Goal: Task Accomplishment & Management: Manage account settings

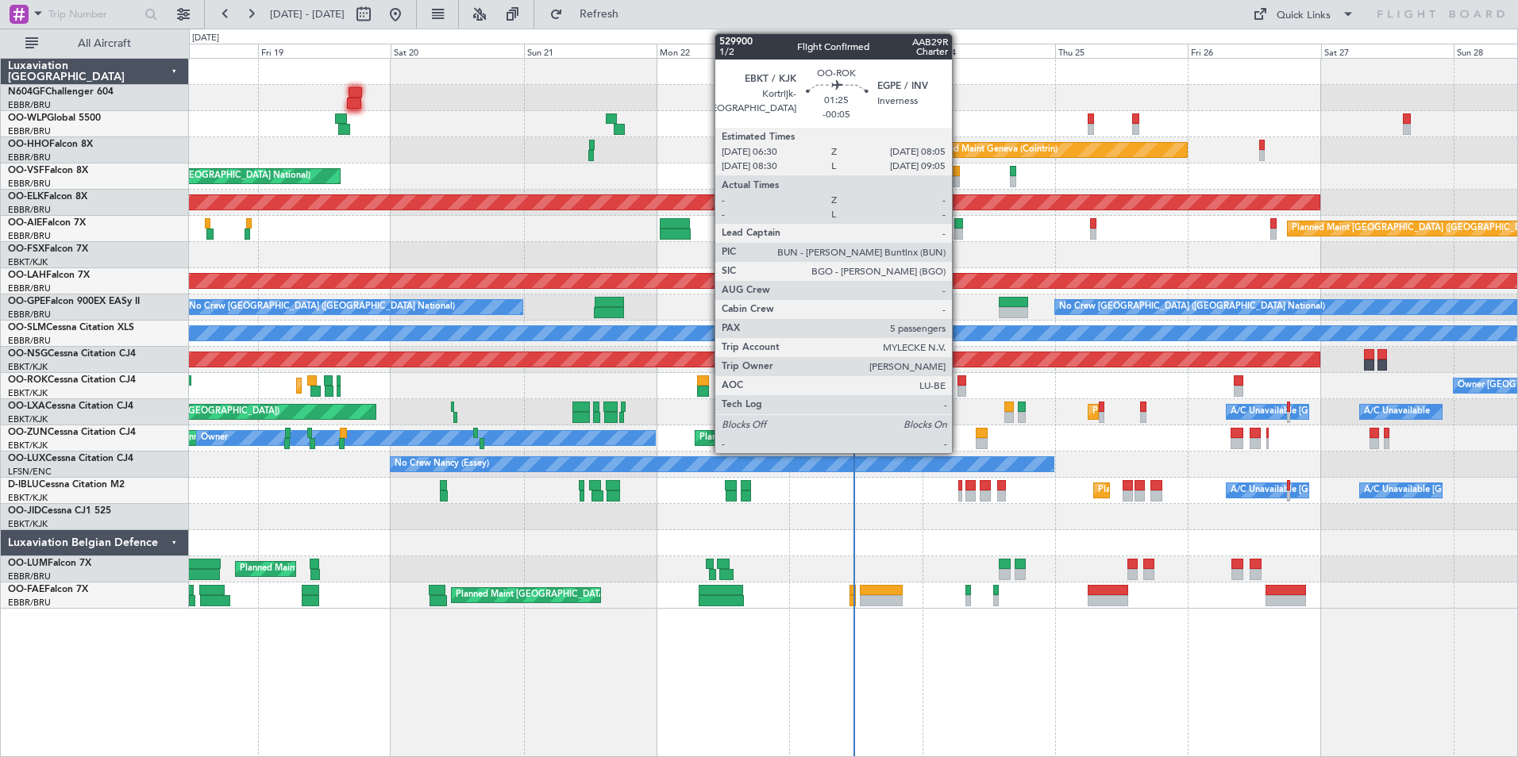
click at [959, 383] on div at bounding box center [962, 380] width 10 height 11
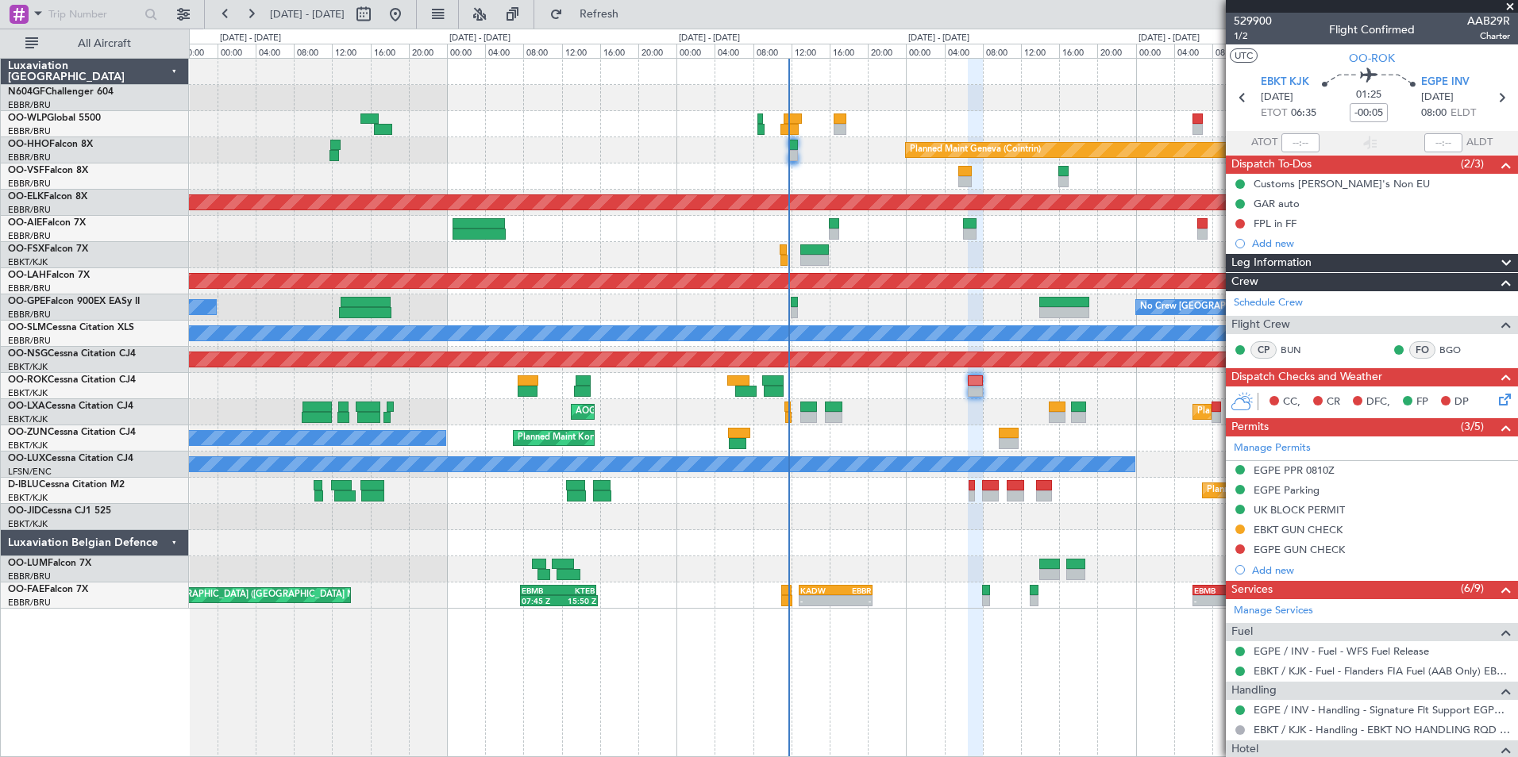
click at [922, 320] on div "Planned Maint Geneva (Cointrin) AOG Maint Brussels (Brussels National) Planned …" at bounding box center [853, 334] width 1328 height 550
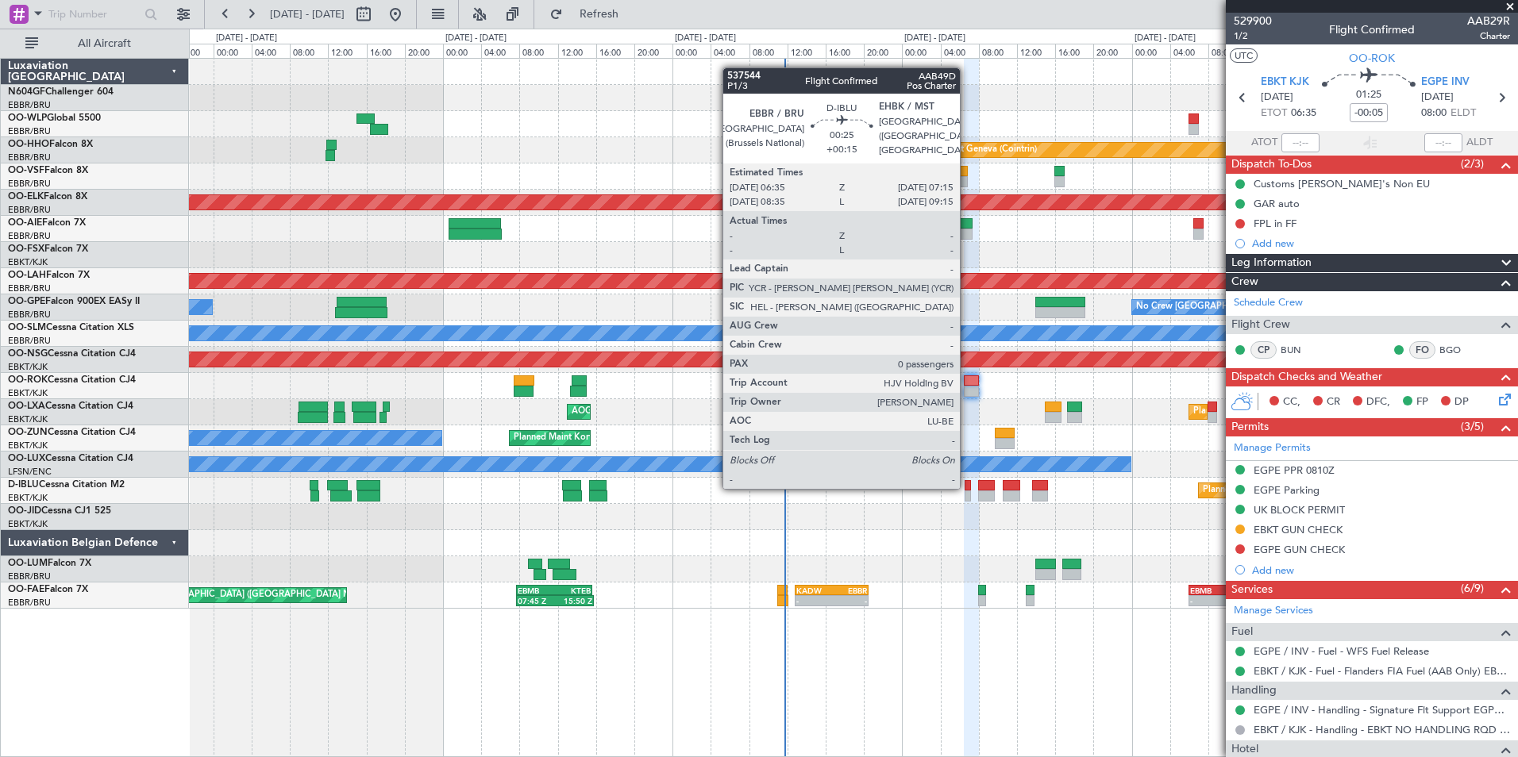
click at [967, 487] on div at bounding box center [967, 485] width 7 height 11
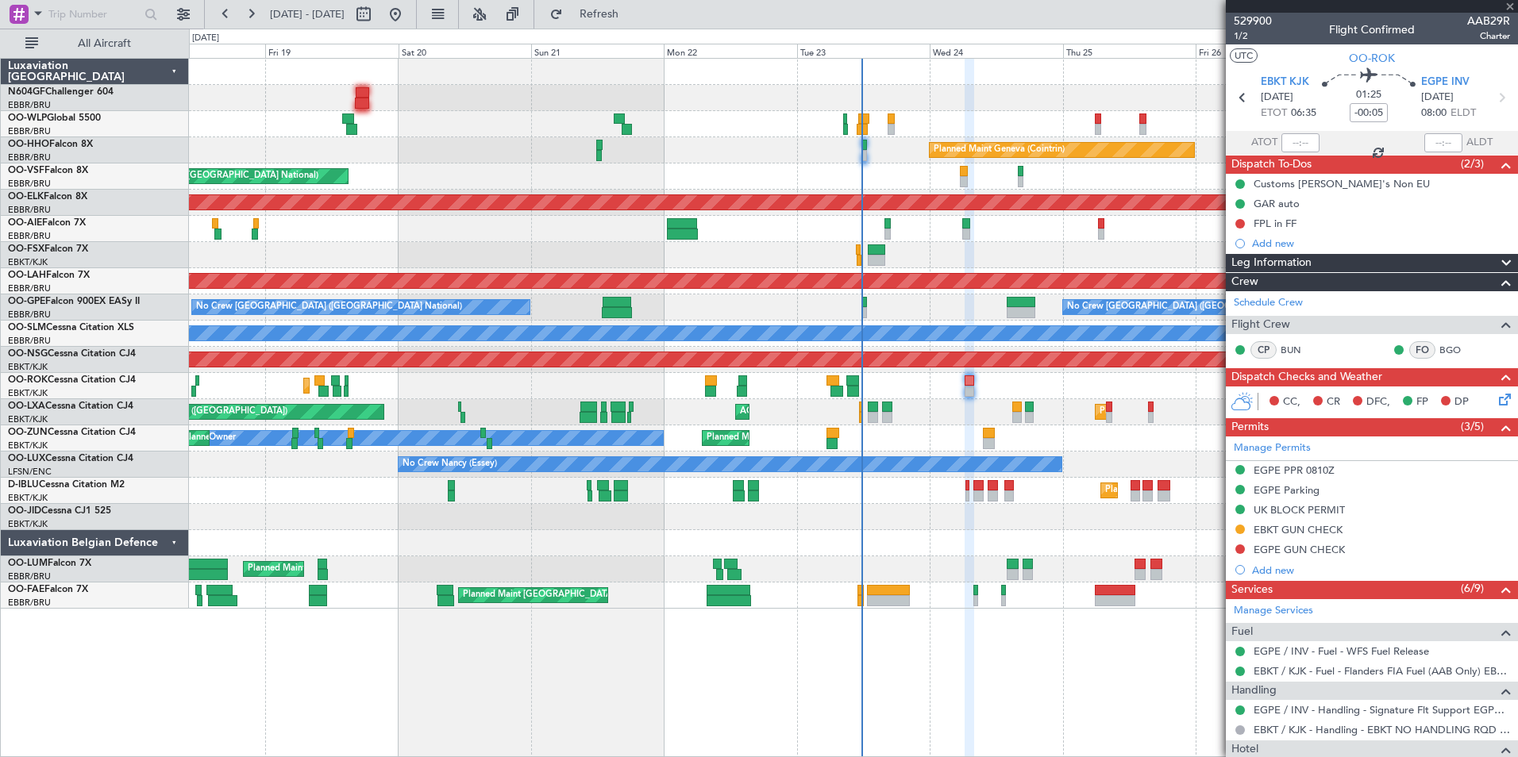
type input "+00:15"
type input "0"
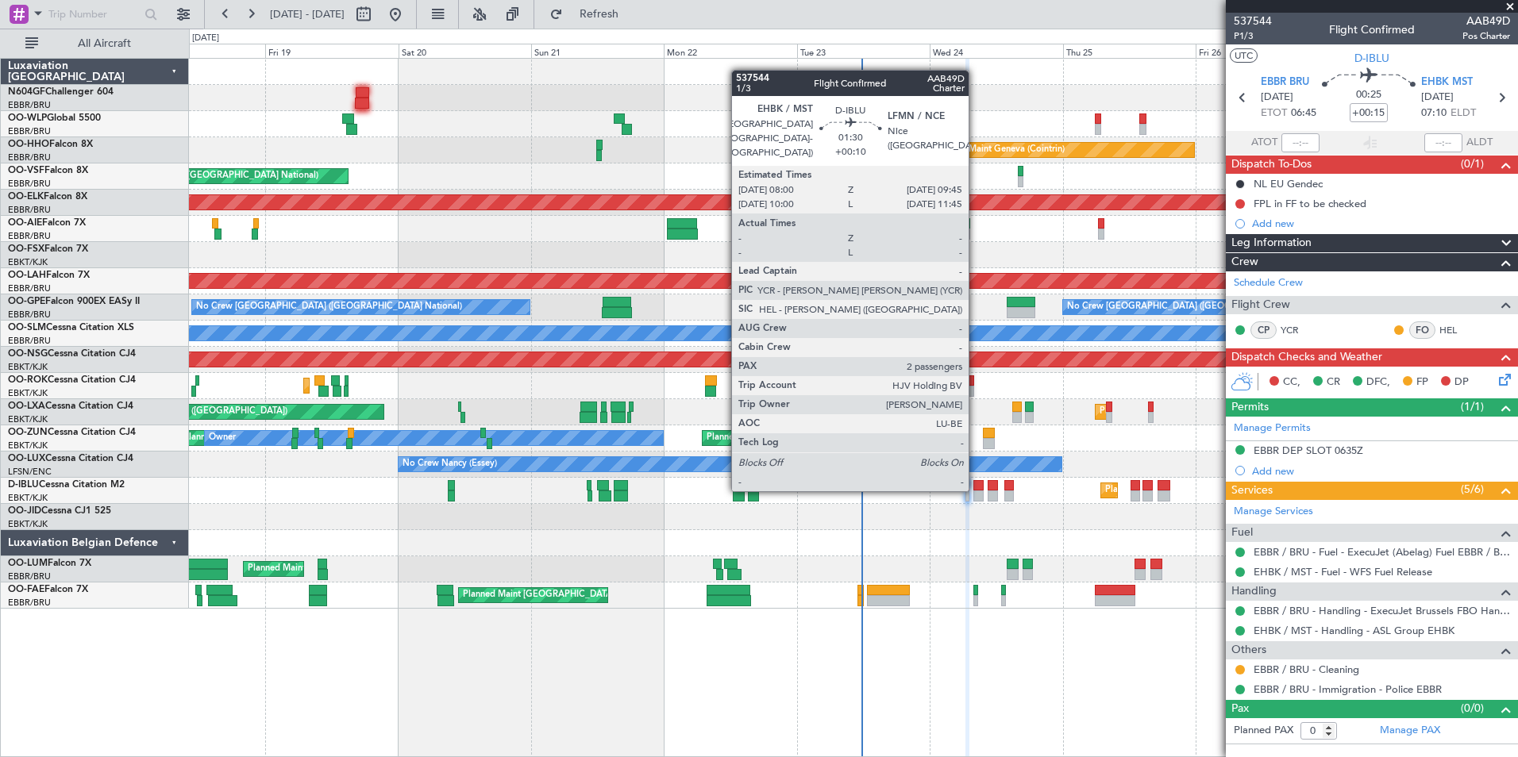
click at [975, 490] on div at bounding box center [978, 485] width 10 height 11
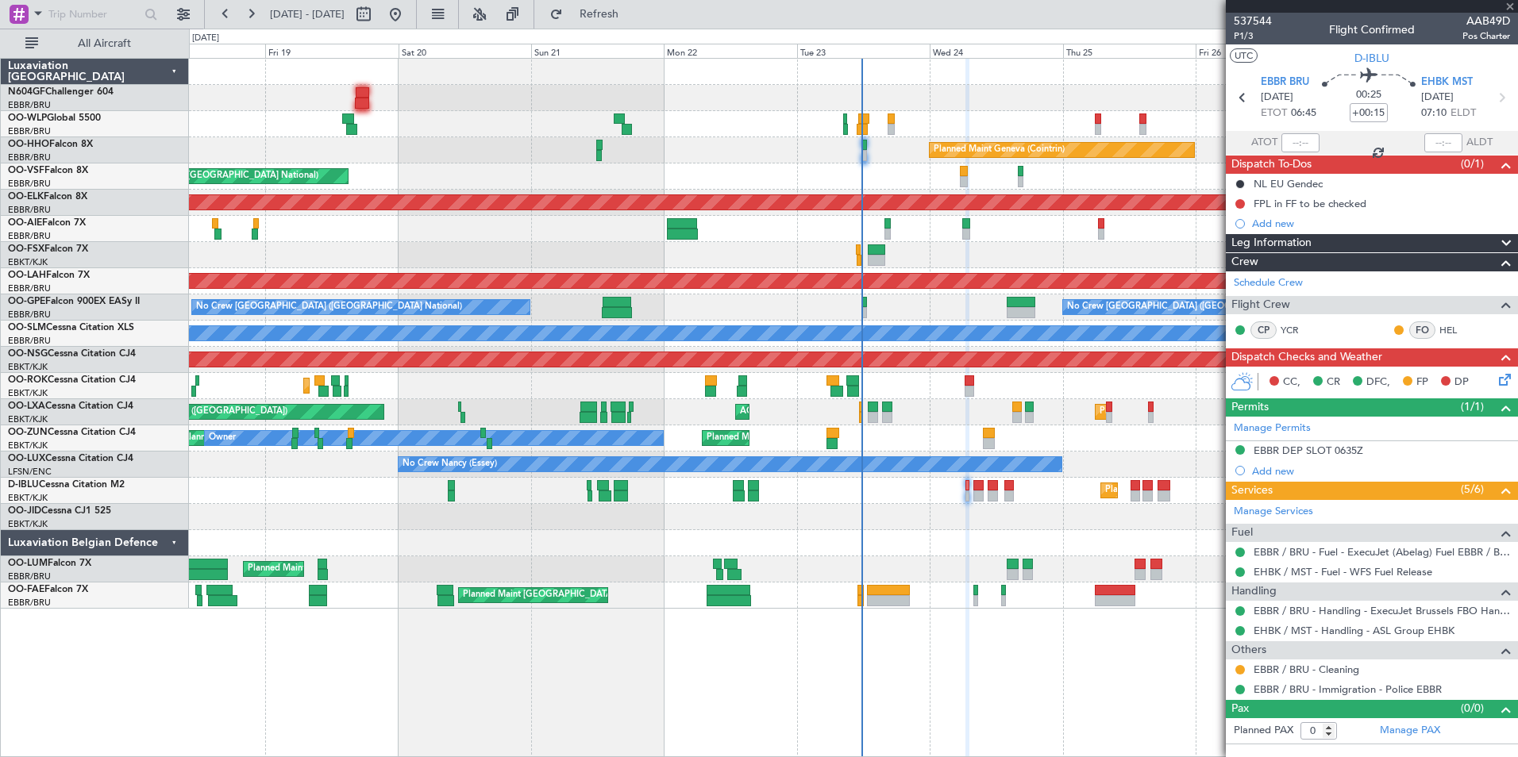
type input "+00:10"
type input "2"
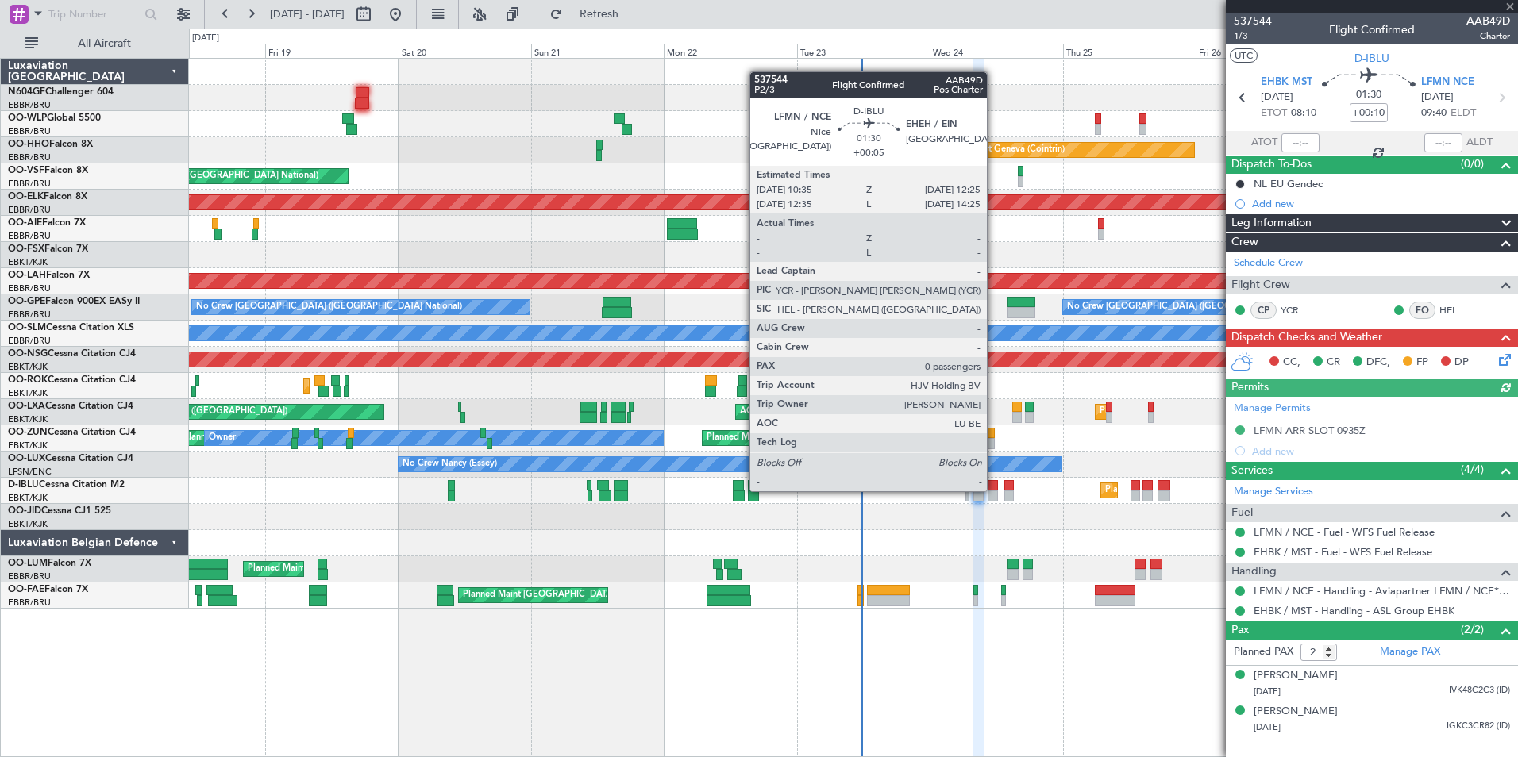
click at [994, 490] on div at bounding box center [992, 485] width 10 height 11
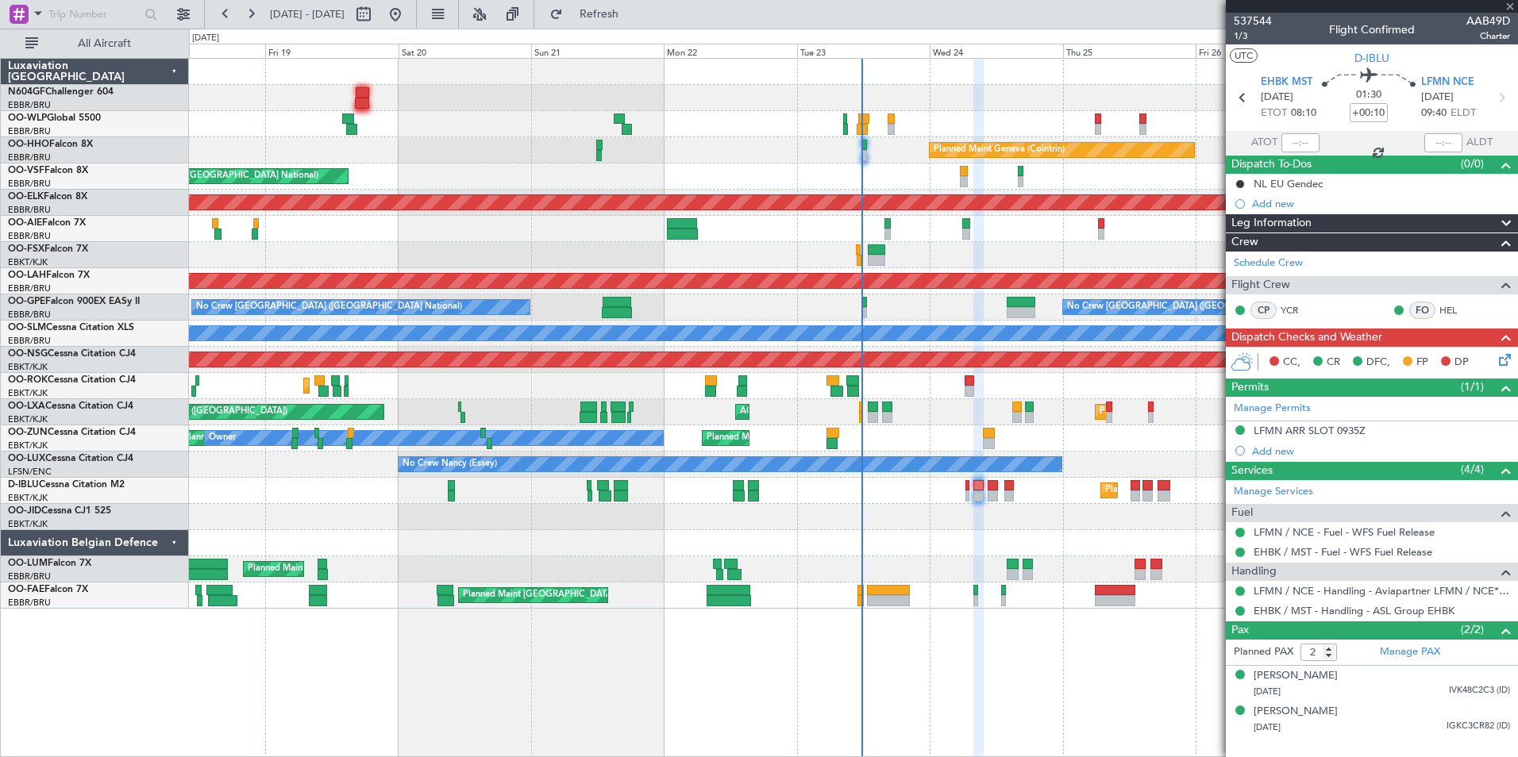
type input "+00:05"
type input "0"
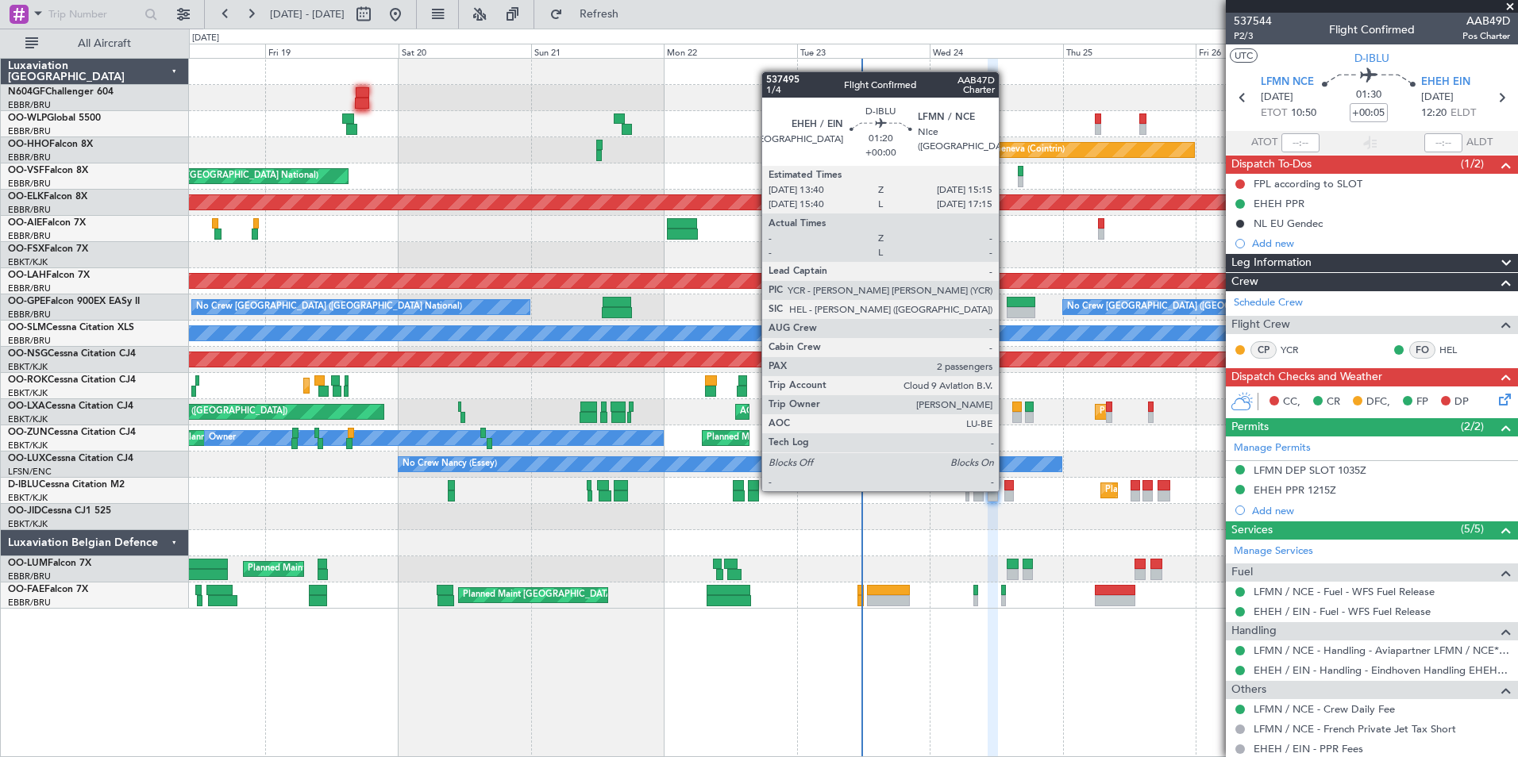
click at [1006, 490] on div at bounding box center [1009, 485] width 10 height 11
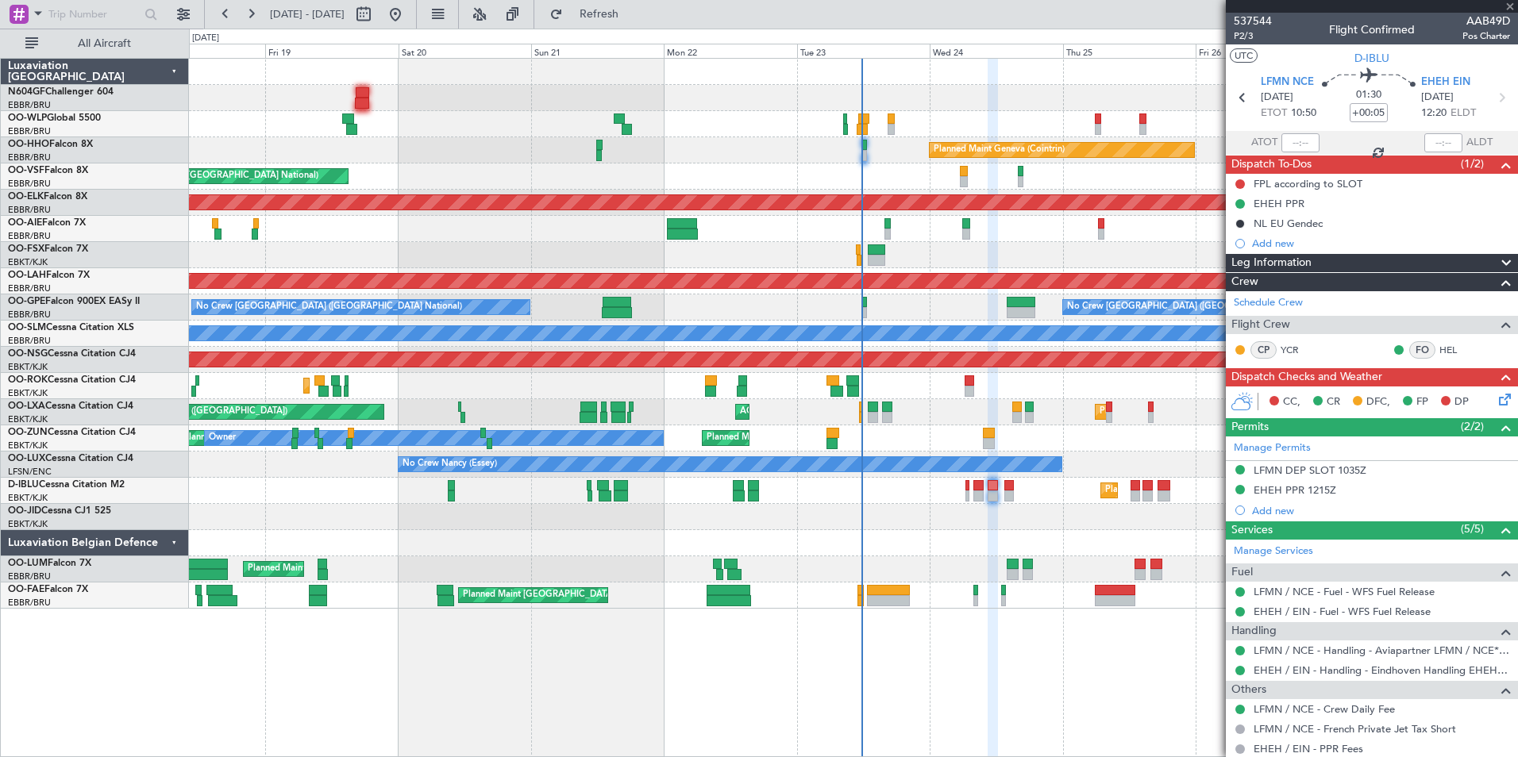
type input "2"
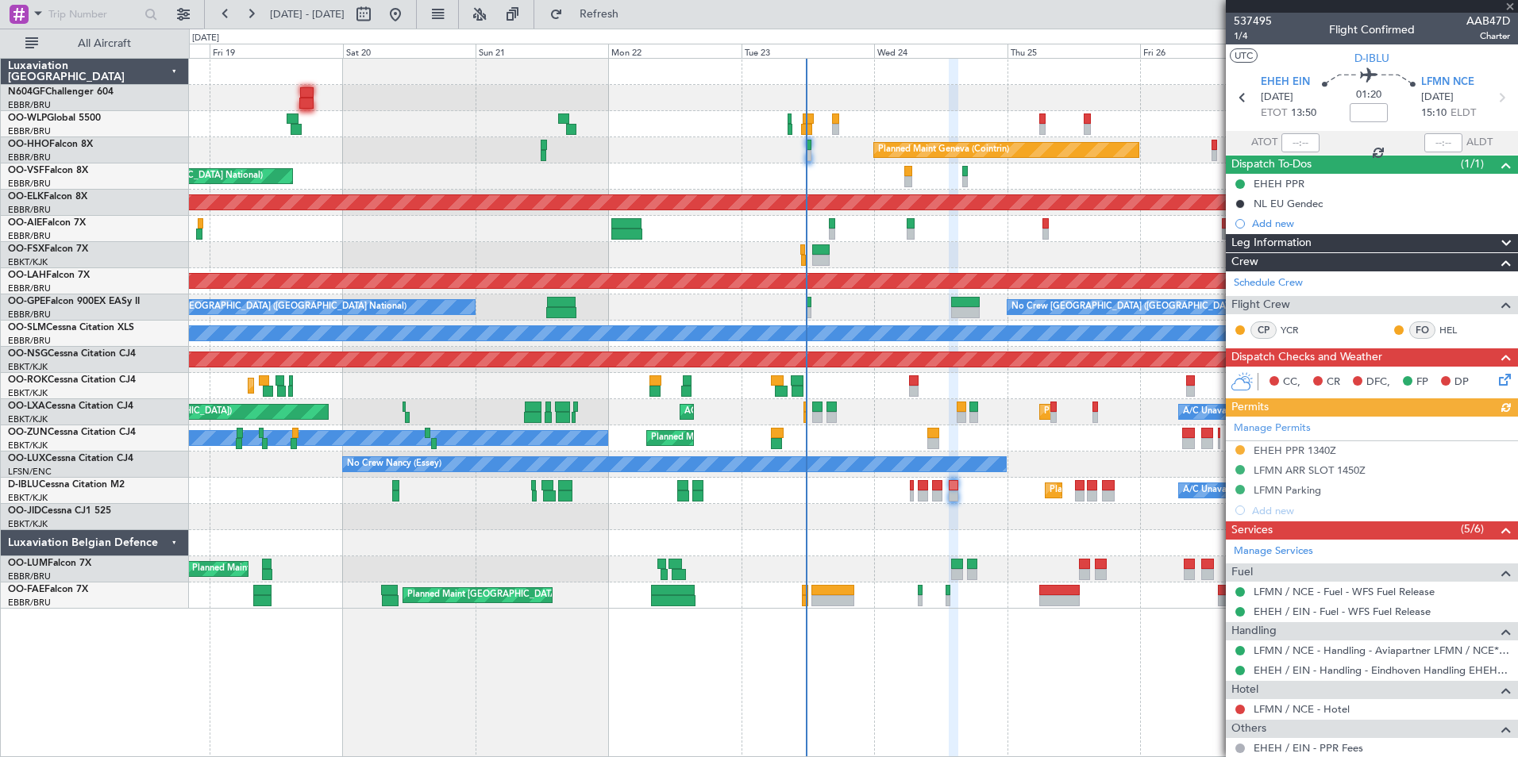
click at [964, 518] on div "Planned Maint Kortrijk-[GEOGRAPHIC_DATA]" at bounding box center [853, 517] width 1328 height 26
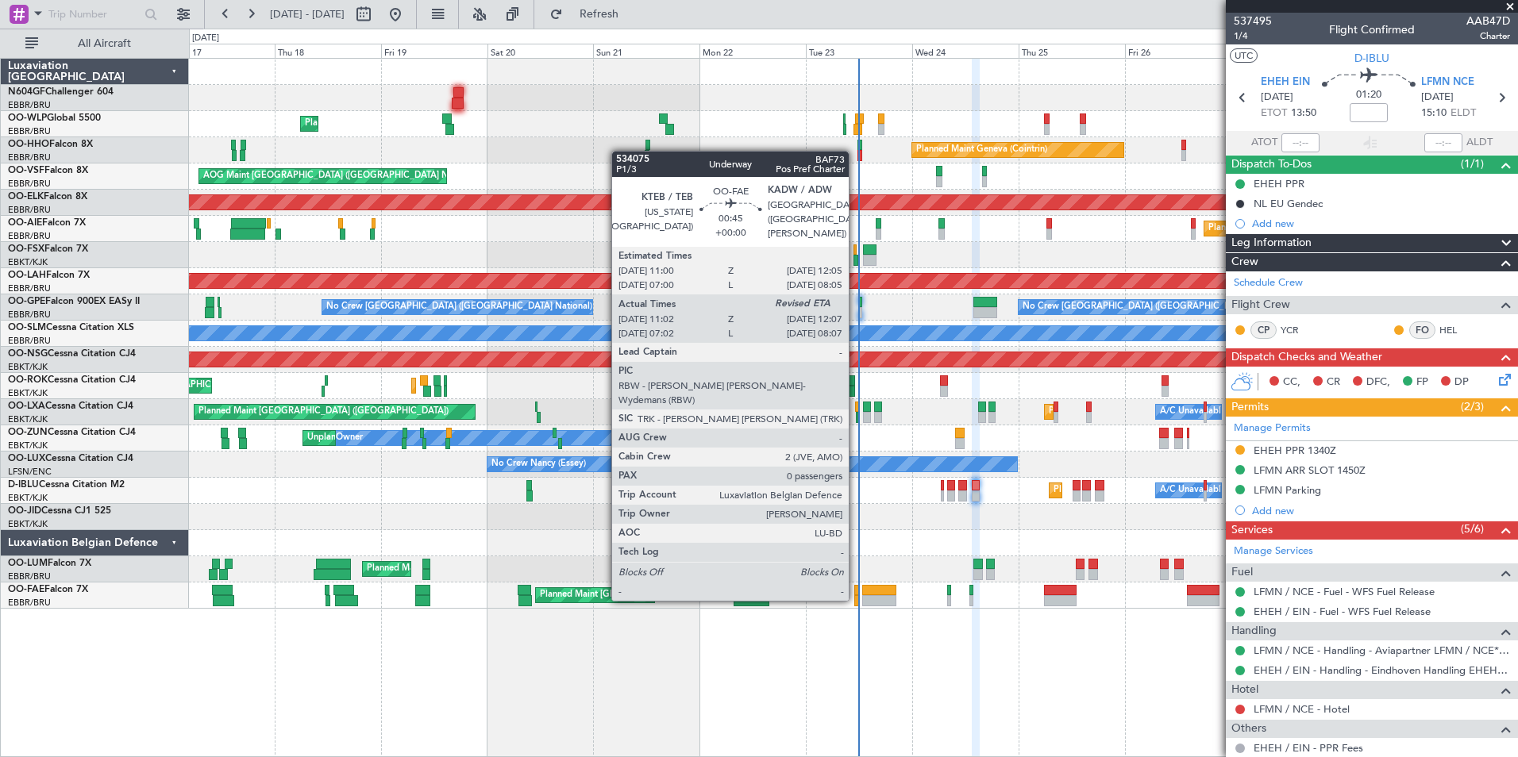
click at [856, 599] on div at bounding box center [857, 600] width 6 height 11
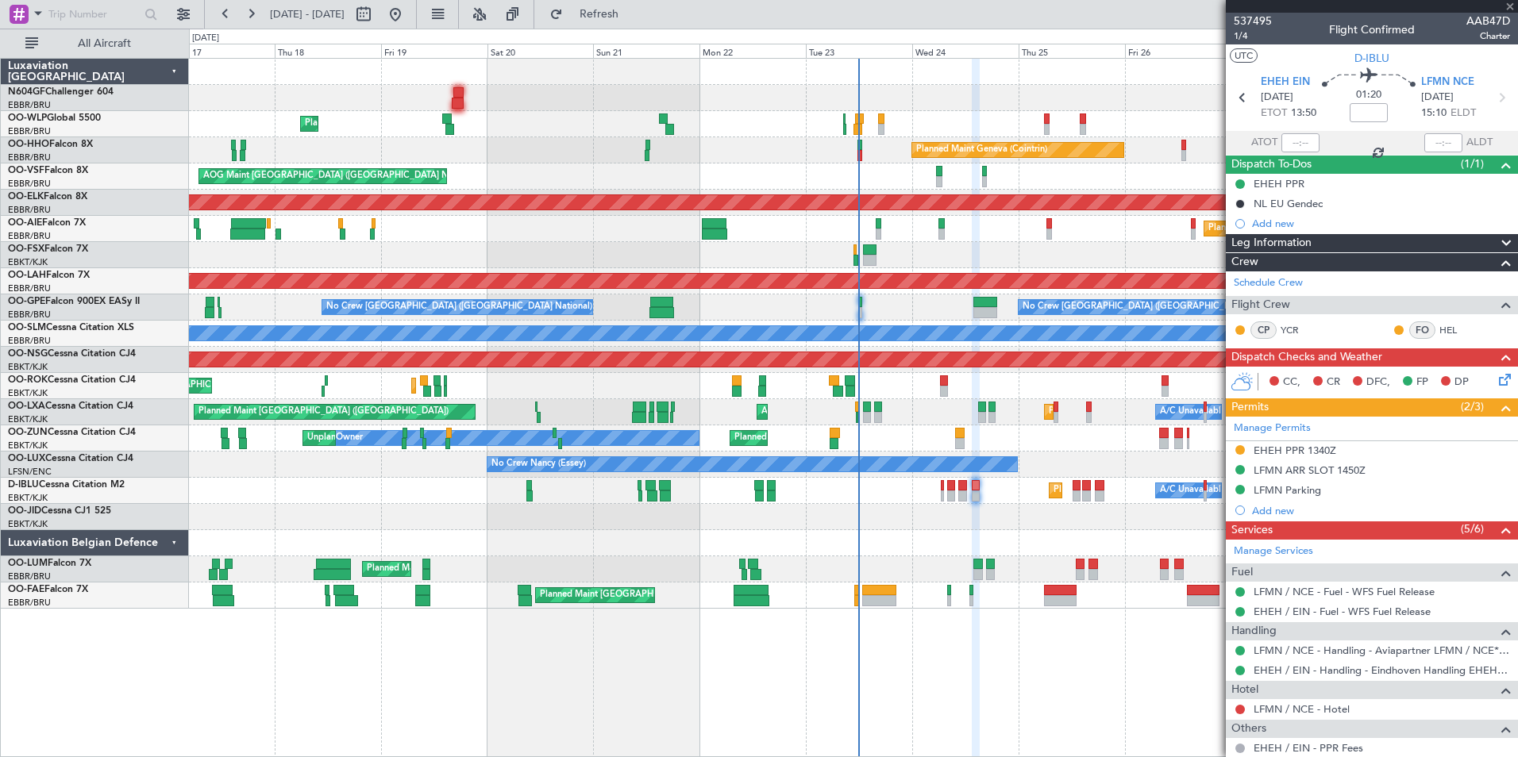
type input "11:12"
type input "0"
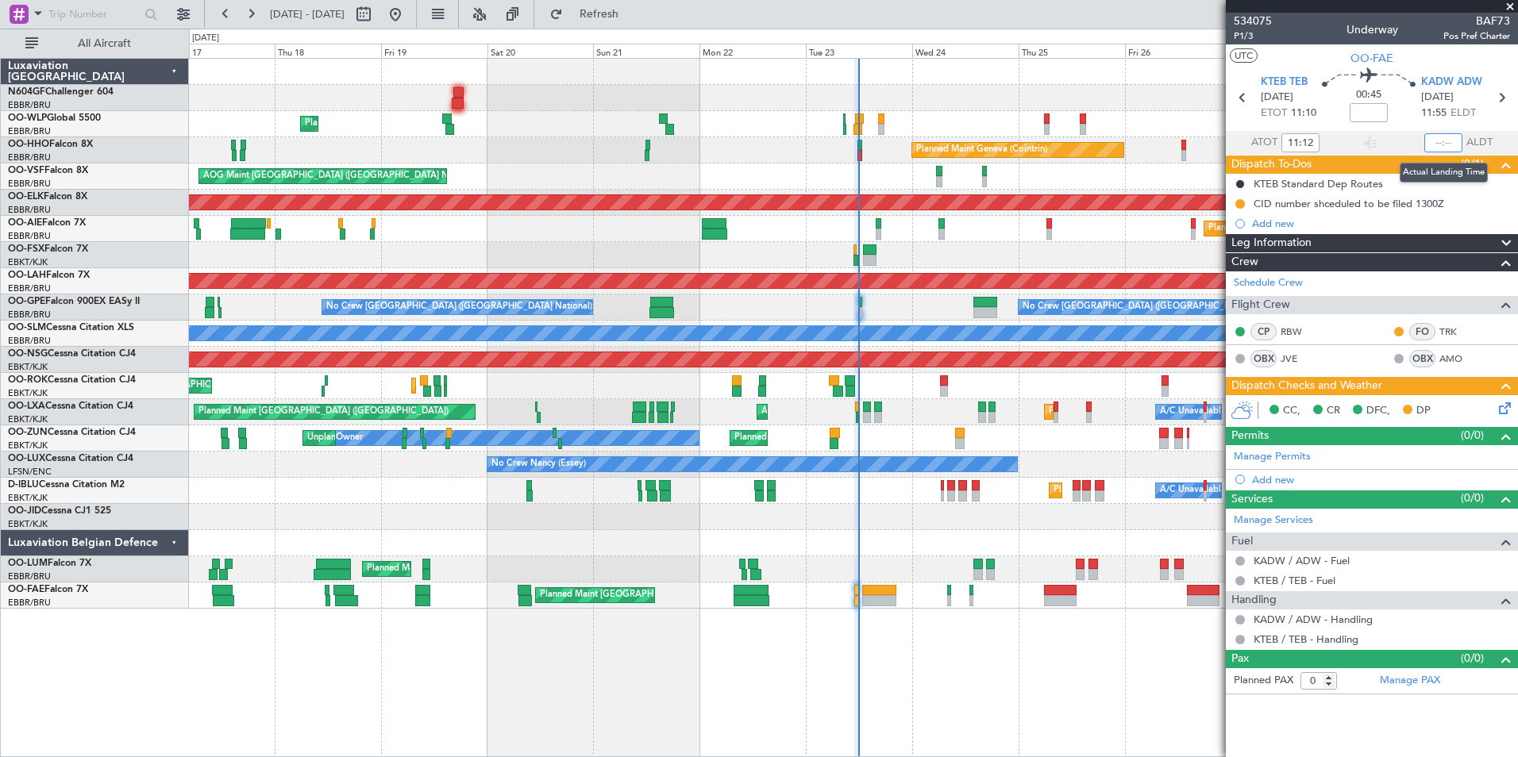
click at [1442, 143] on input "text" at bounding box center [1443, 142] width 38 height 19
click at [1449, 48] on section "UTC OO-FAE" at bounding box center [1372, 56] width 292 height 24
type input "11:51"
click at [1291, 208] on div "CID number shceduled to be filed 1300Z" at bounding box center [1348, 203] width 190 height 13
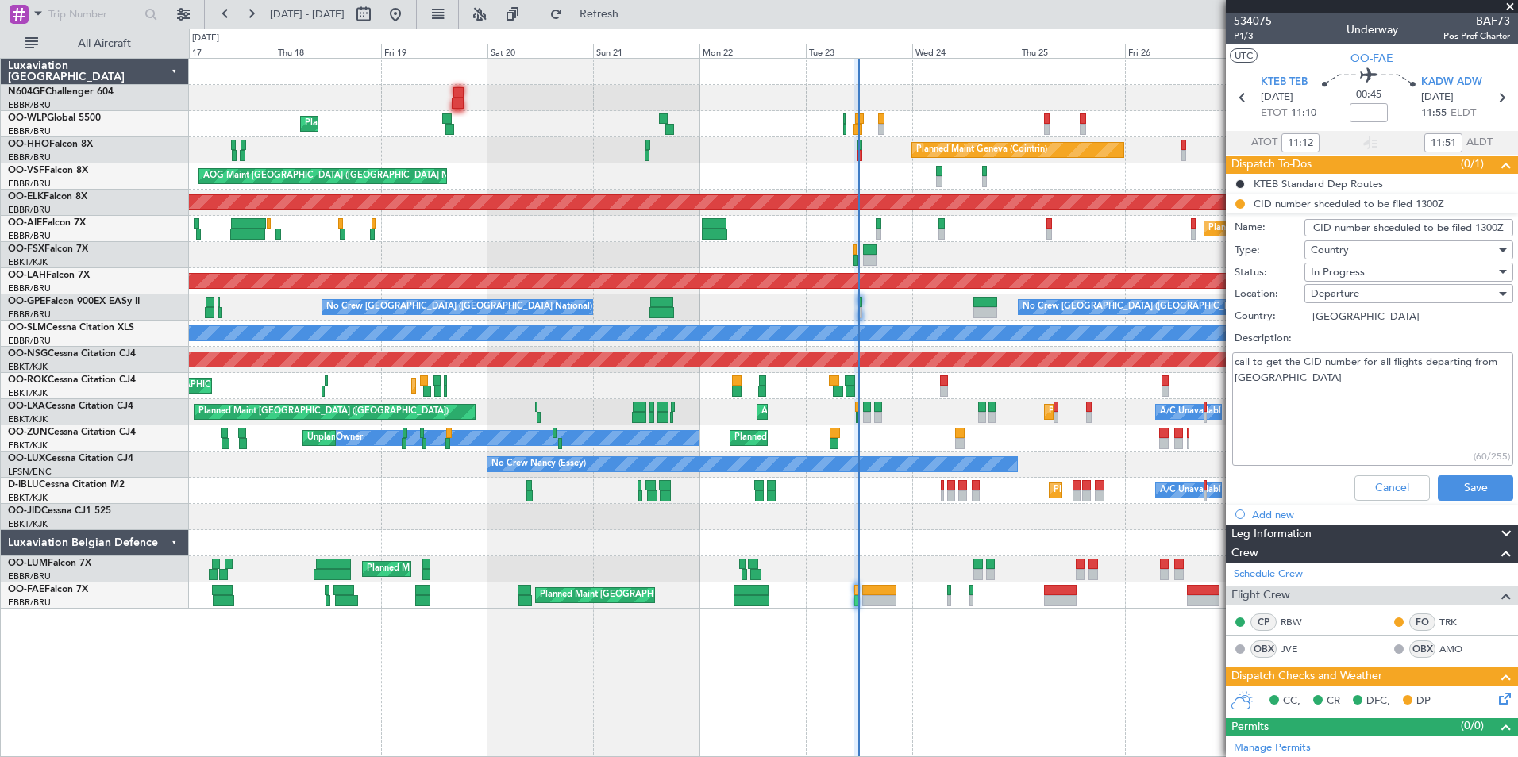
click at [1397, 393] on textarea "call to get the CID number for all flights departing from US" at bounding box center [1372, 409] width 281 height 114
type textarea "call to get the CID number for all flights departing from US 140"
click at [1342, 271] on span "In Progress" at bounding box center [1337, 272] width 54 height 14
click at [1360, 352] on span "Completed" at bounding box center [1401, 352] width 186 height 24
click at [1443, 485] on button "Save" at bounding box center [1474, 487] width 75 height 25
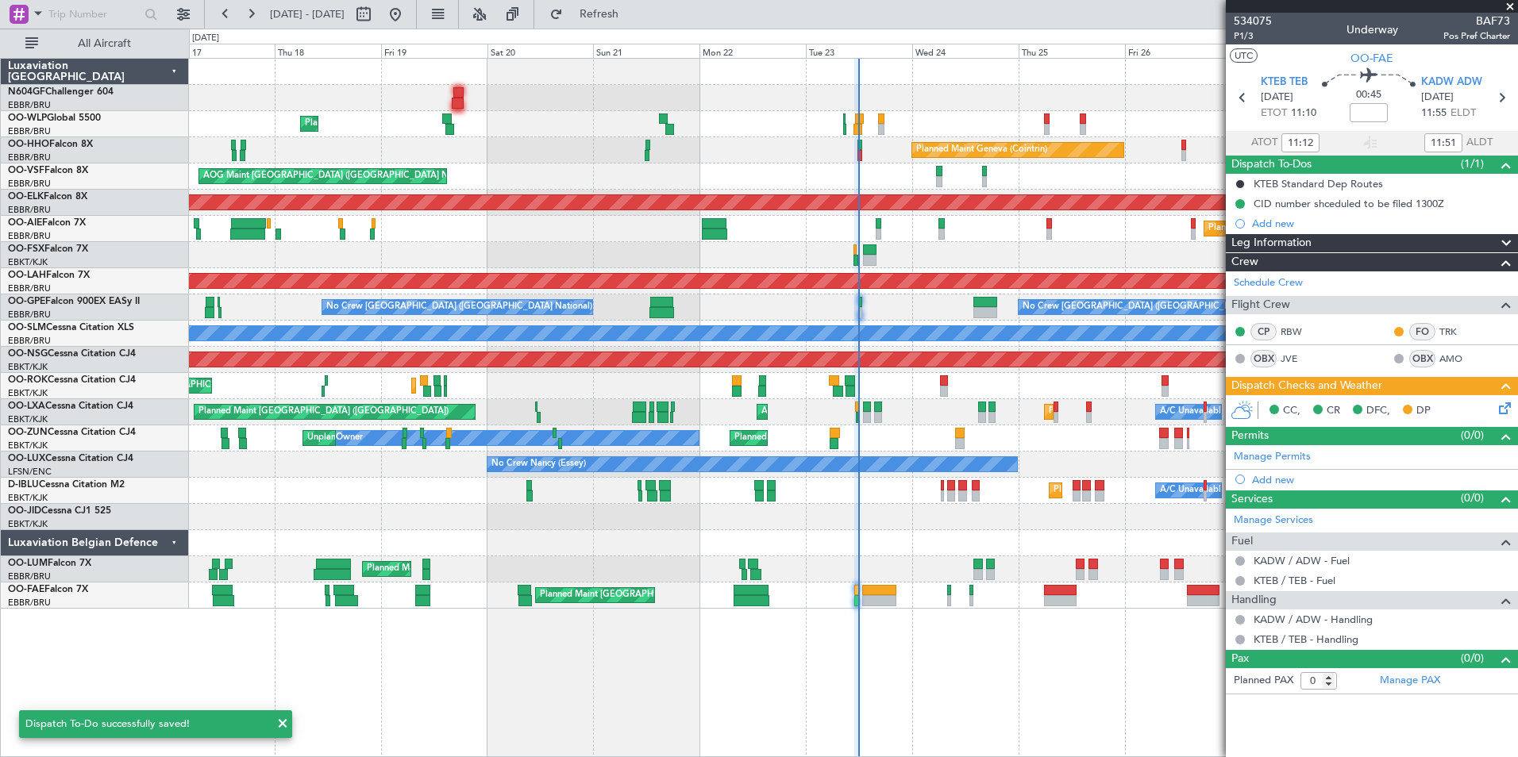
click at [1503, 410] on icon at bounding box center [1501, 405] width 13 height 13
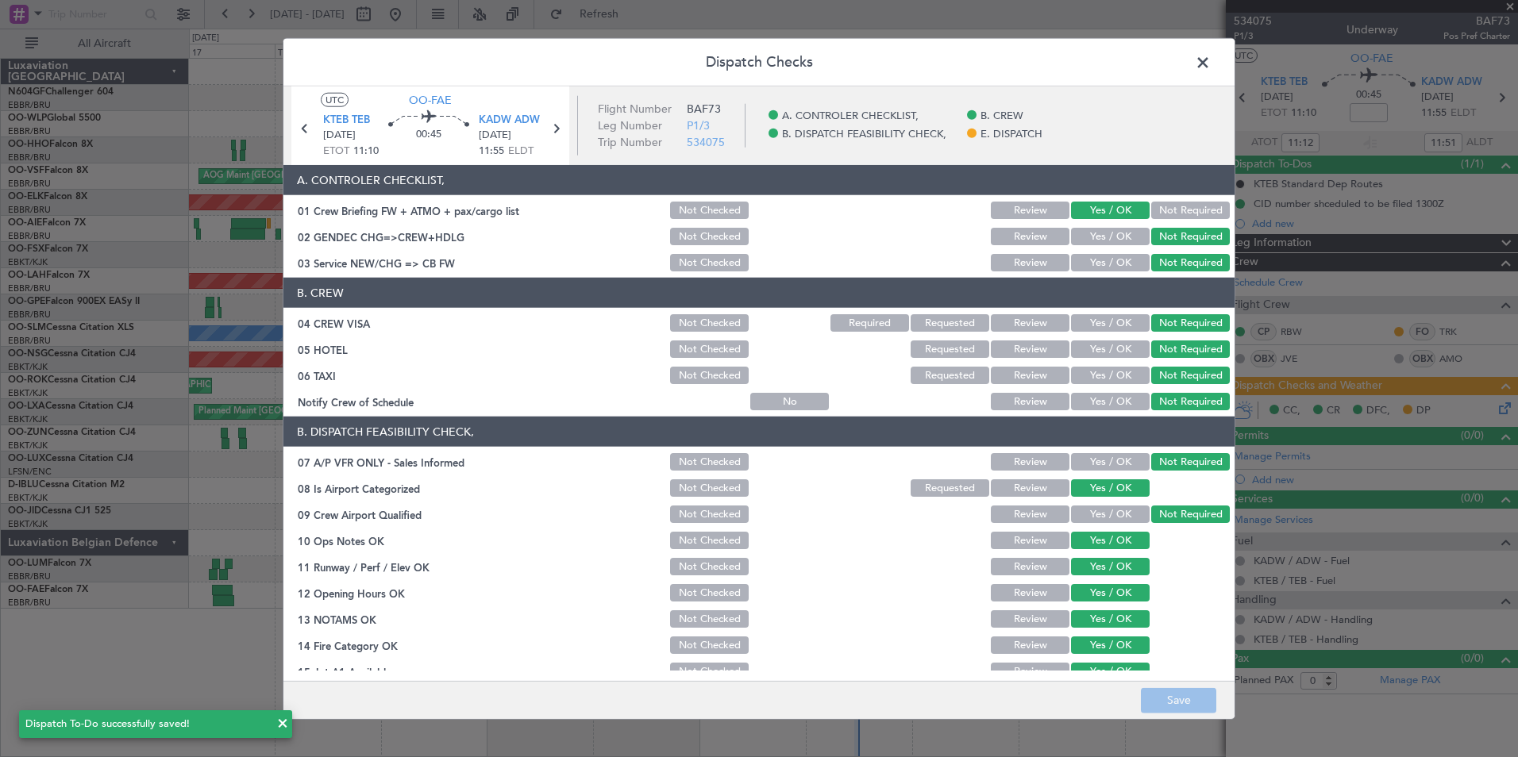
scroll to position [233, 0]
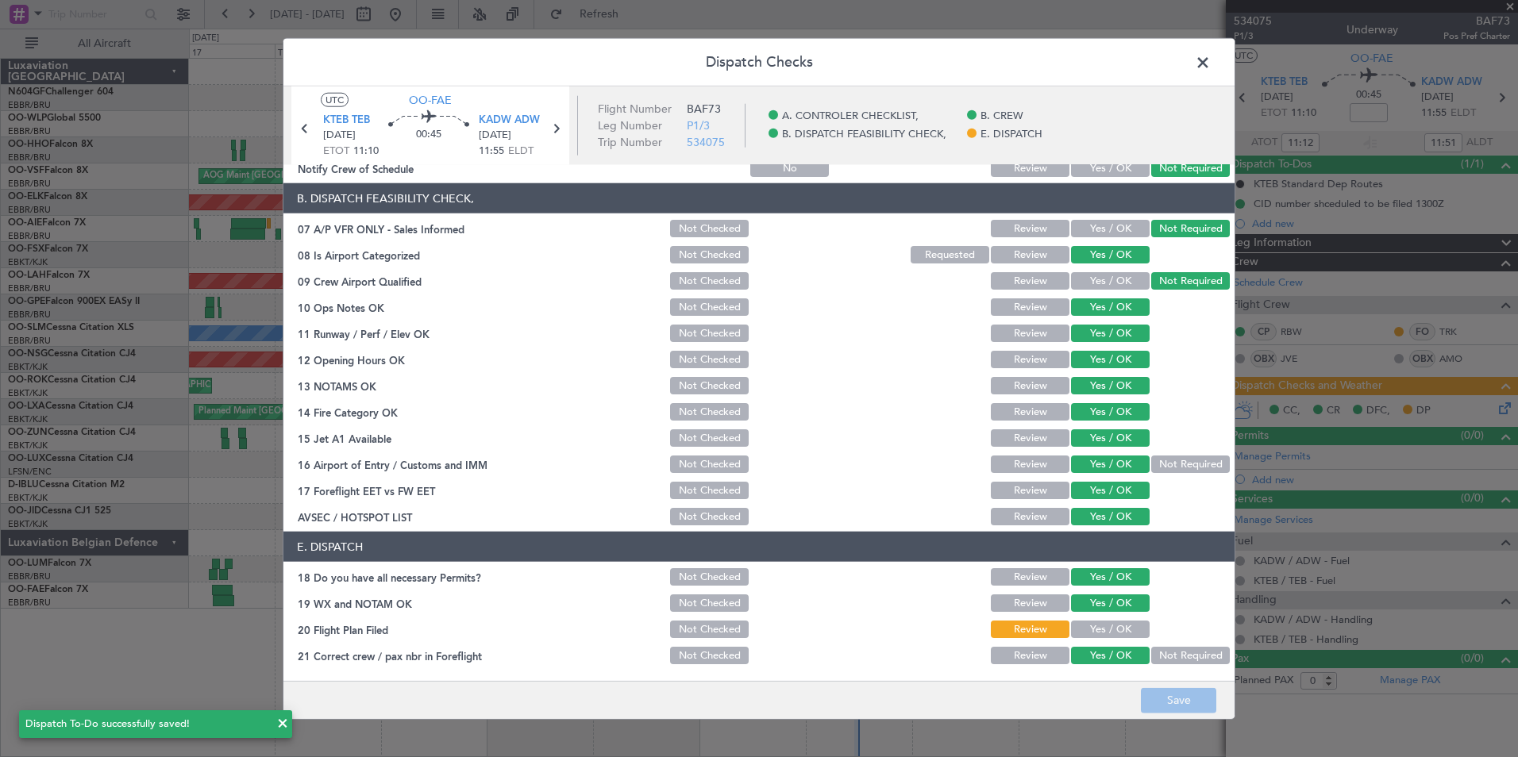
click at [1107, 625] on button "Yes / OK" at bounding box center [1110, 629] width 79 height 17
click at [1160, 696] on button "Save" at bounding box center [1178, 699] width 75 height 25
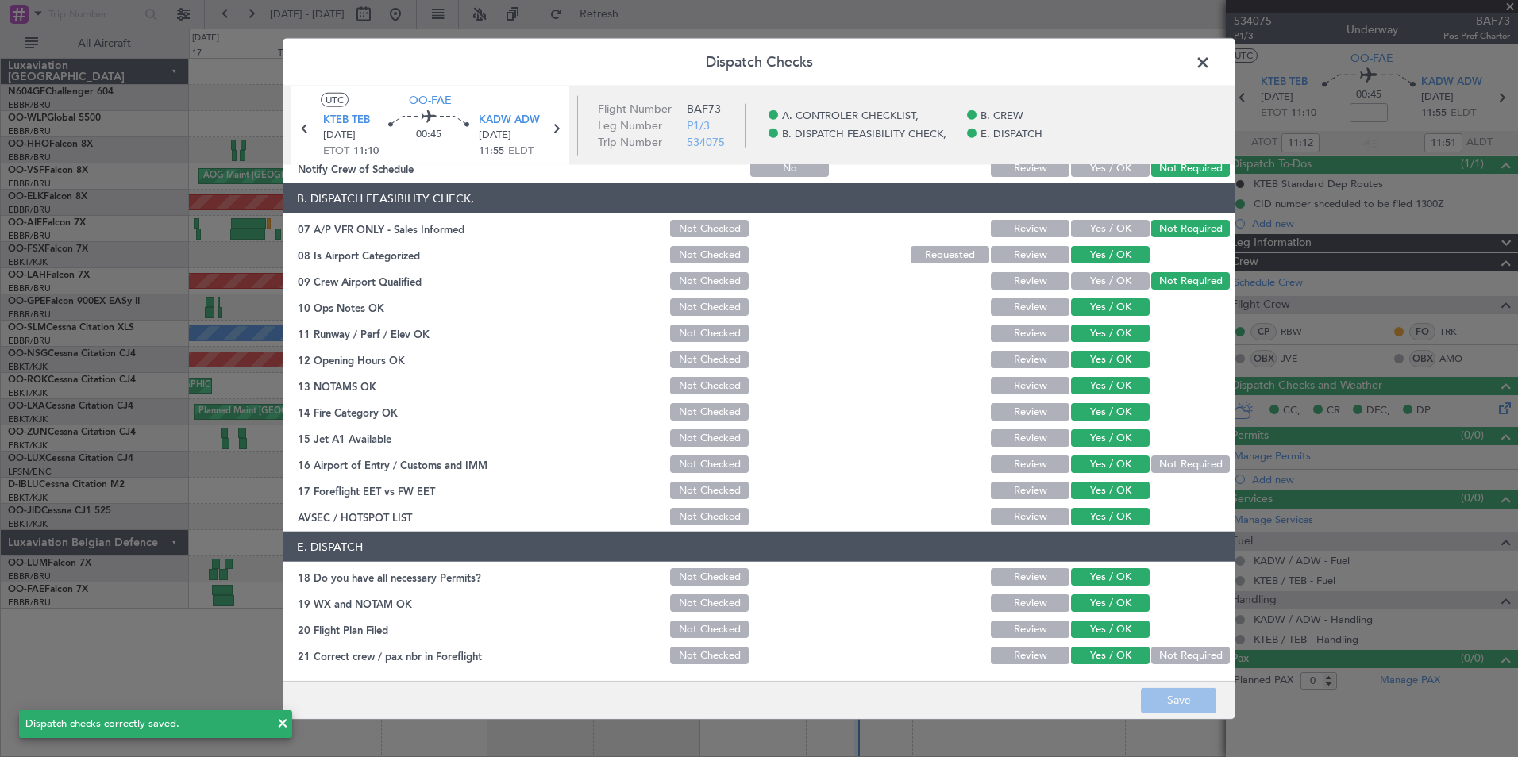
click at [1210, 58] on span at bounding box center [1210, 67] width 0 height 32
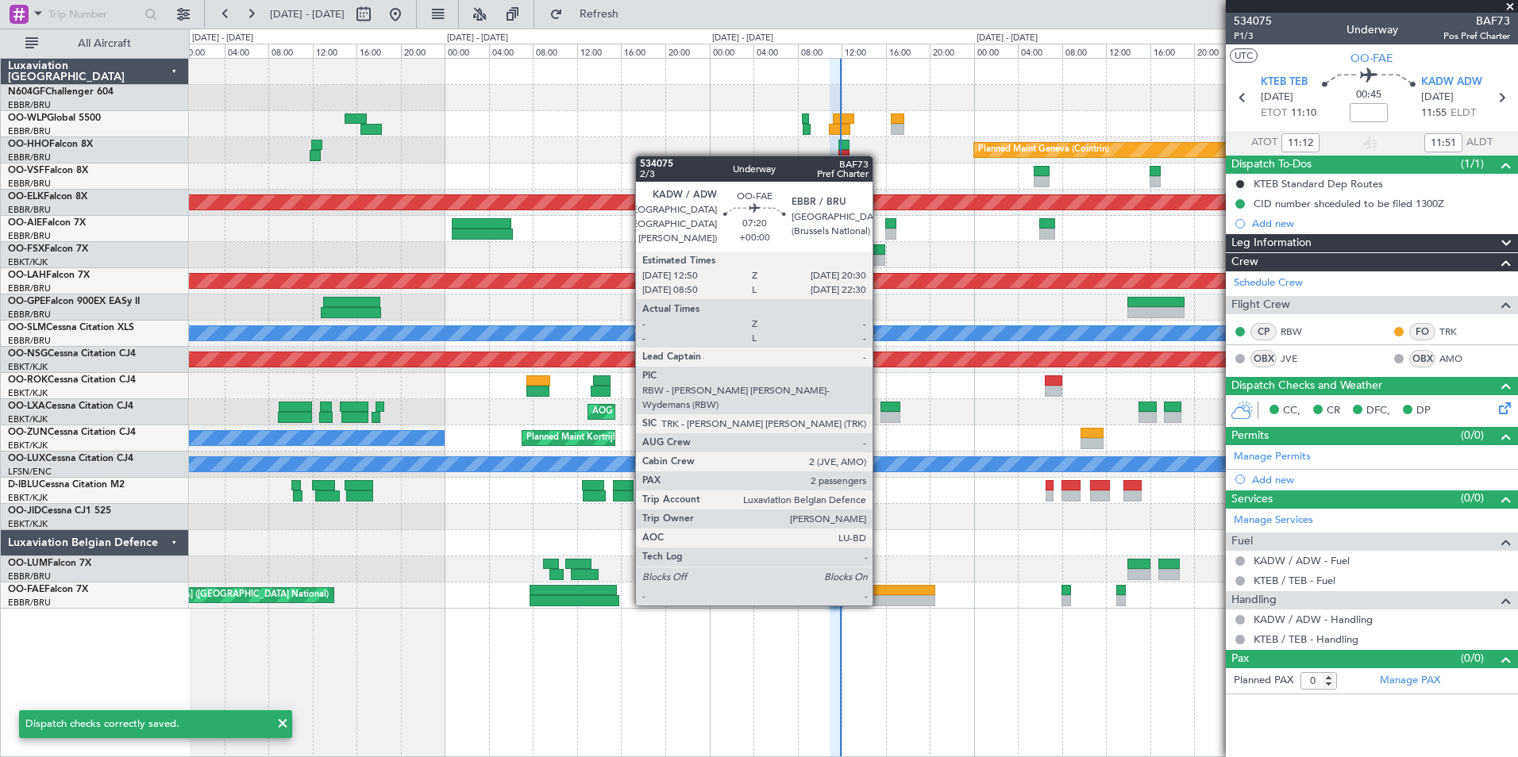
click at [879, 604] on div at bounding box center [892, 600] width 85 height 11
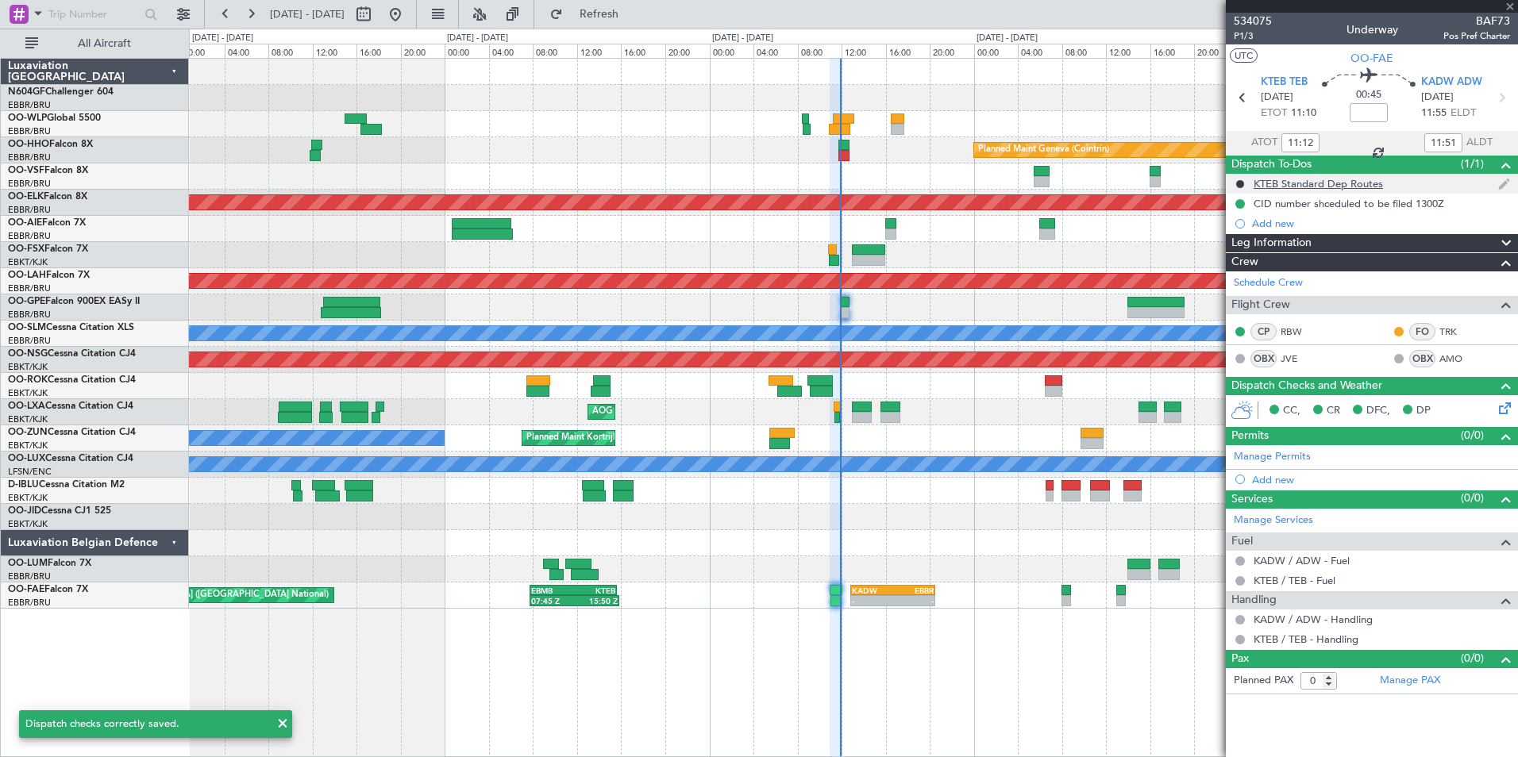
type input "2"
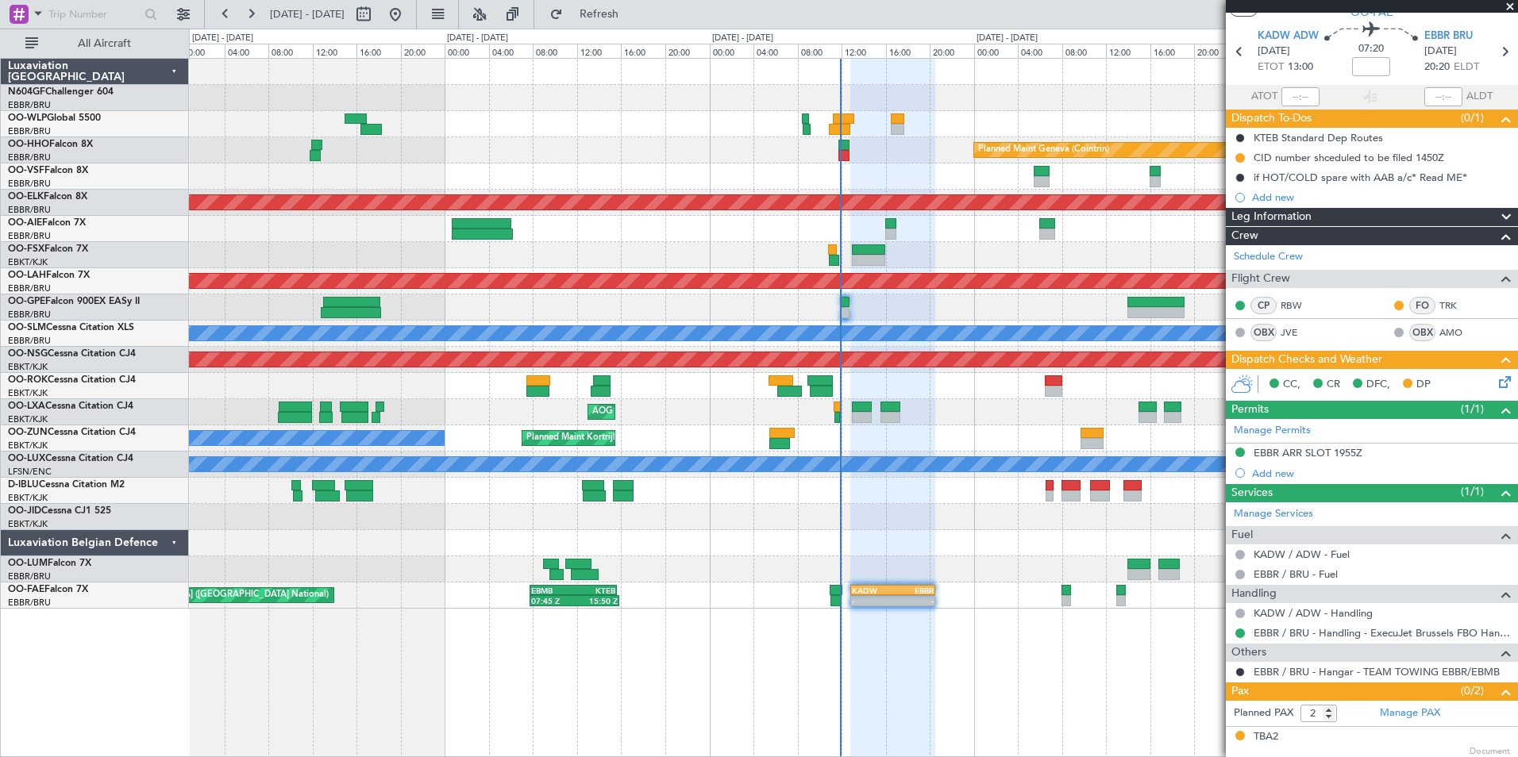
scroll to position [82, 0]
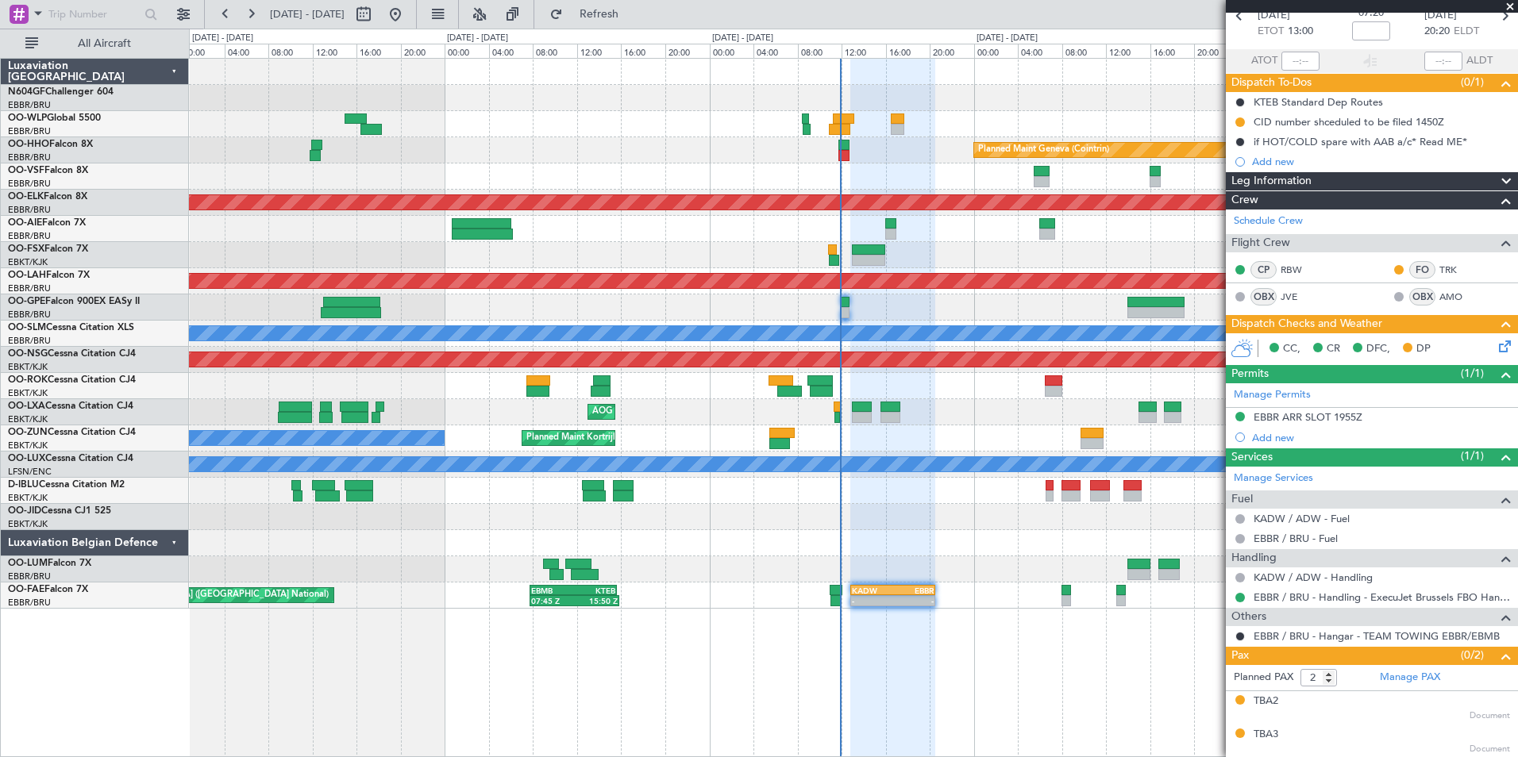
click at [1495, 347] on icon at bounding box center [1501, 343] width 13 height 13
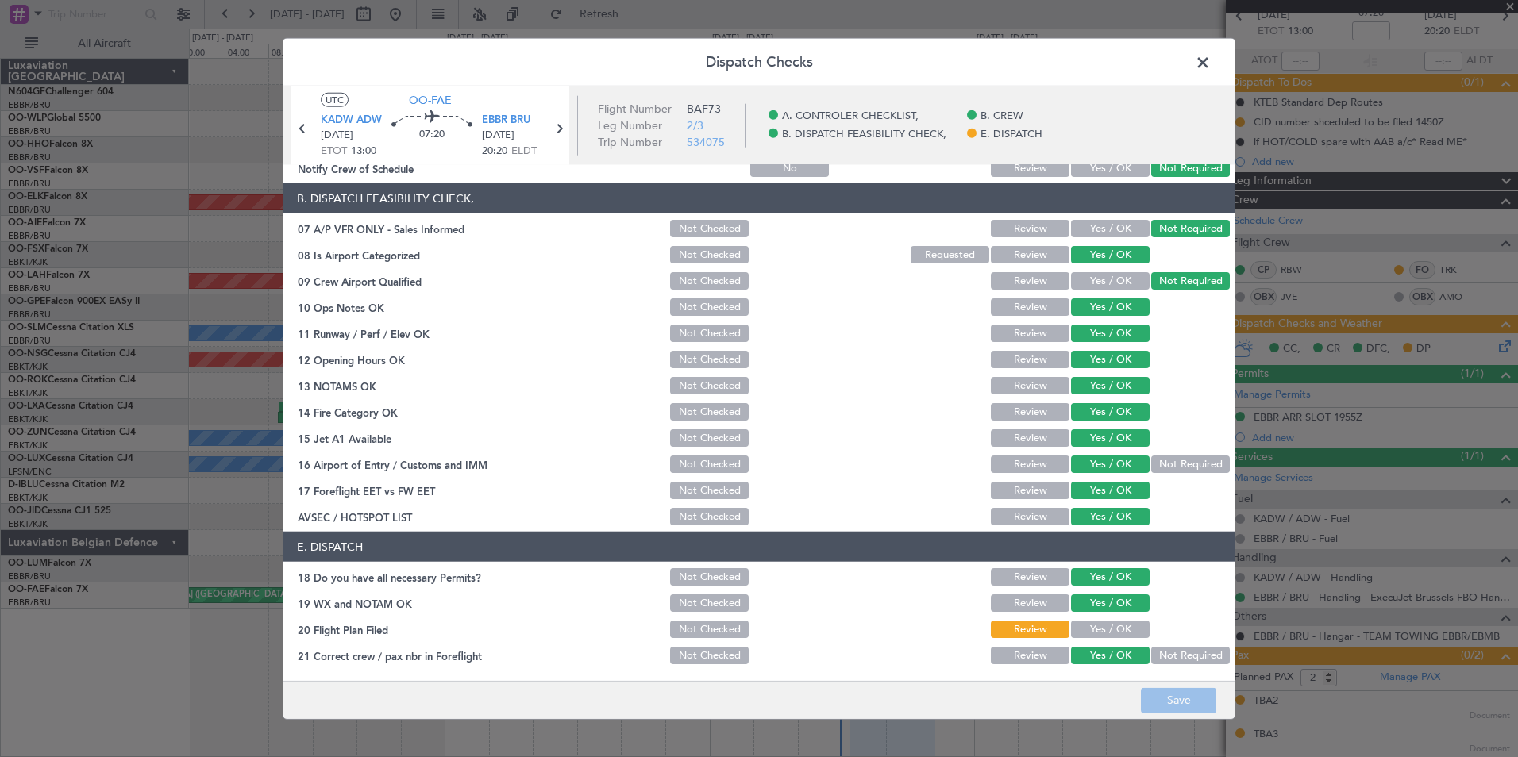
scroll to position [0, 0]
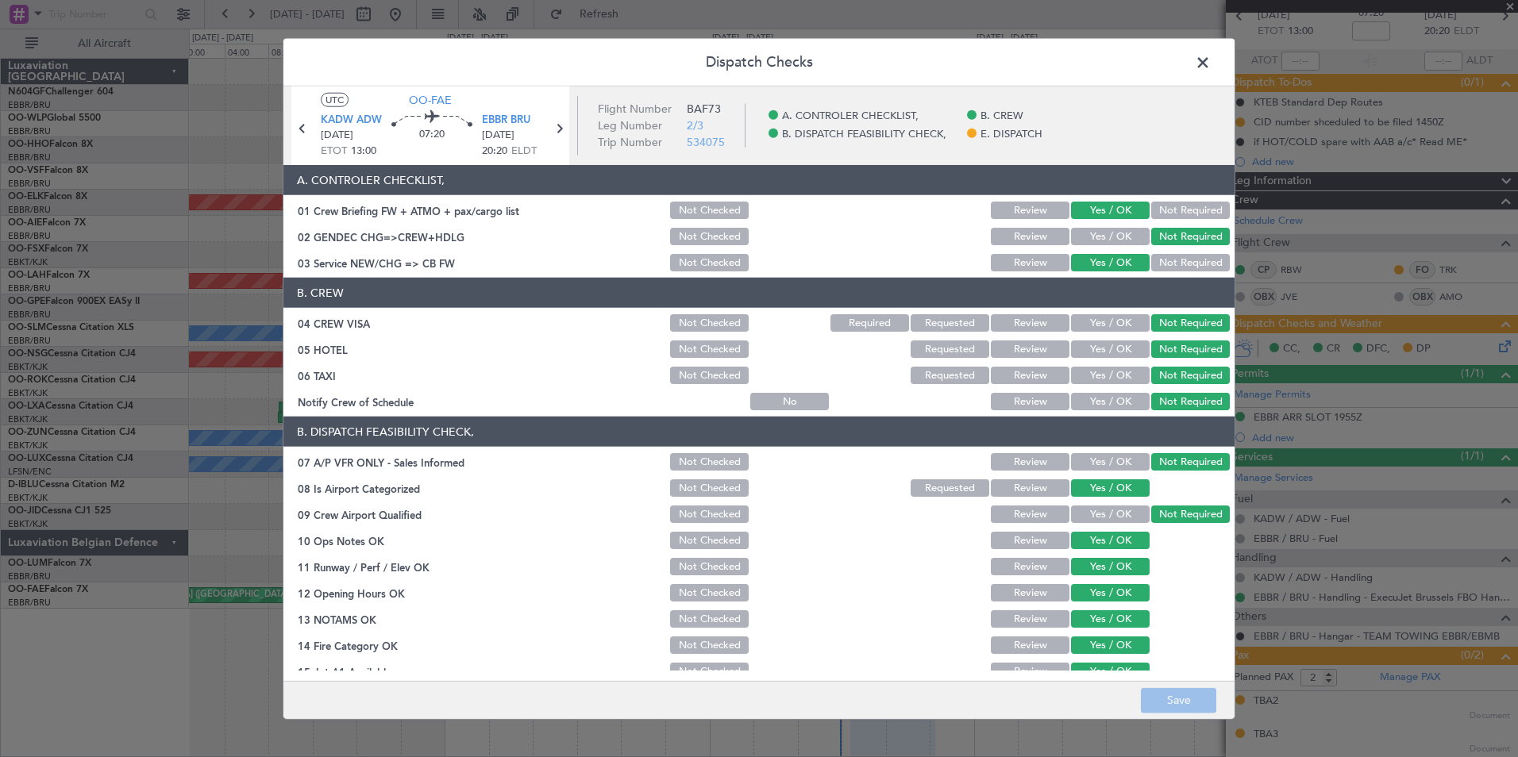
click at [1210, 65] on span at bounding box center [1210, 67] width 0 height 32
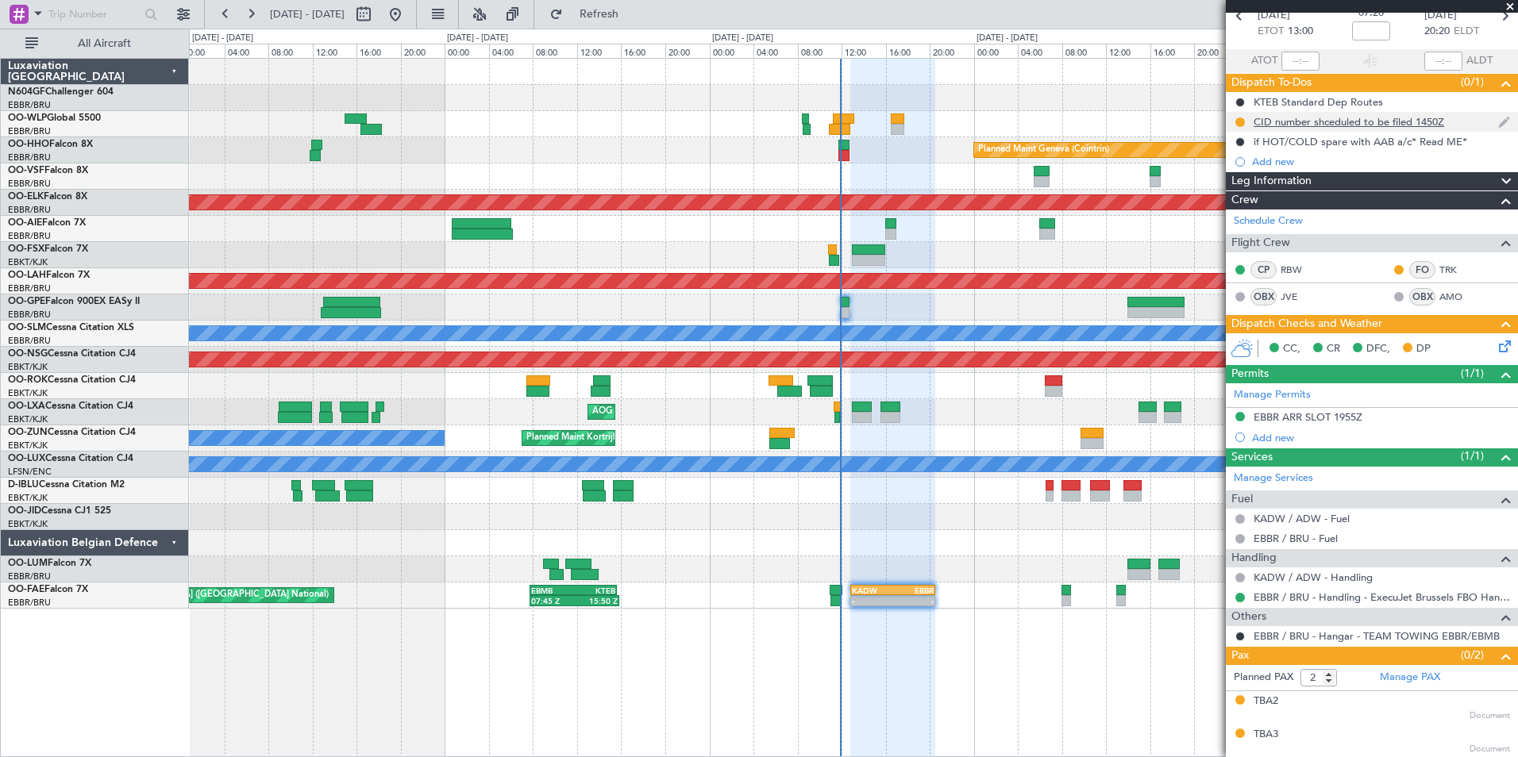
click at [1337, 125] on div "CID number shceduled to be filed 1450Z" at bounding box center [1348, 121] width 190 height 13
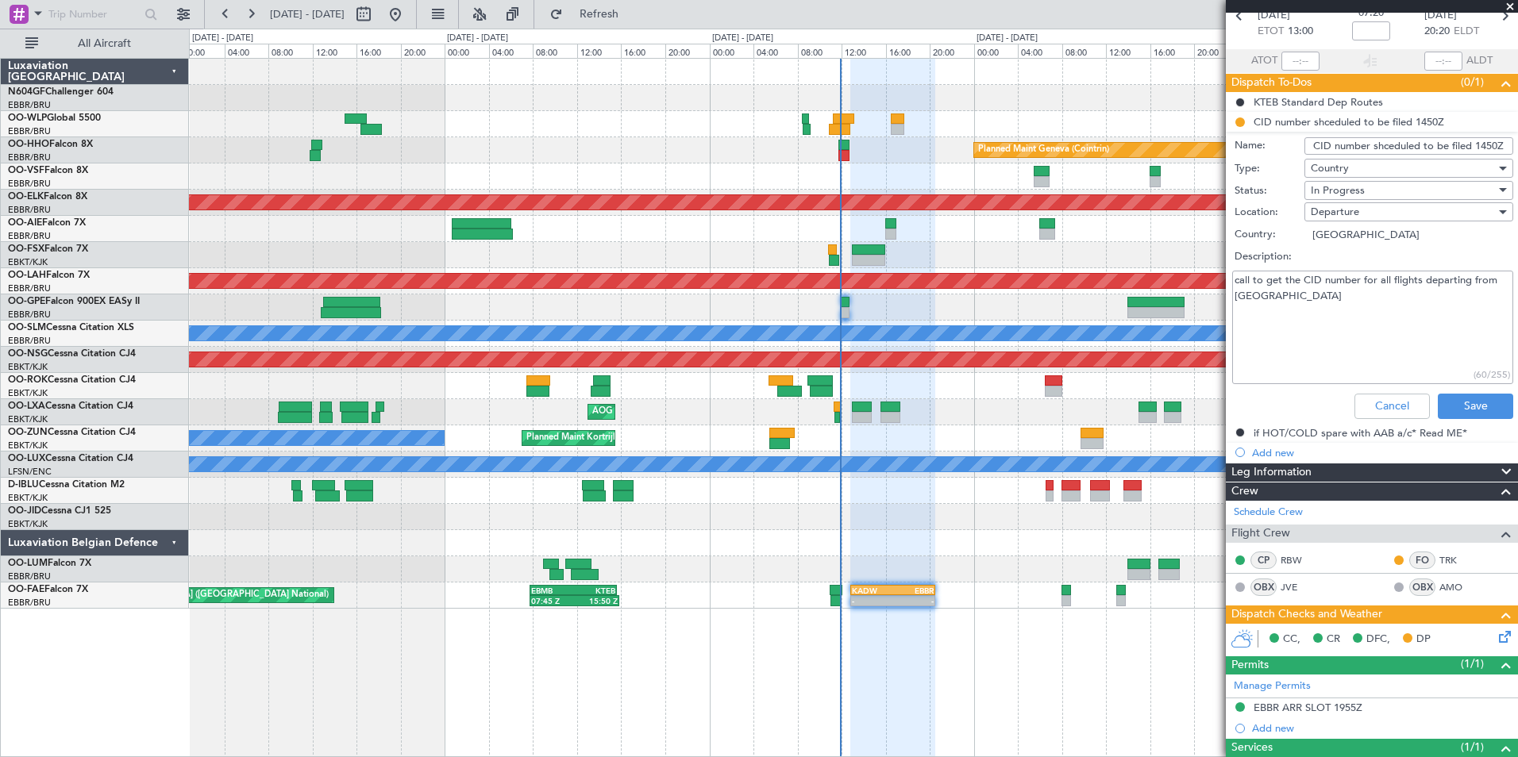
click at [1298, 309] on textarea "call to get the CID number for all flights departing from US" at bounding box center [1372, 328] width 281 height 114
type textarea "call to get the CID number for all flights departing from US 75V"
click at [1350, 192] on span "In Progress" at bounding box center [1337, 190] width 54 height 14
click at [1376, 264] on span "Completed" at bounding box center [1401, 270] width 186 height 24
click at [1470, 400] on button "Save" at bounding box center [1474, 406] width 75 height 25
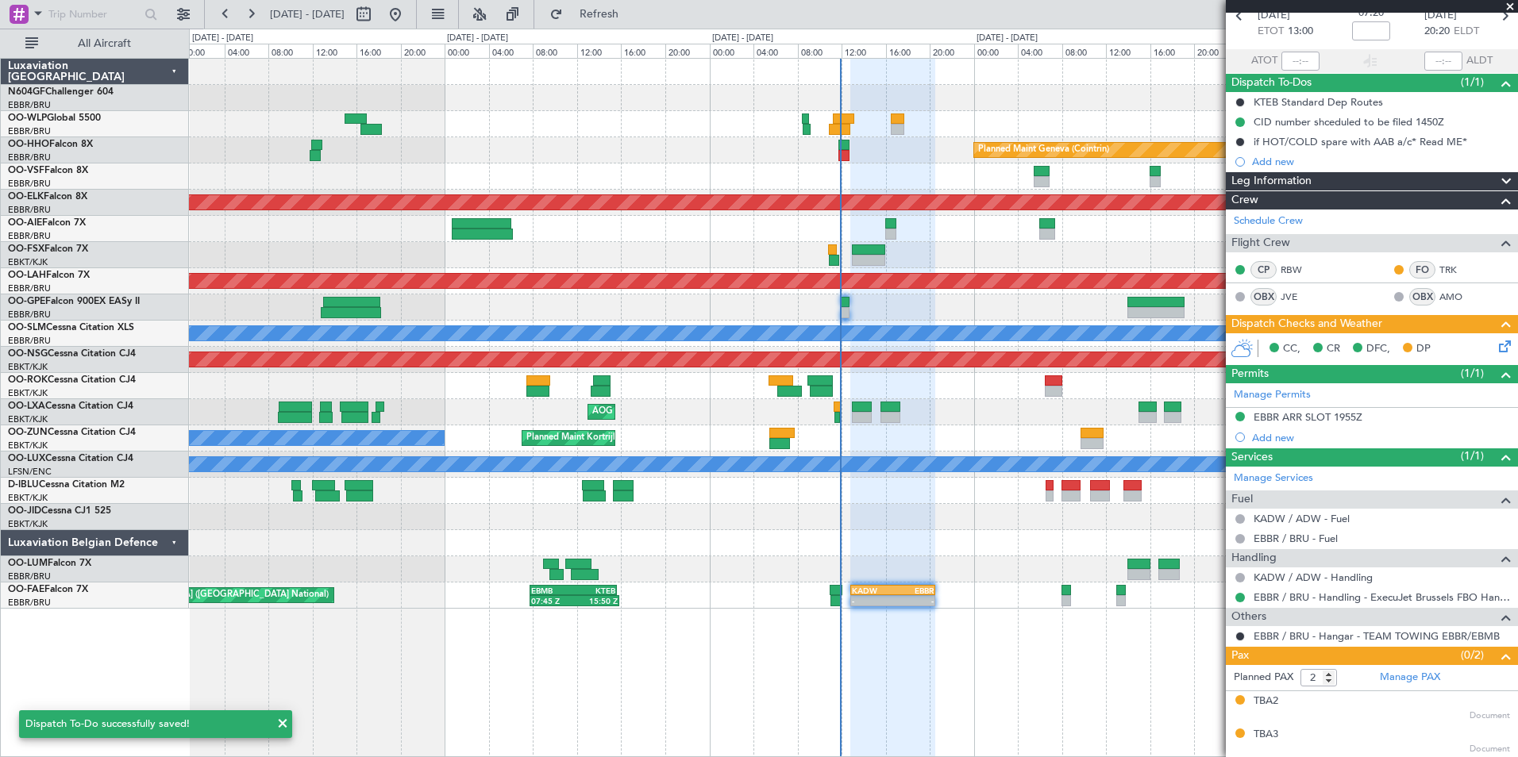
click at [837, 216] on div "Planned Maint [GEOGRAPHIC_DATA] ([GEOGRAPHIC_DATA])" at bounding box center [853, 229] width 1328 height 26
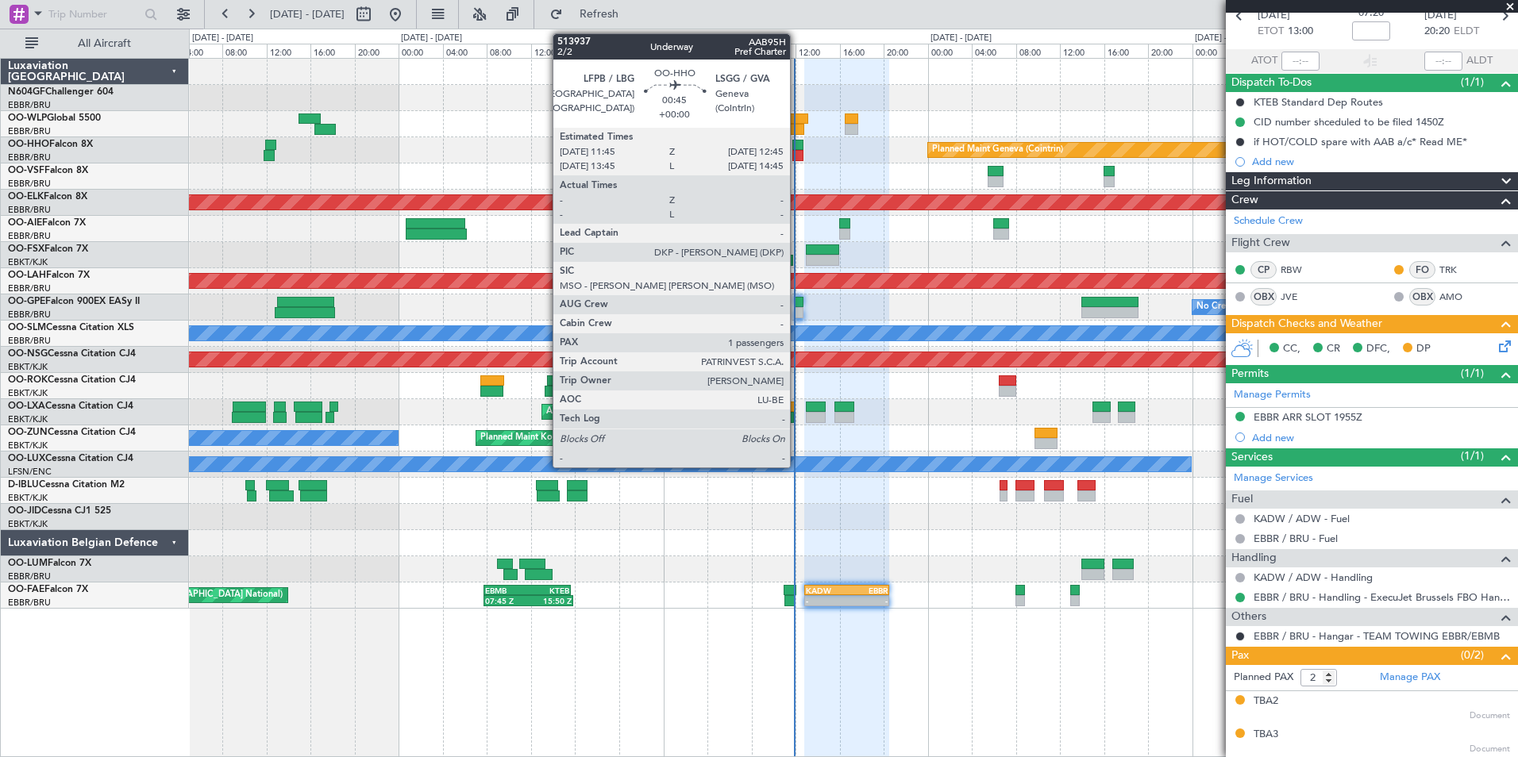
click at [797, 155] on div at bounding box center [797, 155] width 11 height 11
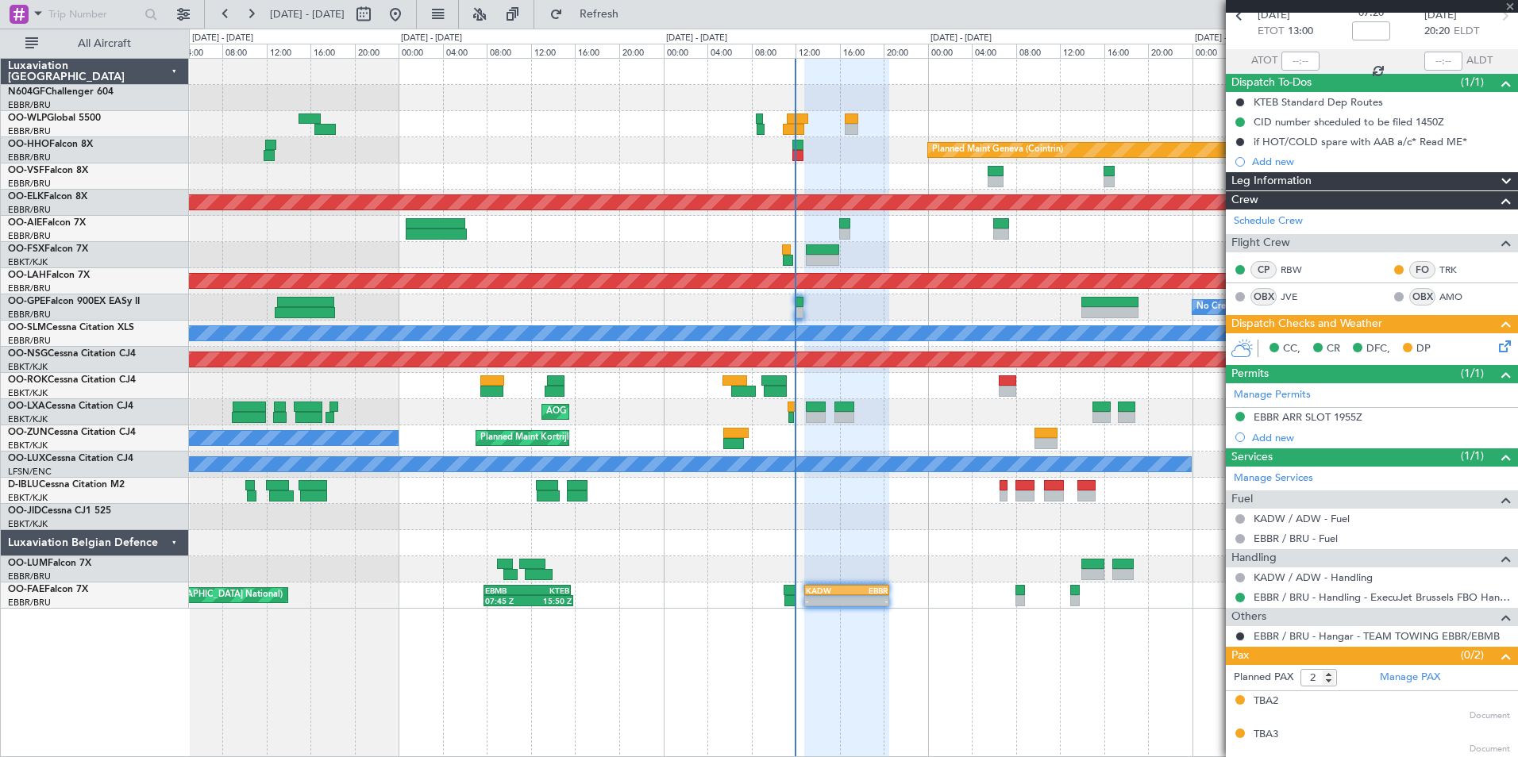
type input "1"
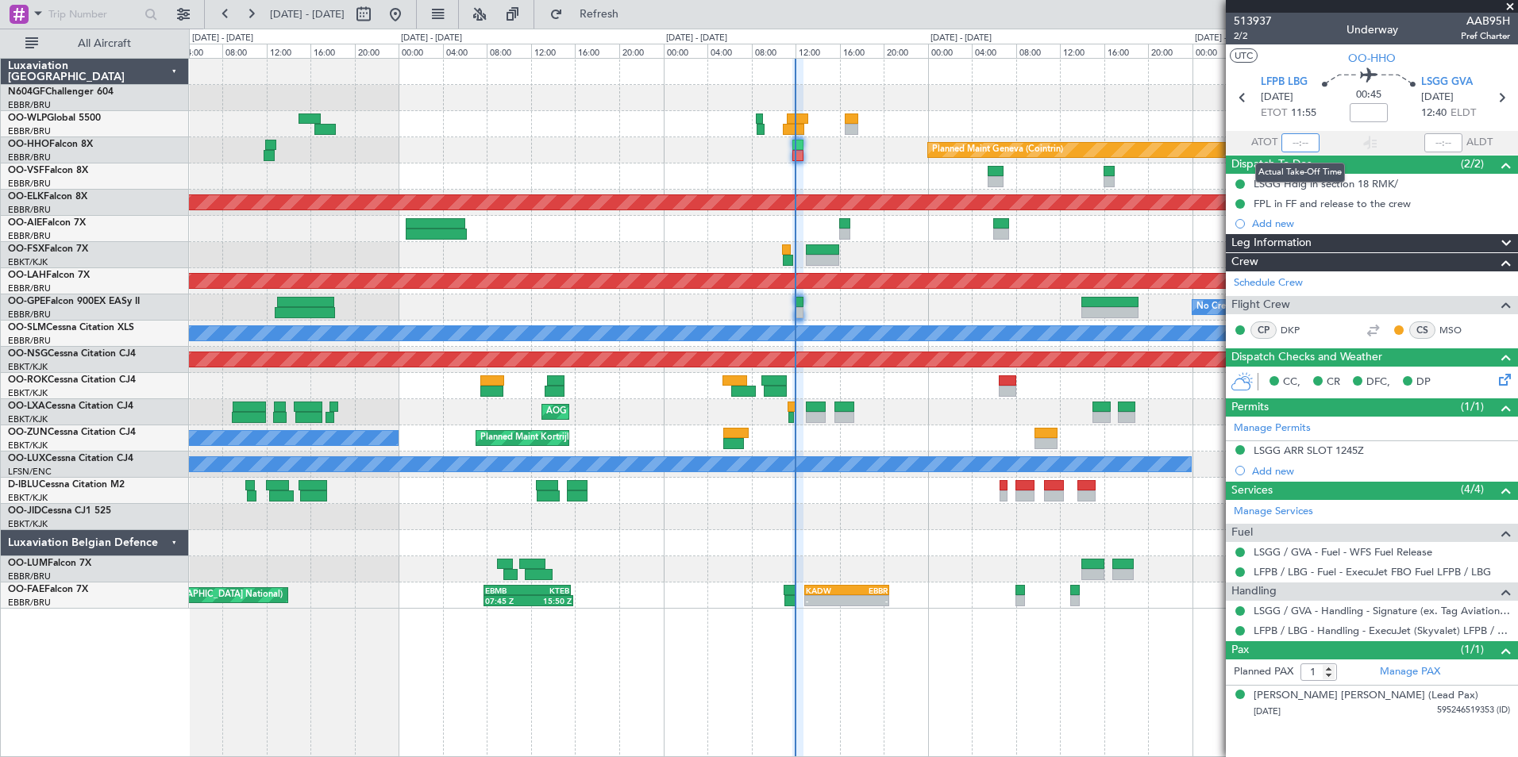
click at [1304, 136] on input "text" at bounding box center [1300, 142] width 38 height 19
type input "11:52"
click at [1312, 58] on section "UTC OO-HHO" at bounding box center [1372, 56] width 292 height 24
click at [1514, 2] on span at bounding box center [1510, 7] width 16 height 14
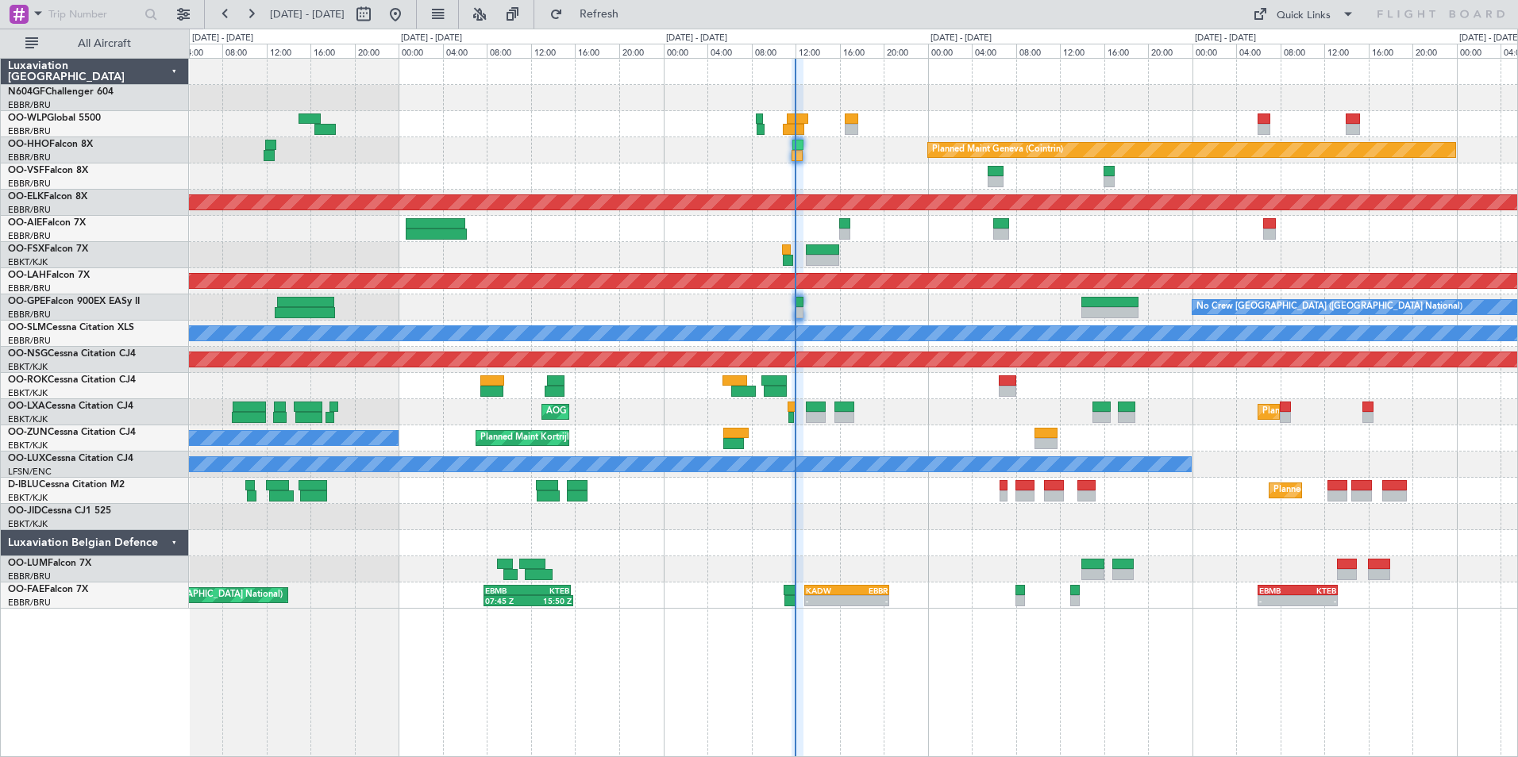
type input "0"
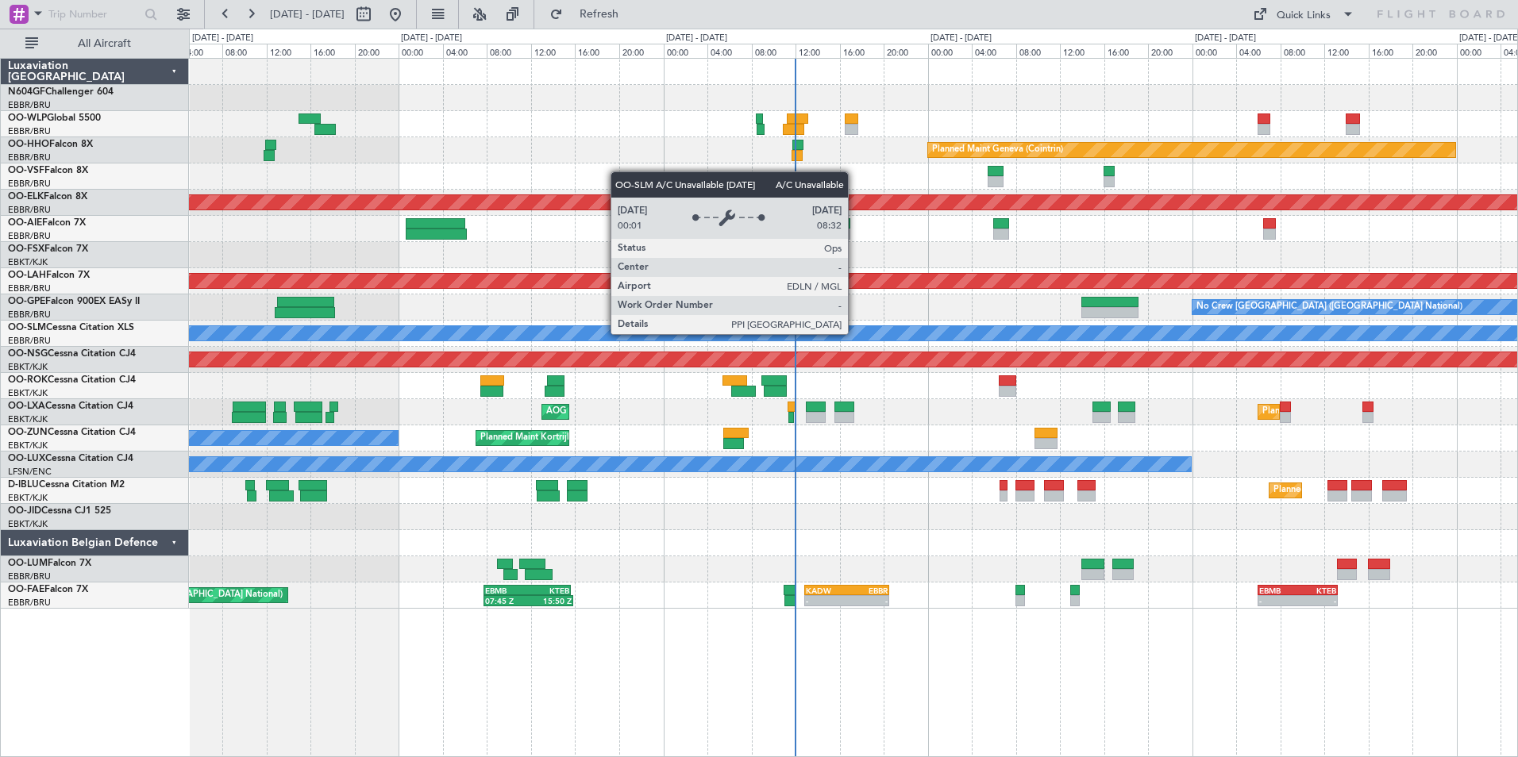
click at [593, 344] on div "A/C Unavailable [GEOGRAPHIC_DATA]" at bounding box center [853, 334] width 1328 height 26
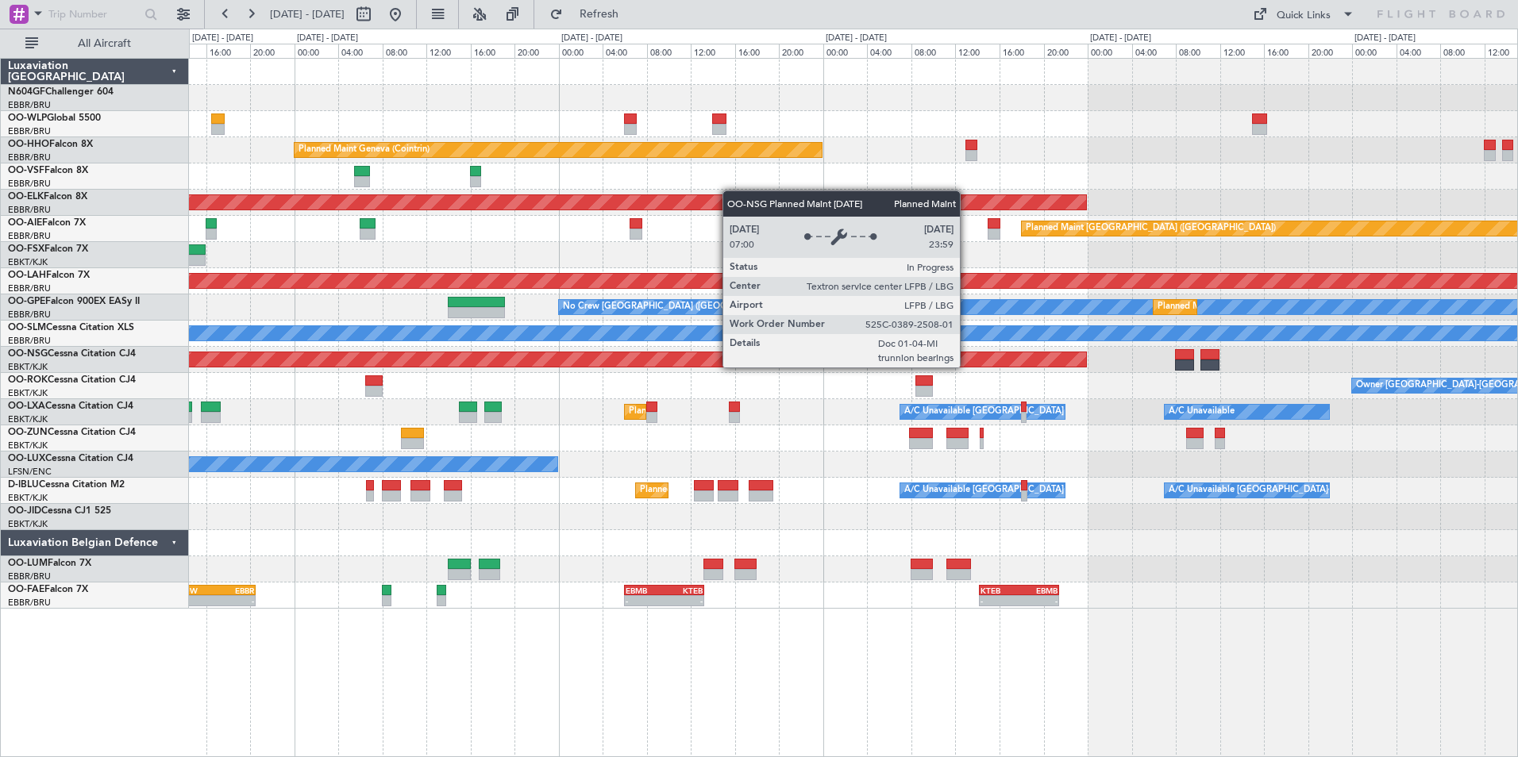
click at [625, 348] on div "Planned Maint [GEOGRAPHIC_DATA] ([GEOGRAPHIC_DATA])" at bounding box center [853, 360] width 1328 height 26
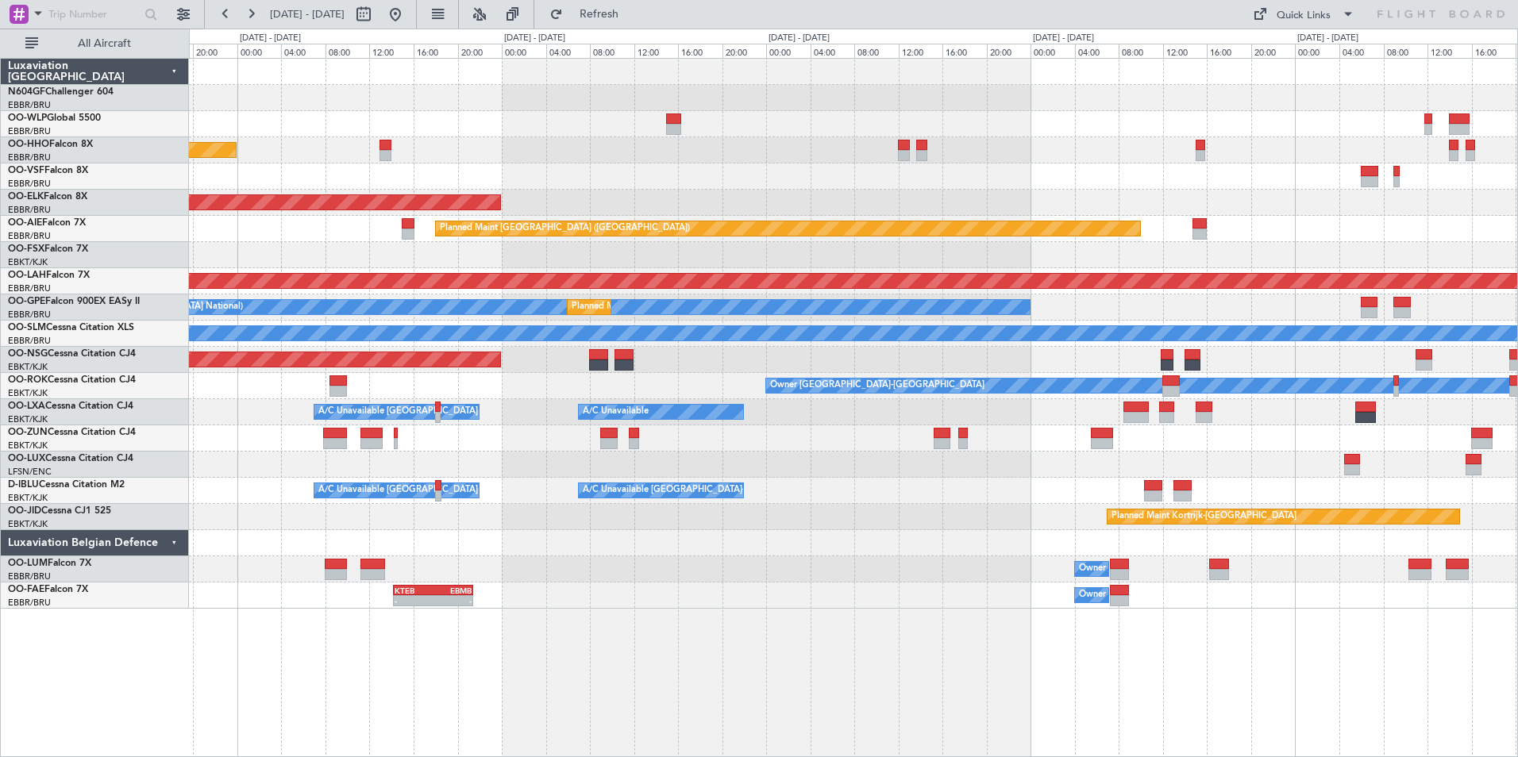
click at [628, 342] on div "Planned Maint Milan (Linate) Planned Maint Geneva (Cointrin) Planned Maint Kort…" at bounding box center [853, 334] width 1328 height 550
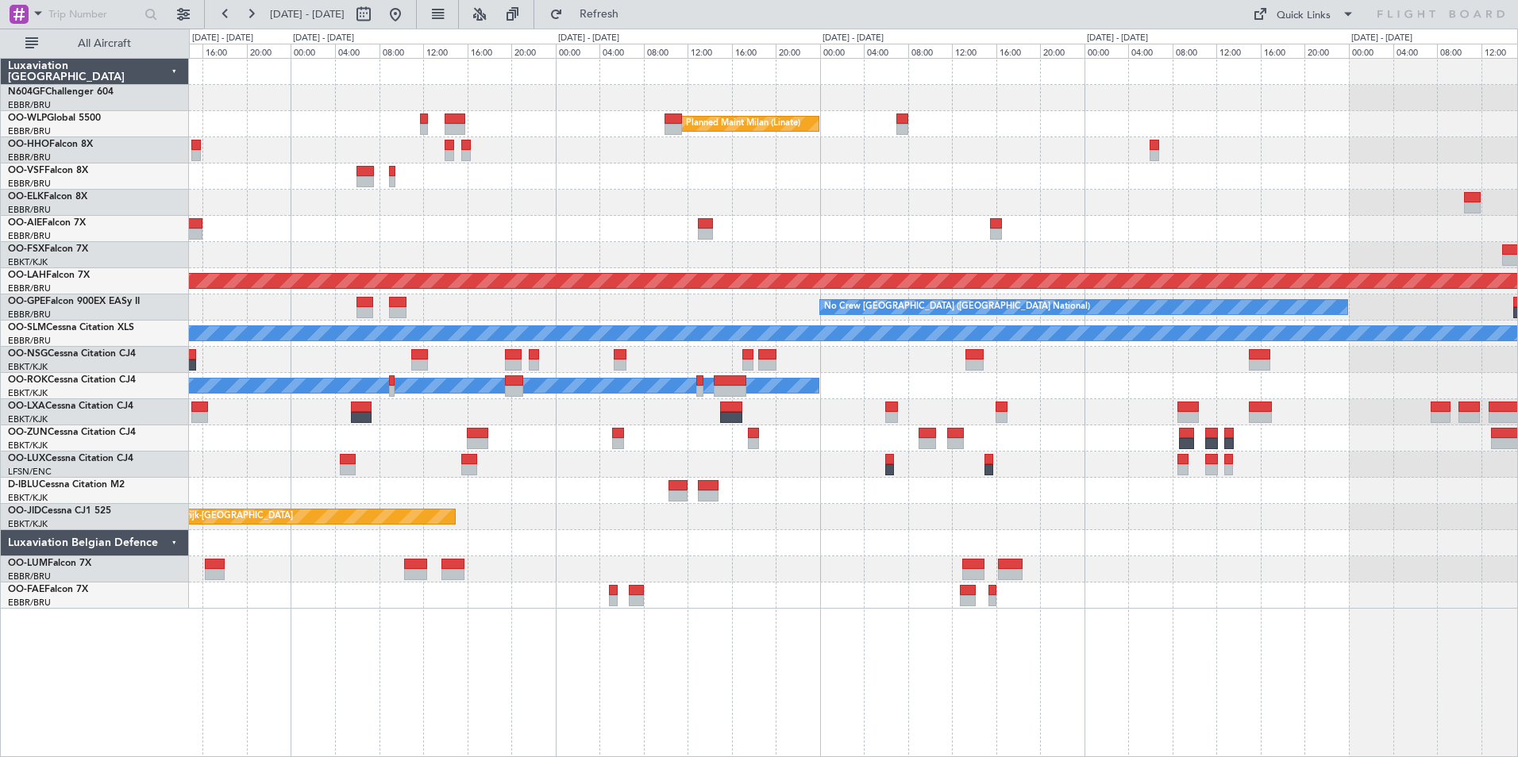
click at [383, 344] on div "Planned Maint Milan (Linate) Planned Maint London (Farnborough) - - LHBP 10:00 …" at bounding box center [853, 334] width 1328 height 550
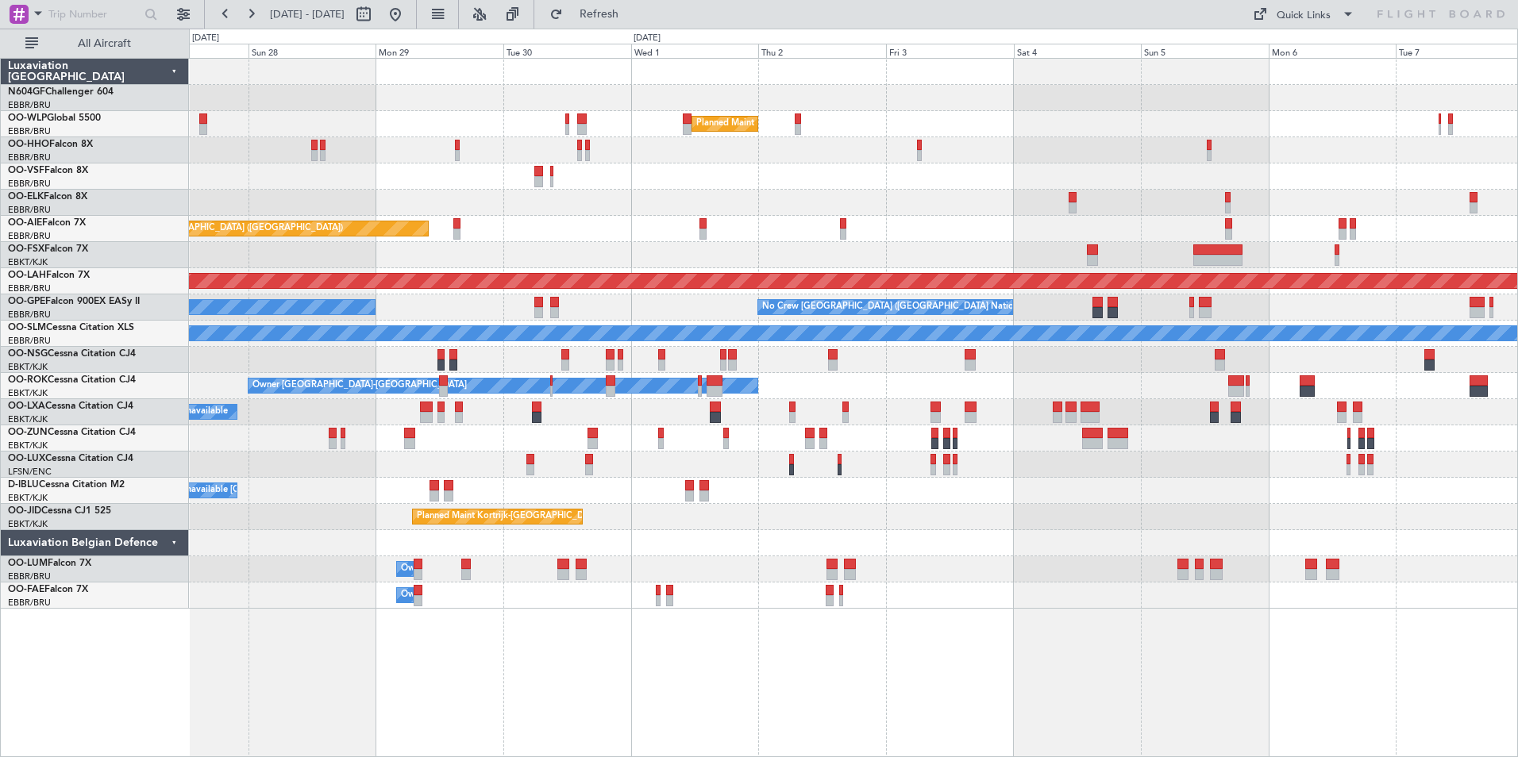
click at [829, 562] on div "Owner Melsbroek Air Base" at bounding box center [853, 569] width 1328 height 26
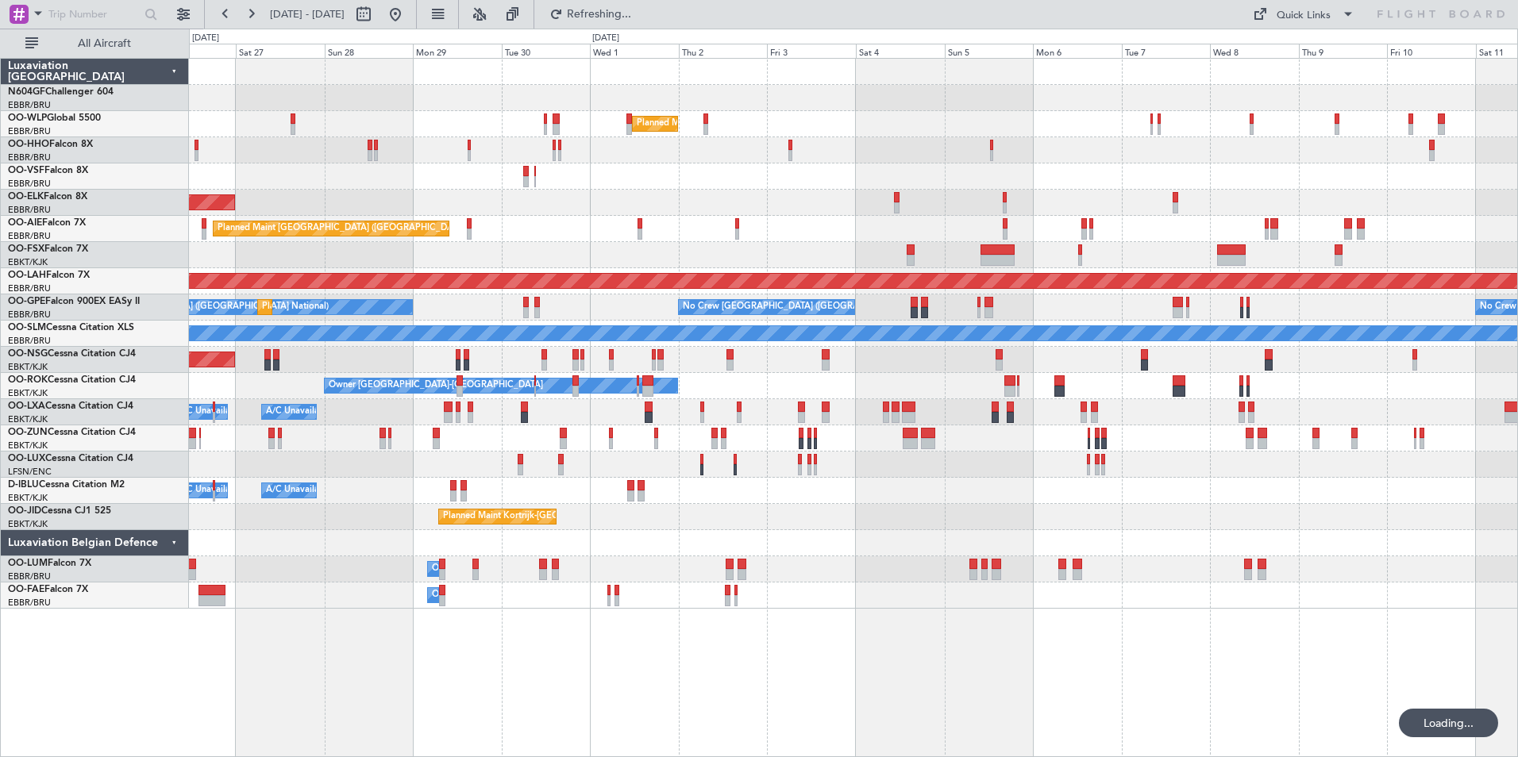
click at [925, 609] on div "Planned Maint Milan (Linate) Planned Maint Geneva (Cointrin) Planned Maint Kort…" at bounding box center [853, 407] width 1329 height 699
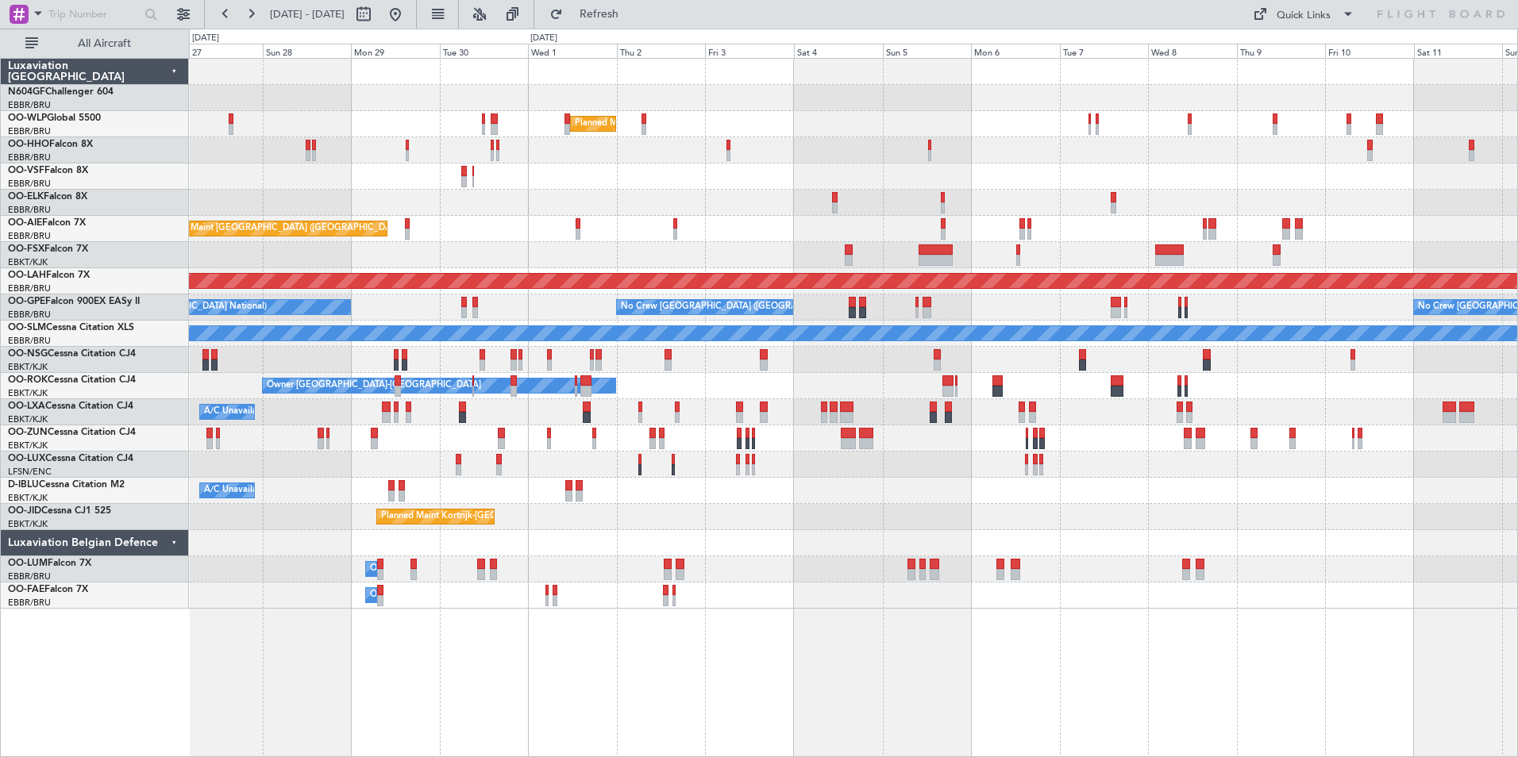
click at [473, 583] on div "Planned Maint Milan (Linate) Planned Maint Geneva (Cointrin) Planned Maint Kort…" at bounding box center [853, 407] width 1329 height 699
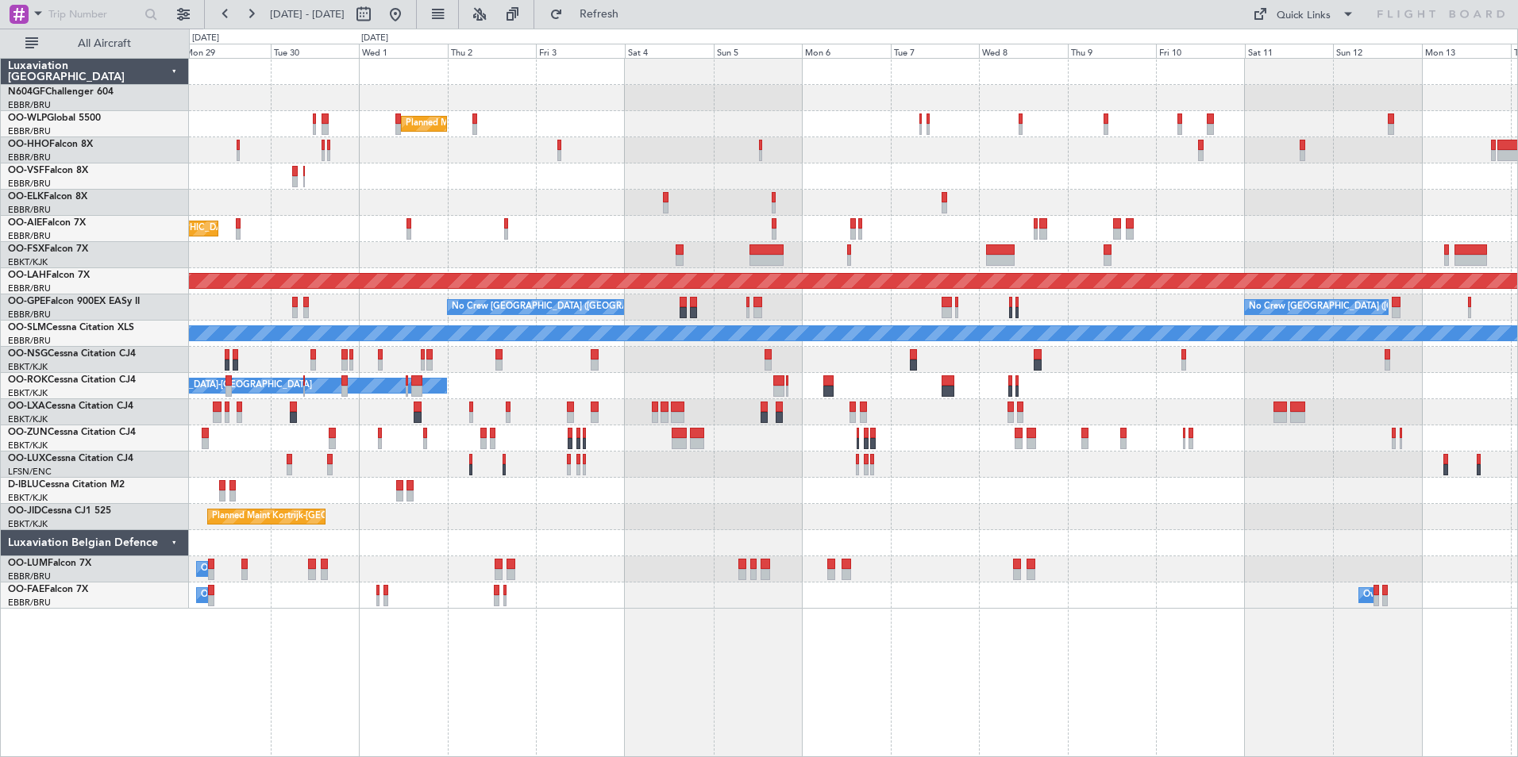
click at [778, 605] on div "Planned Maint Milan (Linate) Planned Maint Geneva (Cointrin) Planned Maint Kort…" at bounding box center [853, 407] width 1329 height 699
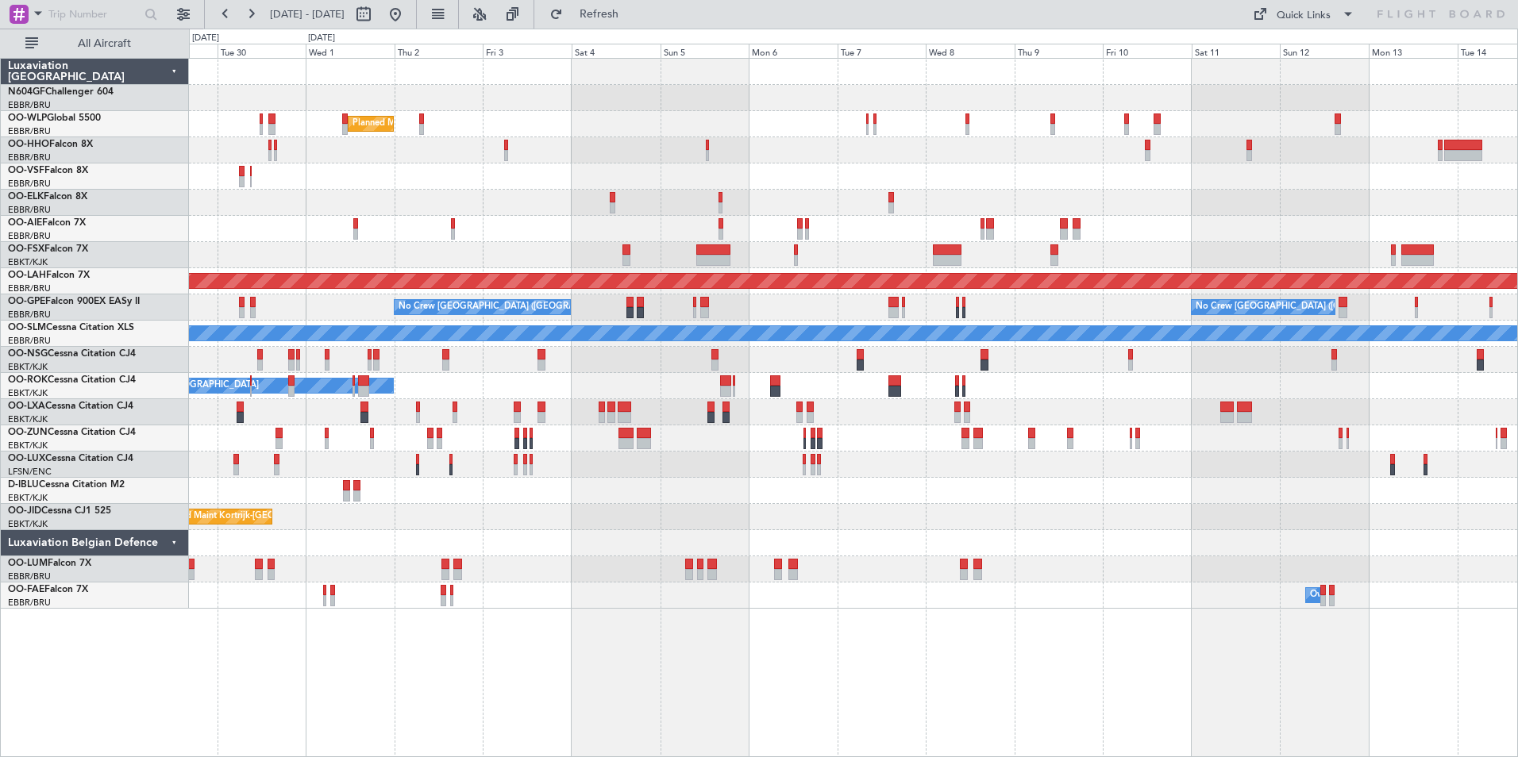
click at [833, 611] on div "Planned Maint Milan (Linate) Planned Maint Geneva (Cointrin) Planned Maint Kort…" at bounding box center [853, 407] width 1329 height 699
click at [408, 20] on button at bounding box center [395, 14] width 25 height 25
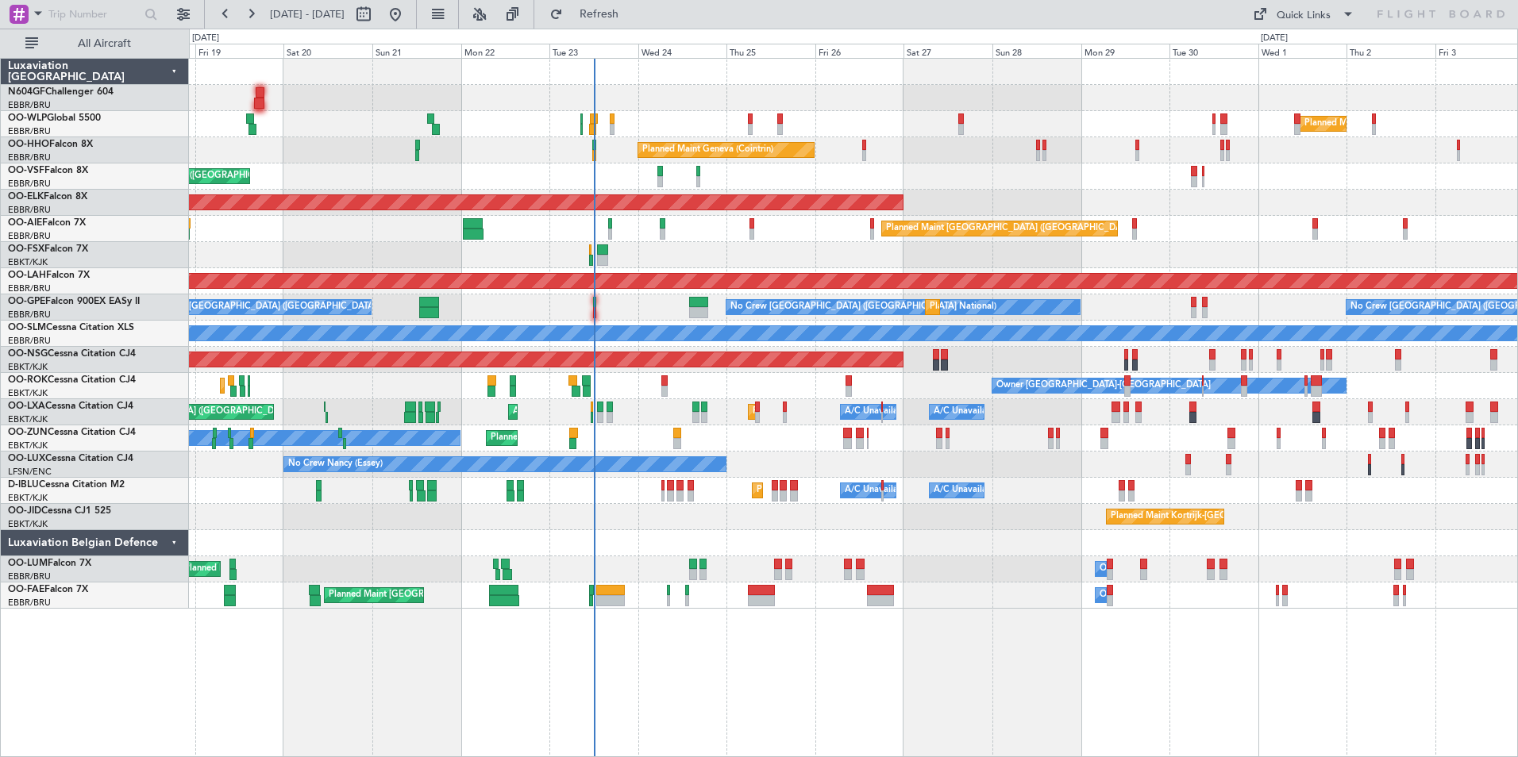
click at [793, 235] on div "Planned Maint Milan (Linate) Planned Maint Liege Planned Maint Geneva (Cointrin…" at bounding box center [853, 334] width 1328 height 550
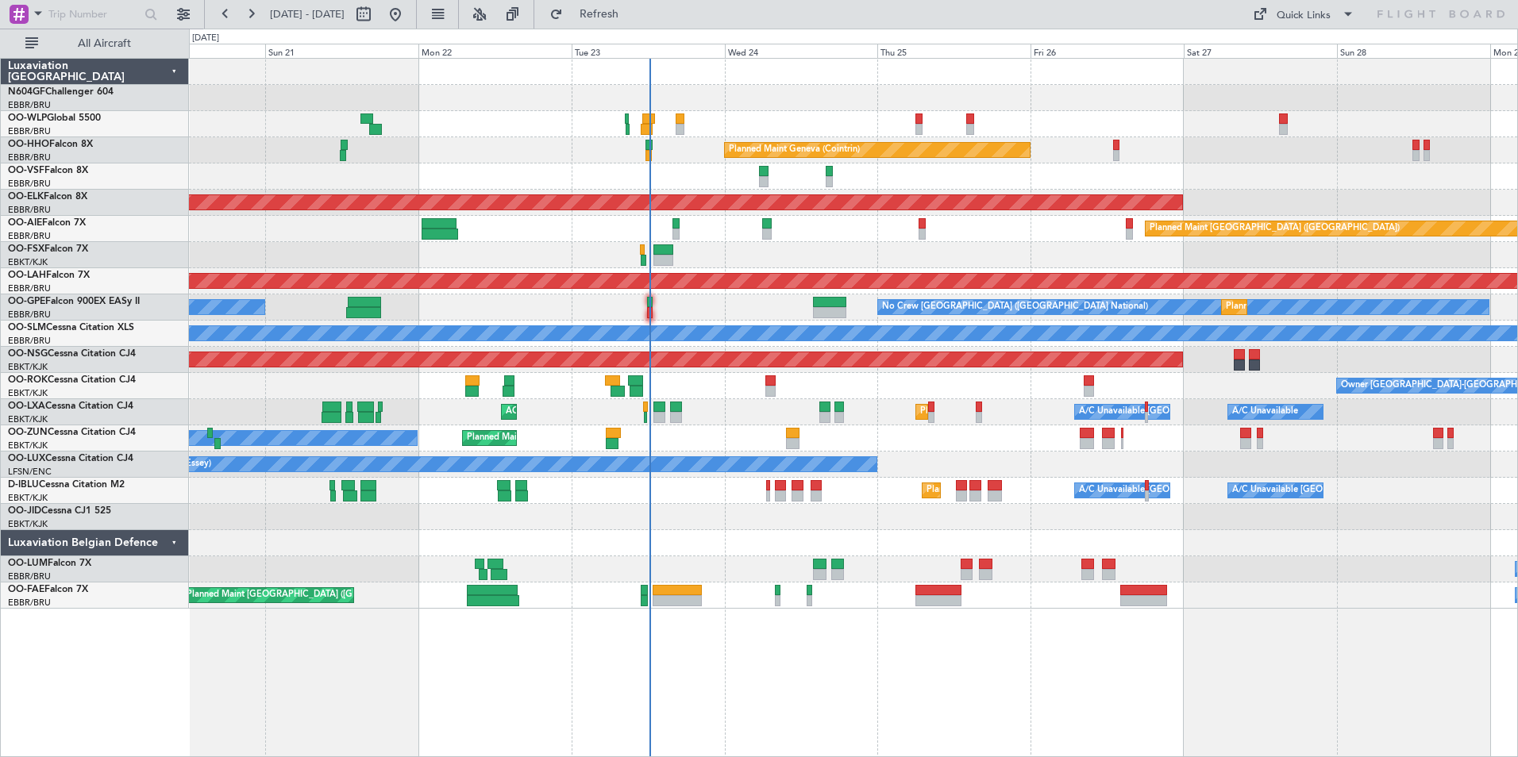
click at [711, 405] on div "Planned Maint Kortrijk-Wevelgem AOG Maint Kortrijk-Wevelgem A/C Unavailable Bru…" at bounding box center [853, 412] width 1328 height 26
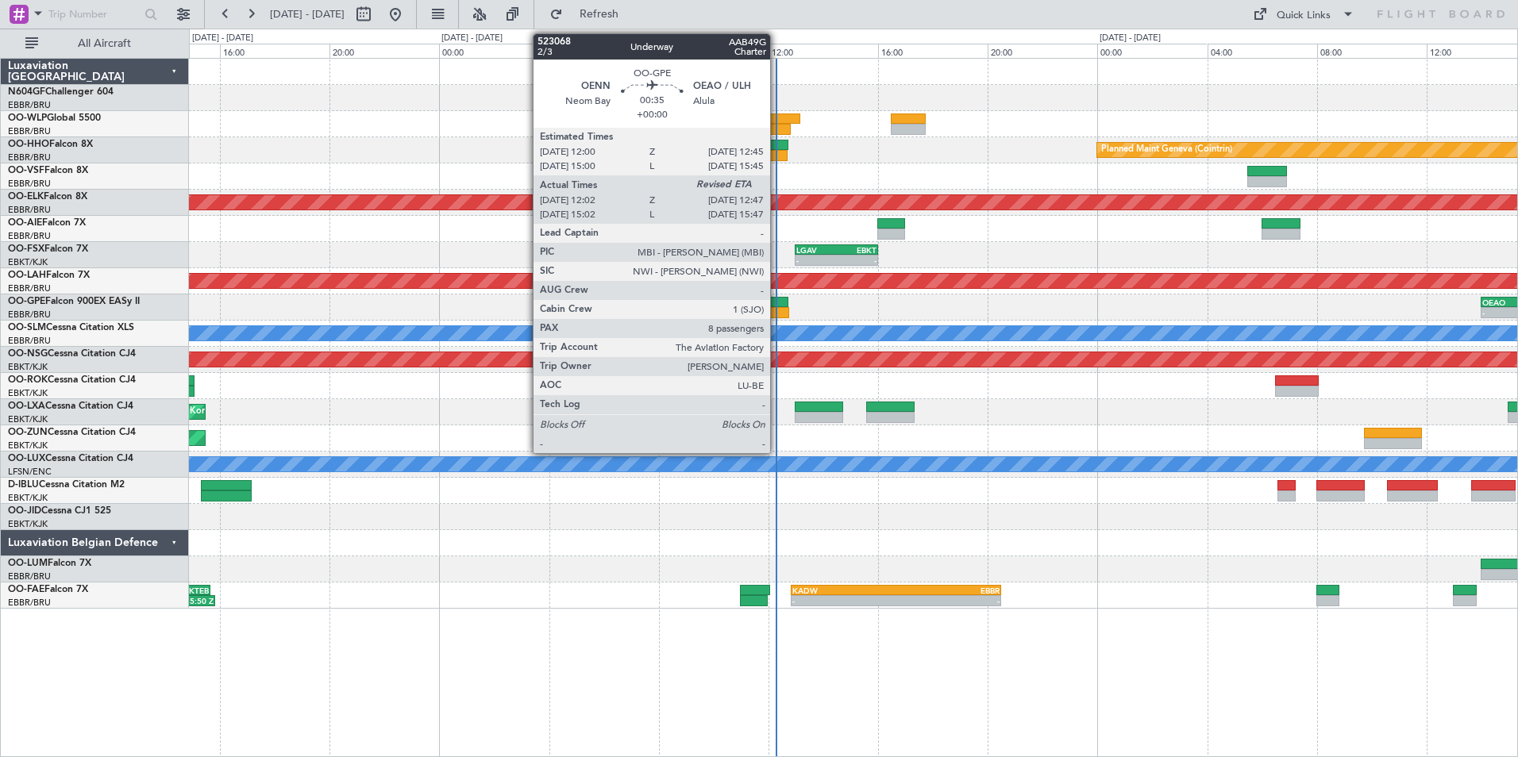
click at [777, 302] on div at bounding box center [778, 302] width 21 height 11
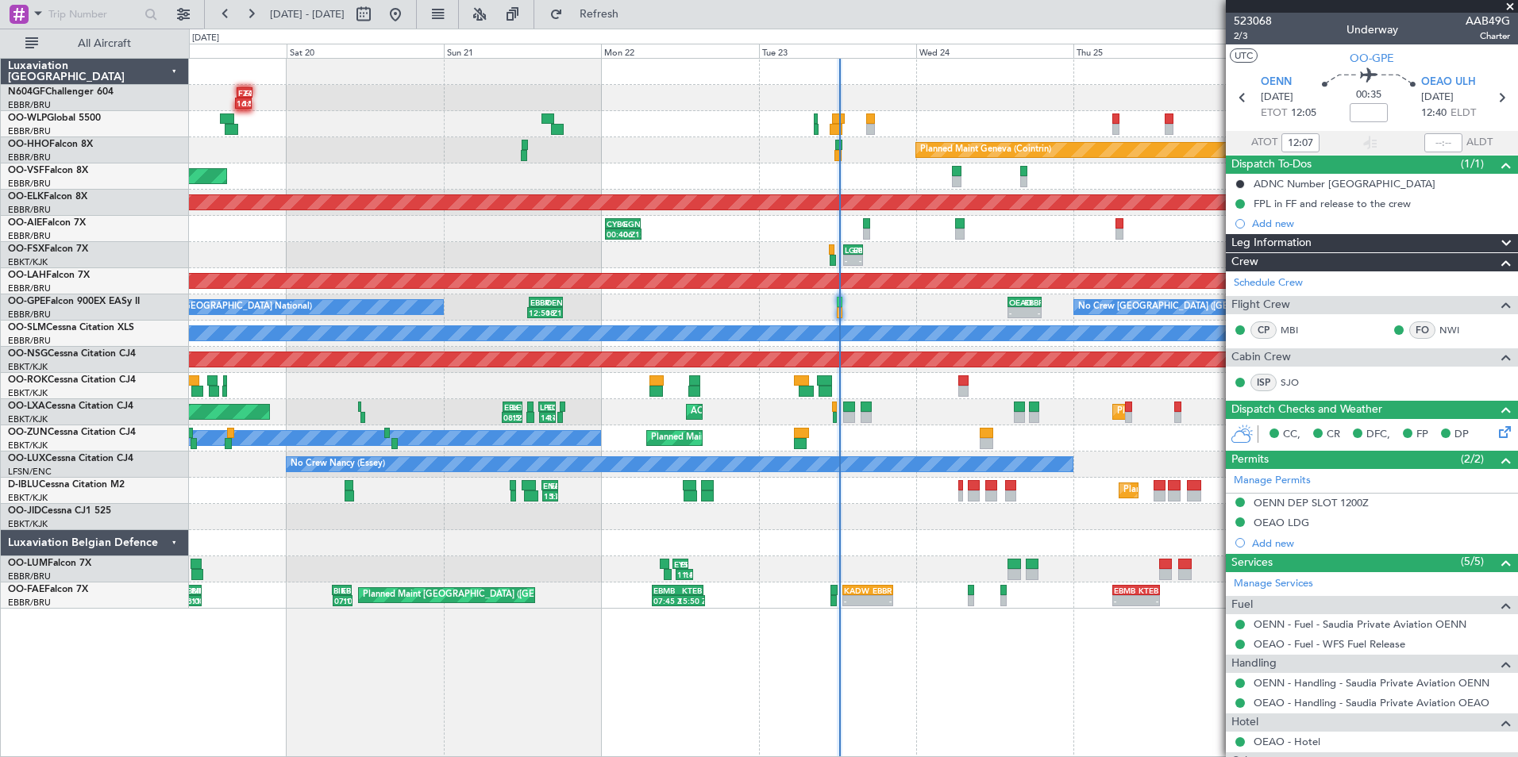
click at [943, 371] on div "16:15 Z 18:45 Z FZAA 16:30 Z FZQA 18:50 Z Planned Maint Liege Planned Maint Gen…" at bounding box center [853, 334] width 1328 height 550
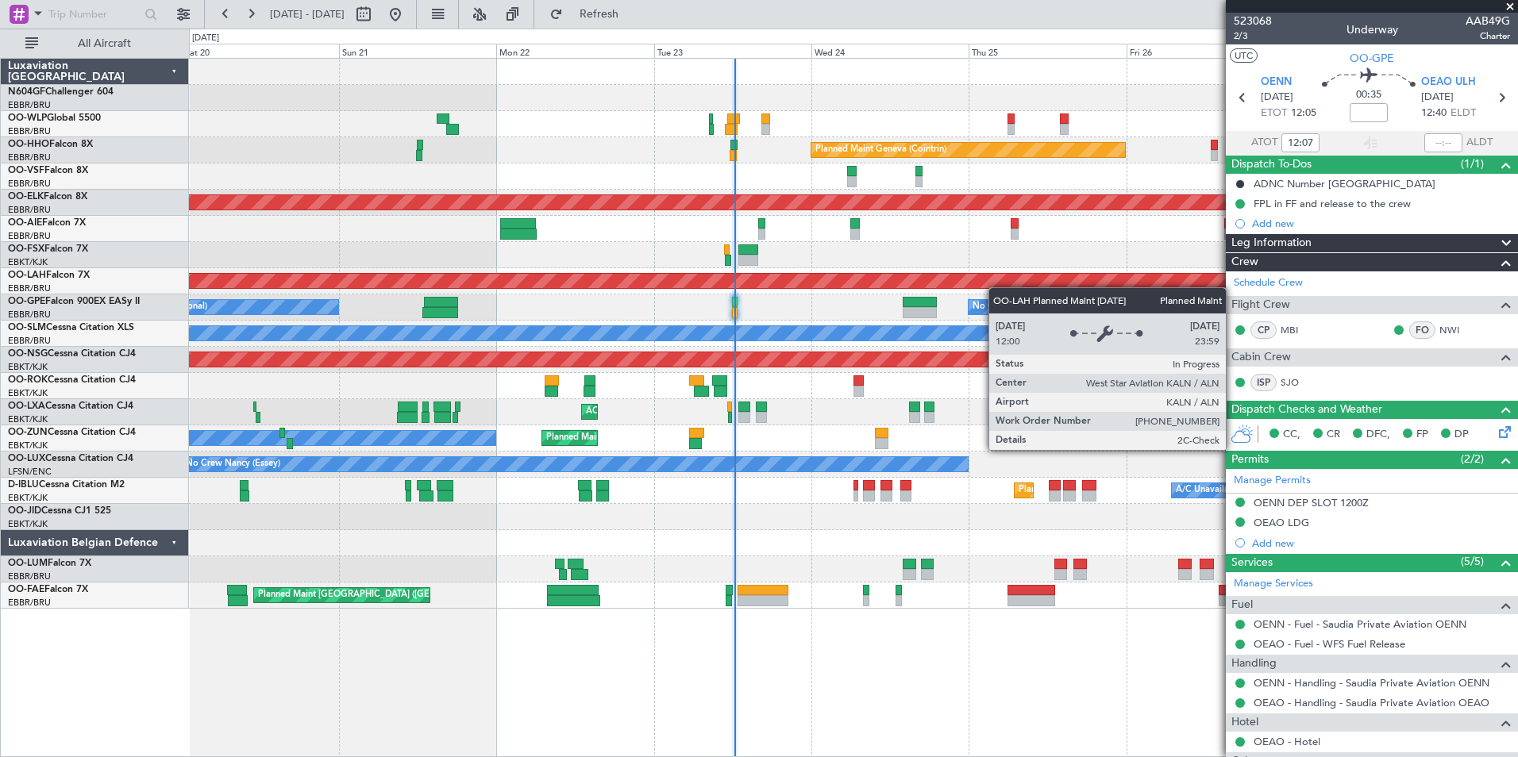
click at [993, 285] on div "Planned Maint Liege Planned Maint Geneva (Cointrin) AOG Maint Brussels (Brussel…" at bounding box center [853, 334] width 1328 height 550
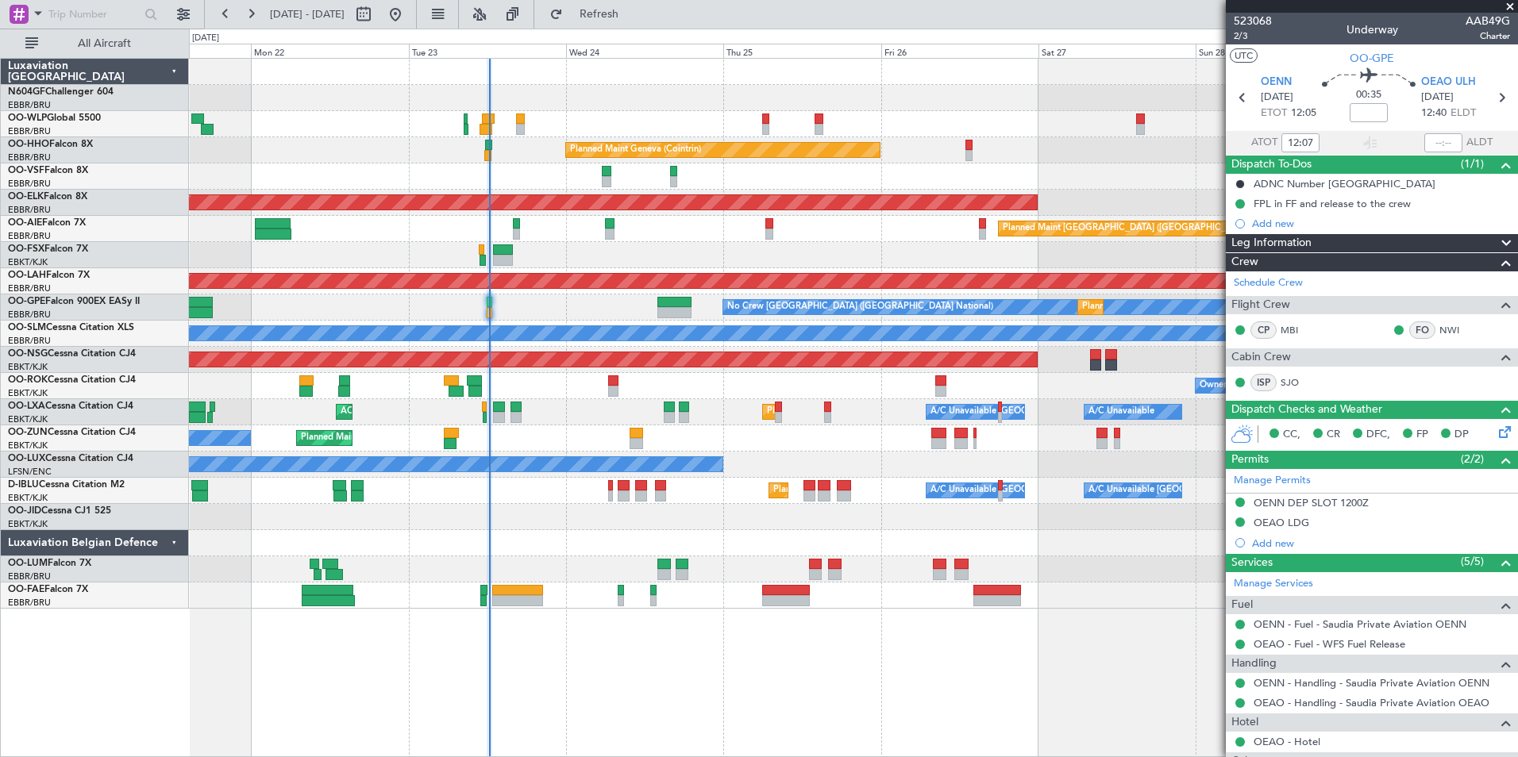
click at [878, 210] on div "Planned Maint Milan (Linate) Planned Maint Geneva (Cointrin) AOG Maint Brussels…" at bounding box center [853, 334] width 1328 height 550
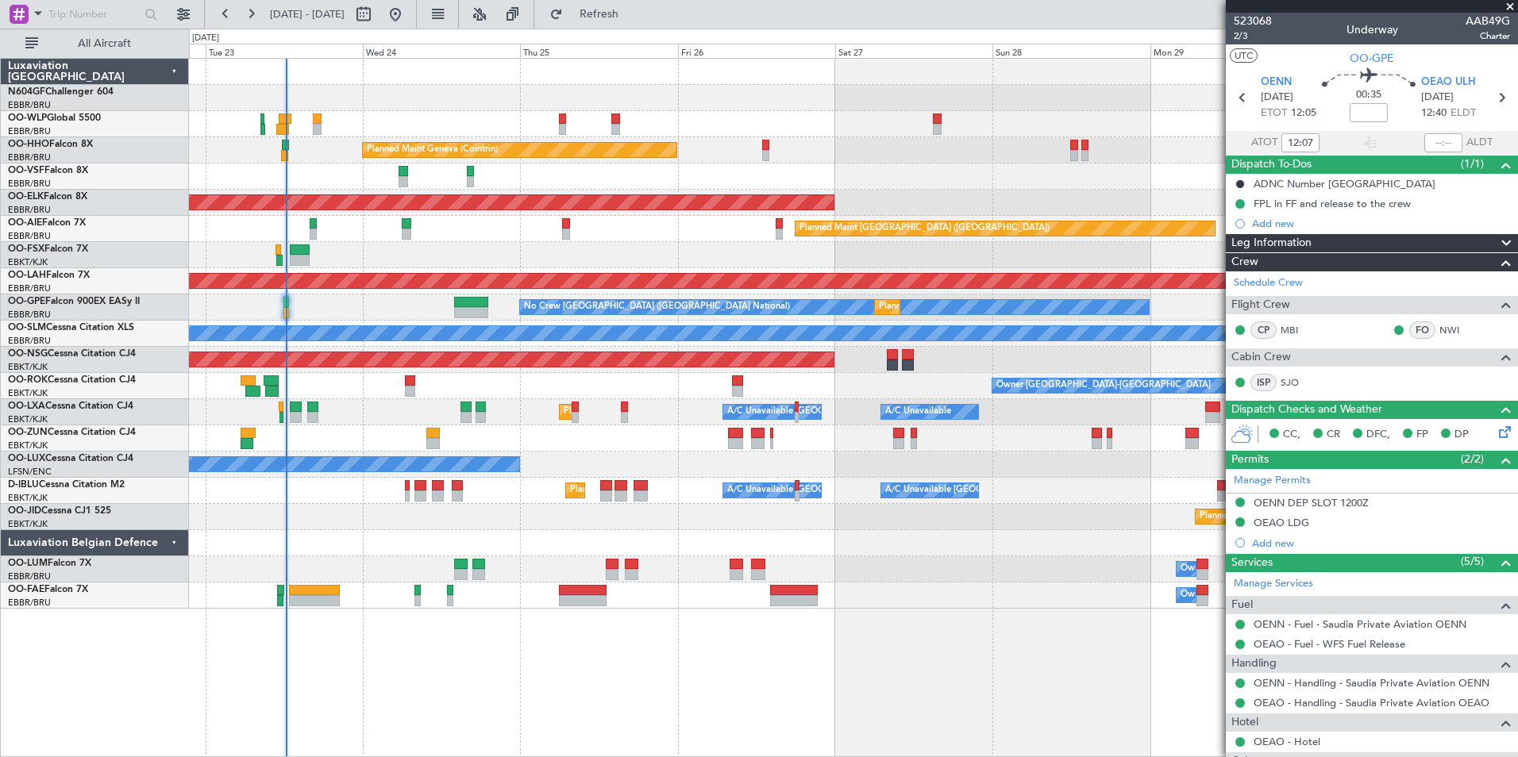
click at [767, 232] on div "Planned Maint [GEOGRAPHIC_DATA] ([GEOGRAPHIC_DATA])" at bounding box center [853, 229] width 1328 height 26
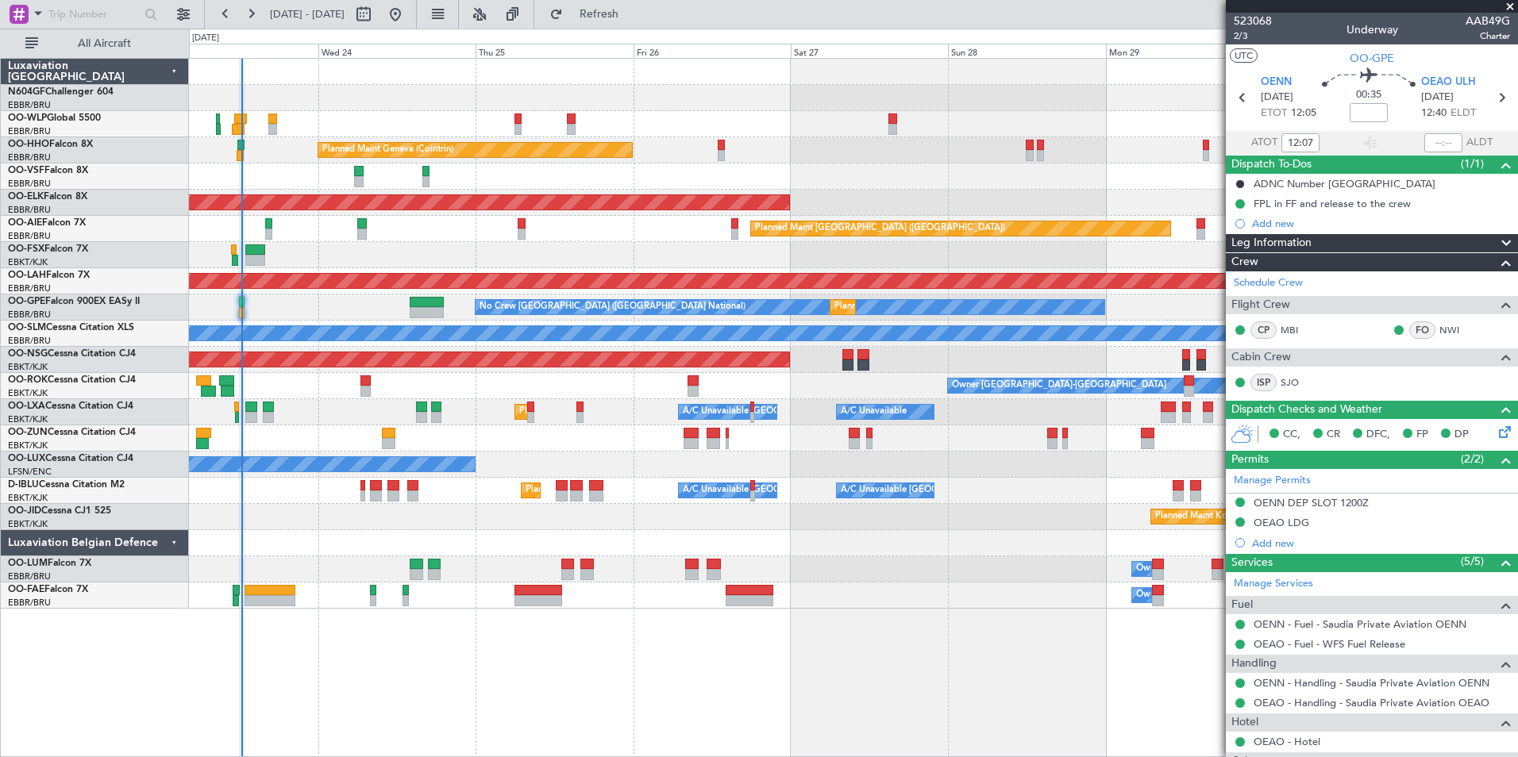
click at [872, 238] on div "Planned Maint [GEOGRAPHIC_DATA] ([GEOGRAPHIC_DATA])" at bounding box center [853, 229] width 1328 height 26
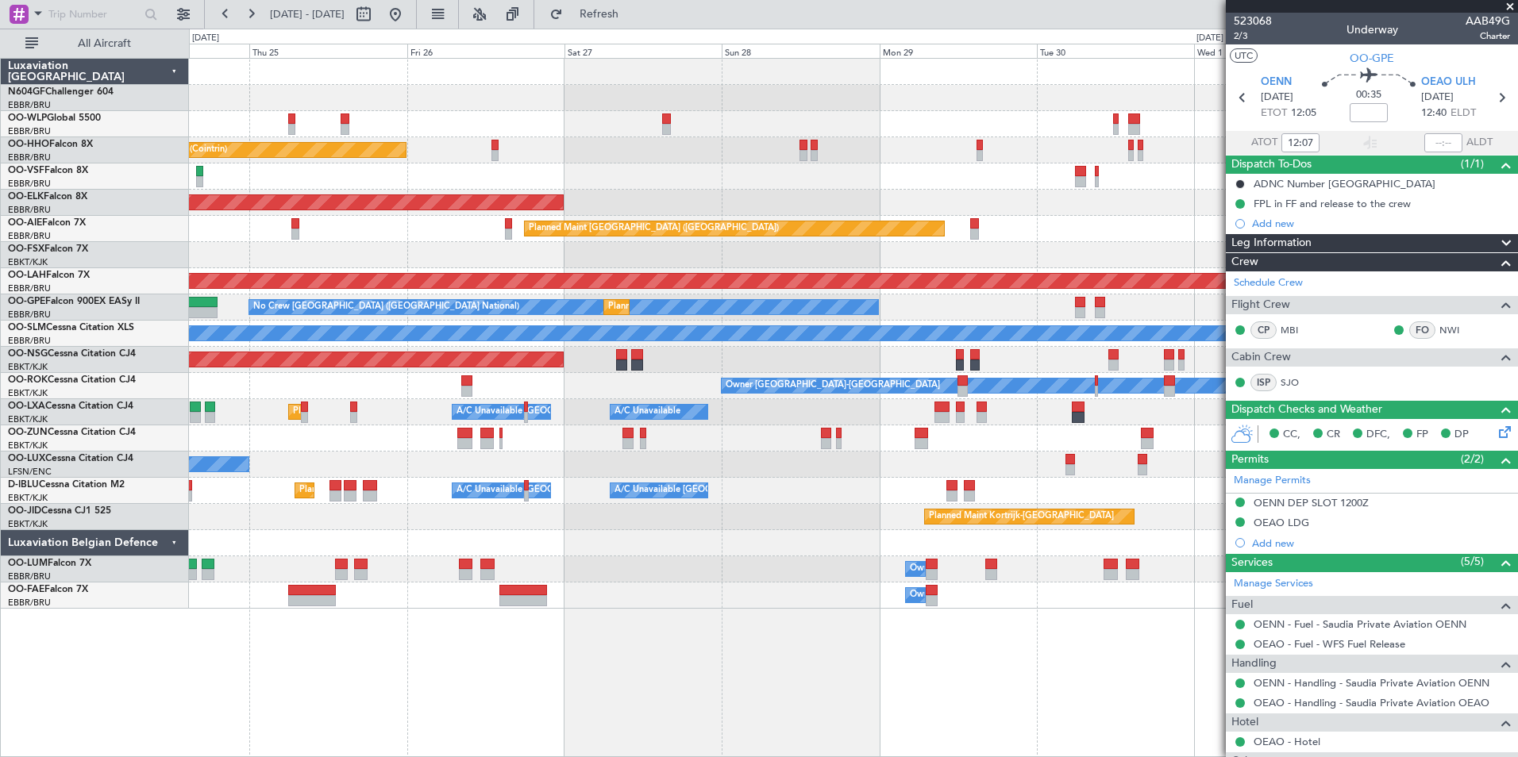
click at [778, 246] on div at bounding box center [853, 255] width 1328 height 26
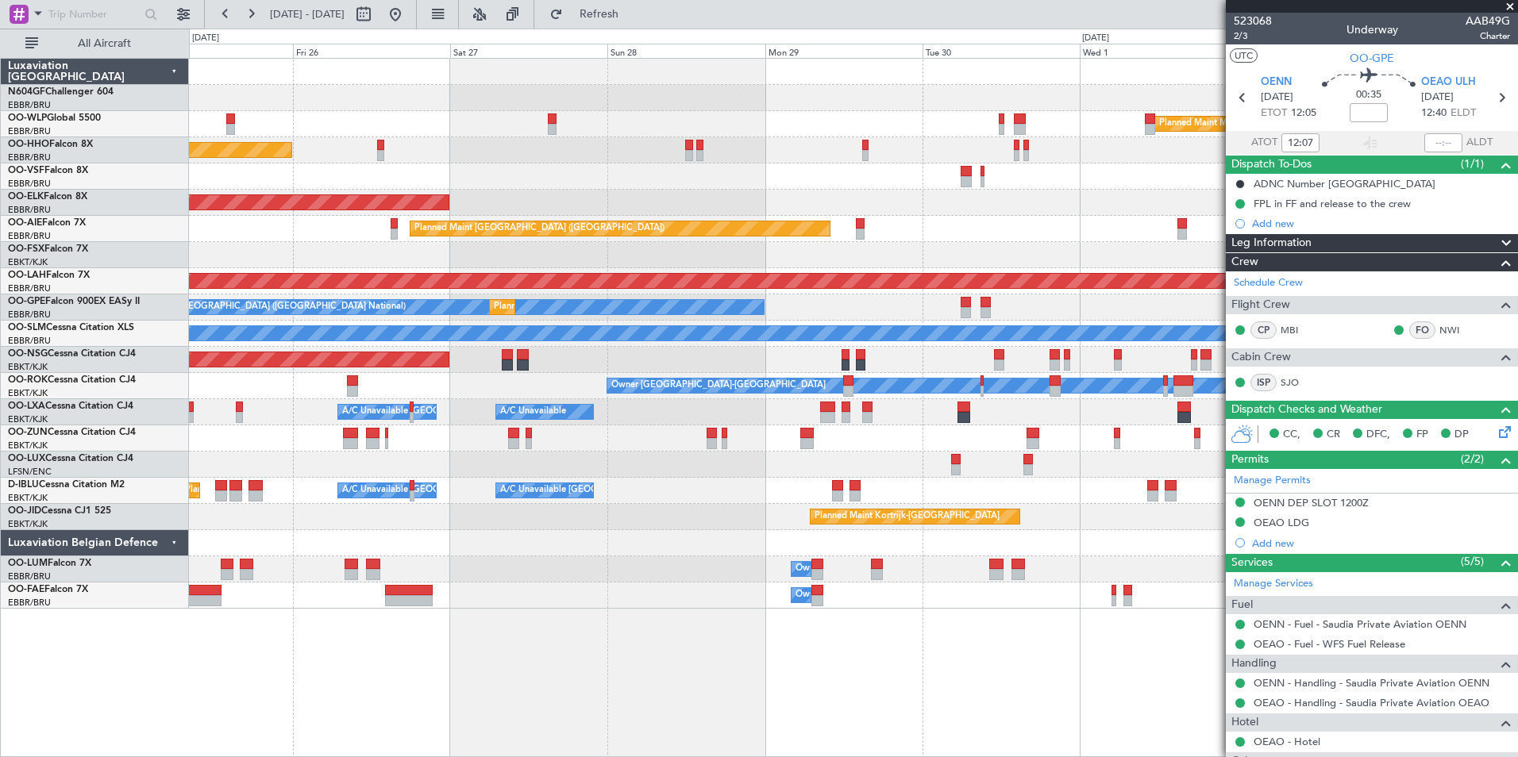
click at [1025, 314] on div "No Crew Brussels (Brussels National) Planned Maint Brussels (Brussels National)…" at bounding box center [853, 307] width 1328 height 26
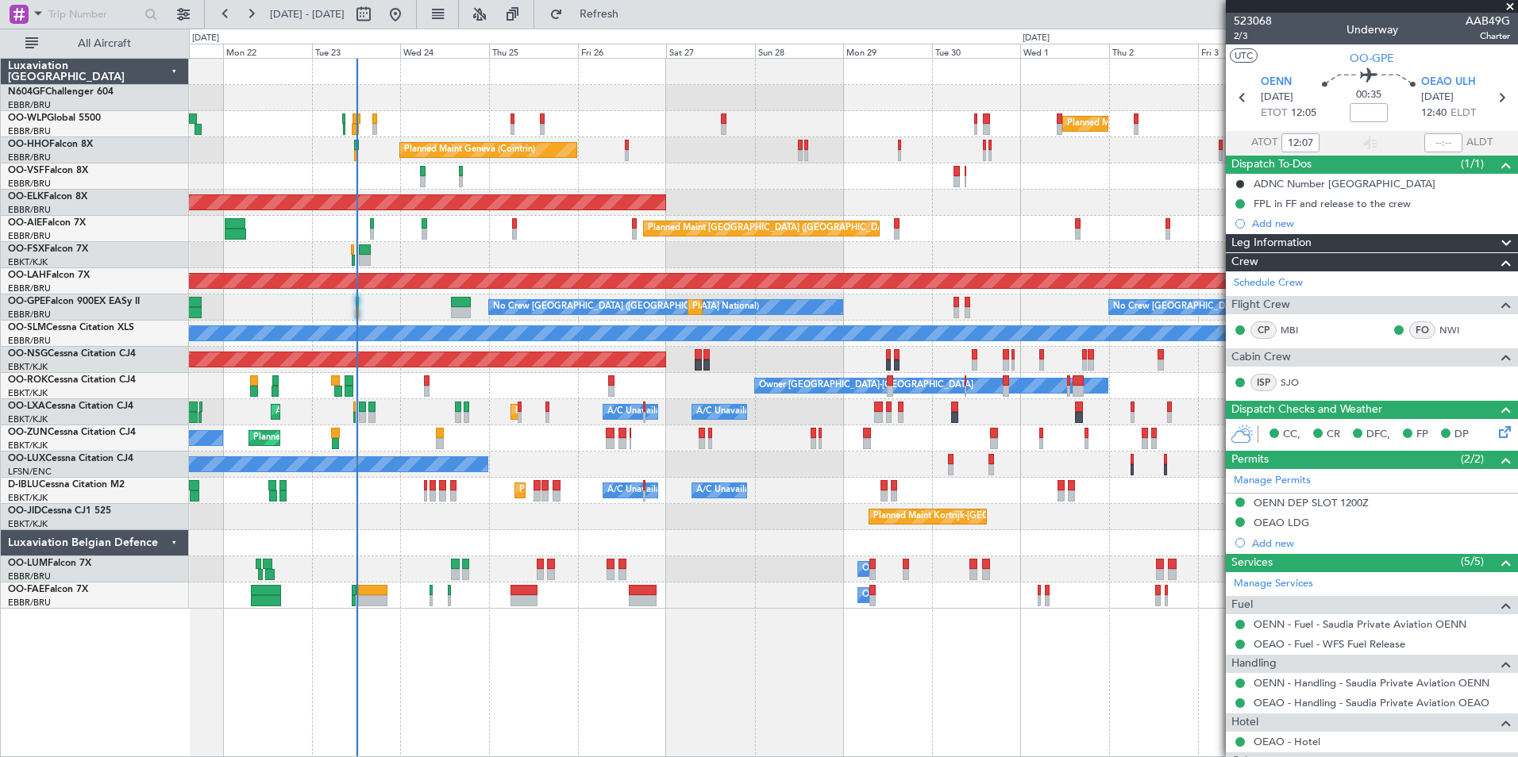
click at [992, 298] on div "No Crew Brussels (Brussels National) Planned Maint Brussels (Brussels National)…" at bounding box center [853, 307] width 1328 height 26
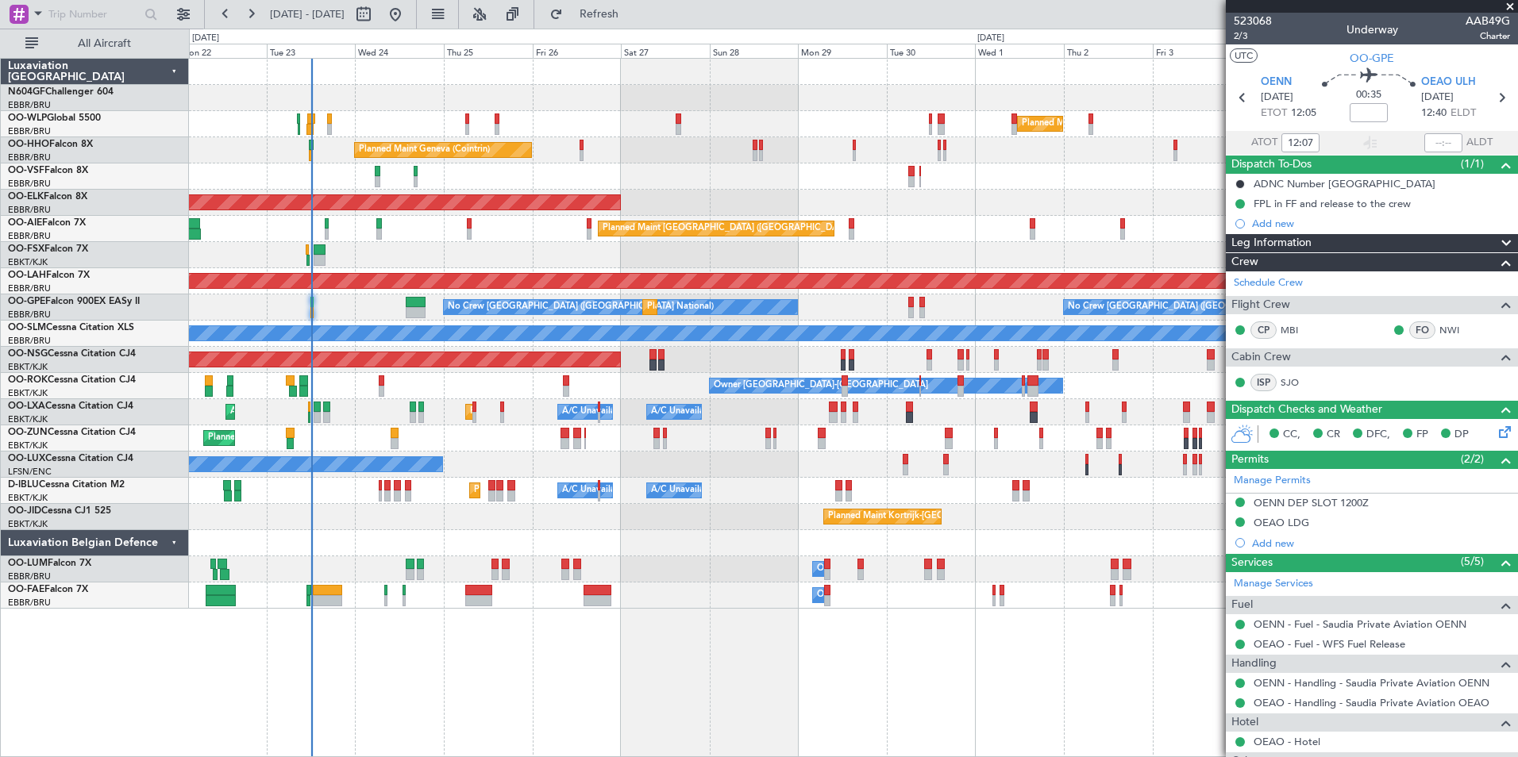
click at [969, 317] on div "No Crew Brussels (Brussels National) Planned Maint Brussels (Brussels National)…" at bounding box center [853, 307] width 1328 height 26
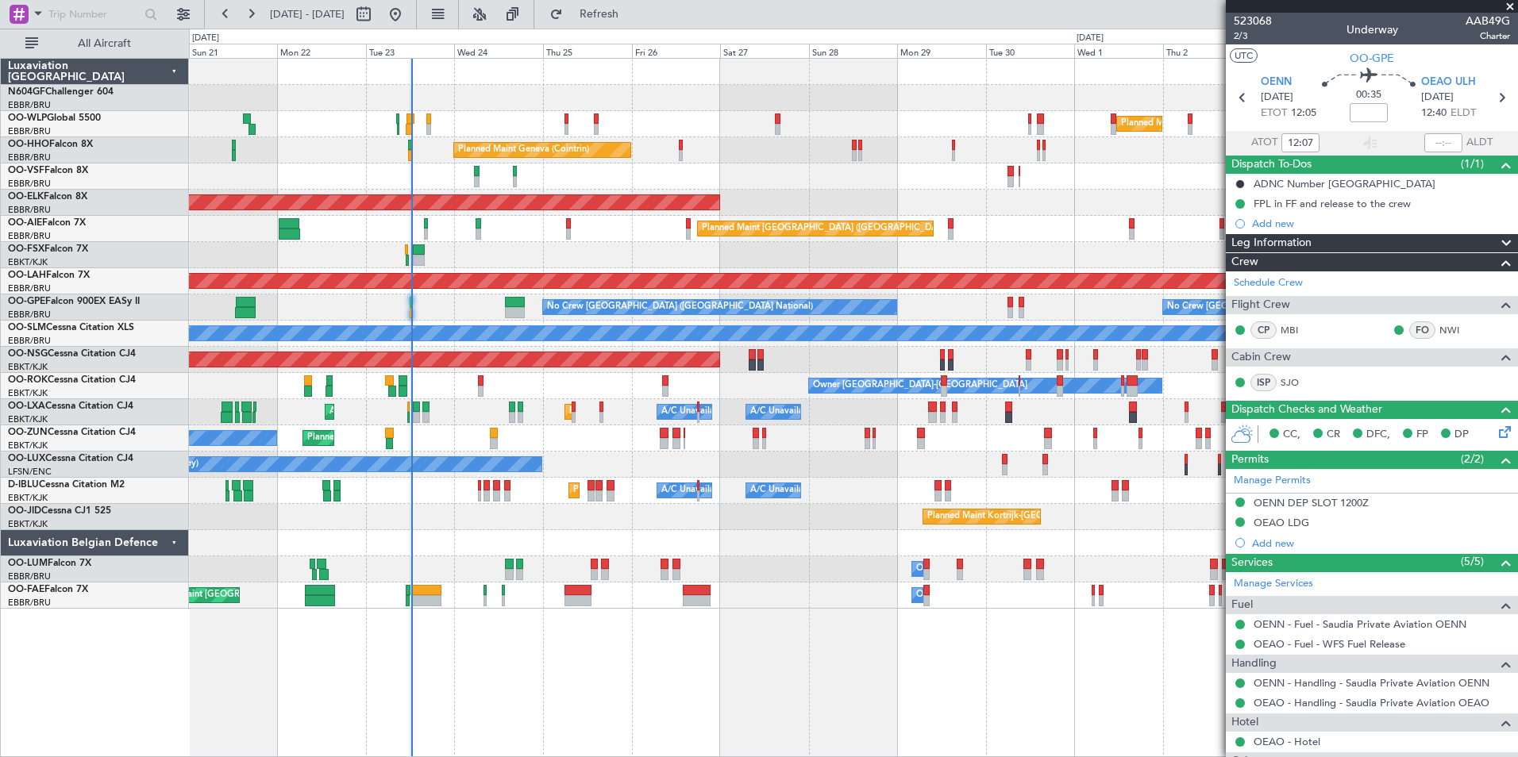
click at [723, 155] on div "Planned Maint Geneva (Cointrin)" at bounding box center [853, 150] width 1328 height 26
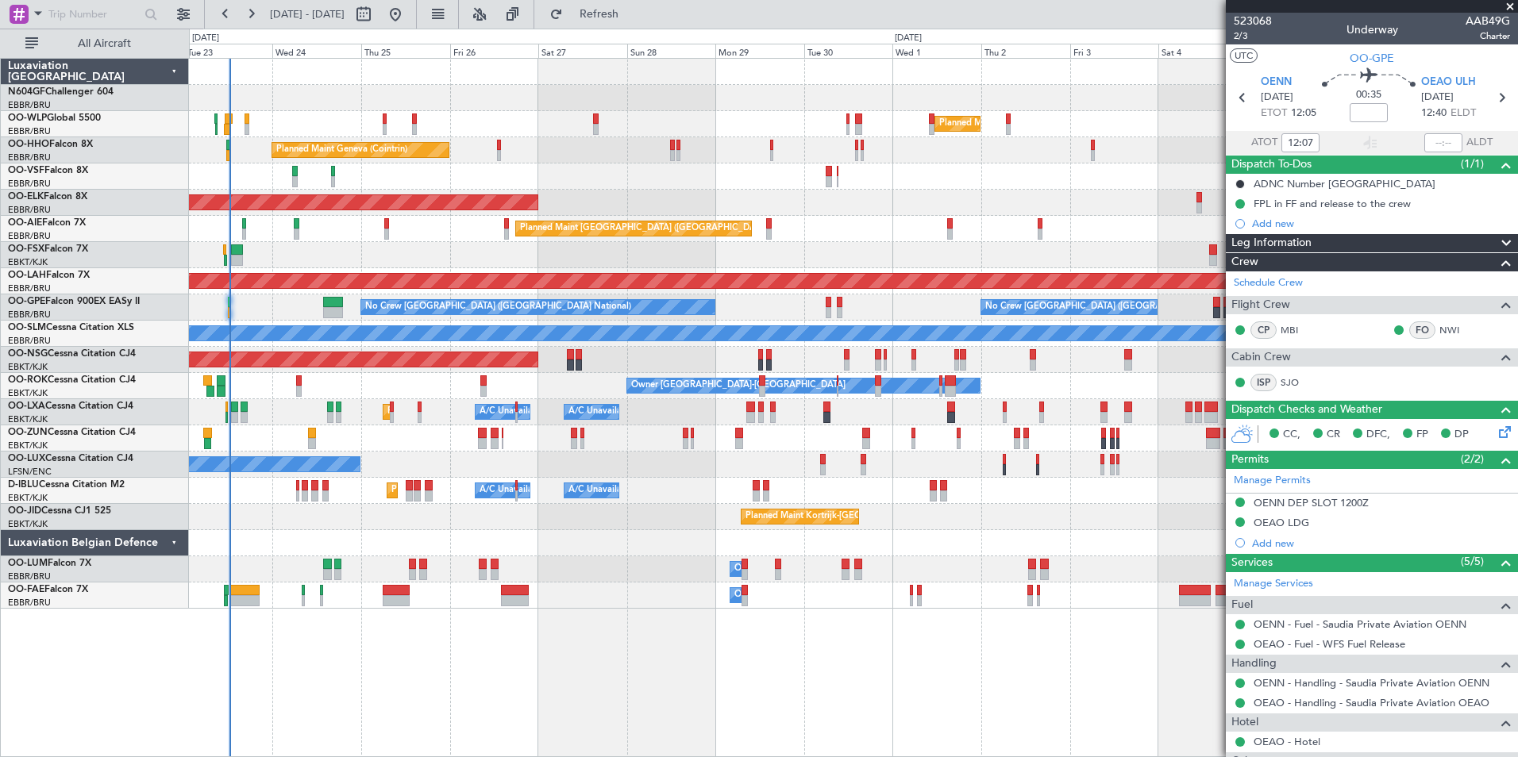
click at [806, 168] on div "AOG Maint [GEOGRAPHIC_DATA] ([GEOGRAPHIC_DATA] National)" at bounding box center [853, 177] width 1328 height 26
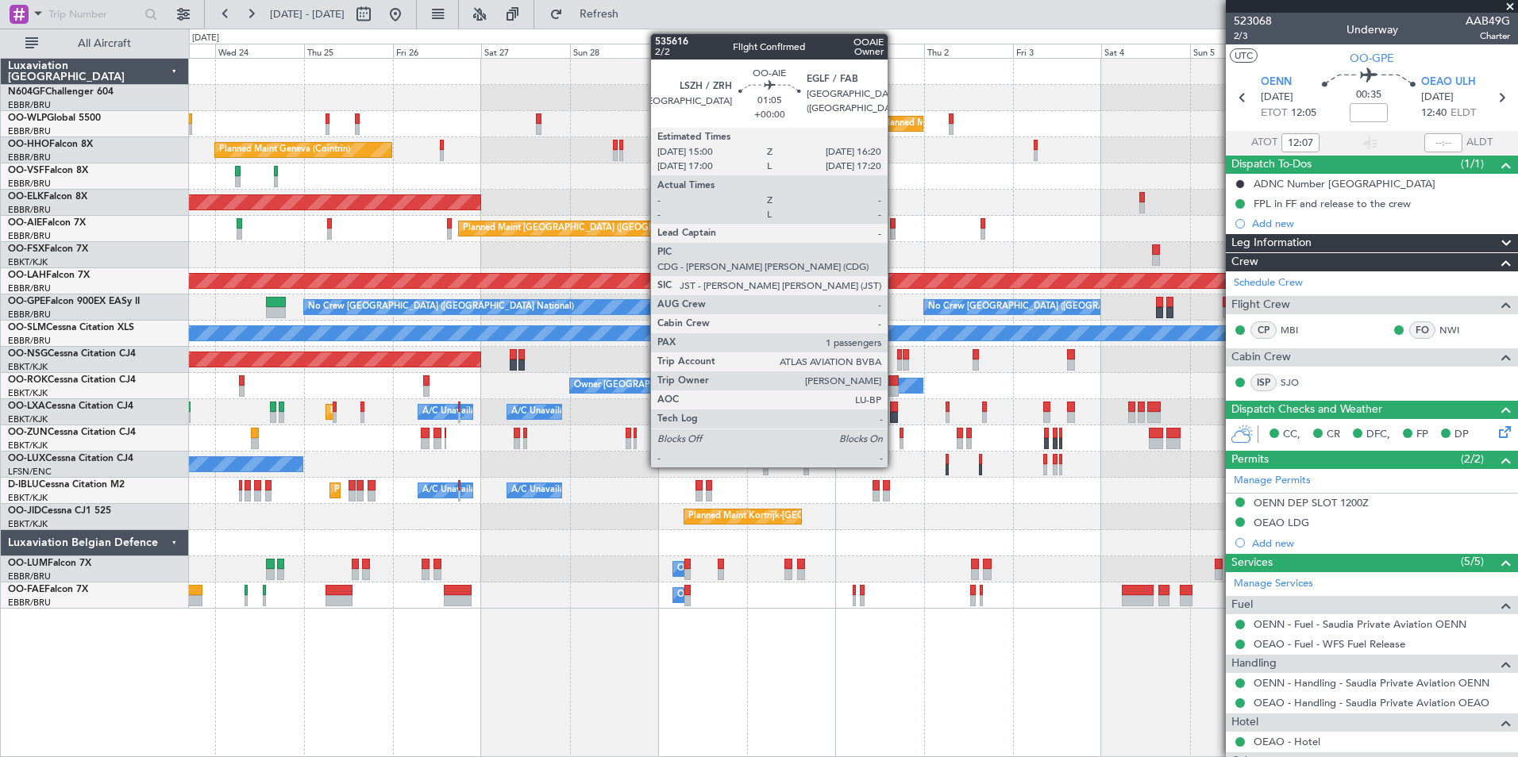
click at [895, 230] on div at bounding box center [893, 234] width 6 height 11
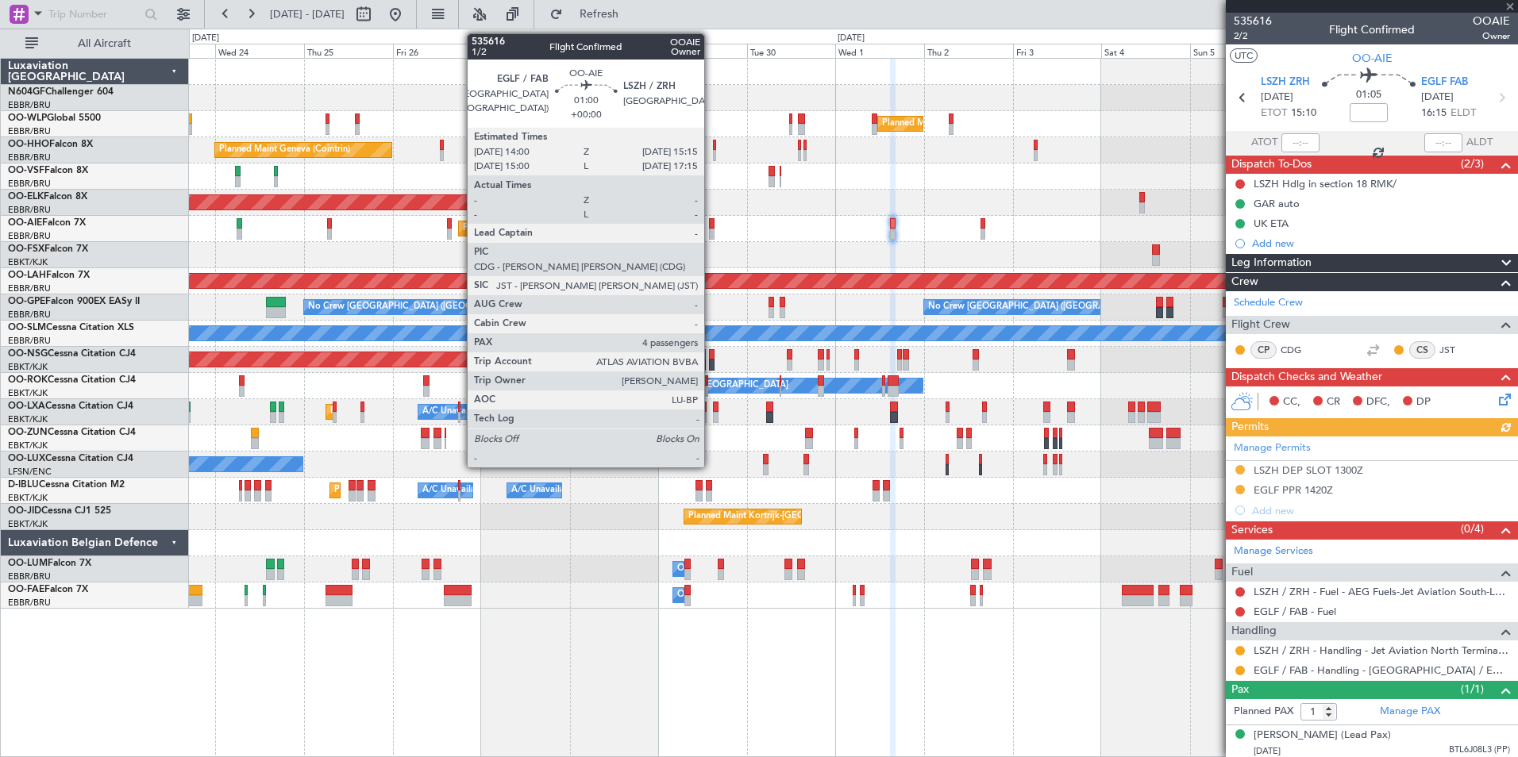
click at [711, 231] on div at bounding box center [711, 234] width 5 height 11
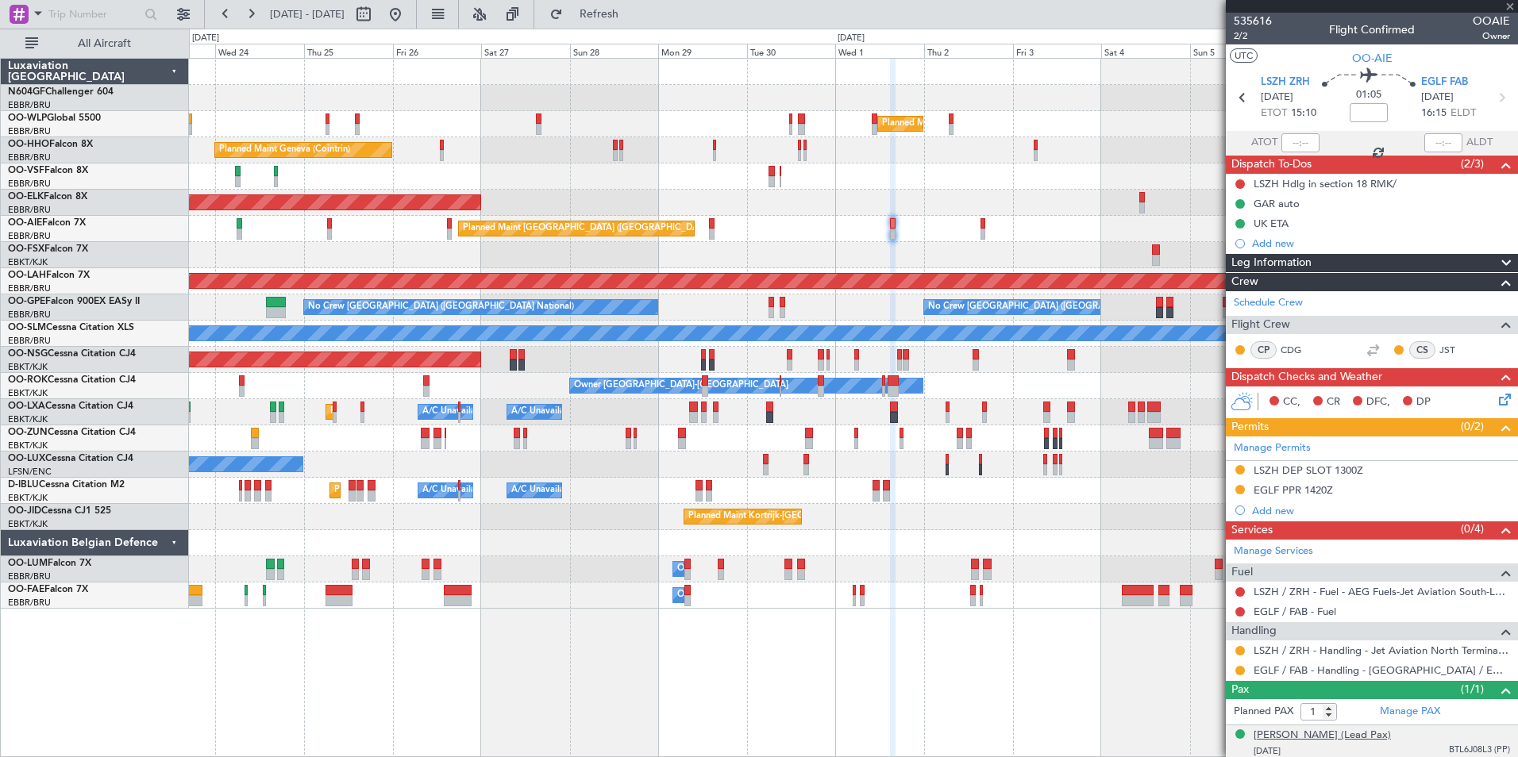
type input "4"
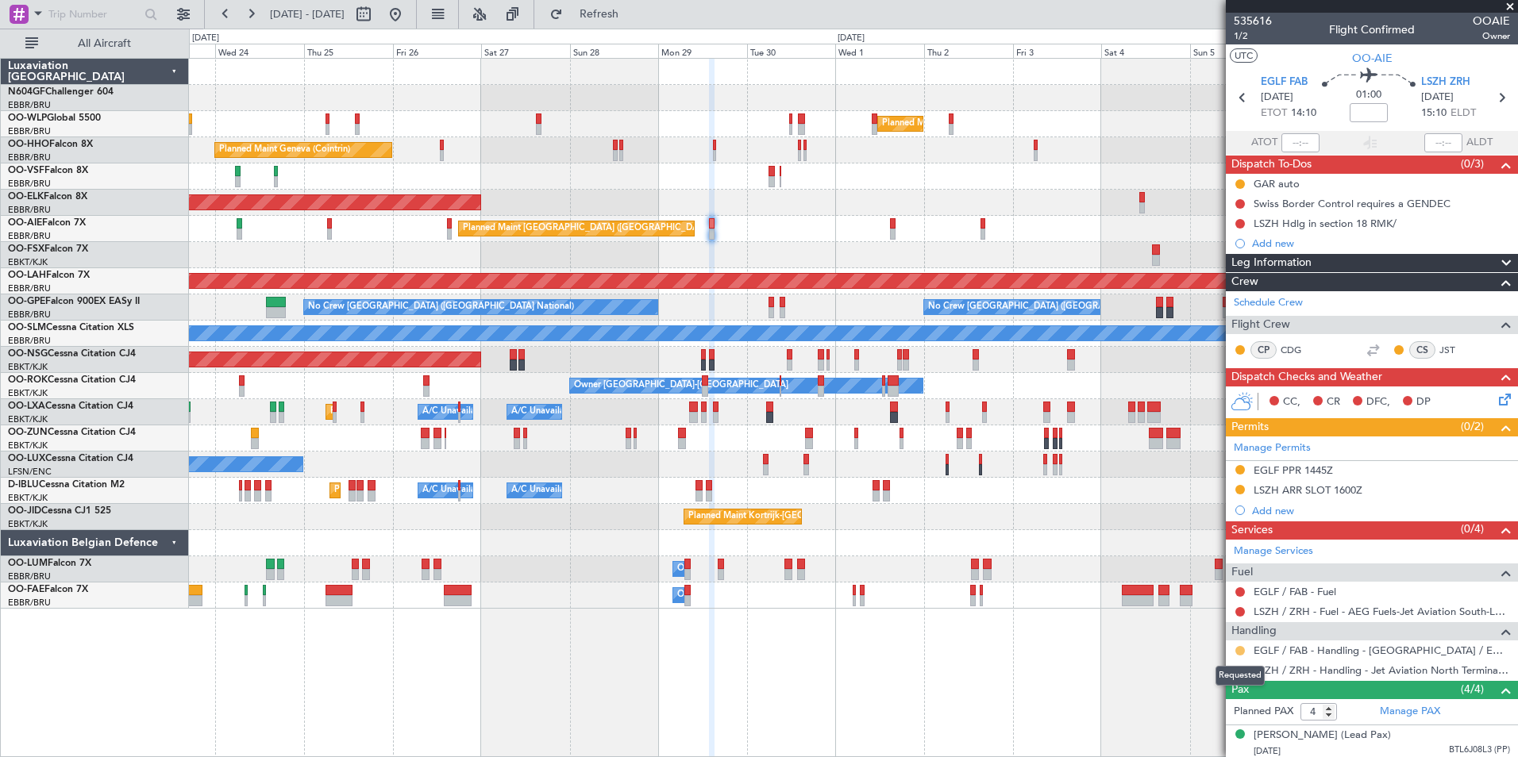
click at [1244, 652] on button at bounding box center [1240, 651] width 10 height 10
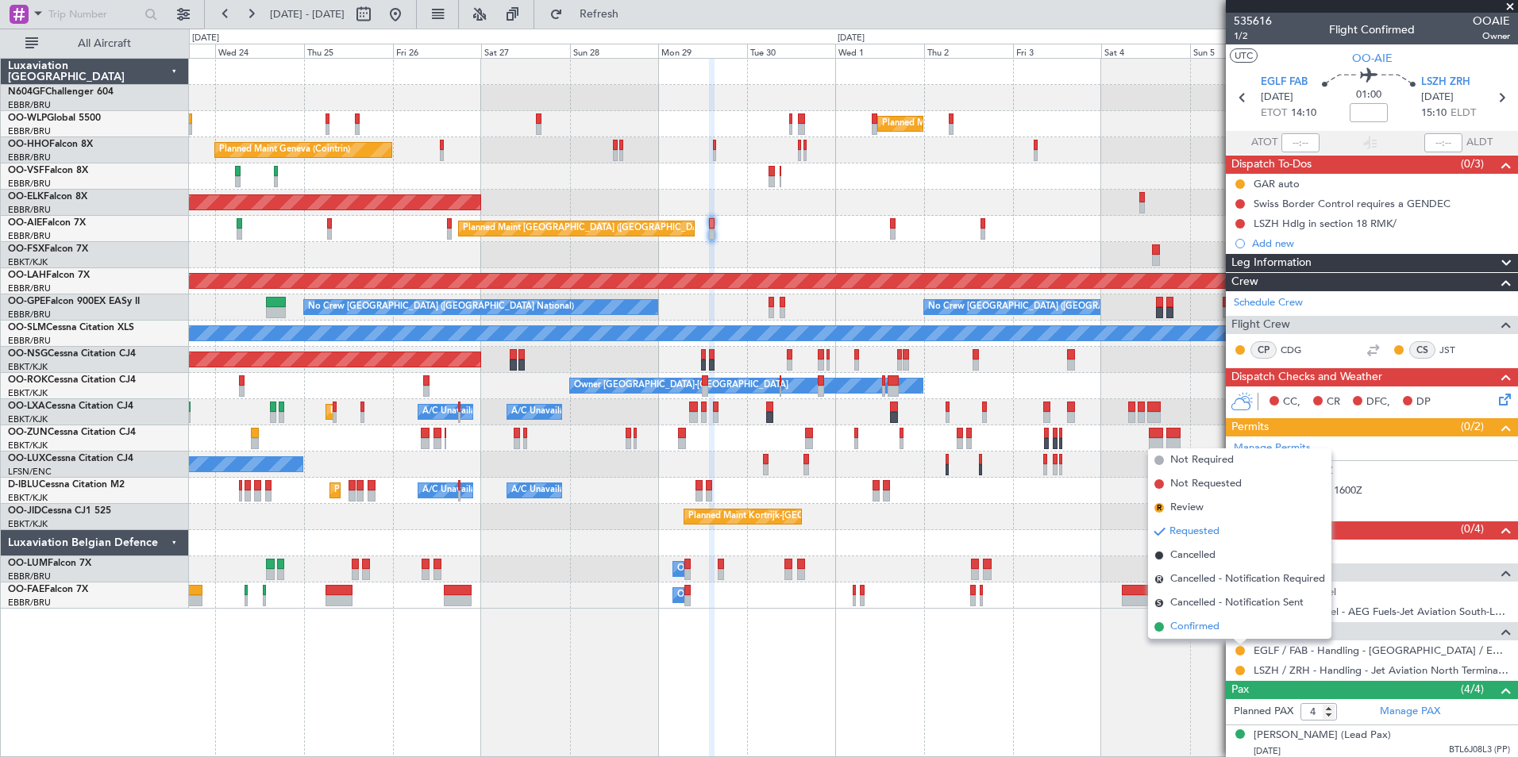
click at [1215, 630] on span "Confirmed" at bounding box center [1194, 627] width 49 height 16
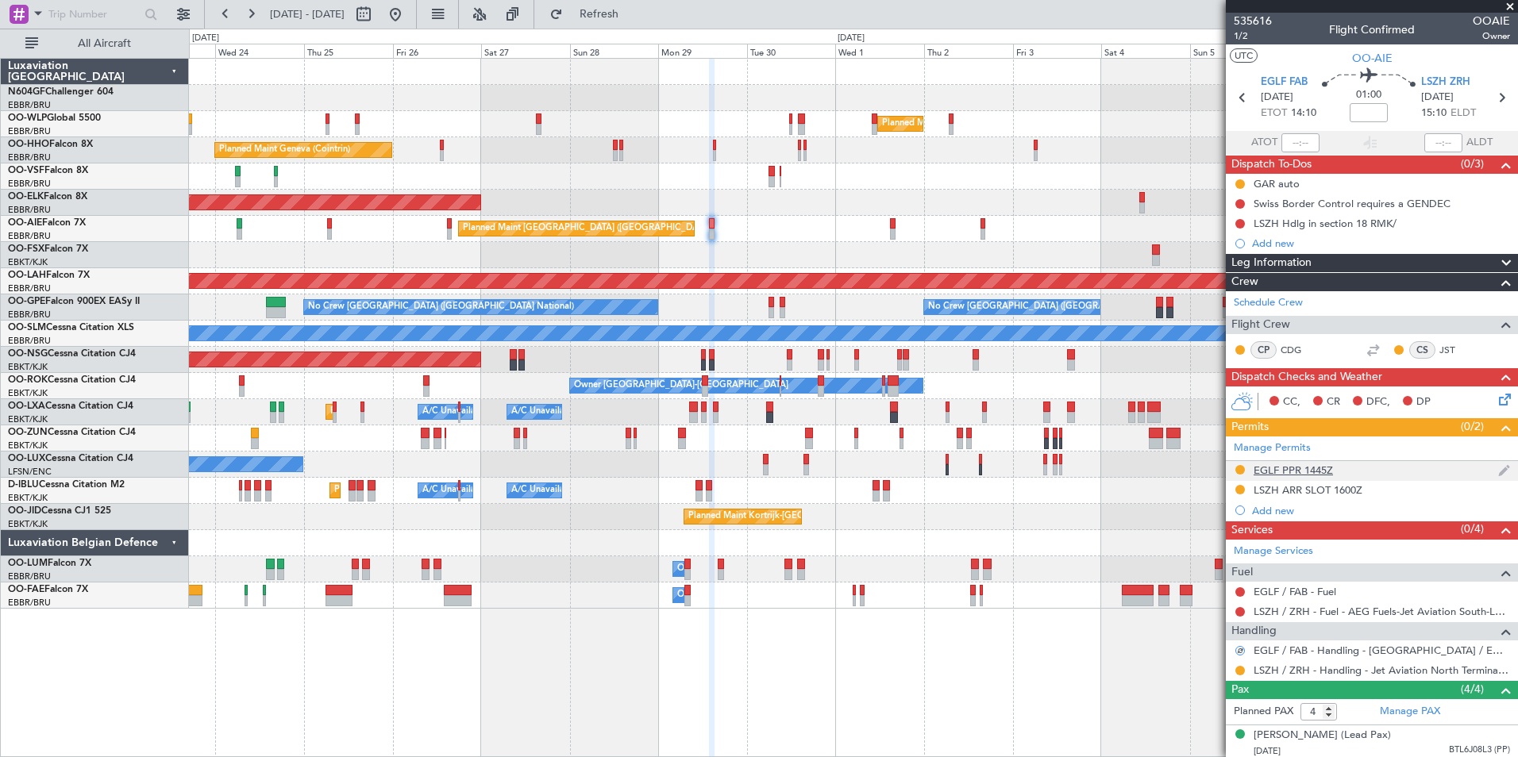
click at [1285, 473] on div "EGLF PPR 1445Z" at bounding box center [1292, 470] width 79 height 13
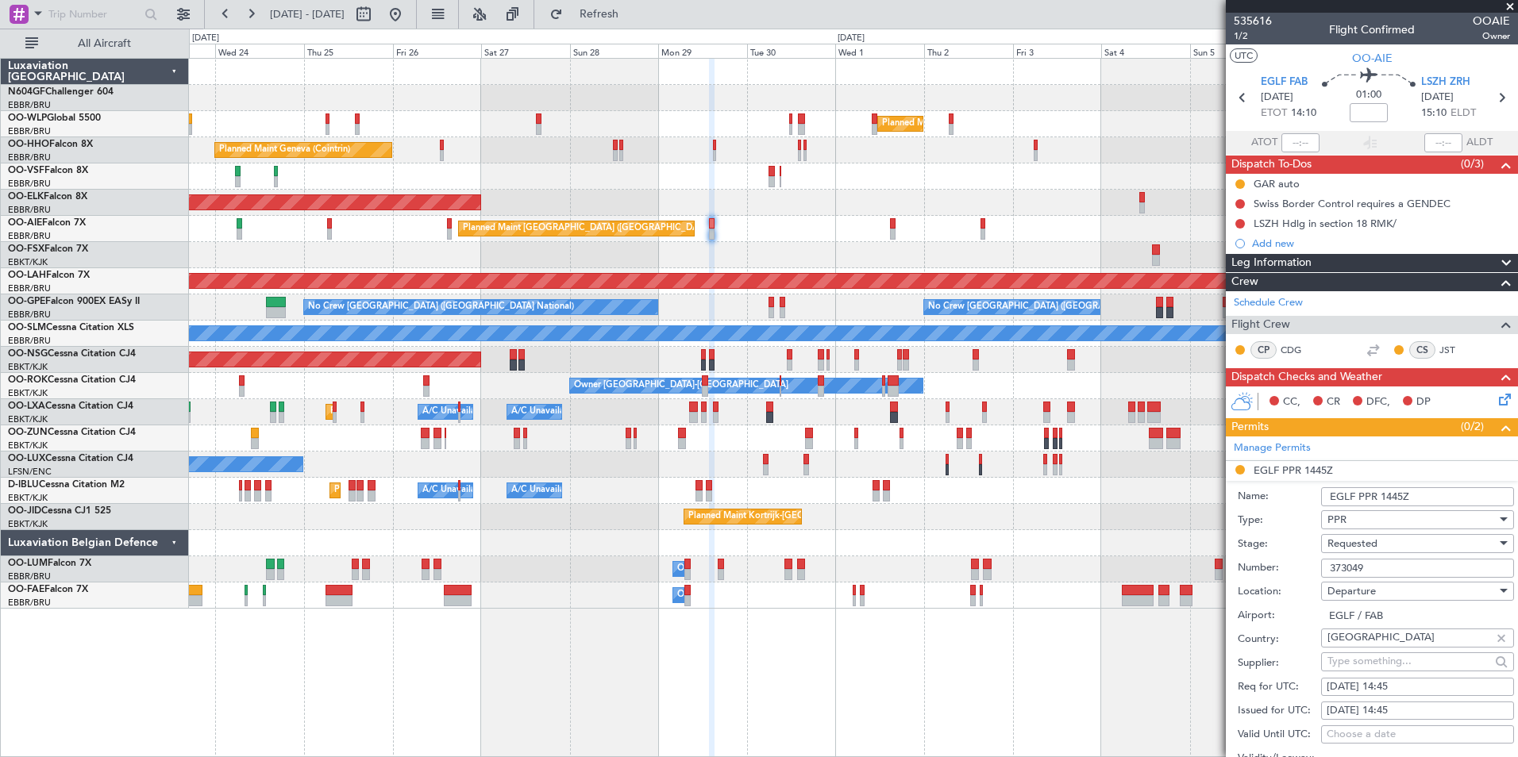
click at [1389, 567] on input "373049" at bounding box center [1417, 568] width 193 height 19
type input "3"
paste input "376323"
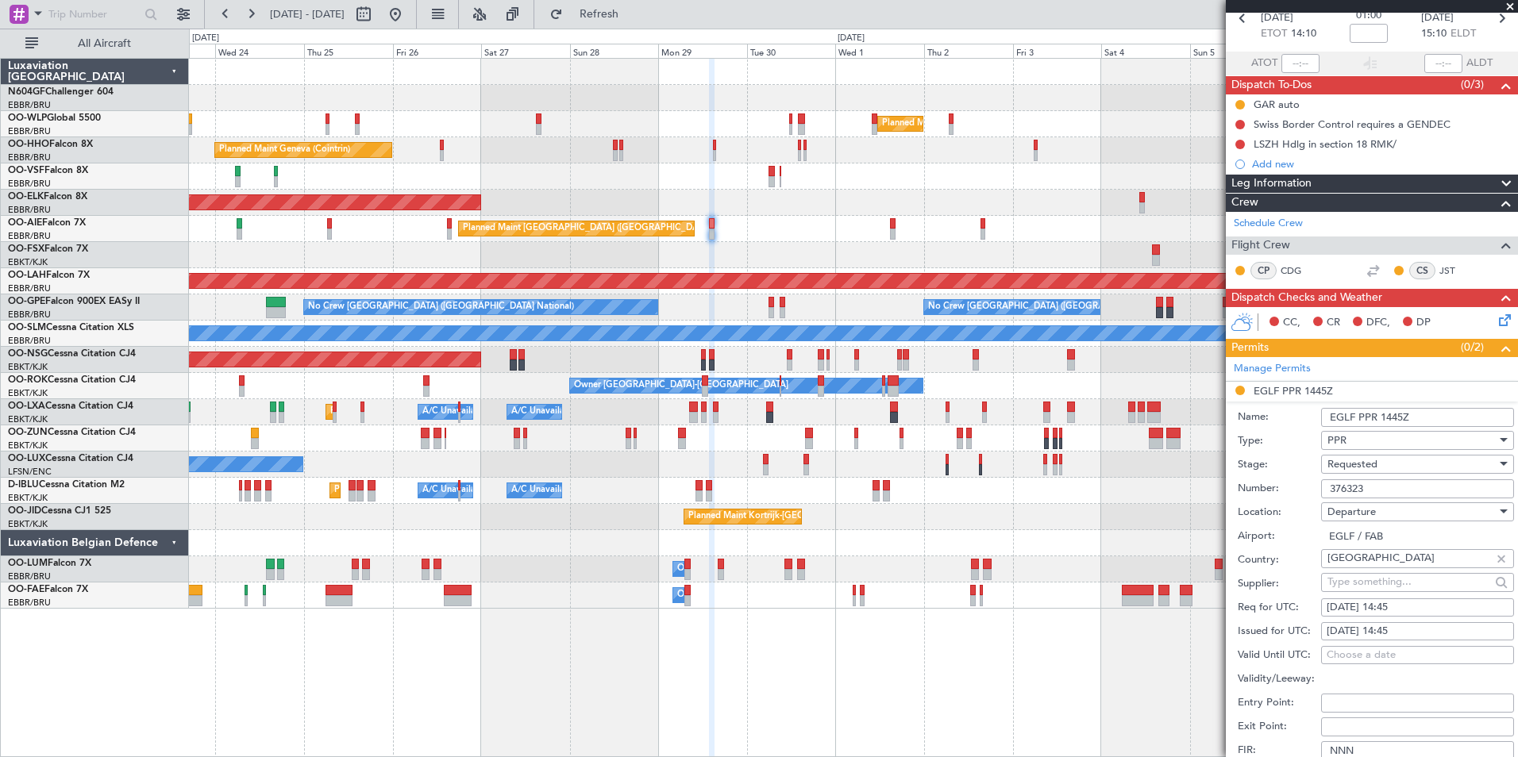
type input "376323"
click at [1395, 464] on div "Requested" at bounding box center [1411, 464] width 169 height 24
click at [1381, 575] on span "Received OK" at bounding box center [1411, 584] width 167 height 24
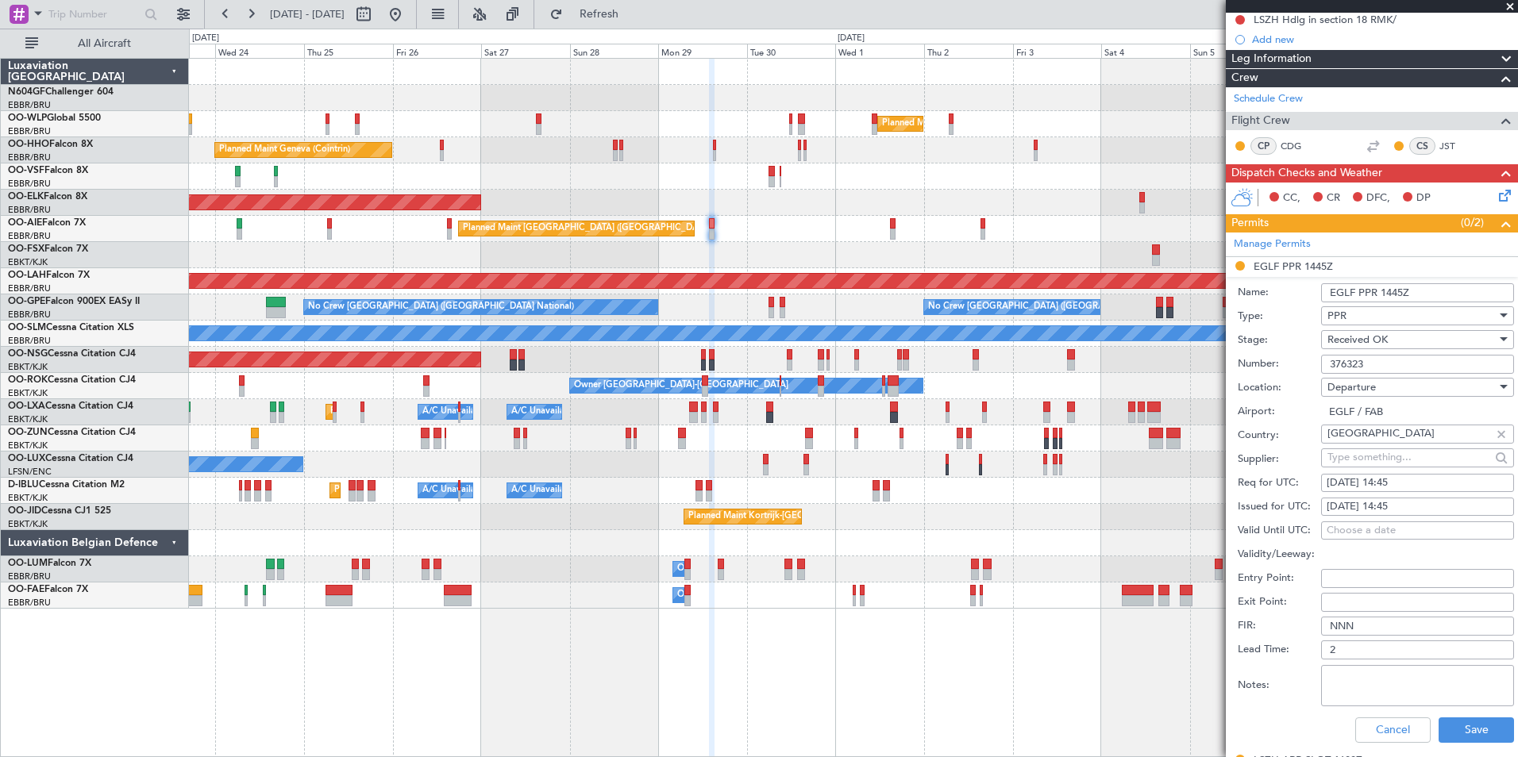
scroll to position [238, 0]
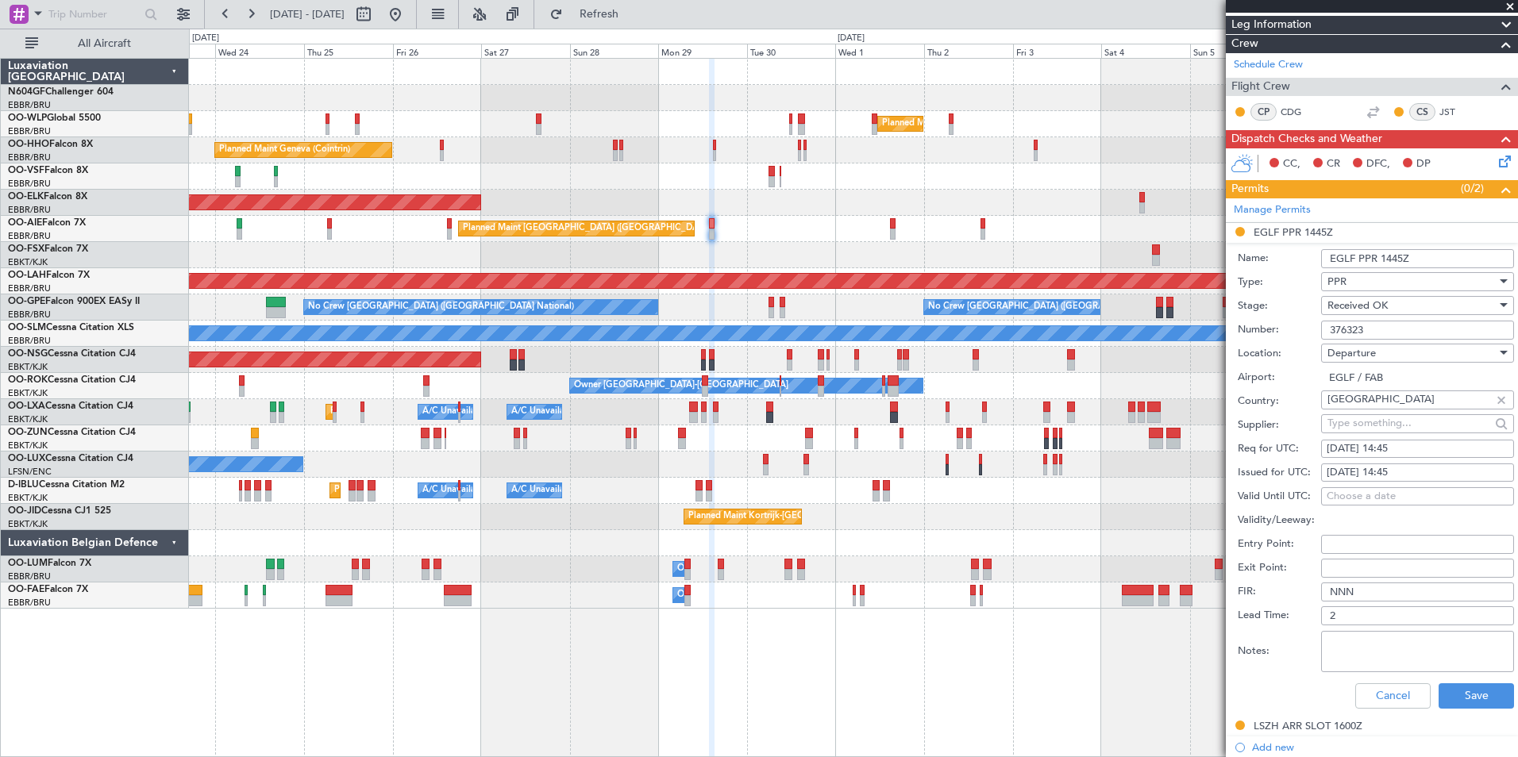
click at [1419, 451] on div "29/09/2025 14:45" at bounding box center [1417, 449] width 182 height 16
select select "9"
select select "2025"
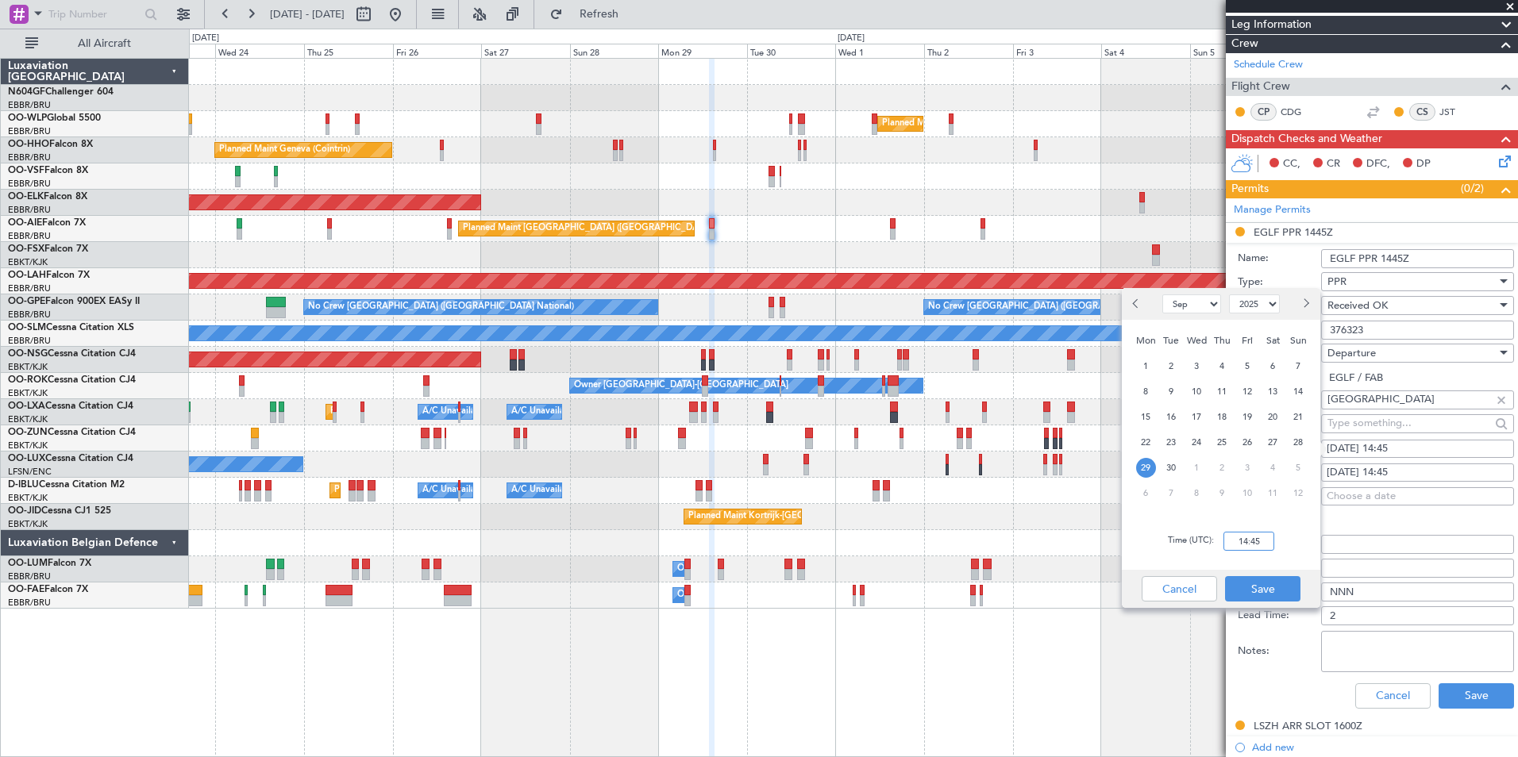
click at [1264, 535] on input "14:45" at bounding box center [1248, 541] width 51 height 19
click at [1291, 530] on div "Time (UTC): 1400" at bounding box center [1221, 541] width 198 height 57
type input "14:00"
click at [1267, 585] on button "Save" at bounding box center [1262, 588] width 75 height 25
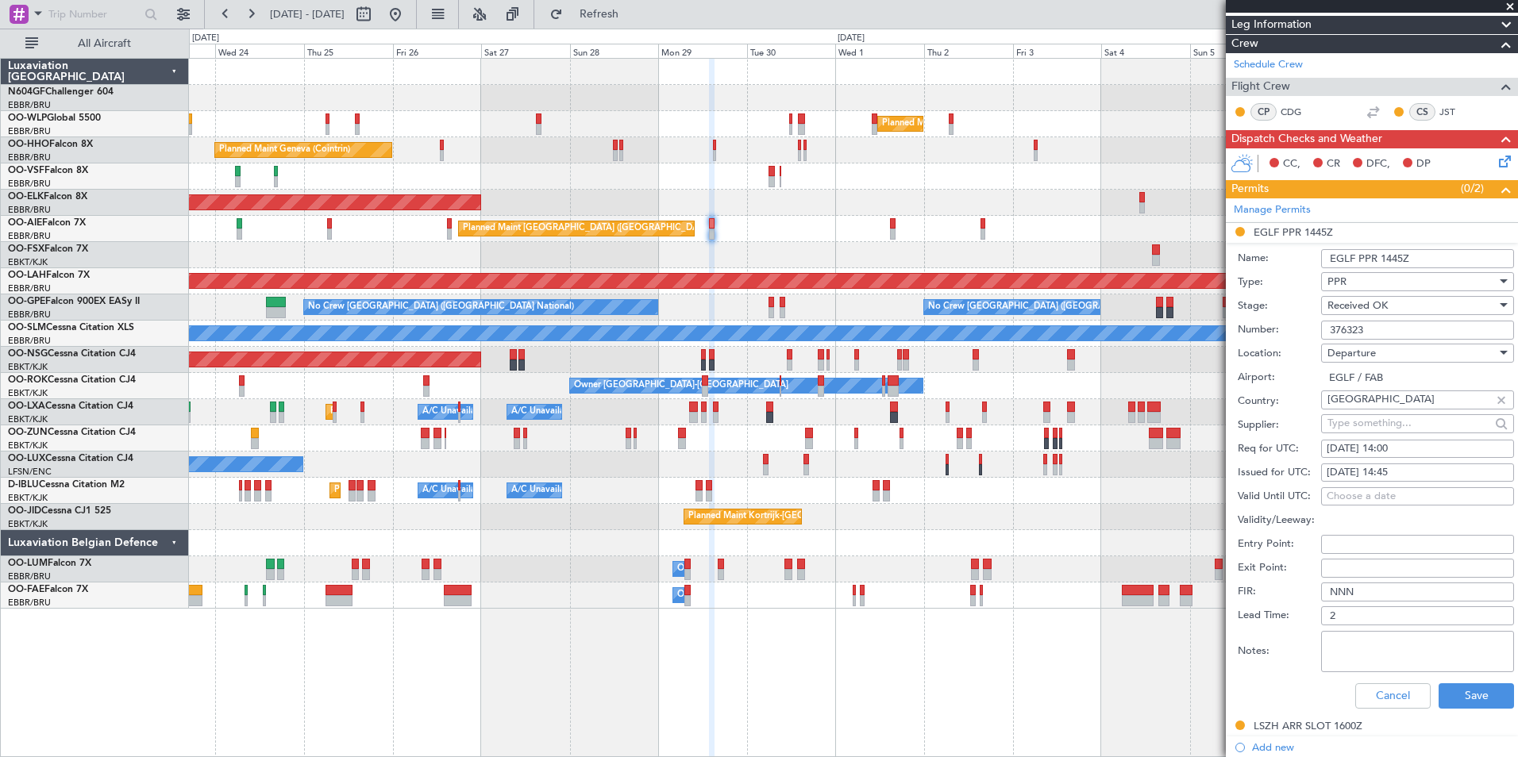
click at [1390, 481] on fb-calendar-cell "29/09/2025 14:45" at bounding box center [1417, 473] width 193 height 19
click at [1398, 469] on div "29/09/2025 14:45" at bounding box center [1417, 473] width 182 height 16
select select "9"
select select "2025"
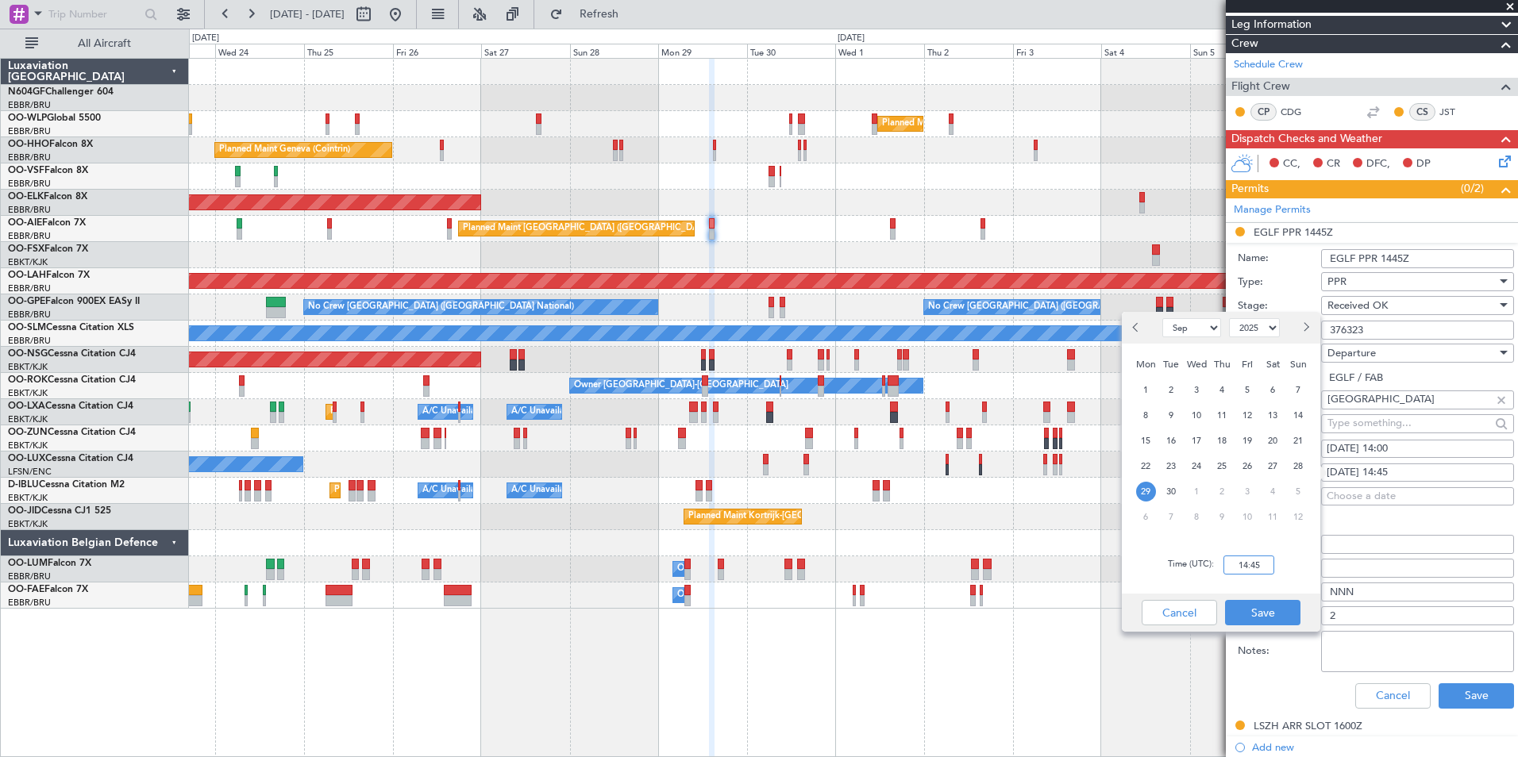
click at [1245, 561] on input "14:45" at bounding box center [1248, 565] width 51 height 19
click at [1268, 577] on div "Time (UTC): 1400" at bounding box center [1221, 565] width 198 height 57
type input "14:00"
click at [1270, 613] on button "Save" at bounding box center [1262, 612] width 75 height 25
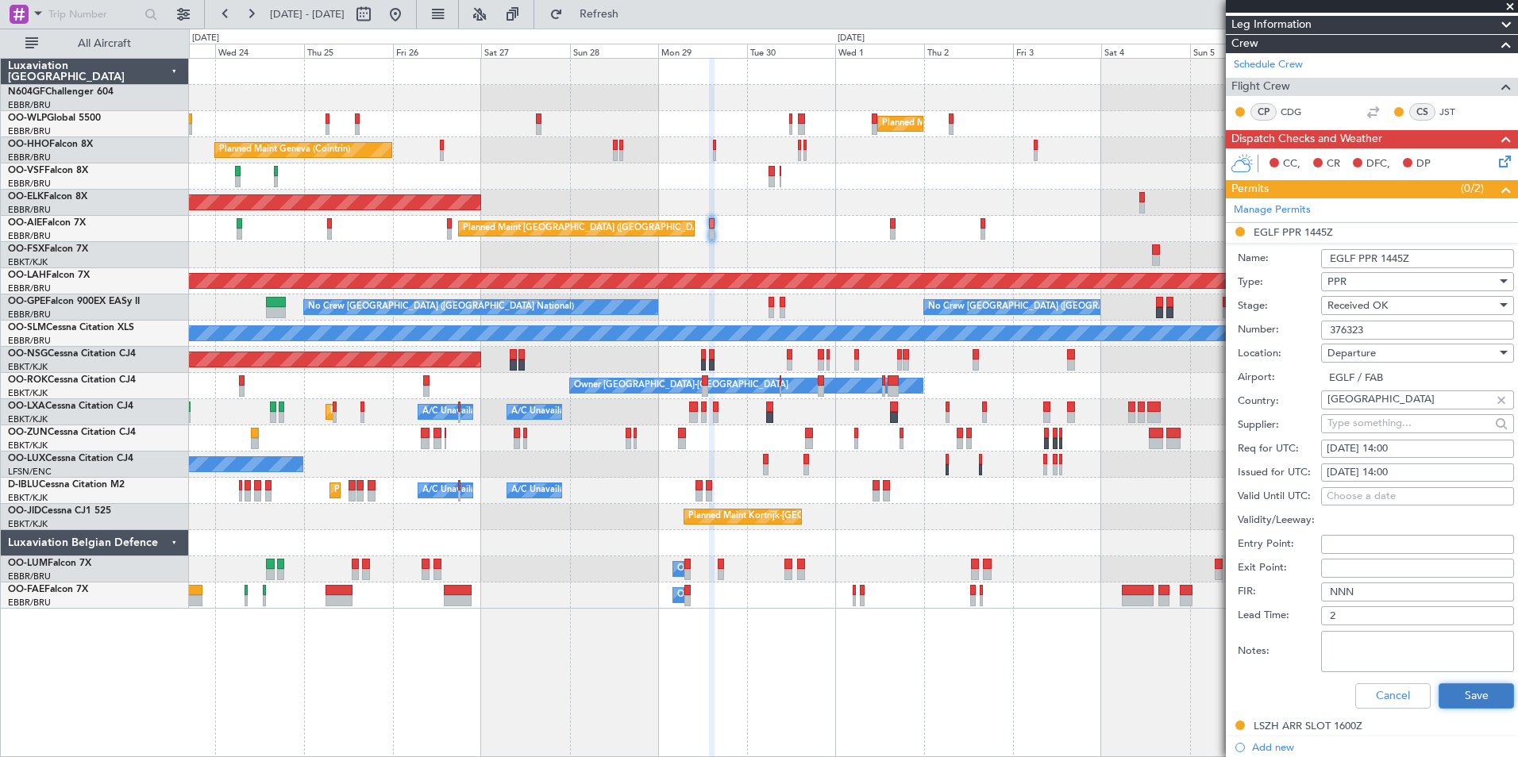
click at [1456, 693] on button "Save" at bounding box center [1475, 695] width 75 height 25
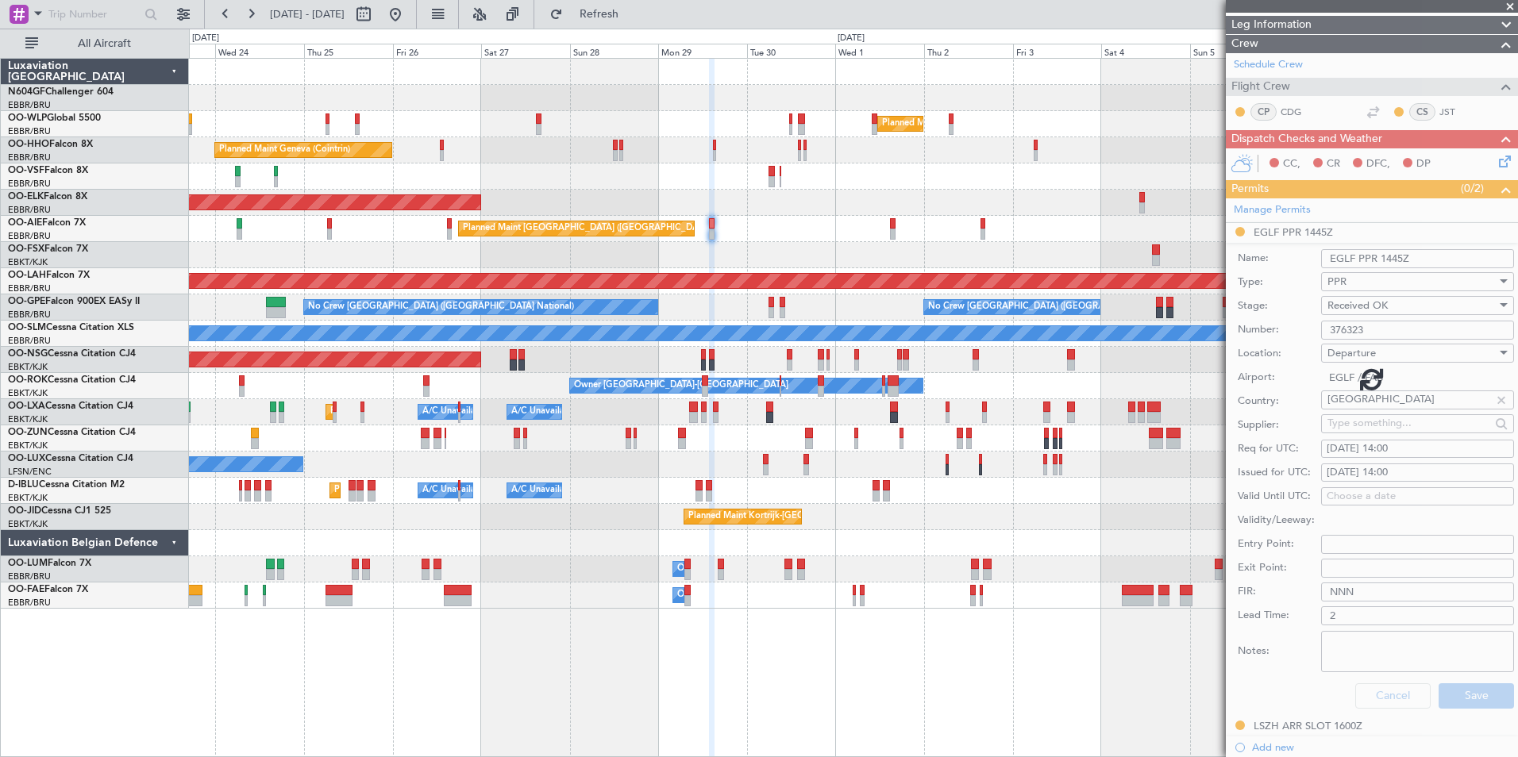
scroll to position [126, 0]
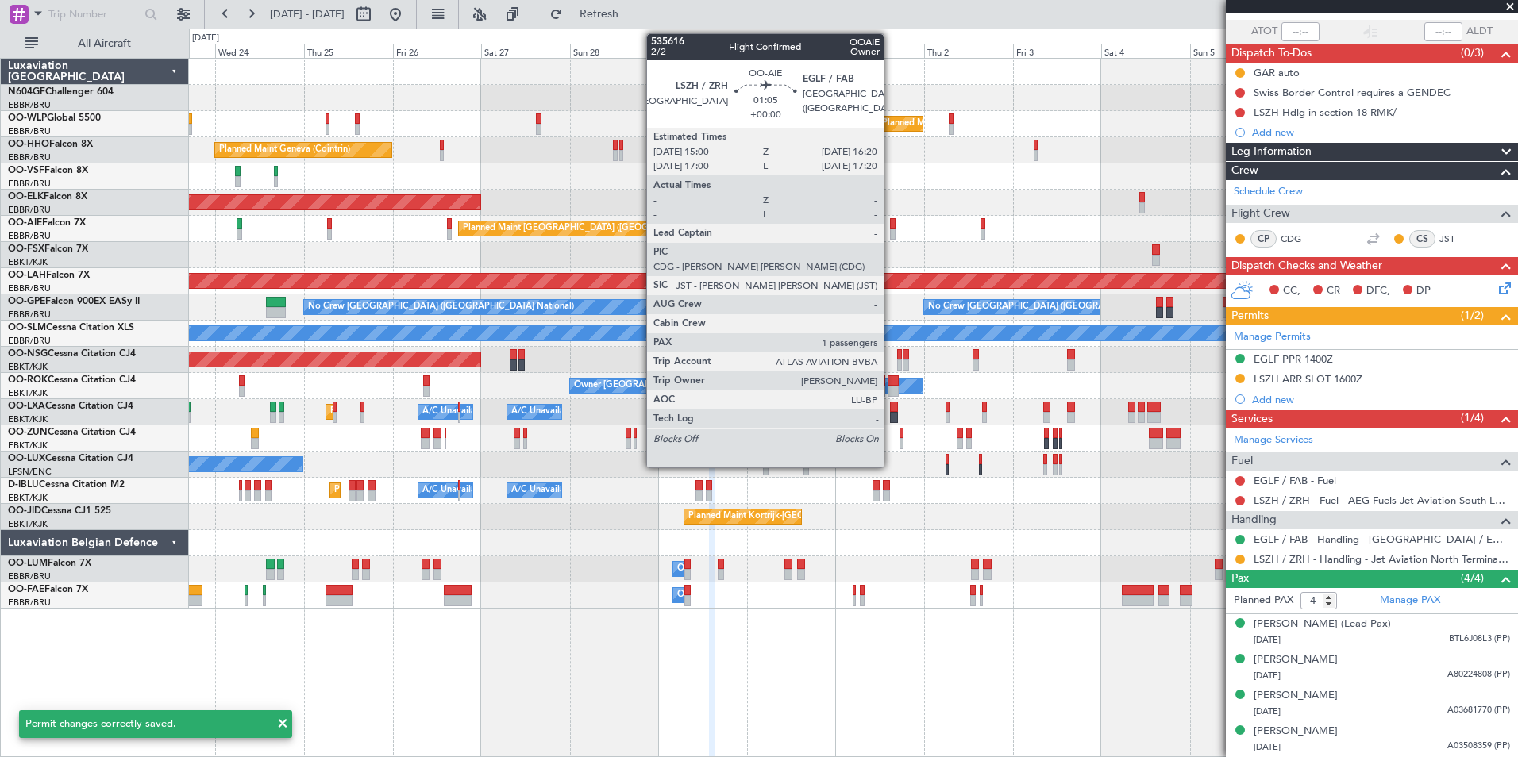
click at [891, 235] on div at bounding box center [893, 234] width 6 height 11
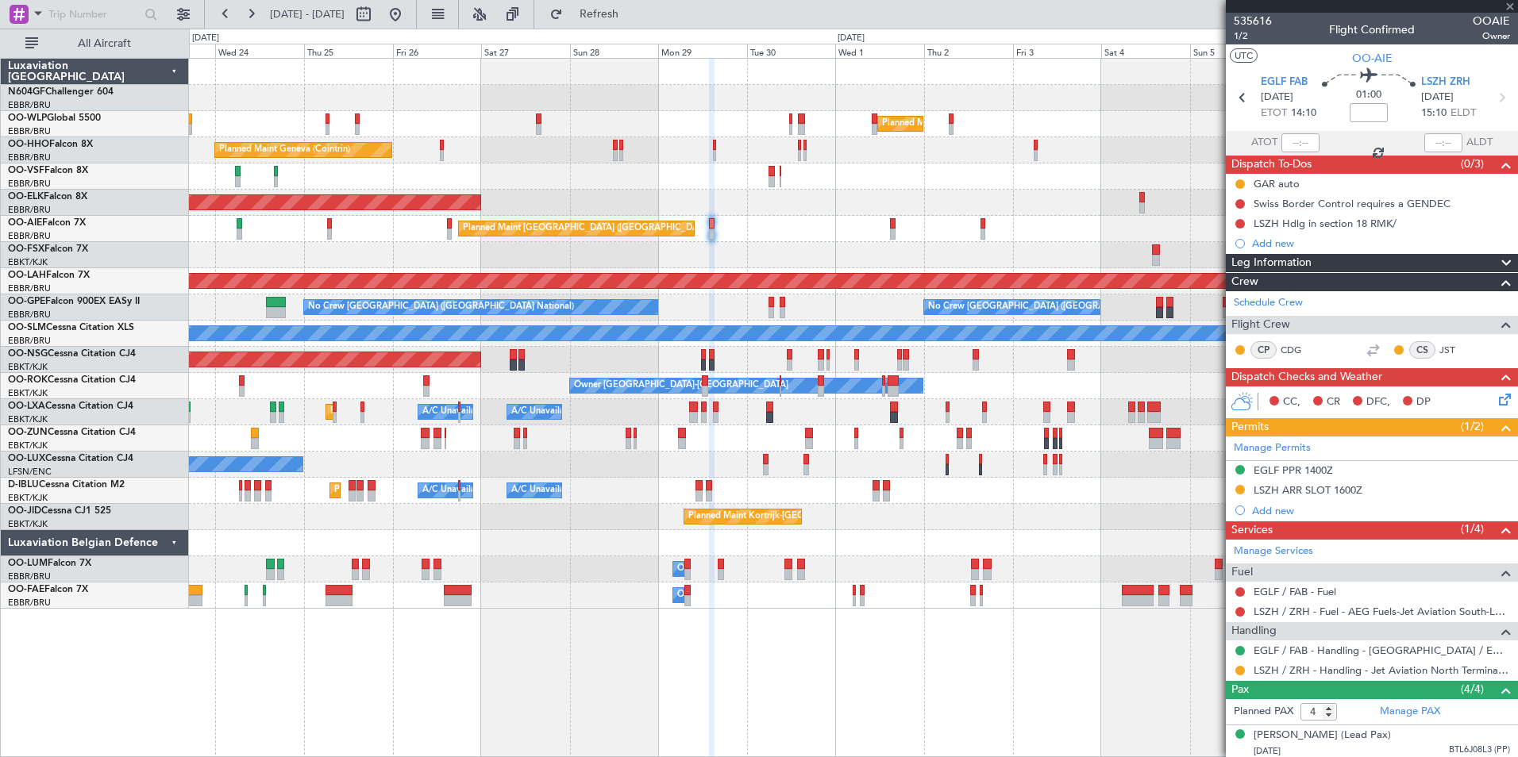
scroll to position [126, 0]
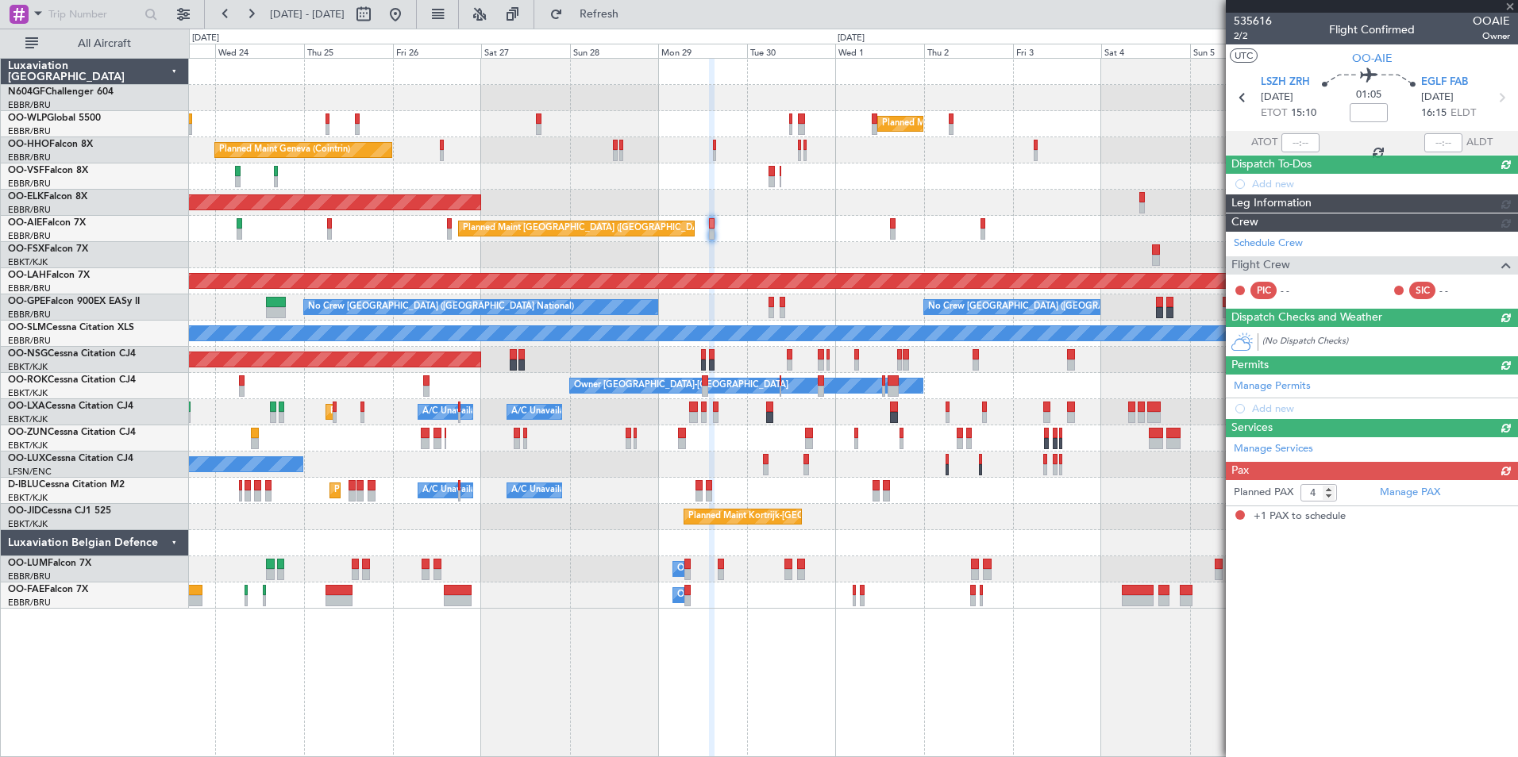
type input "1"
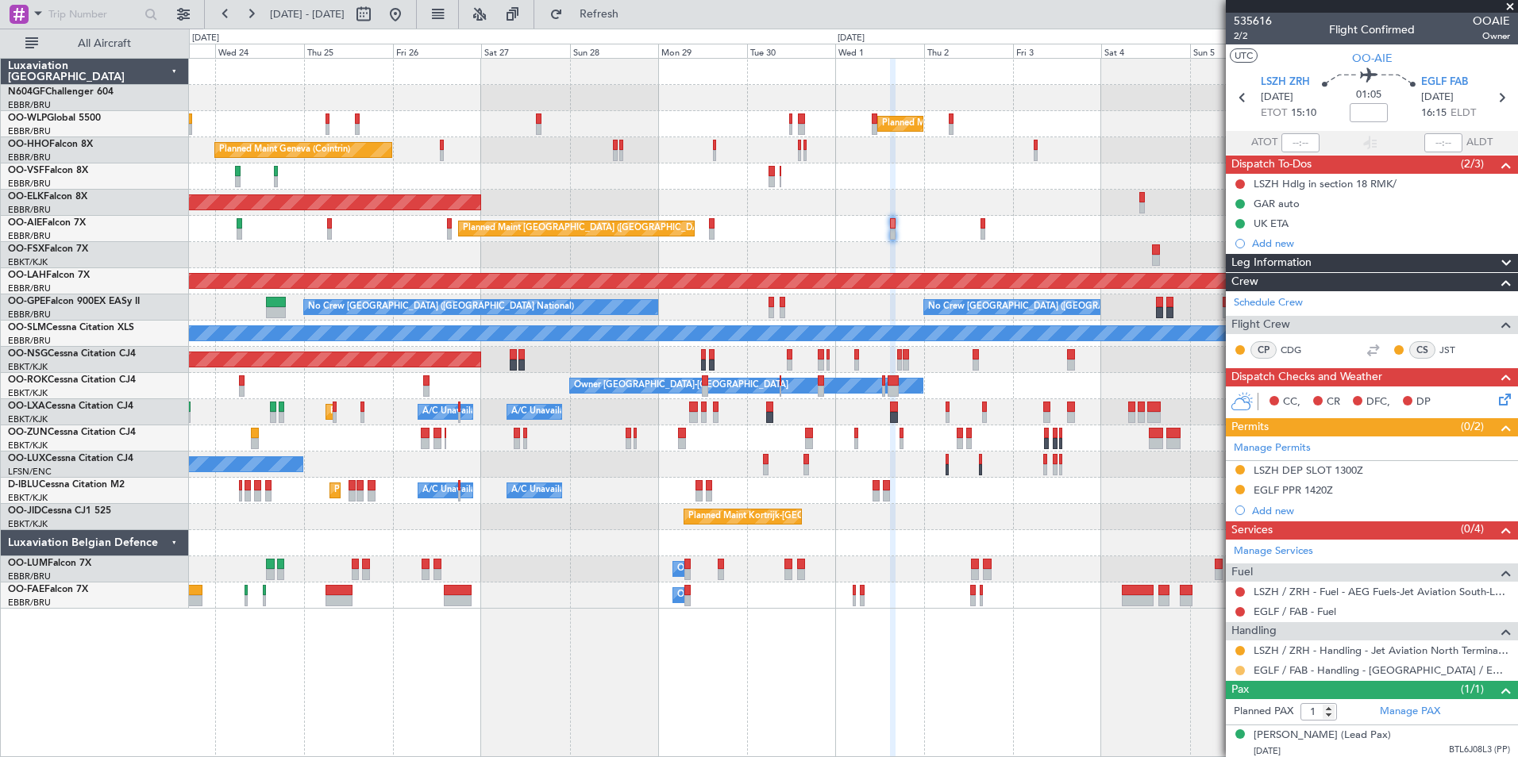
click at [1243, 667] on button at bounding box center [1240, 671] width 10 height 10
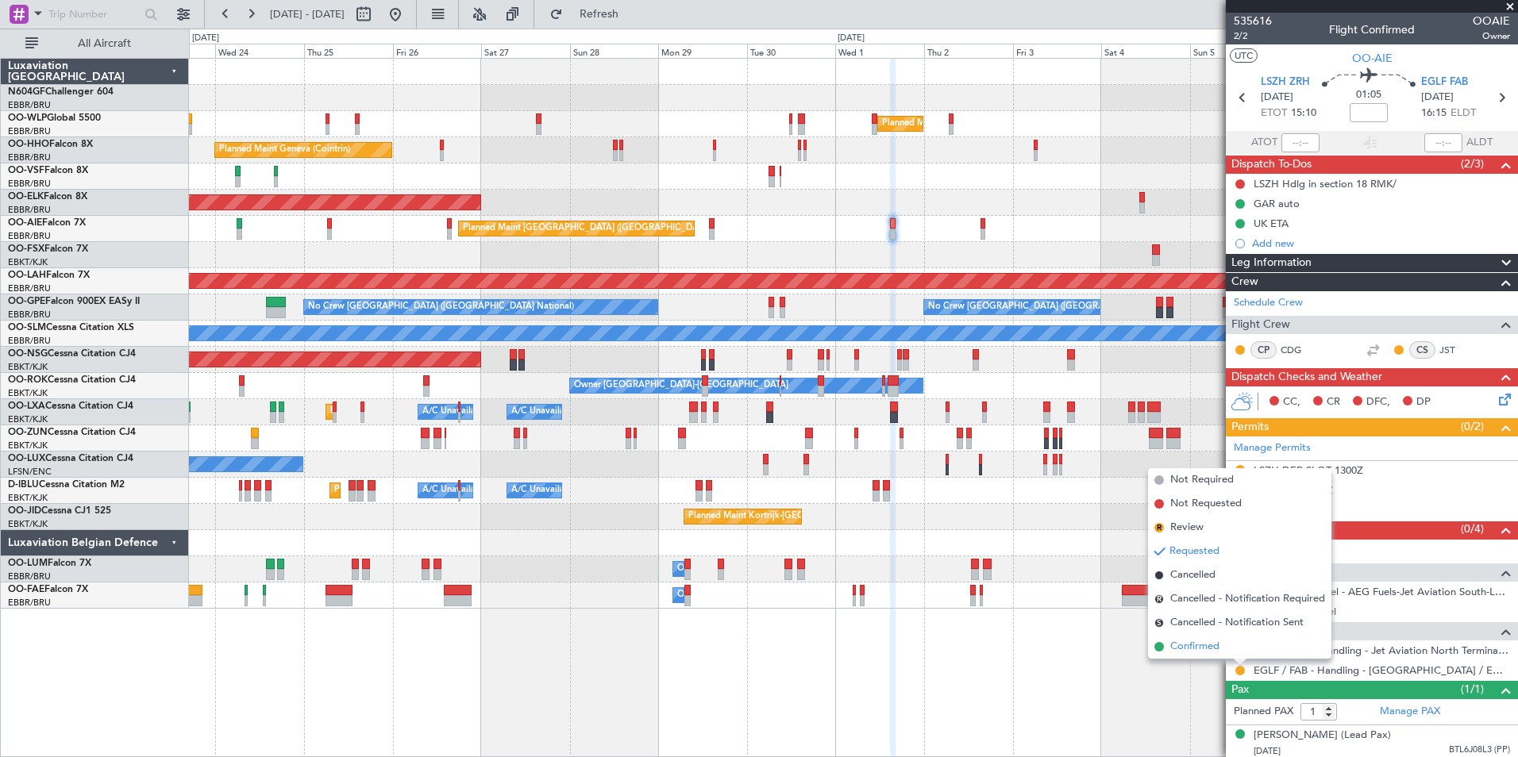
click at [1202, 641] on span "Confirmed" at bounding box center [1194, 647] width 49 height 16
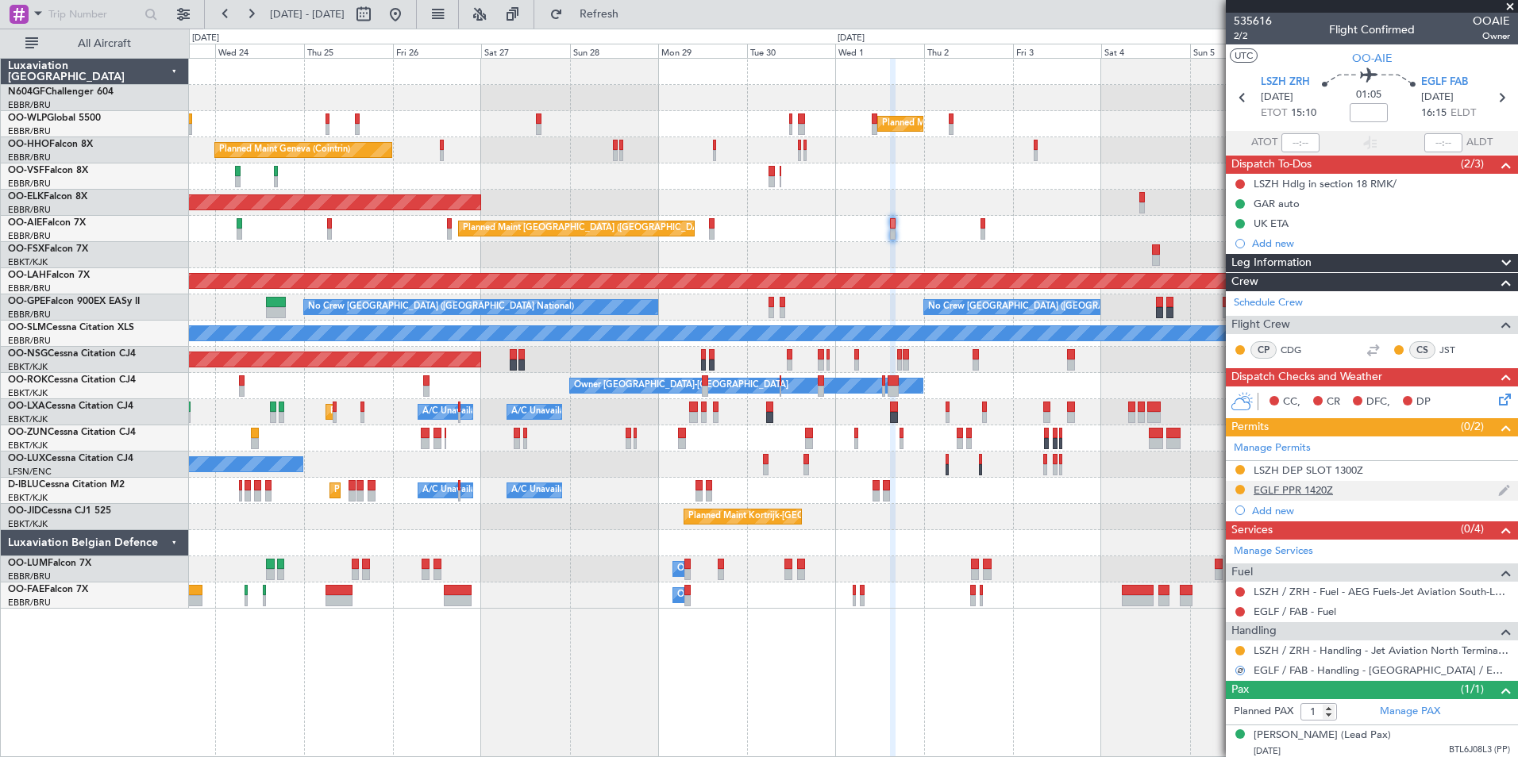
click at [1294, 481] on div "EGLF PPR 1420Z" at bounding box center [1372, 491] width 292 height 20
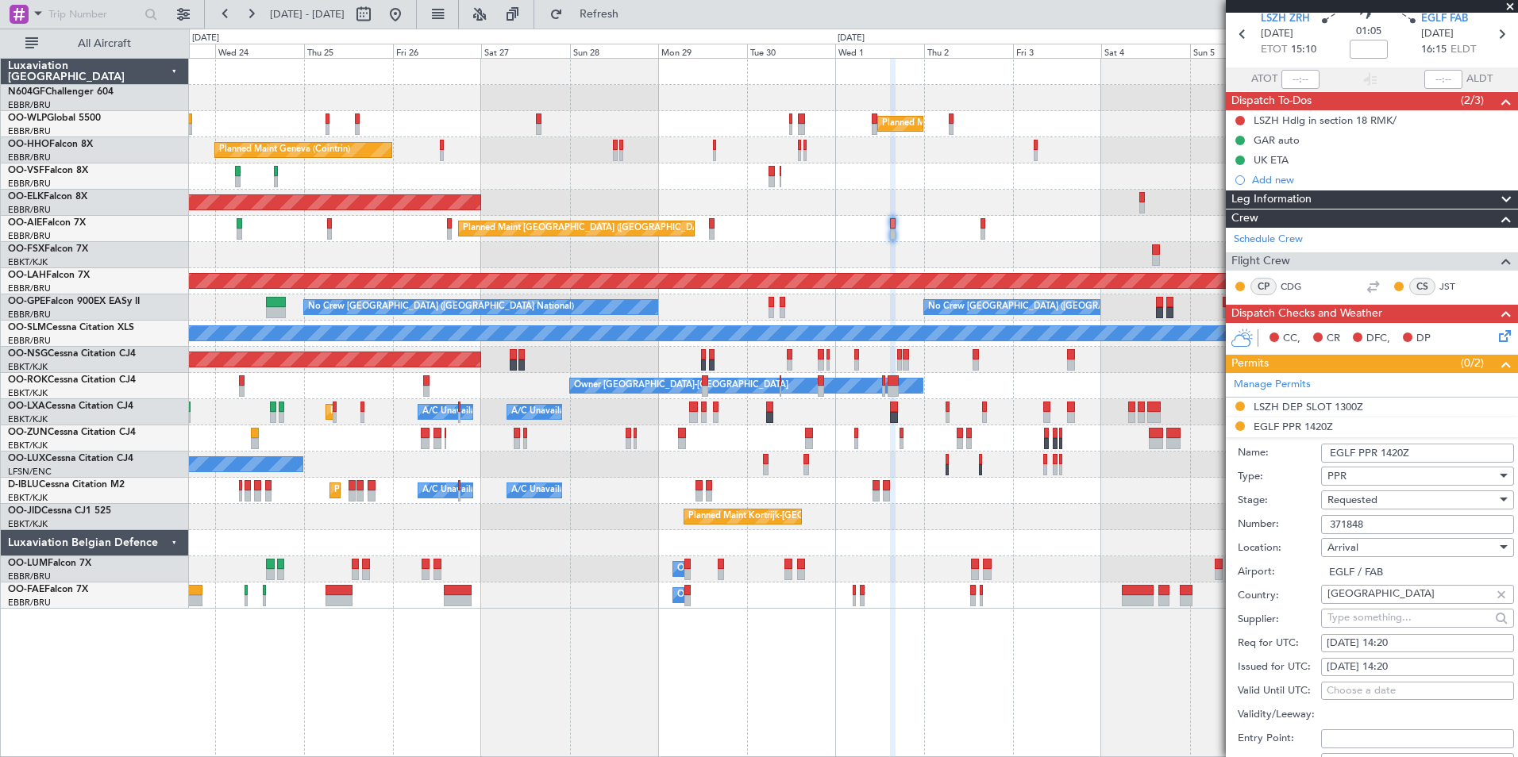
scroll to position [159, 0]
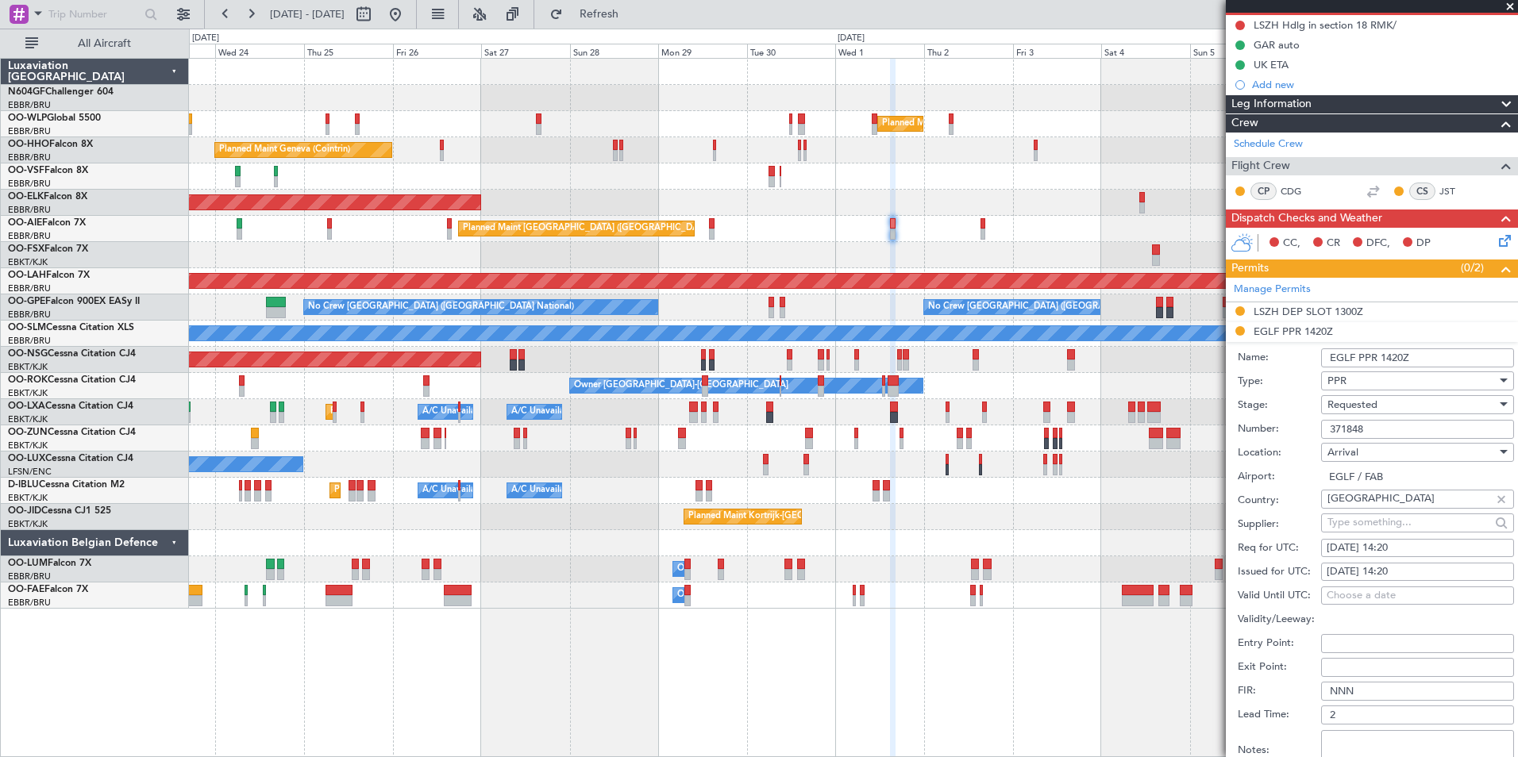
click at [1411, 545] on div "01/10/2025 14:20" at bounding box center [1417, 549] width 182 height 16
select select "10"
select select "2025"
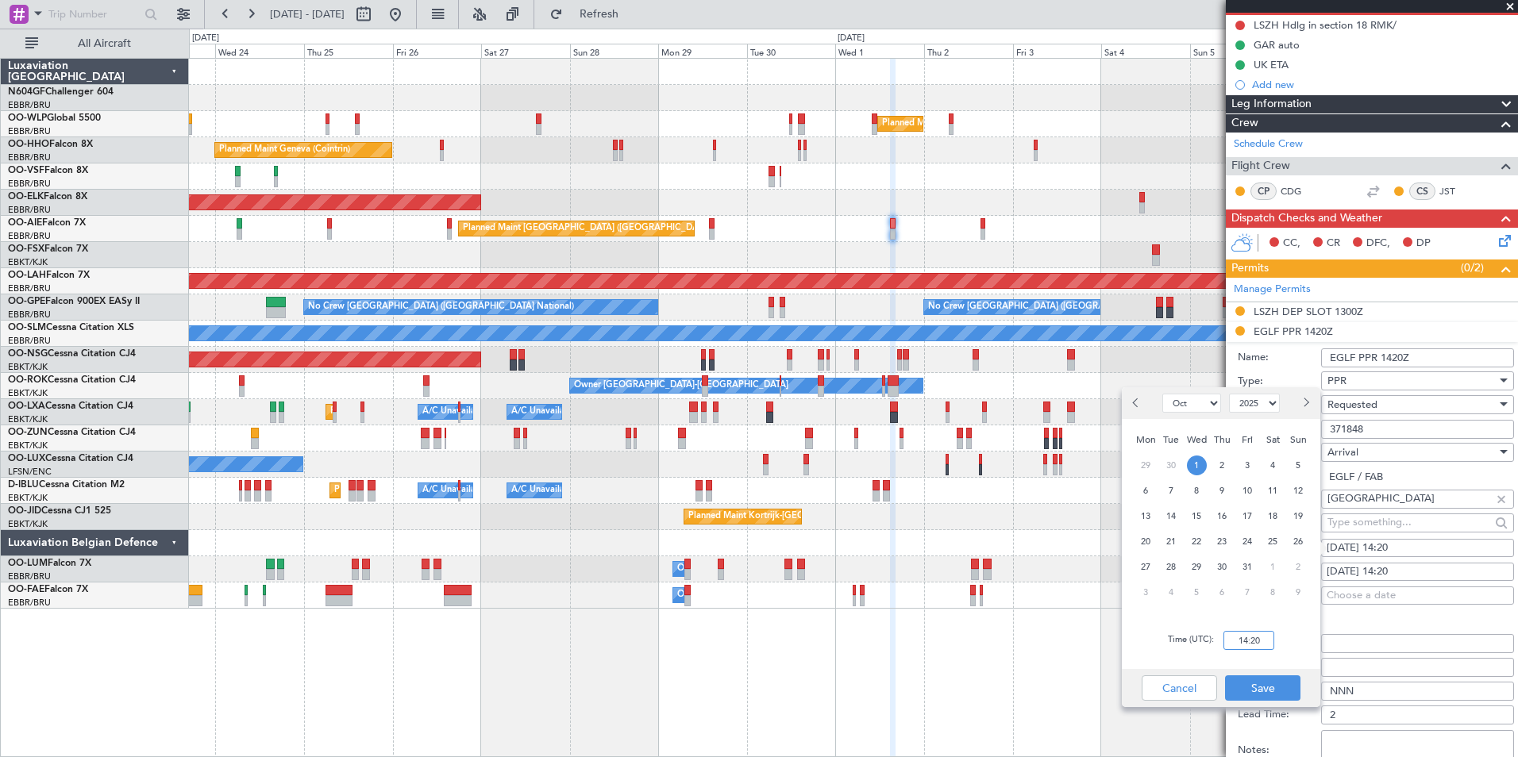
click at [1249, 636] on input "14:20" at bounding box center [1248, 640] width 51 height 19
type input "16:20"
click at [1284, 656] on div "Time (UTC): 16:20" at bounding box center [1221, 640] width 198 height 57
click at [1277, 677] on button "Save" at bounding box center [1262, 687] width 75 height 25
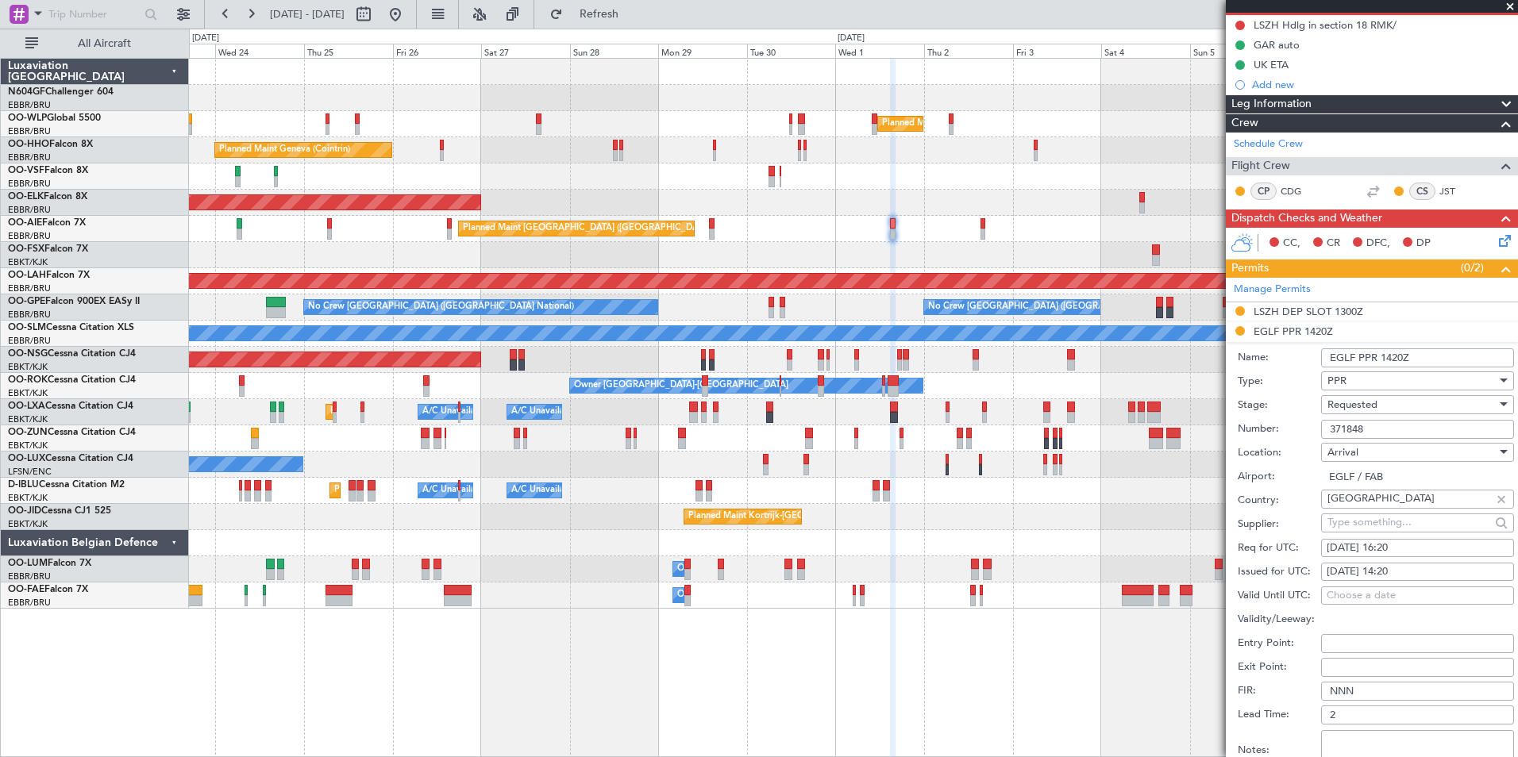
click at [1416, 564] on div "01/10/2025 14:20" at bounding box center [1417, 572] width 182 height 16
select select "10"
select select "2025"
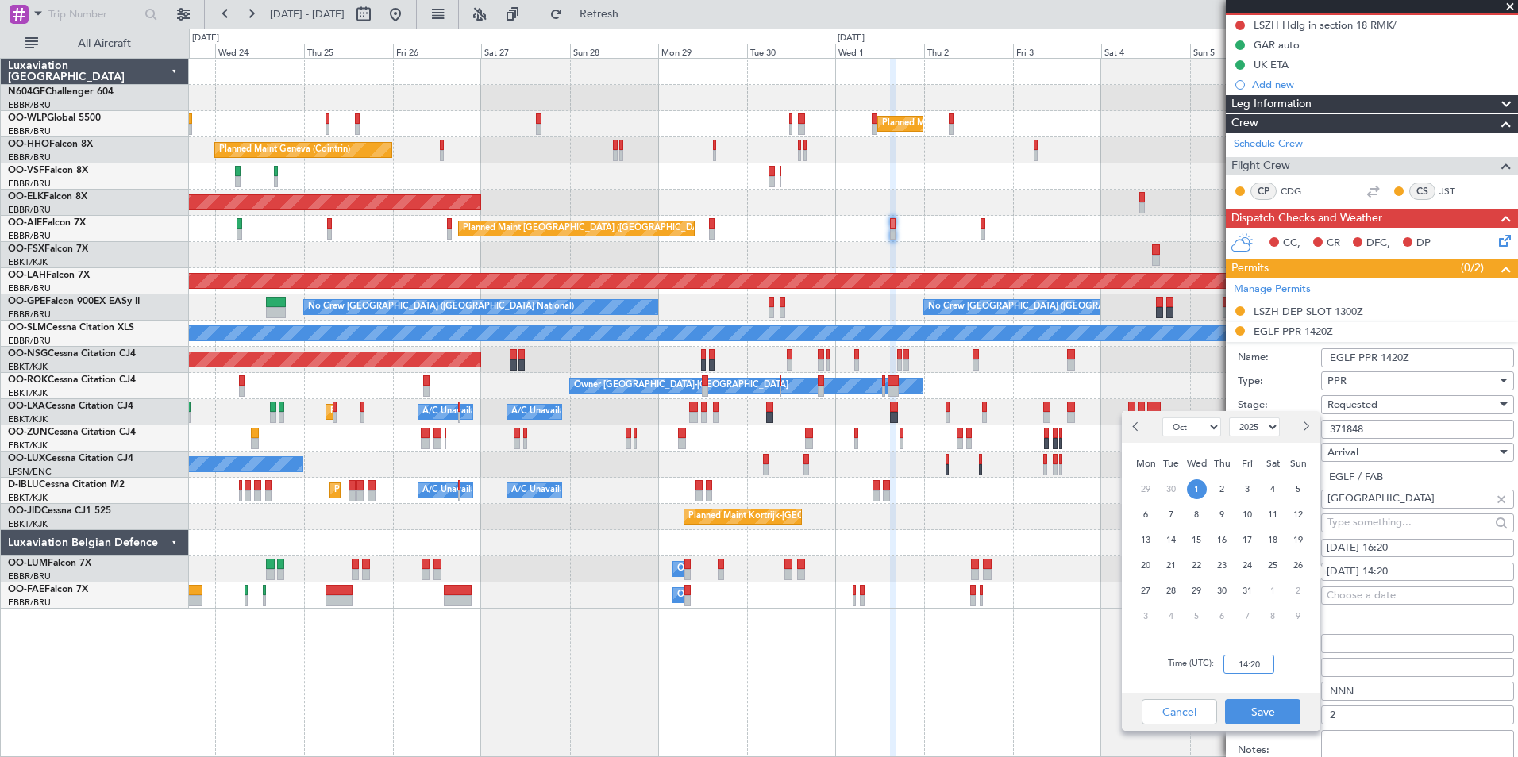
click at [1260, 659] on input "14:20" at bounding box center [1248, 664] width 51 height 19
type input "16:20"
click at [1284, 670] on div "Time (UTC): 16:20" at bounding box center [1221, 664] width 198 height 57
click at [1283, 712] on button "Save" at bounding box center [1262, 711] width 75 height 25
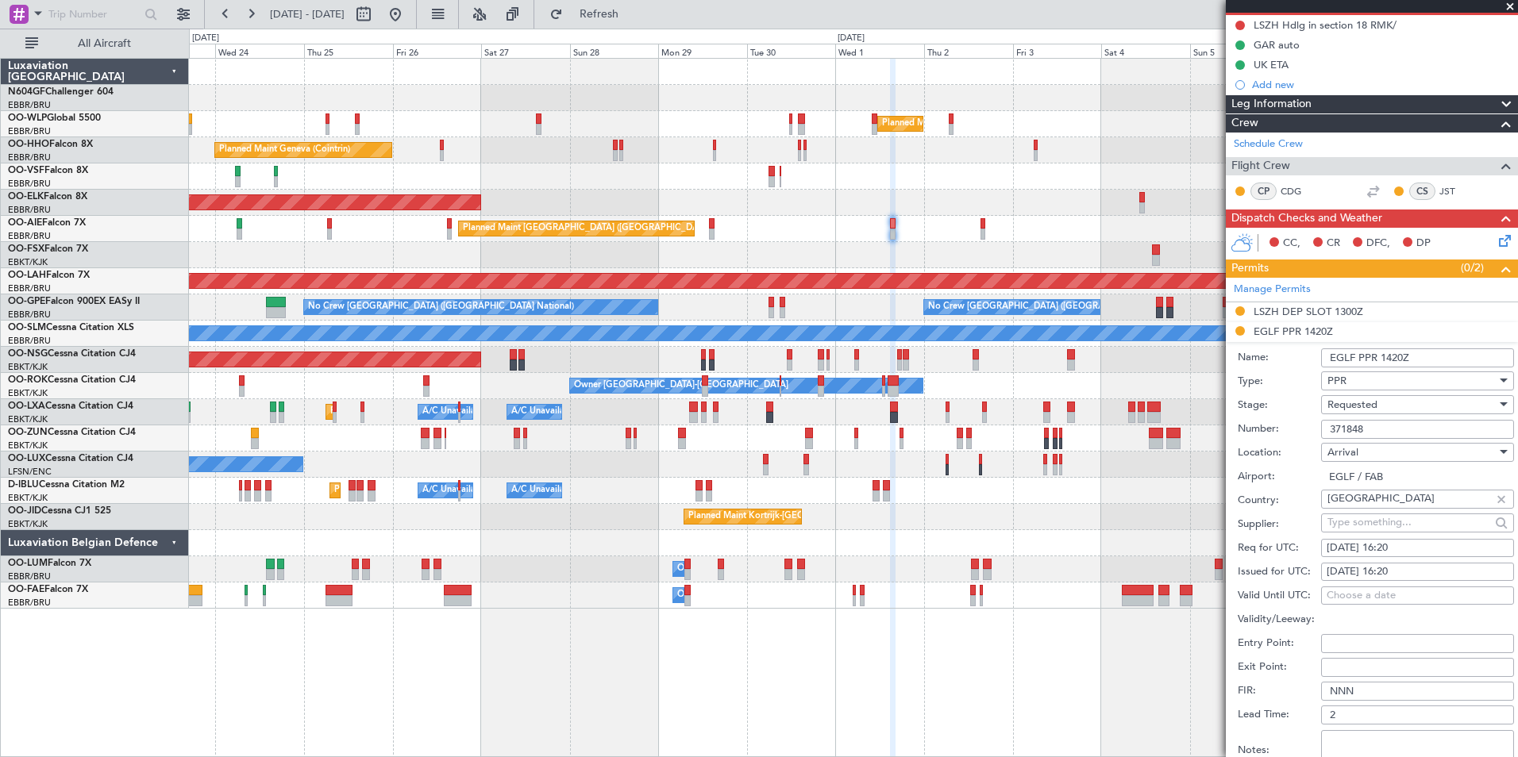
click at [1407, 410] on div "Requested" at bounding box center [1411, 405] width 169 height 24
click at [1382, 514] on span "Received OK" at bounding box center [1411, 525] width 167 height 24
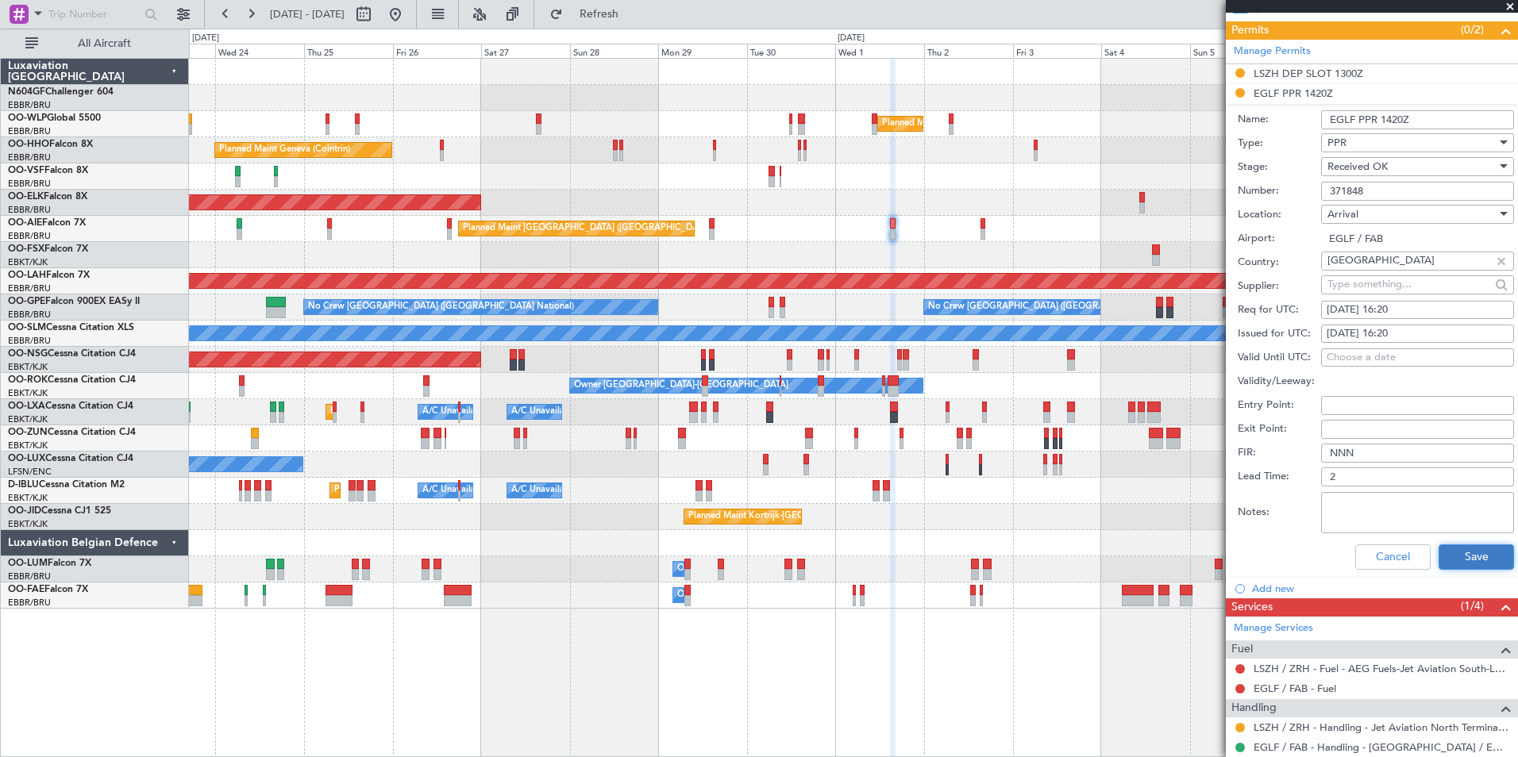
click at [1461, 560] on button "Save" at bounding box center [1475, 556] width 75 height 25
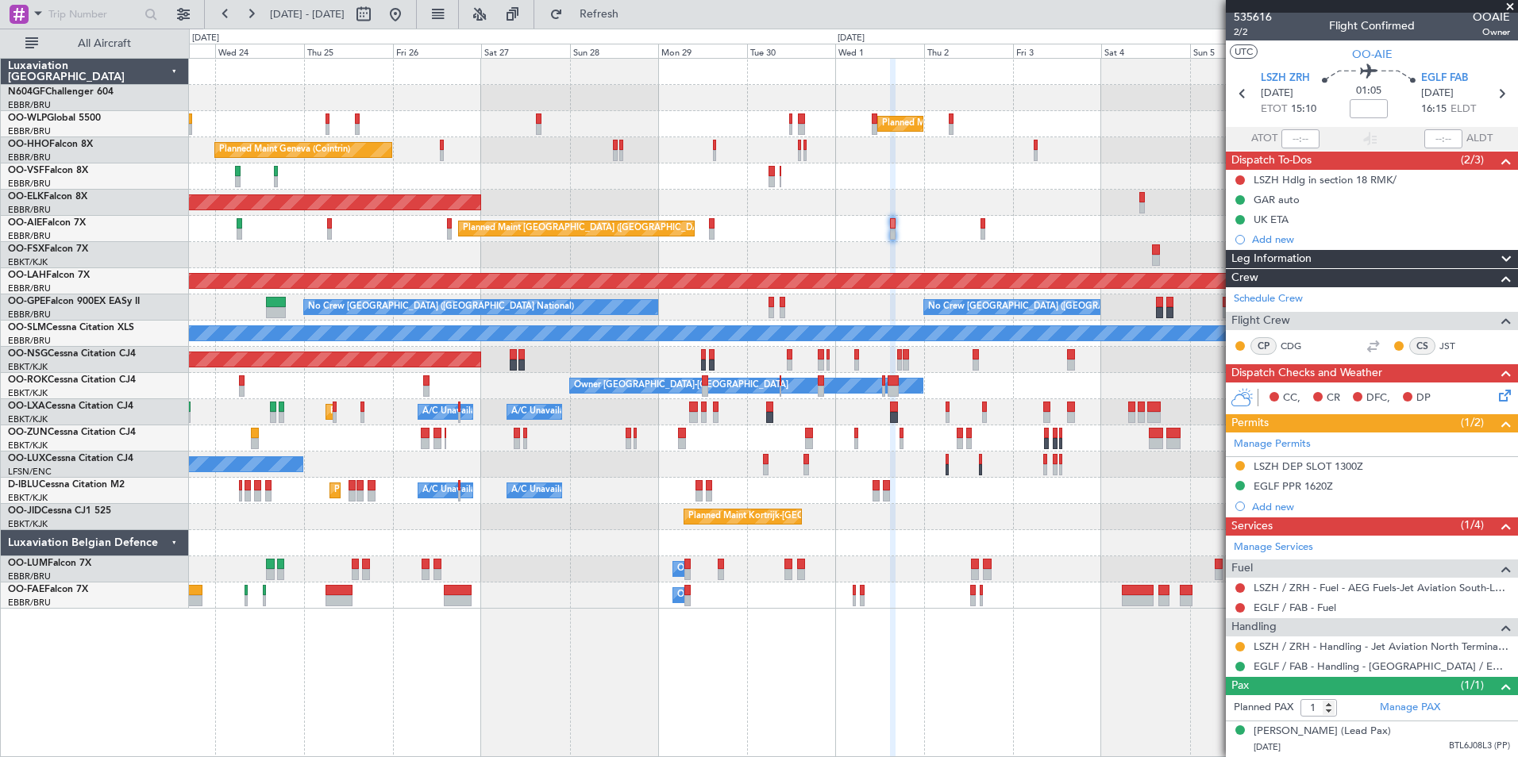
scroll to position [0, 0]
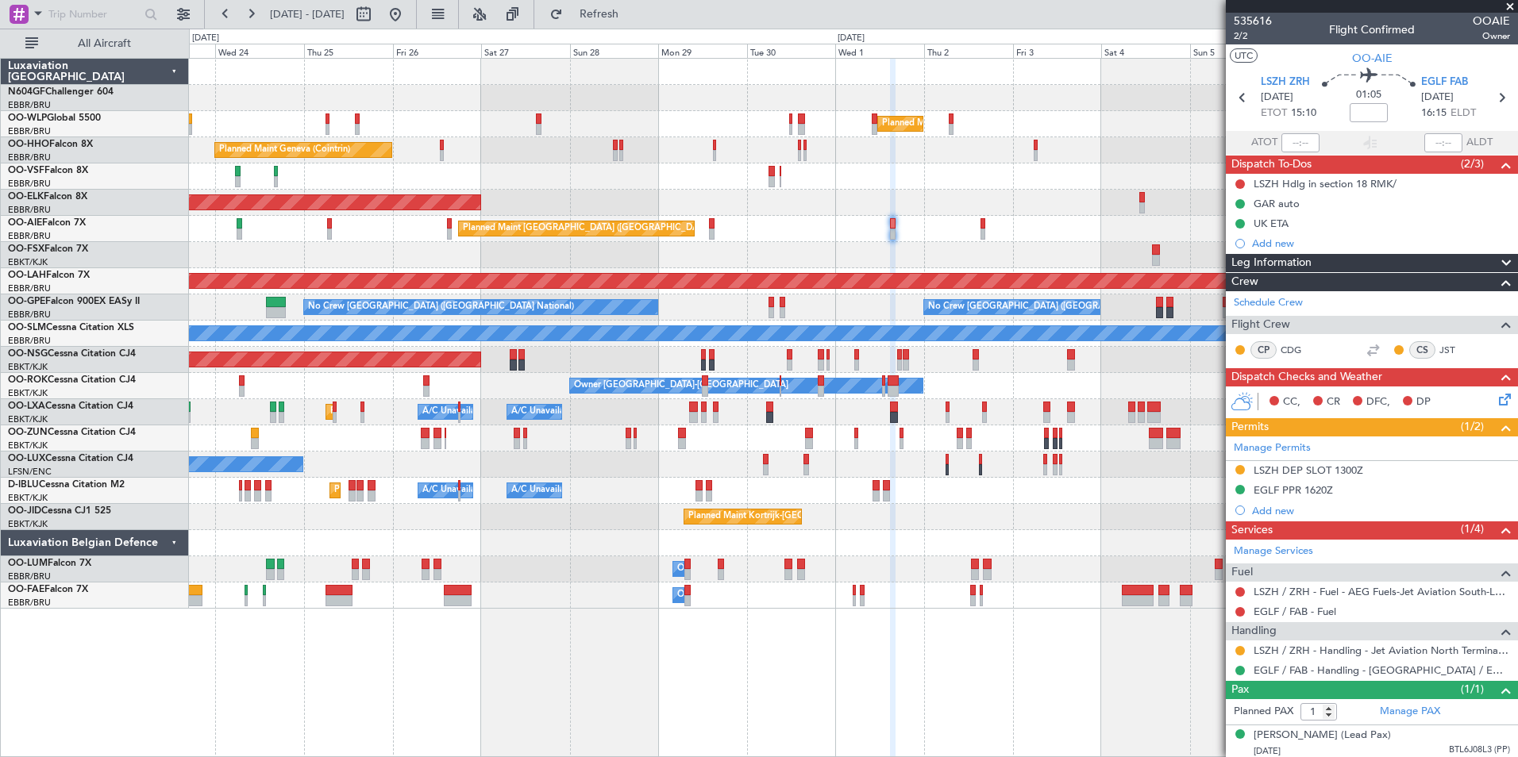
click at [1506, 7] on span at bounding box center [1510, 7] width 16 height 14
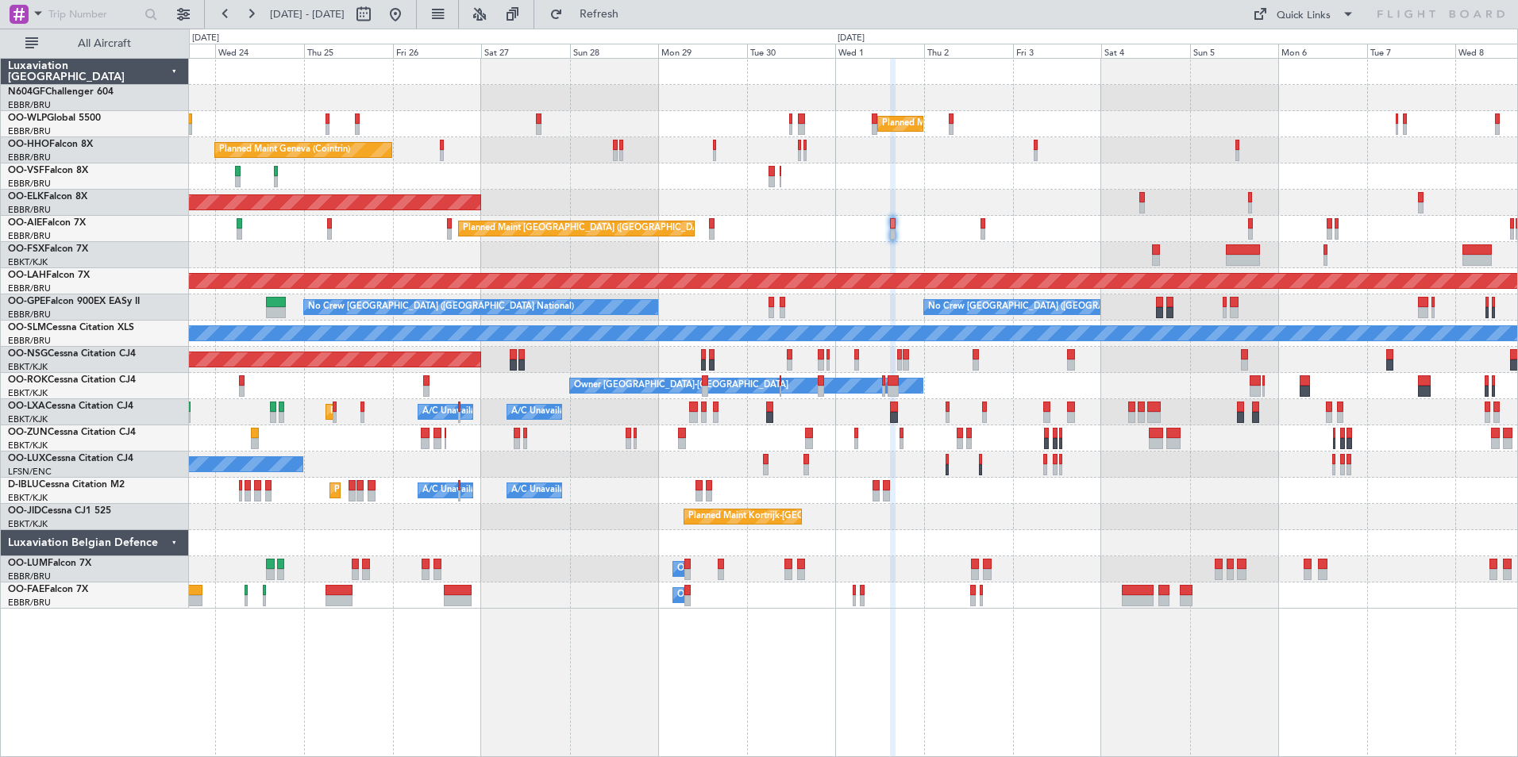
type input "0"
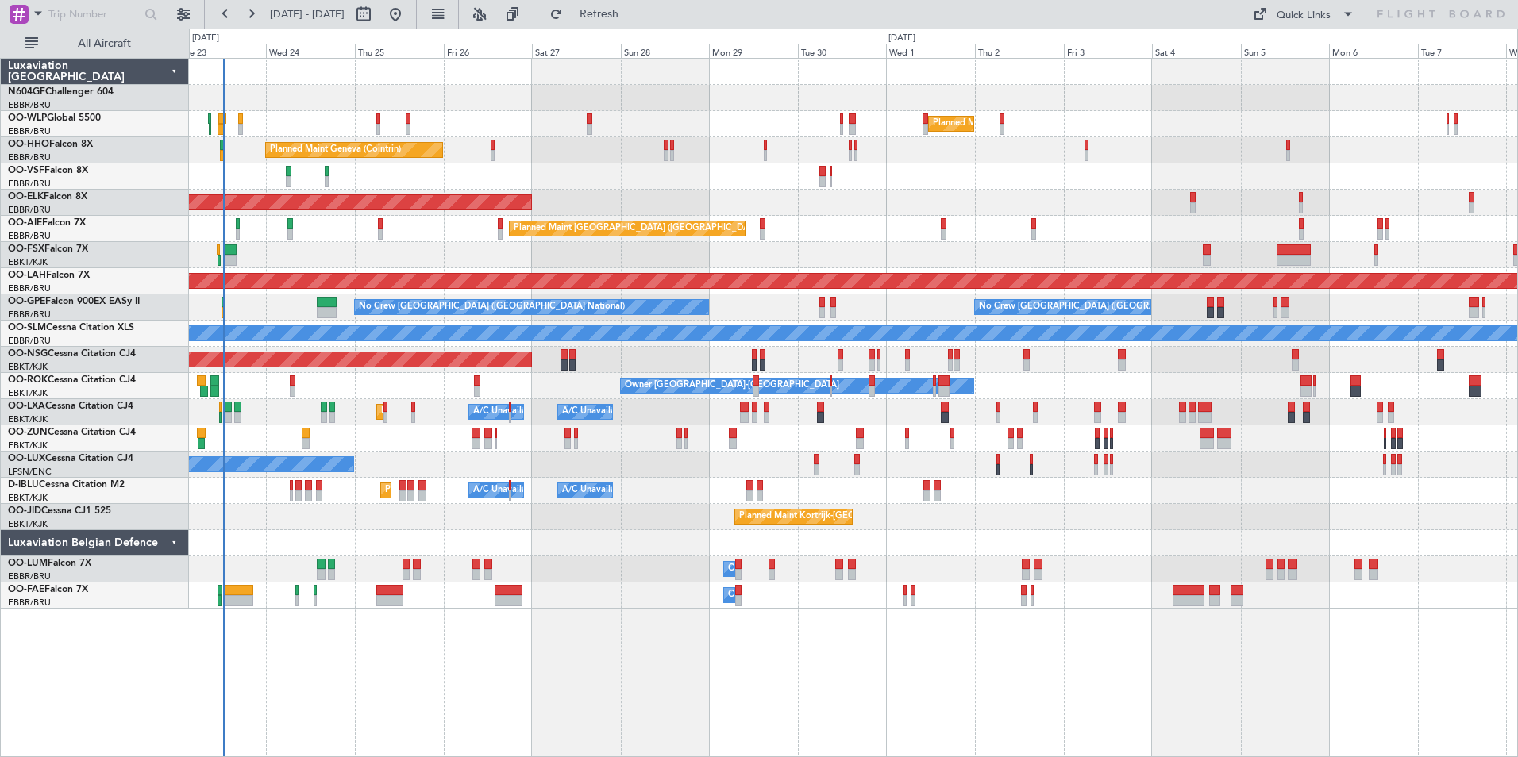
click at [869, 305] on div "No Crew Brussels (Brussels National) Planned Maint Brussels (Brussels National)…" at bounding box center [853, 307] width 1328 height 26
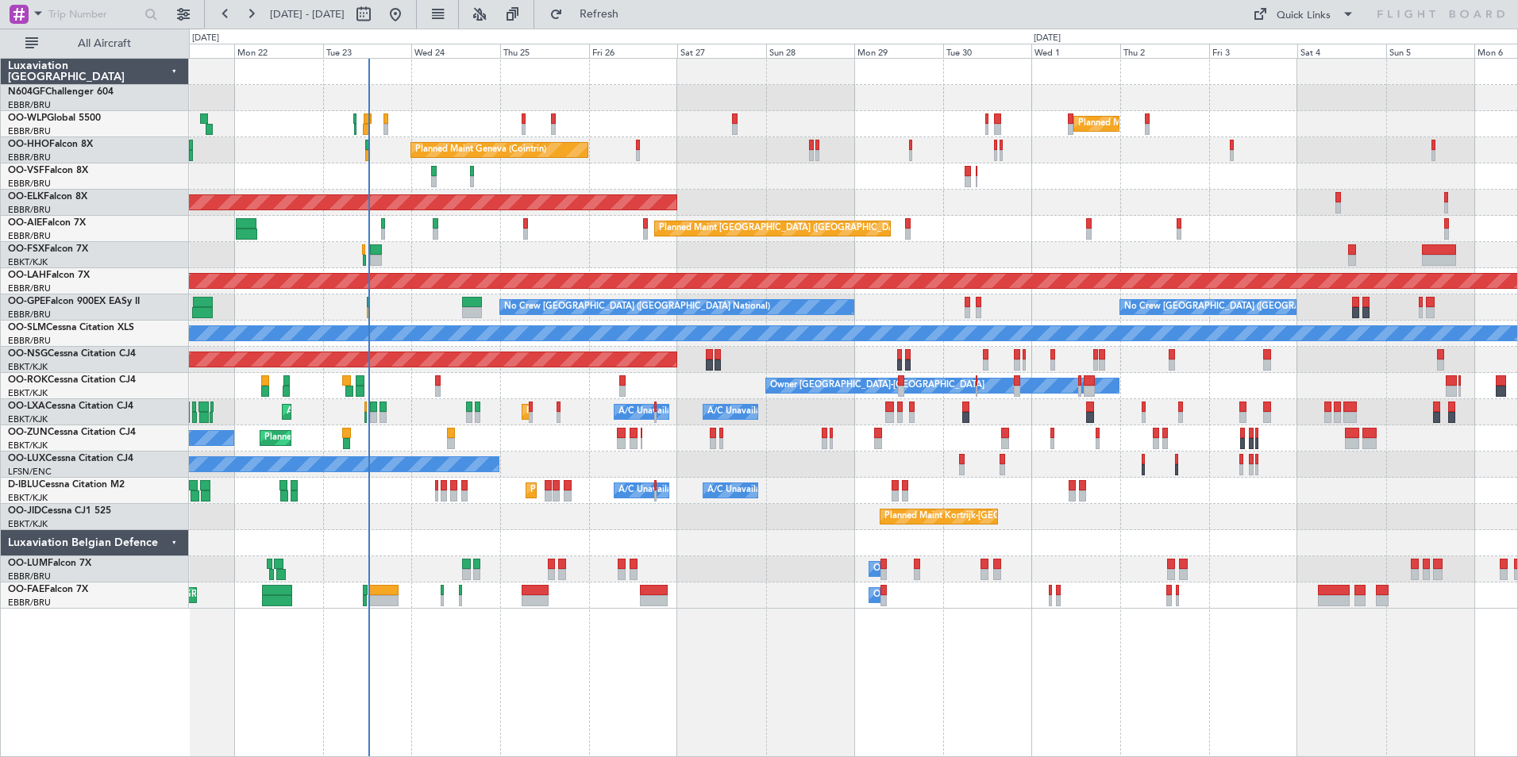
click at [983, 485] on div "Planned Maint Nice ([GEOGRAPHIC_DATA]) A/C Unavailable [GEOGRAPHIC_DATA] ([GEOG…" at bounding box center [853, 491] width 1328 height 26
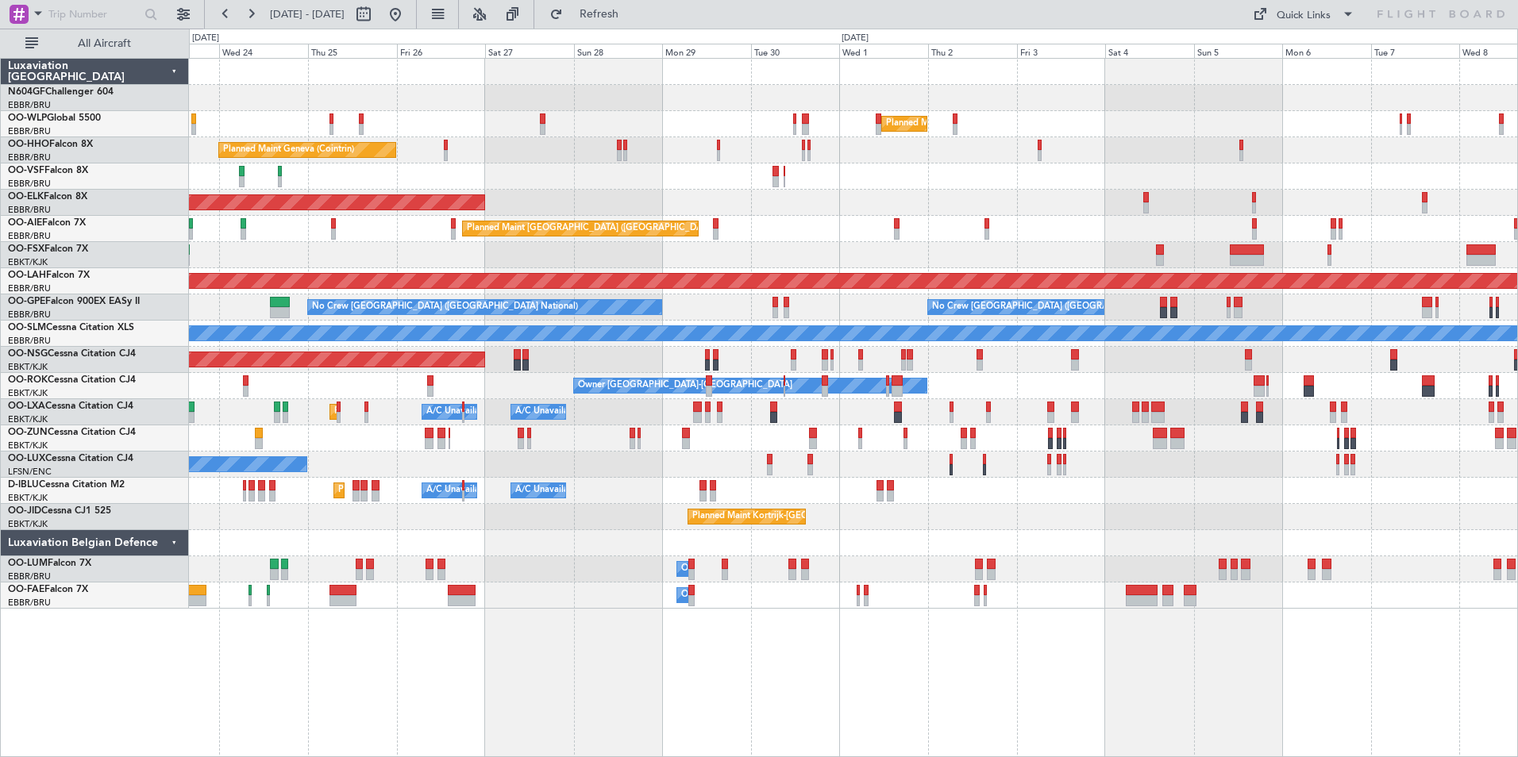
click at [945, 491] on div "Planned Maint Nice ([GEOGRAPHIC_DATA]) A/C Unavailable [GEOGRAPHIC_DATA] ([GEOG…" at bounding box center [853, 491] width 1328 height 26
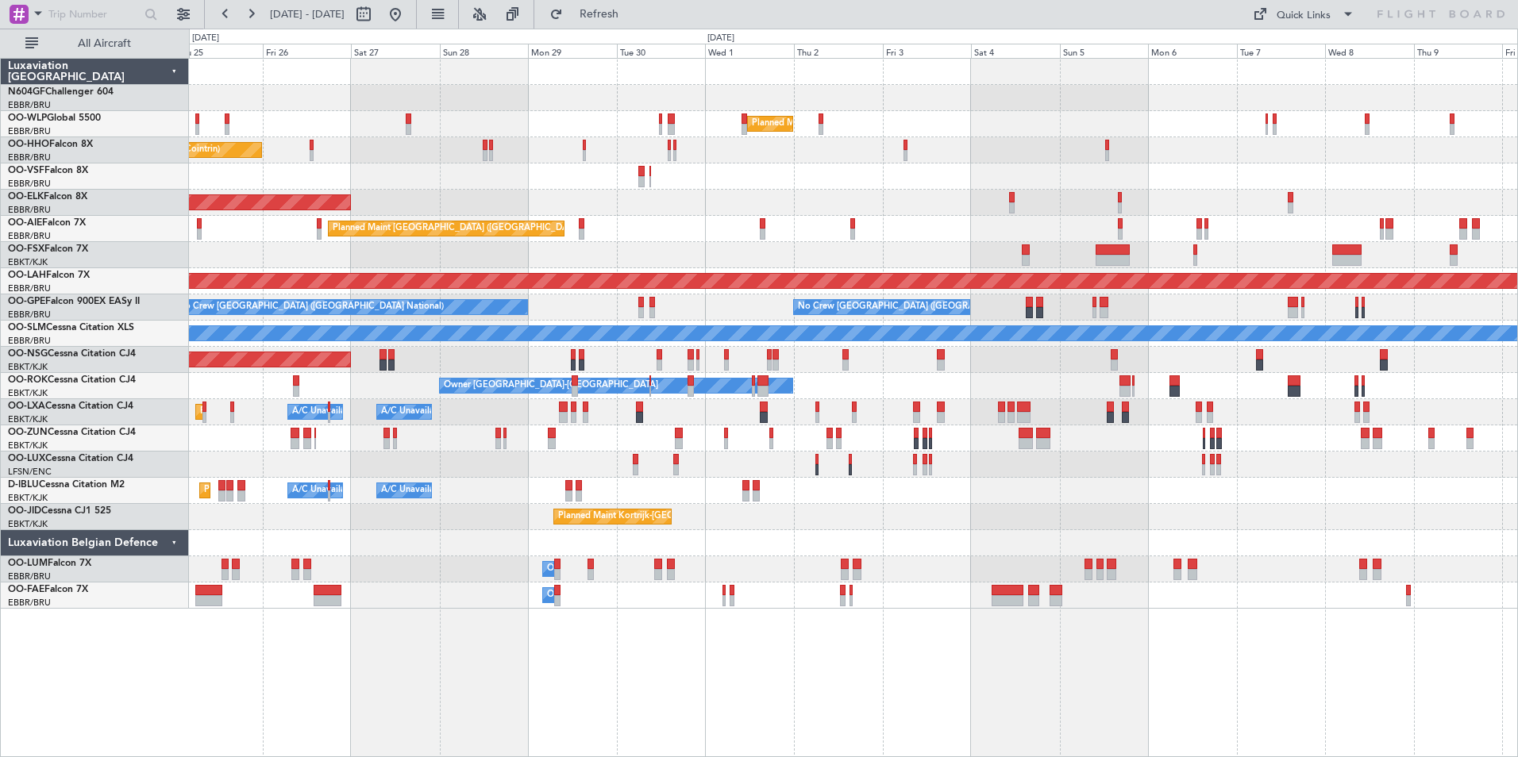
click at [728, 460] on div "Planned Maint Milan (Linate) Planned Maint Geneva (Cointrin) Planned Maint Kort…" at bounding box center [853, 334] width 1328 height 550
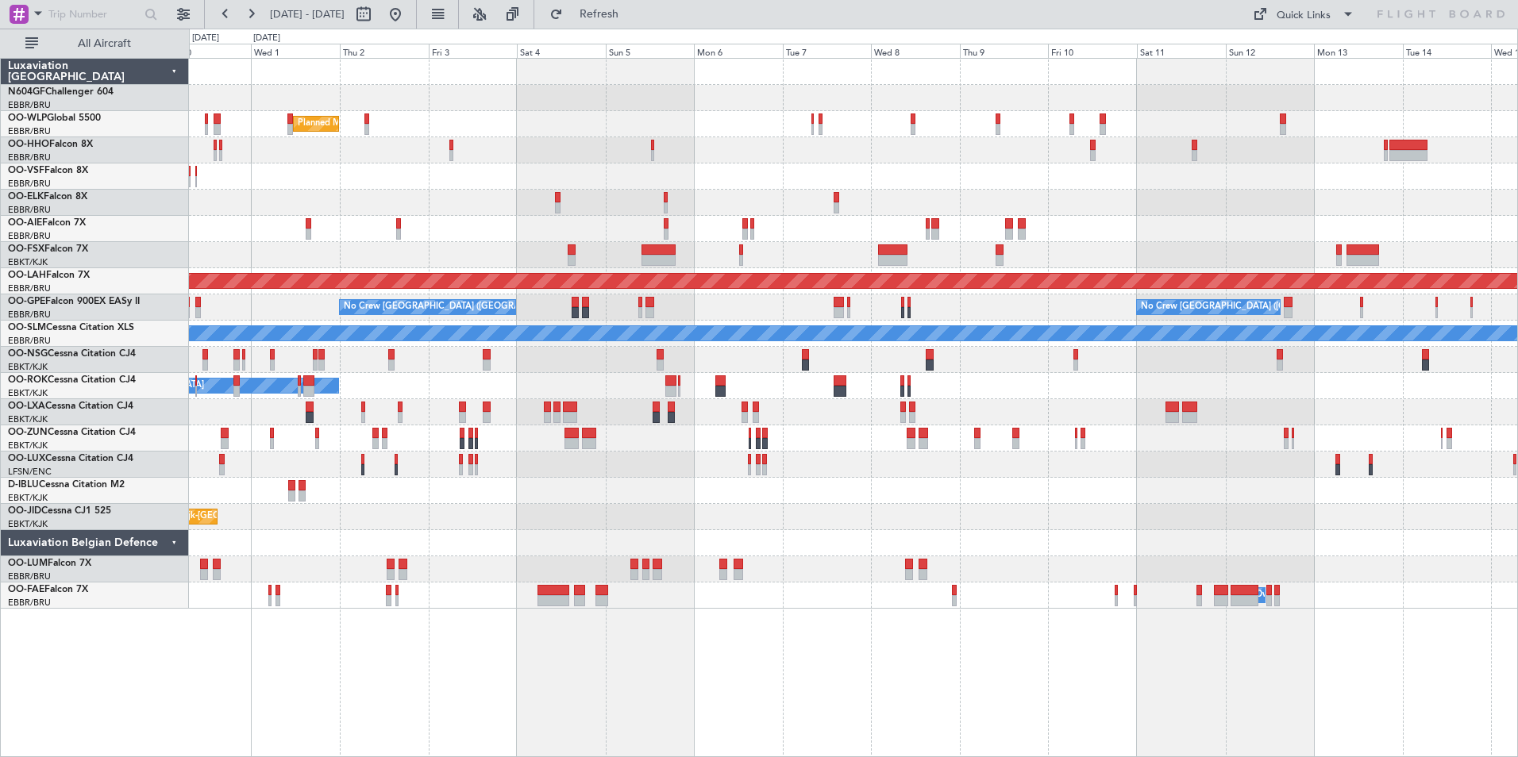
click at [806, 488] on div "A/C Unavailable Kortrijk-Wevelgem A/C Unavailable Brussels (Brussels National)" at bounding box center [853, 491] width 1328 height 26
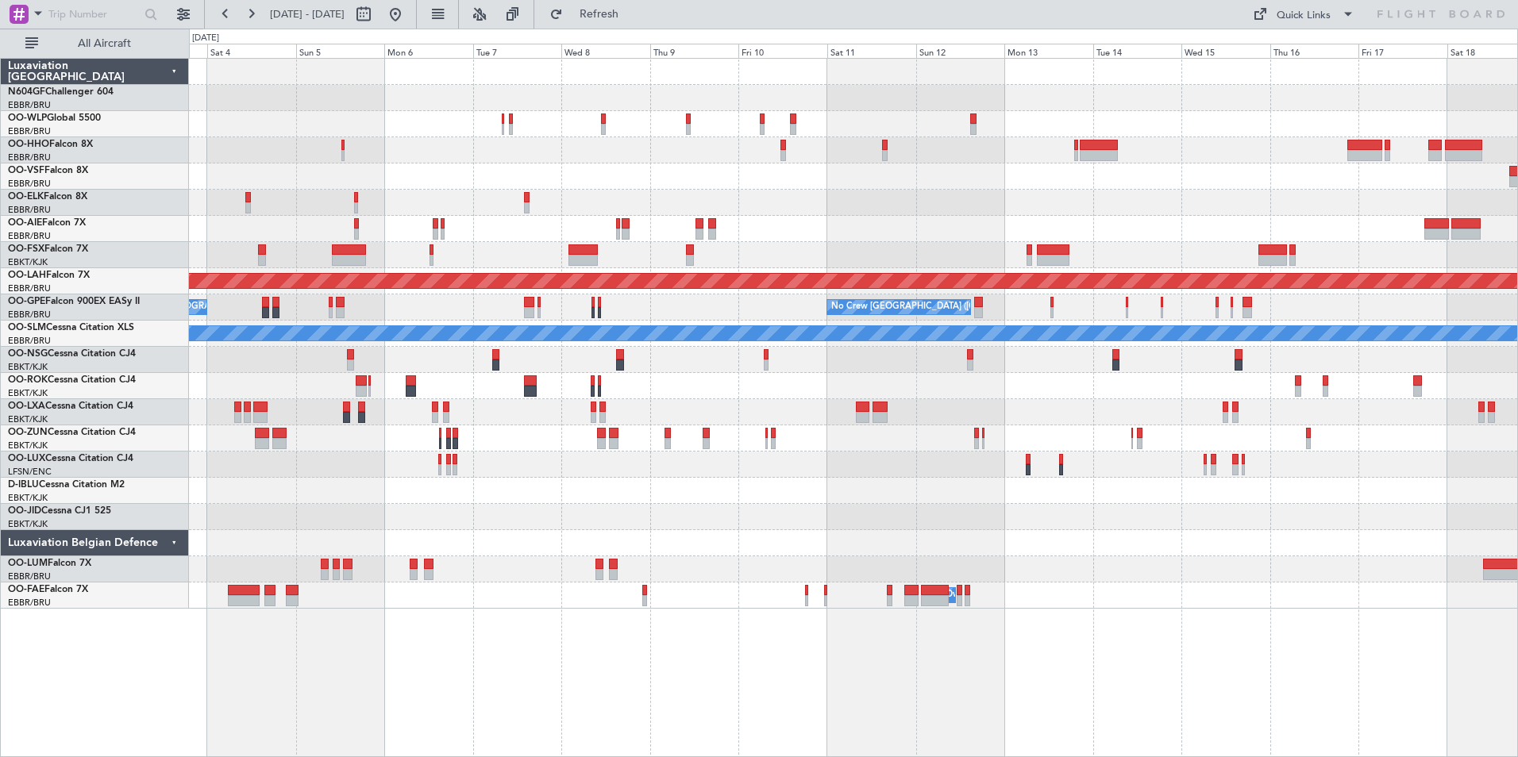
click at [571, 494] on div at bounding box center [853, 491] width 1328 height 26
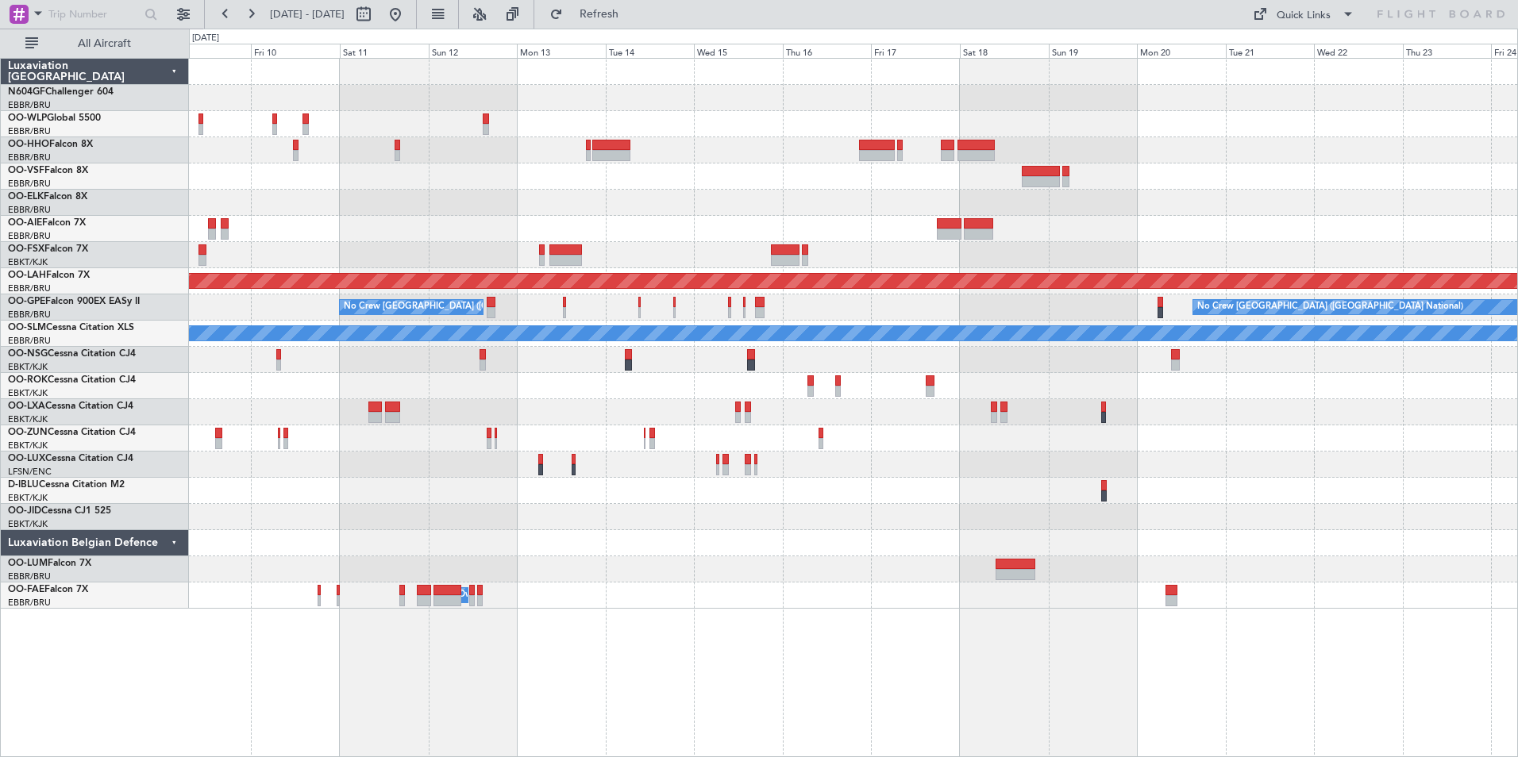
click at [718, 494] on div at bounding box center [853, 491] width 1328 height 26
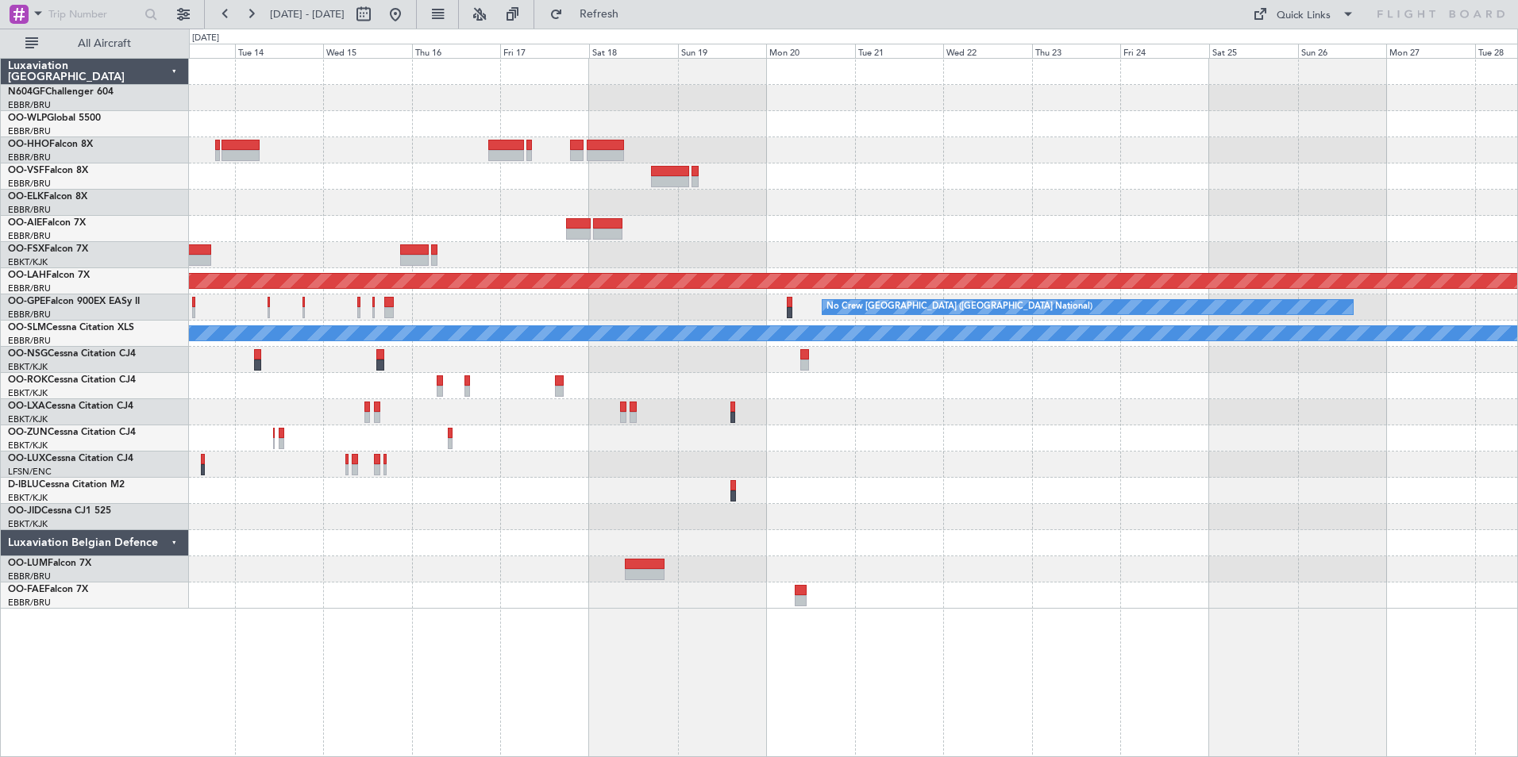
click at [737, 482] on div at bounding box center [853, 491] width 1328 height 26
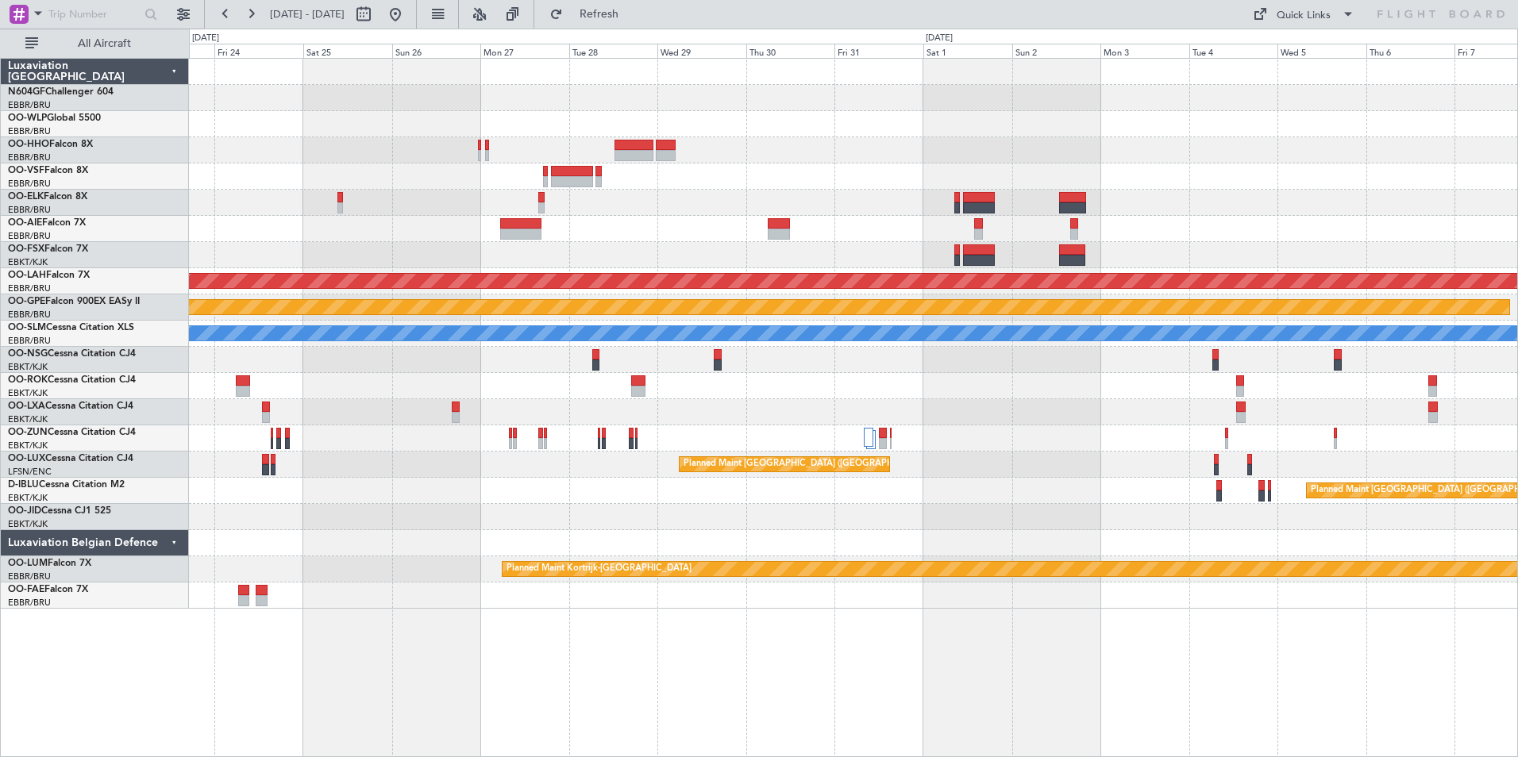
click at [699, 502] on div "Planned Maint [GEOGRAPHIC_DATA] ([GEOGRAPHIC_DATA])" at bounding box center [853, 491] width 1328 height 26
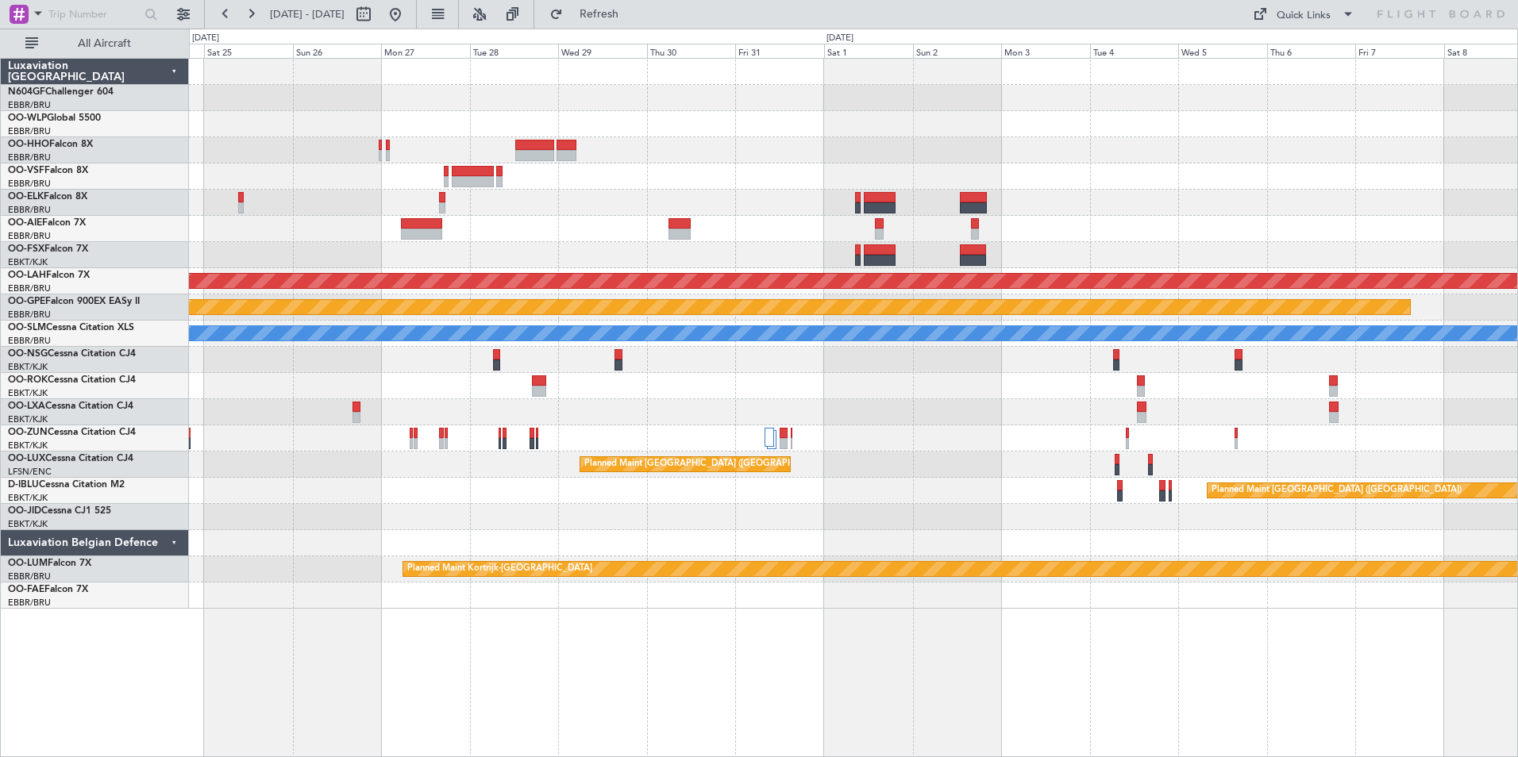
click at [830, 515] on div at bounding box center [853, 517] width 1328 height 26
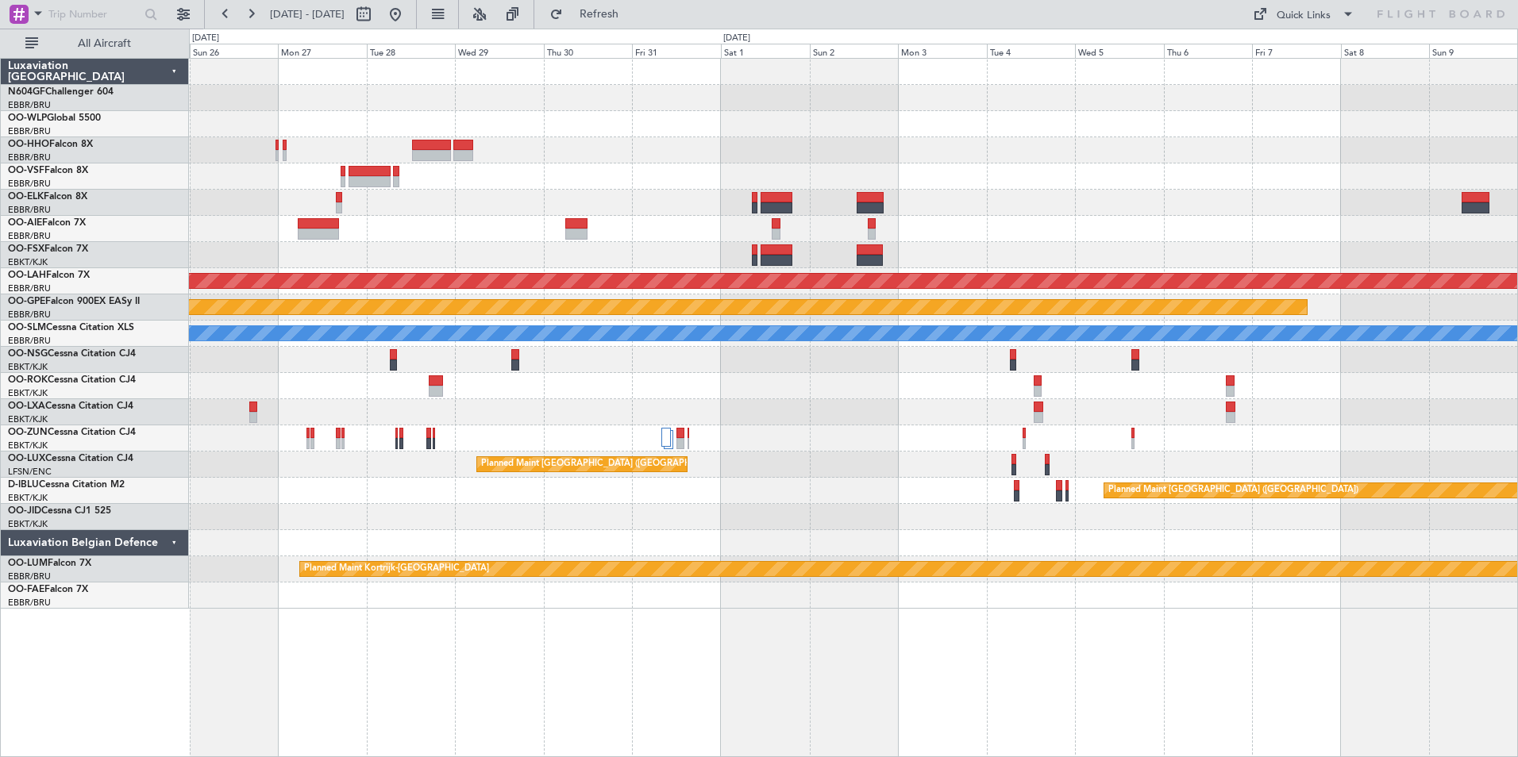
click at [740, 492] on div "Planned Maint Alton-st Louis (St Louis Regl) No Crew Brussels (Brussels Nationa…" at bounding box center [853, 334] width 1328 height 550
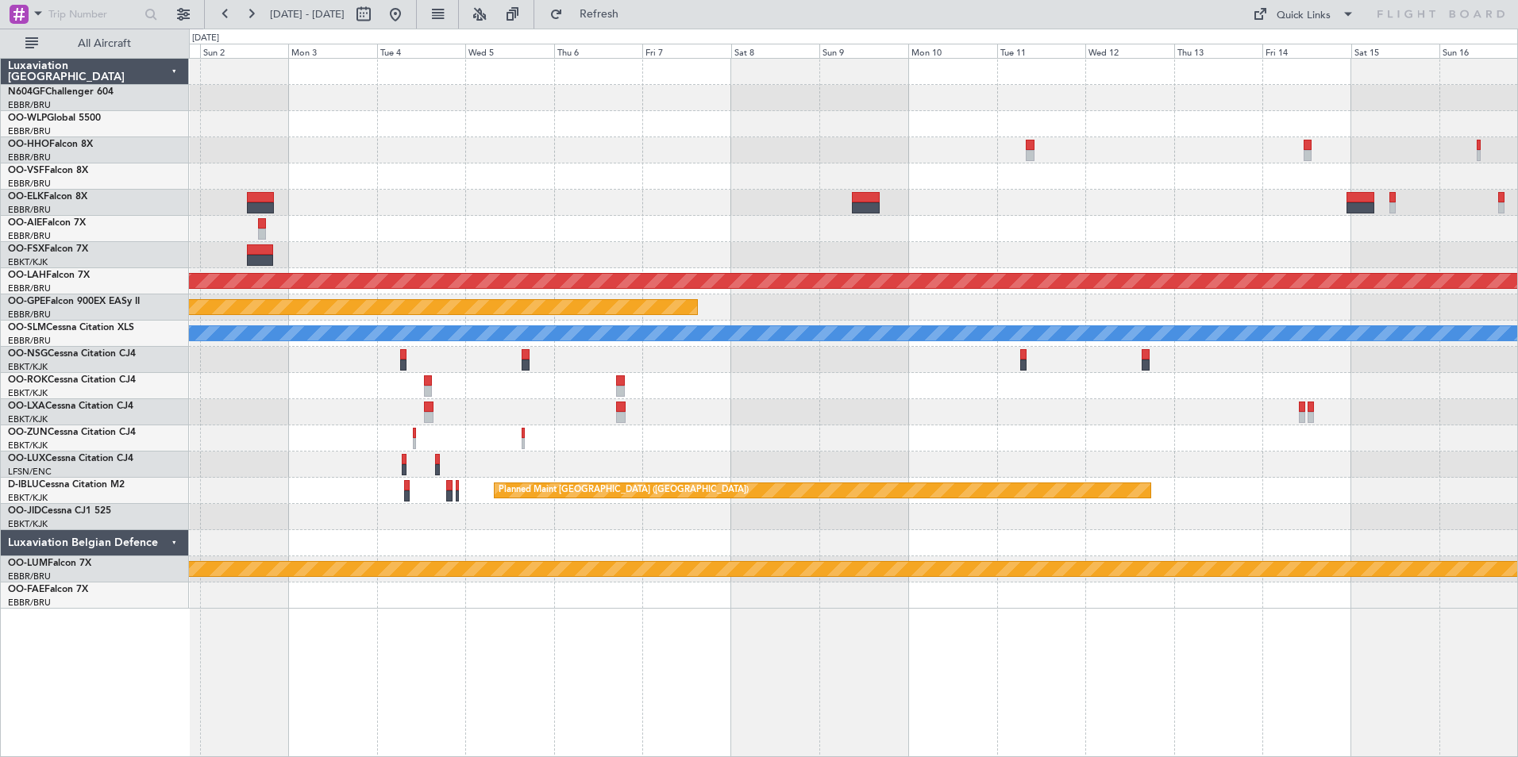
click at [675, 526] on div at bounding box center [853, 517] width 1328 height 26
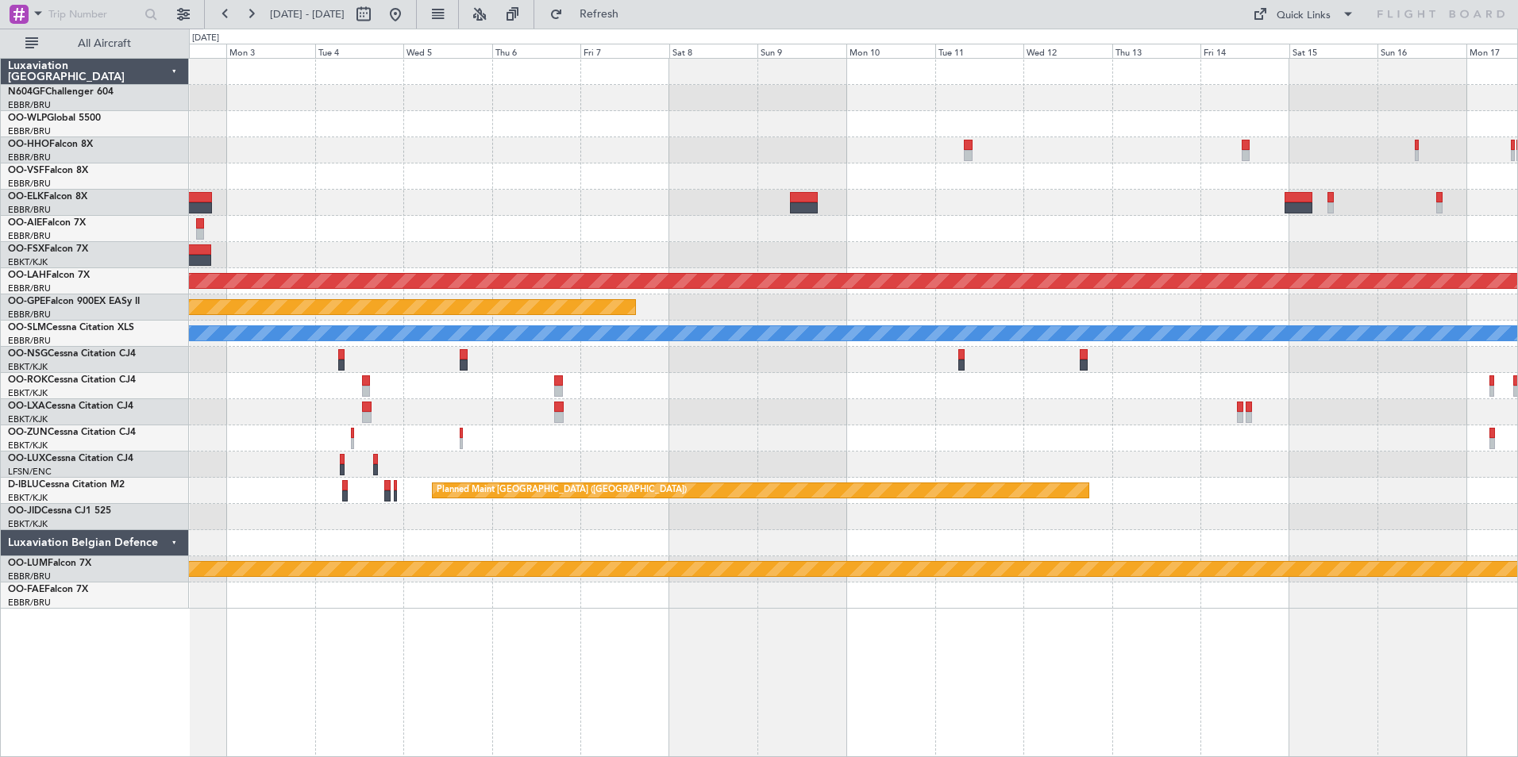
click at [706, 521] on div at bounding box center [853, 517] width 1328 height 26
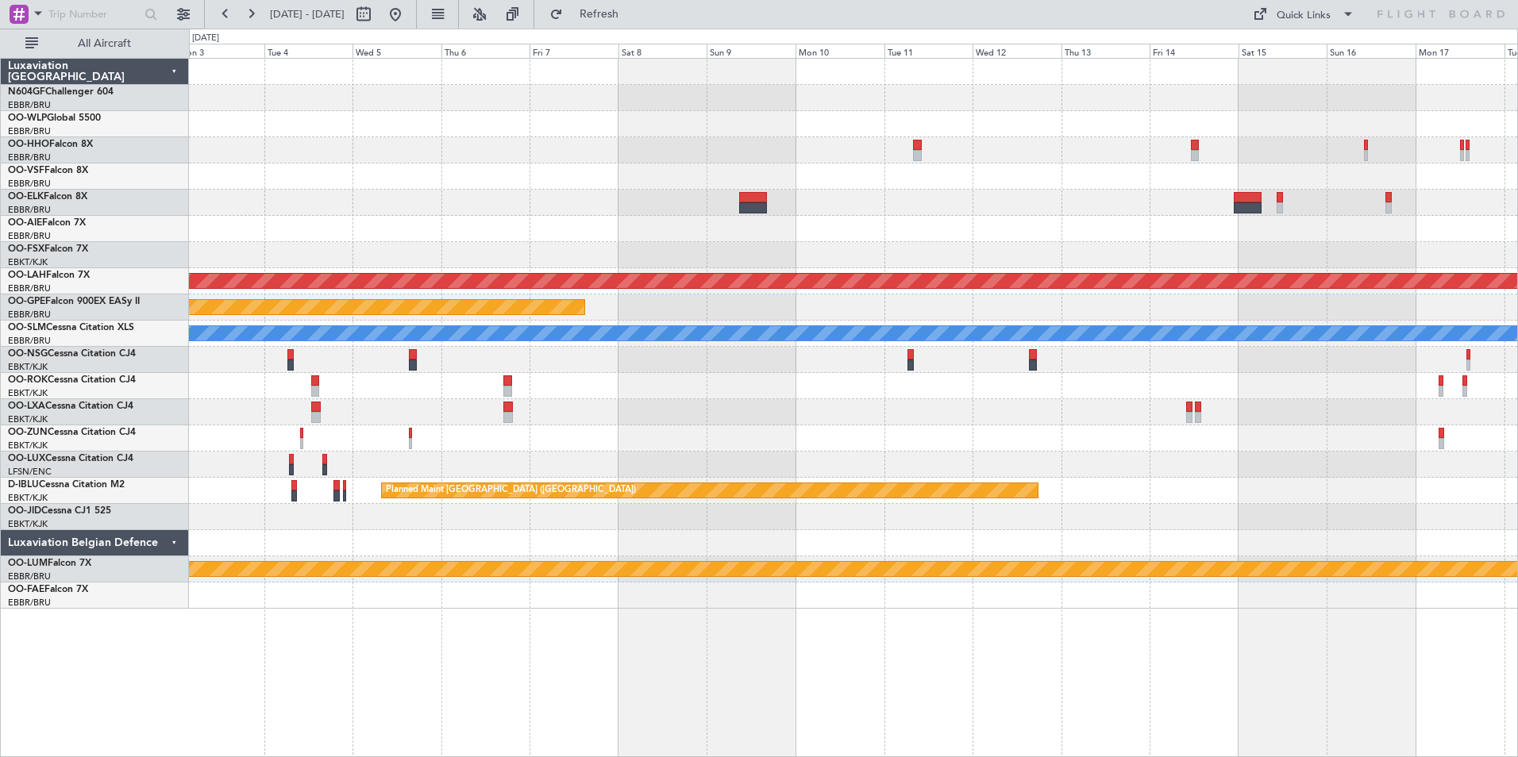
click at [1089, 547] on div at bounding box center [853, 543] width 1328 height 26
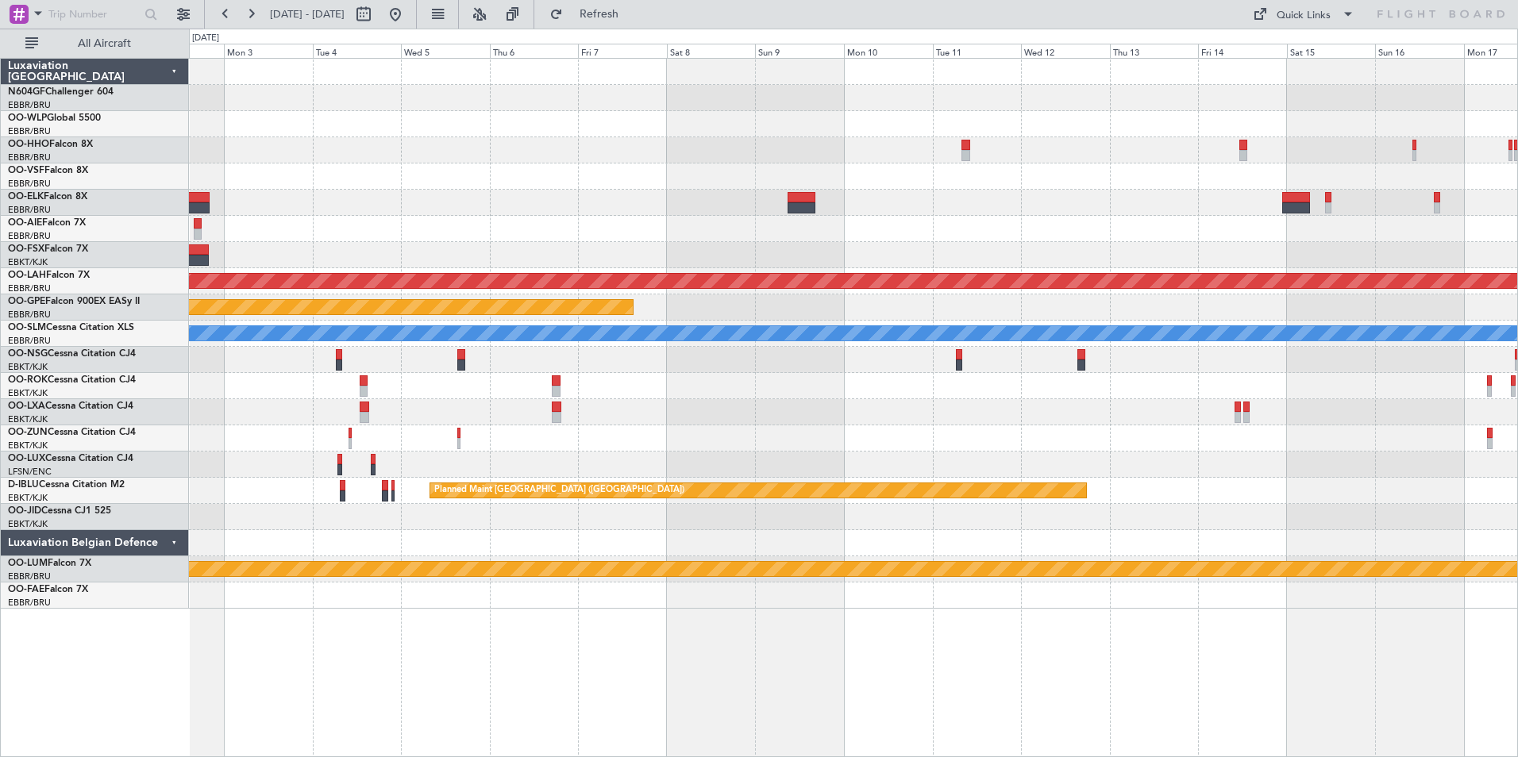
click at [926, 533] on div at bounding box center [853, 543] width 1328 height 26
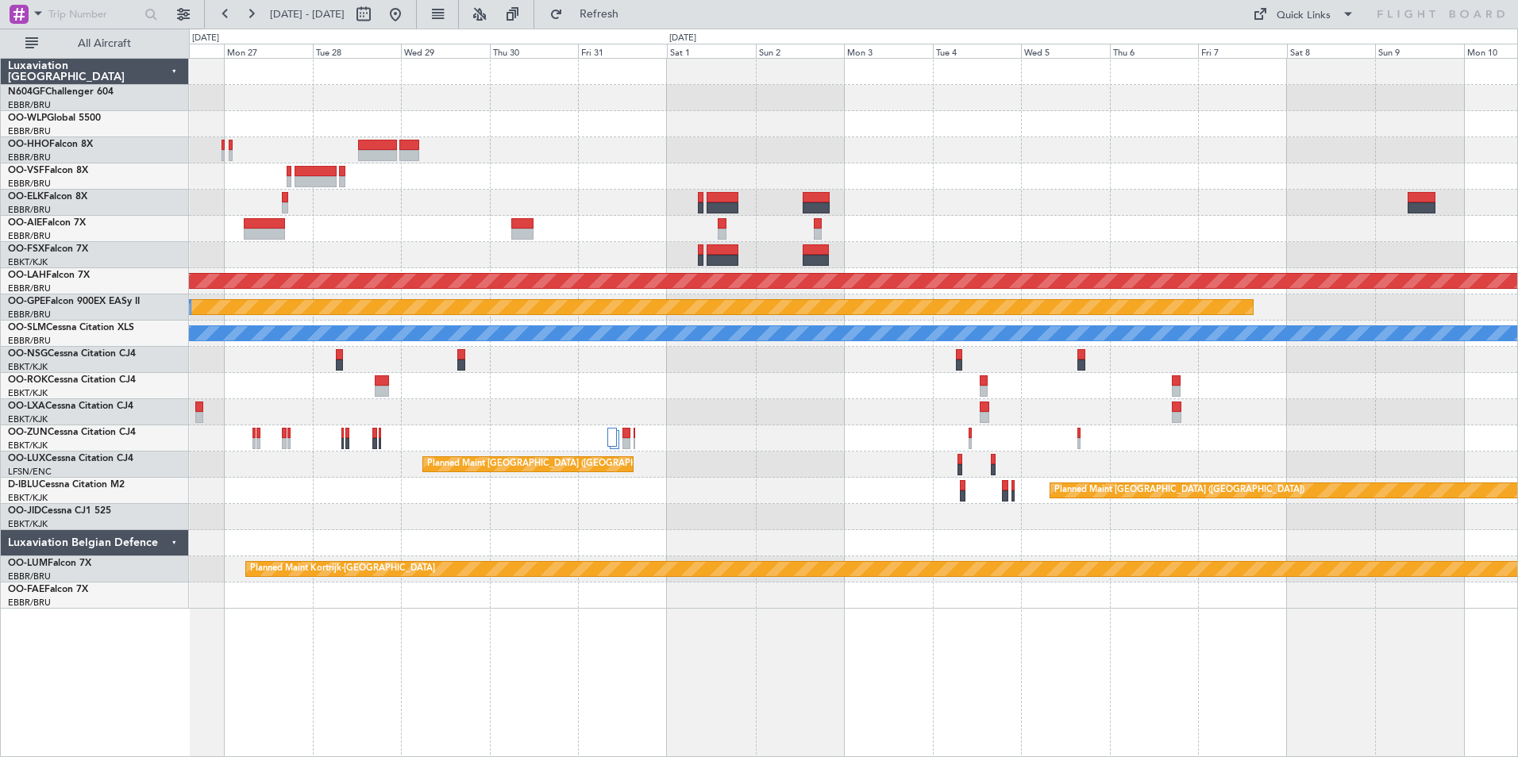
click at [1002, 537] on div at bounding box center [853, 543] width 1328 height 26
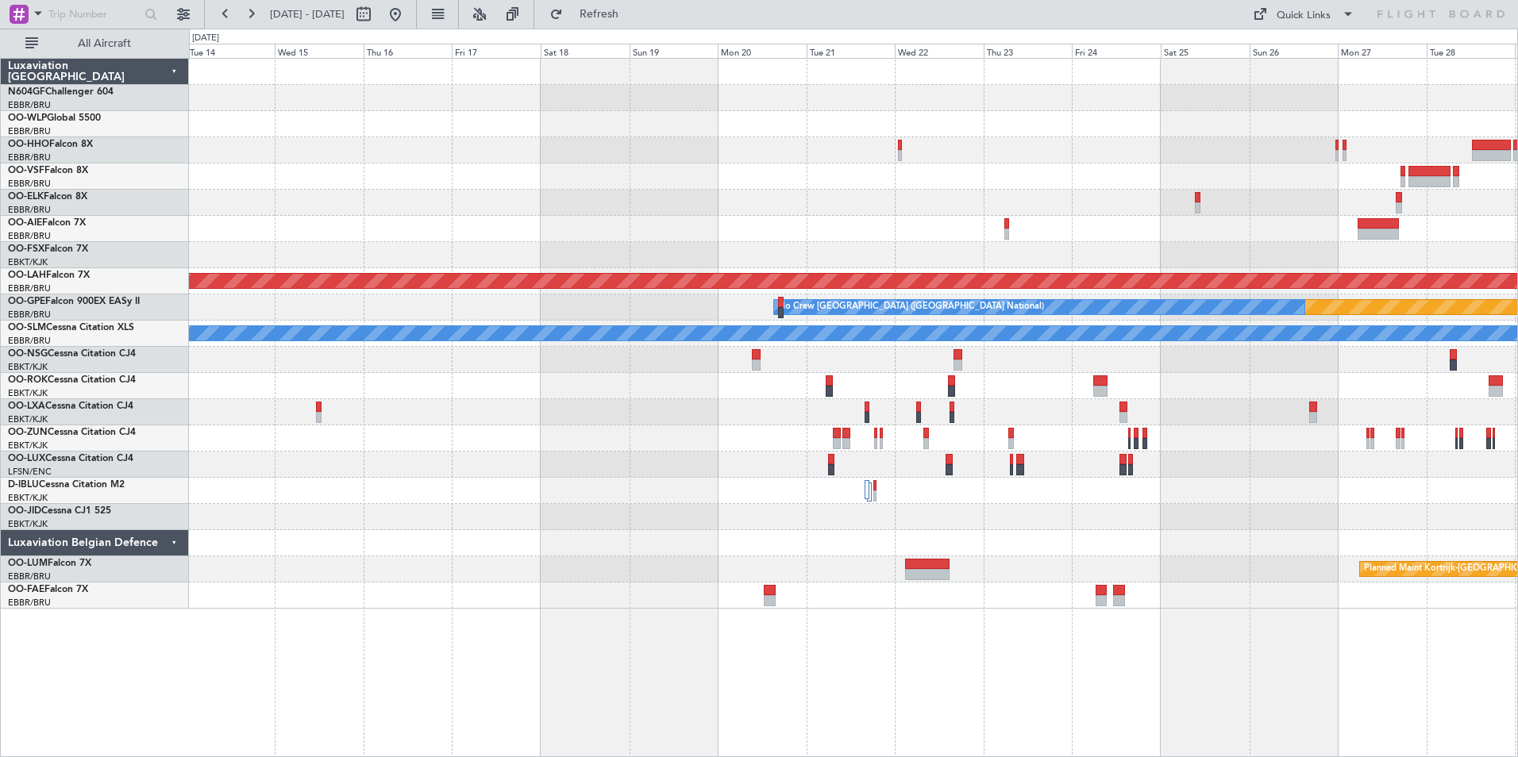
click at [932, 527] on div "Planned Maint Alton-st Louis (St Louis Regl) Planned Maint Nurnberg No Crew Bru…" at bounding box center [853, 334] width 1328 height 550
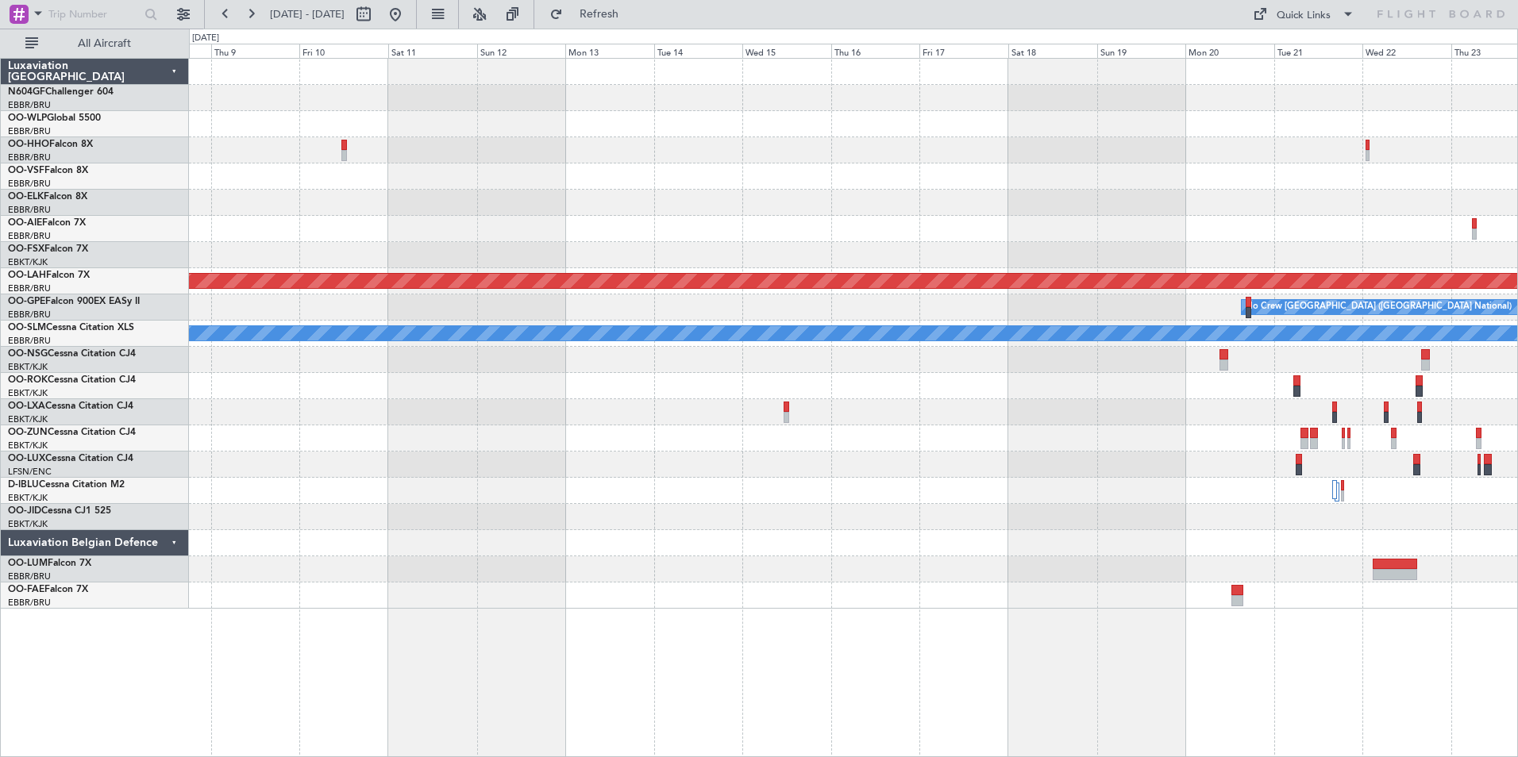
click at [876, 527] on div at bounding box center [853, 517] width 1328 height 26
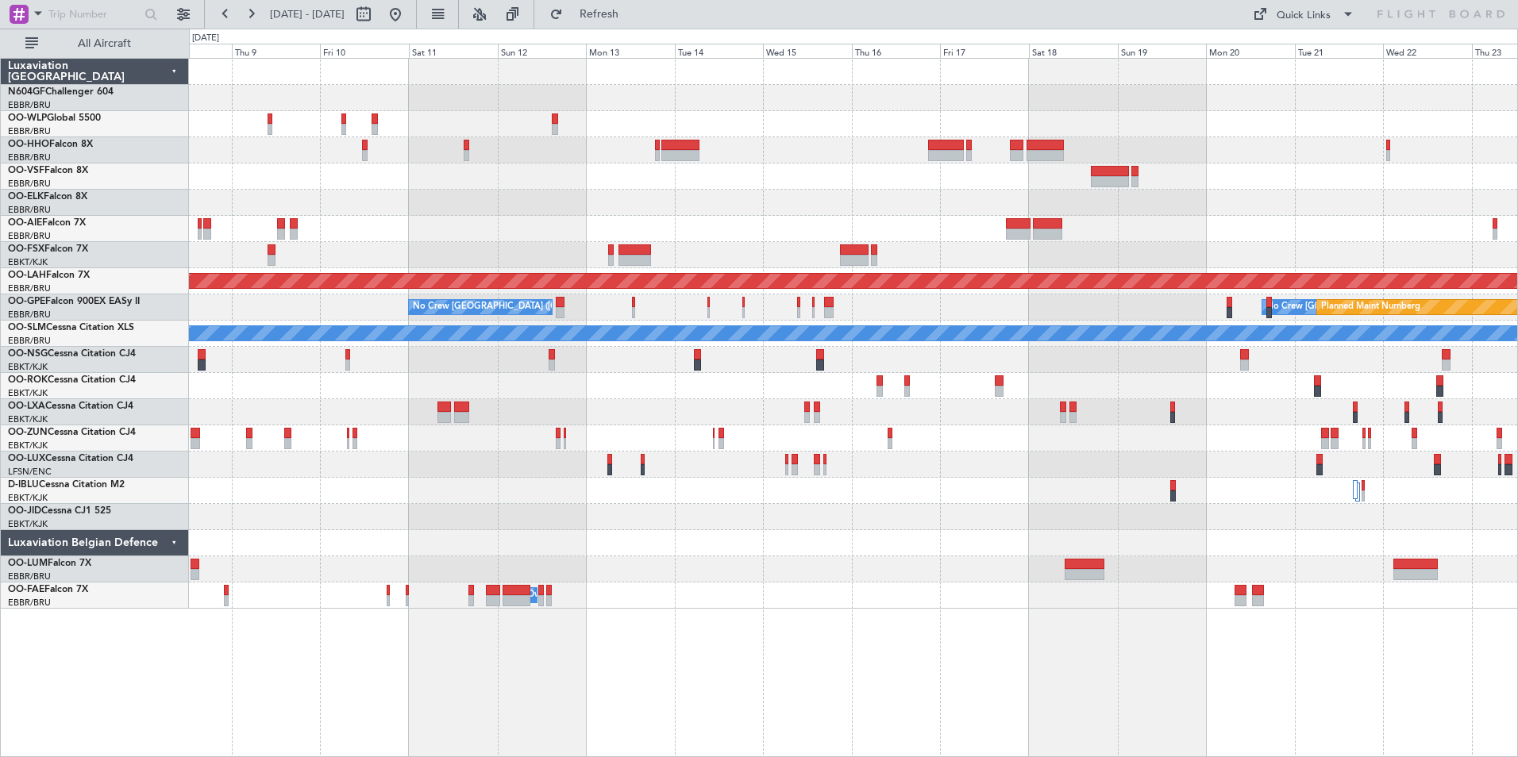
click at [988, 579] on div "Planned Maint Alton-st Louis (St Louis Regl) No Crew Brussels (Brussels Nationa…" at bounding box center [853, 334] width 1328 height 550
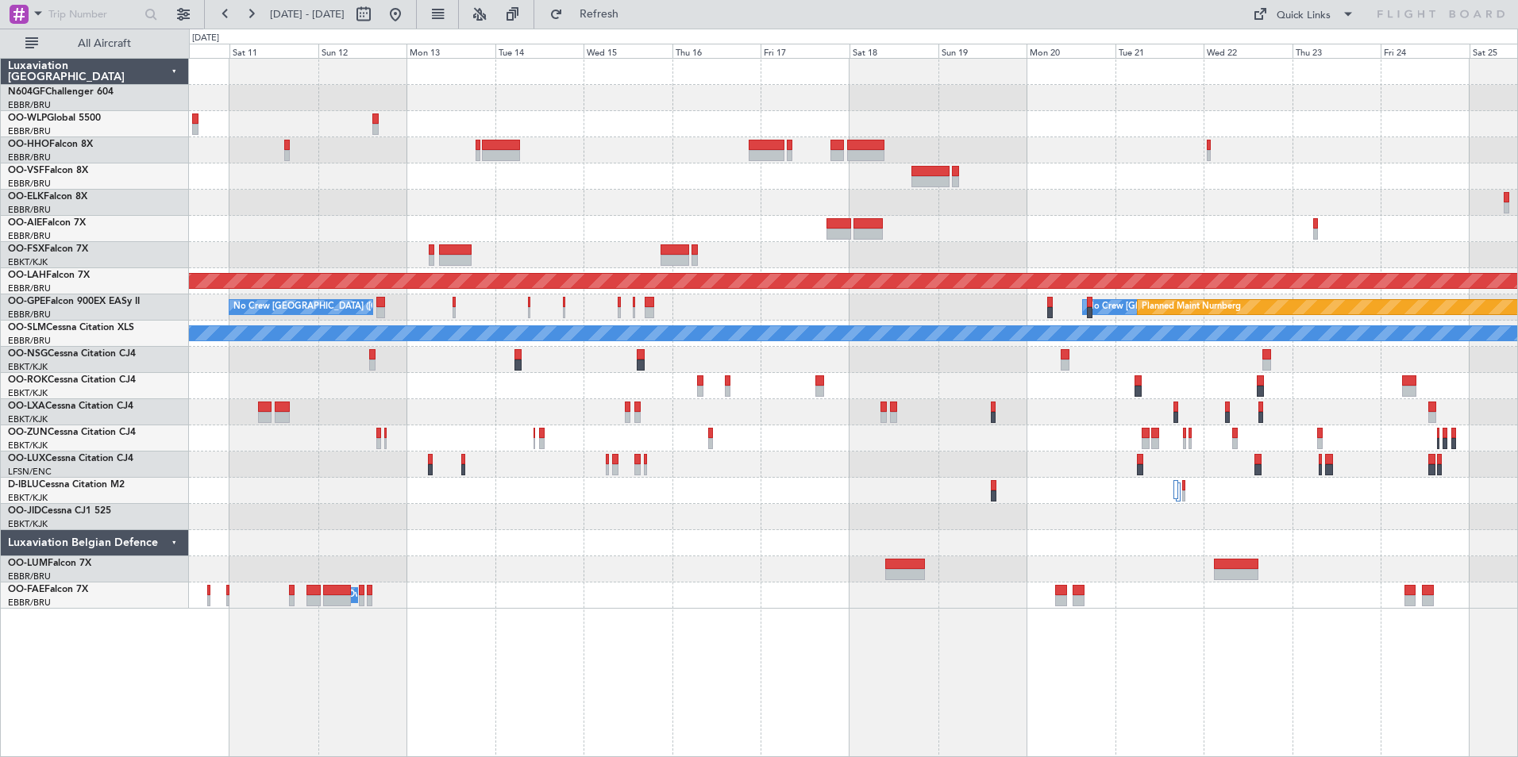
click at [725, 598] on div "Owner Melsbroek Air Base" at bounding box center [853, 596] width 1328 height 26
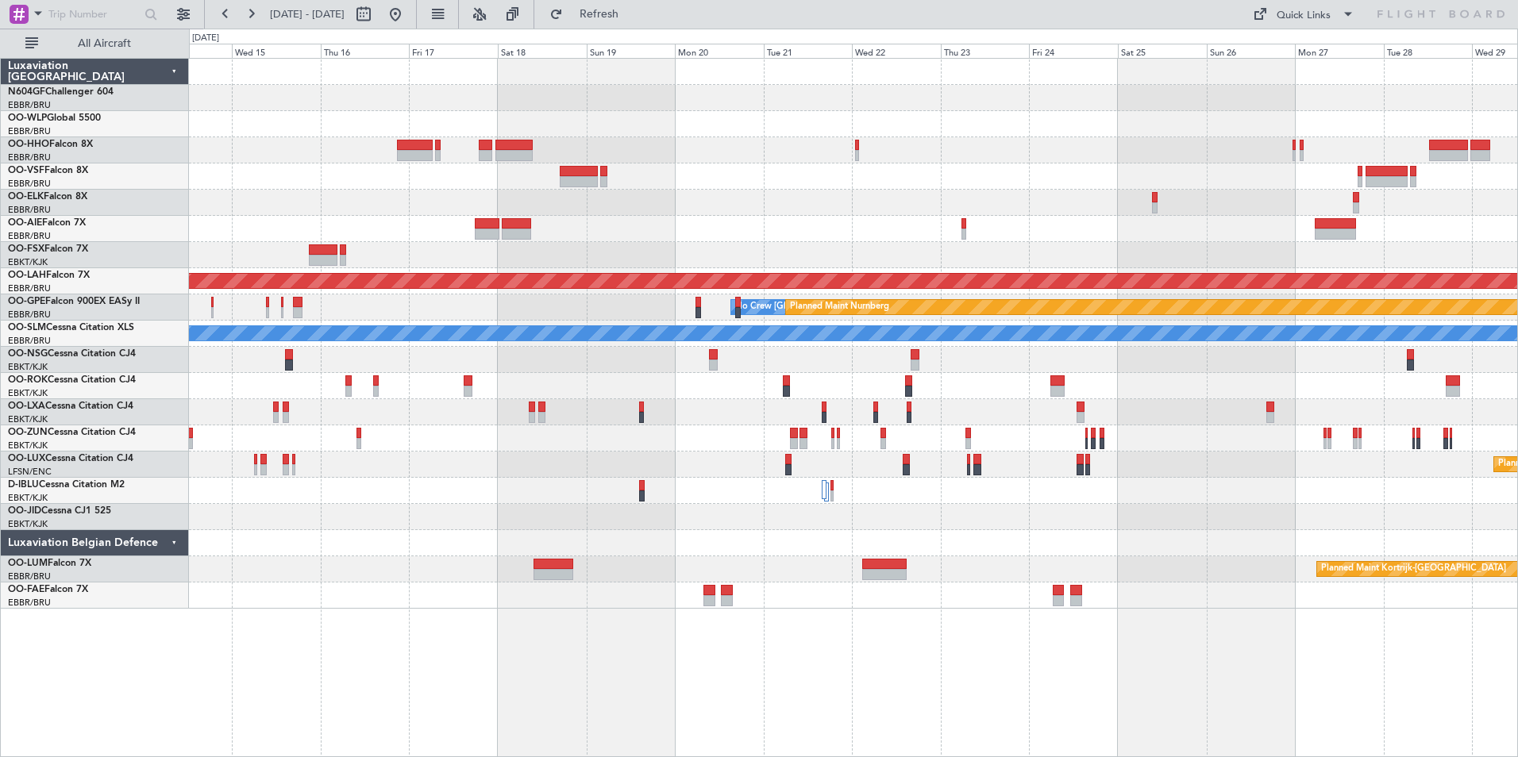
click at [560, 633] on div "Planned Maint Alton-st Louis (St Louis Regl) No Crew Brussels (Brussels Nationa…" at bounding box center [853, 407] width 1329 height 699
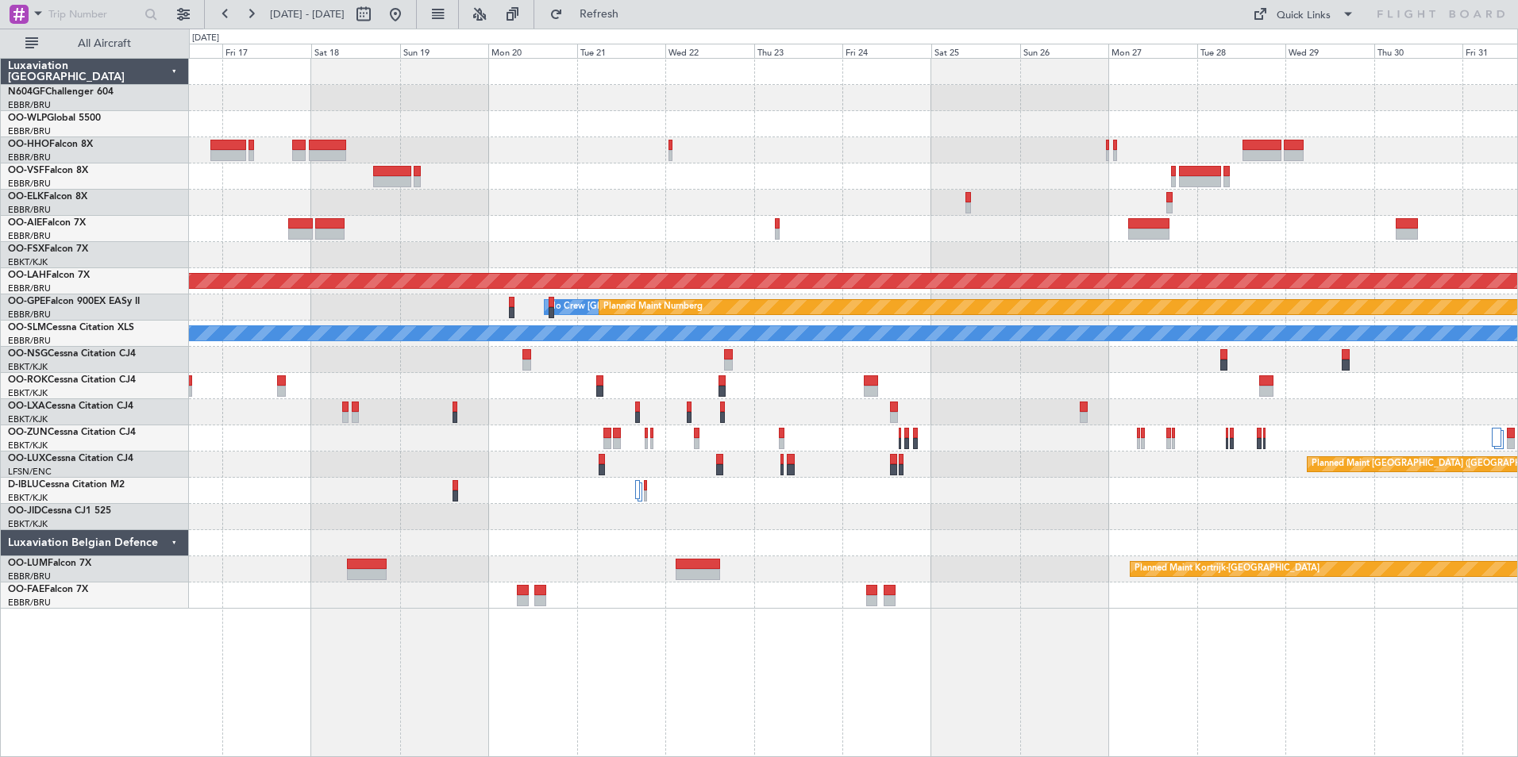
click at [710, 653] on div "Planned Maint Alton-st Louis (St Louis Regl) No Crew Brussels (Brussels Nationa…" at bounding box center [853, 407] width 1329 height 699
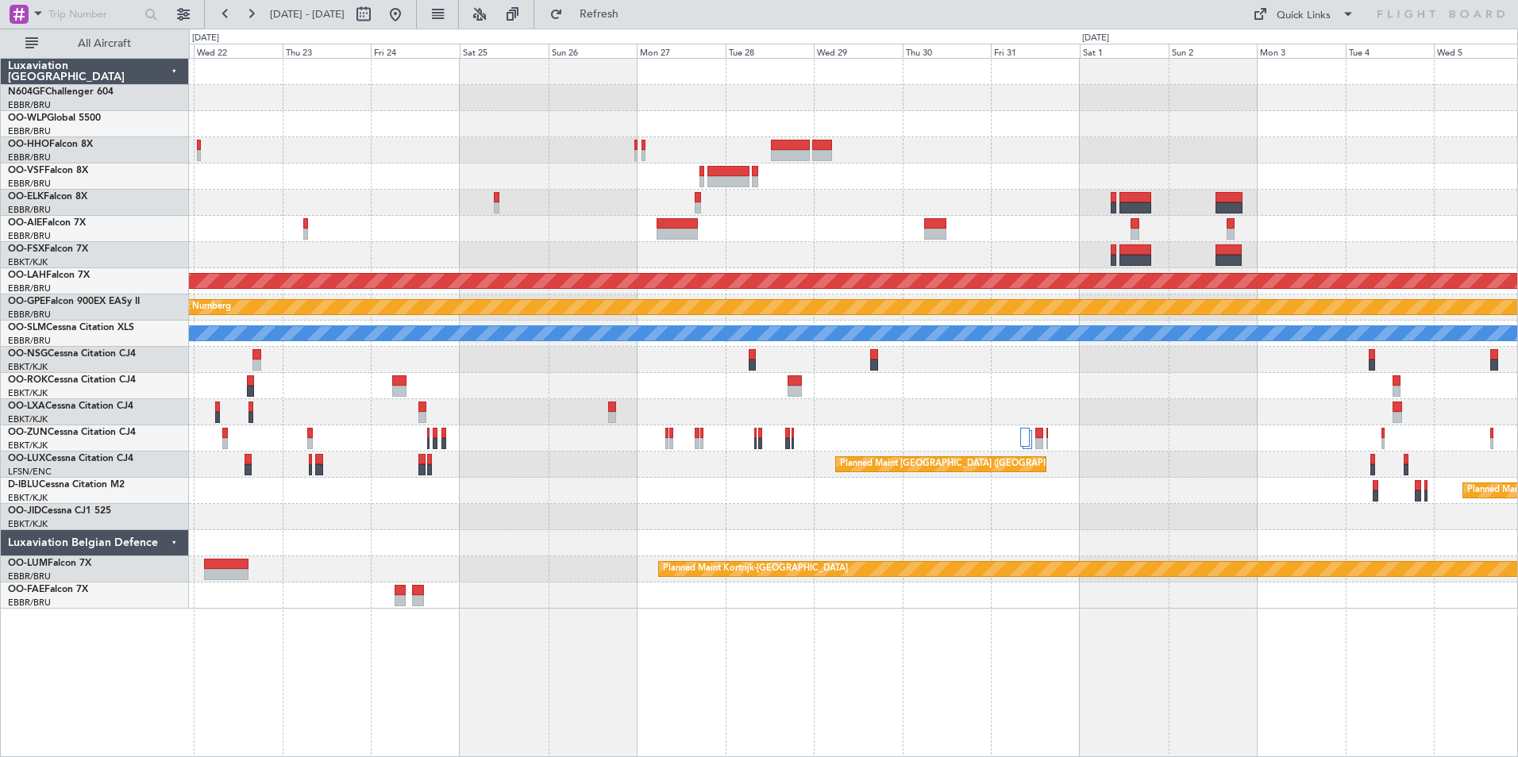
click at [503, 656] on div "Planned Maint Alton-st Louis (St Louis Regl) No Crew Brussels (Brussels Nationa…" at bounding box center [853, 407] width 1329 height 699
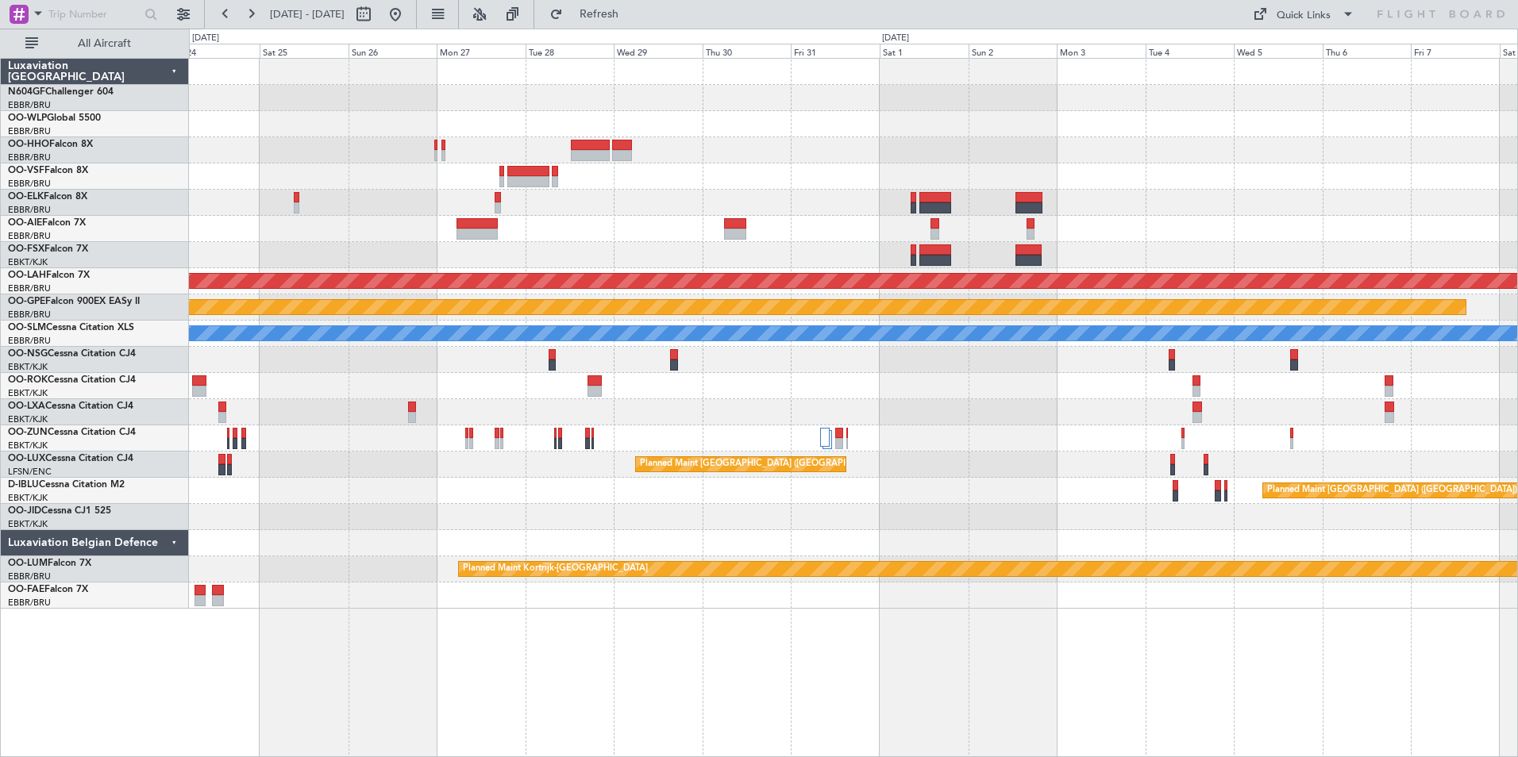
click at [462, 620] on div "Planned Maint Alton-st Louis (St Louis Regl) No Crew Brussels (Brussels Nationa…" at bounding box center [853, 407] width 1329 height 699
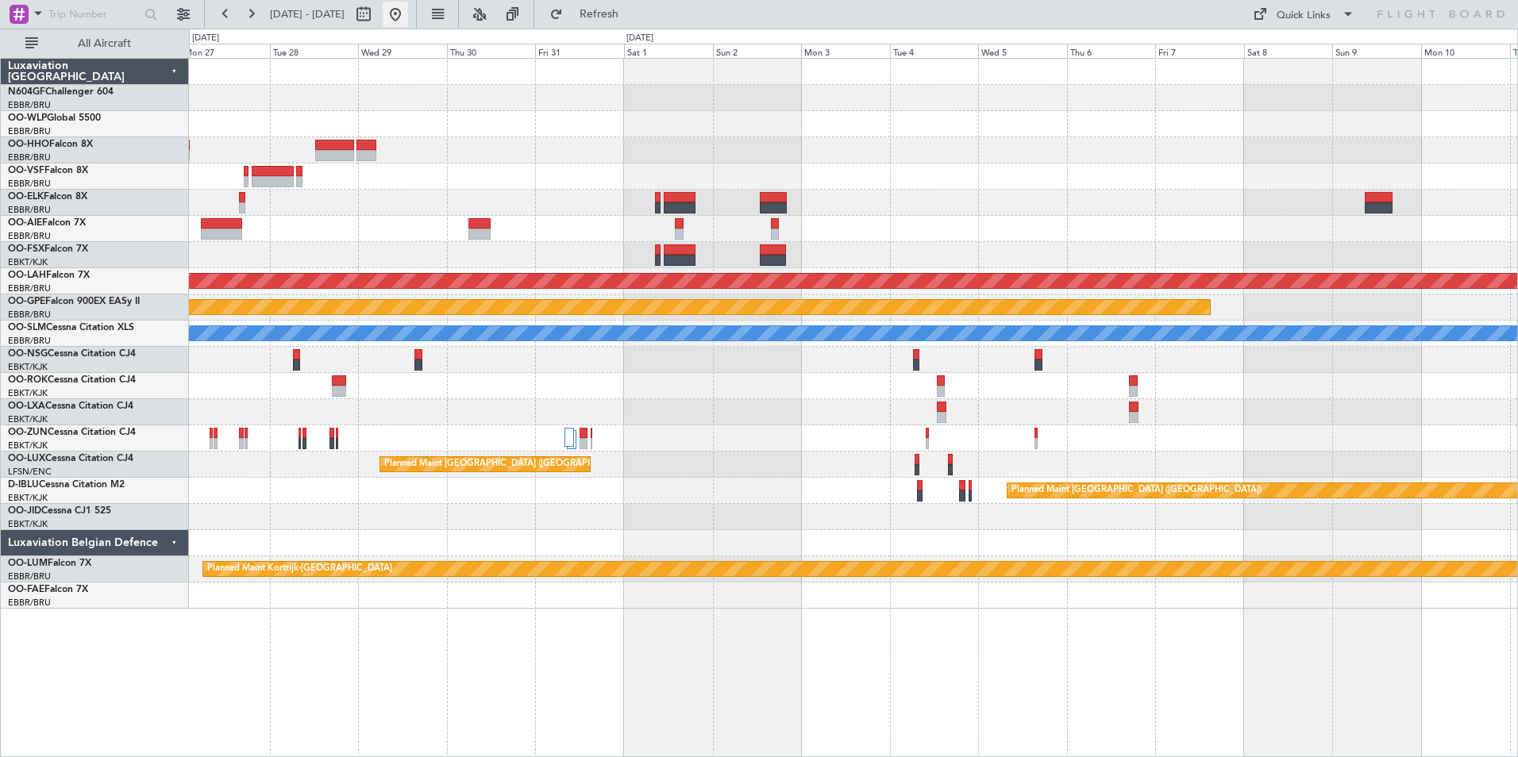
click at [408, 18] on button at bounding box center [395, 14] width 25 height 25
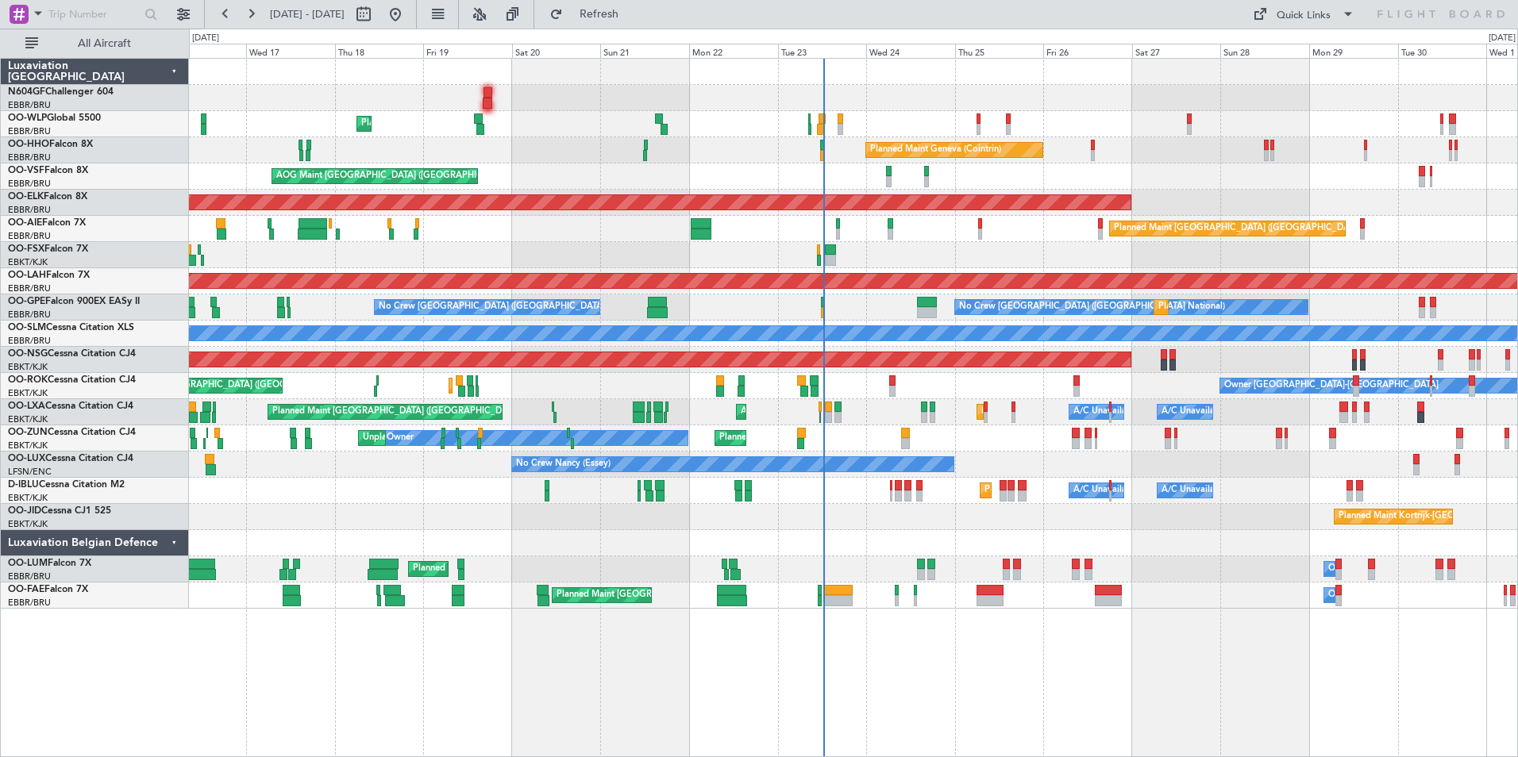
click at [914, 418] on div "Planned Maint Paris (Le Bourget) Planned Maint Kortrijk-Wevelgem AOG Maint Kort…" at bounding box center [853, 412] width 1328 height 26
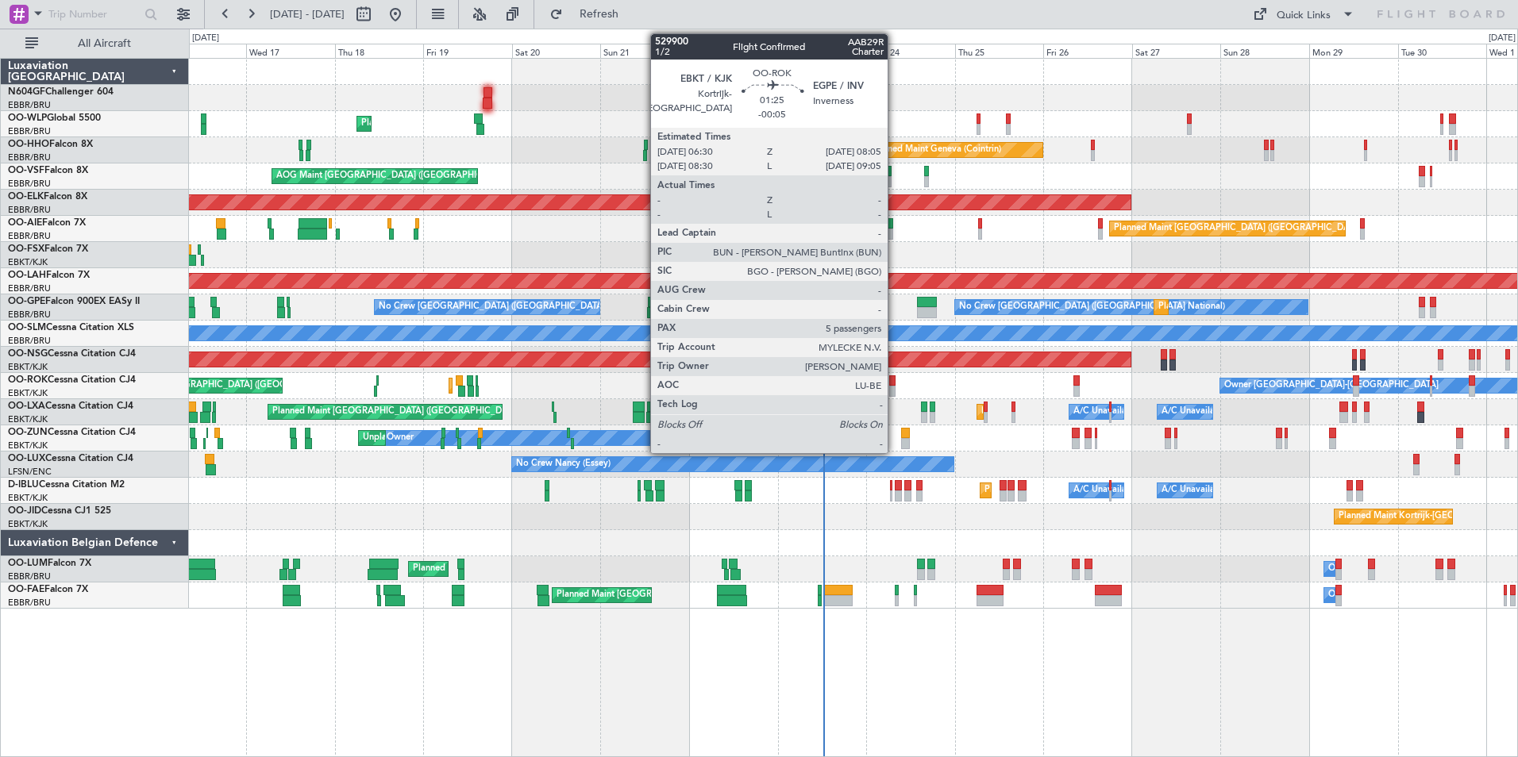
click at [895, 383] on div at bounding box center [892, 380] width 6 height 11
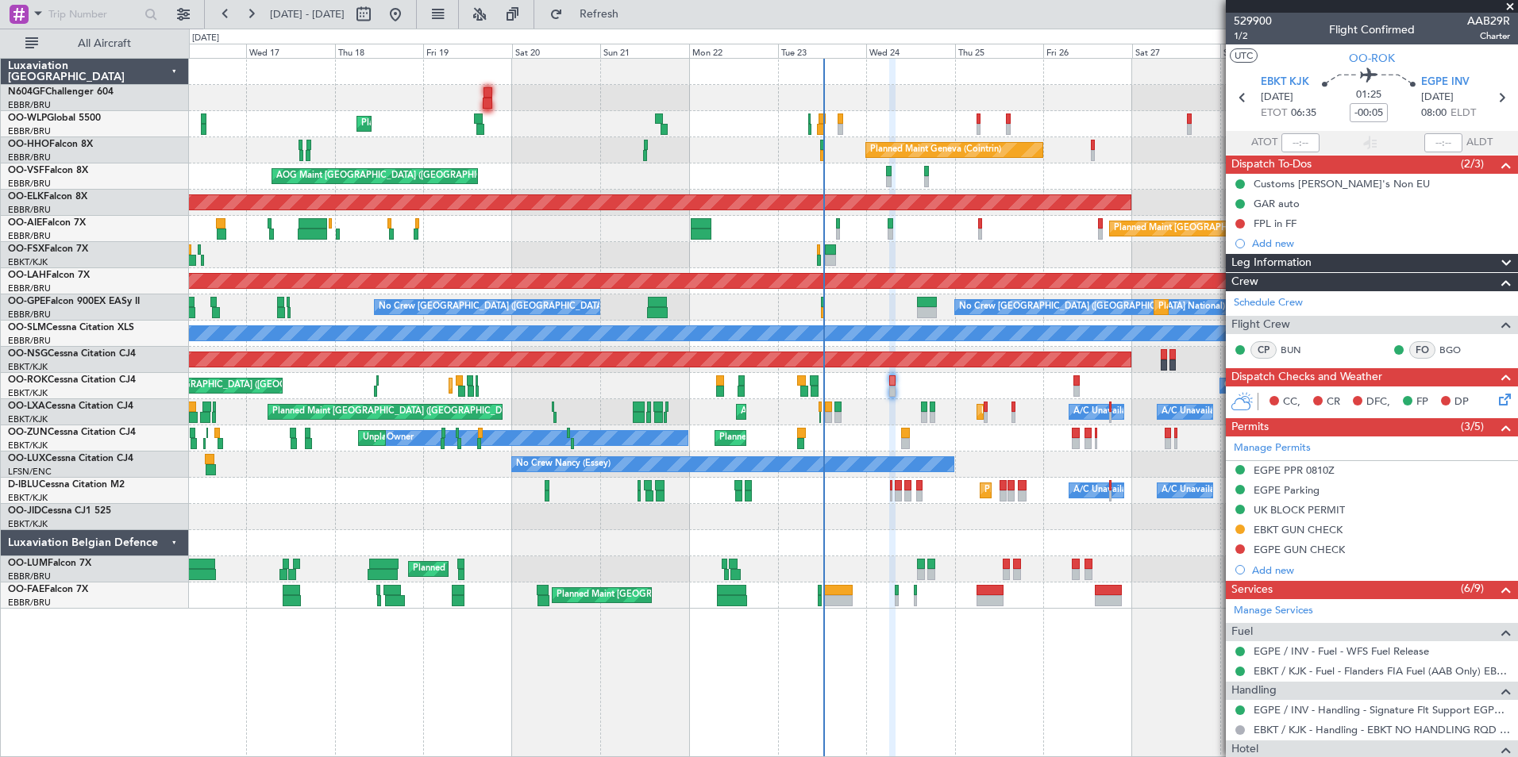
click at [1495, 403] on icon at bounding box center [1501, 397] width 13 height 13
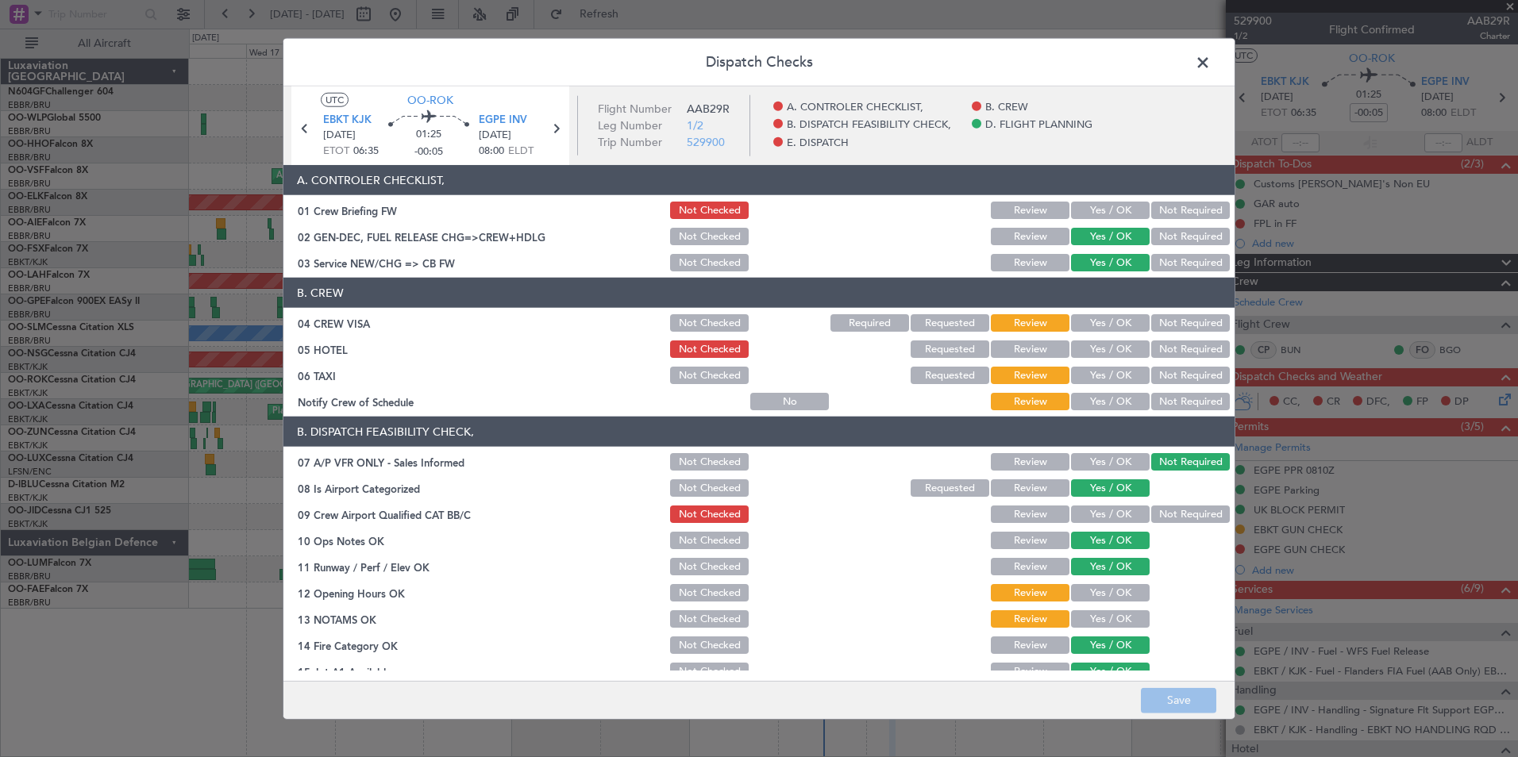
click at [1210, 68] on span at bounding box center [1210, 67] width 0 height 32
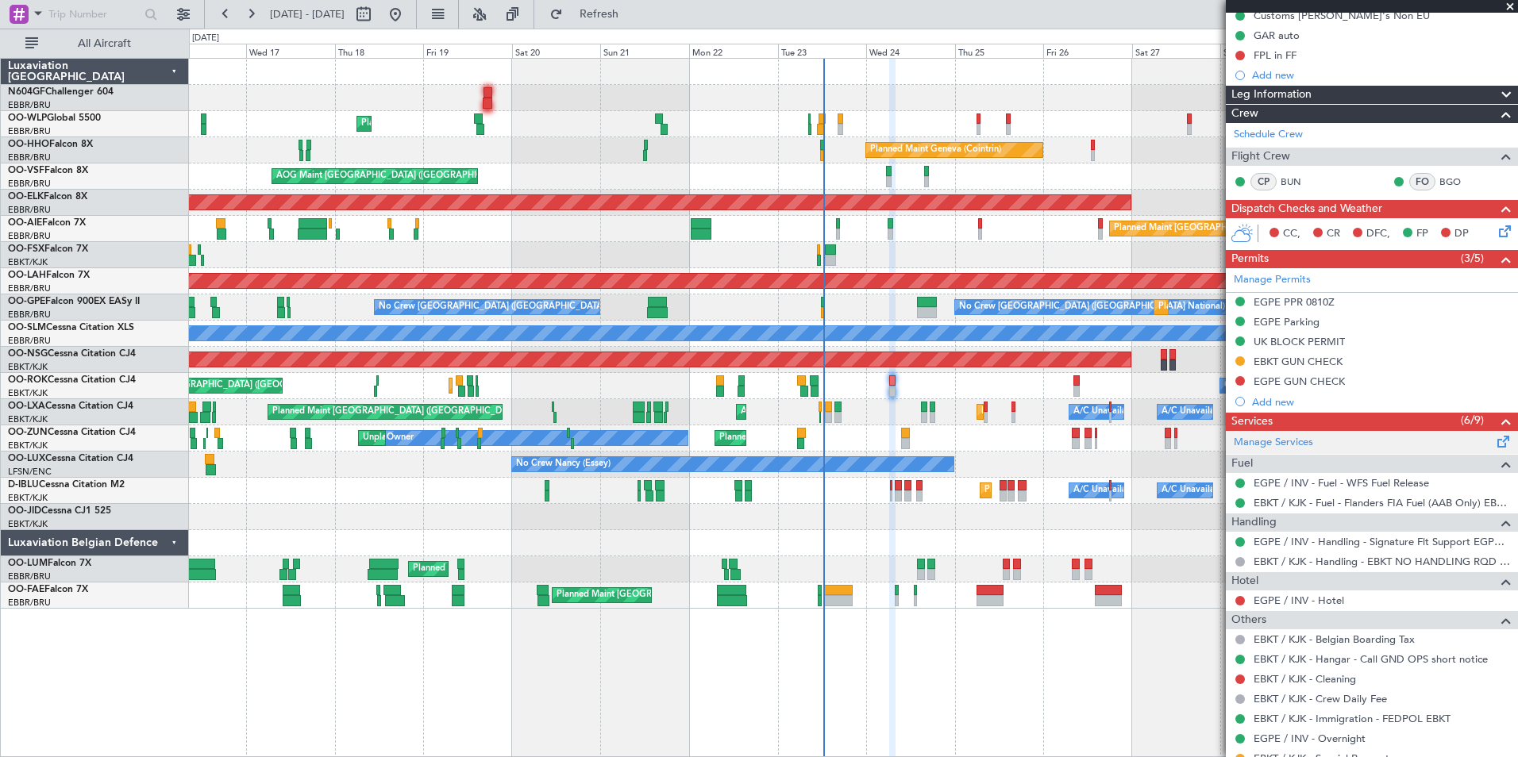
scroll to position [317, 0]
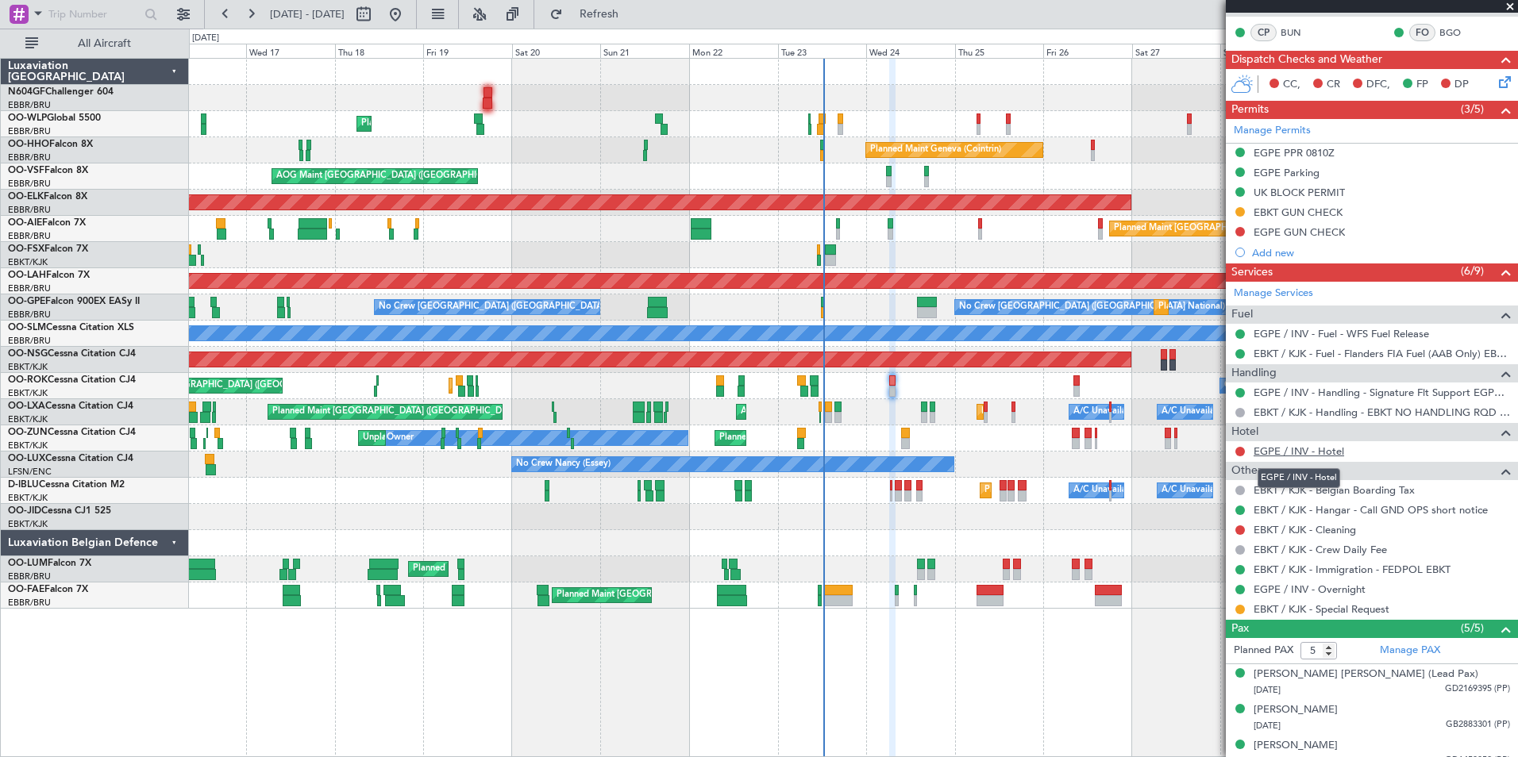
click at [1275, 445] on link "EGPE / INV - Hotel" at bounding box center [1298, 450] width 90 height 13
click at [633, 19] on span "Refresh" at bounding box center [599, 14] width 67 height 11
click at [1240, 525] on button at bounding box center [1240, 530] width 10 height 10
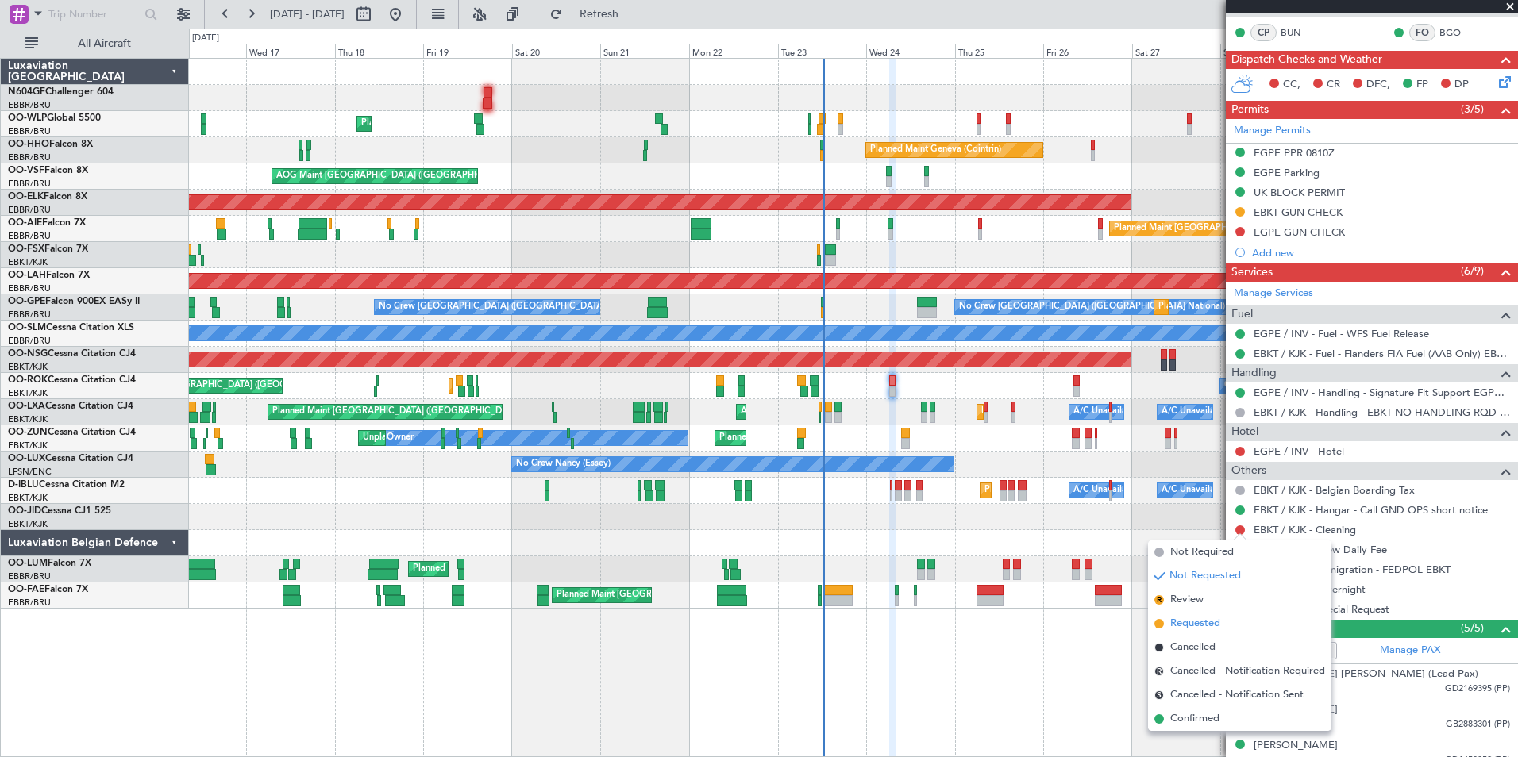
click at [1207, 621] on span "Requested" at bounding box center [1195, 624] width 50 height 16
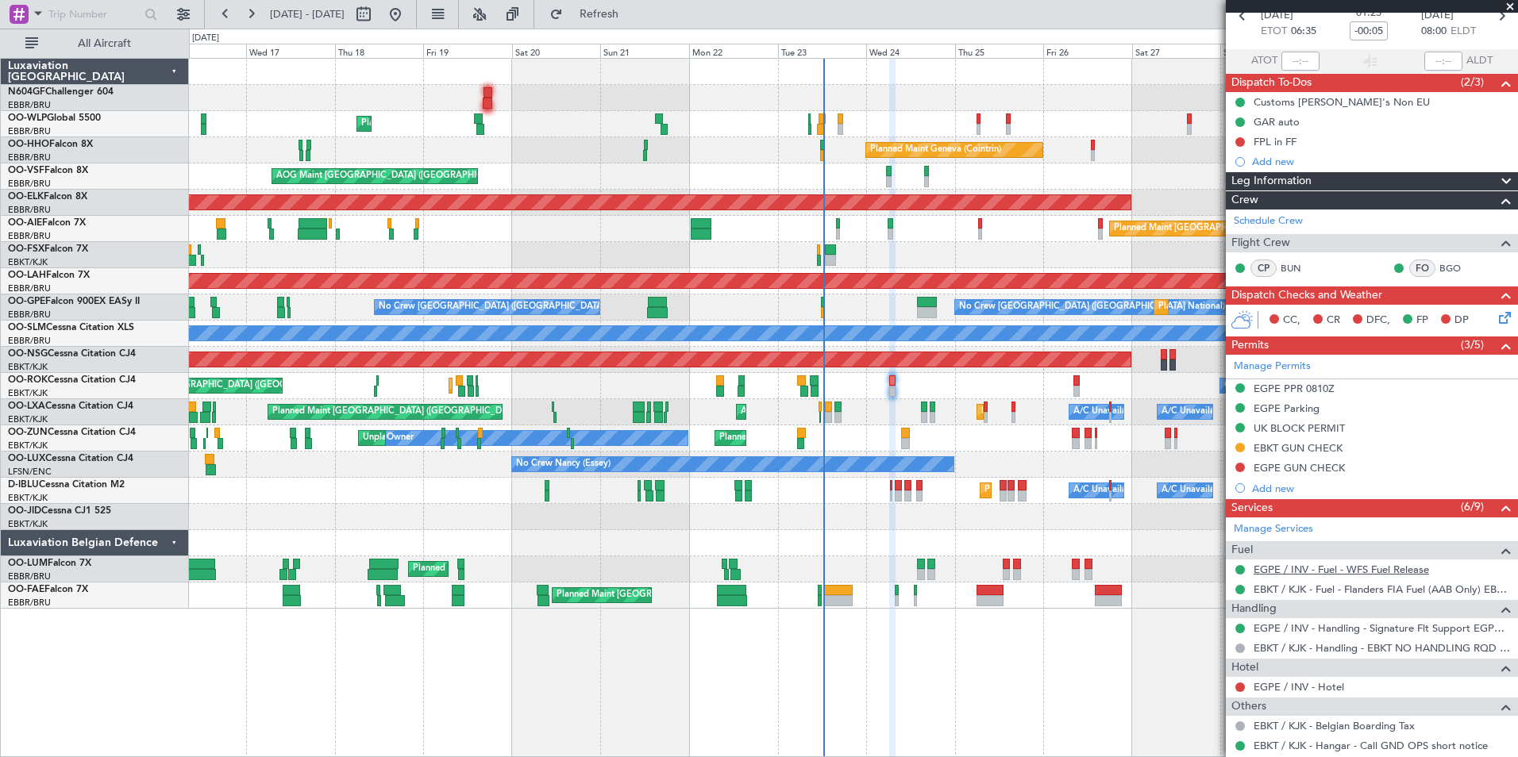
scroll to position [159, 0]
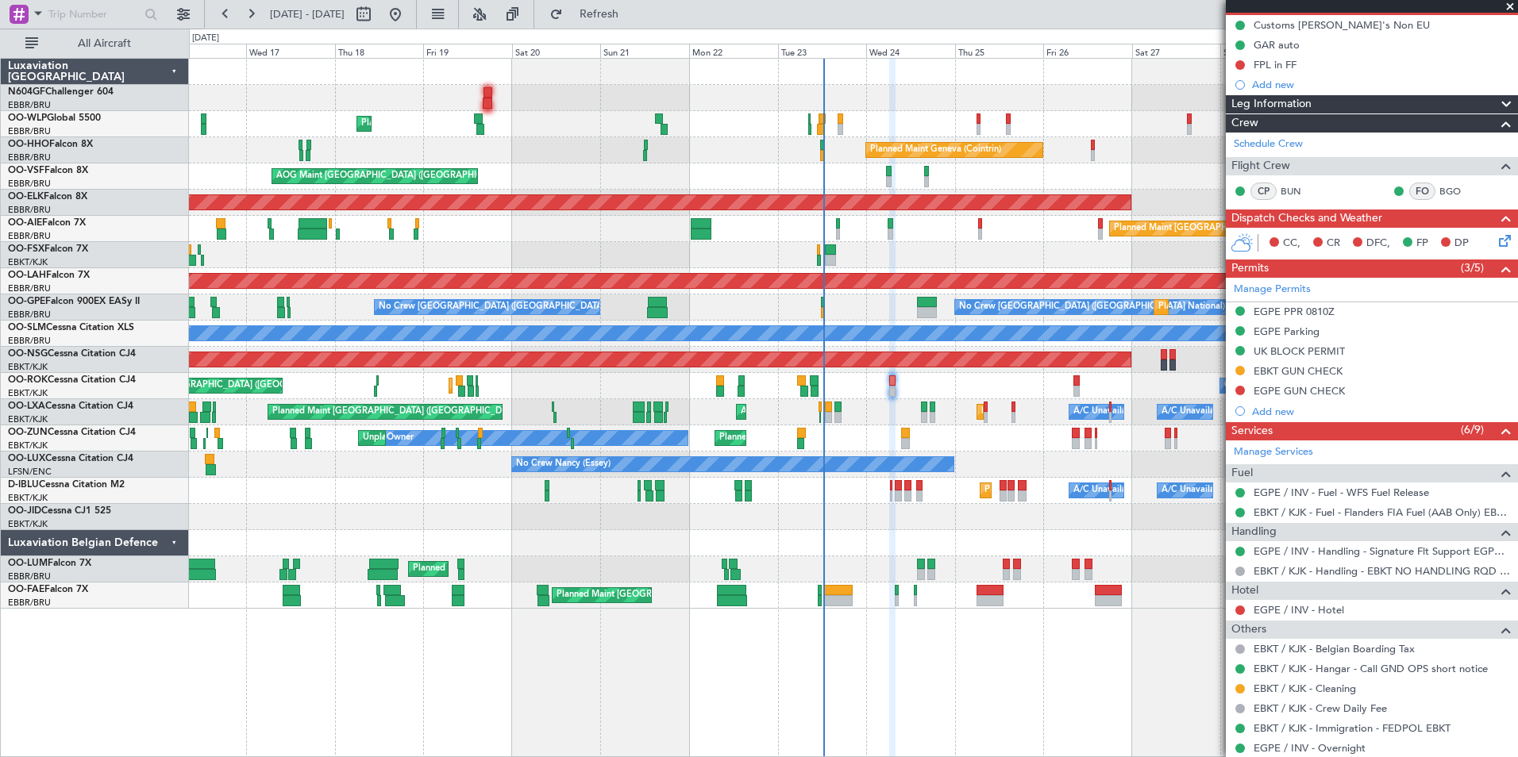
click at [844, 539] on div at bounding box center [853, 543] width 1328 height 26
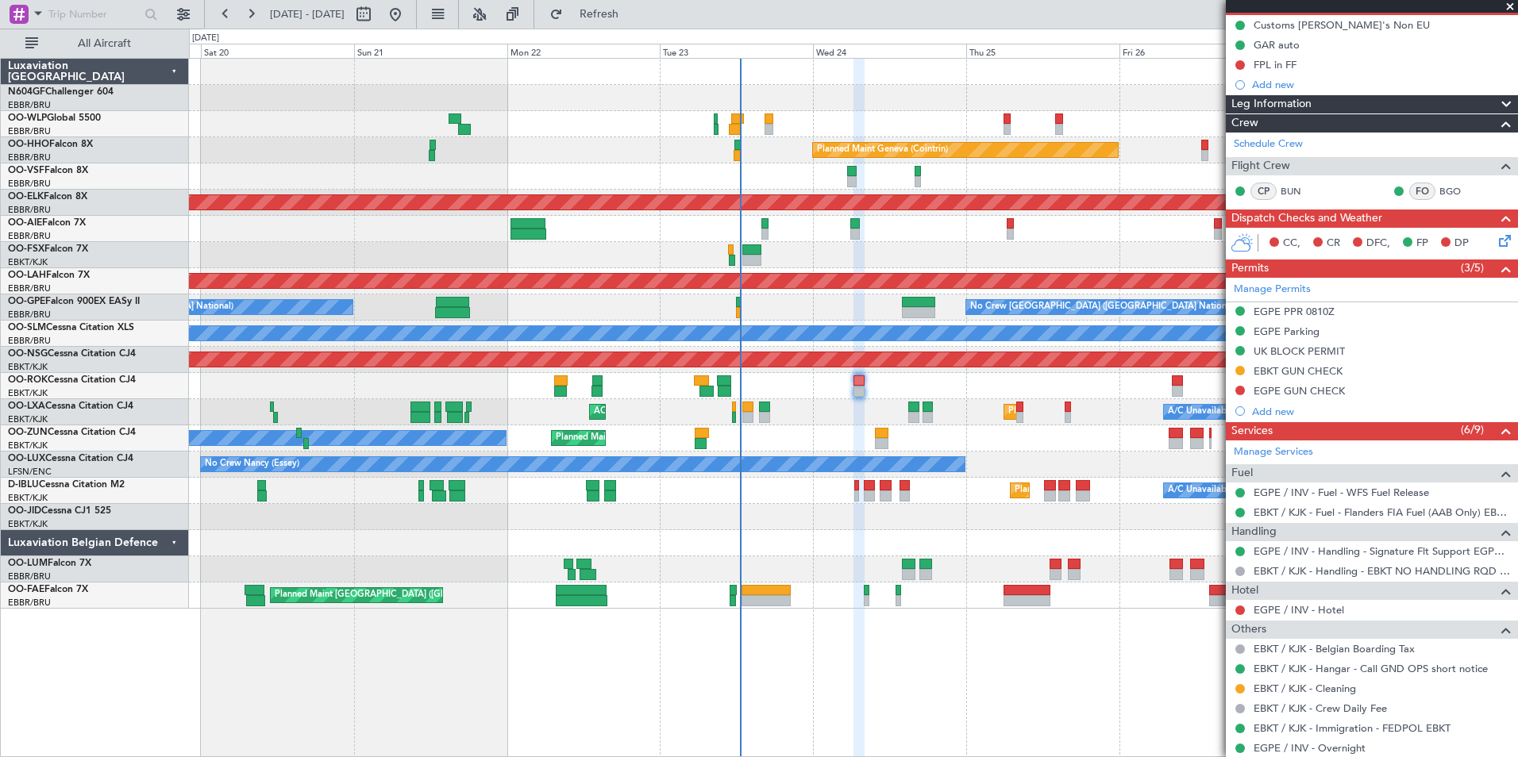
click at [806, 525] on div "Planned Maint Kortrijk-[GEOGRAPHIC_DATA]" at bounding box center [853, 517] width 1328 height 26
click at [1283, 608] on link "EGPE / INV - Hotel" at bounding box center [1298, 609] width 90 height 13
click at [1276, 602] on div "EGPE / INV - Hotel" at bounding box center [1372, 610] width 292 height 20
click at [1276, 606] on link "EGPE / INV - Hotel" at bounding box center [1298, 609] width 90 height 13
click at [1297, 606] on link "EGPE / INV - Hotel" at bounding box center [1298, 609] width 90 height 13
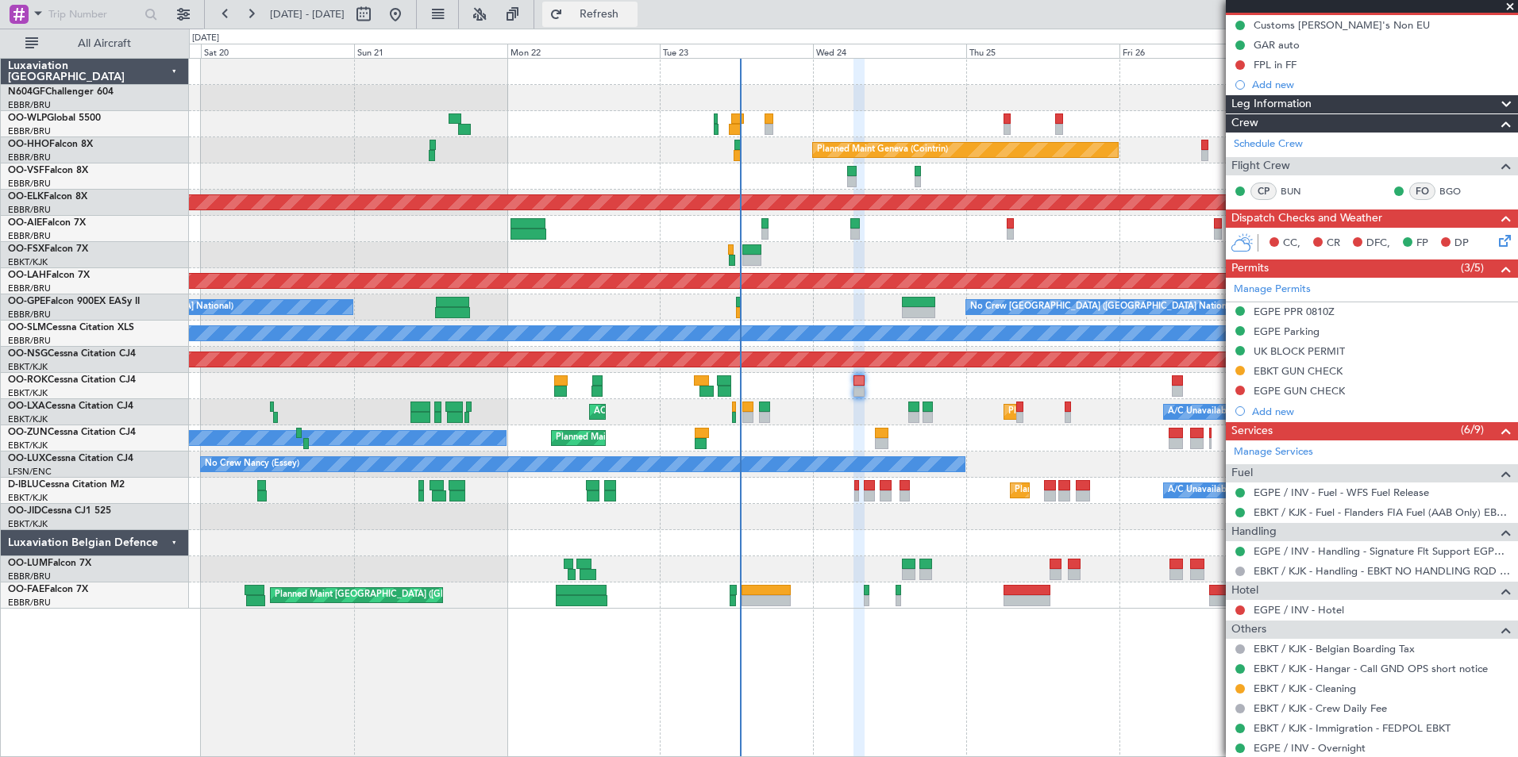
click at [621, 22] on button "Refresh" at bounding box center [589, 14] width 95 height 25
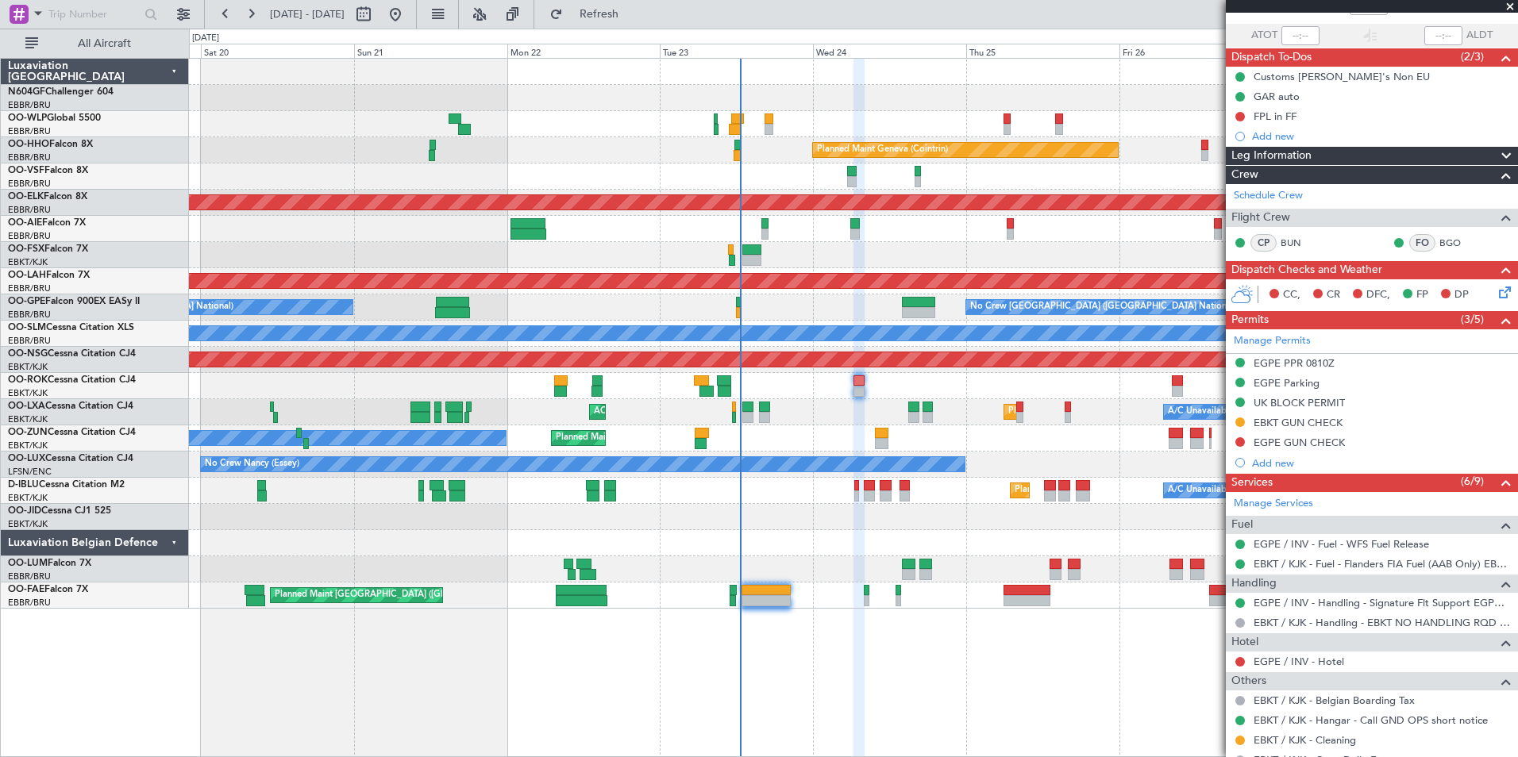
scroll to position [85, 0]
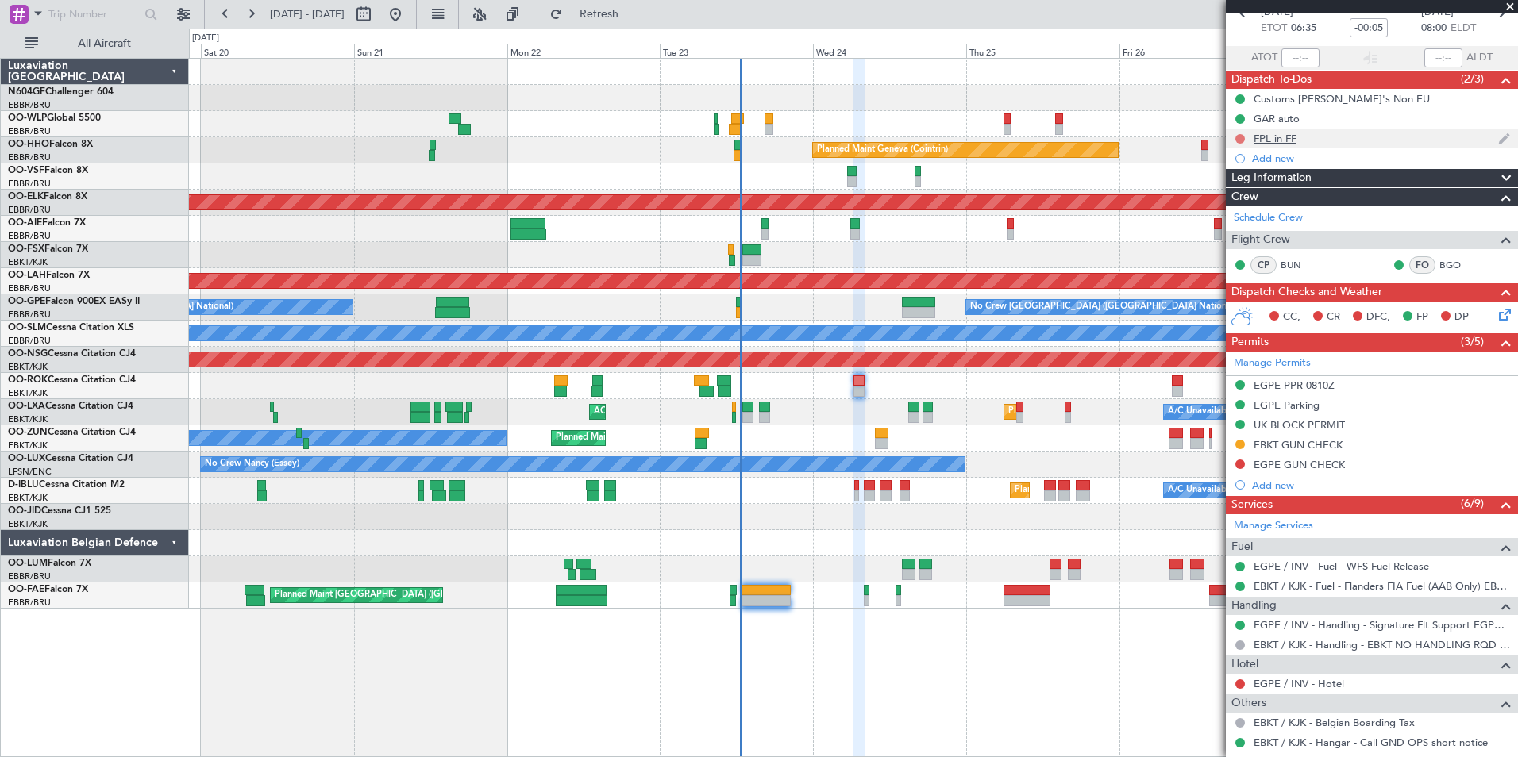
click at [1241, 135] on button at bounding box center [1240, 139] width 10 height 10
click at [1241, 186] on span "In Progress" at bounding box center [1248, 185] width 54 height 16
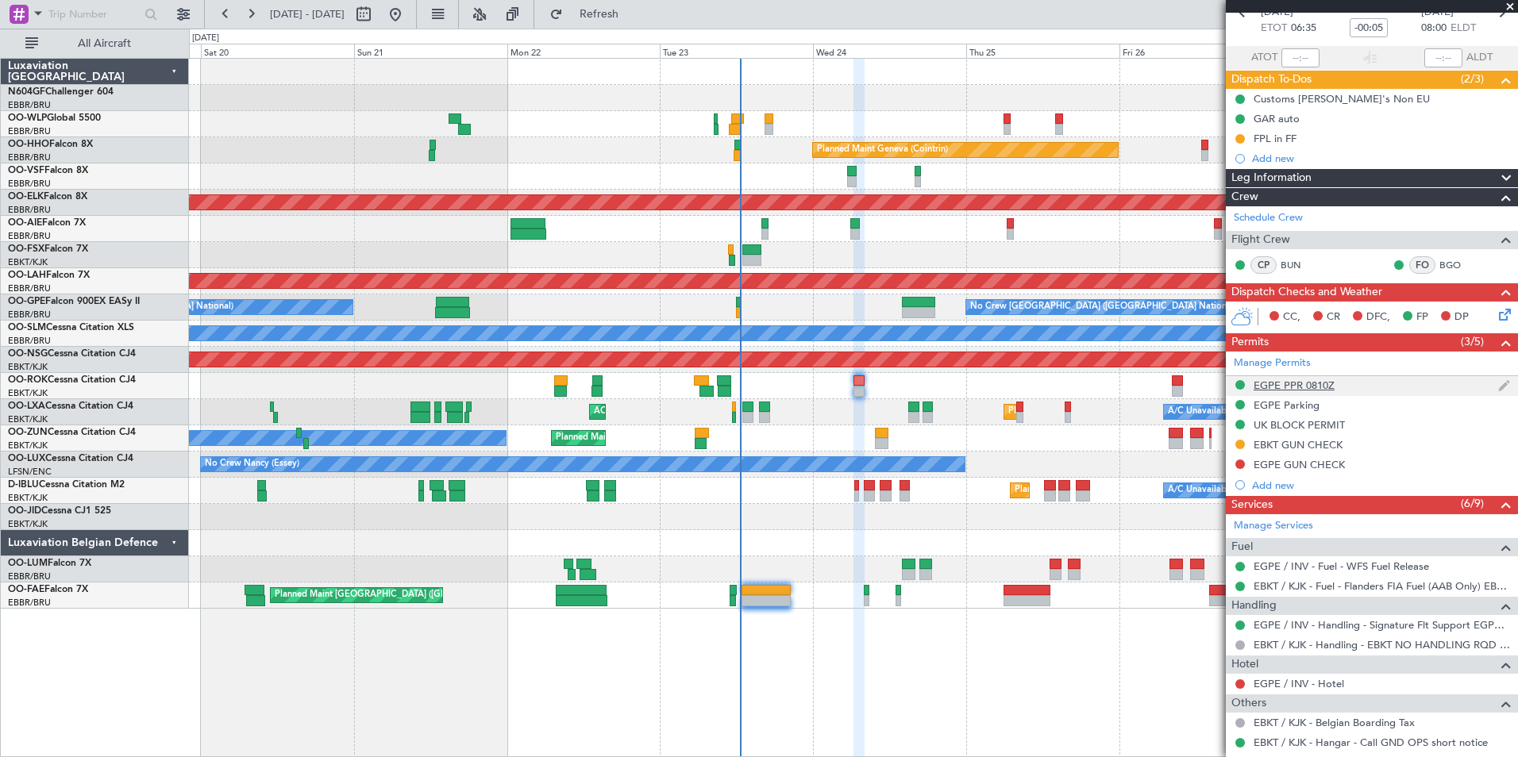
click at [1273, 390] on div "EGPE PPR 0810Z" at bounding box center [1293, 385] width 81 height 13
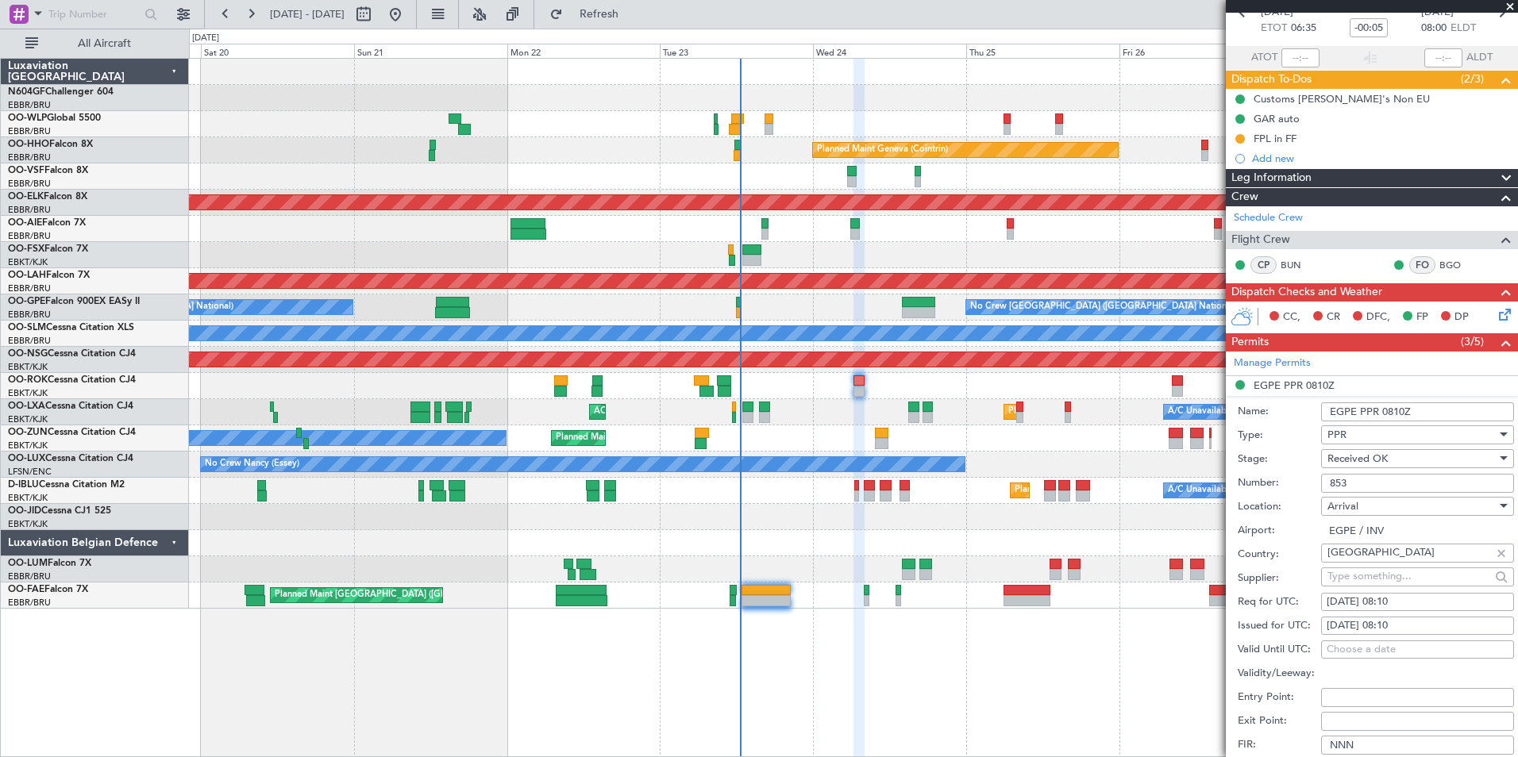
scroll to position [323, 0]
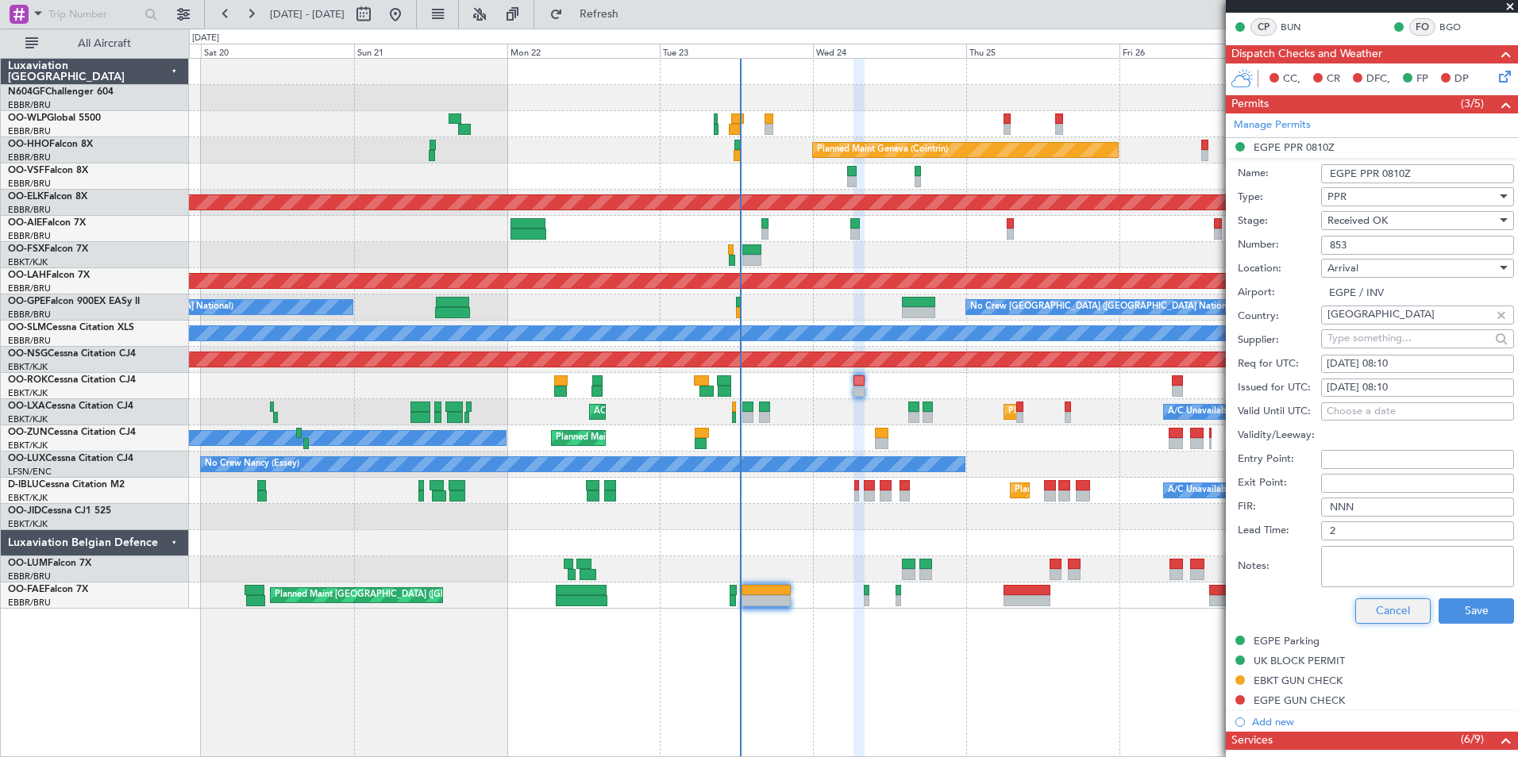
click at [1380, 610] on button "Cancel" at bounding box center [1392, 610] width 75 height 25
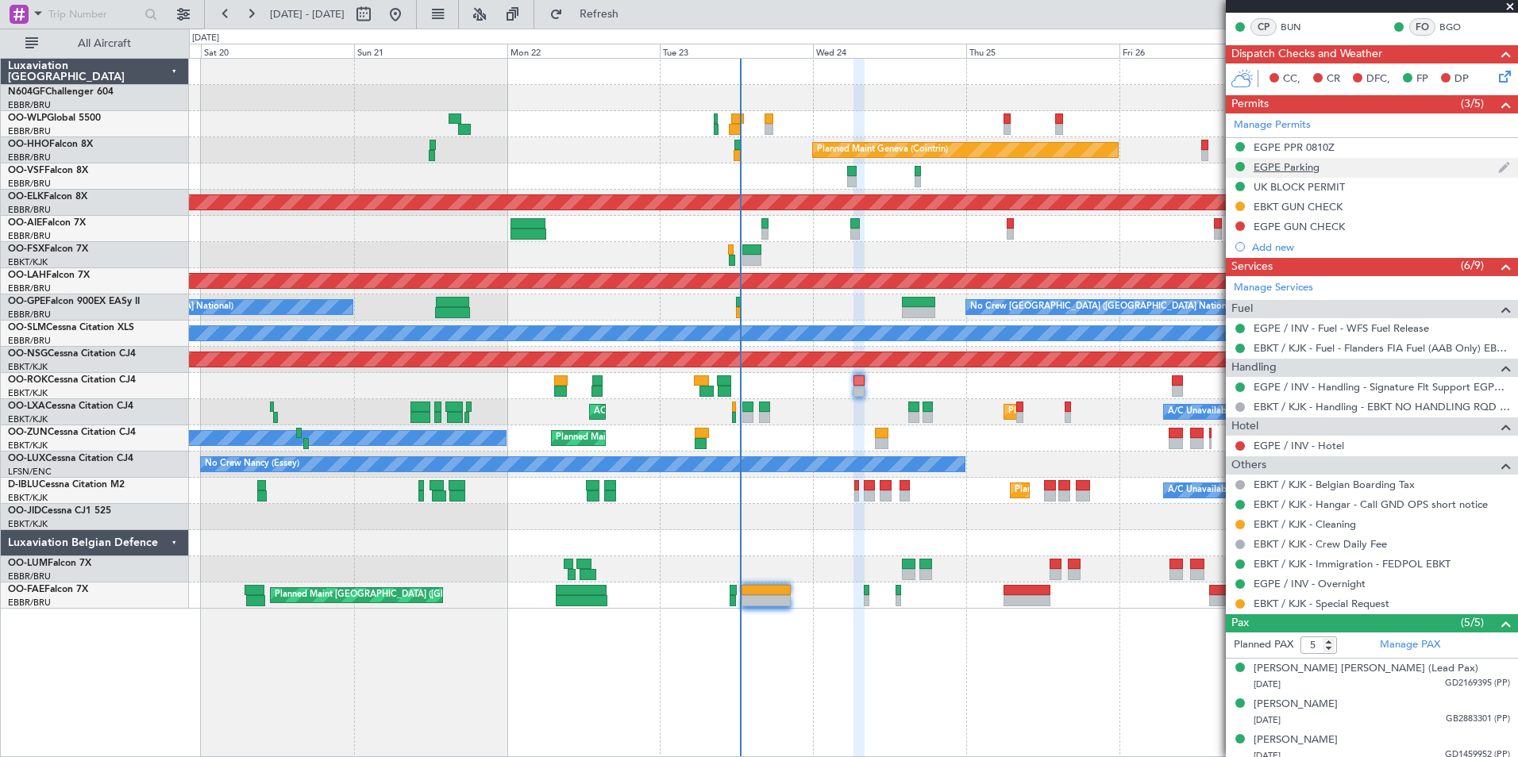
click at [1292, 162] on div "EGPE Parking" at bounding box center [1286, 166] width 66 height 13
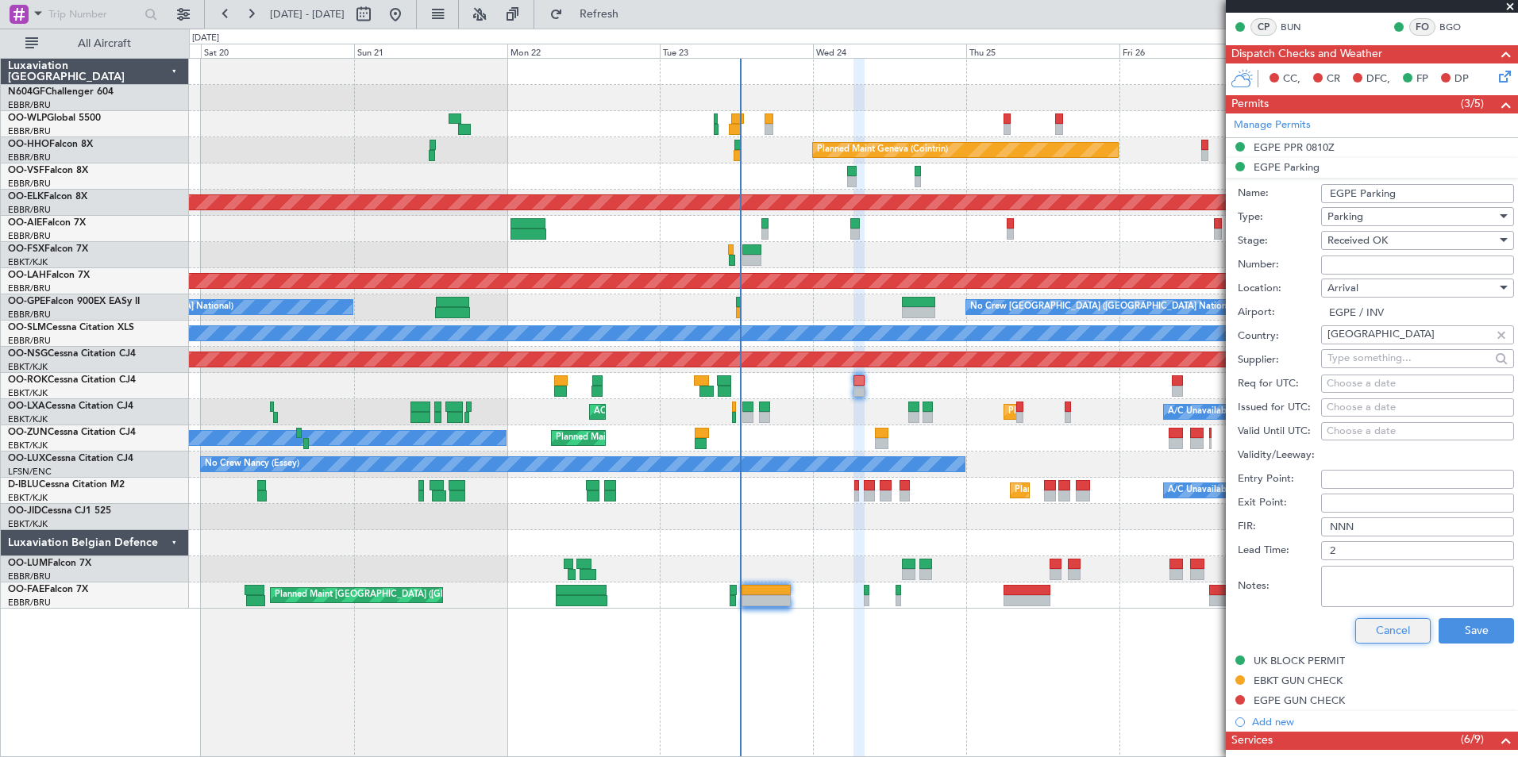
click at [1362, 620] on button "Cancel" at bounding box center [1392, 630] width 75 height 25
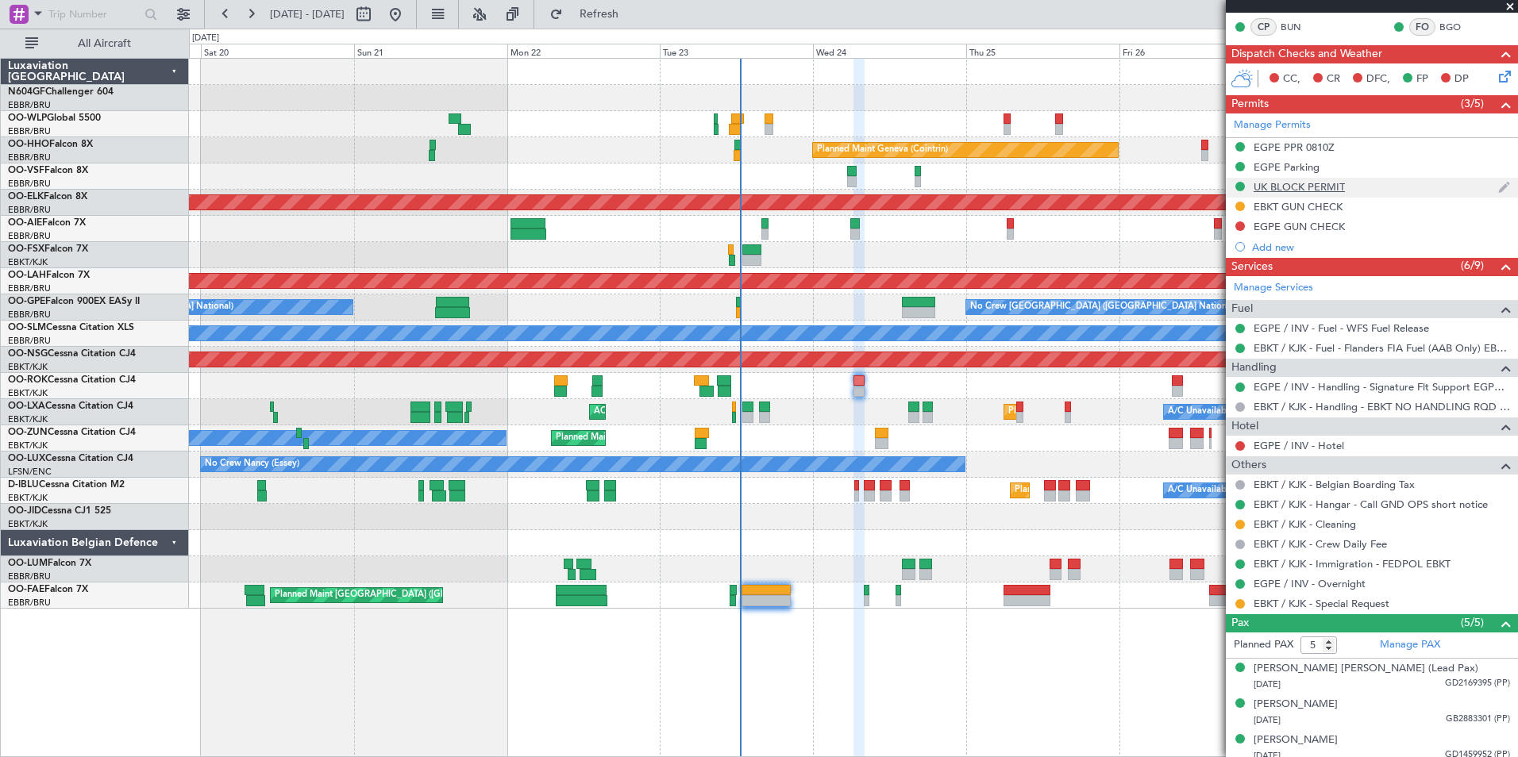
click at [1319, 186] on div "UK BLOCK PERMIT" at bounding box center [1298, 186] width 91 height 13
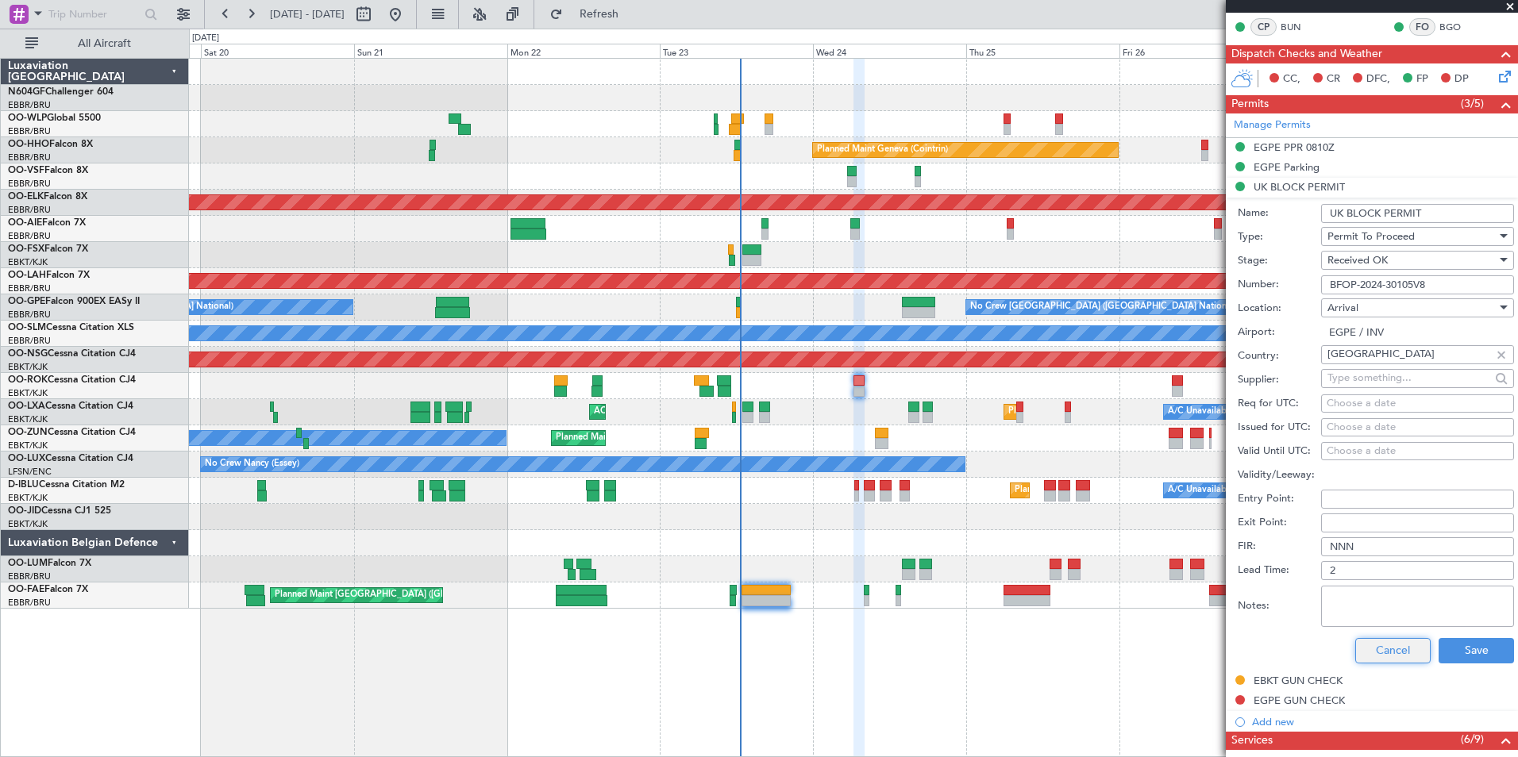
click at [1389, 648] on button "Cancel" at bounding box center [1392, 650] width 75 height 25
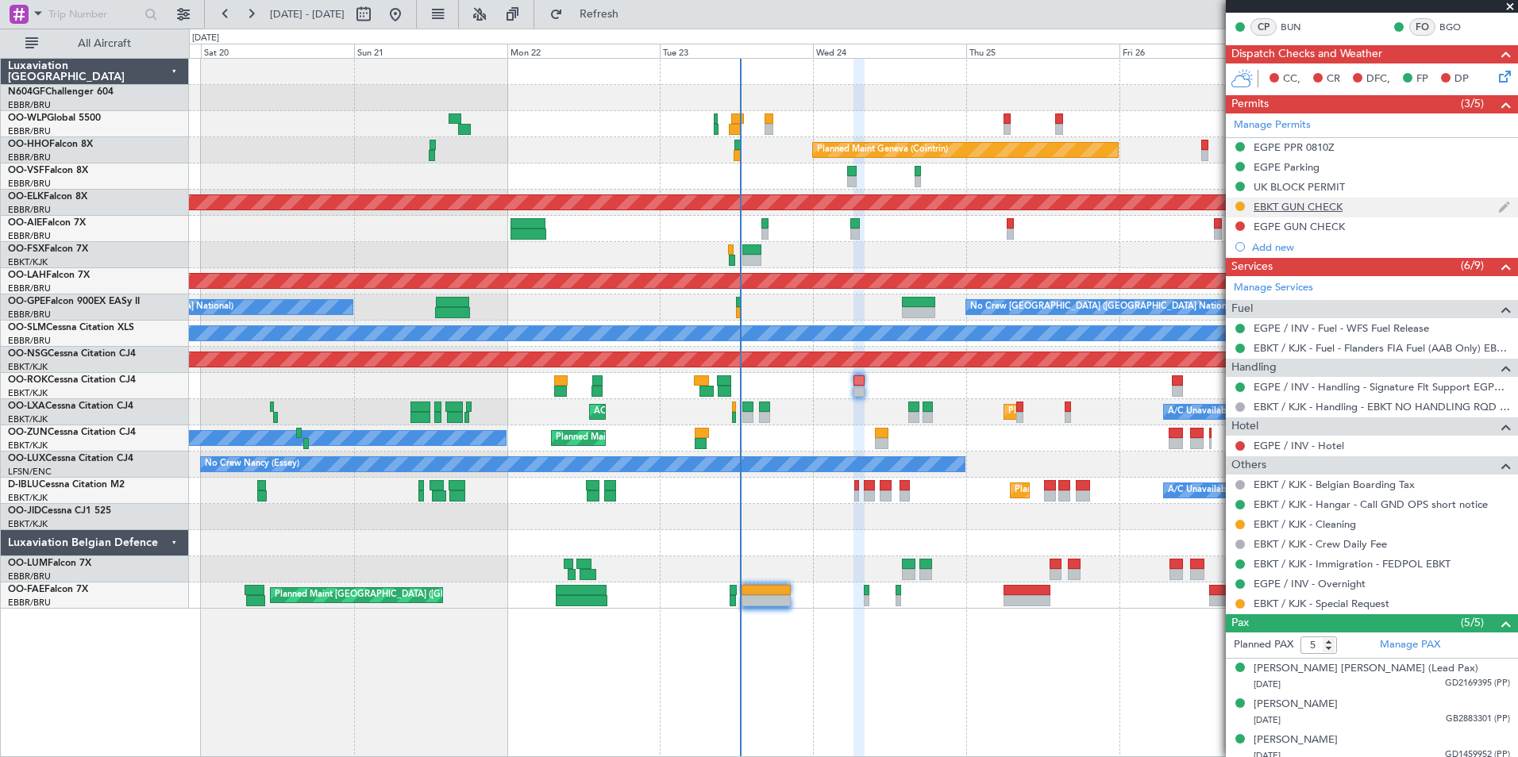
click at [1307, 211] on div "EBKT GUN CHECK" at bounding box center [1297, 206] width 89 height 13
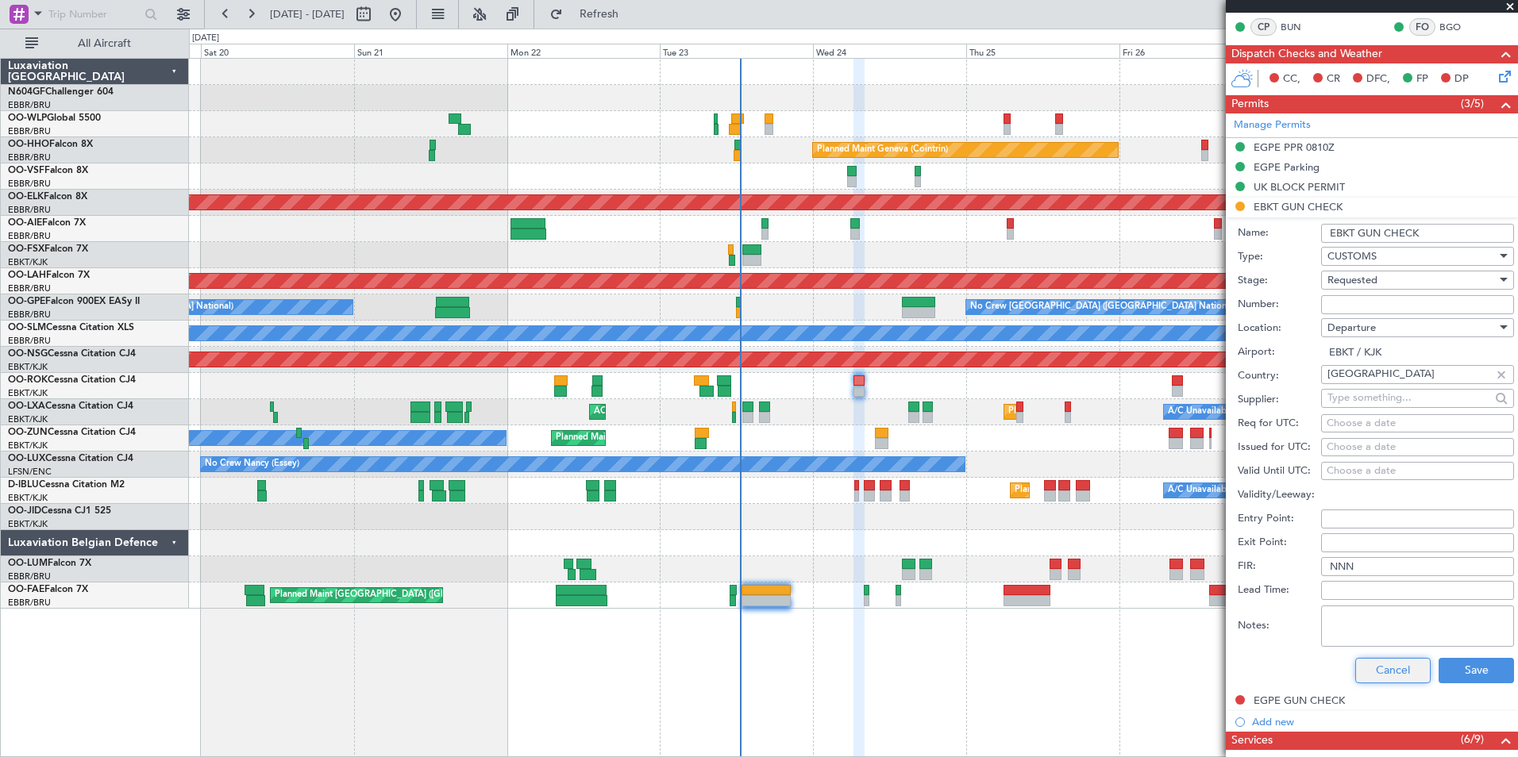
click at [1390, 661] on button "Cancel" at bounding box center [1392, 670] width 75 height 25
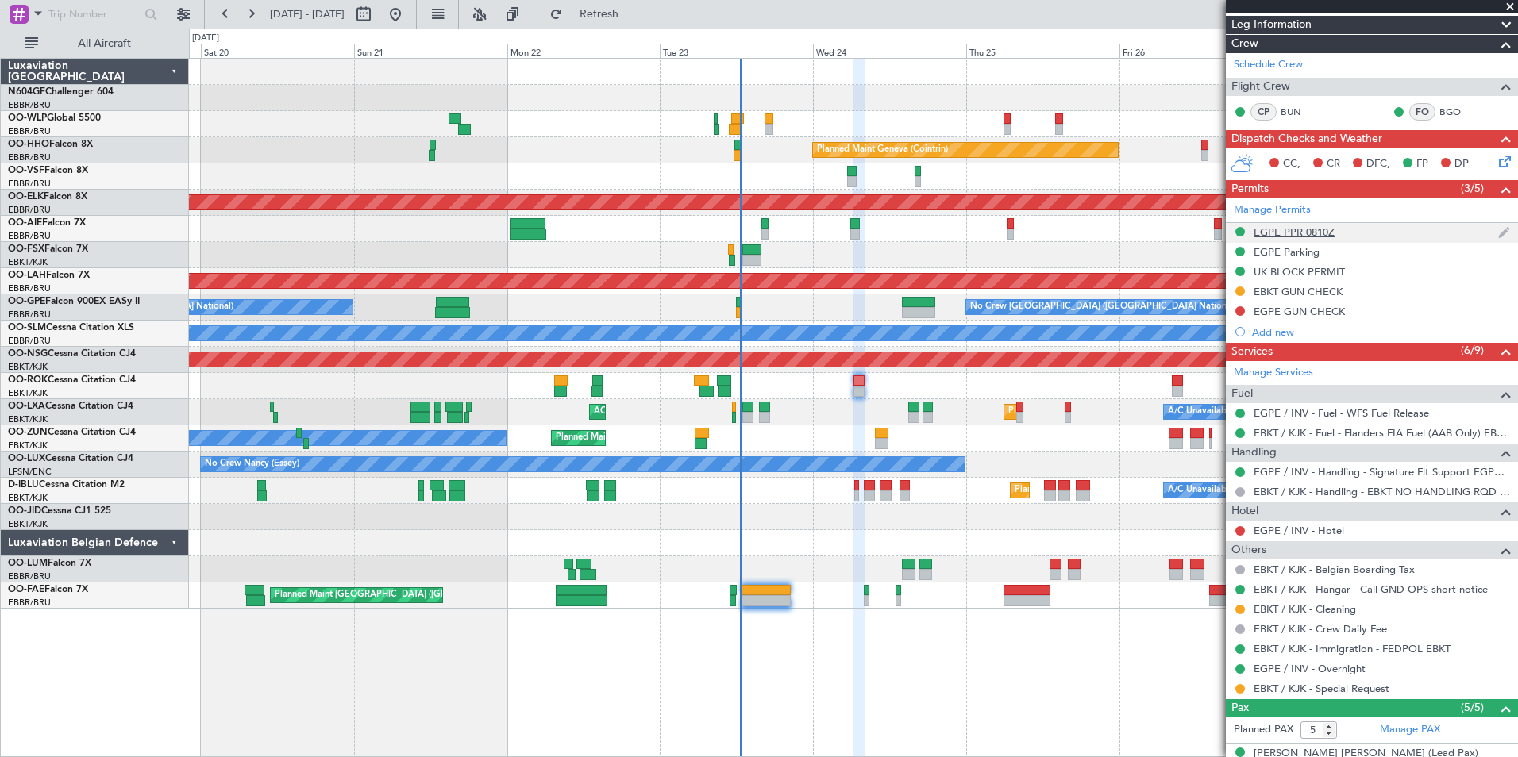
scroll to position [0, 0]
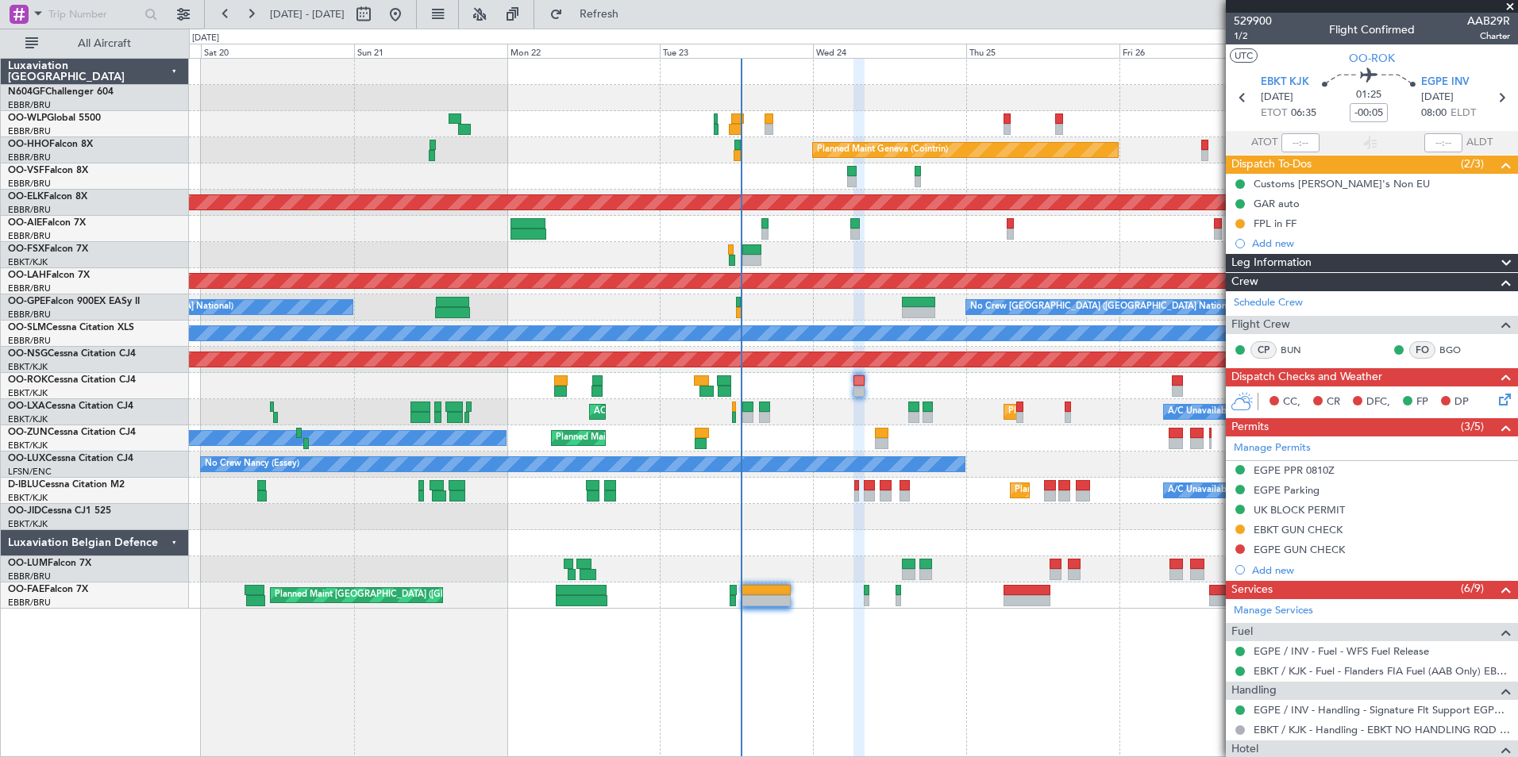
click at [1495, 399] on icon at bounding box center [1501, 397] width 13 height 13
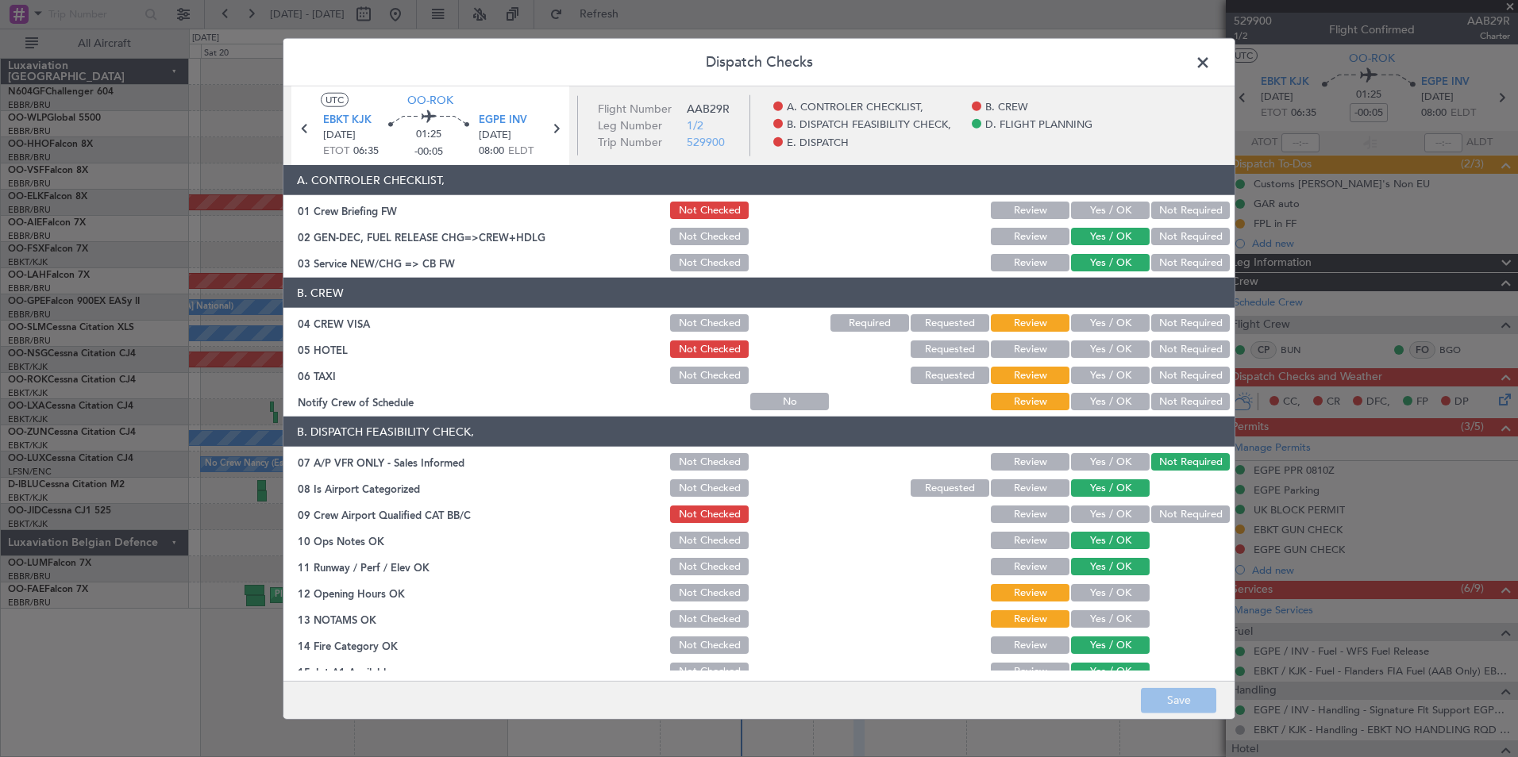
click at [1169, 328] on button "Not Required" at bounding box center [1190, 322] width 79 height 17
click at [1167, 373] on button "Not Required" at bounding box center [1190, 375] width 79 height 17
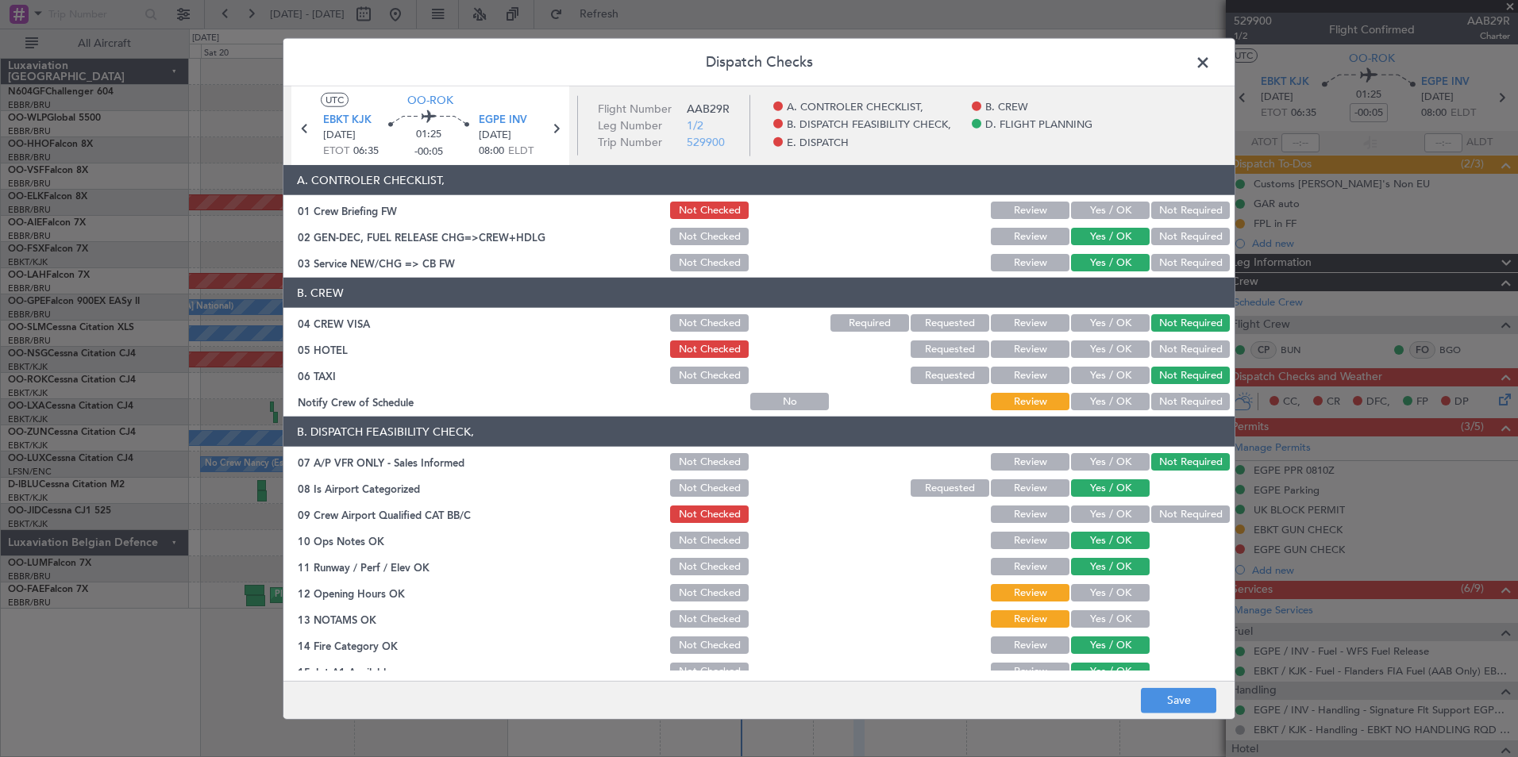
click at [1102, 398] on button "Yes / OK" at bounding box center [1110, 401] width 79 height 17
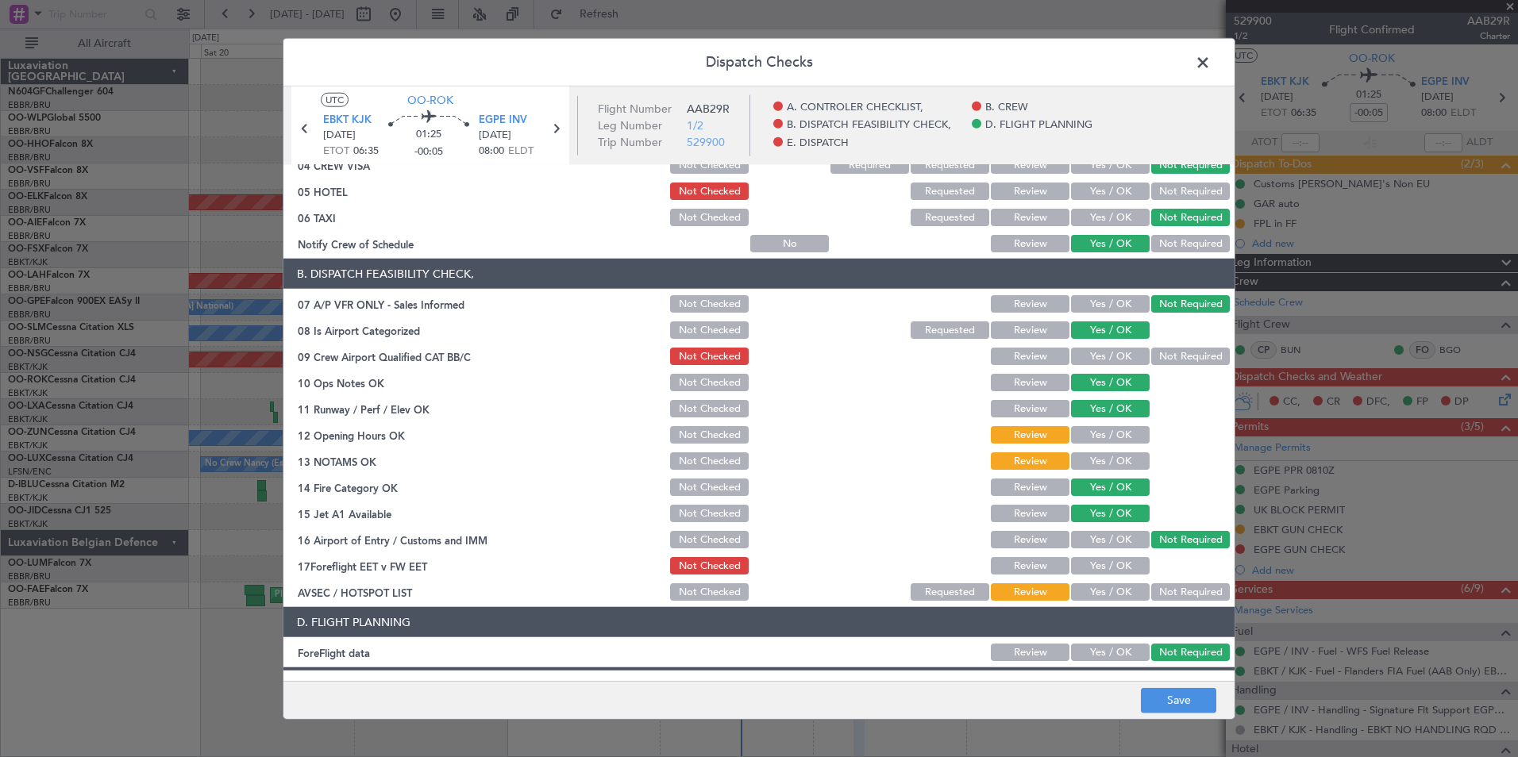
scroll to position [159, 0]
click at [1154, 352] on button "Not Required" at bounding box center [1190, 355] width 79 height 17
click at [1110, 433] on button "Yes / OK" at bounding box center [1110, 433] width 79 height 17
click at [1107, 464] on button "Yes / OK" at bounding box center [1110, 460] width 79 height 17
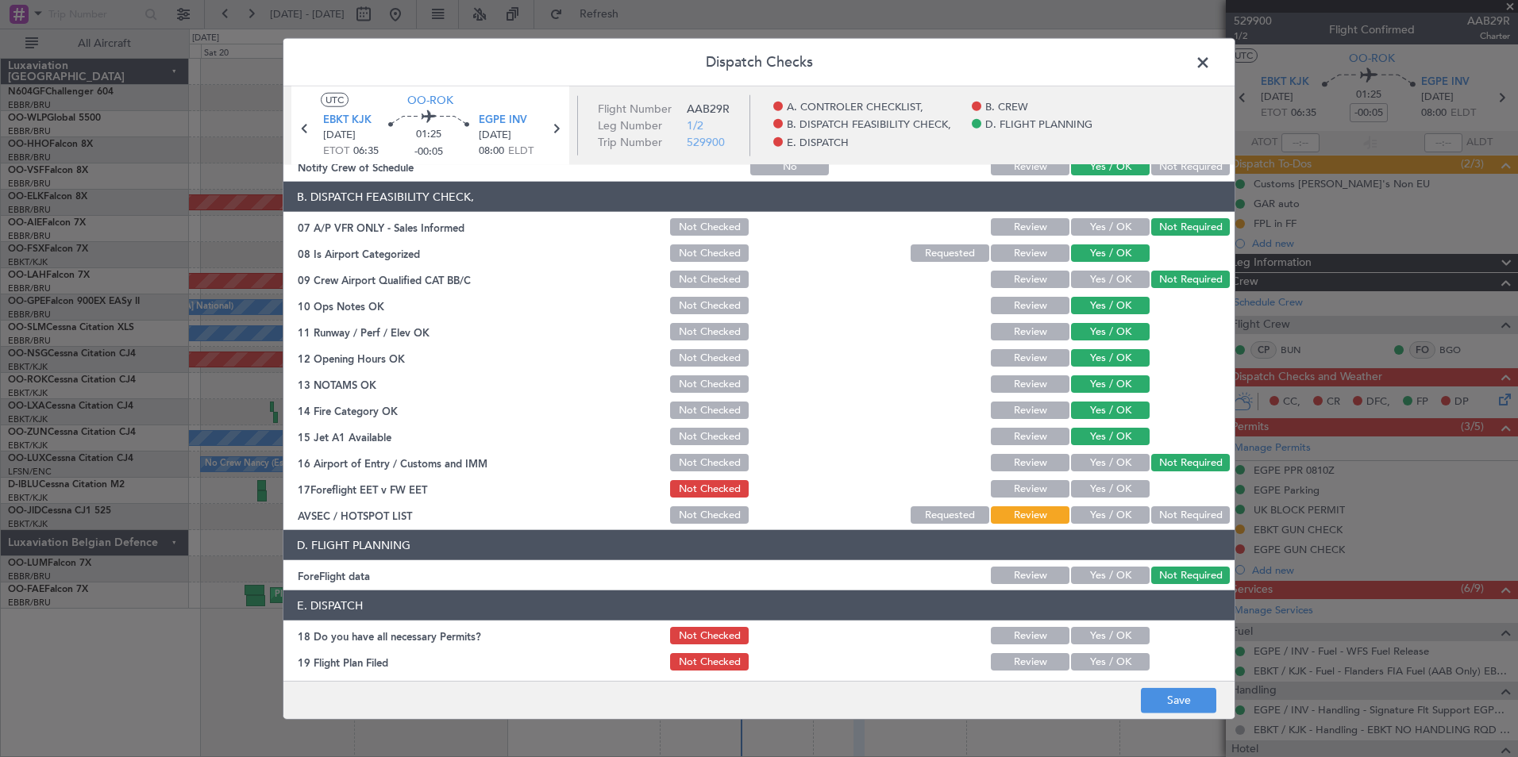
scroll to position [294, 0]
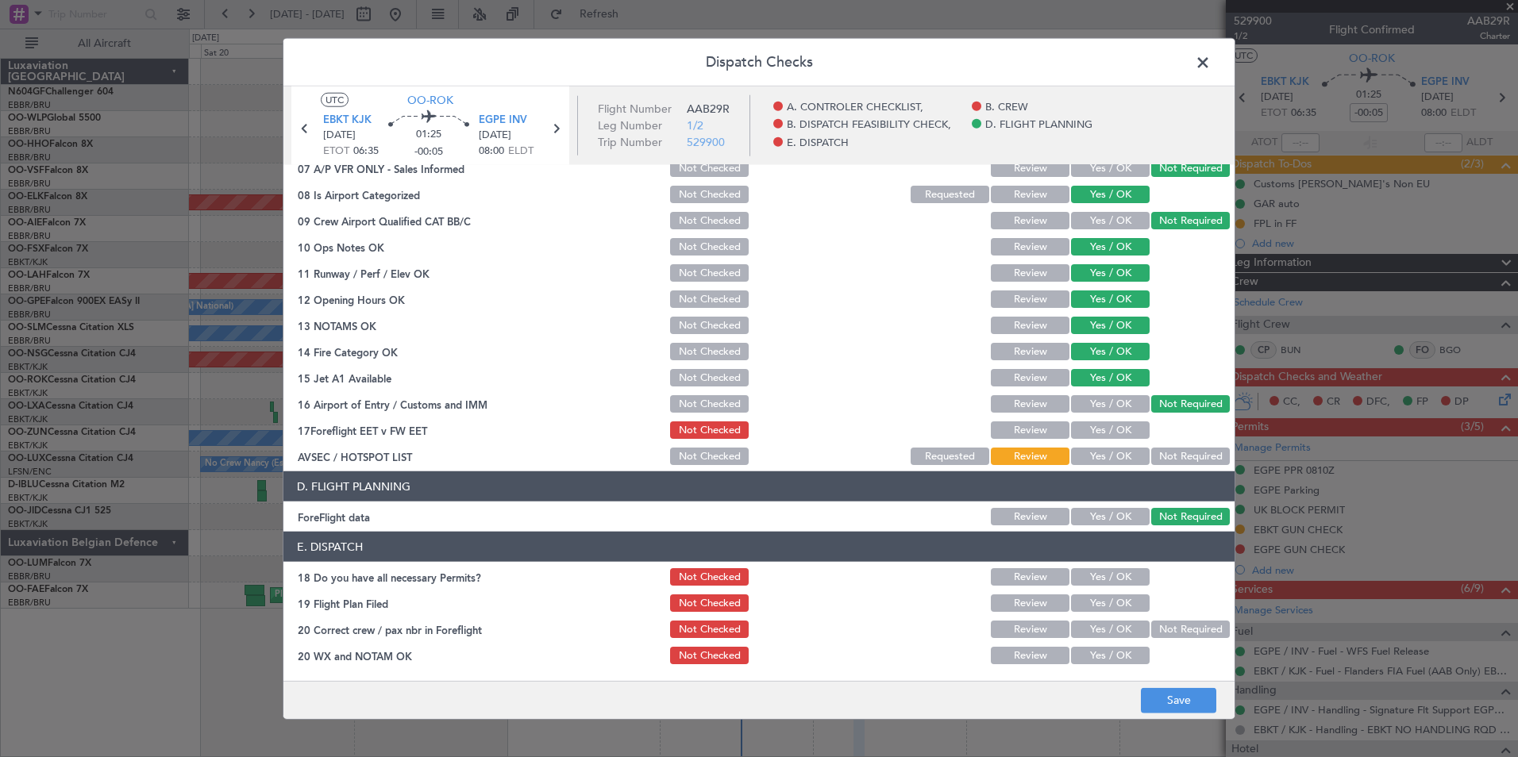
click at [1108, 458] on button "Yes / OK" at bounding box center [1110, 456] width 79 height 17
click at [1101, 426] on button "Yes / OK" at bounding box center [1110, 429] width 79 height 17
click at [1179, 694] on button "Save" at bounding box center [1178, 699] width 75 height 25
click at [1090, 577] on button "Yes / OK" at bounding box center [1110, 576] width 79 height 17
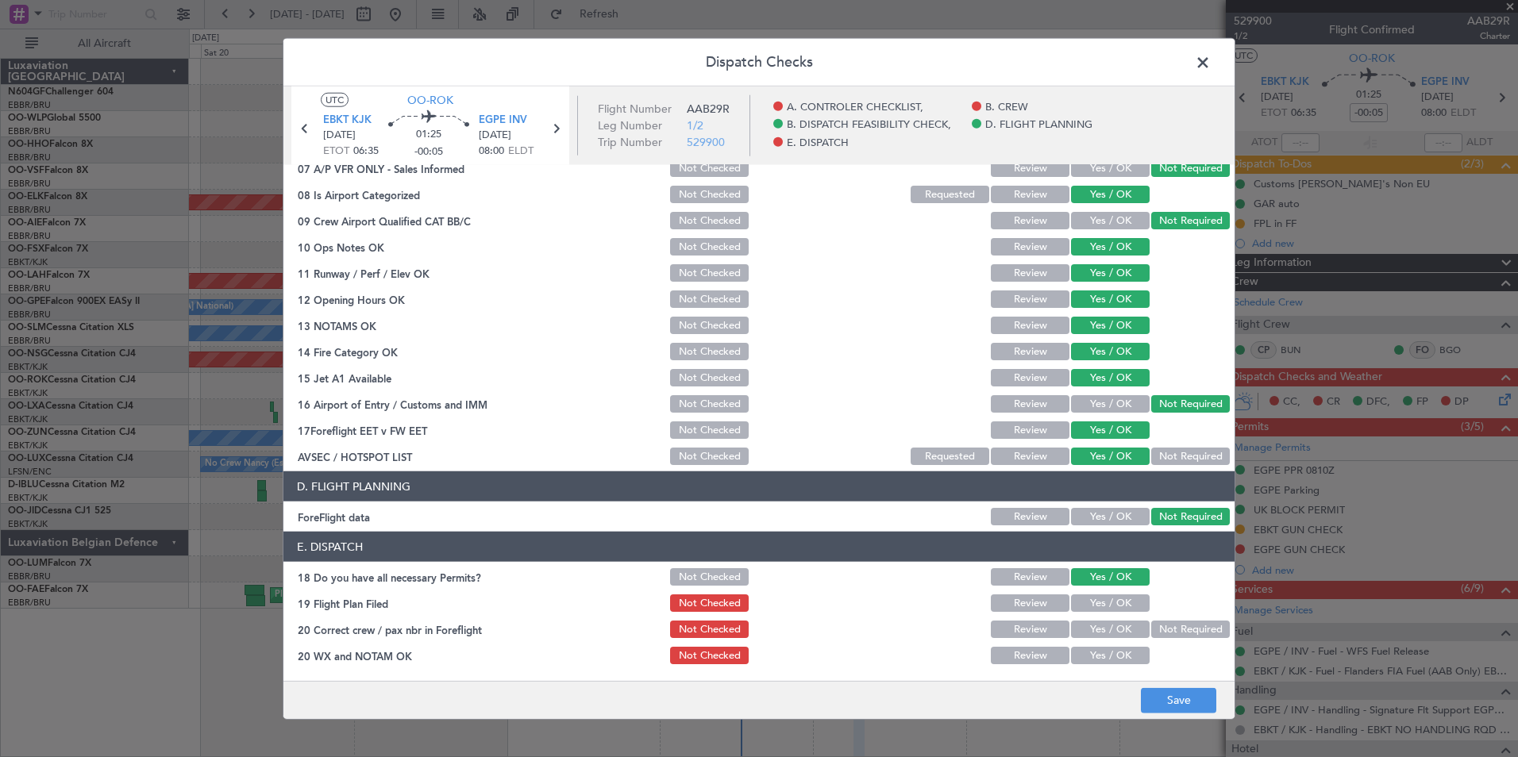
click at [1100, 606] on button "Yes / OK" at bounding box center [1110, 603] width 79 height 17
click at [1095, 633] on button "Yes / OK" at bounding box center [1110, 629] width 79 height 17
click at [1095, 656] on button "Yes / OK" at bounding box center [1110, 655] width 79 height 17
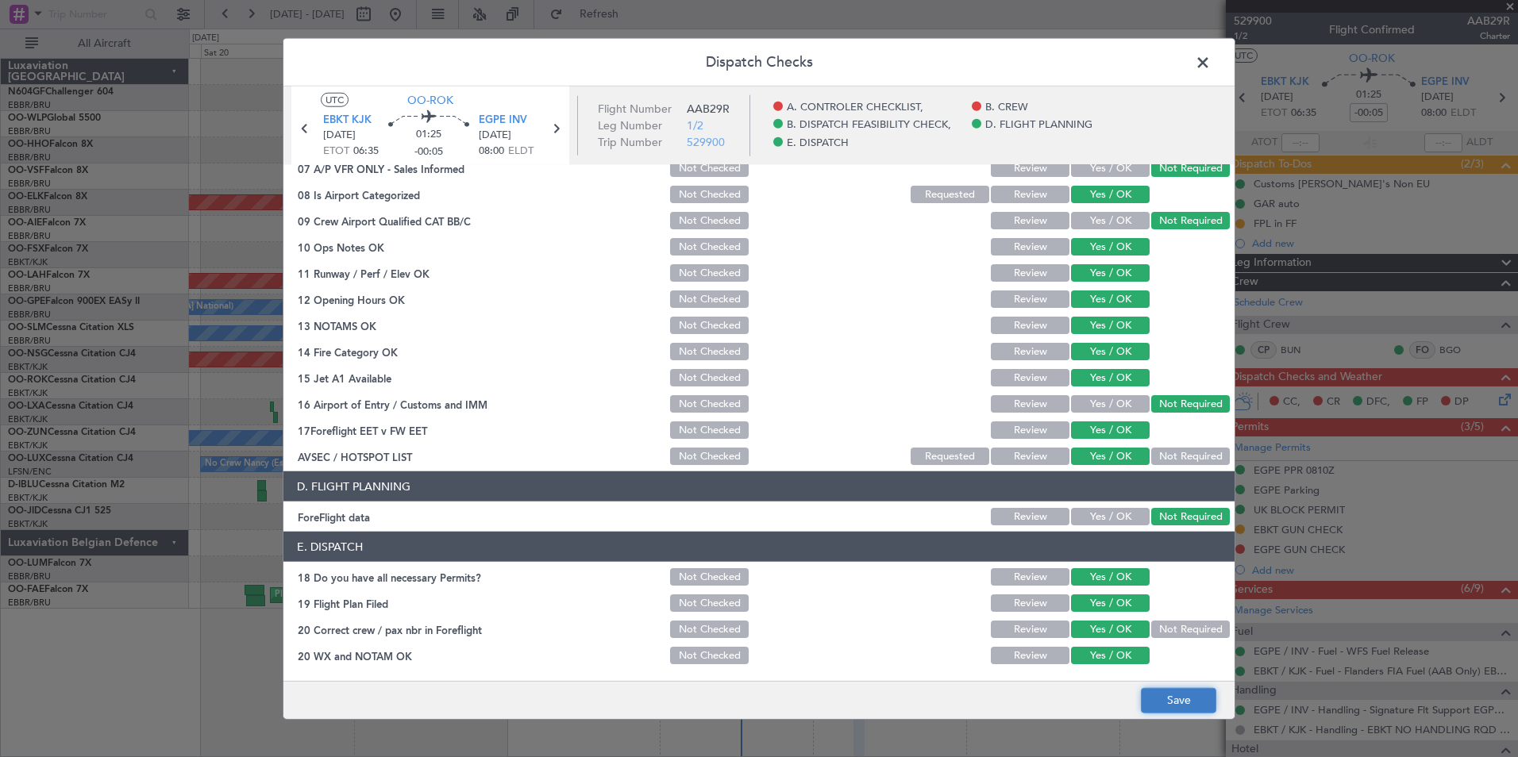
click at [1187, 698] on button "Save" at bounding box center [1178, 699] width 75 height 25
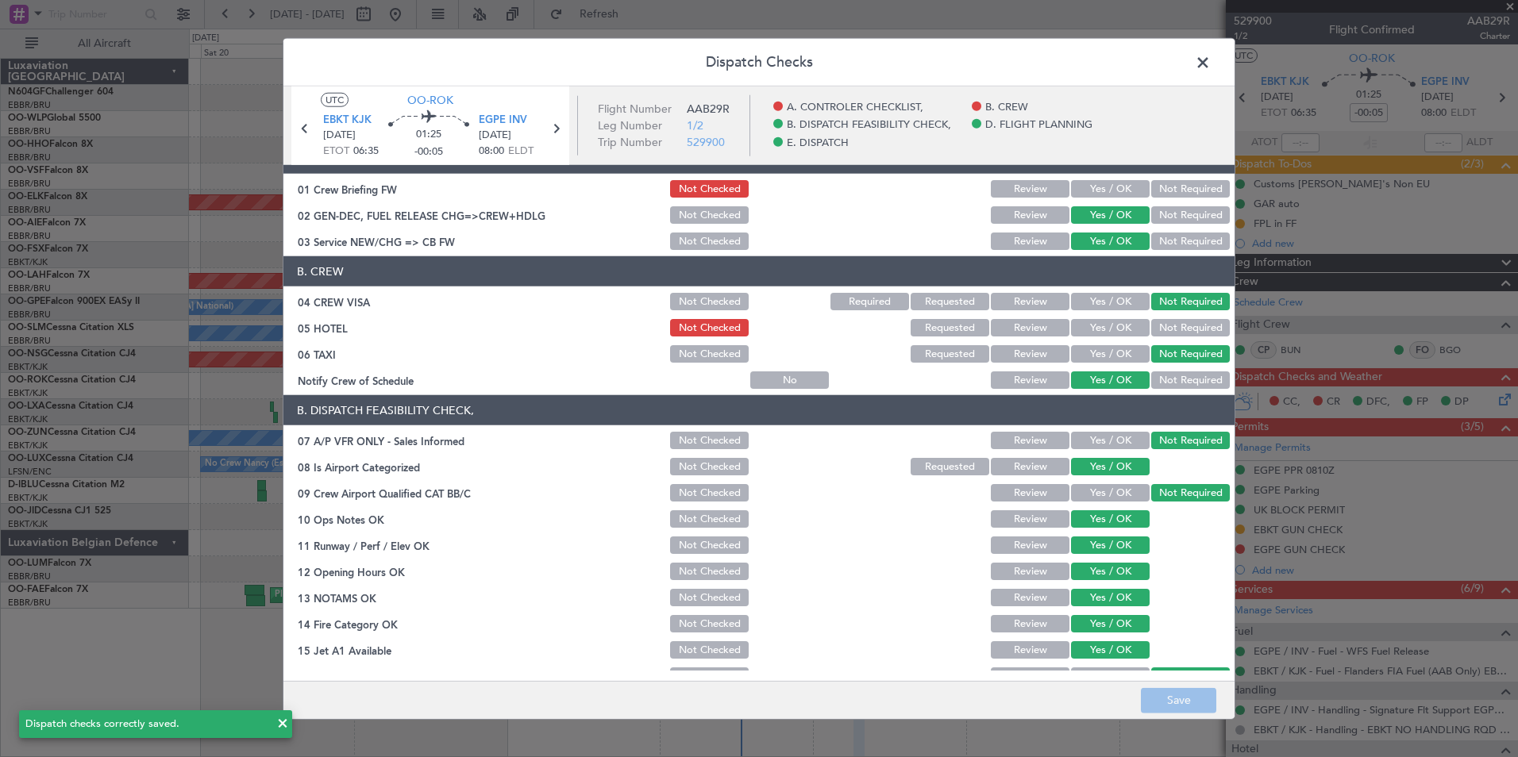
scroll to position [0, 0]
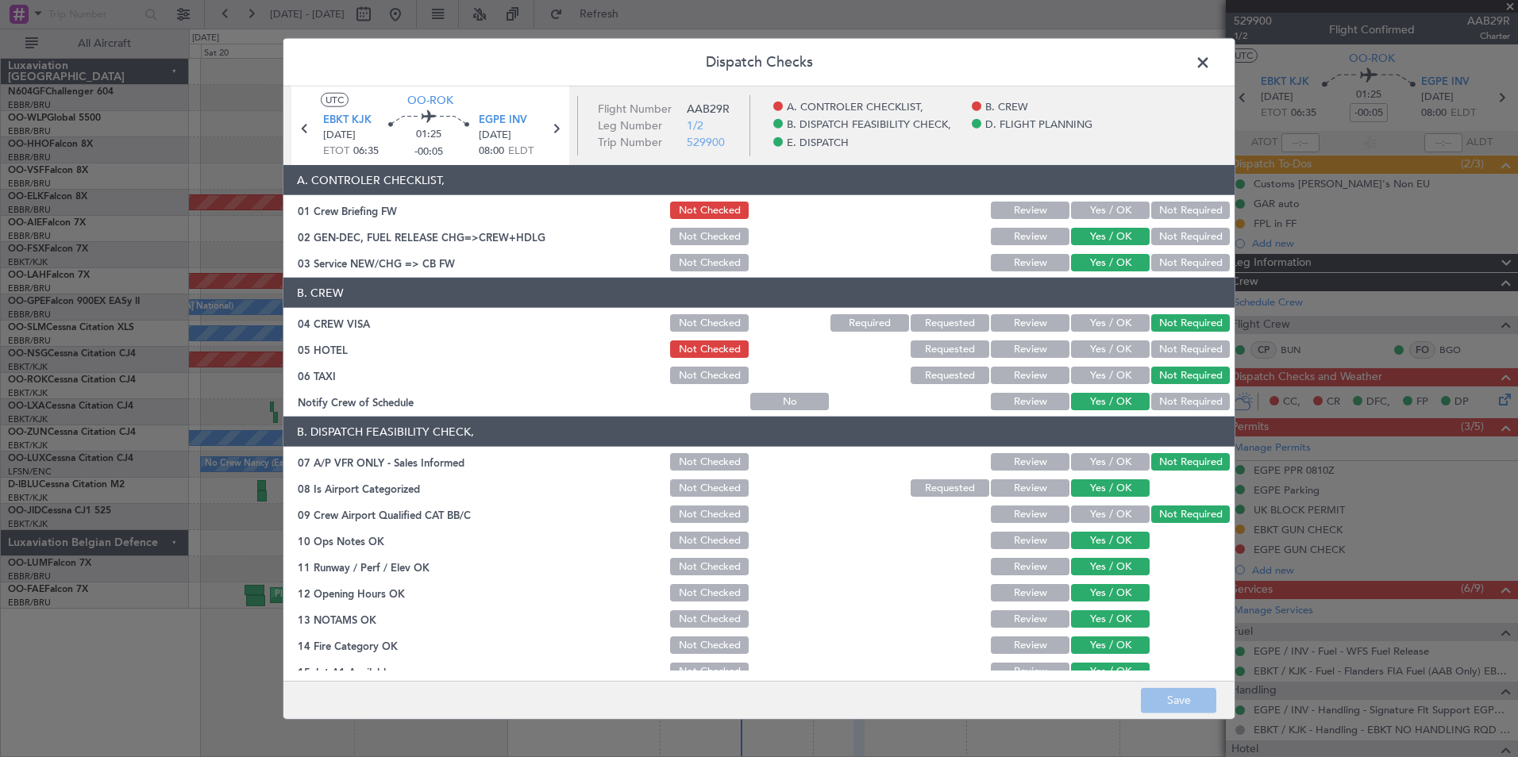
click at [1210, 61] on span at bounding box center [1210, 67] width 0 height 32
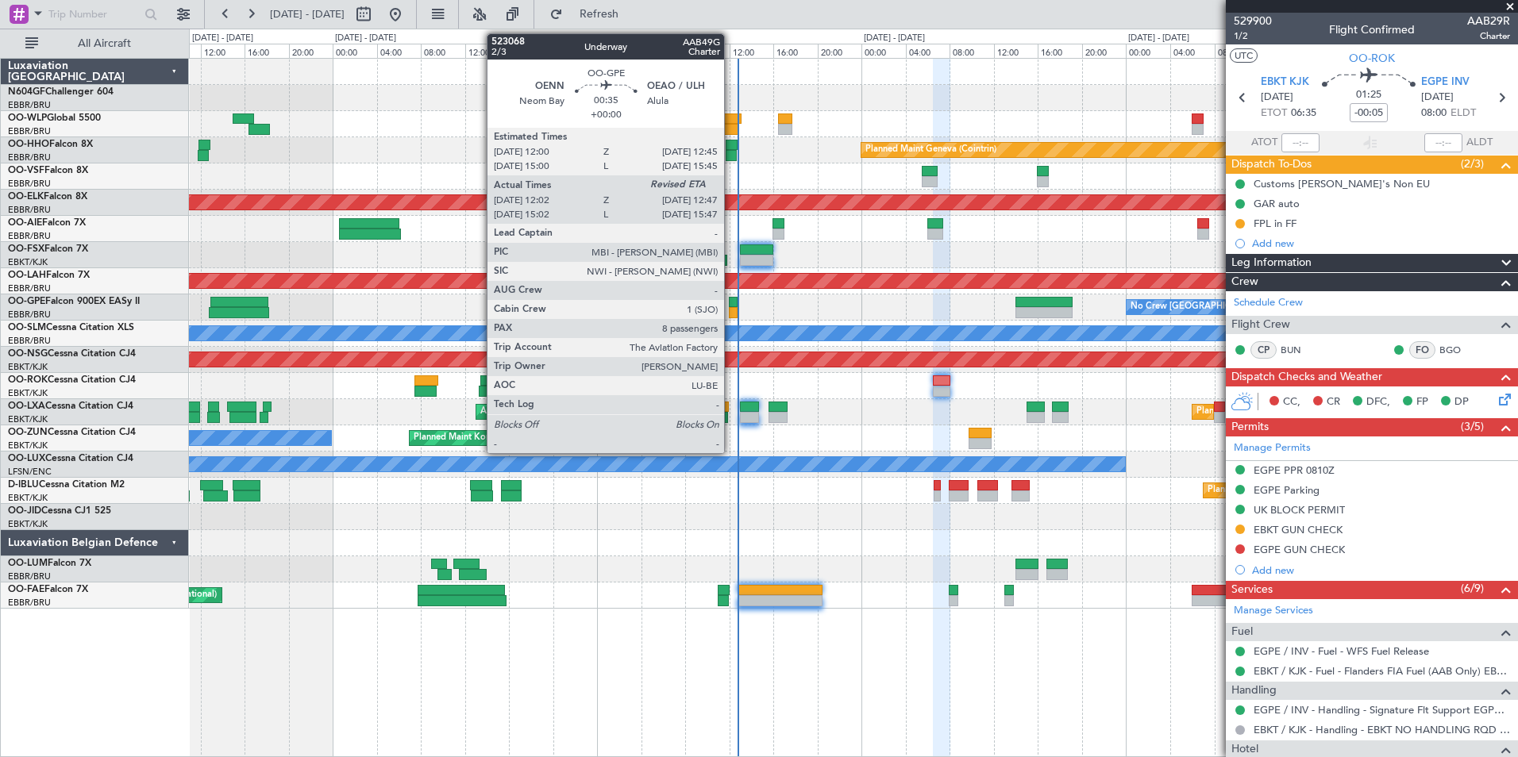
click at [731, 301] on div at bounding box center [733, 302] width 9 height 11
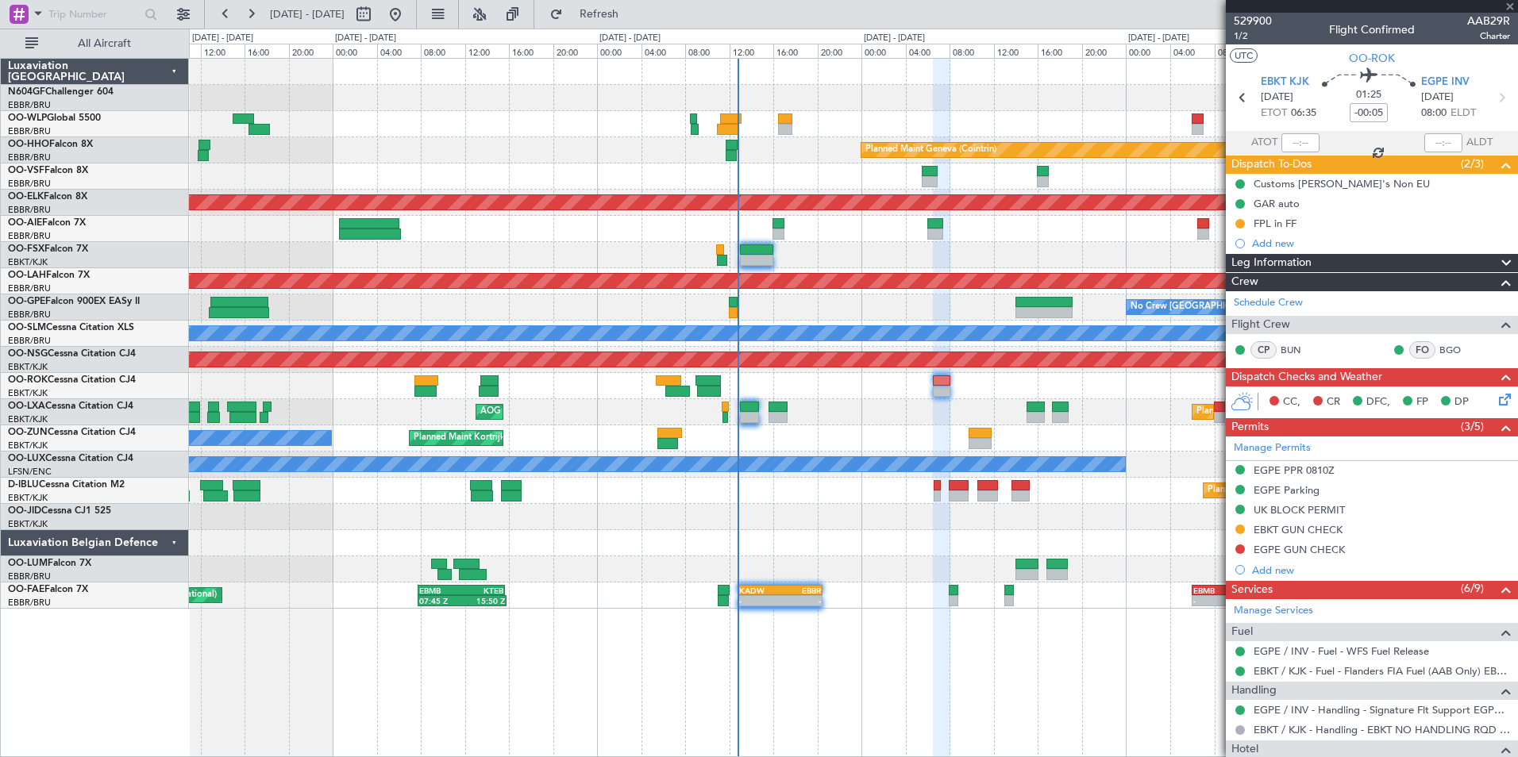
type input "12:07"
type input "8"
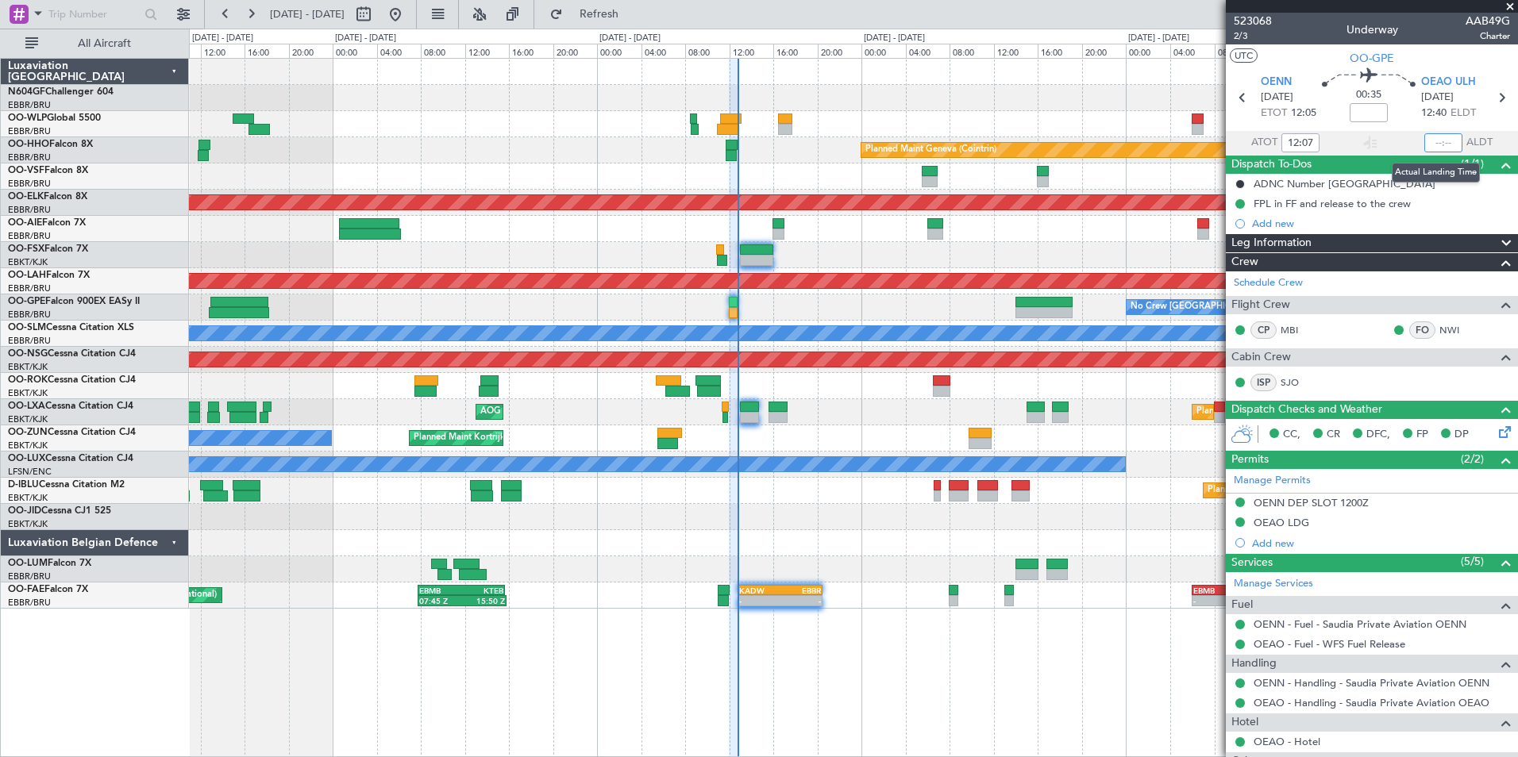
click at [1434, 139] on input "text" at bounding box center [1443, 142] width 38 height 19
click at [1448, 60] on section "UTC OO-GPE" at bounding box center [1372, 56] width 292 height 24
type input "12:43"
click at [879, 593] on div "Planned Maint Brussels (Brussels National) 07:45 Z 15:50 Z EBMB 07:45 Z KTEB 15…" at bounding box center [853, 596] width 1328 height 26
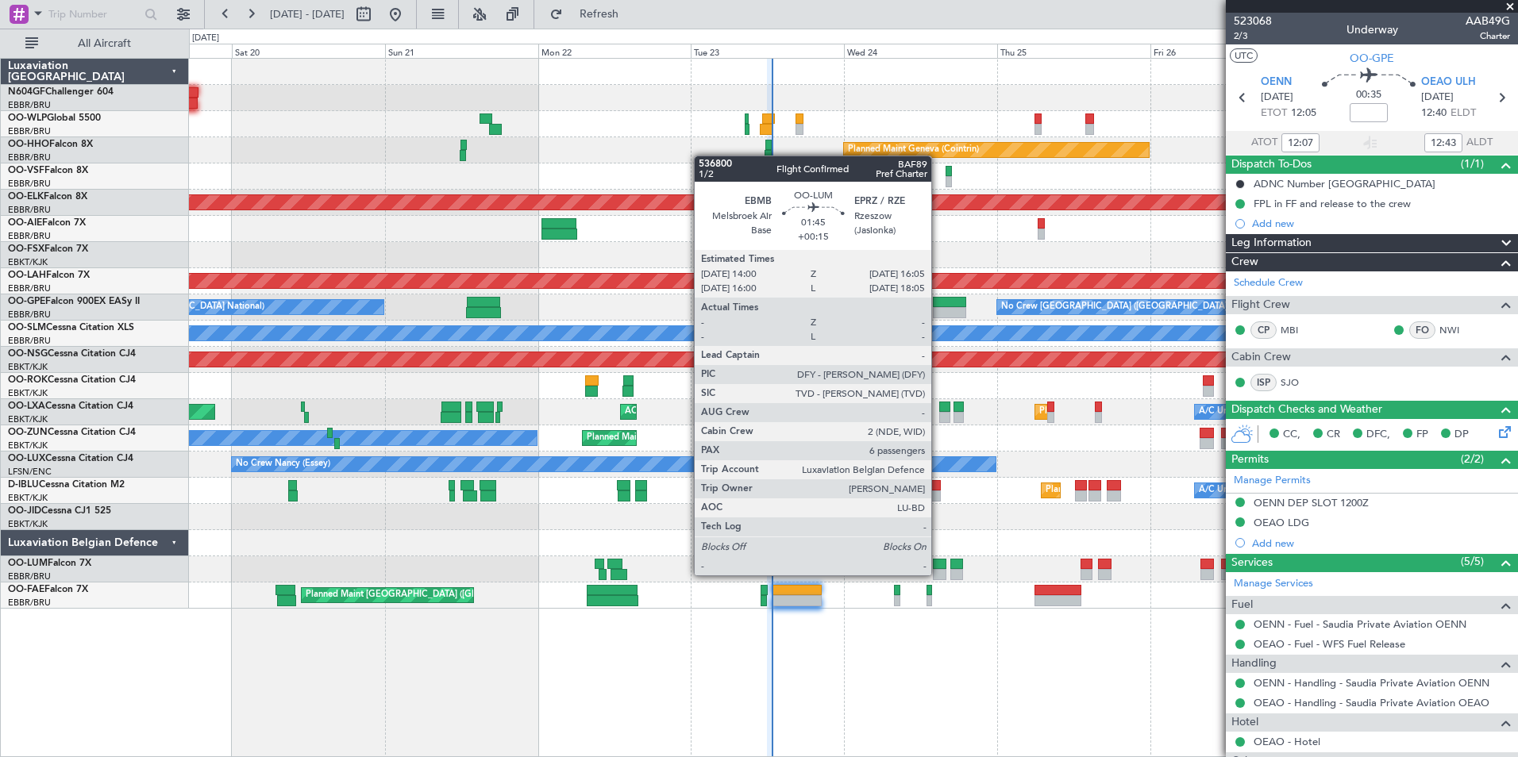
click at [938, 574] on div at bounding box center [939, 574] width 13 height 11
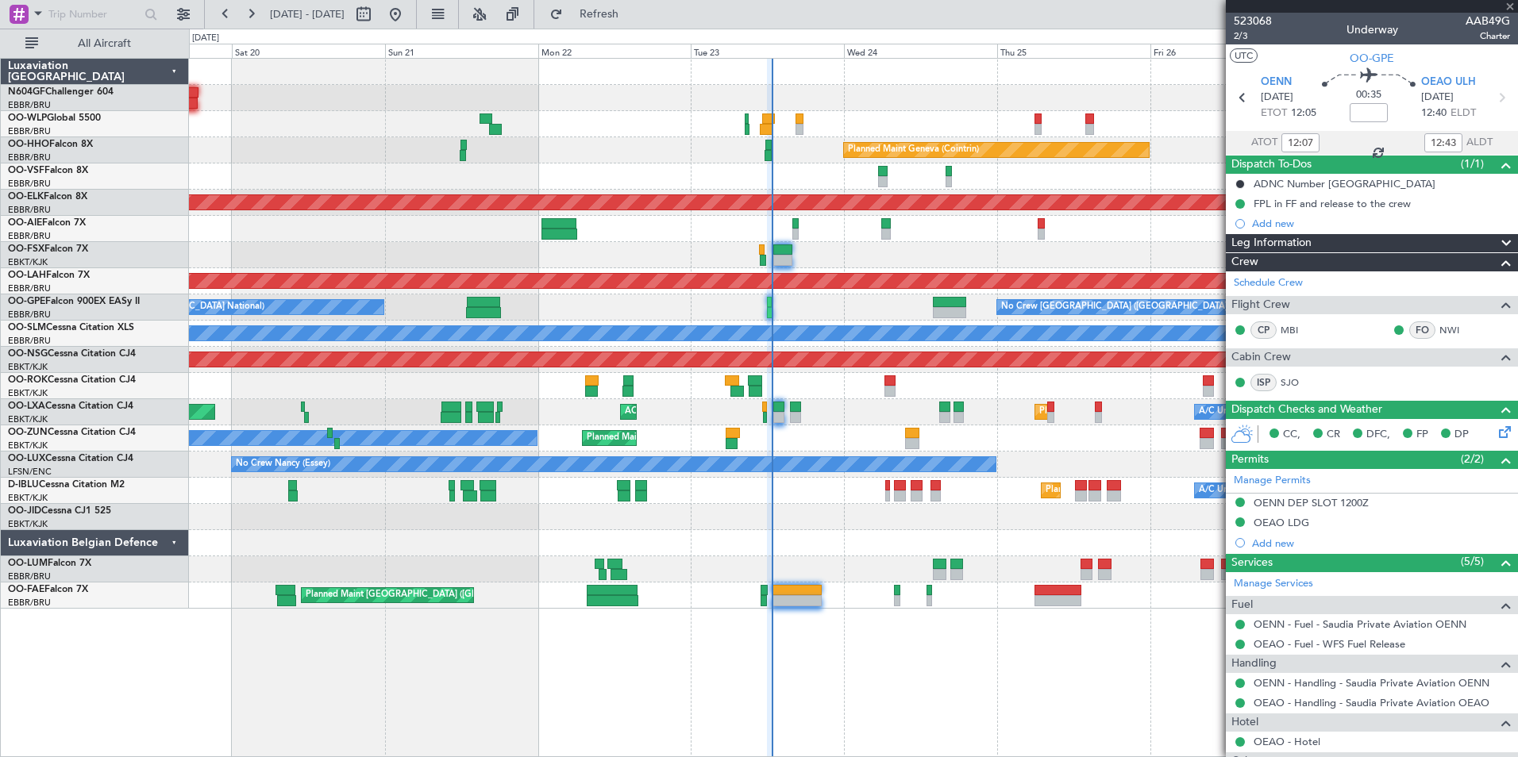
type input "+00:15"
type input "6"
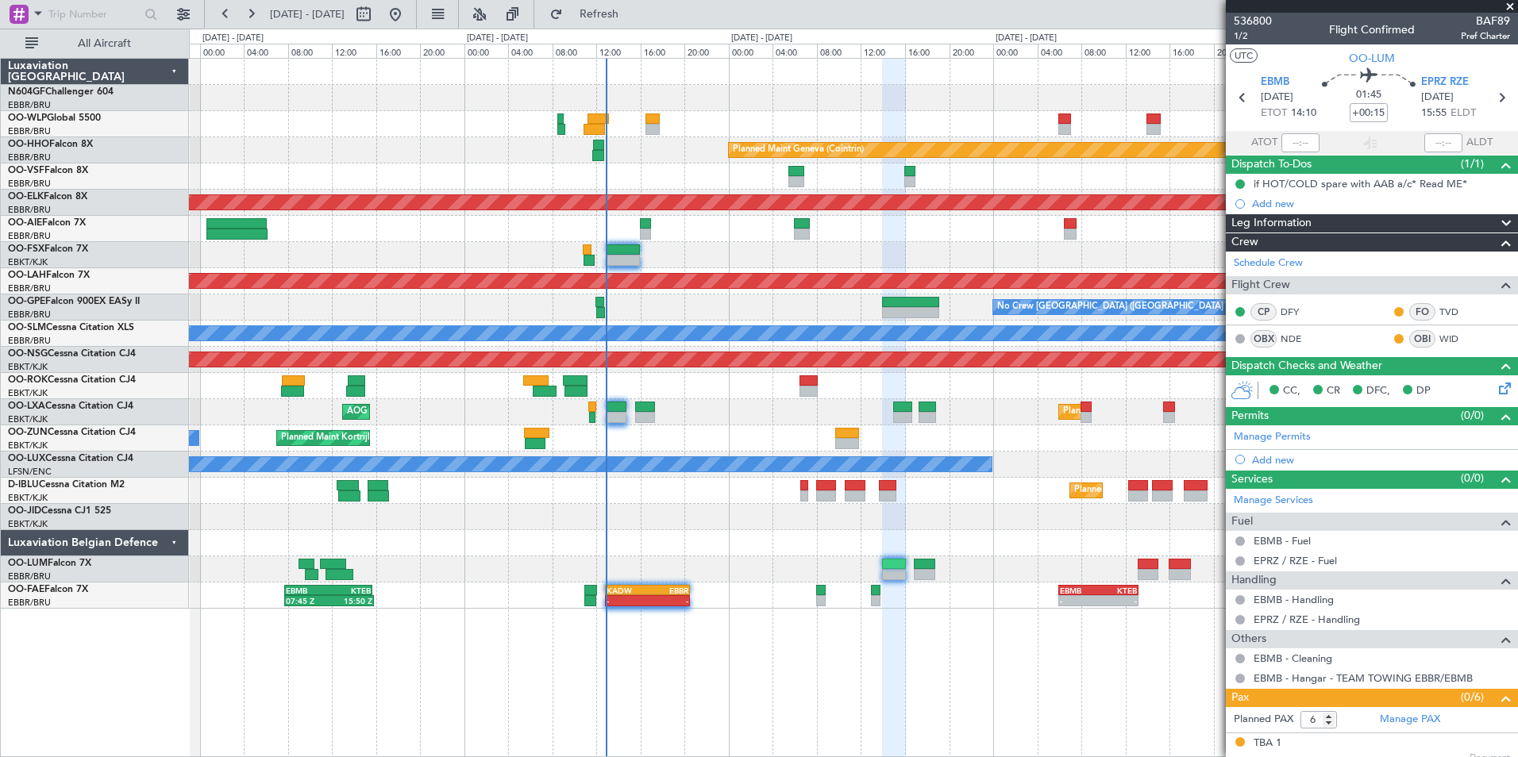
click at [828, 542] on div at bounding box center [853, 543] width 1328 height 26
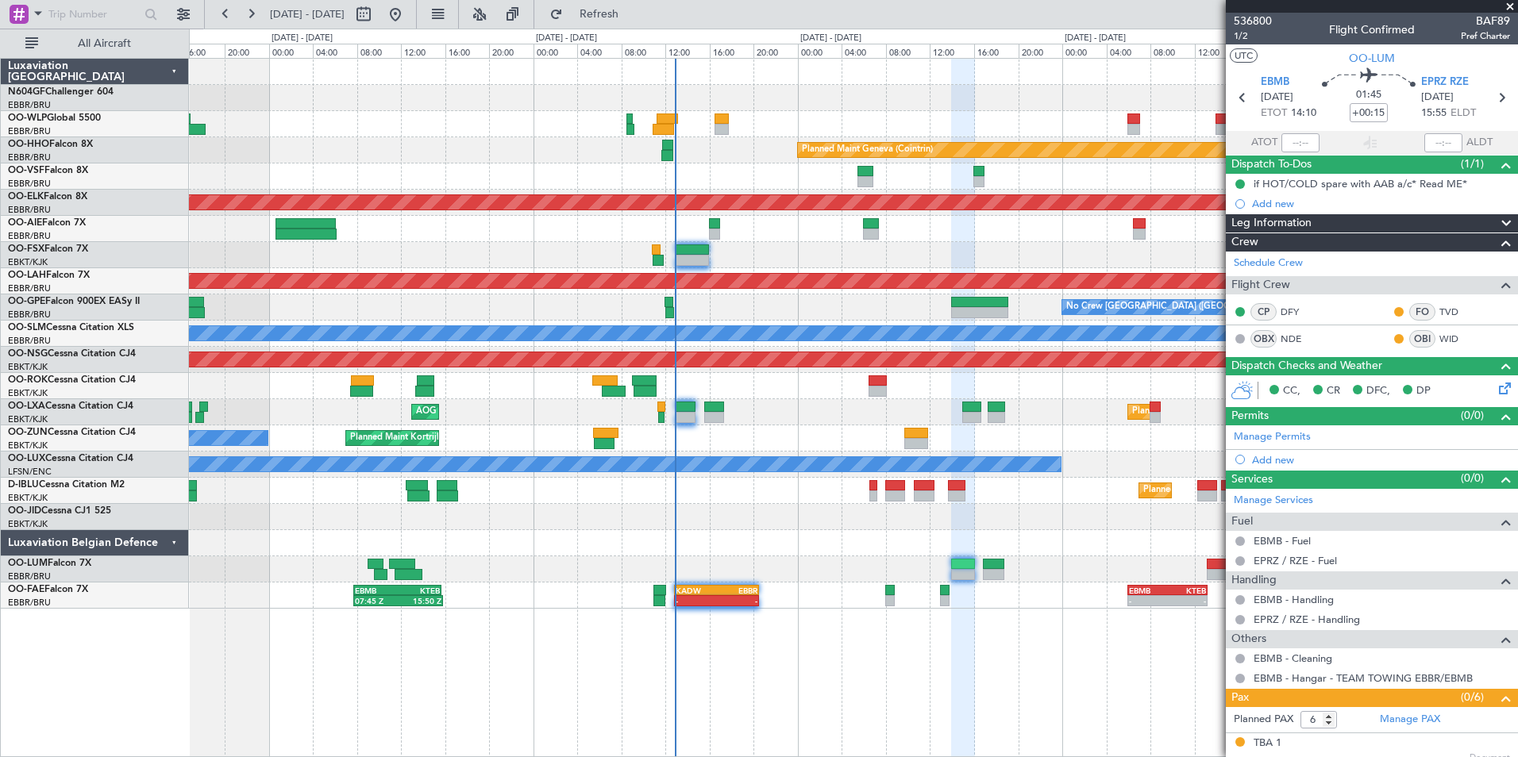
click at [906, 379] on div at bounding box center [853, 386] width 1328 height 26
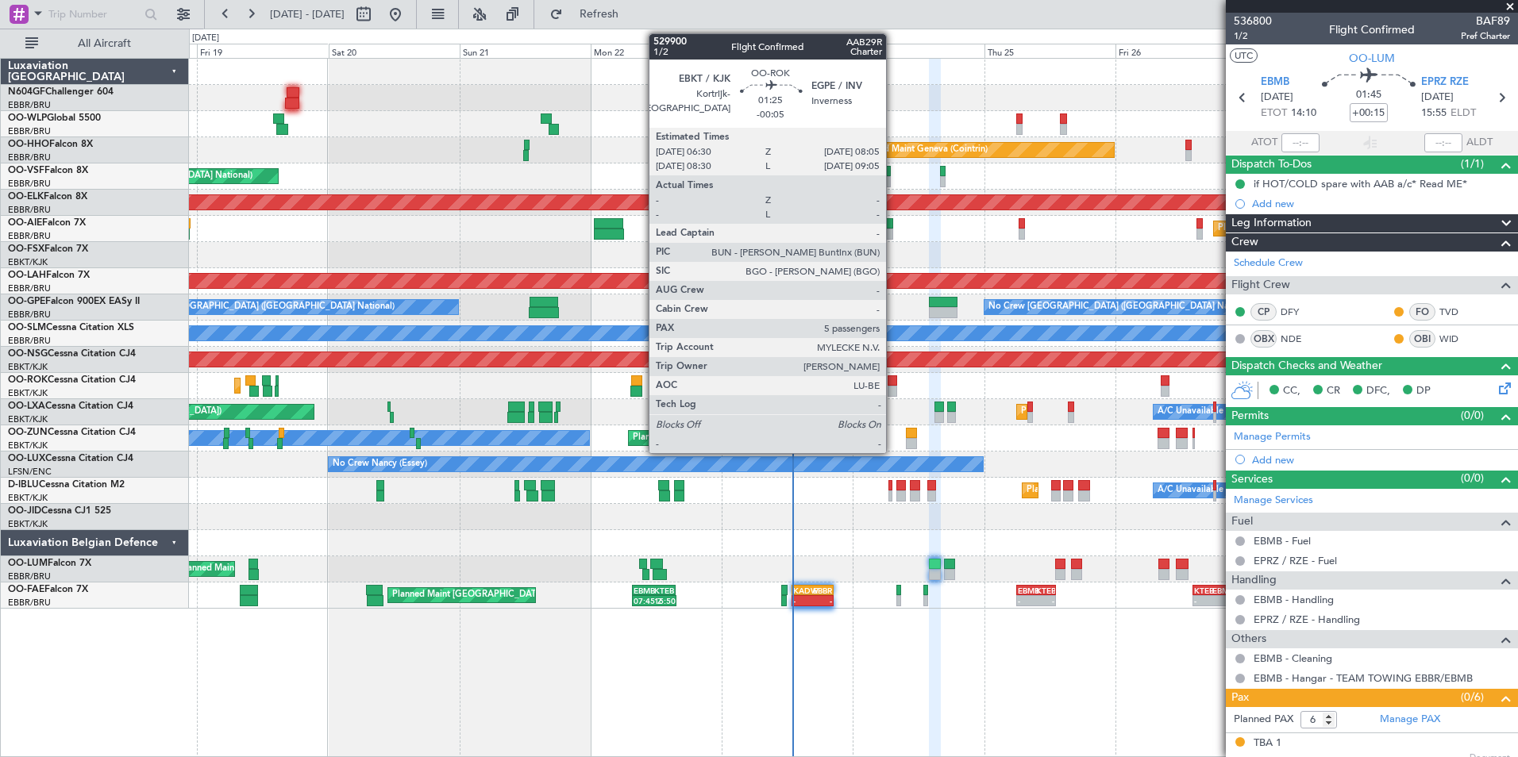
click at [893, 384] on div at bounding box center [891, 380] width 9 height 11
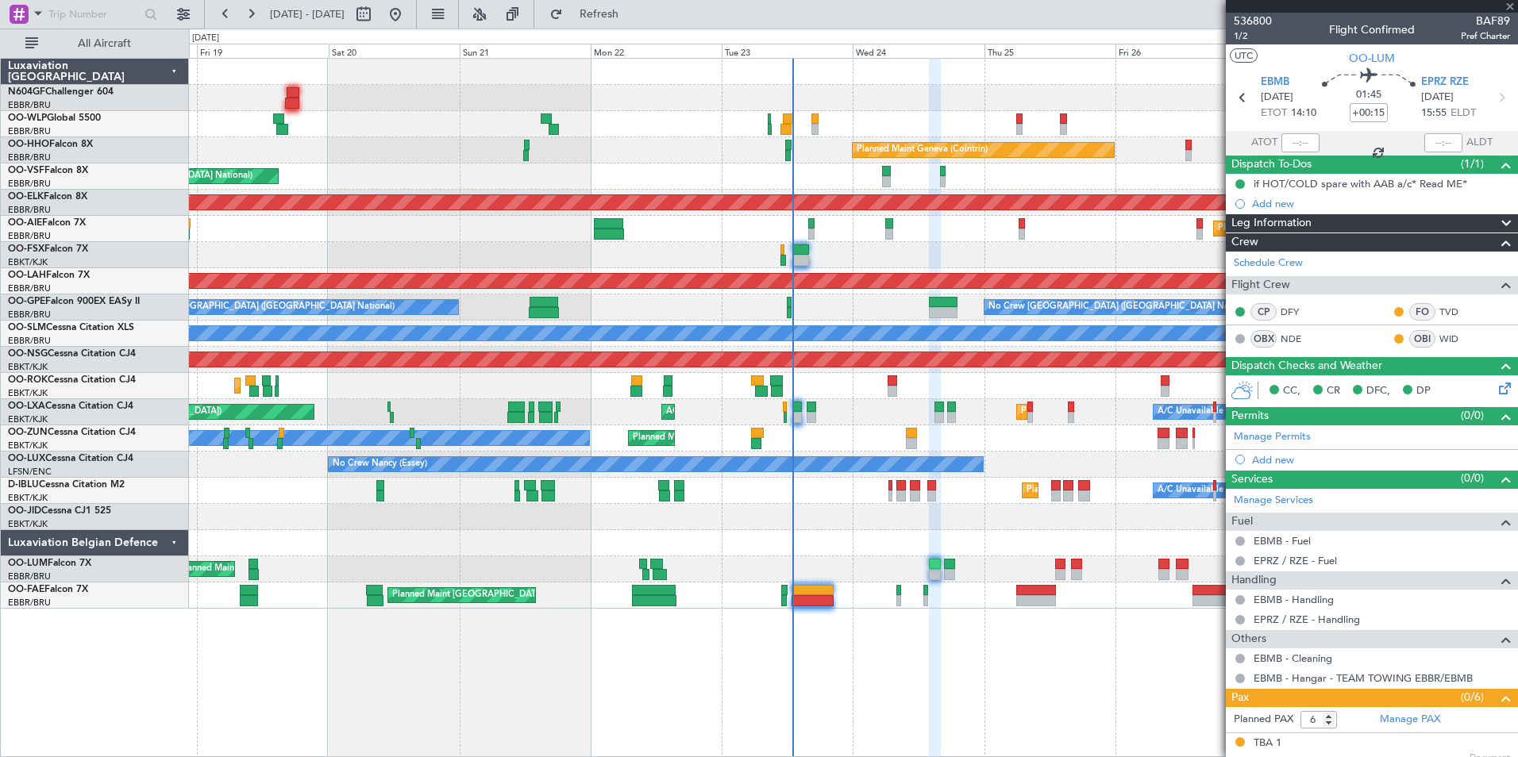
type input "-00:05"
type input "5"
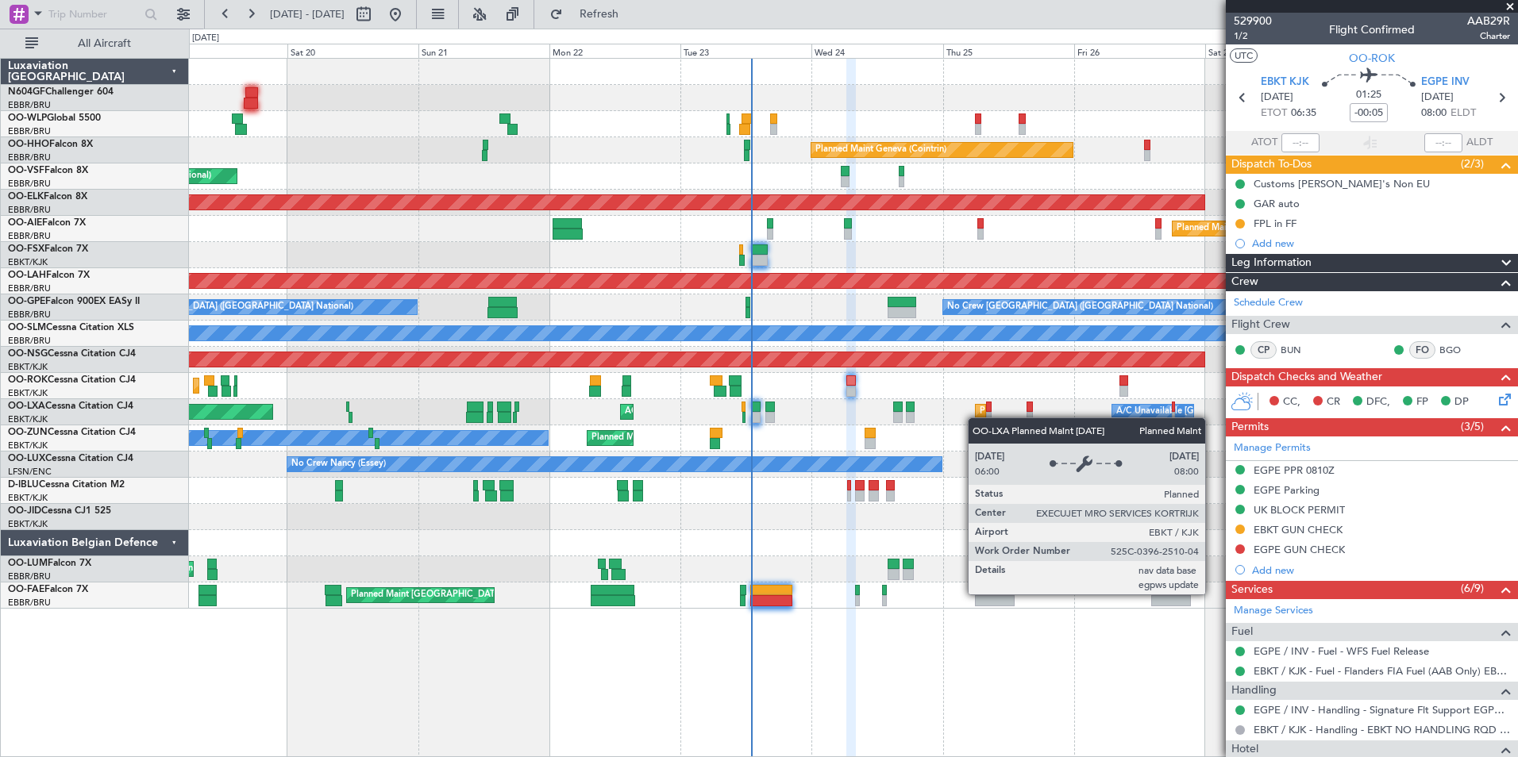
click at [975, 418] on div "Planned Maint Kortrijk-Wevelgem Planned Maint Paris (Le Bourget) AOG Maint Kort…" at bounding box center [853, 412] width 1328 height 26
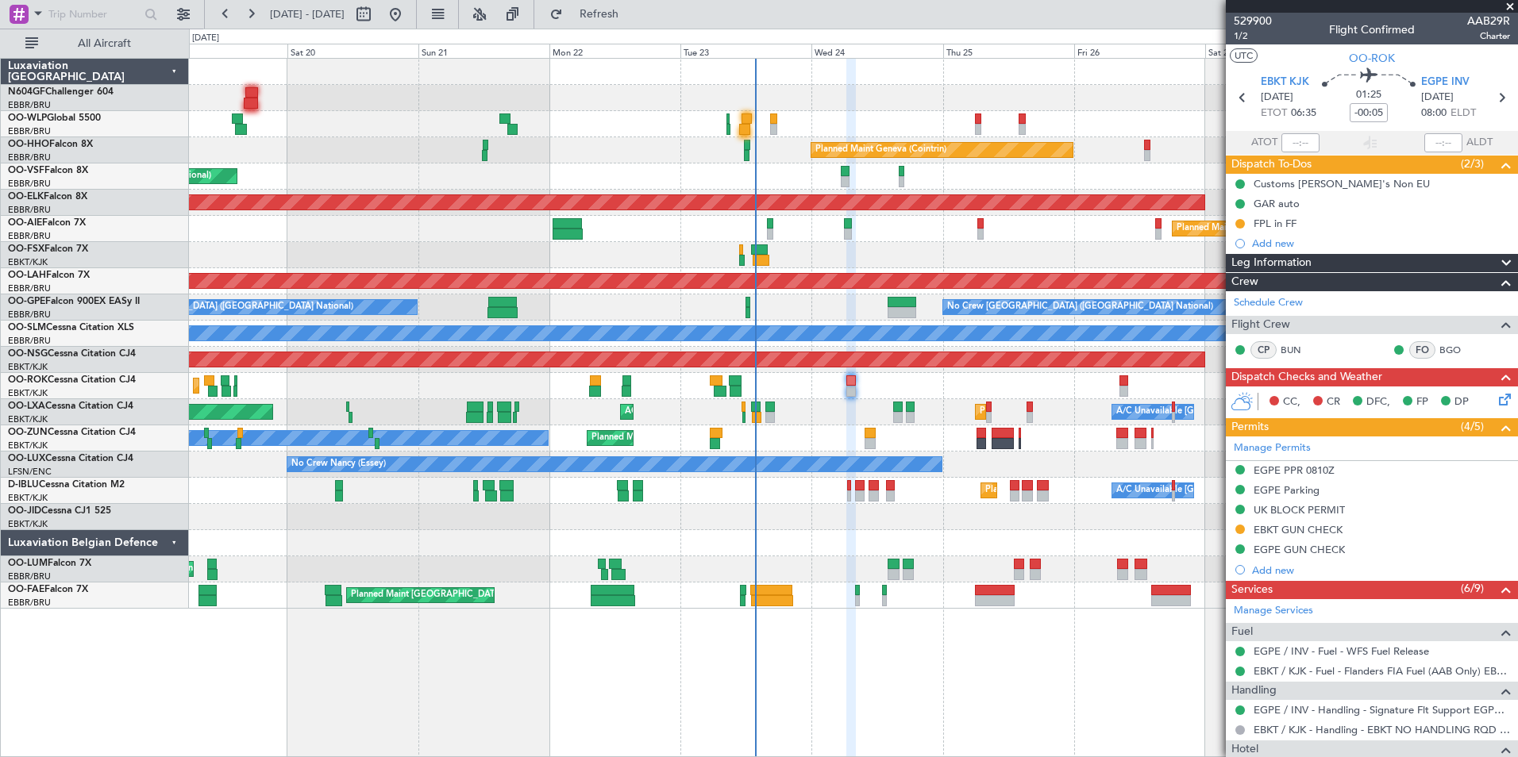
click at [788, 248] on div at bounding box center [853, 255] width 1328 height 26
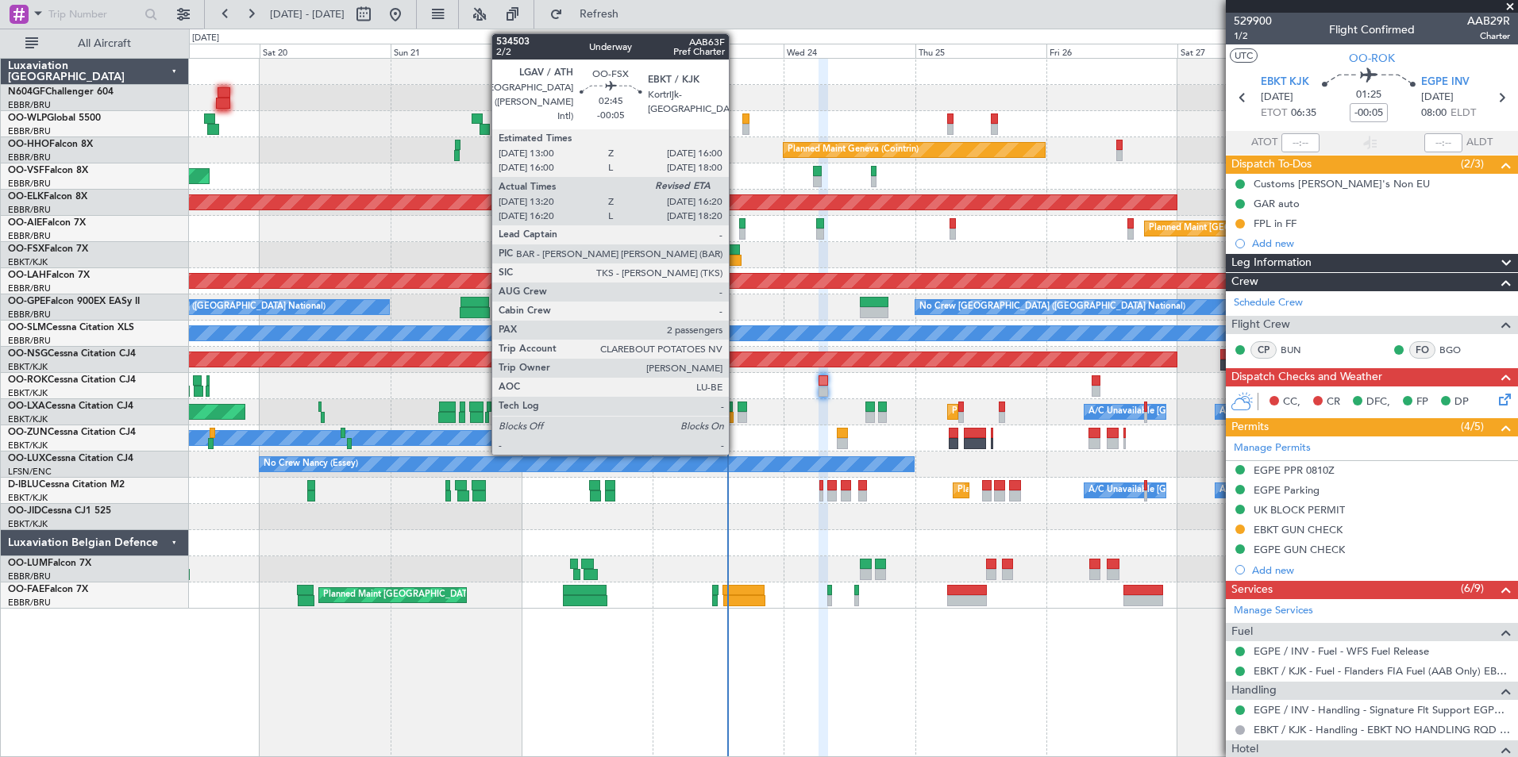
click at [736, 251] on div at bounding box center [731, 249] width 17 height 11
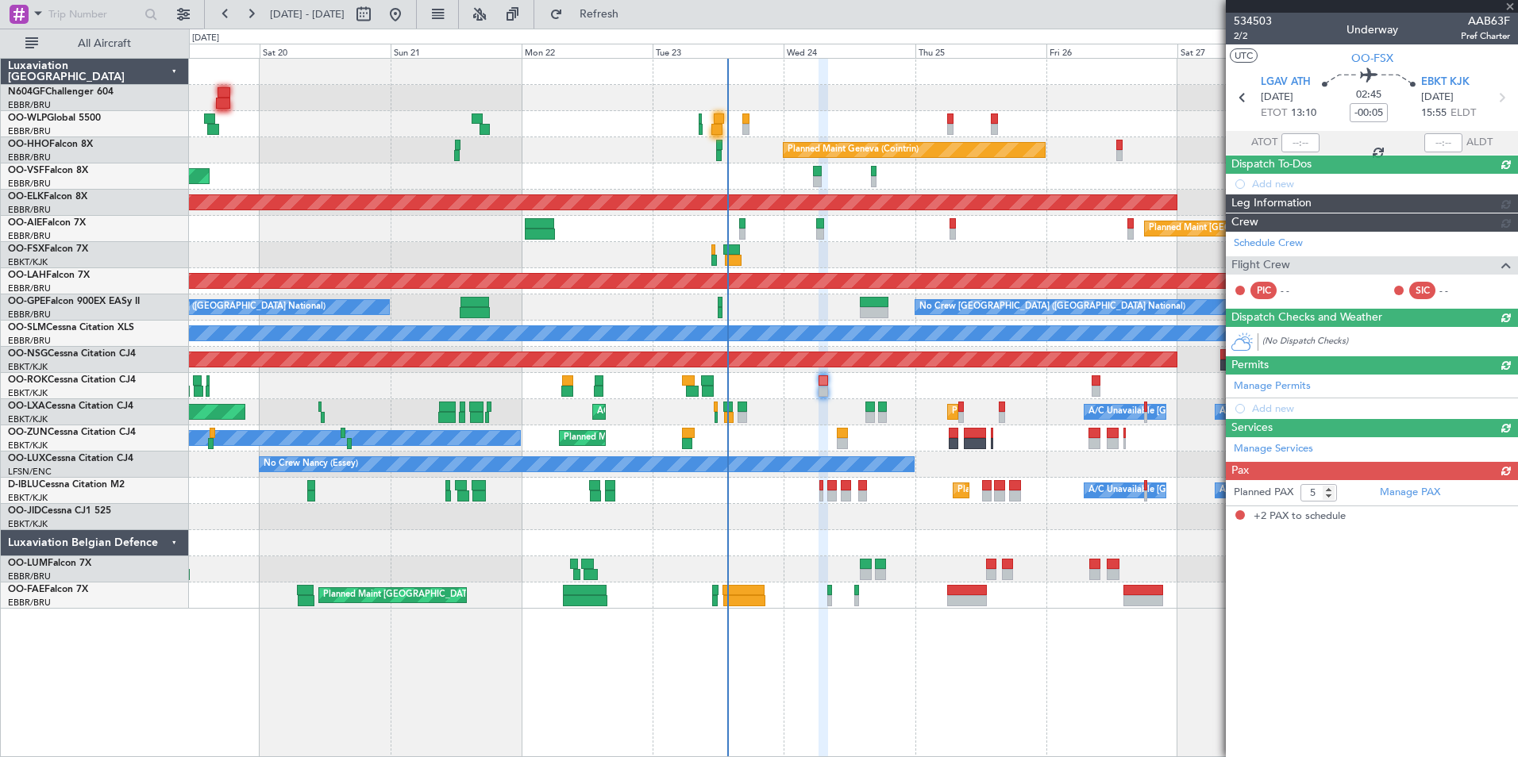
type input "13:30"
type input "2"
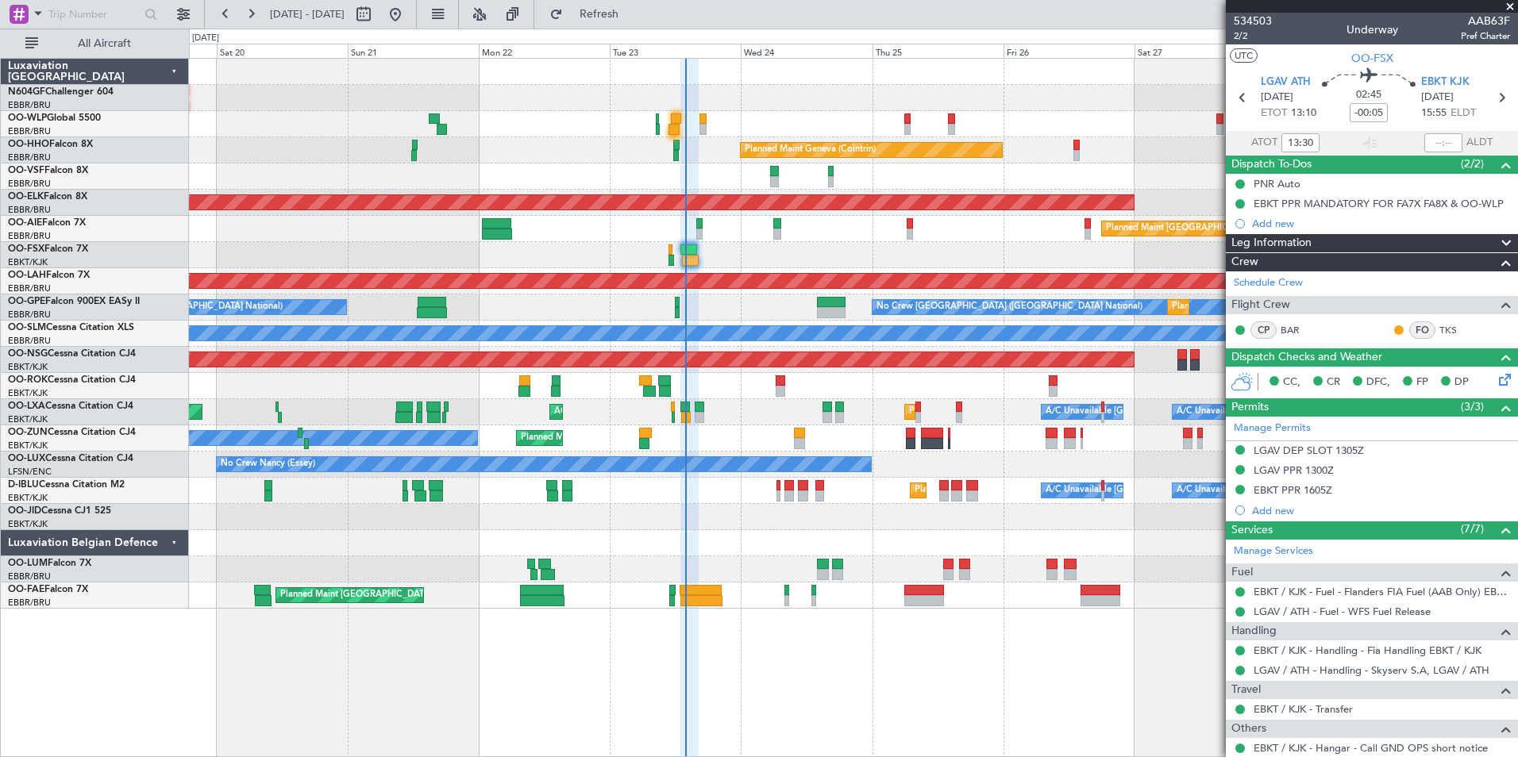
click at [746, 430] on div "Owner Planned Maint Kortrijk-Wevelgem Unplanned Maint Kortrijk-Wevelgem" at bounding box center [853, 438] width 1328 height 26
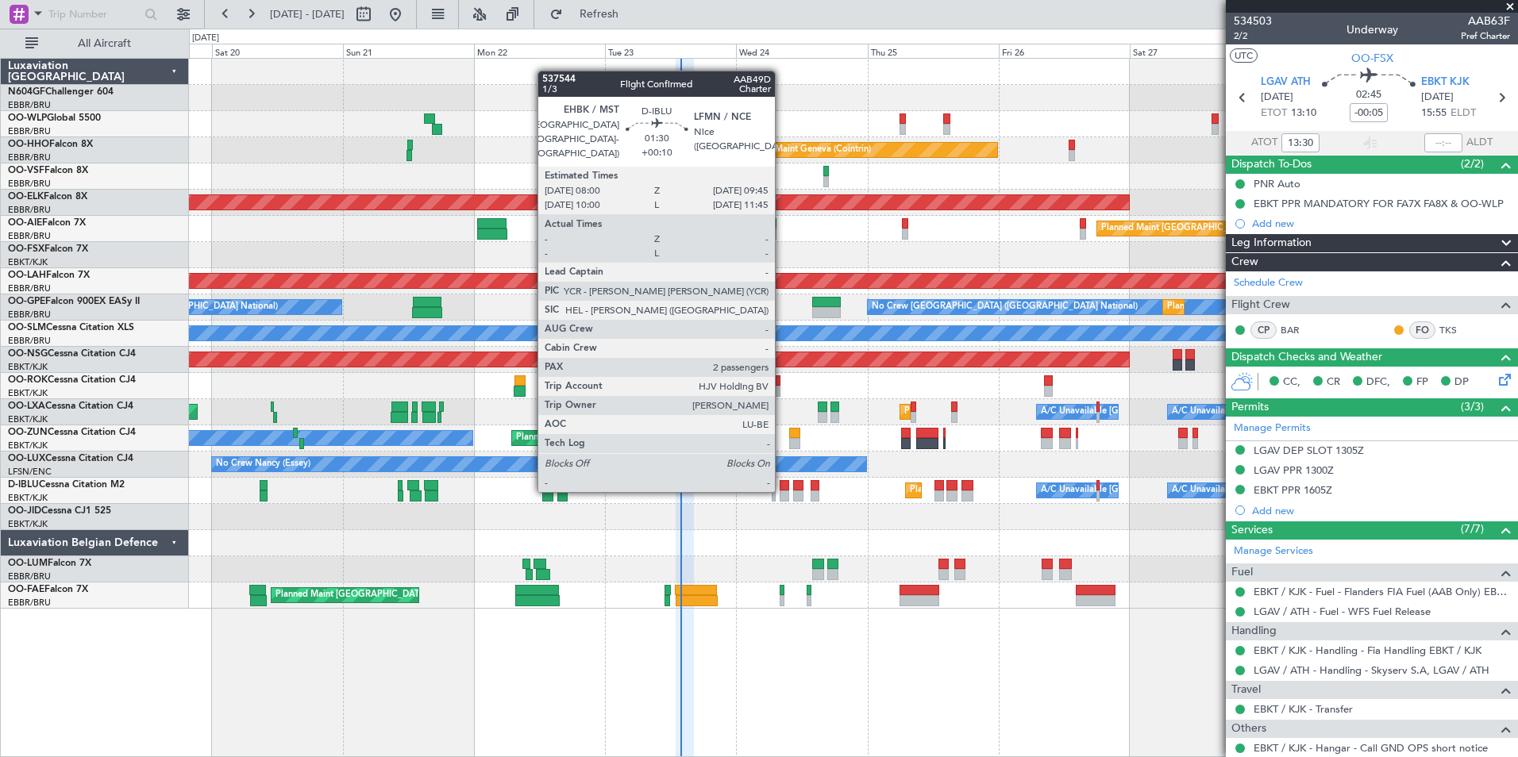
click at [782, 491] on div at bounding box center [784, 496] width 10 height 11
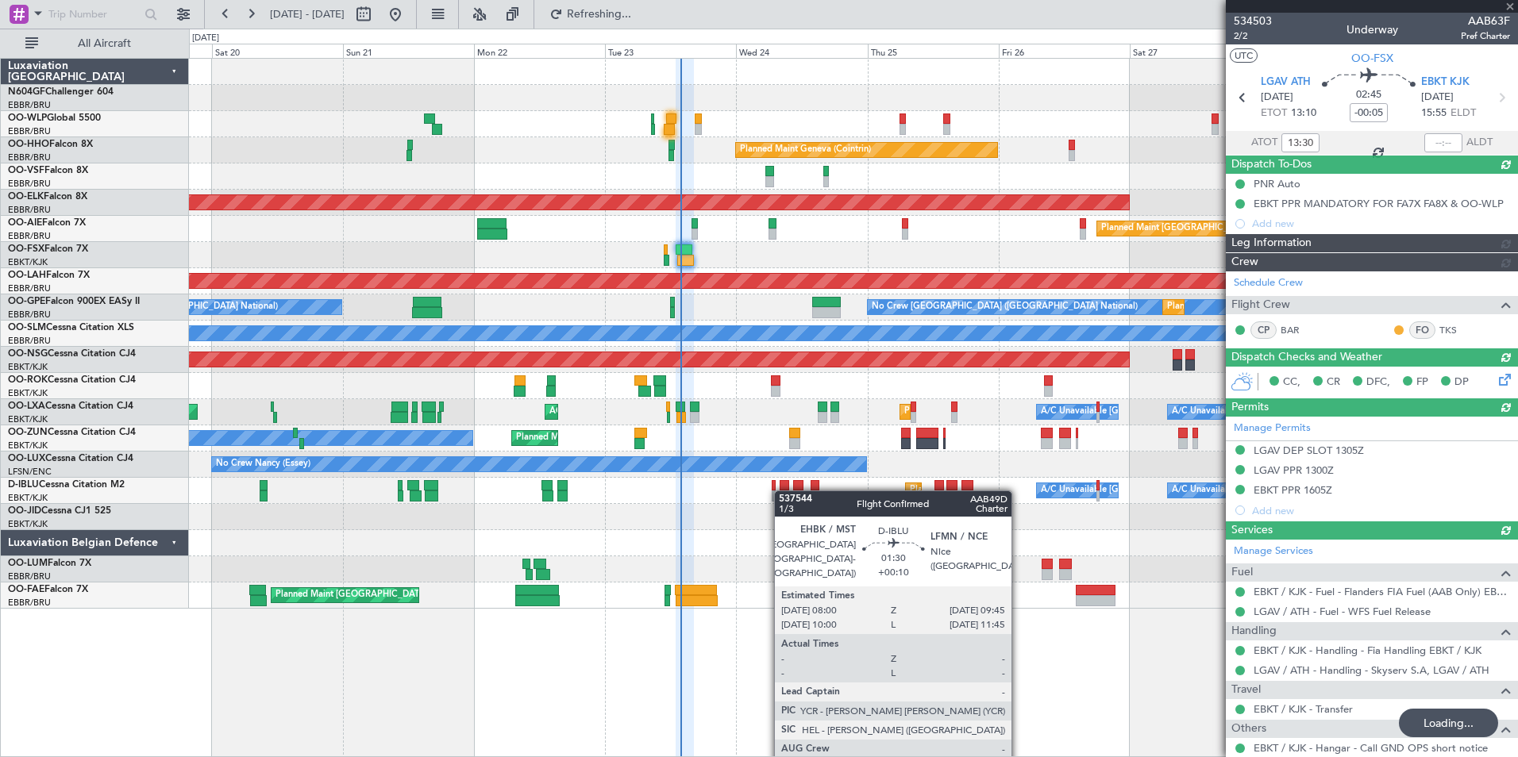
type input "+00:10"
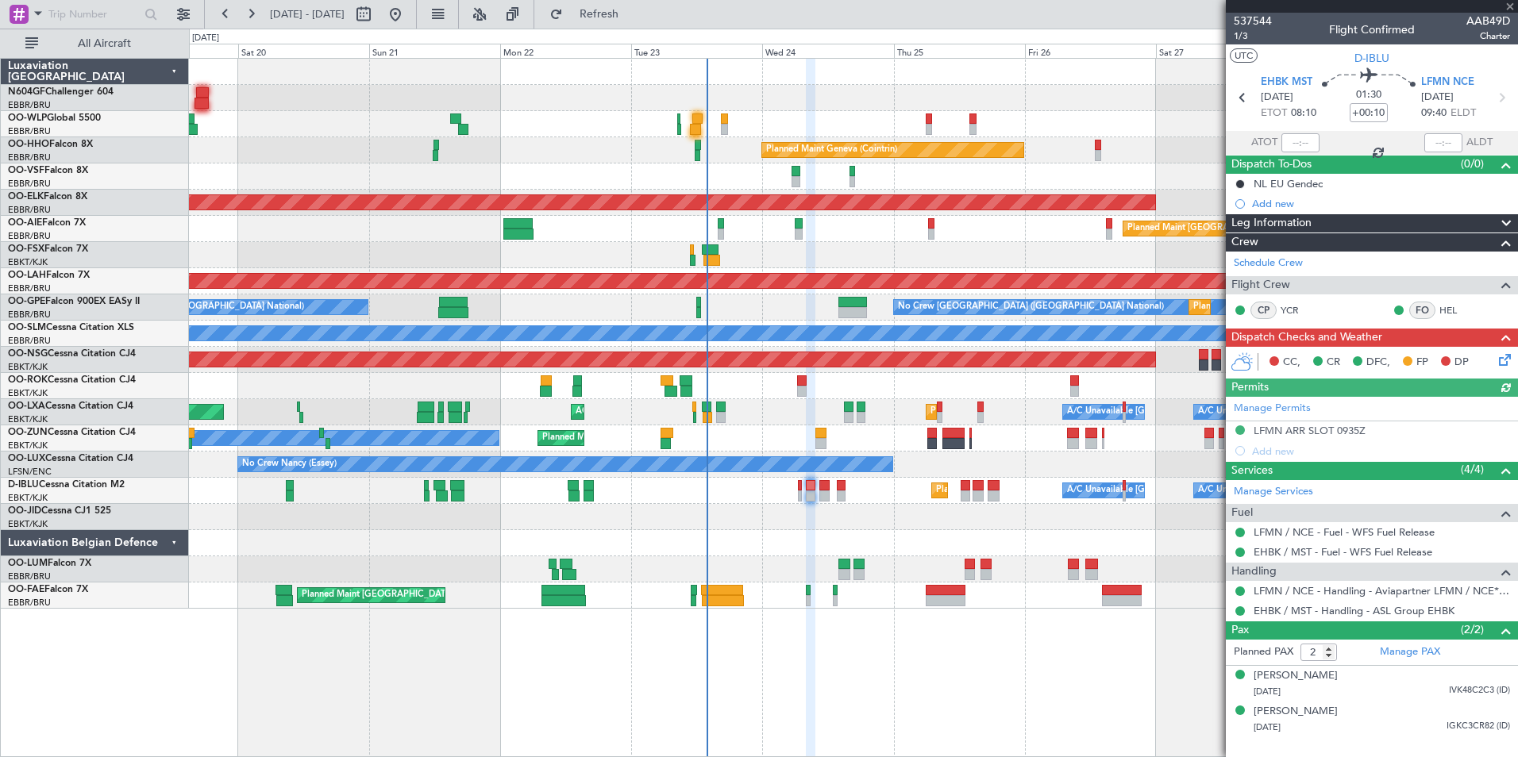
click at [774, 510] on div "Planned Maint Kortrijk-[GEOGRAPHIC_DATA]" at bounding box center [853, 517] width 1328 height 26
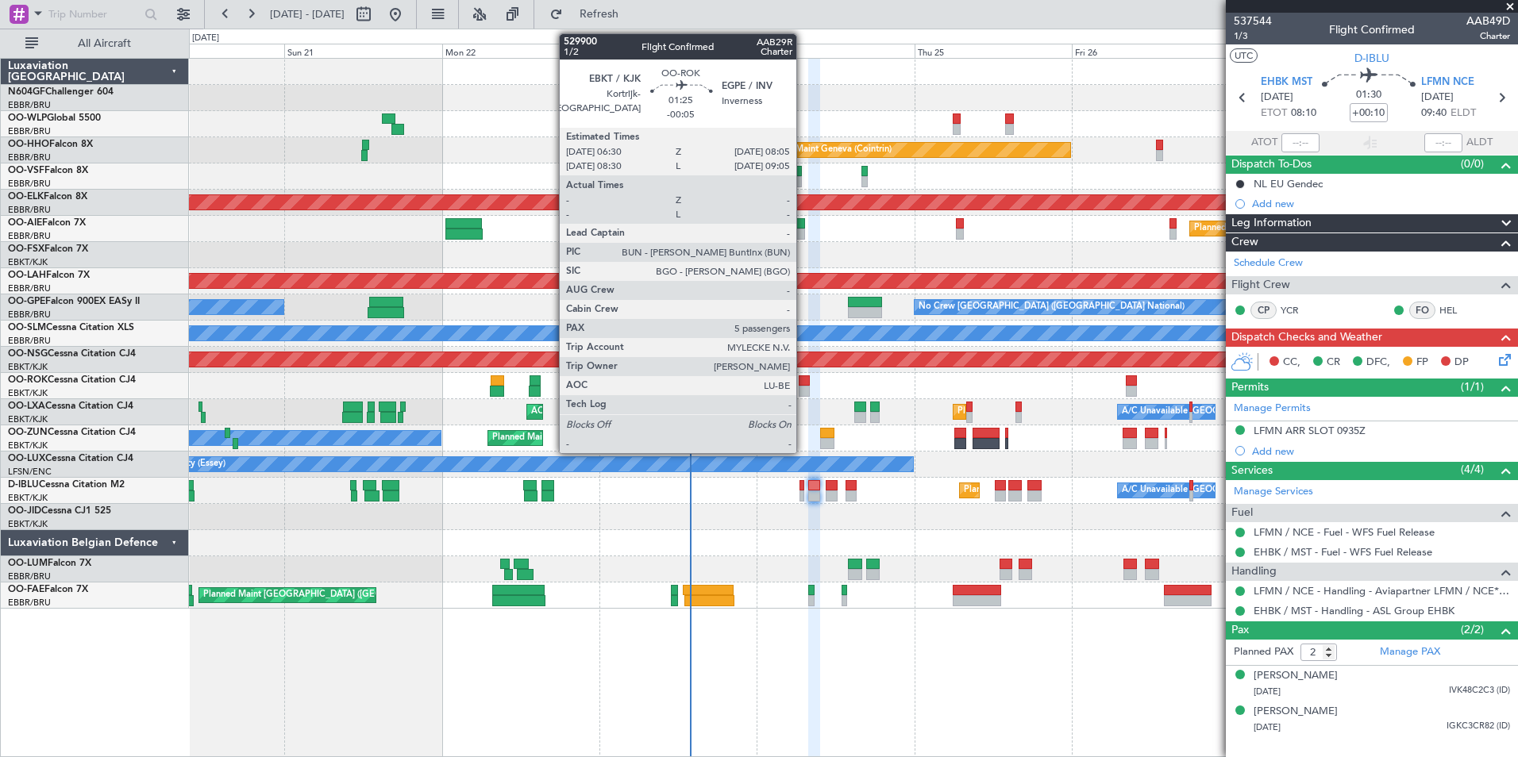
click at [803, 387] on div at bounding box center [803, 391] width 11 height 11
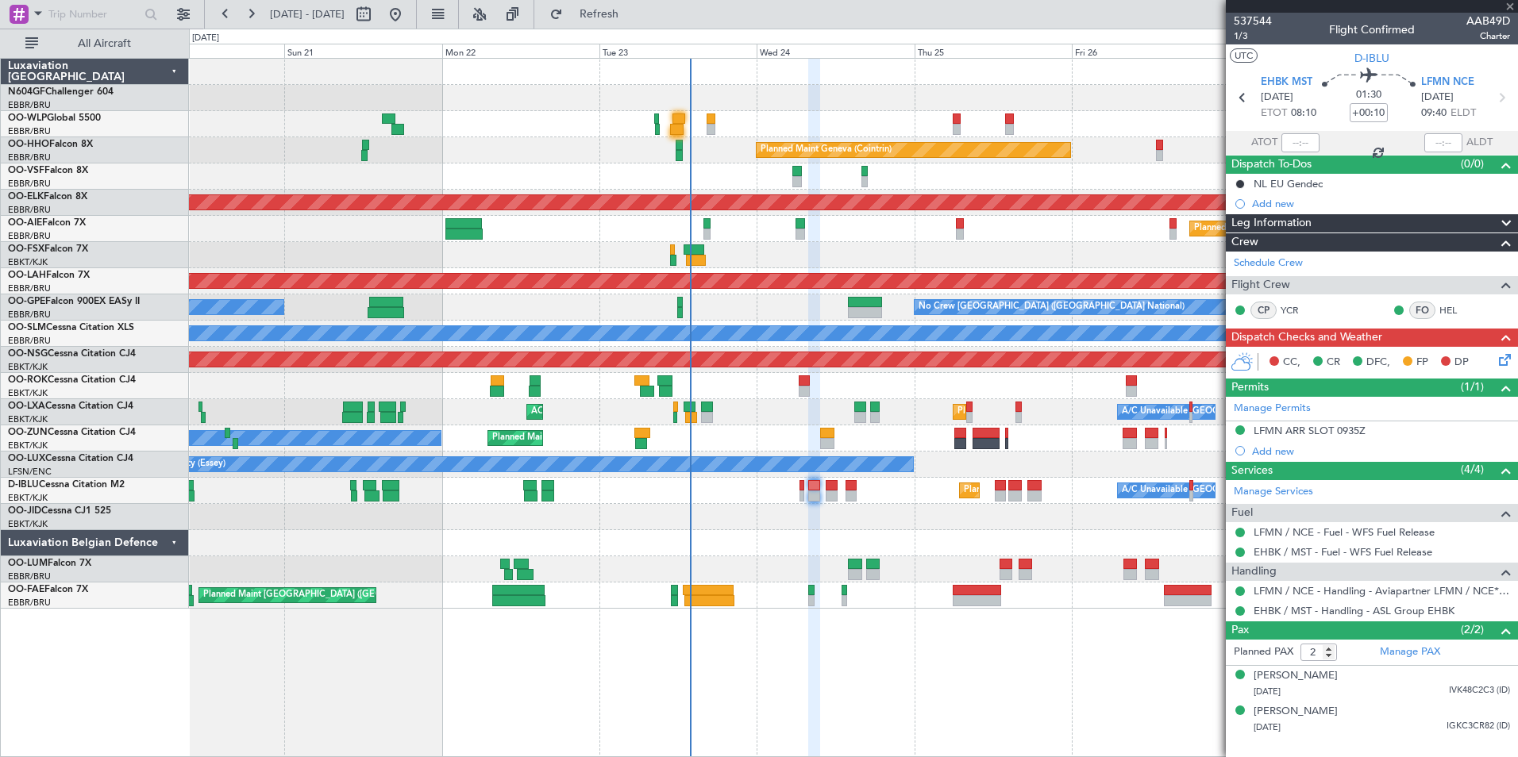
type input "-00:05"
type input "5"
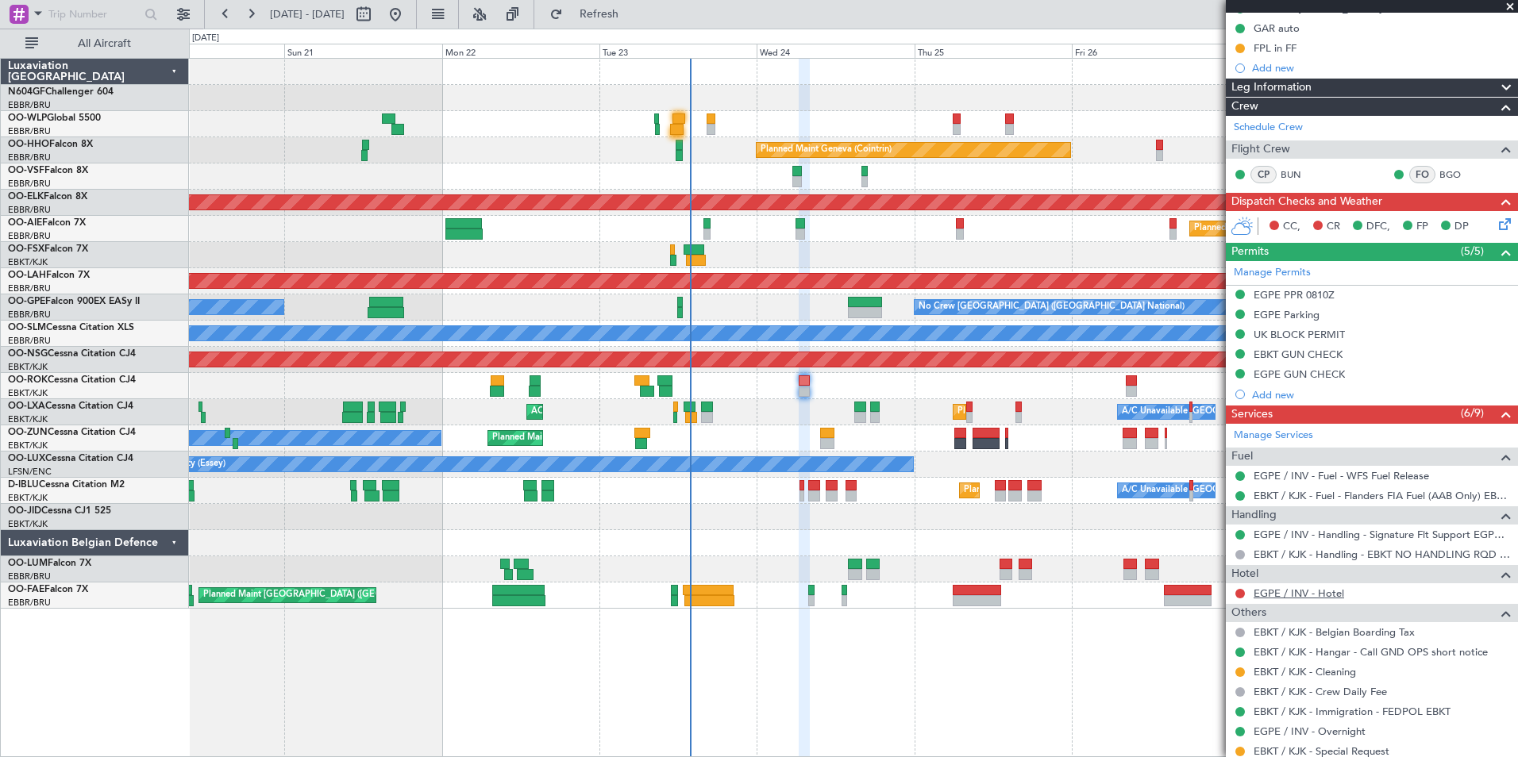
scroll to position [79, 0]
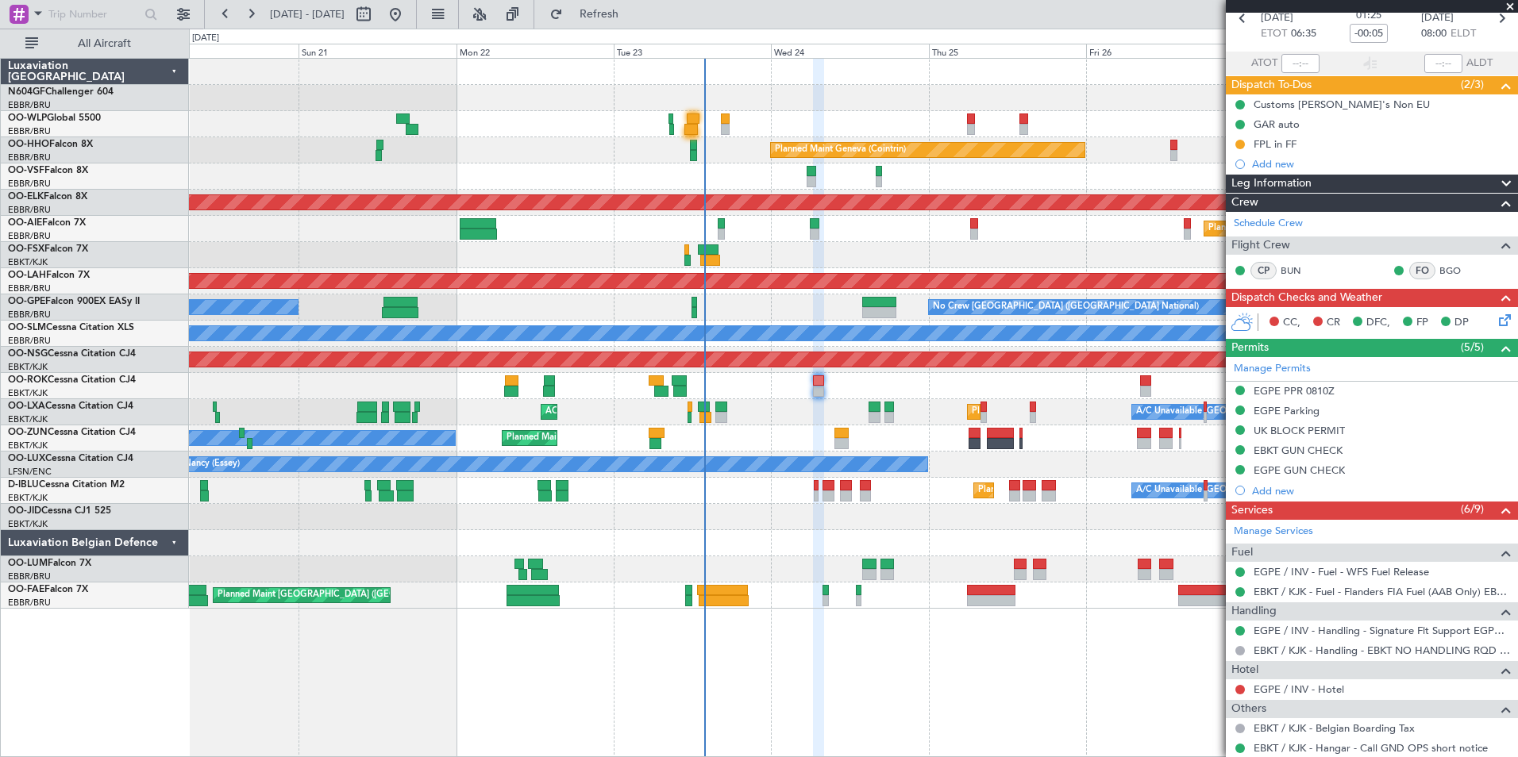
click at [902, 400] on div "Planned Maint Kortrijk-Wevelgem AOG Maint Kortrijk-Wevelgem A/C Unavailable Bru…" at bounding box center [853, 412] width 1328 height 26
click at [1495, 314] on icon at bounding box center [1501, 317] width 13 height 13
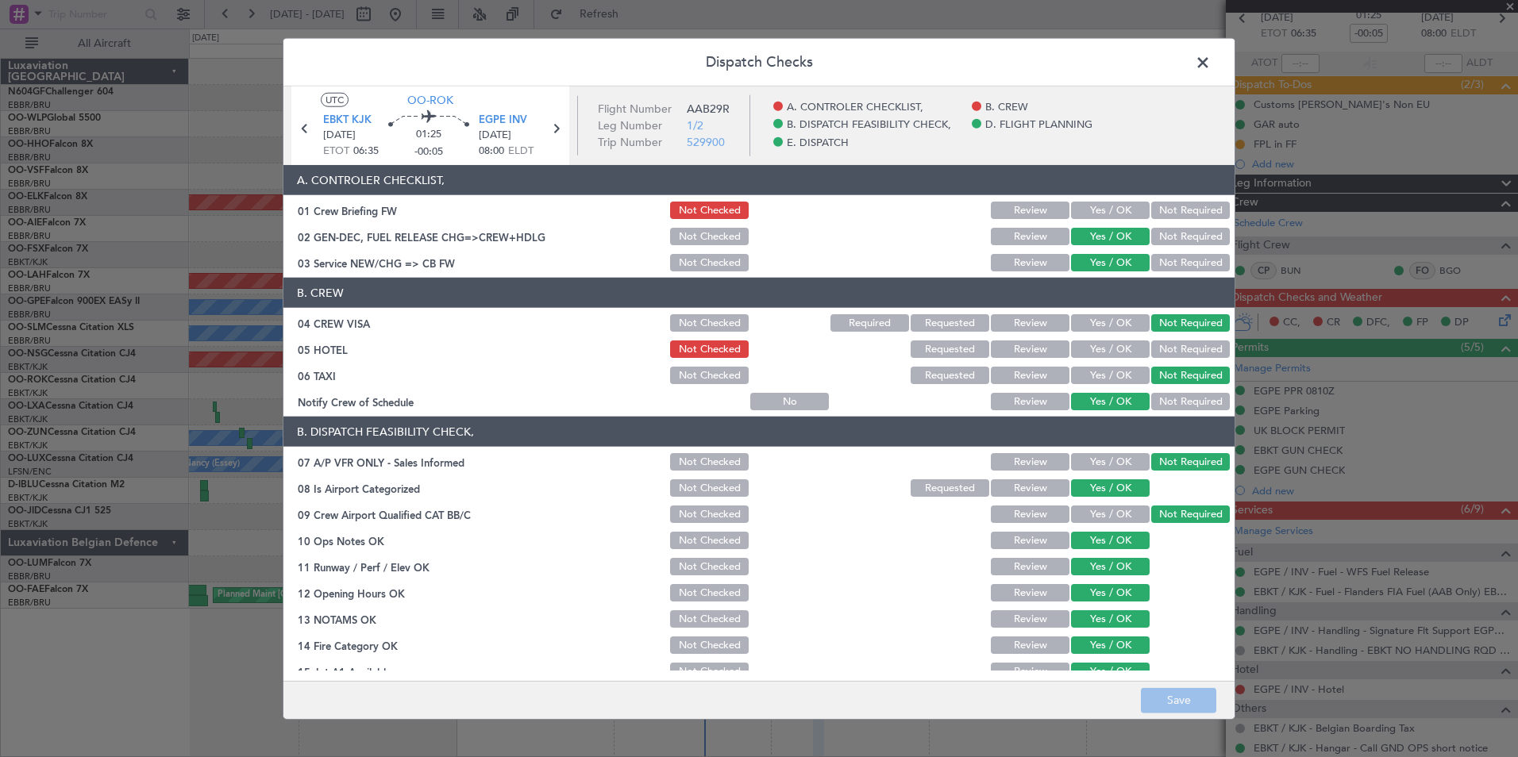
click at [1210, 52] on span at bounding box center [1210, 67] width 0 height 32
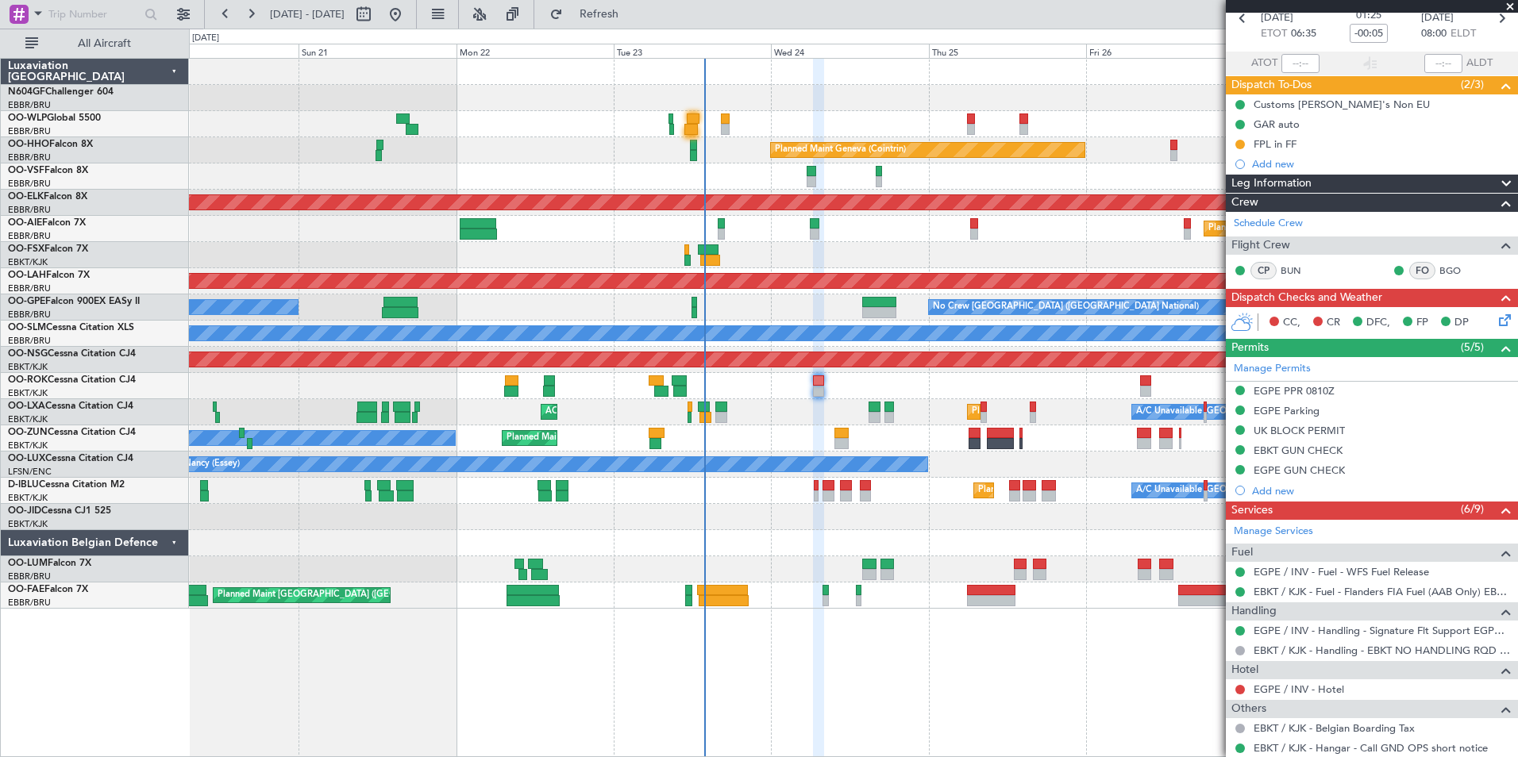
click at [952, 456] on div "No Crew Nancy (Essey)" at bounding box center [853, 465] width 1328 height 26
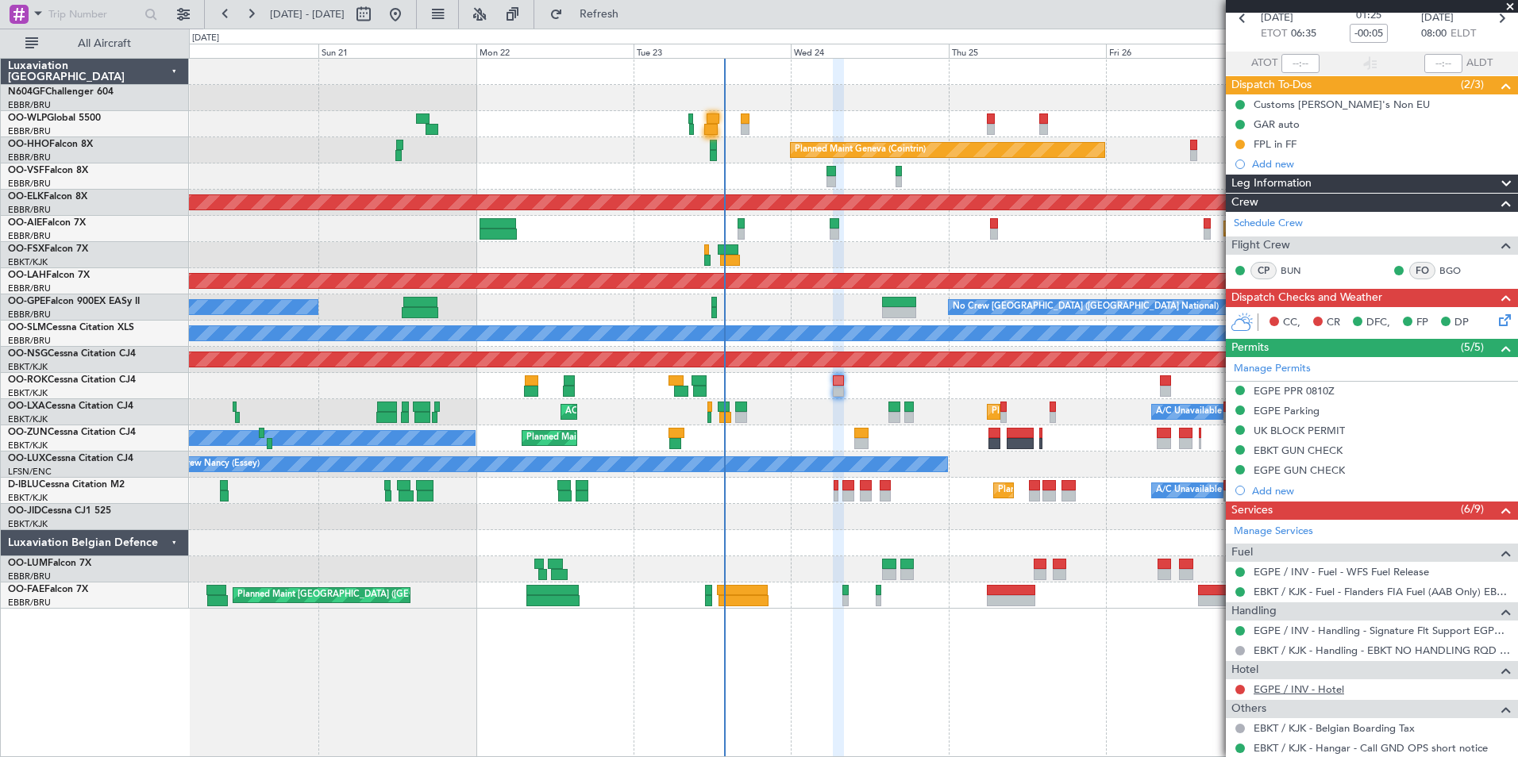
click at [1277, 691] on link "EGPE / INV - Hotel" at bounding box center [1298, 689] width 90 height 13
click at [925, 411] on div "Planned Maint Kortrijk-Wevelgem AOG Maint Kortrijk-Wevelgem A/C Unavailable Bru…" at bounding box center [853, 412] width 1328 height 26
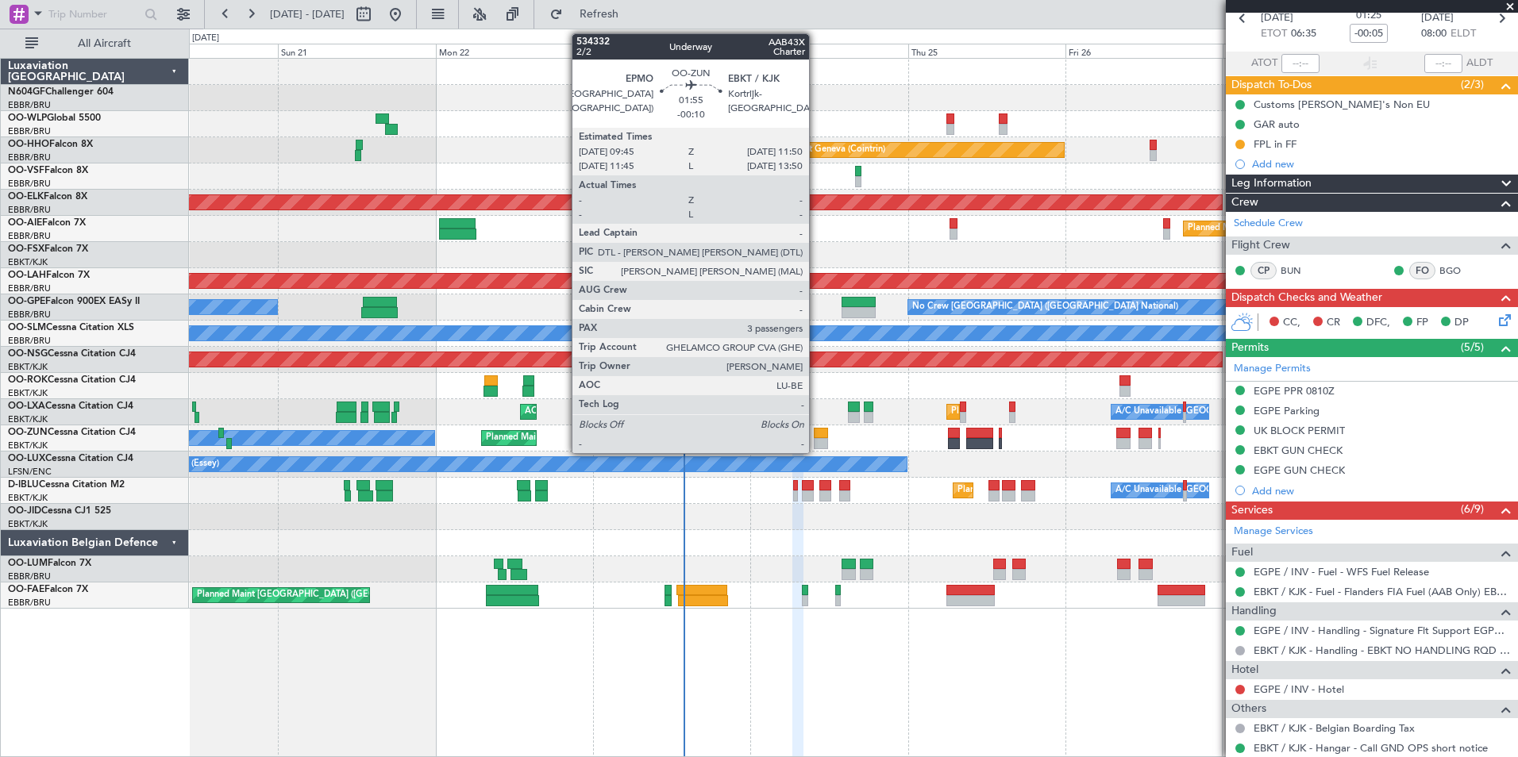
click at [816, 441] on div at bounding box center [821, 443] width 14 height 11
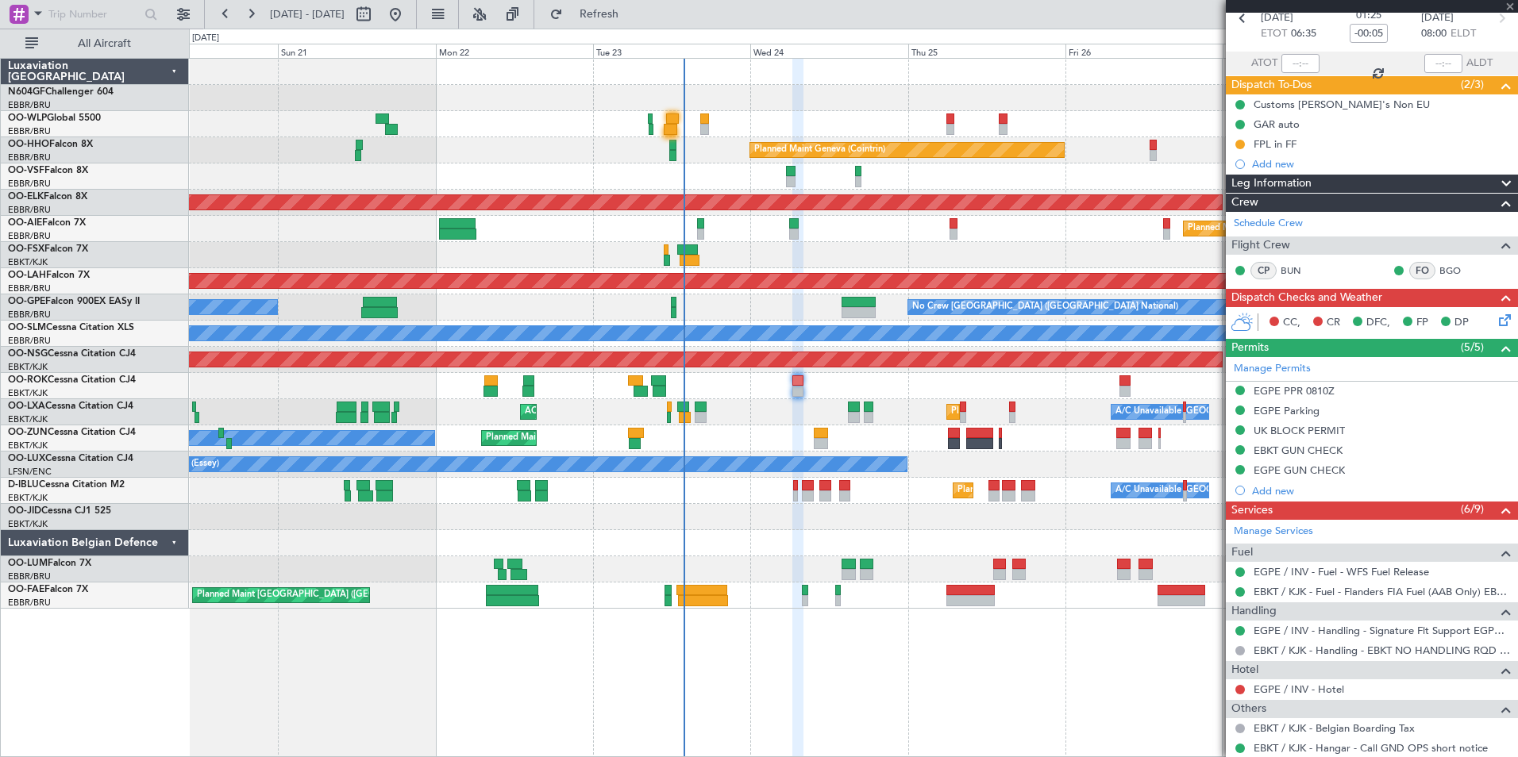
type input "-00:10"
type input "3"
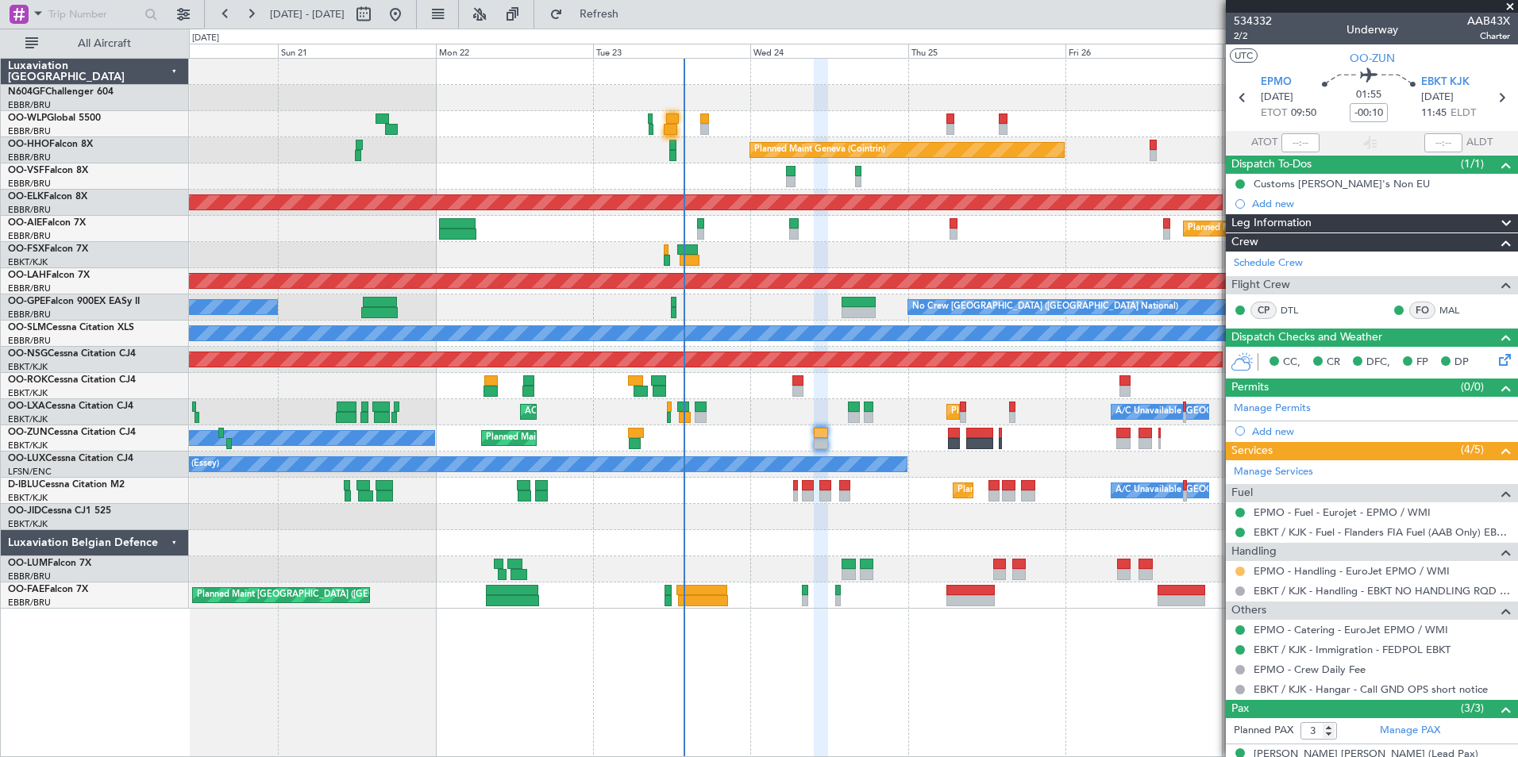
click at [1238, 568] on button at bounding box center [1240, 572] width 10 height 10
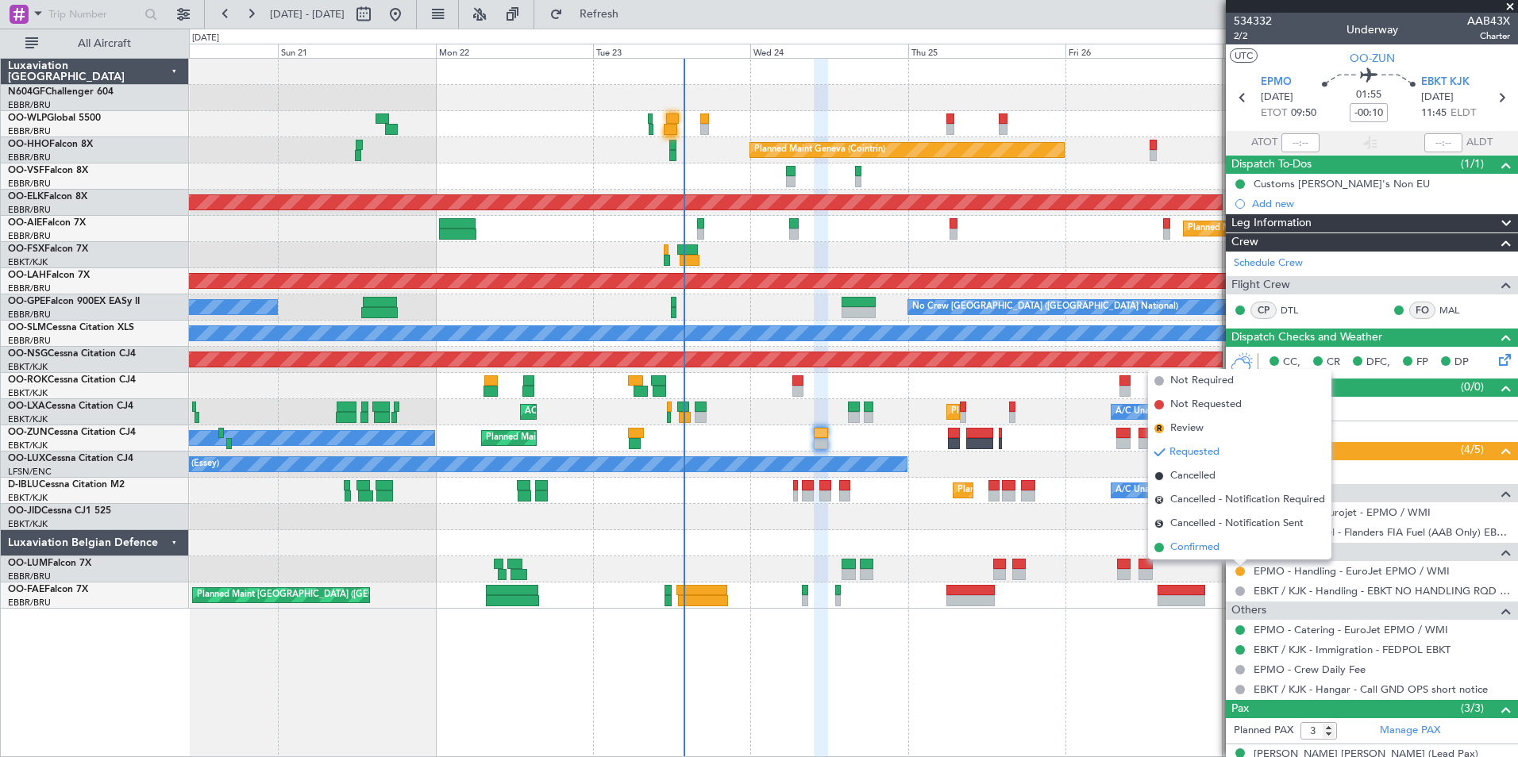
click at [1210, 552] on span "Confirmed" at bounding box center [1194, 548] width 49 height 16
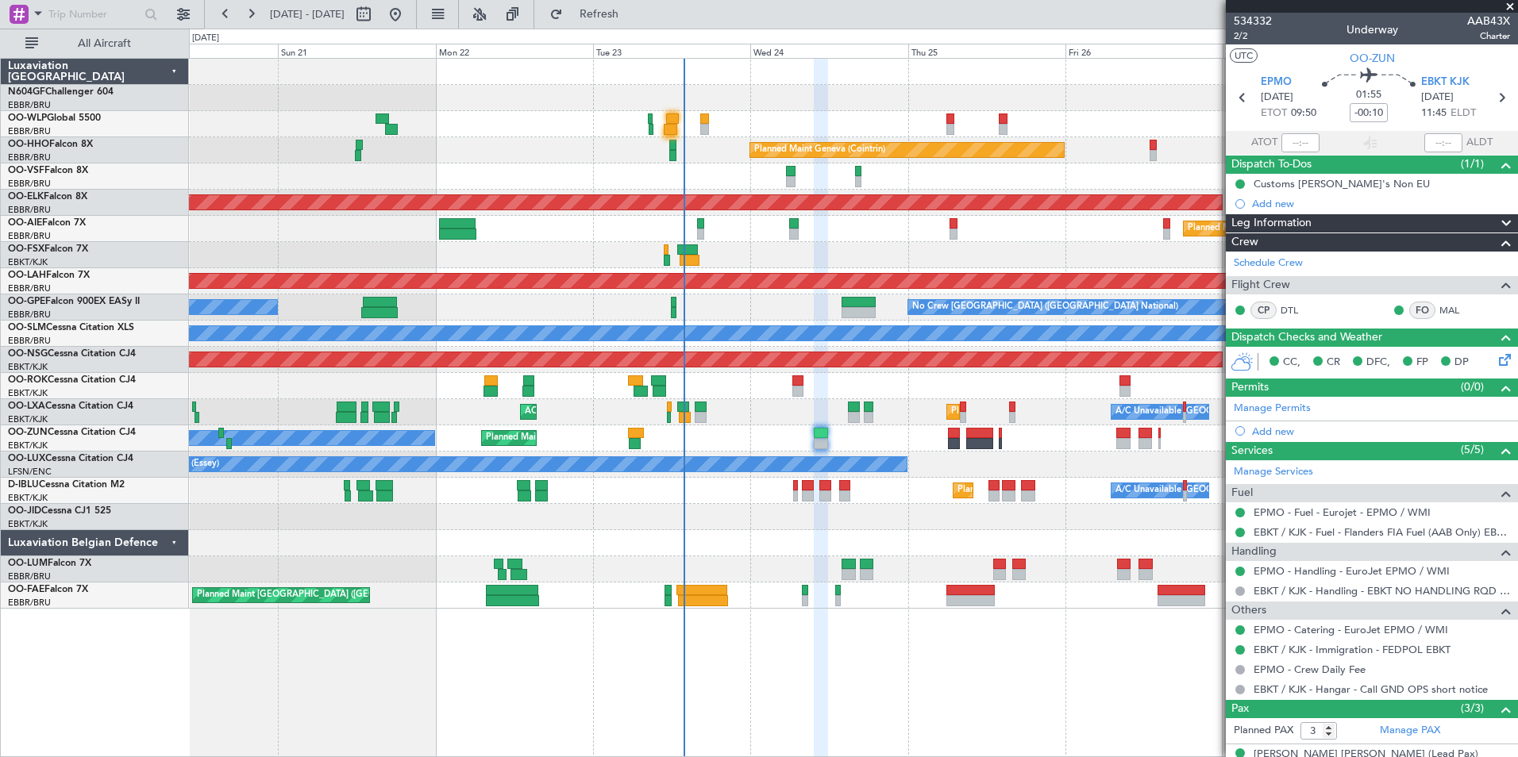
click at [1495, 361] on icon at bounding box center [1501, 357] width 13 height 13
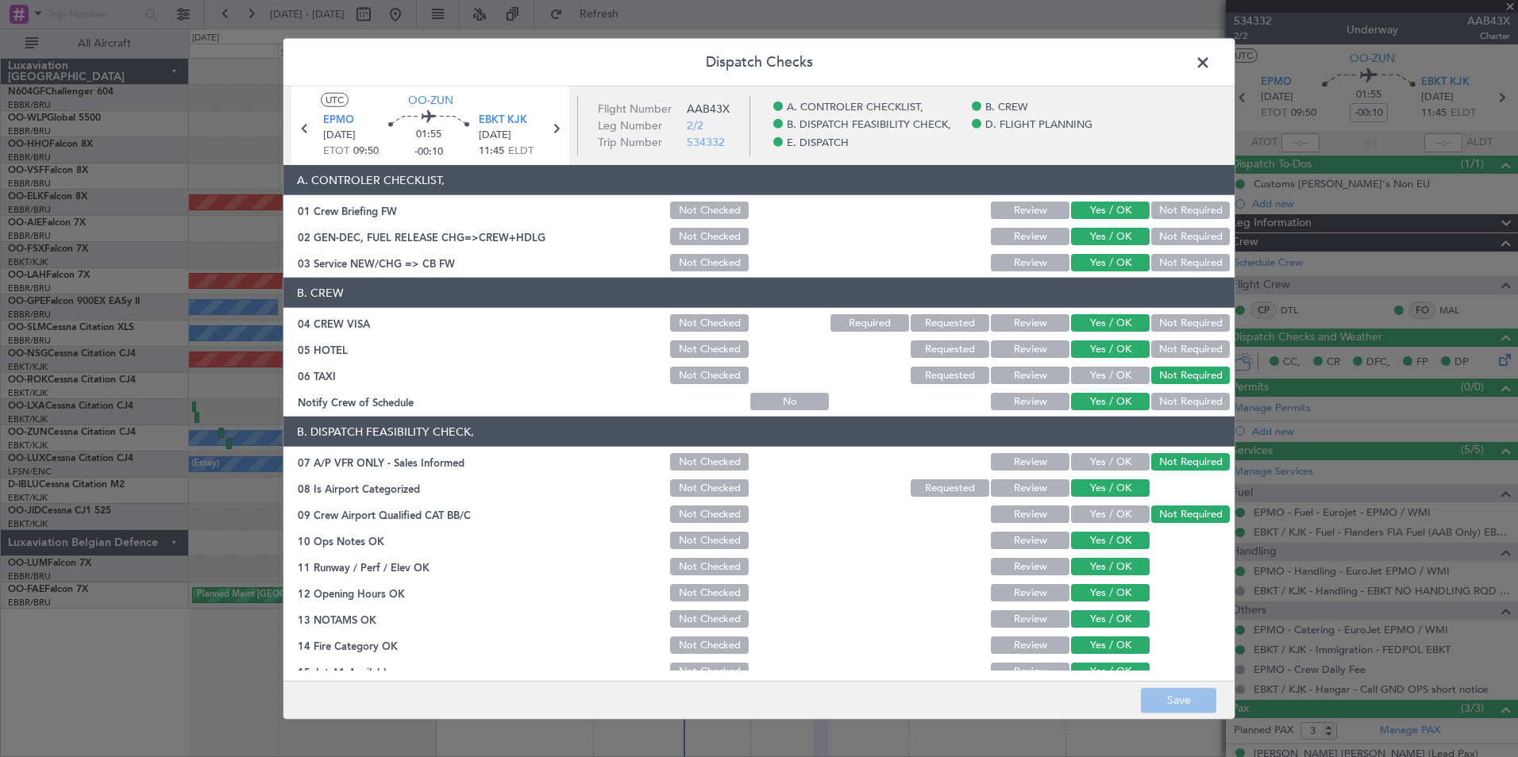
click at [1210, 66] on span at bounding box center [1210, 67] width 0 height 32
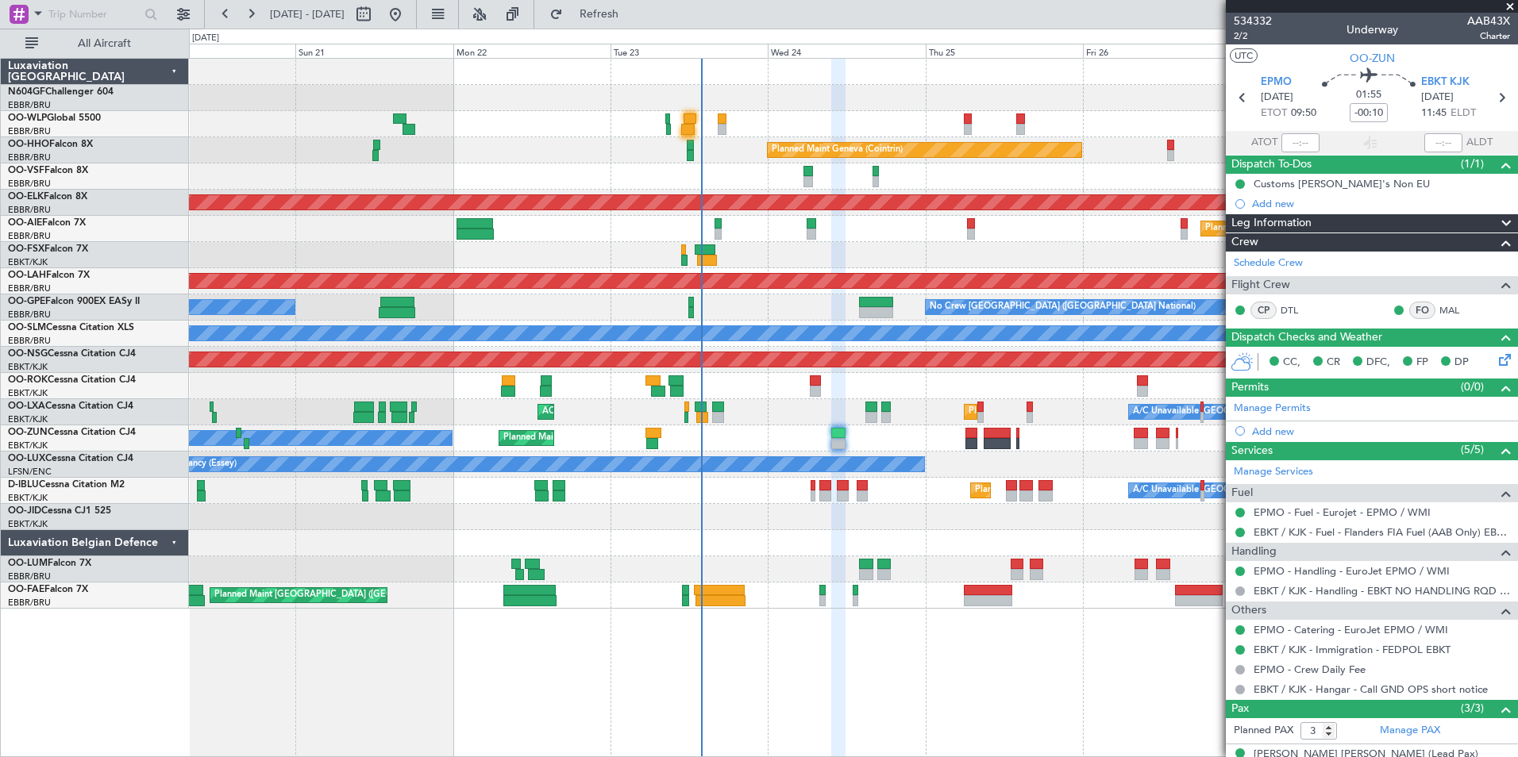
click at [946, 477] on div "Planned Maint Liege Planned Maint Geneva (Cointrin) AOG Maint Brussels (Brussel…" at bounding box center [853, 334] width 1328 height 550
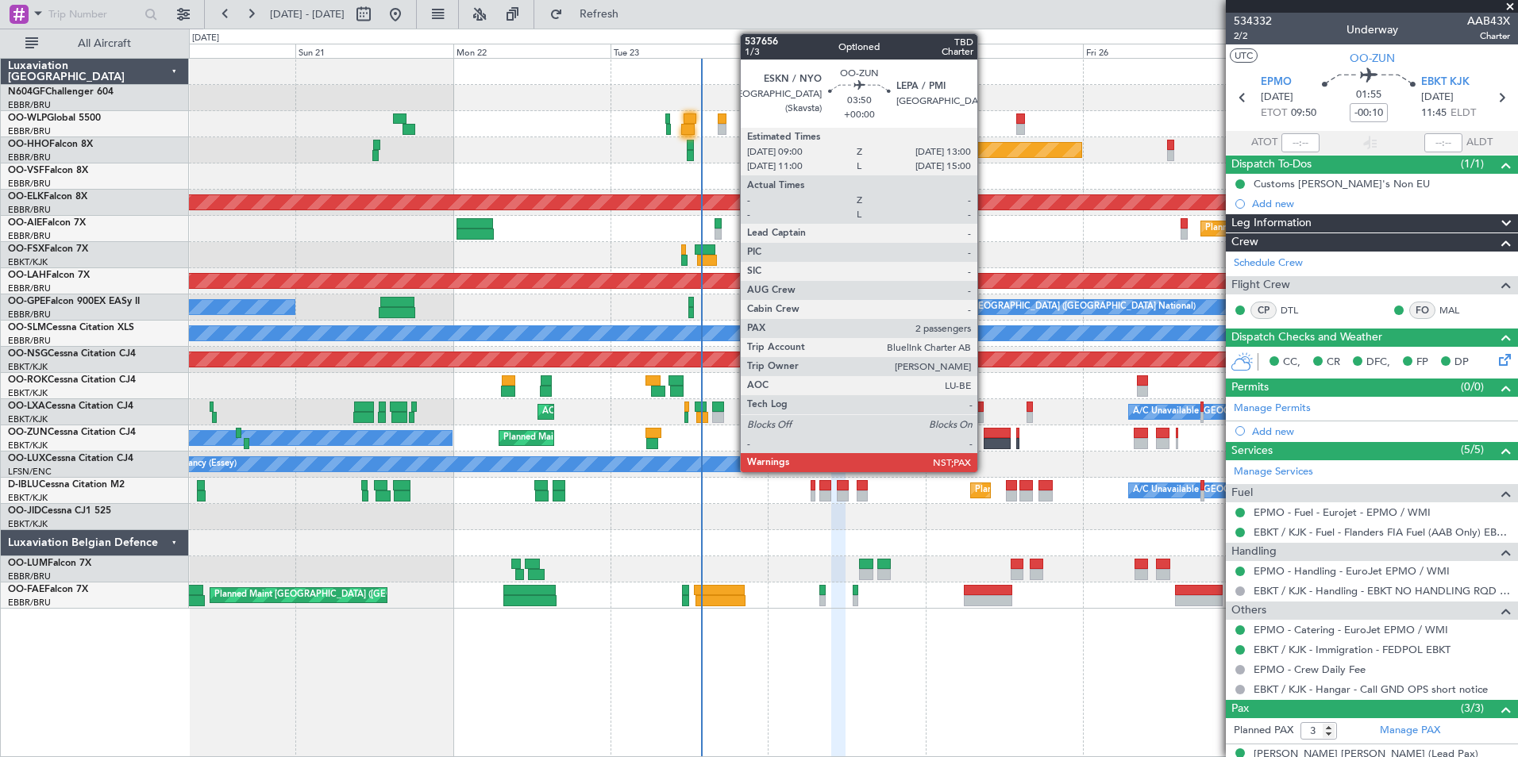
click at [984, 439] on div at bounding box center [996, 443] width 27 height 11
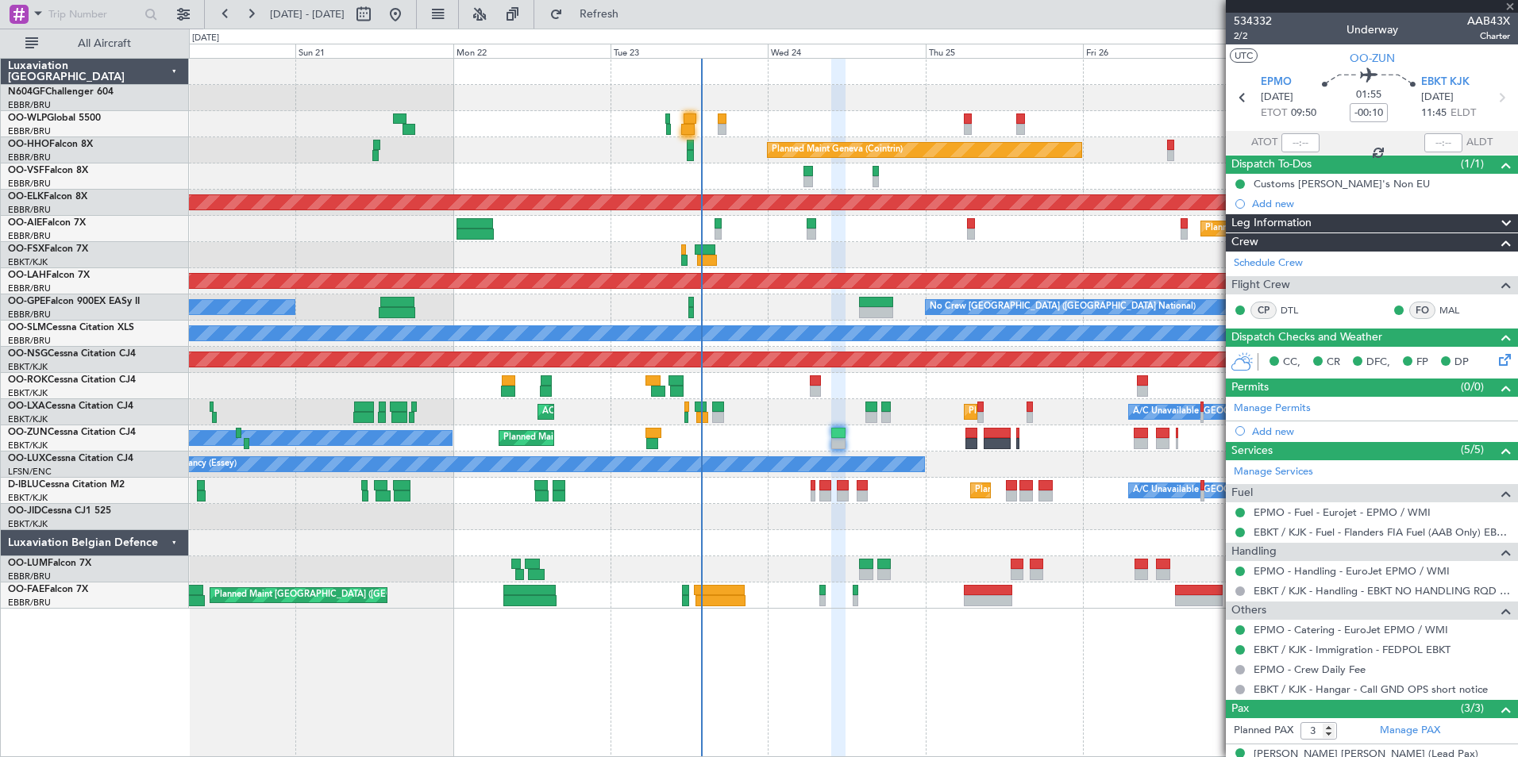
type input "2"
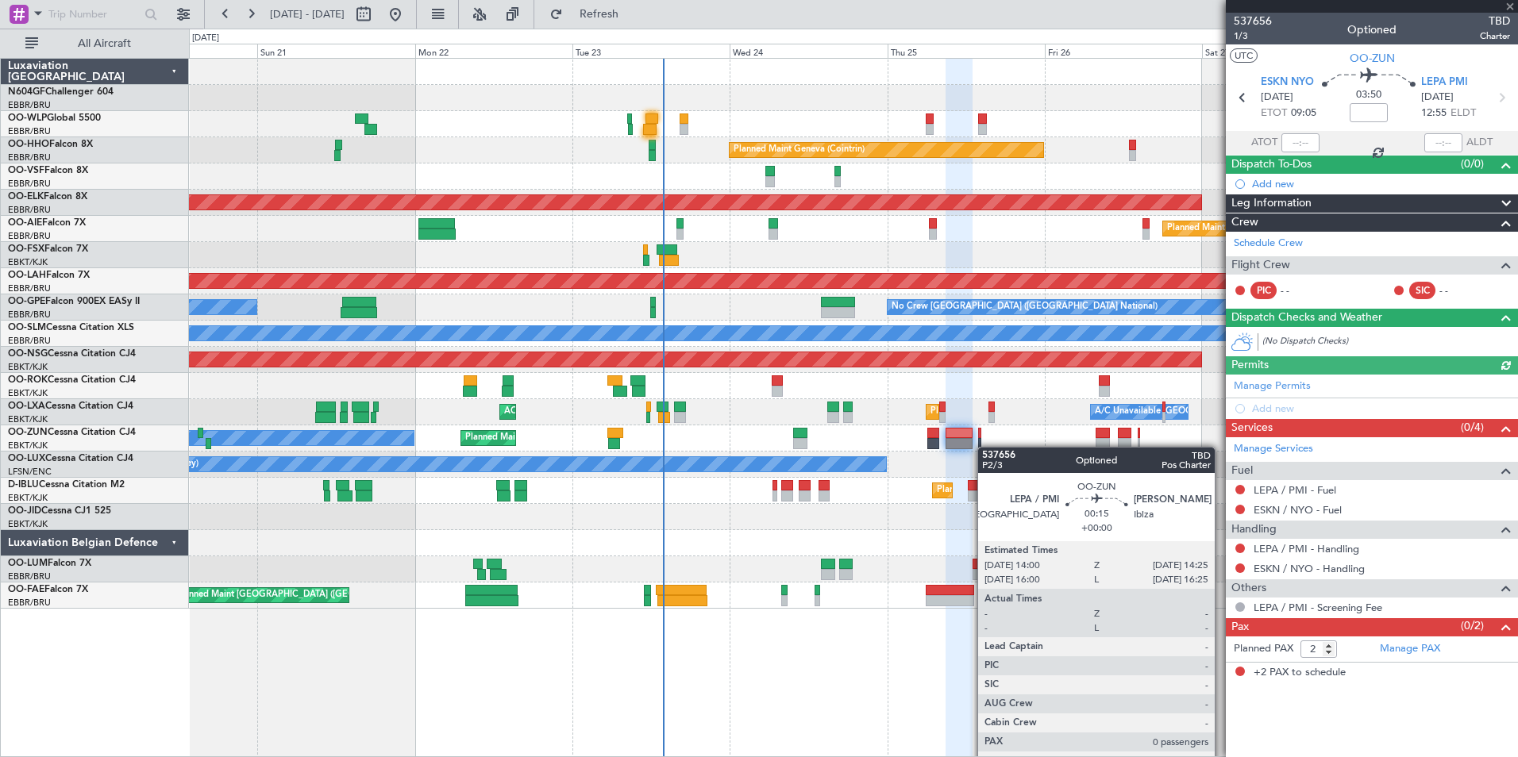
click at [971, 446] on div "Planned Maint Geneva (Cointrin) AOG Maint Brussels (Brussels National) Planned …" at bounding box center [853, 334] width 1328 height 550
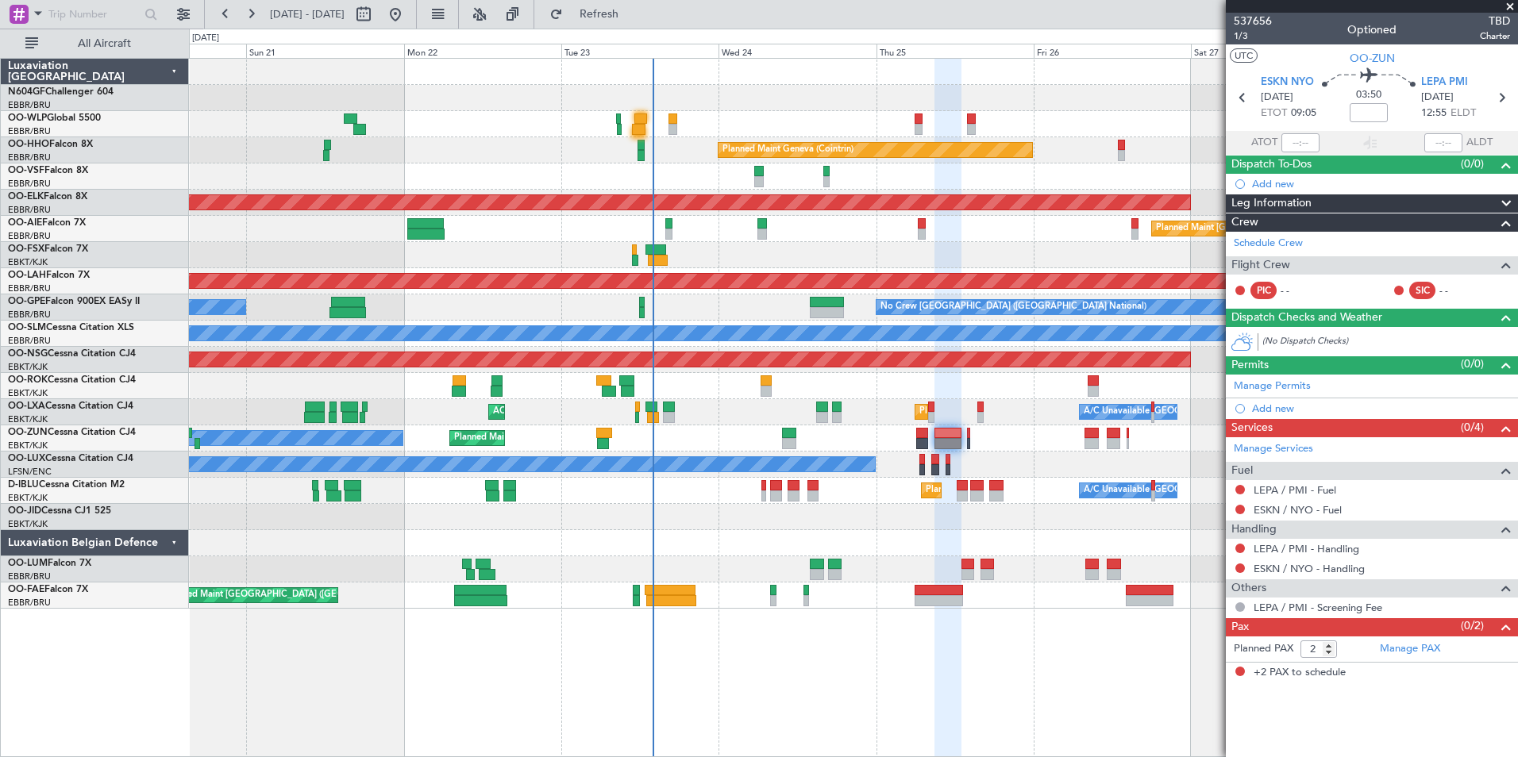
click at [815, 414] on div "Planned Maint Kortrijk-Wevelgem AOG Maint Kortrijk-Wevelgem A/C Unavailable Bru…" at bounding box center [853, 412] width 1328 height 26
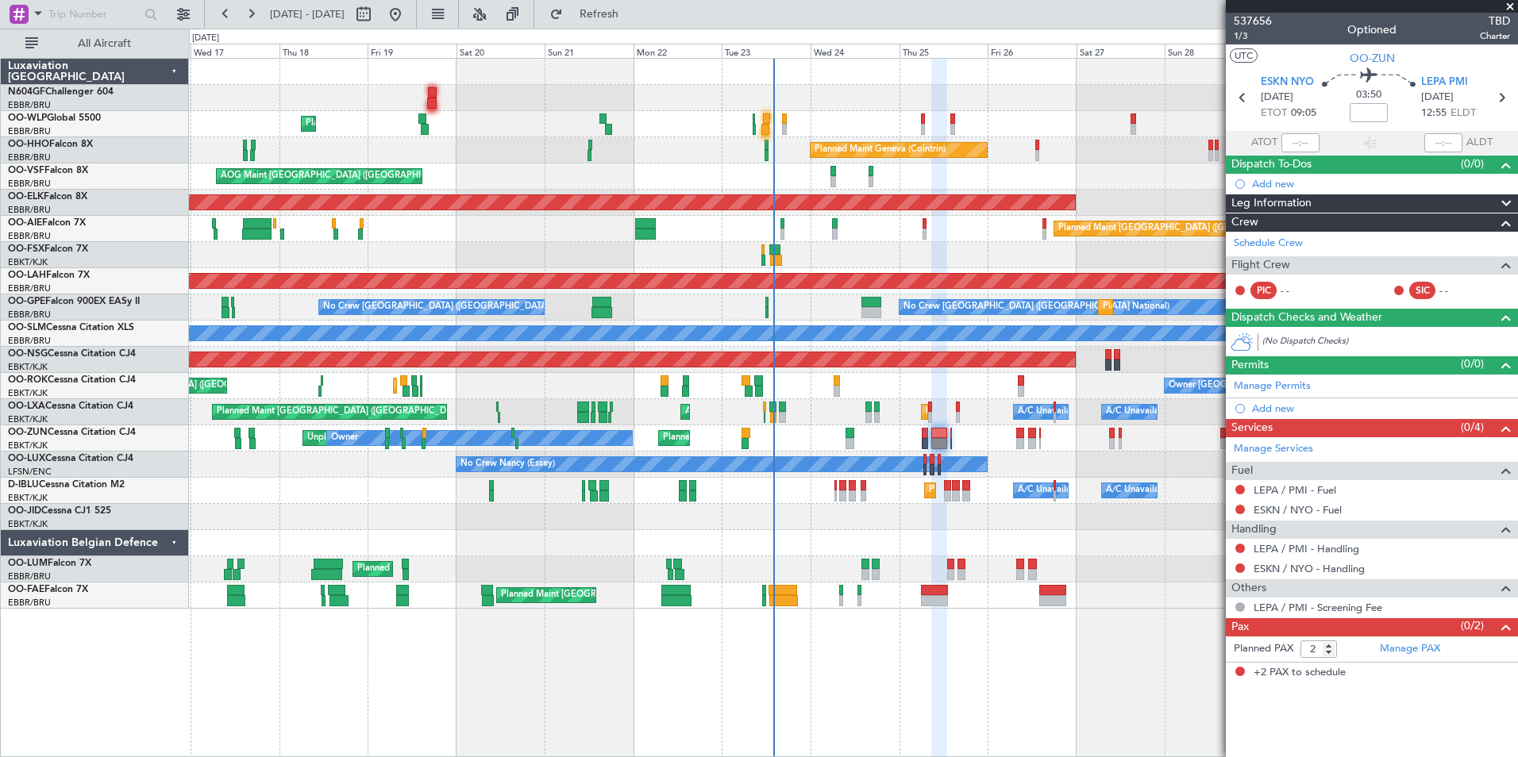
click at [980, 437] on div "Unplanned Maint Kortrijk-Wevelgem Owner Planned Maint Kortrijk-Wevelgem" at bounding box center [853, 438] width 1328 height 26
click at [114, 434] on link "OO-ZUN Cessna Citation CJ4" at bounding box center [72, 433] width 128 height 10
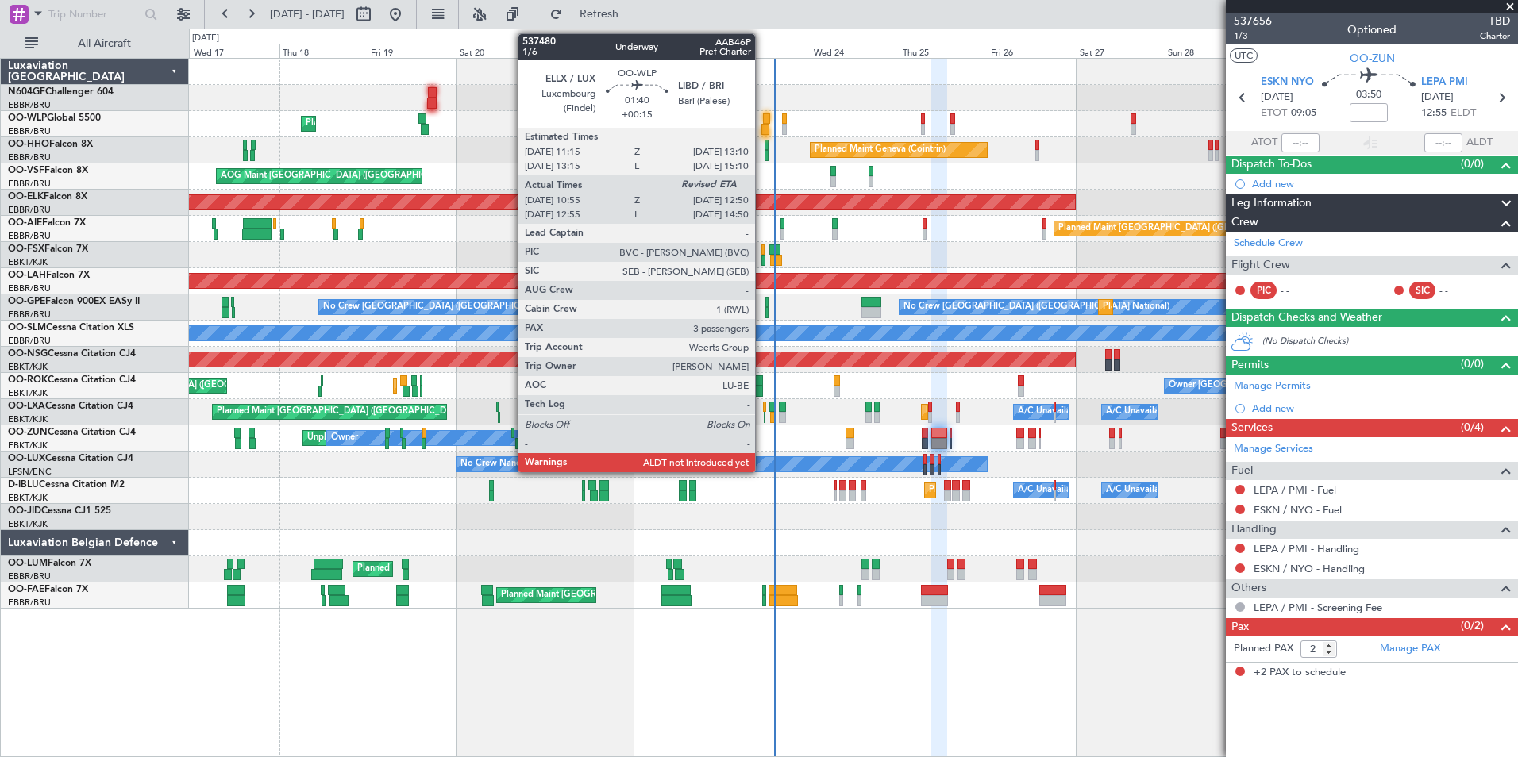
click at [763, 121] on div at bounding box center [766, 119] width 7 height 11
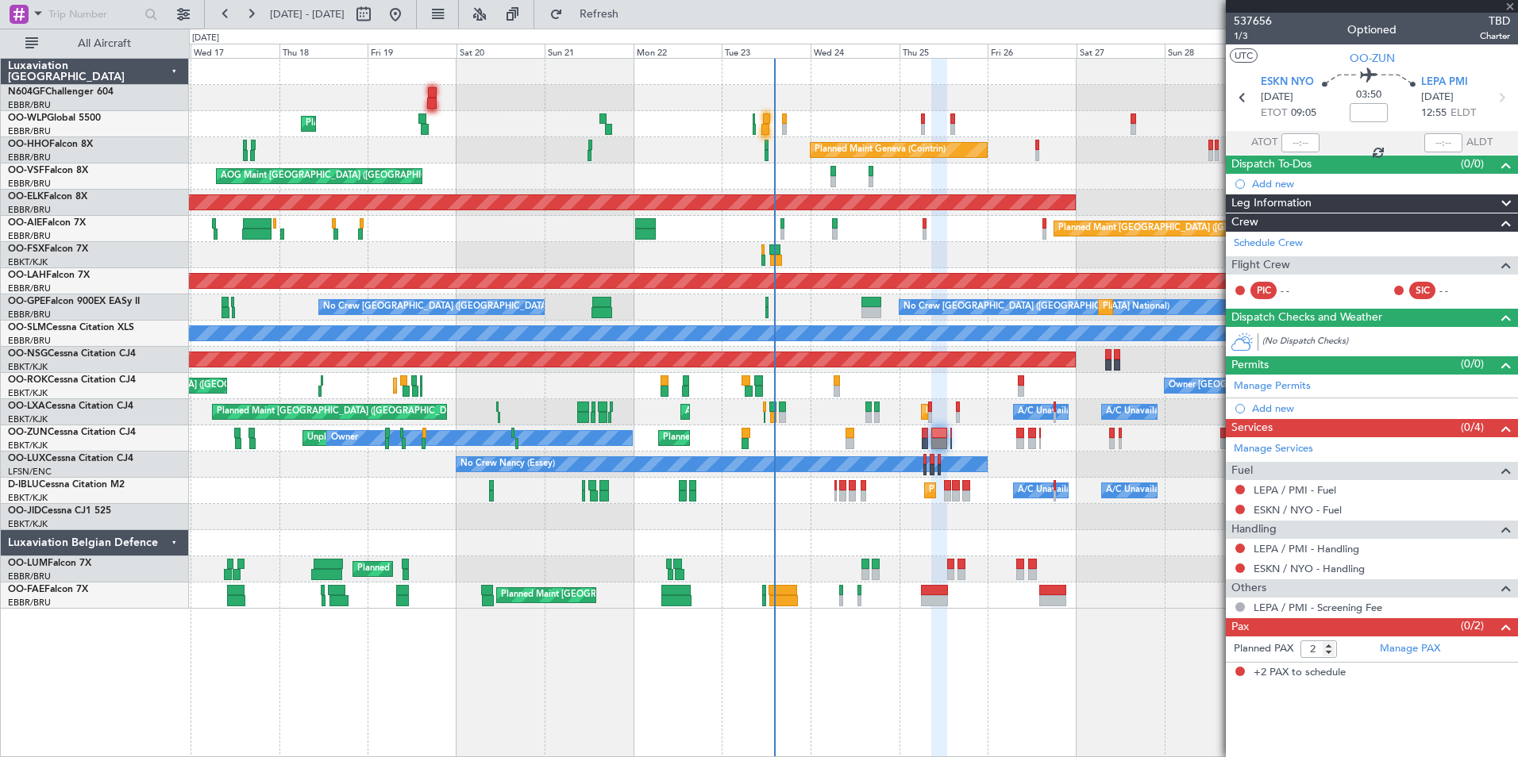
type input "+00:15"
type input "11:05"
type input "3"
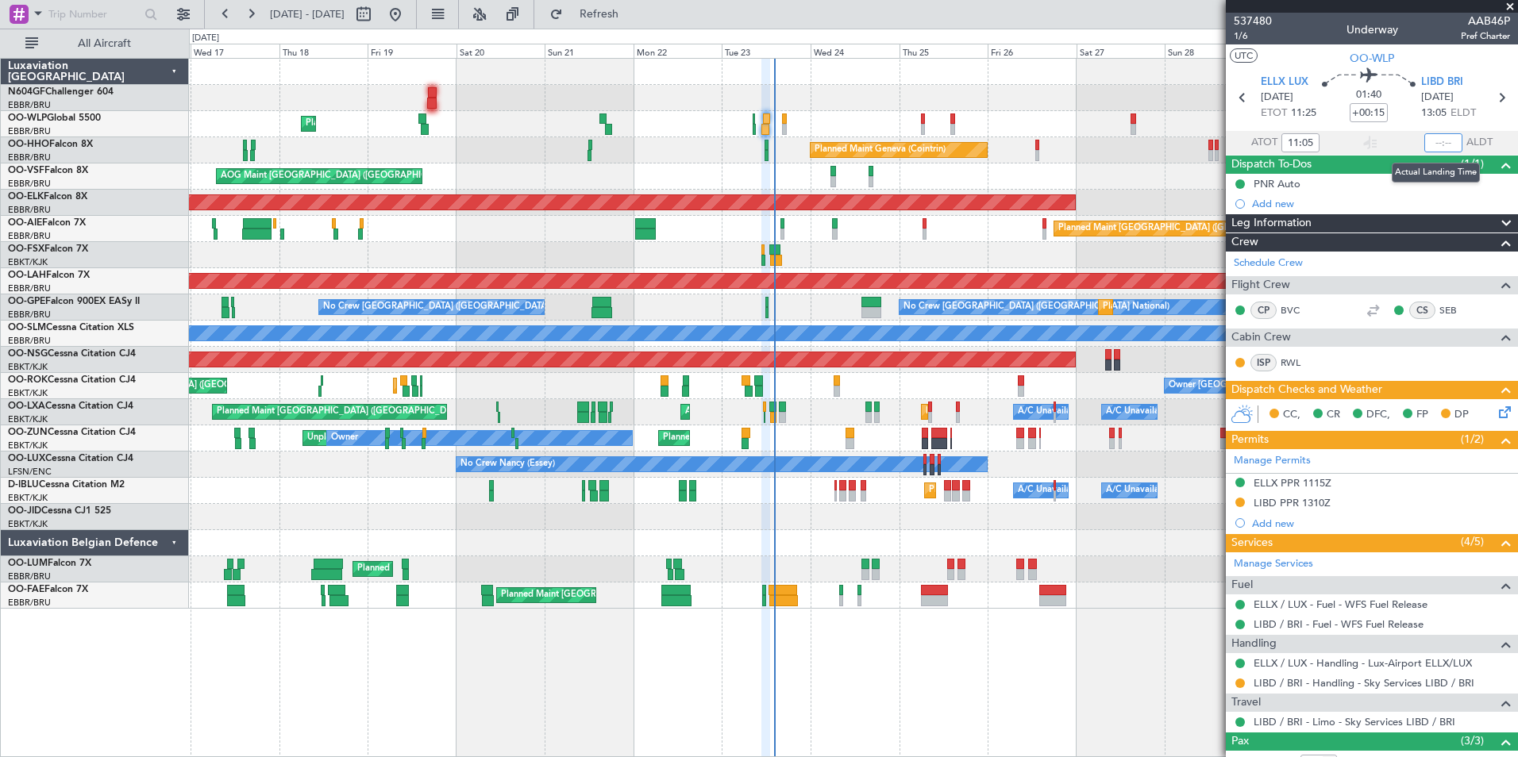
click at [1440, 144] on input "text" at bounding box center [1443, 142] width 38 height 19
click at [1426, 57] on section "UTC OO-WLP" at bounding box center [1372, 56] width 292 height 24
type input "13:29"
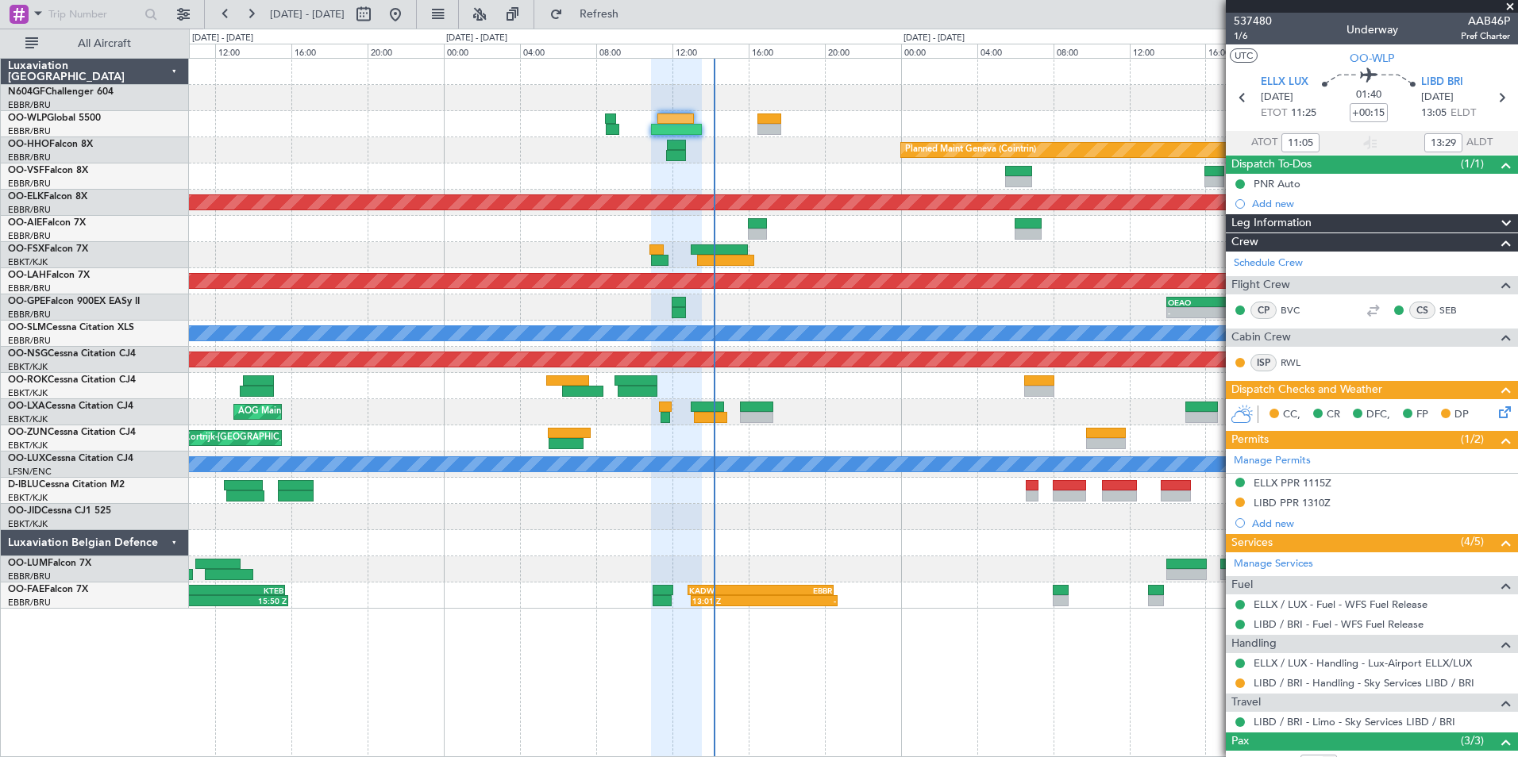
click at [831, 427] on div "Planned Maint Kortrijk-Wevelgem ESKN 09:00 Z LEPA 13:00 Z Owner" at bounding box center [853, 438] width 1328 height 26
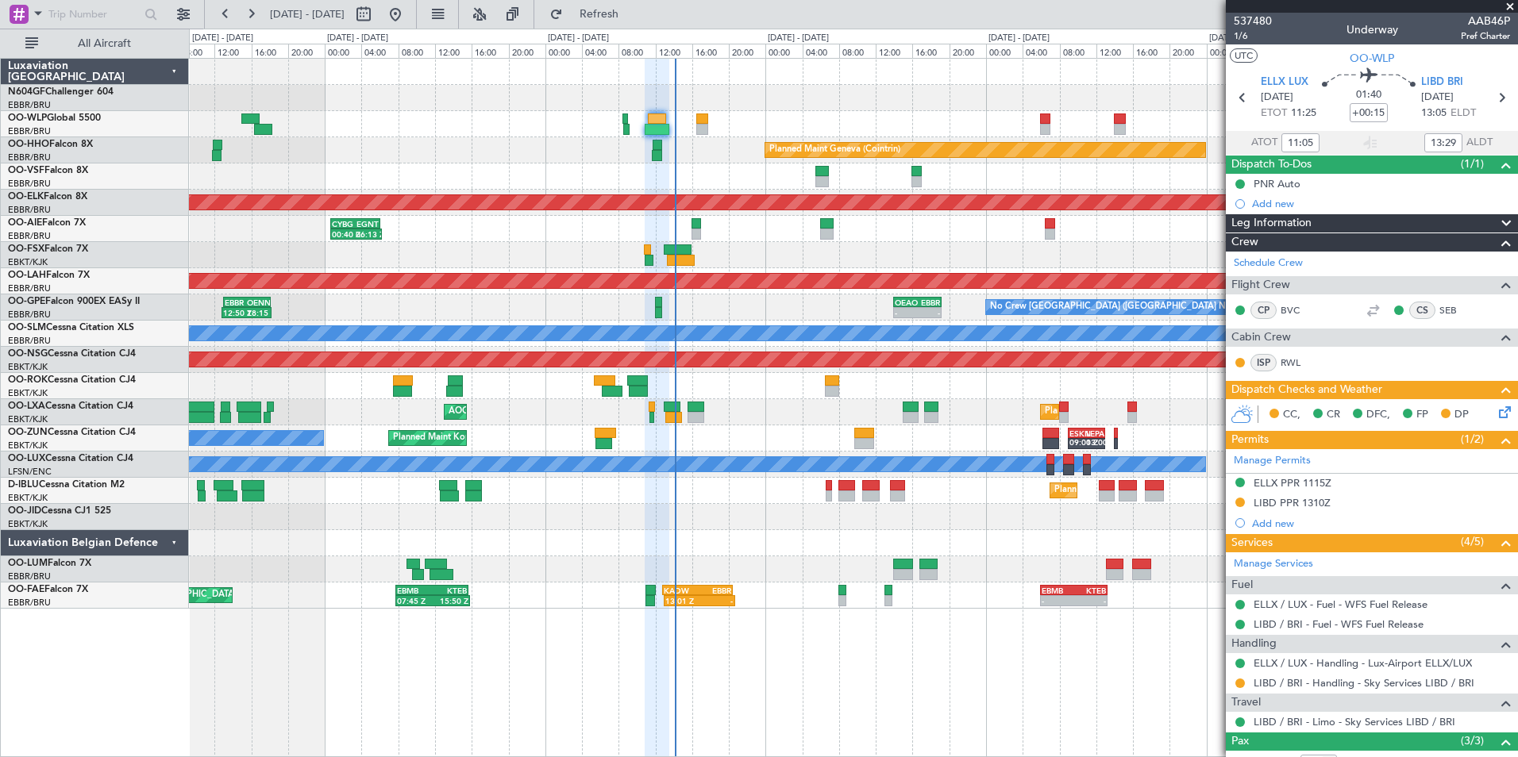
click at [812, 438] on div "ESKN 09:00 Z LEPA 13:00 Z Planned Maint Kortrijk-Wevelgem Owner" at bounding box center [853, 438] width 1328 height 26
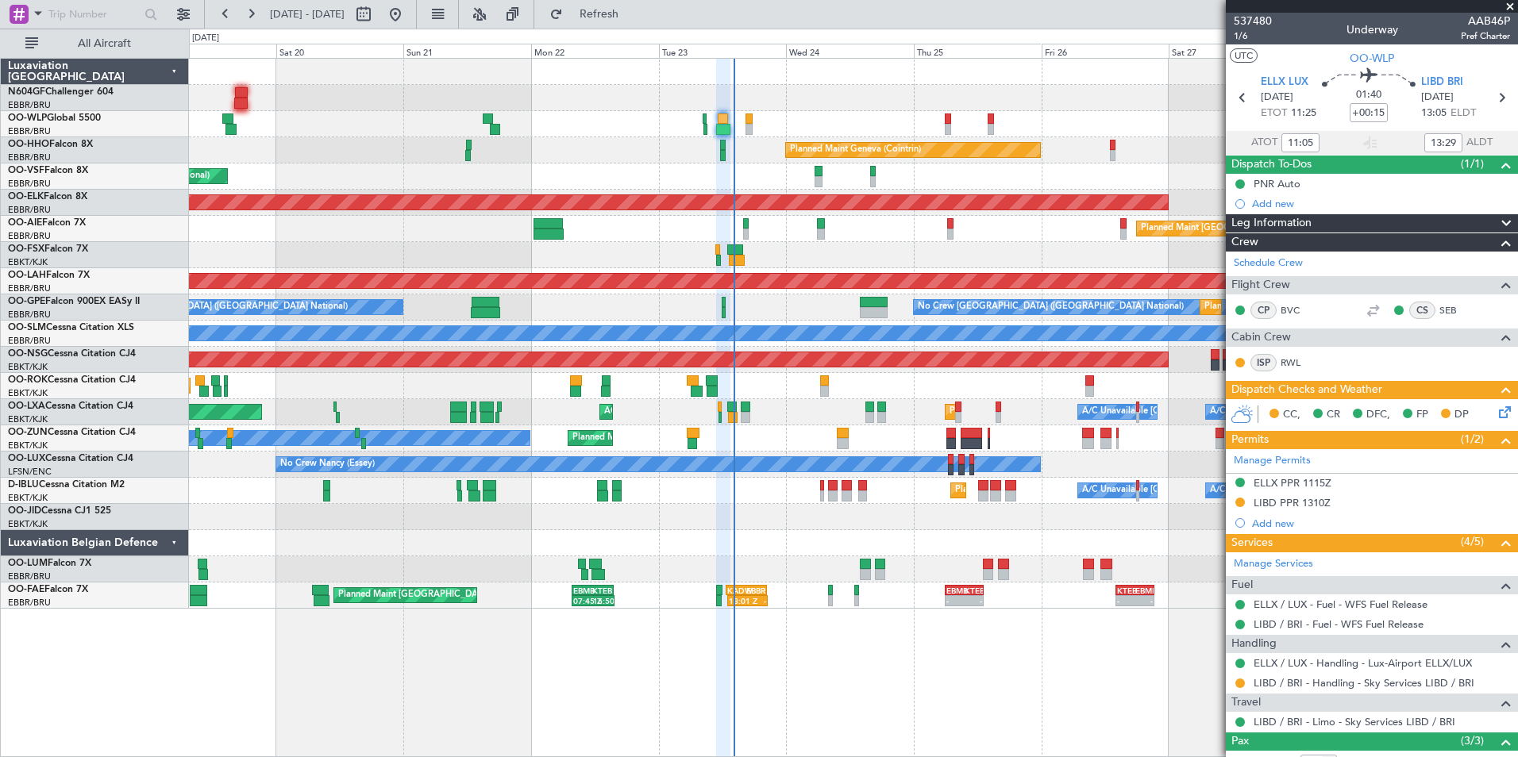
click at [860, 506] on div "Planned Maint Kortrijk-[GEOGRAPHIC_DATA]" at bounding box center [853, 517] width 1328 height 26
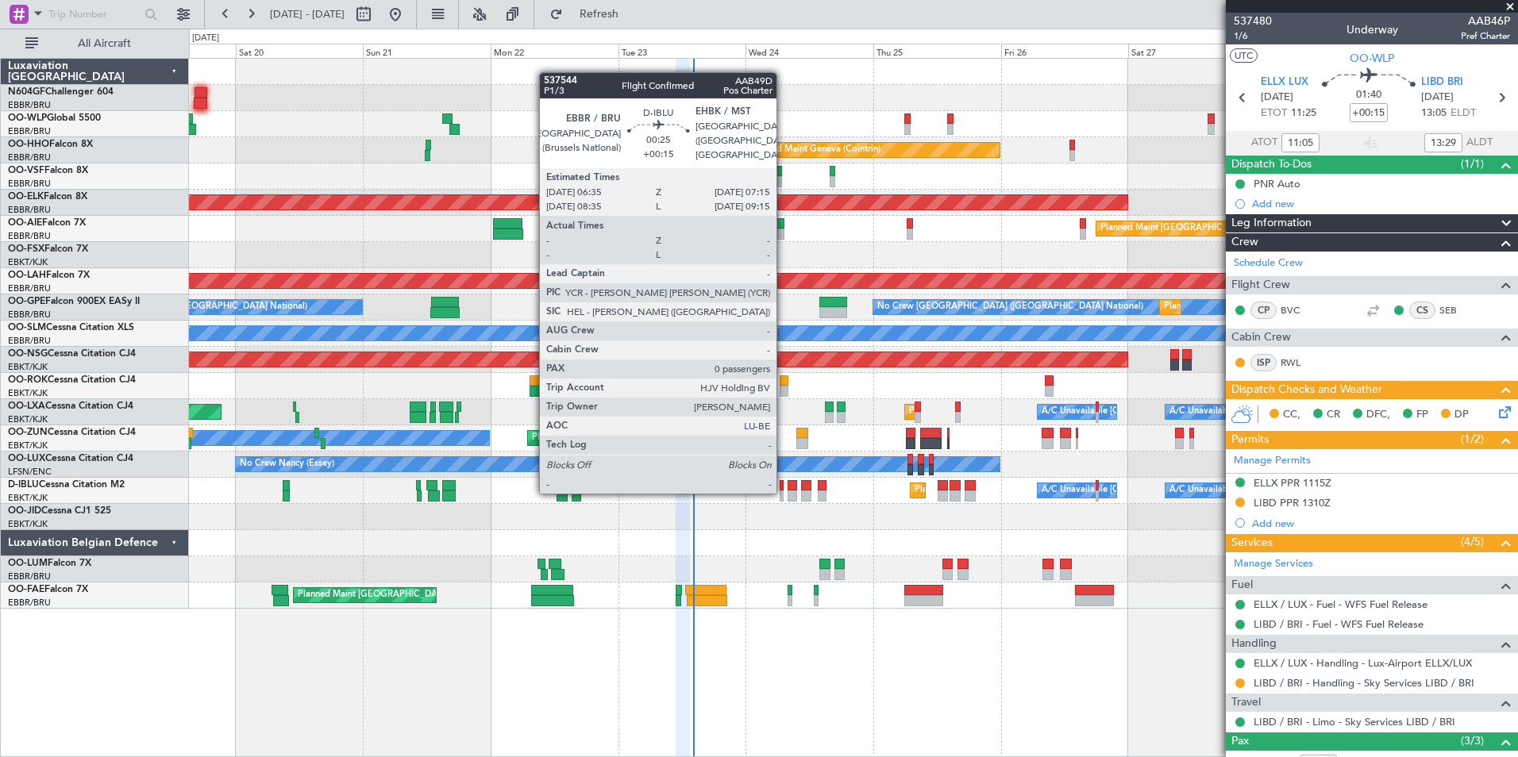
click at [783, 492] on div at bounding box center [781, 496] width 4 height 11
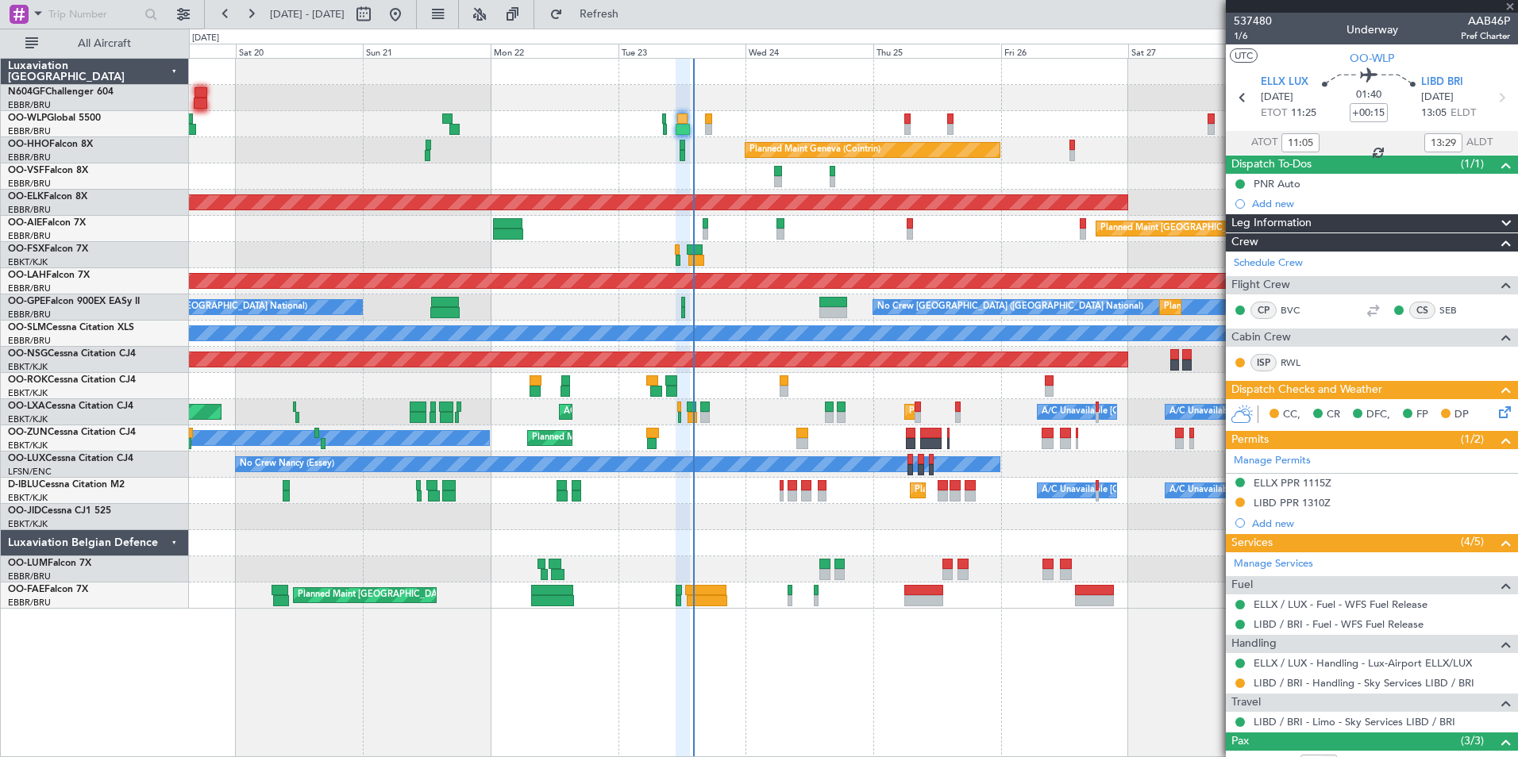
type input "0"
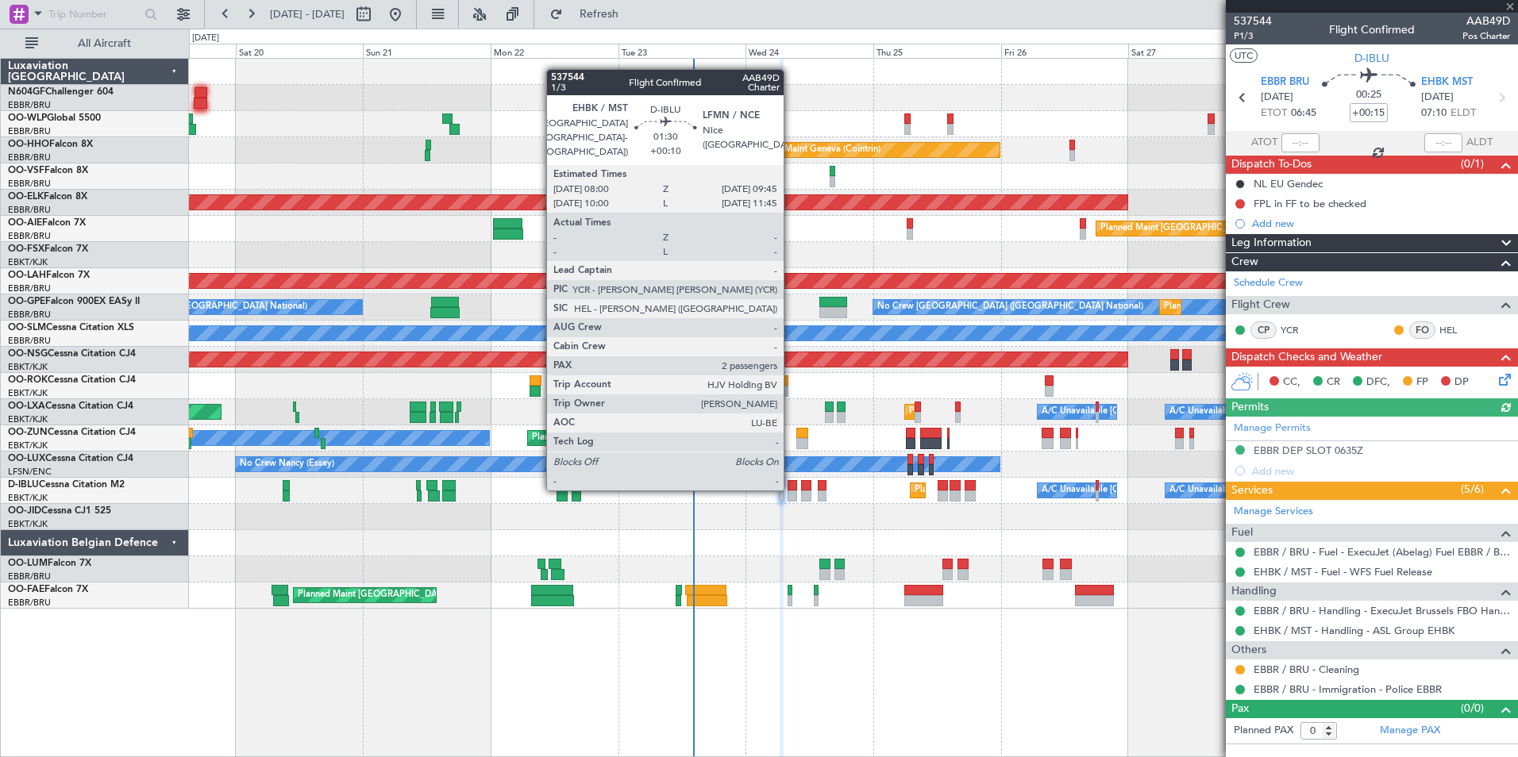
click at [791, 489] on div at bounding box center [792, 485] width 10 height 11
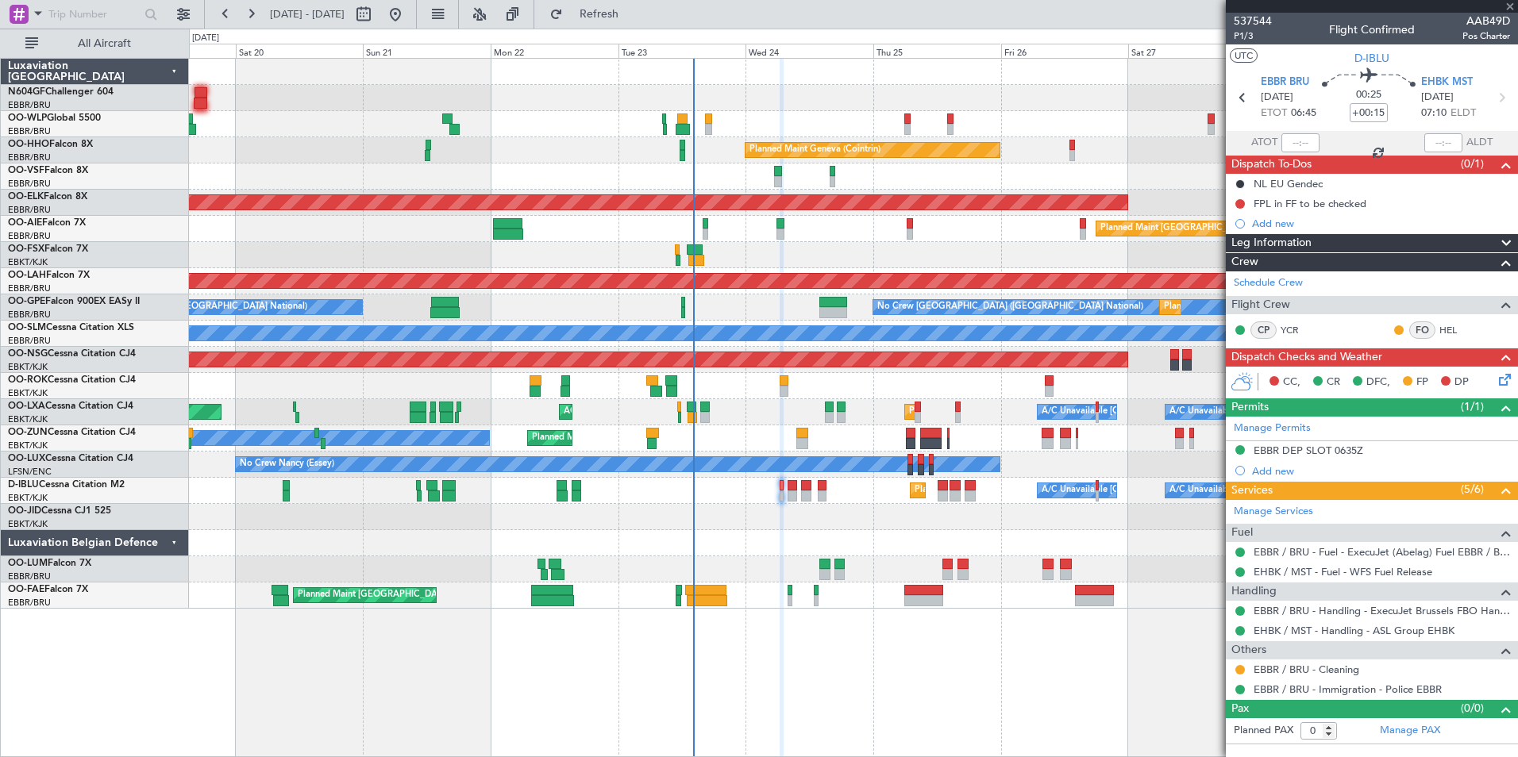
type input "+00:10"
type input "2"
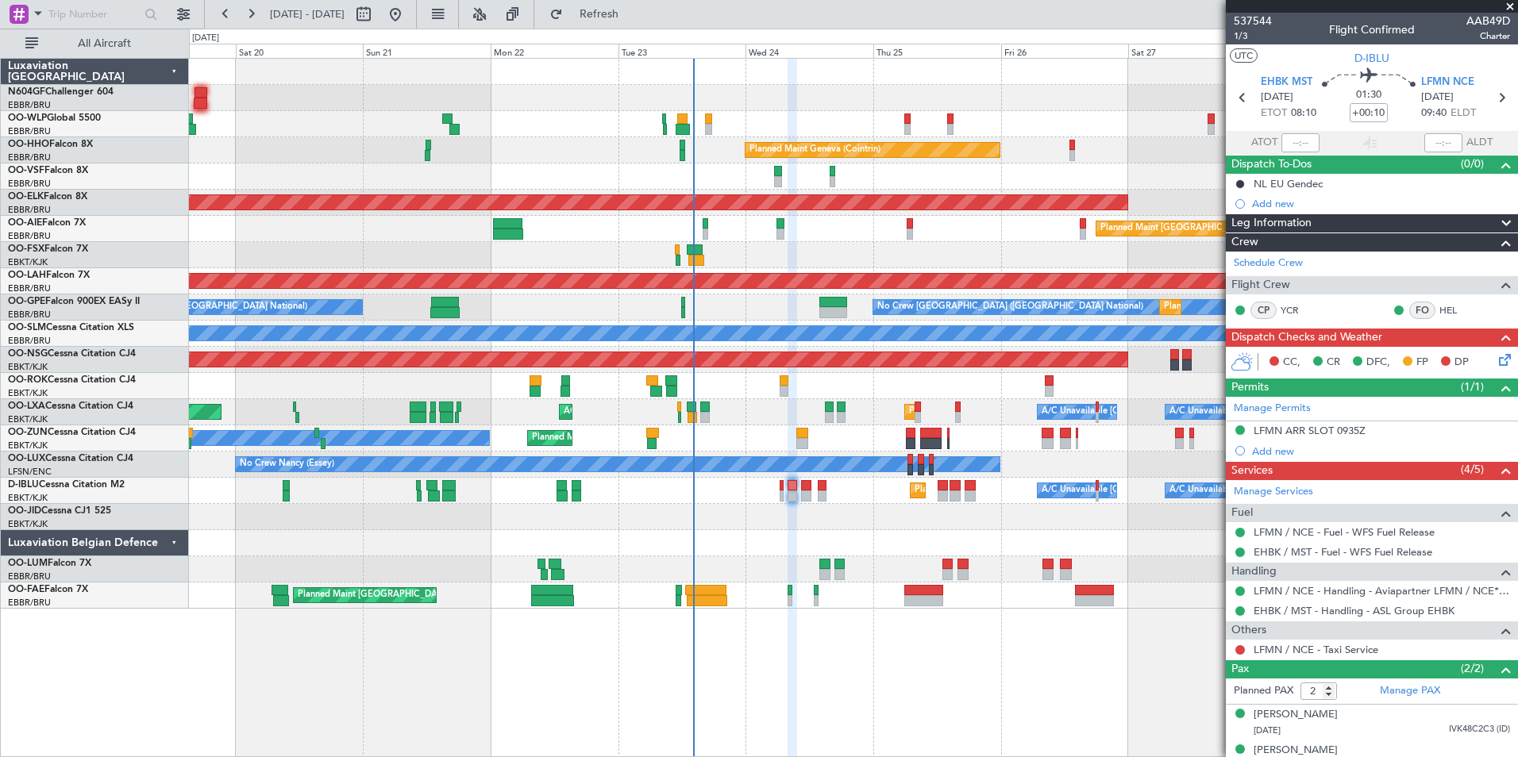
click at [816, 534] on div at bounding box center [853, 543] width 1328 height 26
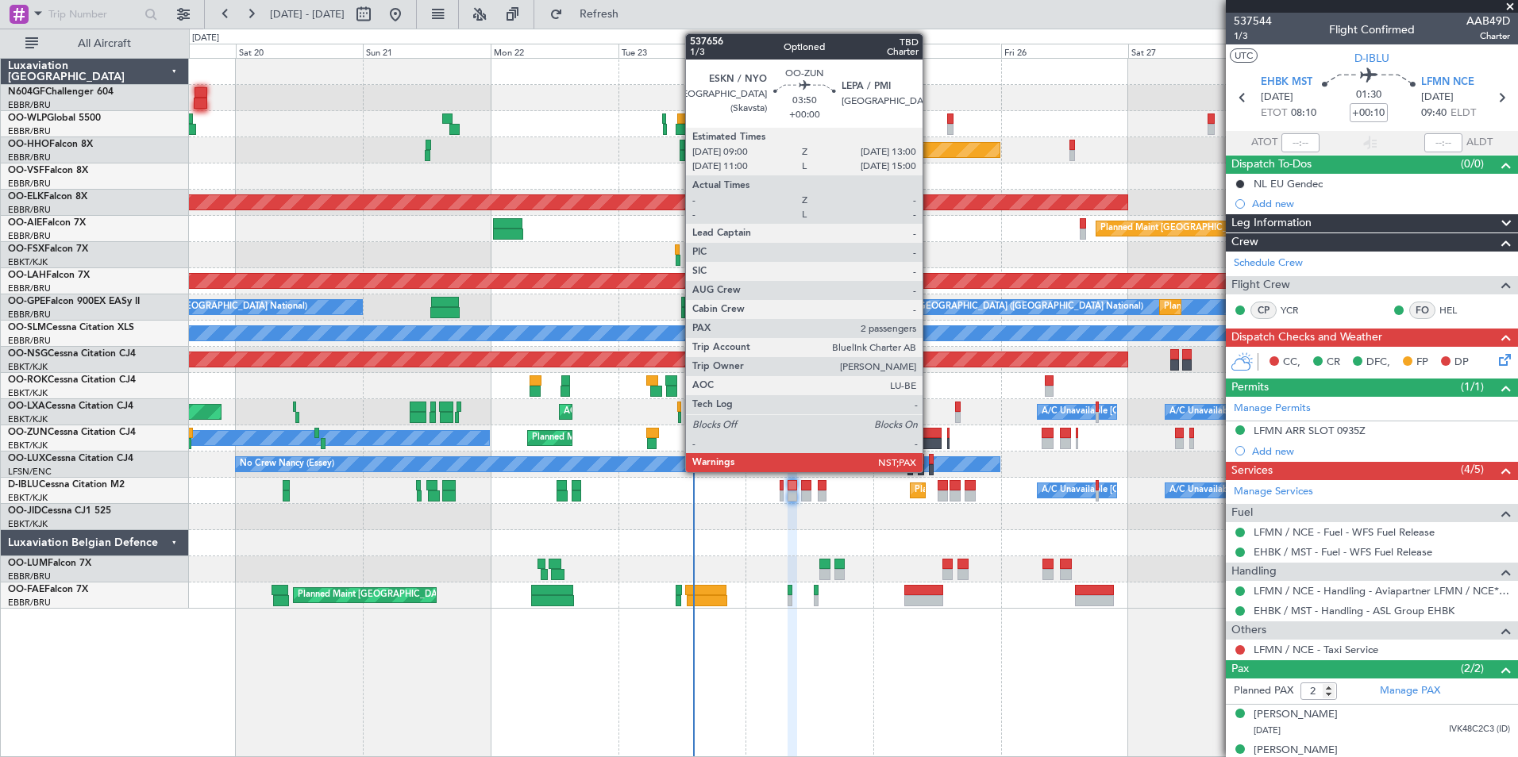
click at [929, 444] on div at bounding box center [930, 443] width 21 height 11
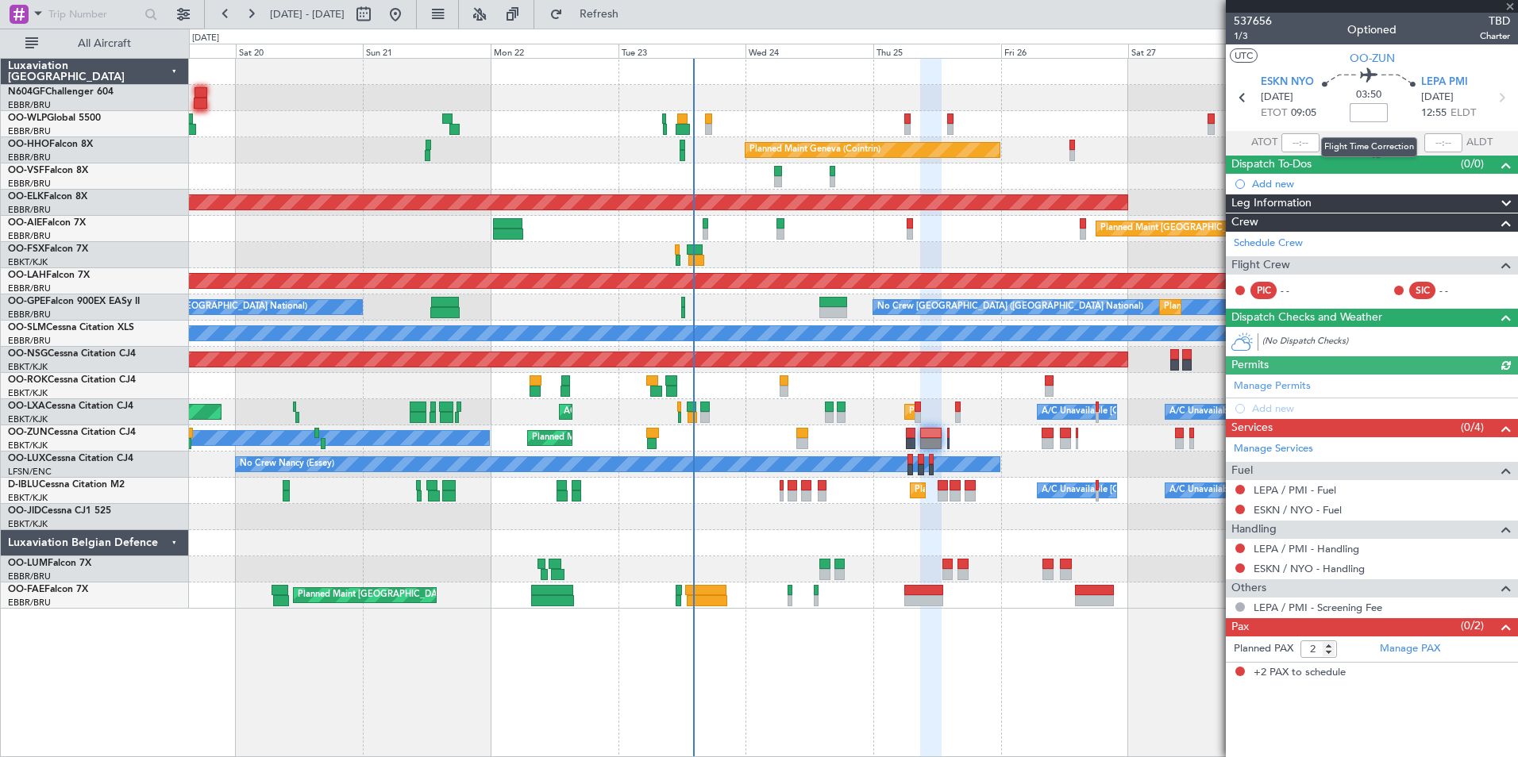
click at [1378, 120] on input at bounding box center [1368, 112] width 38 height 19
click at [1423, 52] on section "UTC OO-ZUN" at bounding box center [1372, 56] width 292 height 24
type input "-00:20"
click at [1460, 57] on section "UTC OO-ZUN" at bounding box center [1372, 56] width 292 height 24
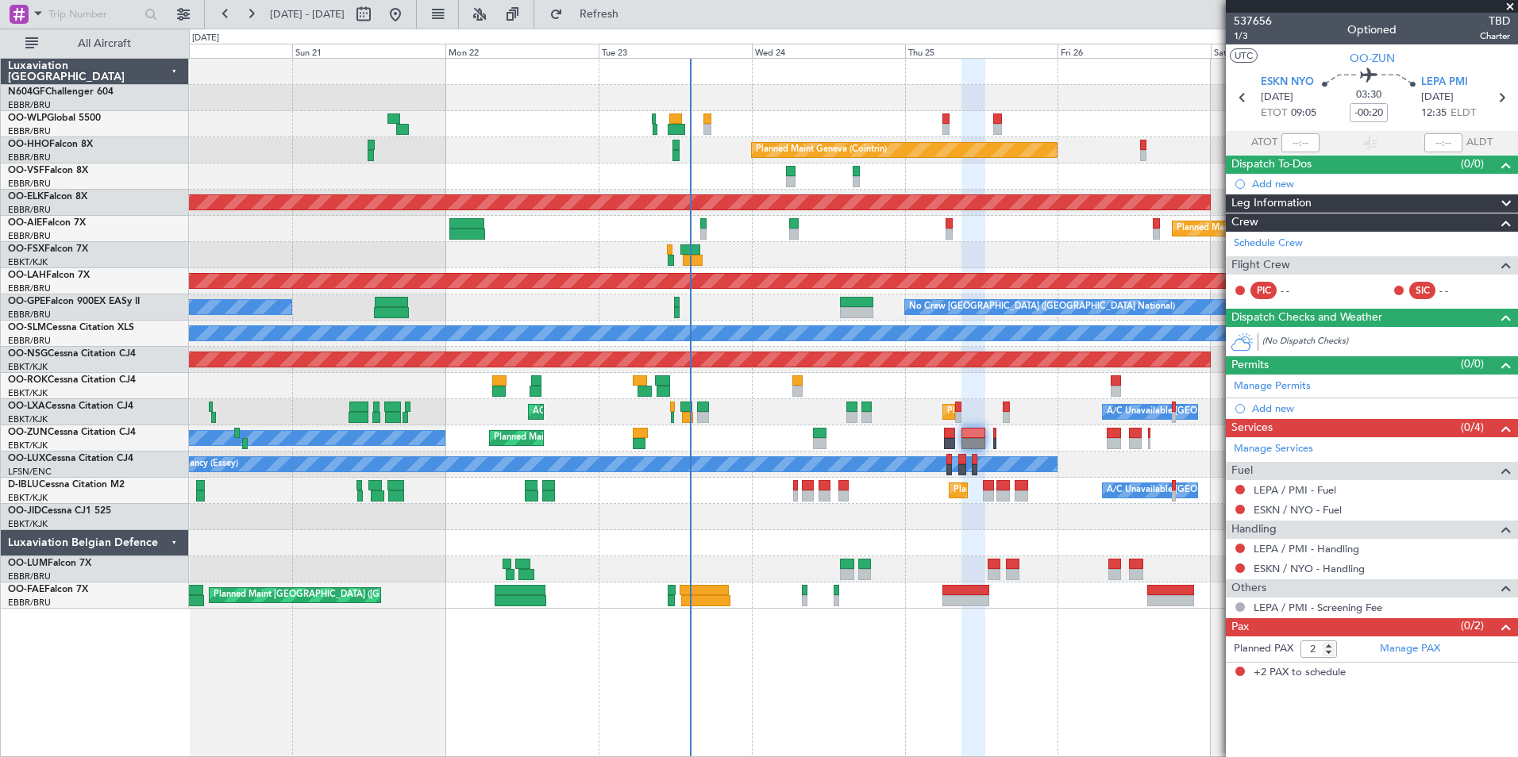
click at [806, 507] on div "Planned Maint Kortrijk-[GEOGRAPHIC_DATA]" at bounding box center [853, 517] width 1328 height 26
click at [834, 513] on div "Planned Maint Kortrijk-[GEOGRAPHIC_DATA]" at bounding box center [853, 517] width 1328 height 26
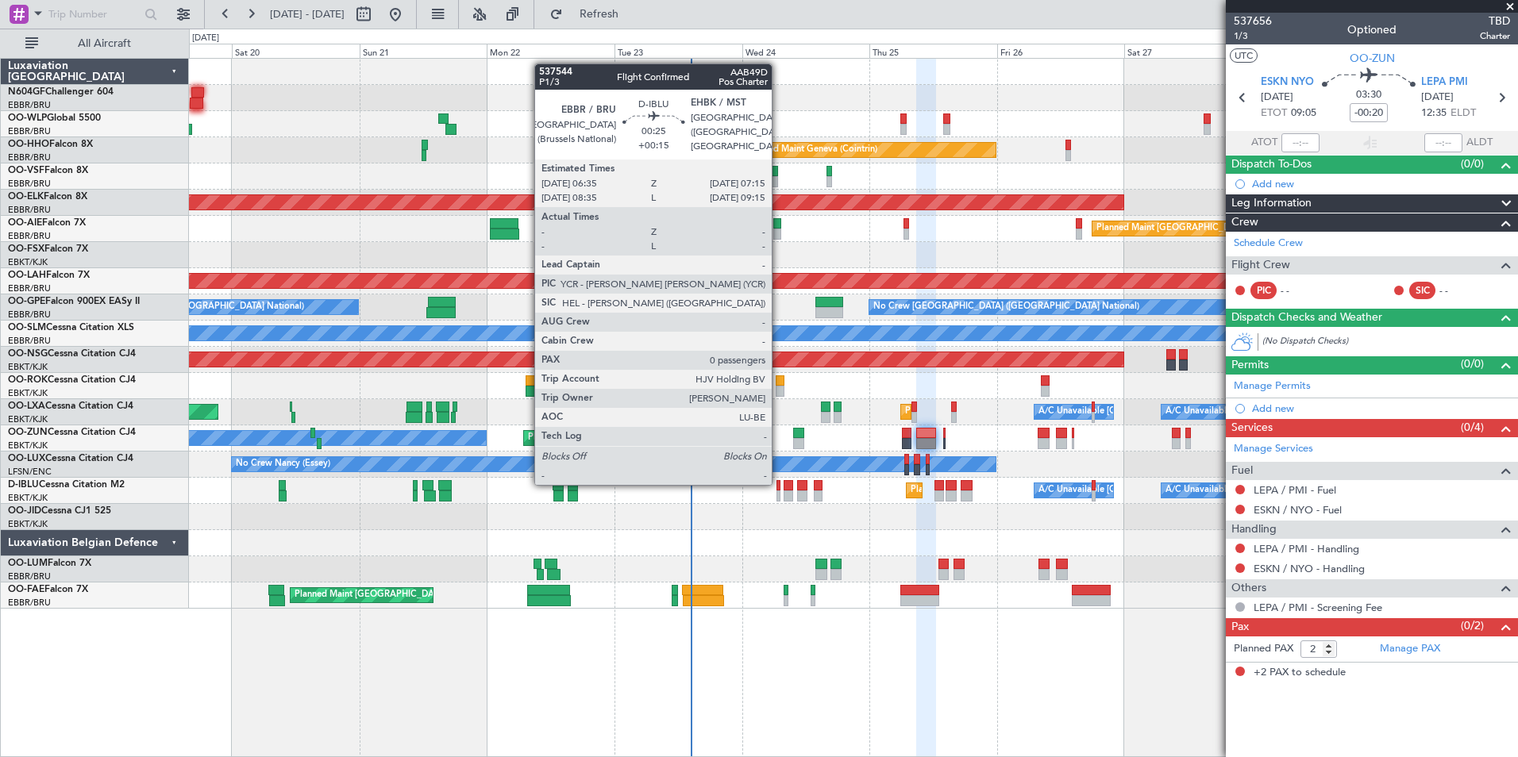
click at [779, 483] on div at bounding box center [778, 485] width 4 height 11
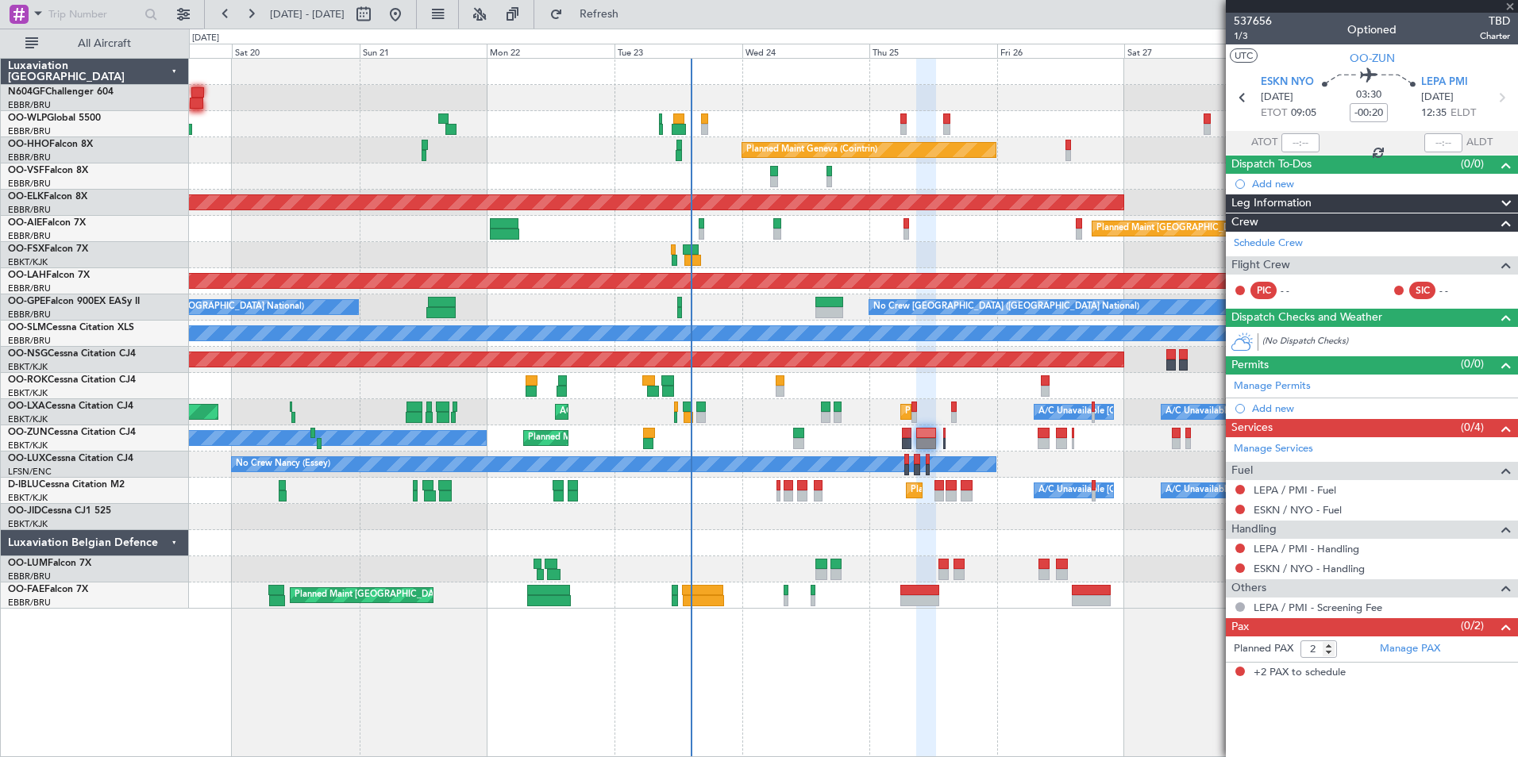
type input "+00:15"
type input "0"
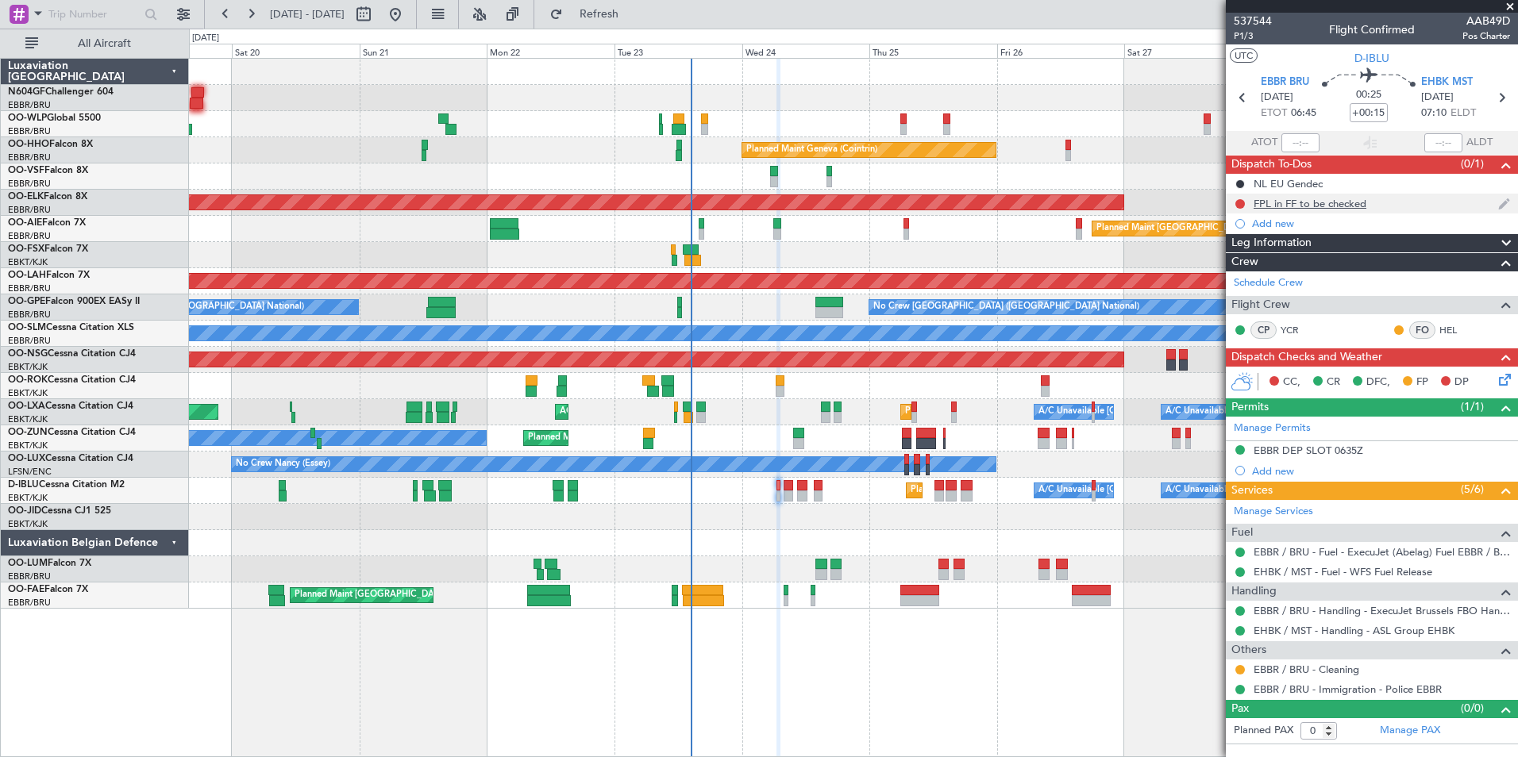
click at [1274, 199] on div "FPL in FF to be checked" at bounding box center [1309, 203] width 113 height 13
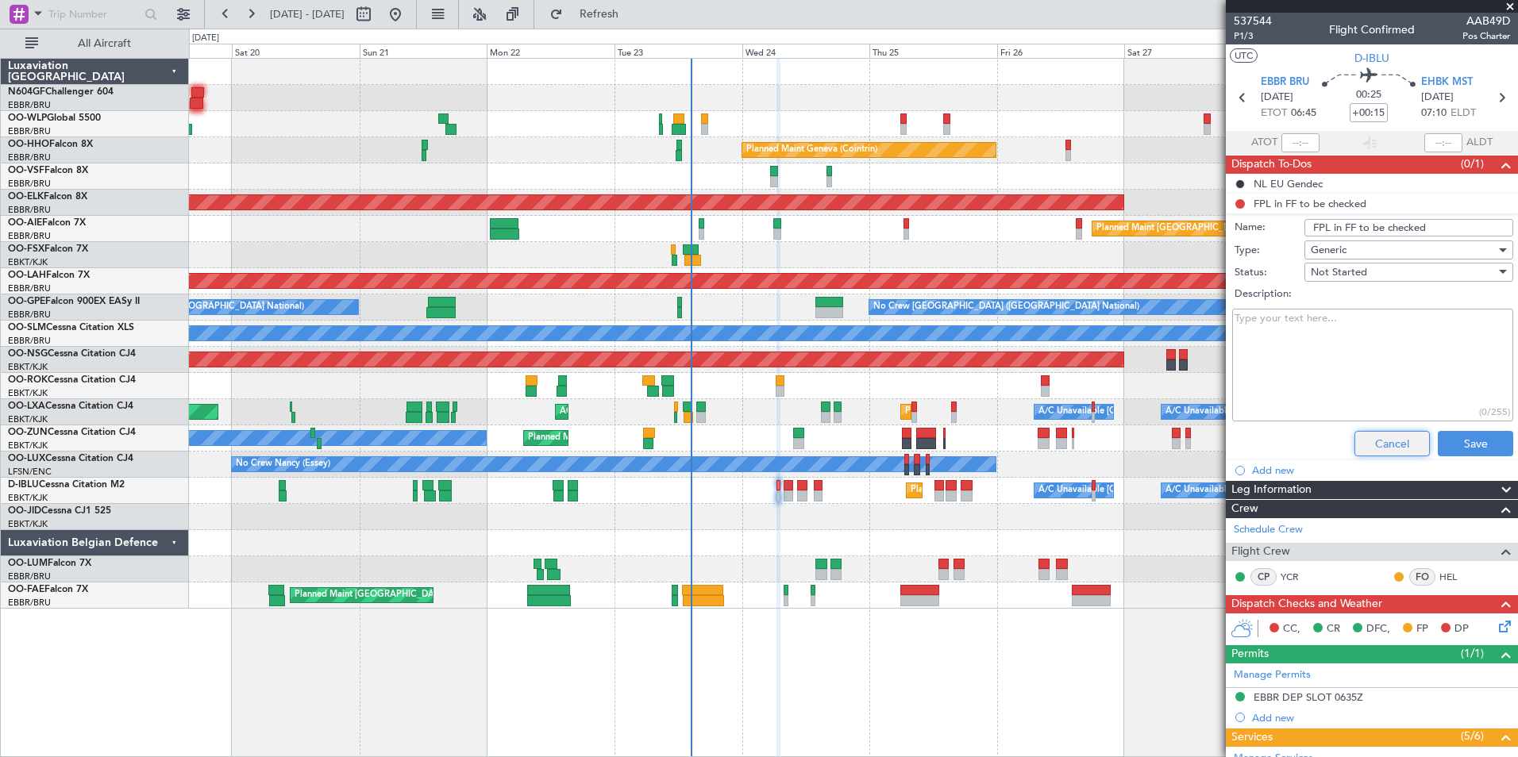
click at [1364, 444] on button "Cancel" at bounding box center [1391, 443] width 75 height 25
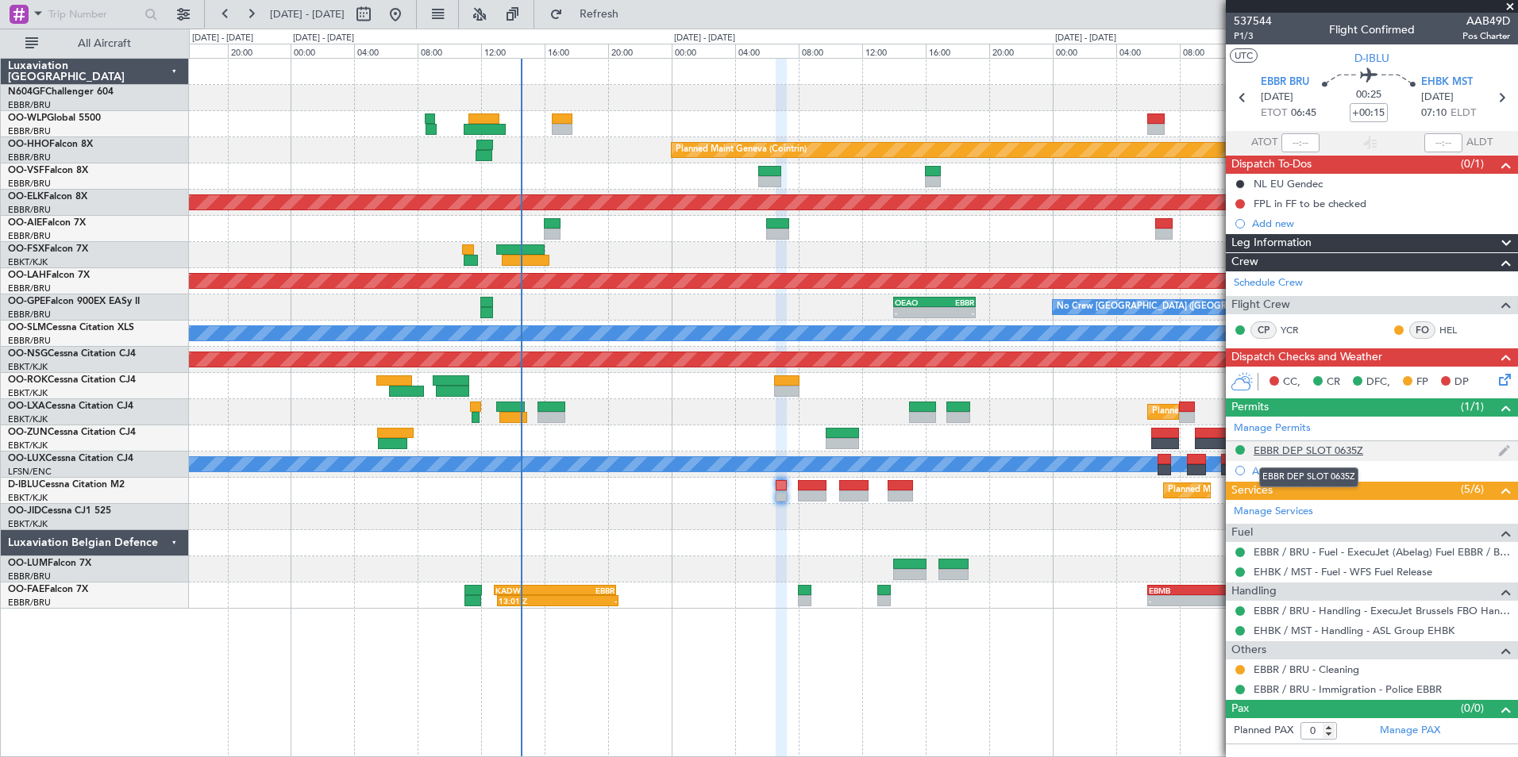
click at [1326, 450] on div "EBBR DEP SLOT 0635Z" at bounding box center [1308, 450] width 110 height 13
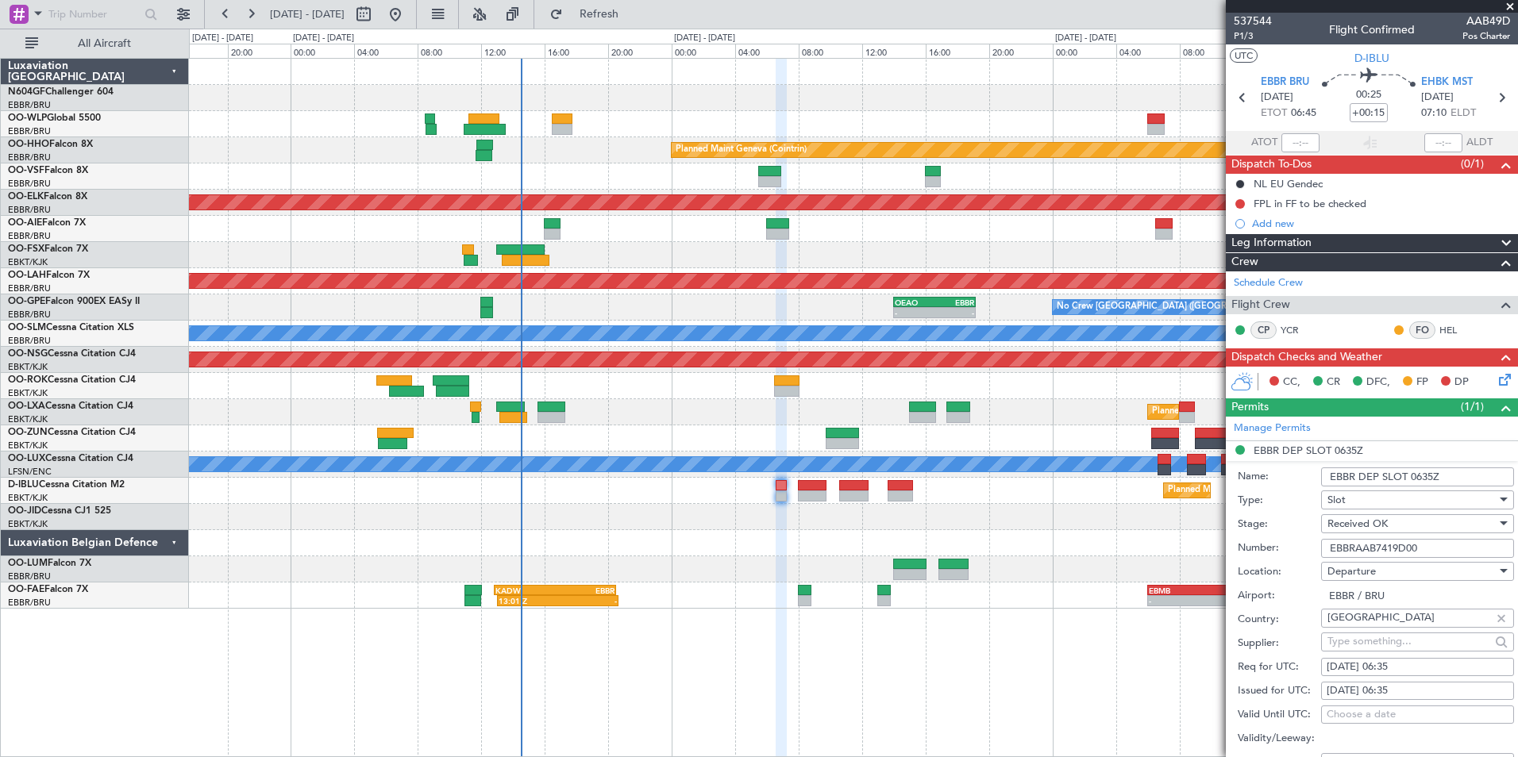
drag, startPoint x: 1428, startPoint y: 547, endPoint x: 1327, endPoint y: 542, distance: 100.9
click at [1320, 540] on div "Number: EBBRAAB7419D00" at bounding box center [1375, 549] width 276 height 24
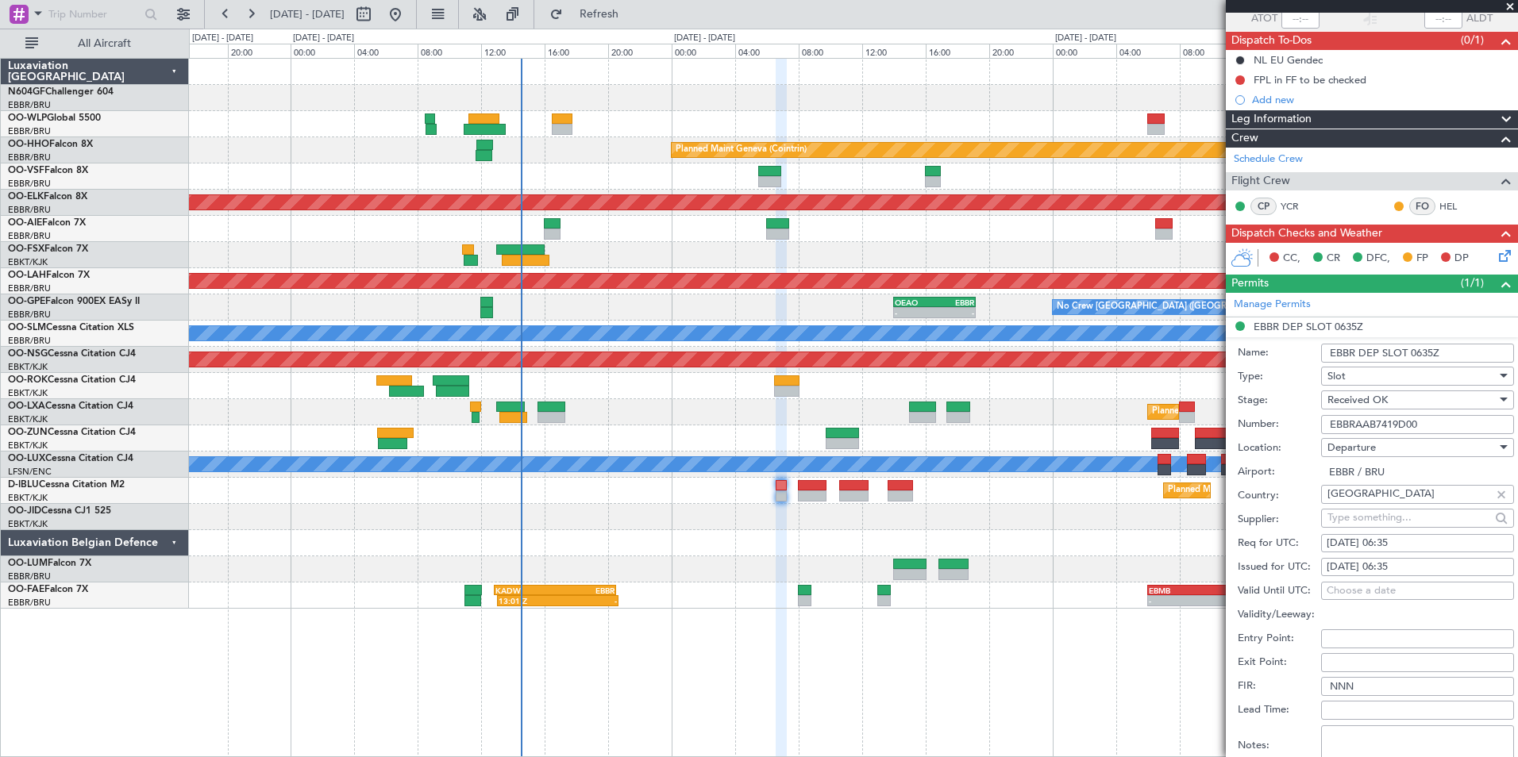
scroll to position [238, 0]
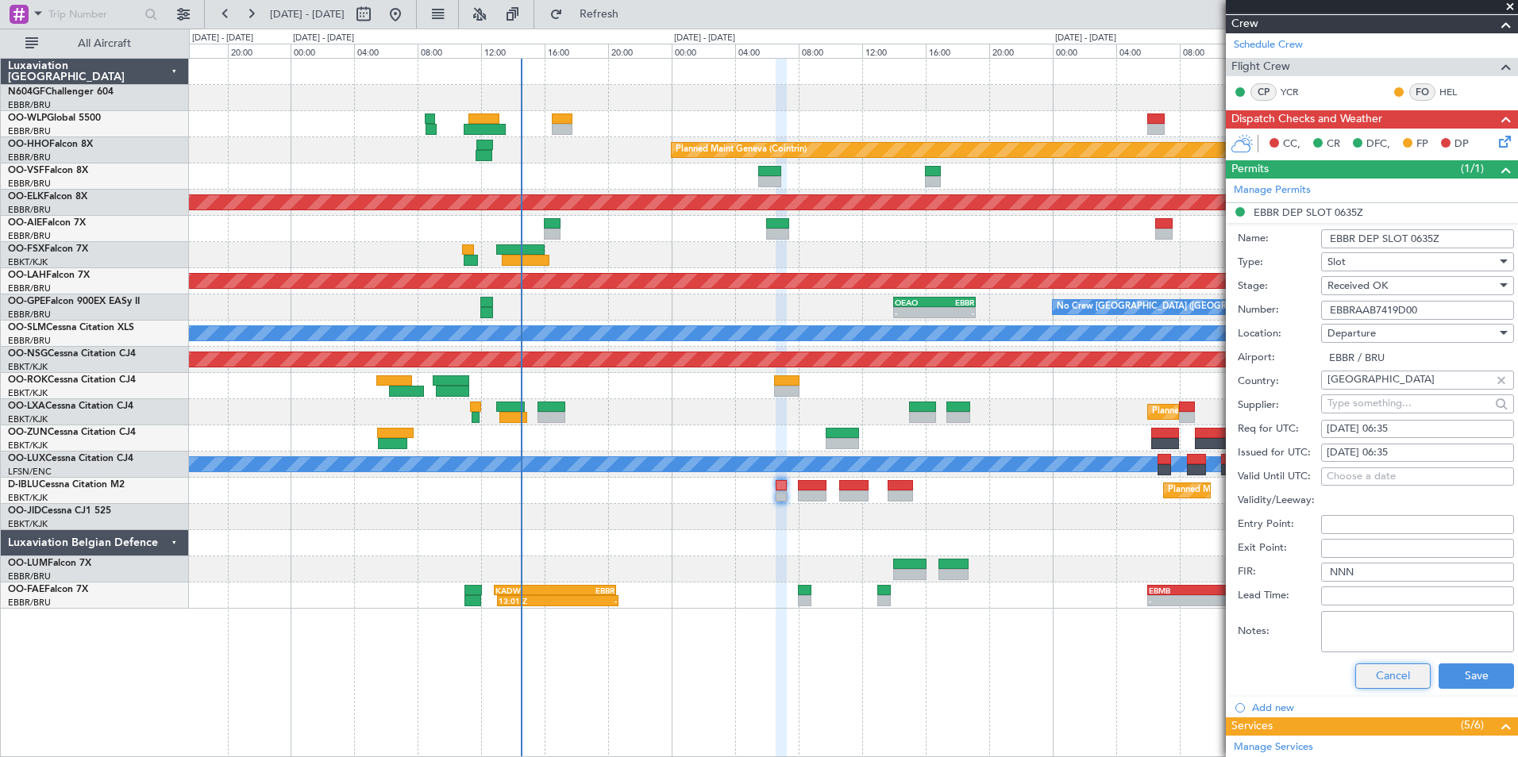
click at [1387, 665] on button "Cancel" at bounding box center [1392, 676] width 75 height 25
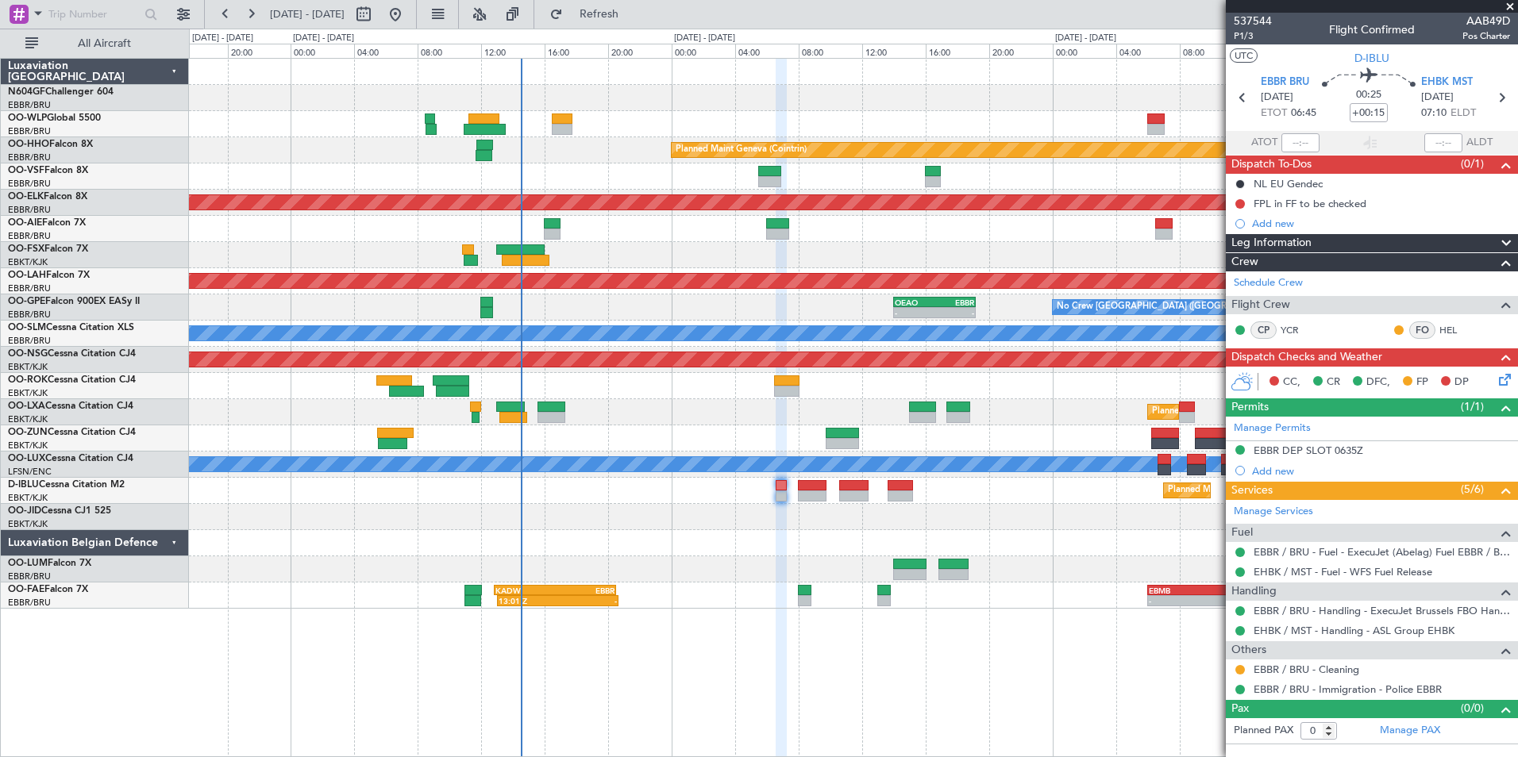
click at [1504, 379] on icon at bounding box center [1501, 377] width 13 height 13
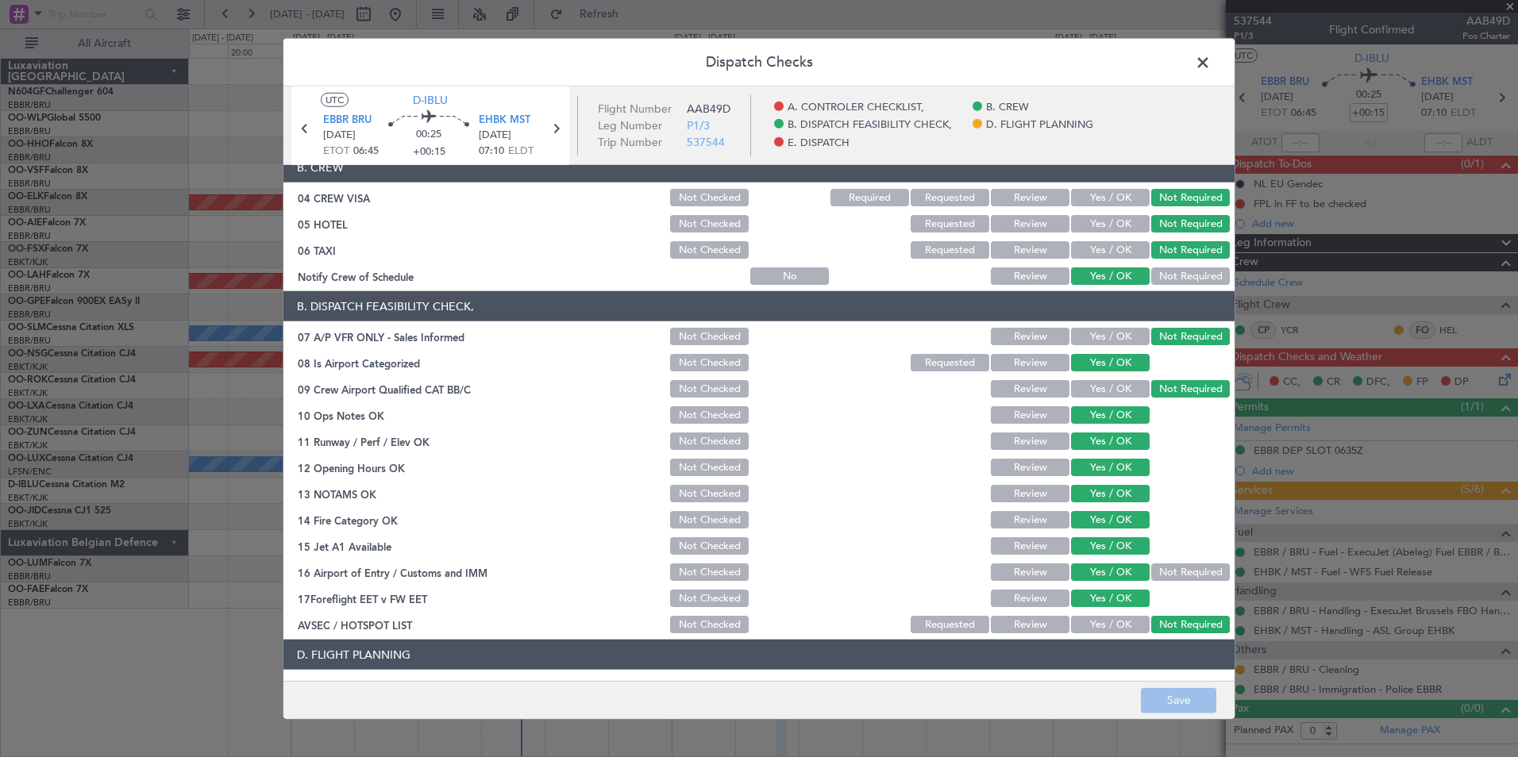
scroll to position [294, 0]
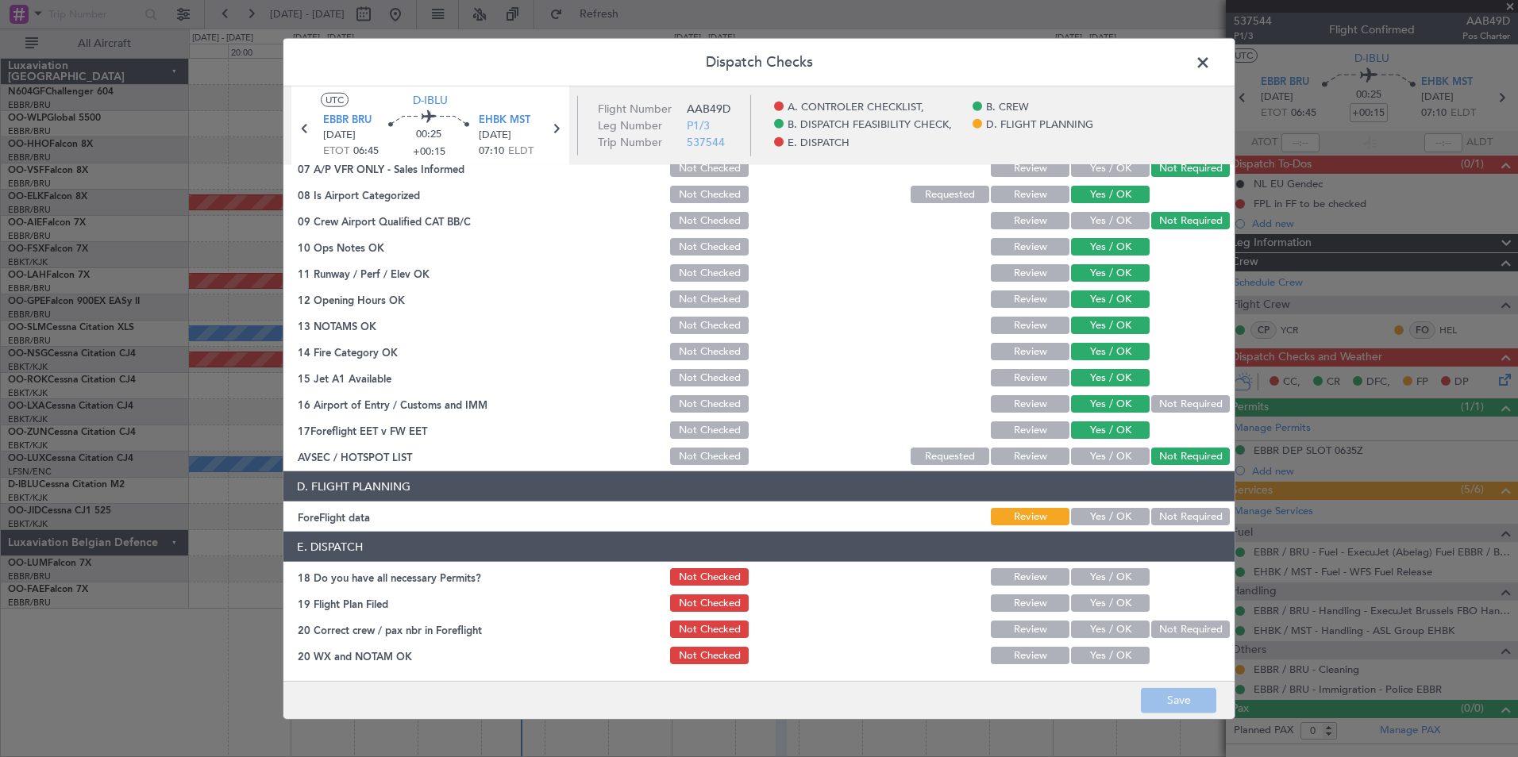
click at [1099, 525] on button "Yes / OK" at bounding box center [1110, 516] width 79 height 17
click at [1118, 577] on button "Yes / OK" at bounding box center [1110, 576] width 79 height 17
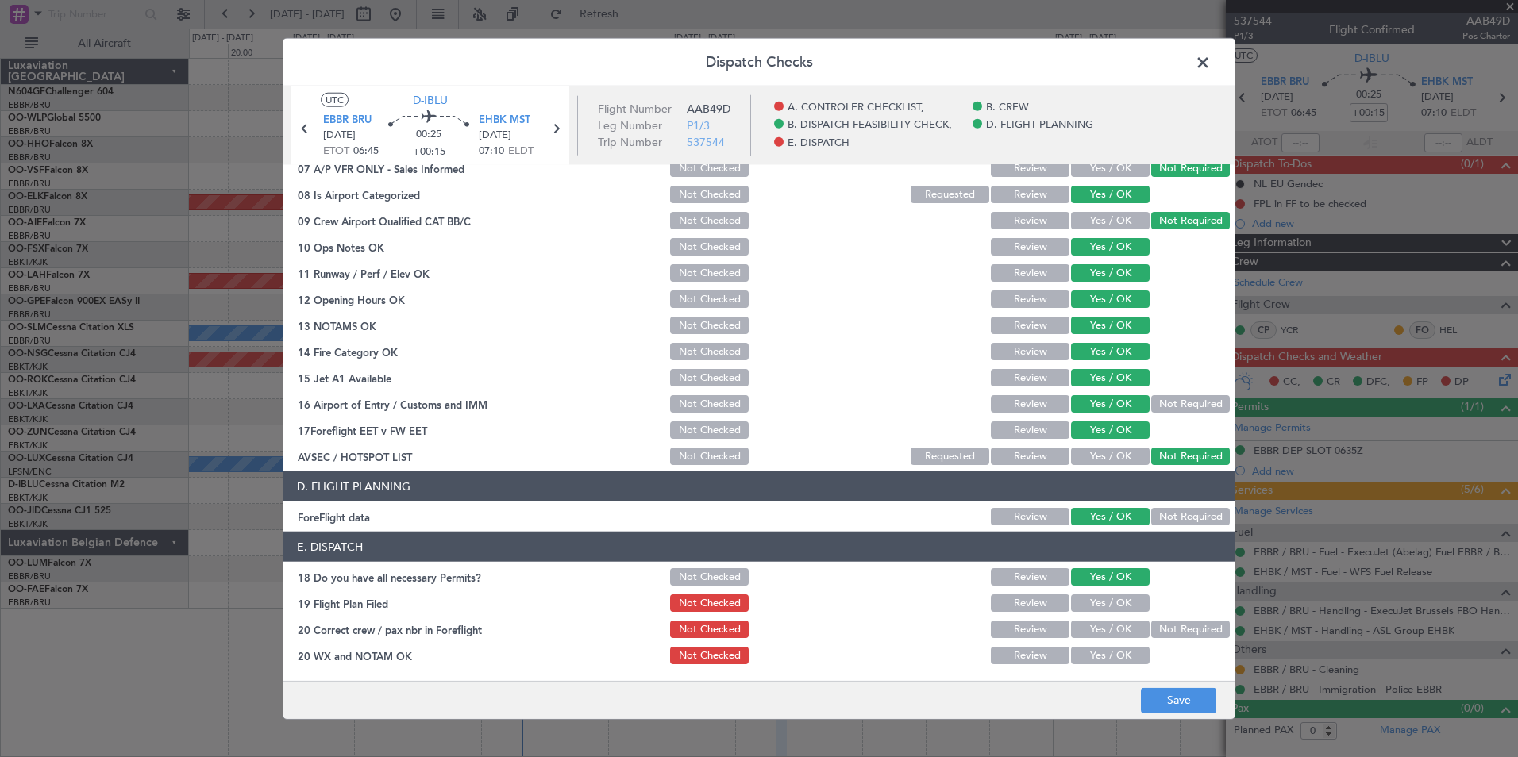
click at [1104, 605] on button "Yes / OK" at bounding box center [1110, 603] width 79 height 17
click at [1101, 632] on button "Yes / OK" at bounding box center [1110, 629] width 79 height 17
click at [1101, 656] on button "Yes / OK" at bounding box center [1110, 655] width 79 height 17
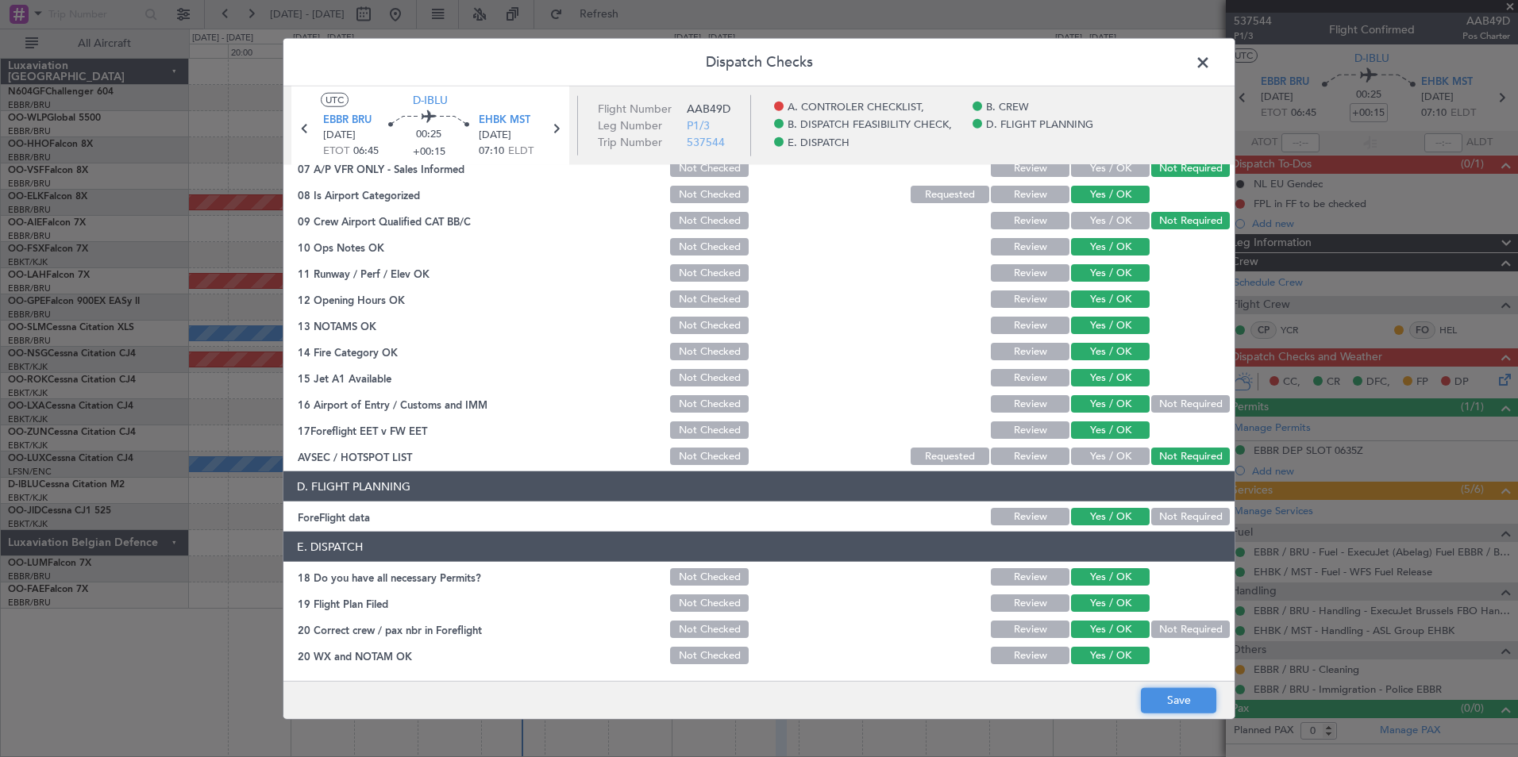
click at [1187, 694] on button "Save" at bounding box center [1178, 699] width 75 height 25
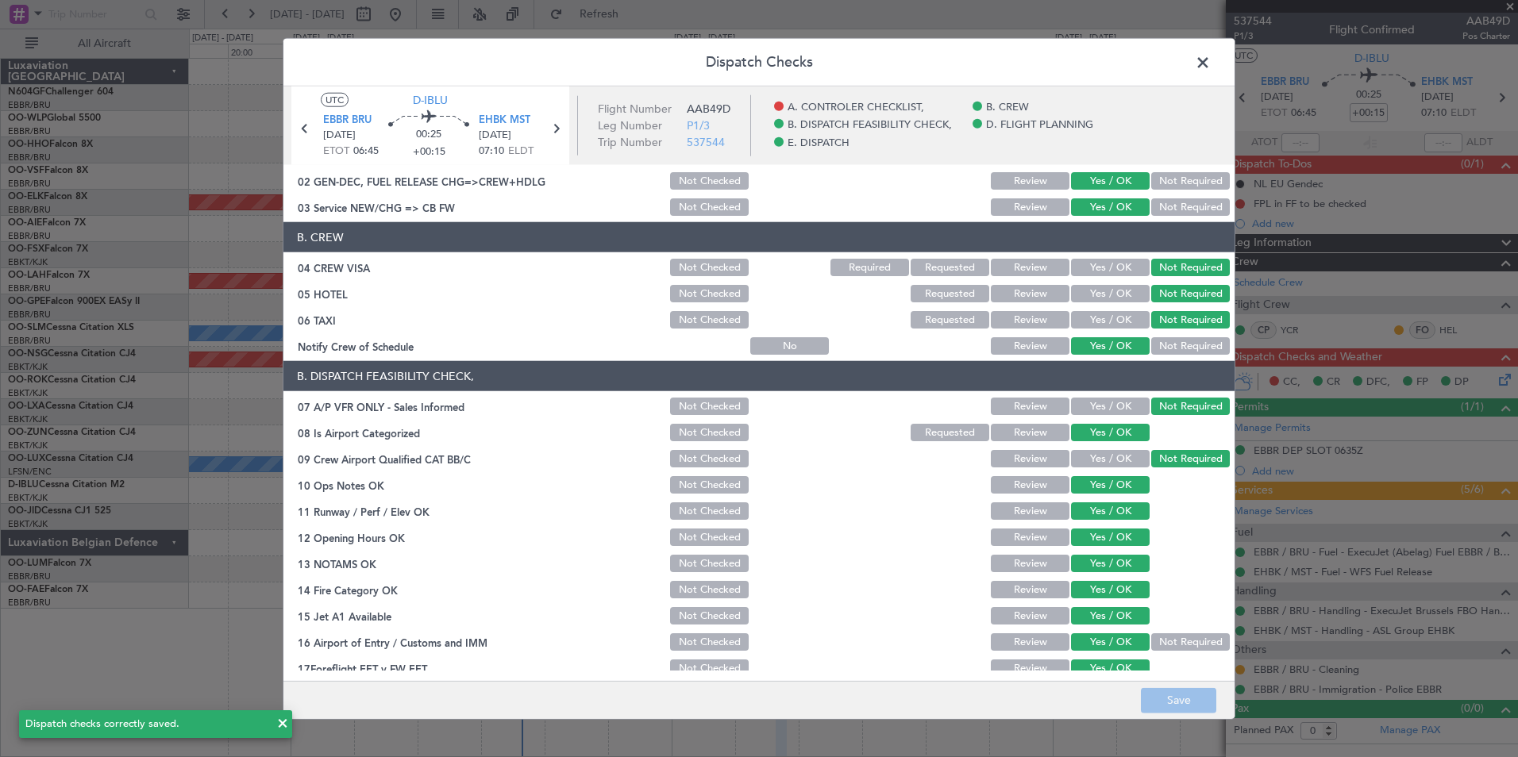
scroll to position [0, 0]
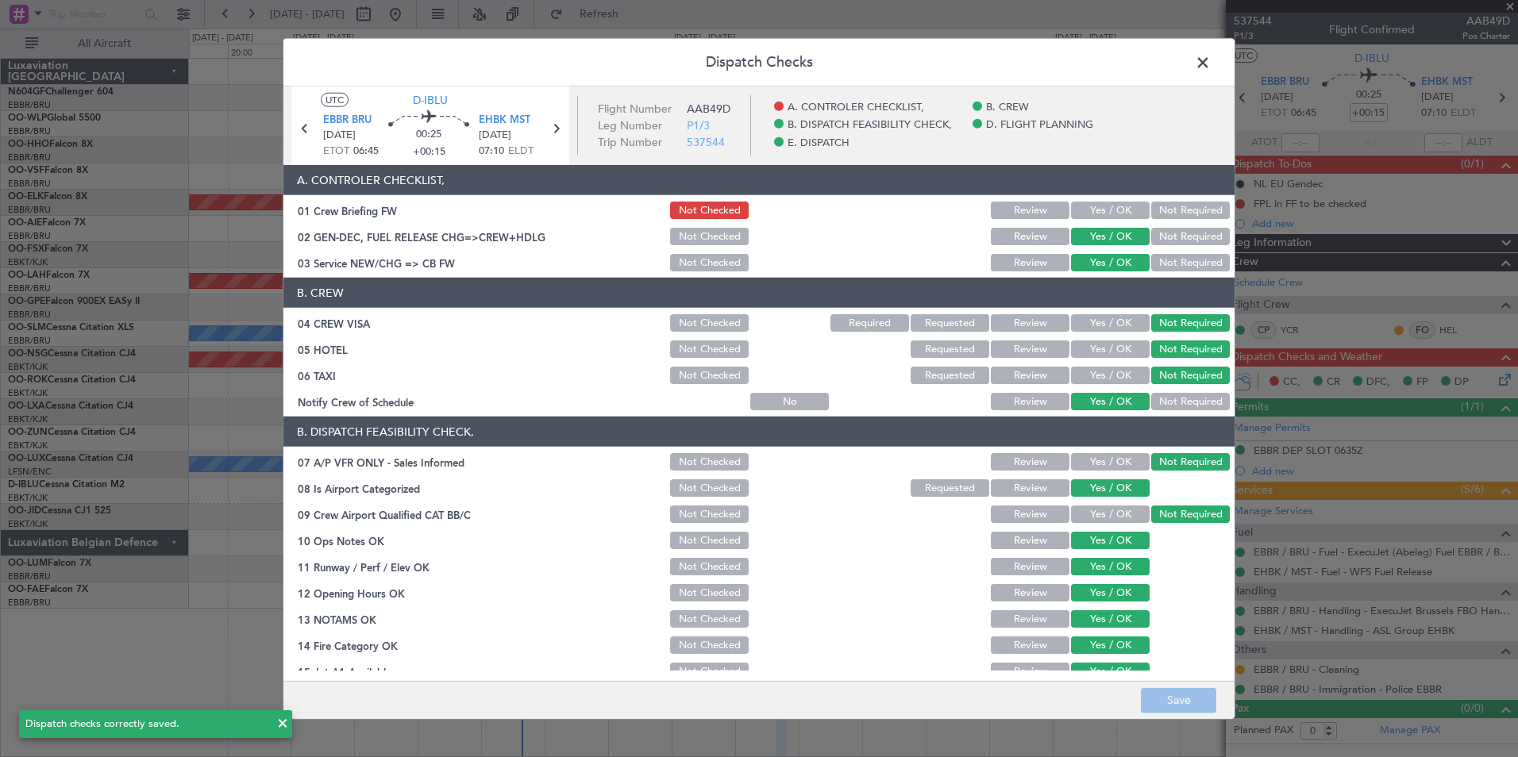
click at [1210, 68] on span at bounding box center [1210, 67] width 0 height 32
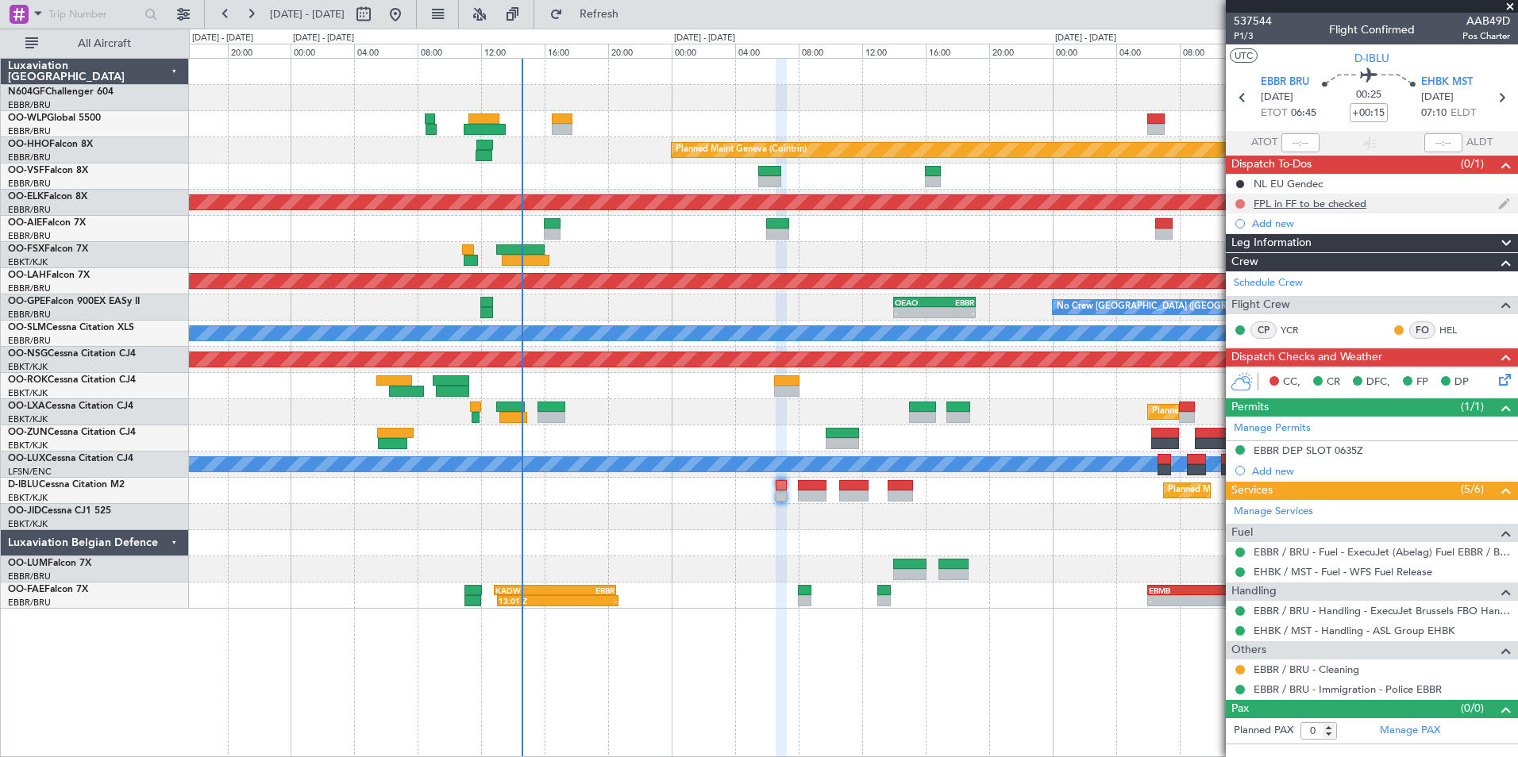
click at [1241, 203] on button at bounding box center [1240, 204] width 10 height 10
click at [1238, 272] on span "Completed" at bounding box center [1247, 274] width 52 height 16
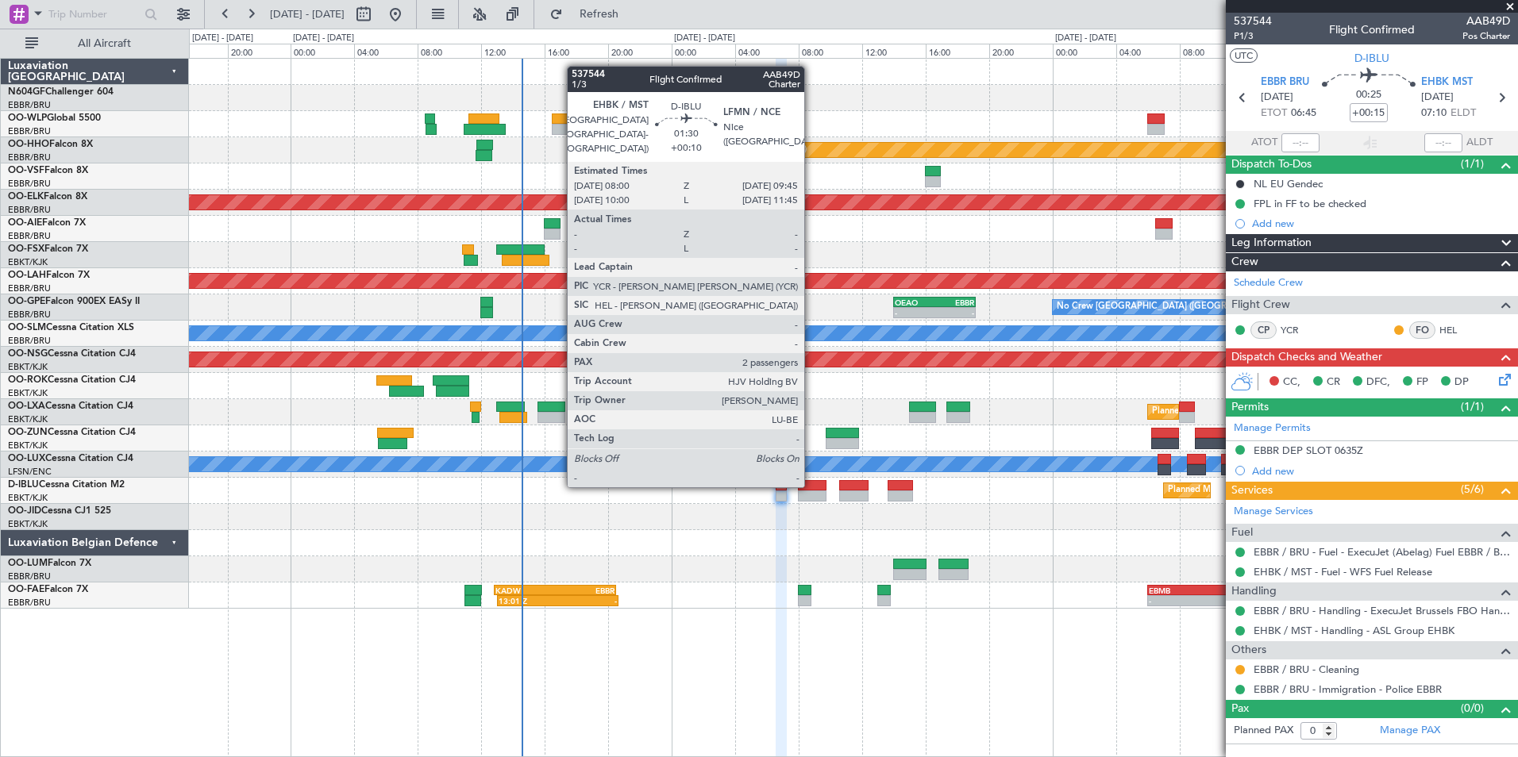
click at [811, 486] on div at bounding box center [812, 485] width 28 height 11
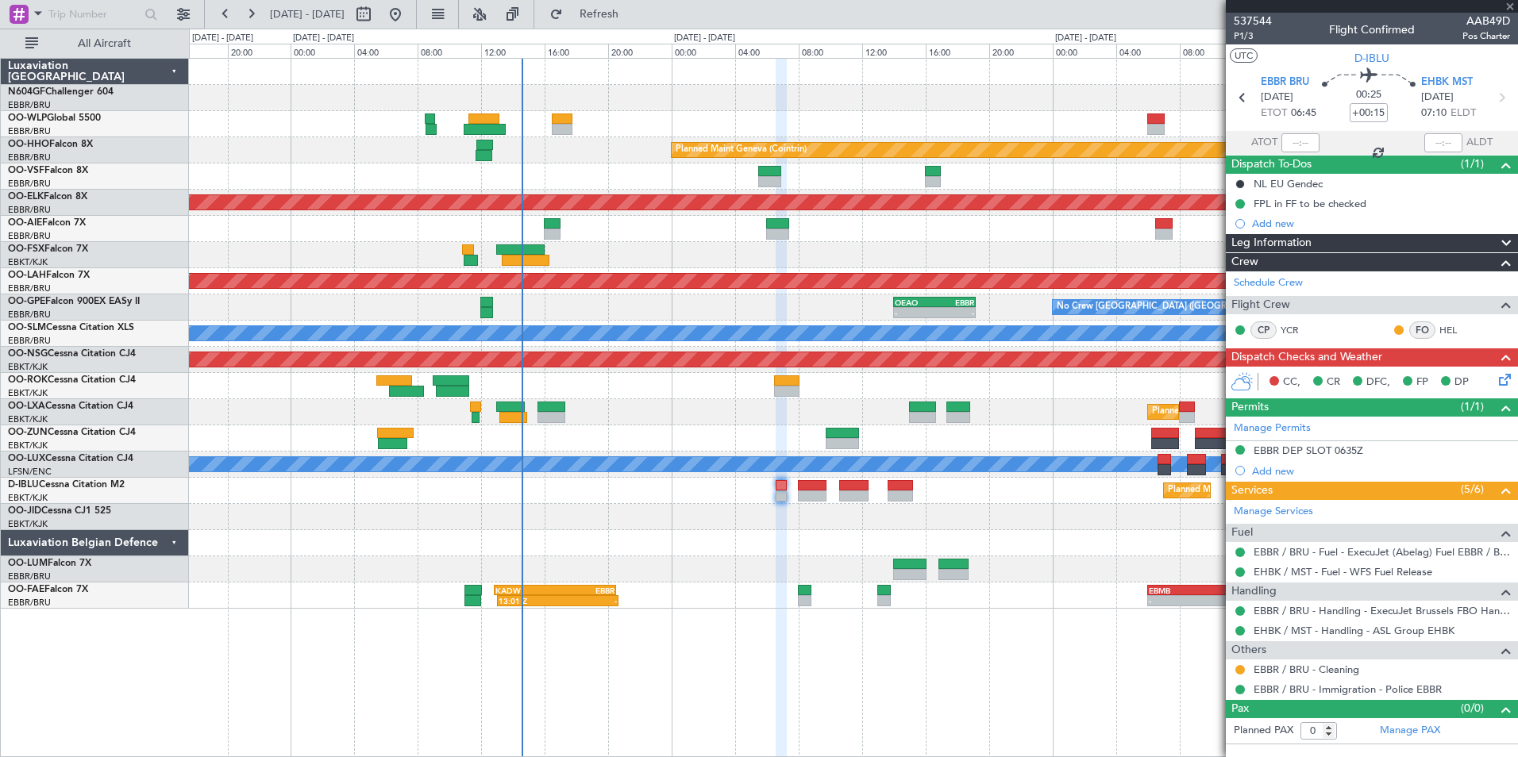
type input "+00:10"
type input "2"
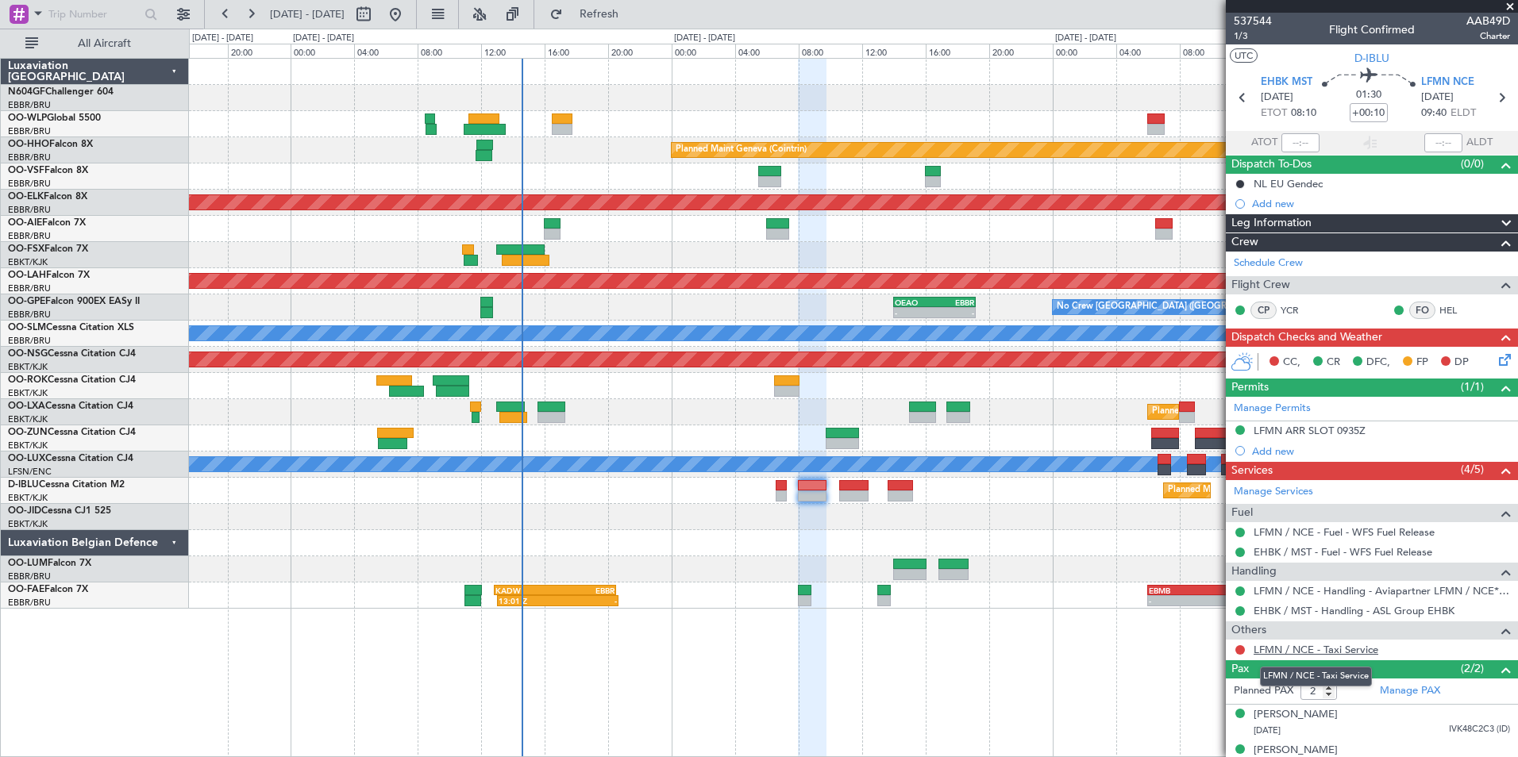
click at [1303, 652] on link "LFMN / NCE - Taxi Service" at bounding box center [1315, 649] width 125 height 13
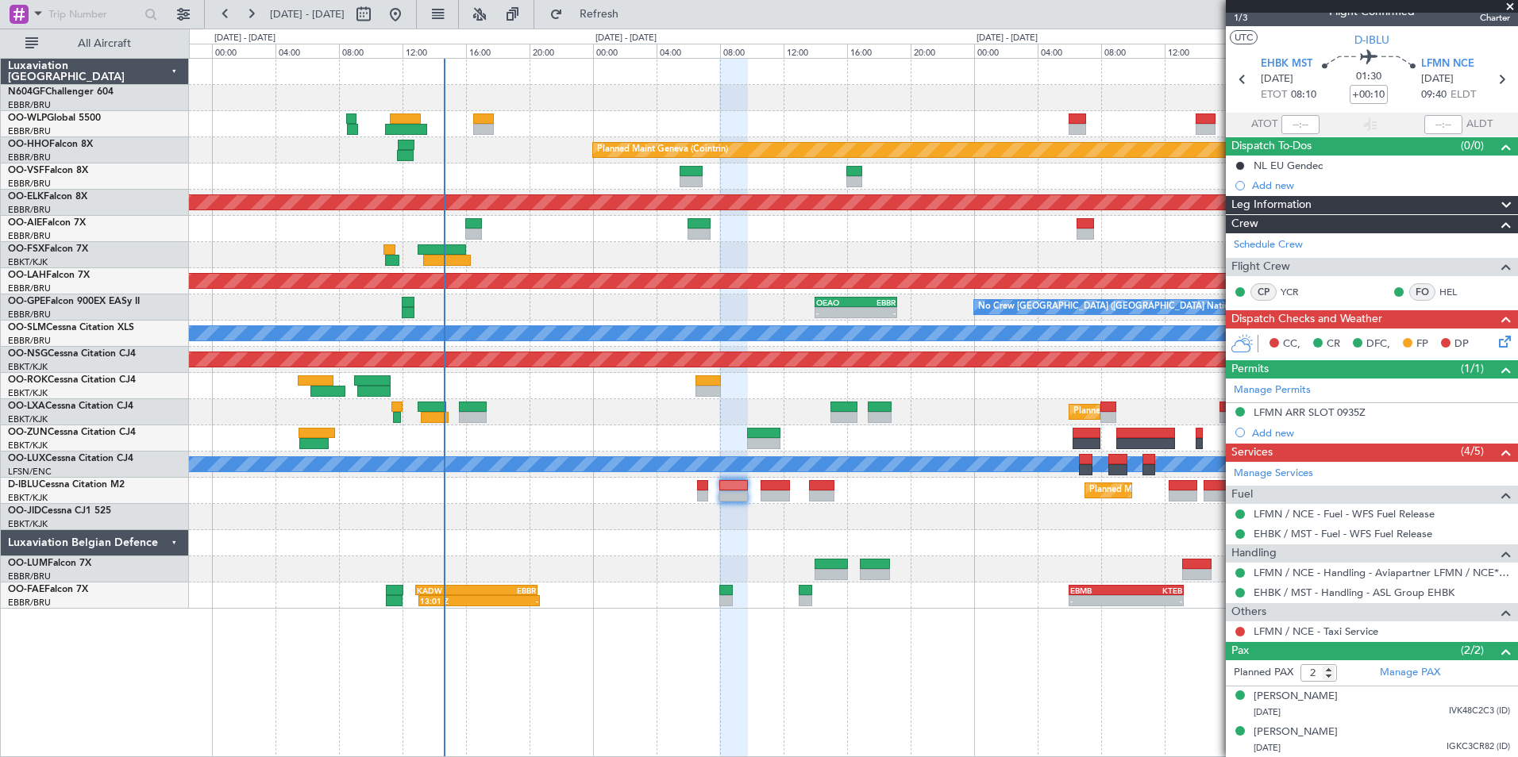
click at [520, 344] on div "Planned Maint Geneva (Cointrin) Planned Maint Kortrijk-Wevelgem Planned Maint L…" at bounding box center [853, 334] width 1328 height 550
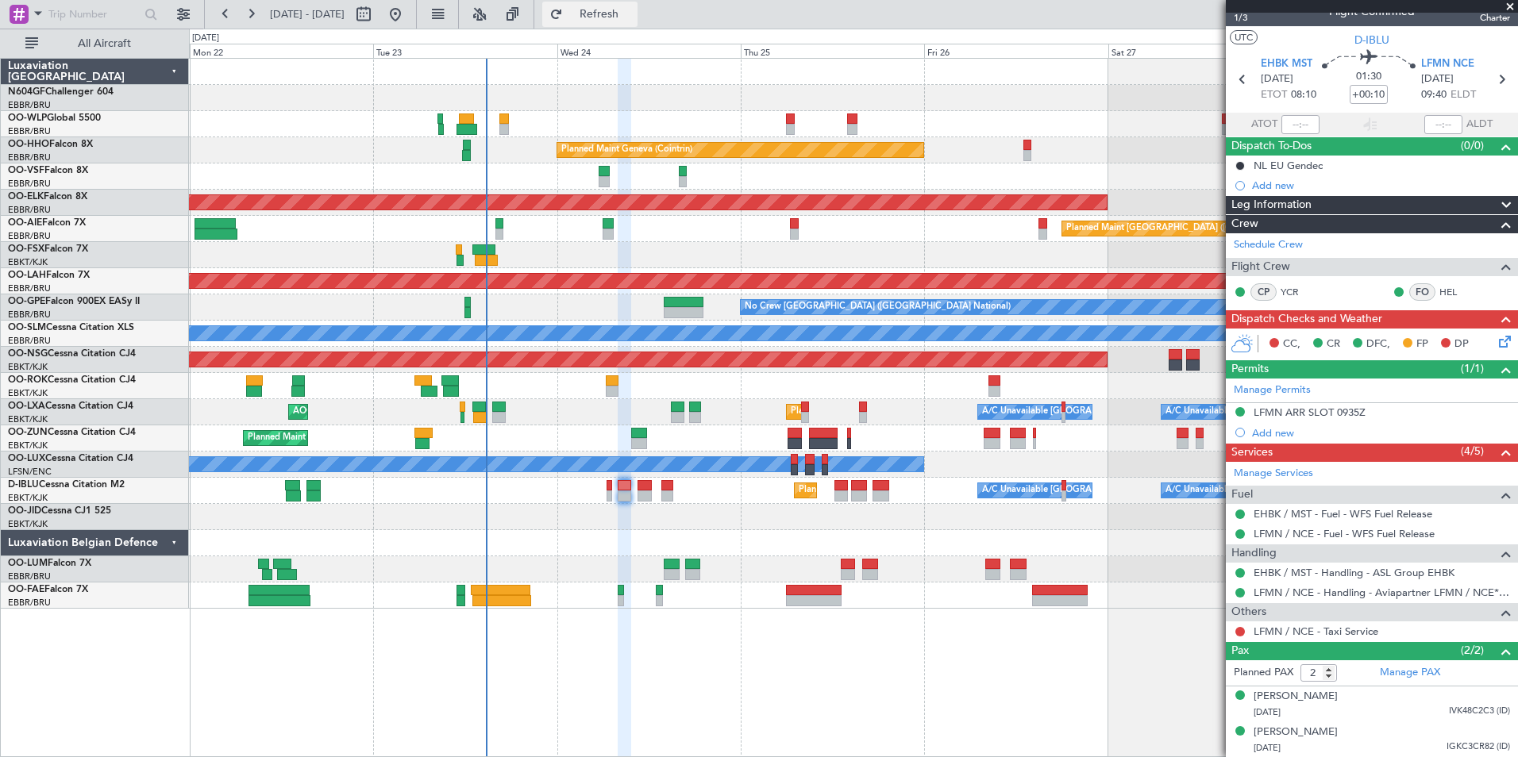
click at [637, 21] on button "Refresh" at bounding box center [589, 14] width 95 height 25
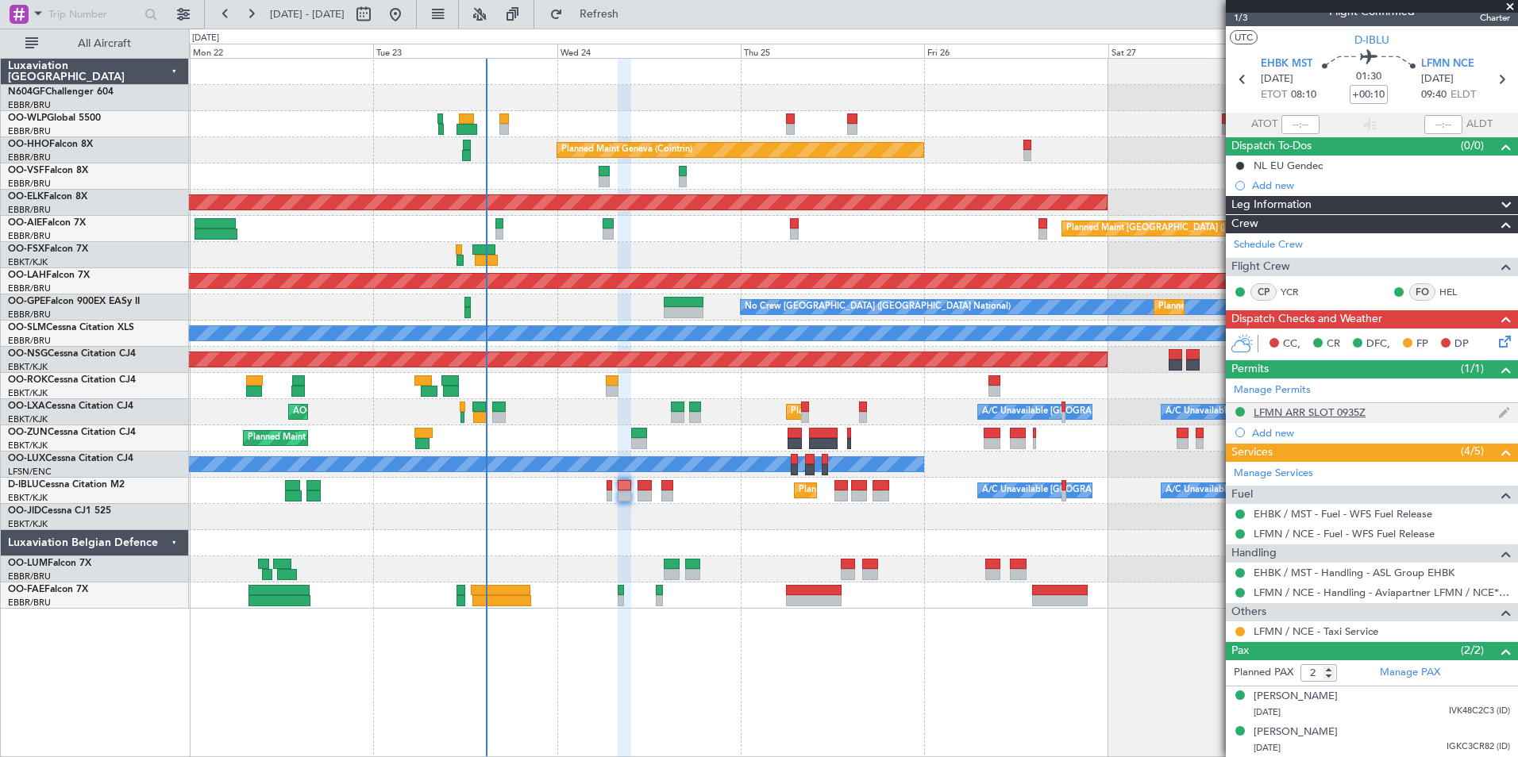
click at [1356, 410] on div "LFMN ARR SLOT 0935Z" at bounding box center [1309, 412] width 112 height 13
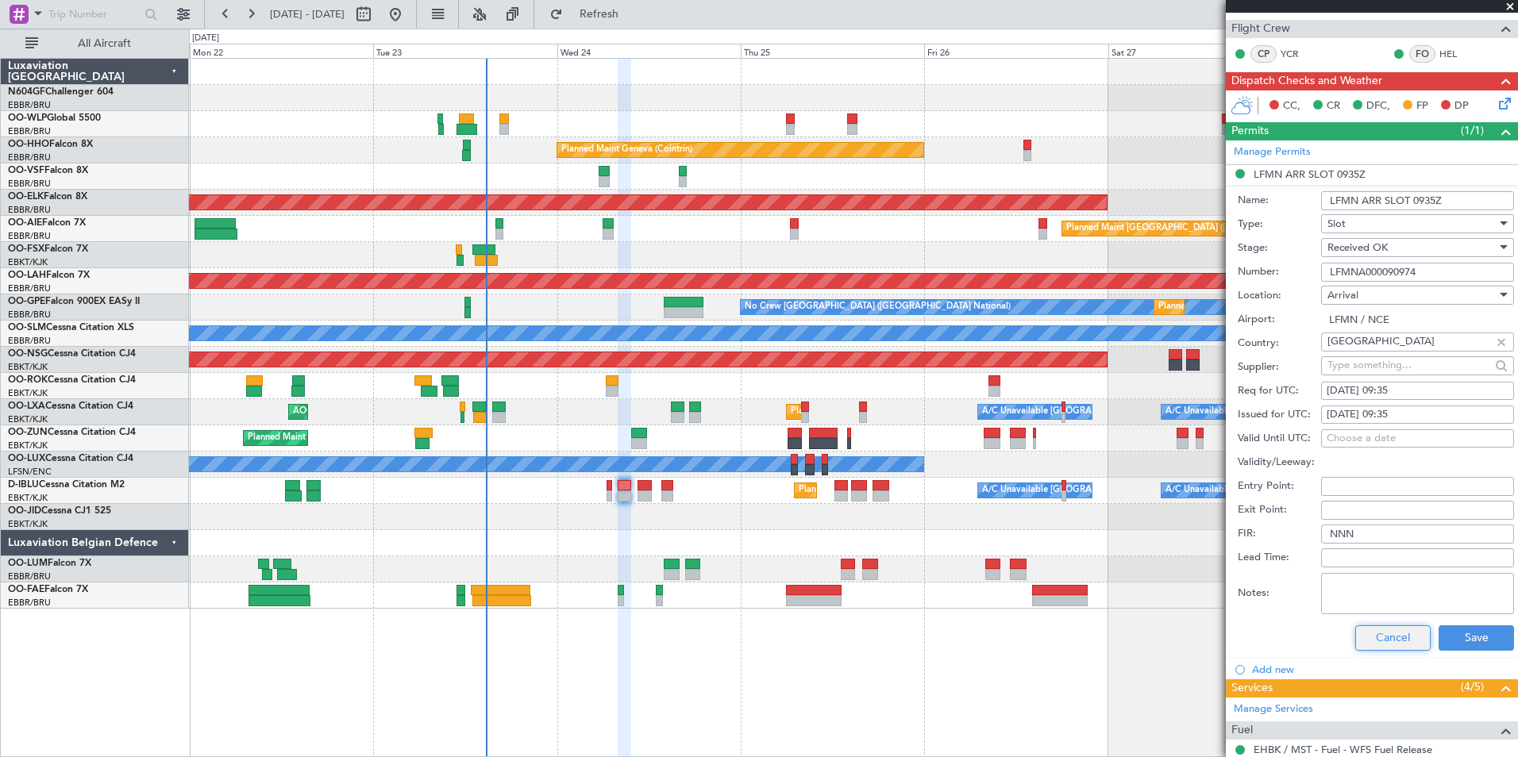
click at [1355, 637] on button "Cancel" at bounding box center [1392, 637] width 75 height 25
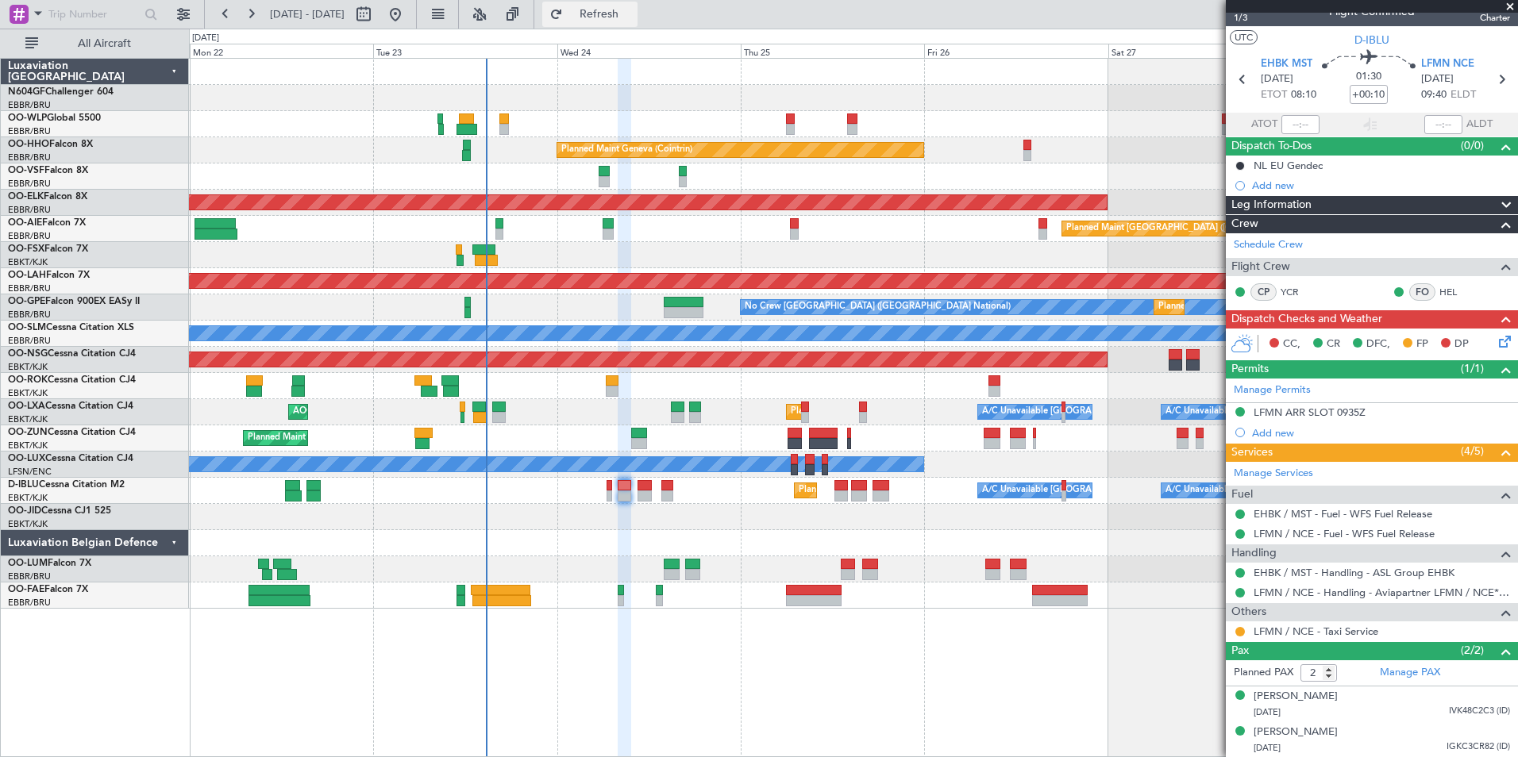
click at [629, 20] on button "Refresh" at bounding box center [589, 14] width 95 height 25
click at [1495, 345] on icon at bounding box center [1501, 339] width 13 height 13
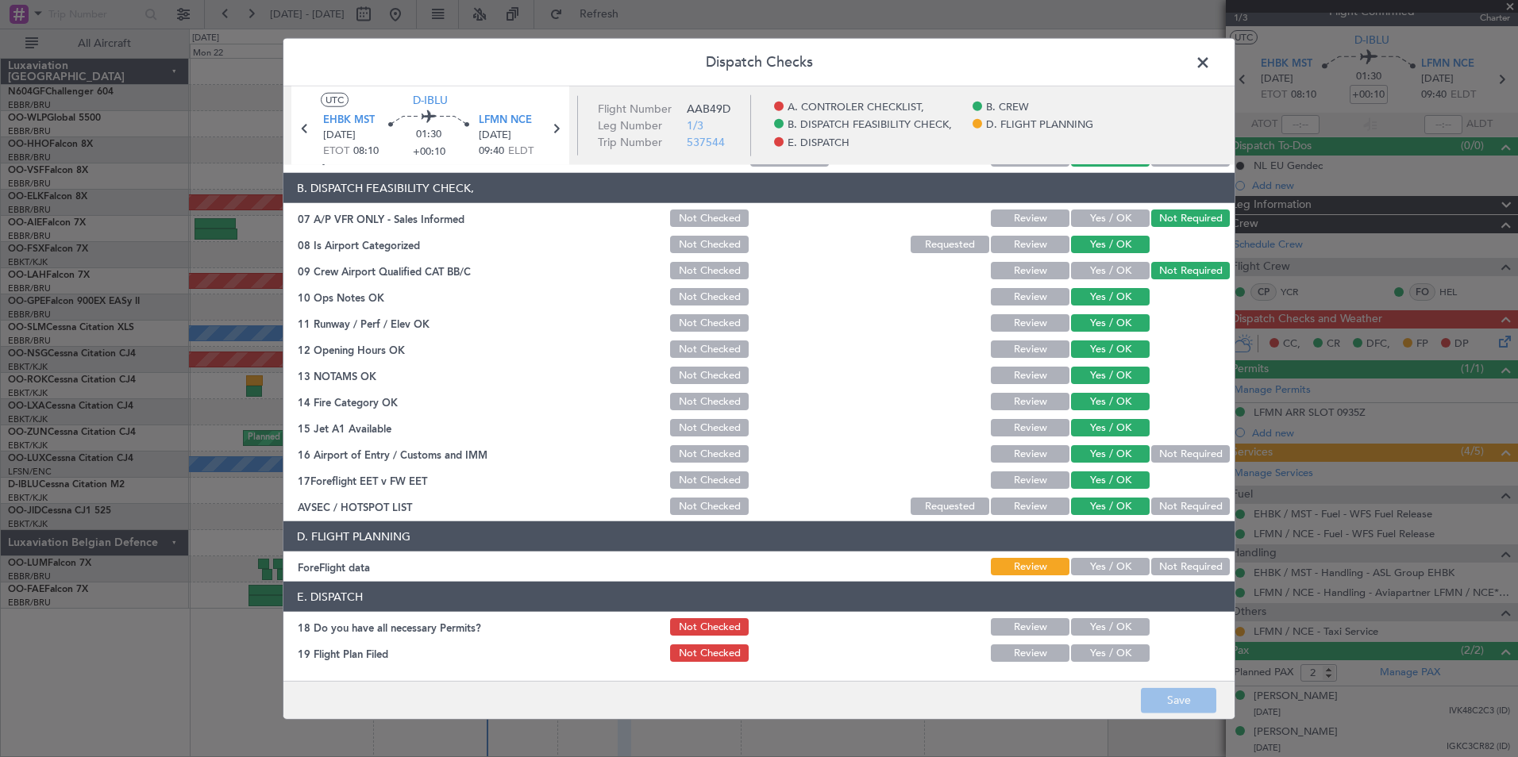
scroll to position [294, 0]
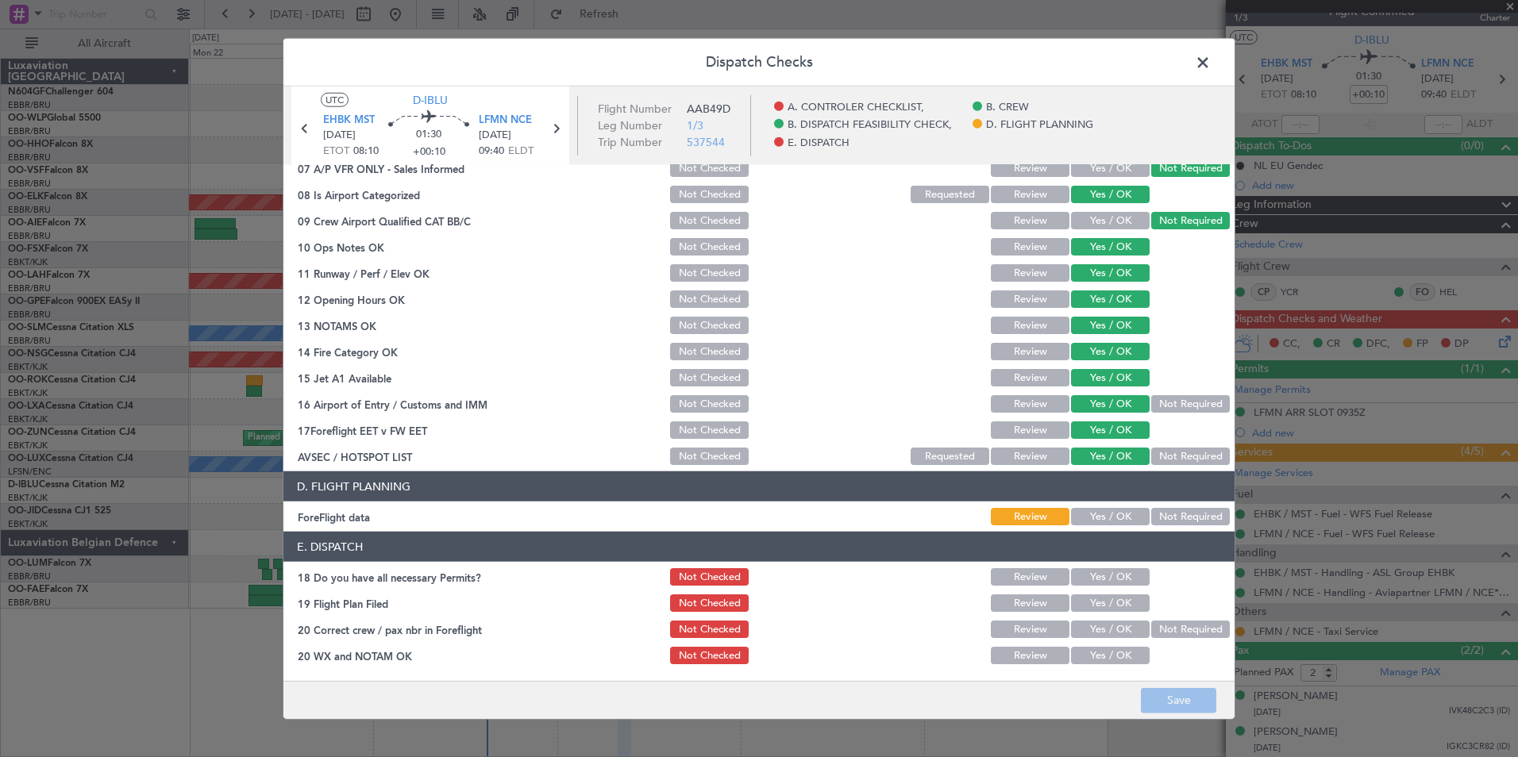
click at [1104, 512] on button "Yes / OK" at bounding box center [1110, 516] width 79 height 17
click at [1106, 574] on button "Yes / OK" at bounding box center [1110, 576] width 79 height 17
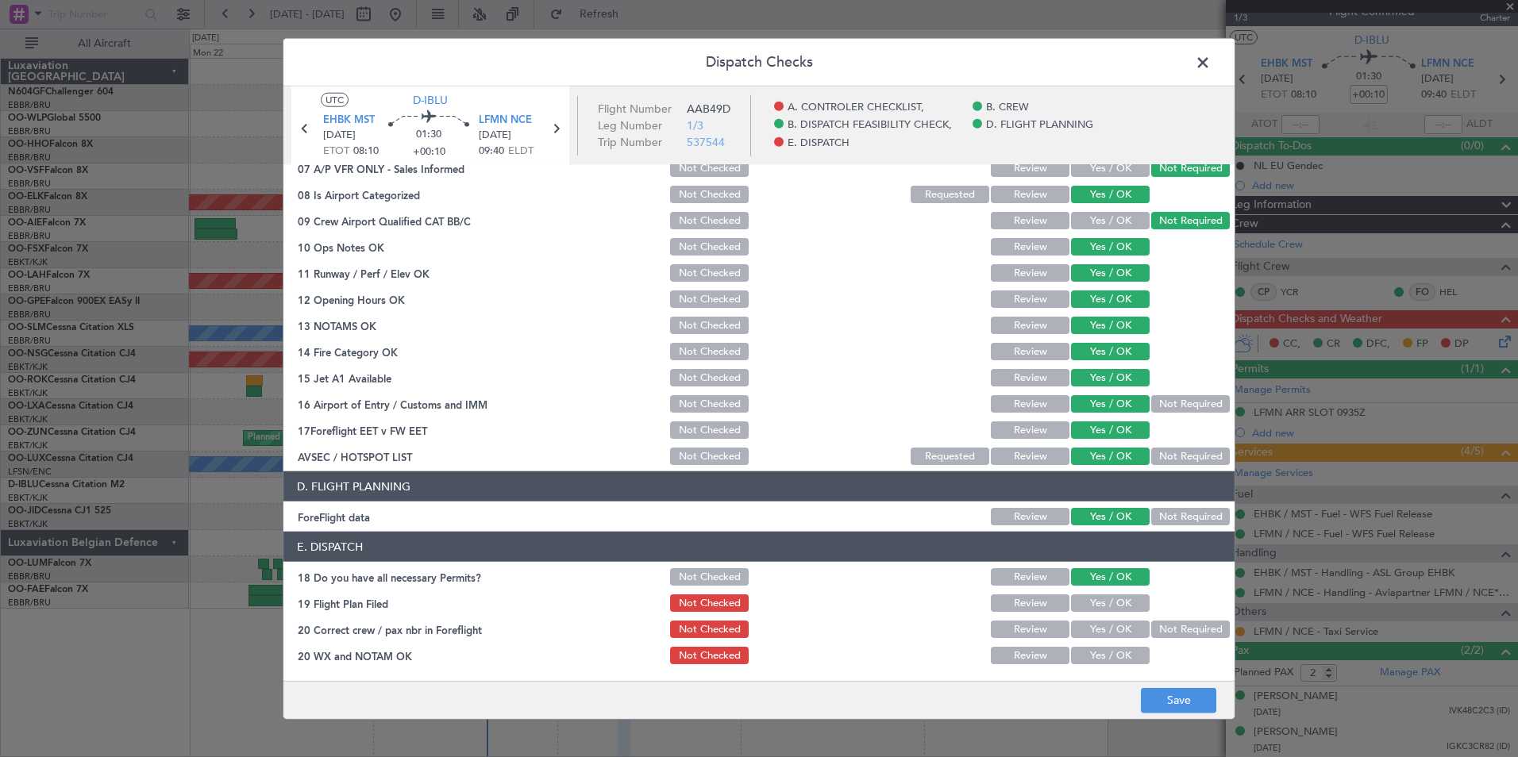
click at [1102, 595] on button "Yes / OK" at bounding box center [1110, 603] width 79 height 17
click at [1095, 631] on button "Yes / OK" at bounding box center [1110, 629] width 79 height 17
click at [1097, 648] on button "Yes / OK" at bounding box center [1110, 655] width 79 height 17
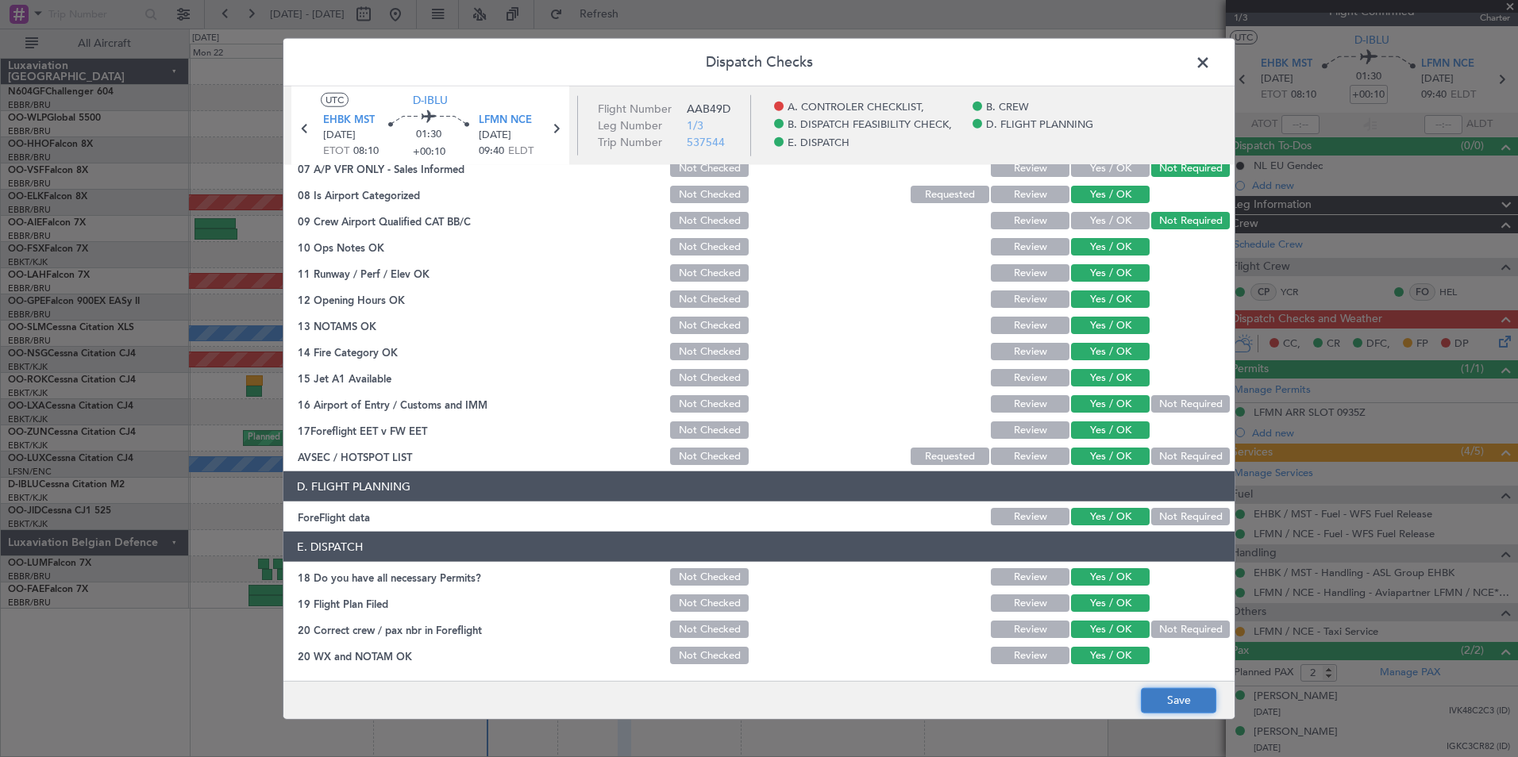
click at [1198, 698] on button "Save" at bounding box center [1178, 699] width 75 height 25
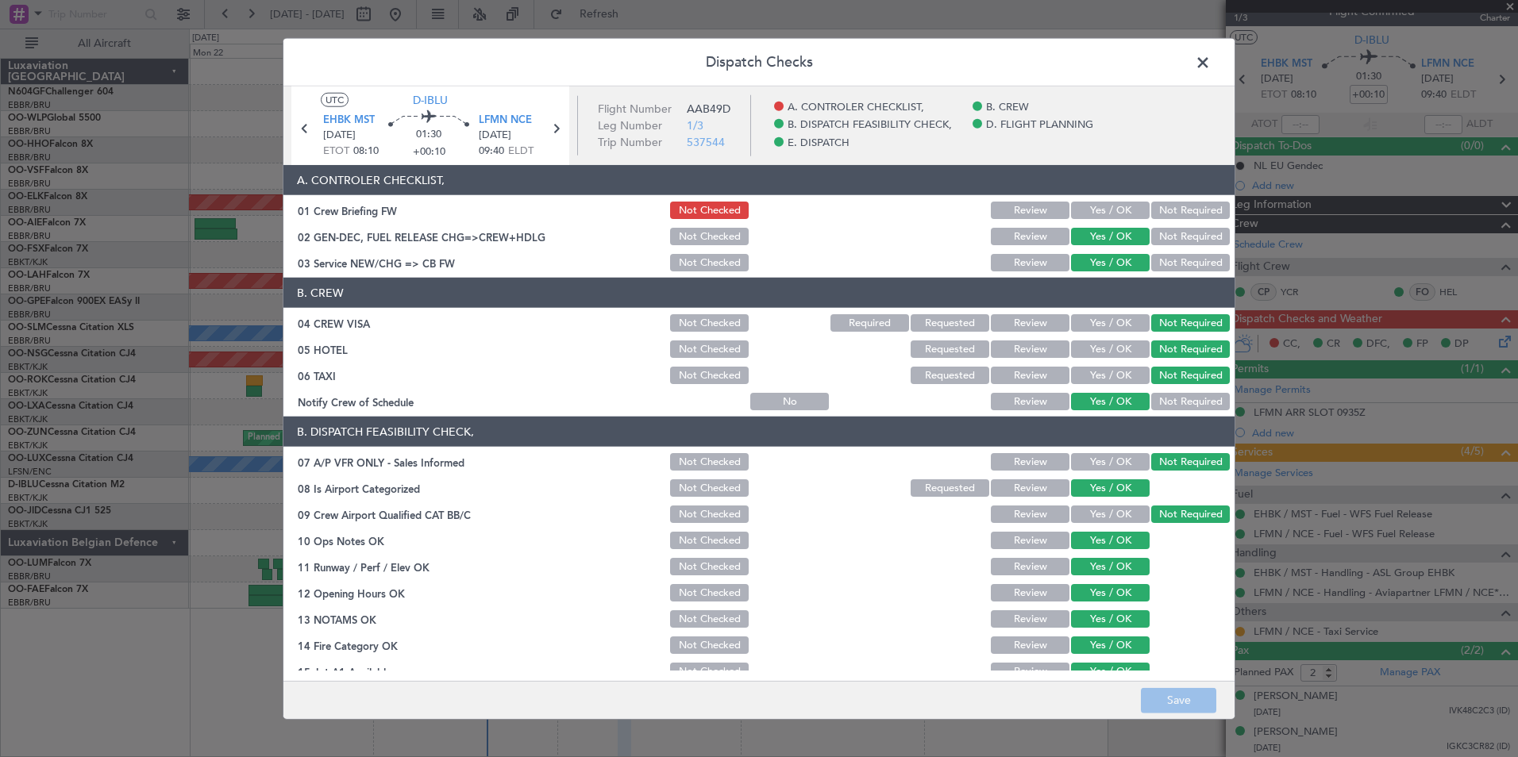
click at [1210, 60] on span at bounding box center [1210, 67] width 0 height 32
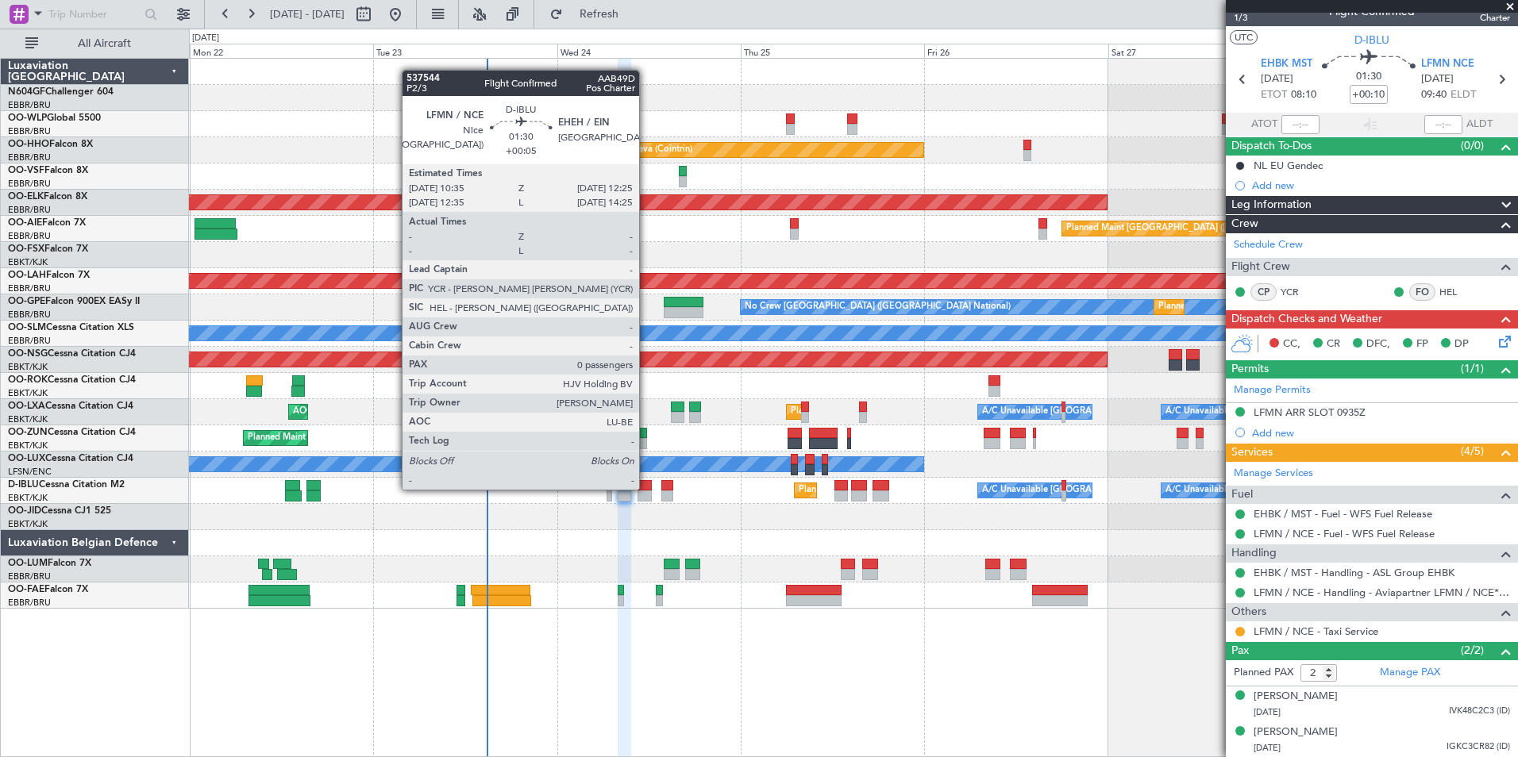
click at [646, 488] on div at bounding box center [644, 485] width 14 height 11
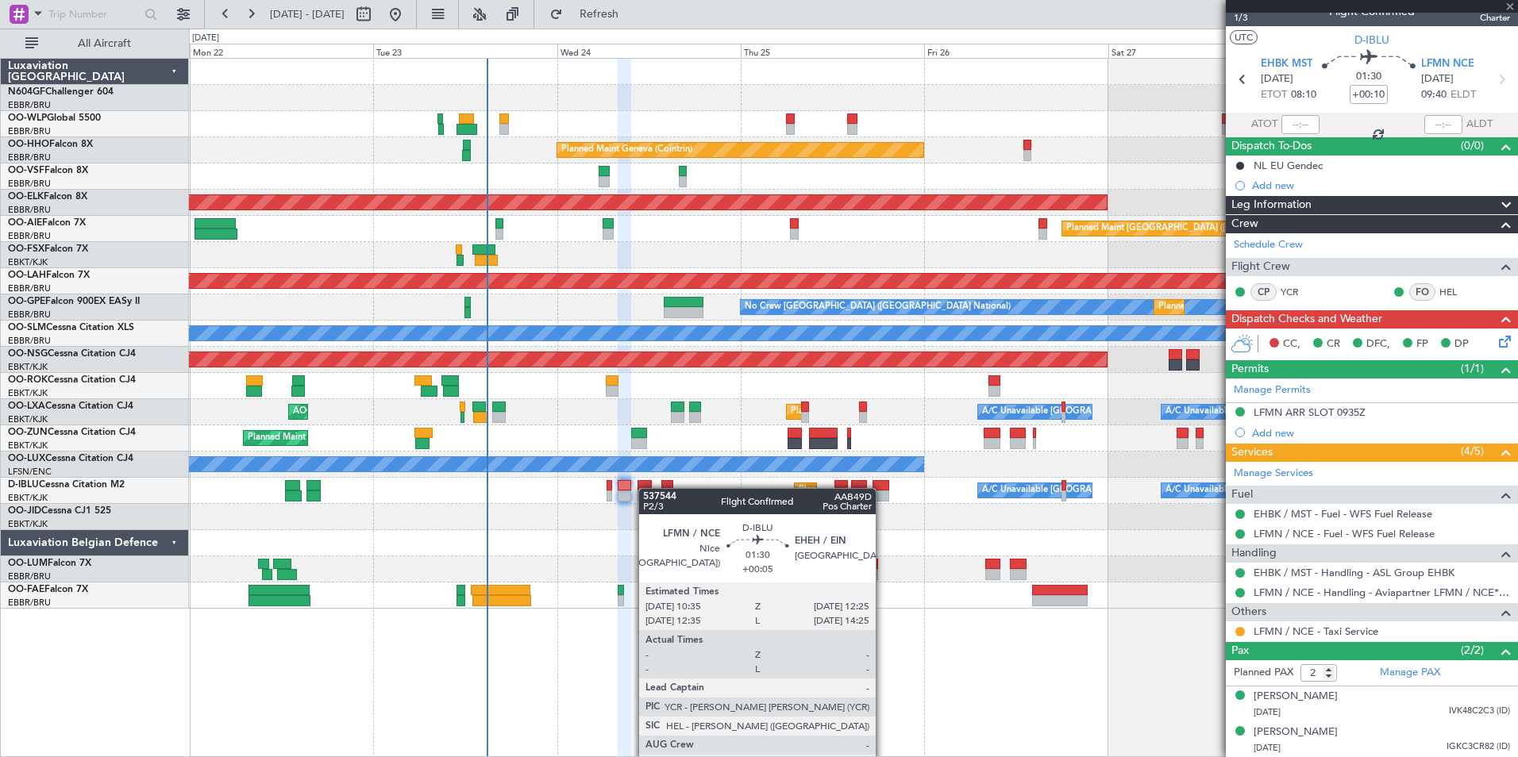
type input "+00:05"
type input "0"
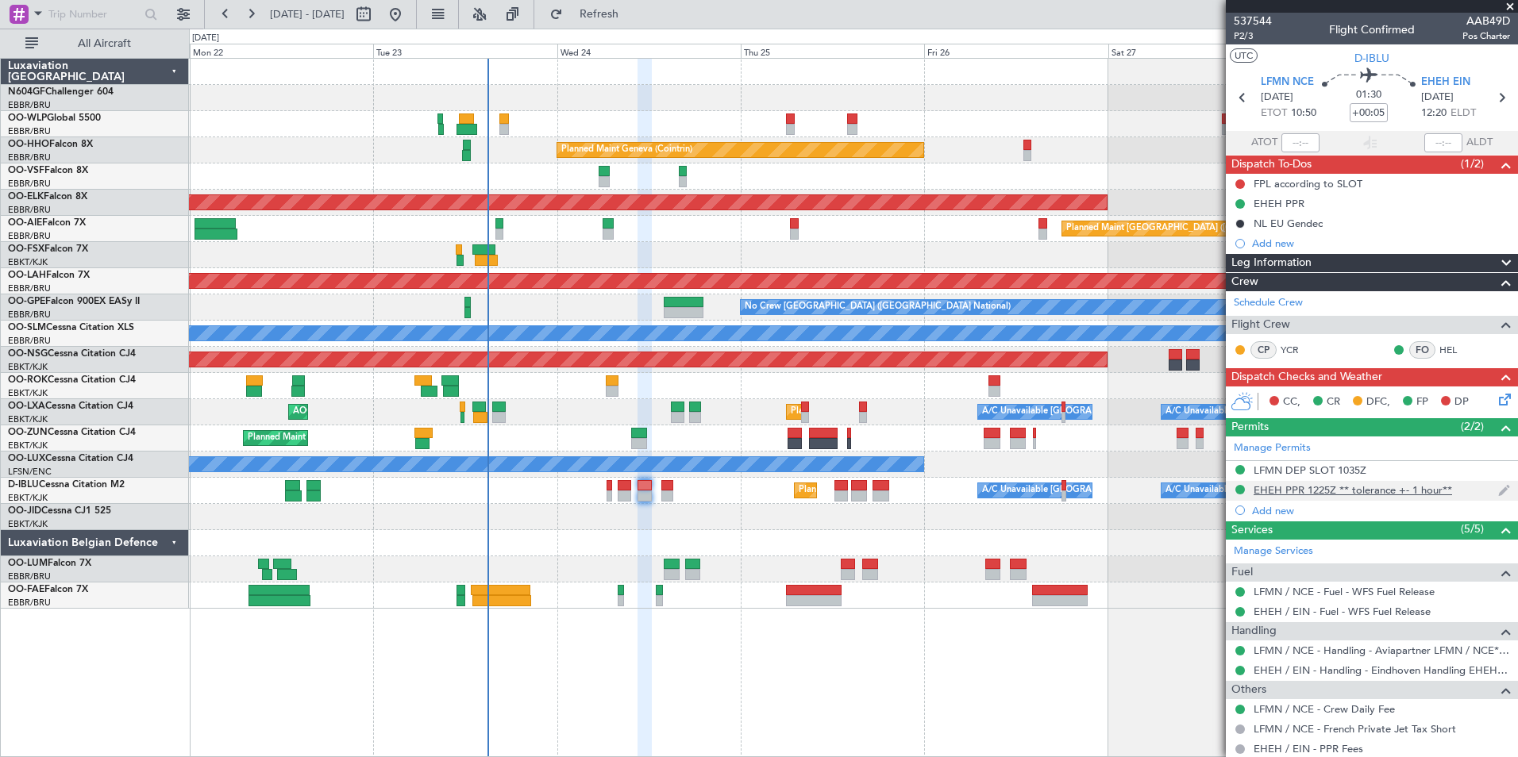
click at [1279, 493] on div "EHEH PPR 1225Z ** tolerance +- 1 hour**" at bounding box center [1352, 489] width 198 height 13
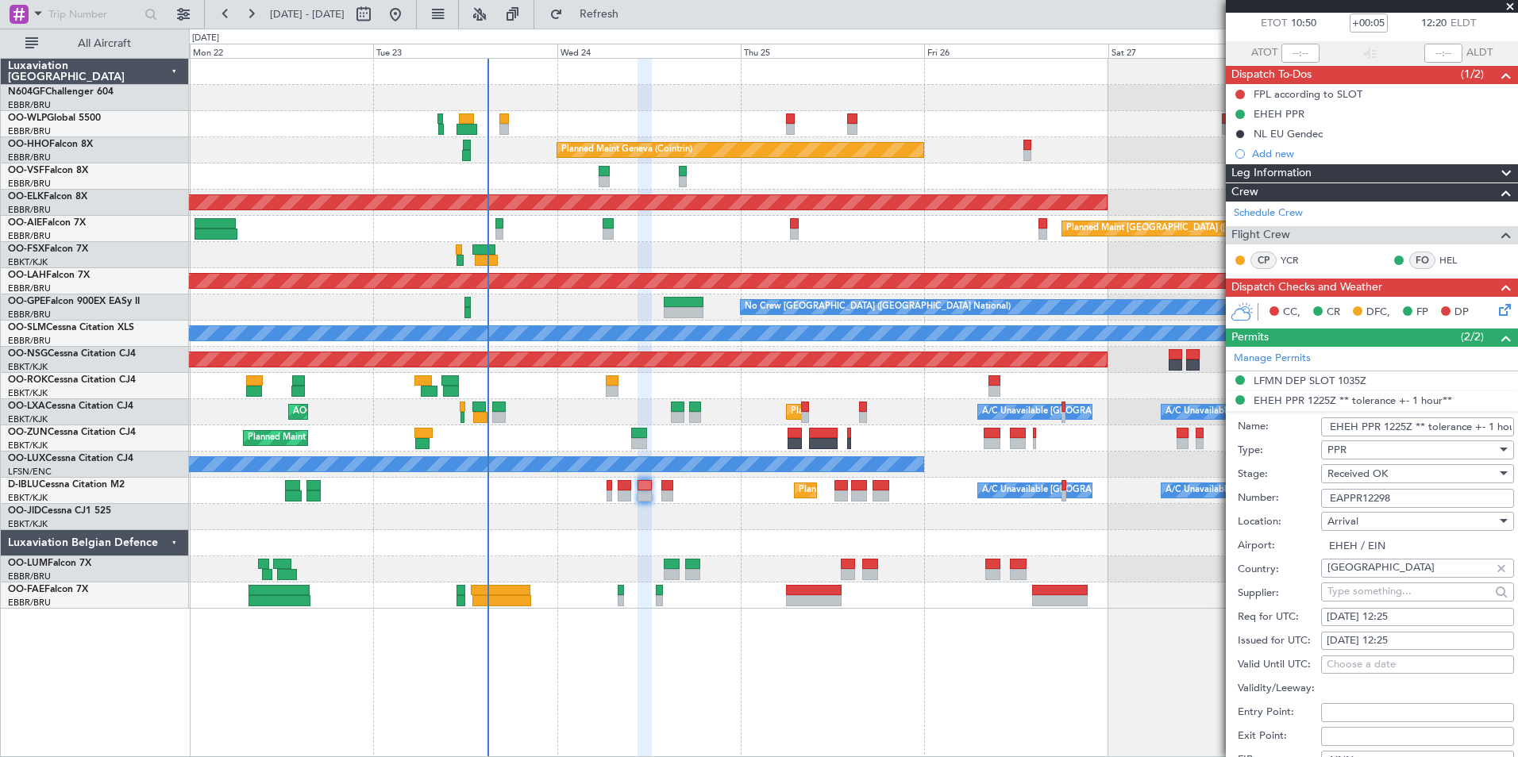
scroll to position [317, 0]
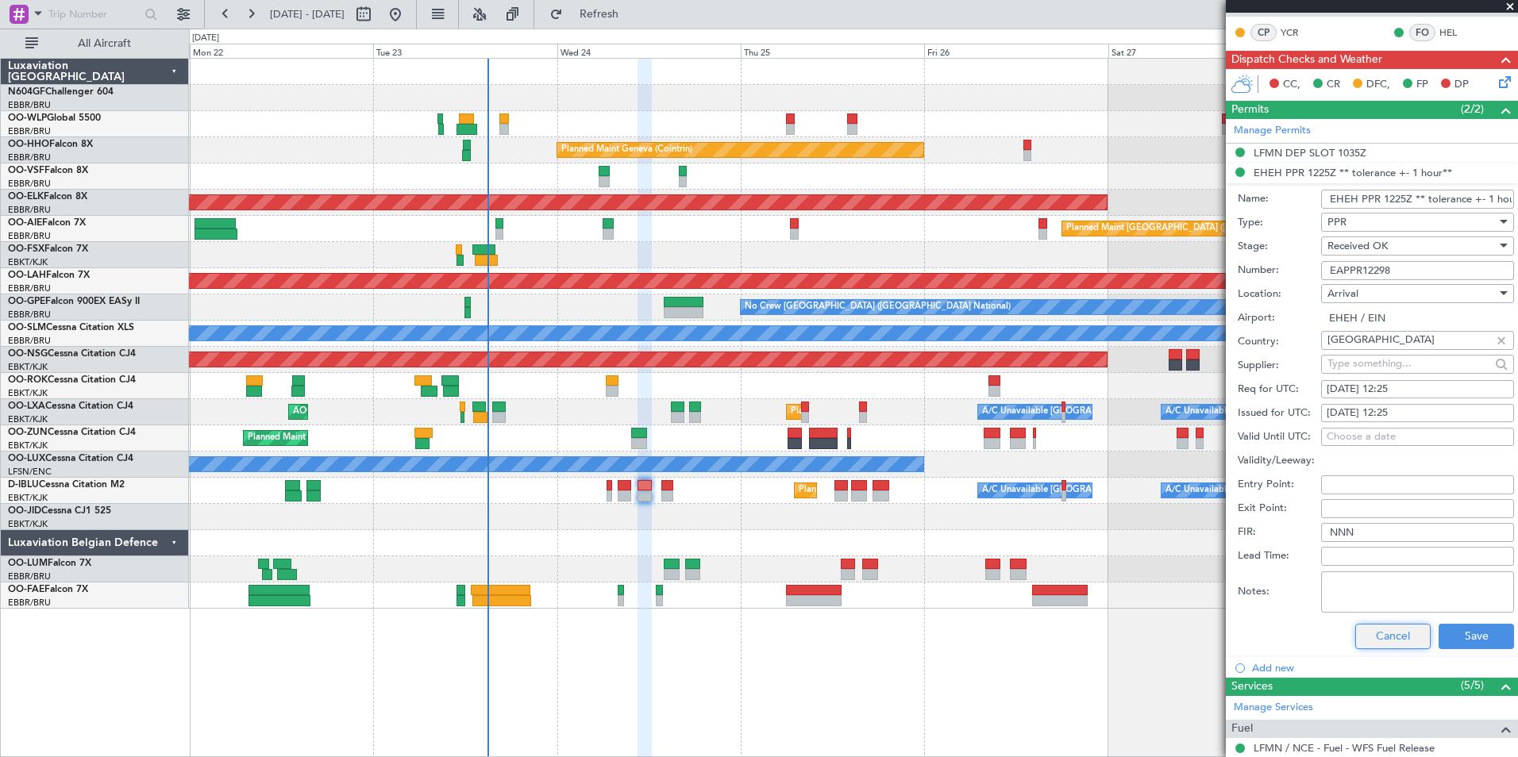
click at [1390, 629] on button "Cancel" at bounding box center [1392, 636] width 75 height 25
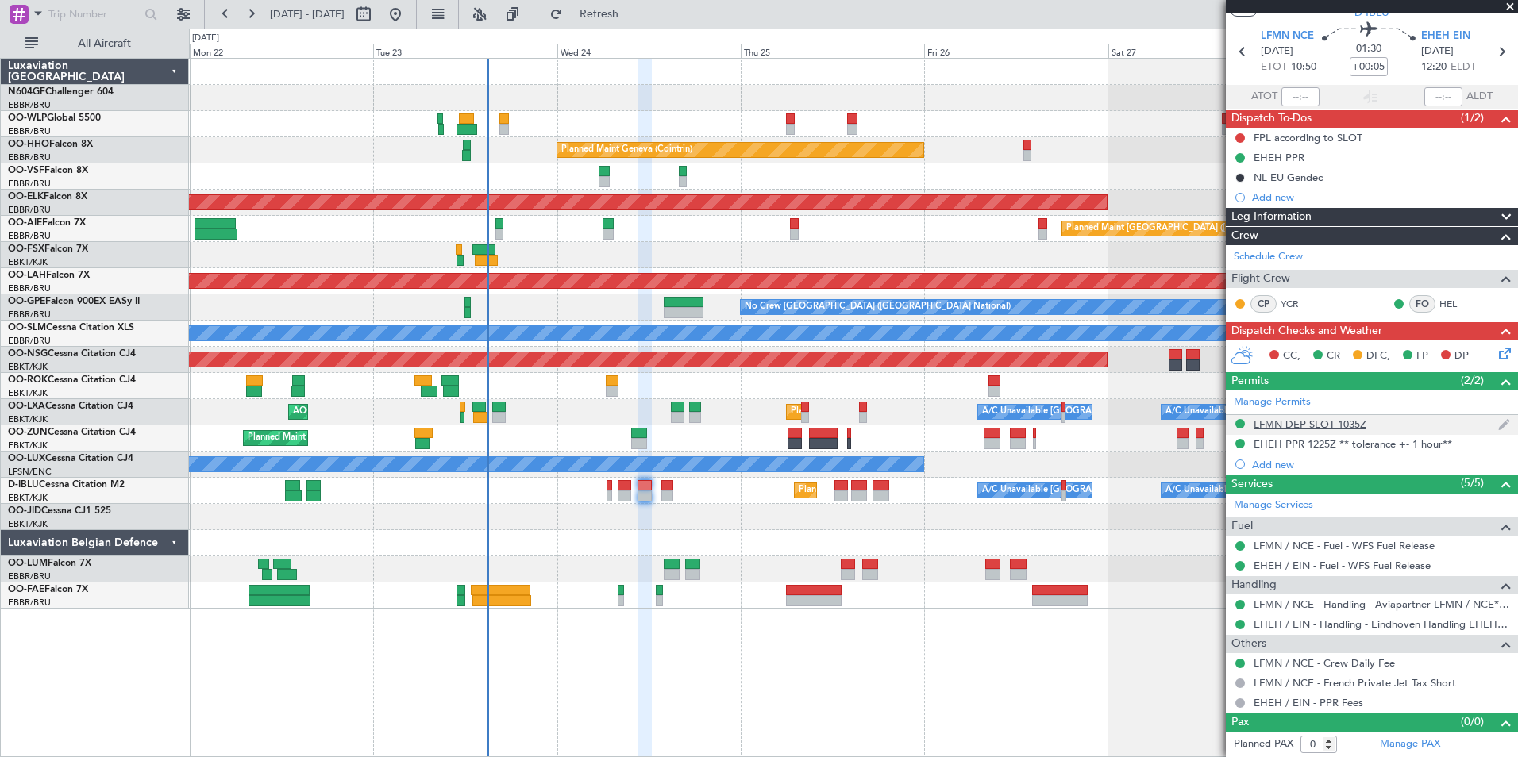
click at [1316, 427] on div "LFMN DEP SLOT 1035Z" at bounding box center [1309, 424] width 113 height 13
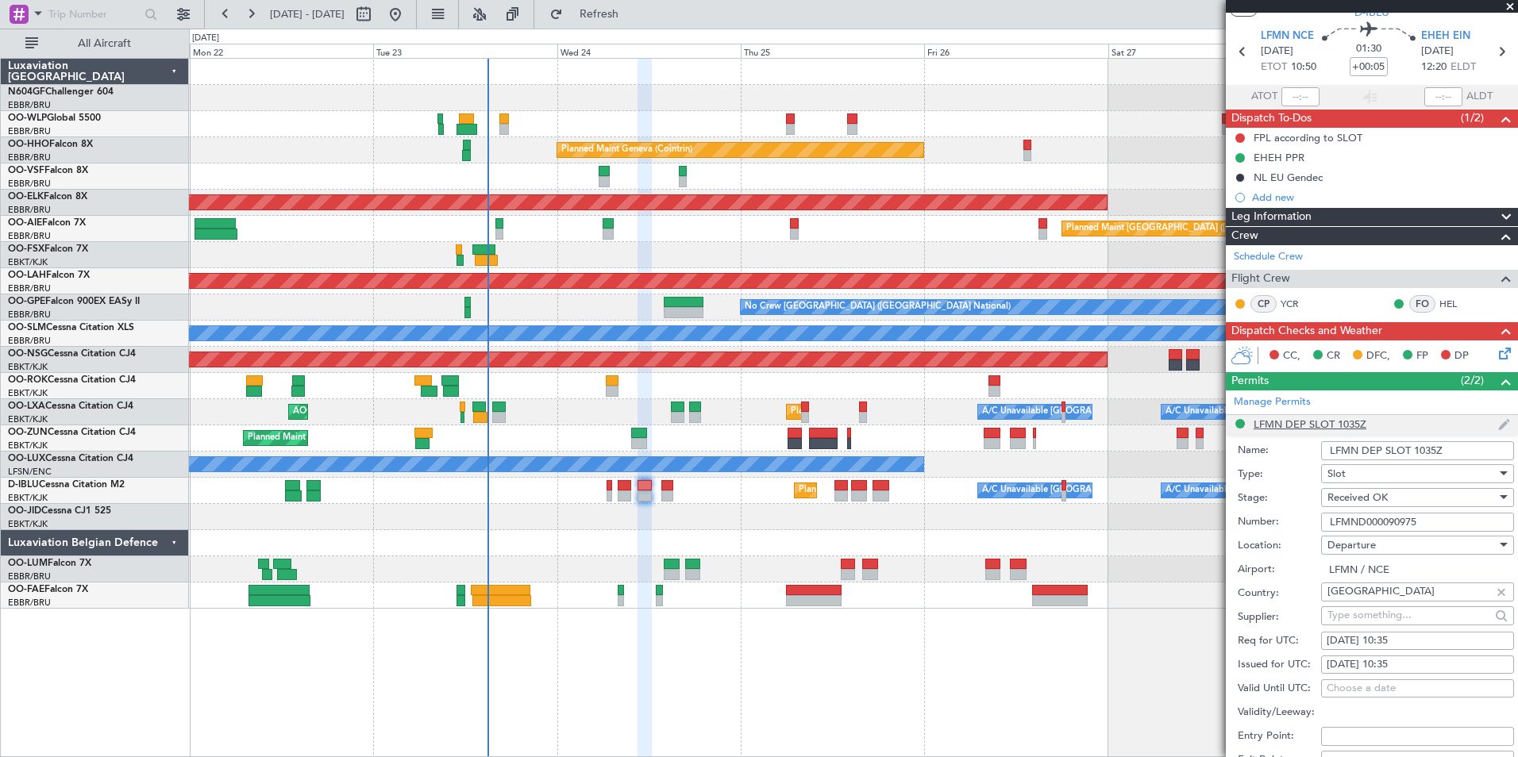
scroll to position [317, 0]
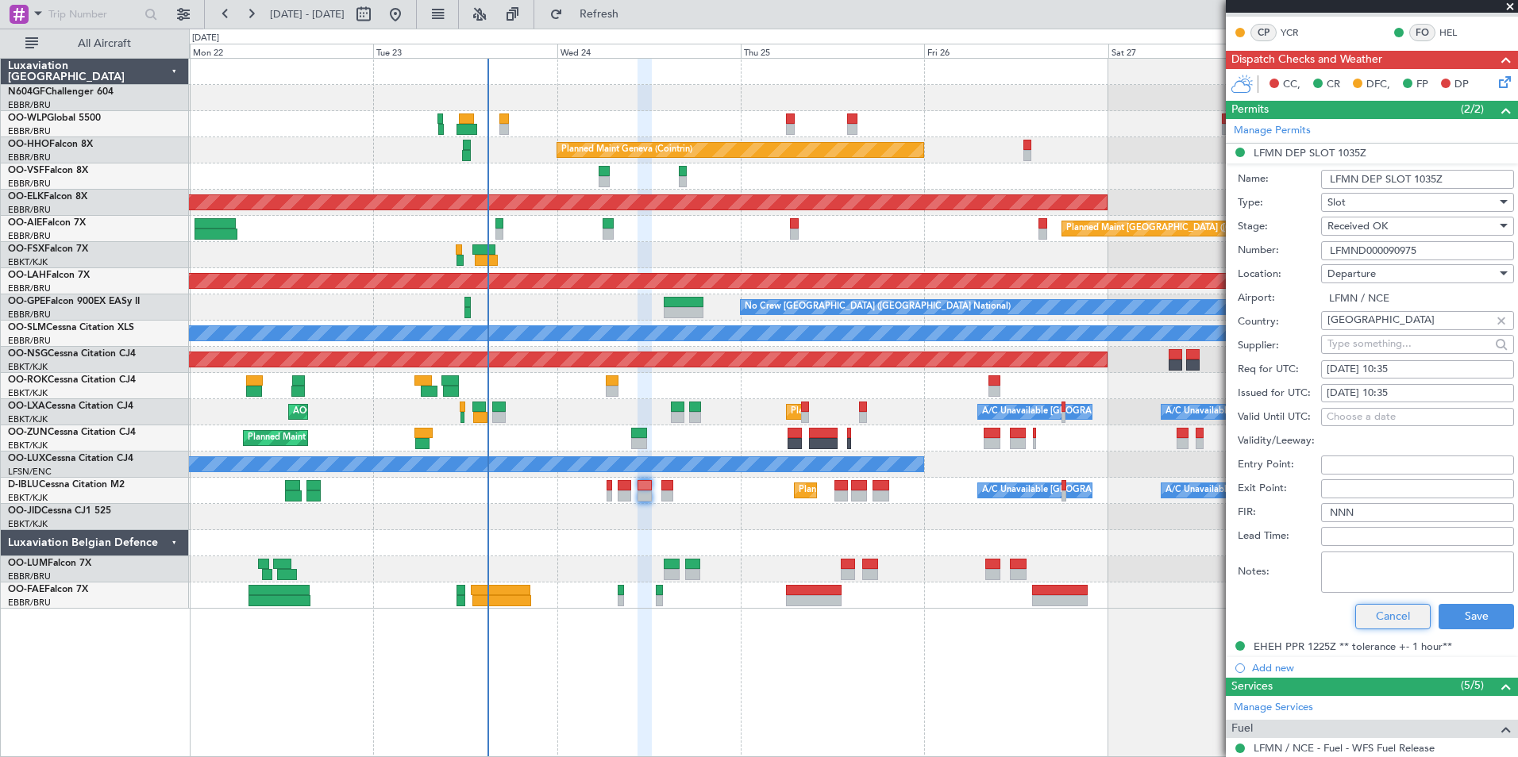
click at [1384, 618] on button "Cancel" at bounding box center [1392, 616] width 75 height 25
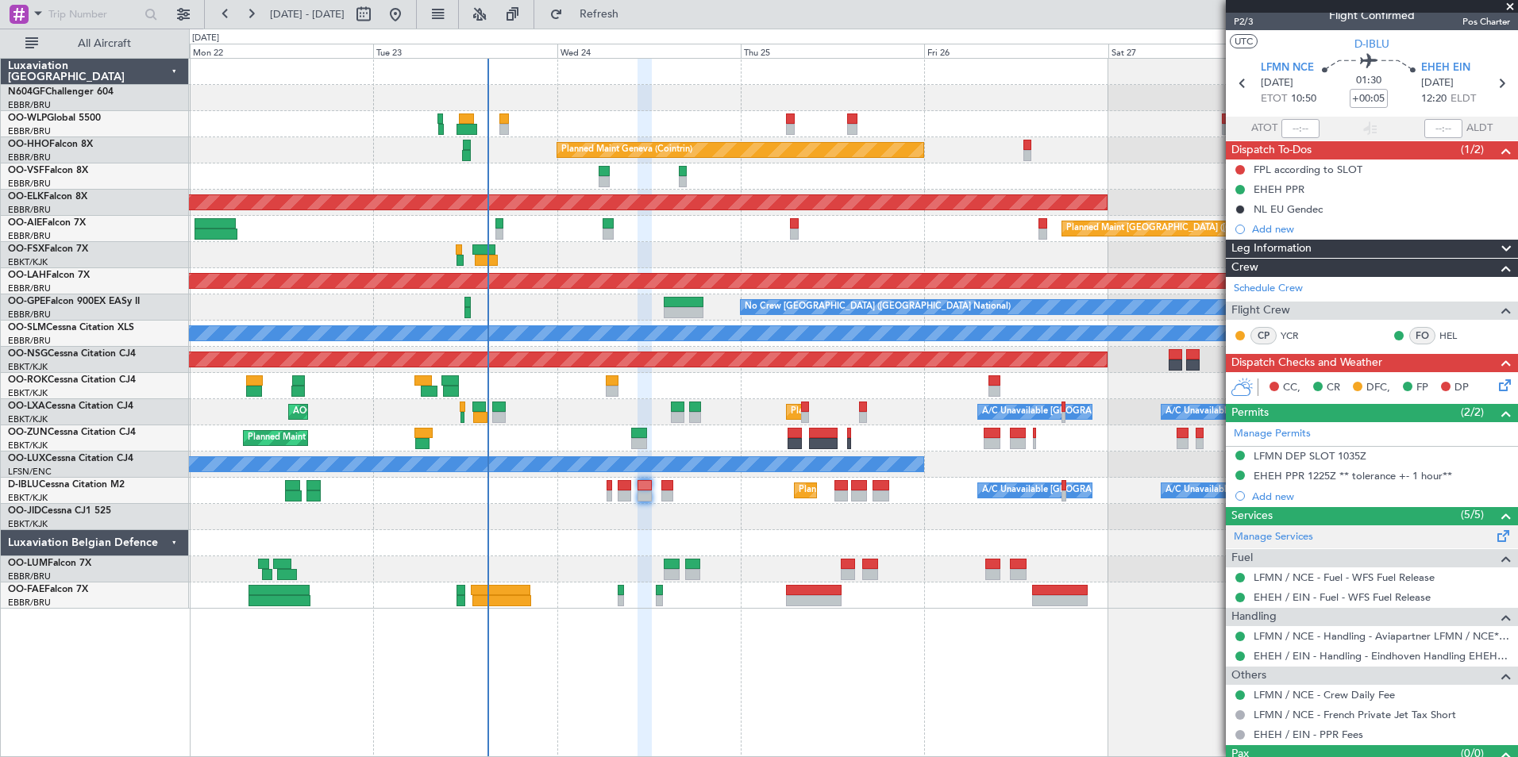
scroll to position [0, 0]
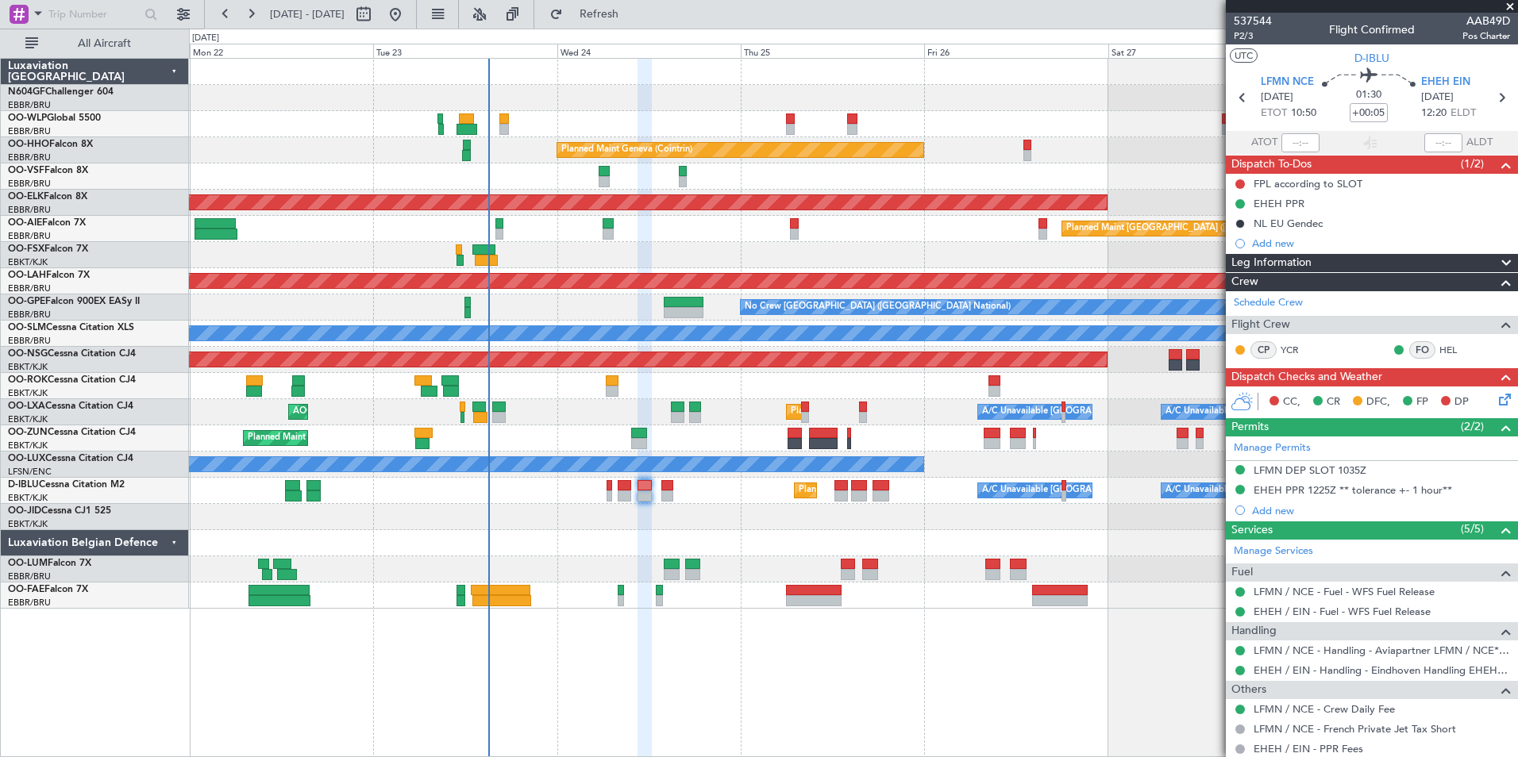
click at [1495, 403] on icon at bounding box center [1501, 397] width 13 height 13
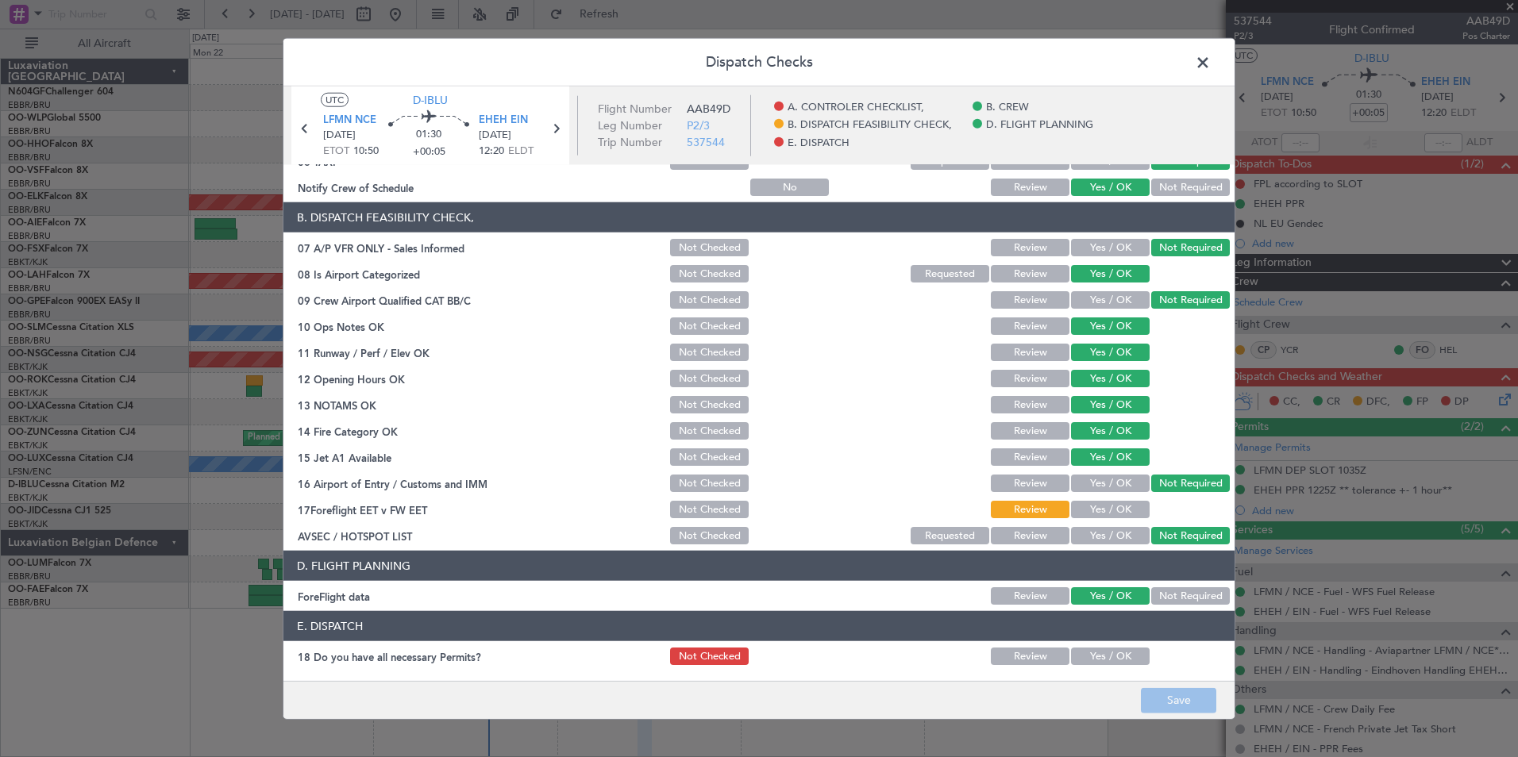
scroll to position [294, 0]
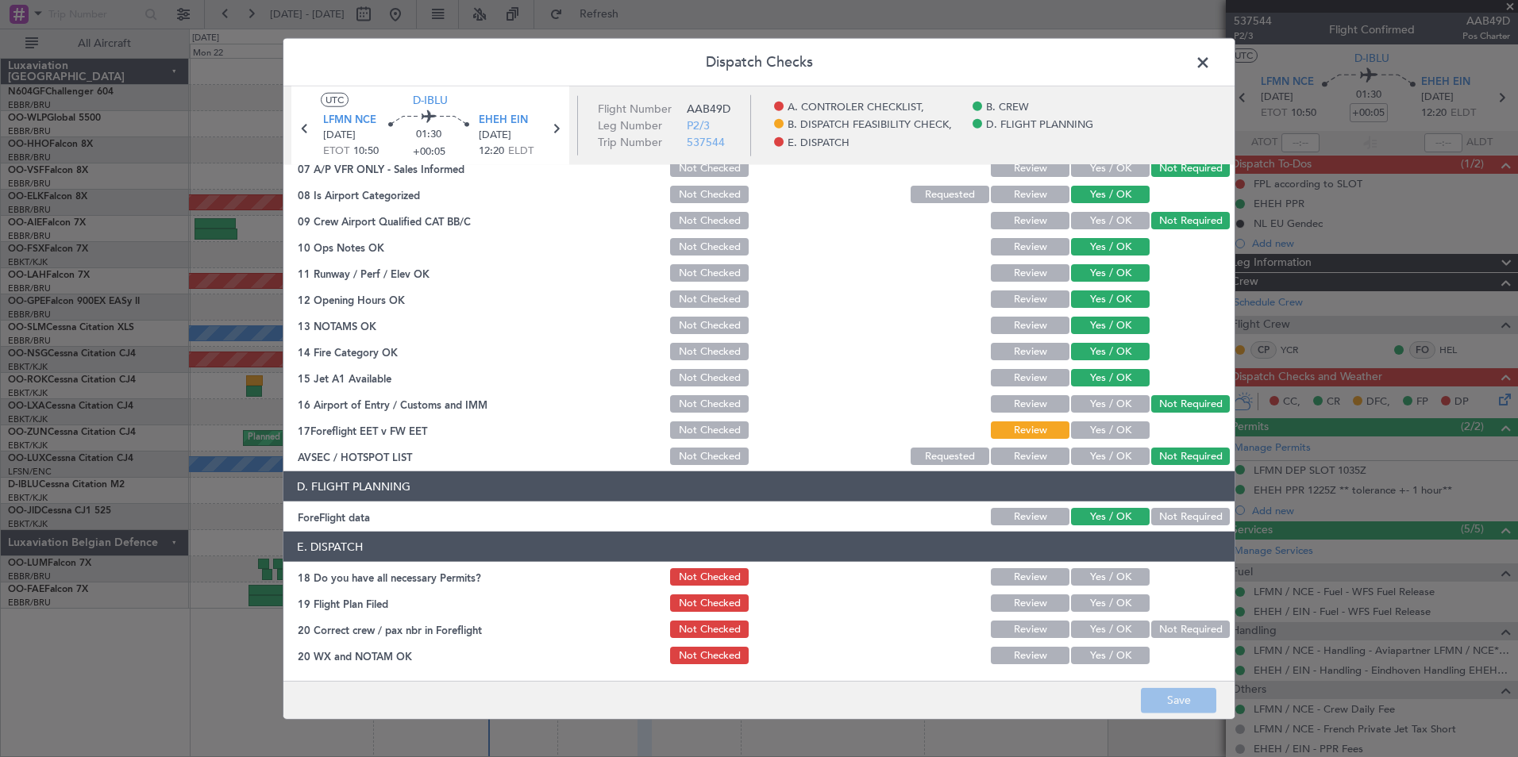
click at [1092, 428] on button "Yes / OK" at bounding box center [1110, 429] width 79 height 17
click at [1161, 693] on button "Save" at bounding box center [1178, 699] width 75 height 25
click at [1210, 63] on span at bounding box center [1210, 67] width 0 height 32
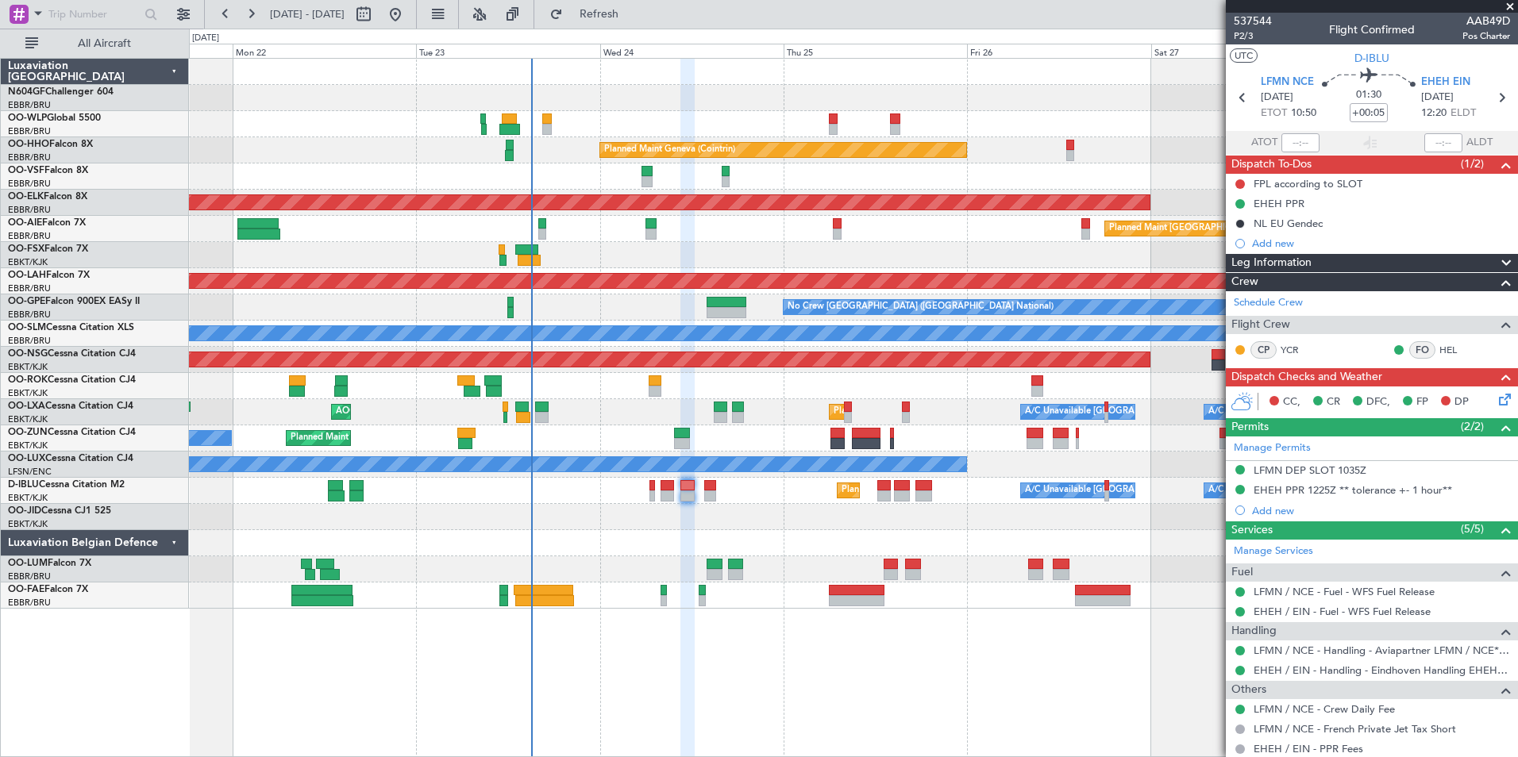
click at [609, 250] on div at bounding box center [853, 255] width 1328 height 26
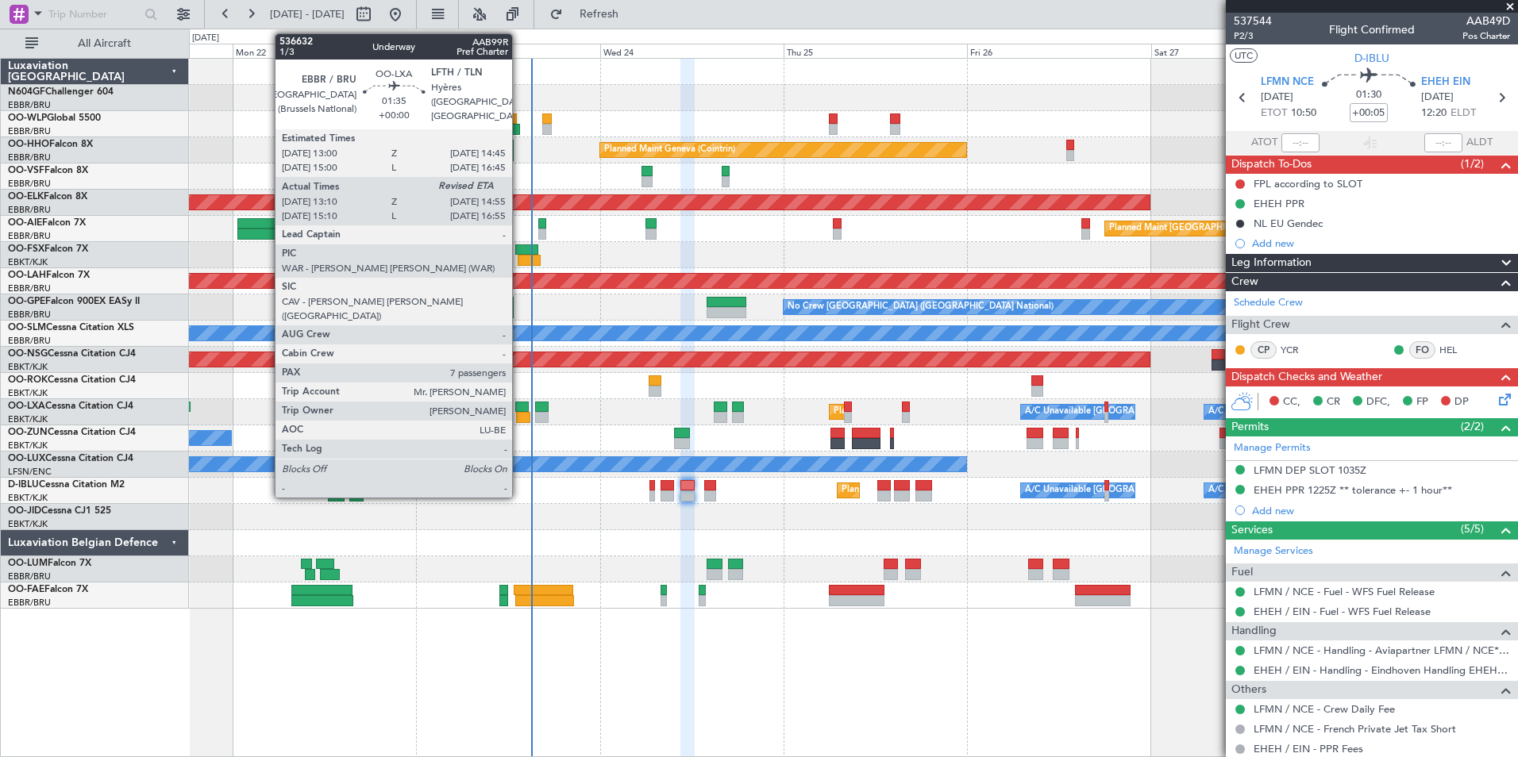
click at [519, 414] on div at bounding box center [522, 417] width 13 height 11
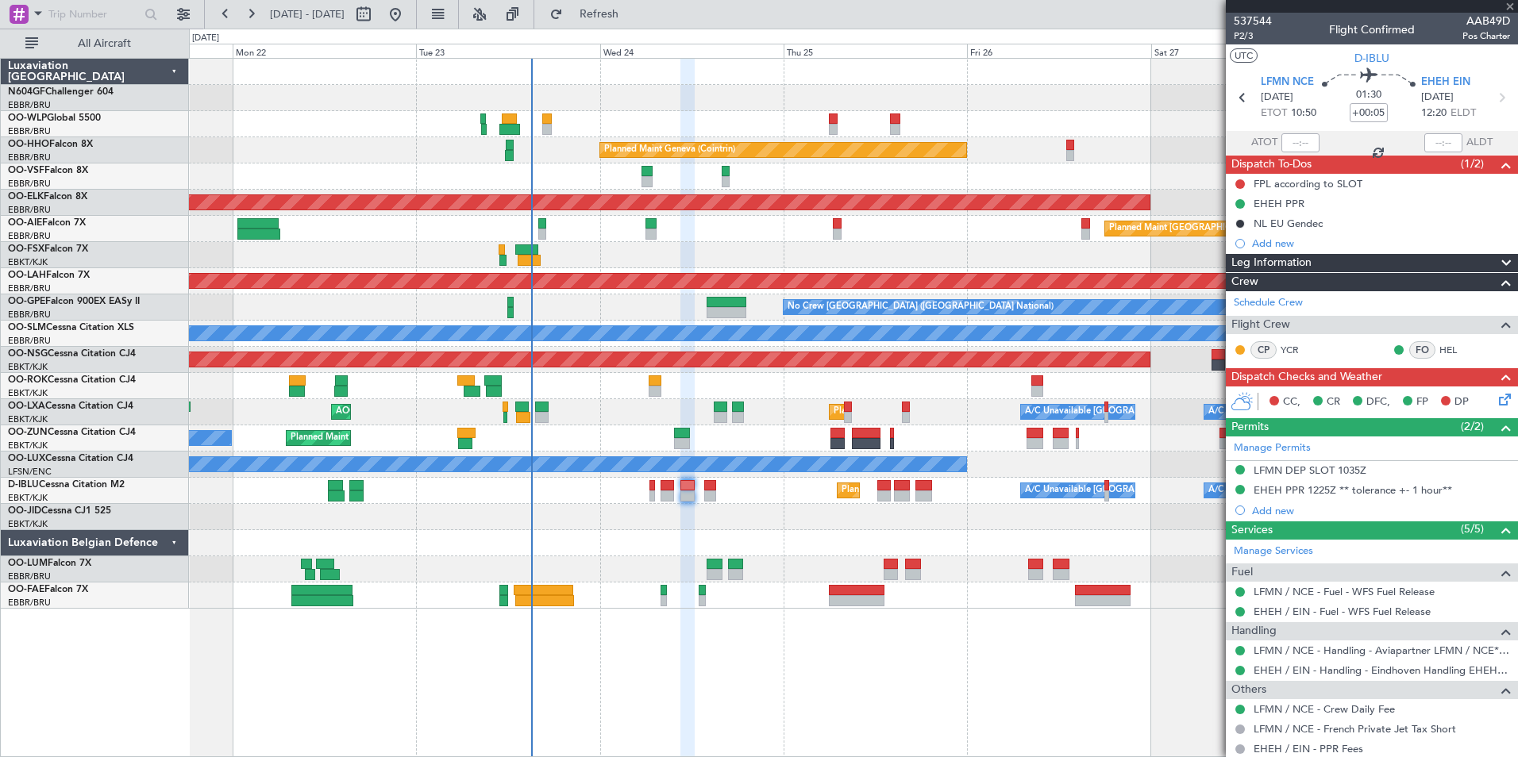
type input "13:15"
type input "7"
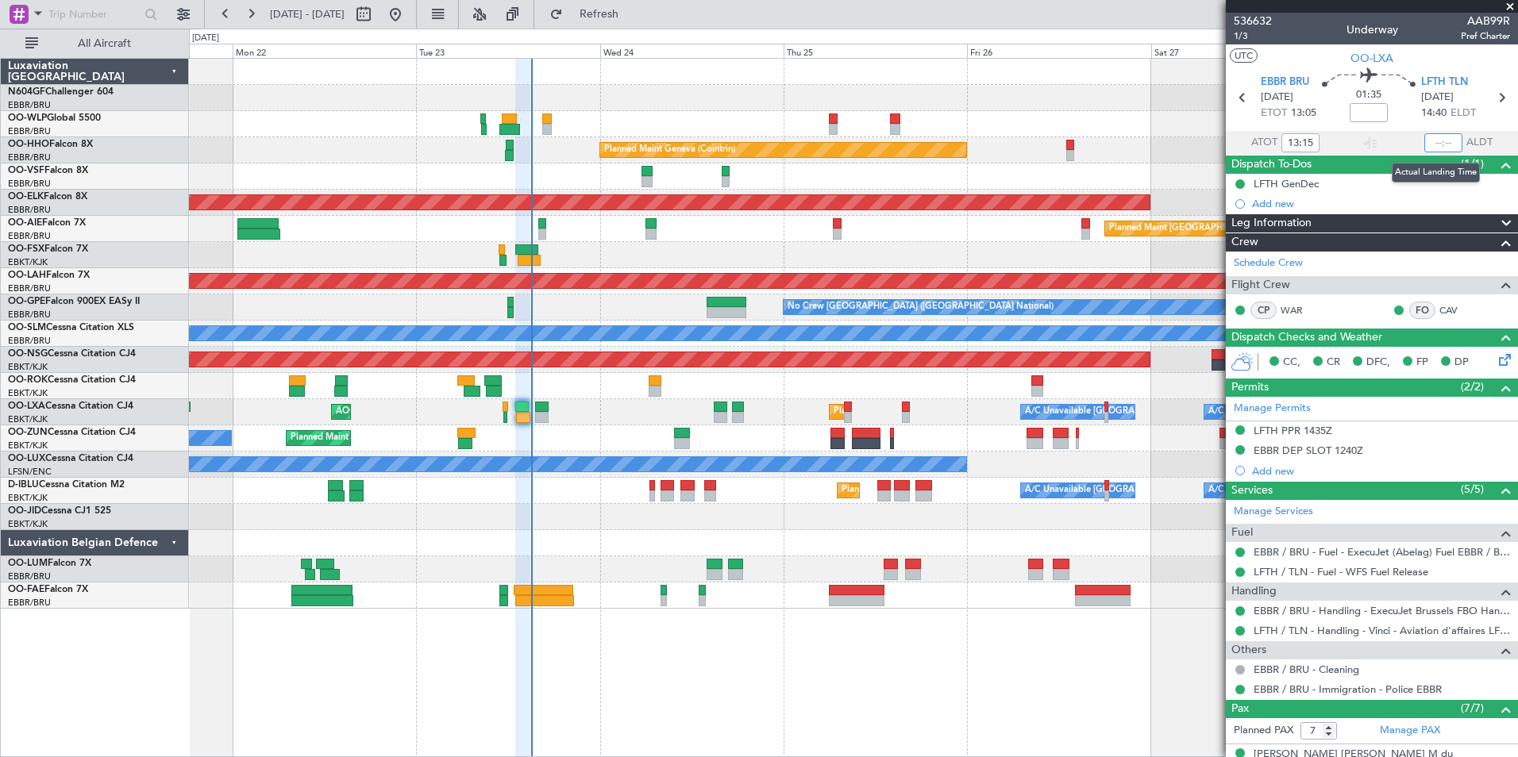
click at [1436, 140] on input "text" at bounding box center [1443, 142] width 38 height 19
click at [1448, 47] on section "UTC OO-LXA" at bounding box center [1372, 56] width 292 height 24
type input "14:45"
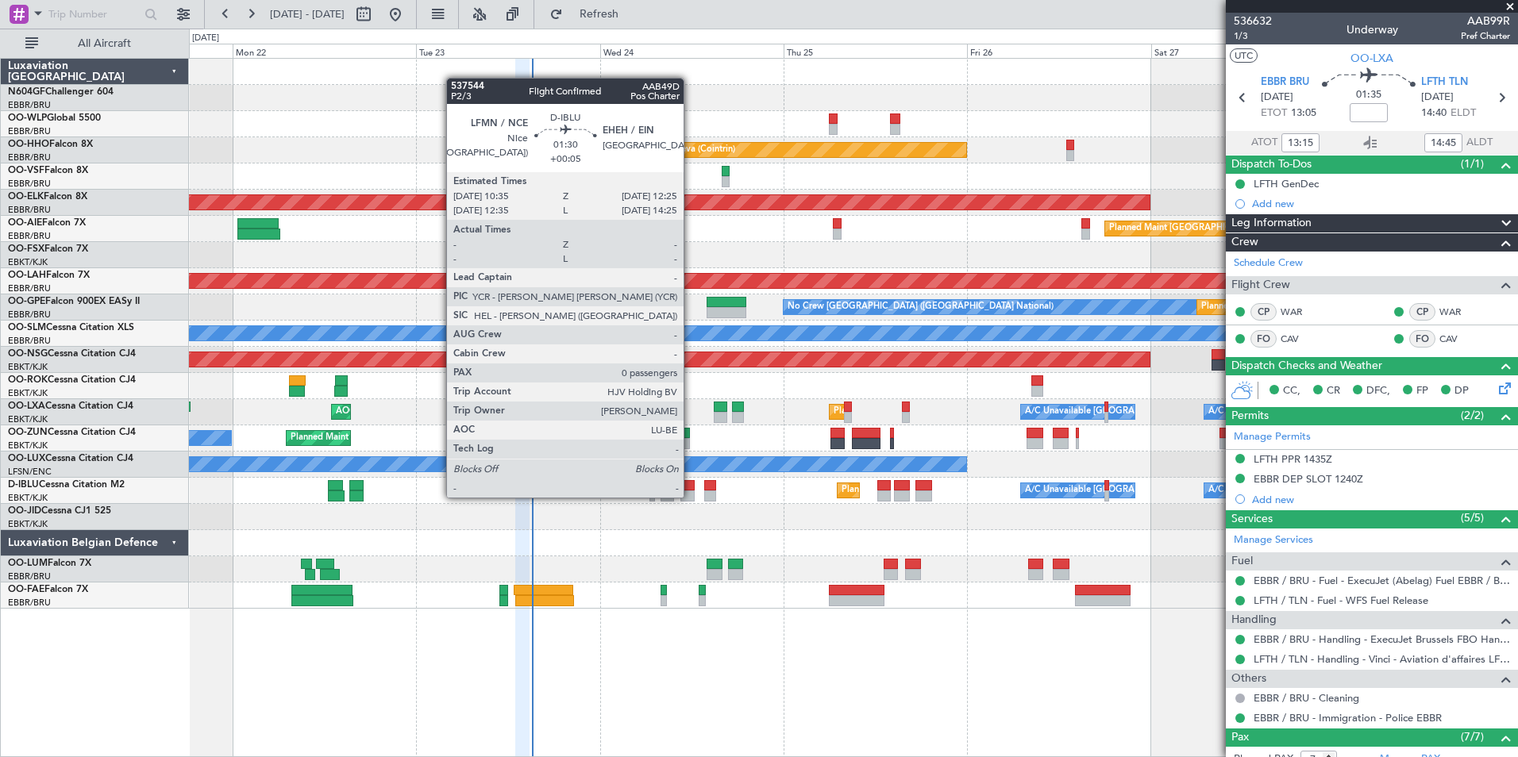
click at [691, 496] on div at bounding box center [687, 496] width 14 height 11
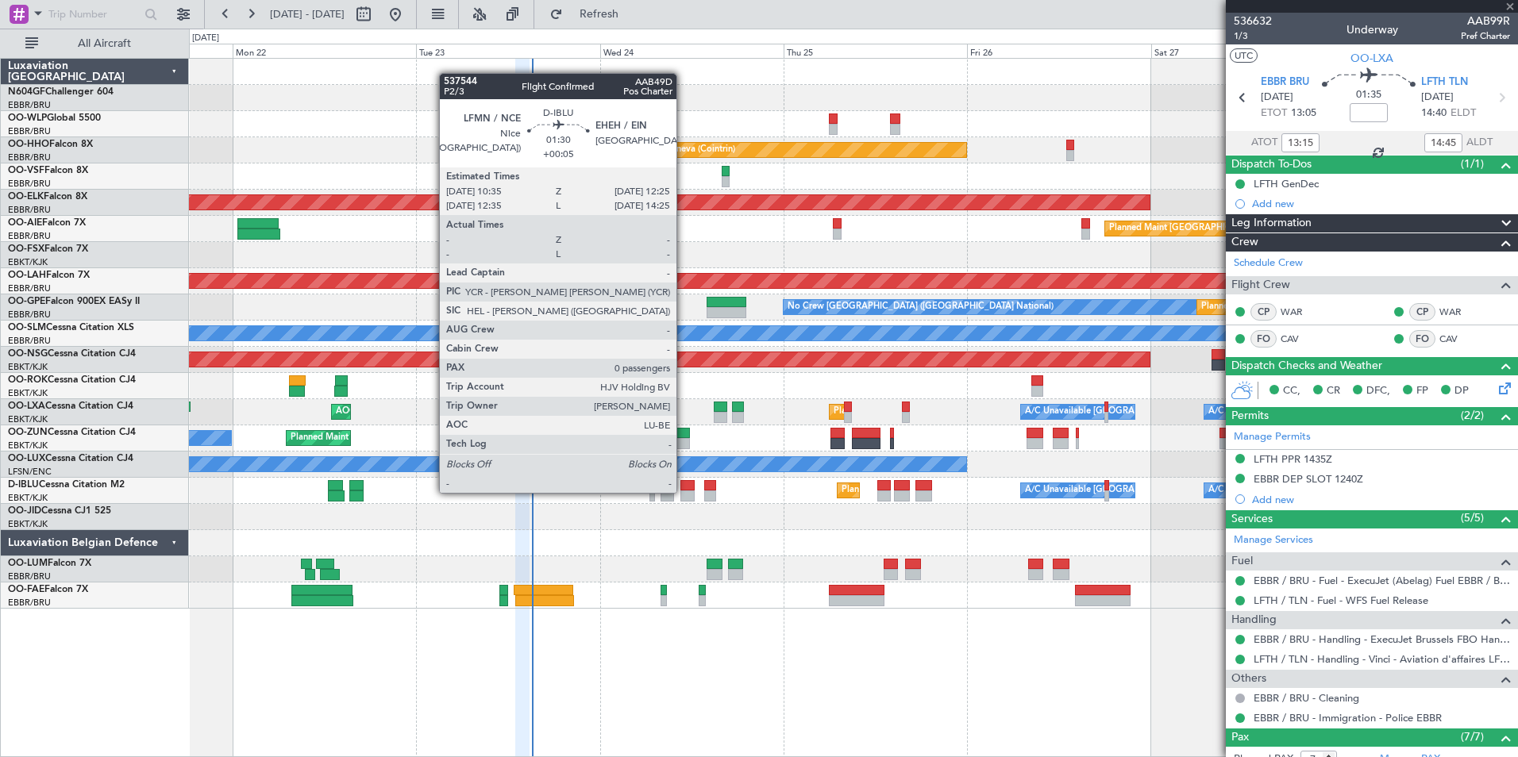
type input "+00:05"
type input "0"
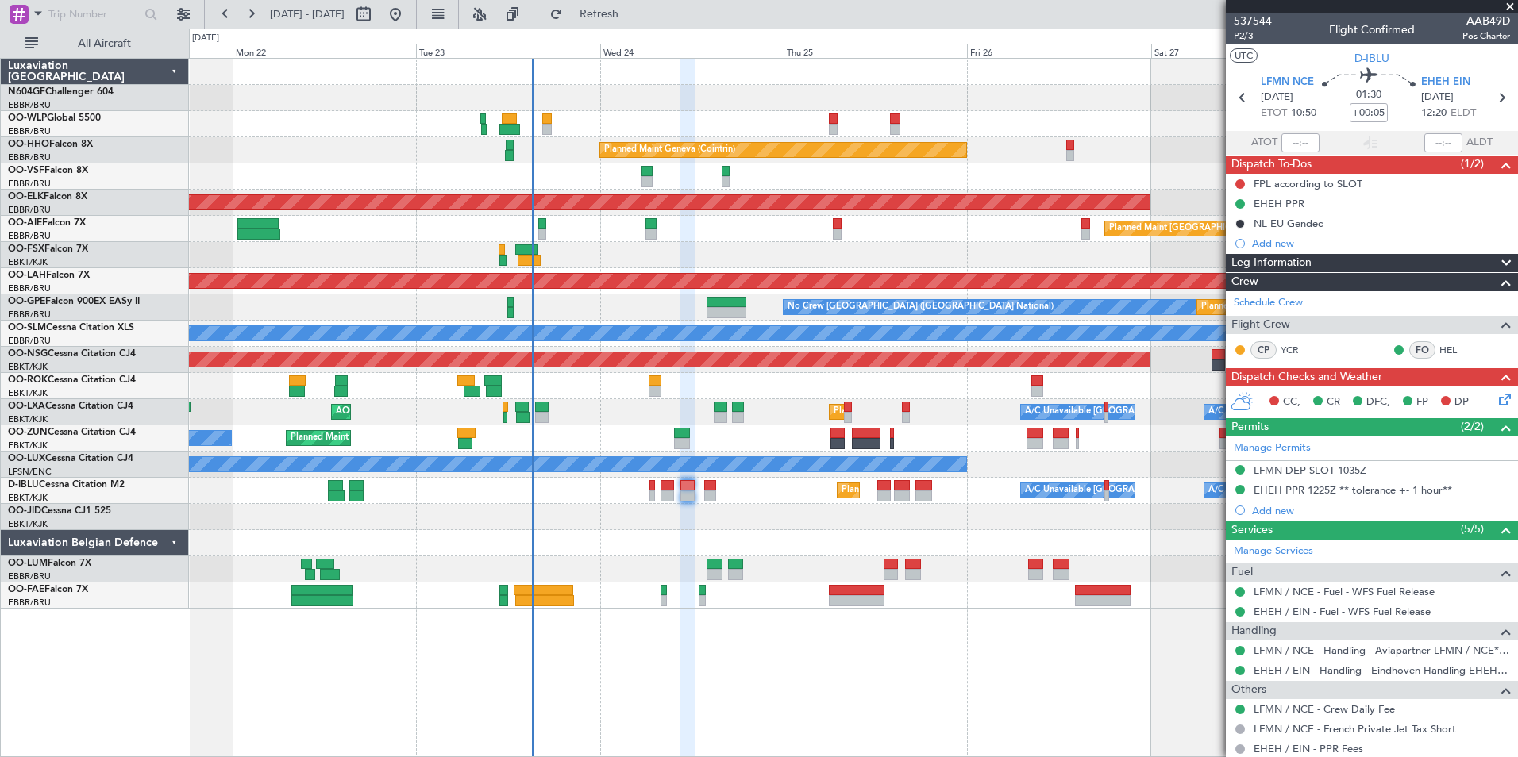
click at [1499, 396] on icon at bounding box center [1501, 397] width 13 height 13
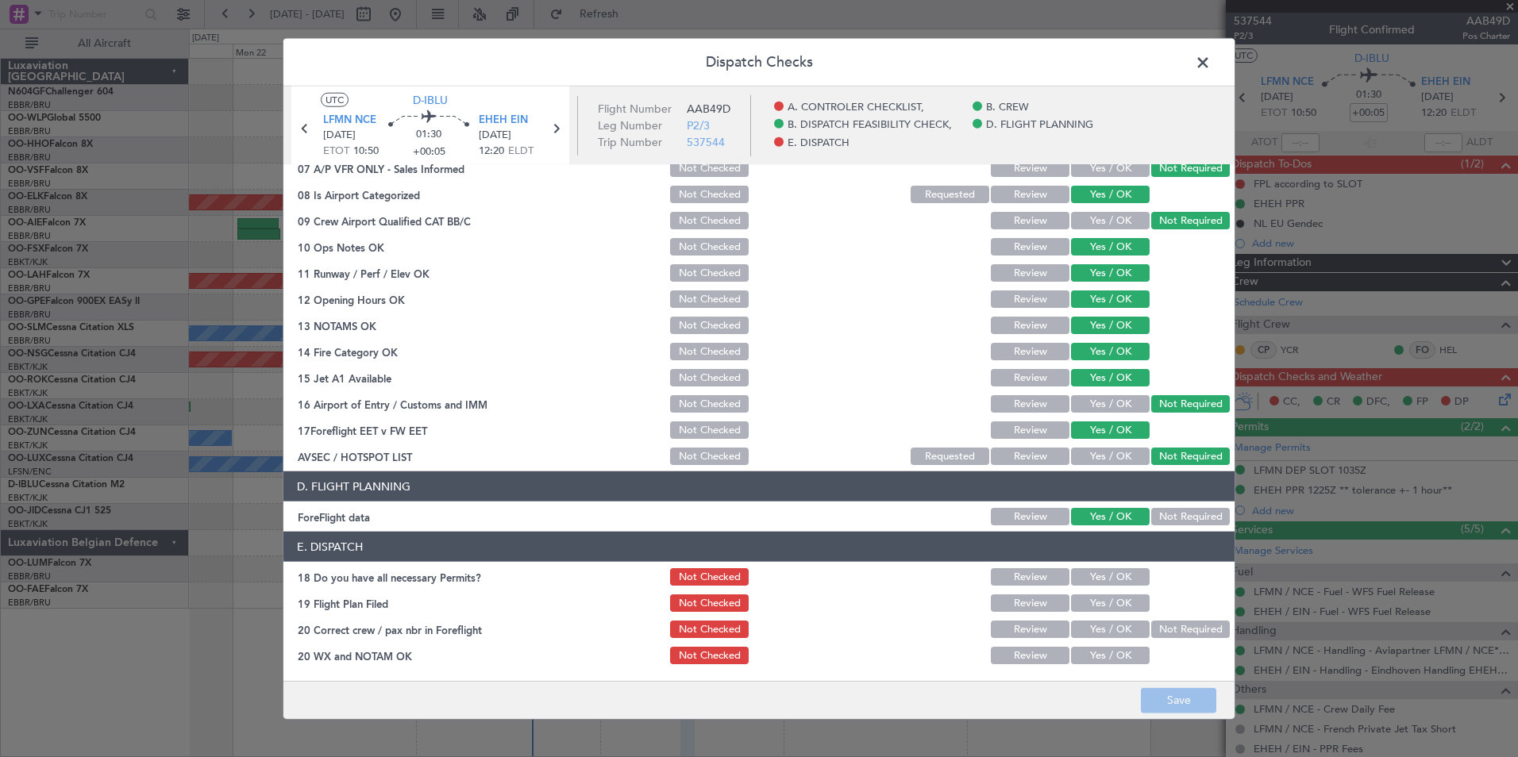
click at [1083, 569] on button "Yes / OK" at bounding box center [1110, 576] width 79 height 17
click at [1087, 591] on section "E. DISPATCH 18 Do you have all necessary Permits? Not Checked Review Yes / OK 1…" at bounding box center [758, 599] width 951 height 135
click at [1087, 602] on button "Yes / OK" at bounding box center [1110, 603] width 79 height 17
click at [1087, 629] on button "Yes / OK" at bounding box center [1110, 629] width 79 height 17
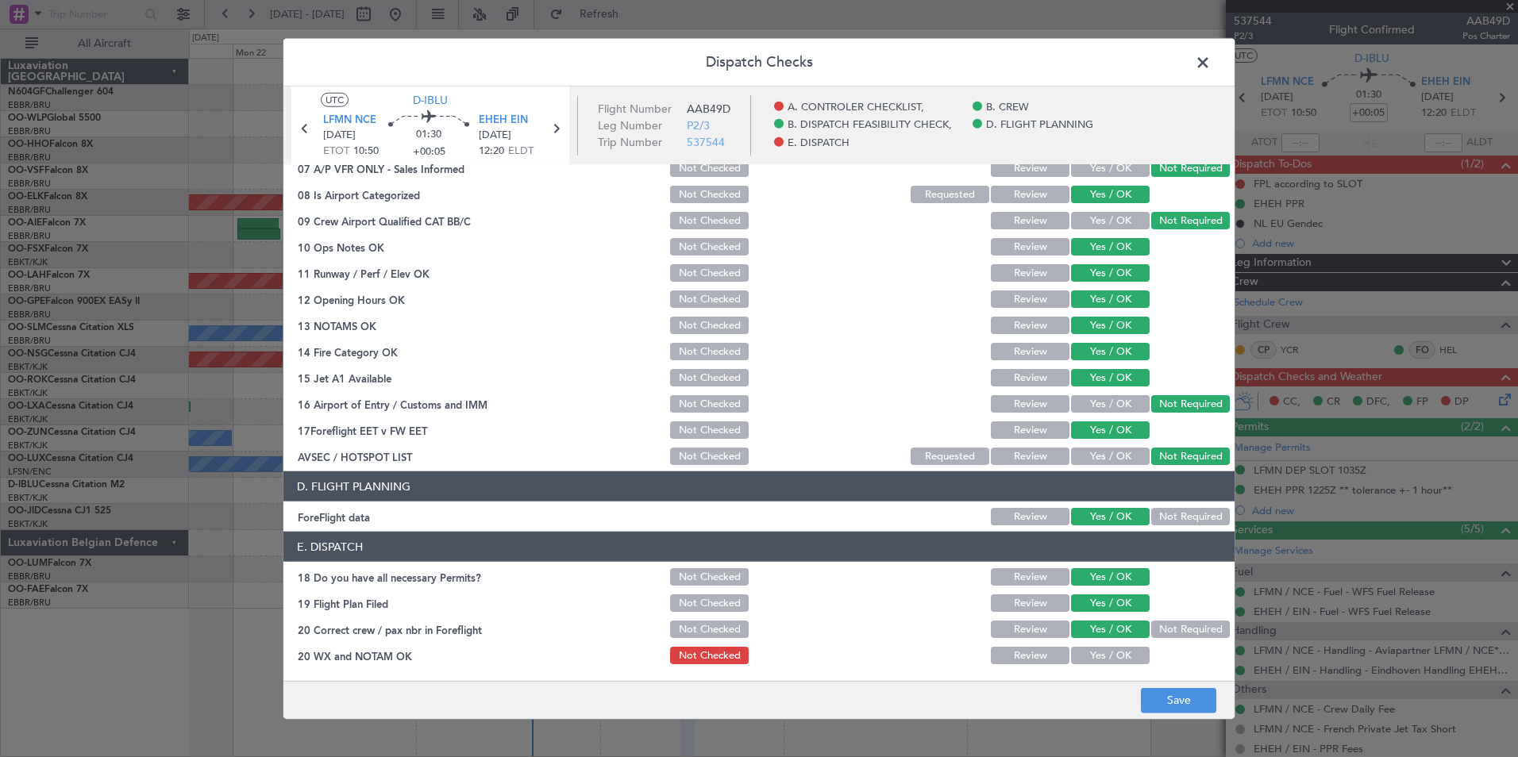
click at [1084, 655] on button "Yes / OK" at bounding box center [1110, 655] width 79 height 17
click at [1183, 697] on button "Save" at bounding box center [1178, 699] width 75 height 25
click at [1210, 63] on span at bounding box center [1210, 67] width 0 height 32
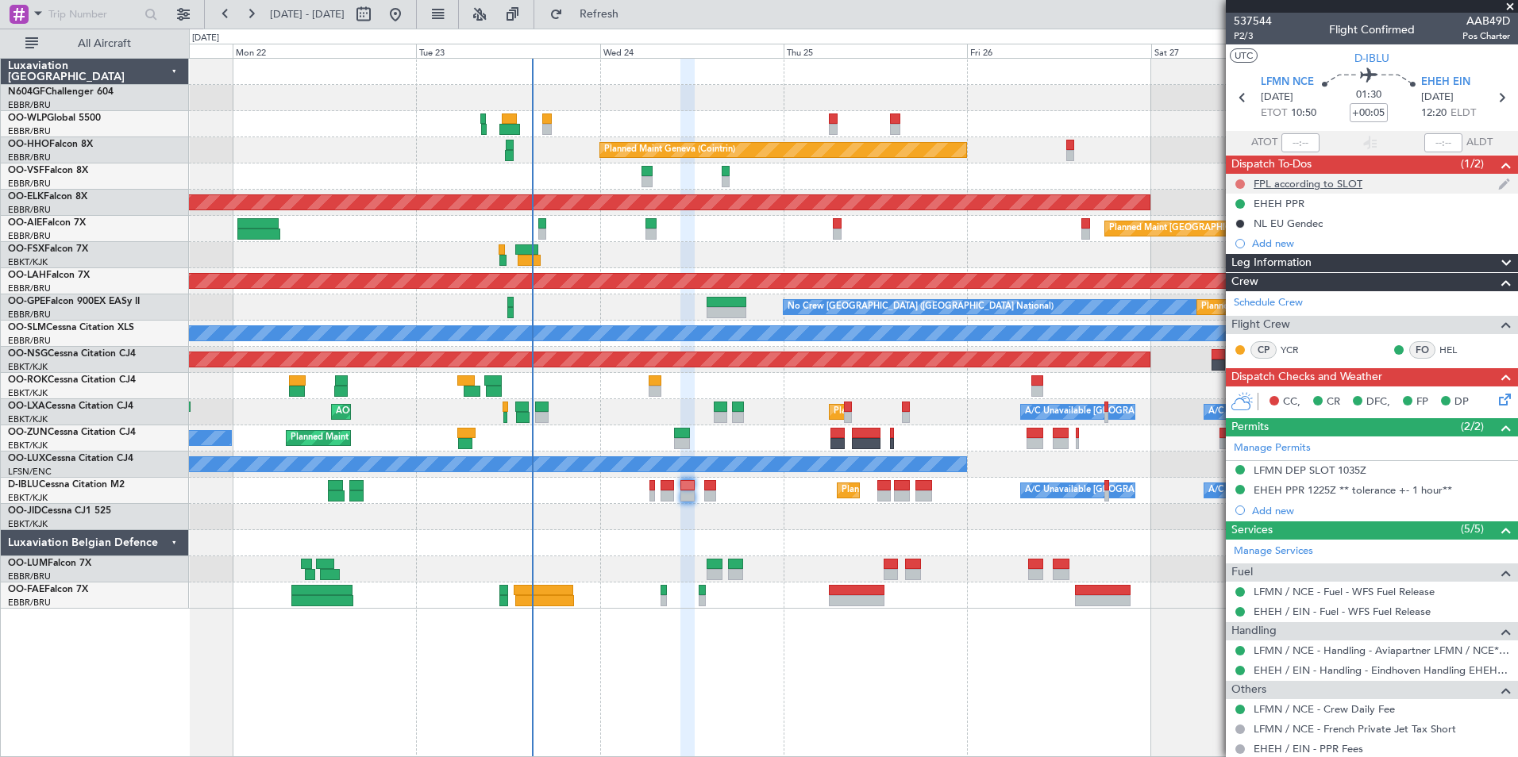
click at [1237, 179] on button at bounding box center [1240, 184] width 10 height 10
click at [1238, 258] on span "Completed" at bounding box center [1247, 254] width 52 height 16
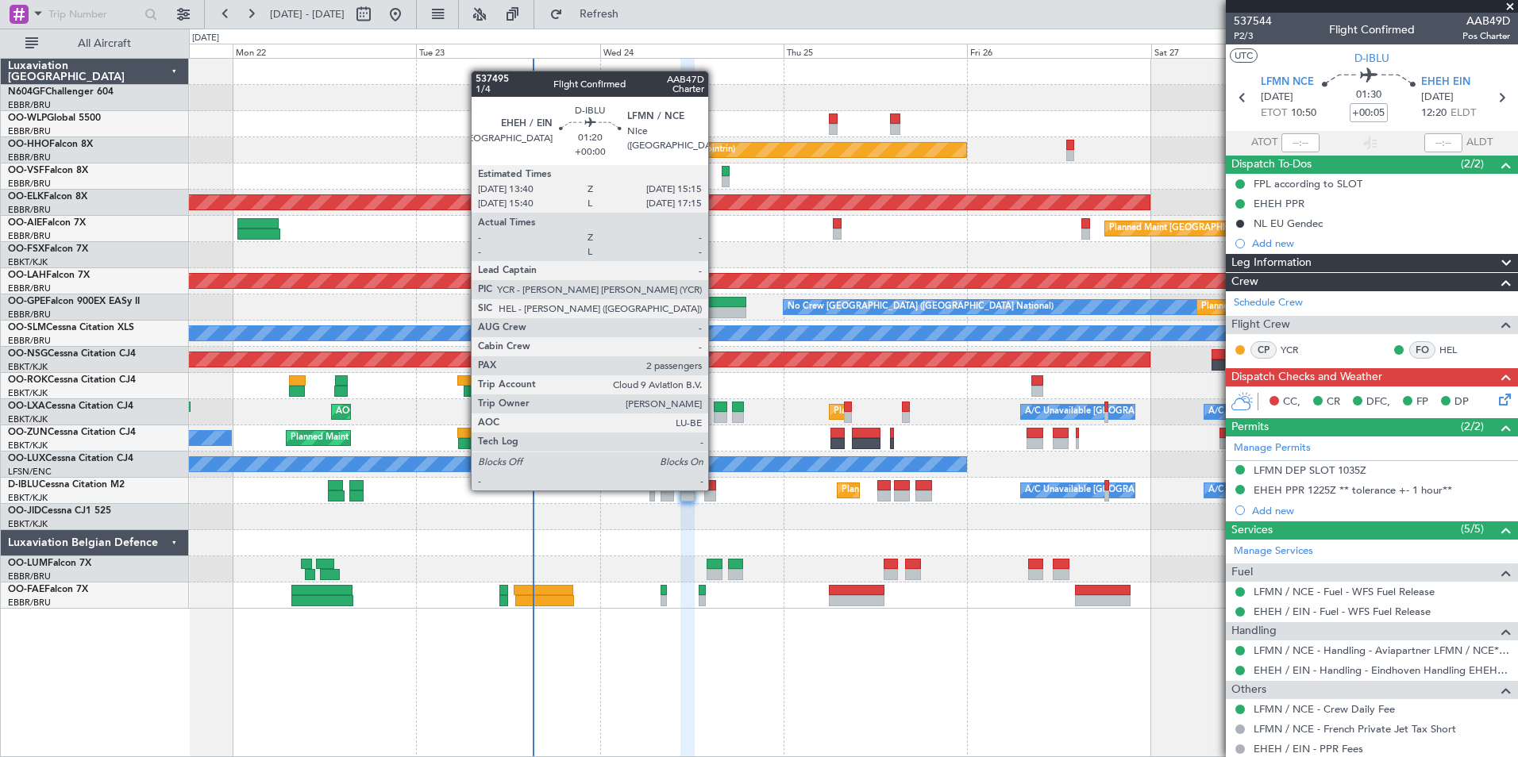
click at [715, 489] on div at bounding box center [710, 485] width 13 height 11
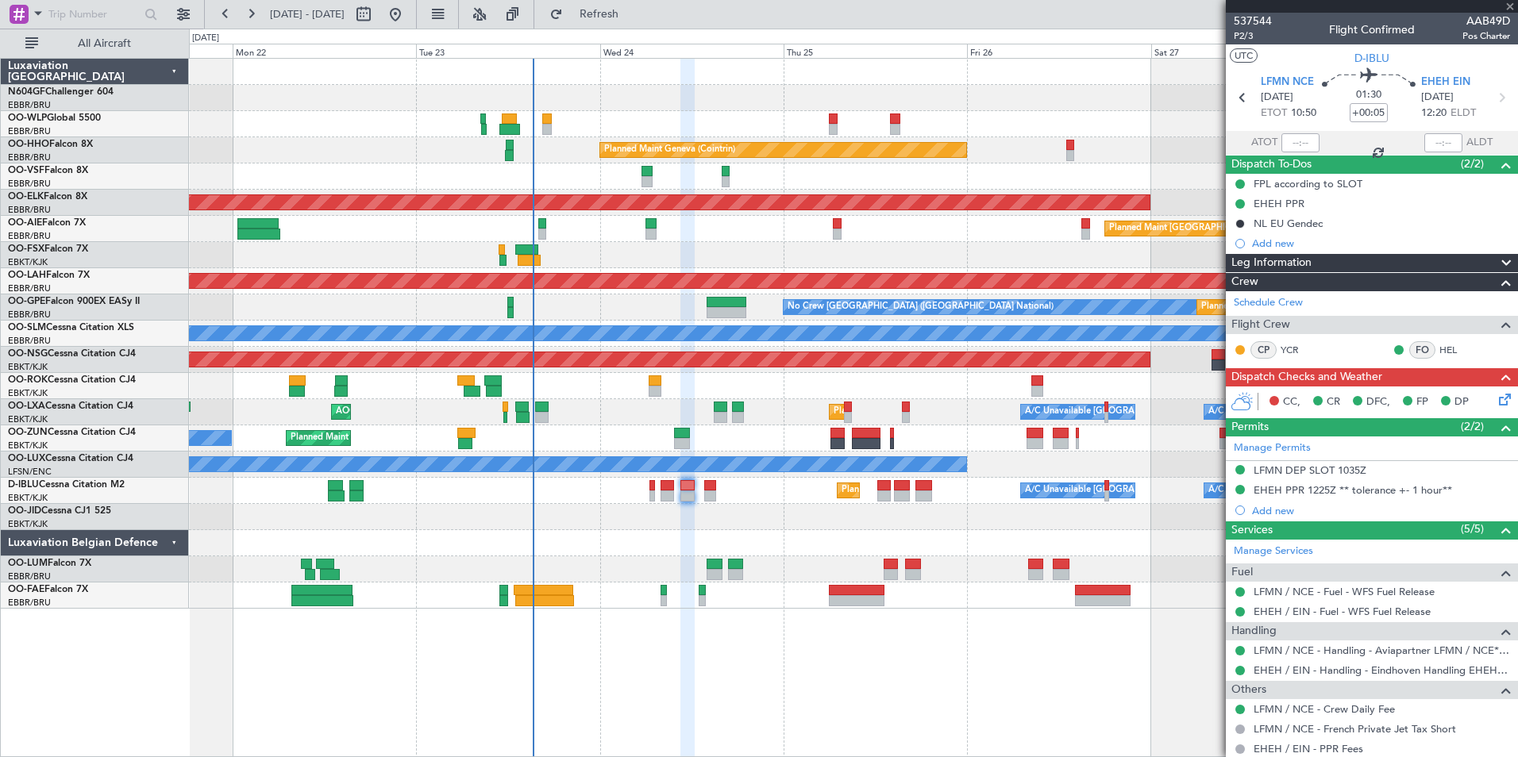
type input "2"
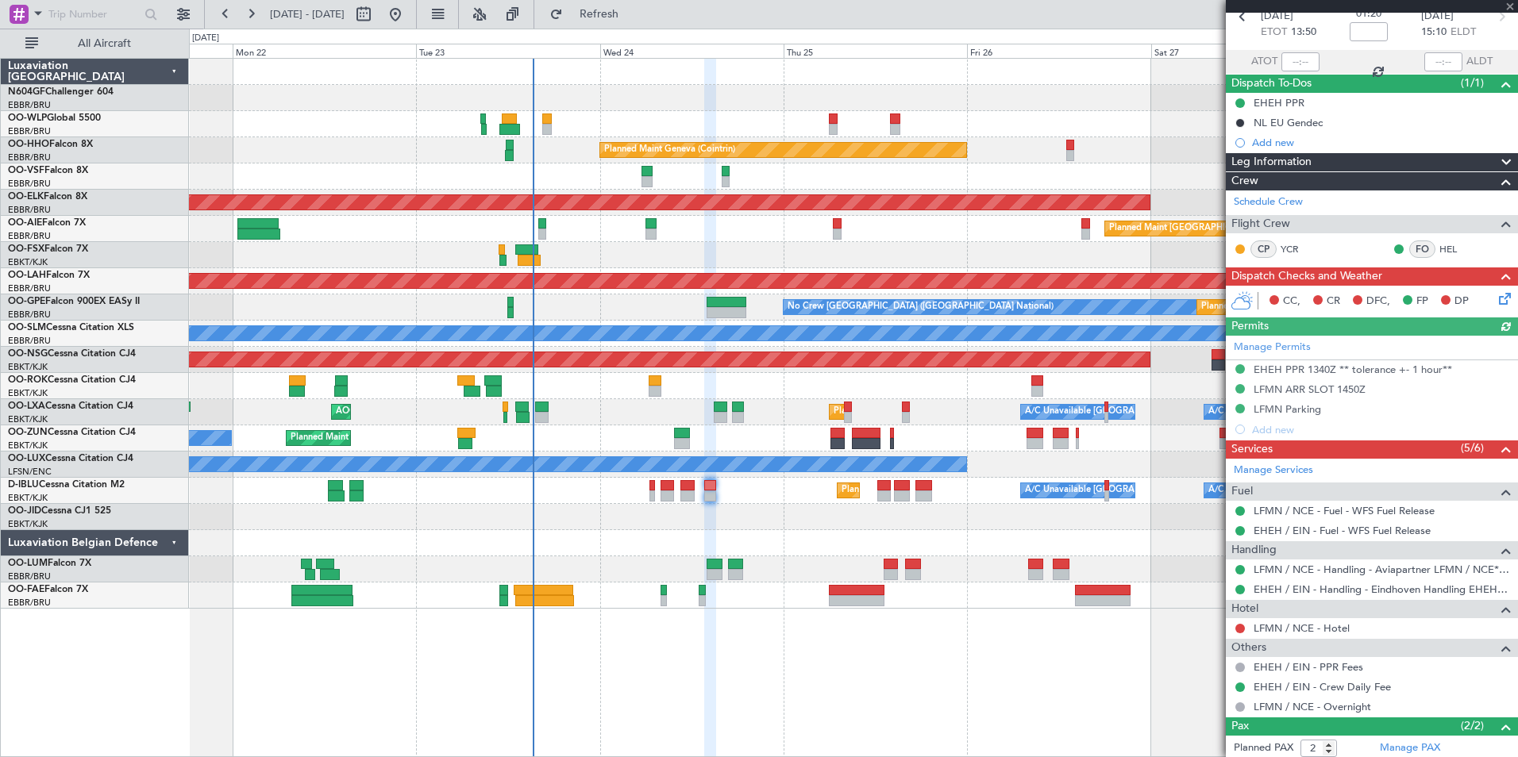
scroll to position [156, 0]
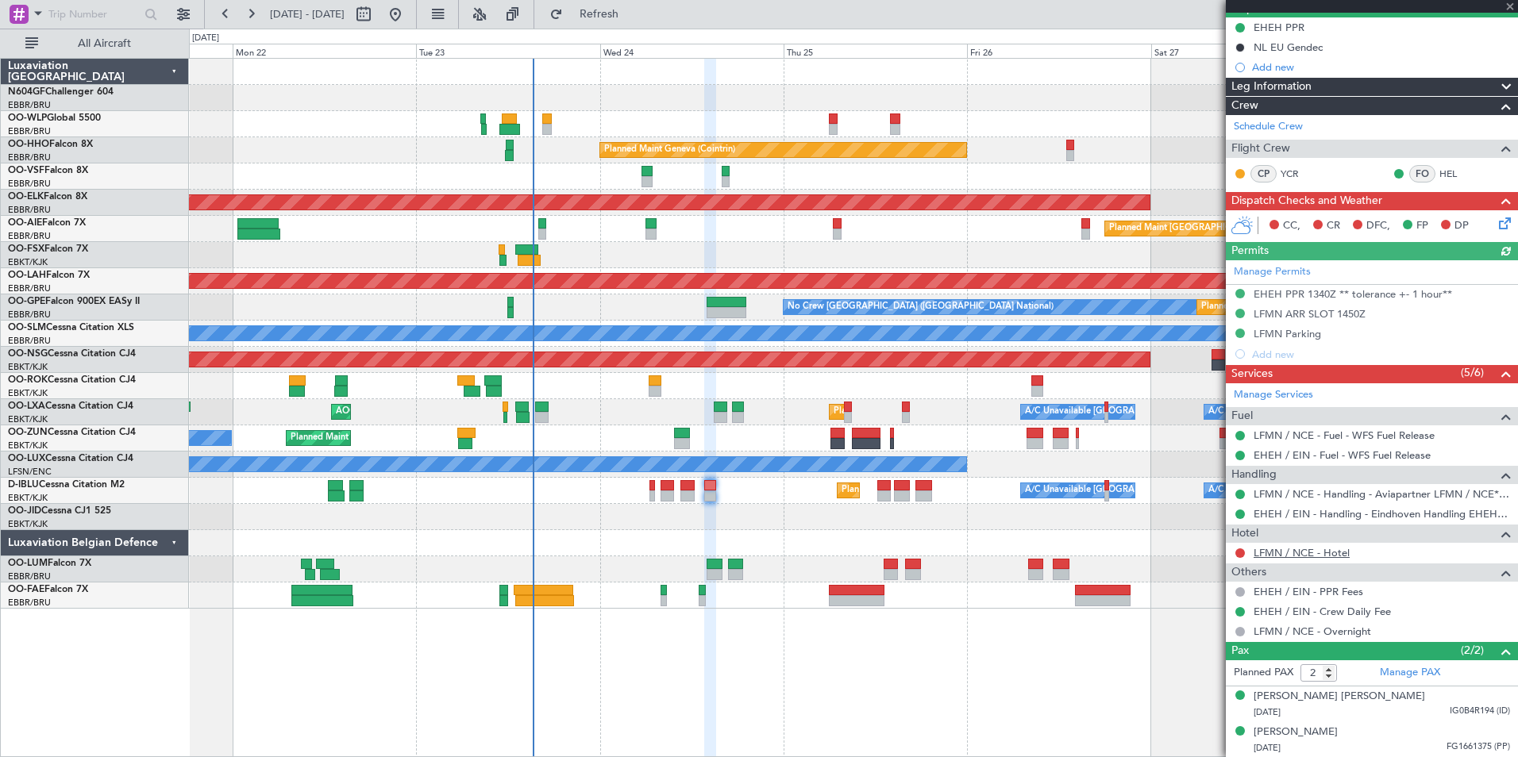
click at [1315, 556] on link "LFMN / NCE - Hotel" at bounding box center [1301, 552] width 96 height 13
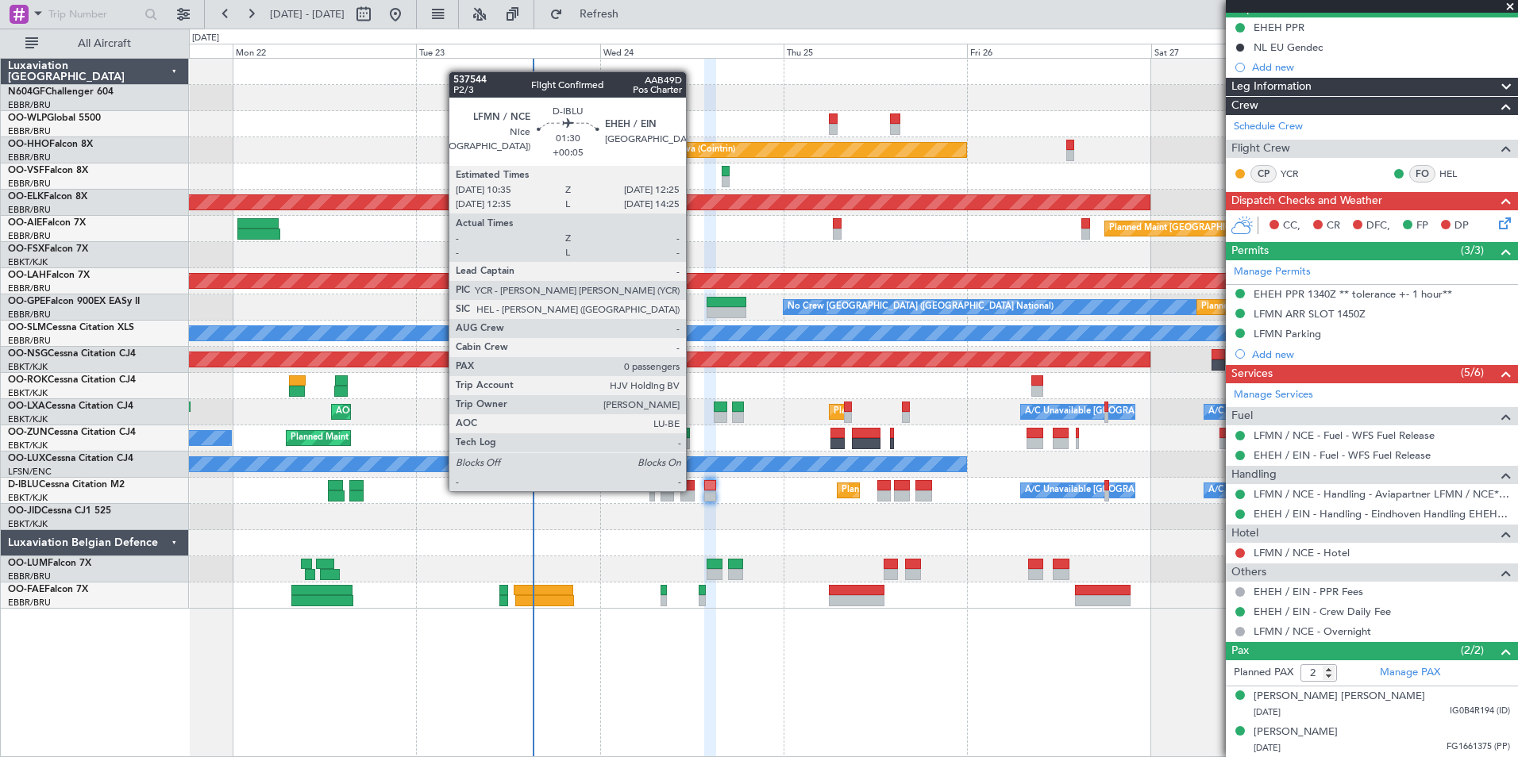
click at [693, 490] on div at bounding box center [687, 485] width 14 height 11
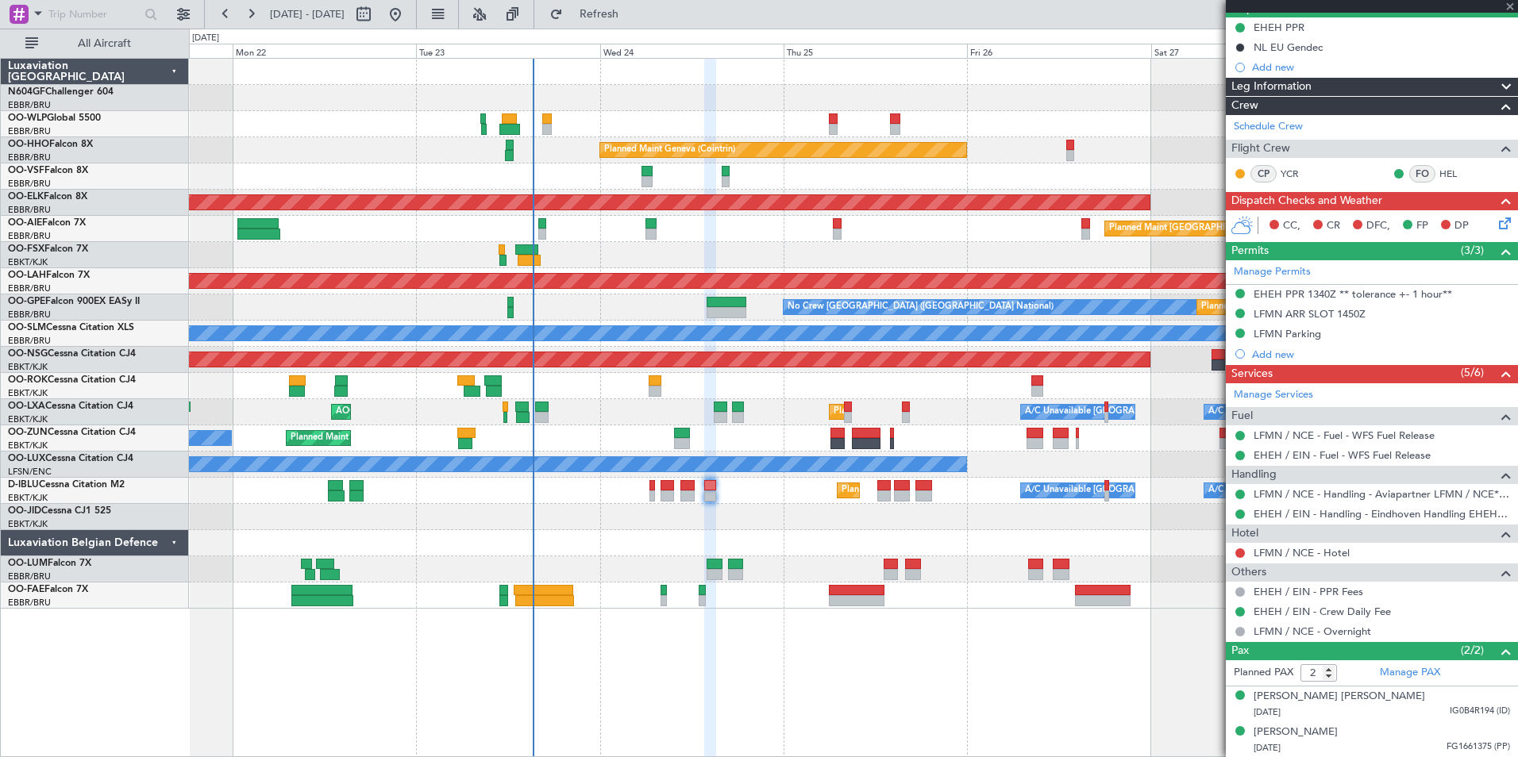
type input "+00:05"
type input "0"
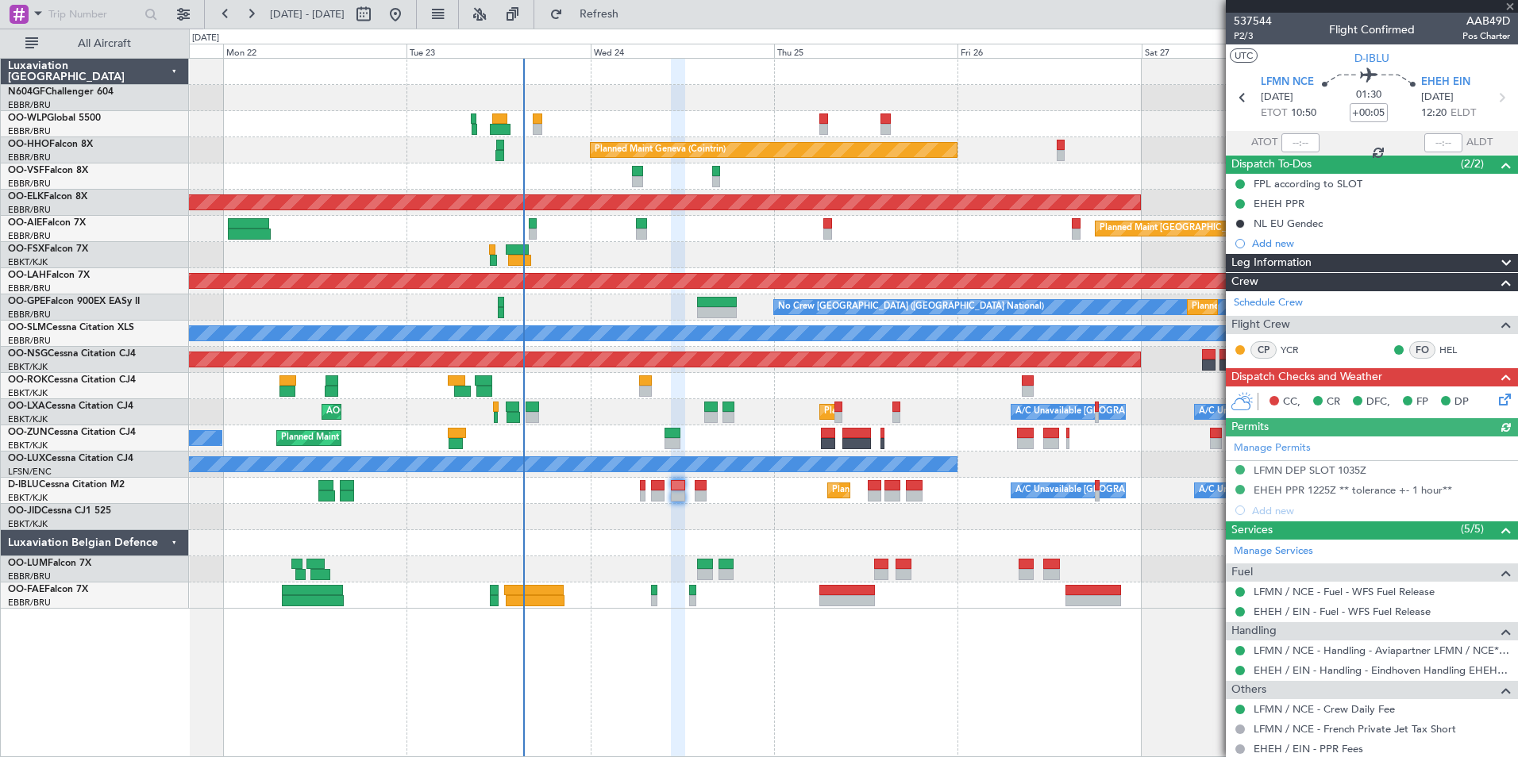
click at [790, 505] on div "Planned Maint Geneva (Cointrin) Planned Maint Kortrijk-Wevelgem Planned Maint L…" at bounding box center [853, 334] width 1328 height 550
click at [692, 493] on div "Planned Maint Nice ([GEOGRAPHIC_DATA]) A/C Unavailable [GEOGRAPHIC_DATA] ([GEOG…" at bounding box center [853, 491] width 1328 height 26
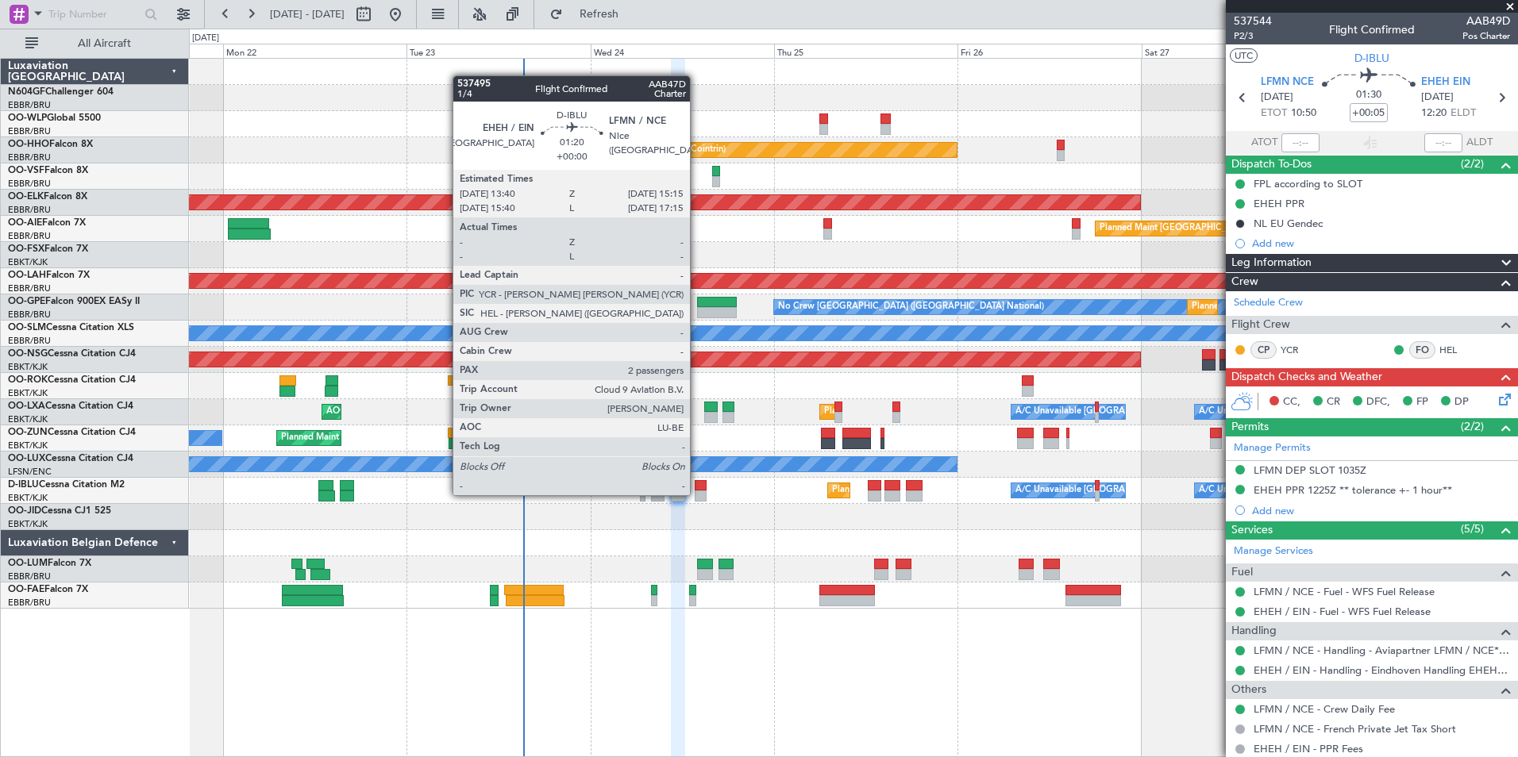
click at [698, 494] on div at bounding box center [701, 496] width 13 height 11
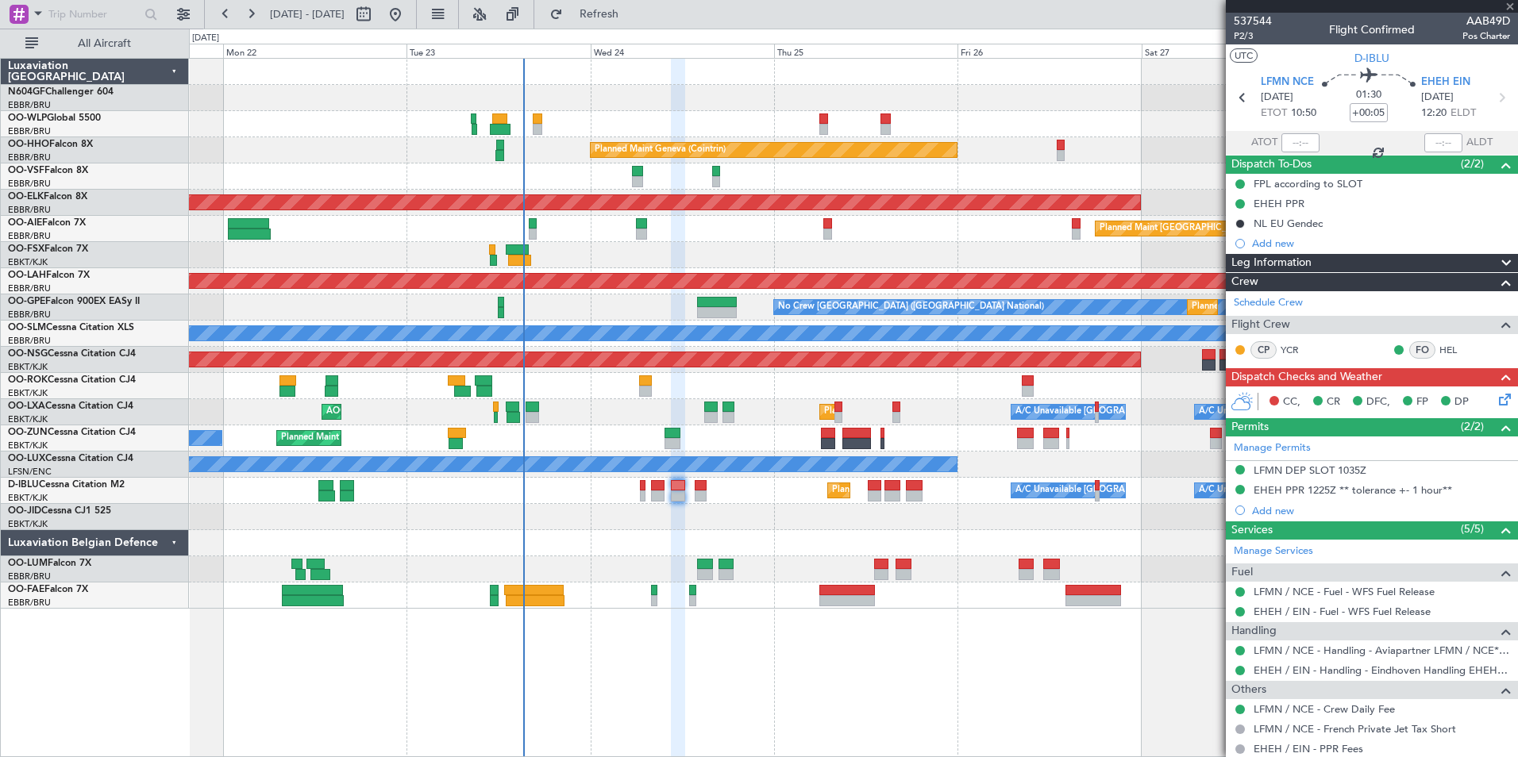
type input "2"
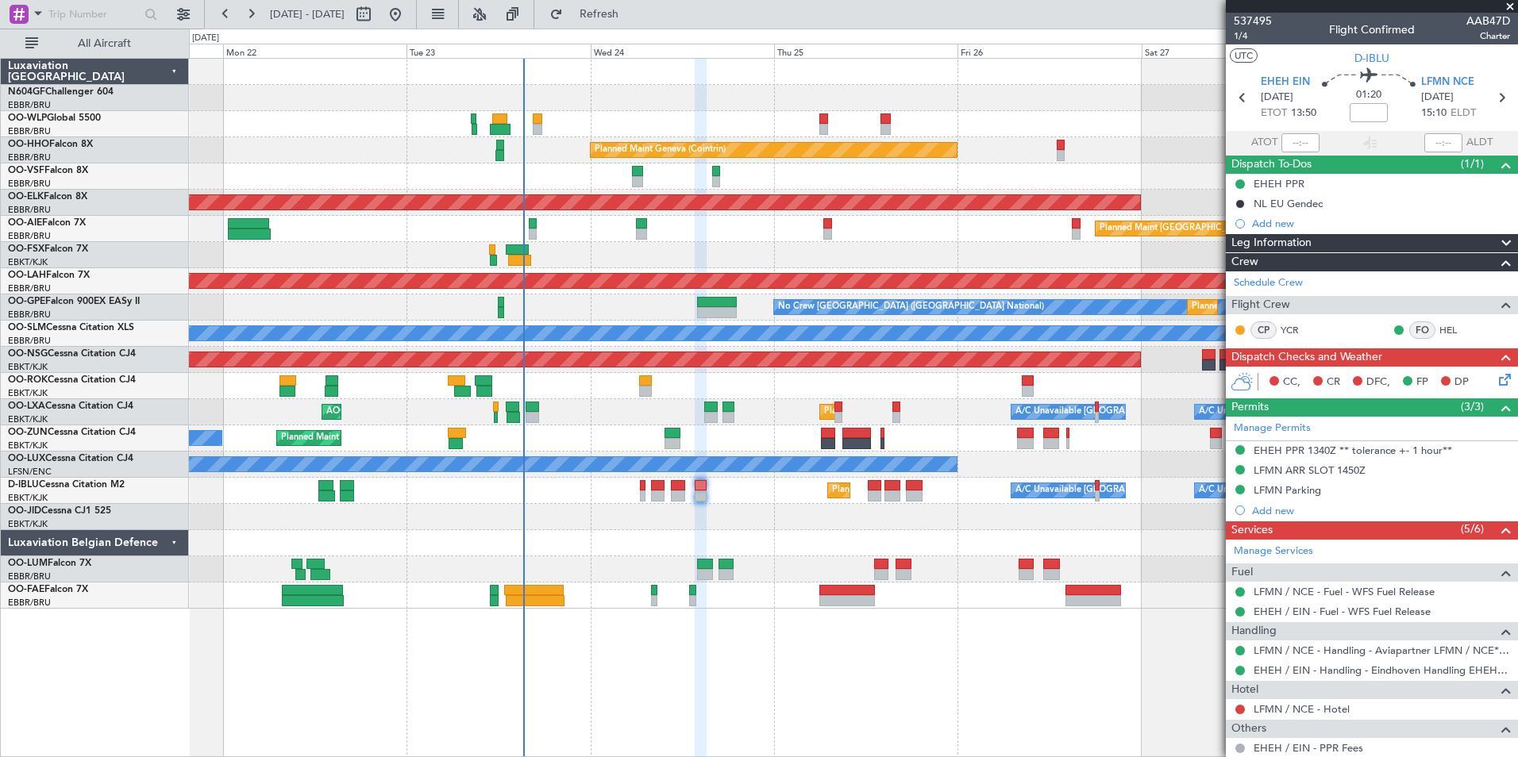
click at [1495, 379] on icon at bounding box center [1501, 377] width 13 height 13
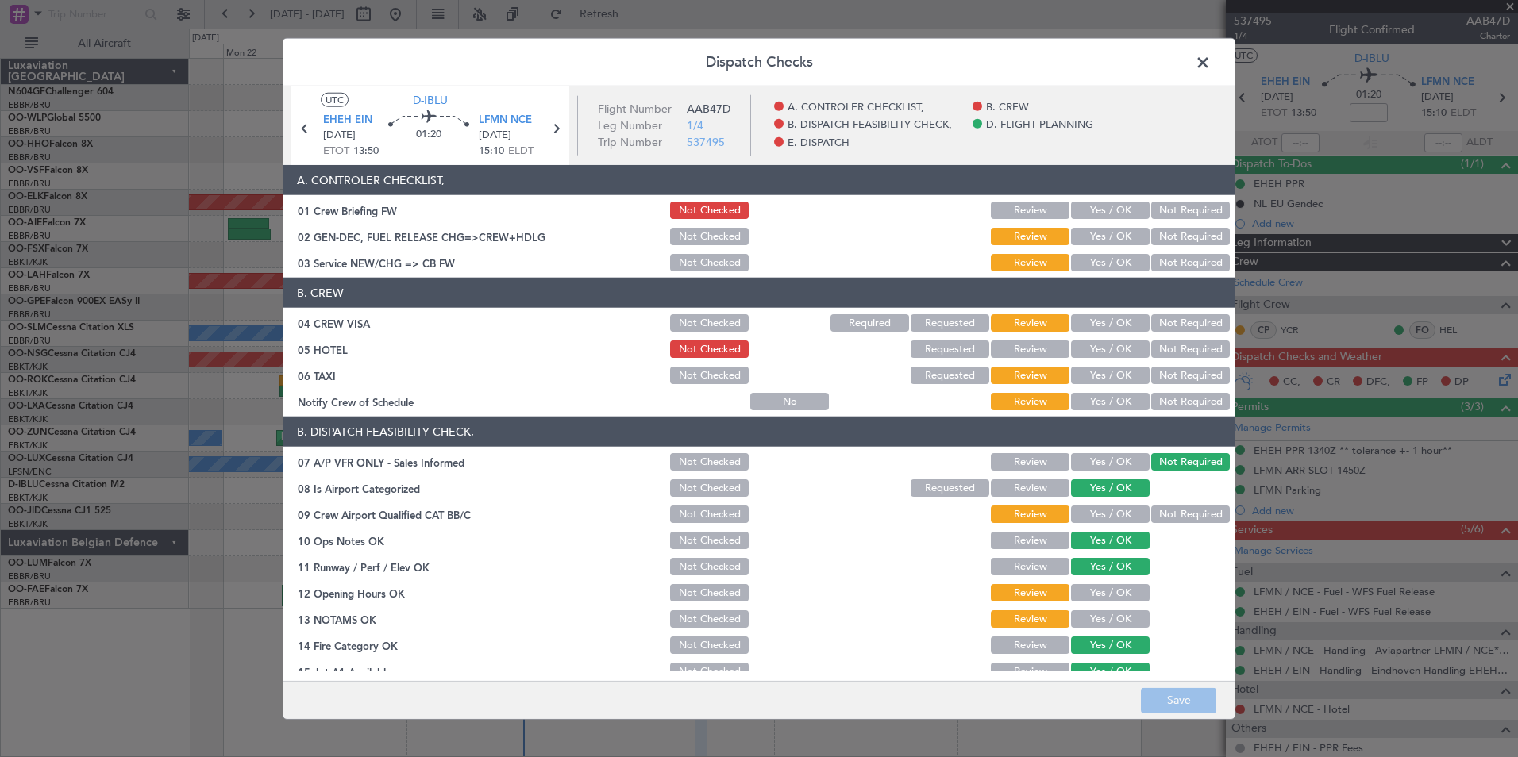
click at [1102, 237] on button "Yes / OK" at bounding box center [1110, 236] width 79 height 17
click at [1032, 238] on button "Review" at bounding box center [1030, 236] width 79 height 17
click at [1093, 238] on button "Yes / OK" at bounding box center [1110, 236] width 79 height 17
click at [1010, 227] on div "Review" at bounding box center [1028, 236] width 80 height 22
click at [1033, 237] on button "Review" at bounding box center [1030, 236] width 79 height 17
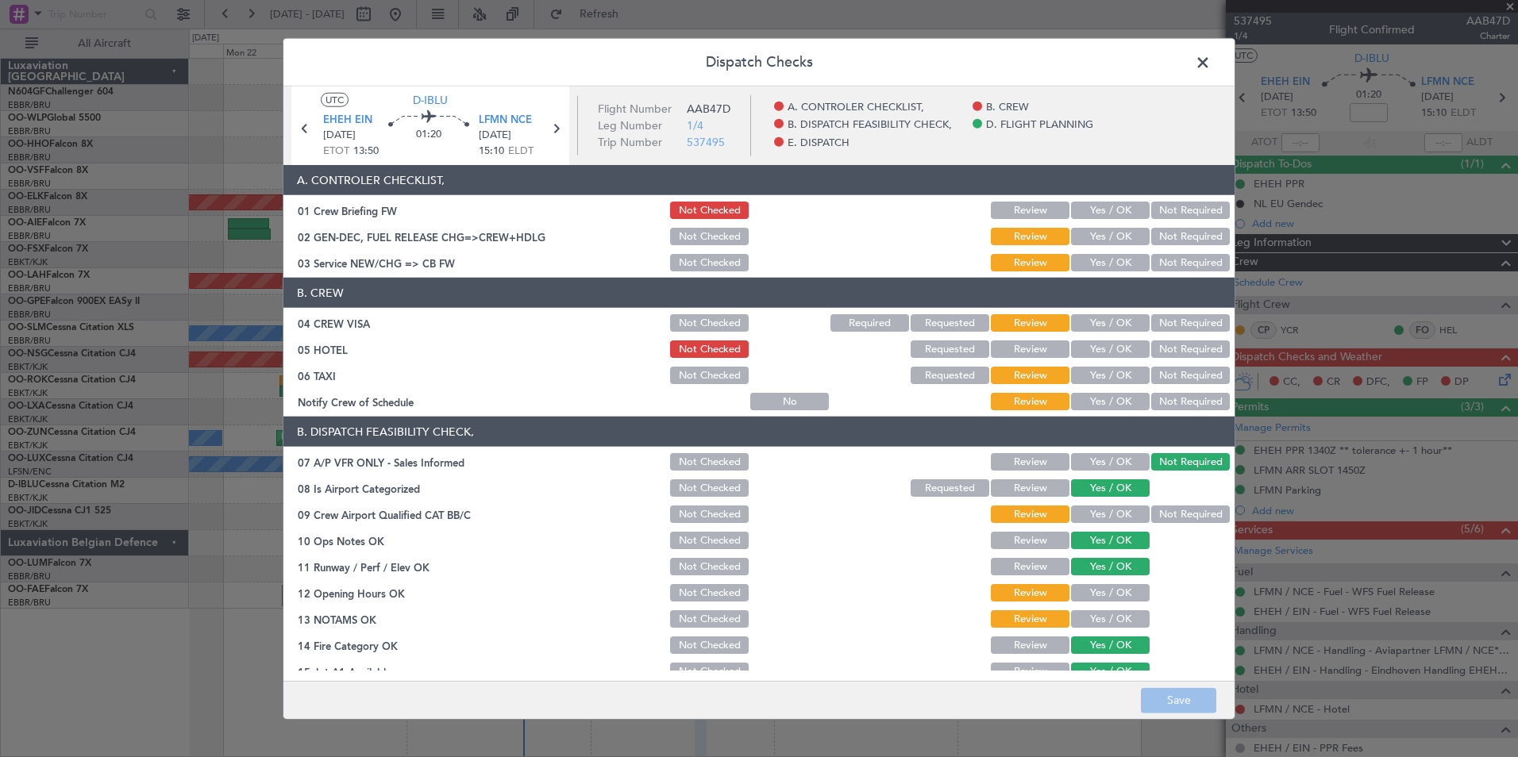
drag, startPoint x: 1099, startPoint y: 257, endPoint x: 1112, endPoint y: 284, distance: 29.8
click at [1099, 258] on button "Yes / OK" at bounding box center [1110, 262] width 79 height 17
click at [1179, 324] on button "Not Required" at bounding box center [1190, 322] width 79 height 17
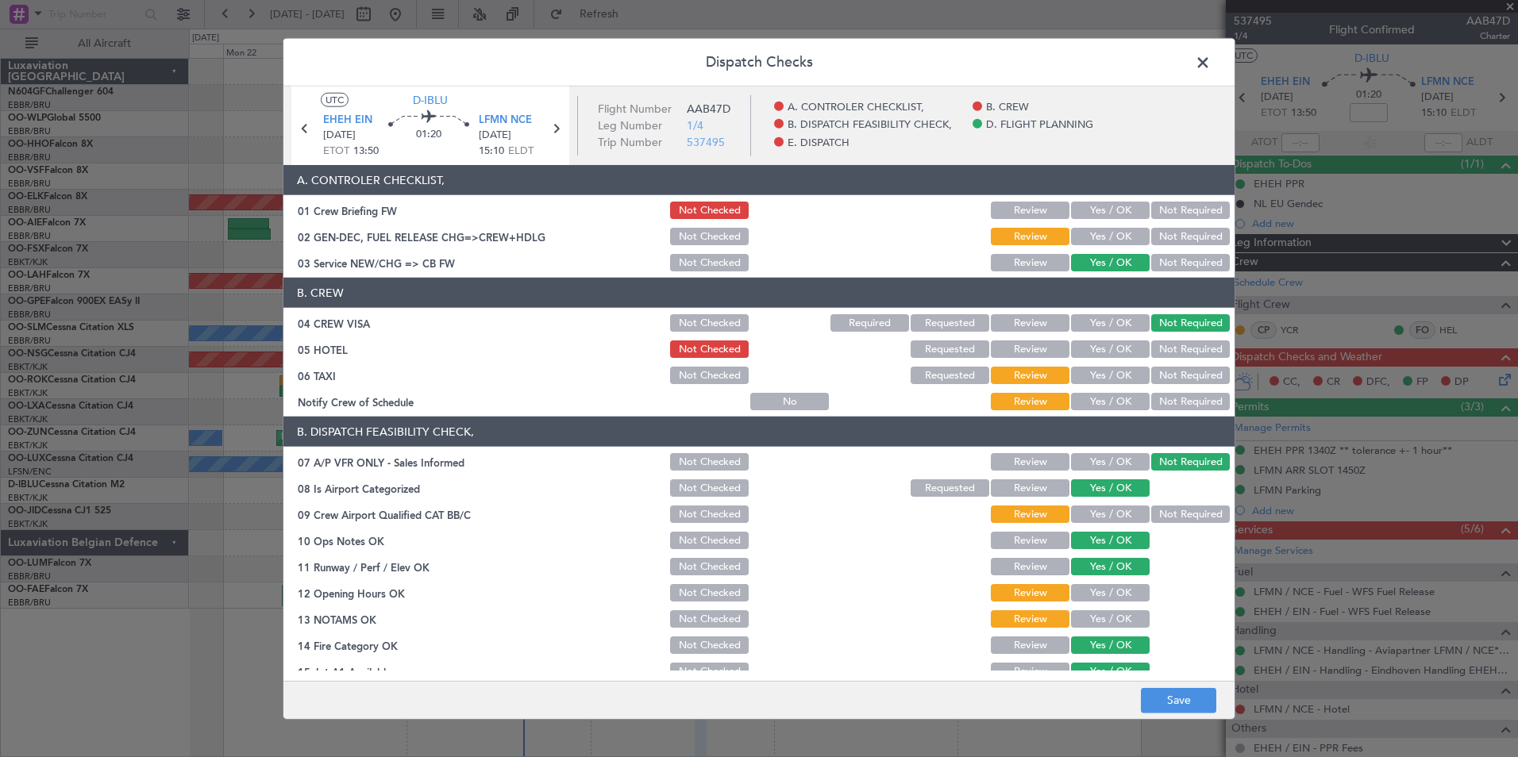
click at [1179, 367] on button "Not Required" at bounding box center [1190, 375] width 79 height 17
click at [1114, 398] on button "Yes / OK" at bounding box center [1110, 401] width 79 height 17
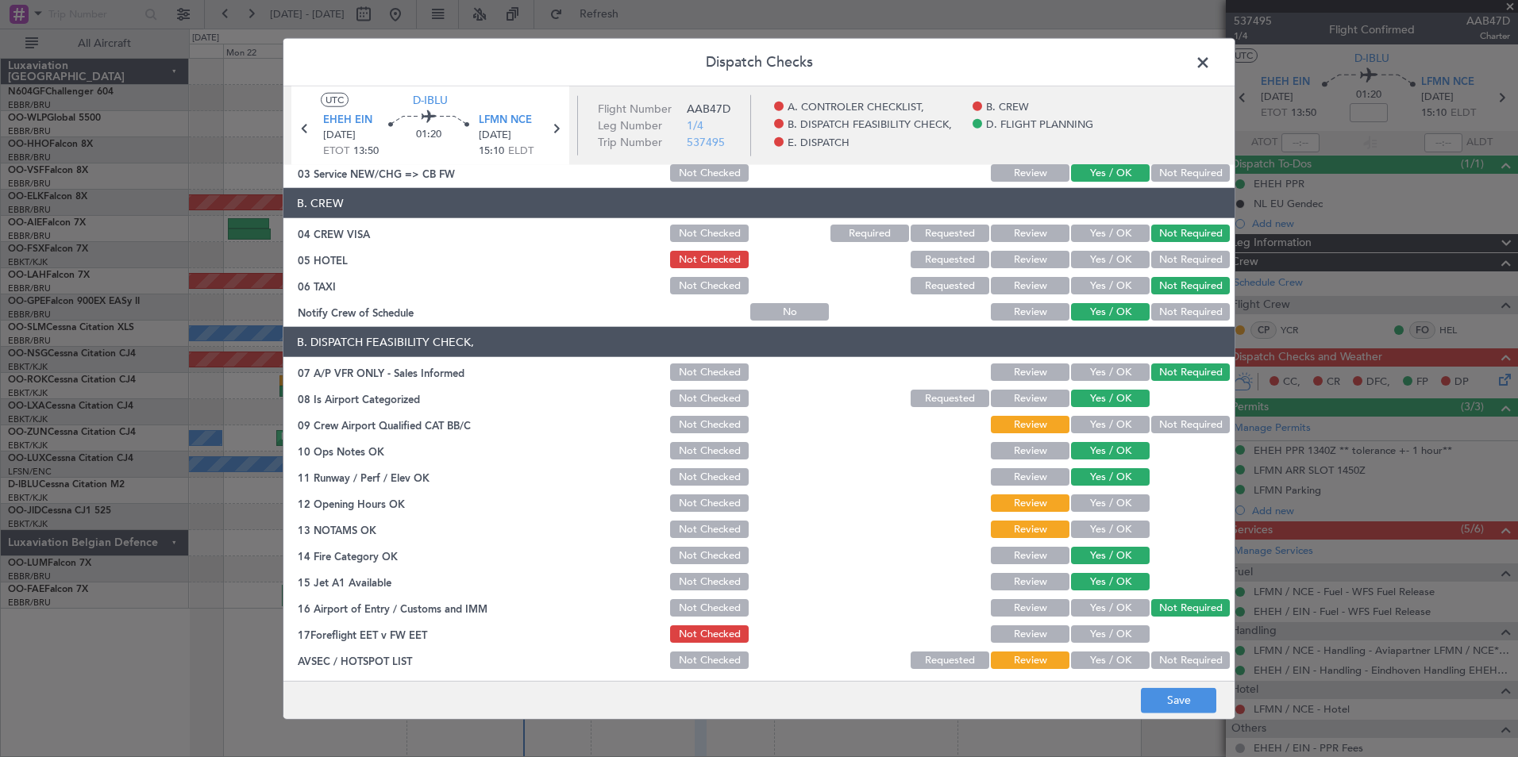
scroll to position [159, 0]
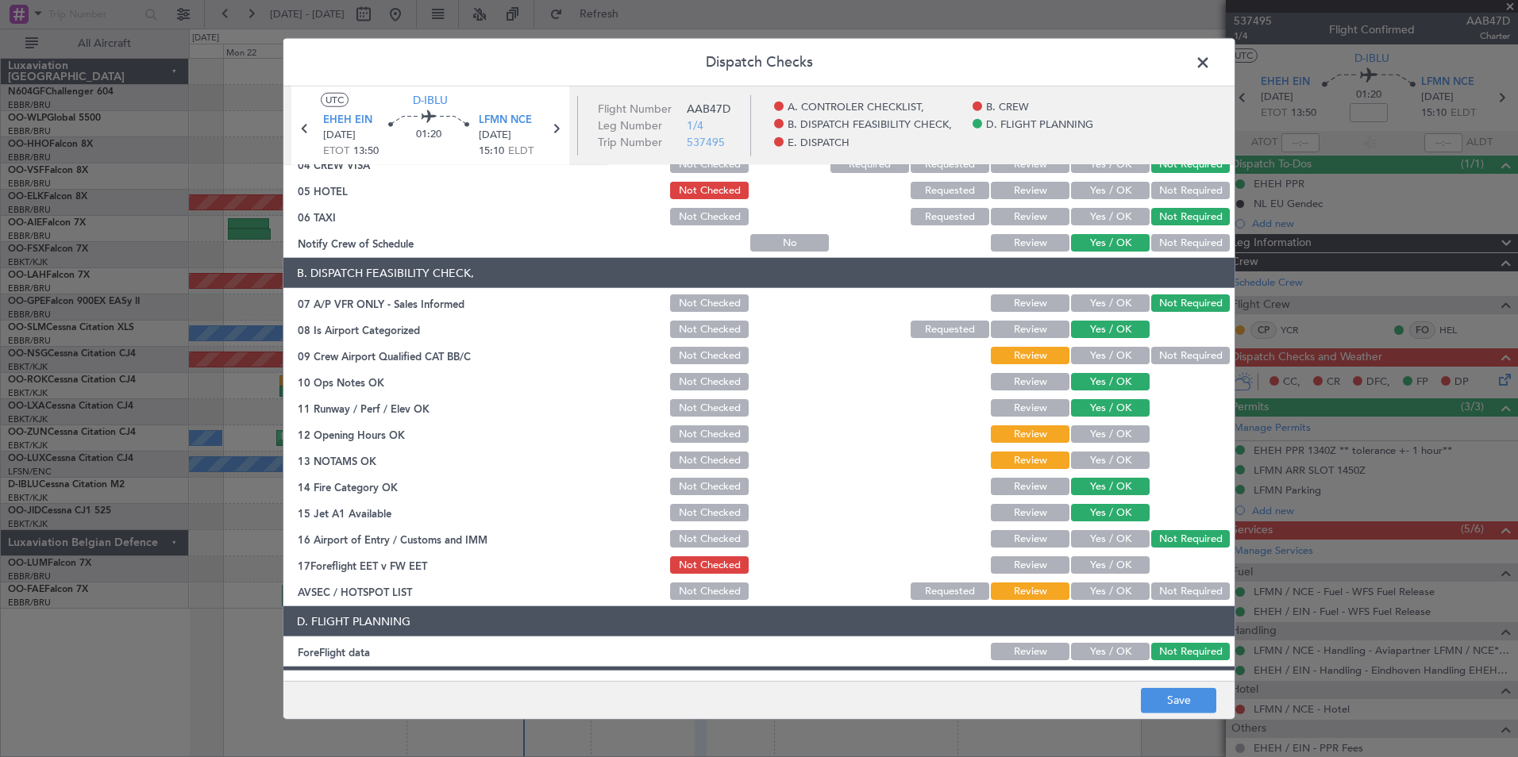
click at [1156, 361] on button "Not Required" at bounding box center [1190, 355] width 79 height 17
click at [1111, 423] on div "Yes / OK" at bounding box center [1108, 434] width 80 height 22
click at [1109, 430] on button "Yes / OK" at bounding box center [1110, 433] width 79 height 17
click at [1106, 450] on div "Yes / OK" at bounding box center [1108, 460] width 80 height 22
click at [1106, 452] on button "Yes / OK" at bounding box center [1110, 460] width 79 height 17
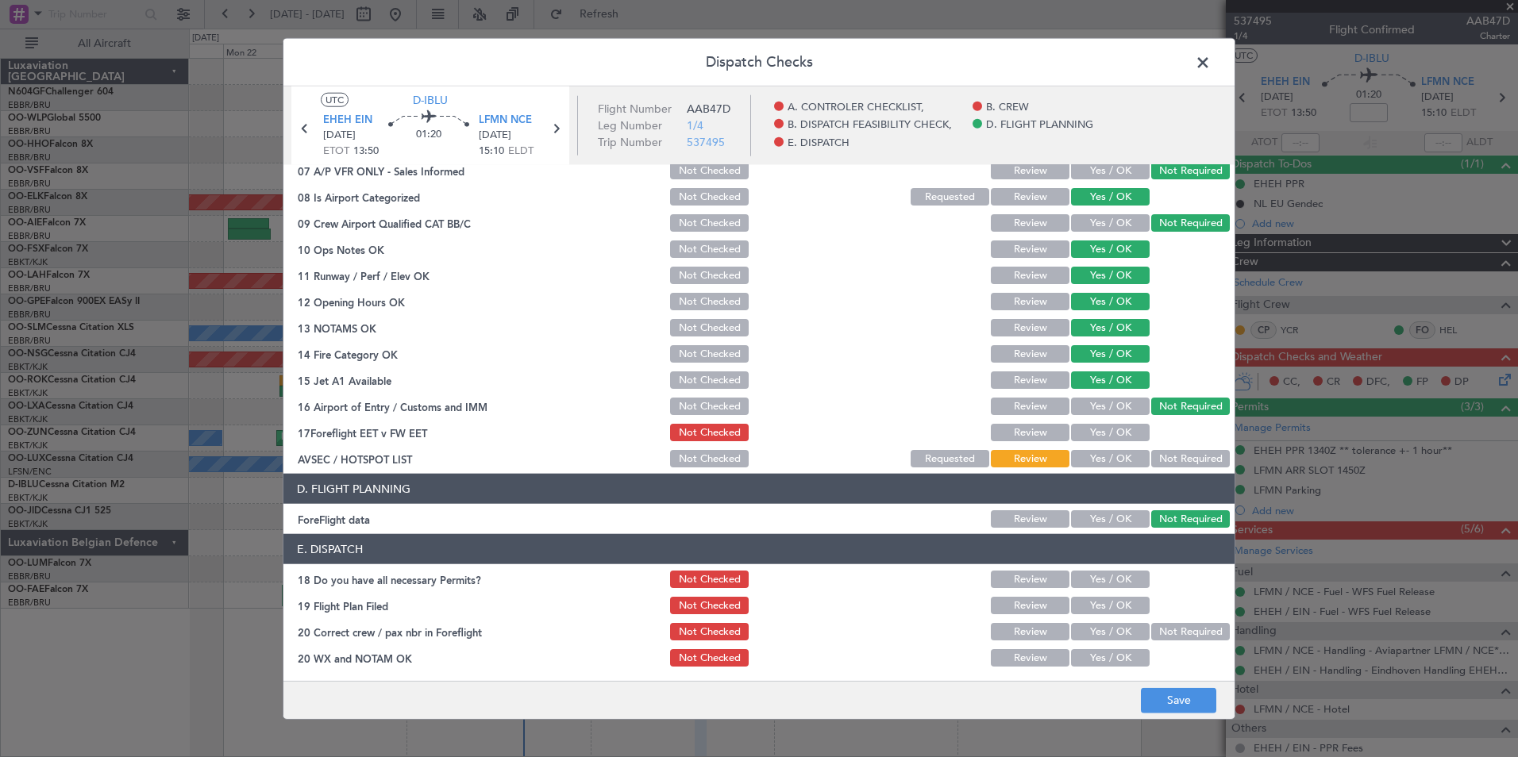
scroll to position [294, 0]
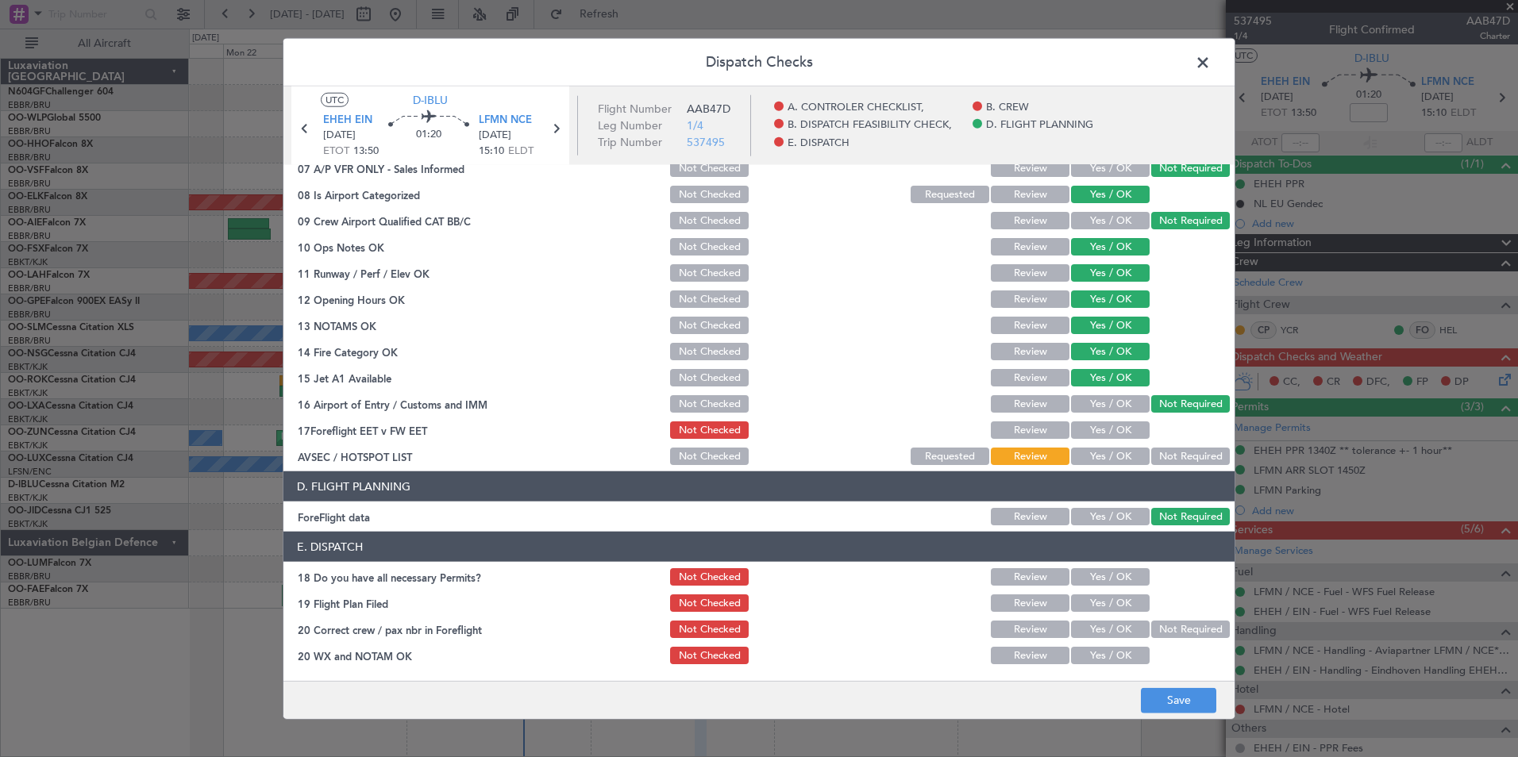
click at [1100, 456] on button "Yes / OK" at bounding box center [1110, 456] width 79 height 17
click at [1164, 702] on button "Save" at bounding box center [1178, 699] width 75 height 25
click at [1210, 60] on span at bounding box center [1210, 67] width 0 height 32
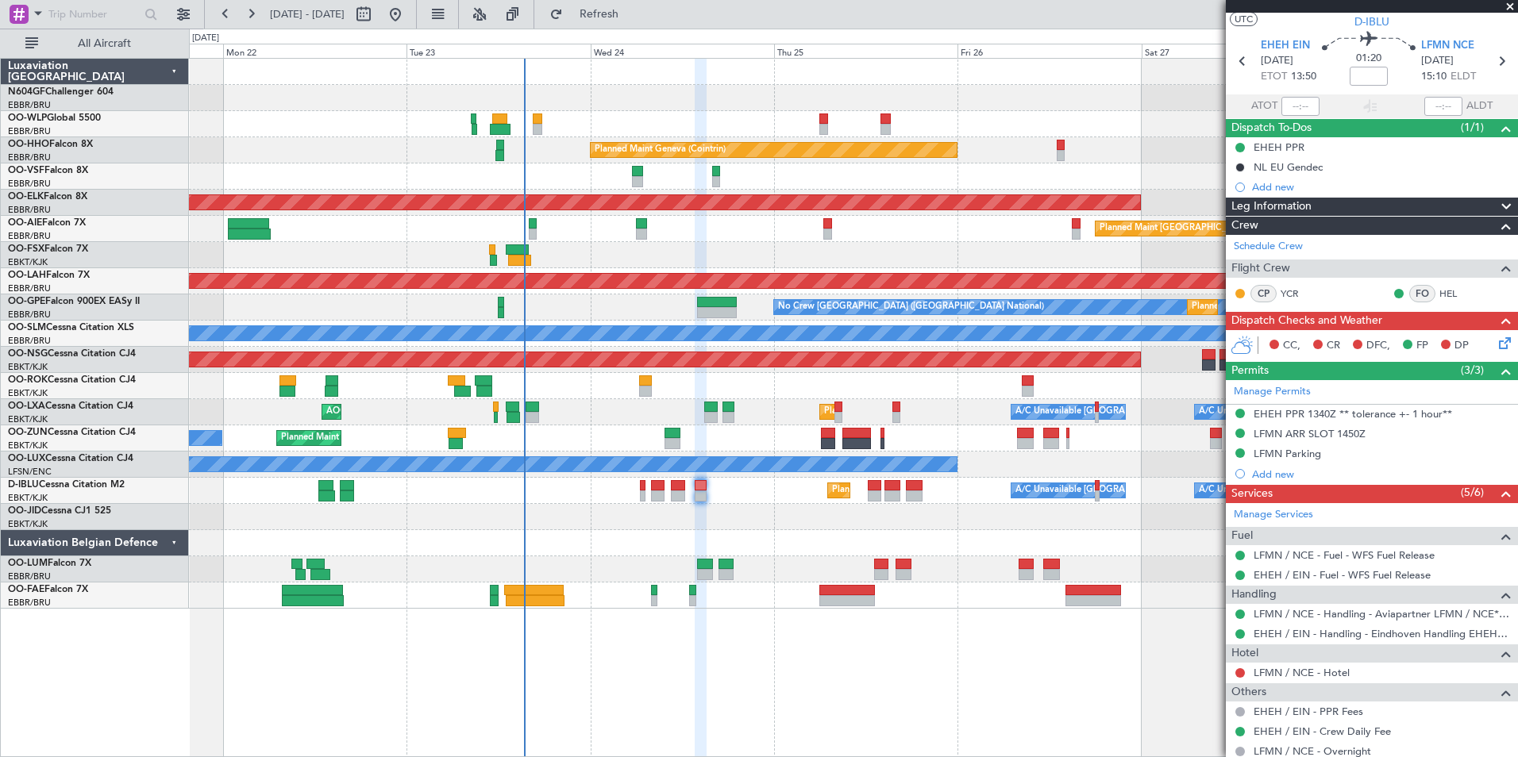
scroll to position [0, 0]
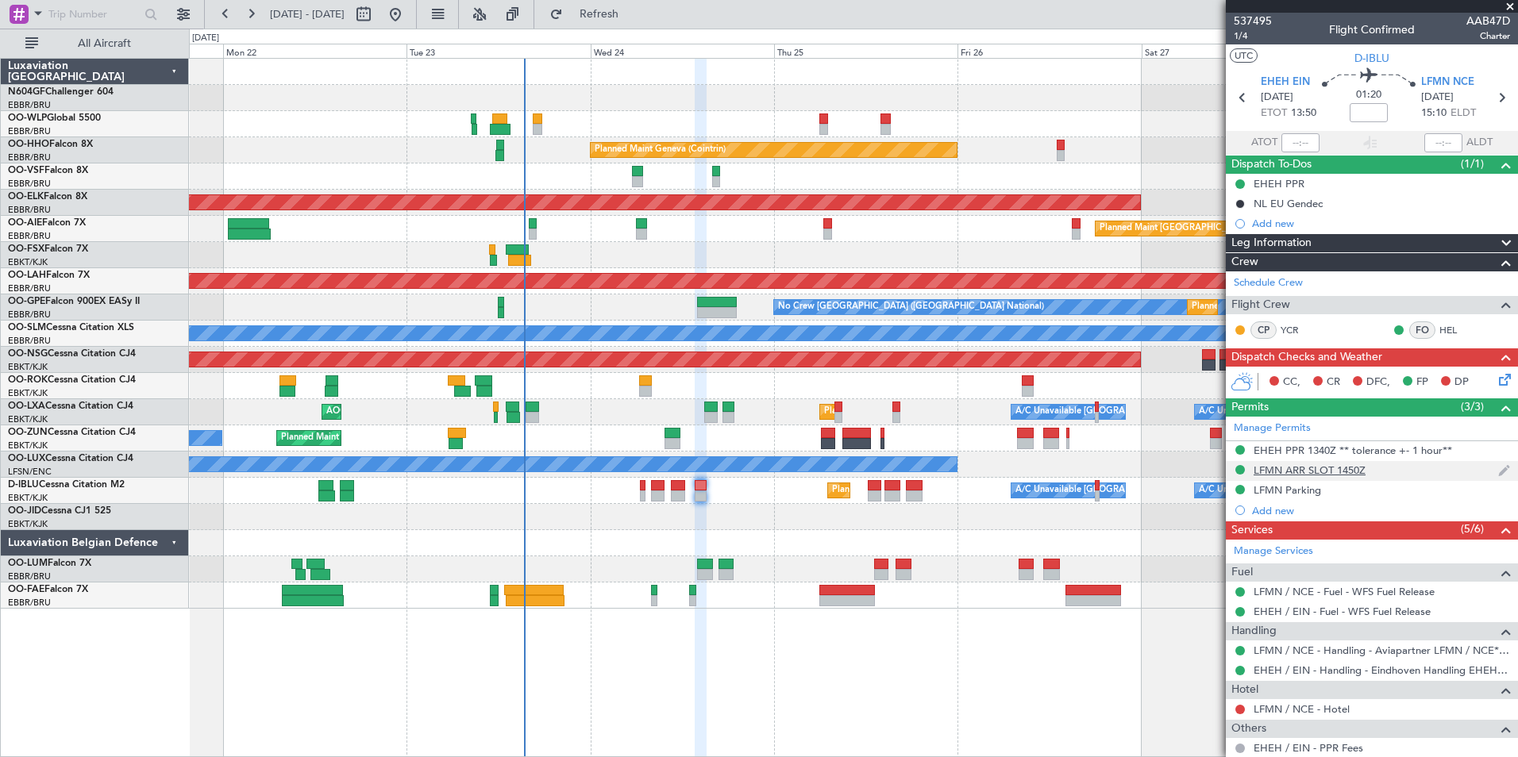
click at [1345, 468] on div "LFMN ARR SLOT 1450Z" at bounding box center [1309, 470] width 112 height 13
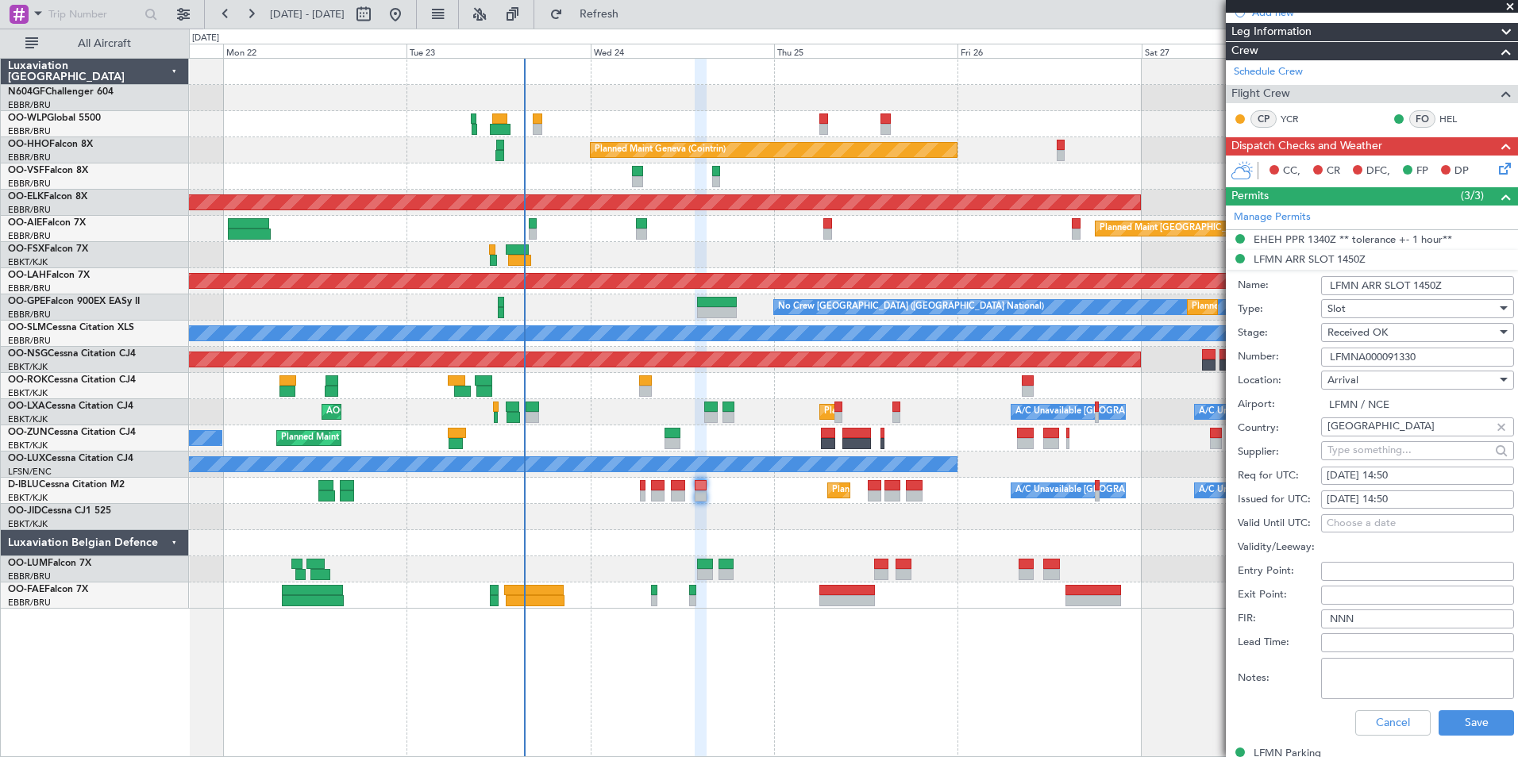
scroll to position [317, 0]
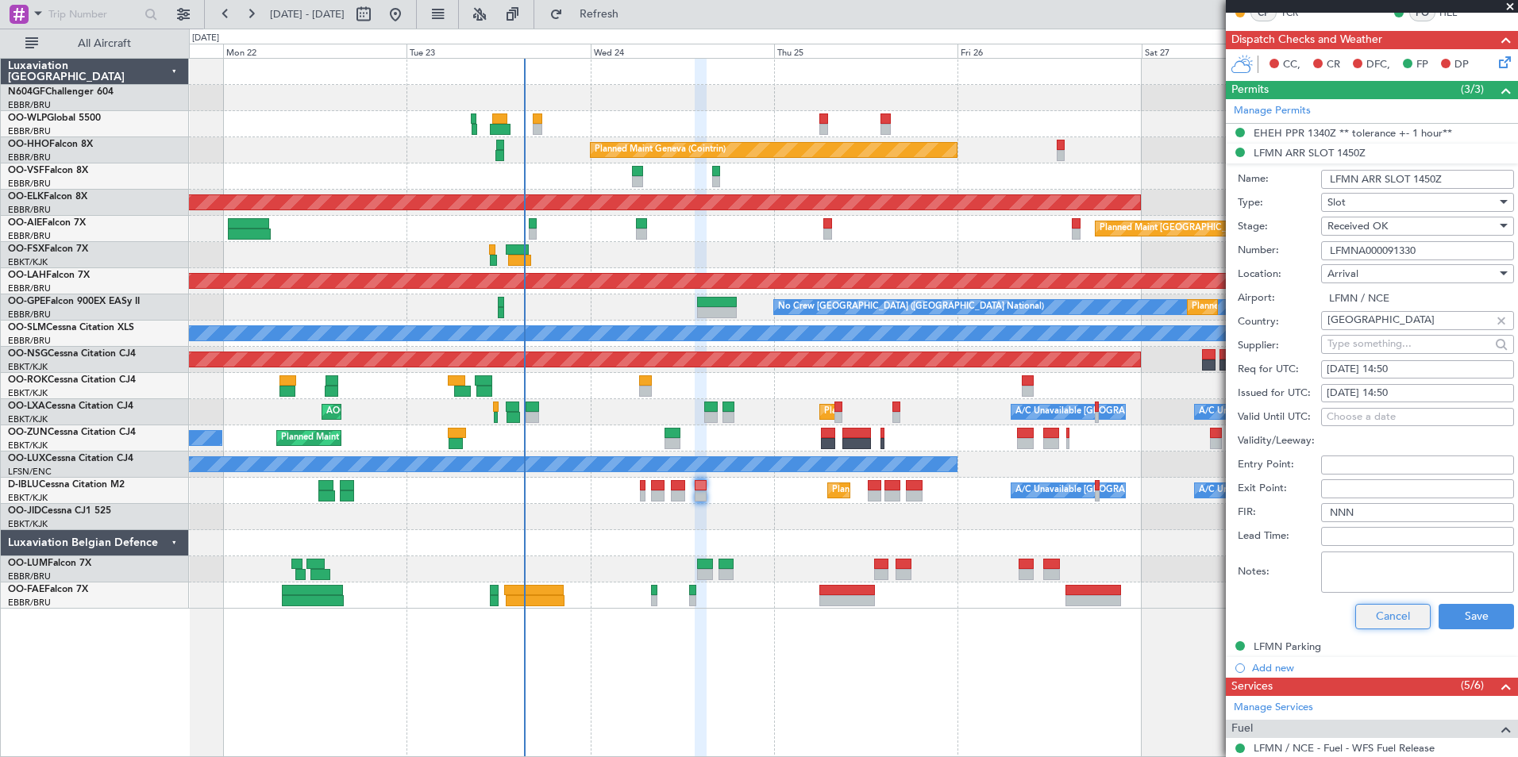
click at [1386, 610] on button "Cancel" at bounding box center [1392, 616] width 75 height 25
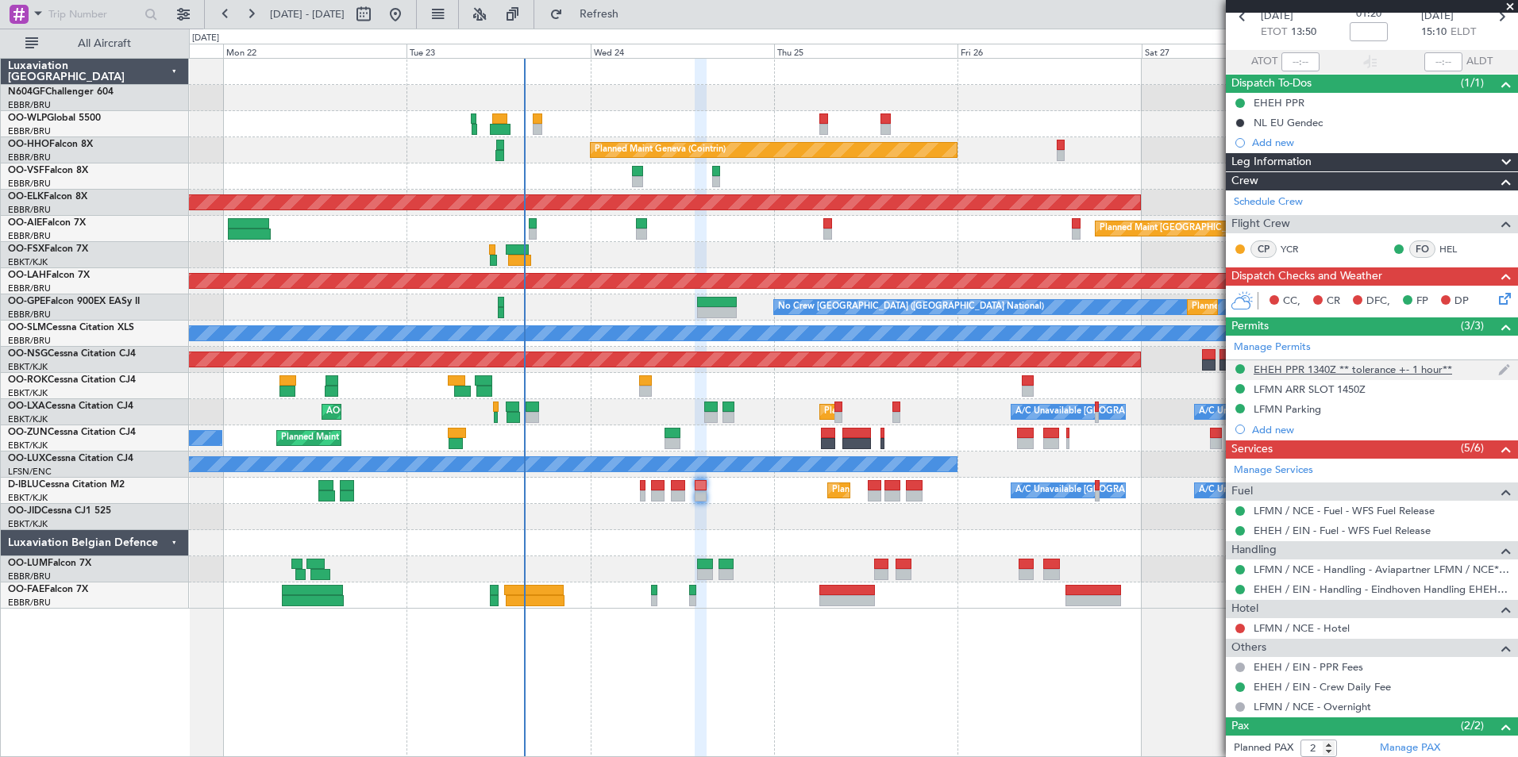
scroll to position [0, 0]
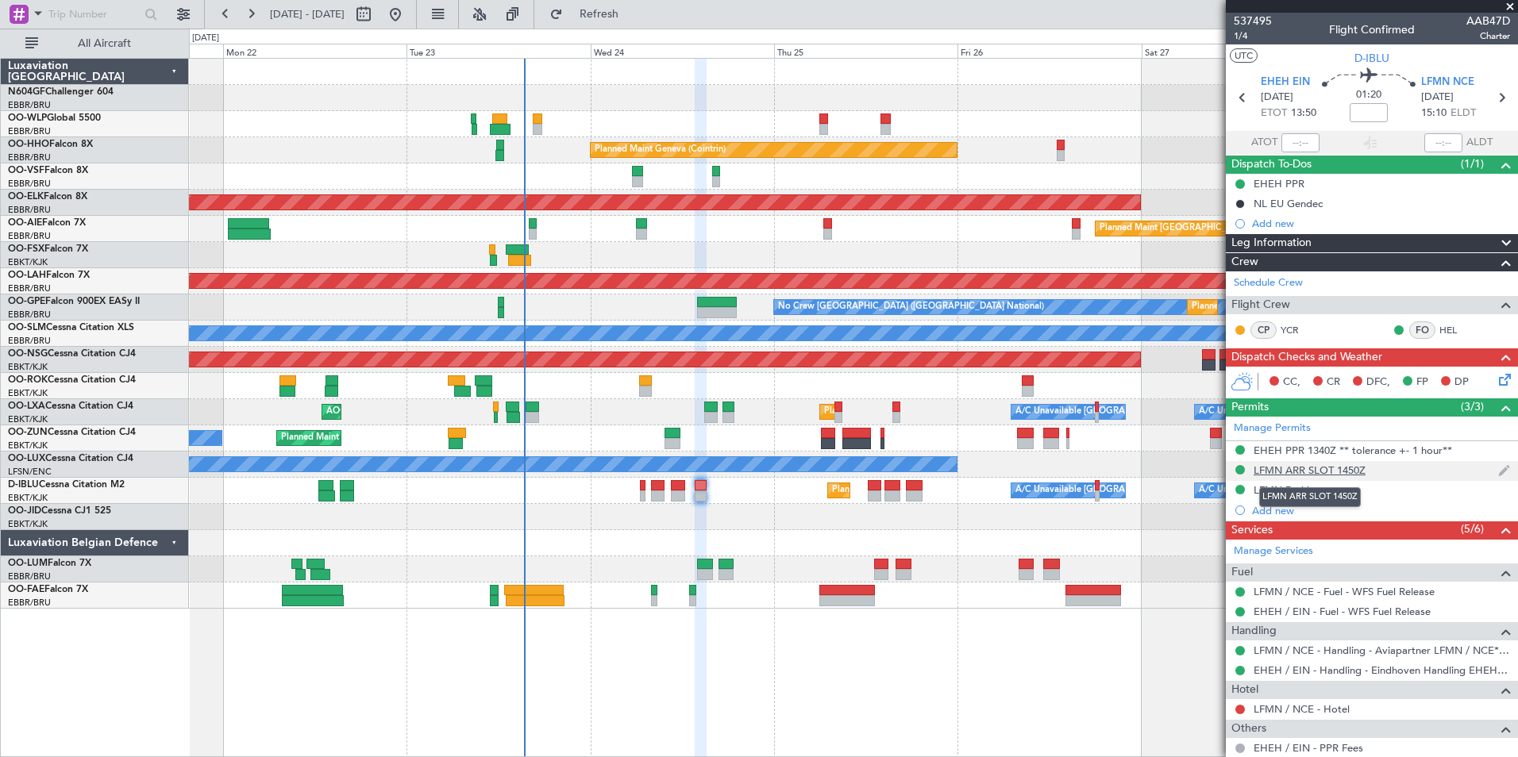
click at [1283, 468] on div "LFMN ARR SLOT 1450Z" at bounding box center [1309, 470] width 112 height 13
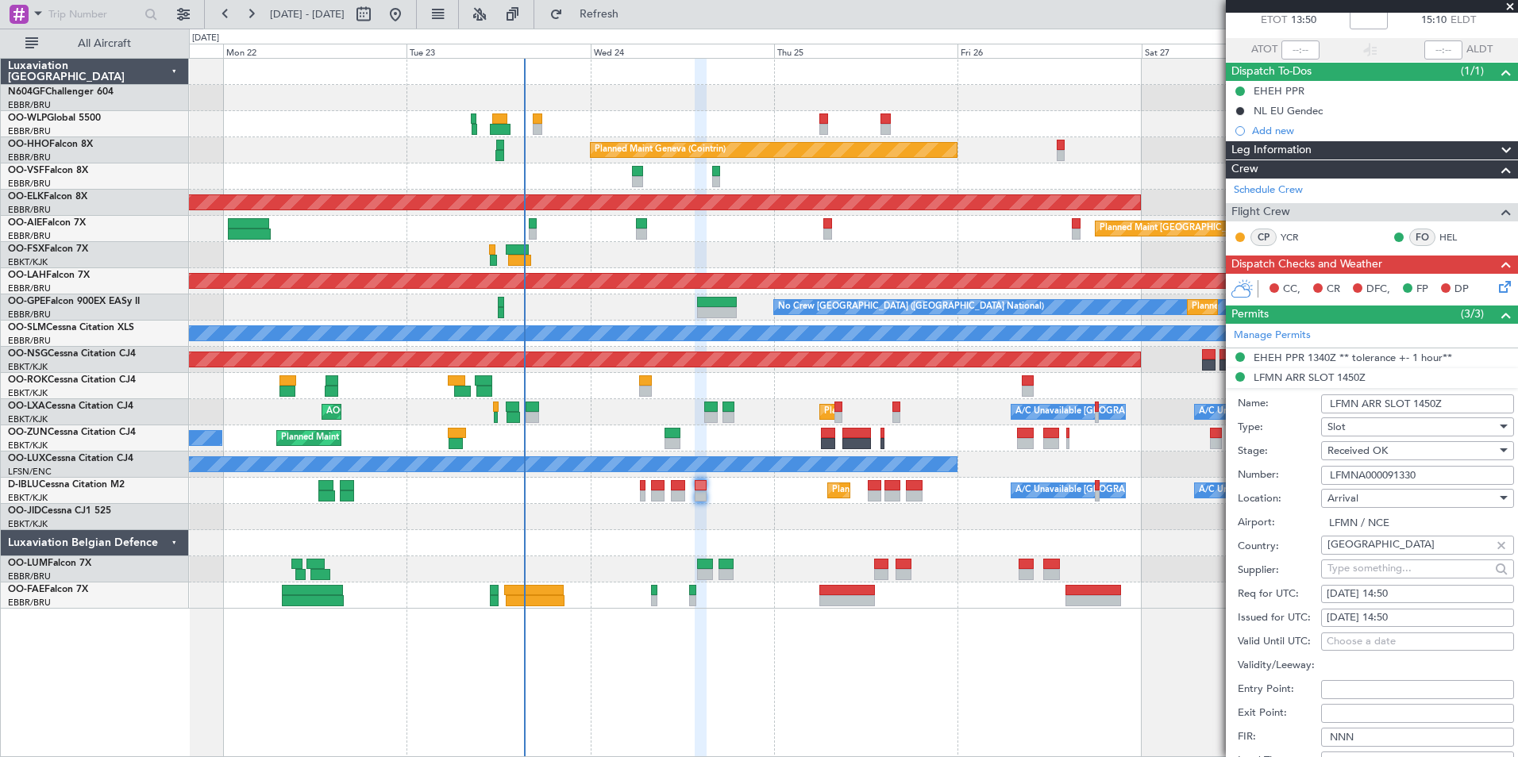
scroll to position [159, 0]
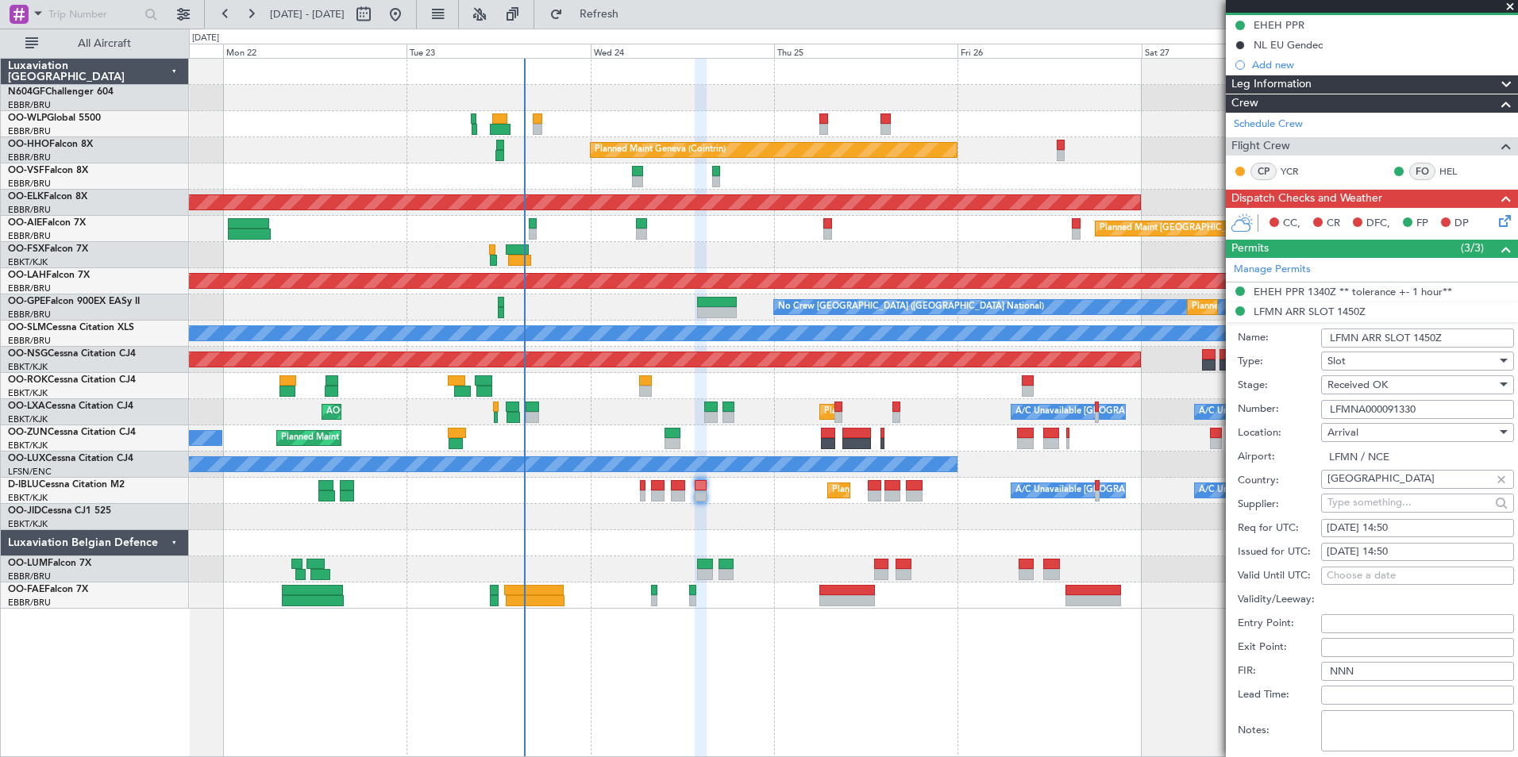
click at [1414, 521] on div "24/09/2025 14:50" at bounding box center [1417, 529] width 182 height 16
select select "9"
select select "2025"
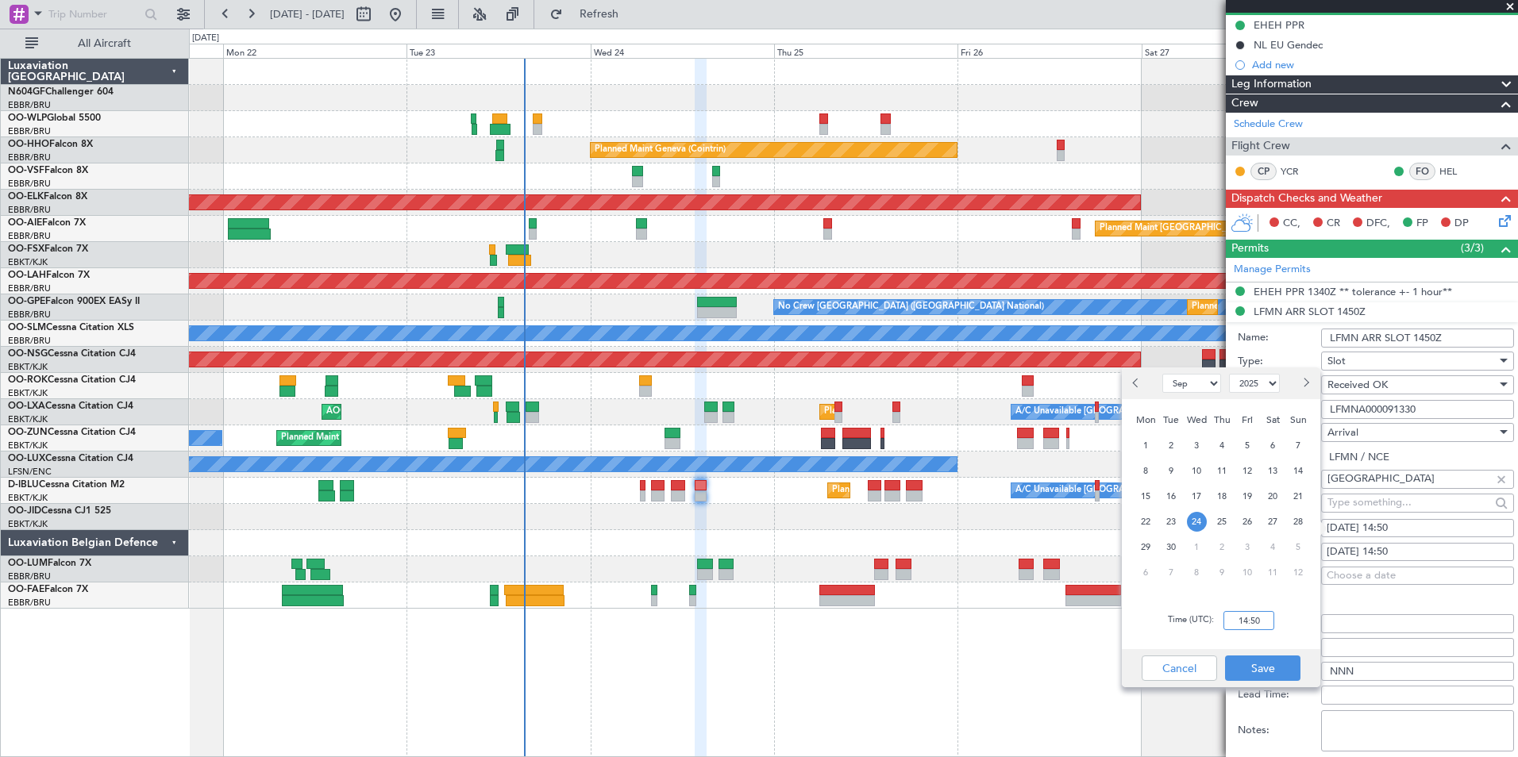
click at [1262, 628] on input "14:50" at bounding box center [1248, 620] width 51 height 19
type input "15:10"
click at [1276, 633] on div "Time (UTC): 15:10" at bounding box center [1221, 620] width 198 height 57
click at [1264, 658] on button "Save" at bounding box center [1262, 668] width 75 height 25
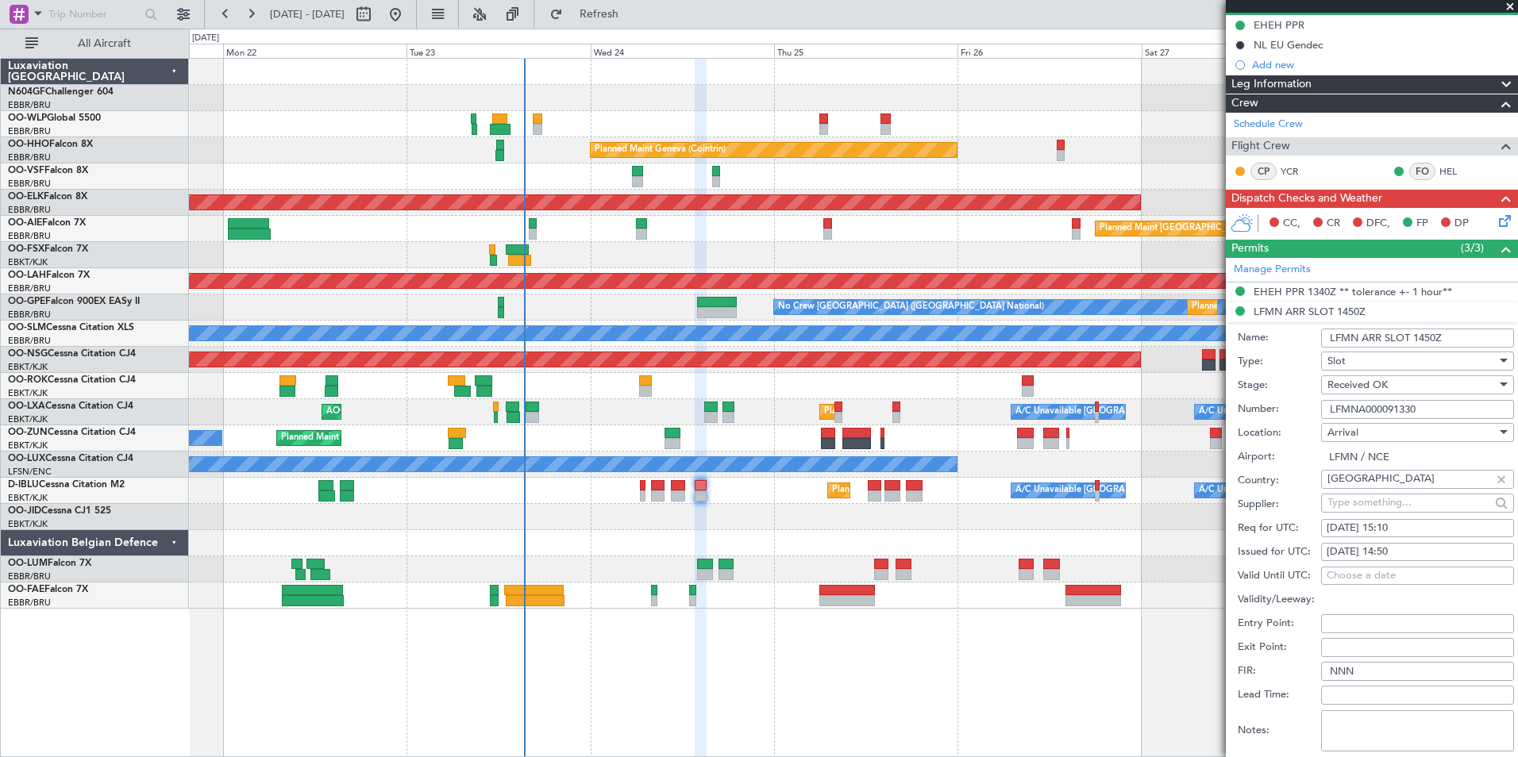
click at [1412, 549] on div "24/09/2025 14:50" at bounding box center [1417, 552] width 182 height 16
select select "9"
select select "2025"
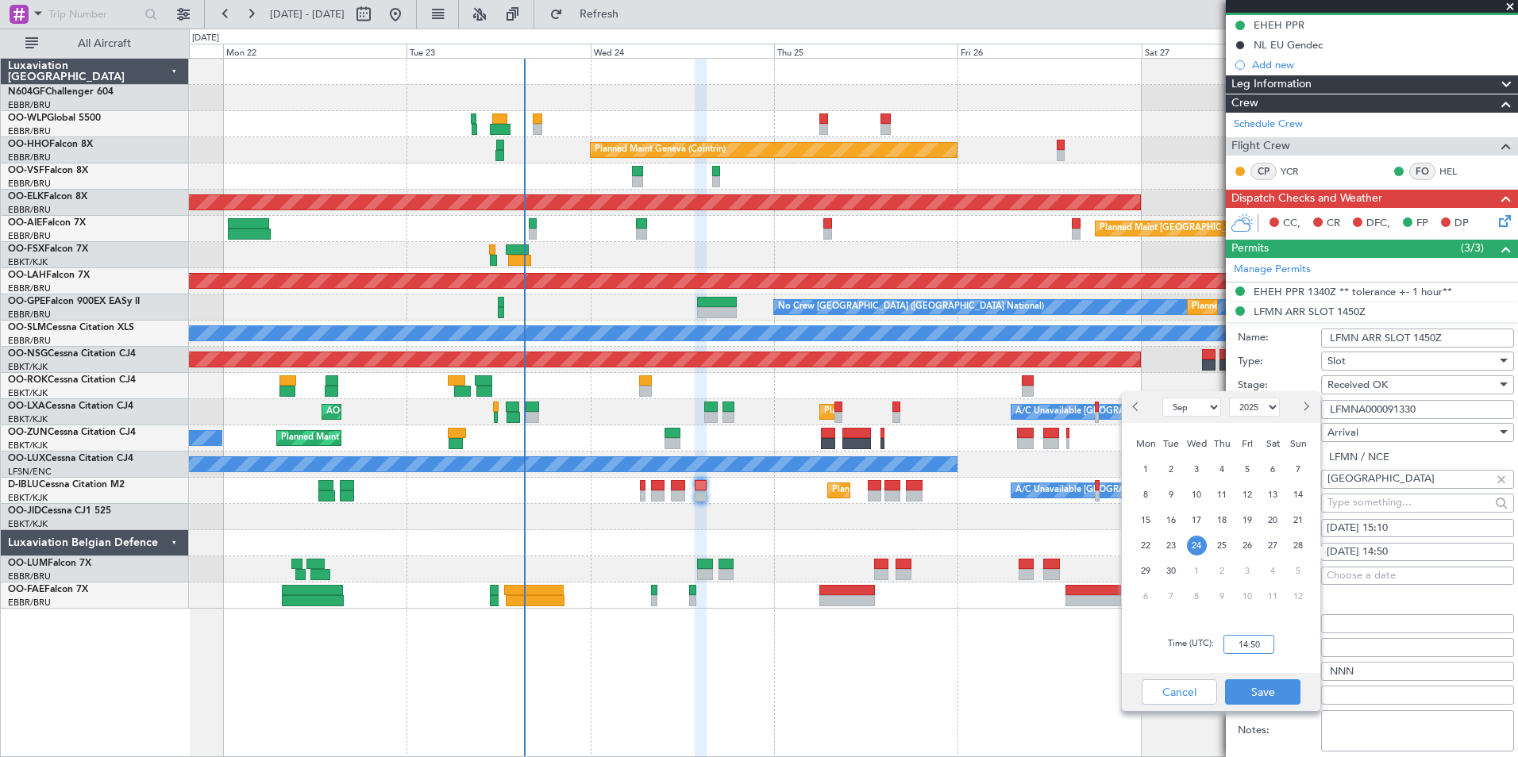
click at [1245, 641] on input "14:50" at bounding box center [1248, 644] width 51 height 19
type input "15:10"
click at [1296, 647] on div "Time (UTC): 15:10" at bounding box center [1221, 644] width 198 height 57
click at [1260, 688] on button "Save" at bounding box center [1262, 691] width 75 height 25
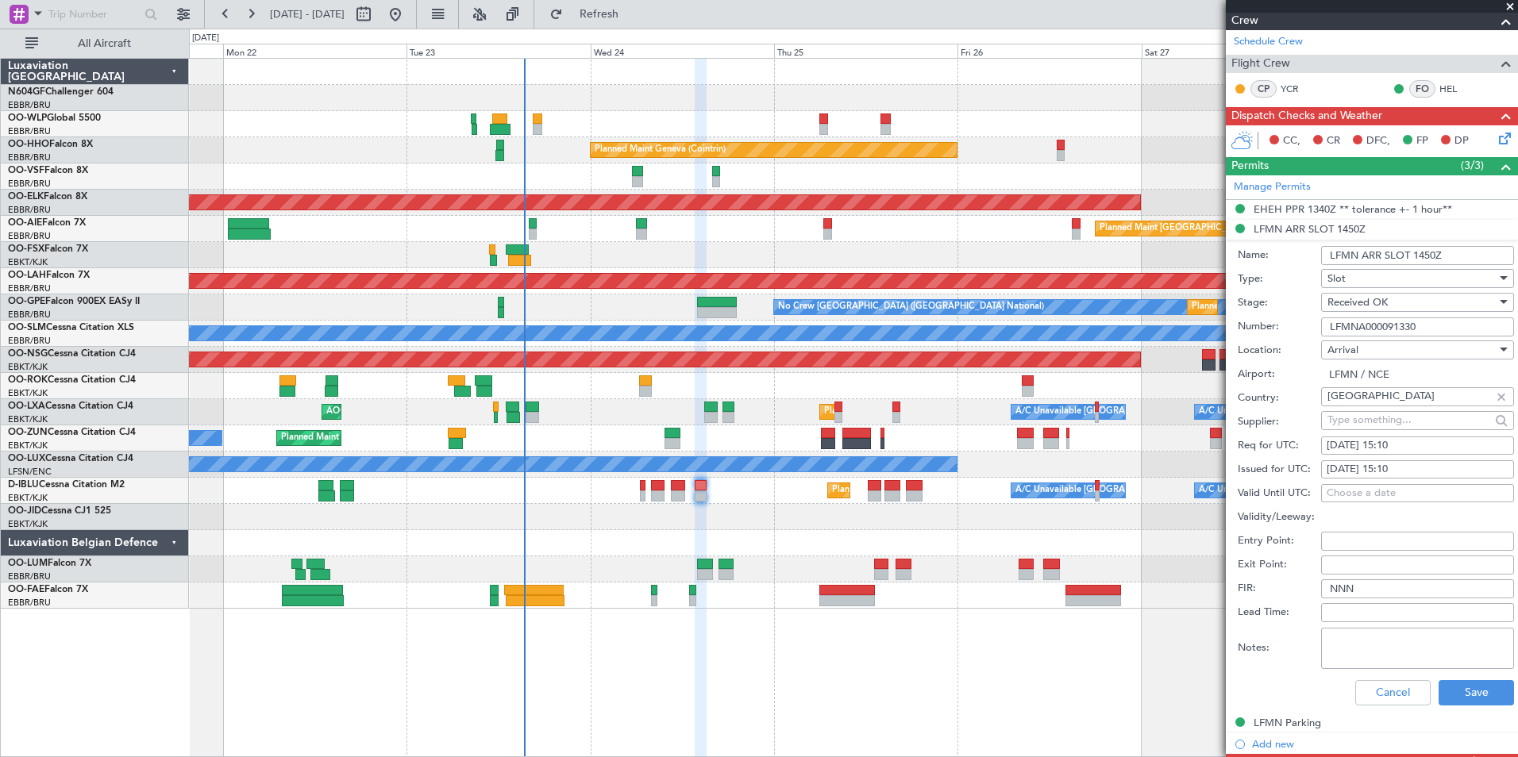
scroll to position [317, 0]
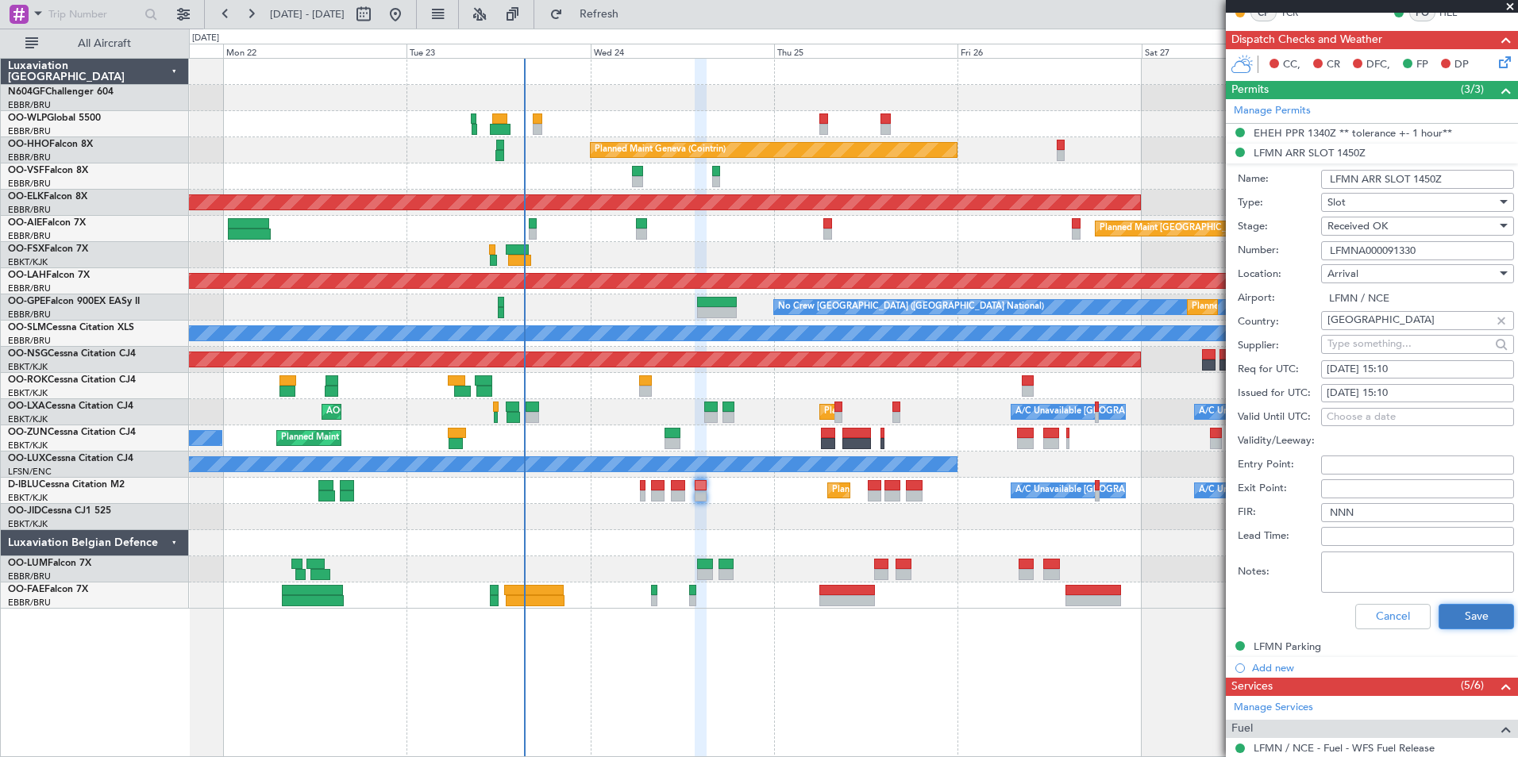
click at [1476, 609] on button "Save" at bounding box center [1475, 616] width 75 height 25
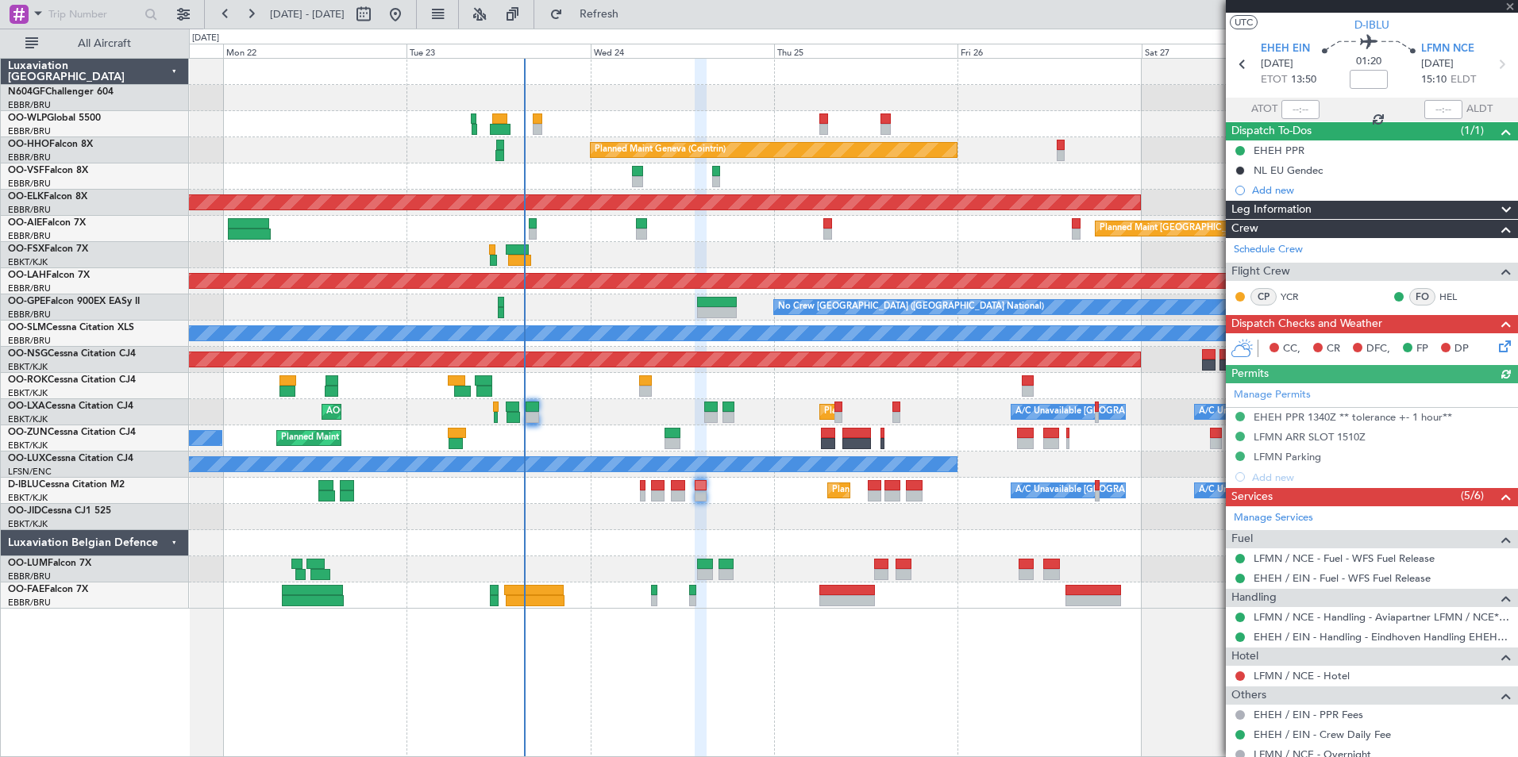
scroll to position [0, 0]
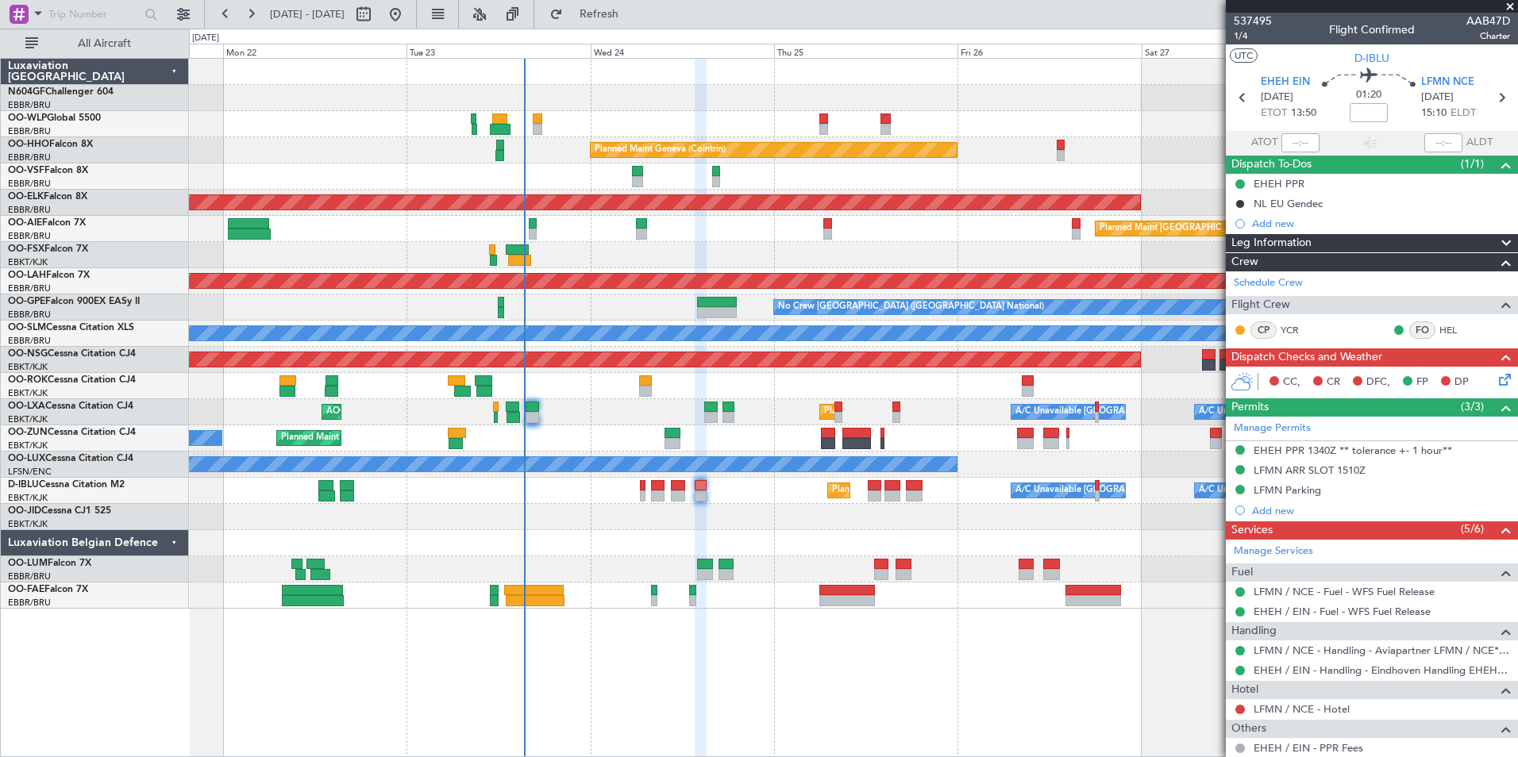
click at [906, 519] on div "Planned Maint Kortrijk-[GEOGRAPHIC_DATA]" at bounding box center [853, 517] width 1328 height 26
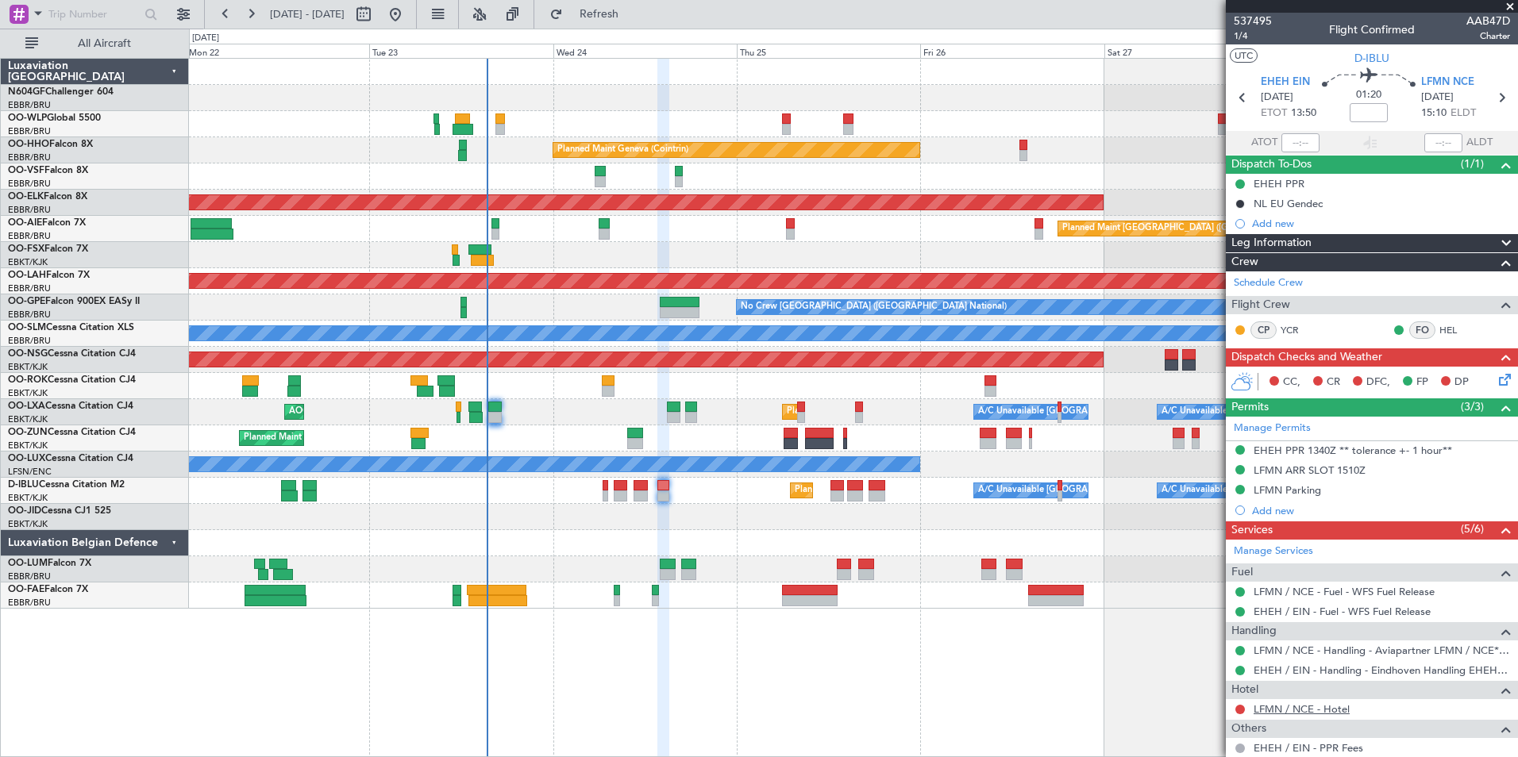
click at [1272, 710] on link "LFMN / NCE - Hotel" at bounding box center [1301, 708] width 96 height 13
click at [1277, 712] on link "LFMN / NCE - Hotel" at bounding box center [1301, 708] width 96 height 13
click at [623, 12] on span "Refresh" at bounding box center [599, 14] width 67 height 11
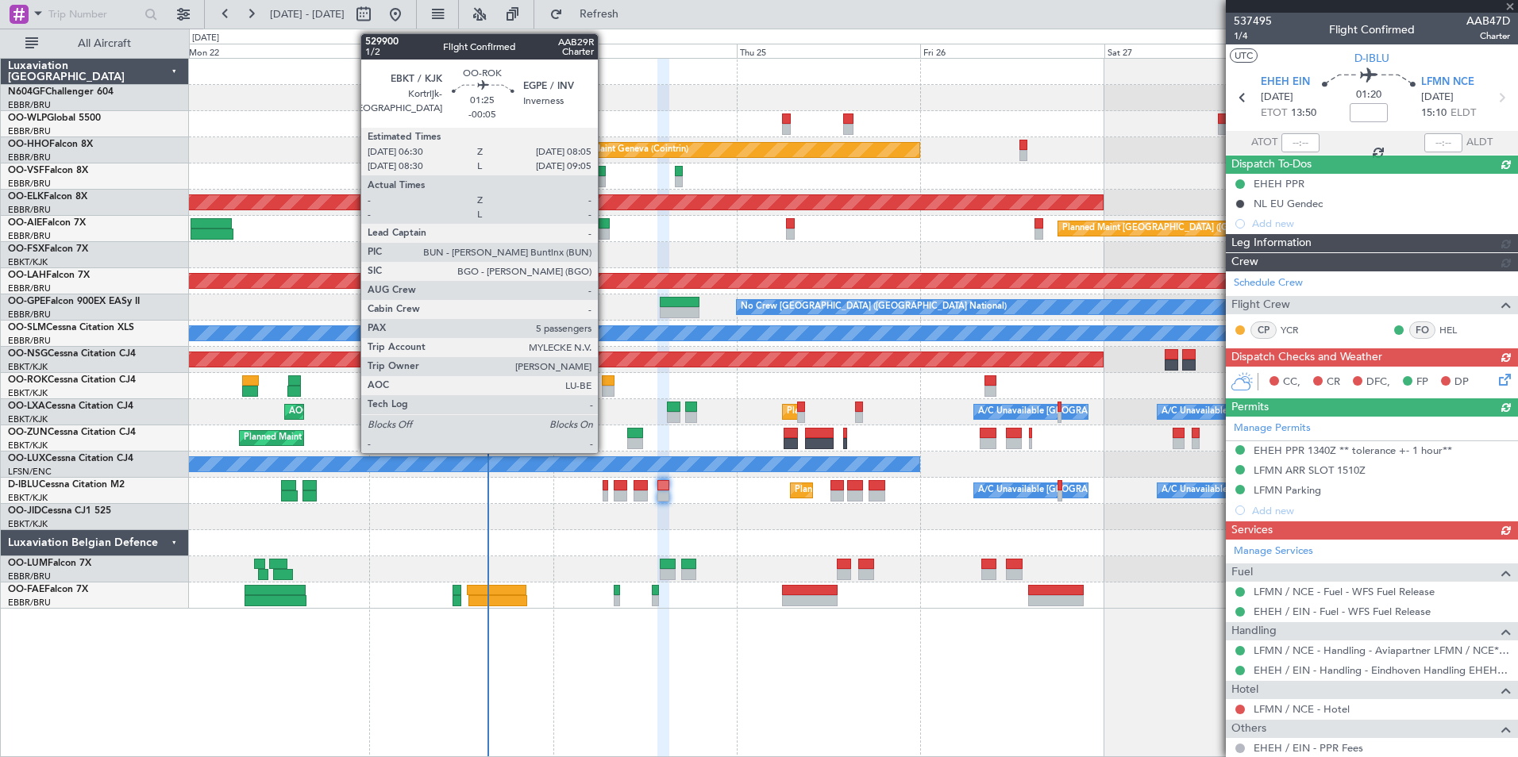
click at [605, 387] on div at bounding box center [608, 391] width 13 height 11
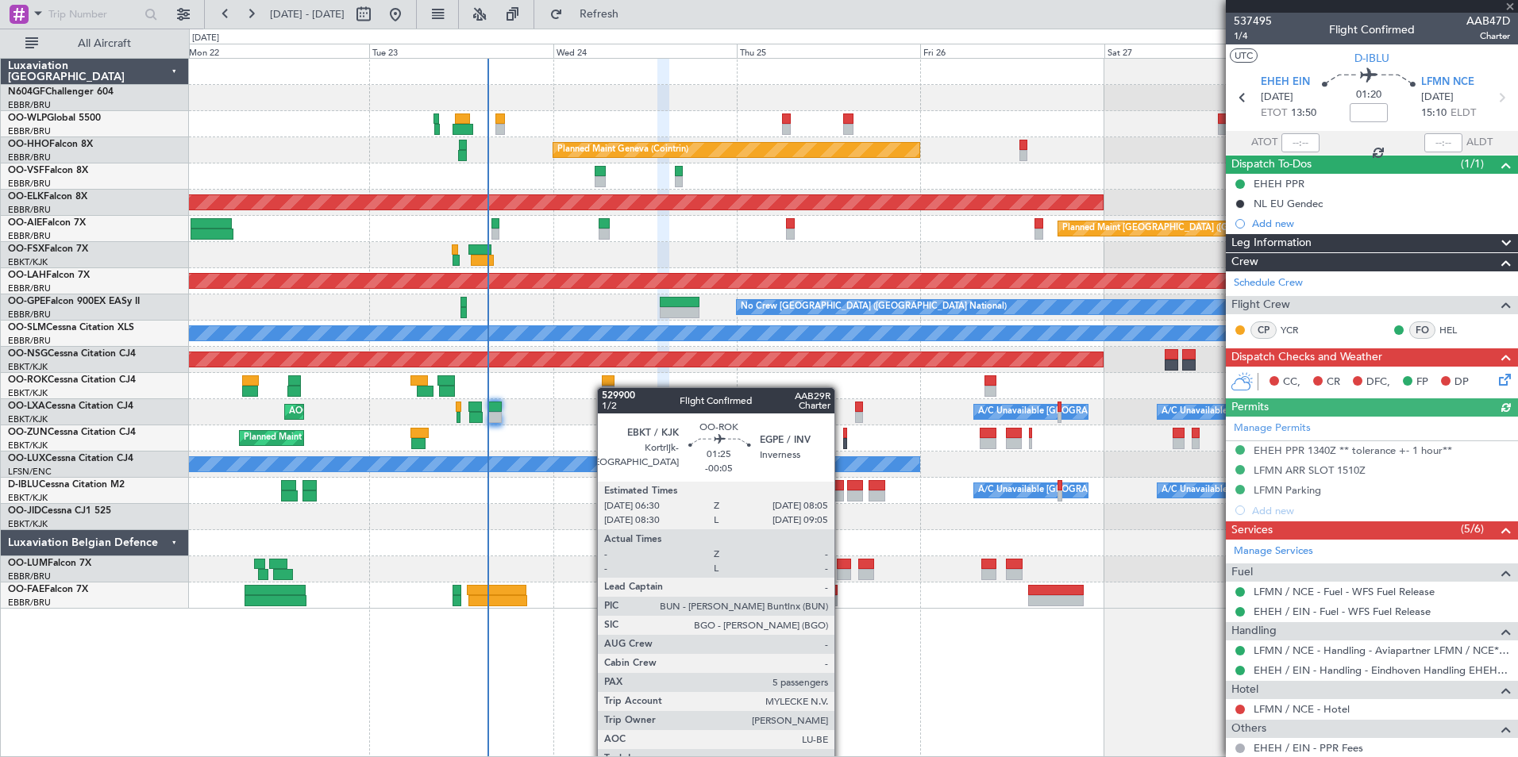
type input "-00:05"
type input "5"
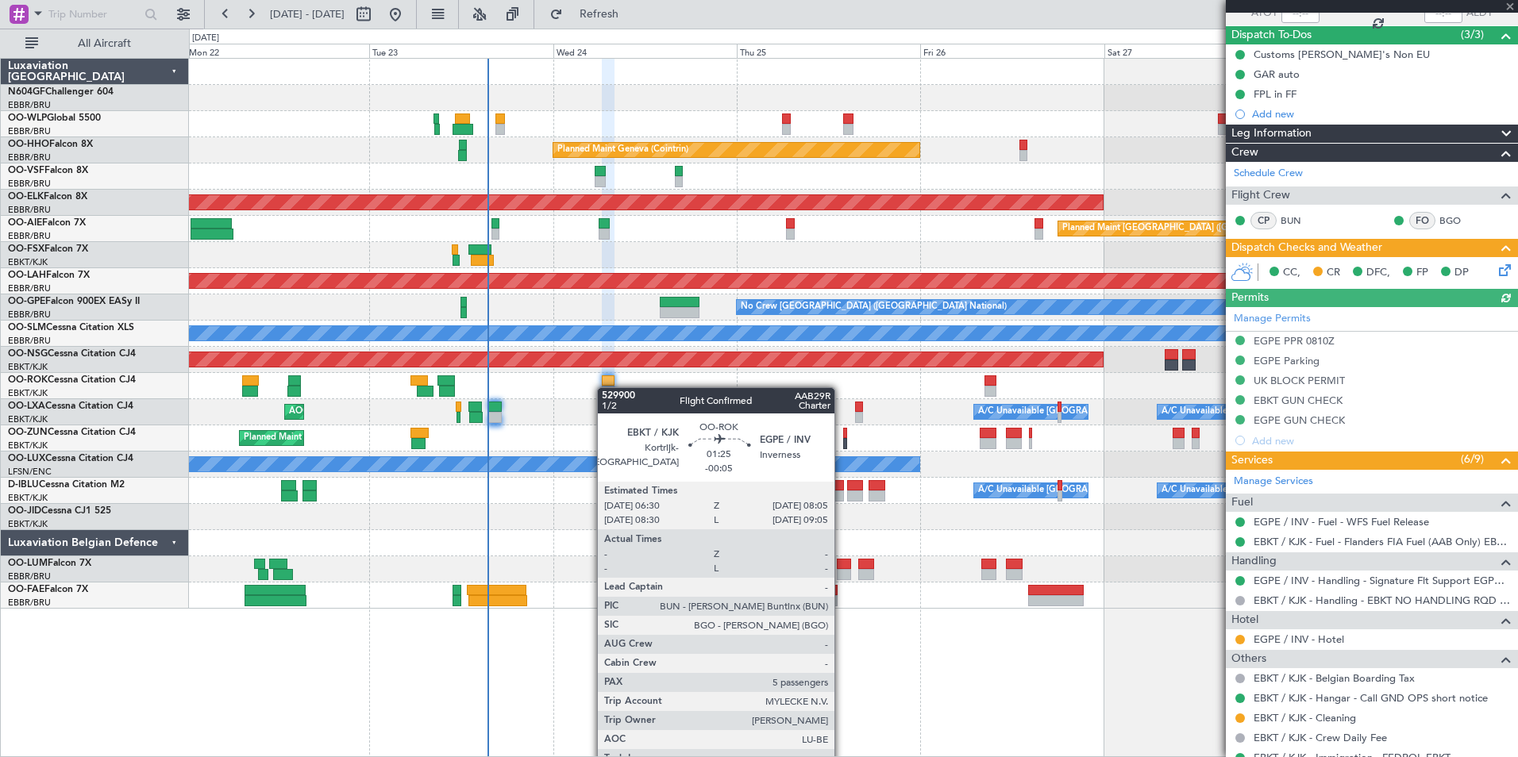
scroll to position [317, 0]
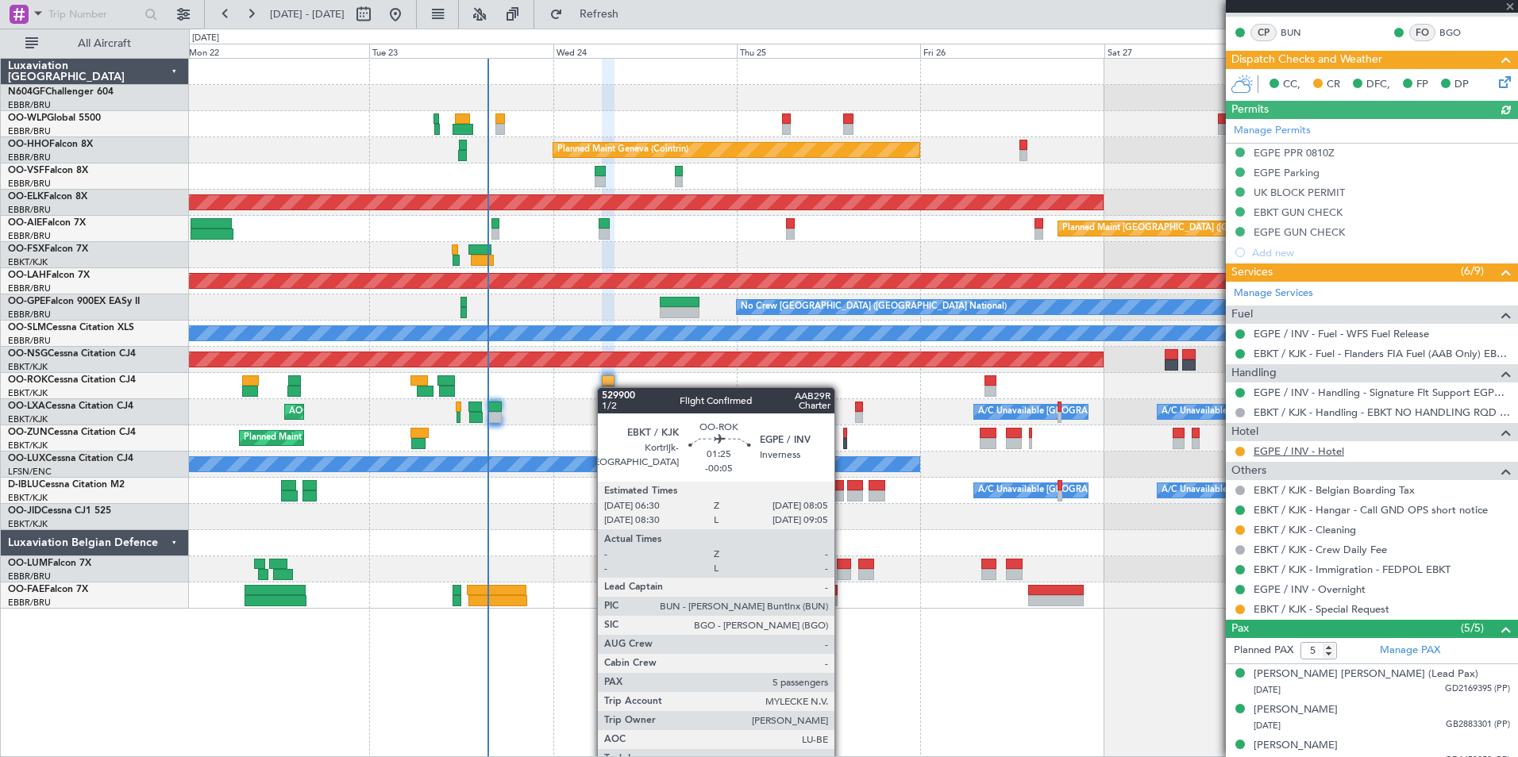
click at [1310, 451] on link "EGPE / INV - Hotel" at bounding box center [1298, 450] width 90 height 13
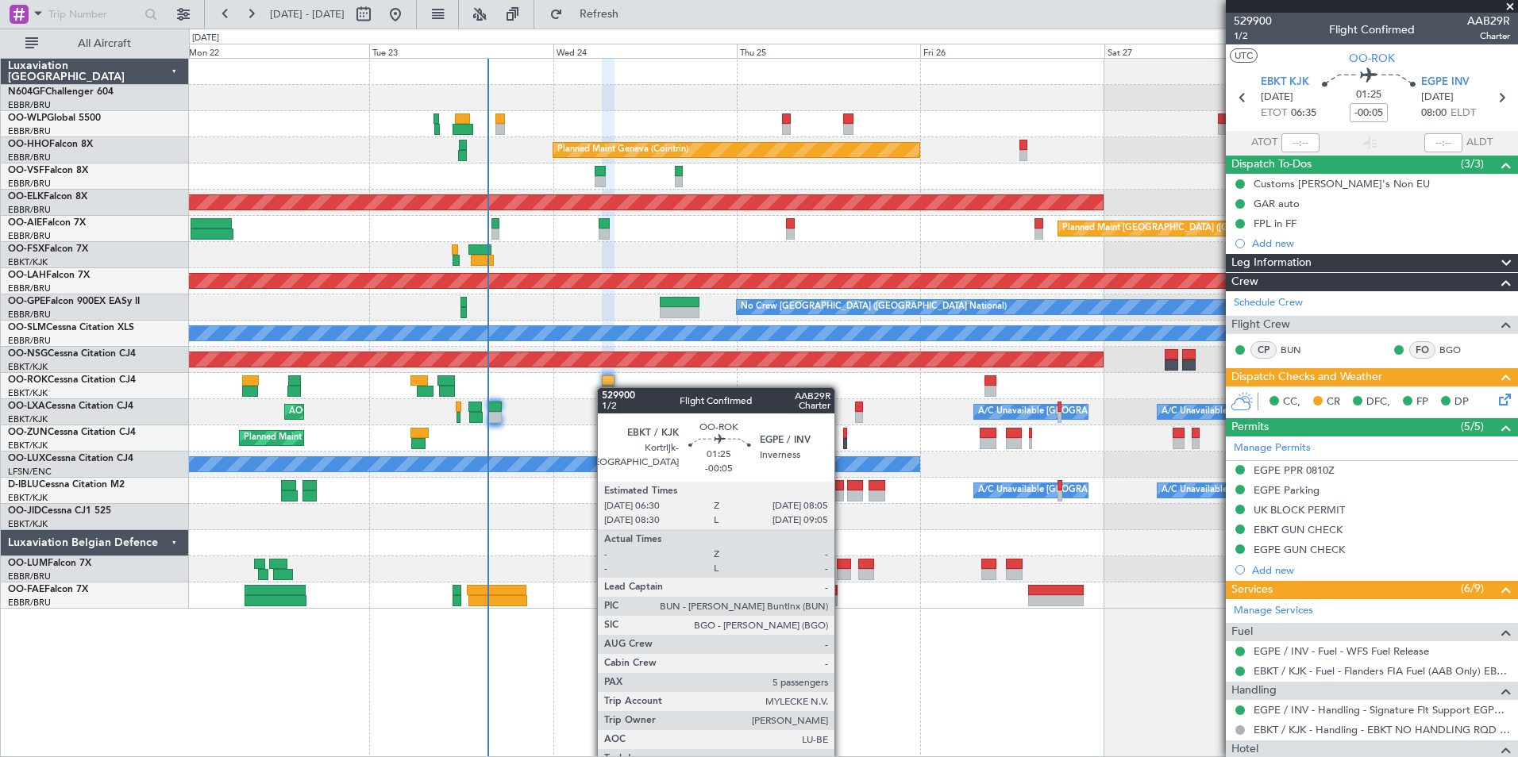
scroll to position [317, 0]
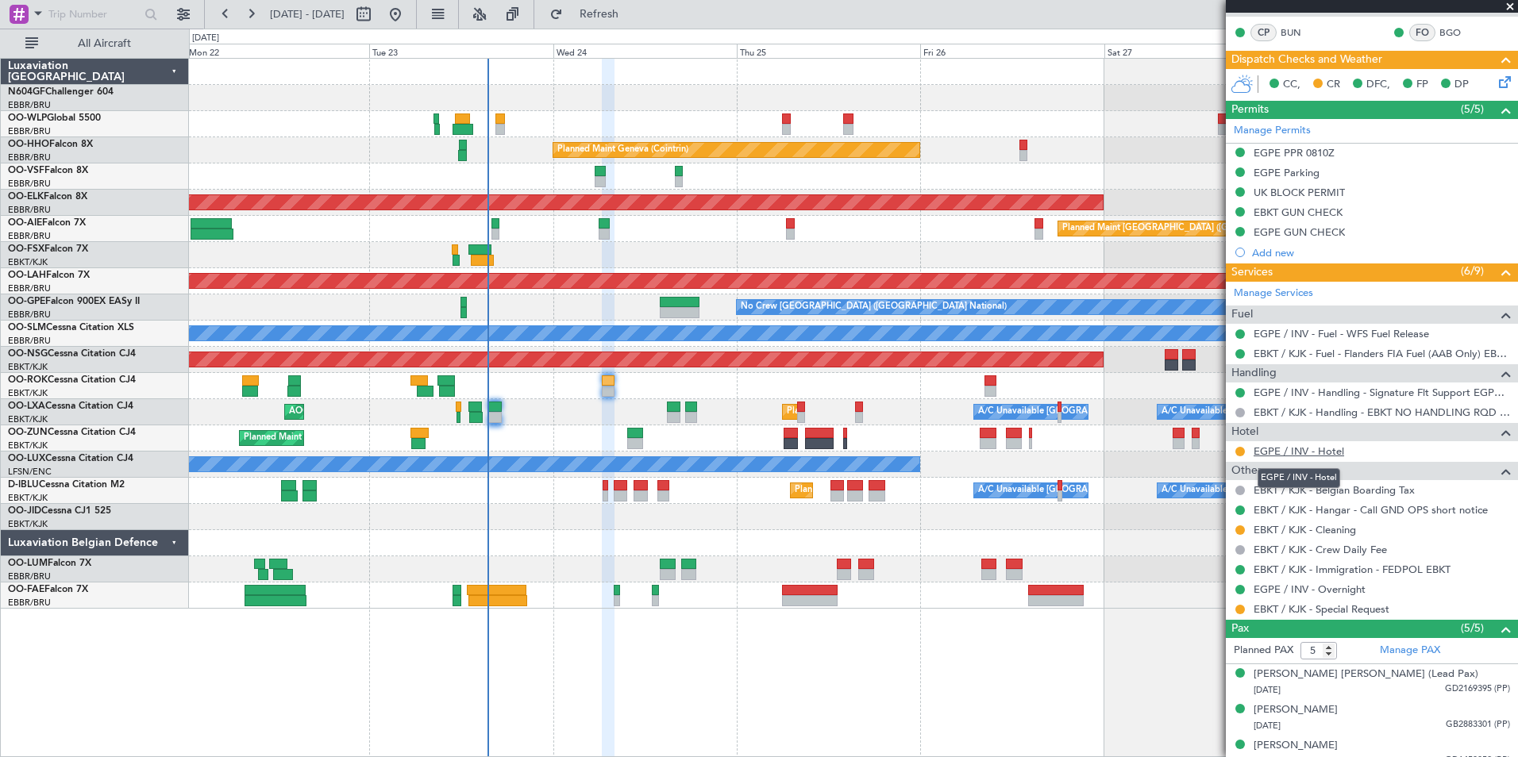
click at [1269, 451] on link "EGPE / INV - Hotel" at bounding box center [1298, 450] width 90 height 13
click at [619, 11] on span "Refresh" at bounding box center [599, 14] width 67 height 11
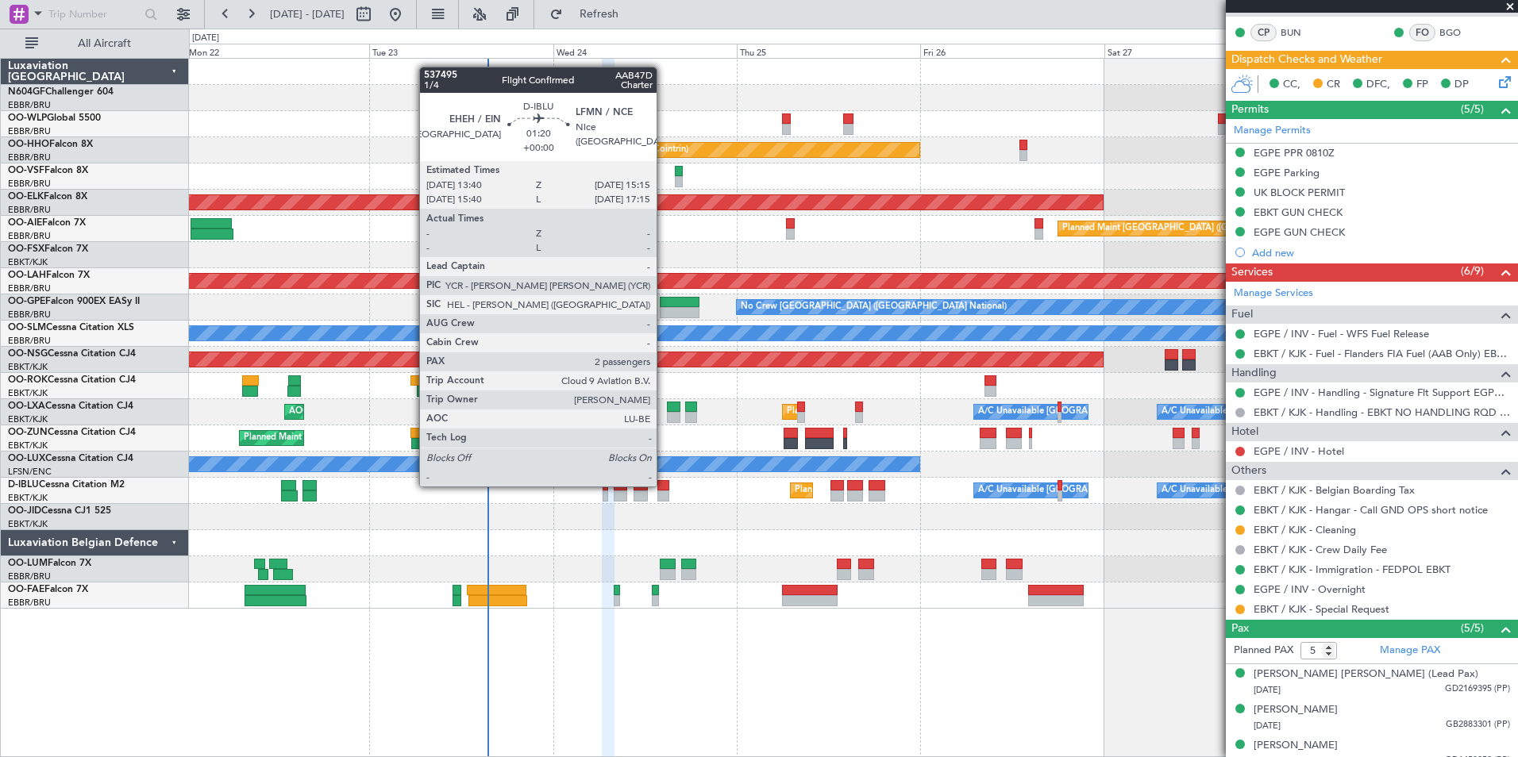
click at [664, 485] on div at bounding box center [663, 485] width 13 height 11
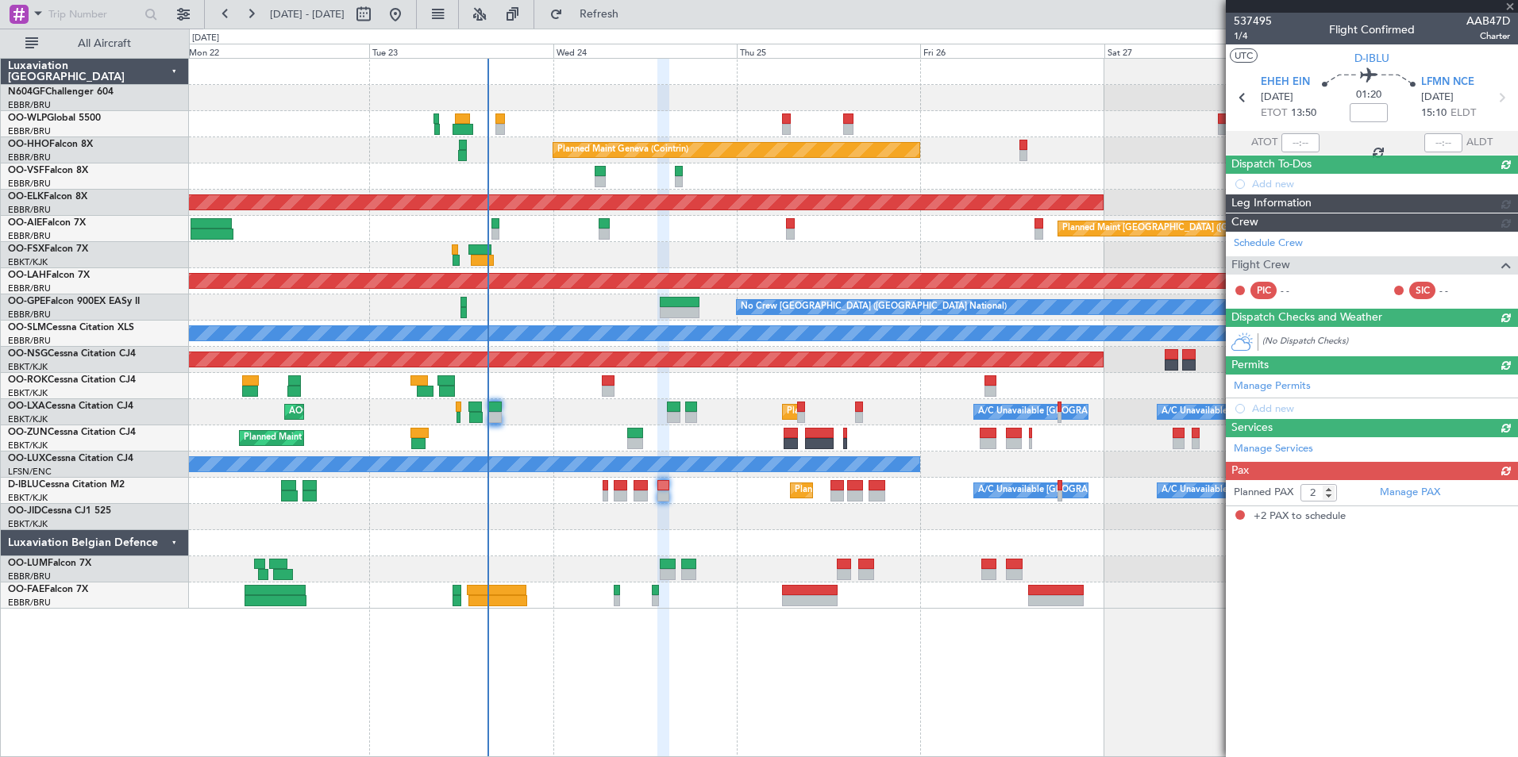
scroll to position [0, 0]
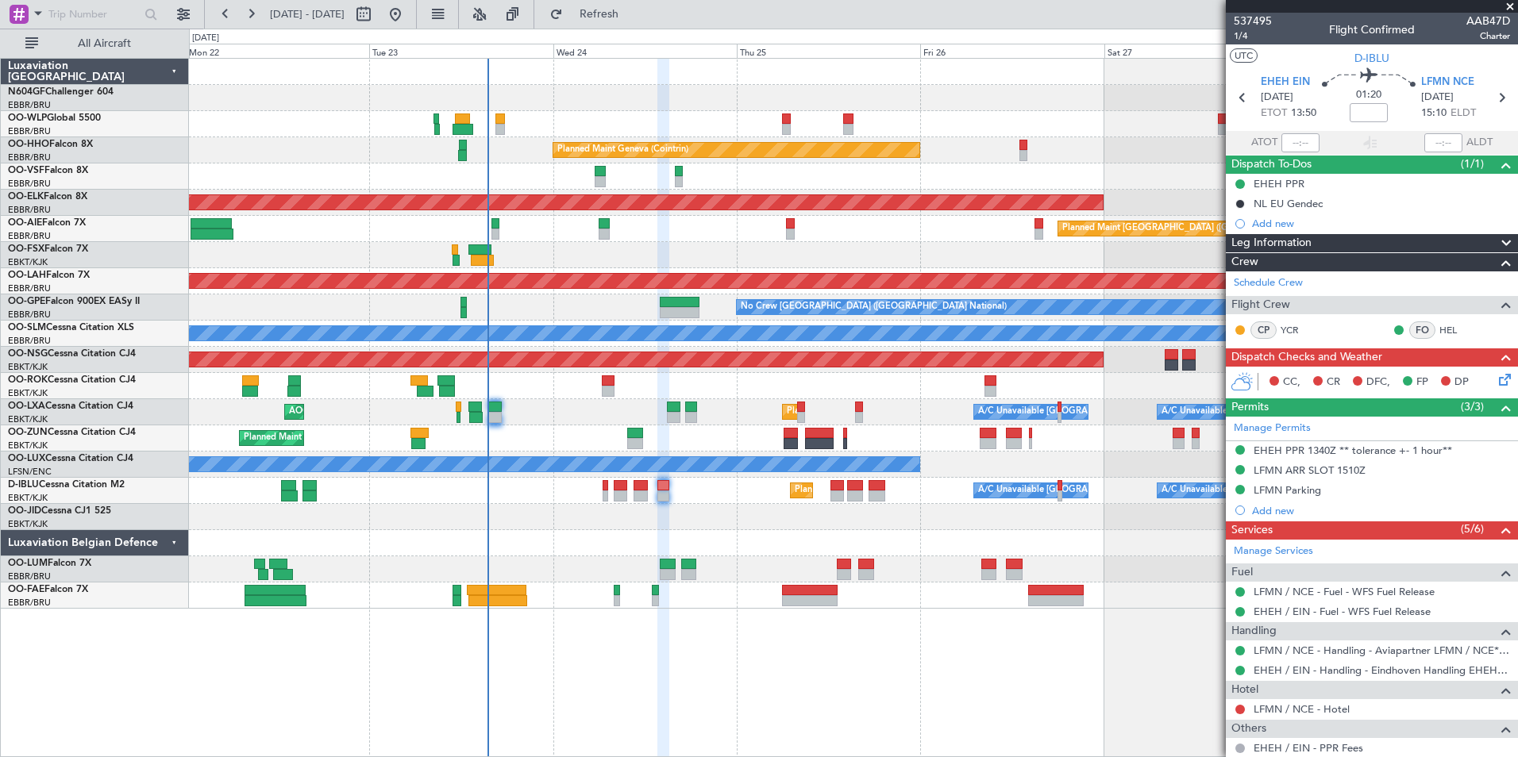
click at [710, 495] on div "Planned Maint Nice ([GEOGRAPHIC_DATA]) A/C Unavailable [GEOGRAPHIC_DATA] ([GEOG…" at bounding box center [853, 491] width 1328 height 26
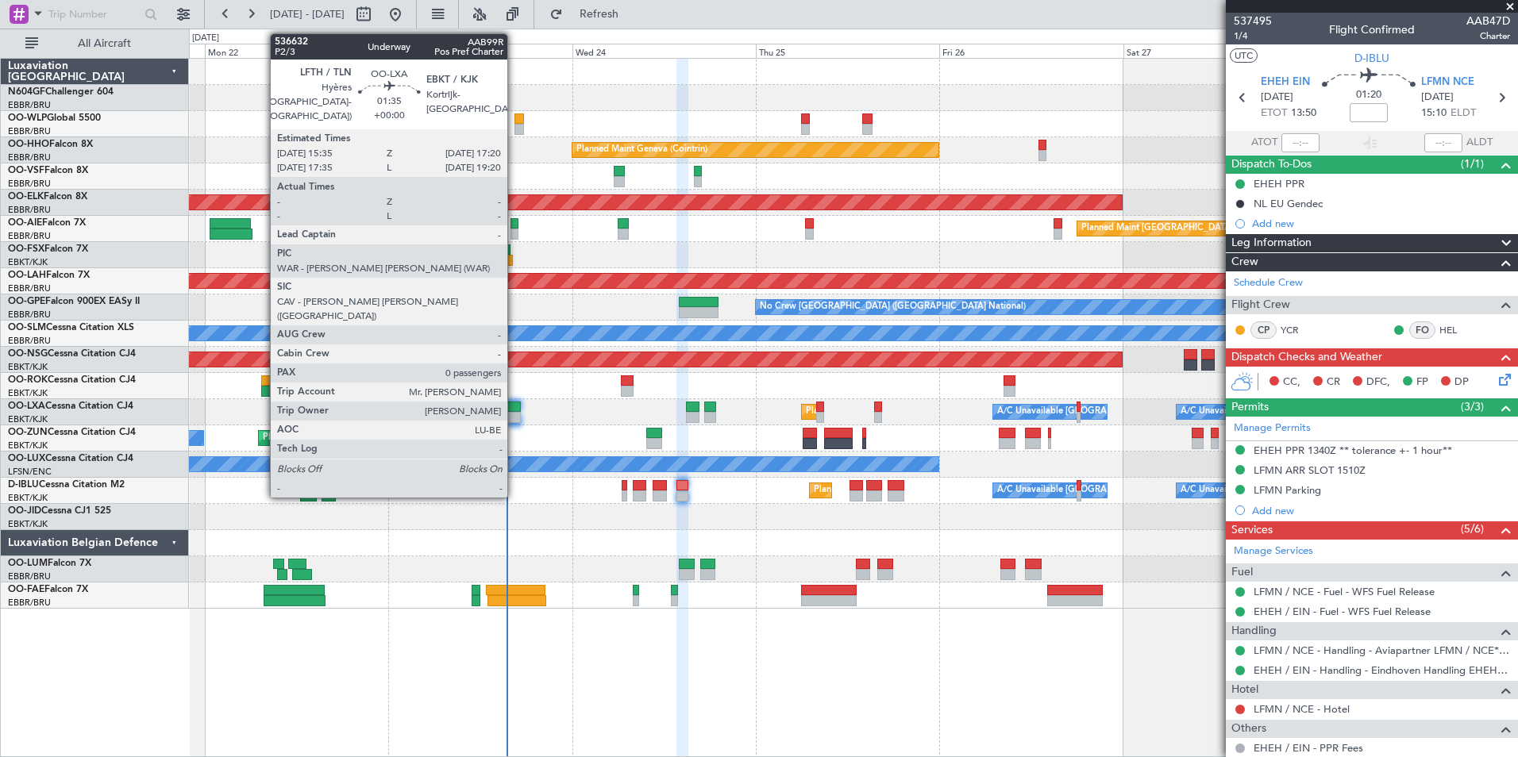
click at [514, 406] on div at bounding box center [513, 407] width 13 height 11
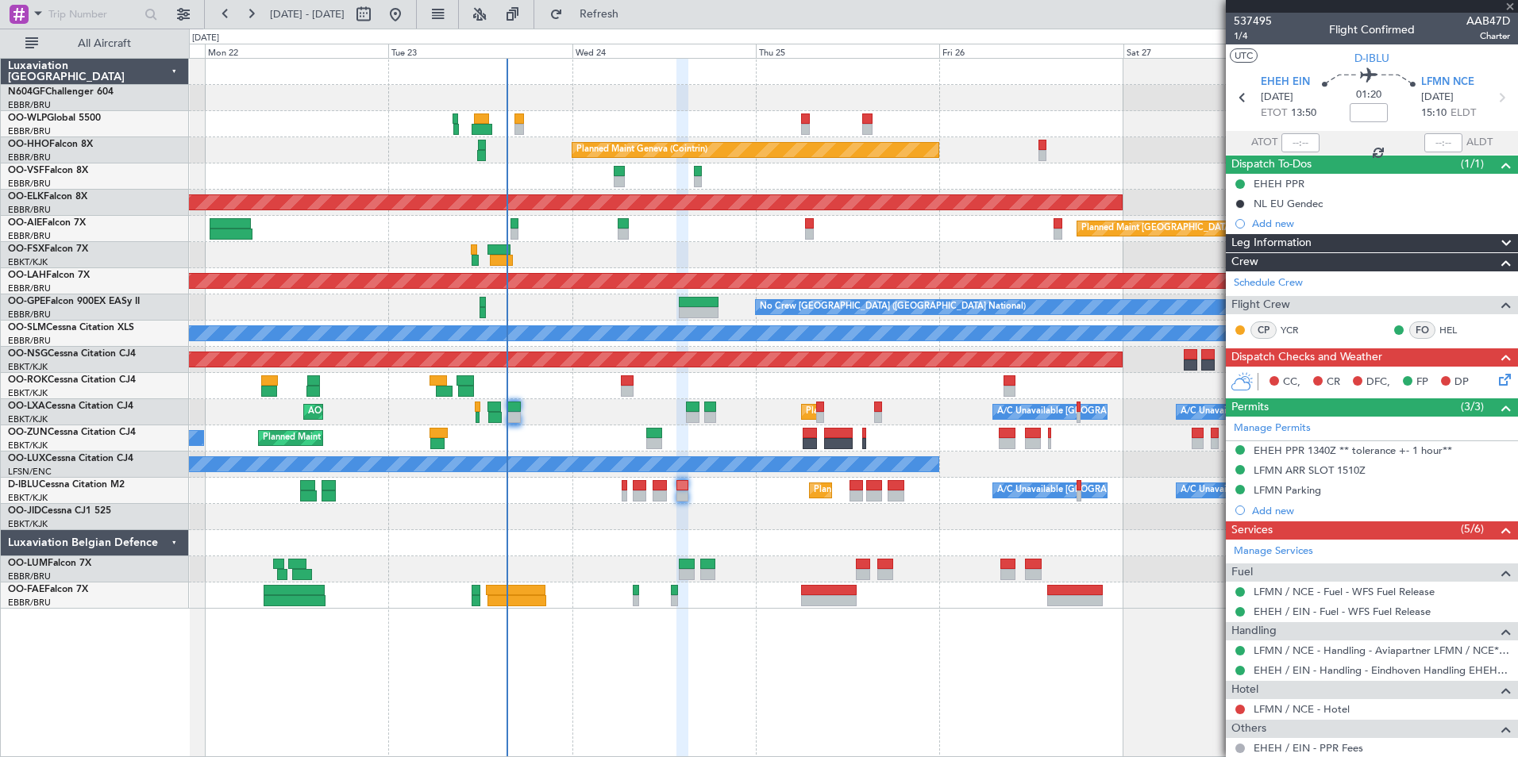
type input "0"
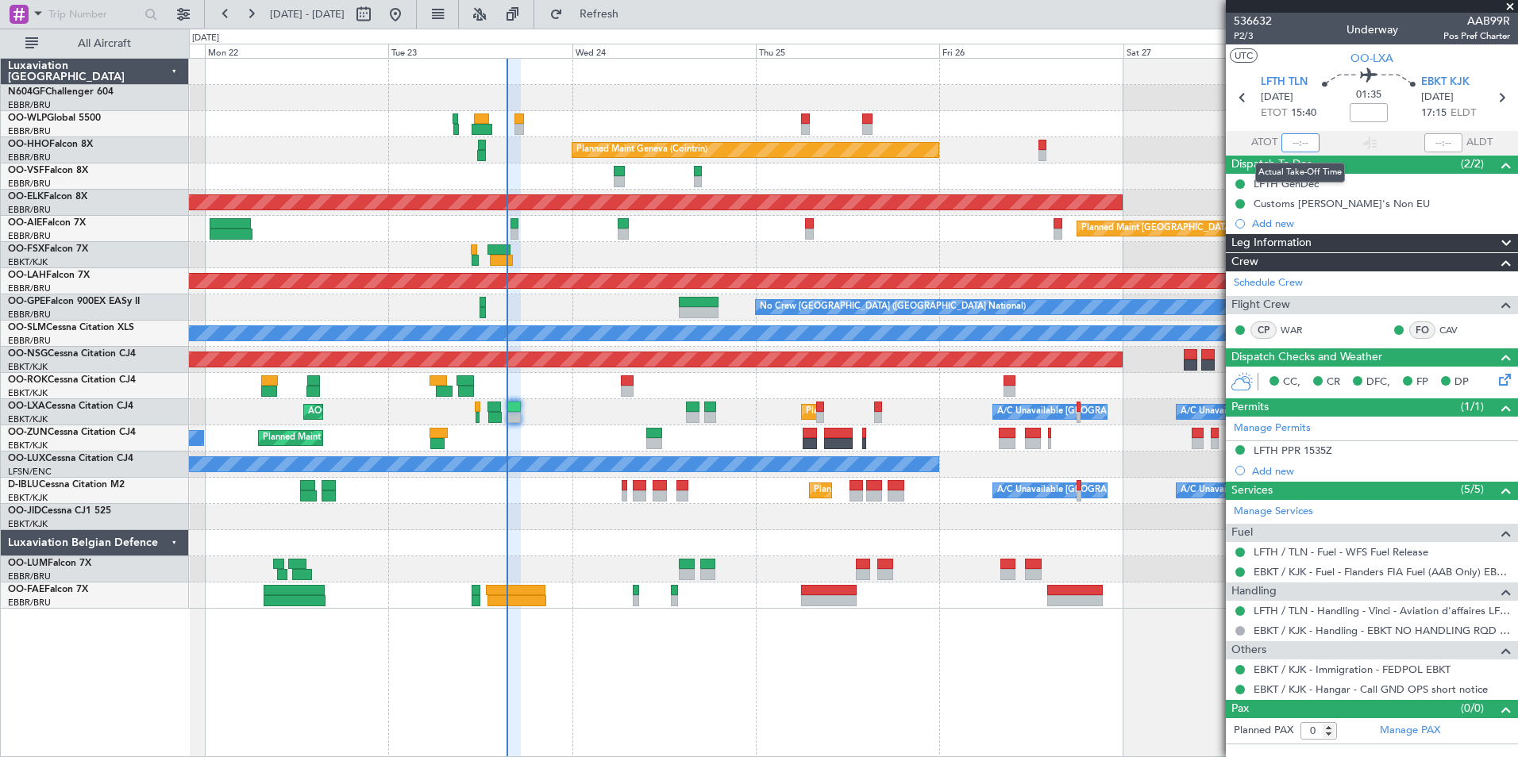
click at [1302, 140] on input "text" at bounding box center [1300, 142] width 38 height 19
click at [1310, 58] on section "UTC OO-LXA" at bounding box center [1372, 56] width 292 height 24
type input "15:25"
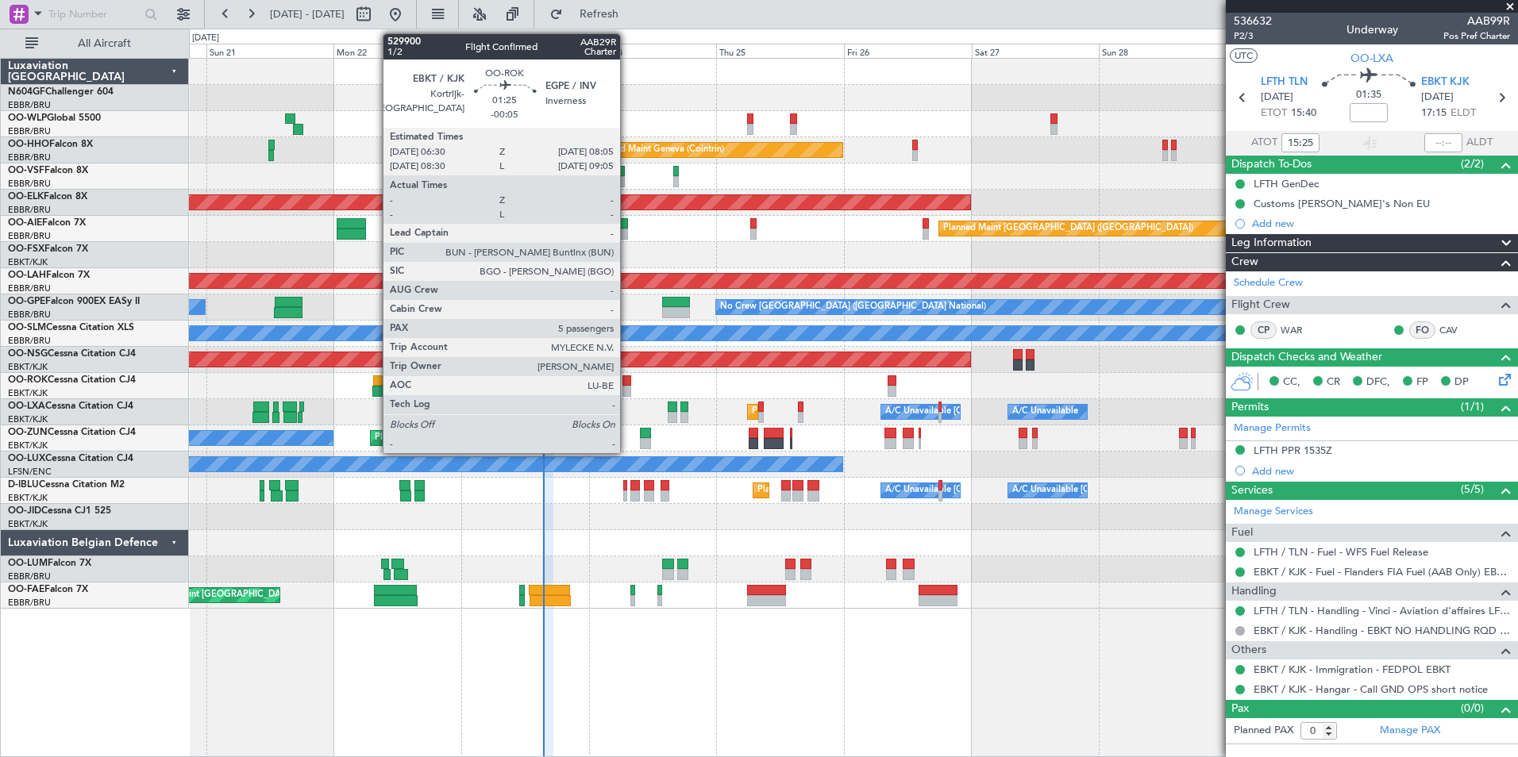
click at [627, 394] on div at bounding box center [626, 391] width 9 height 11
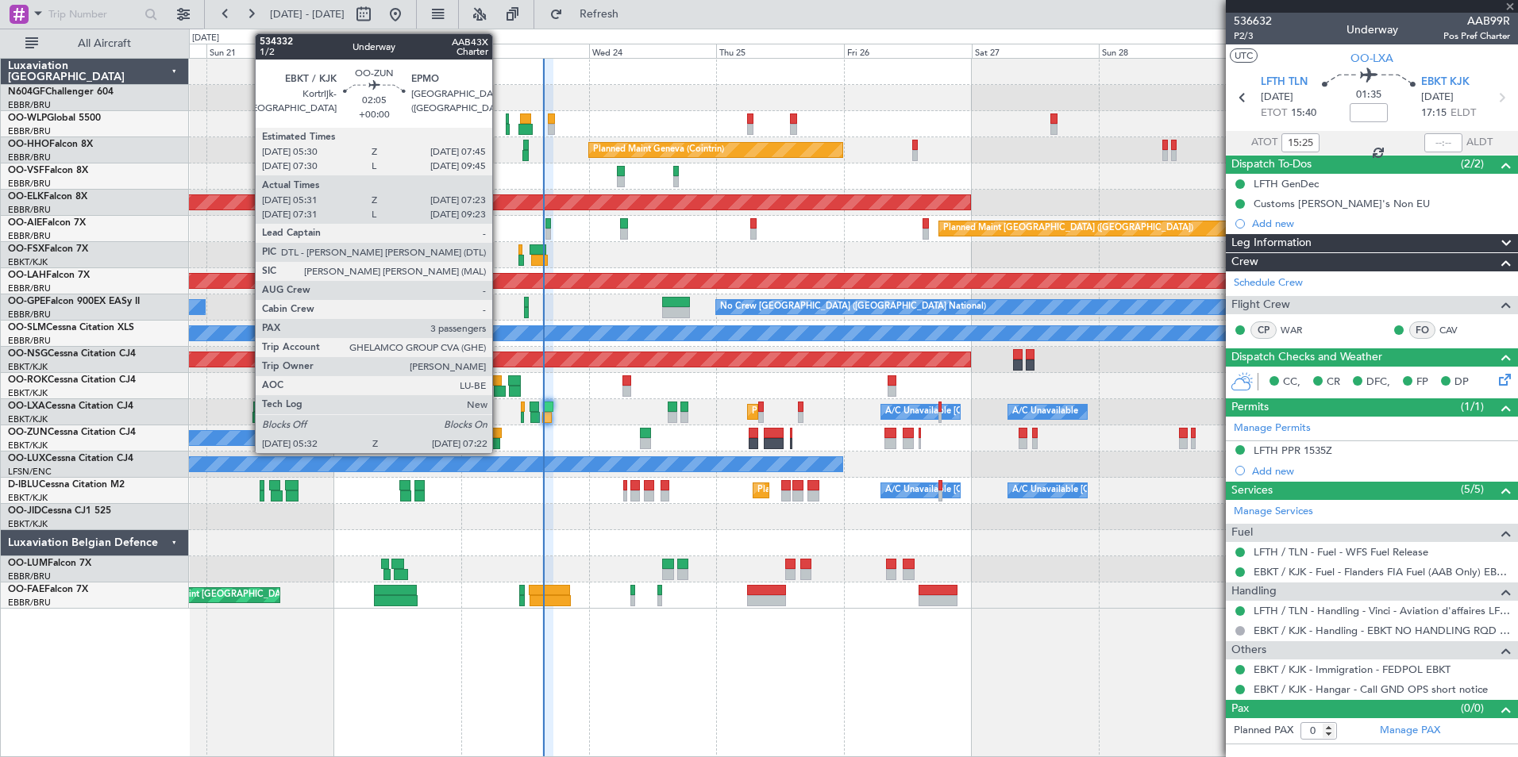
type input "-00:05"
type input "5"
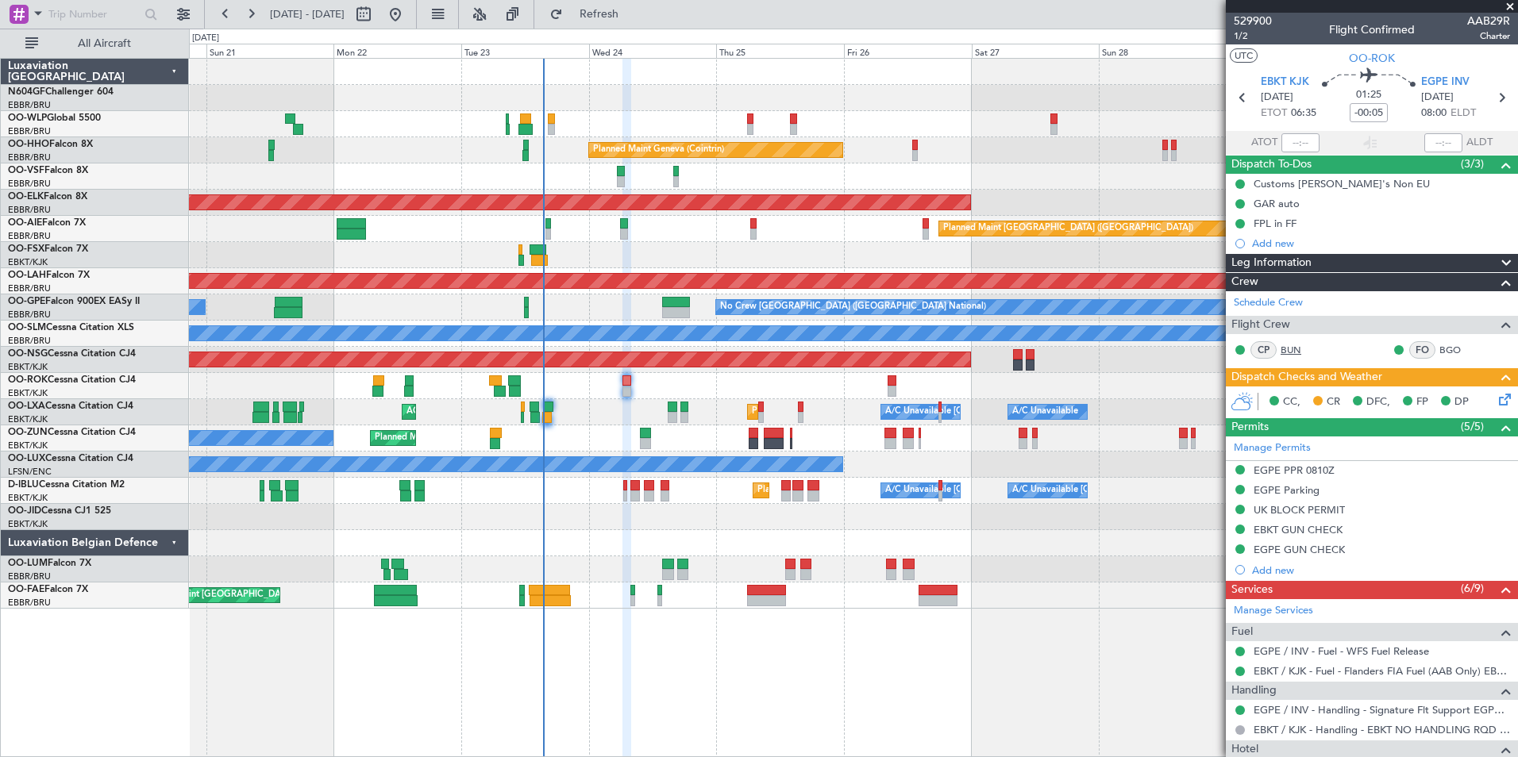
click at [1299, 348] on link "BUN" at bounding box center [1298, 350] width 36 height 14
click at [645, 408] on div "Planned Maint Kortrijk-[GEOGRAPHIC_DATA] A/C Unavailable [GEOGRAPHIC_DATA] ([GE…" at bounding box center [853, 412] width 1328 height 26
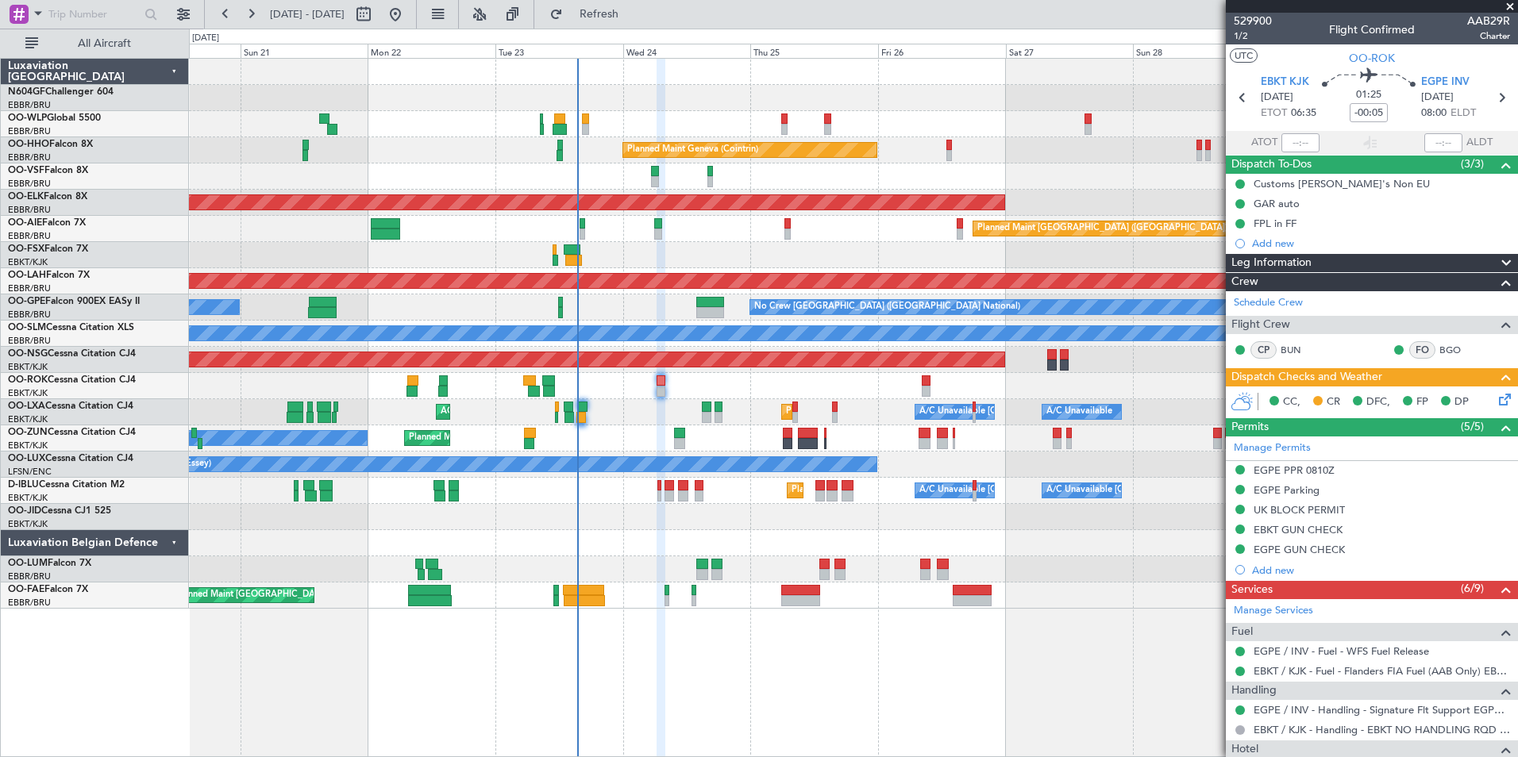
click at [633, 410] on div "Planned Maint Kortrijk-[GEOGRAPHIC_DATA] A/C Unavailable [GEOGRAPHIC_DATA] ([GE…" at bounding box center [853, 412] width 1328 height 26
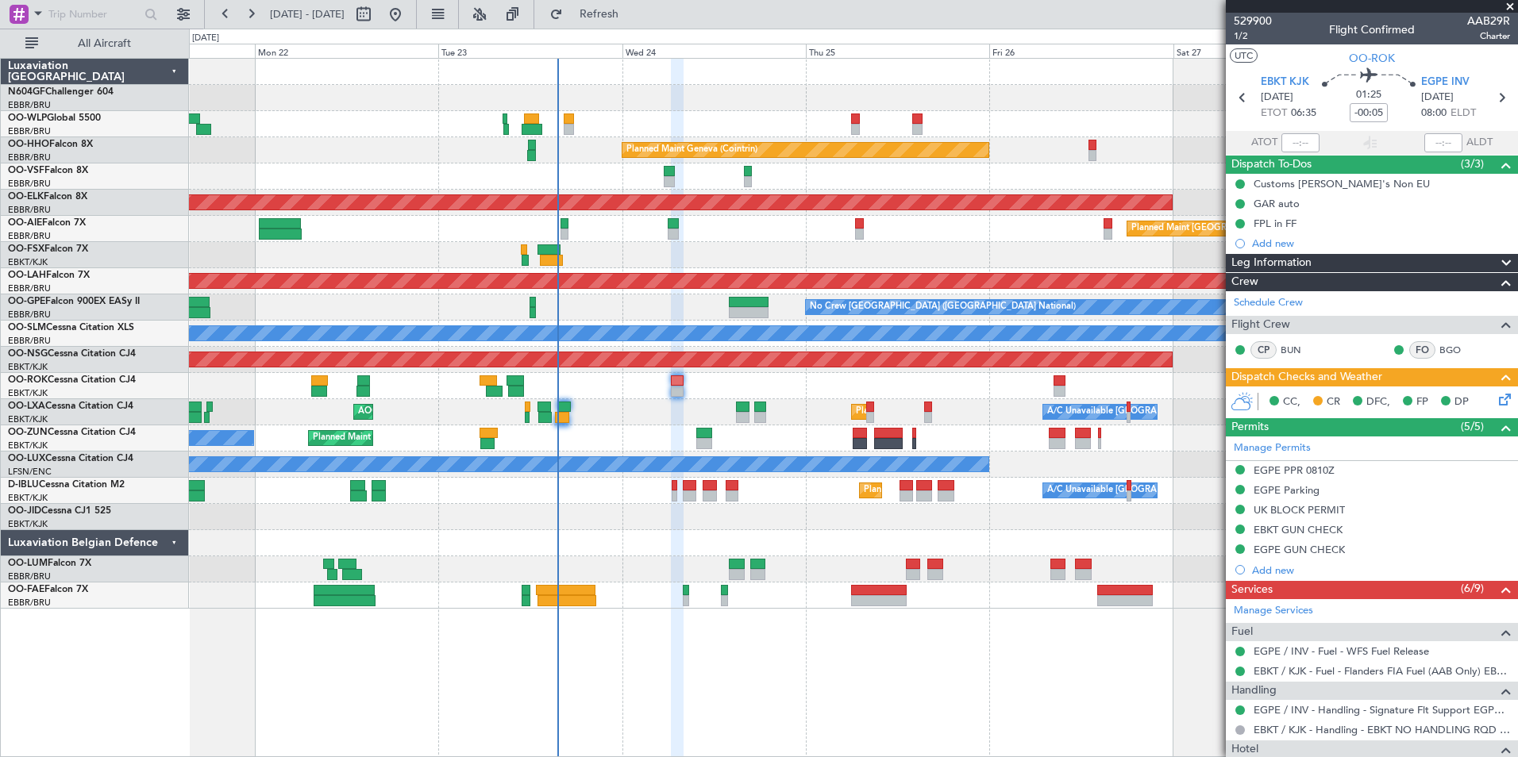
click at [653, 391] on div "Owner [GEOGRAPHIC_DATA]-[GEOGRAPHIC_DATA]" at bounding box center [853, 386] width 1328 height 26
click at [720, 397] on div "Owner [GEOGRAPHIC_DATA]-[GEOGRAPHIC_DATA]" at bounding box center [853, 386] width 1328 height 26
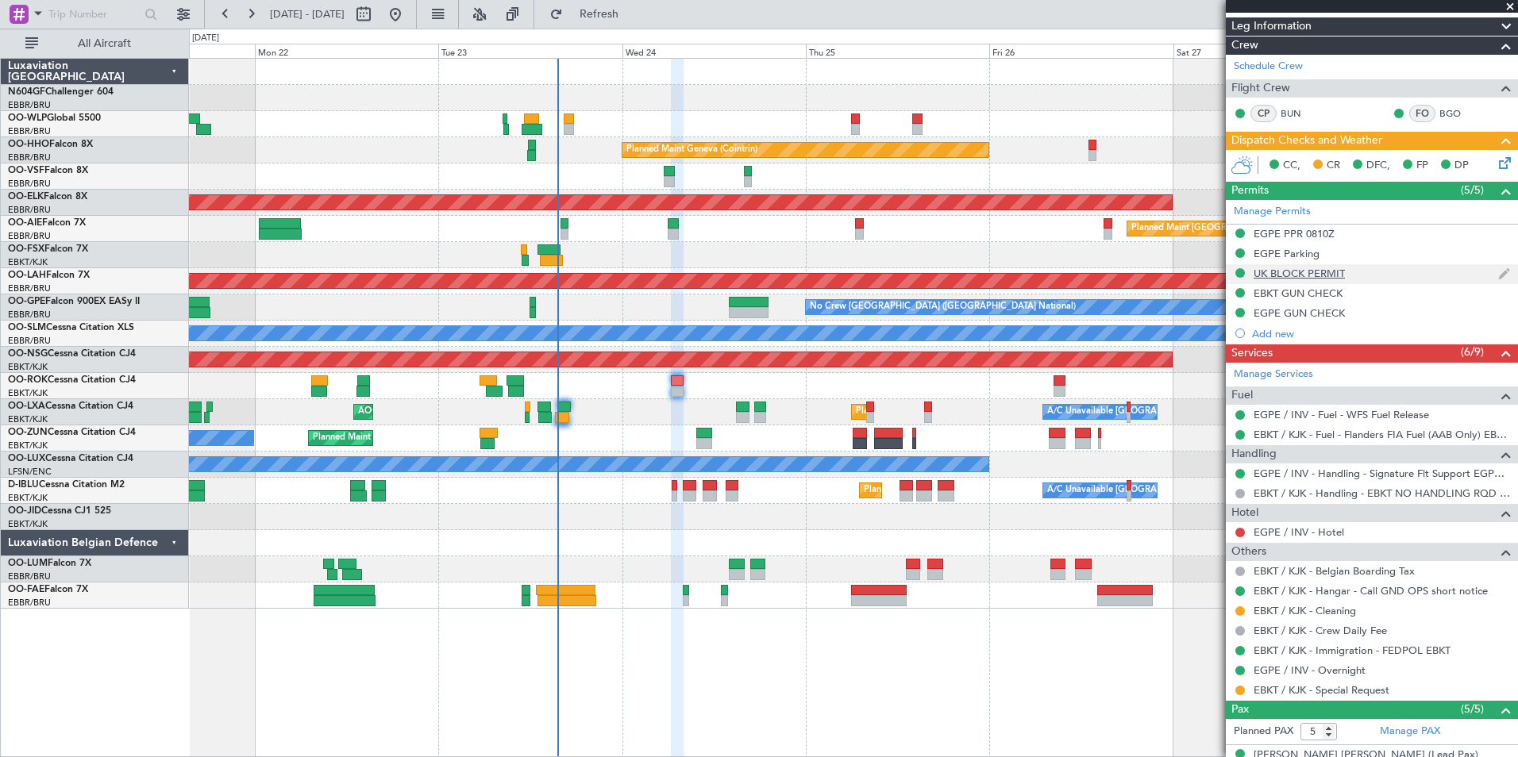
scroll to position [238, 0]
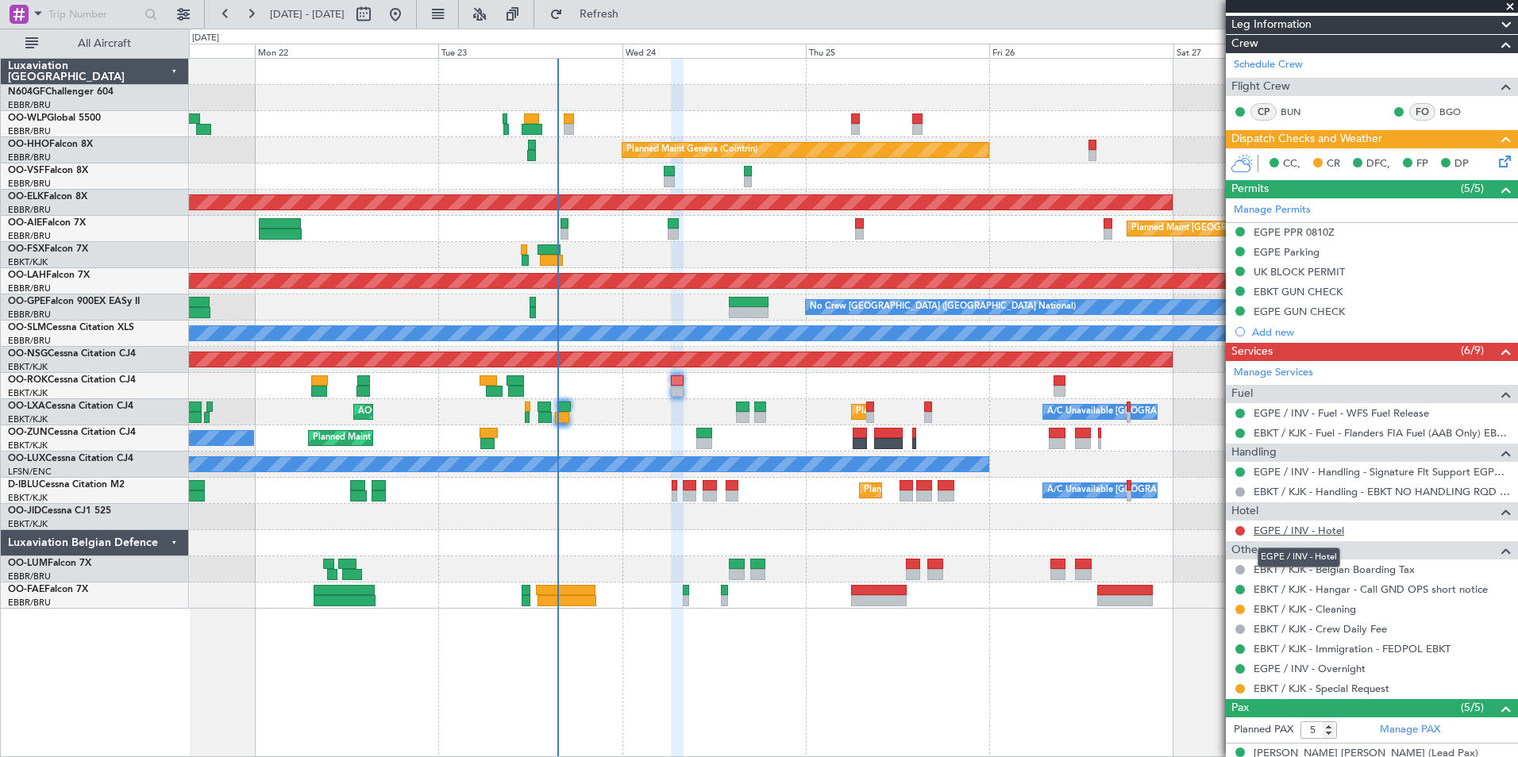
click at [1277, 529] on link "EGPE / INV - Hotel" at bounding box center [1298, 530] width 90 height 13
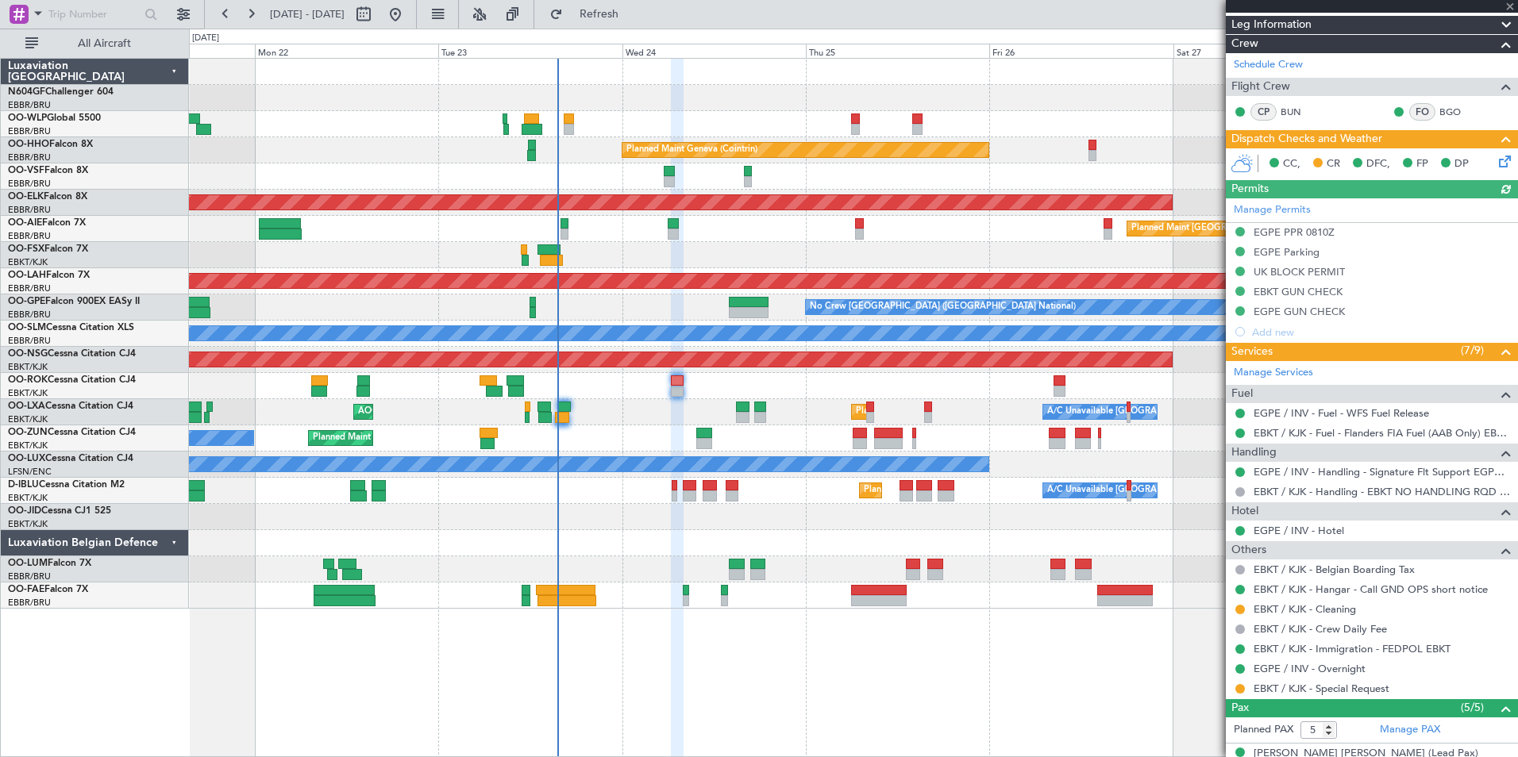
click at [628, 27] on fb-refresh-button "Refresh" at bounding box center [589, 14] width 111 height 29
click at [624, 16] on span "Refresh" at bounding box center [599, 14] width 67 height 11
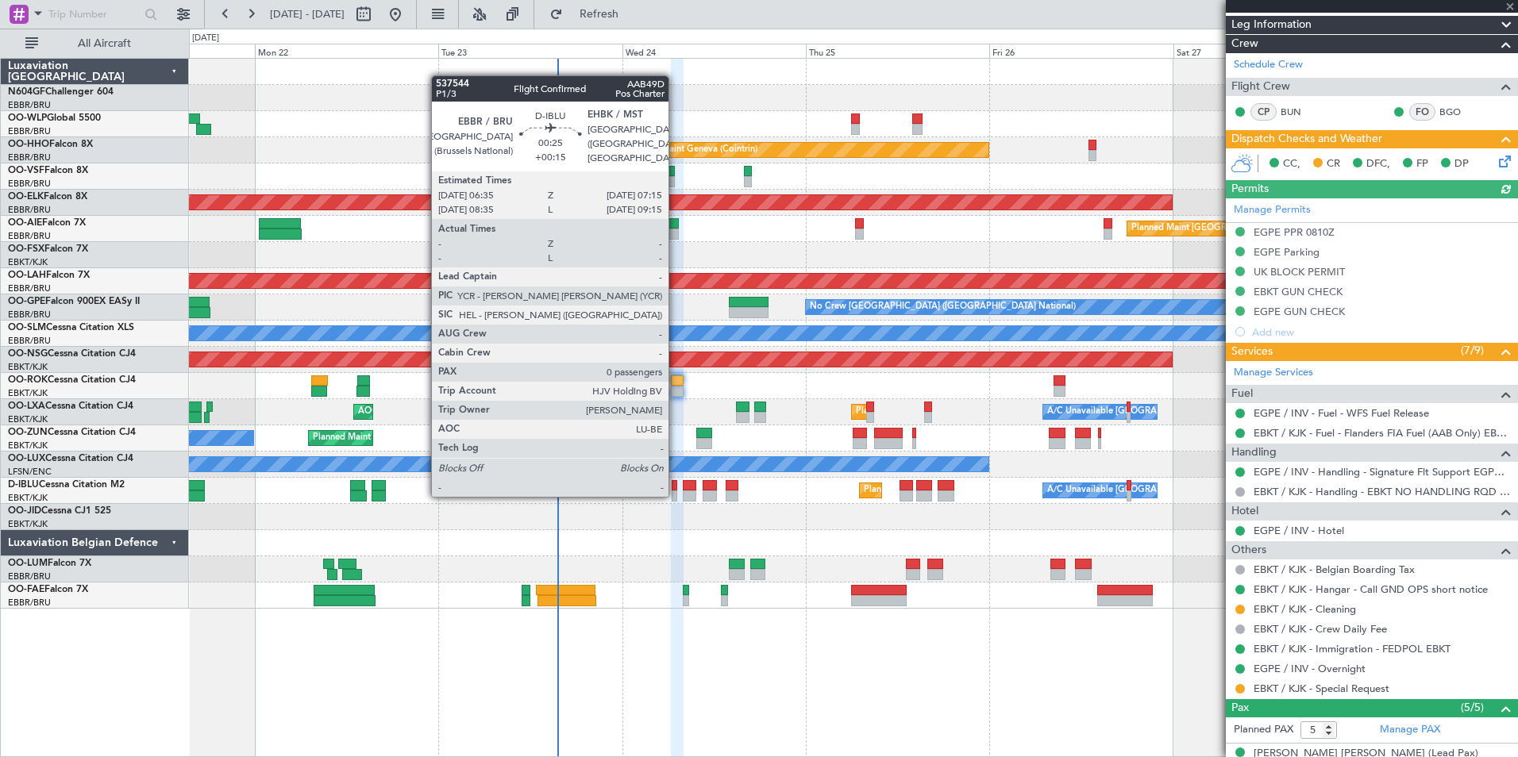
click at [675, 495] on div at bounding box center [674, 496] width 6 height 11
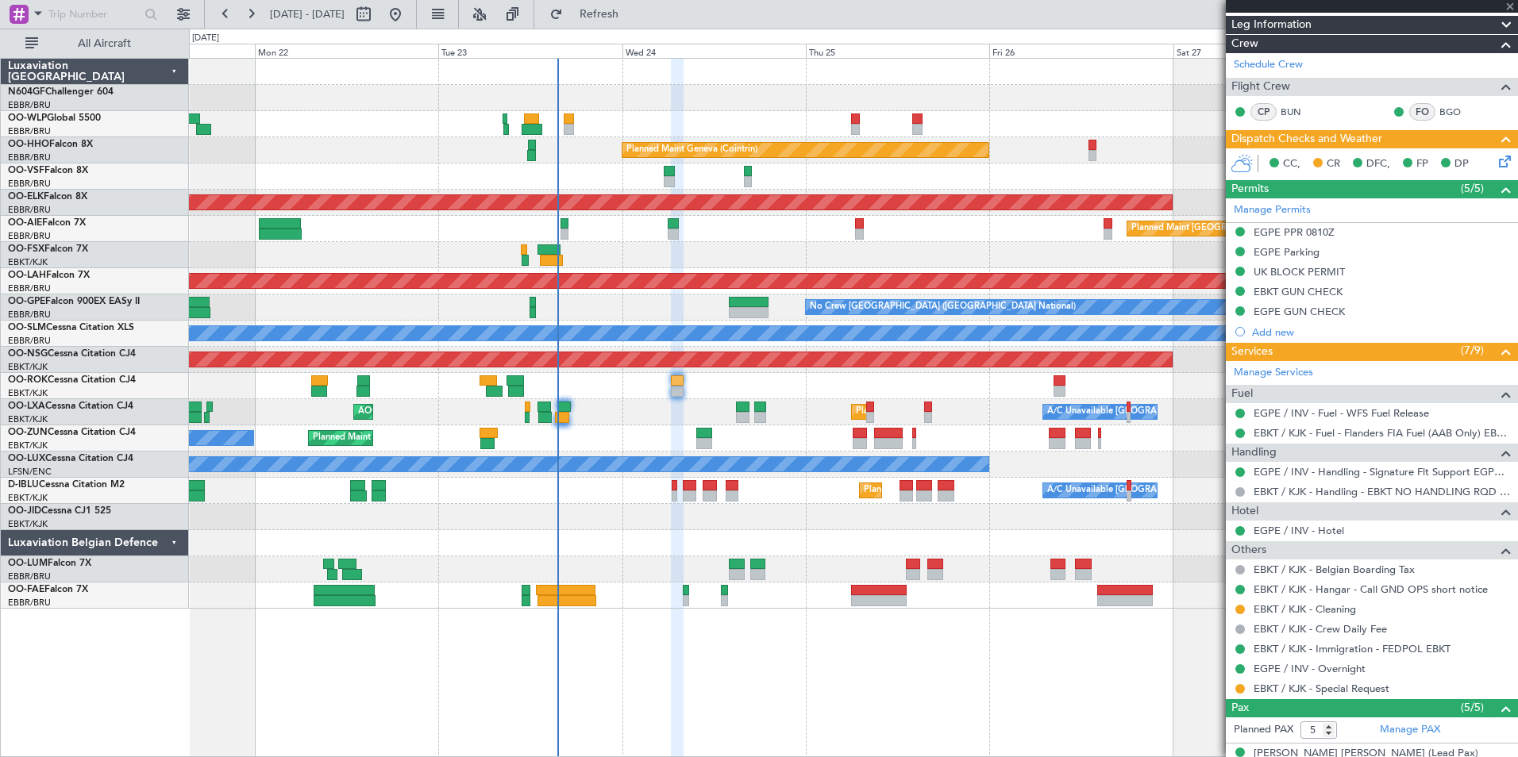
type input "+00:15"
type input "0"
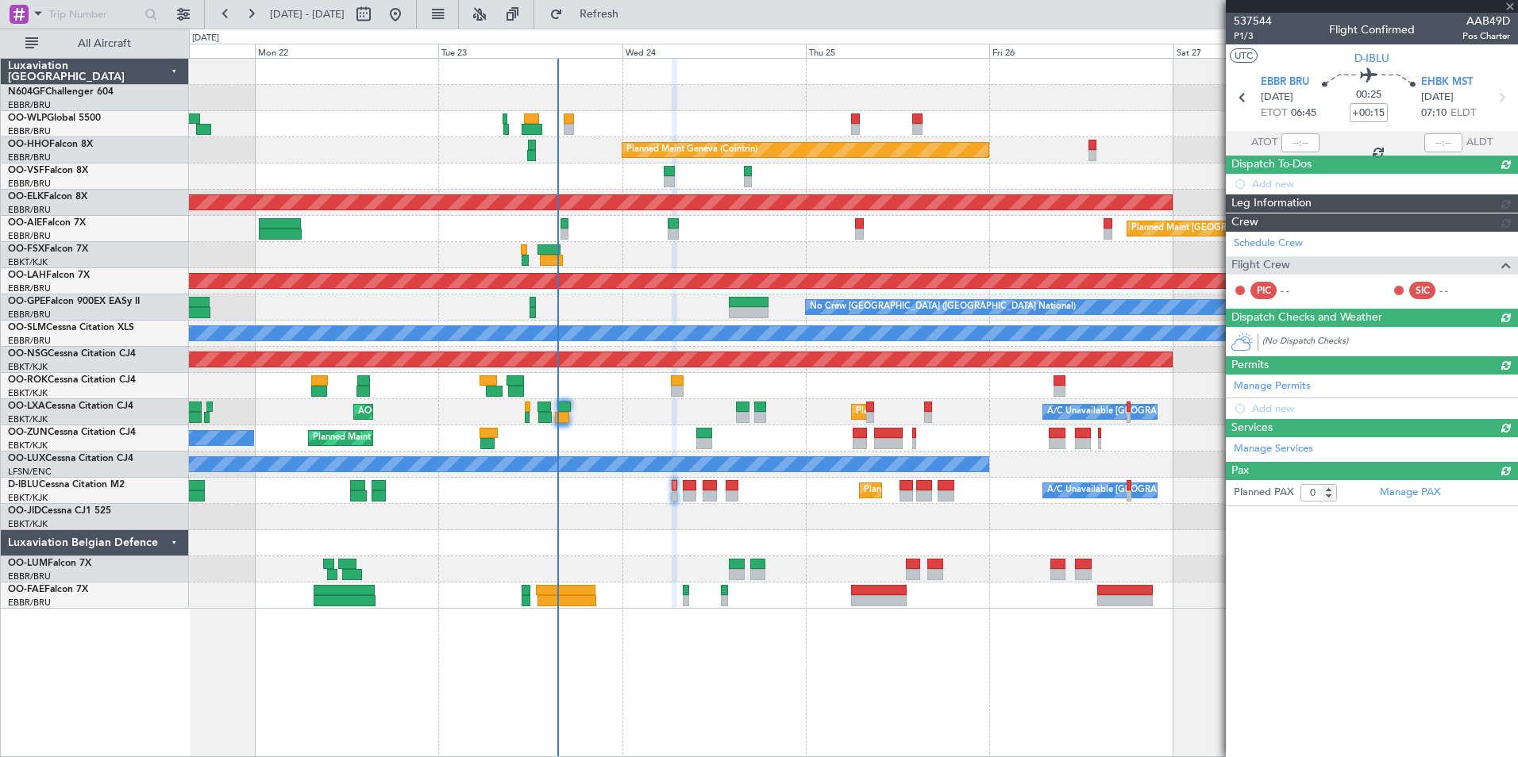
scroll to position [0, 0]
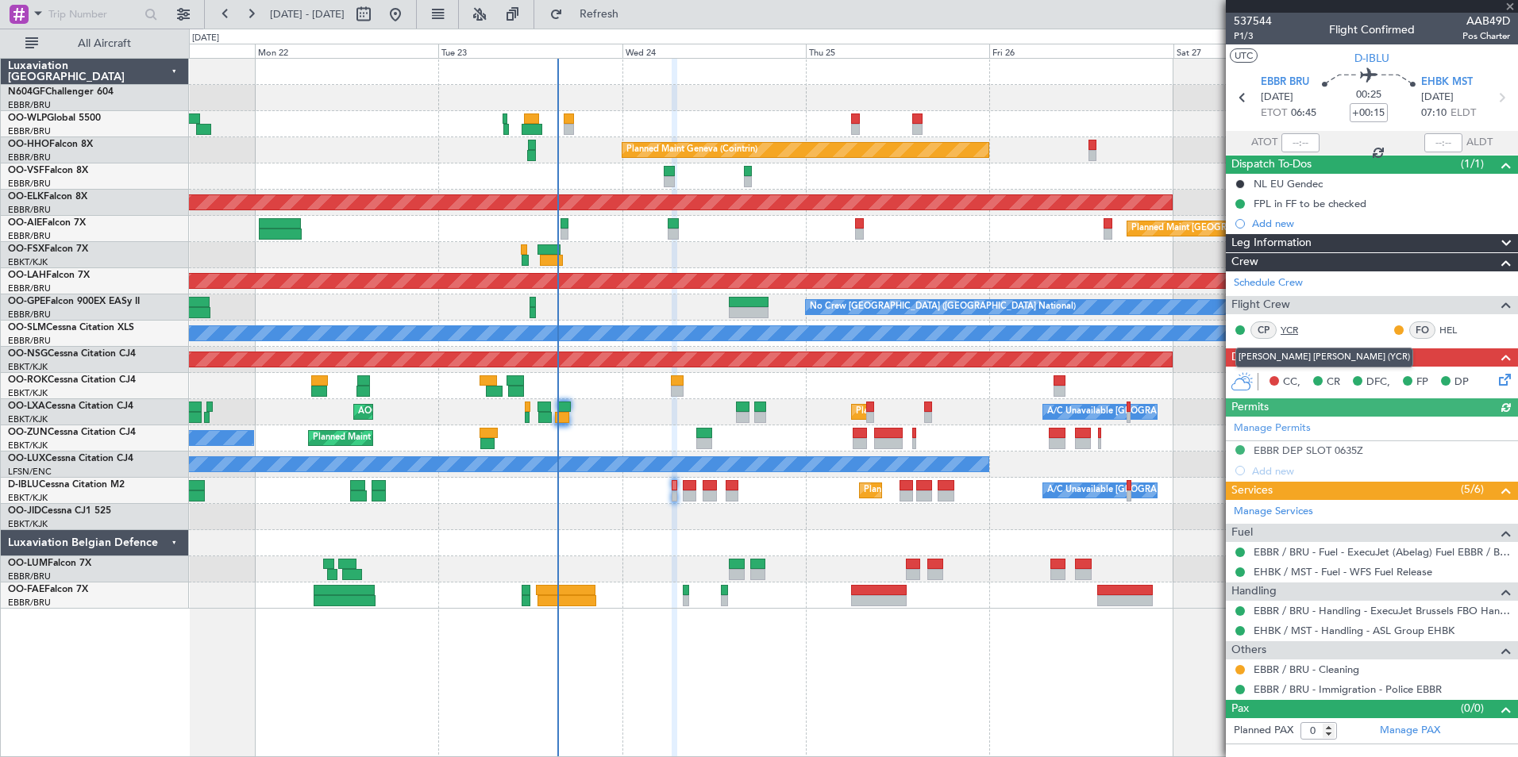
click at [1301, 328] on link "YCR" at bounding box center [1298, 330] width 36 height 14
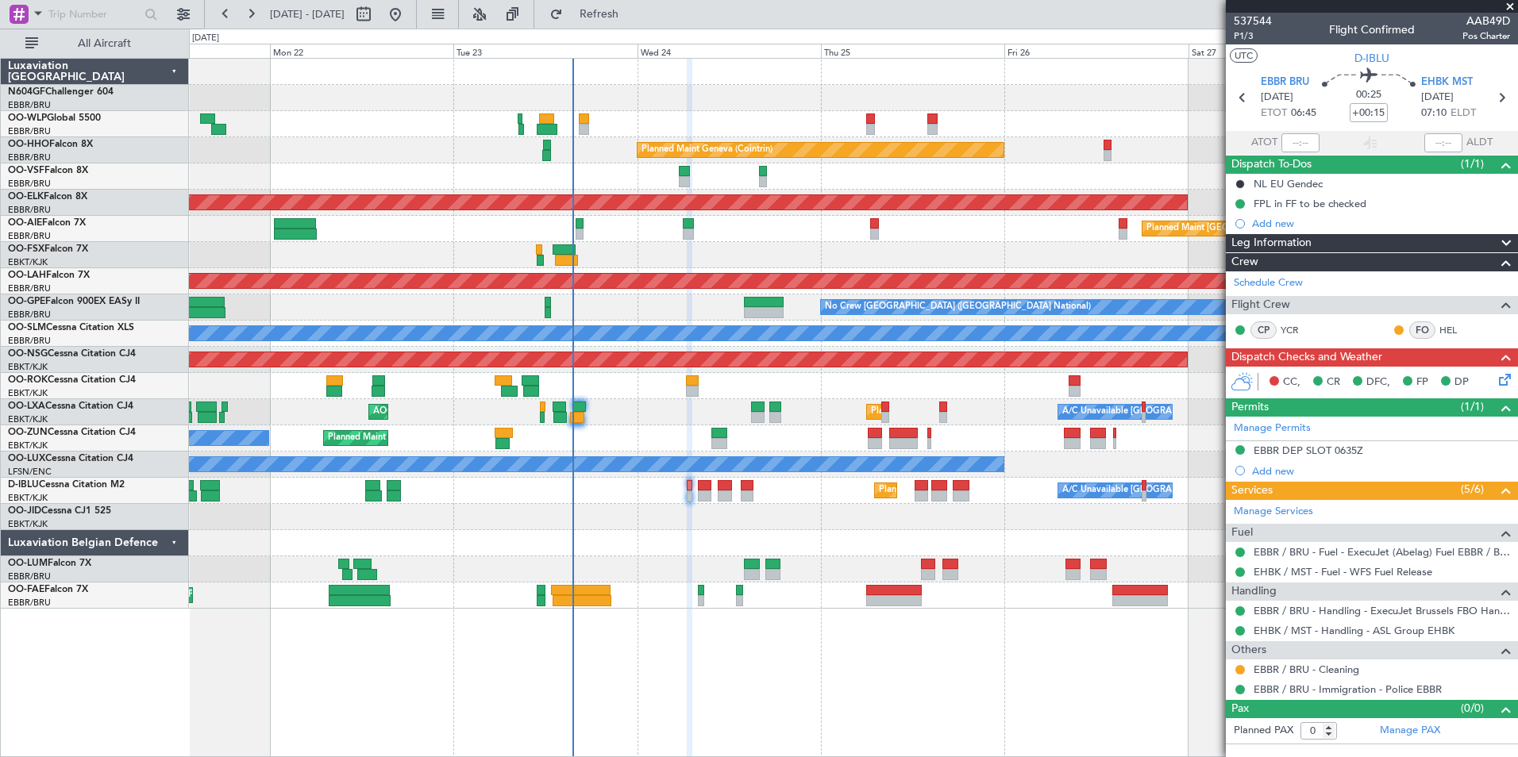
click at [679, 494] on div "Planned Maint Nice ([GEOGRAPHIC_DATA]) A/C Unavailable [GEOGRAPHIC_DATA] ([GEOG…" at bounding box center [853, 491] width 1328 height 26
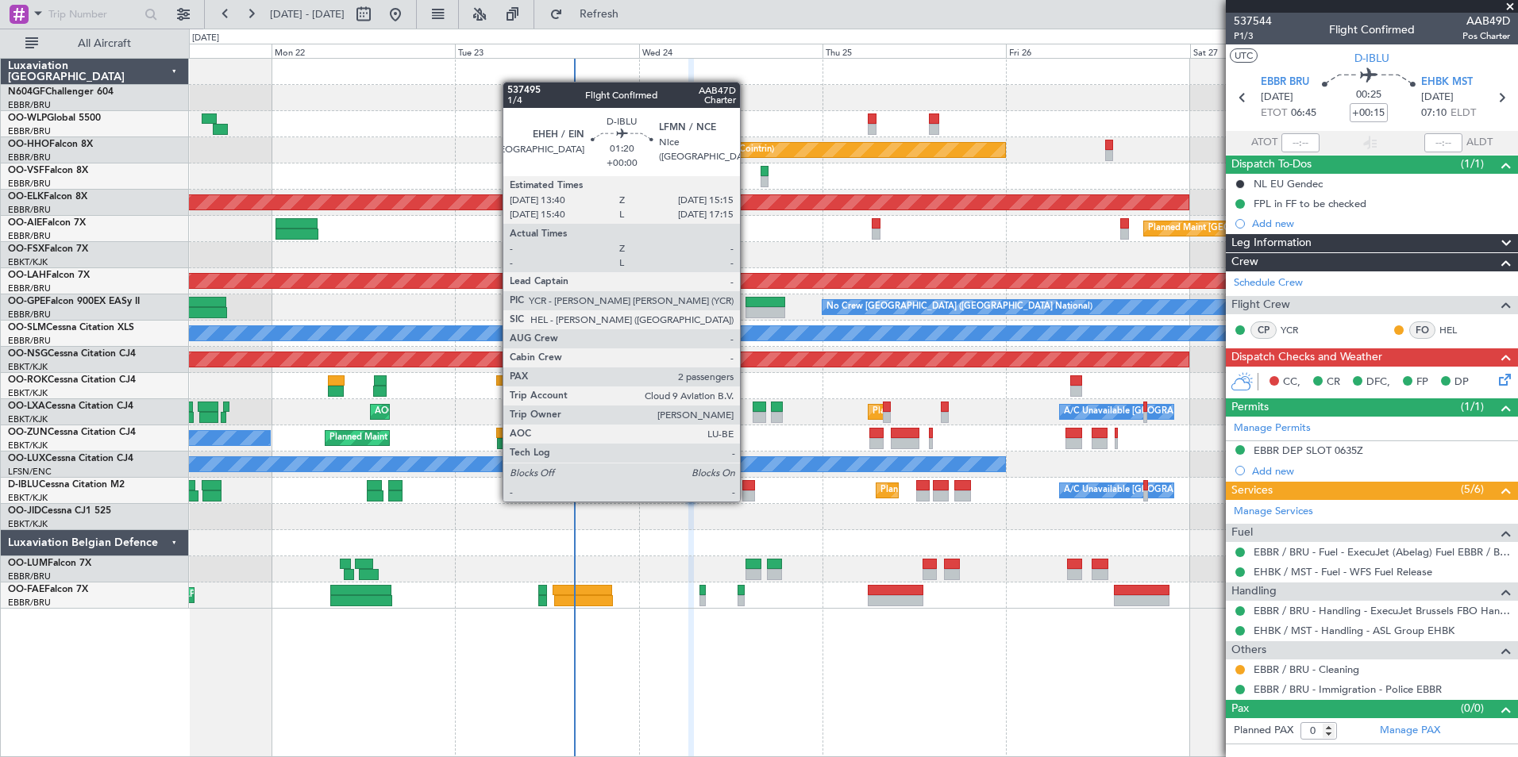
click at [747, 500] on div at bounding box center [748, 496] width 13 height 11
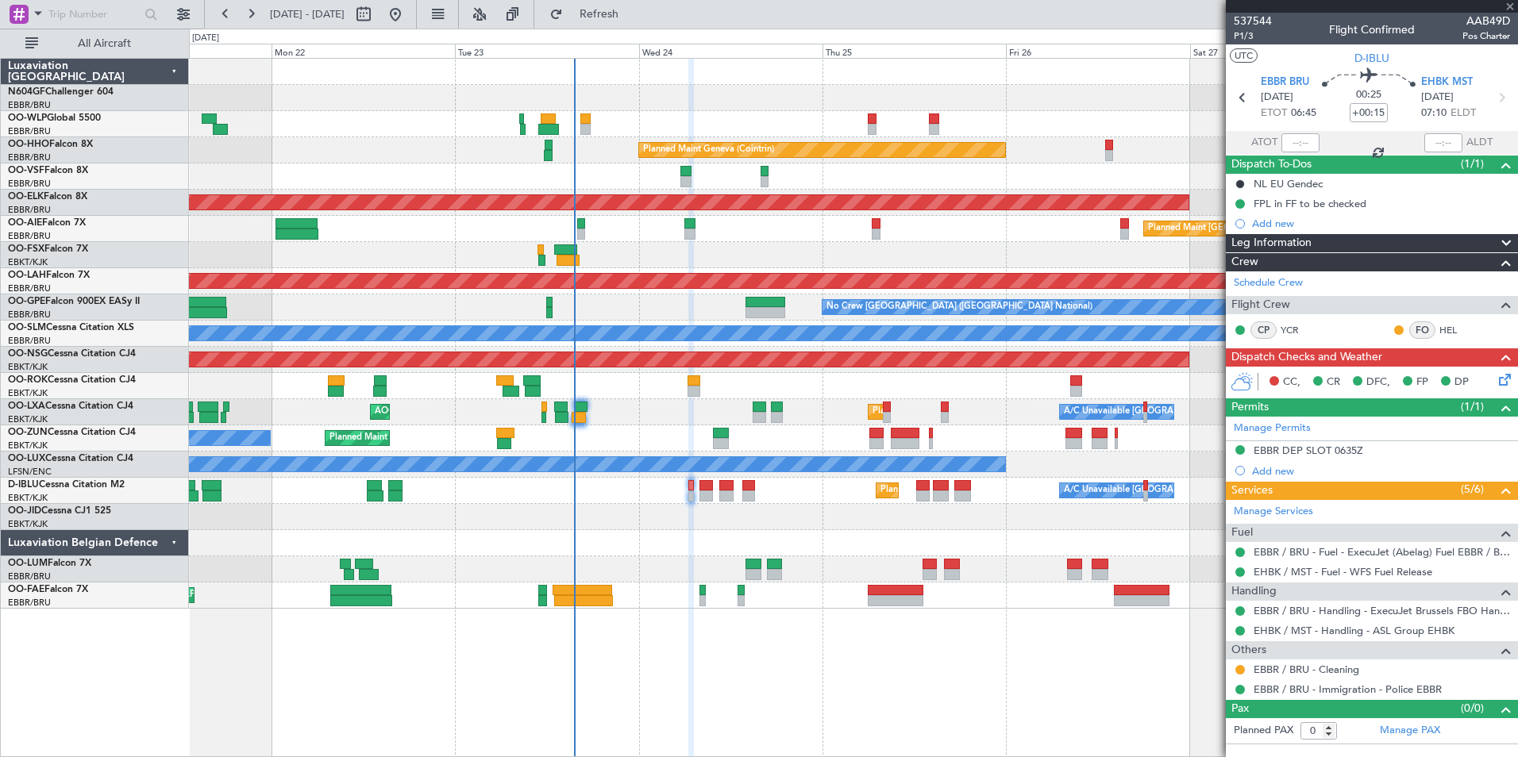
type input "2"
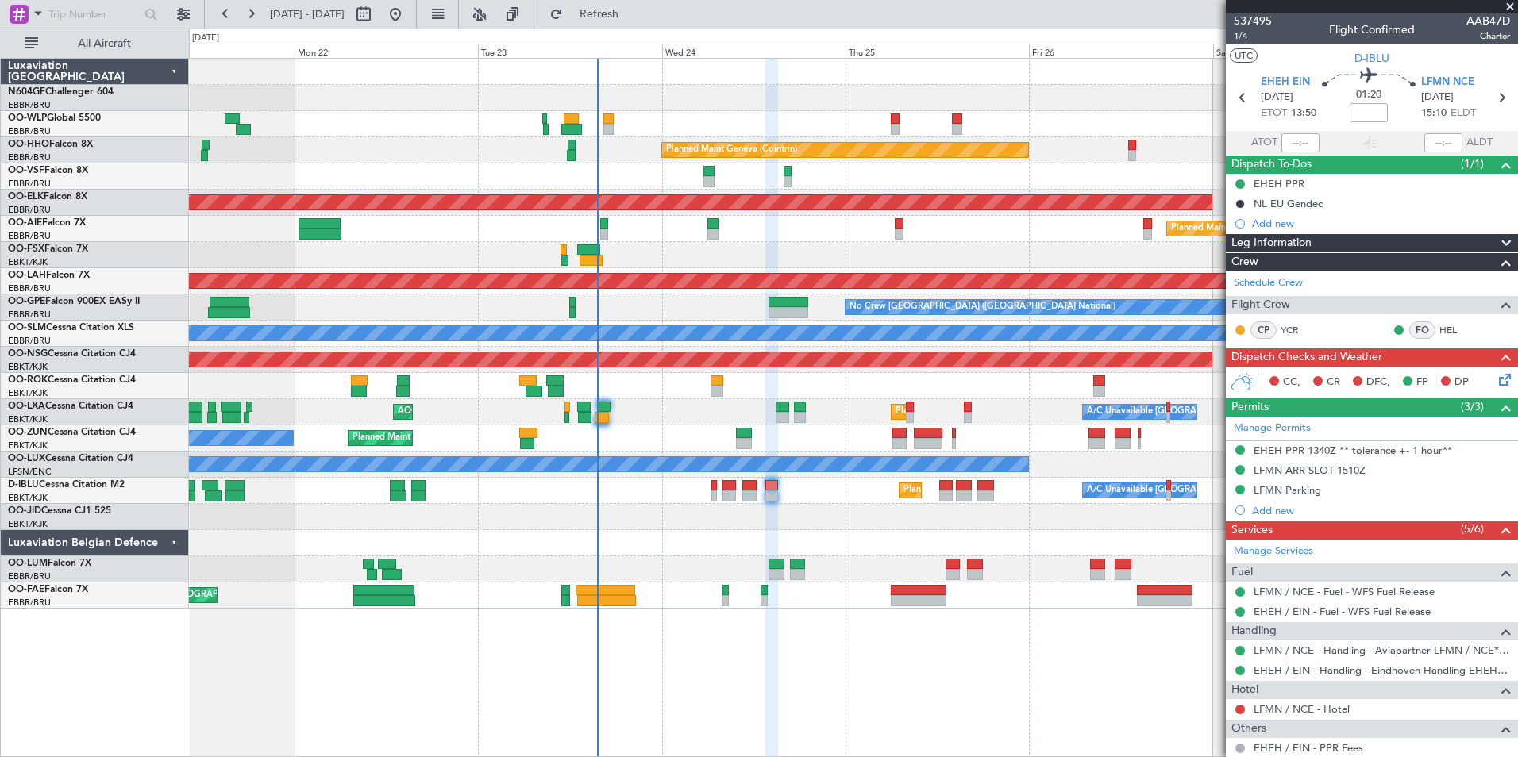
click at [802, 509] on div "Planned Maint Kortrijk-[GEOGRAPHIC_DATA]" at bounding box center [853, 517] width 1328 height 26
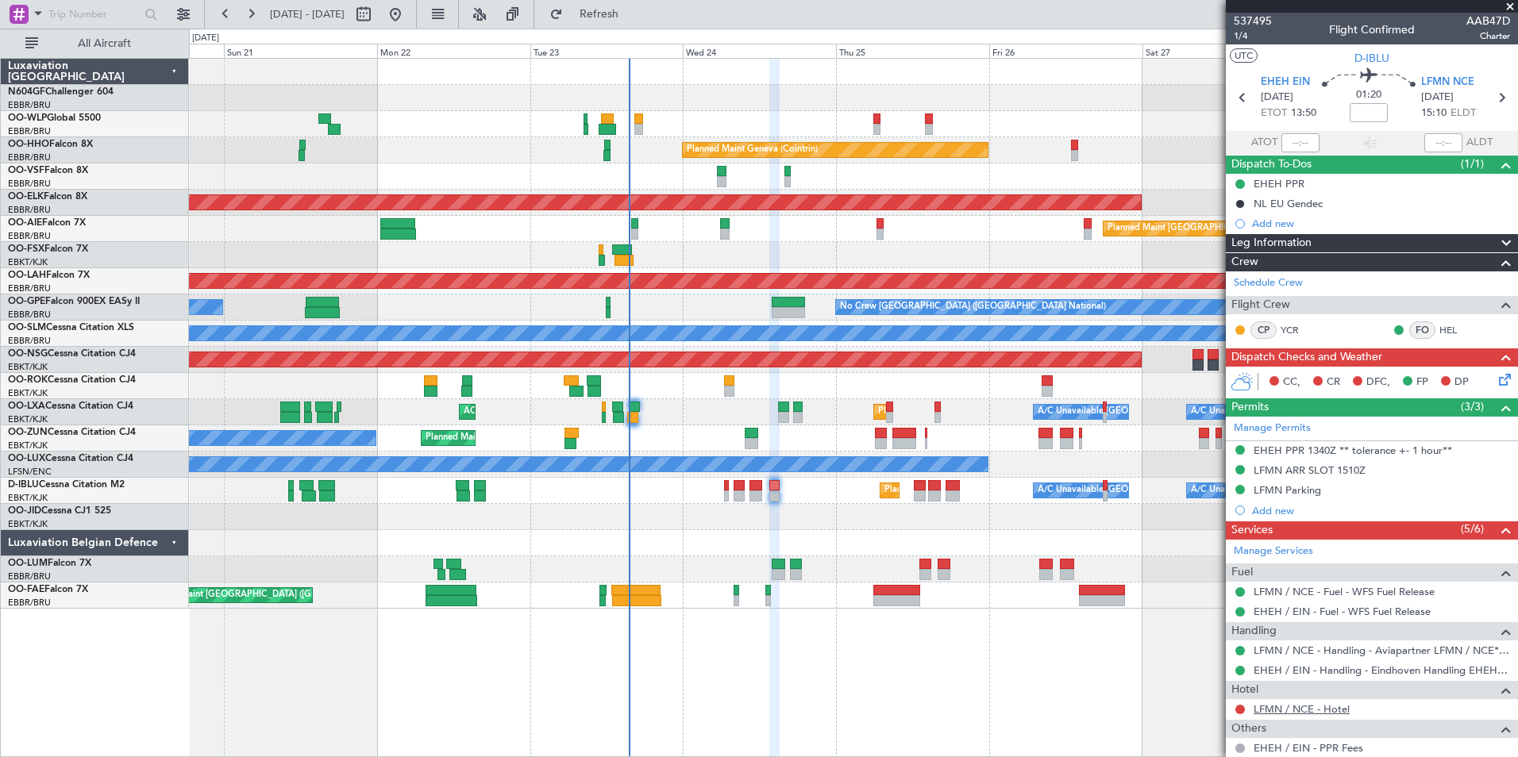
click at [1296, 707] on link "LFMN / NCE - Hotel" at bounding box center [1301, 708] width 96 height 13
click at [463, 243] on div at bounding box center [853, 255] width 1328 height 26
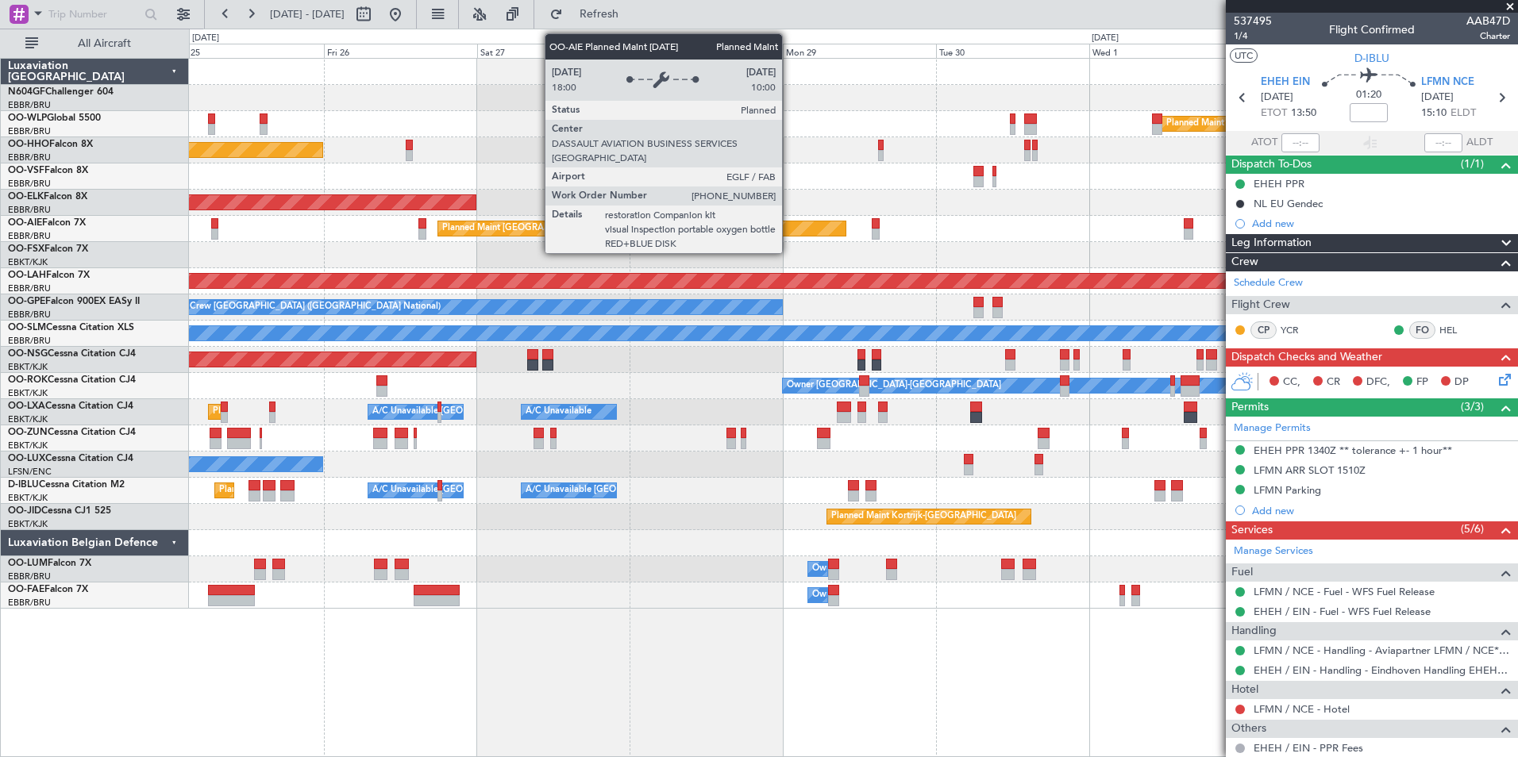
click at [675, 215] on div "Planned Maint Milan (Linate) Planned Maint Geneva ([GEOGRAPHIC_DATA]) Planned M…" at bounding box center [853, 334] width 1328 height 550
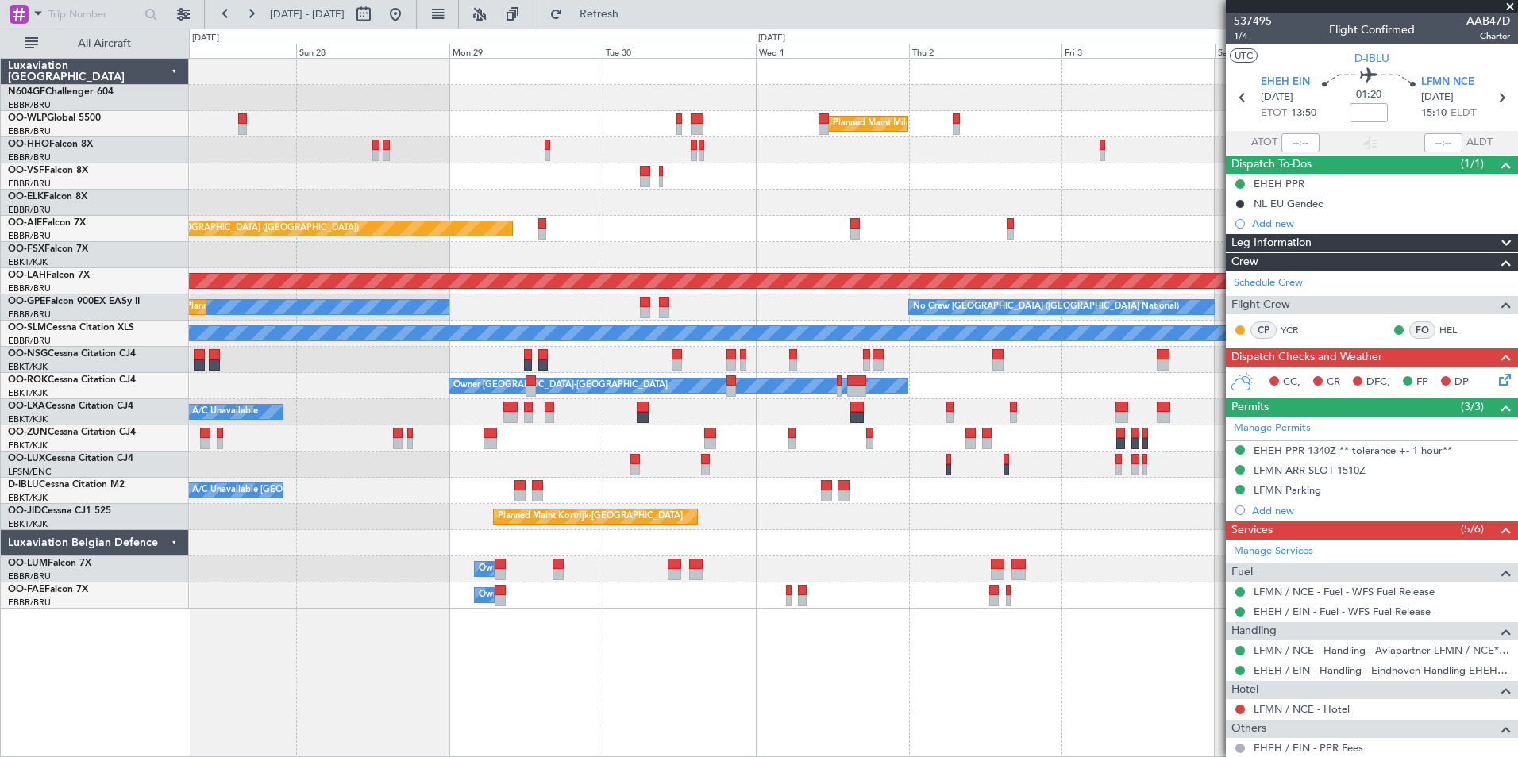
click at [718, 223] on div "Planned Maint [GEOGRAPHIC_DATA] ([GEOGRAPHIC_DATA])" at bounding box center [853, 229] width 1328 height 26
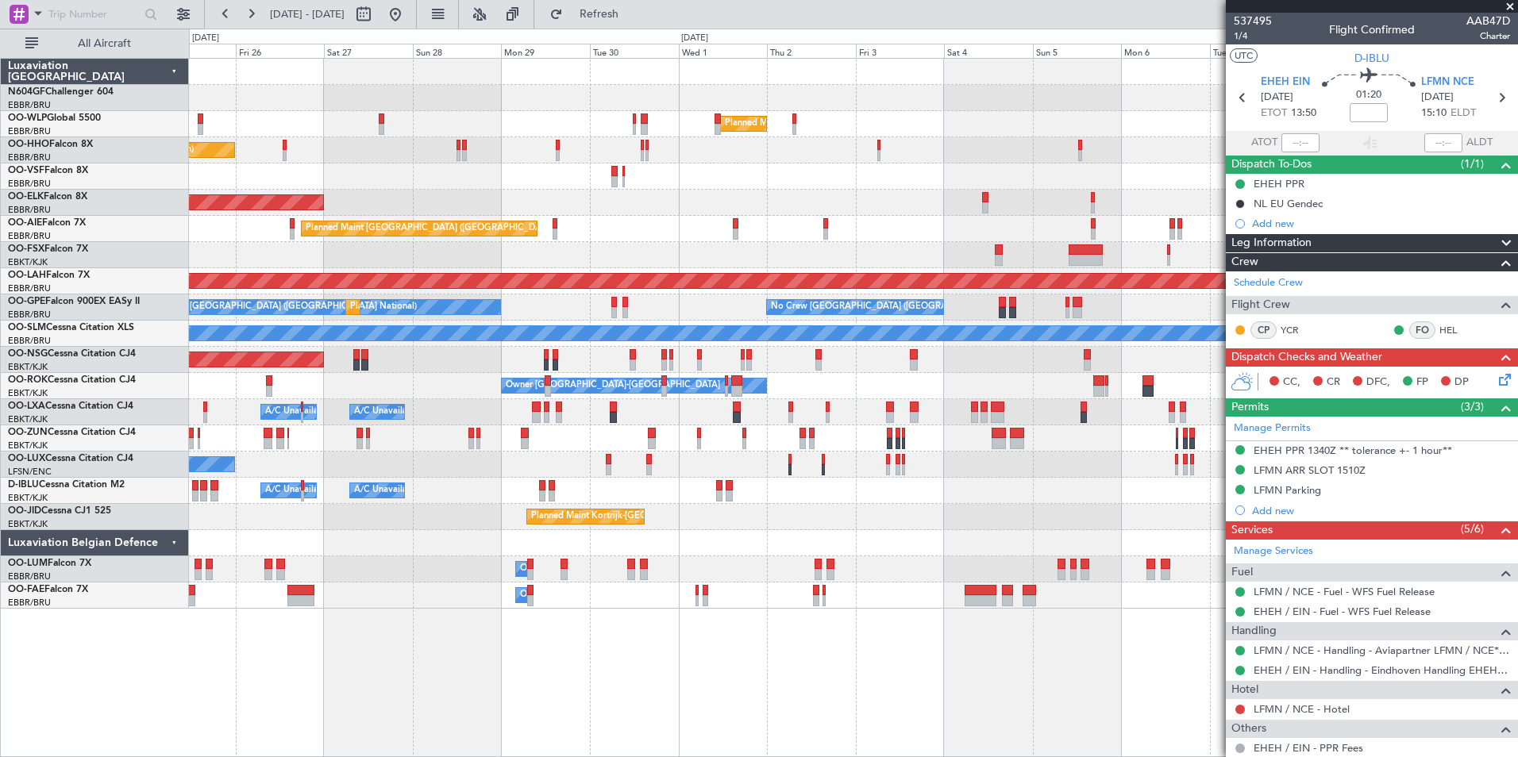
click at [820, 201] on div "Planned Maint Milan (Linate) Planned Maint Geneva ([GEOGRAPHIC_DATA]) - - EBBR …" at bounding box center [853, 334] width 1328 height 550
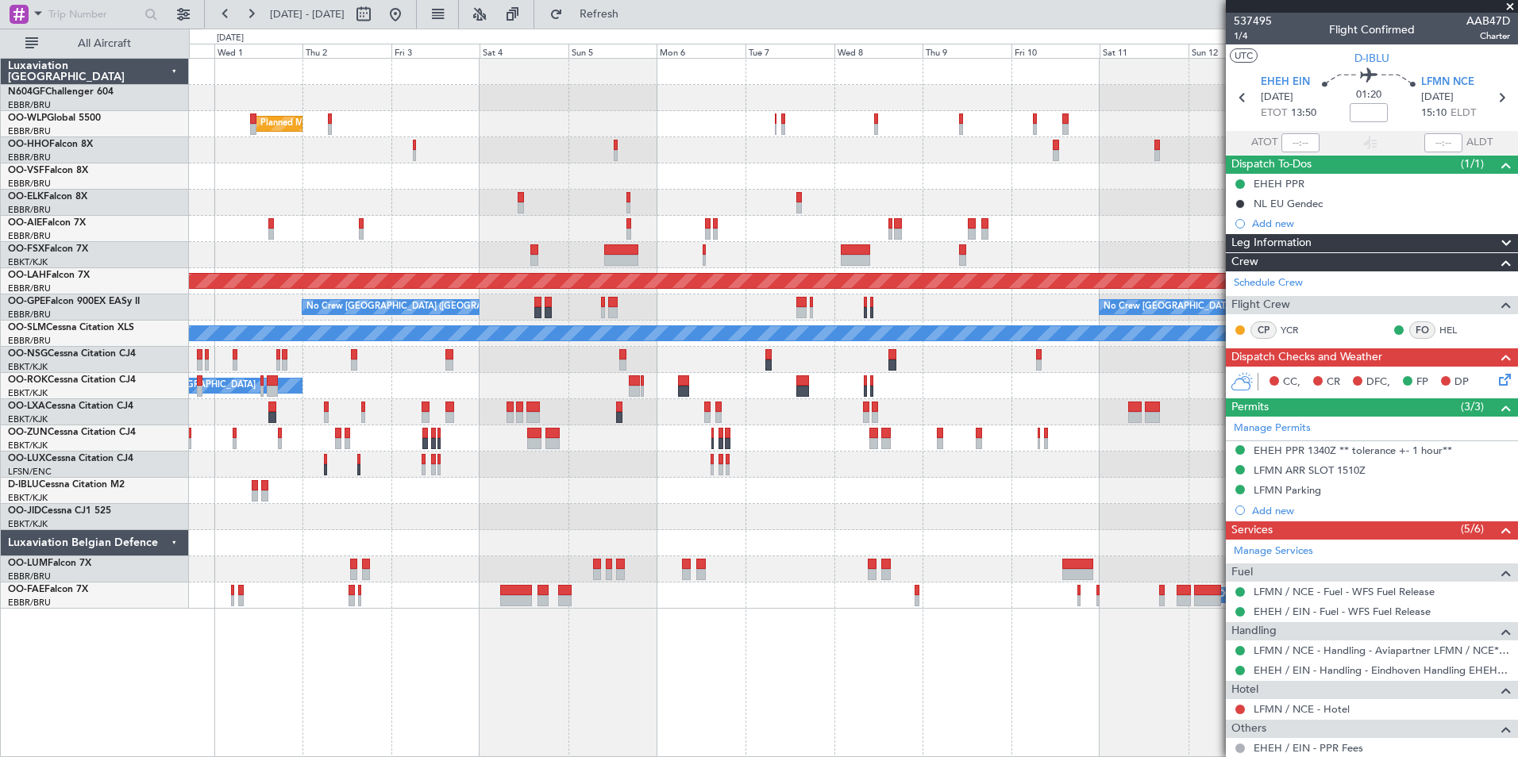
click at [841, 187] on div at bounding box center [853, 177] width 1328 height 26
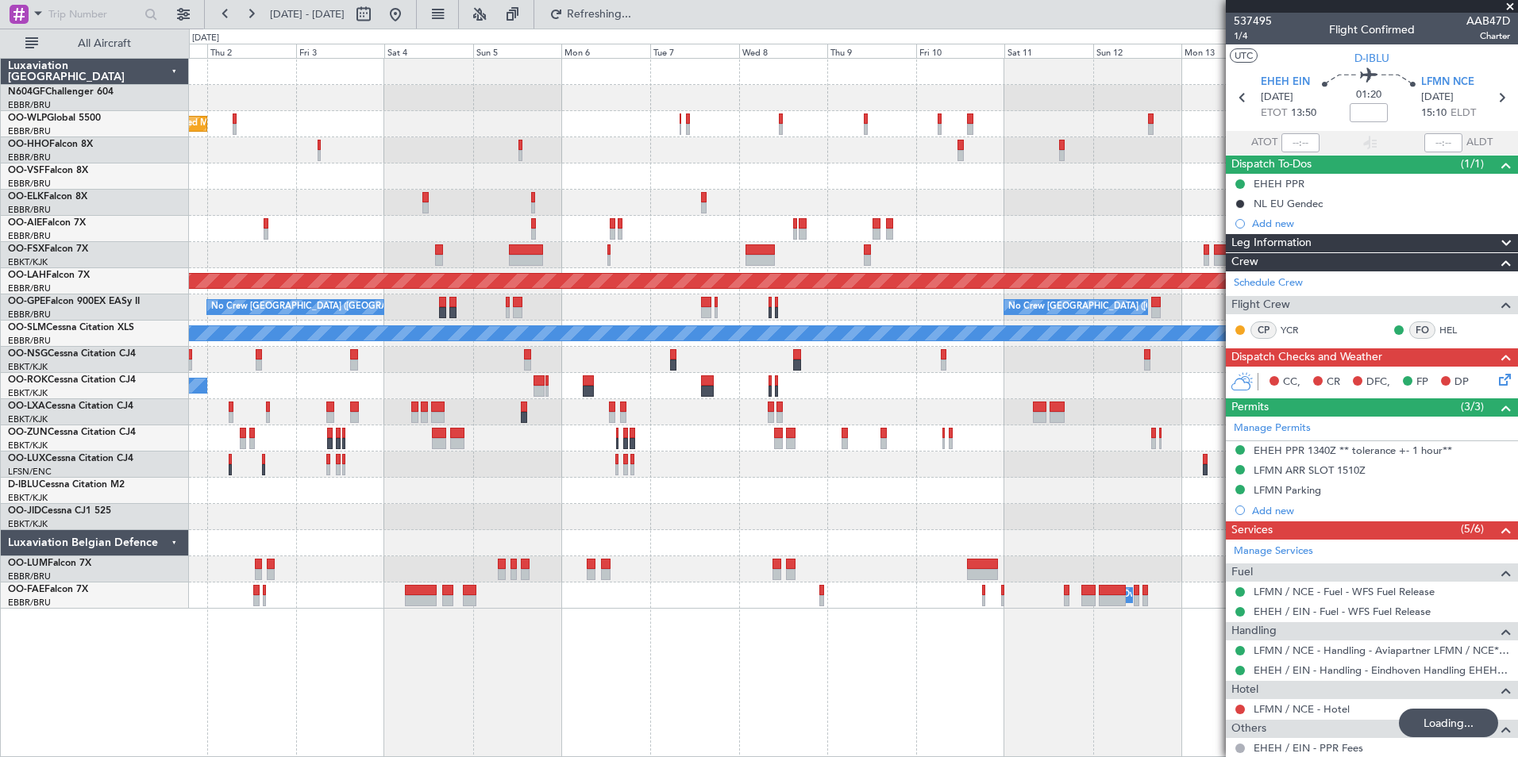
click at [1022, 194] on div at bounding box center [853, 203] width 1328 height 26
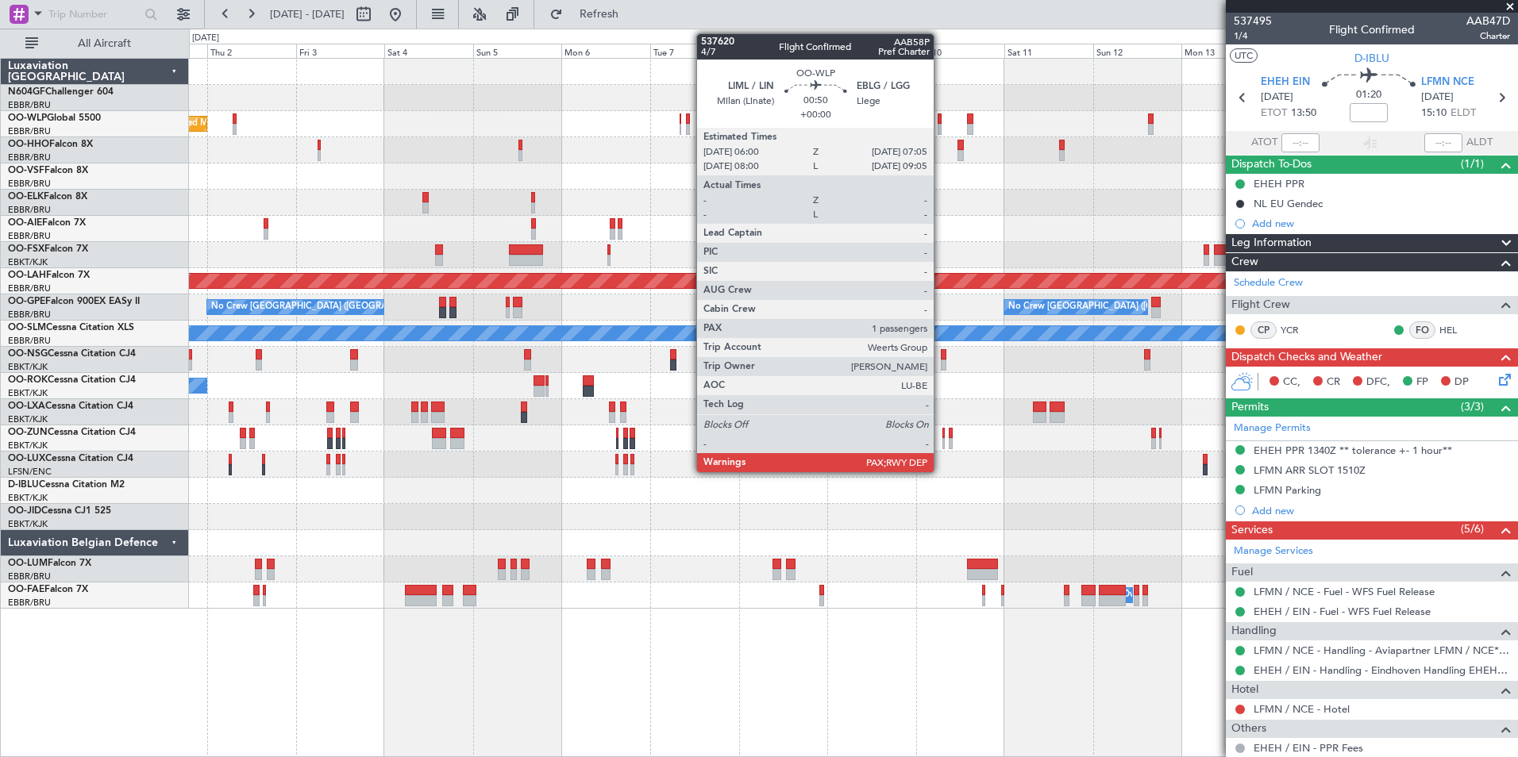
click at [941, 124] on div at bounding box center [939, 129] width 5 height 11
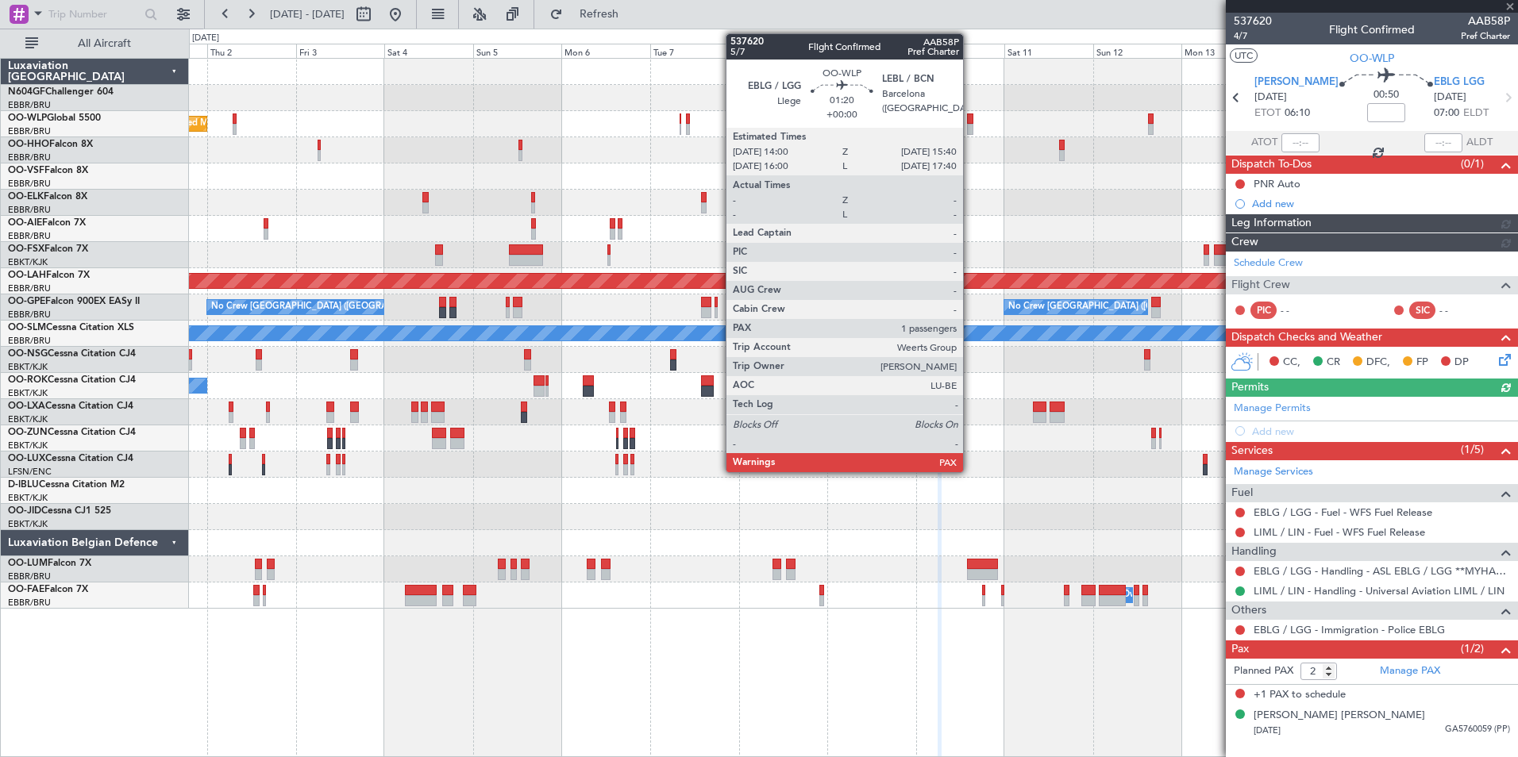
click at [970, 121] on div at bounding box center [970, 119] width 6 height 11
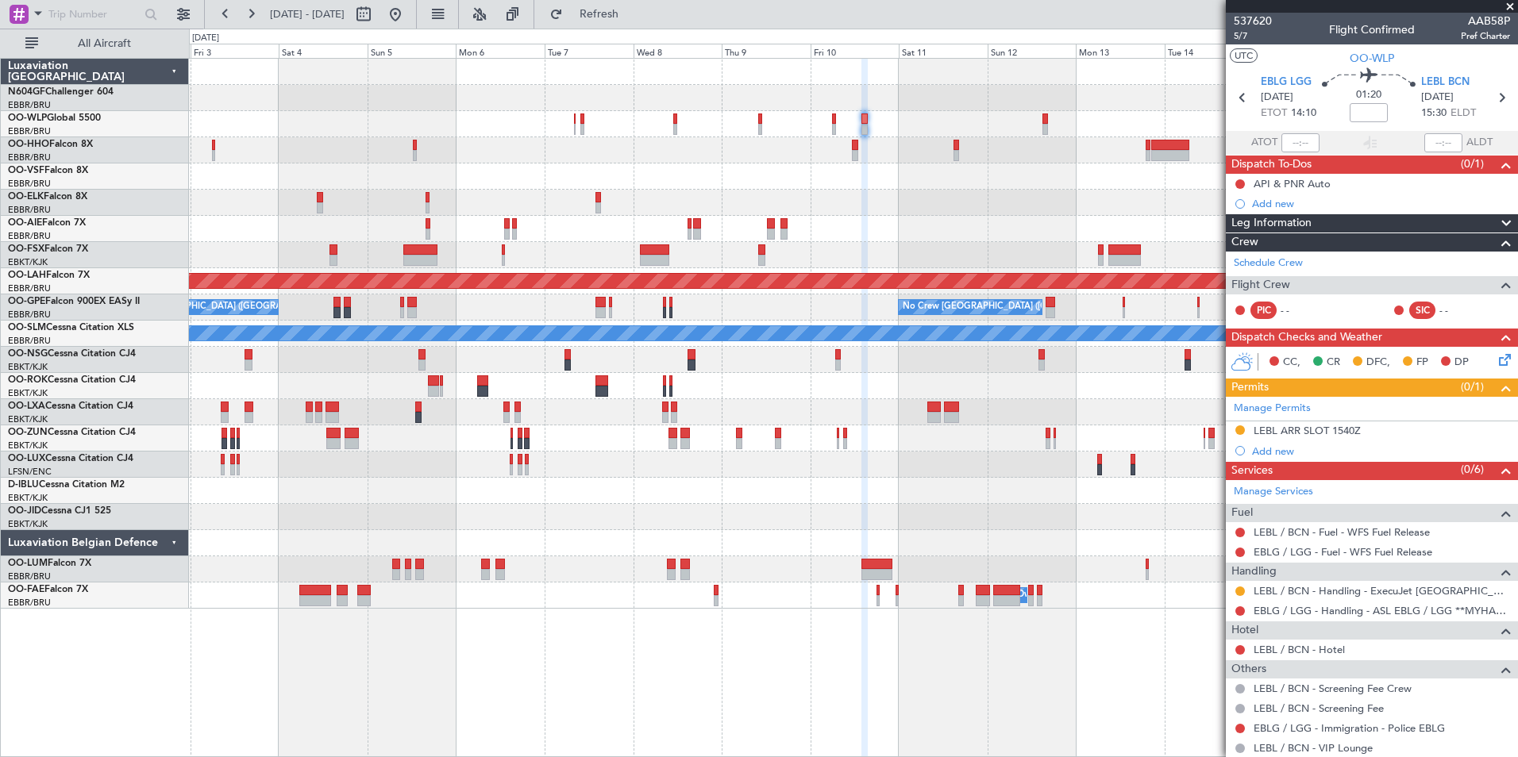
click at [961, 468] on div "Planned Maint Milan (Linate) Planned Maint [GEOGRAPHIC_DATA] ([GEOGRAPHIC_DATA]…" at bounding box center [853, 334] width 1328 height 550
click at [1240, 588] on button at bounding box center [1240, 592] width 10 height 10
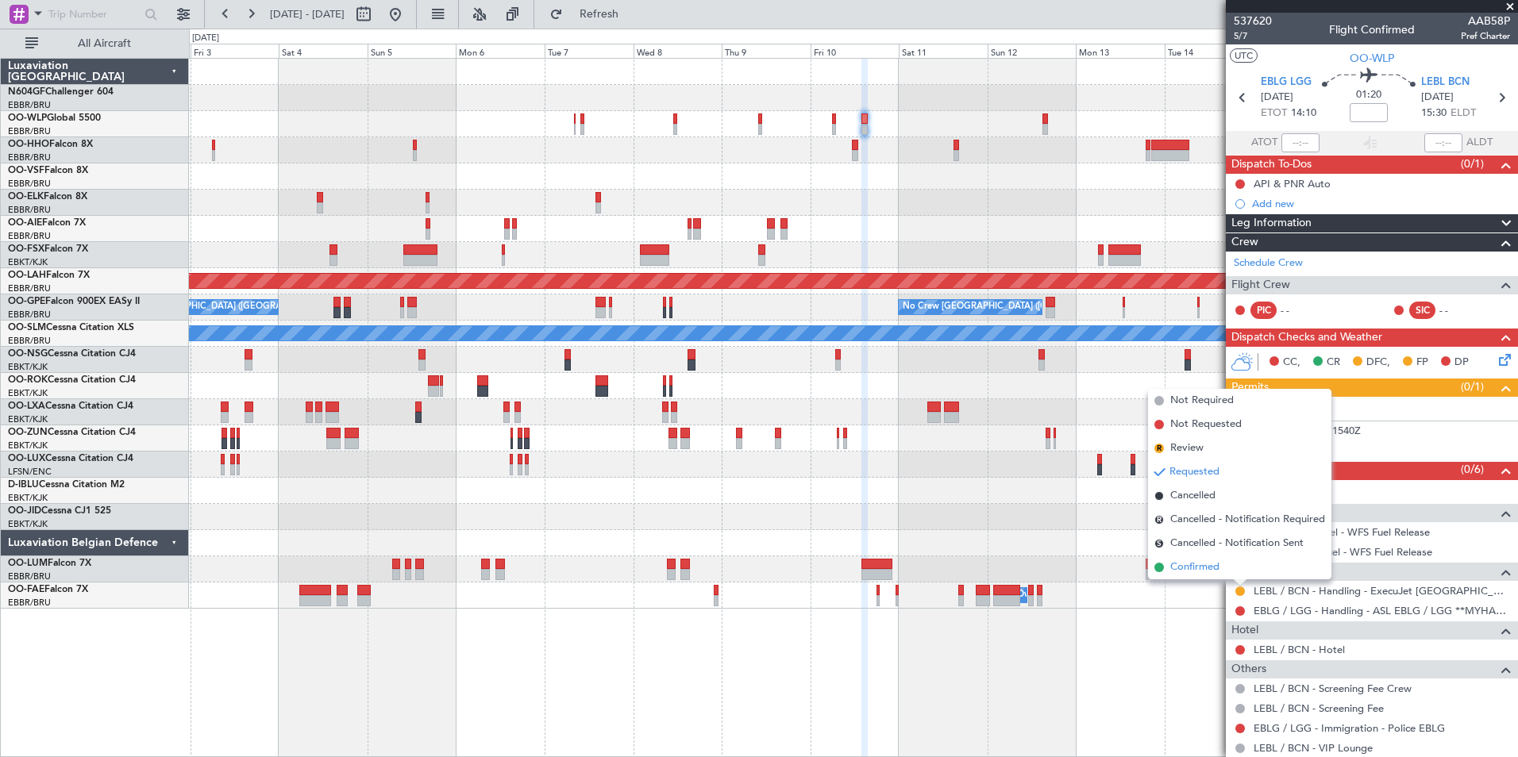
click at [1184, 572] on span "Confirmed" at bounding box center [1194, 568] width 49 height 16
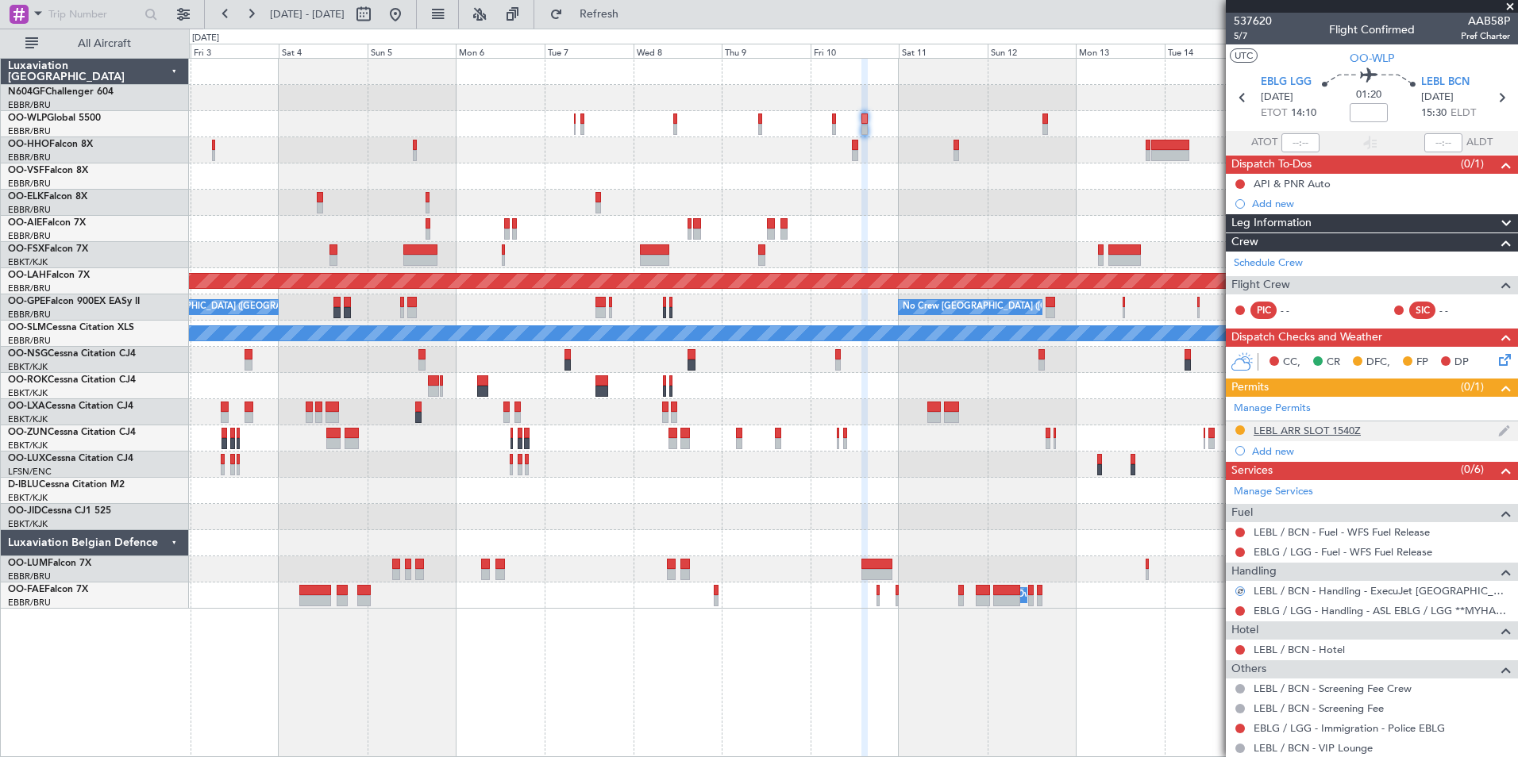
click at [1267, 432] on div "LEBL ARR SLOT 1540Z" at bounding box center [1306, 430] width 107 height 13
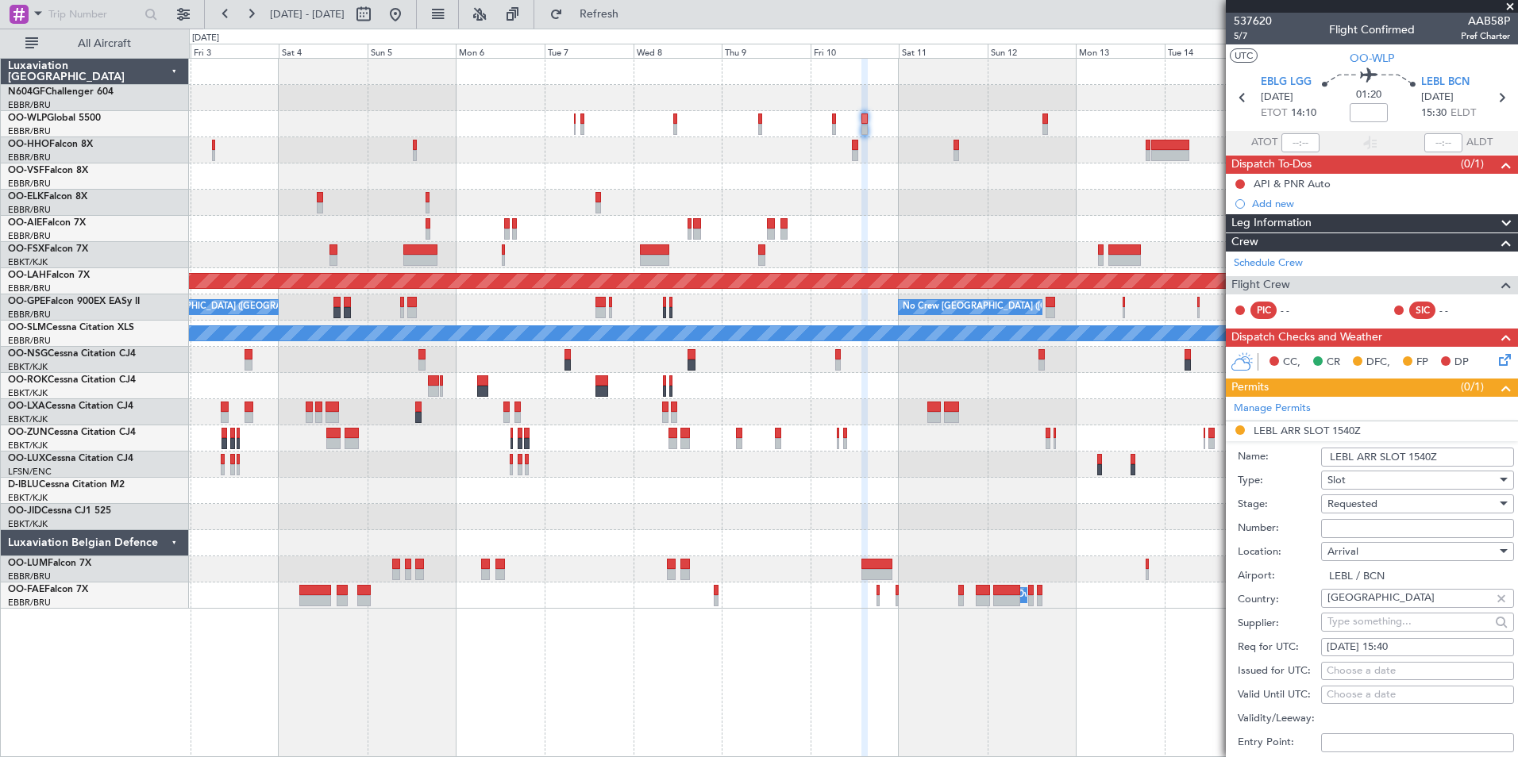
click at [1512, 6] on span at bounding box center [1510, 7] width 16 height 14
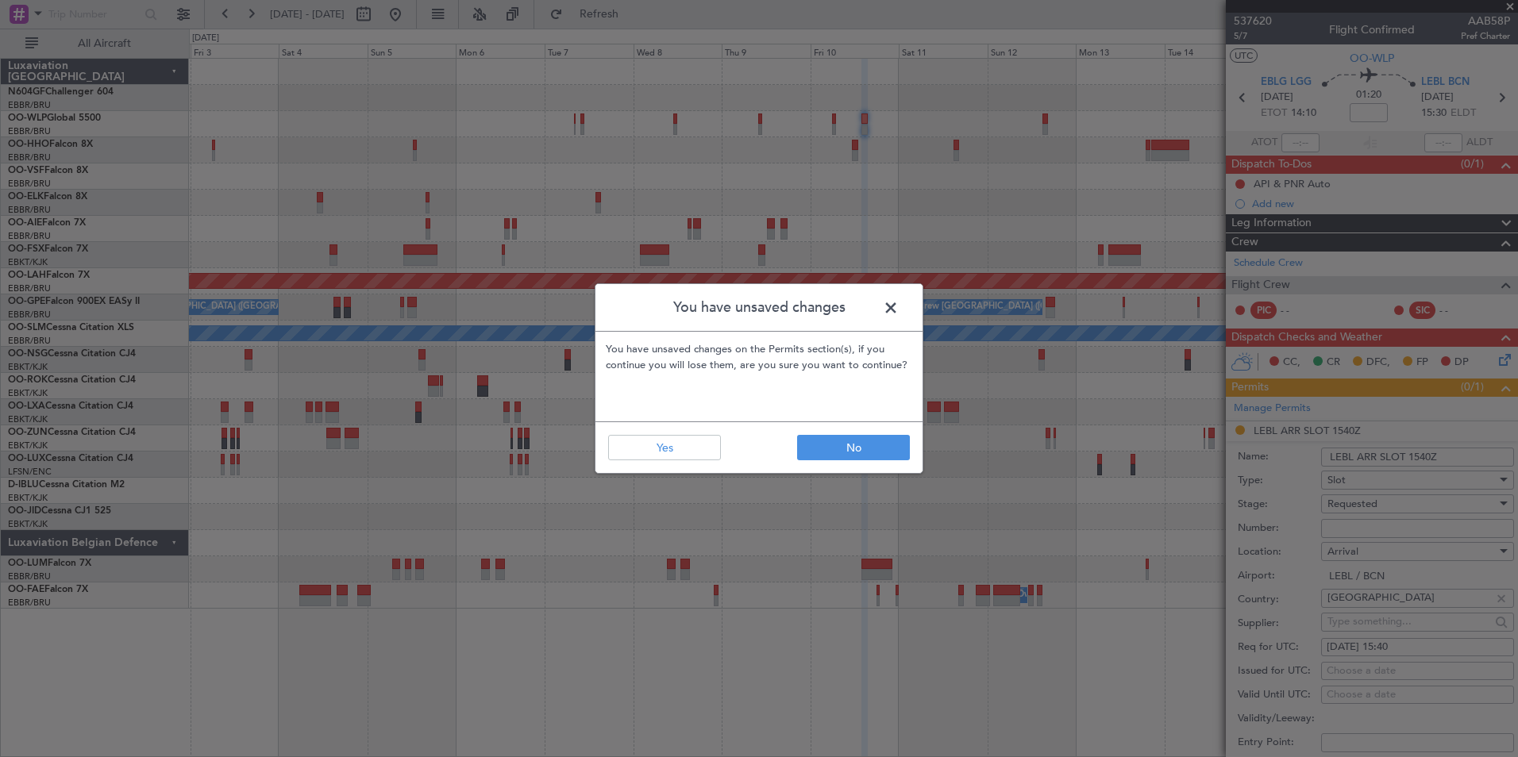
click at [898, 308] on span at bounding box center [898, 312] width 0 height 32
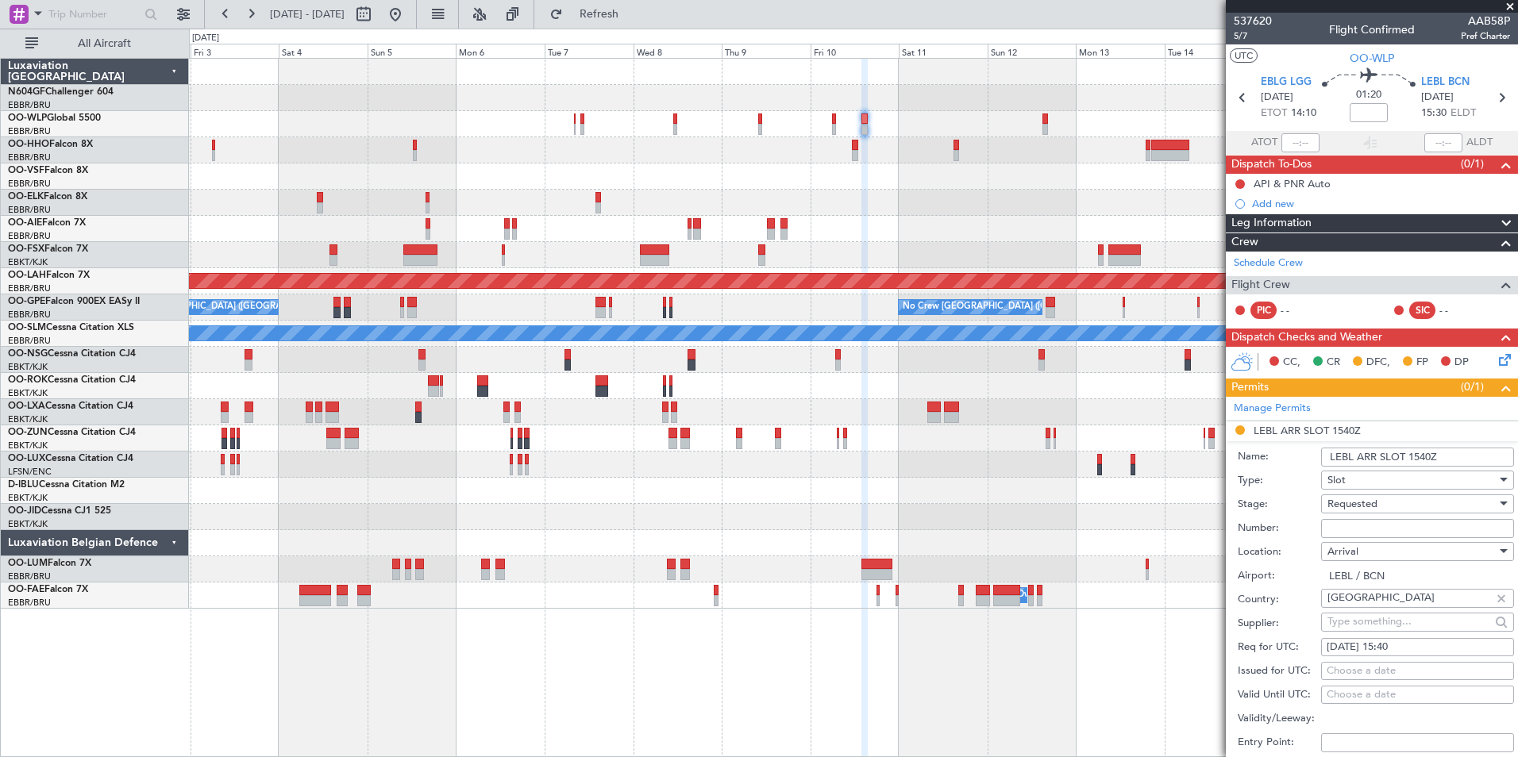
click at [1387, 502] on div "Requested" at bounding box center [1411, 504] width 169 height 24
click at [1371, 625] on span "Received OK" at bounding box center [1411, 624] width 167 height 24
click at [1357, 528] on input "Number:" at bounding box center [1417, 528] width 193 height 19
type input "Approved"
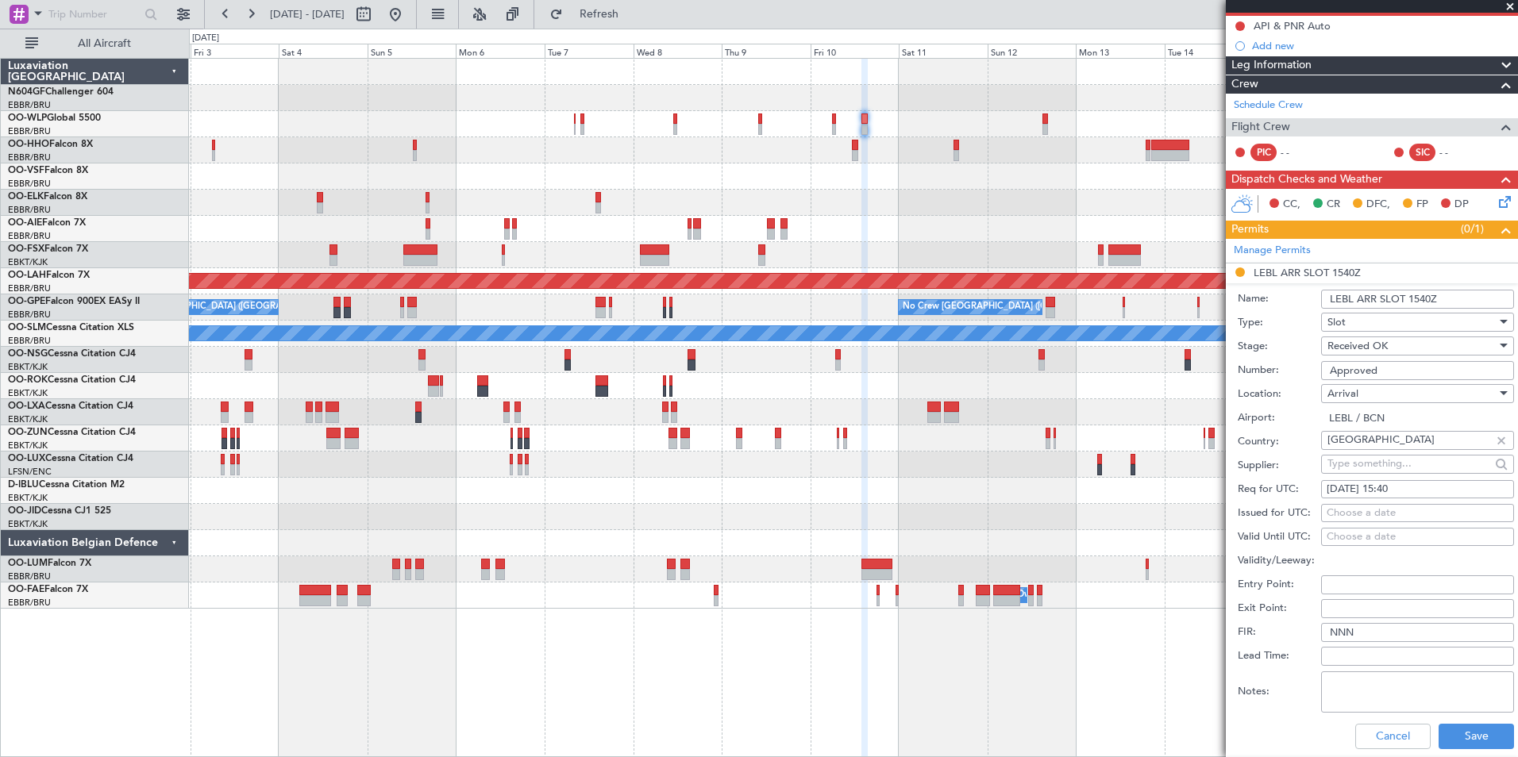
scroll to position [238, 0]
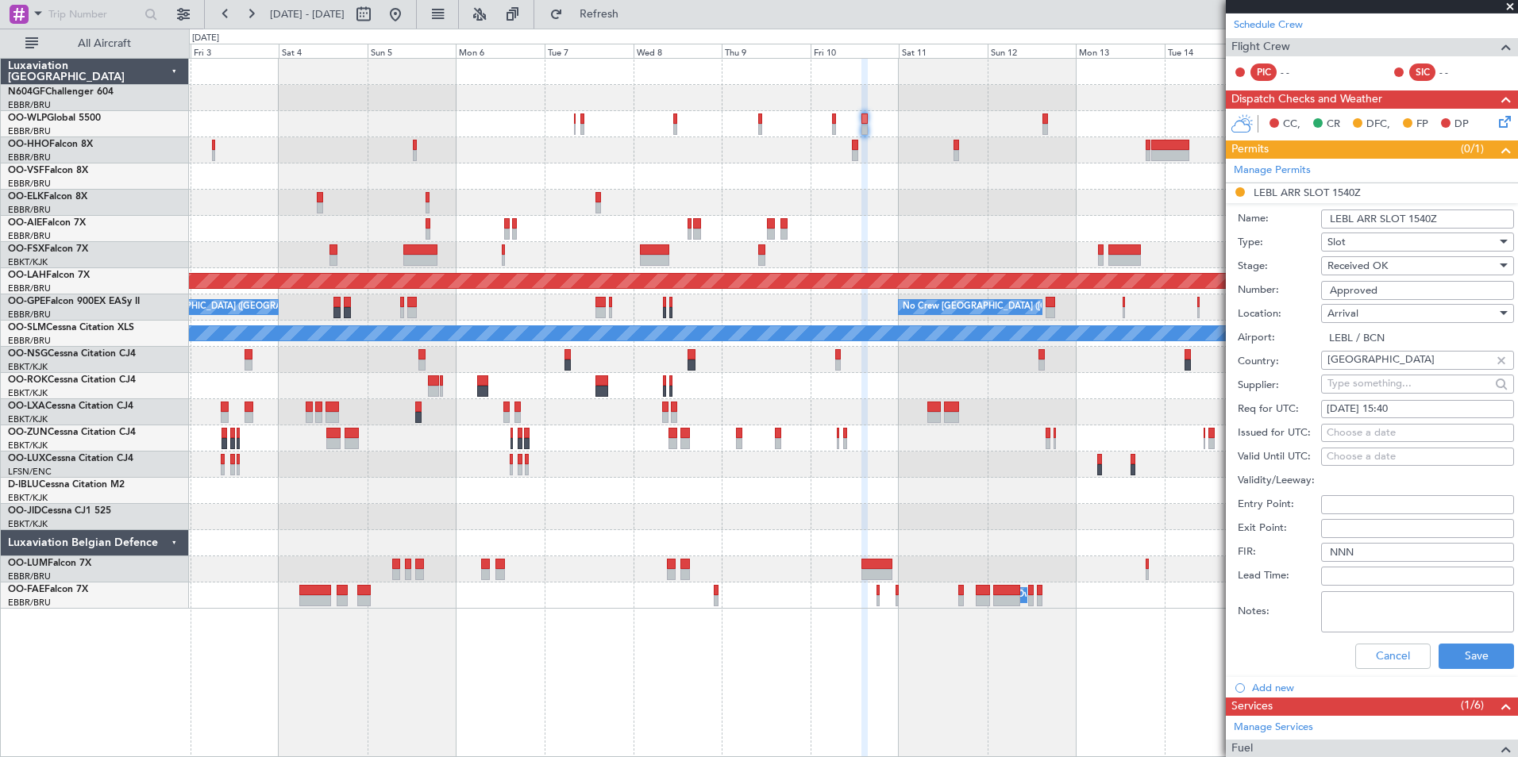
click at [1459, 641] on div "Cancel Save" at bounding box center [1375, 656] width 276 height 41
click at [1465, 658] on button "Save" at bounding box center [1475, 656] width 75 height 25
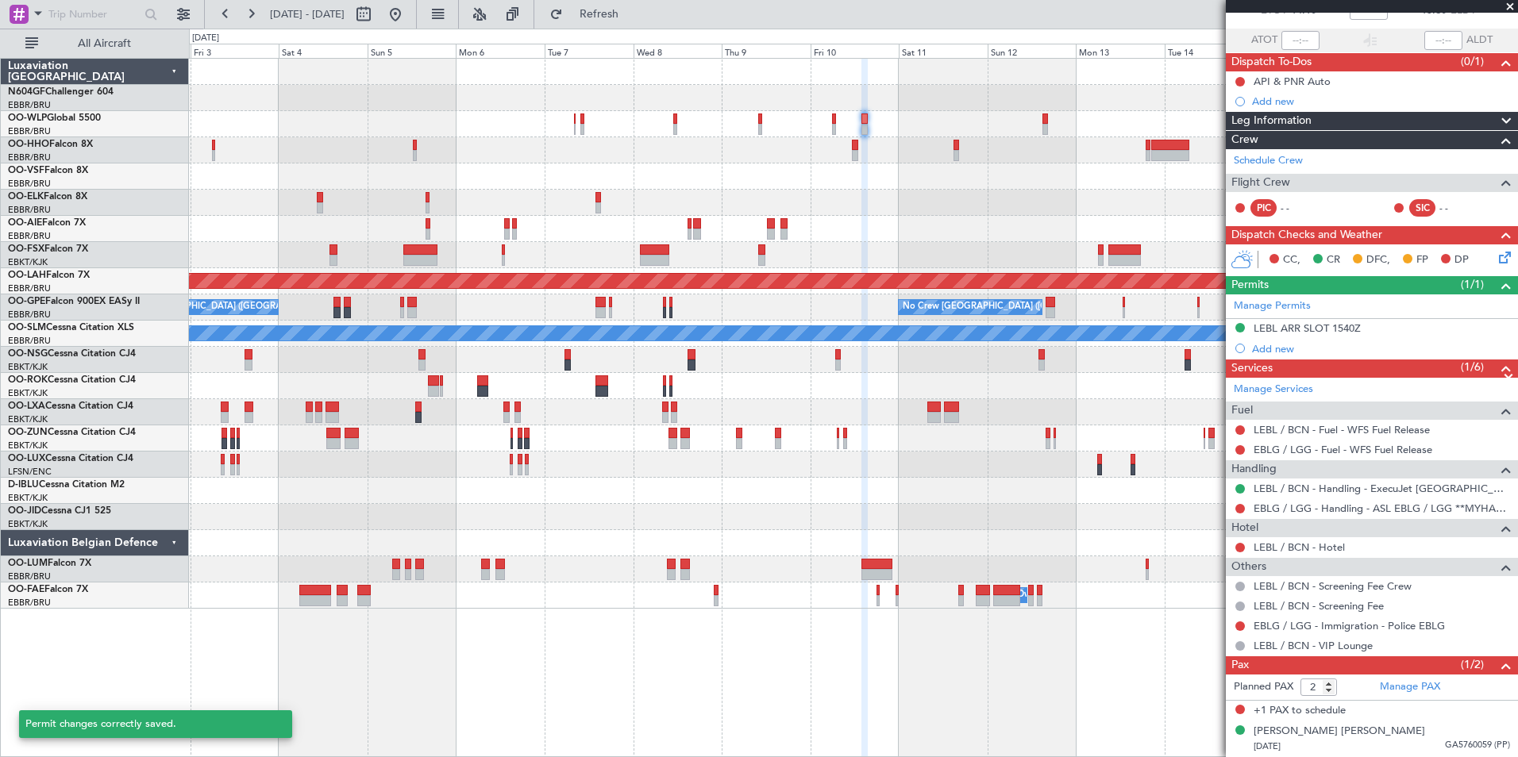
scroll to position [102, 0]
click at [1515, 2] on span at bounding box center [1510, 7] width 16 height 14
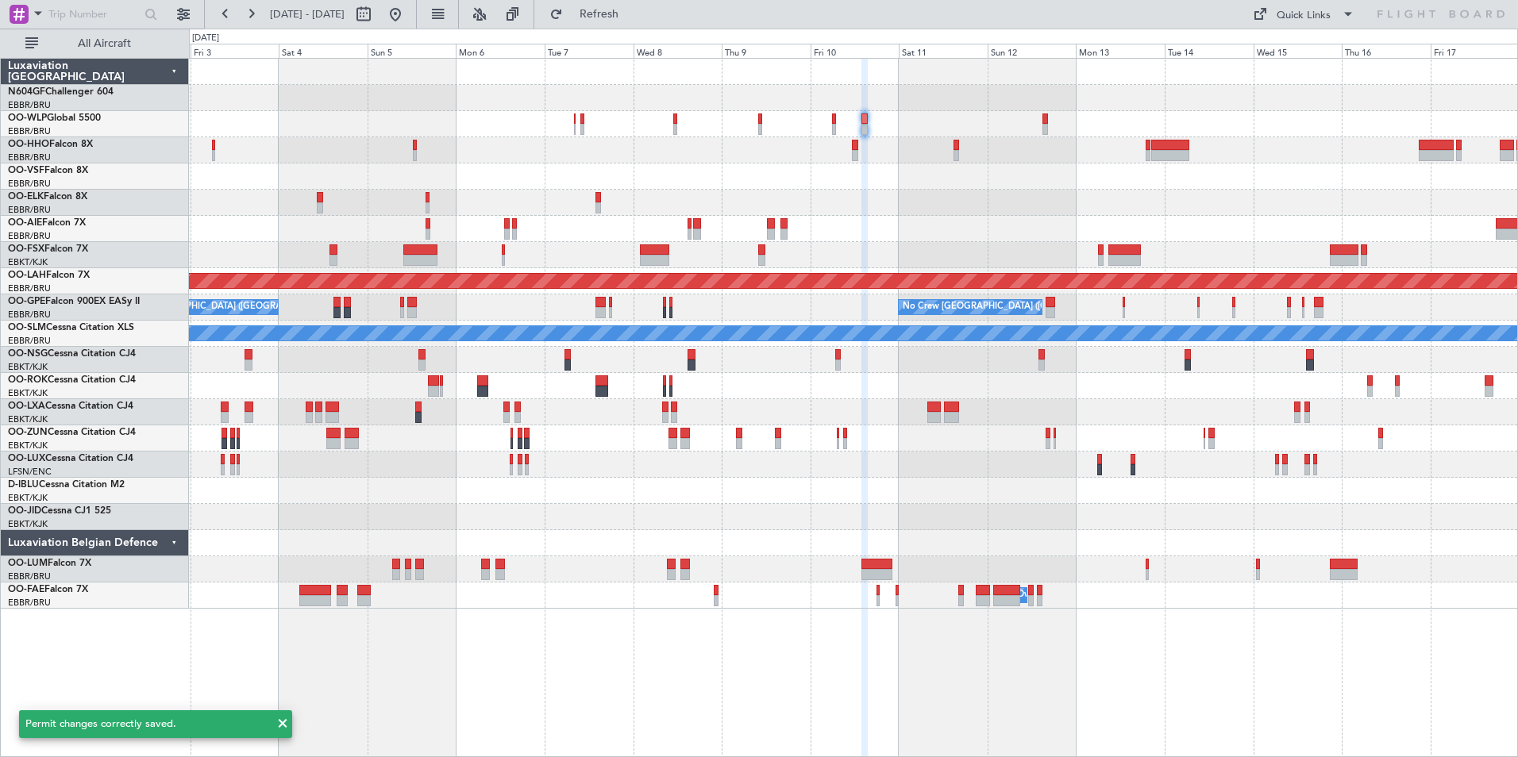
type input "0"
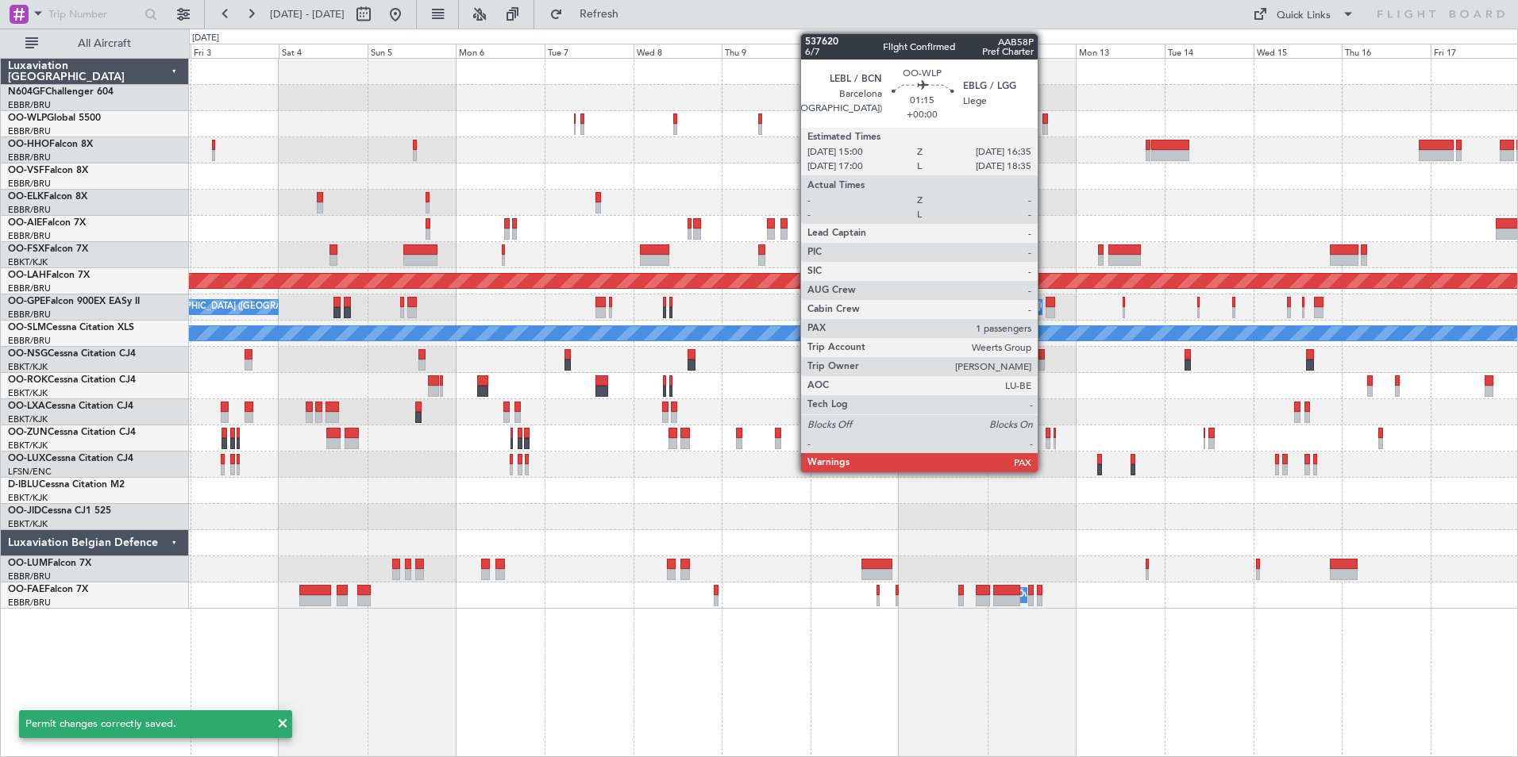
click at [1045, 125] on div at bounding box center [1045, 129] width 6 height 11
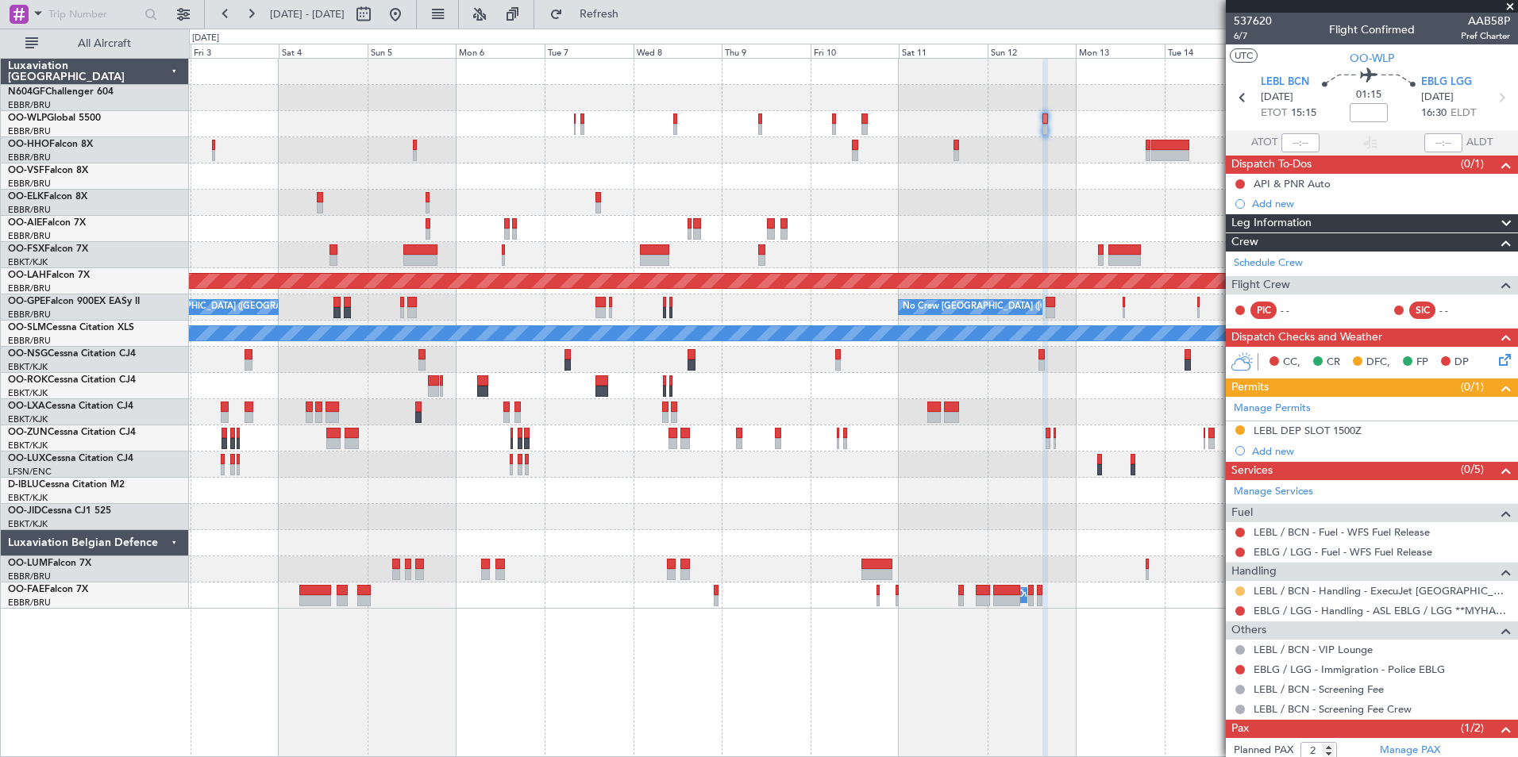
click at [1240, 587] on button at bounding box center [1240, 592] width 10 height 10
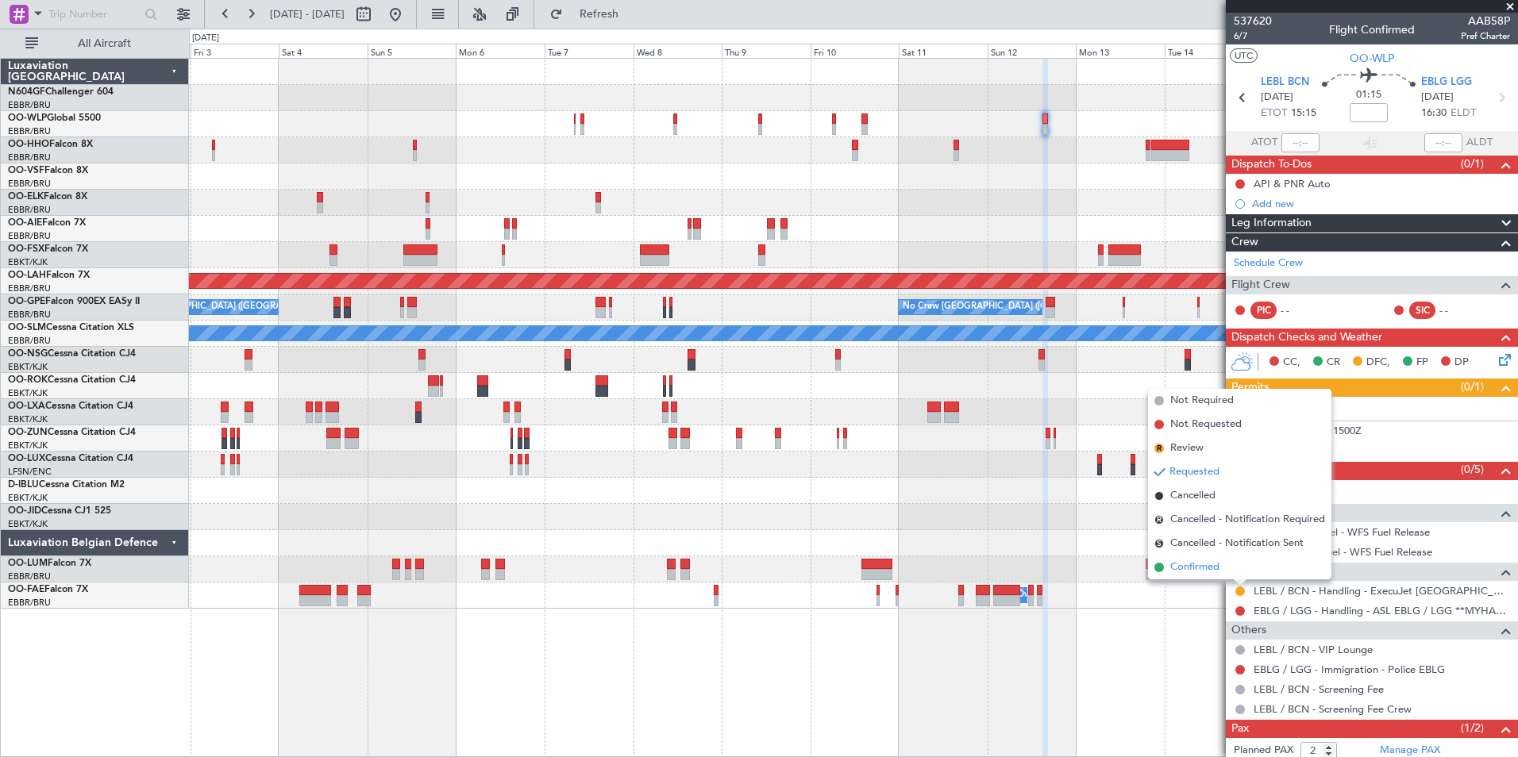
click at [1203, 571] on span "Confirmed" at bounding box center [1194, 568] width 49 height 16
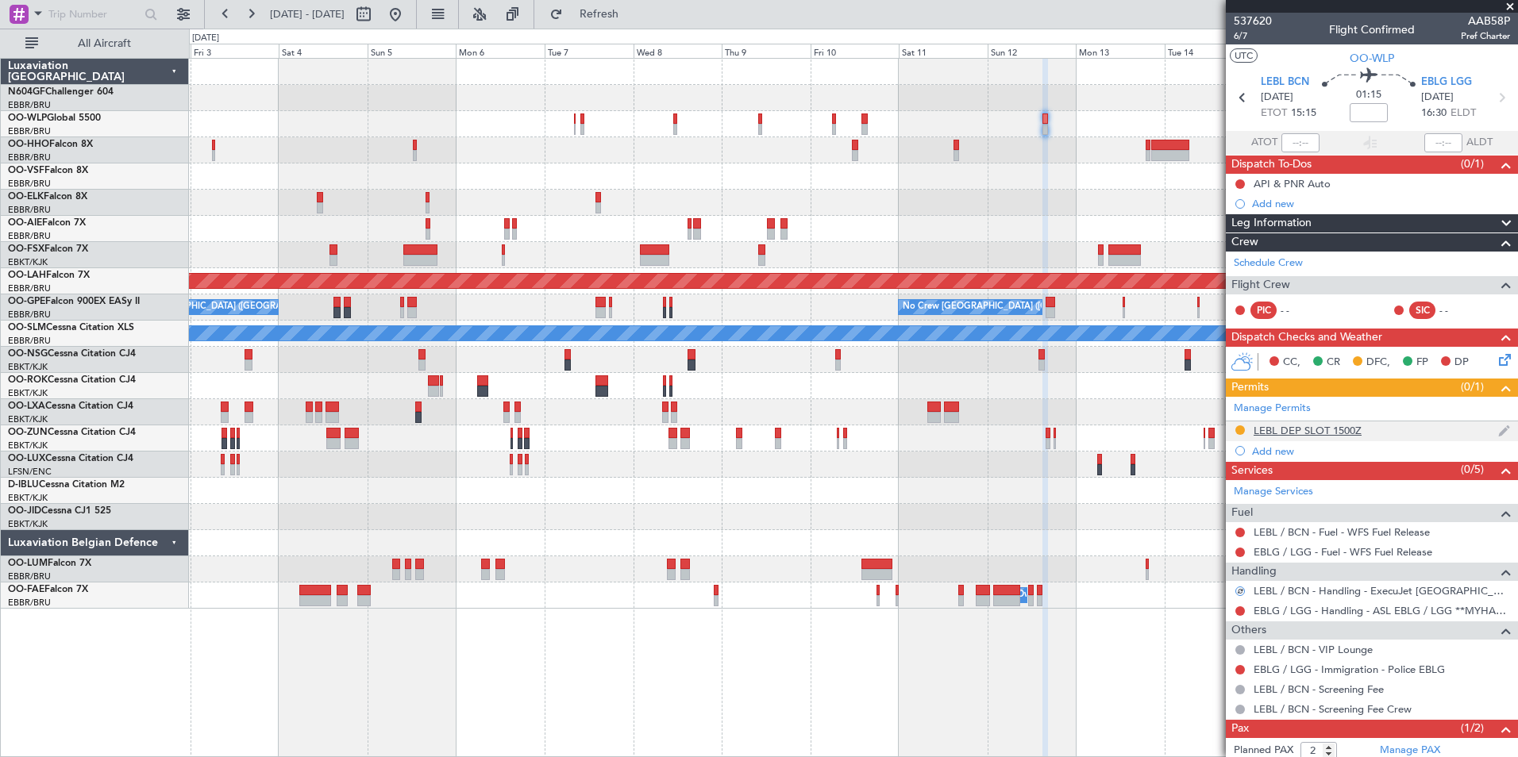
click at [1293, 426] on div "LEBL DEP SLOT 1500Z" at bounding box center [1307, 430] width 108 height 13
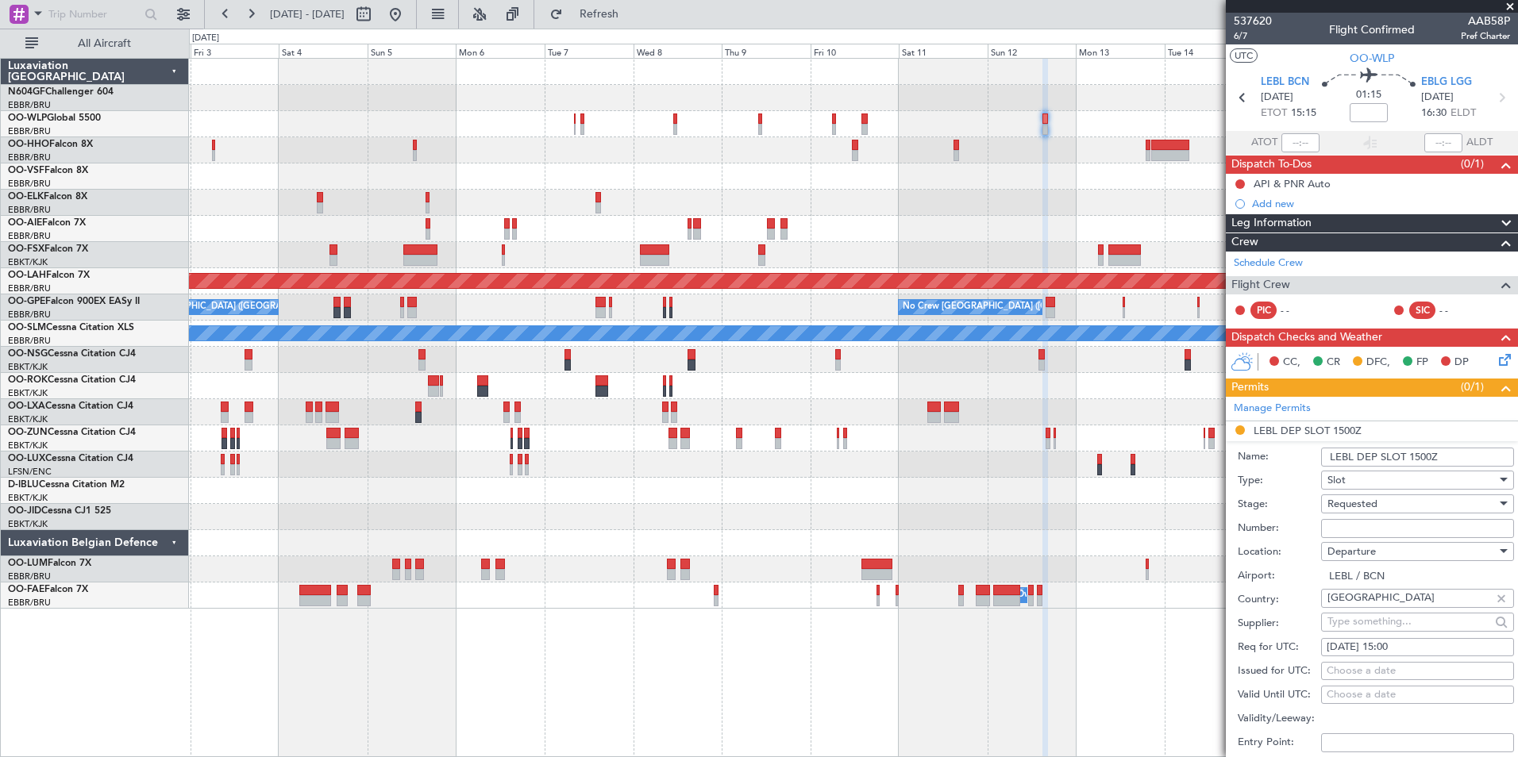
click at [1381, 505] on div "Requested" at bounding box center [1411, 504] width 169 height 24
click at [1376, 621] on span "Received OK" at bounding box center [1411, 624] width 167 height 24
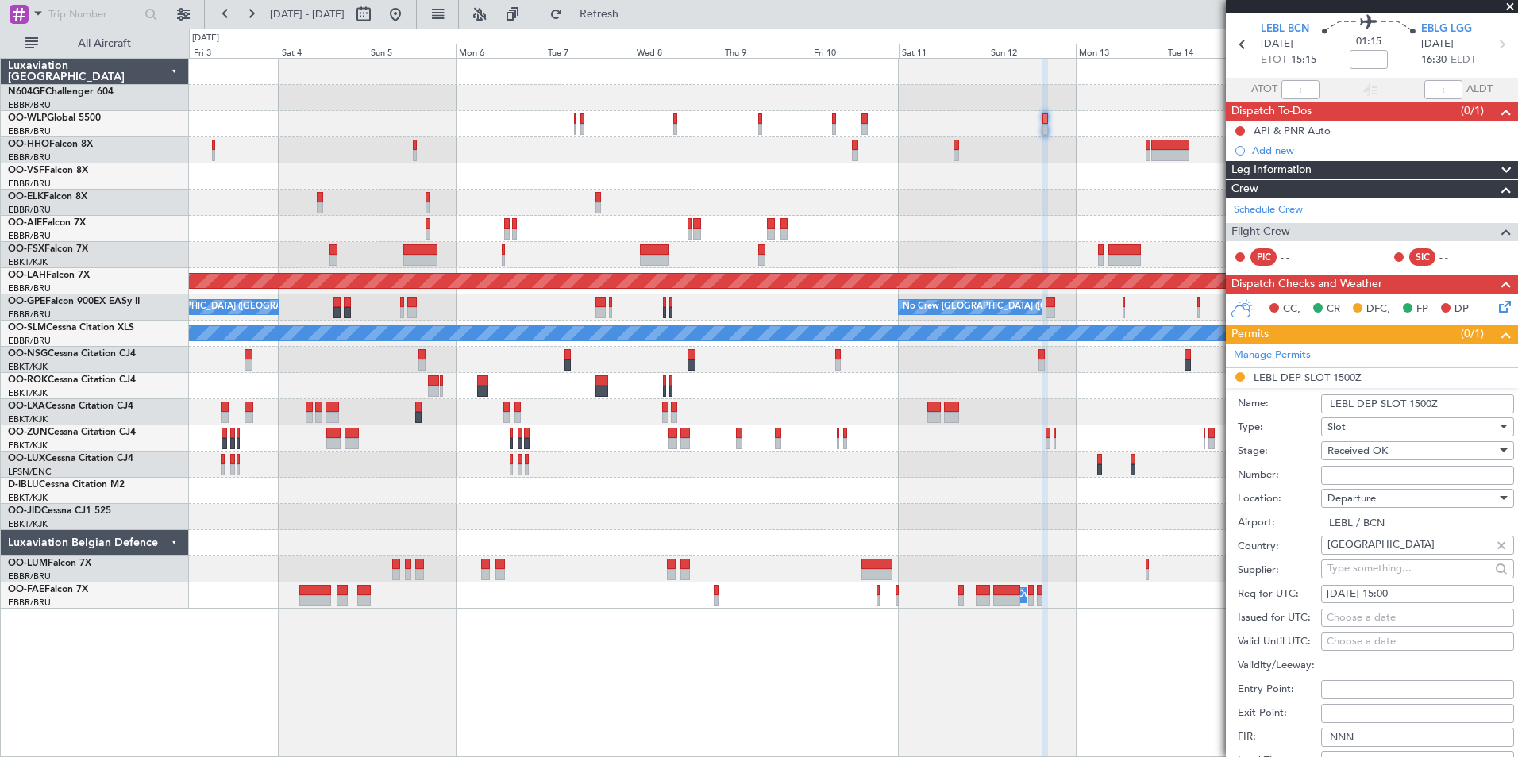
scroll to position [79, 0]
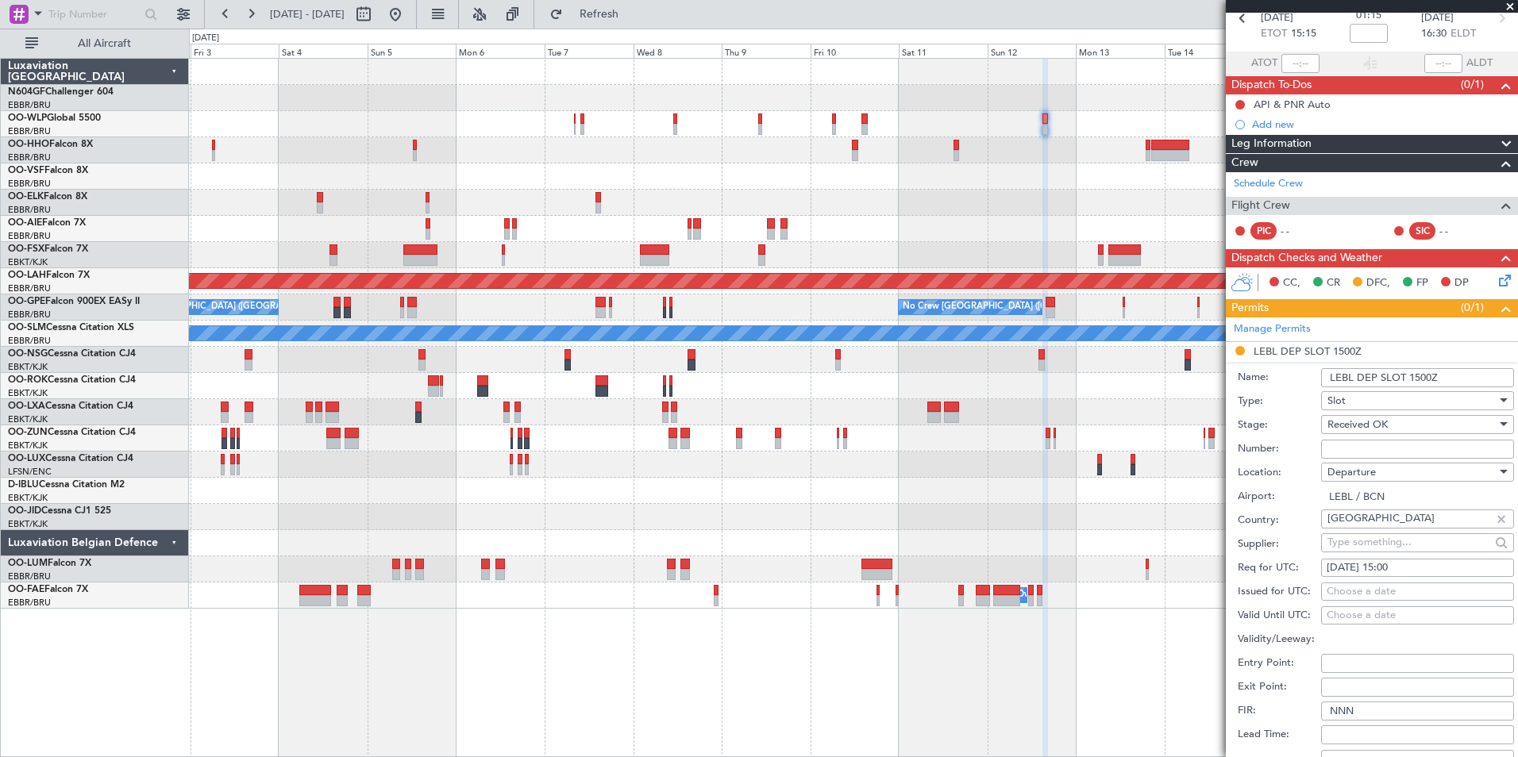
click at [1386, 450] on input "Number:" at bounding box center [1417, 449] width 193 height 19
type input "Approved"
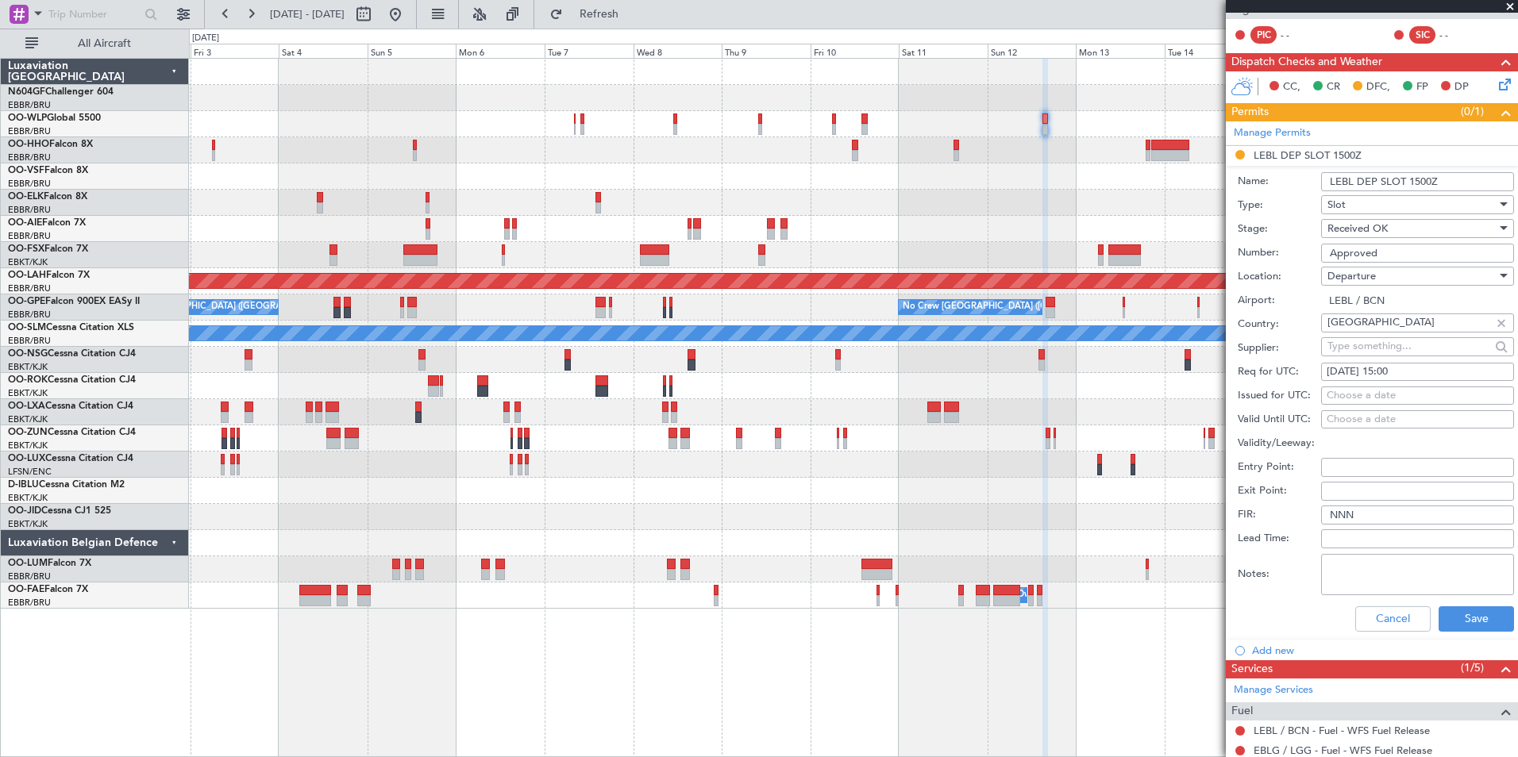
scroll to position [317, 0]
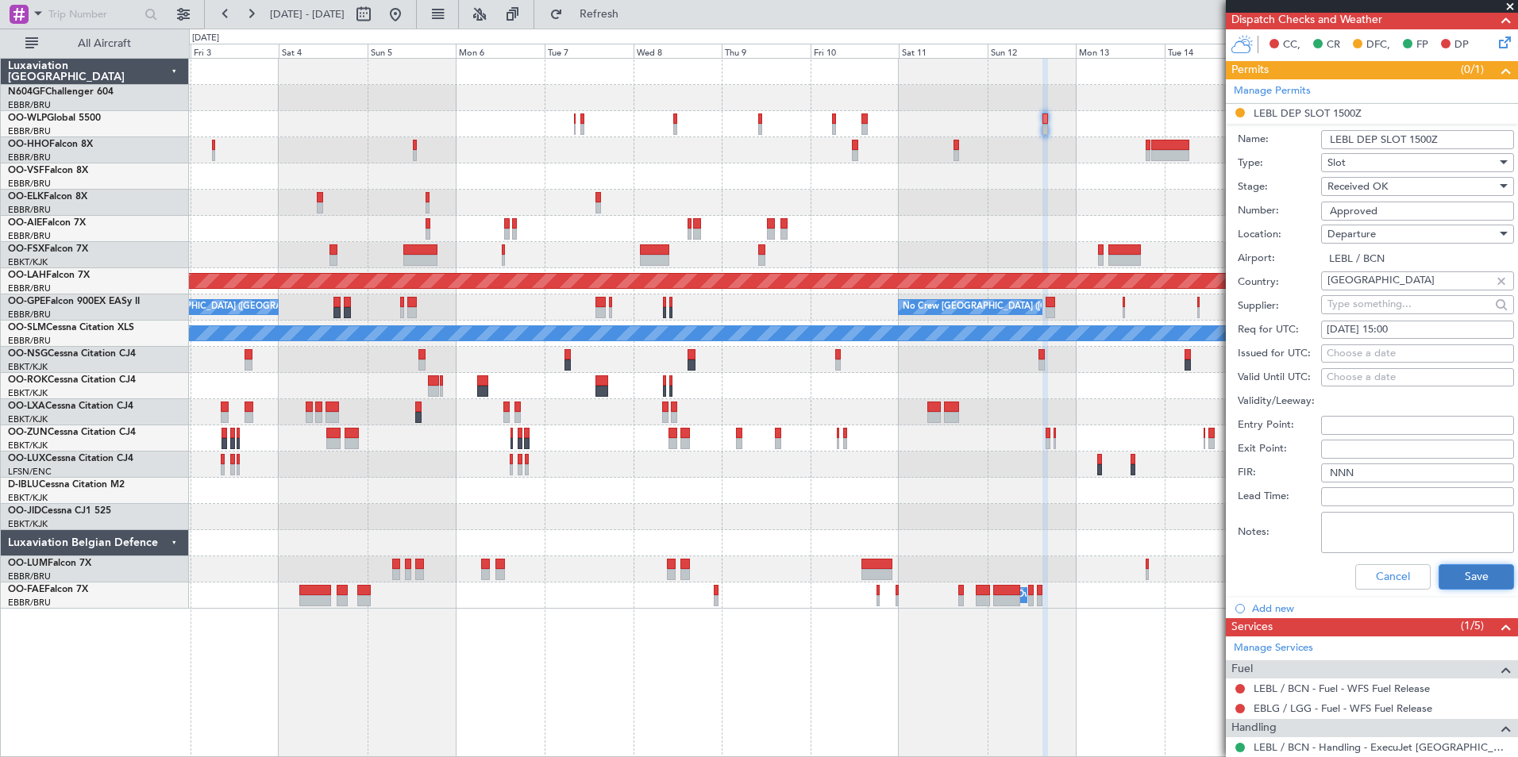
click at [1449, 575] on button "Save" at bounding box center [1475, 576] width 75 height 25
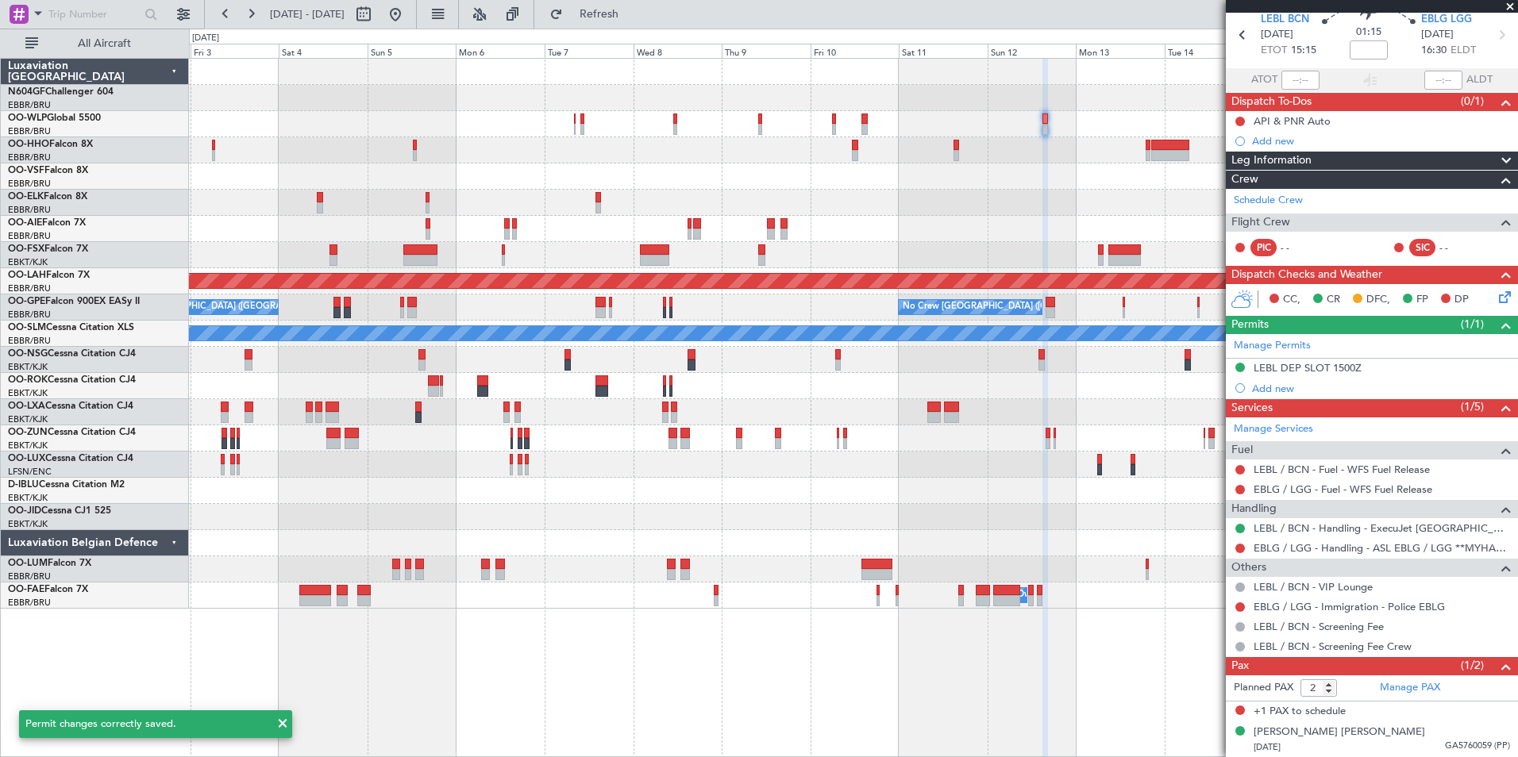
scroll to position [0, 0]
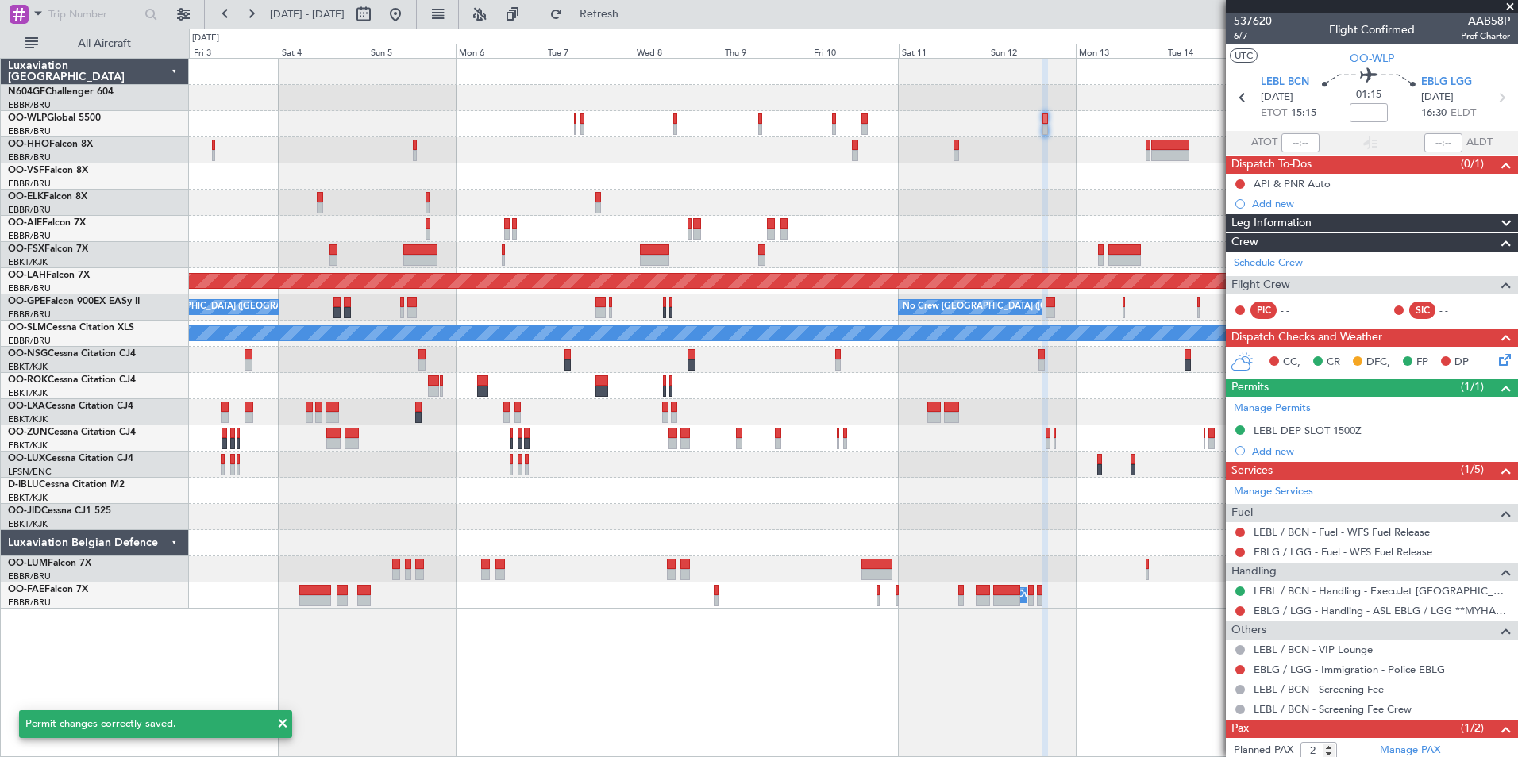
click at [1509, 7] on span at bounding box center [1510, 7] width 16 height 14
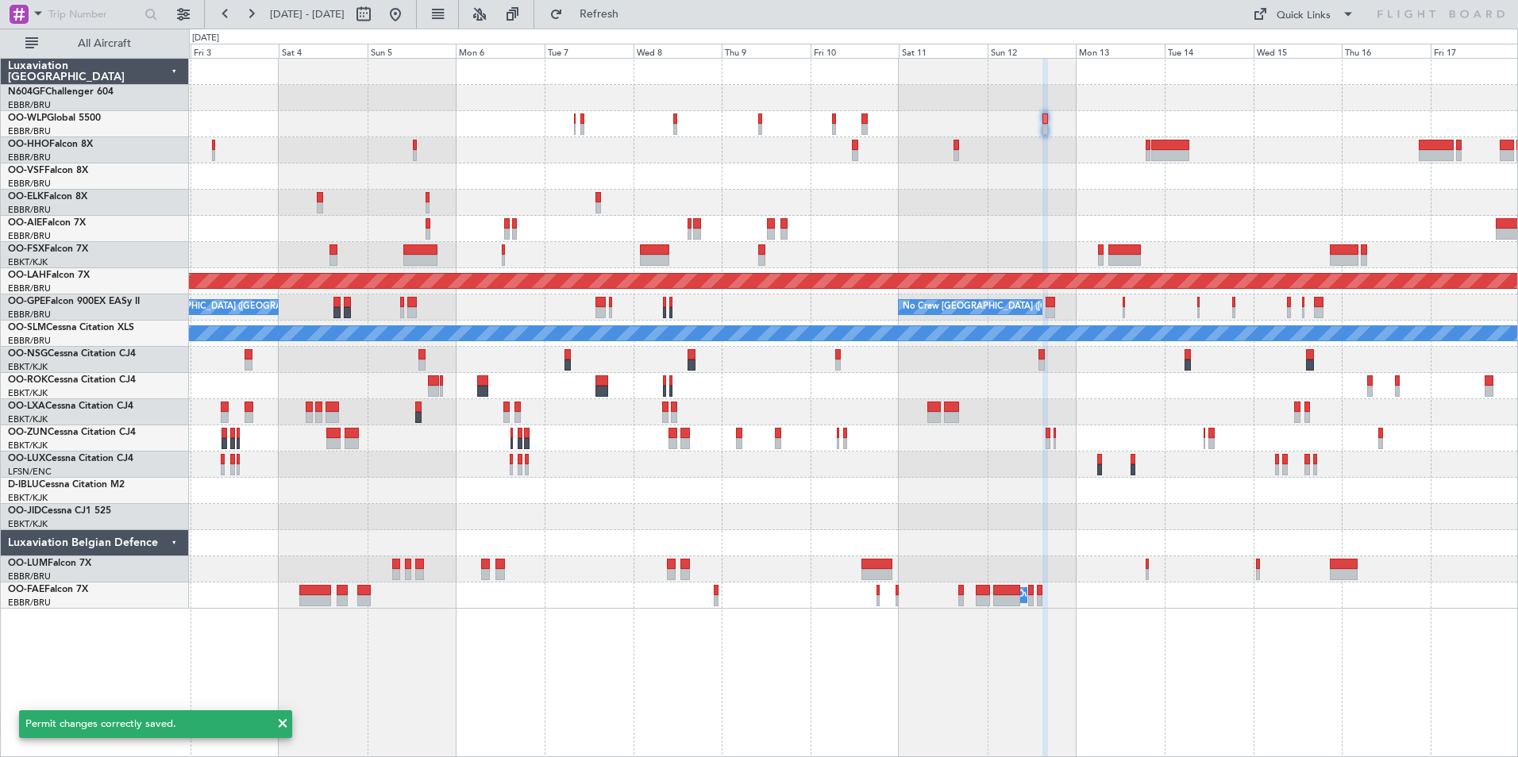
type input "0"
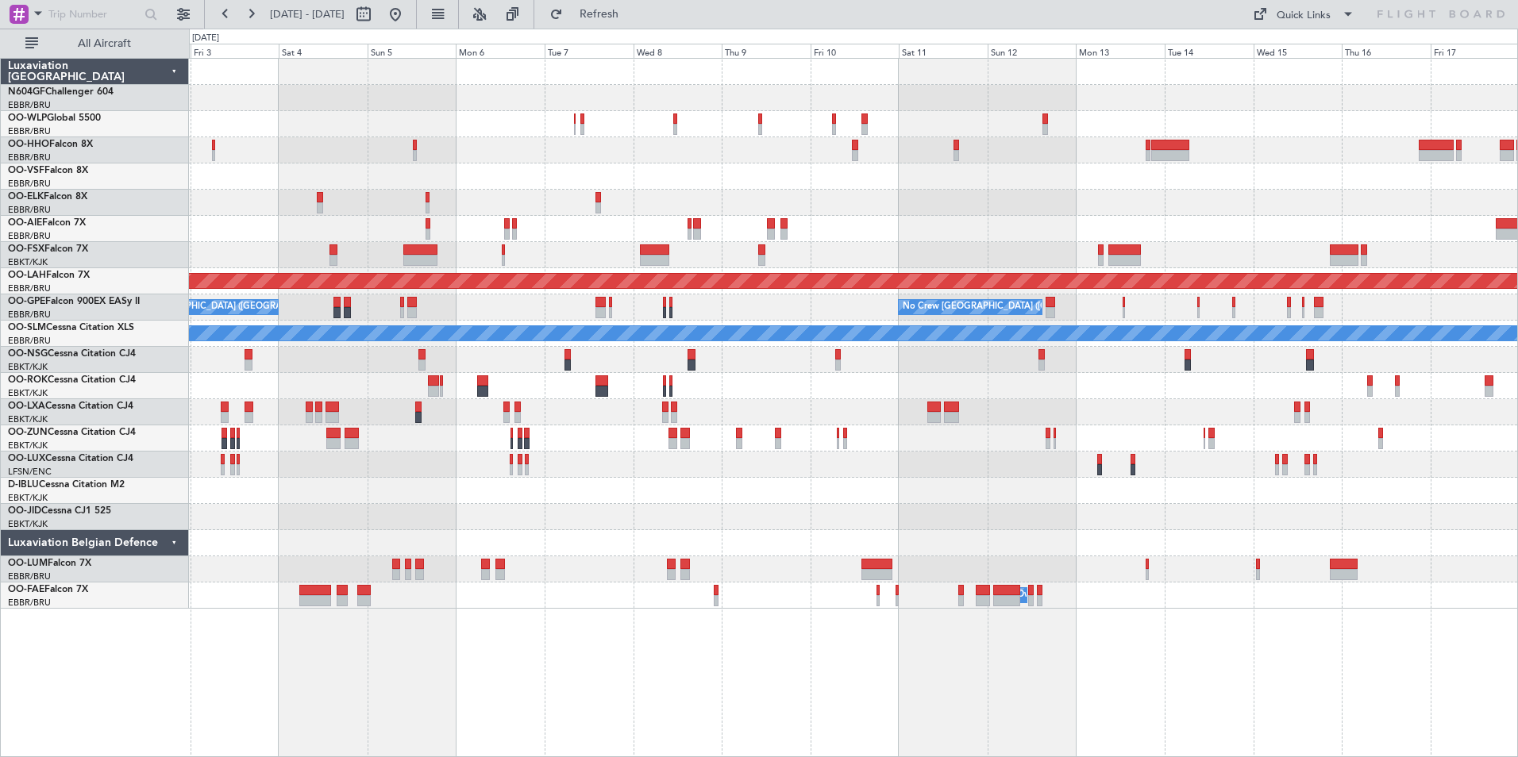
click at [853, 467] on div "Planned Maint Milan (Linate) Planned Maint London (Farnborough) Planned Maint A…" at bounding box center [853, 334] width 1328 height 550
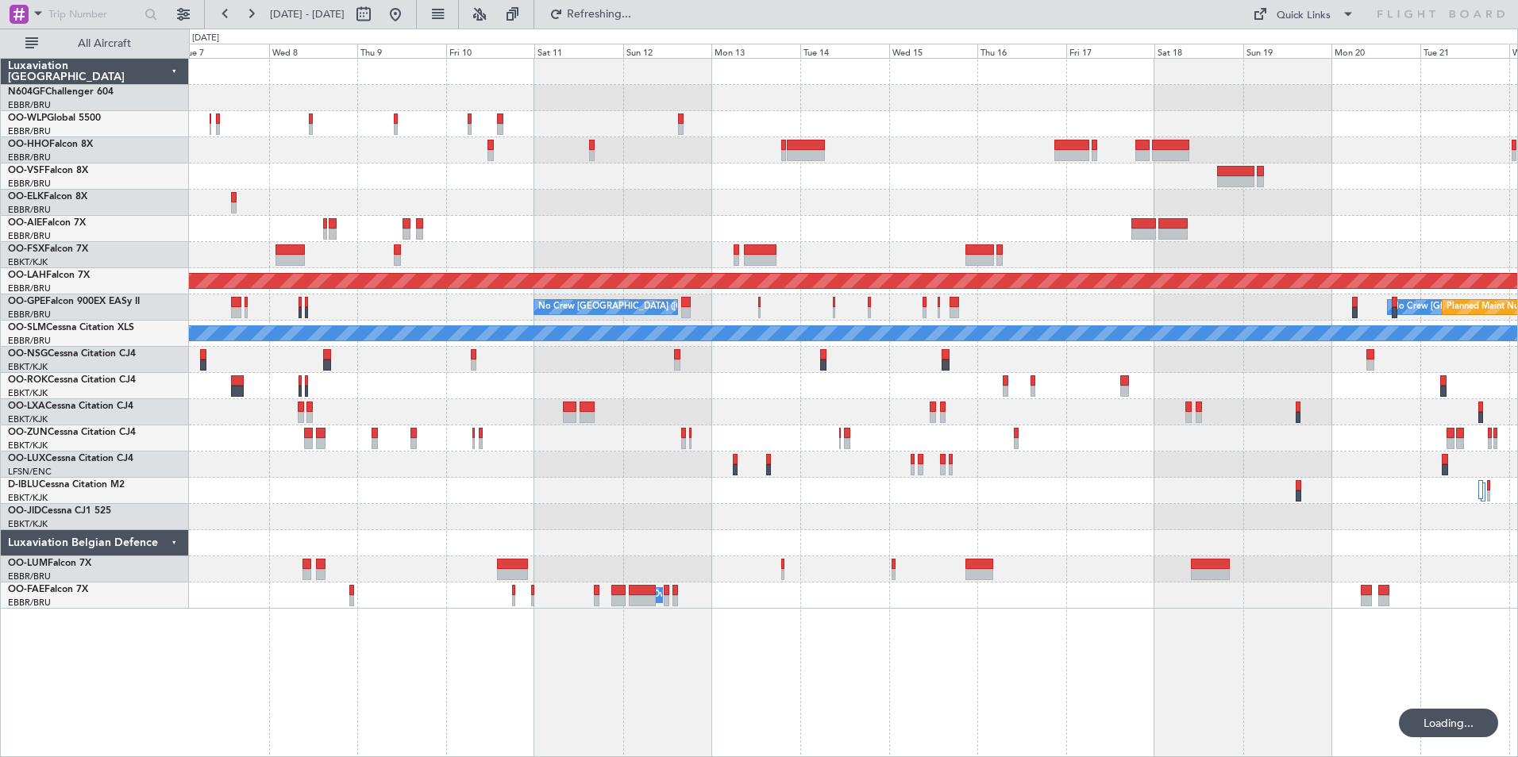
click at [748, 479] on div "Planned Maint Alton-st Louis (St Louis Regl) No Crew Brussels (Brussels Nationa…" at bounding box center [853, 334] width 1328 height 550
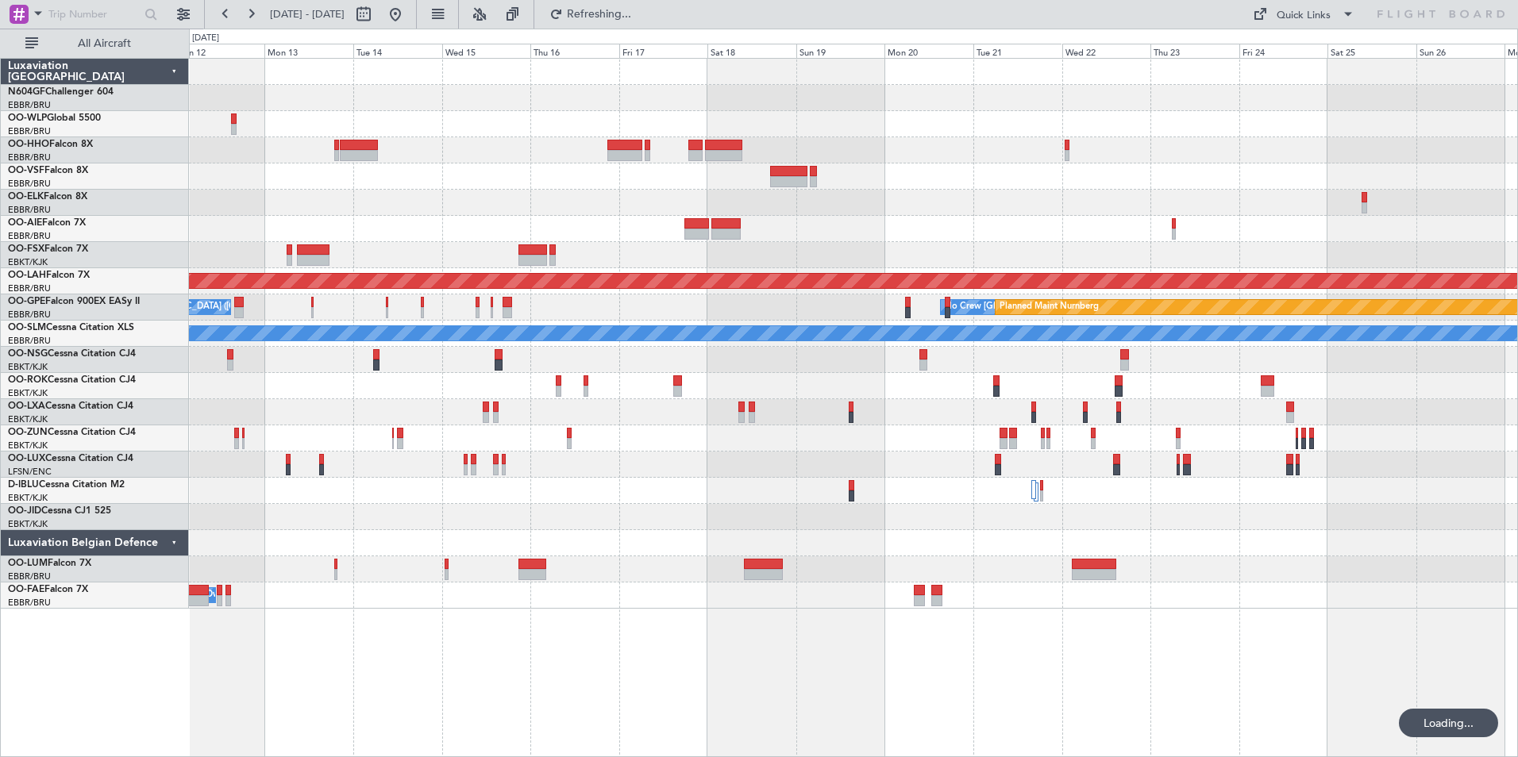
click at [727, 455] on div "Planned Maint Alton-st Louis (St Louis Regl) No Crew Brussels (Brussels Nationa…" at bounding box center [853, 334] width 1328 height 550
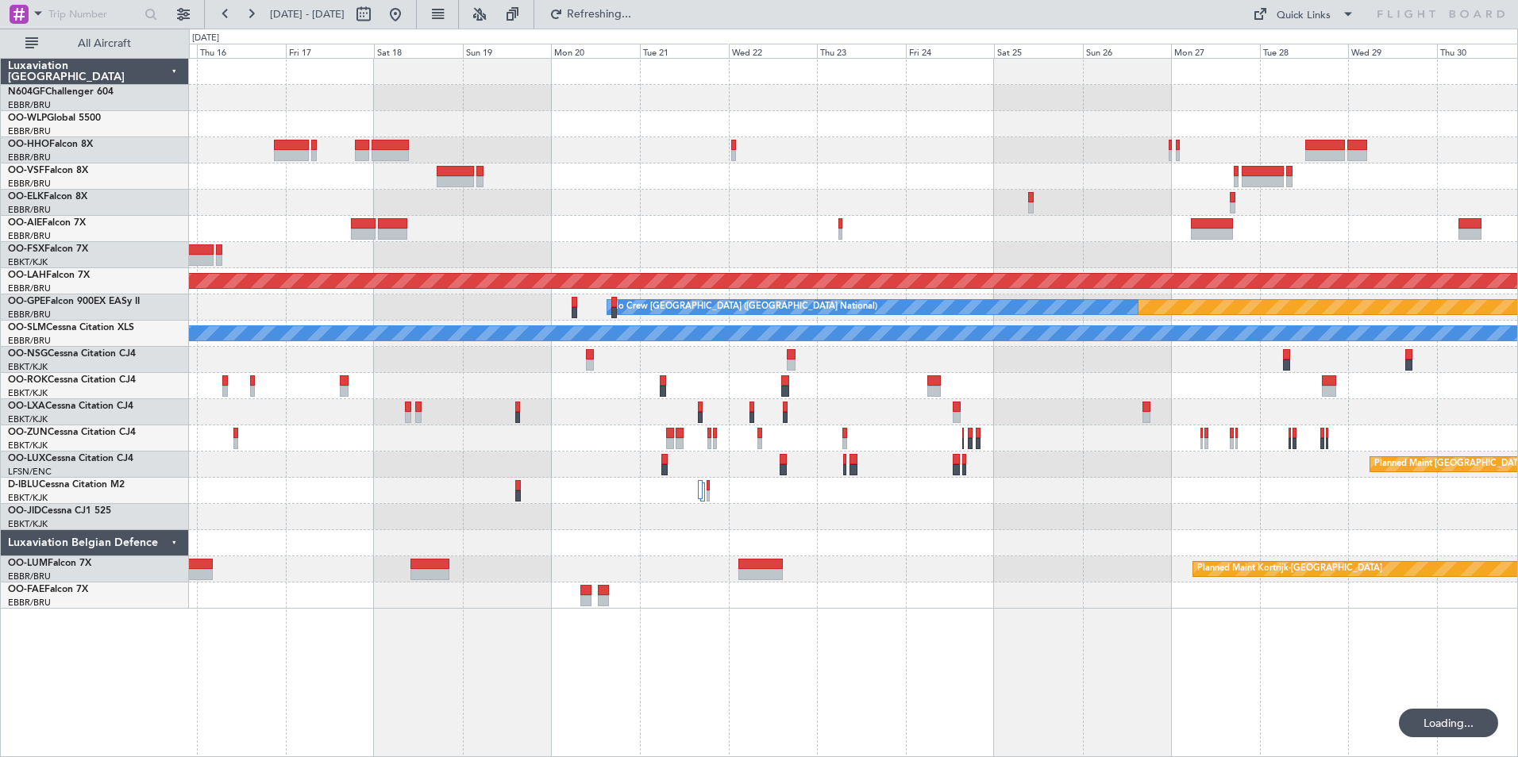
click at [940, 570] on div "Planned Maint Kortrijk-[GEOGRAPHIC_DATA]" at bounding box center [853, 569] width 1328 height 26
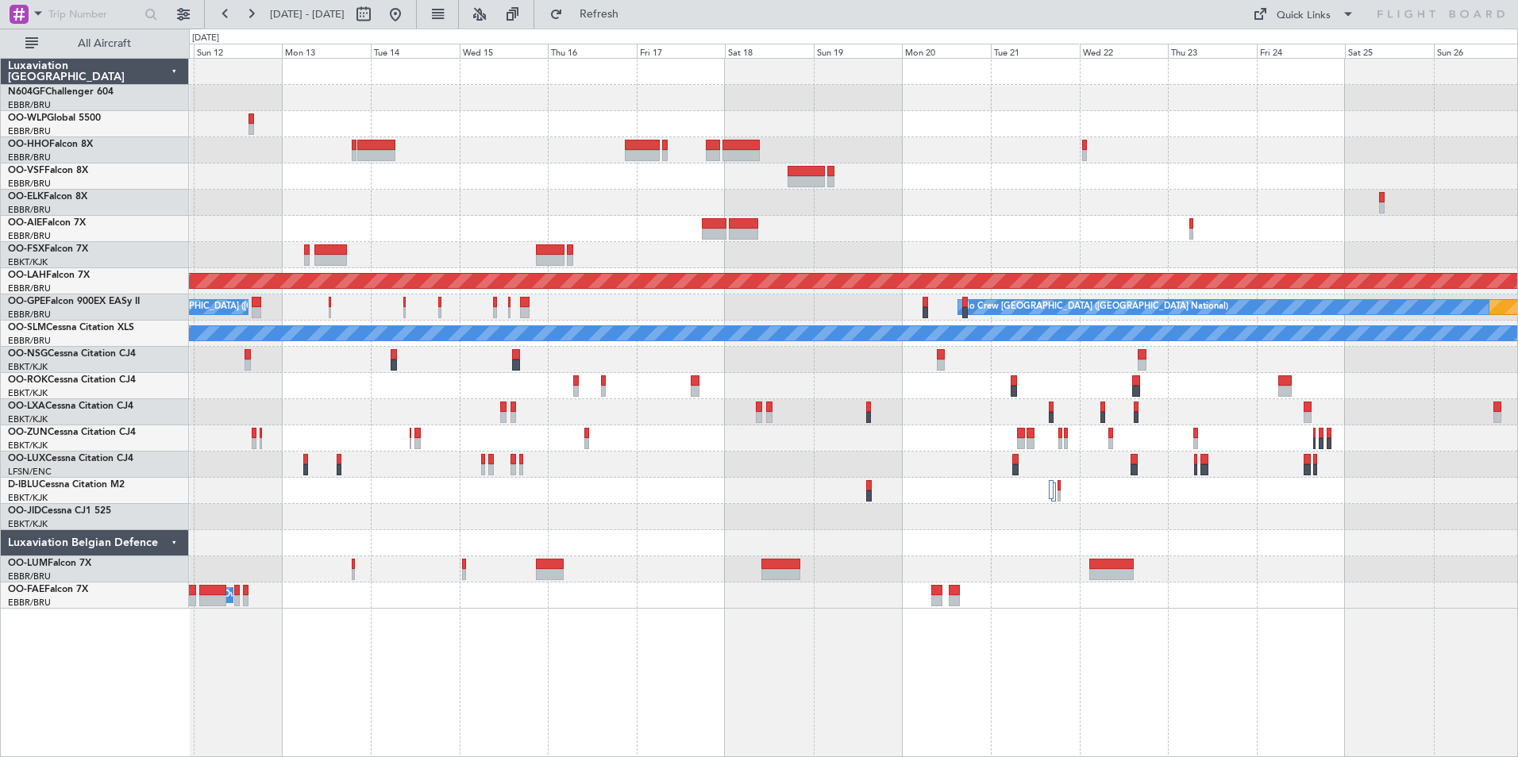
click at [923, 610] on div "Planned Maint Alton-st Louis (St Louis Regl) Planned Maint Nurnberg No Crew Bru…" at bounding box center [853, 407] width 1329 height 699
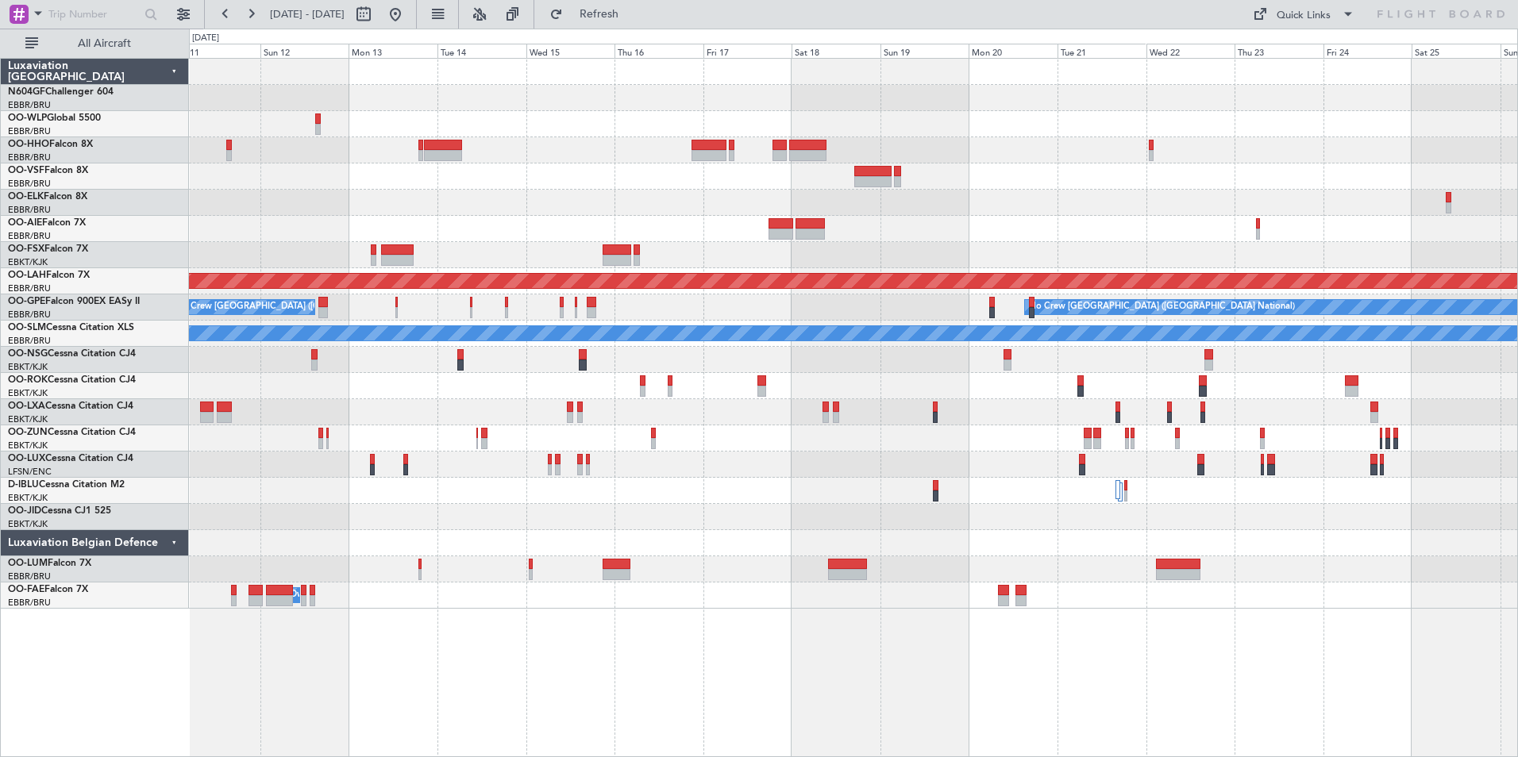
click at [839, 607] on div "Owner Melsbroek Air Base" at bounding box center [853, 596] width 1328 height 26
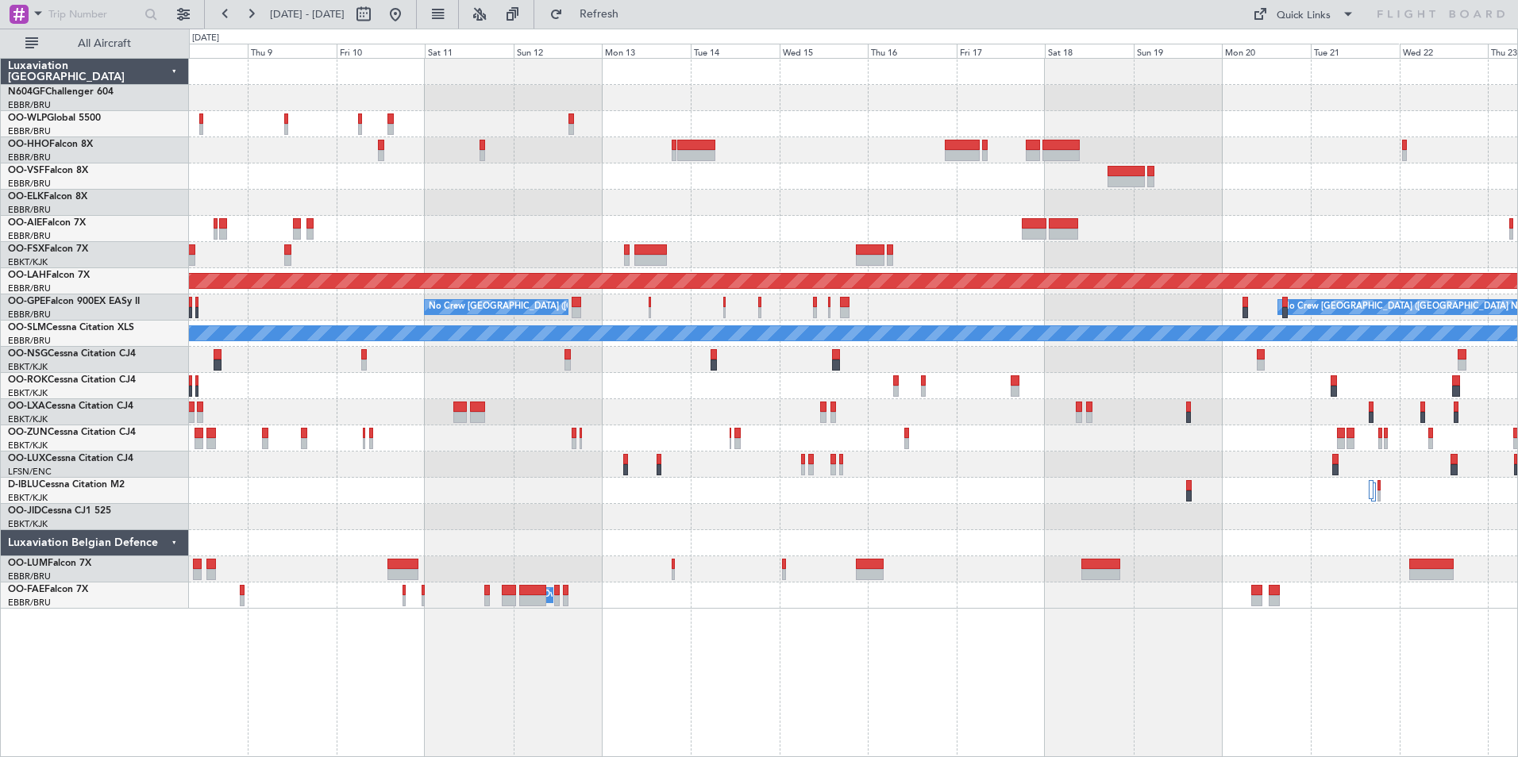
click at [492, 489] on div "Planned Maint Alton-st Louis (St Louis Regl) Planned Maint Nurnberg No Crew Bru…" at bounding box center [853, 334] width 1328 height 550
click at [408, 23] on button at bounding box center [395, 14] width 25 height 25
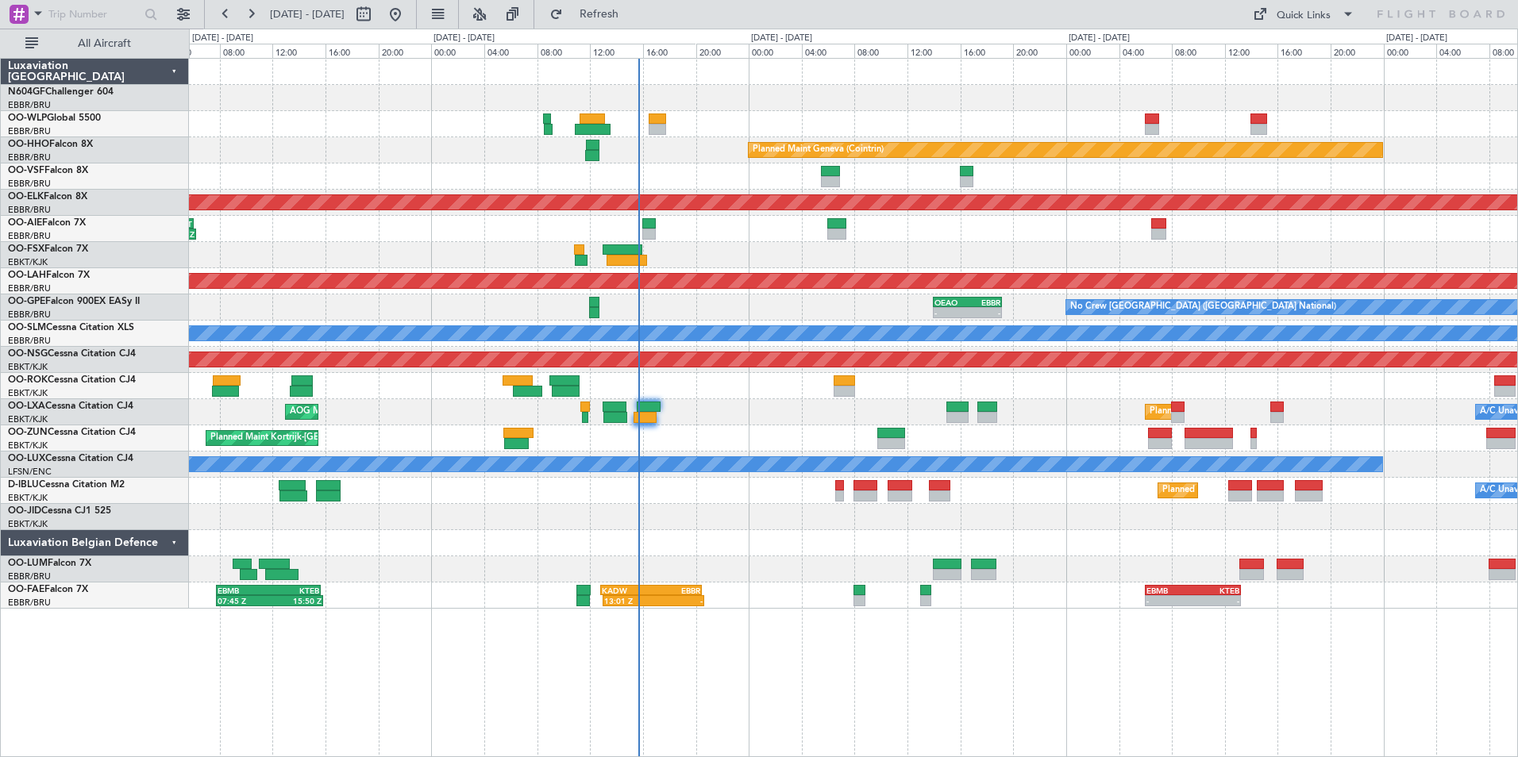
click at [941, 529] on div at bounding box center [853, 517] width 1328 height 26
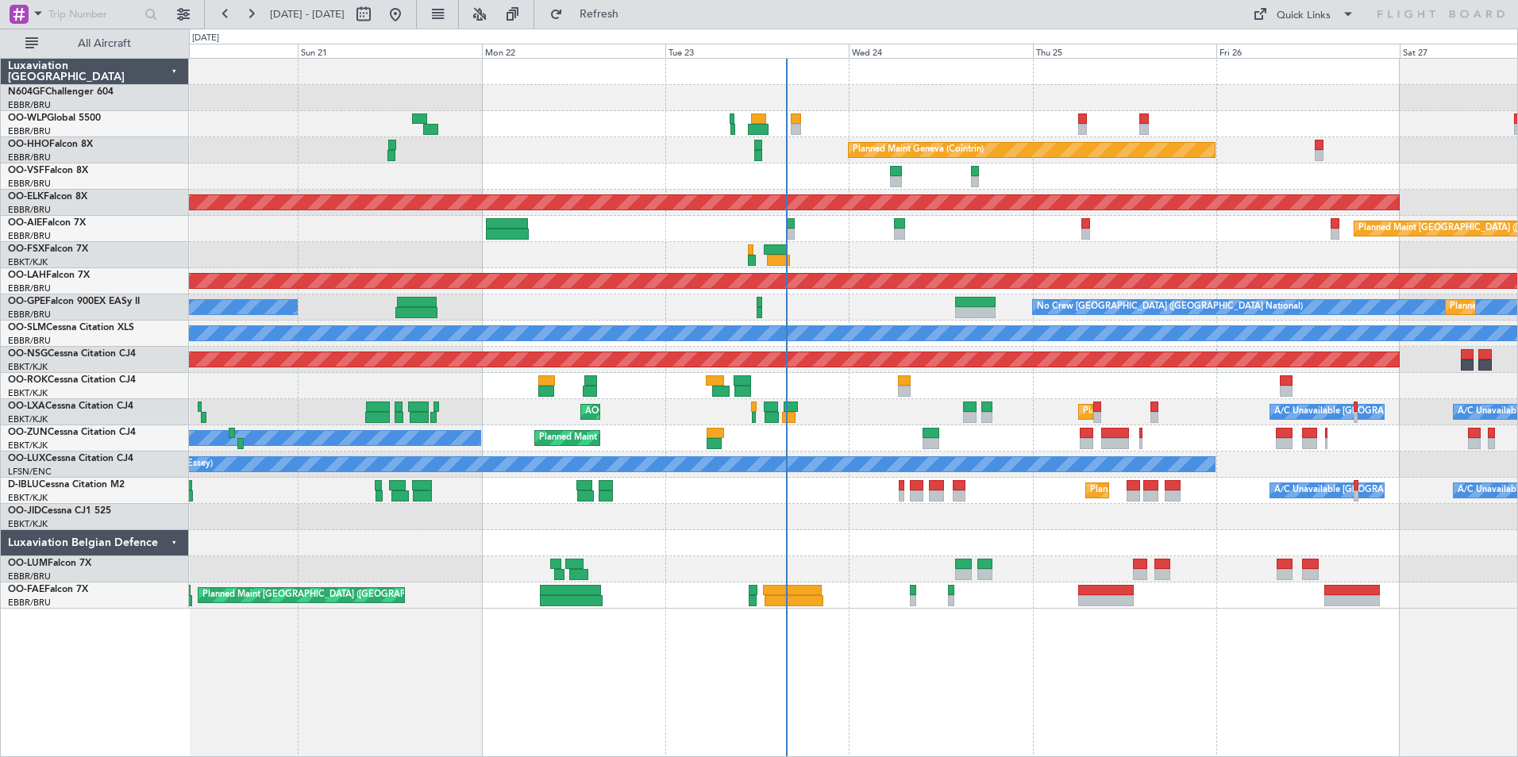
click at [1152, 437] on div "Planned Maint Kortrijk-Wevelgem Owner" at bounding box center [853, 438] width 1328 height 26
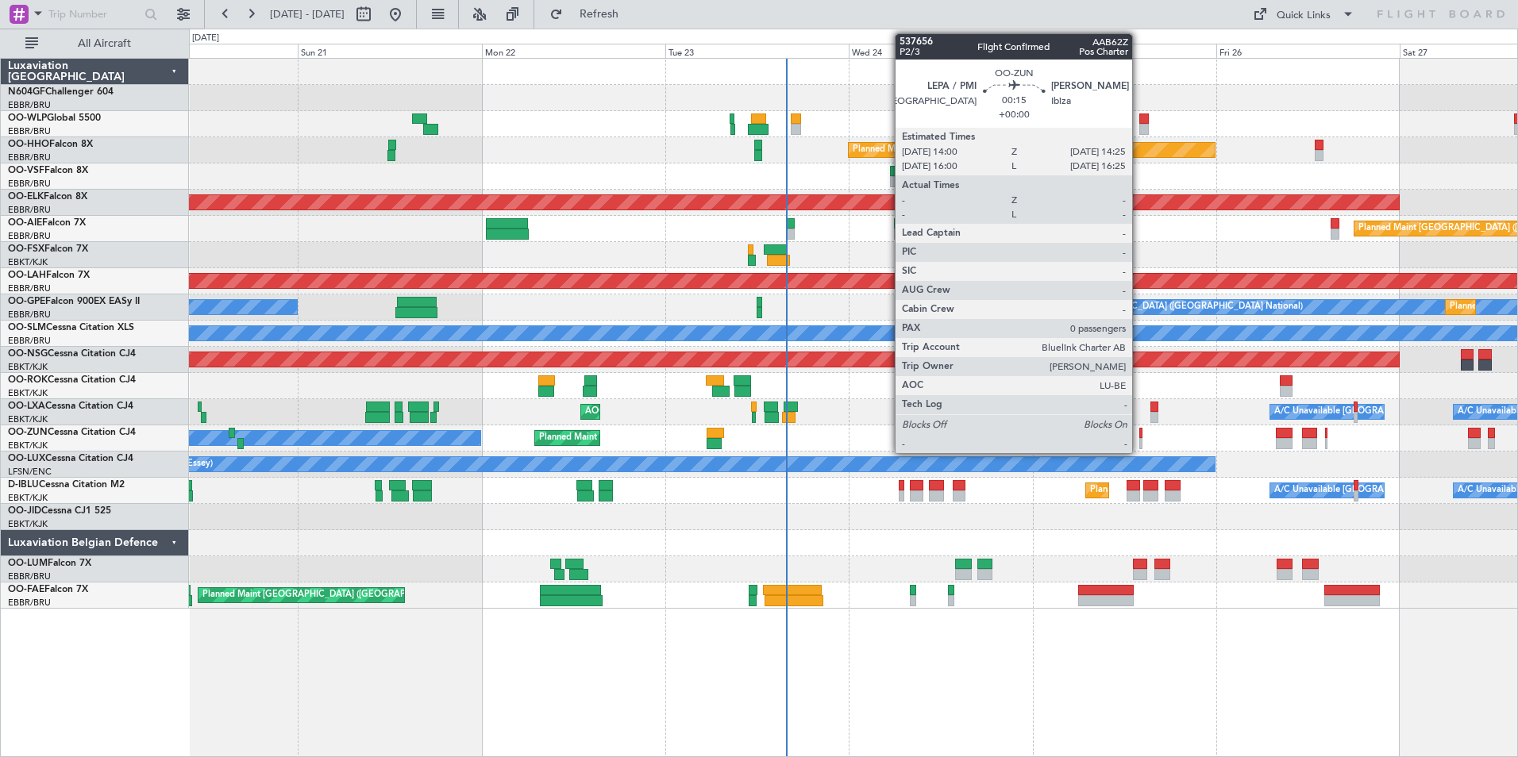
click at [1139, 439] on div at bounding box center [1141, 443] width 4 height 11
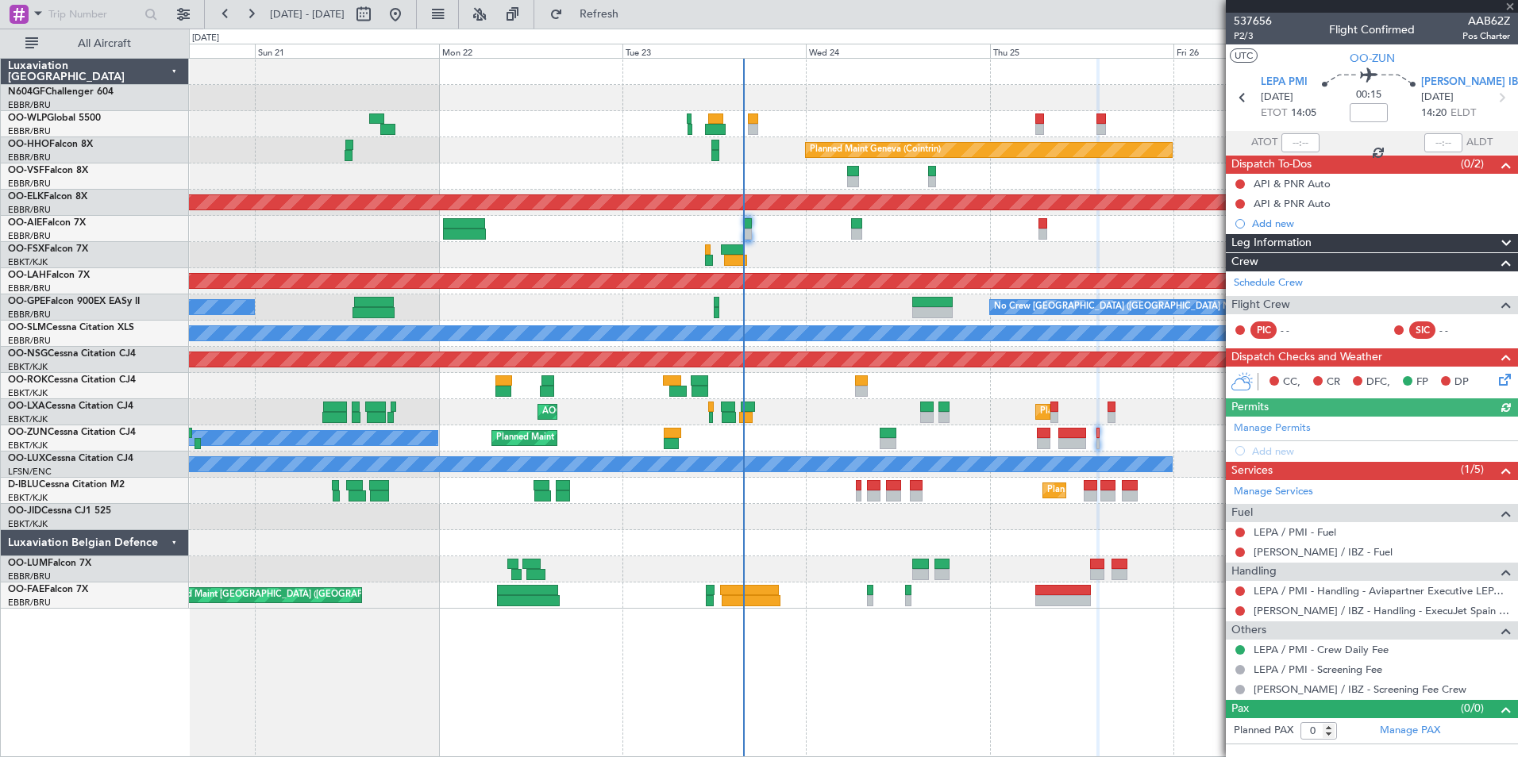
click at [1118, 431] on div "Planned Maint Kortrijk-Wevelgem Owner" at bounding box center [853, 438] width 1328 height 26
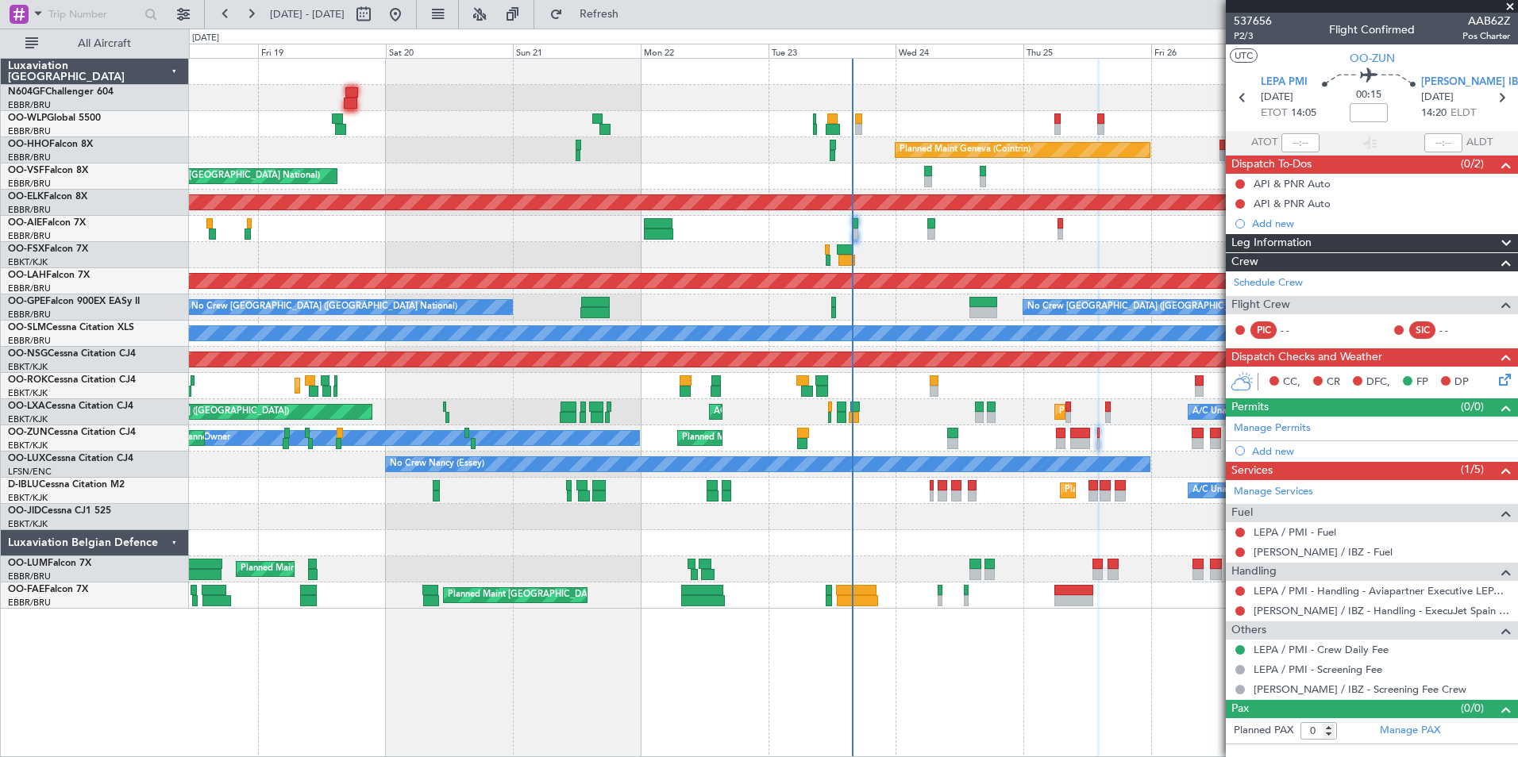
click at [1111, 438] on div "Planned Maint Kortrijk-[GEOGRAPHIC_DATA] Owner Unplanned Maint [GEOGRAPHIC_DATA…" at bounding box center [853, 438] width 1328 height 26
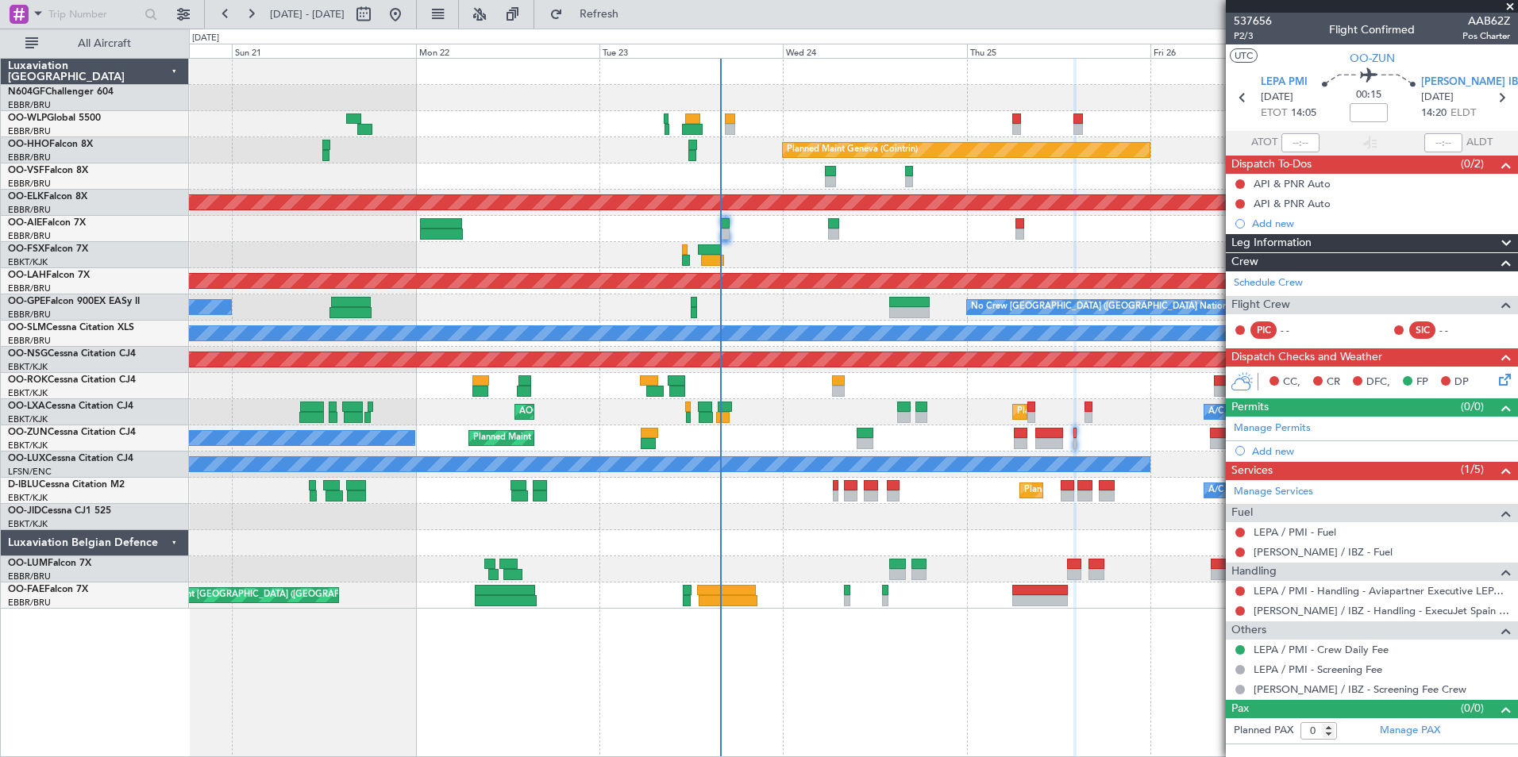
click at [1068, 442] on div "Planned Maint Kortrijk-Wevelgem Owner" at bounding box center [853, 438] width 1328 height 26
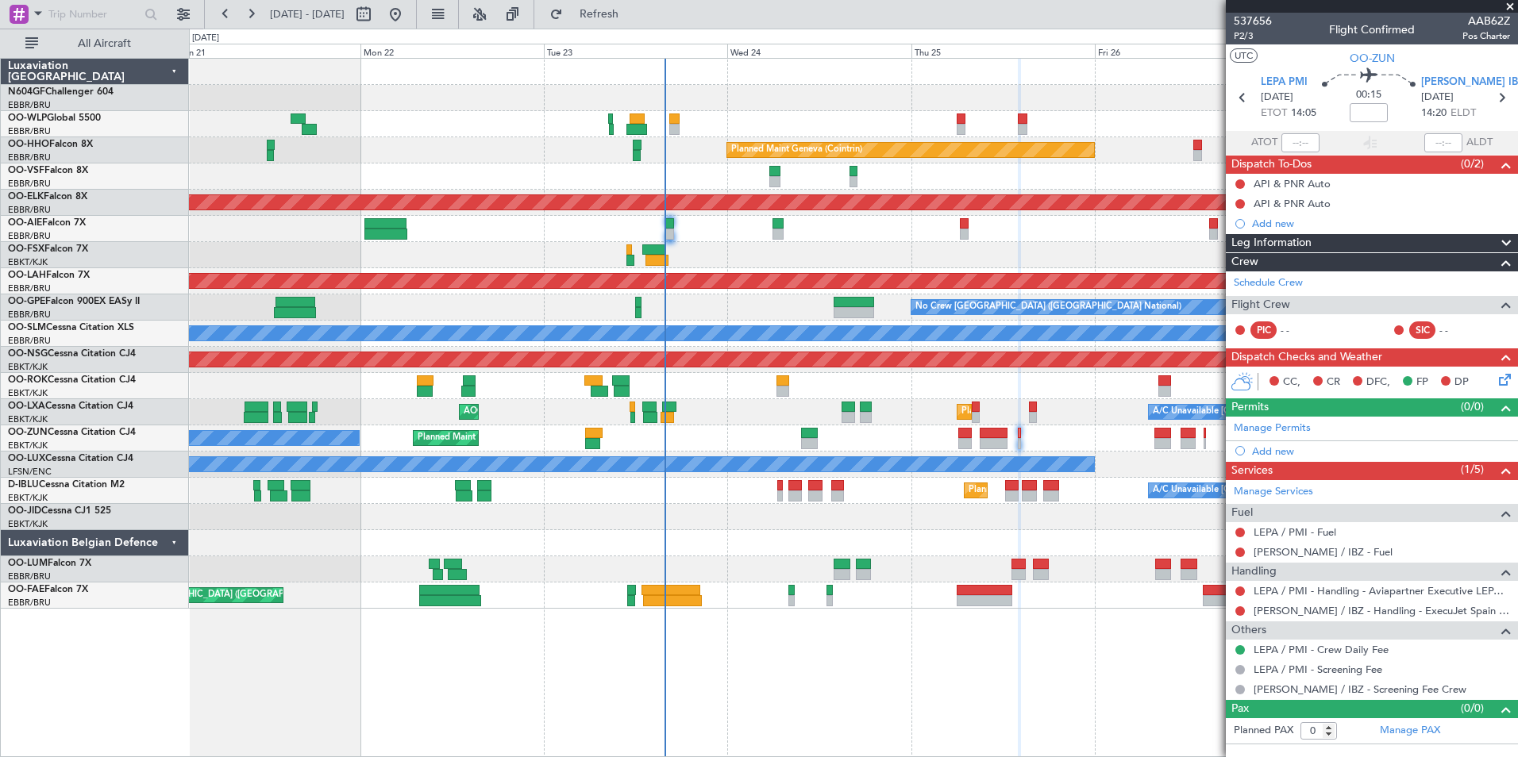
click at [1134, 436] on div "Planned Maint Kortrijk-Wevelgem Owner" at bounding box center [853, 438] width 1328 height 26
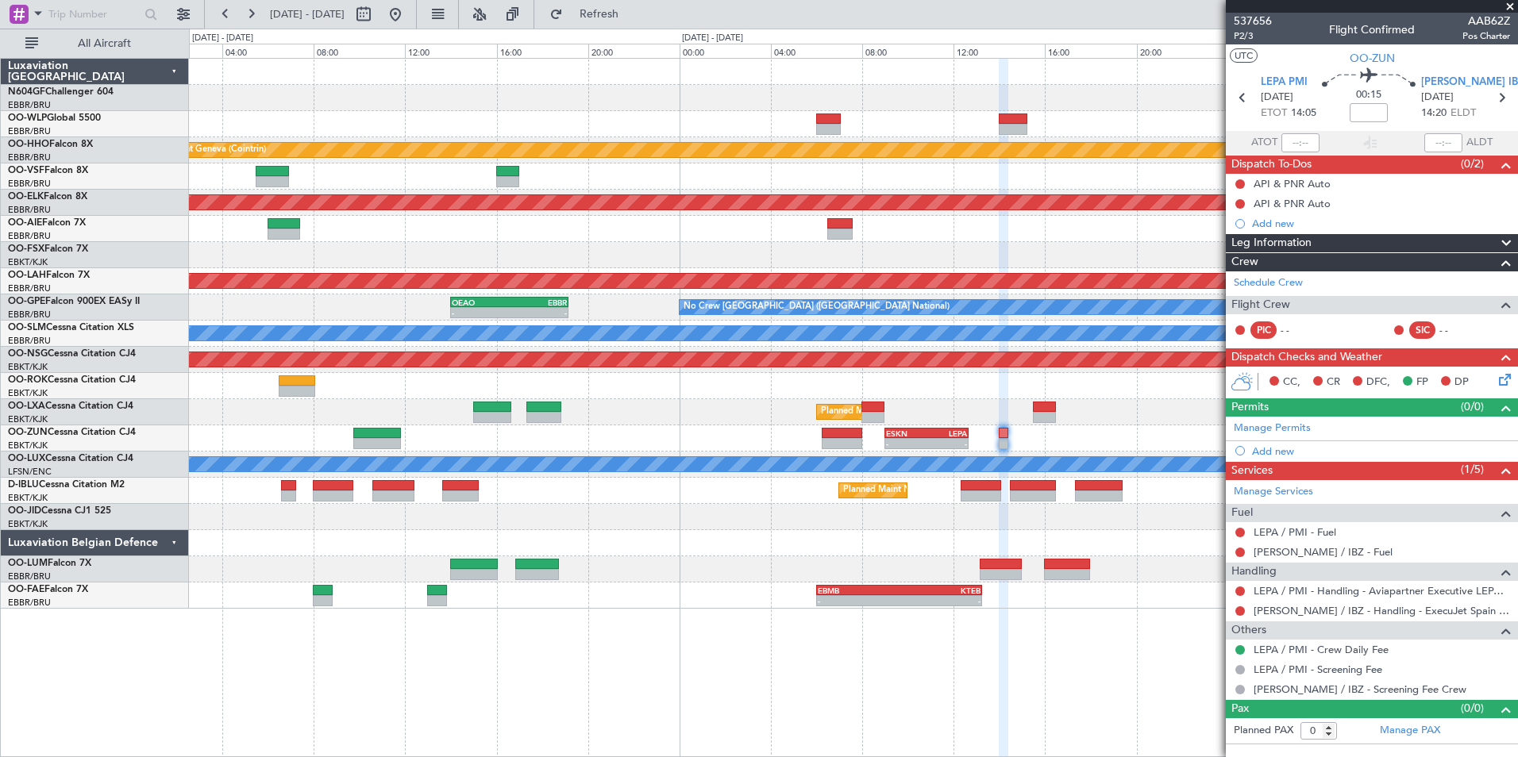
click at [1041, 430] on div "- - ESKN 09:00 Z LEPA 12:40 Z" at bounding box center [853, 438] width 1328 height 26
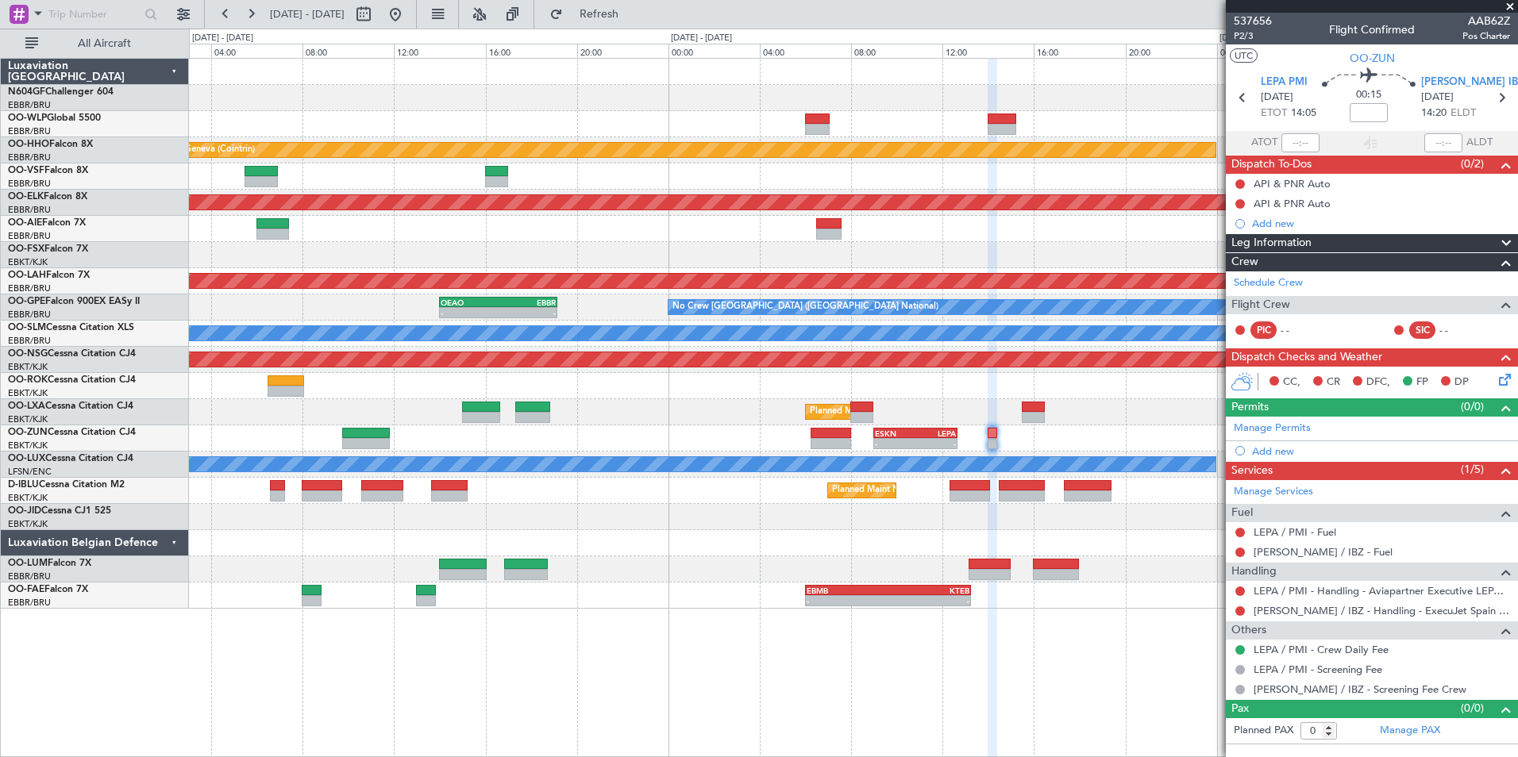
click at [1026, 442] on div "- - ESKN 09:00 Z LEPA 12:40 Z" at bounding box center [853, 438] width 1328 height 26
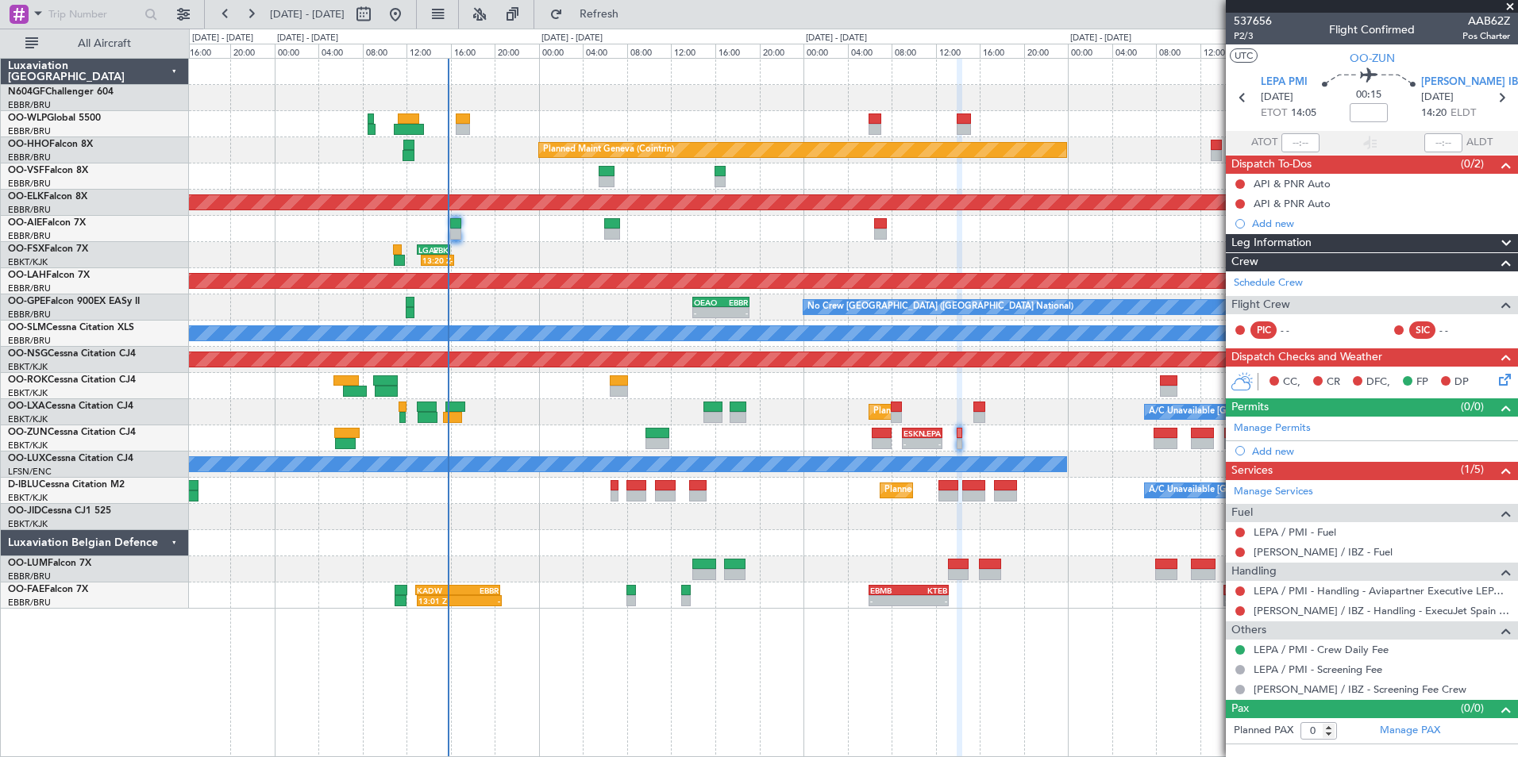
click at [988, 423] on div "Planned Maint Geneva (Cointrin) Planned Maint Kortrijk-Wevelgem Planned Maint L…" at bounding box center [853, 334] width 1328 height 550
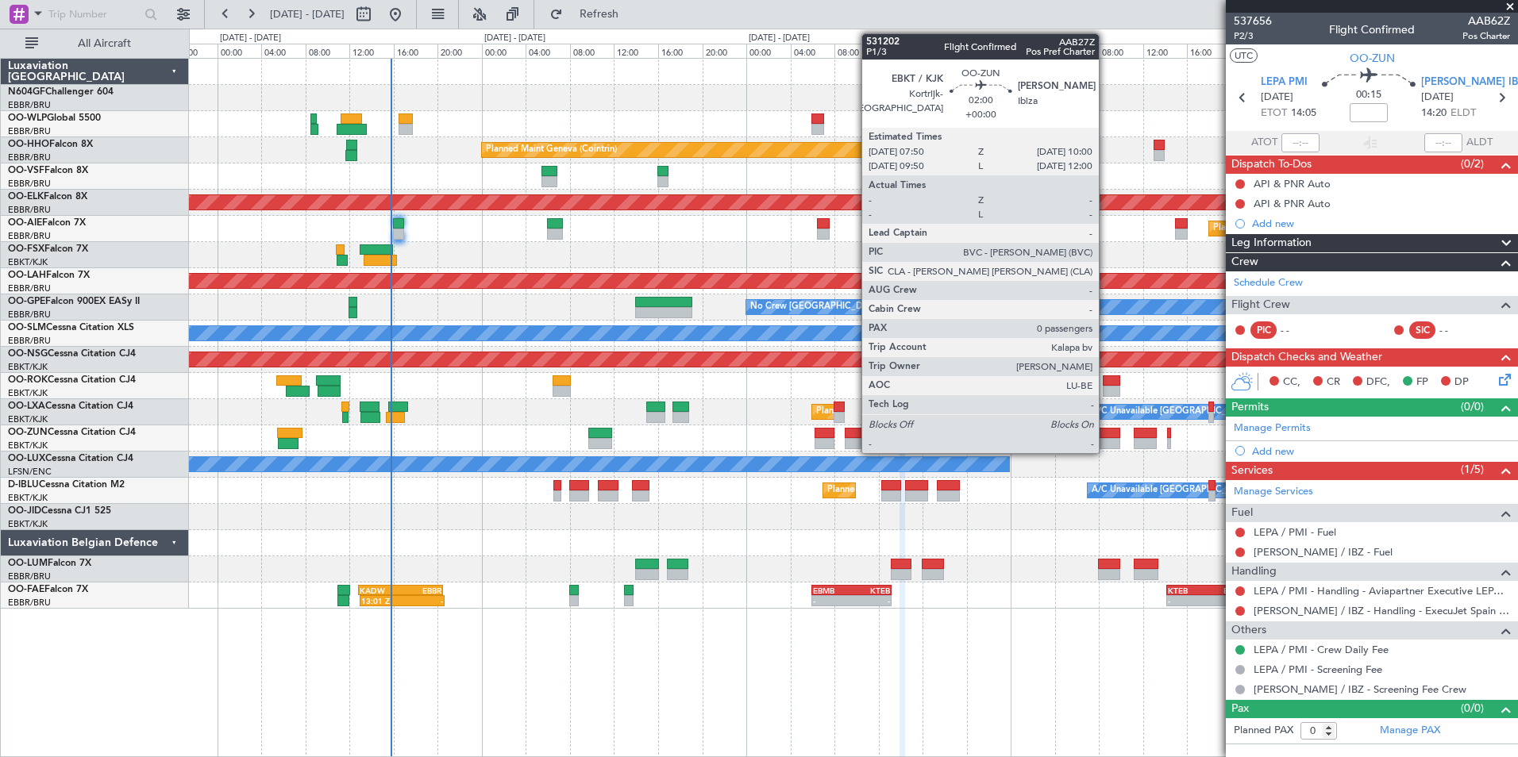
click at [1106, 442] on div at bounding box center [1108, 443] width 25 height 11
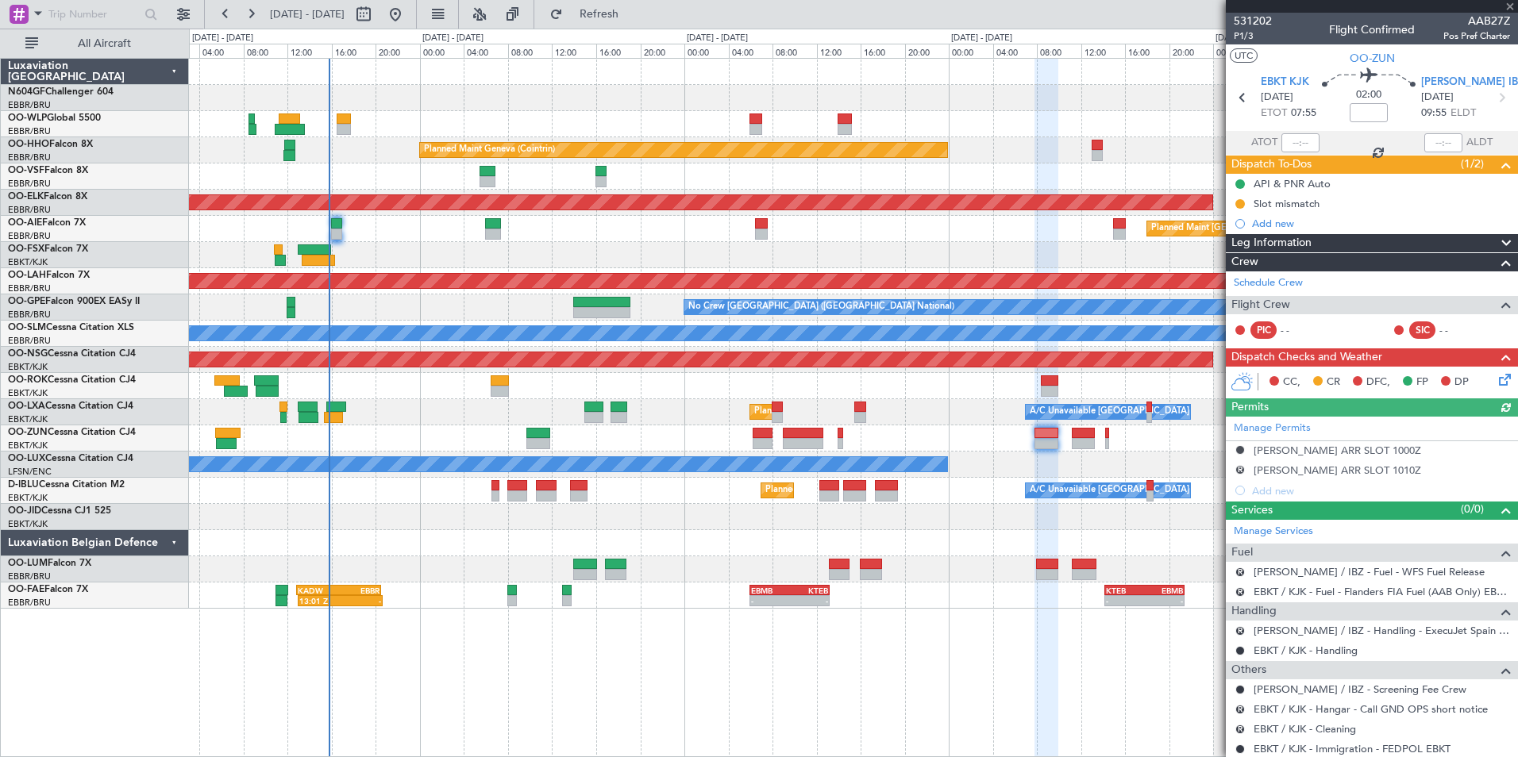
click at [1075, 465] on div "No Crew Nancy (Essey)" at bounding box center [853, 465] width 1328 height 26
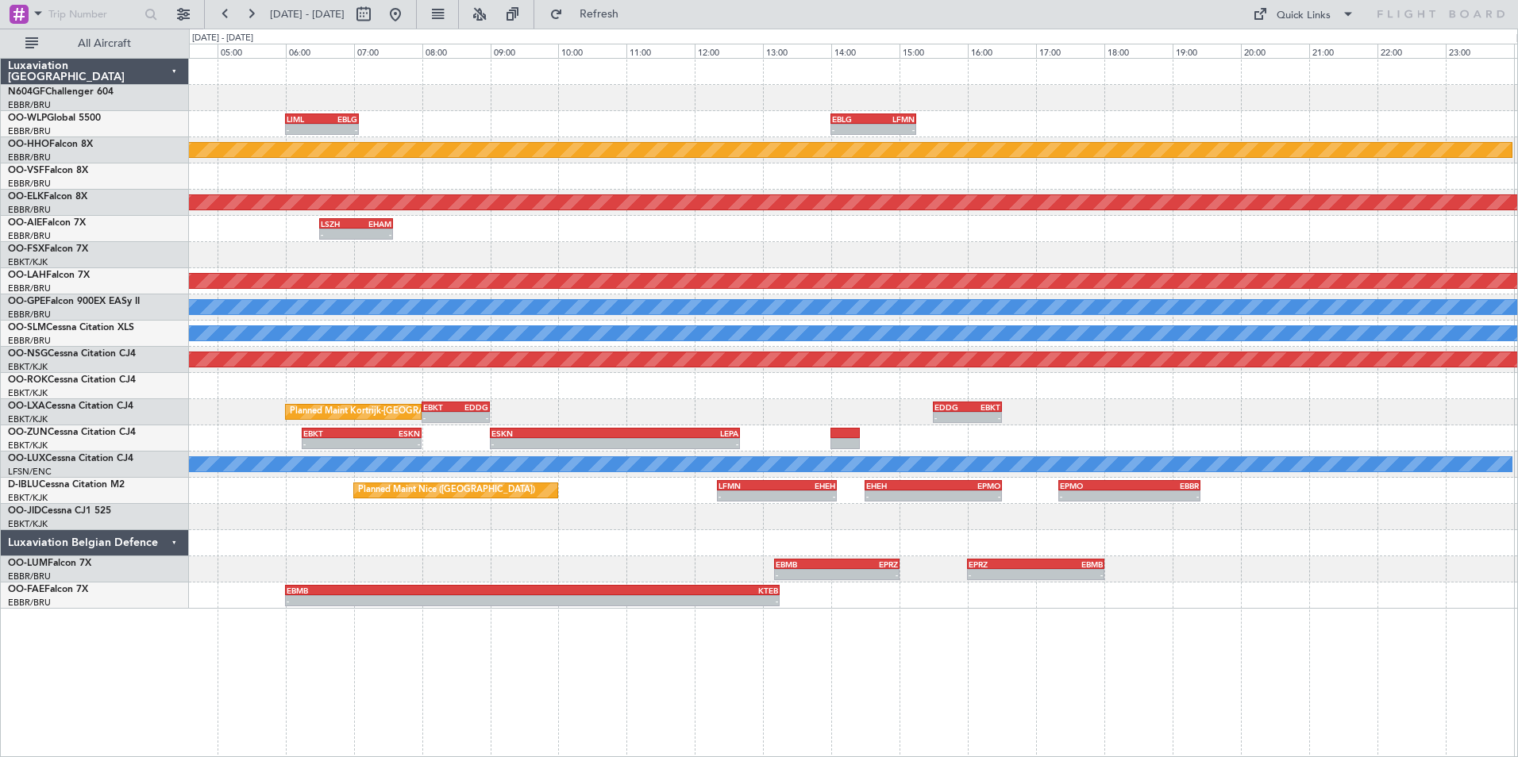
click at [804, 255] on div "- - LIML 06:00 Z EBLG 07:05 Z - - EBLG 14:00 Z LFMN 15:15 Z Planned Maint Genev…" at bounding box center [853, 334] width 1328 height 550
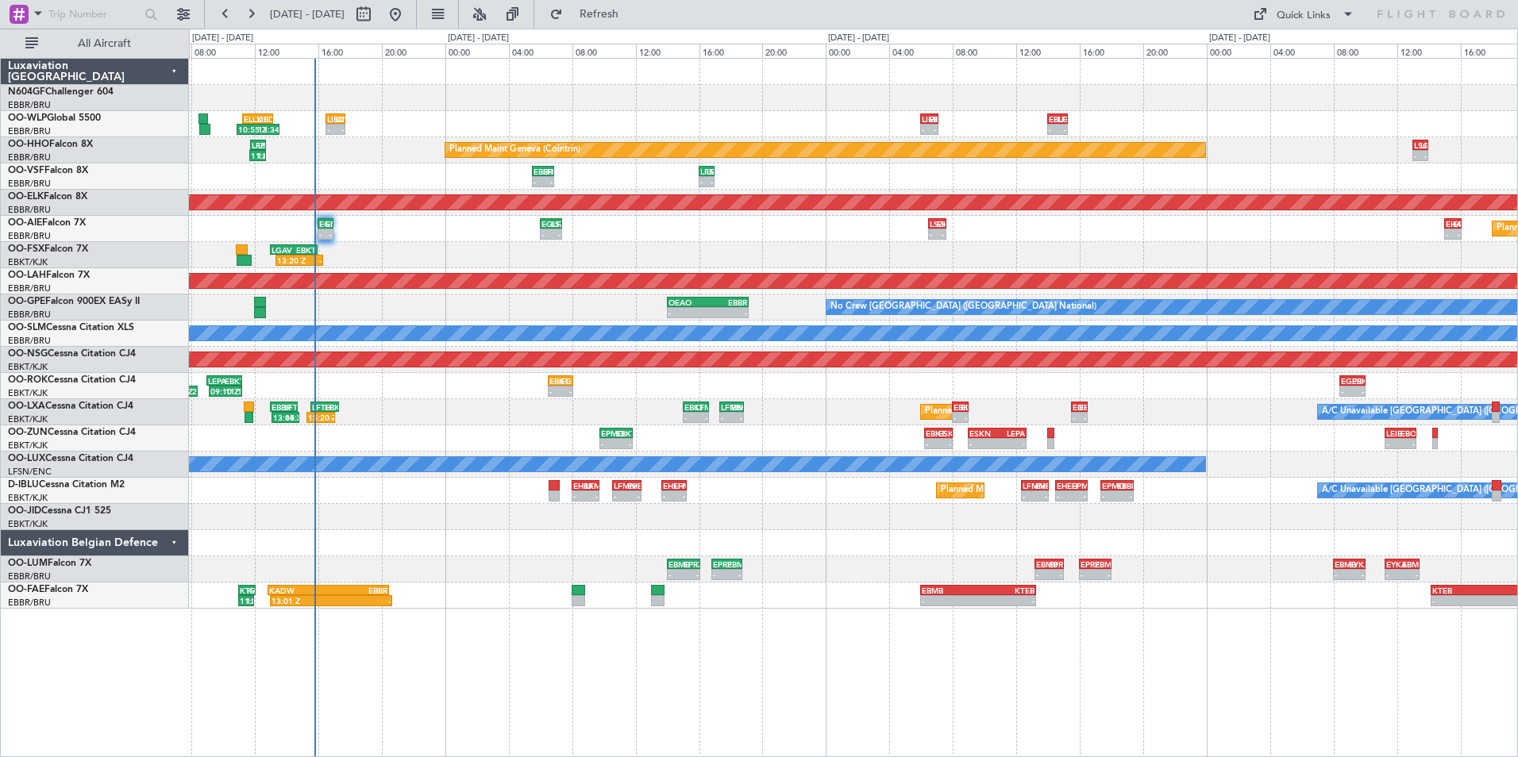
click at [824, 398] on div "EGPE 08:25 Z EBKT 10:00 Z - - EBKT 06:30 Z EGPE 08:05 Z - - LEPA 09:00 Z EBKT 1…" at bounding box center [853, 386] width 1328 height 26
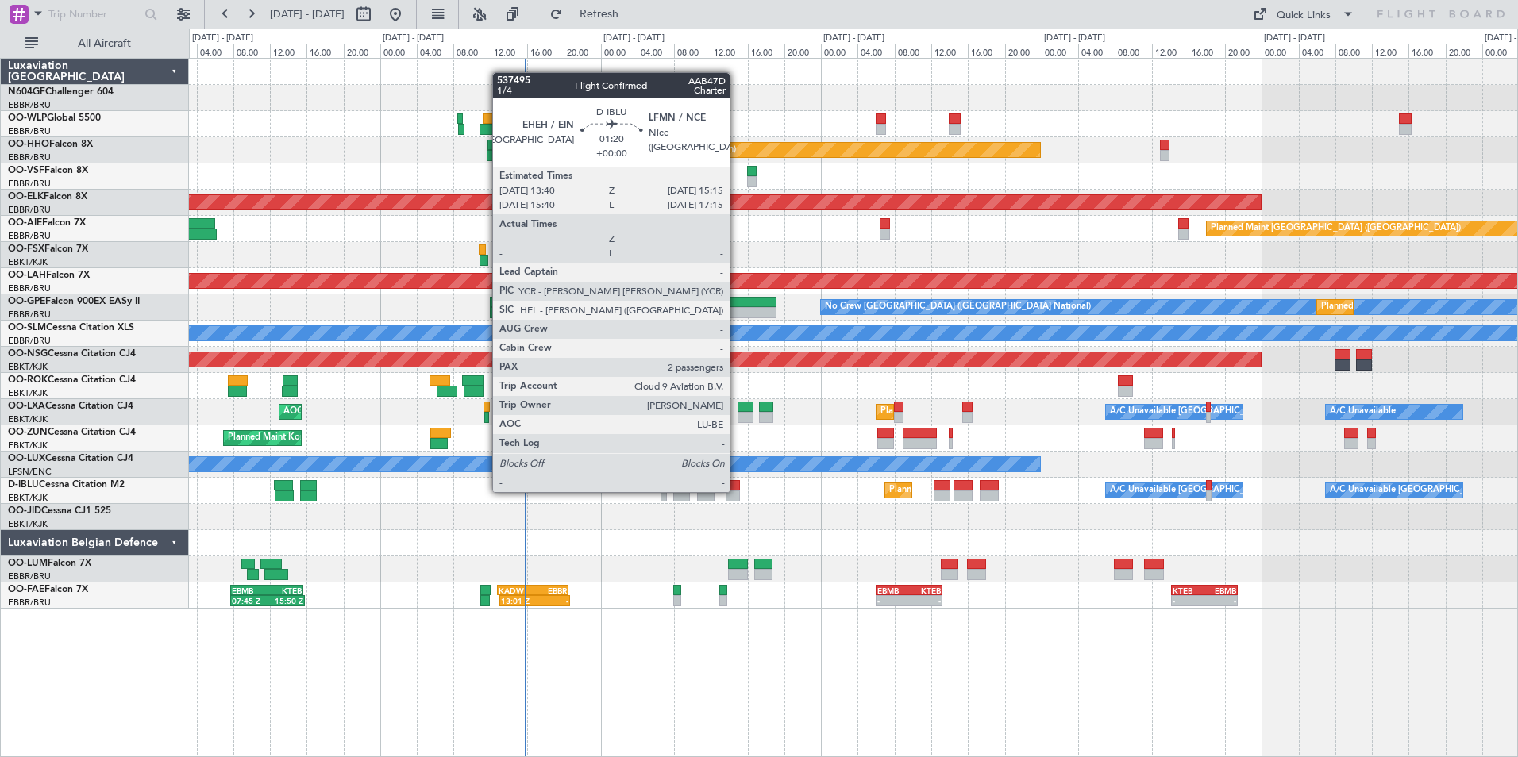
click at [737, 491] on div at bounding box center [732, 496] width 15 height 11
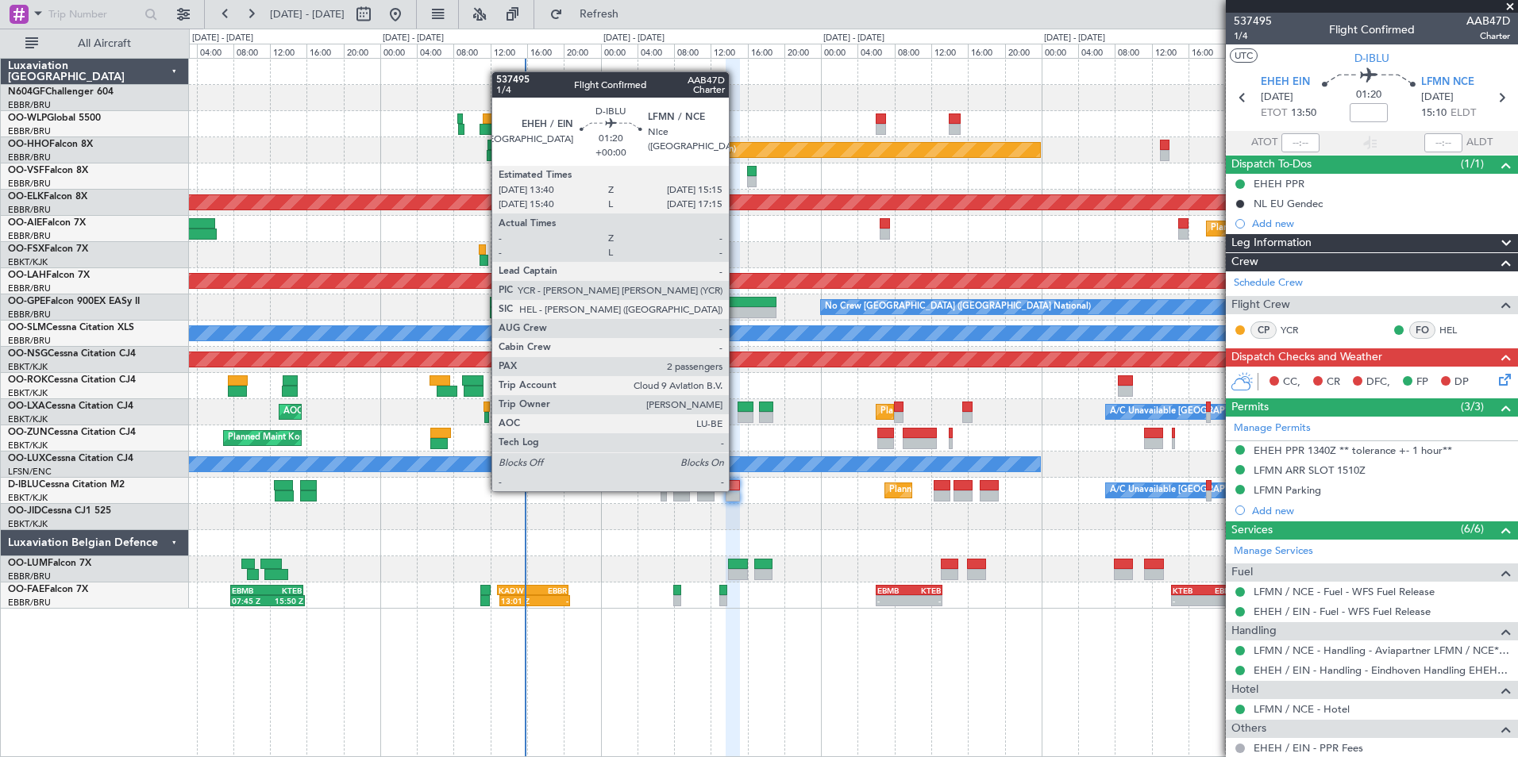
click at [736, 490] on div at bounding box center [732, 485] width 15 height 11
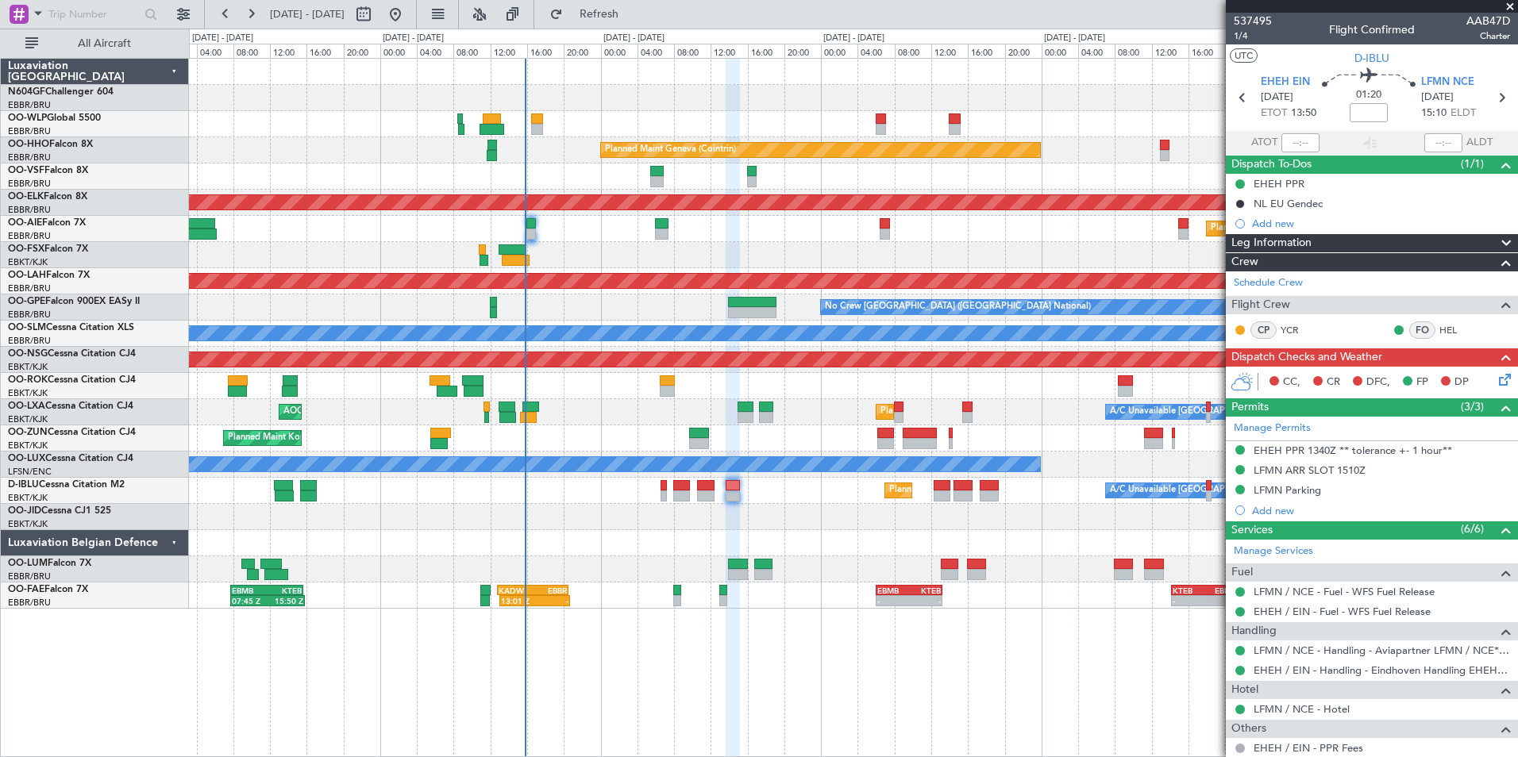
click at [764, 501] on div "Planned Maint Nice (Côte d'Azur Airport) A/C Unavailable Brussels (Brussels Nat…" at bounding box center [853, 491] width 1328 height 26
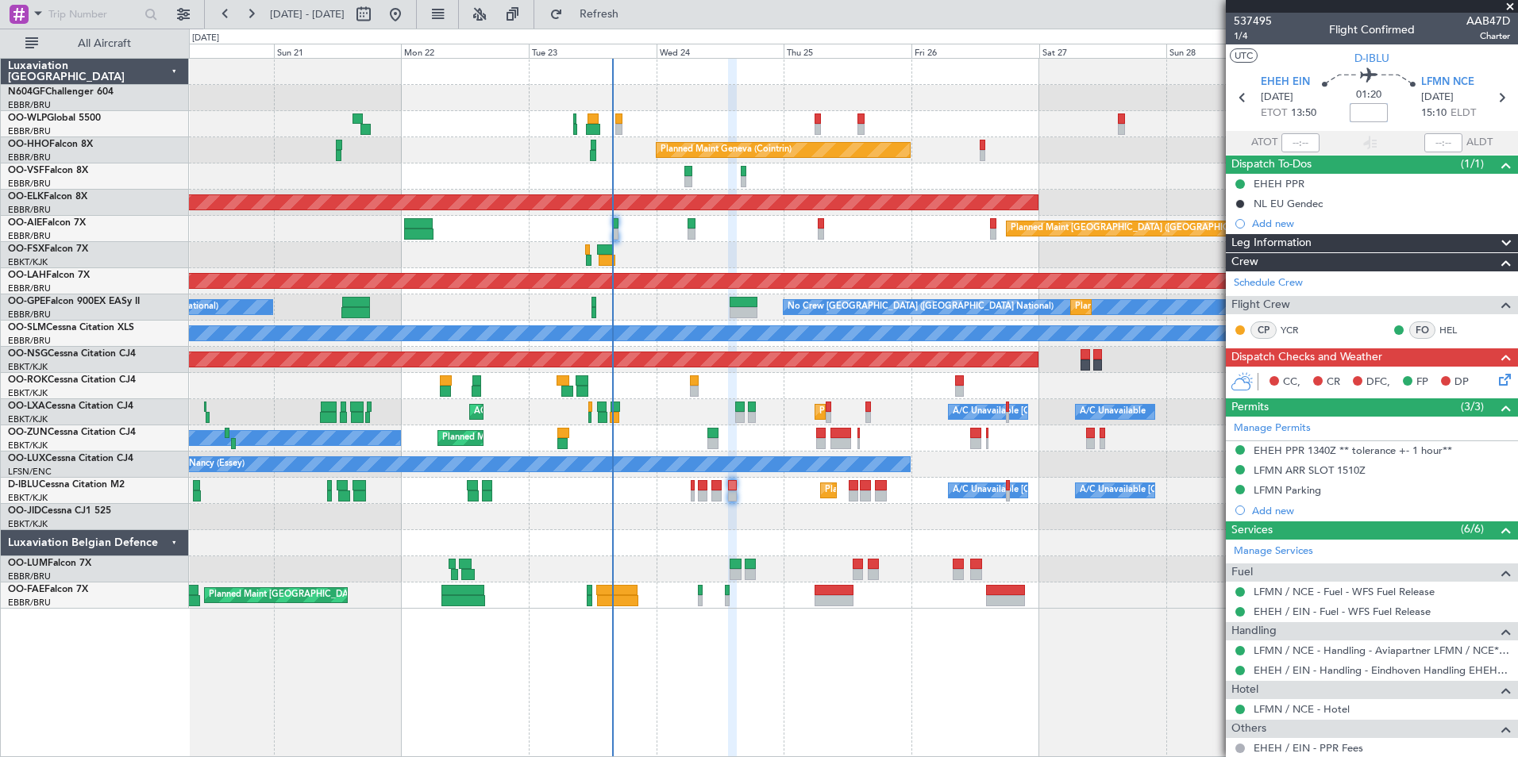
click at [1364, 114] on input at bounding box center [1368, 112] width 38 height 19
click at [1156, 212] on div "Planned Maint Kortrijk-[GEOGRAPHIC_DATA]" at bounding box center [853, 203] width 1328 height 26
type input "+00:20"
click at [1295, 469] on div "LFMN ARR SLOT 1510Z" at bounding box center [1309, 470] width 112 height 13
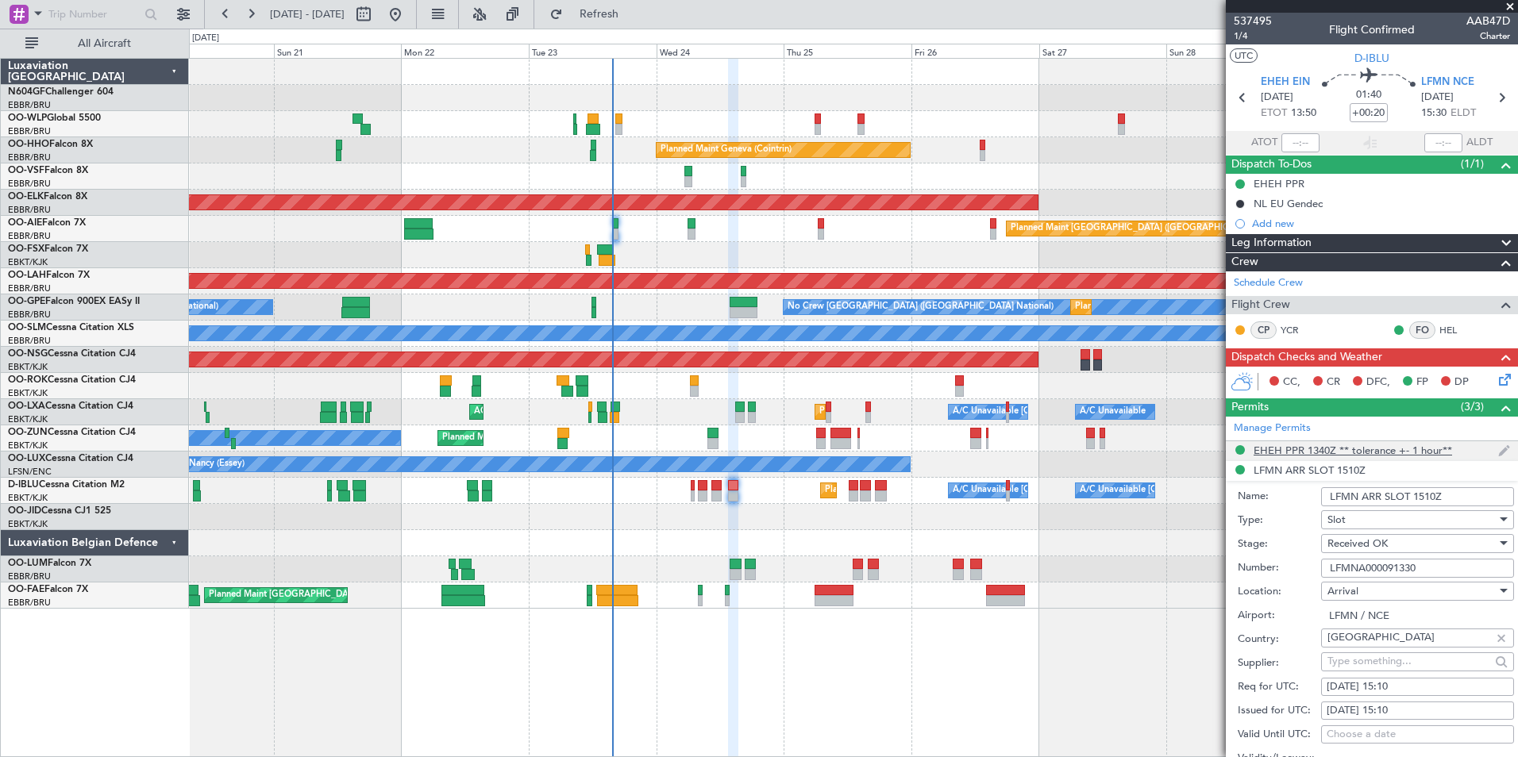
scroll to position [238, 0]
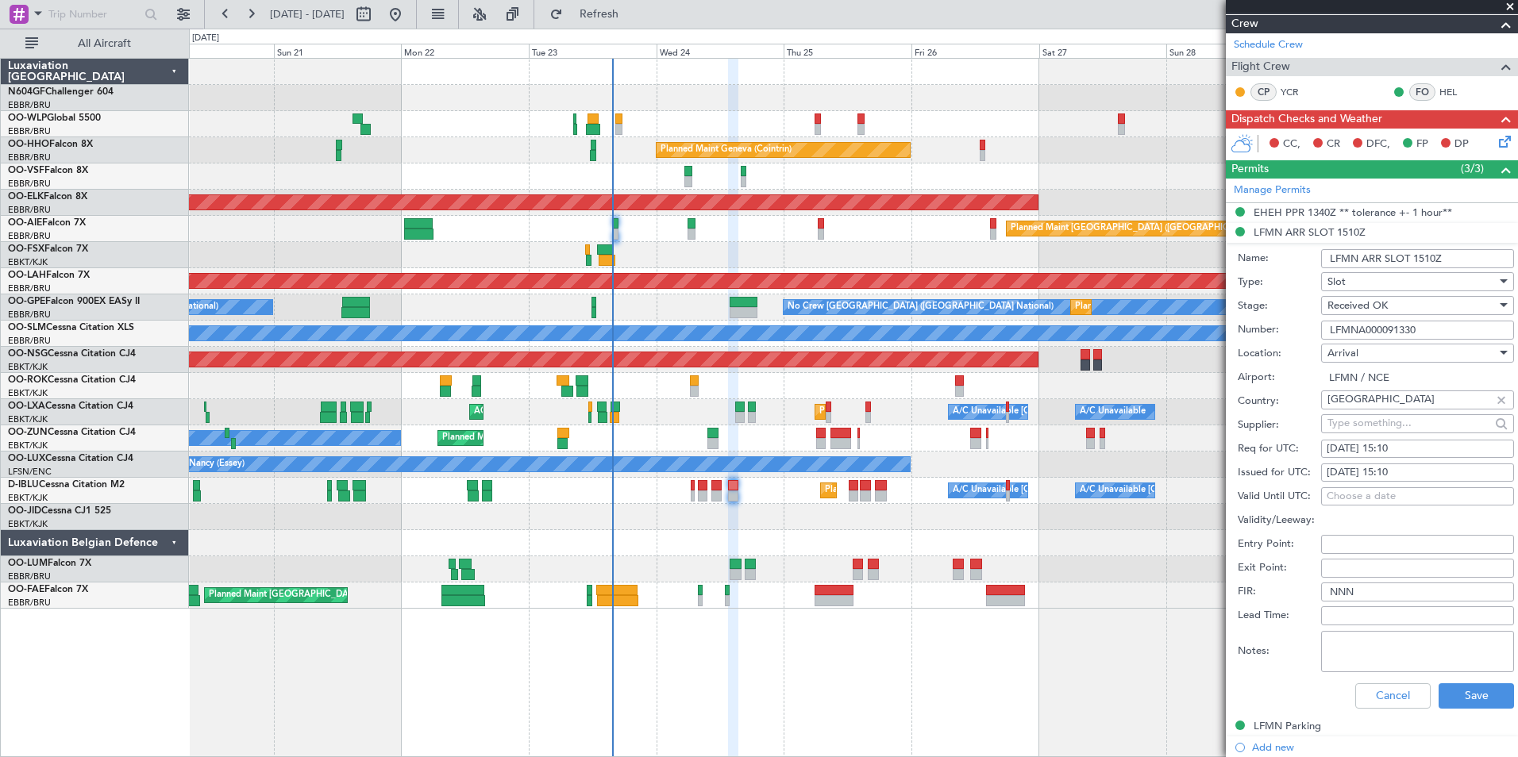
click at [1422, 448] on div "24/09/2025 15:10" at bounding box center [1417, 449] width 182 height 16
select select "9"
select select "2025"
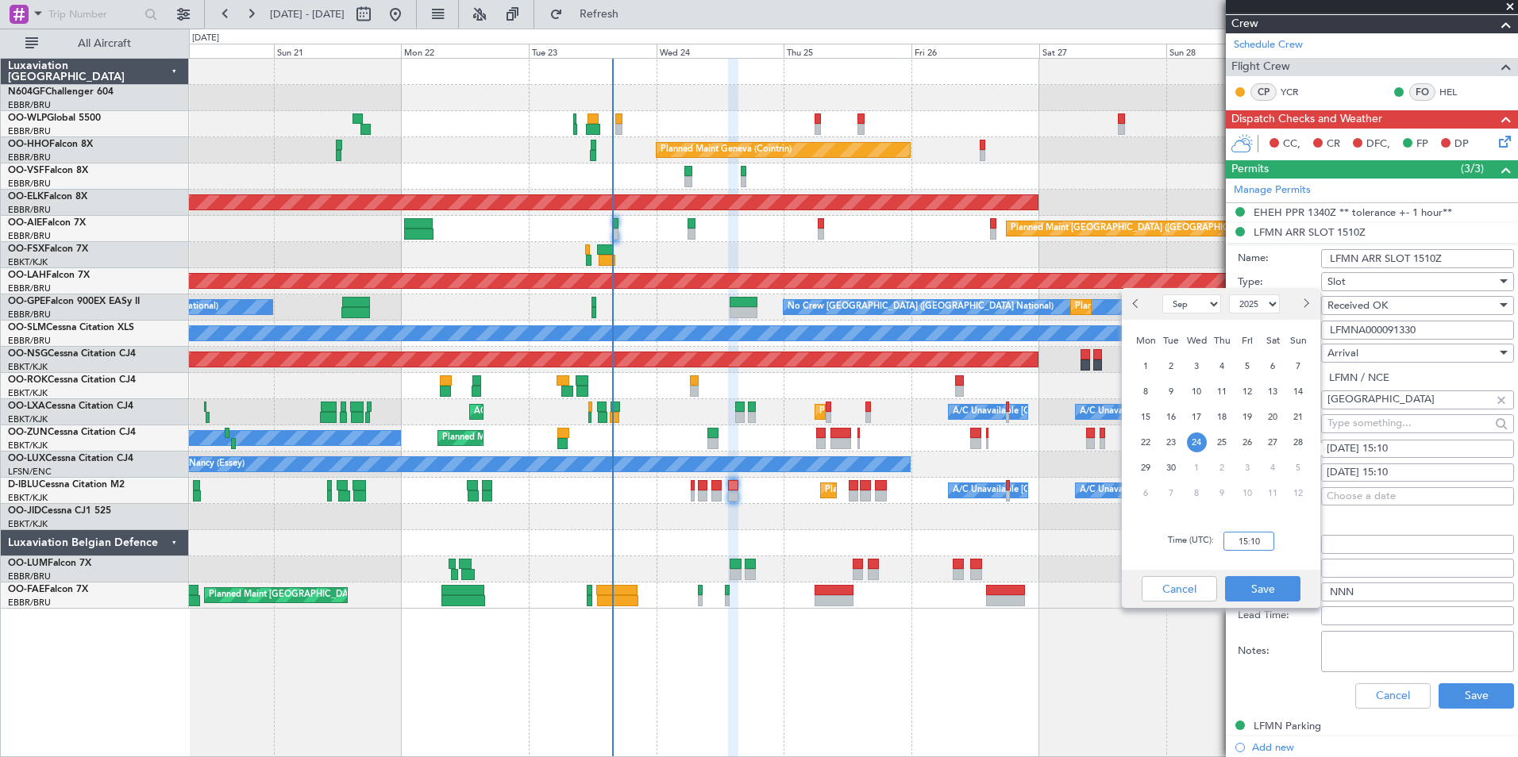
click at [1262, 538] on input "15:10" at bounding box center [1248, 541] width 51 height 19
type input "15:35"
click at [1294, 530] on div "Time (UTC): 15:35" at bounding box center [1221, 541] width 198 height 57
click at [1276, 579] on button "Save" at bounding box center [1262, 588] width 75 height 25
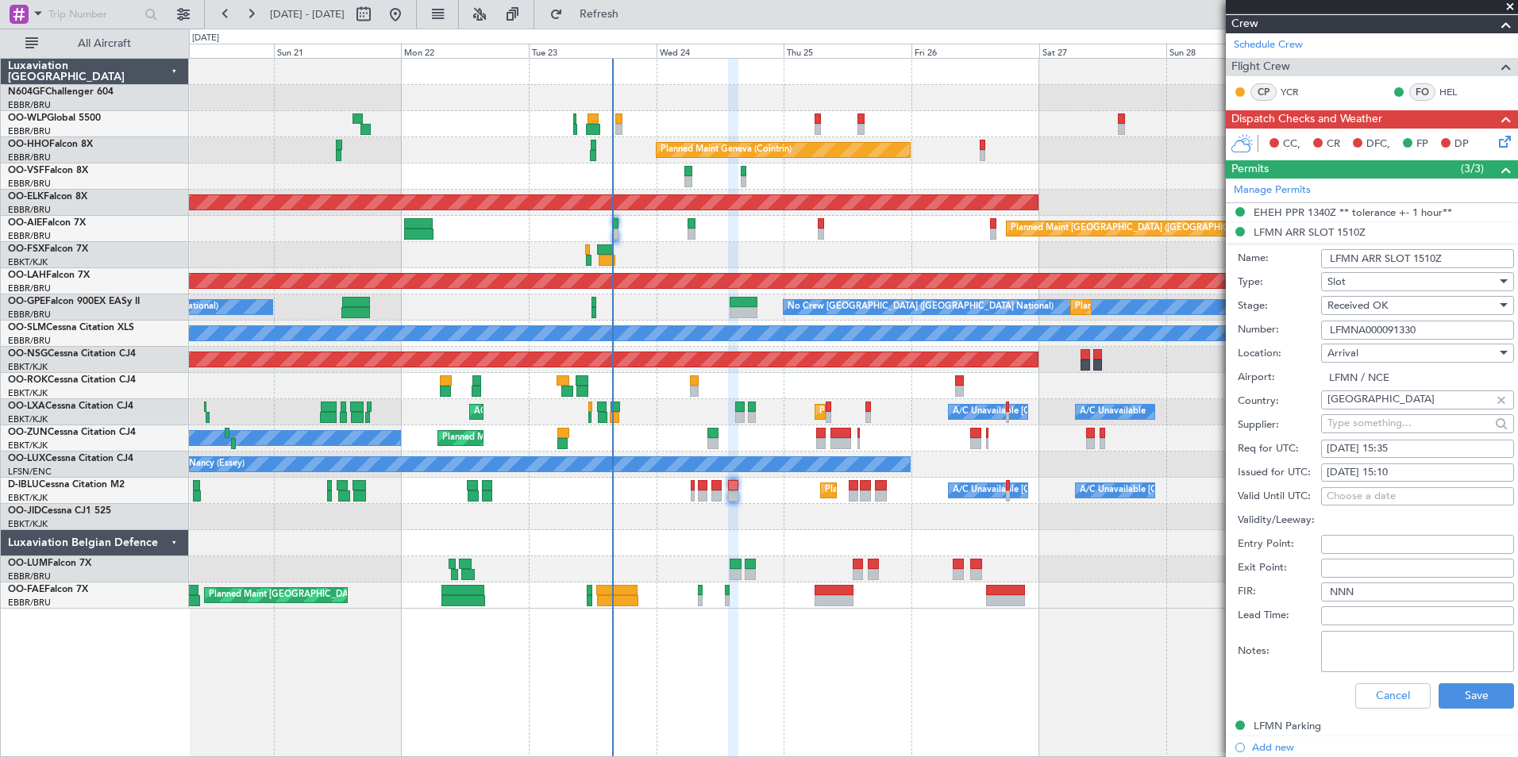
click at [1395, 470] on div "24/09/2025 15:10" at bounding box center [1417, 473] width 182 height 16
select select "9"
select select "2025"
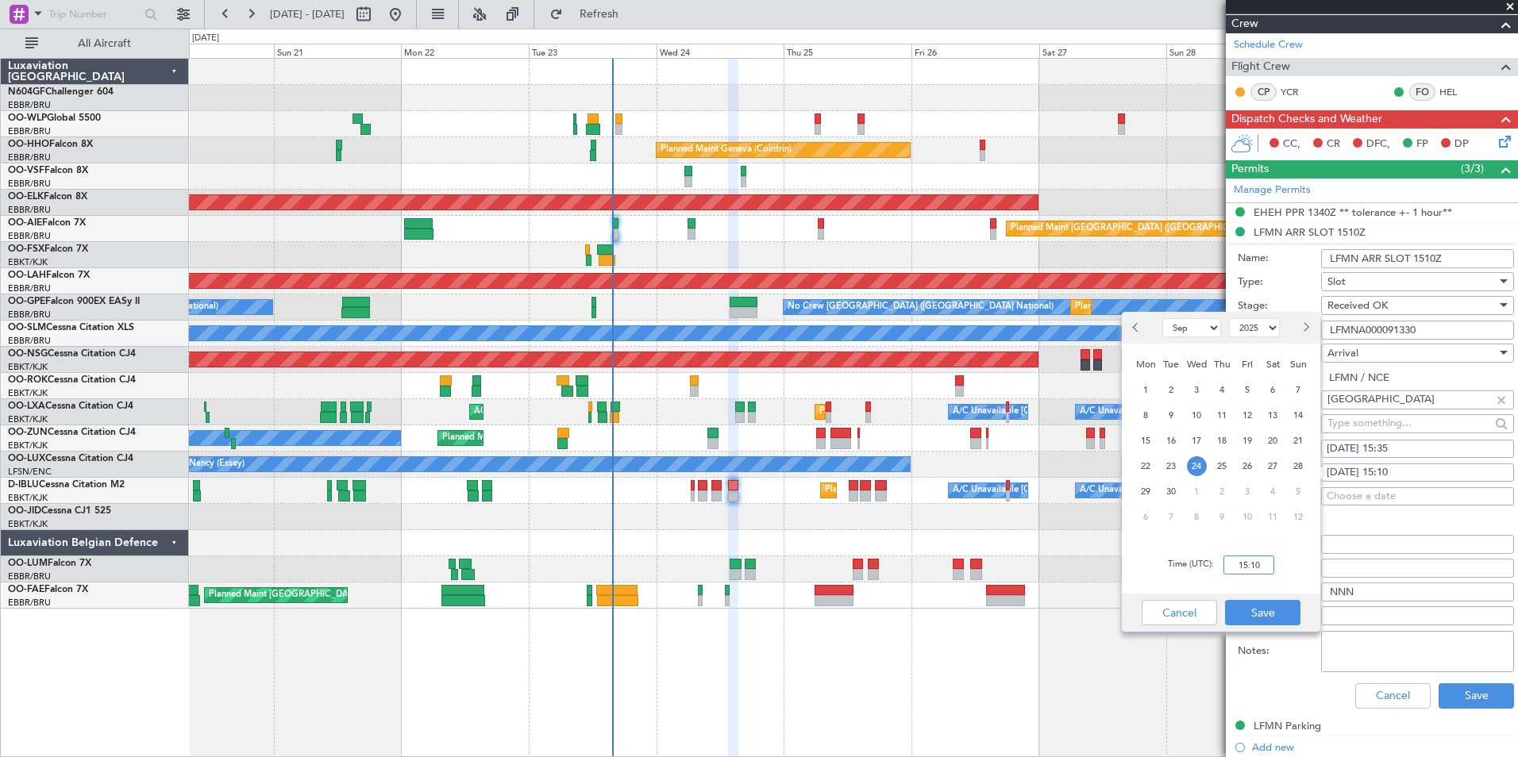
click at [1253, 562] on input "15:10" at bounding box center [1248, 565] width 51 height 19
type input "15:35"
click at [1273, 586] on div "Time (UTC): 15:35" at bounding box center [1221, 565] width 198 height 57
click at [1269, 605] on button "Save" at bounding box center [1262, 612] width 75 height 25
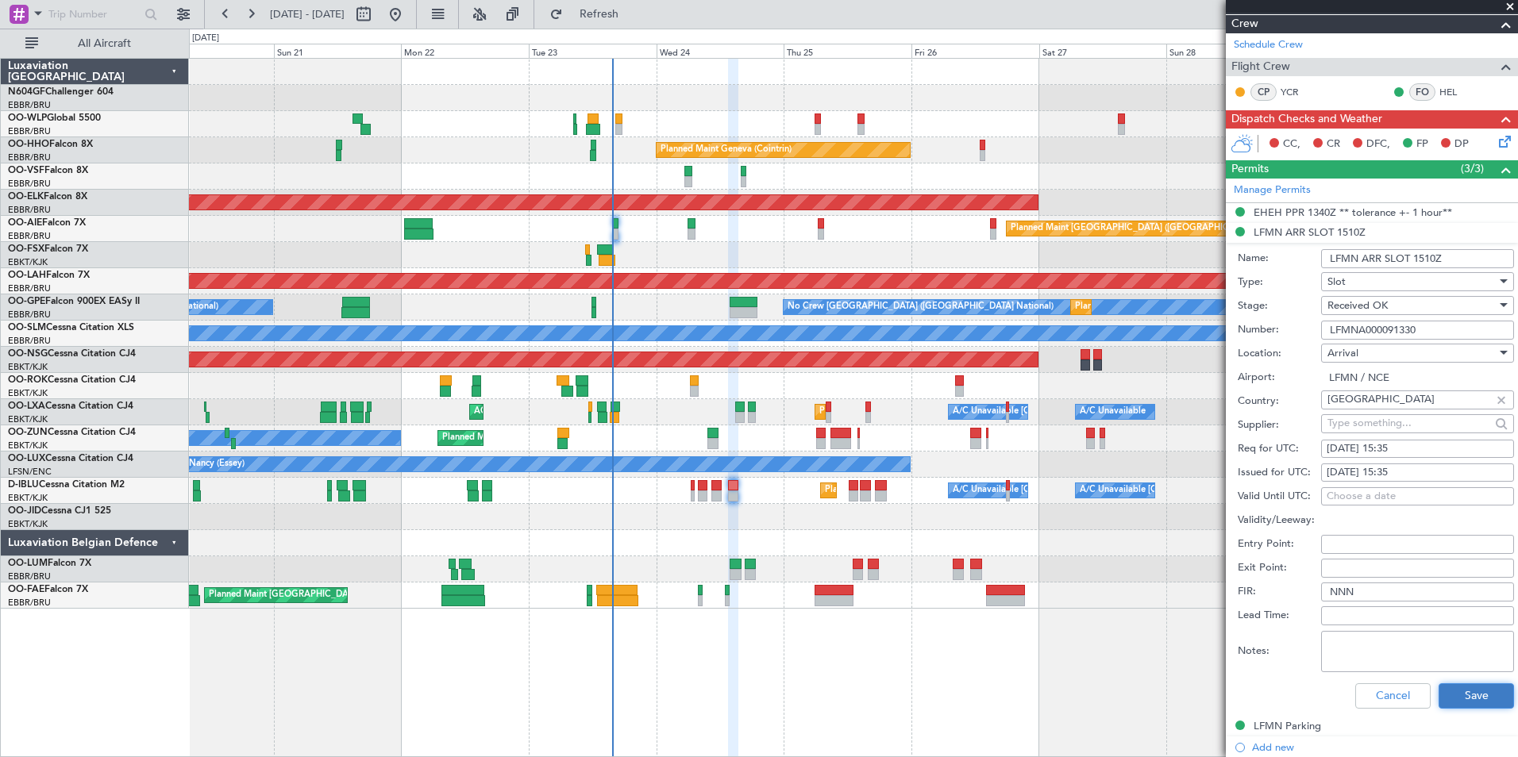
click at [1472, 702] on button "Save" at bounding box center [1475, 695] width 75 height 25
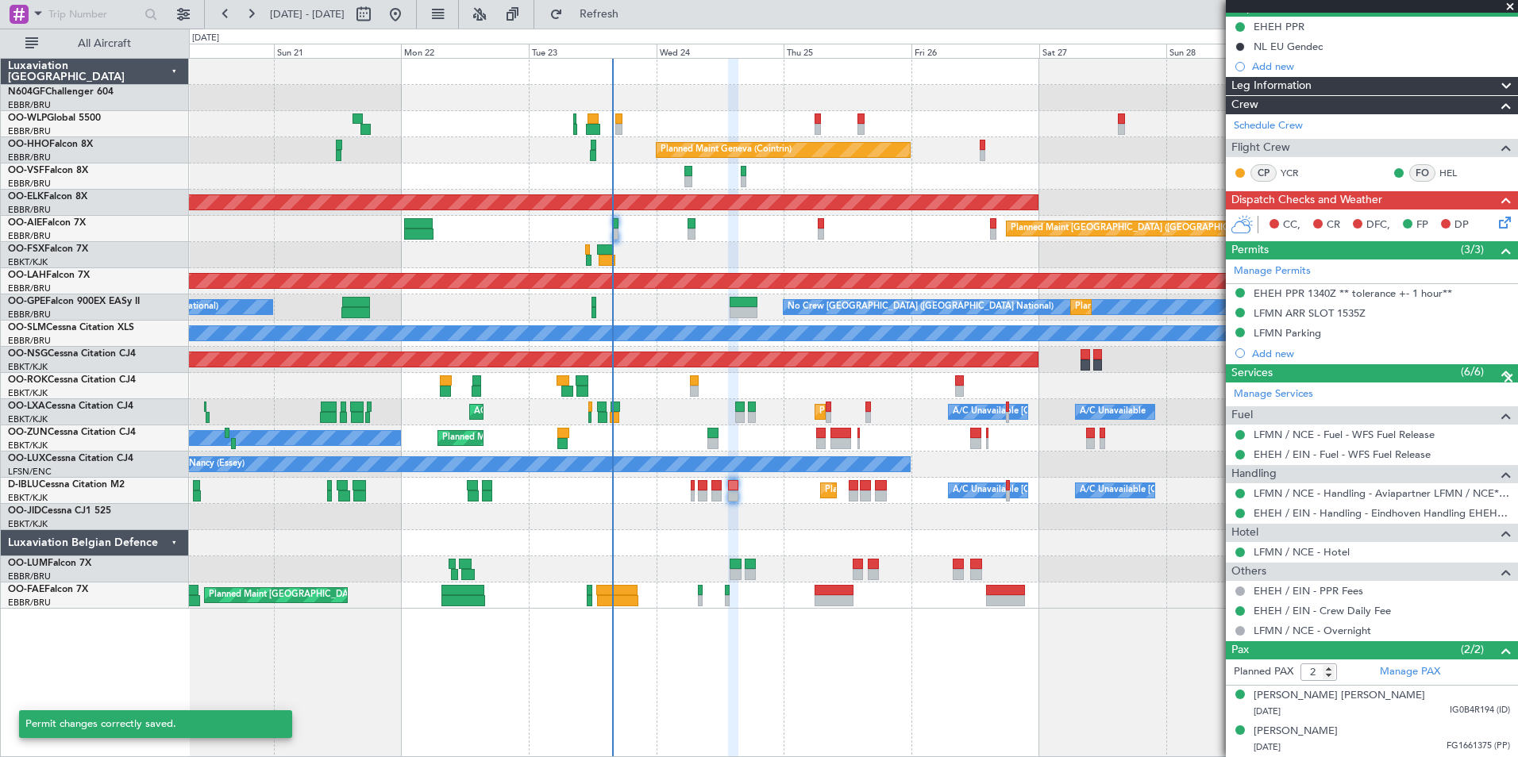
scroll to position [156, 0]
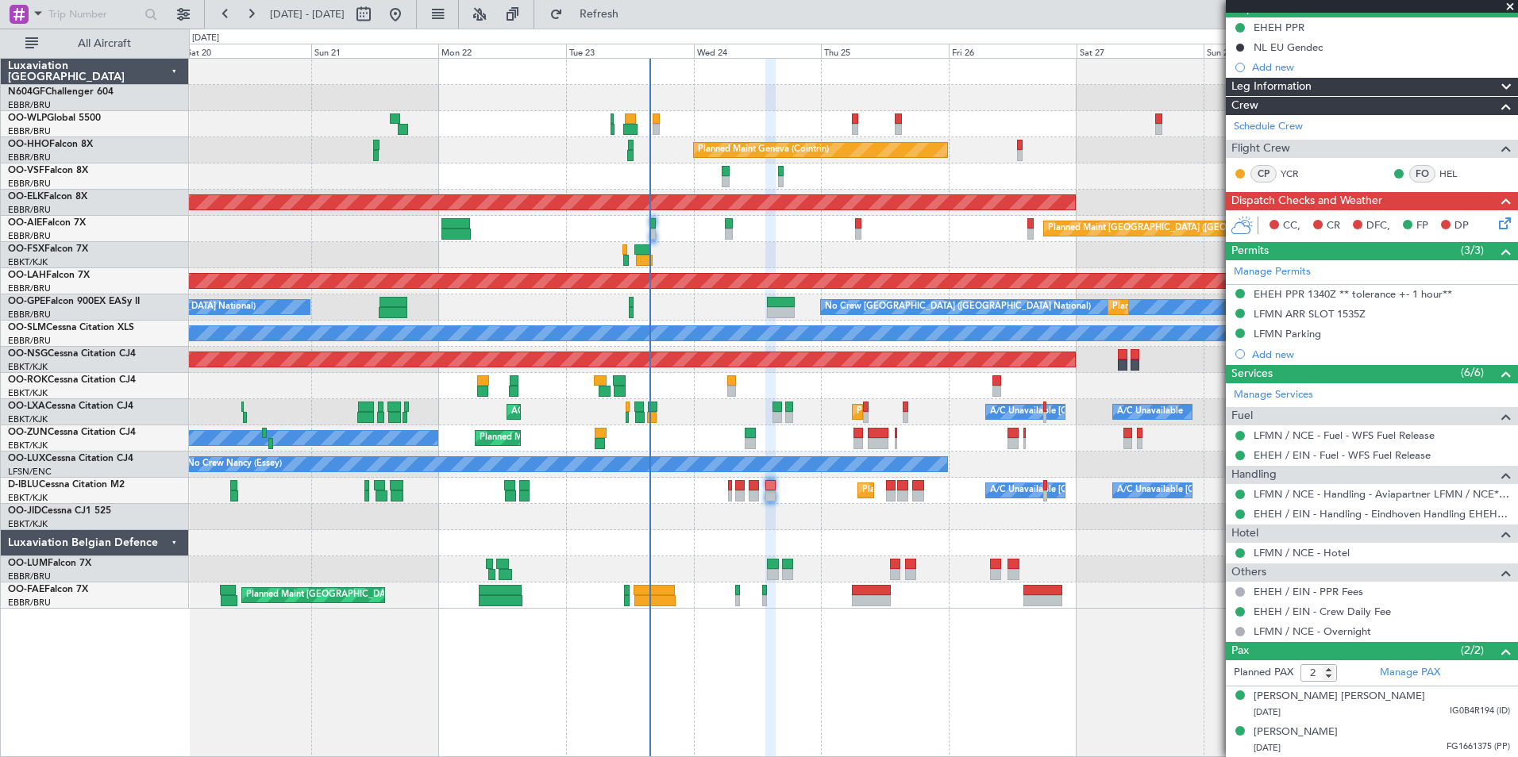
click at [823, 509] on div "Planned Maint Kortrijk-[GEOGRAPHIC_DATA]" at bounding box center [853, 517] width 1328 height 26
click at [834, 528] on div "Planned Maint Liege Planned Maint Milan (Linate) Planned Maint Geneva (Cointrin…" at bounding box center [853, 334] width 1328 height 550
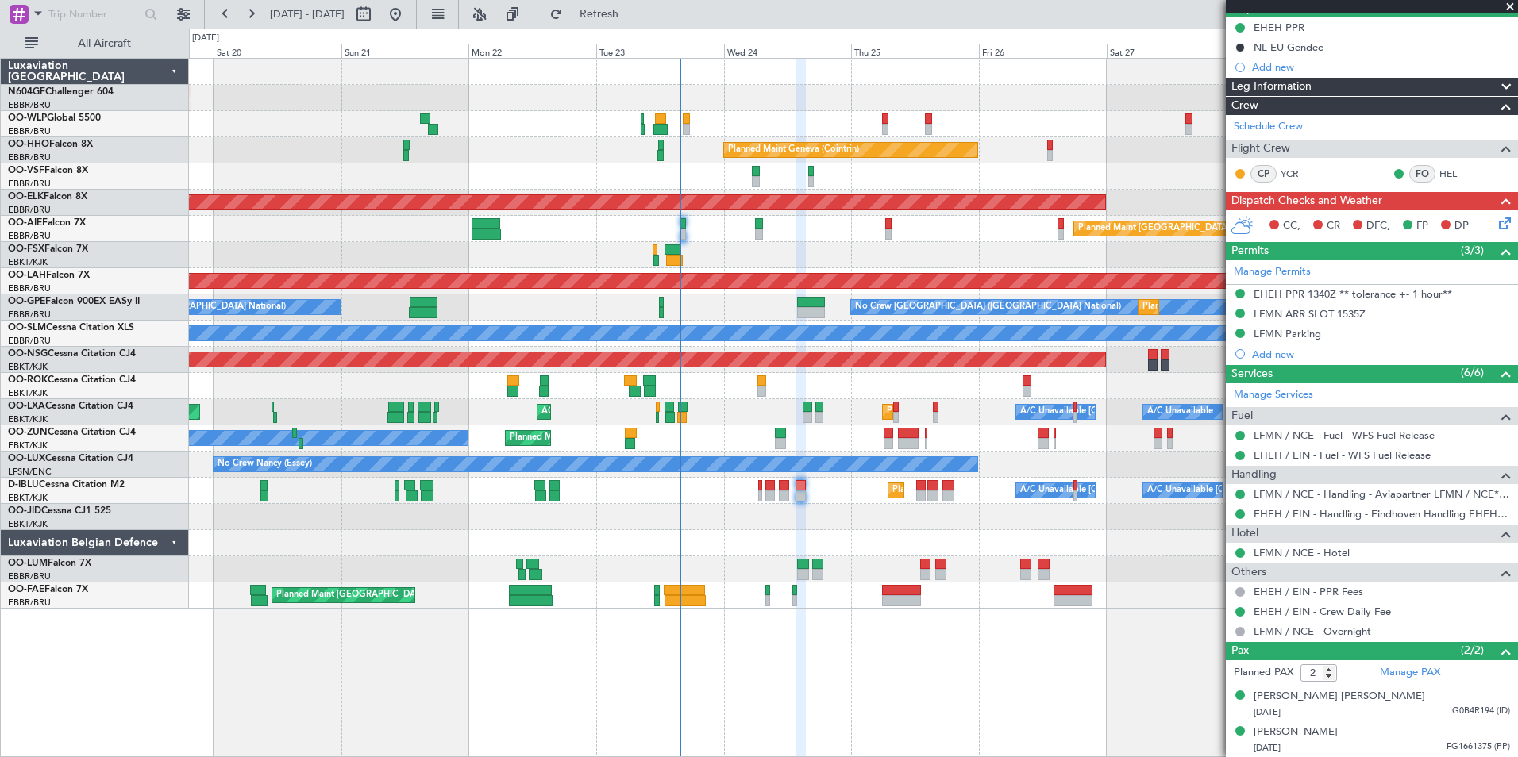
click at [1495, 225] on icon at bounding box center [1501, 220] width 13 height 13
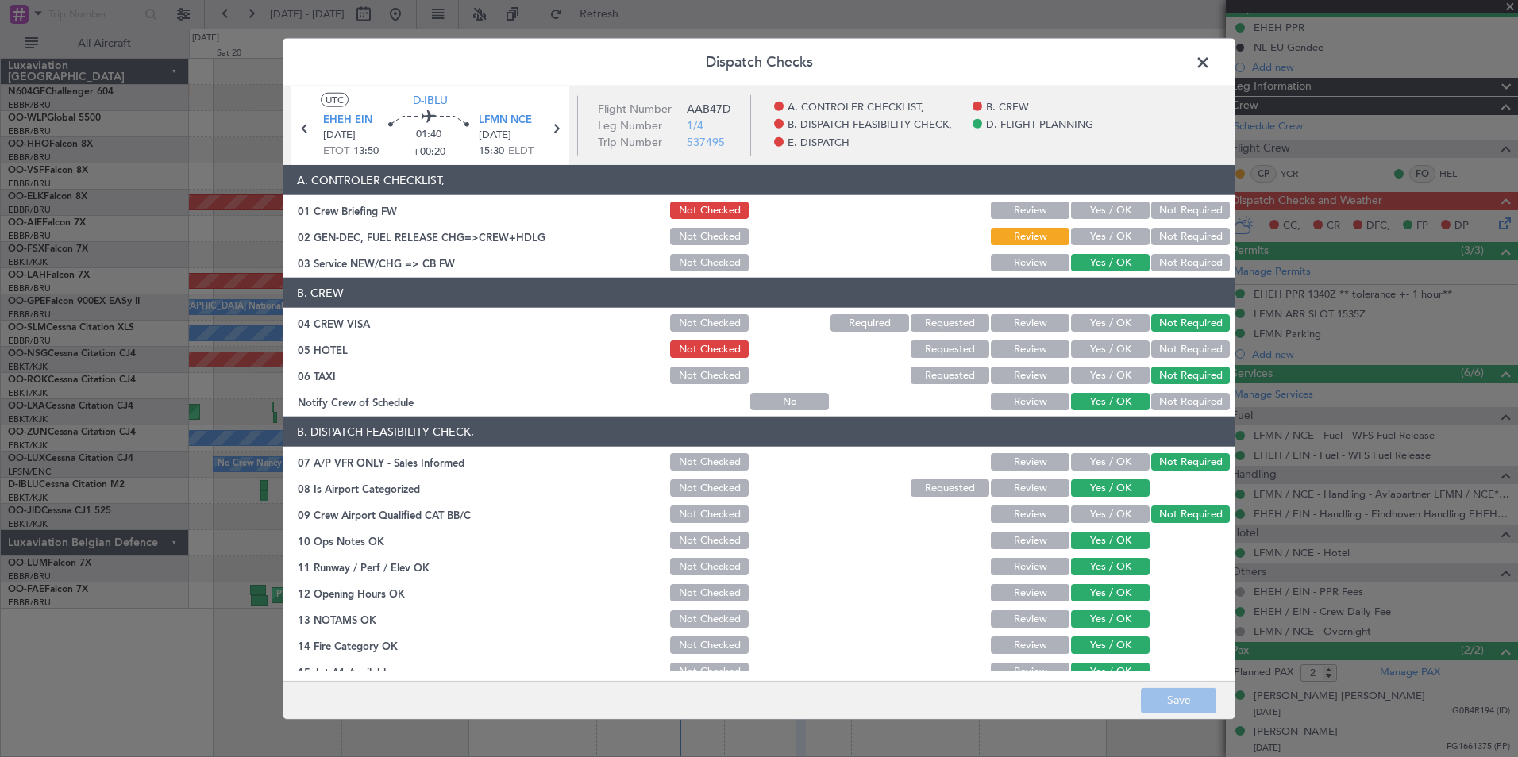
click at [1166, 349] on button "Not Required" at bounding box center [1190, 349] width 79 height 17
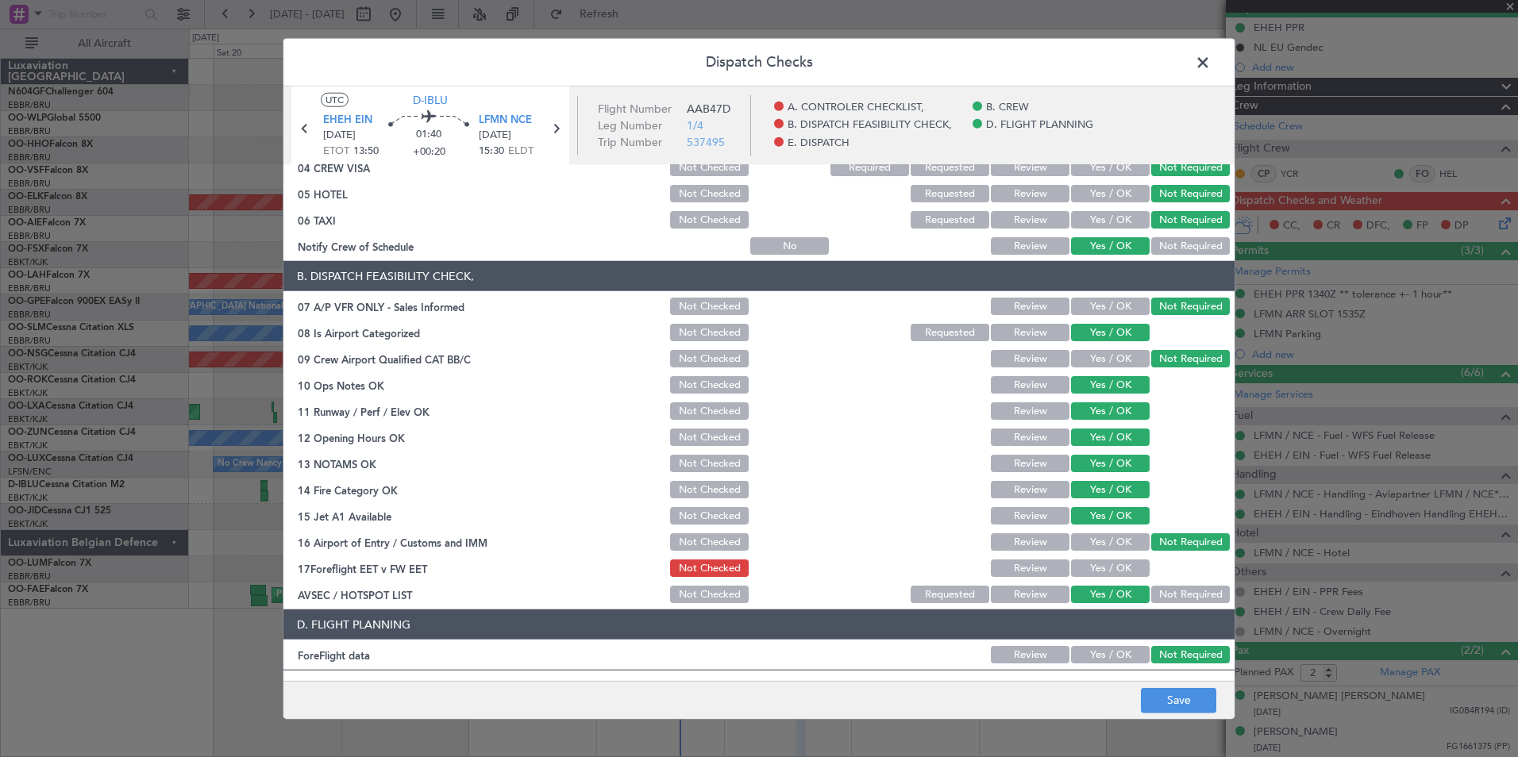
scroll to position [294, 0]
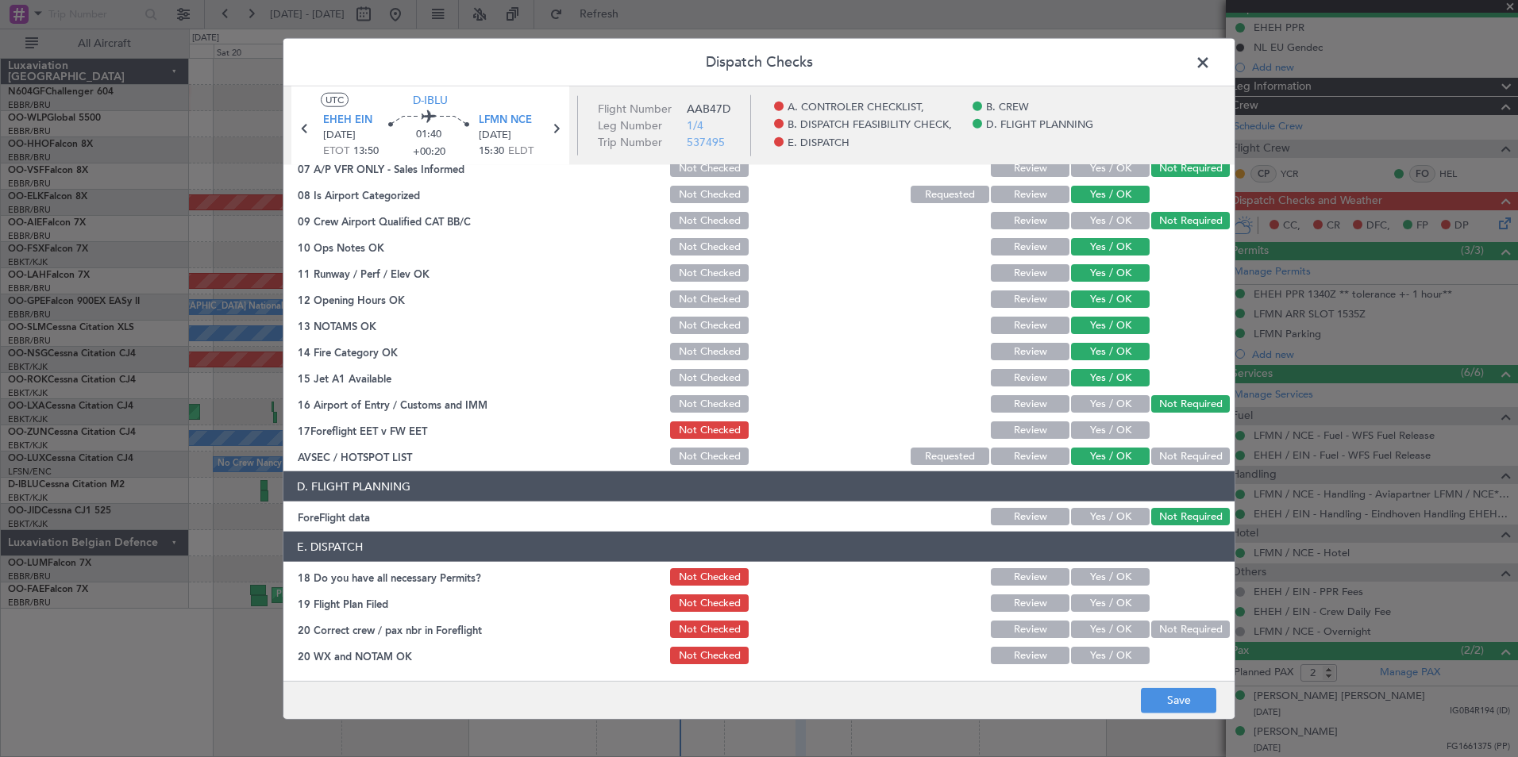
click at [1096, 426] on button "Yes / OK" at bounding box center [1110, 429] width 79 height 17
click at [1195, 703] on button "Save" at bounding box center [1178, 699] width 75 height 25
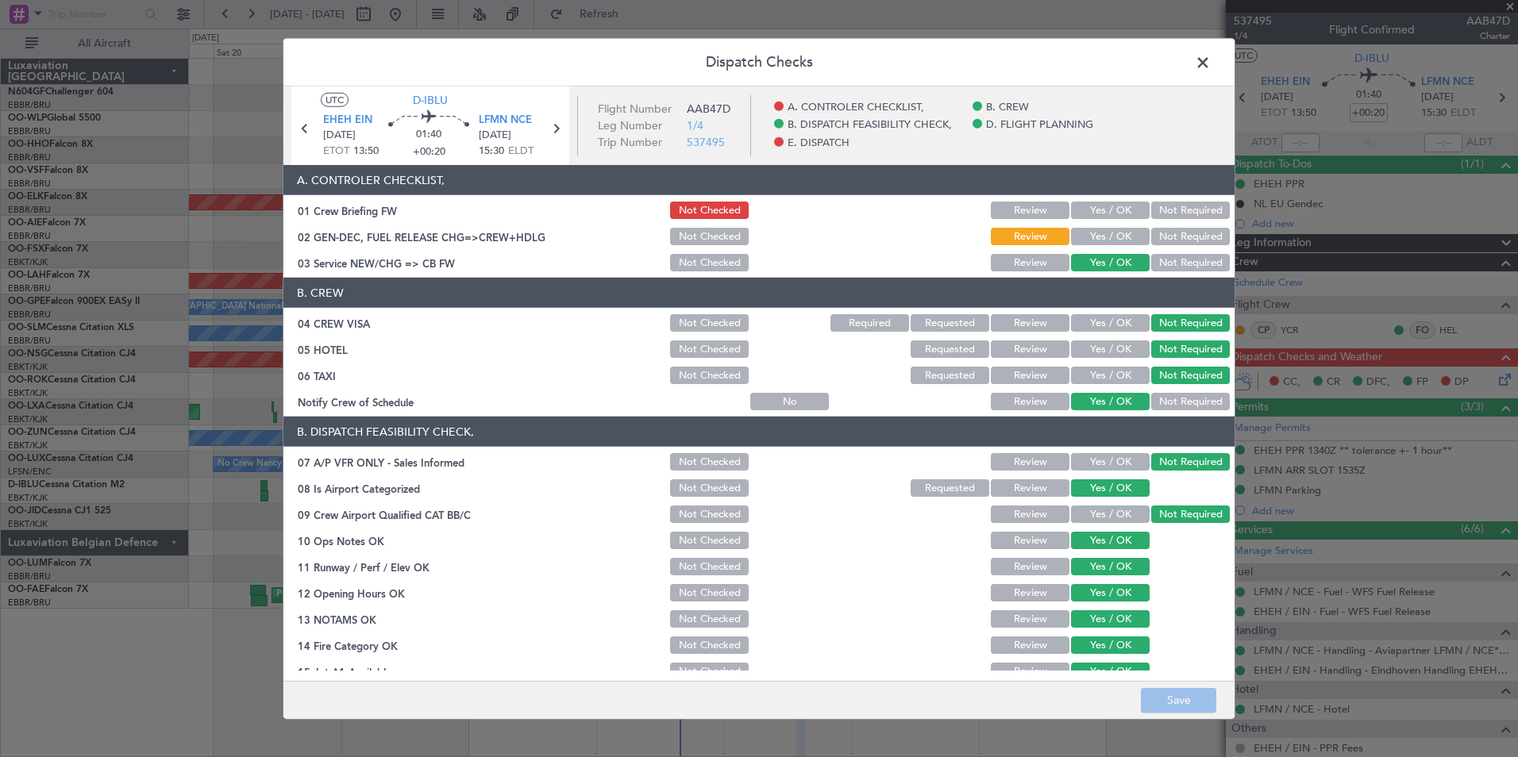
scroll to position [294, 0]
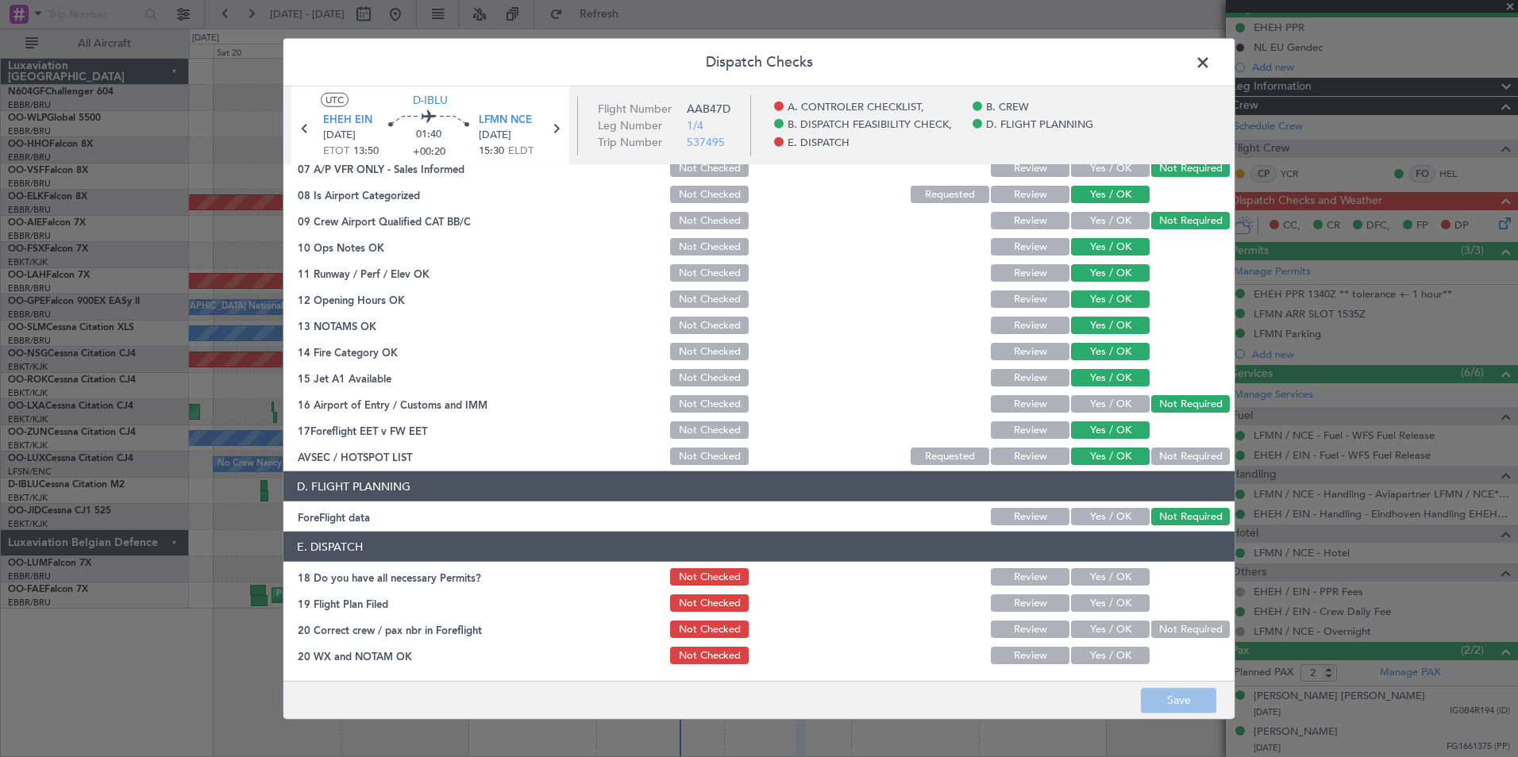
click at [1118, 579] on button "Yes / OK" at bounding box center [1110, 576] width 79 height 17
click at [1109, 598] on button "Yes / OK" at bounding box center [1110, 603] width 79 height 17
click at [1104, 618] on div "Yes / OK" at bounding box center [1108, 629] width 80 height 22
click at [1102, 628] on button "Yes / OK" at bounding box center [1110, 629] width 79 height 17
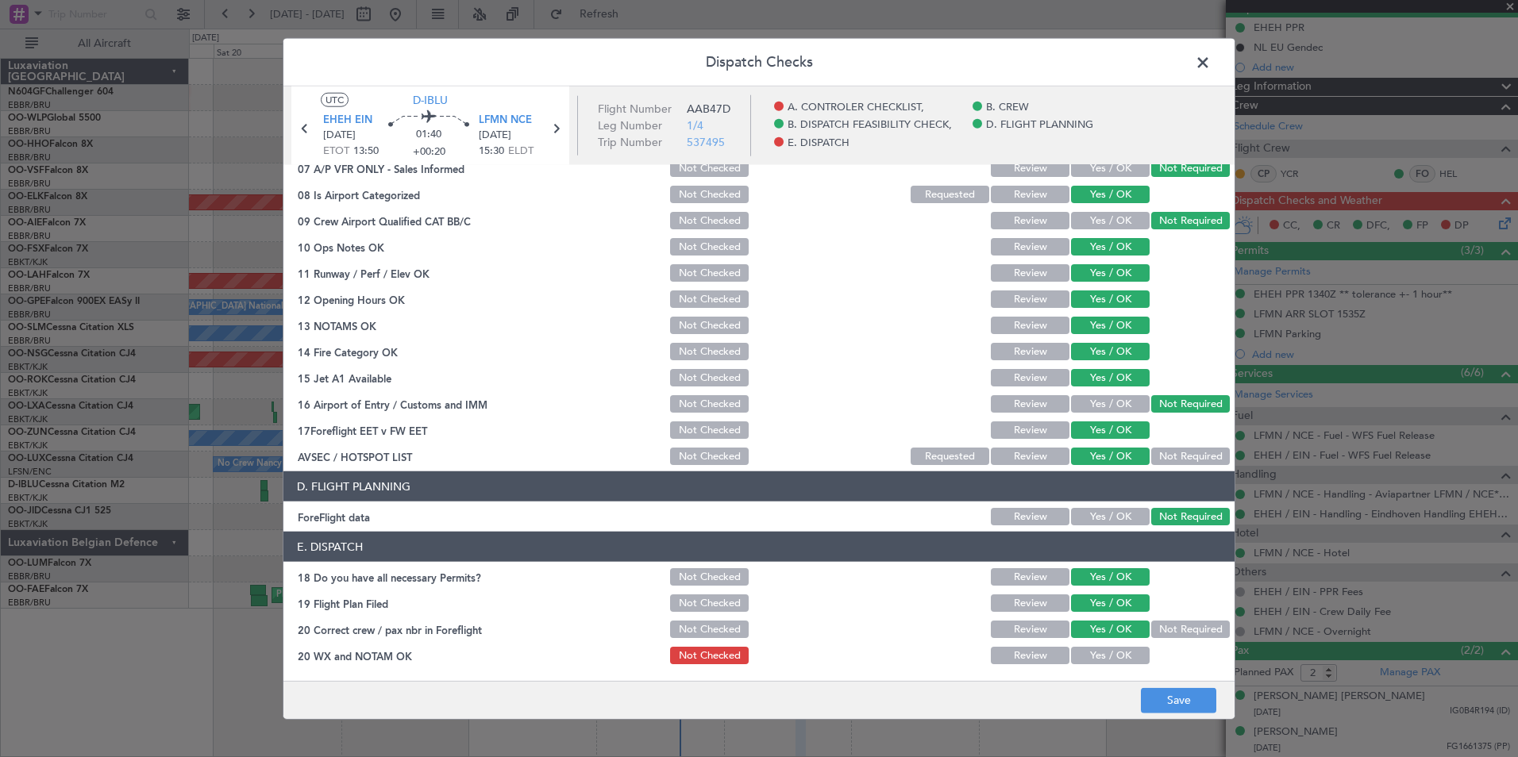
click at [1102, 650] on button "Yes / OK" at bounding box center [1110, 655] width 79 height 17
click at [1172, 706] on button "Save" at bounding box center [1178, 699] width 75 height 25
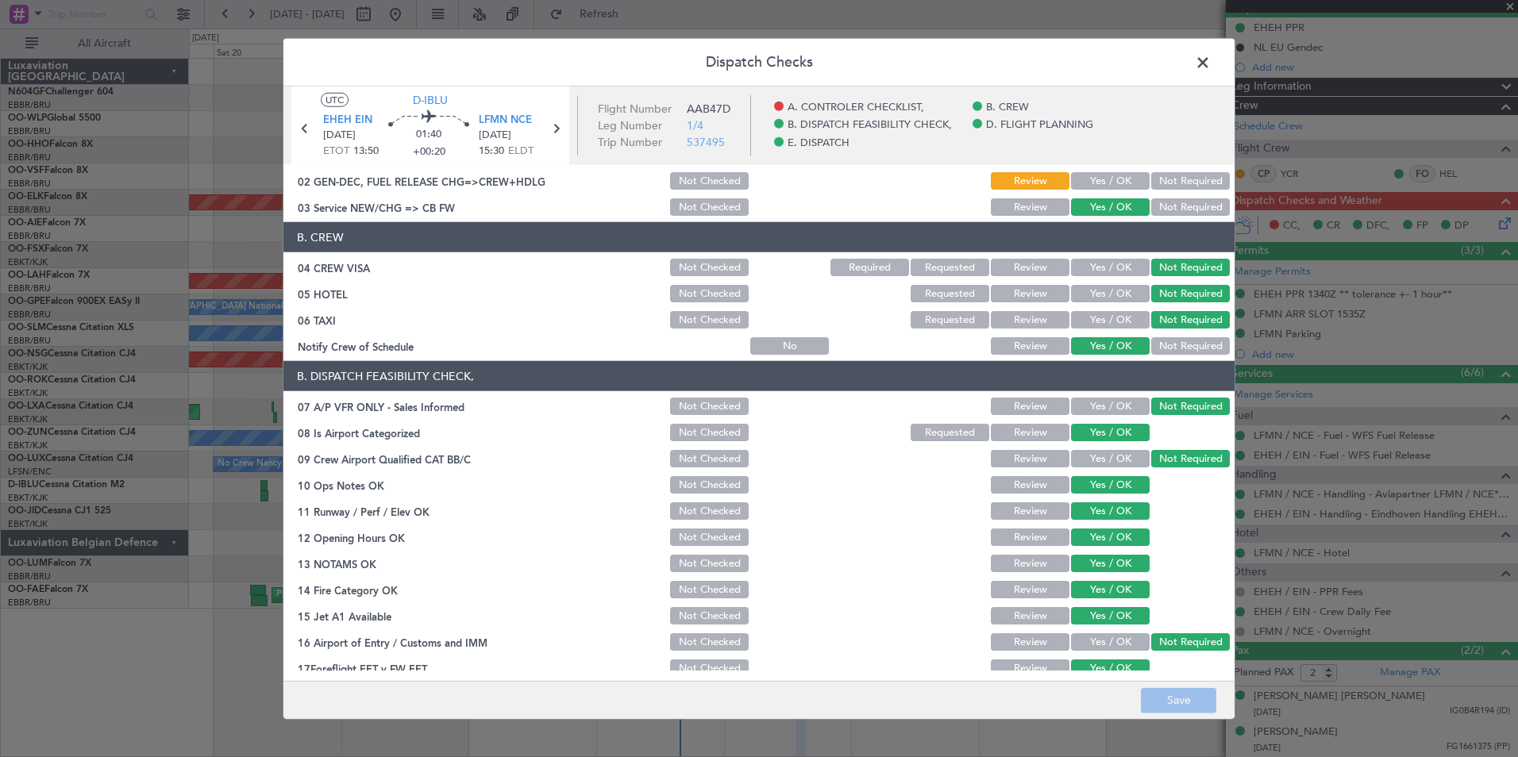
scroll to position [0, 0]
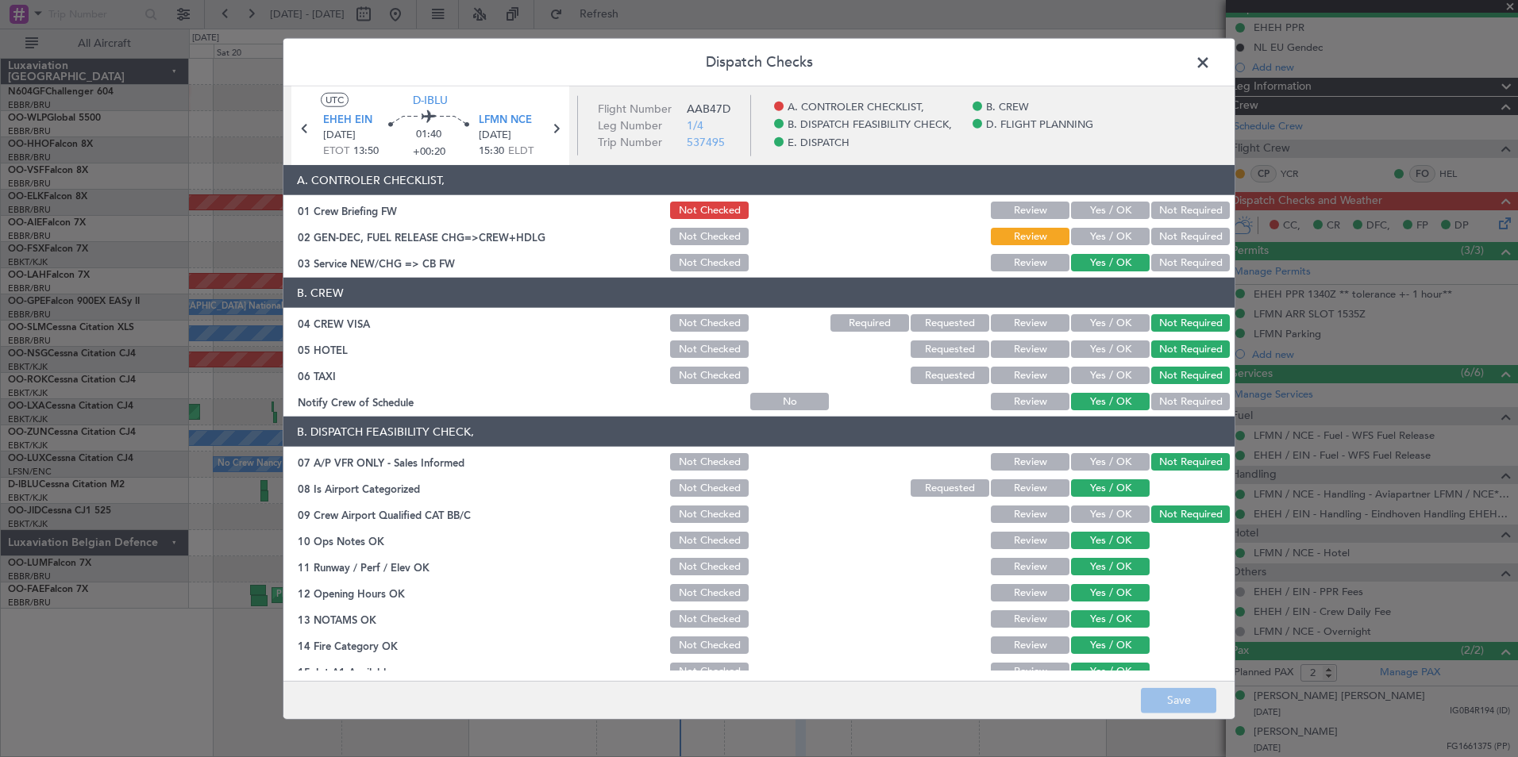
drag, startPoint x: 1204, startPoint y: 66, endPoint x: 1202, endPoint y: 83, distance: 16.7
click at [1210, 66] on span at bounding box center [1210, 67] width 0 height 32
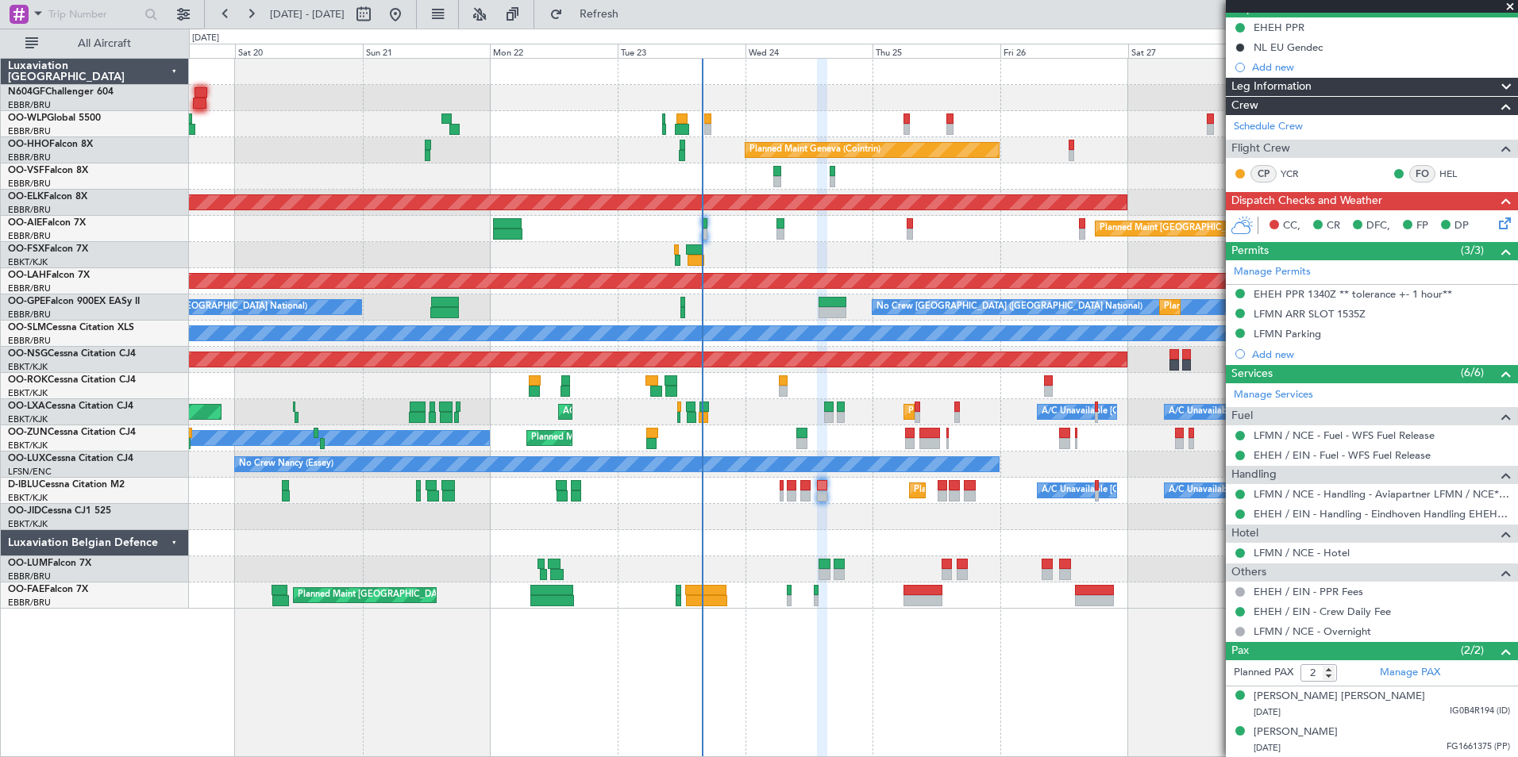
click at [875, 506] on div "Planned Maint Kortrijk-[GEOGRAPHIC_DATA]" at bounding box center [853, 517] width 1328 height 26
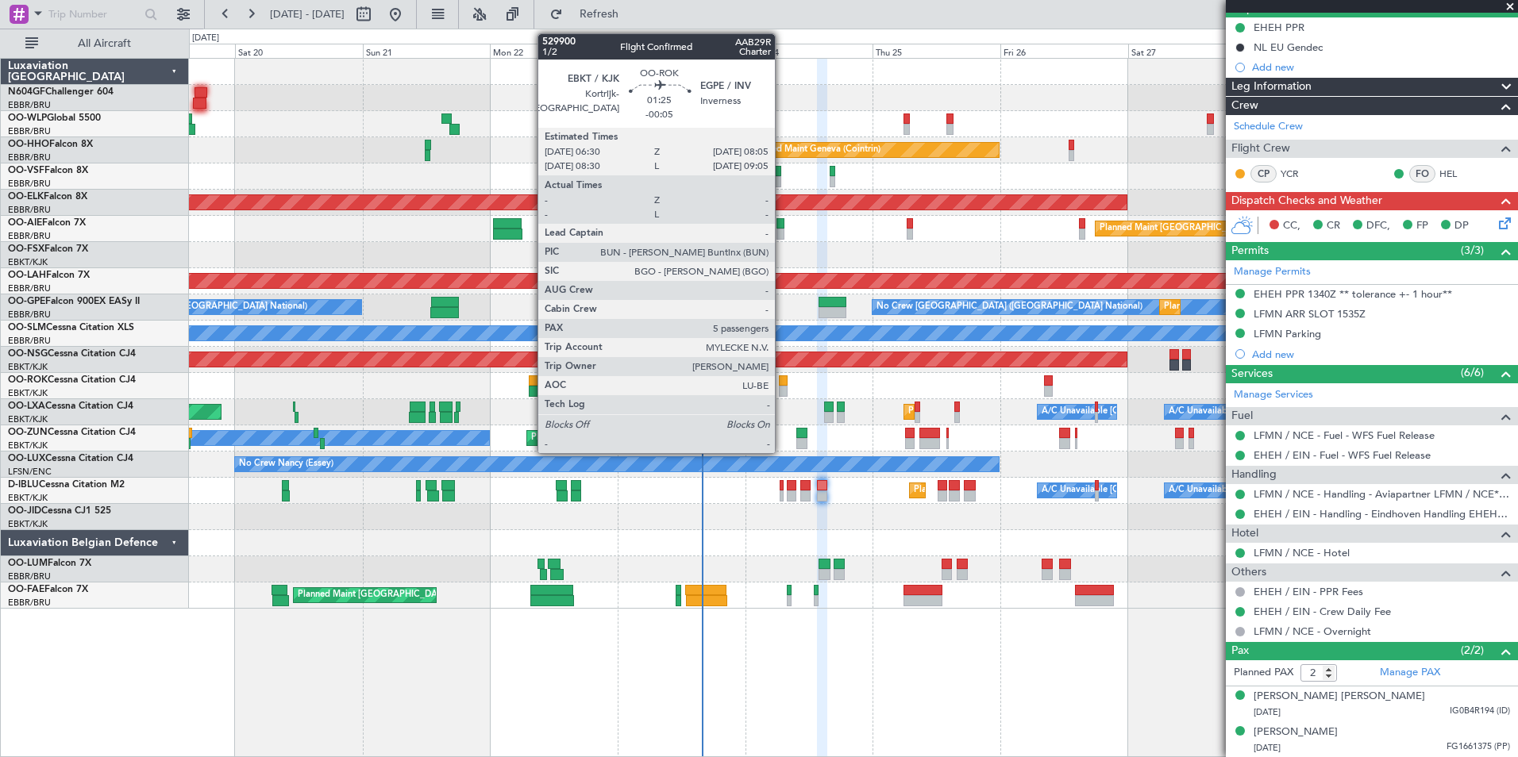
click at [783, 383] on div at bounding box center [783, 380] width 9 height 11
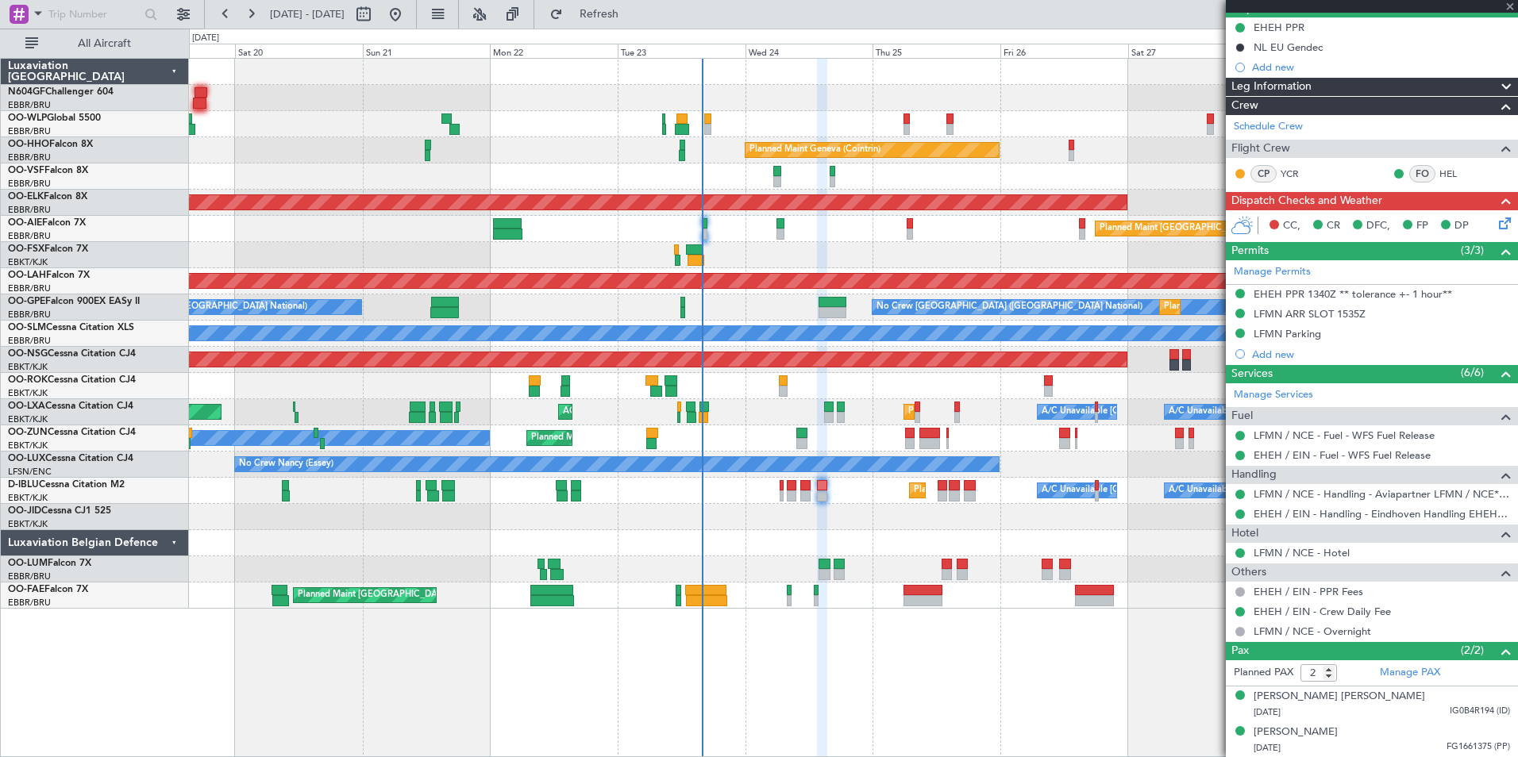
type input "-00:05"
type input "5"
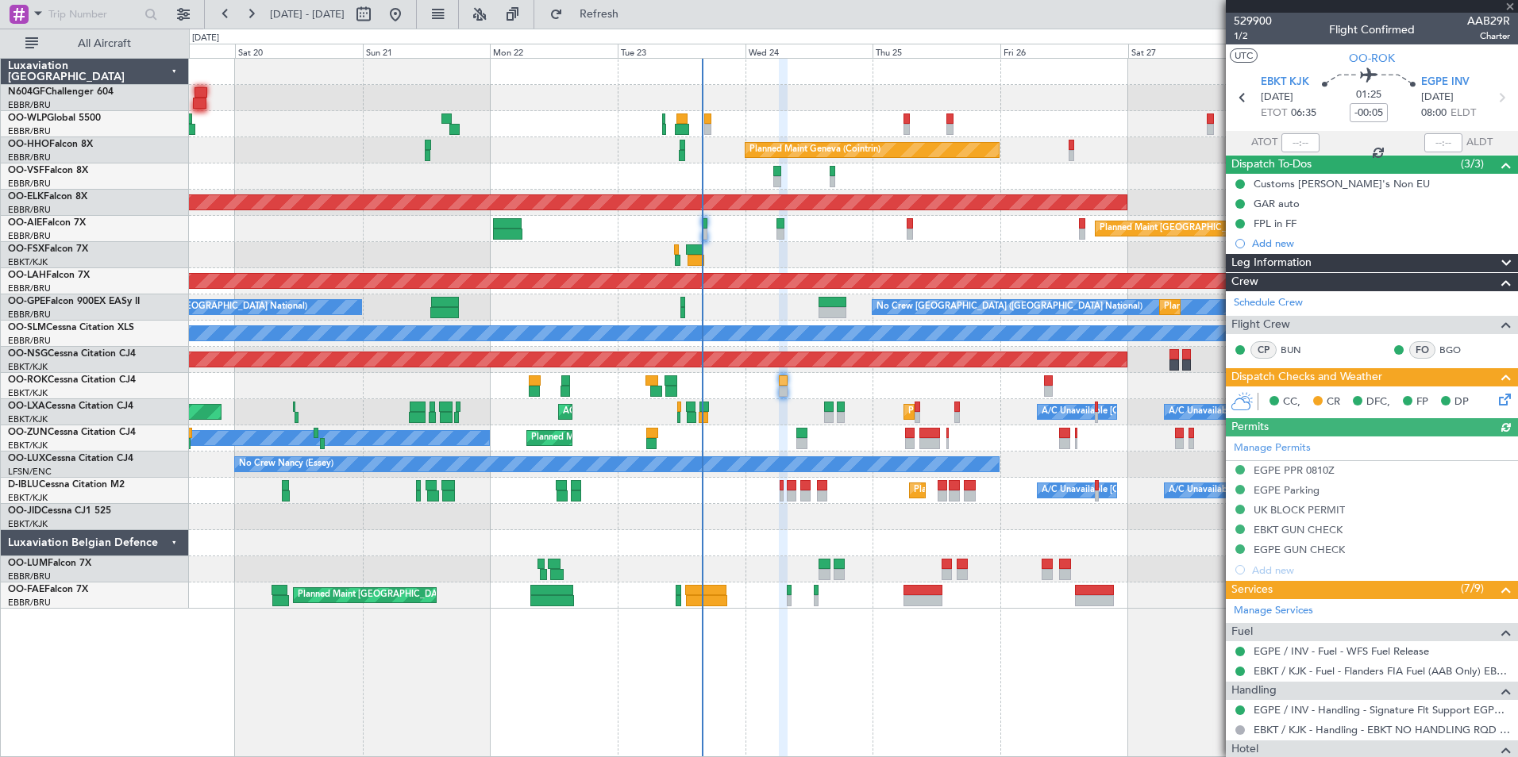
click at [1495, 396] on icon at bounding box center [1501, 397] width 13 height 13
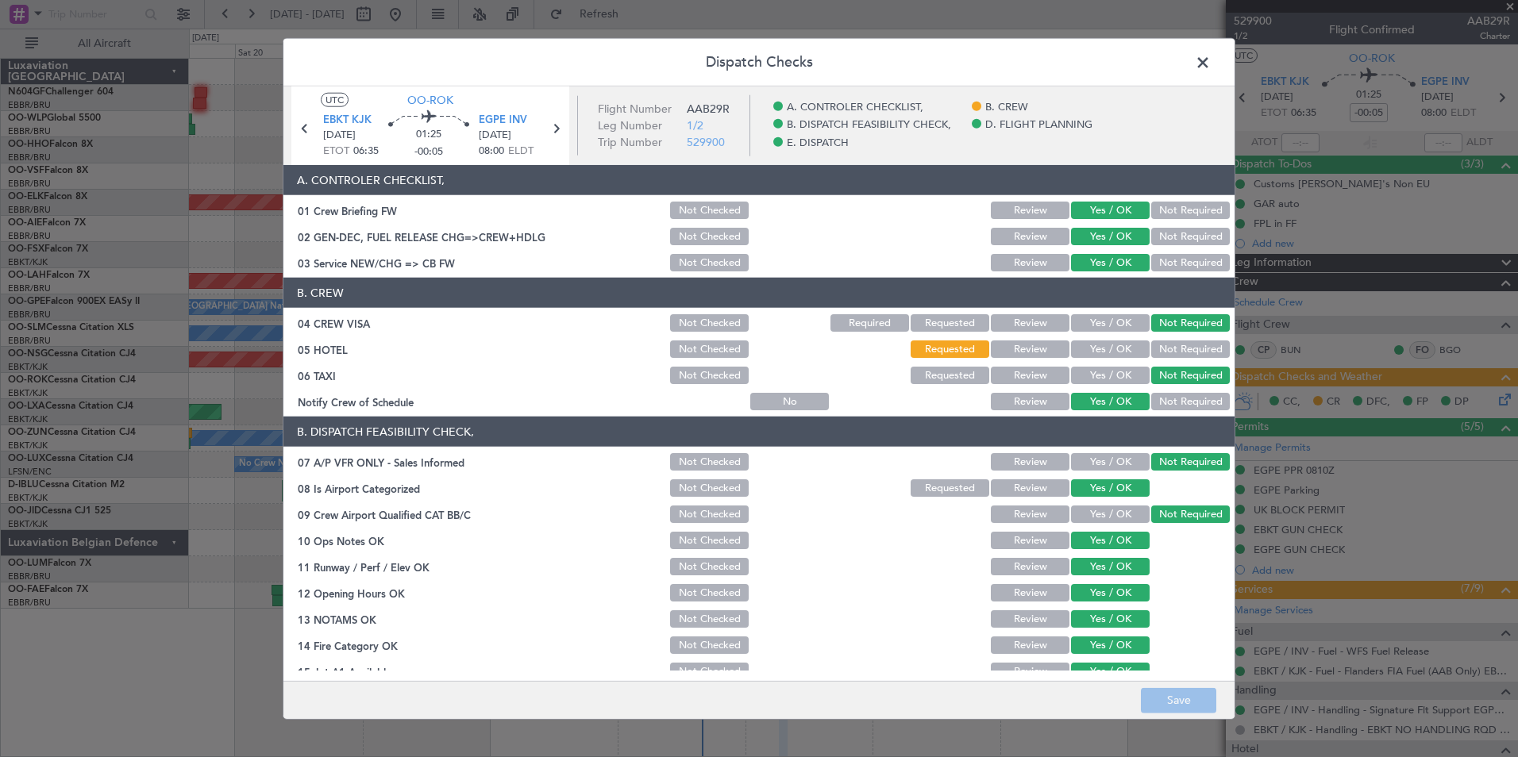
click at [1160, 352] on button "Not Required" at bounding box center [1190, 349] width 79 height 17
click at [1178, 696] on button "Save" at bounding box center [1178, 699] width 75 height 25
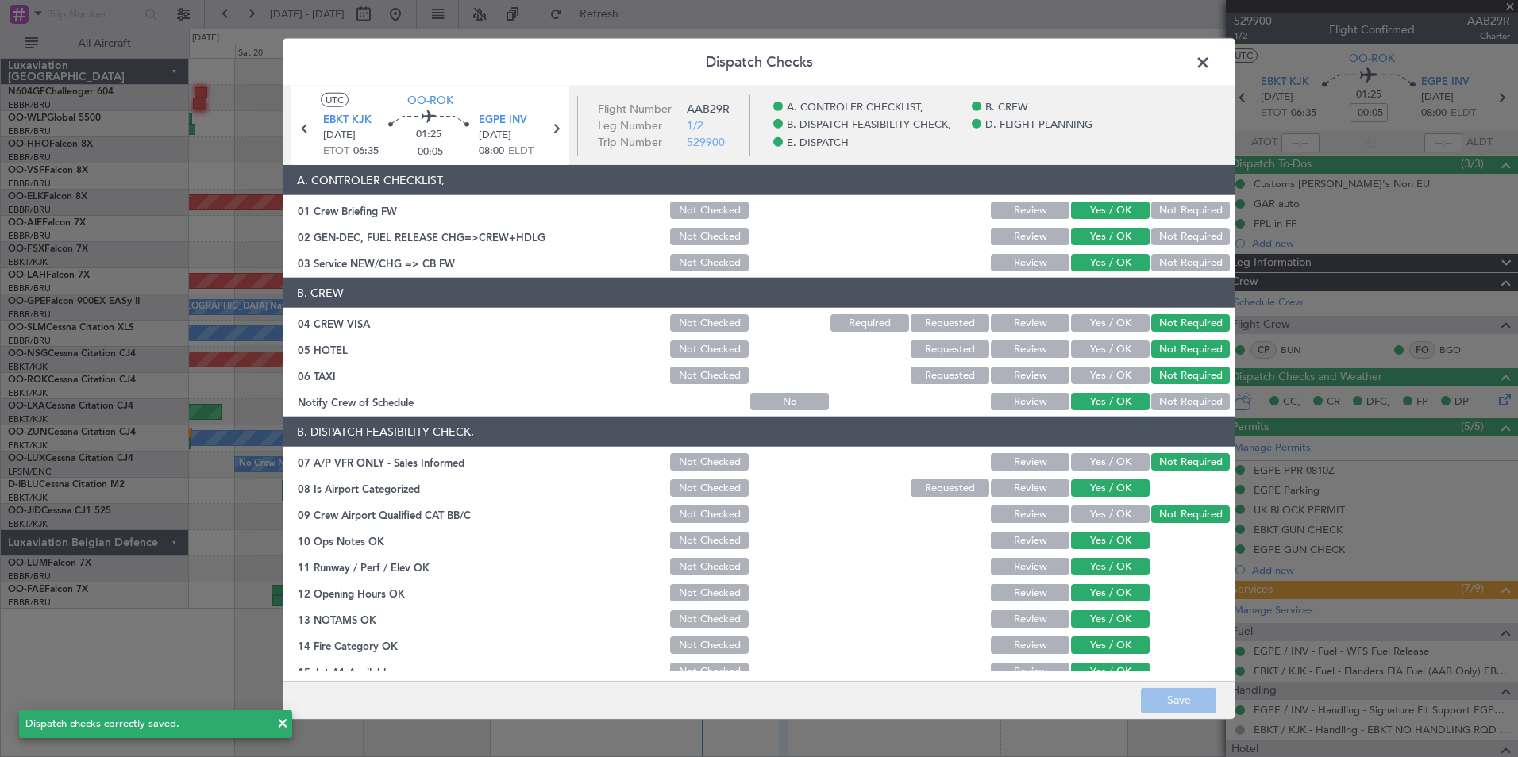
click at [1210, 64] on span at bounding box center [1210, 67] width 0 height 32
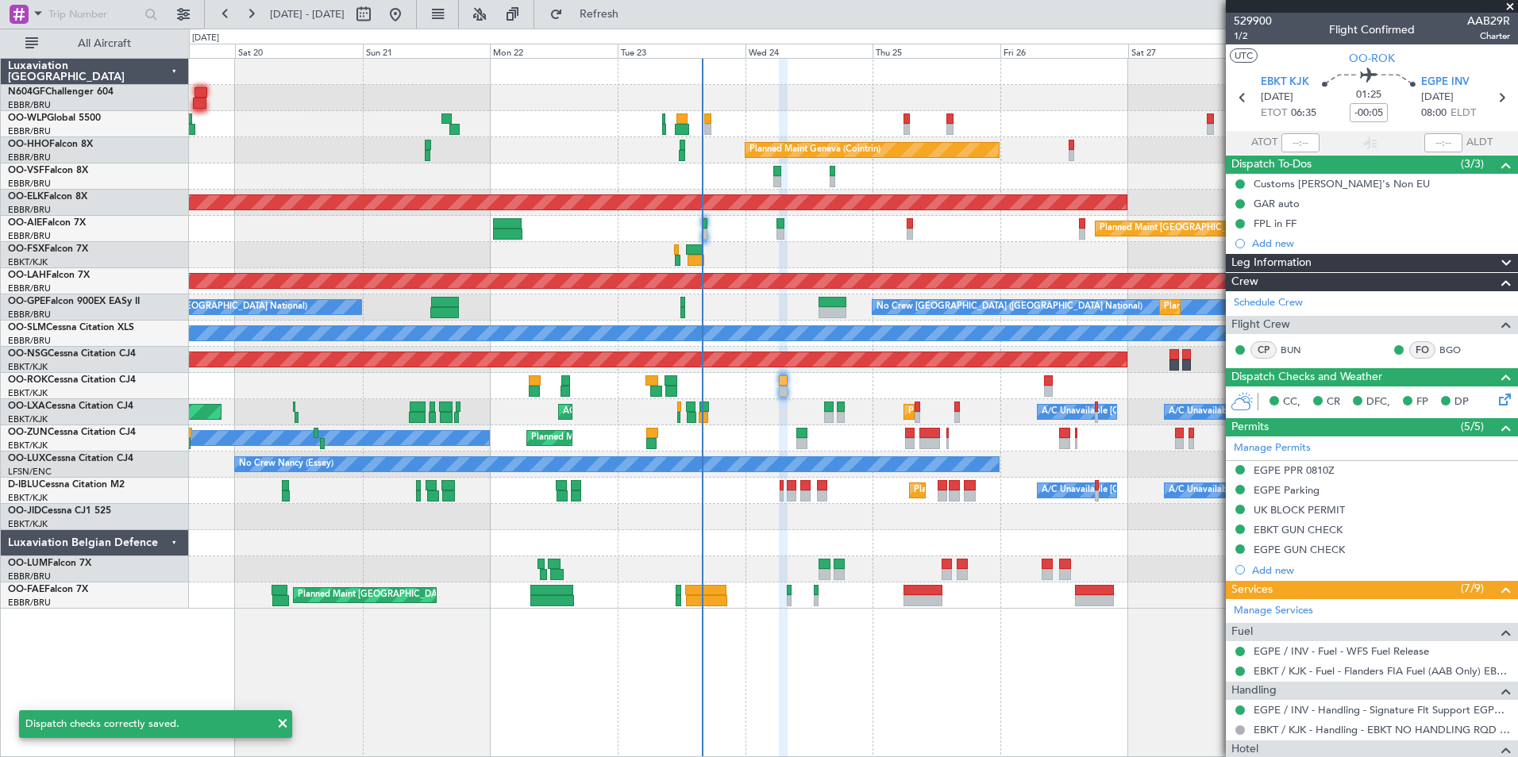
click at [845, 522] on div "Planned Maint Kortrijk-[GEOGRAPHIC_DATA]" at bounding box center [853, 517] width 1328 height 26
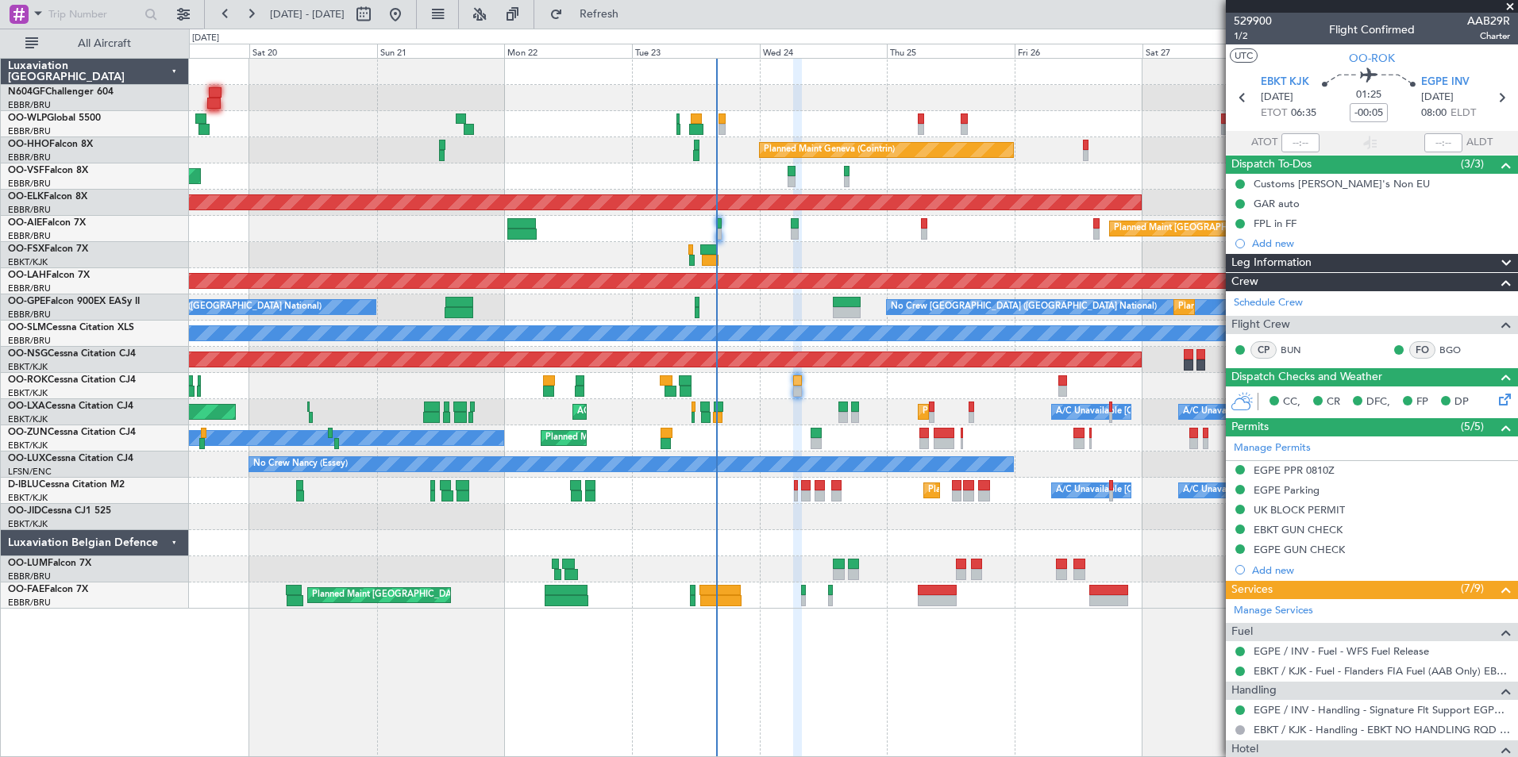
click at [857, 518] on div "Planned Maint Kortrijk-[GEOGRAPHIC_DATA]" at bounding box center [853, 517] width 1328 height 26
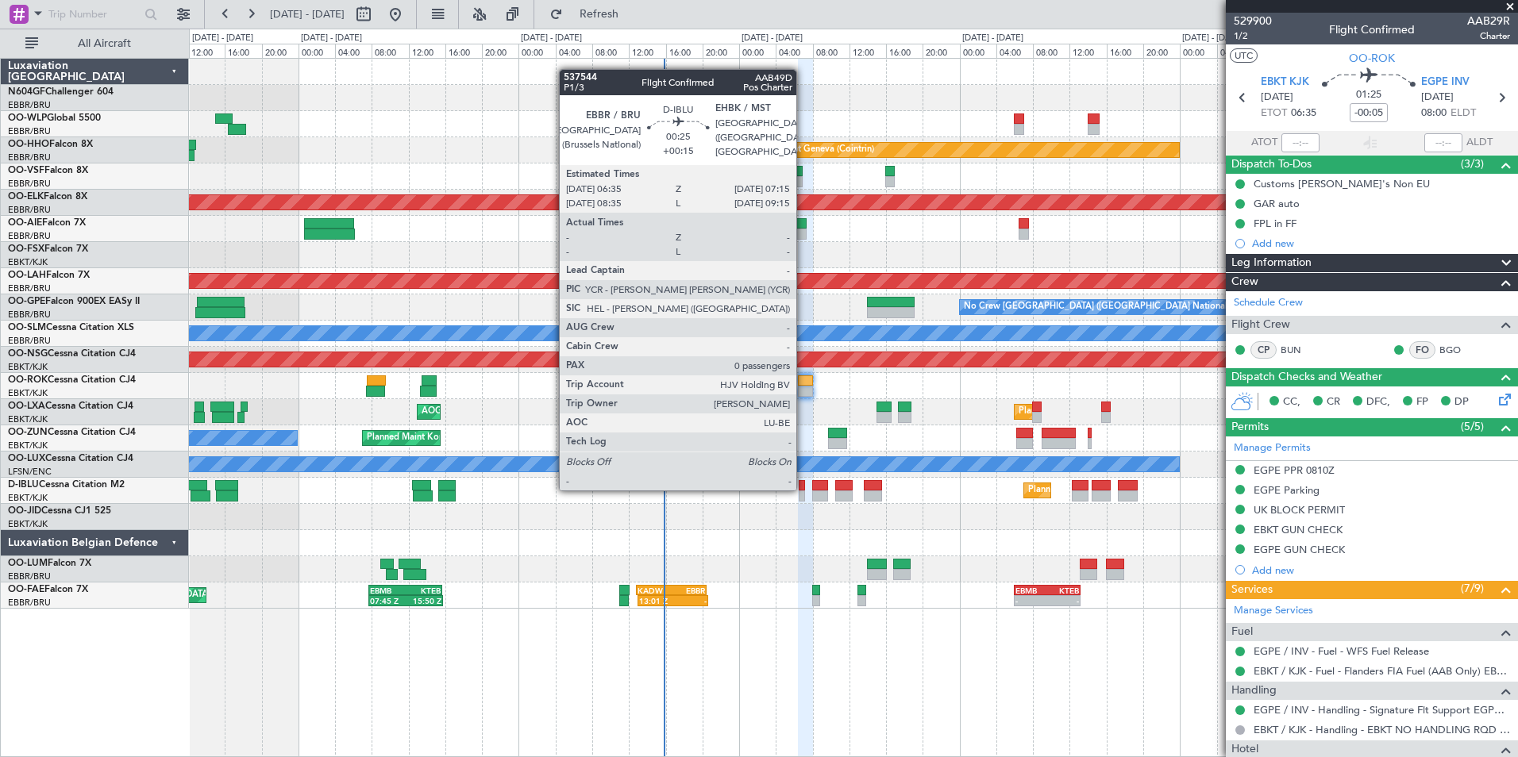
click at [803, 489] on div at bounding box center [801, 485] width 6 height 11
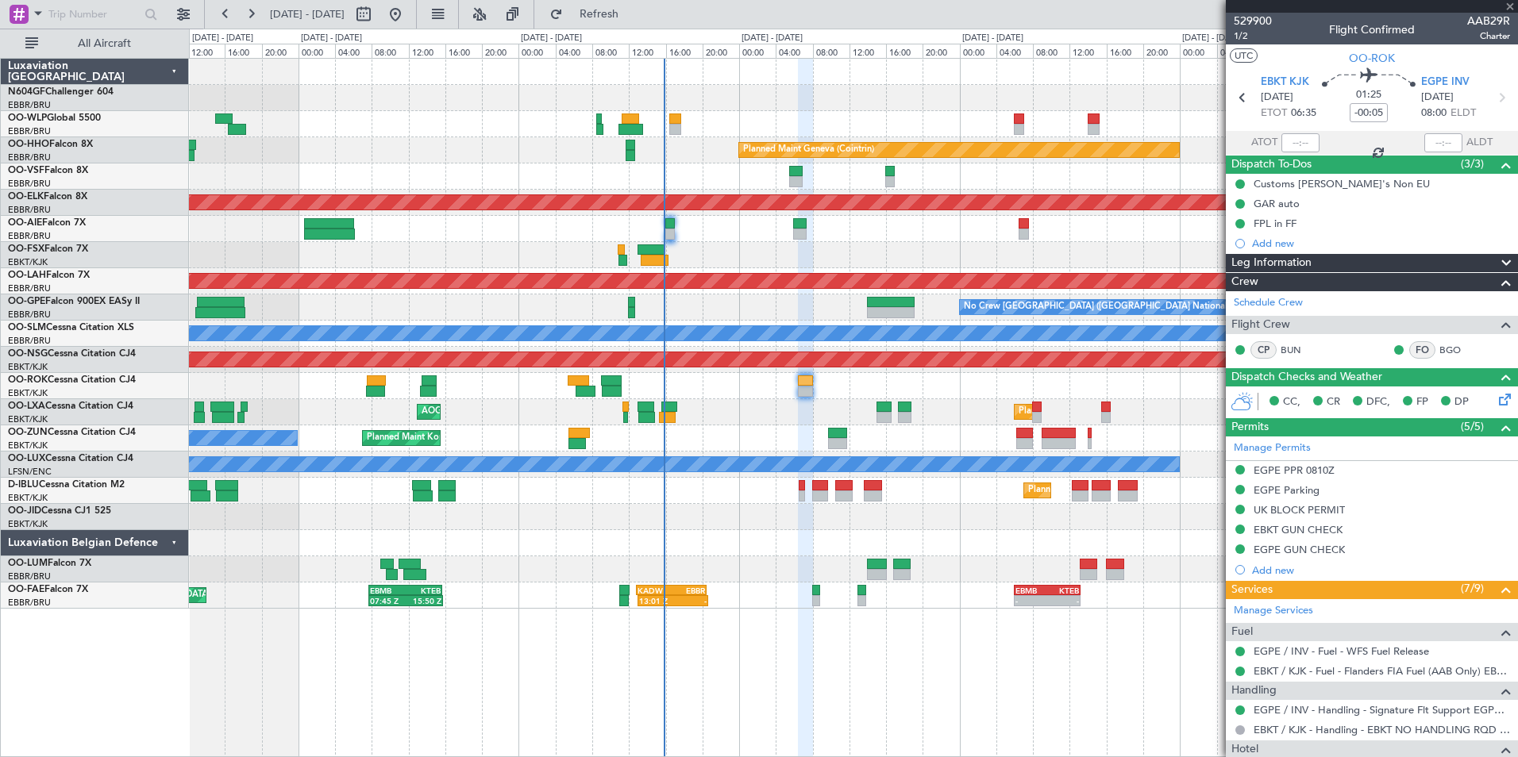
type input "+00:15"
type input "0"
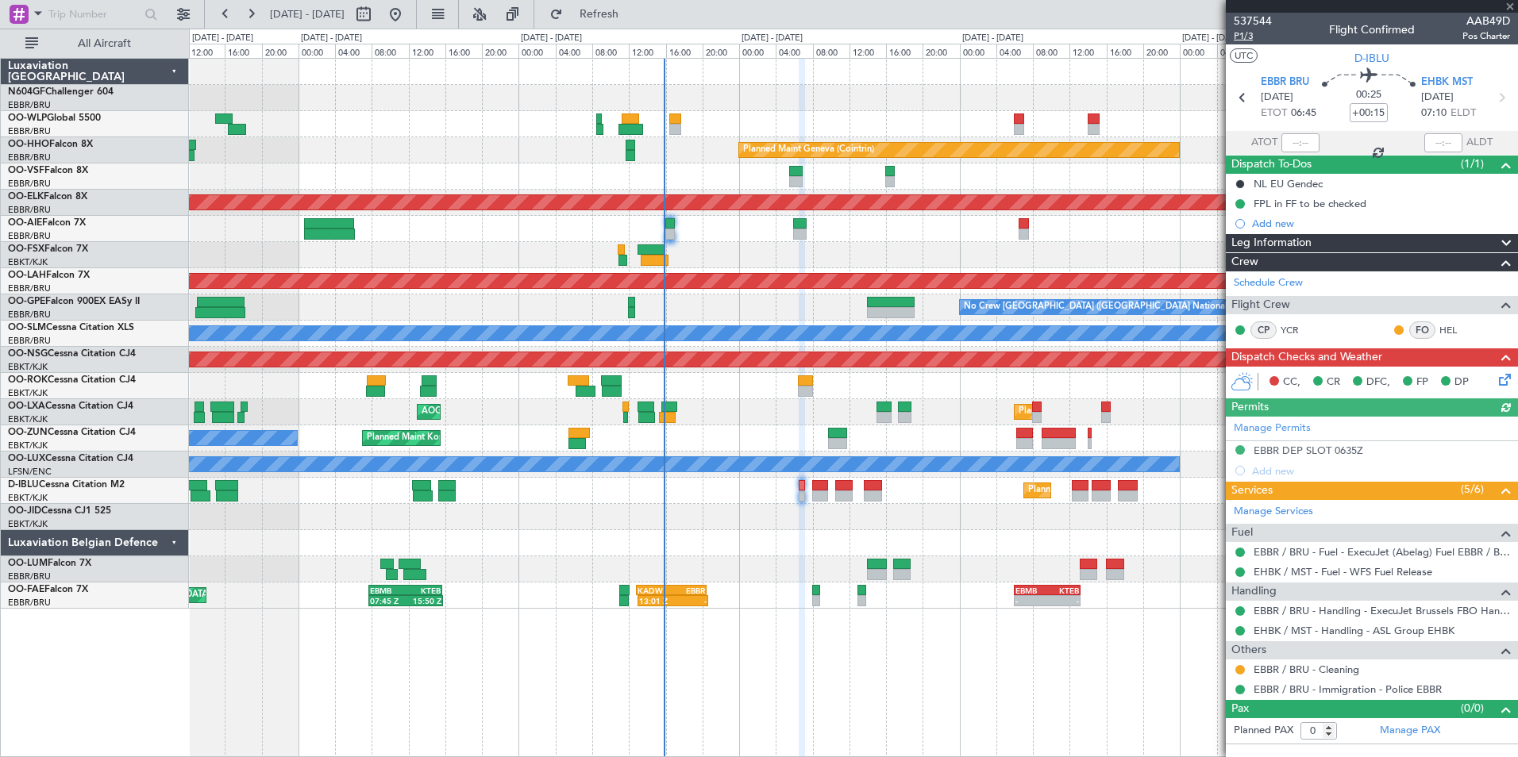
click at [1256, 39] on span "P1/3" at bounding box center [1252, 35] width 38 height 13
click at [1114, 510] on div at bounding box center [853, 517] width 1328 height 26
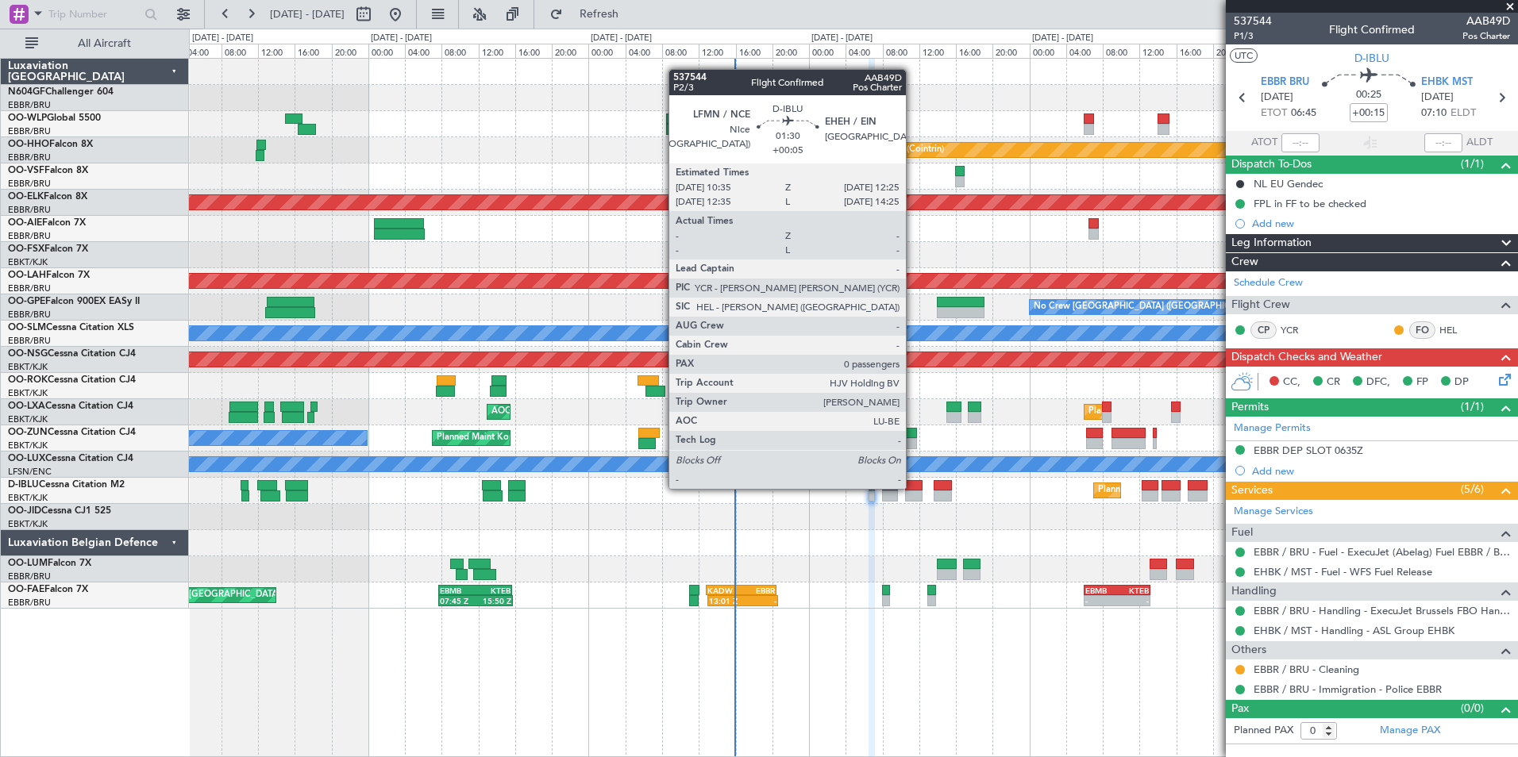
click at [913, 487] on div at bounding box center [913, 485] width 17 height 11
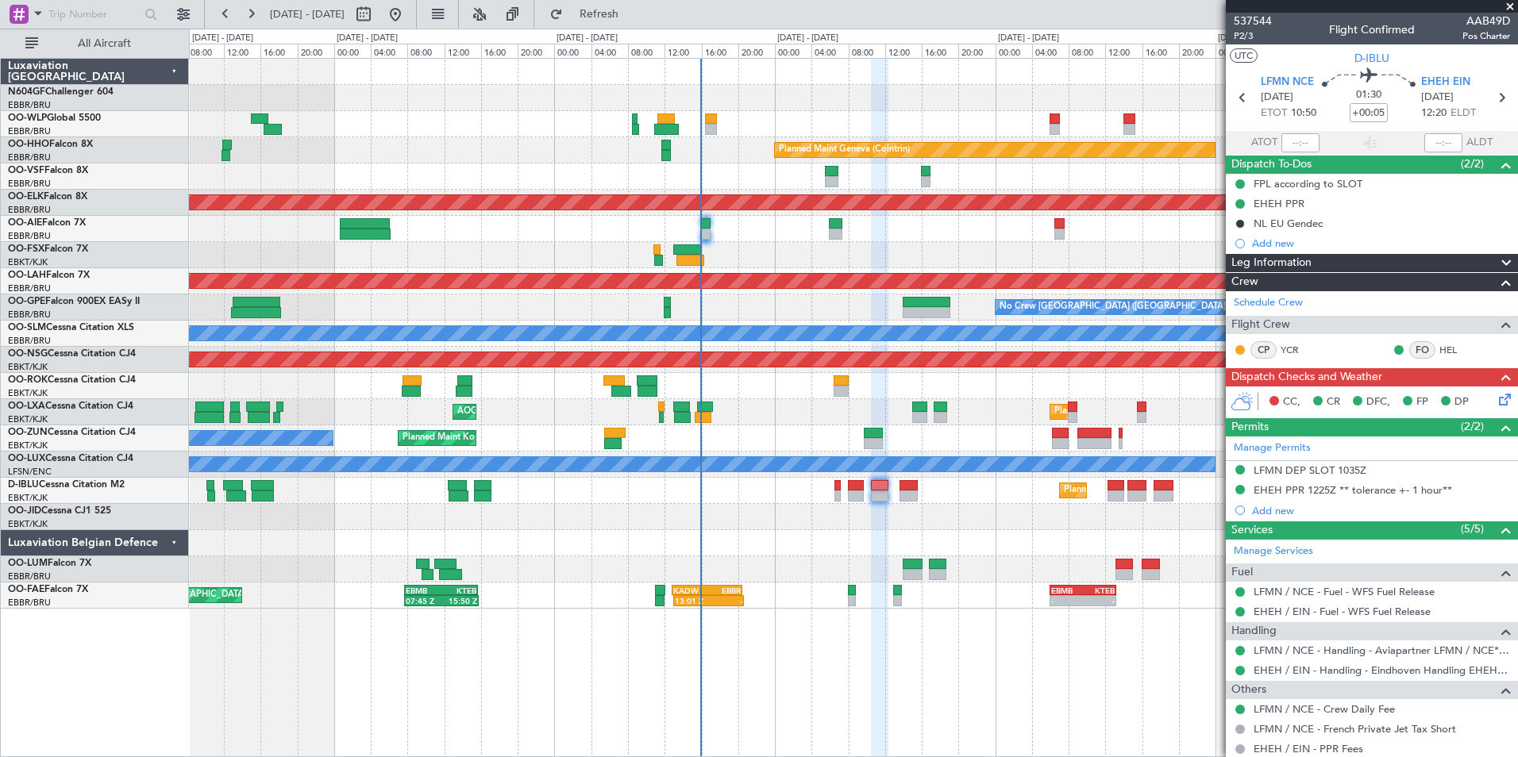
click at [960, 522] on div at bounding box center [853, 517] width 1328 height 26
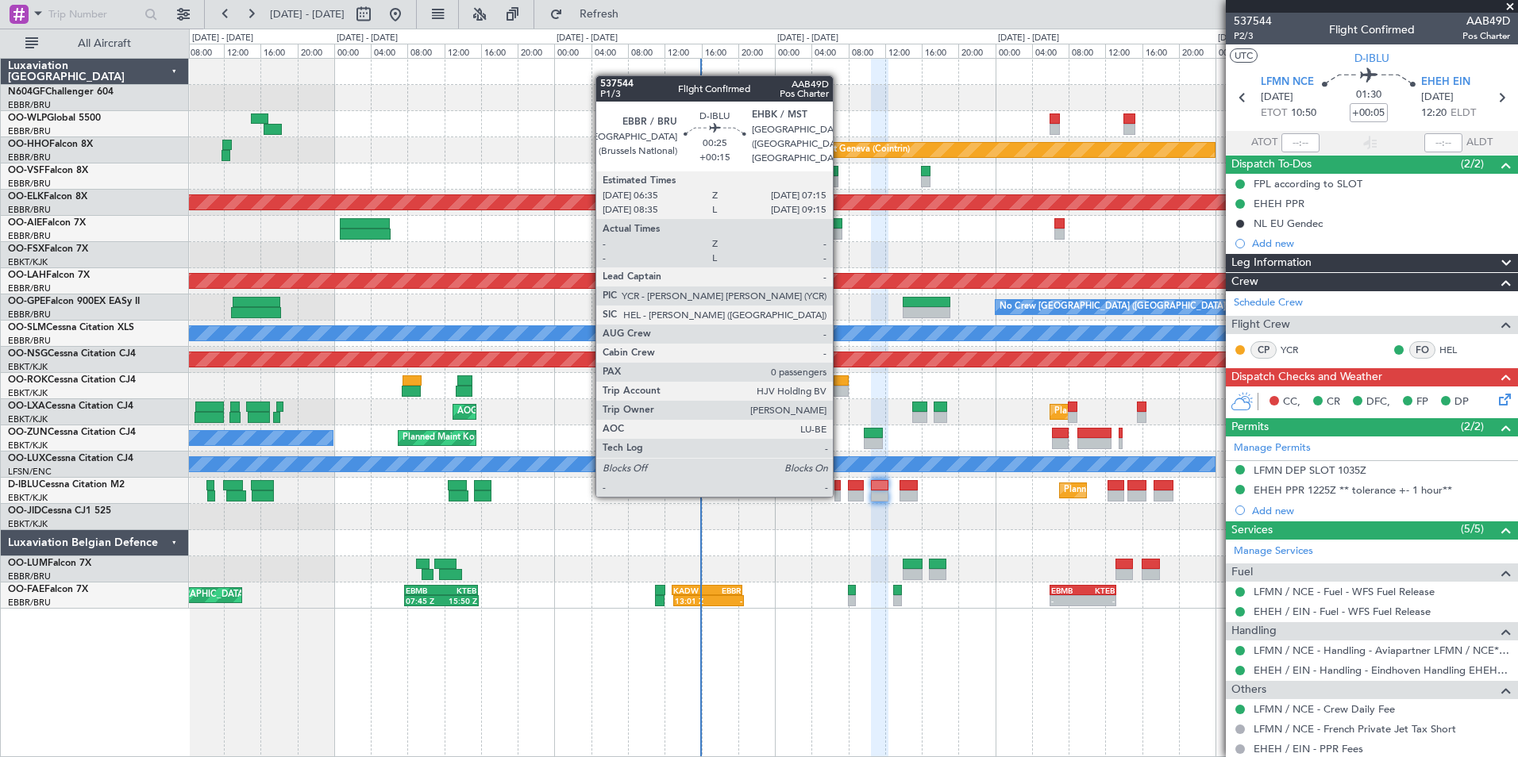
click at [840, 495] on div at bounding box center [837, 496] width 6 height 11
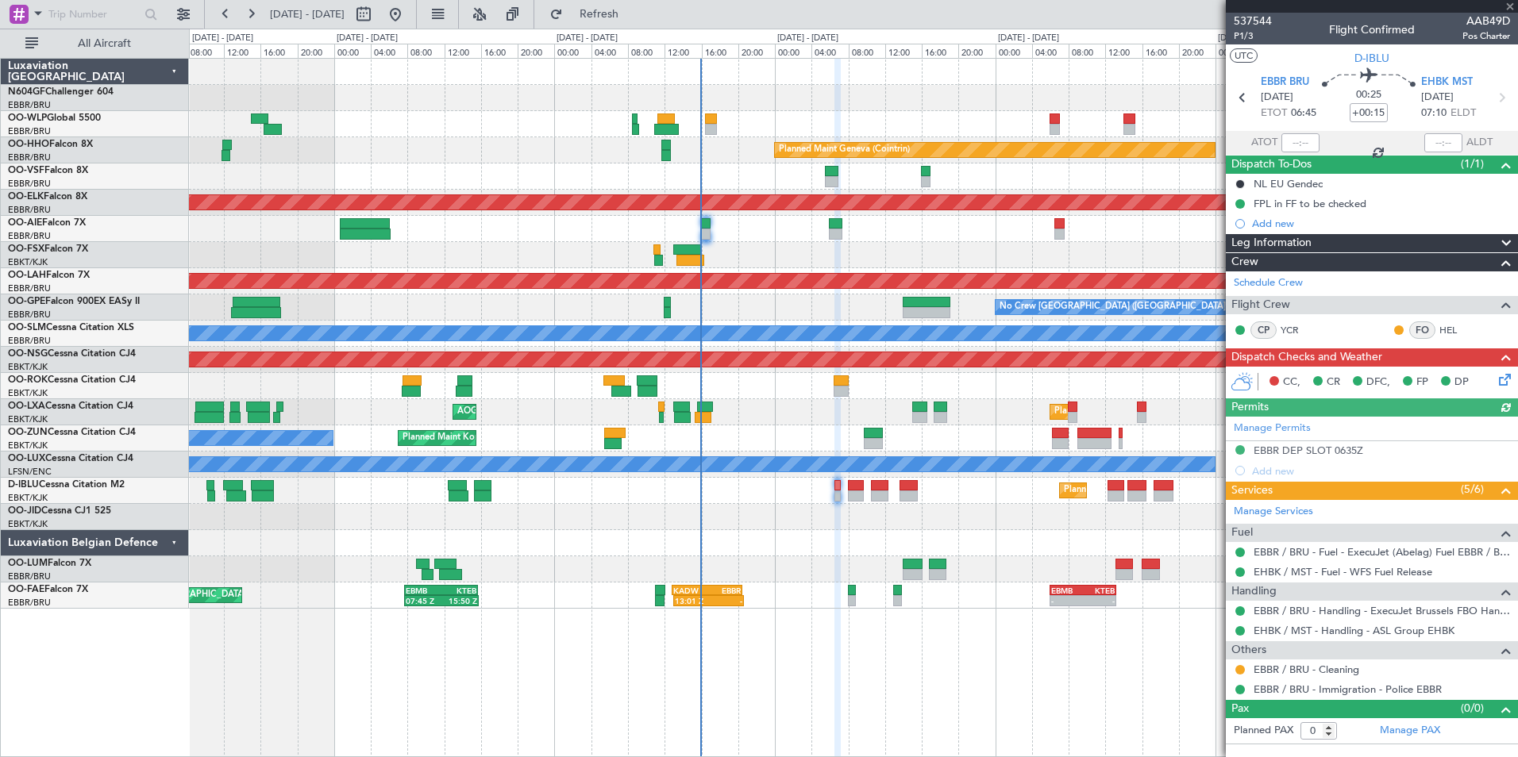
click at [1508, 377] on icon at bounding box center [1501, 377] width 13 height 13
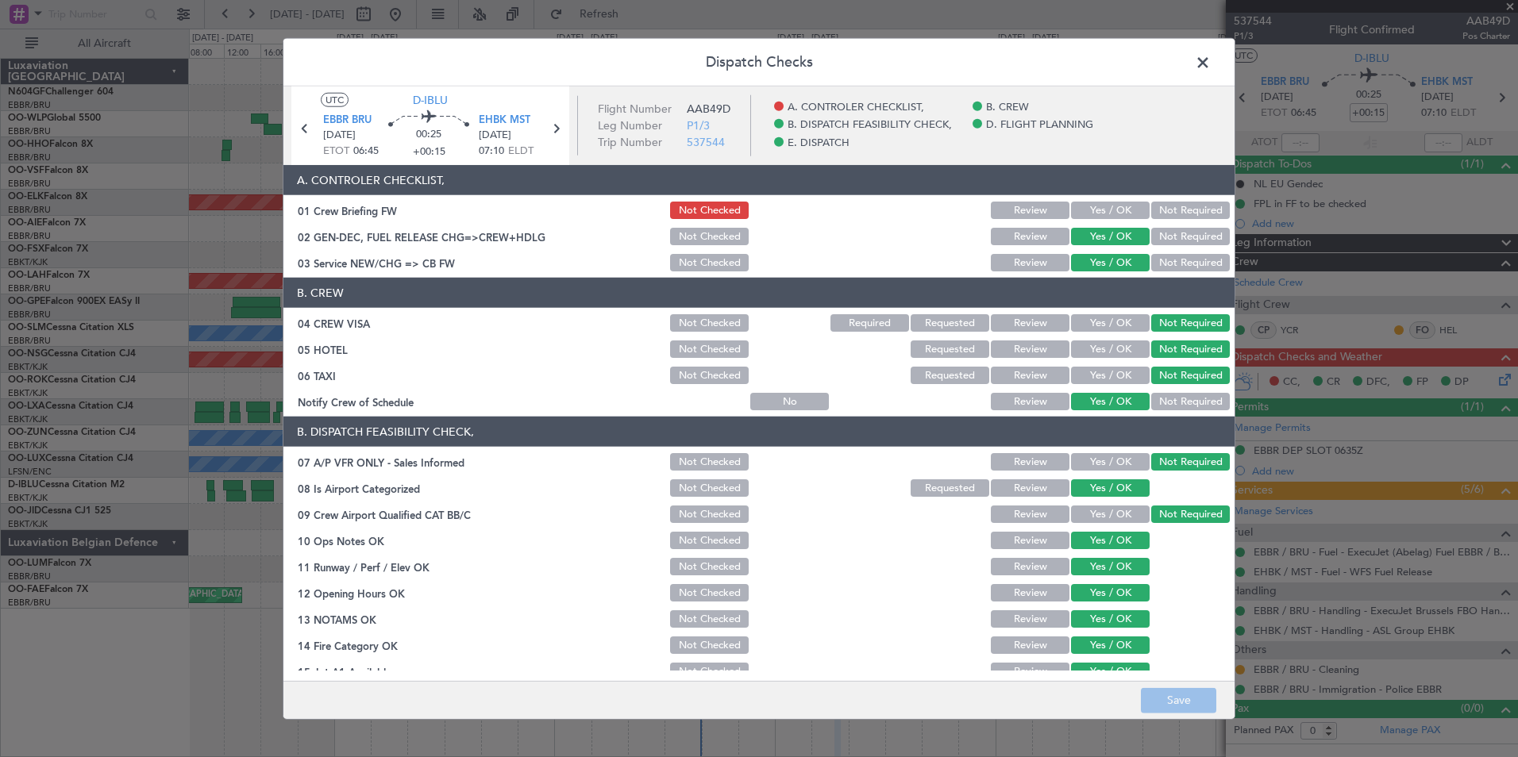
click at [1100, 210] on button "Yes / OK" at bounding box center [1110, 210] width 79 height 17
click at [1164, 706] on button "Save" at bounding box center [1178, 699] width 75 height 25
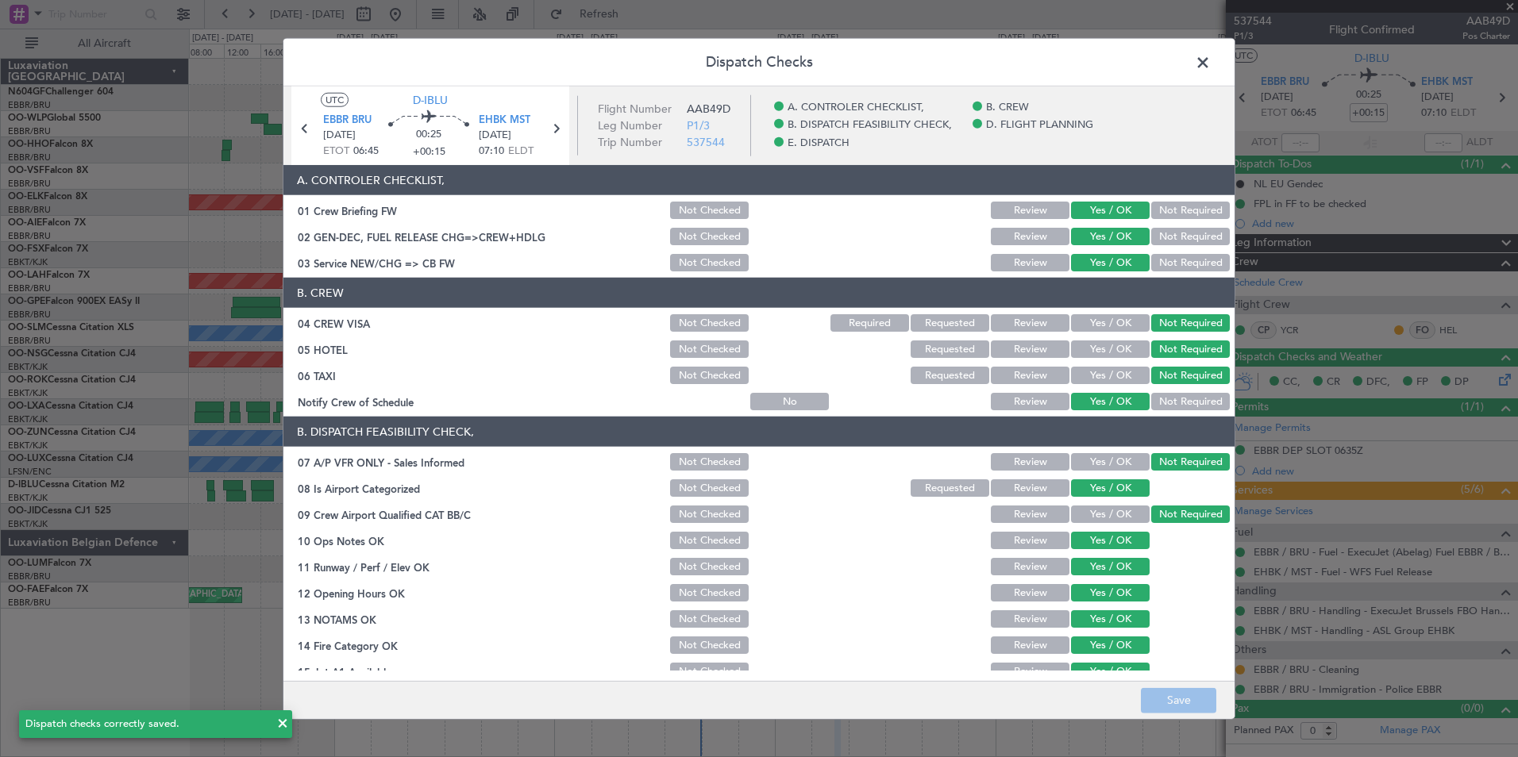
scroll to position [294, 0]
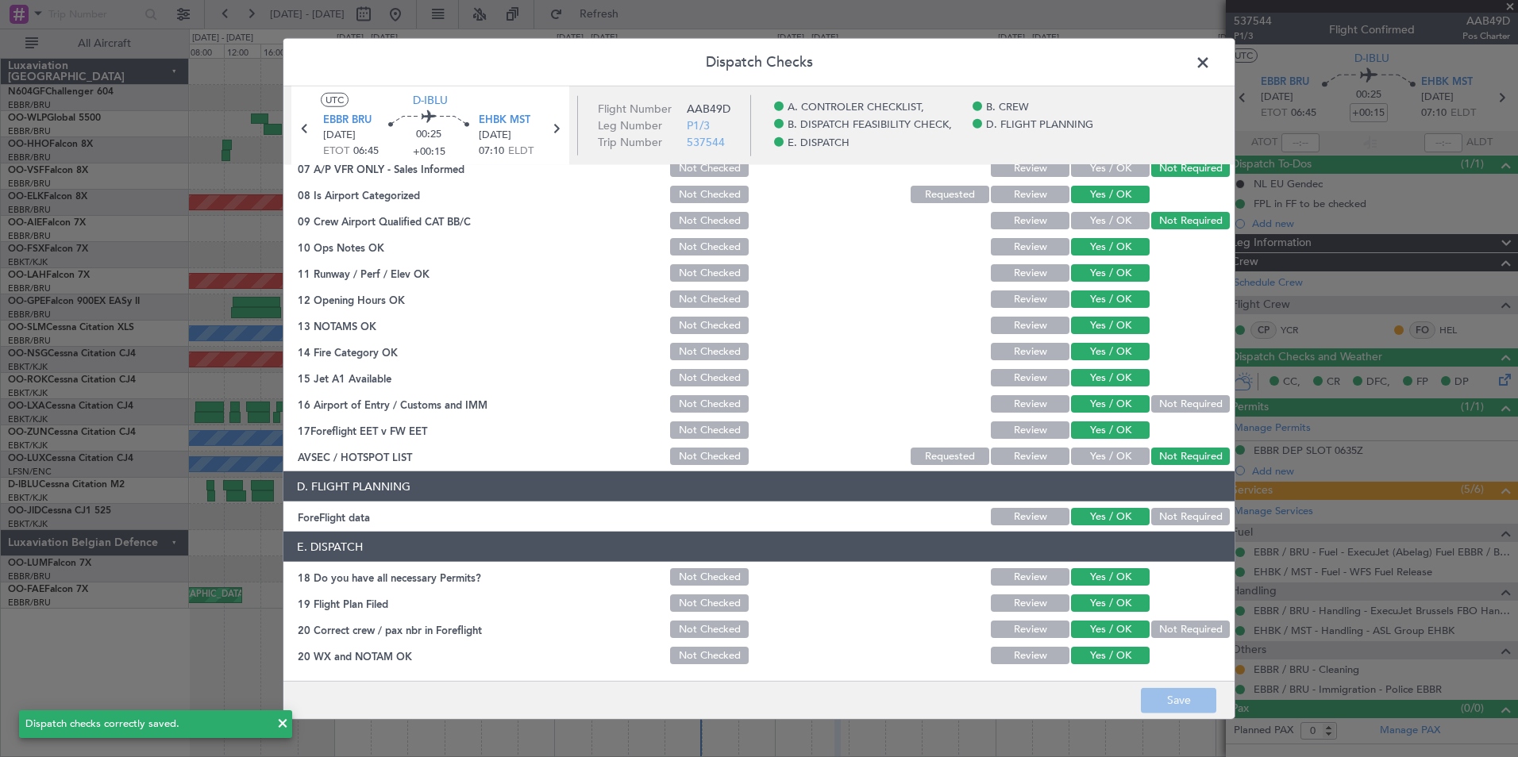
click at [1206, 75] on header "Dispatch Checks" at bounding box center [758, 63] width 951 height 48
click at [1210, 70] on span at bounding box center [1210, 67] width 0 height 32
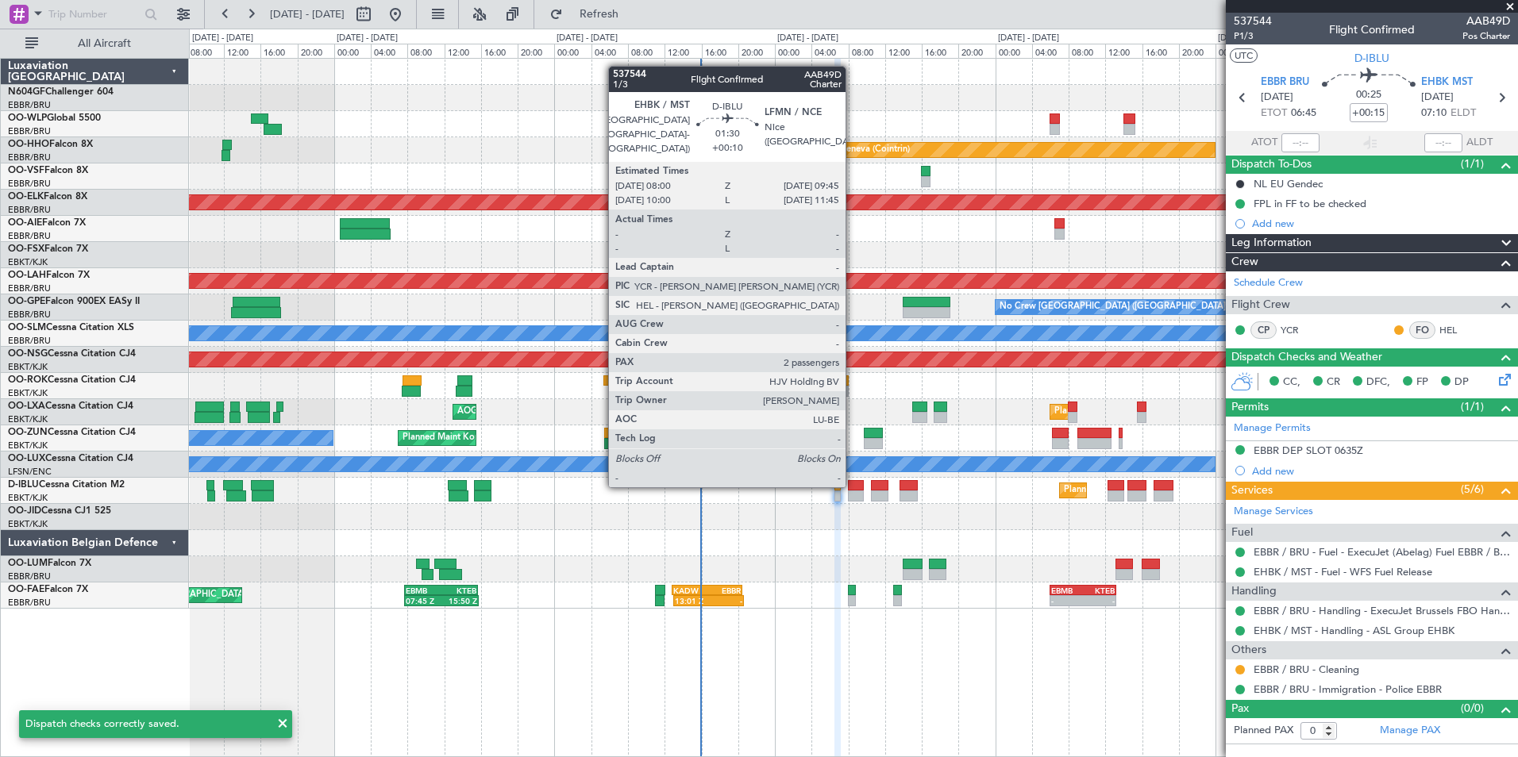
click at [852, 486] on div at bounding box center [856, 485] width 17 height 11
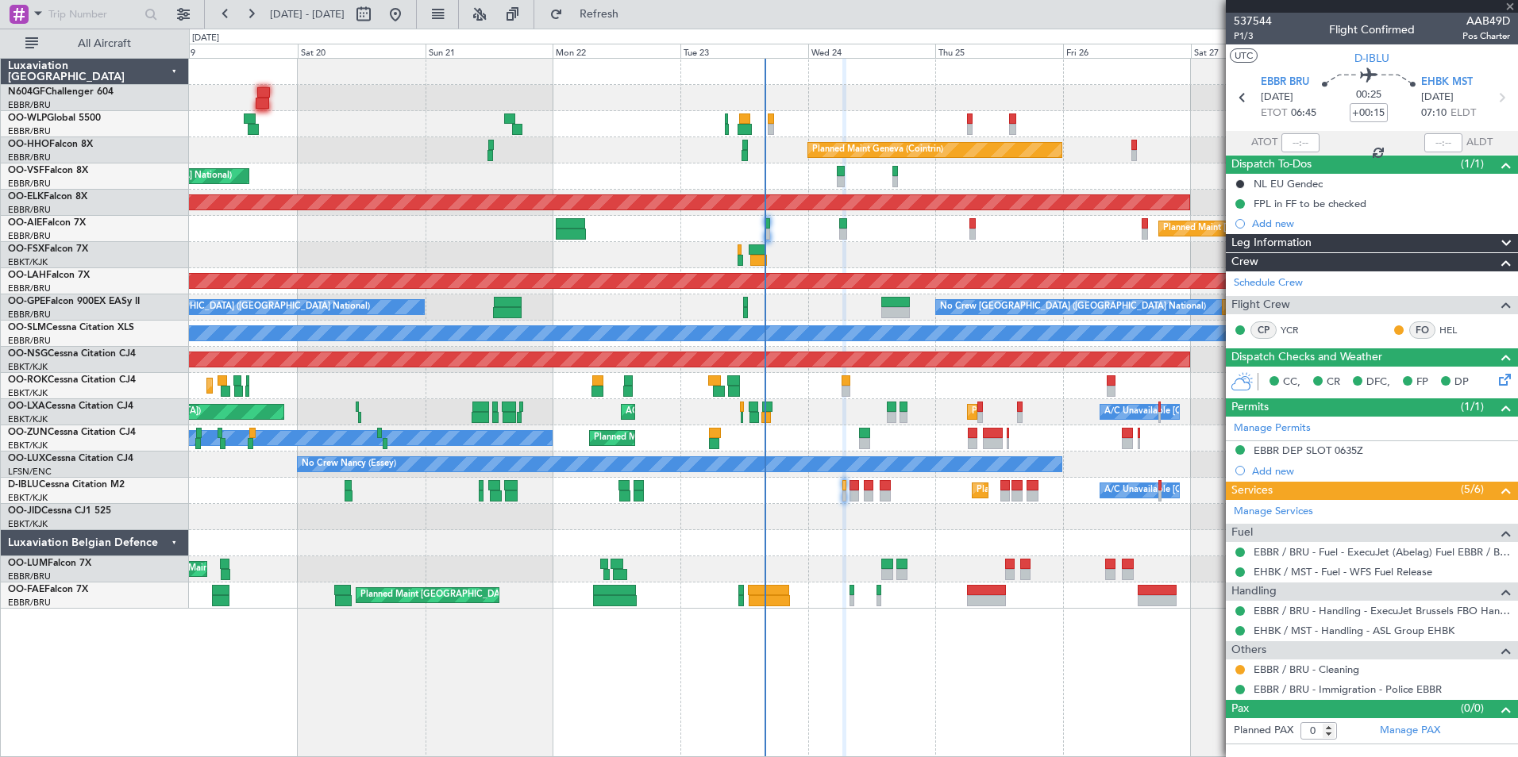
type input "+00:10"
type input "2"
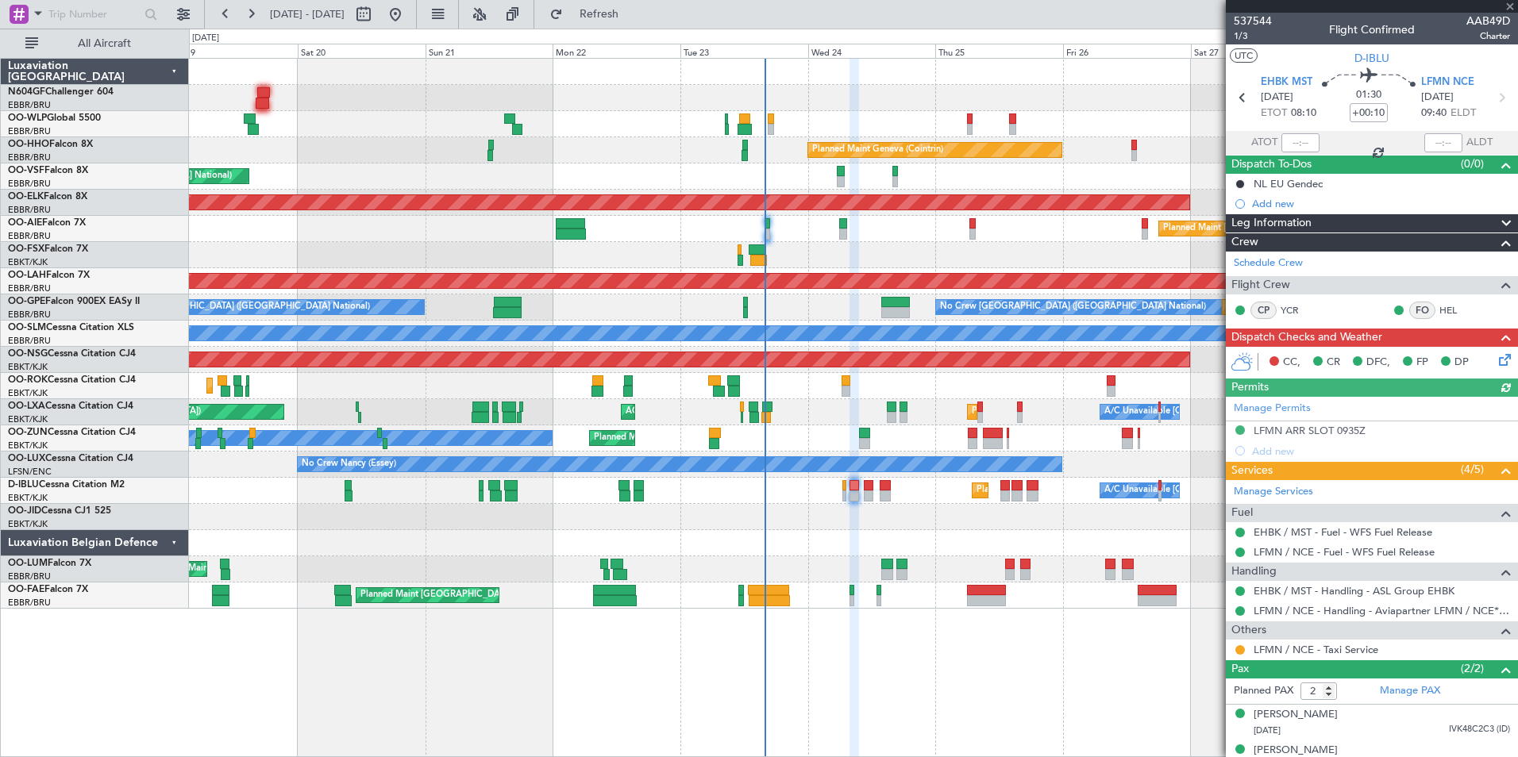
click at [1495, 360] on icon at bounding box center [1501, 357] width 13 height 13
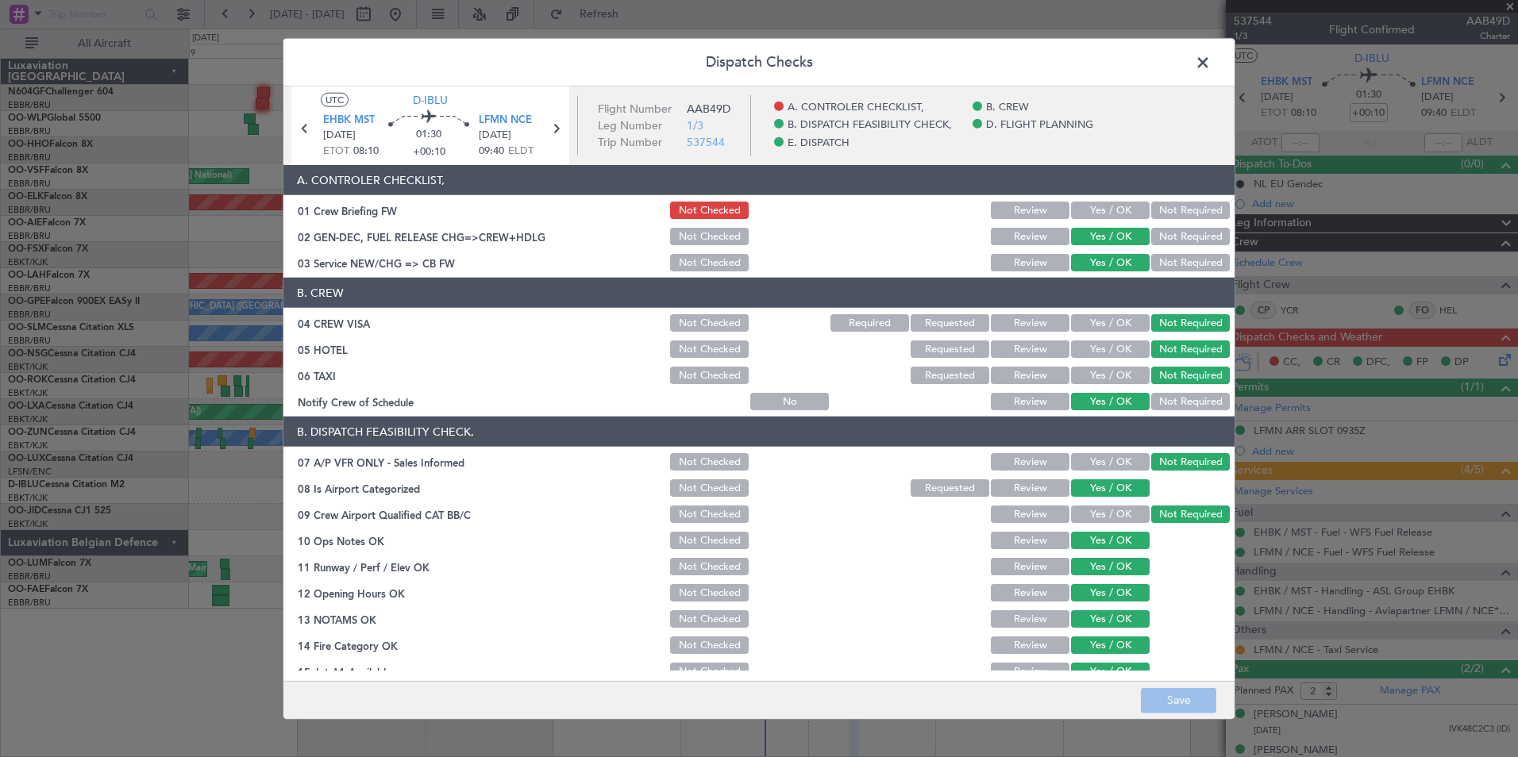
click at [1109, 208] on button "Yes / OK" at bounding box center [1110, 210] width 79 height 17
click at [1170, 695] on button "Save" at bounding box center [1178, 699] width 75 height 25
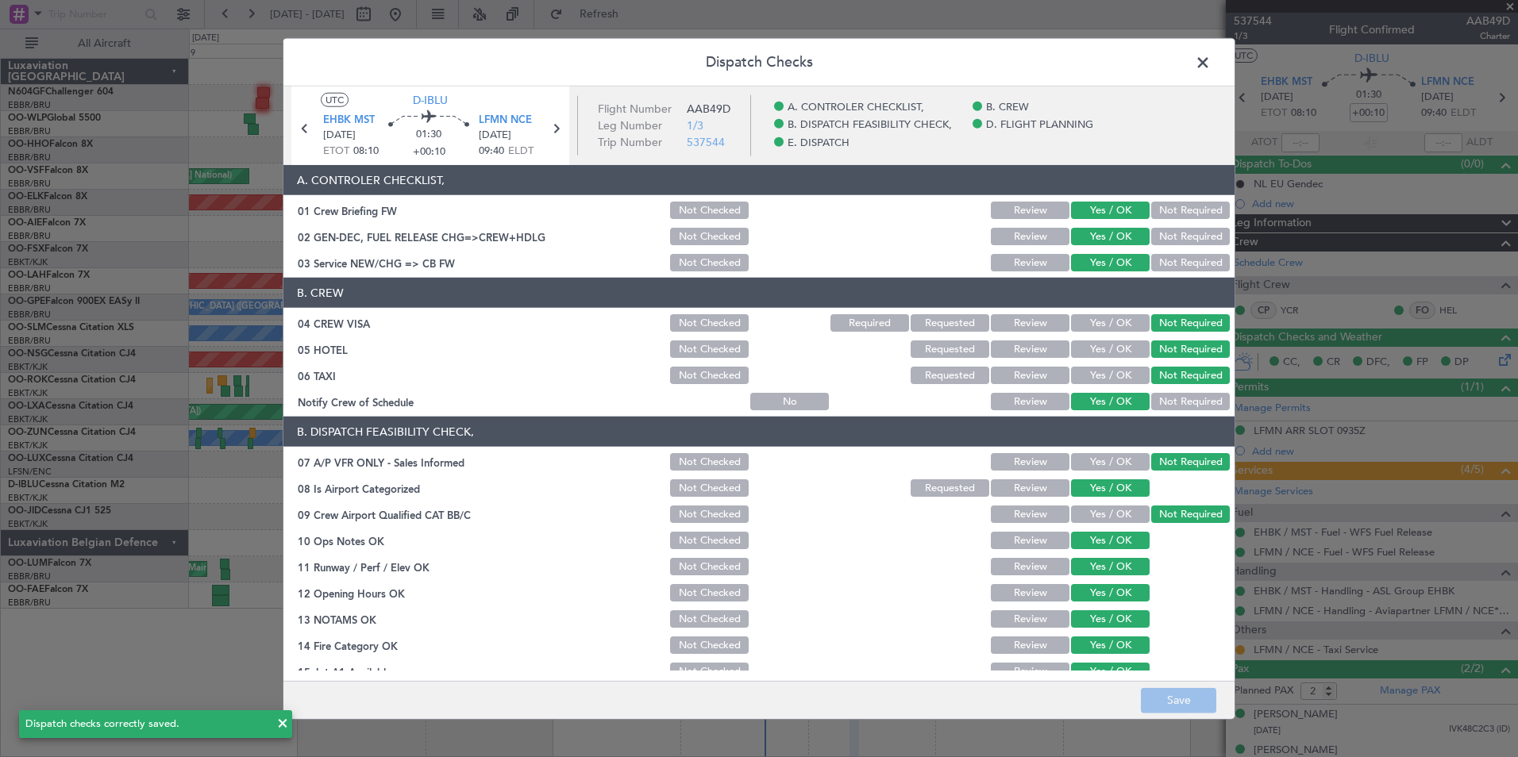
click at [1210, 62] on span at bounding box center [1210, 67] width 0 height 32
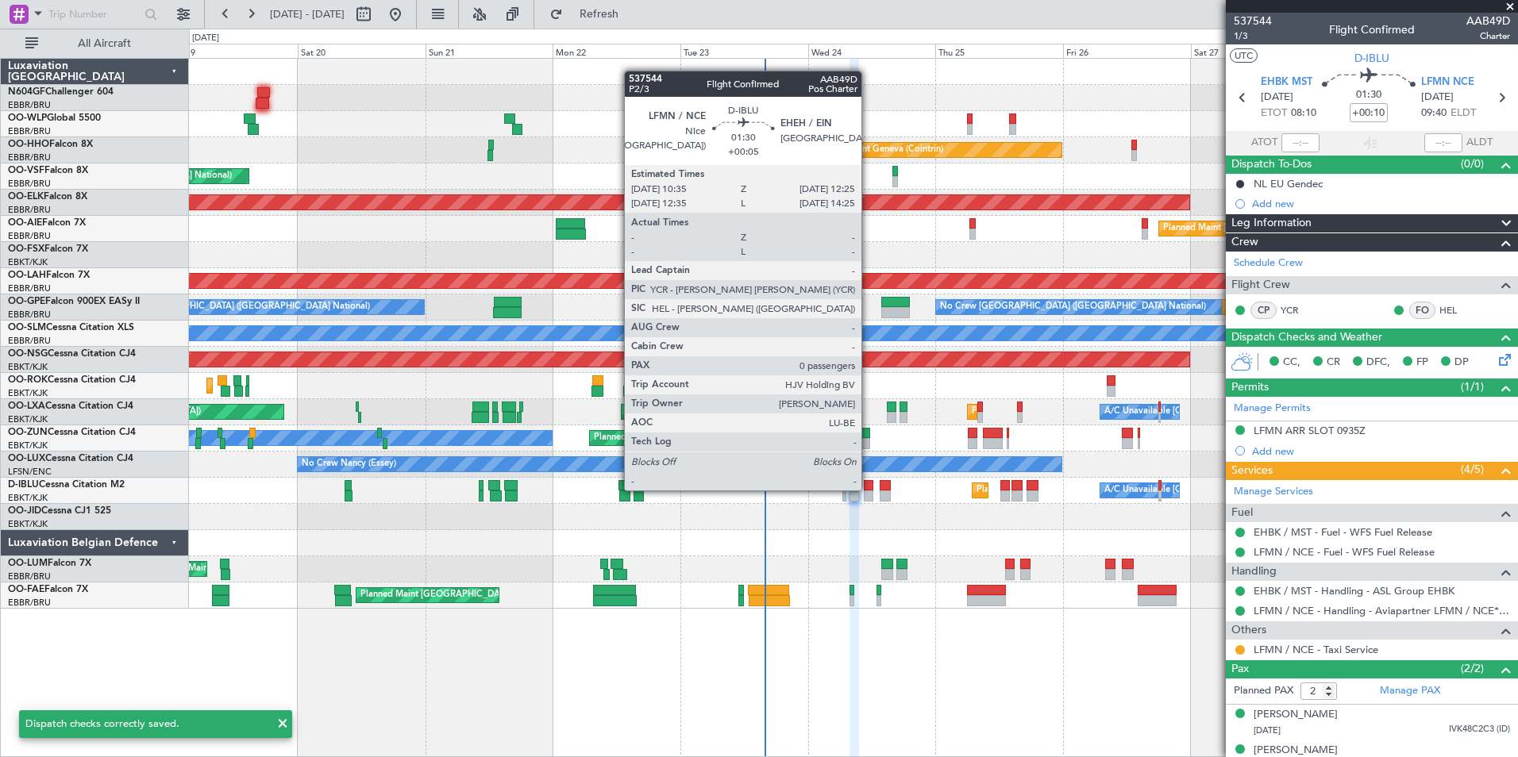
click at [869, 489] on div at bounding box center [869, 485] width 10 height 11
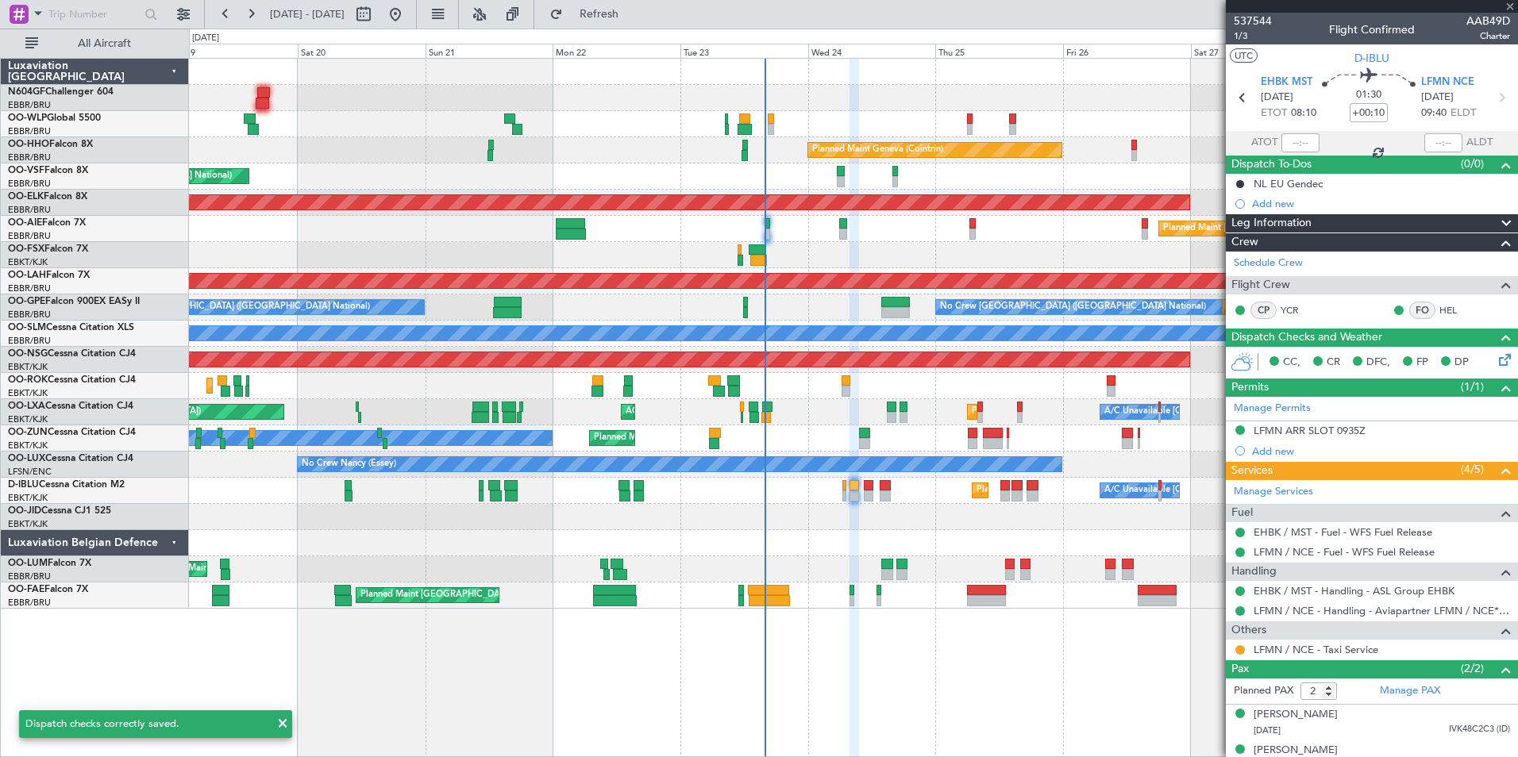
type input "+00:05"
type input "0"
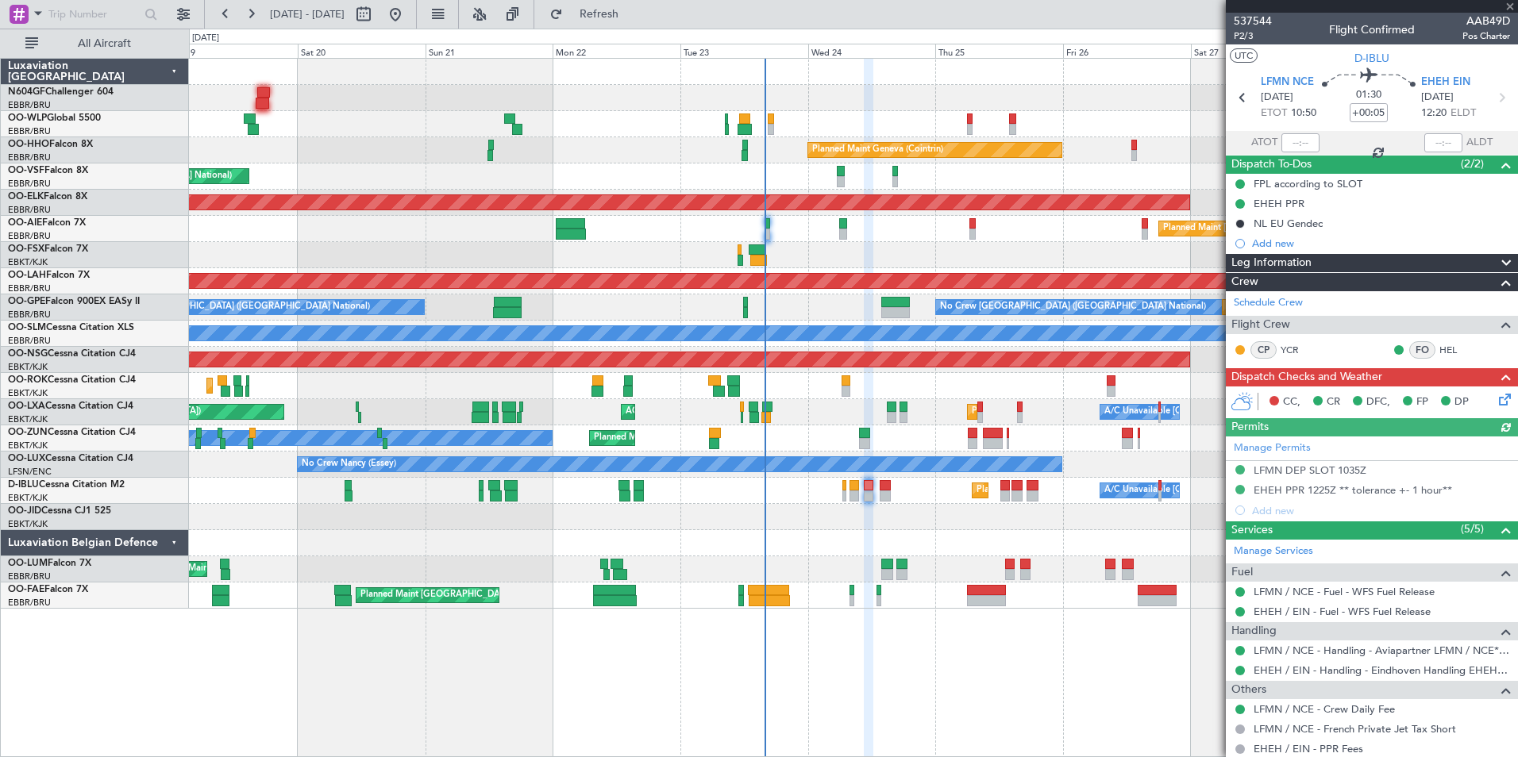
click at [1495, 398] on icon at bounding box center [1501, 397] width 13 height 13
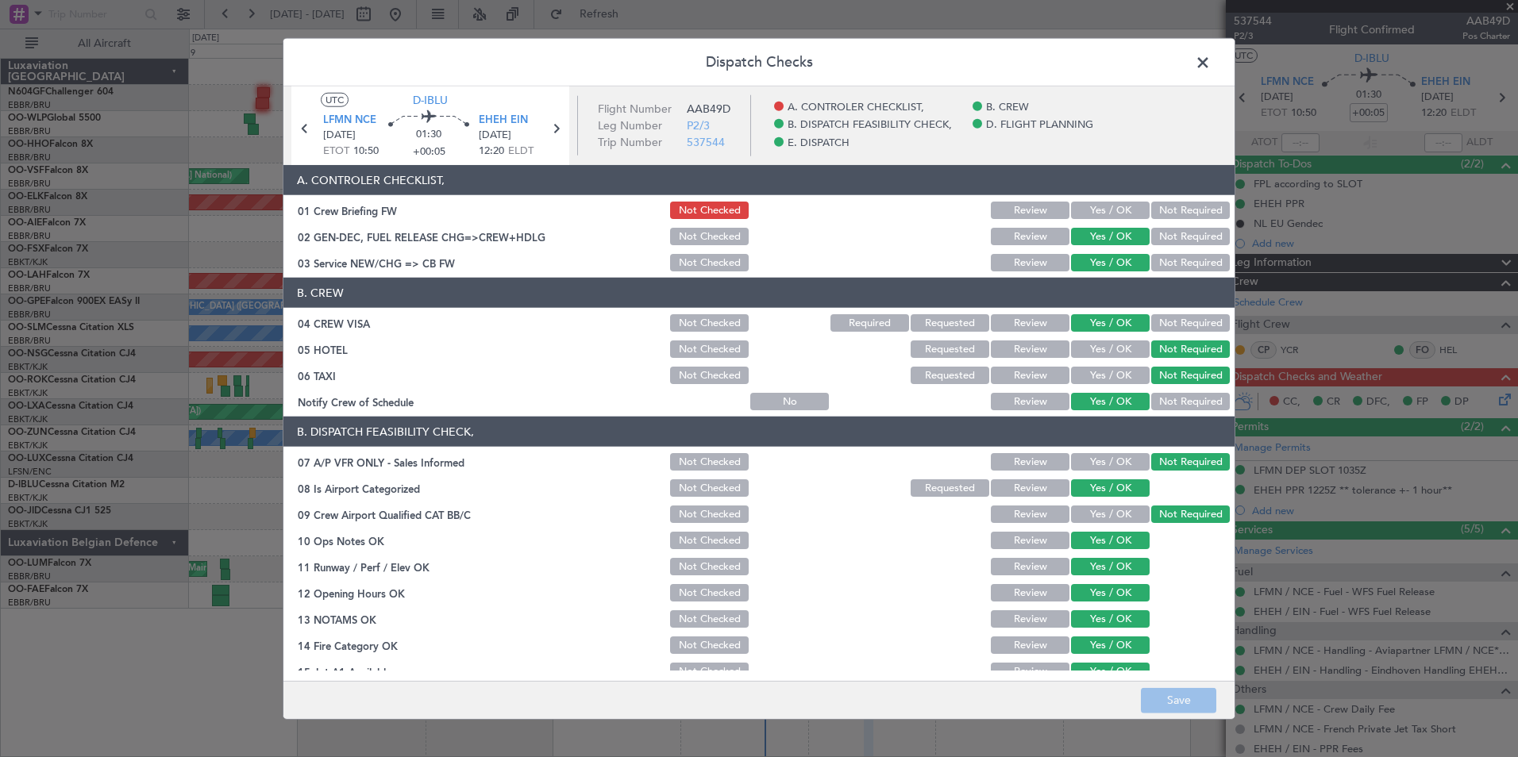
click at [1112, 213] on button "Yes / OK" at bounding box center [1110, 210] width 79 height 17
click at [1187, 694] on button "Save" at bounding box center [1178, 699] width 75 height 25
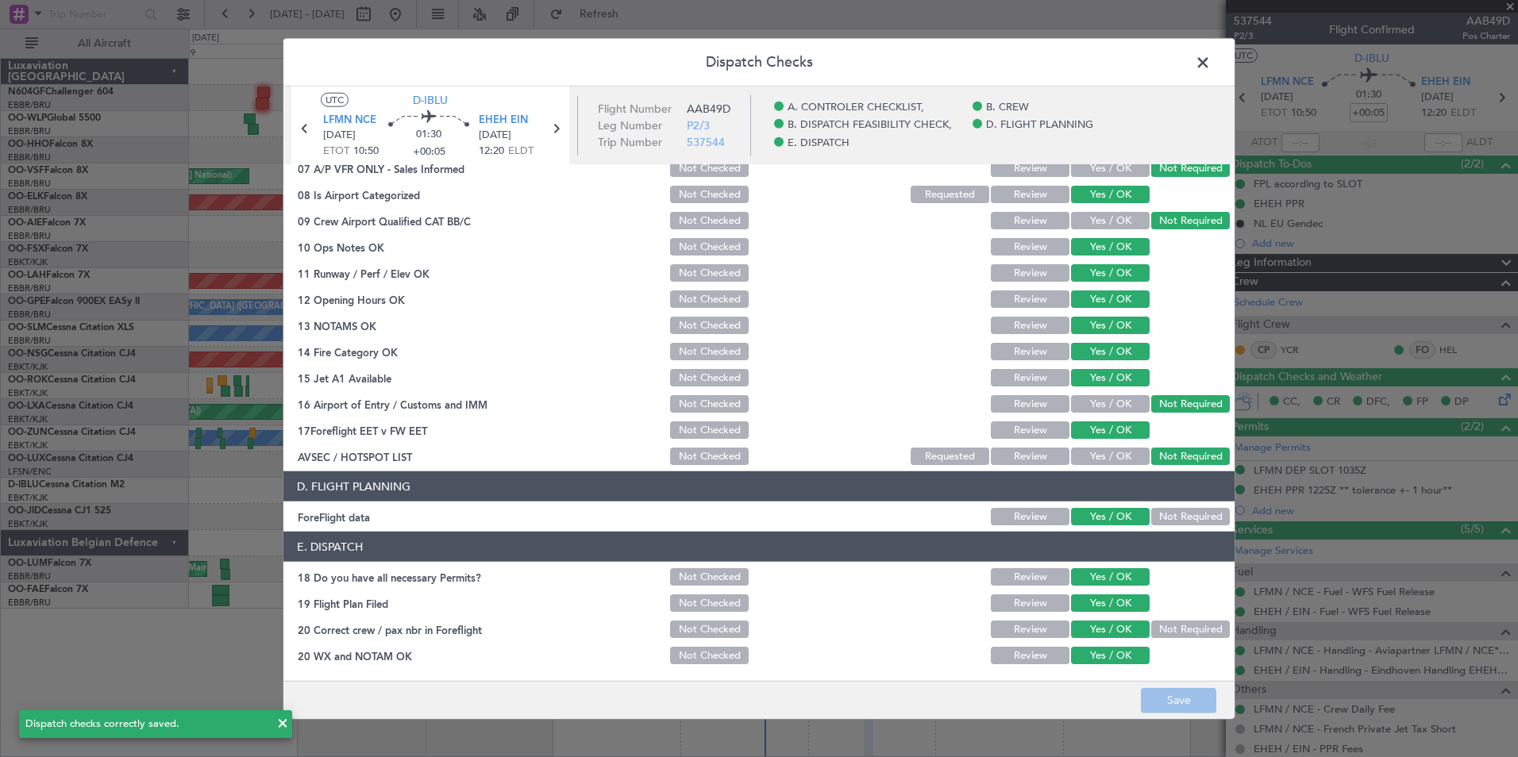
click at [1210, 60] on span at bounding box center [1210, 67] width 0 height 32
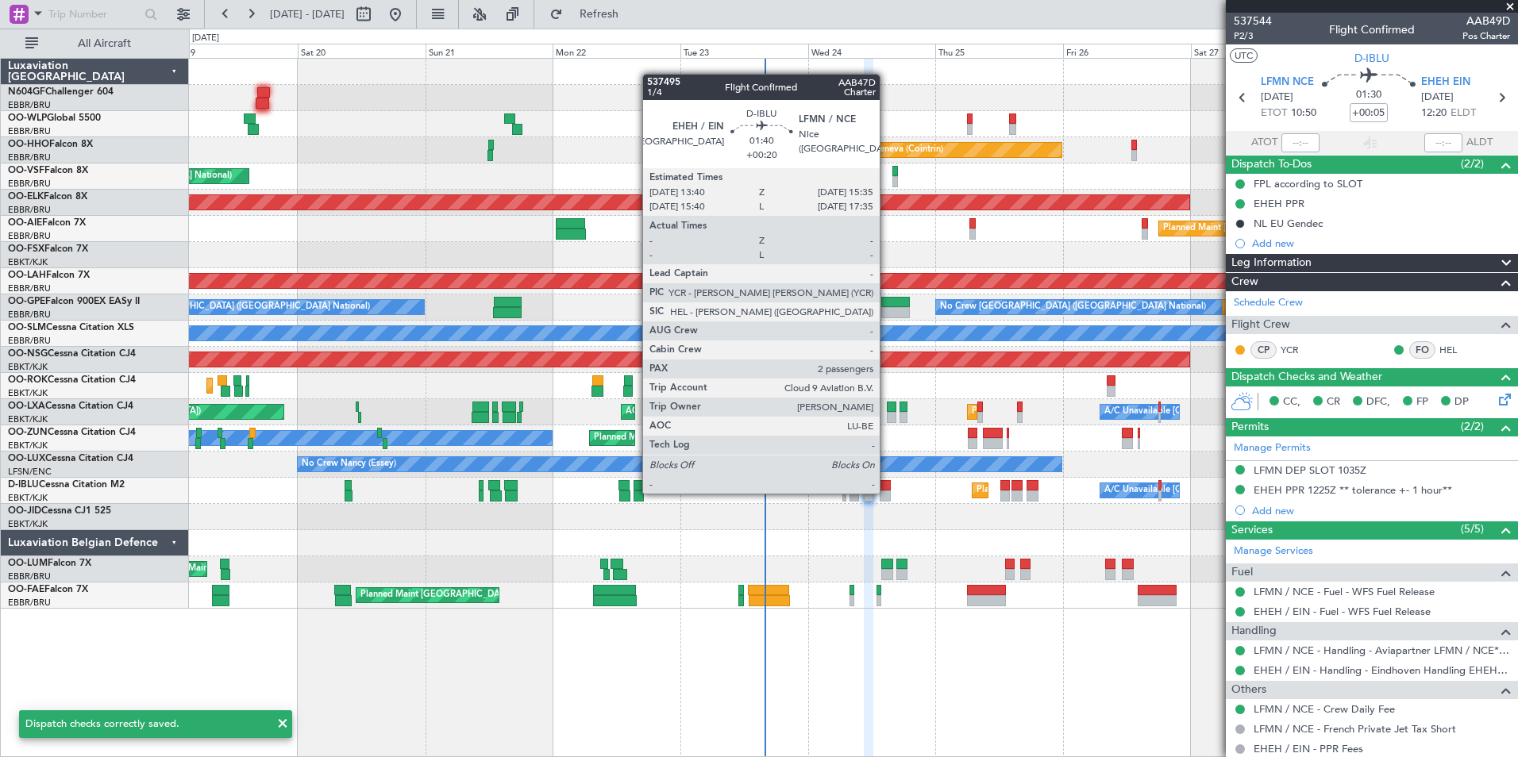
click at [887, 492] on div at bounding box center [884, 496] width 10 height 11
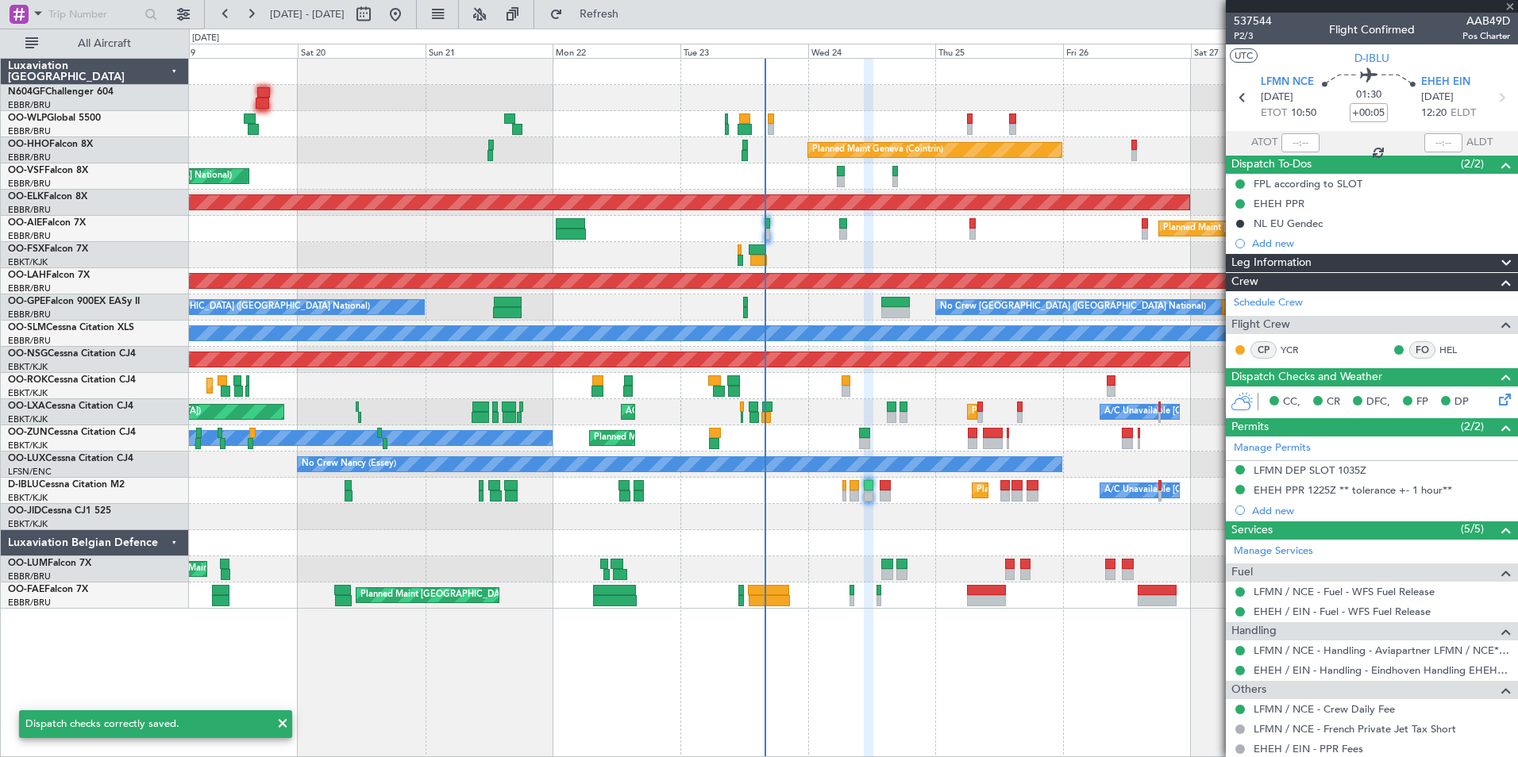
type input "+00:20"
type input "2"
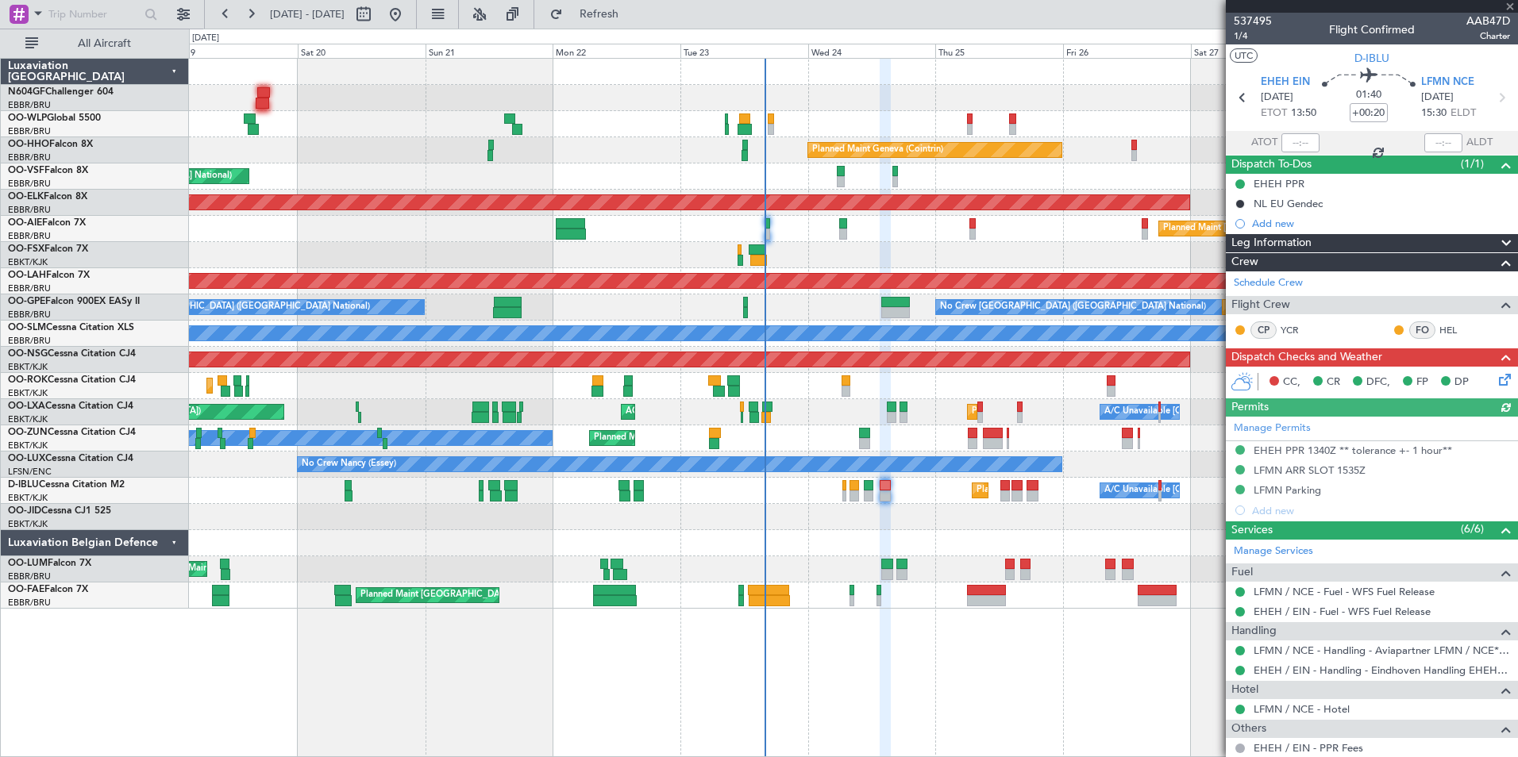
click at [1497, 375] on icon at bounding box center [1501, 377] width 13 height 13
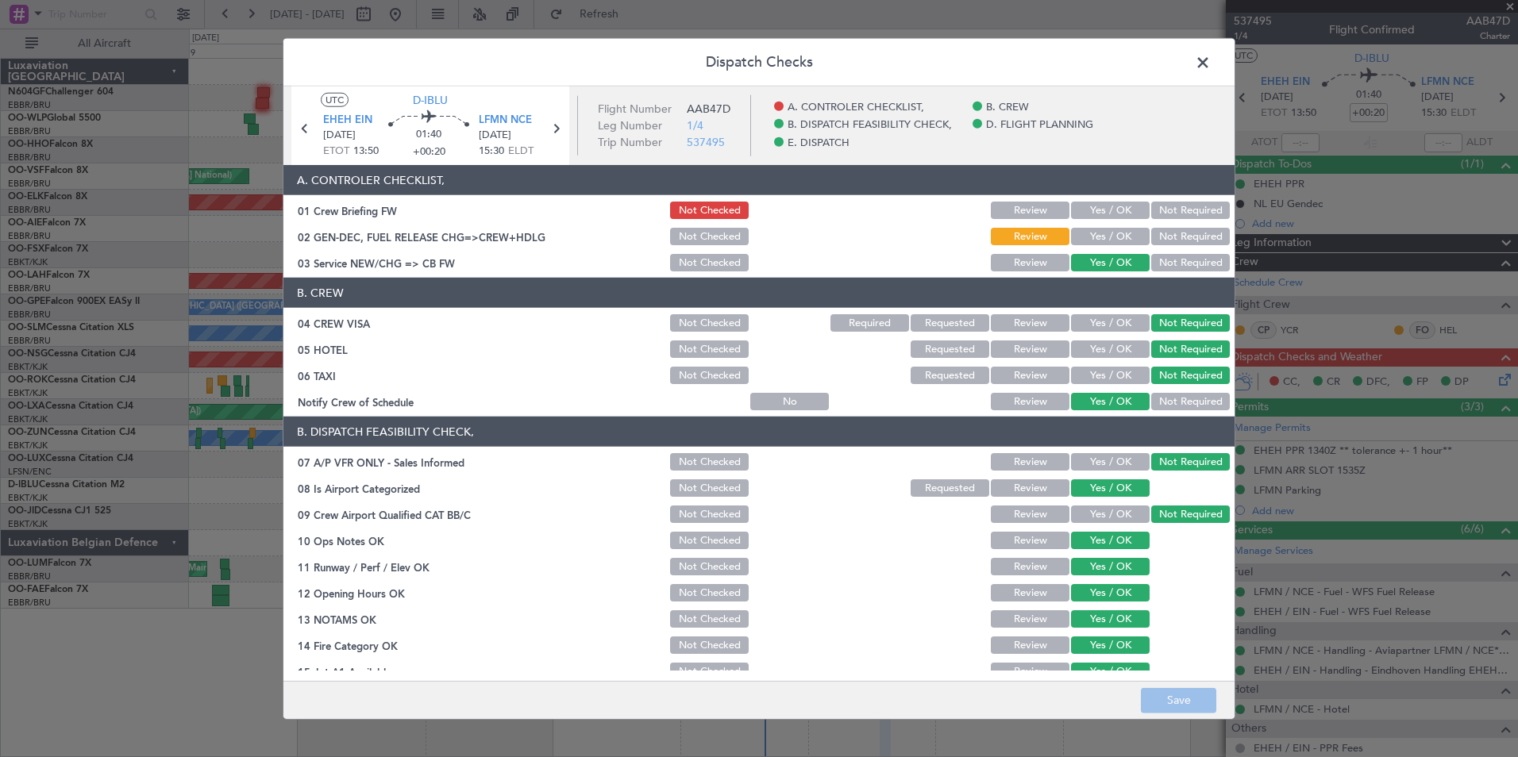
click at [1106, 210] on button "Yes / OK" at bounding box center [1110, 210] width 79 height 17
click at [1195, 691] on button "Save" at bounding box center [1178, 699] width 75 height 25
click at [1346, 396] on div "Dispatch Checks UTC D-IBLU EHEH EIN 24/09/2025 ETOT 13:50 01:40 +00:20 LFMN NCE…" at bounding box center [759, 378] width 1518 height 757
click at [1210, 73] on span at bounding box center [1210, 67] width 0 height 32
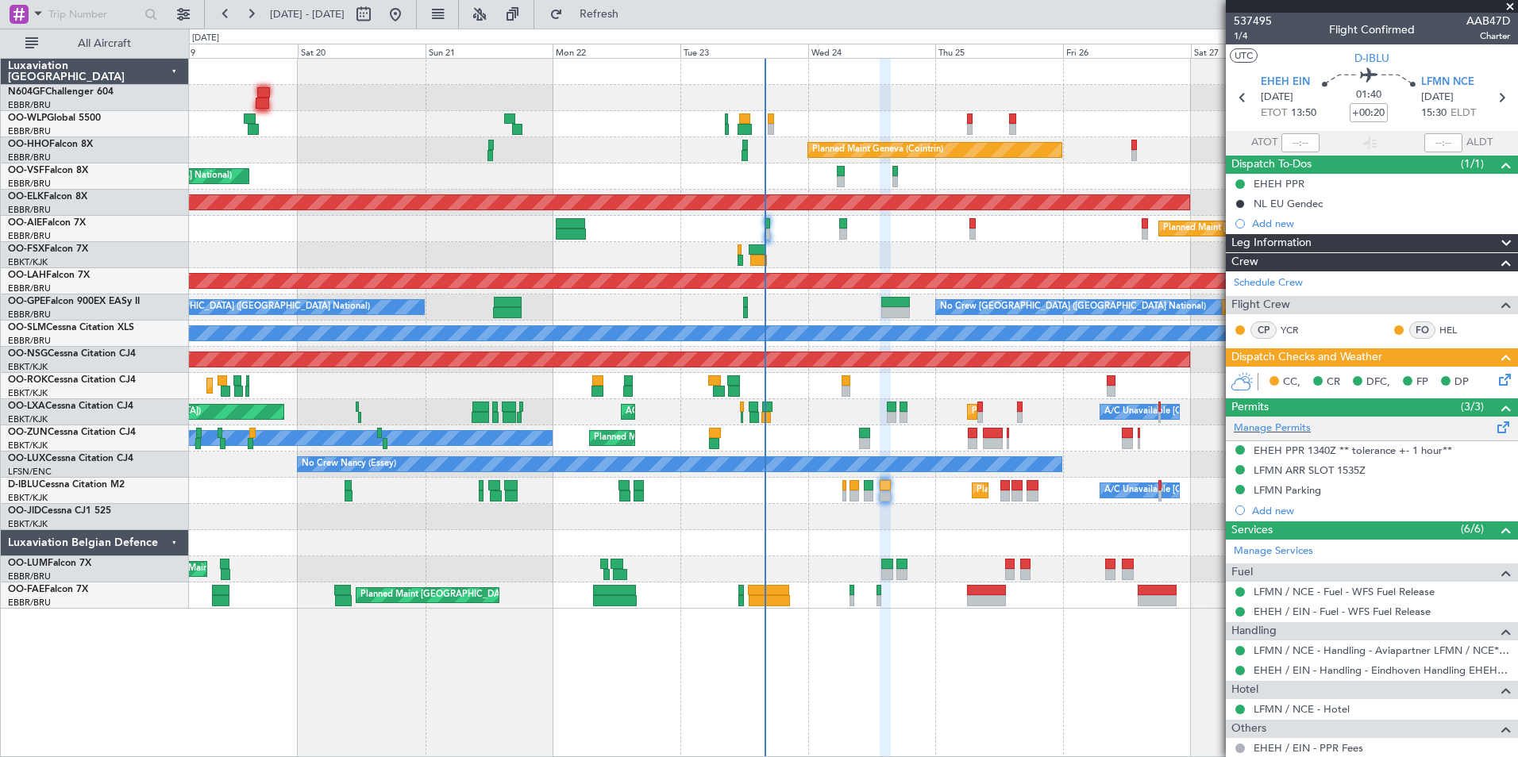
scroll to position [156, 0]
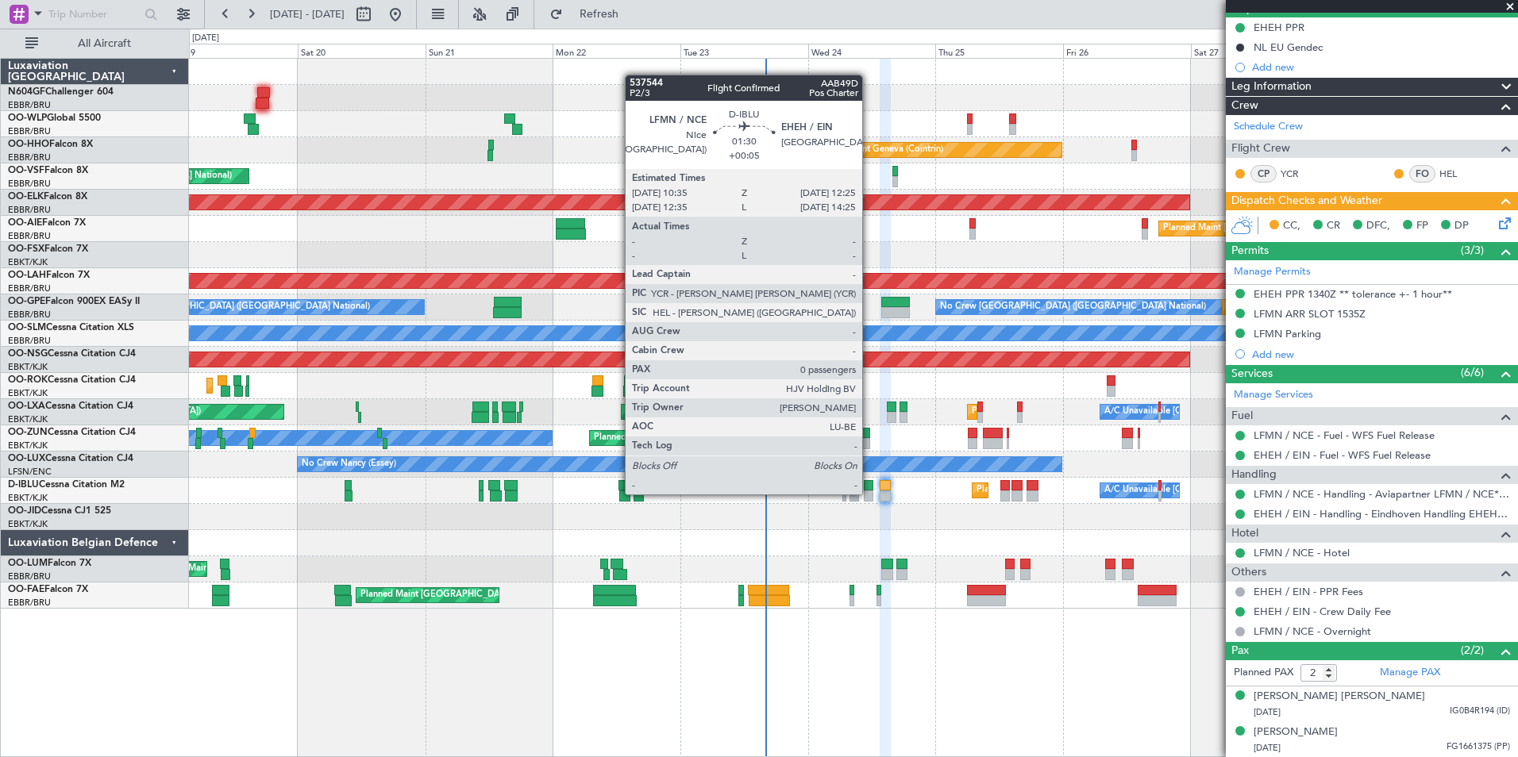
click at [869, 493] on div at bounding box center [869, 496] width 10 height 11
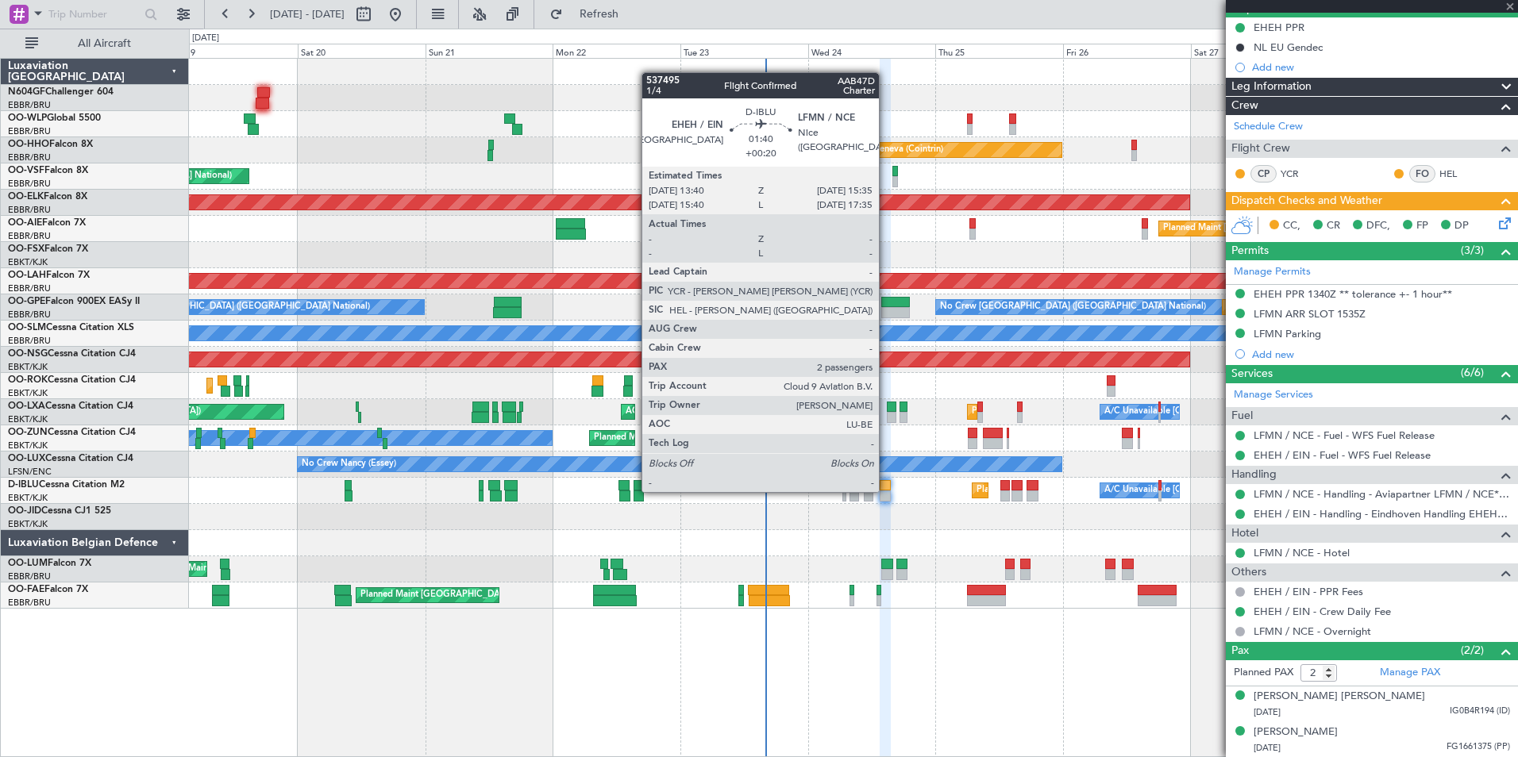
type input "+00:05"
type input "0"
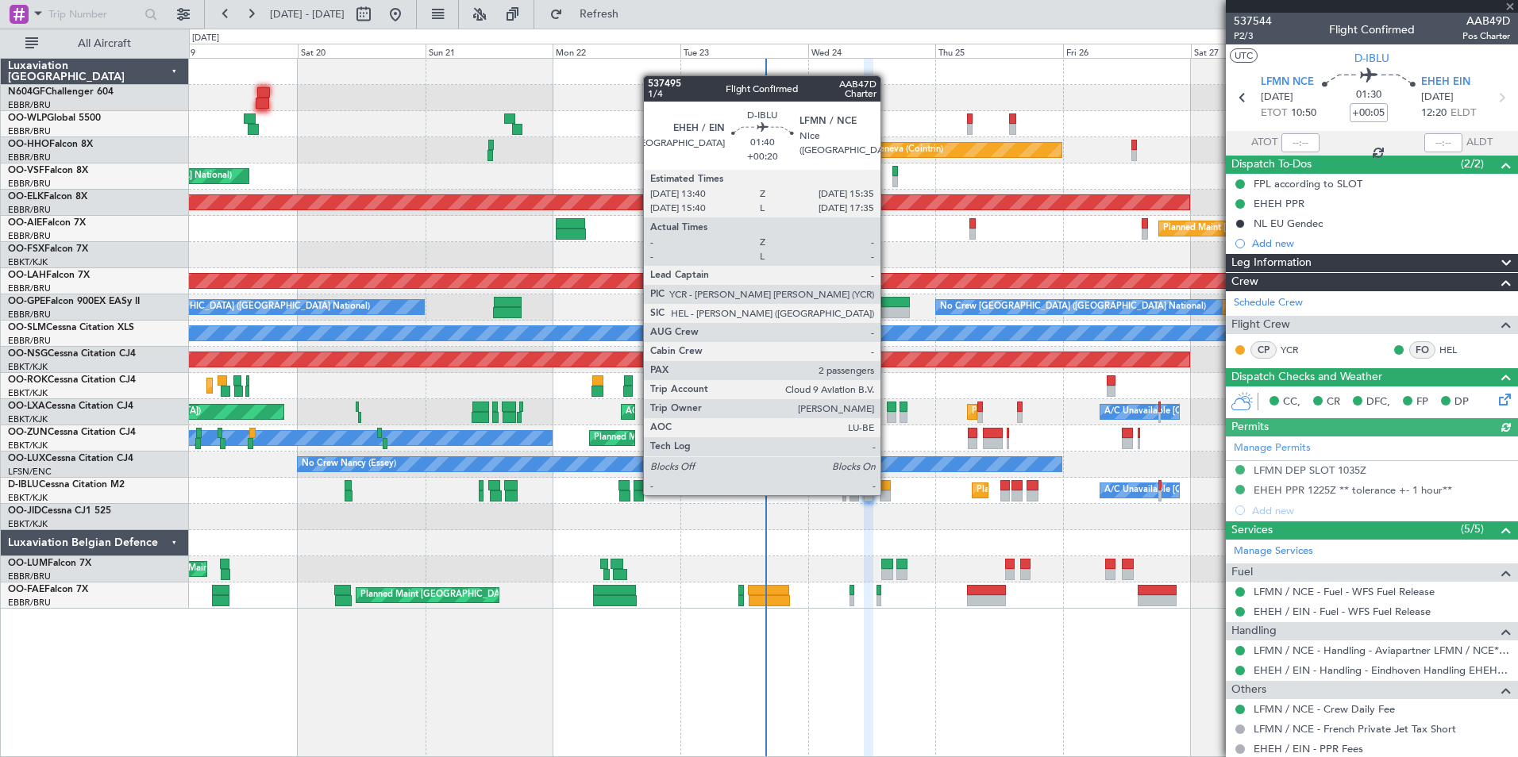
click at [887, 494] on div at bounding box center [884, 496] width 10 height 11
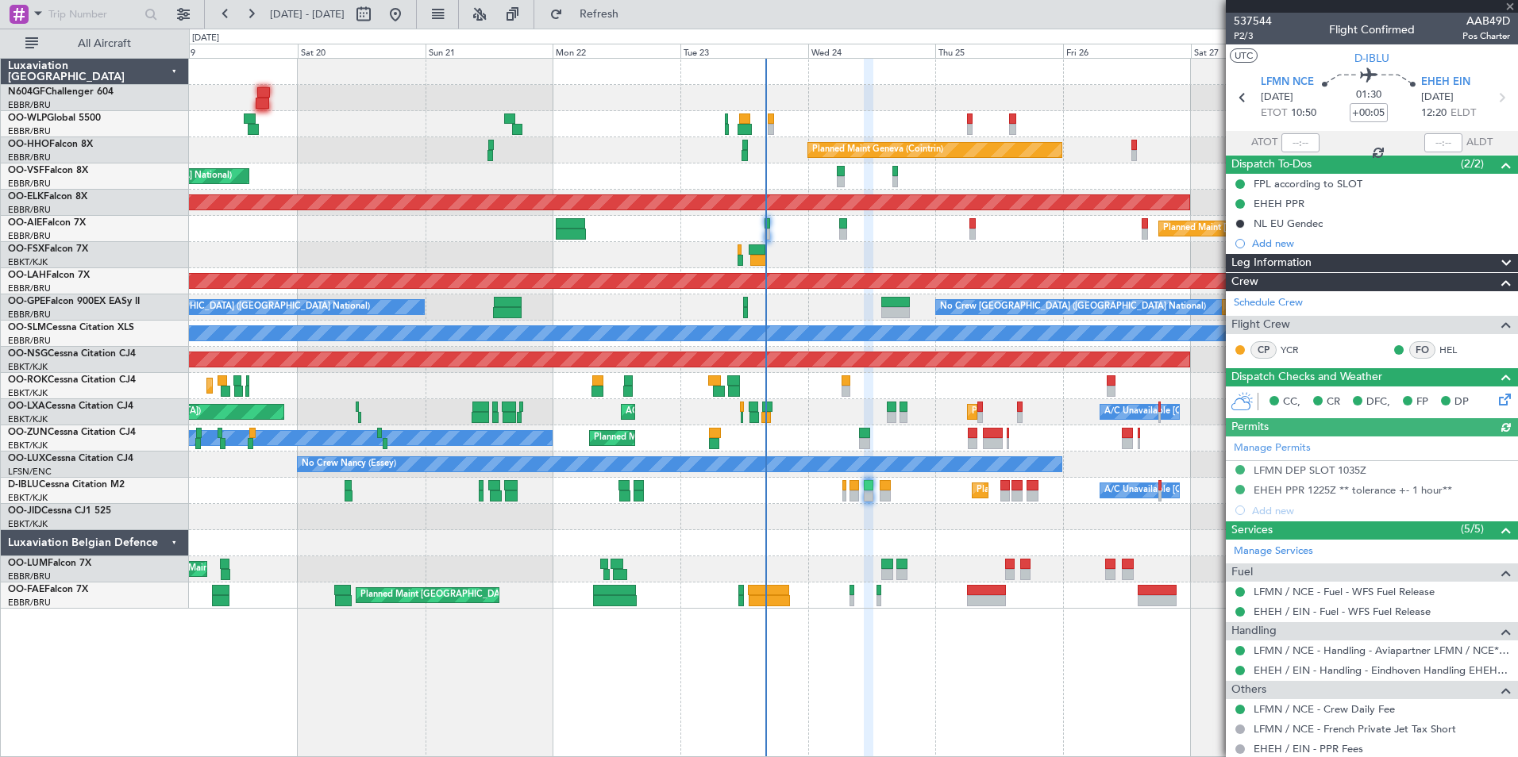
type input "+00:20"
type input "2"
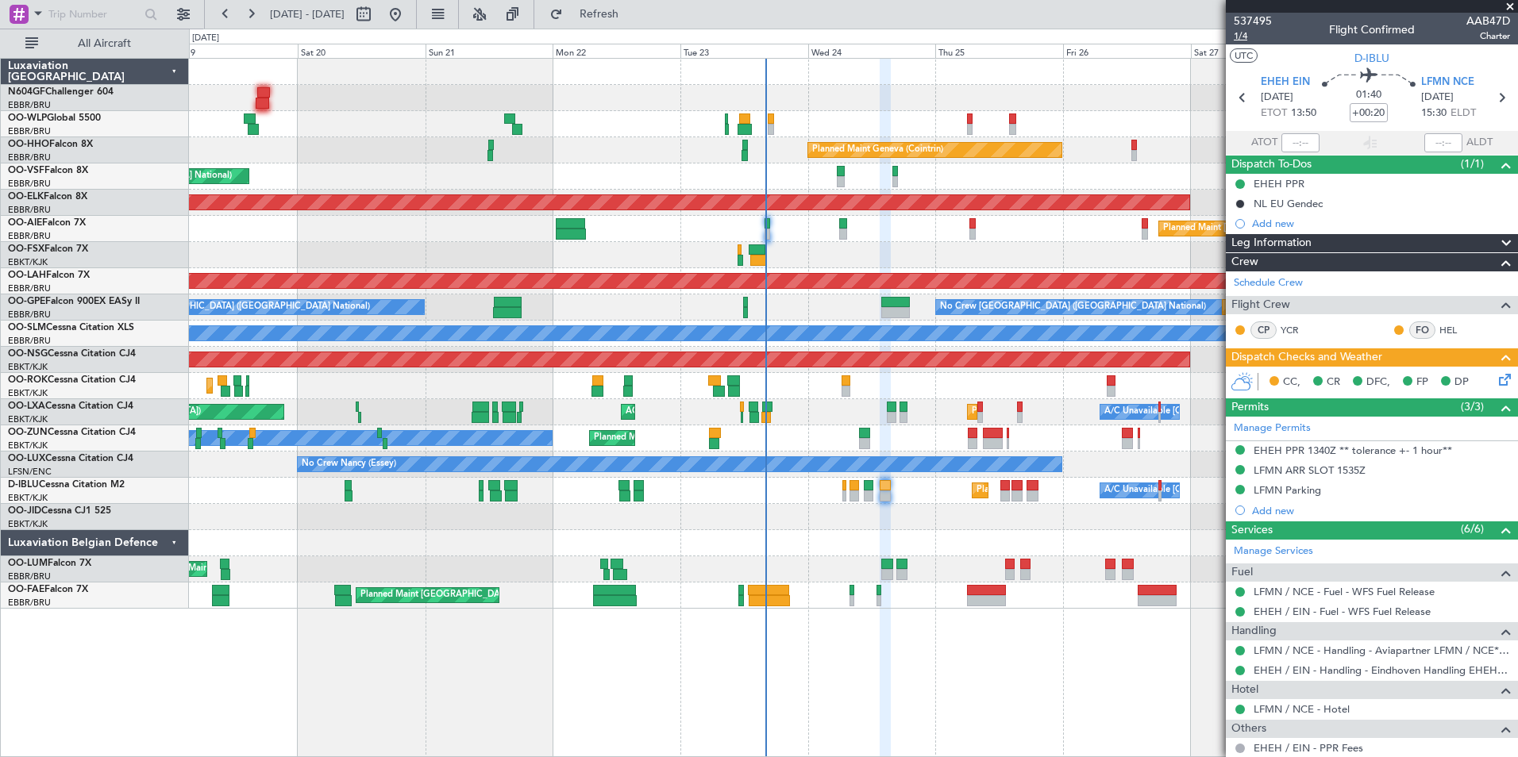
click at [1253, 37] on span "1/4" at bounding box center [1252, 35] width 38 height 13
click at [896, 494] on div "Planned Maint Nice (Côte d'Azur Airport) A/C Unavailable Brussels (Brussels Nat…" at bounding box center [853, 491] width 1328 height 26
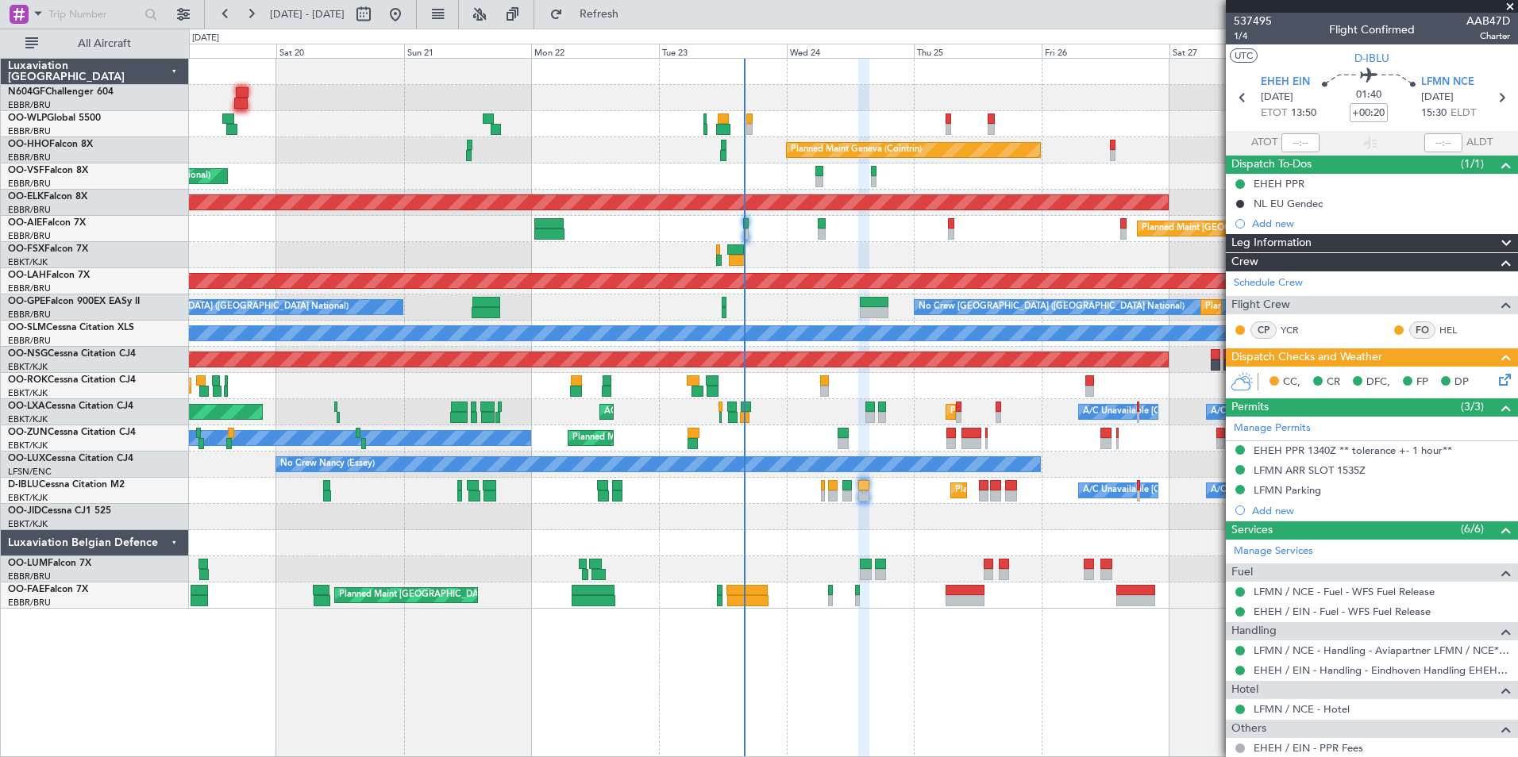
click at [1497, 374] on icon at bounding box center [1501, 377] width 13 height 13
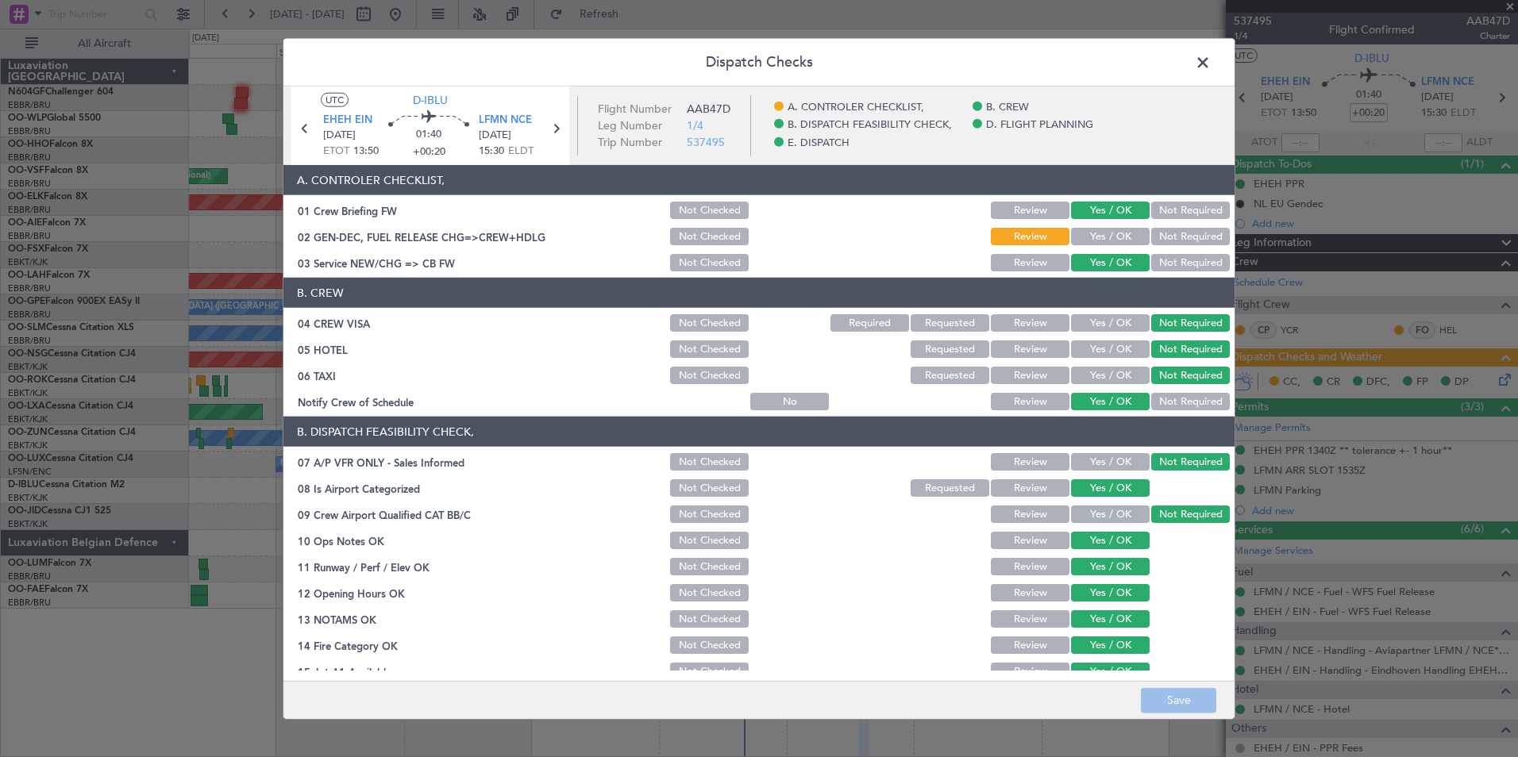
click at [1101, 237] on button "Yes / OK" at bounding box center [1110, 236] width 79 height 17
click at [1183, 696] on button "Save" at bounding box center [1178, 699] width 75 height 25
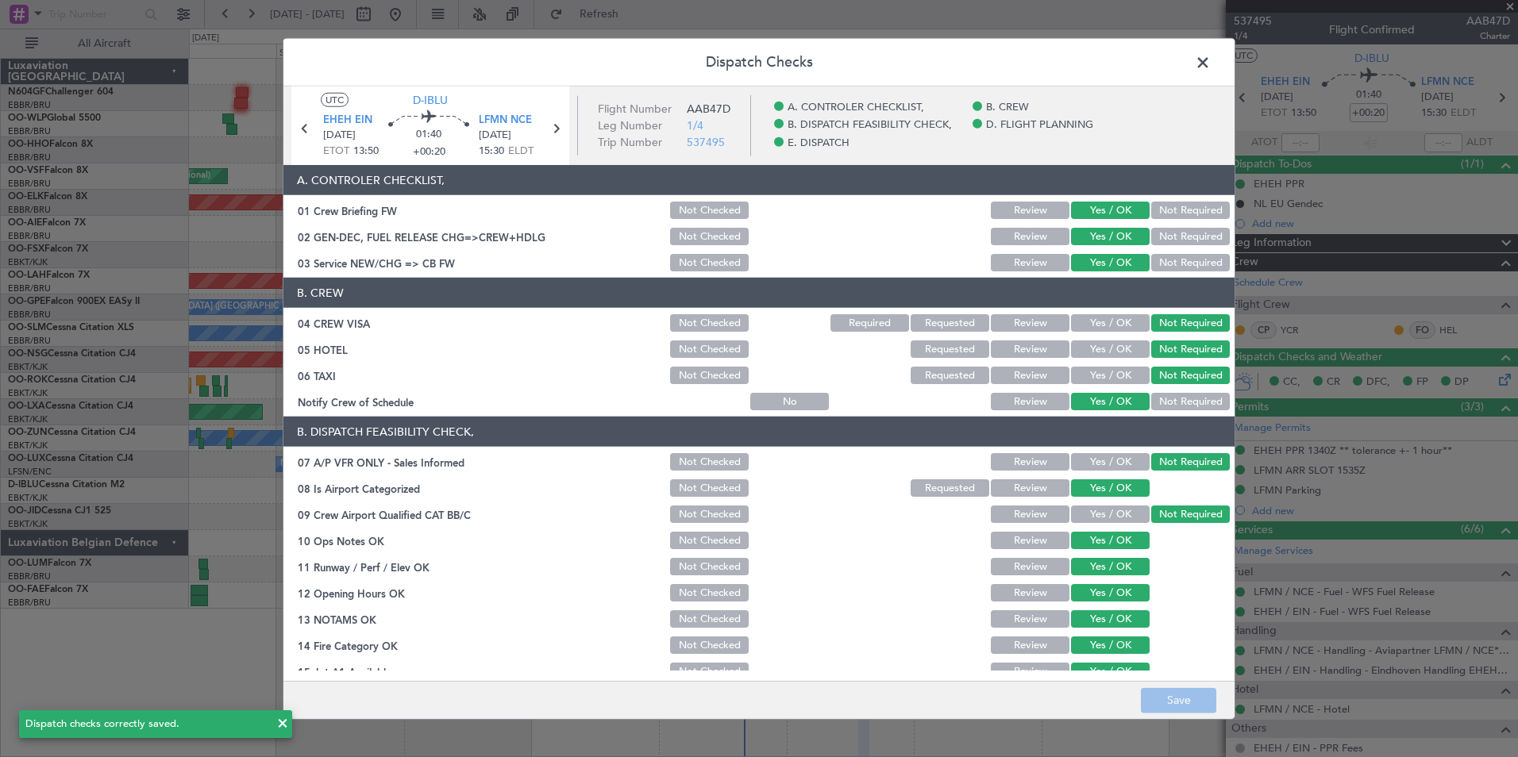
click at [1210, 54] on span at bounding box center [1210, 67] width 0 height 32
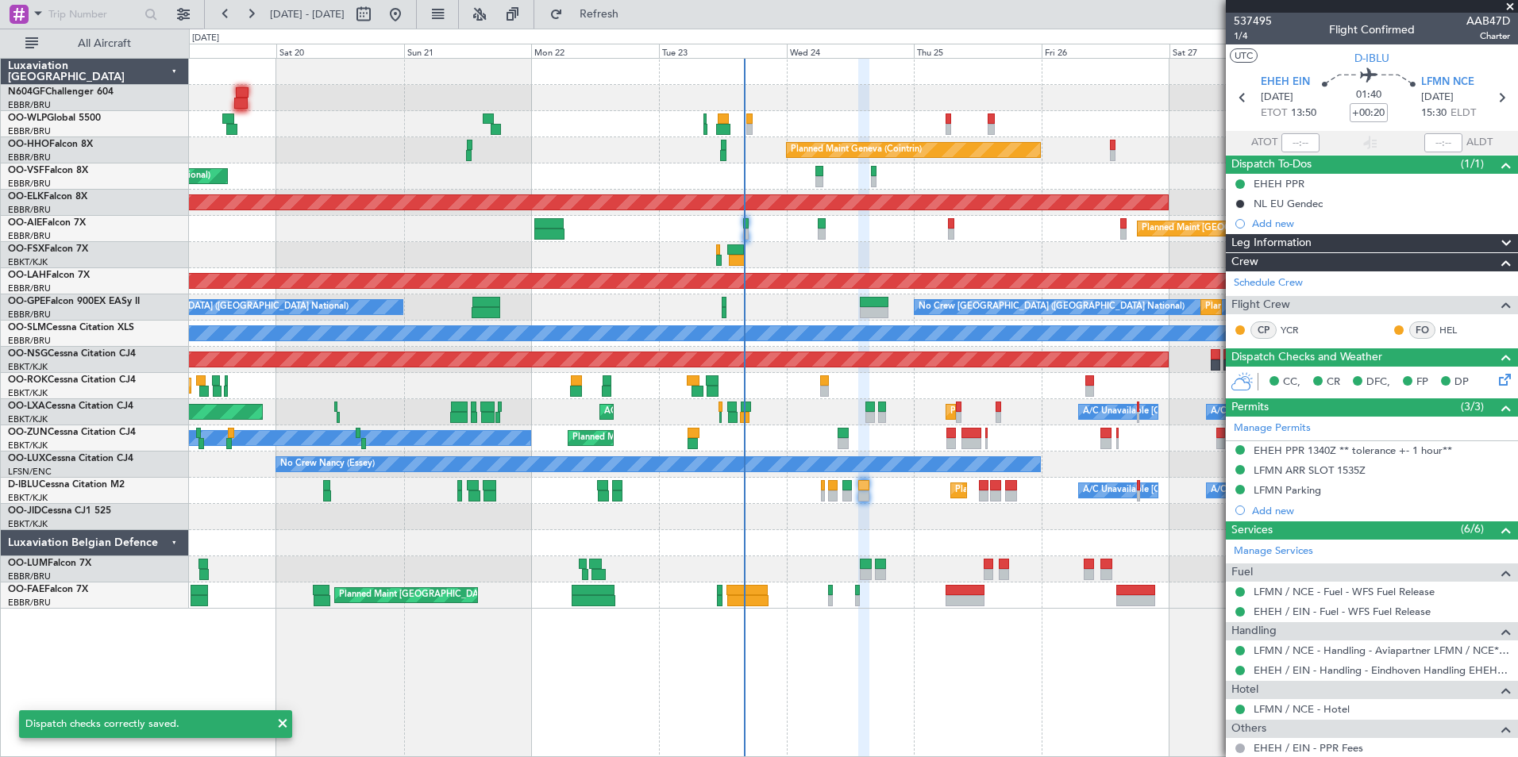
click at [937, 531] on div "Planned Maint Liege Planned Maint Milan (Linate) Planned Maint Geneva (Cointrin…" at bounding box center [853, 334] width 1328 height 550
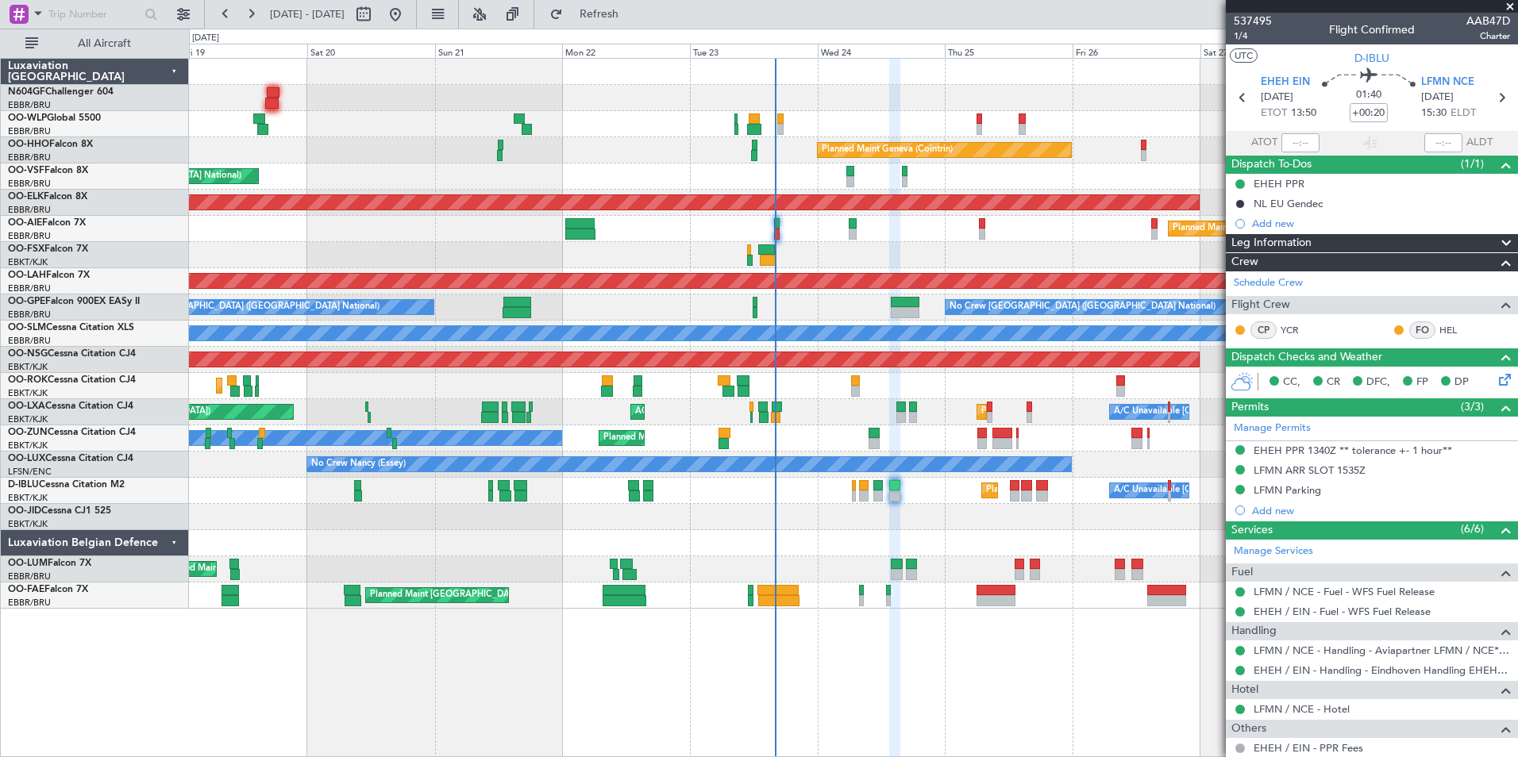
click at [1052, 435] on div "Planned Maint Kortrijk-[GEOGRAPHIC_DATA] Owner Unplanned Maint [GEOGRAPHIC_DATA…" at bounding box center [853, 438] width 1328 height 26
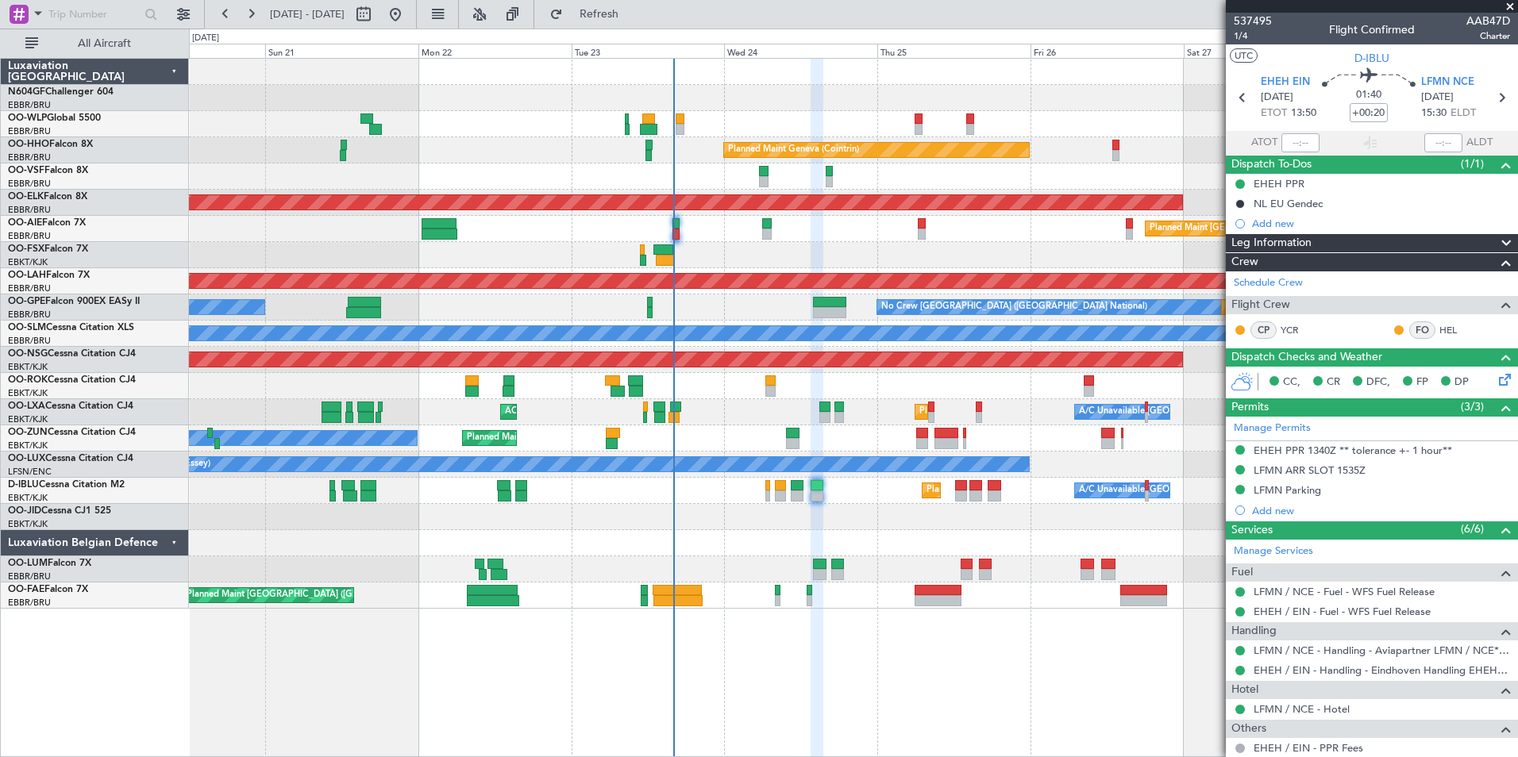
click at [1010, 437] on div "Planned Maint Kortrijk-[GEOGRAPHIC_DATA] Owner Unplanned Maint [GEOGRAPHIC_DATA…" at bounding box center [853, 438] width 1328 height 26
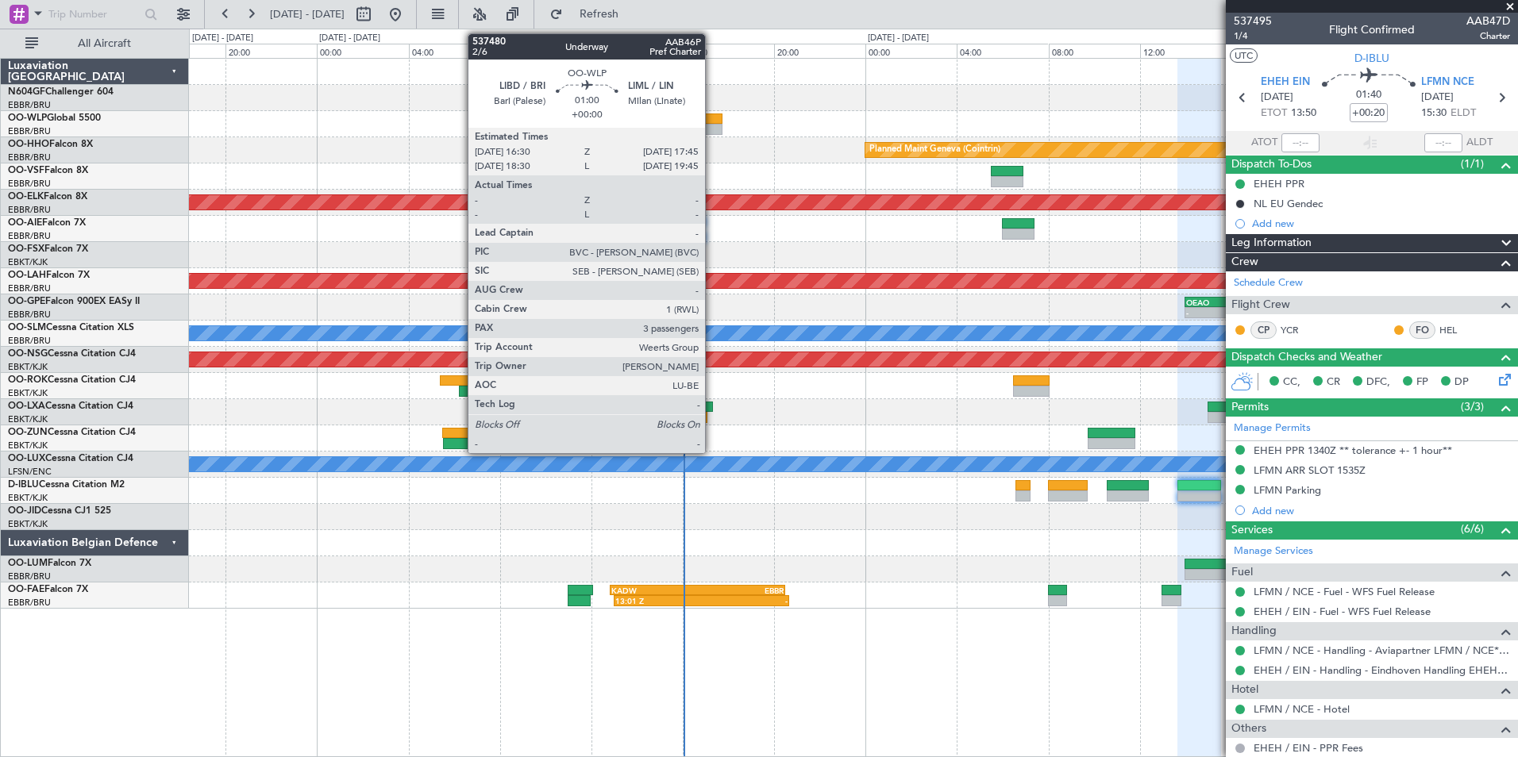
click at [712, 133] on div at bounding box center [707, 129] width 29 height 11
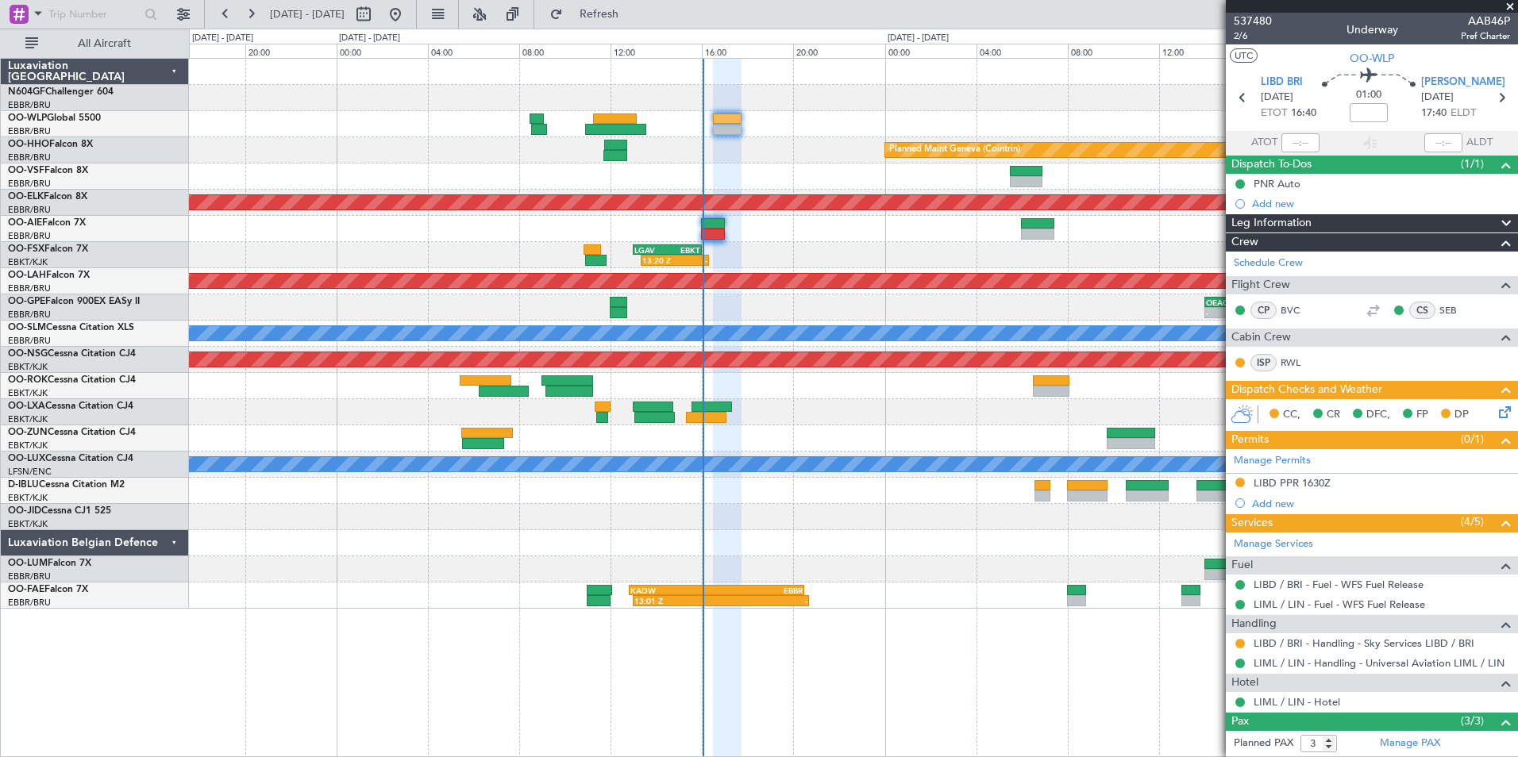
click at [848, 152] on div "Planned Maint Geneva (Cointrin) Planned Maint Kortrijk-Wevelgem 00:40 Z 06:13 Z…" at bounding box center [853, 334] width 1328 height 550
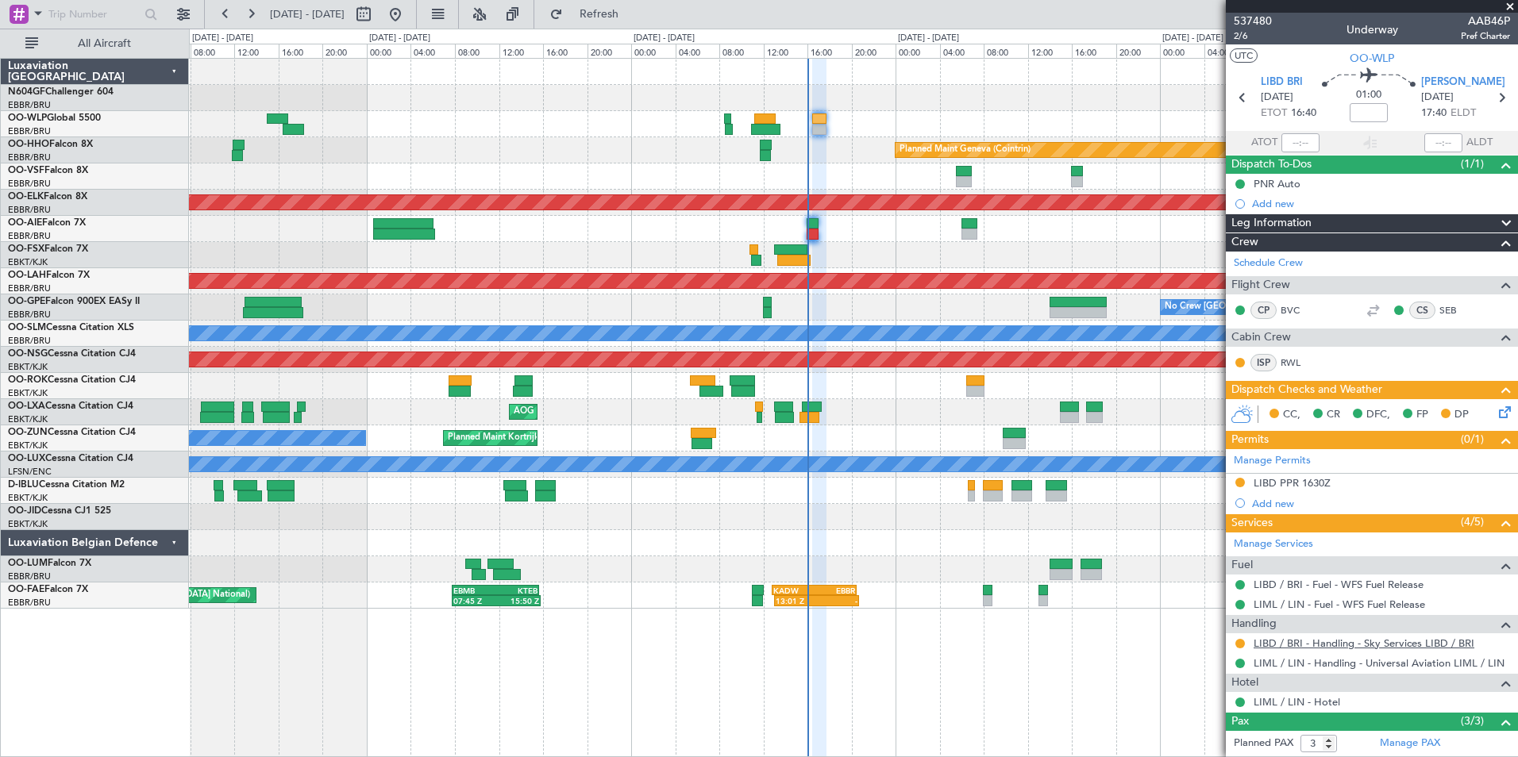
click at [1313, 641] on link "LIBD / BRI - Handling - Sky Services LIBD / BRI" at bounding box center [1363, 643] width 221 height 13
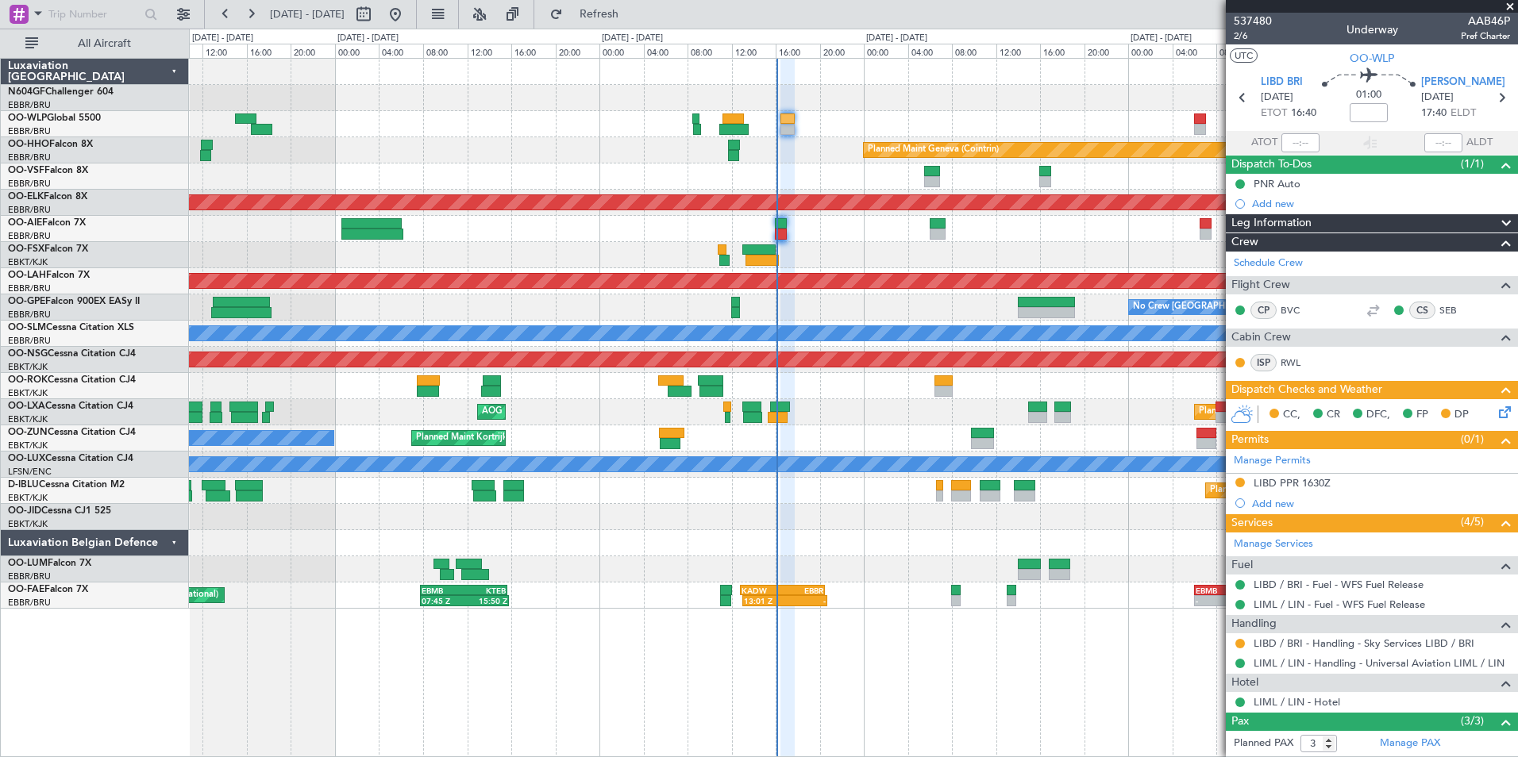
click at [771, 182] on div at bounding box center [853, 177] width 1328 height 26
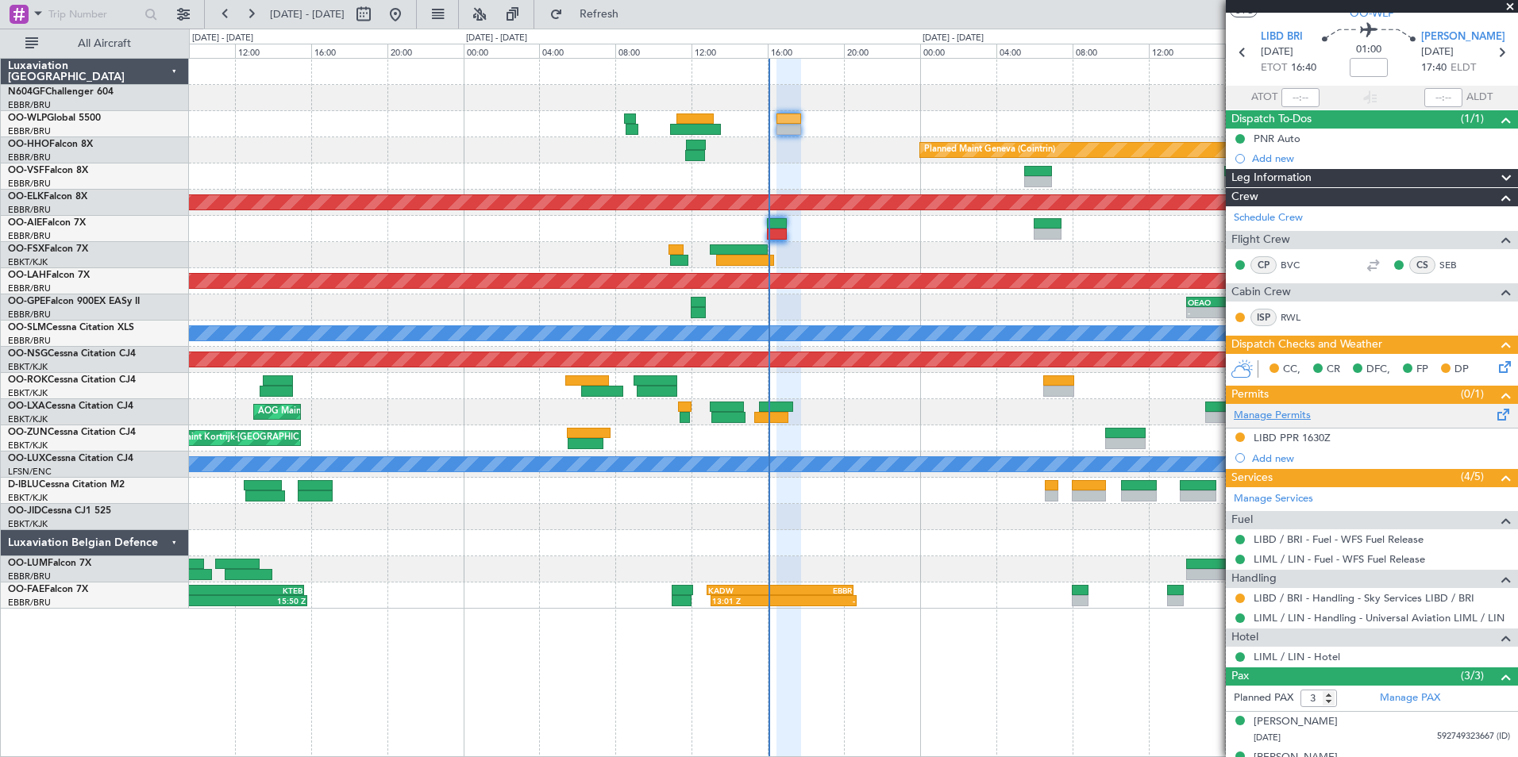
scroll to position [106, 0]
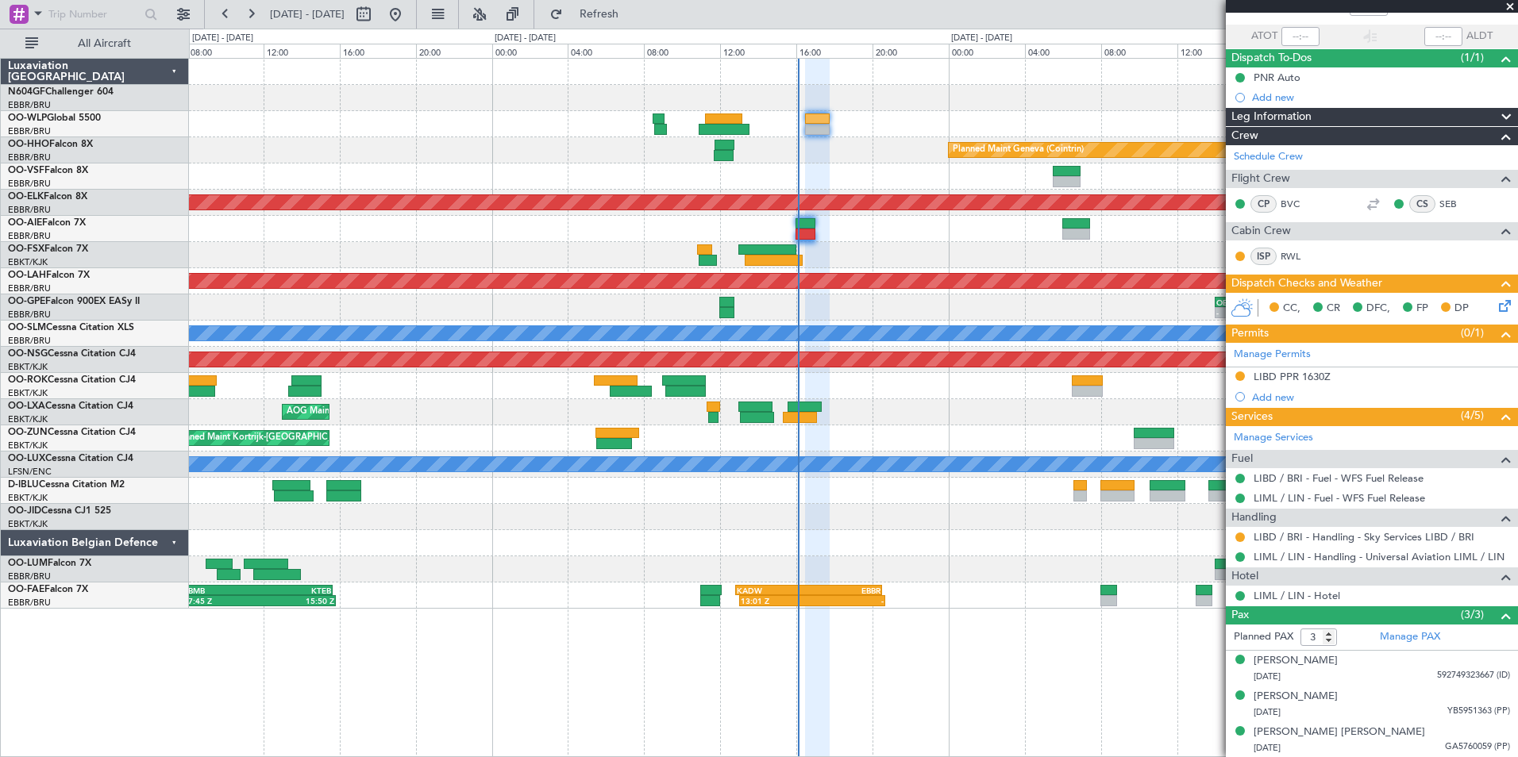
click at [896, 391] on div at bounding box center [853, 386] width 1328 height 26
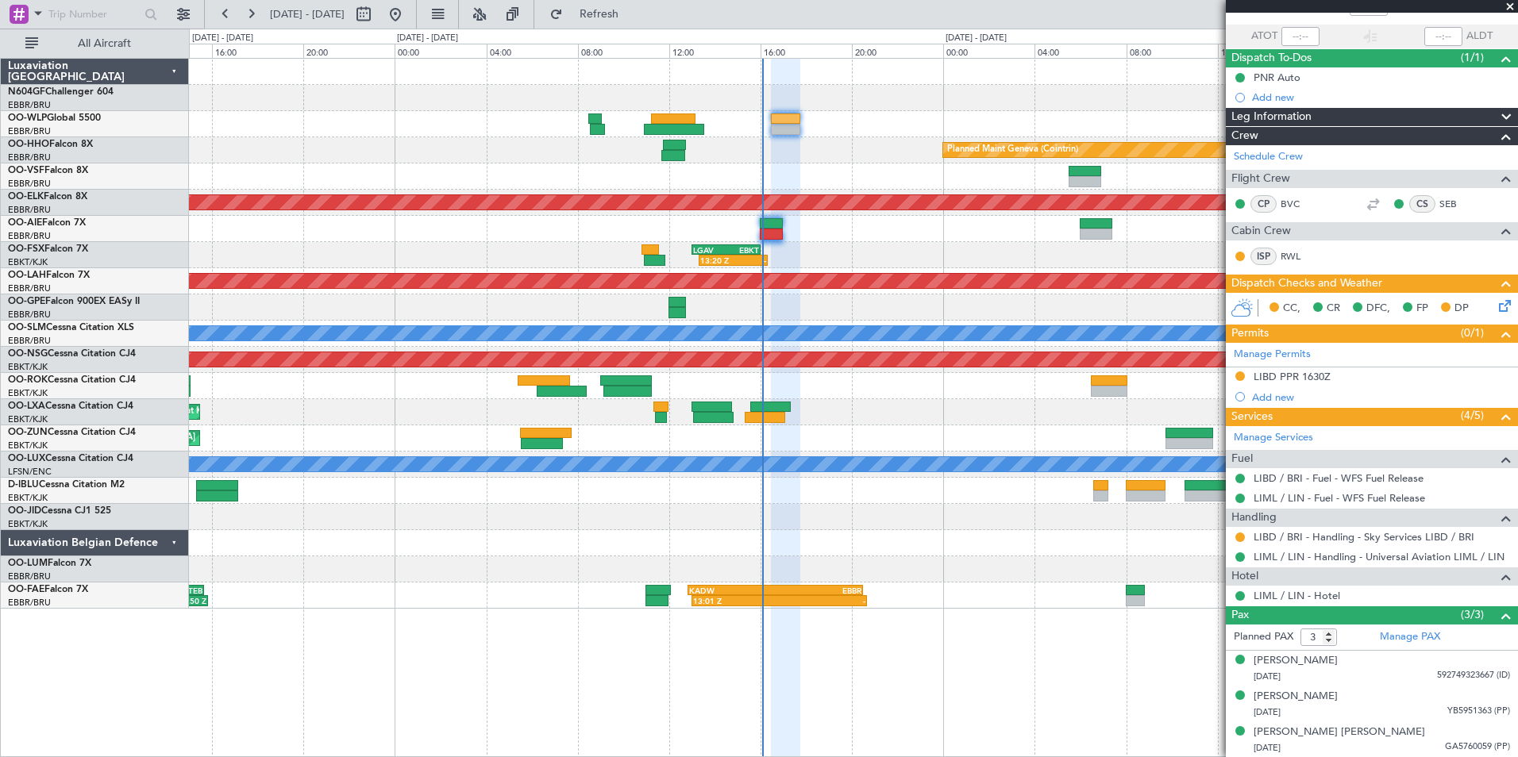
click at [1023, 229] on div "CYBG 00:40 Z EGNT 06:05 Z 00:40 Z 06:13 Z" at bounding box center [853, 229] width 1328 height 26
click at [615, 16] on button "Refresh" at bounding box center [589, 14] width 95 height 25
type input "5"
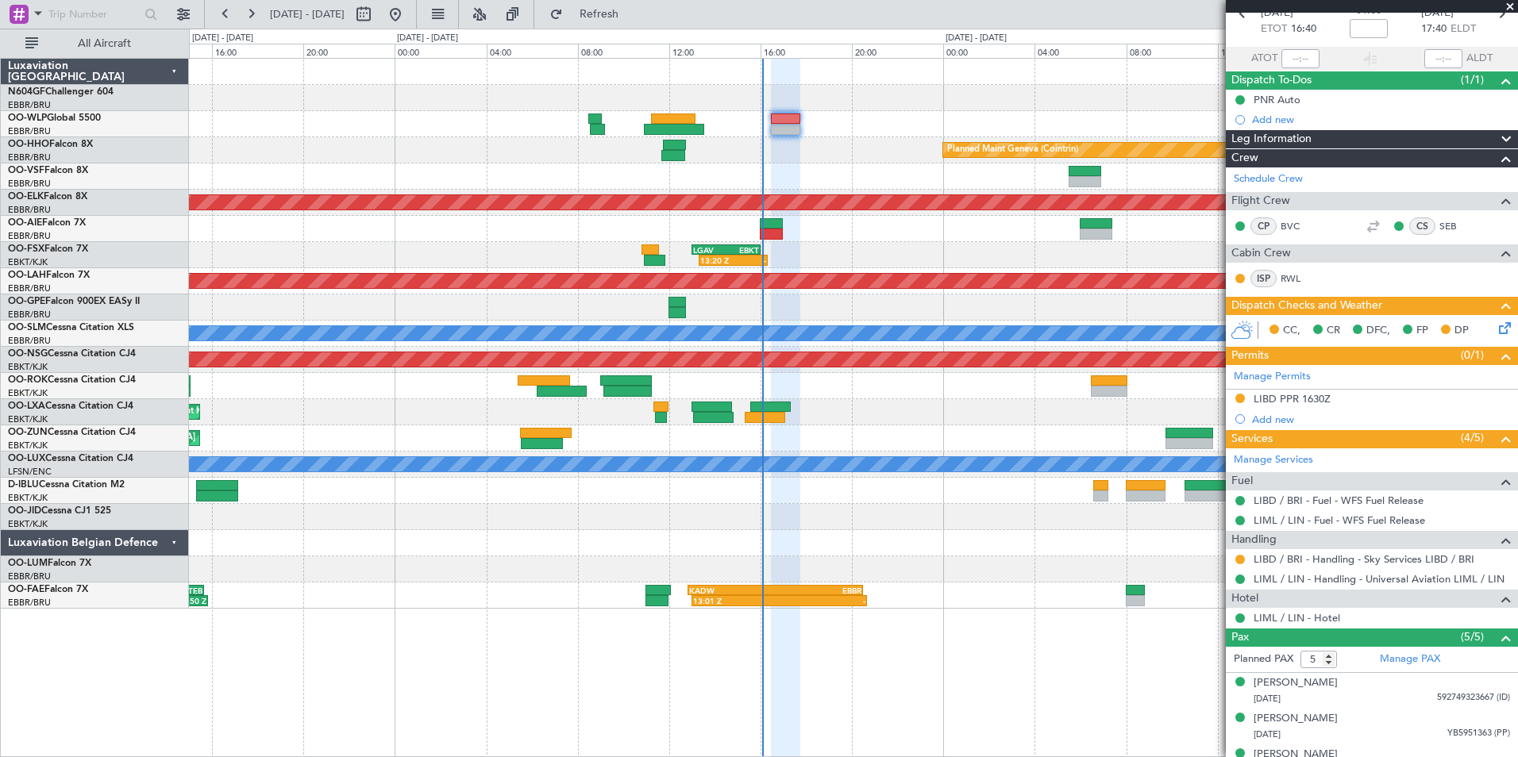
scroll to position [0, 0]
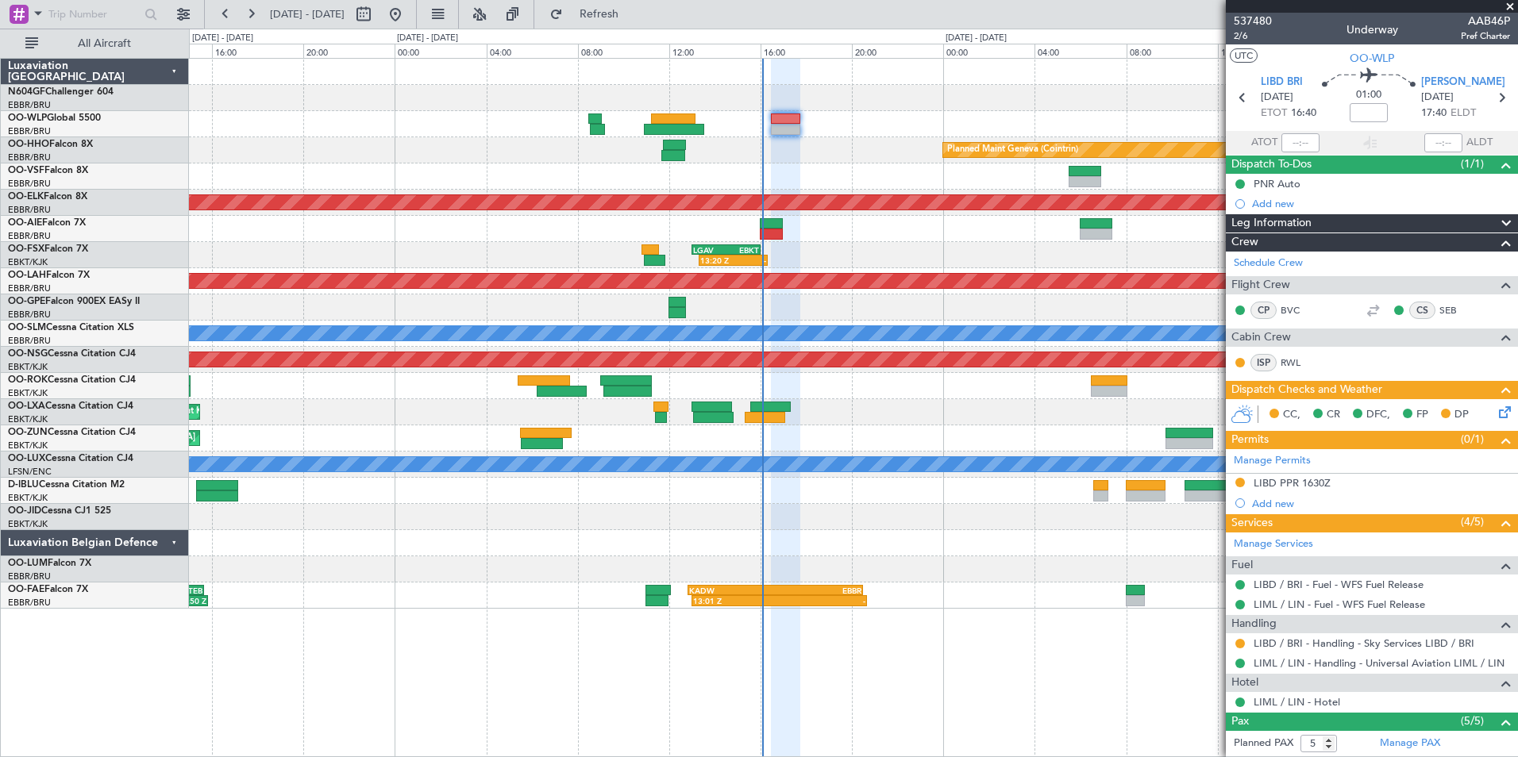
click at [1495, 414] on icon at bounding box center [1501, 409] width 13 height 13
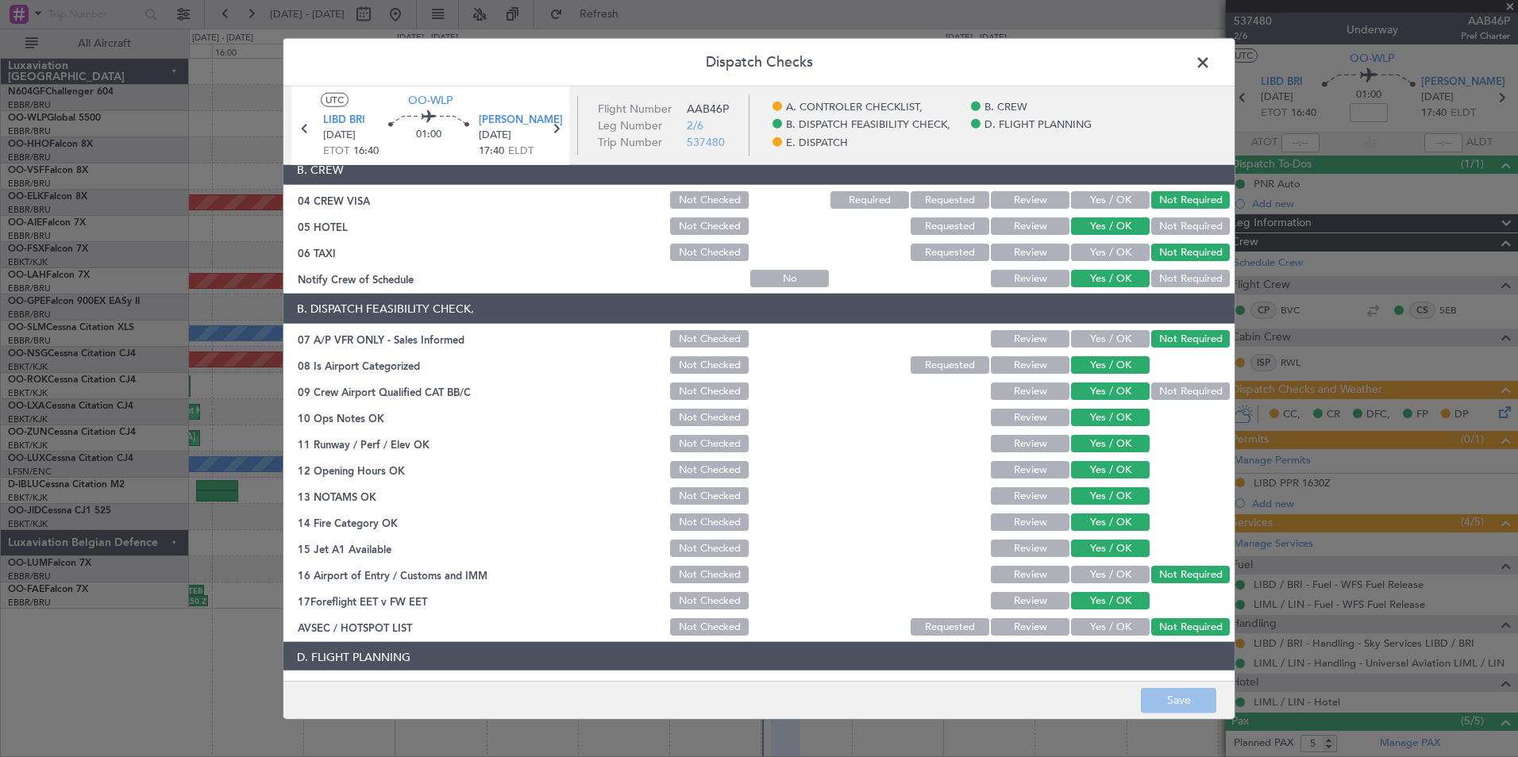
scroll to position [294, 0]
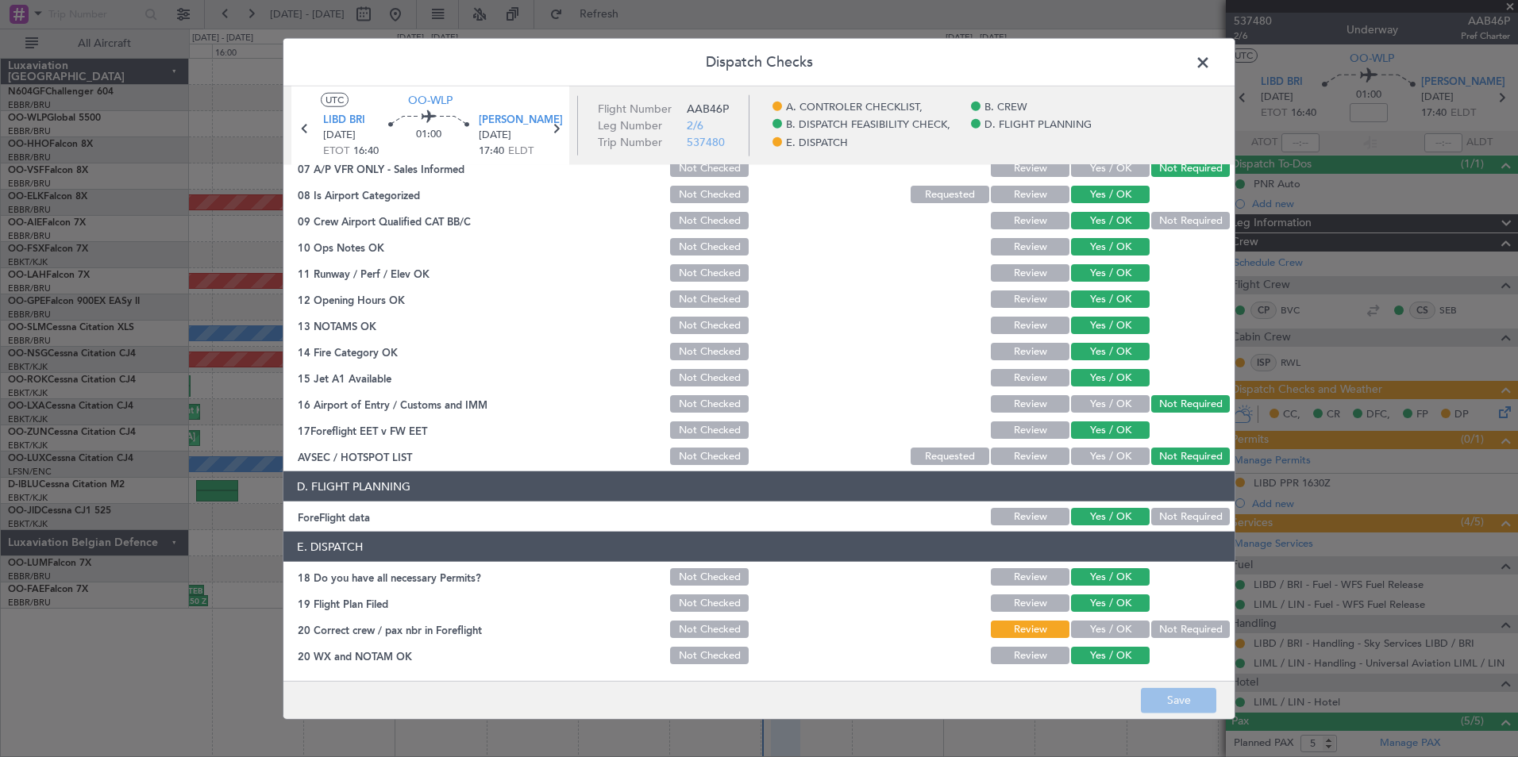
click at [1097, 625] on button "Yes / OK" at bounding box center [1110, 629] width 79 height 17
click at [1191, 698] on button "Save" at bounding box center [1178, 699] width 75 height 25
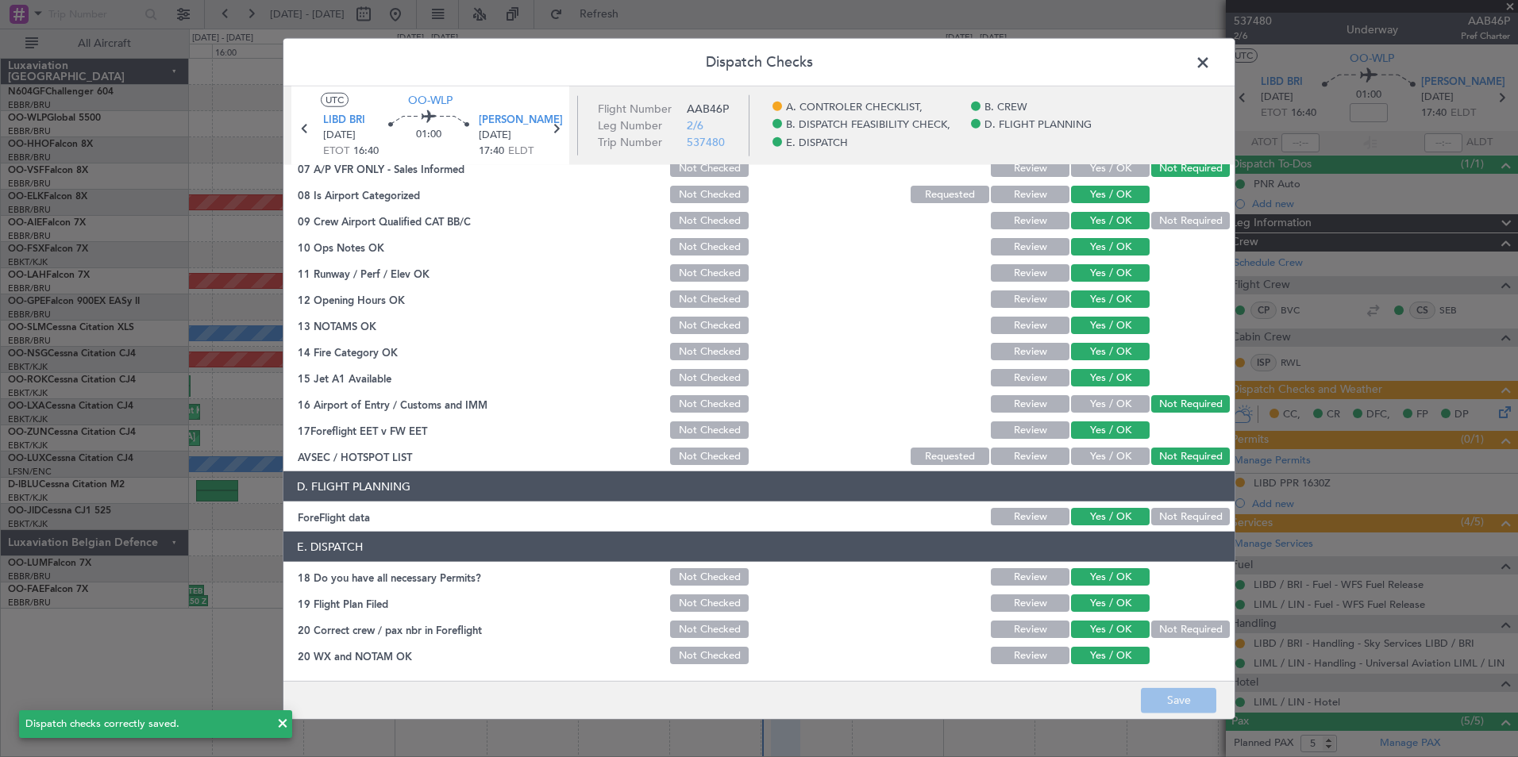
click at [1210, 58] on span at bounding box center [1210, 67] width 0 height 32
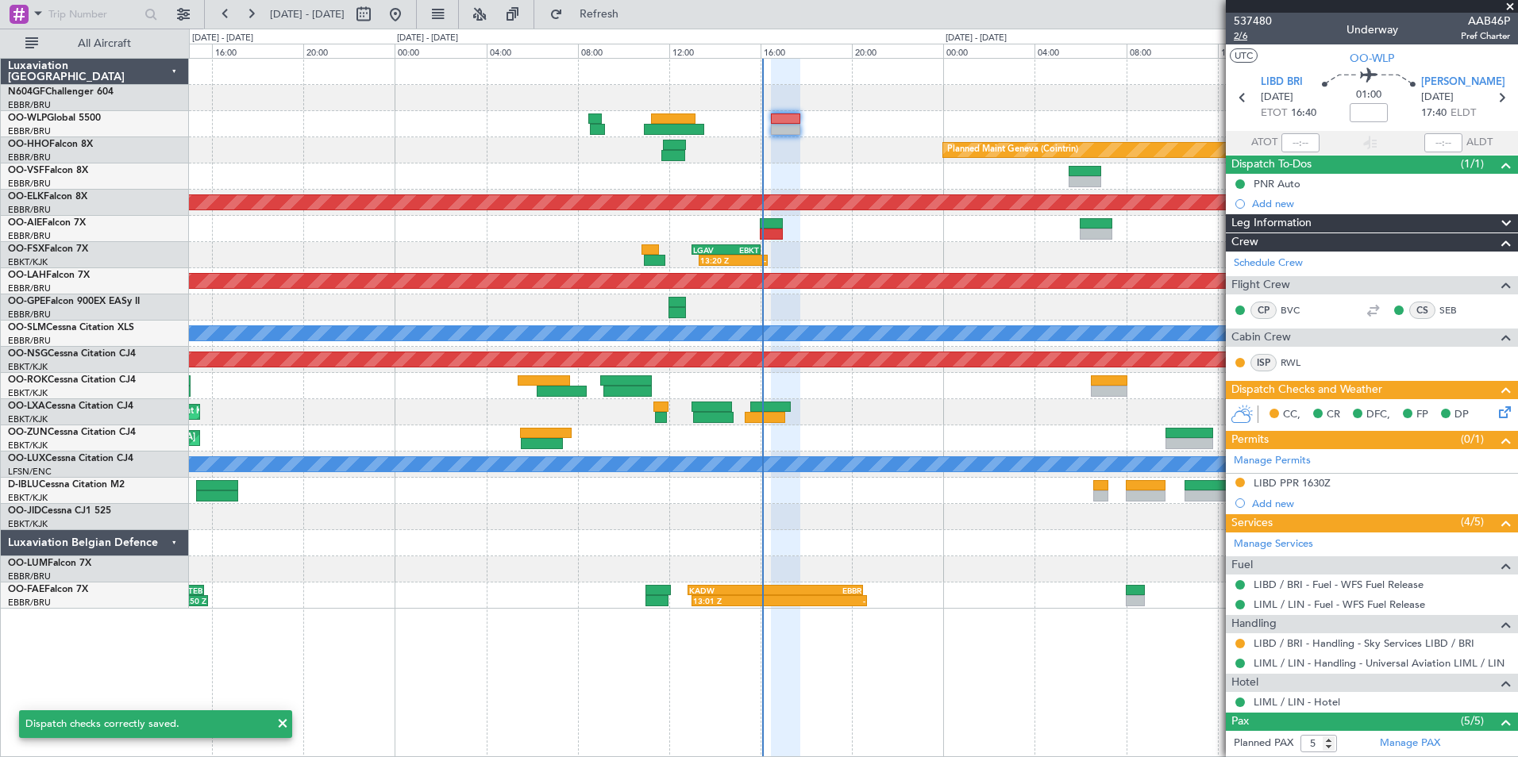
click at [1237, 38] on span "2/6" at bounding box center [1252, 35] width 38 height 13
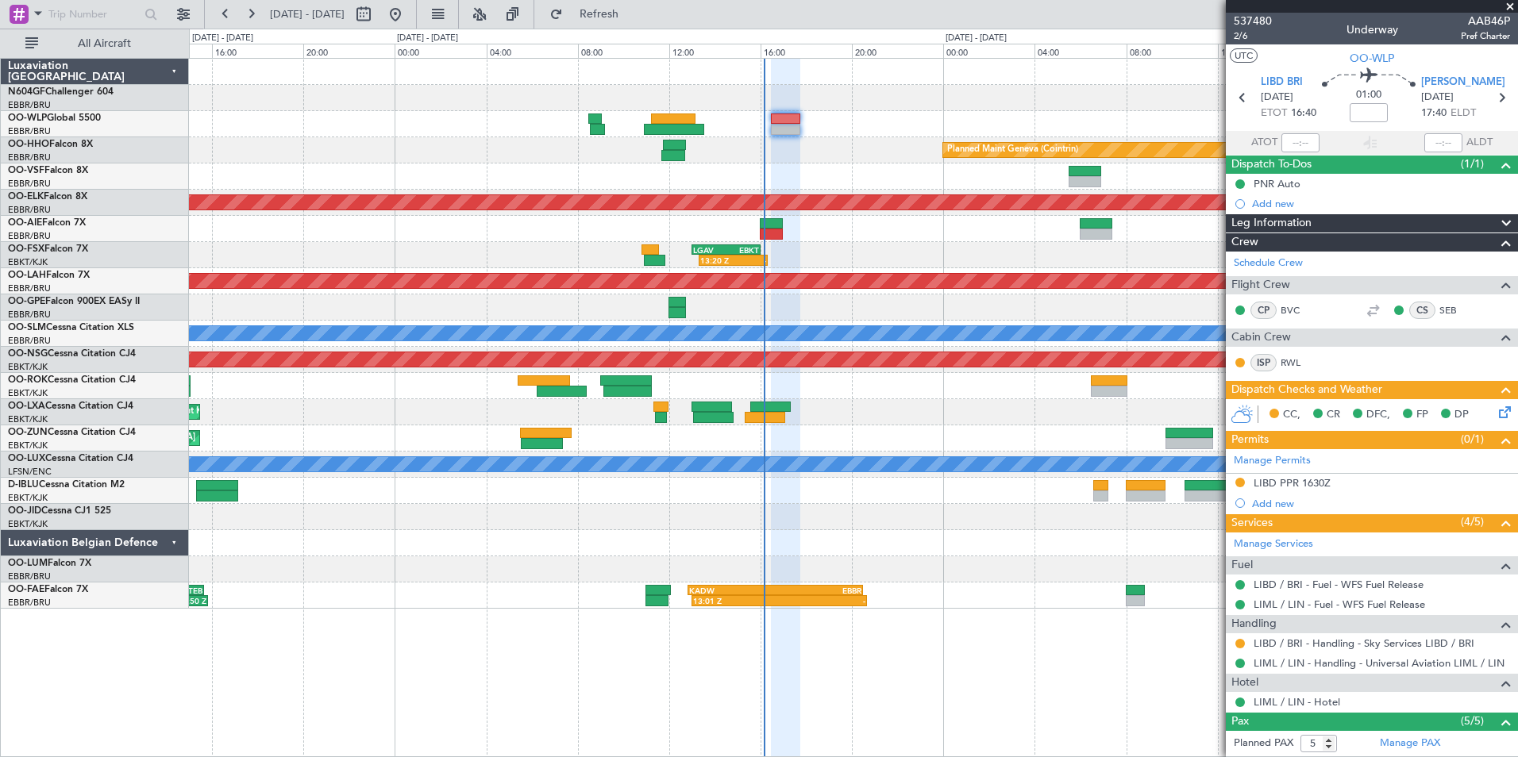
scroll to position [178, 0]
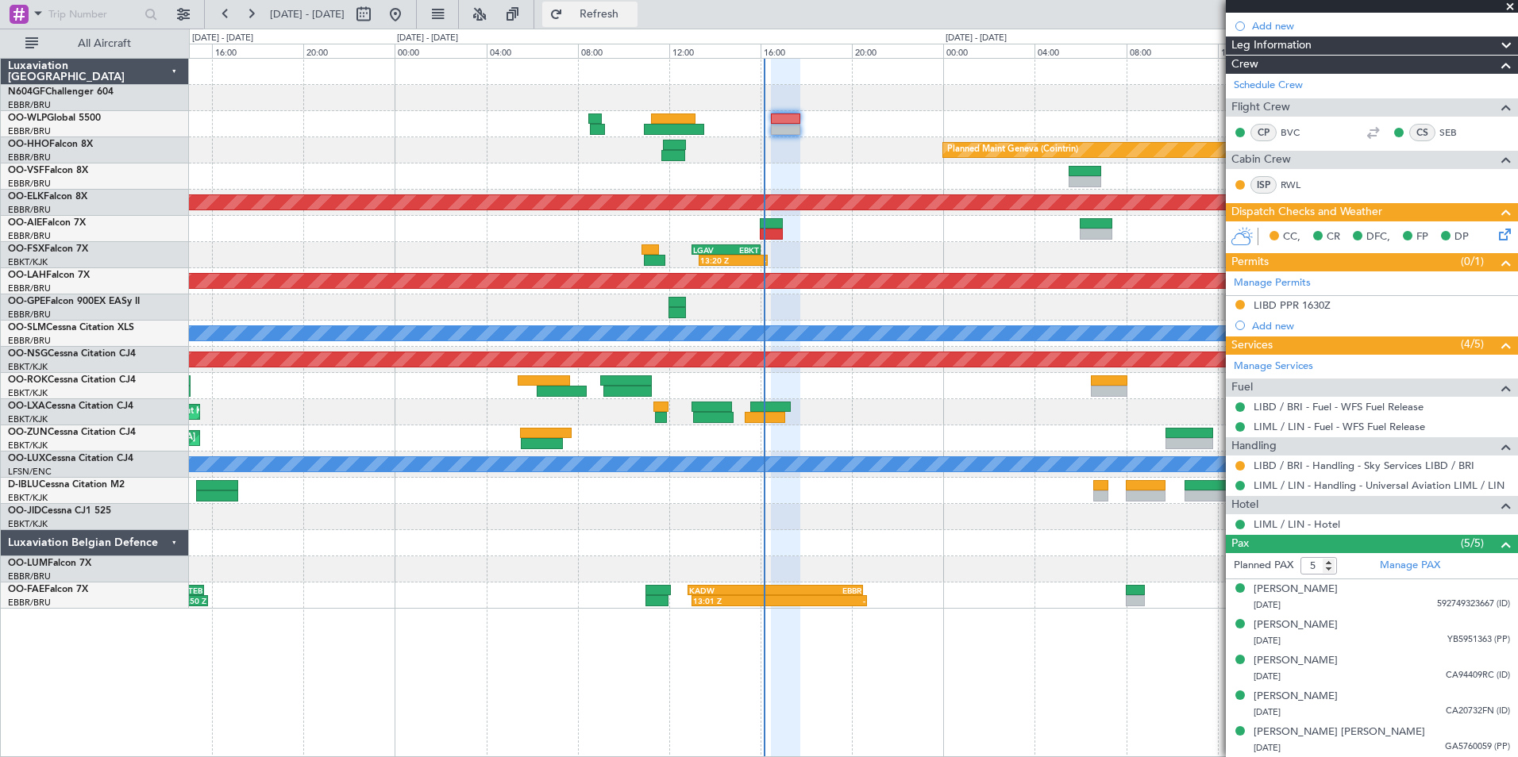
click at [633, 17] on span "Refresh" at bounding box center [599, 14] width 67 height 11
click at [1495, 236] on icon at bounding box center [1501, 231] width 13 height 13
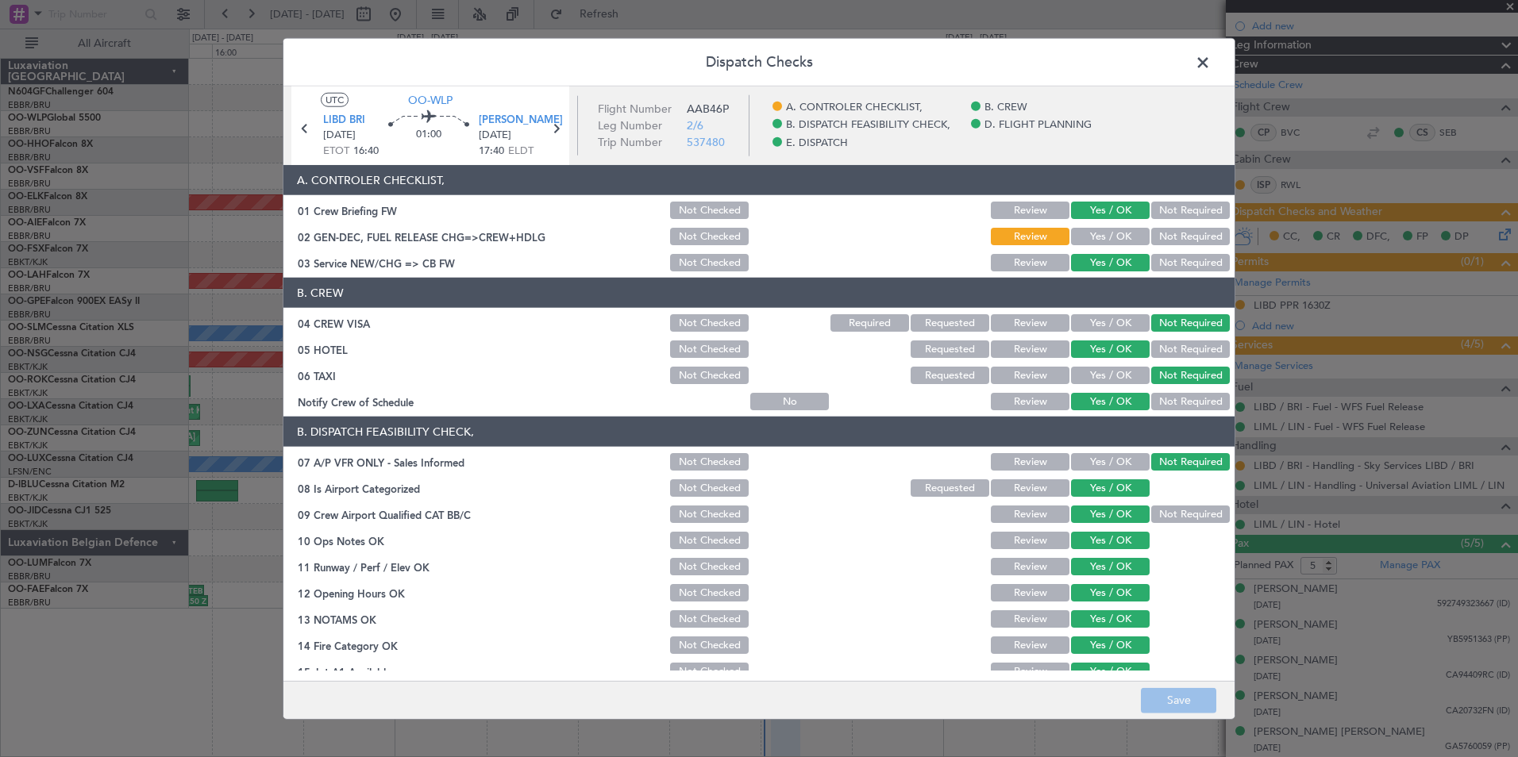
click at [1093, 238] on button "Yes / OK" at bounding box center [1110, 236] width 79 height 17
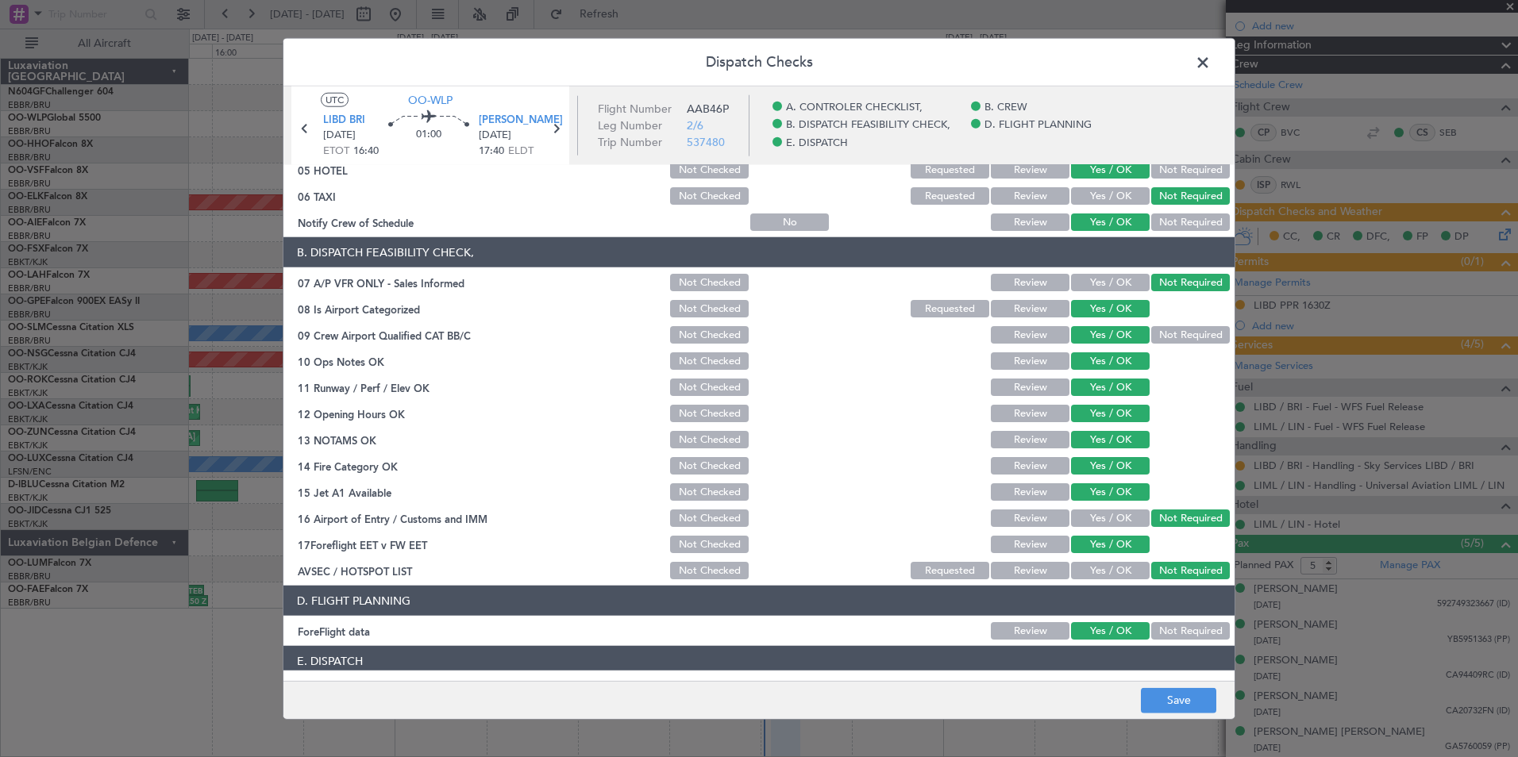
scroll to position [294, 0]
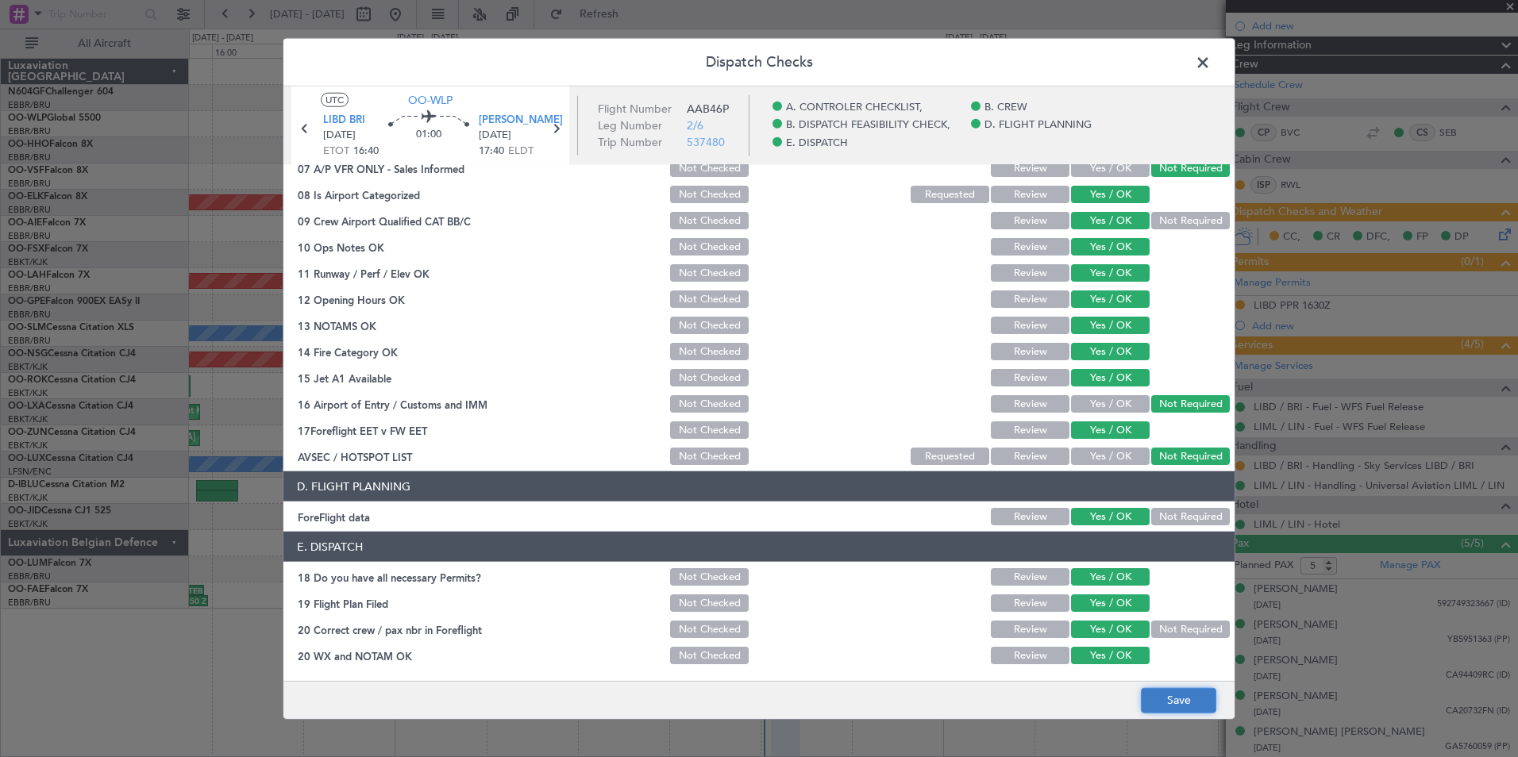
click at [1172, 691] on button "Save" at bounding box center [1178, 699] width 75 height 25
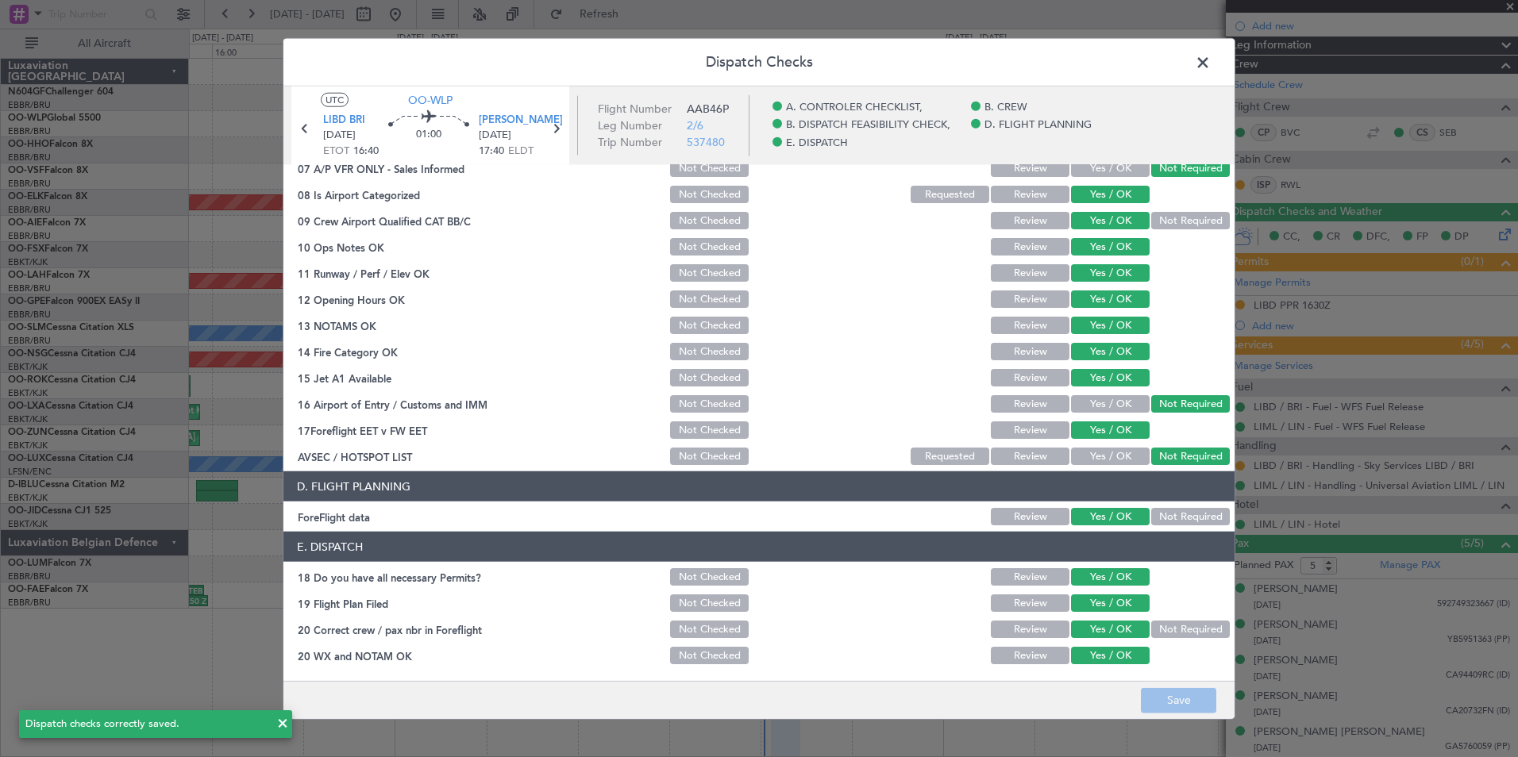
click at [1210, 60] on span at bounding box center [1210, 67] width 0 height 32
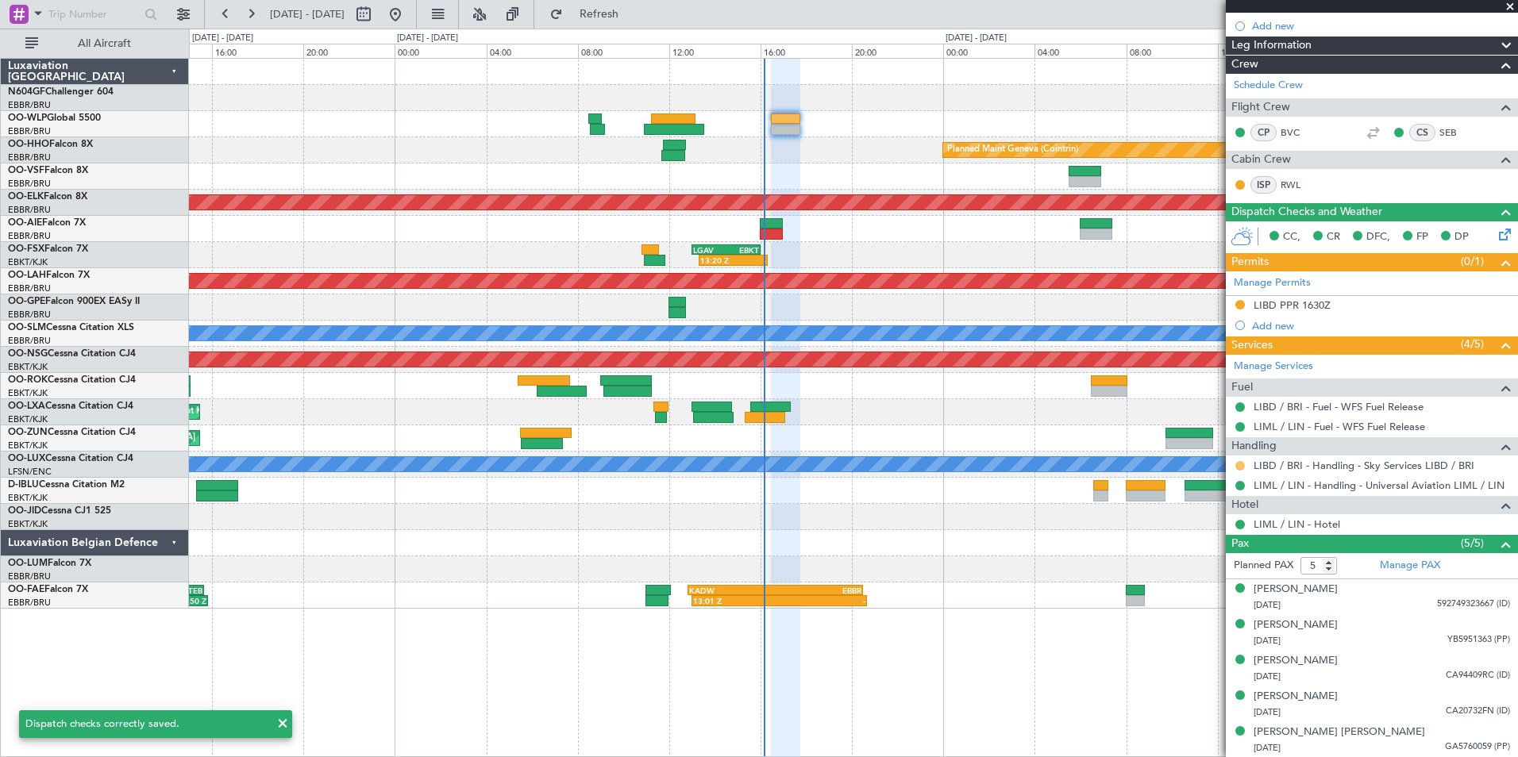
click at [1239, 464] on button at bounding box center [1240, 466] width 10 height 10
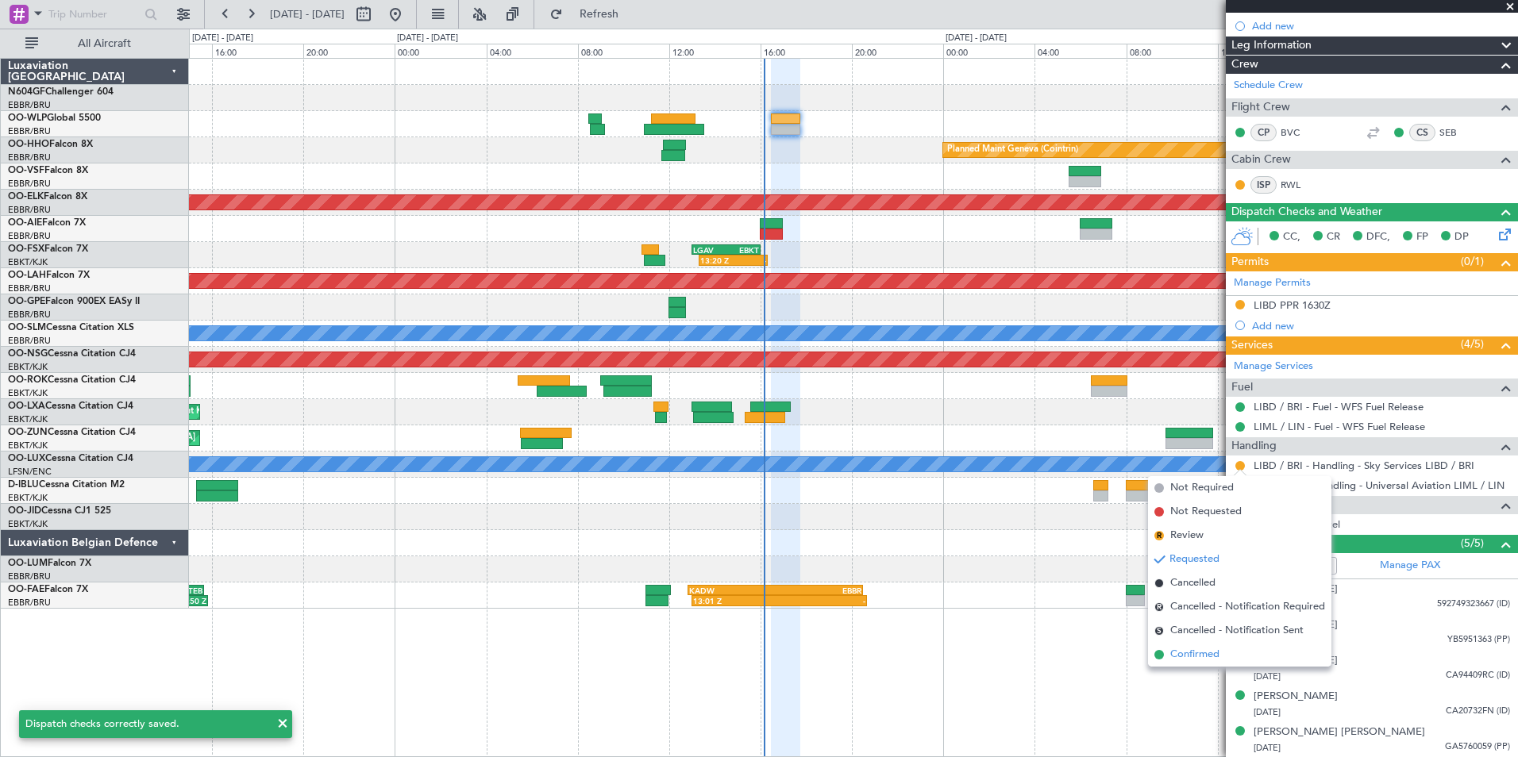
click at [1198, 651] on span "Confirmed" at bounding box center [1194, 655] width 49 height 16
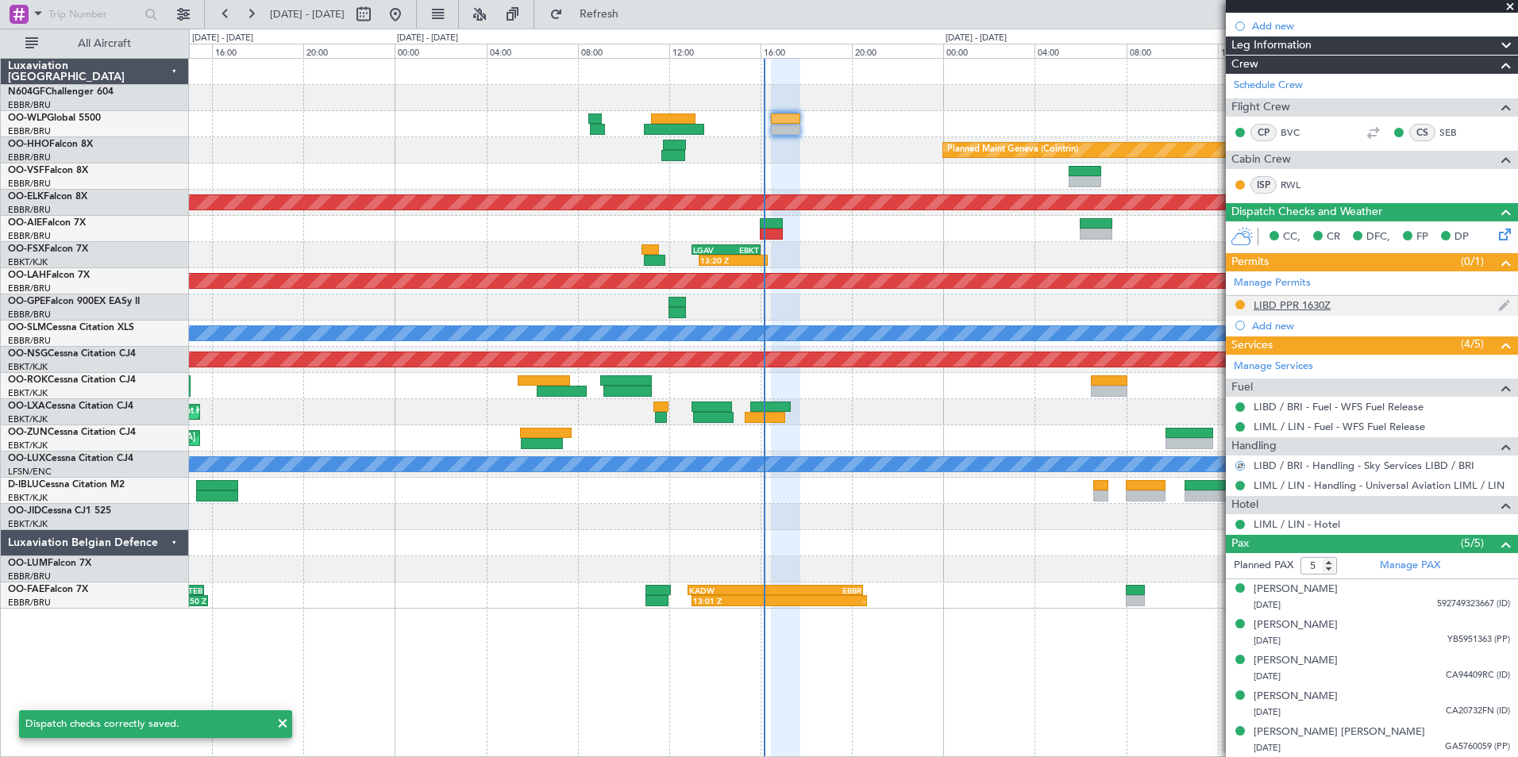
click at [1299, 302] on div "LIBD PPR 1630Z" at bounding box center [1291, 304] width 77 height 13
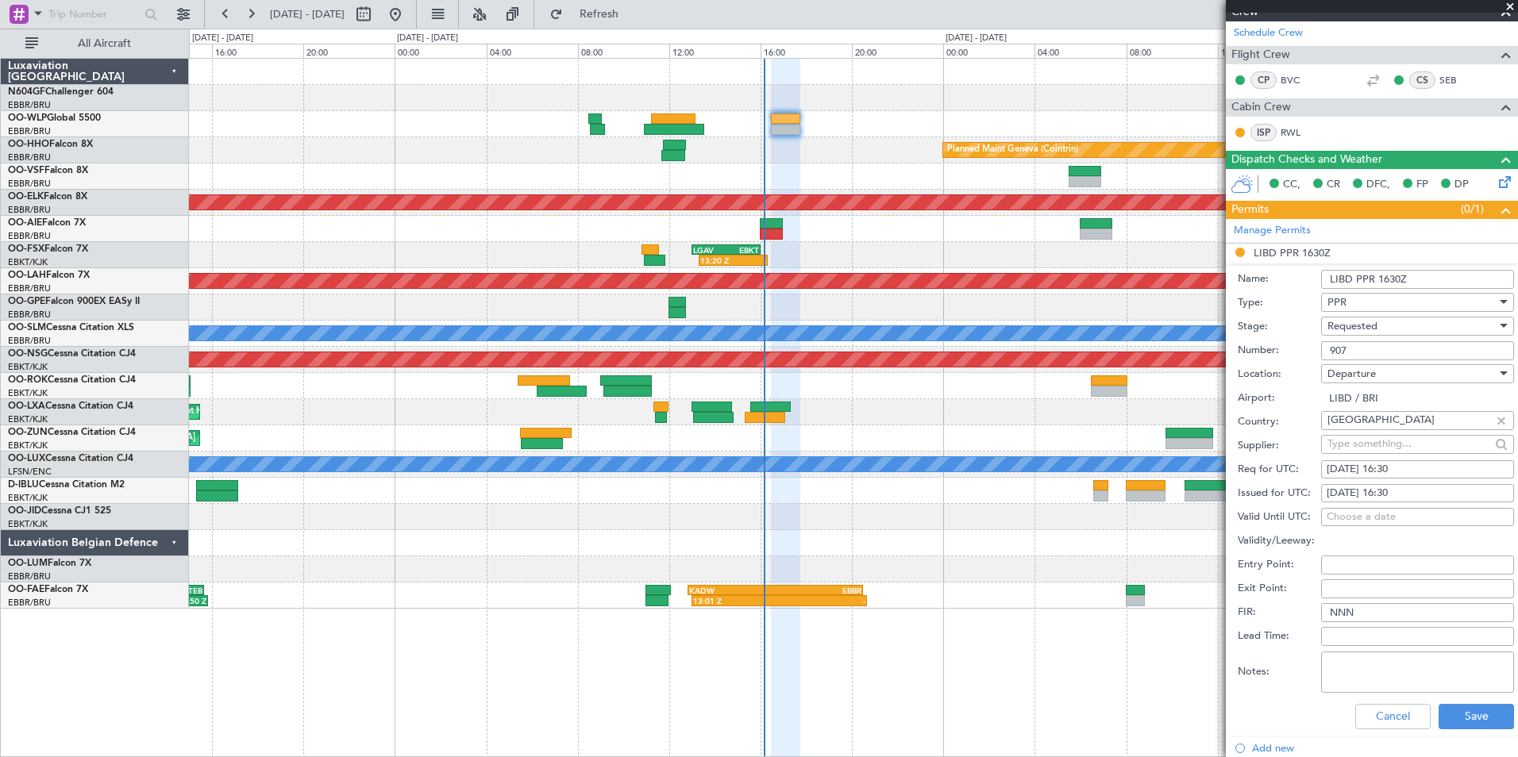
scroll to position [257, 0]
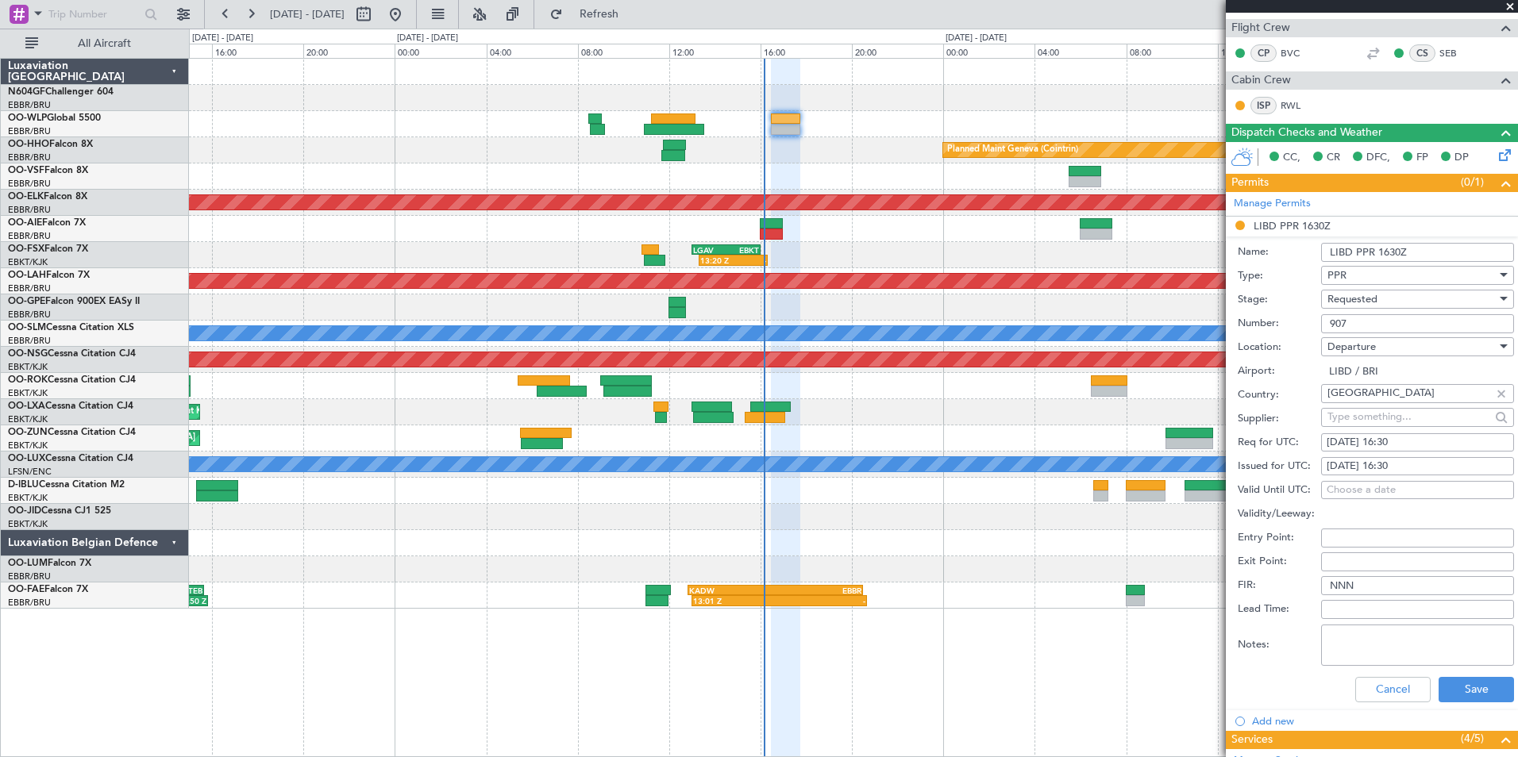
click at [1418, 441] on div "23/09/2025 16:30" at bounding box center [1417, 443] width 182 height 16
select select "9"
select select "2025"
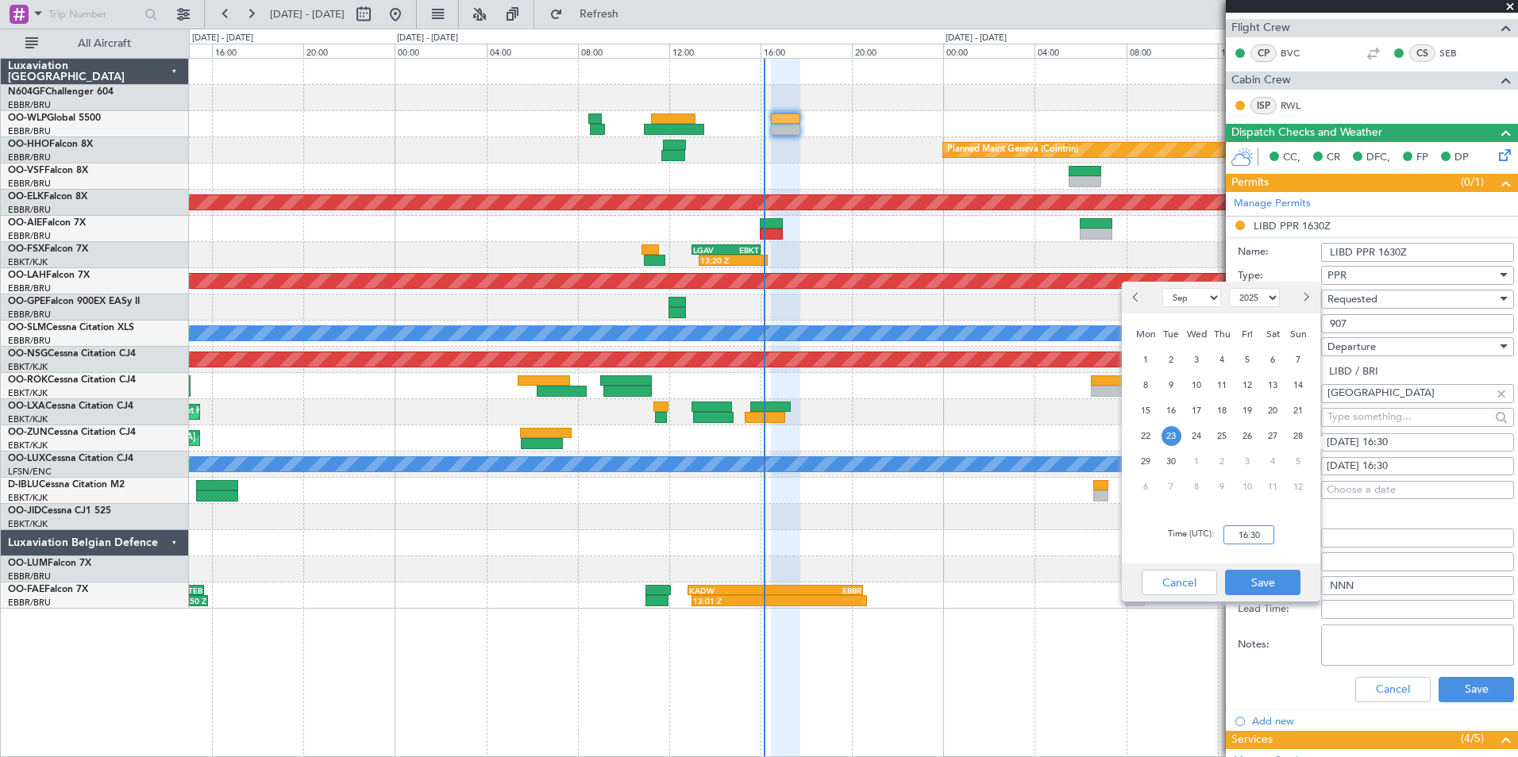
click at [1259, 532] on input "16:30" at bounding box center [1248, 534] width 51 height 19
type input "16:15"
click at [1278, 532] on div "Time (UTC): 16:15" at bounding box center [1221, 534] width 198 height 57
click at [1264, 580] on button "Save" at bounding box center [1262, 582] width 75 height 25
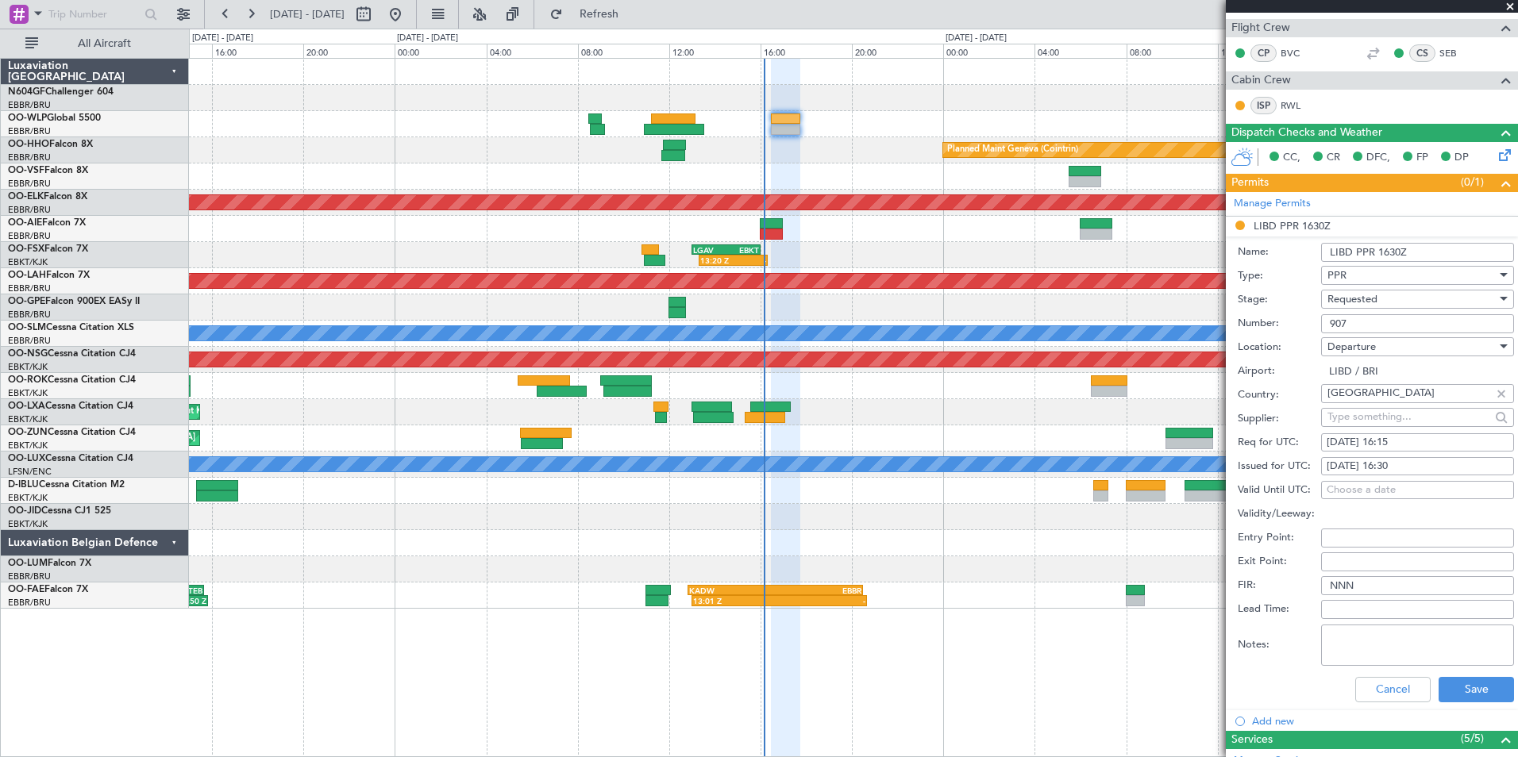
click at [1391, 460] on div "23/09/2025 16:30" at bounding box center [1417, 467] width 182 height 16
select select "9"
select select "2025"
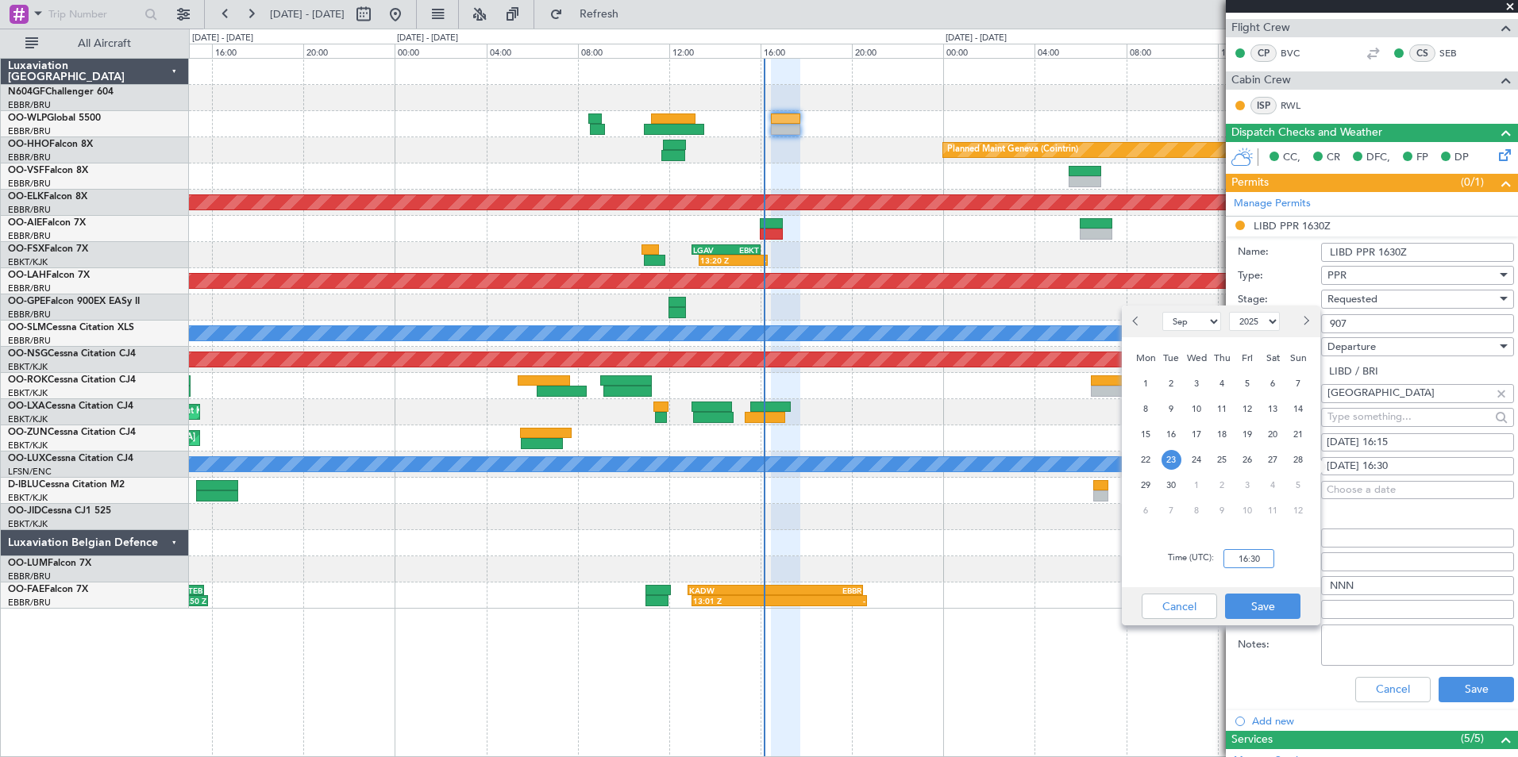
click at [1251, 564] on input "16:30" at bounding box center [1248, 558] width 51 height 19
type input "16:15"
click at [1299, 561] on div "Time (UTC): 16:15" at bounding box center [1221, 558] width 198 height 57
click at [1272, 596] on button "Save" at bounding box center [1262, 606] width 75 height 25
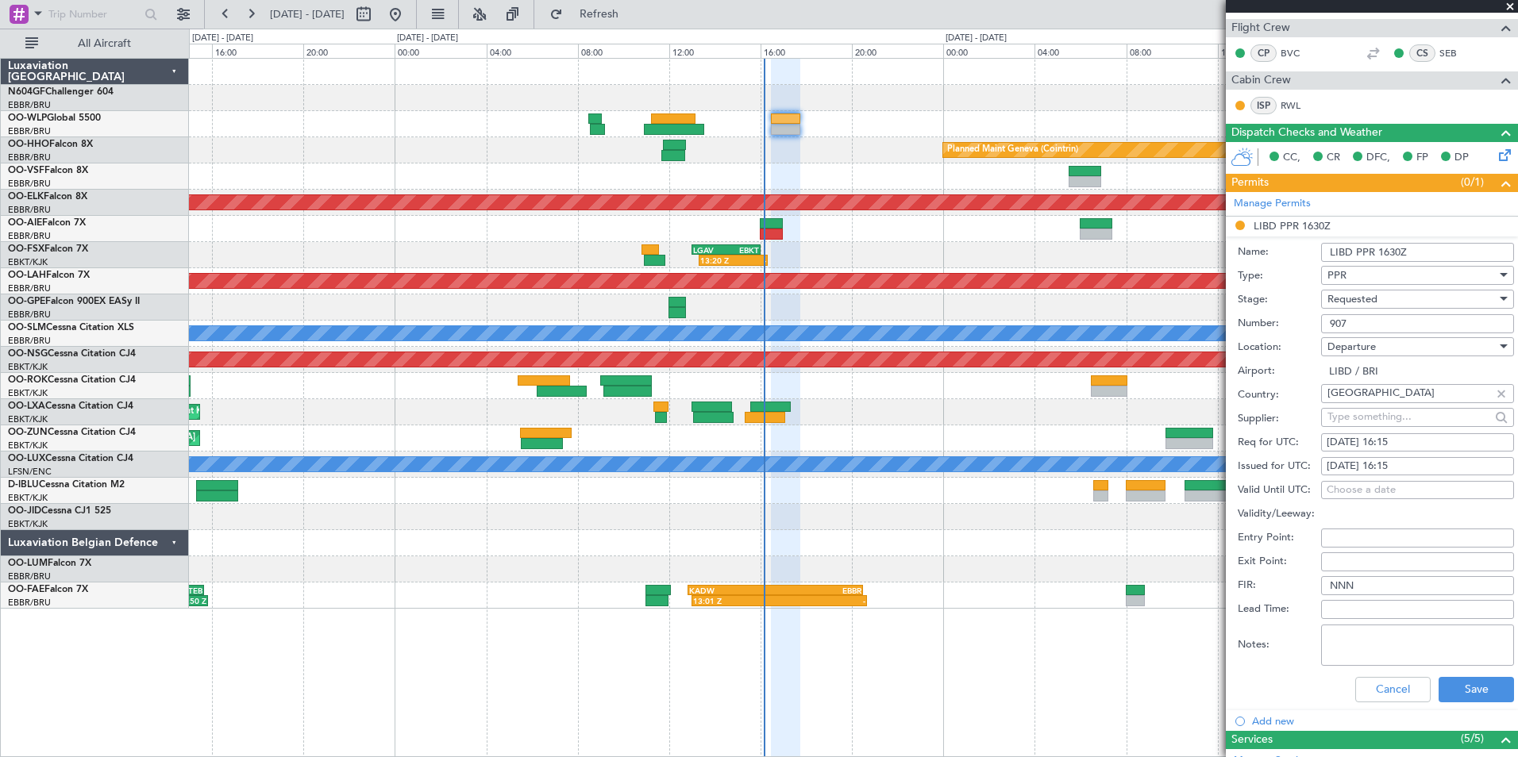
click at [1364, 298] on span "Requested" at bounding box center [1352, 299] width 50 height 14
click at [1373, 422] on span "Received OK" at bounding box center [1411, 419] width 167 height 24
click at [1456, 687] on button "Save" at bounding box center [1475, 689] width 75 height 25
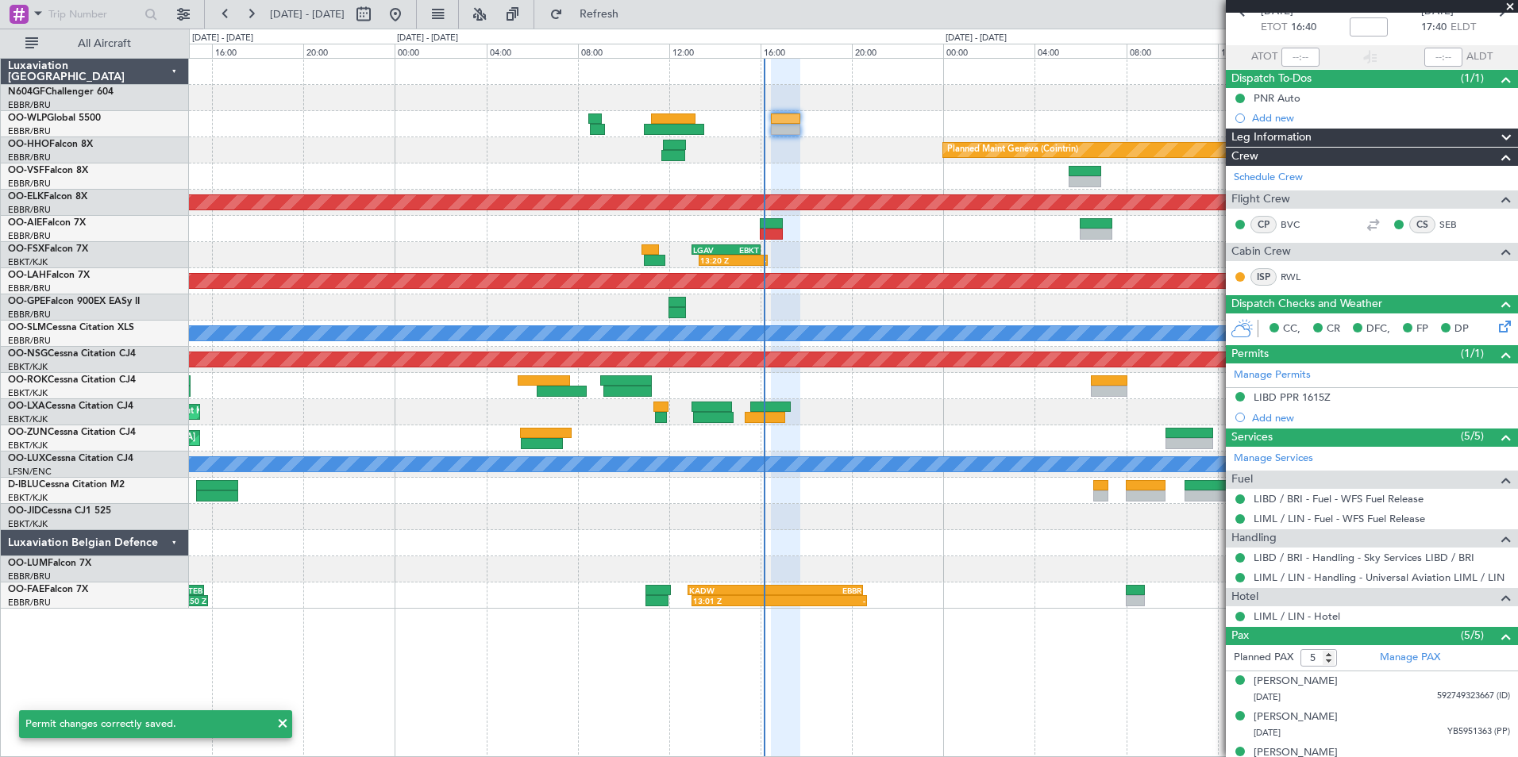
scroll to position [0, 0]
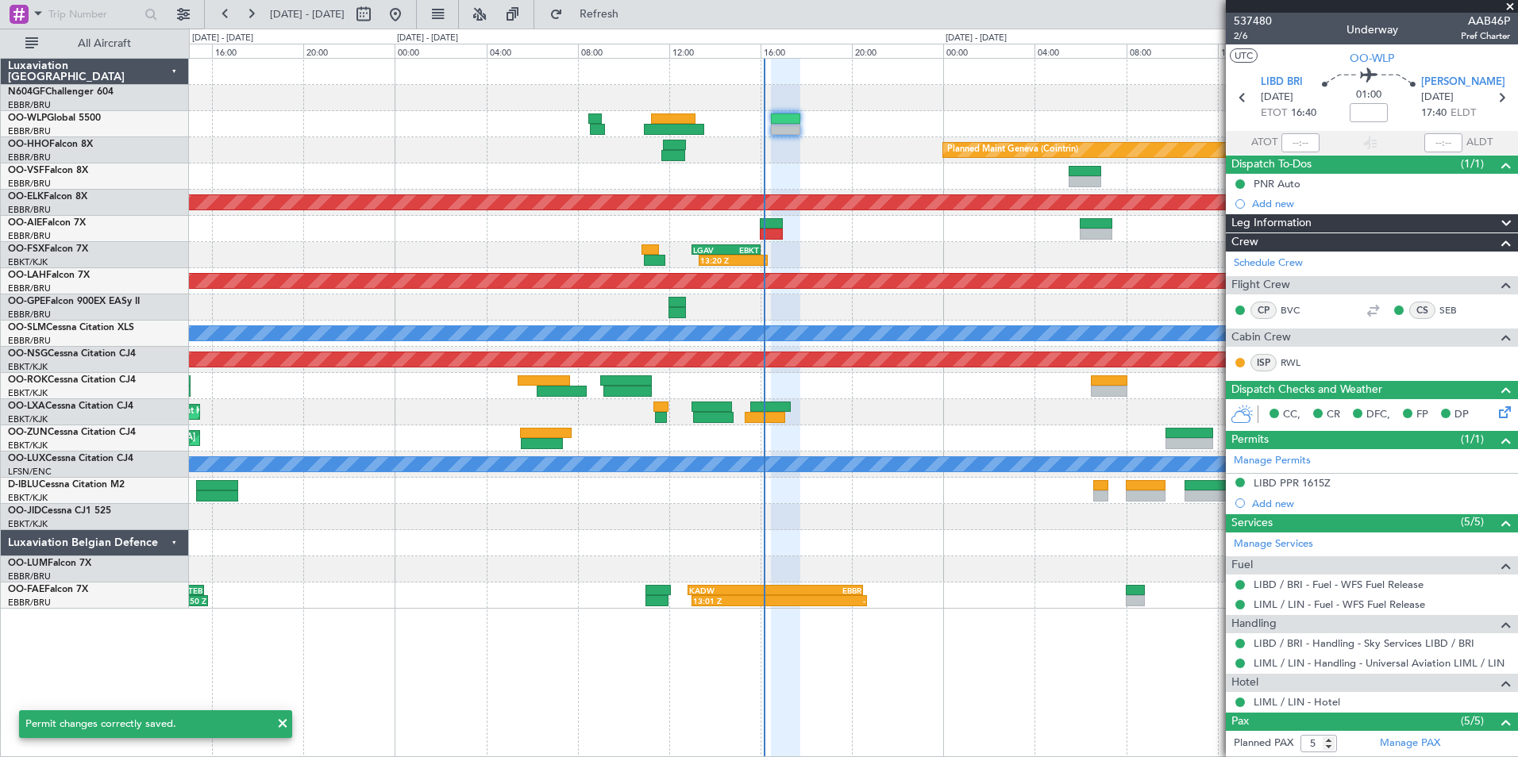
click at [1510, 10] on span at bounding box center [1510, 7] width 16 height 14
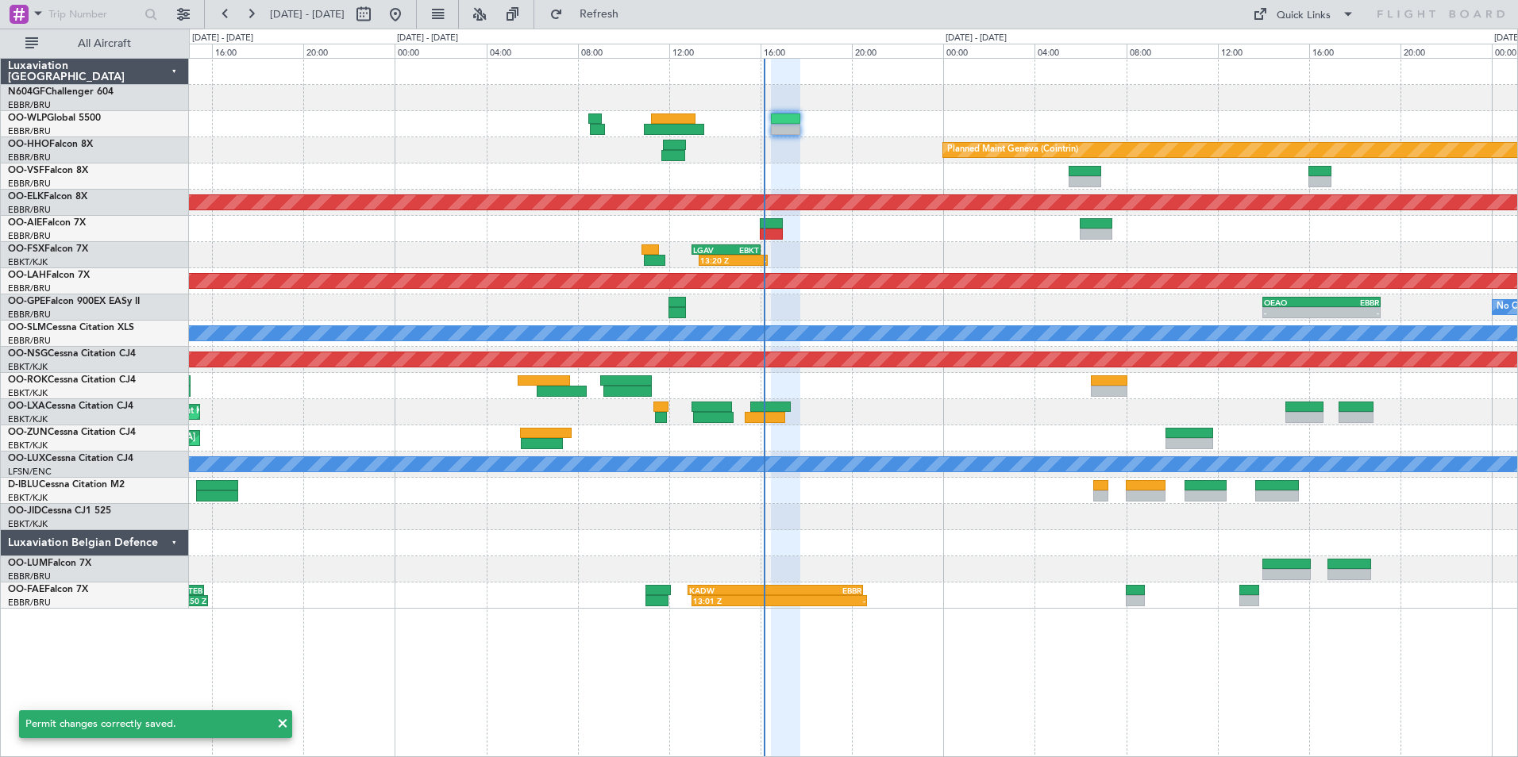
type input "0"
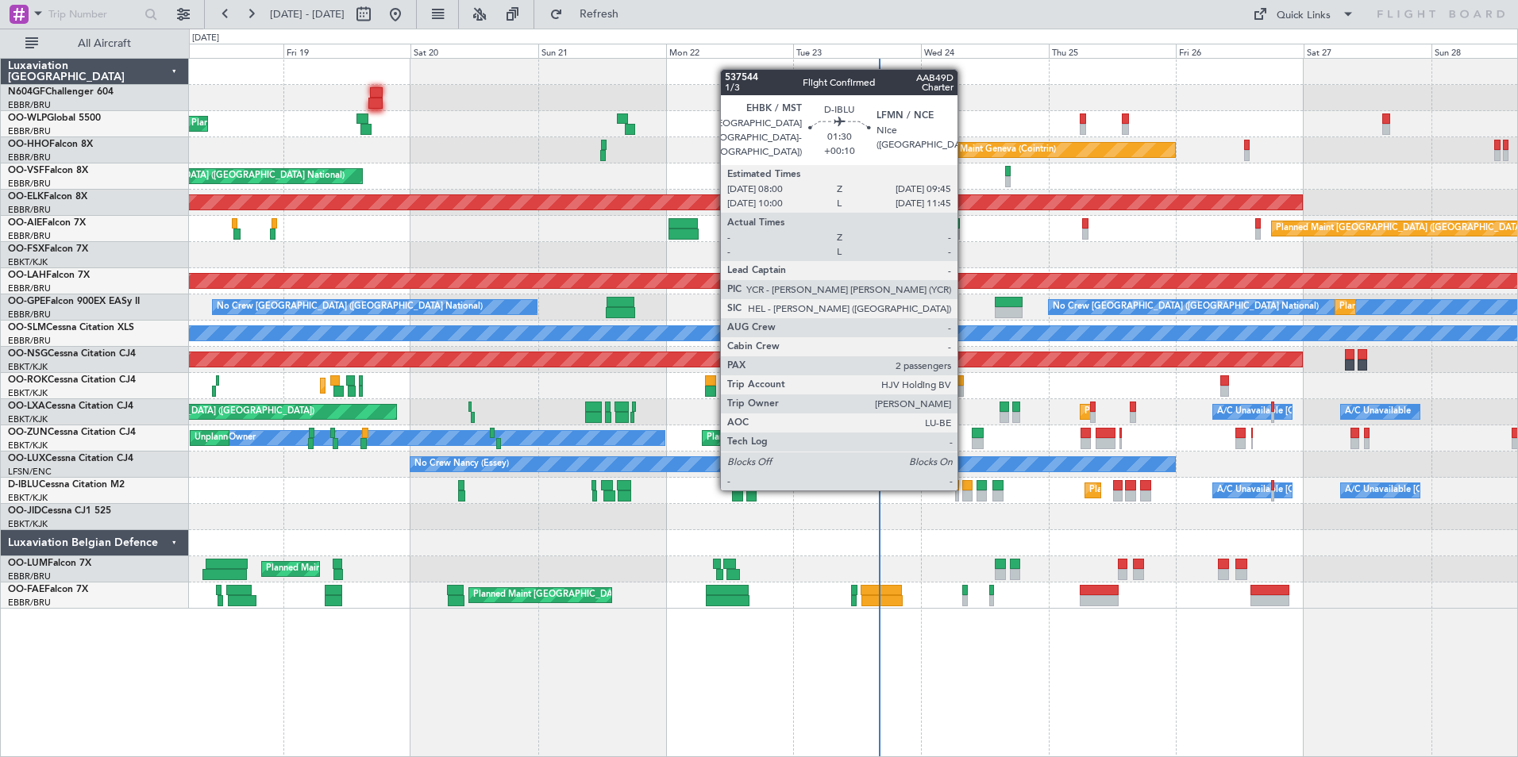
click at [964, 489] on div at bounding box center [967, 485] width 10 height 11
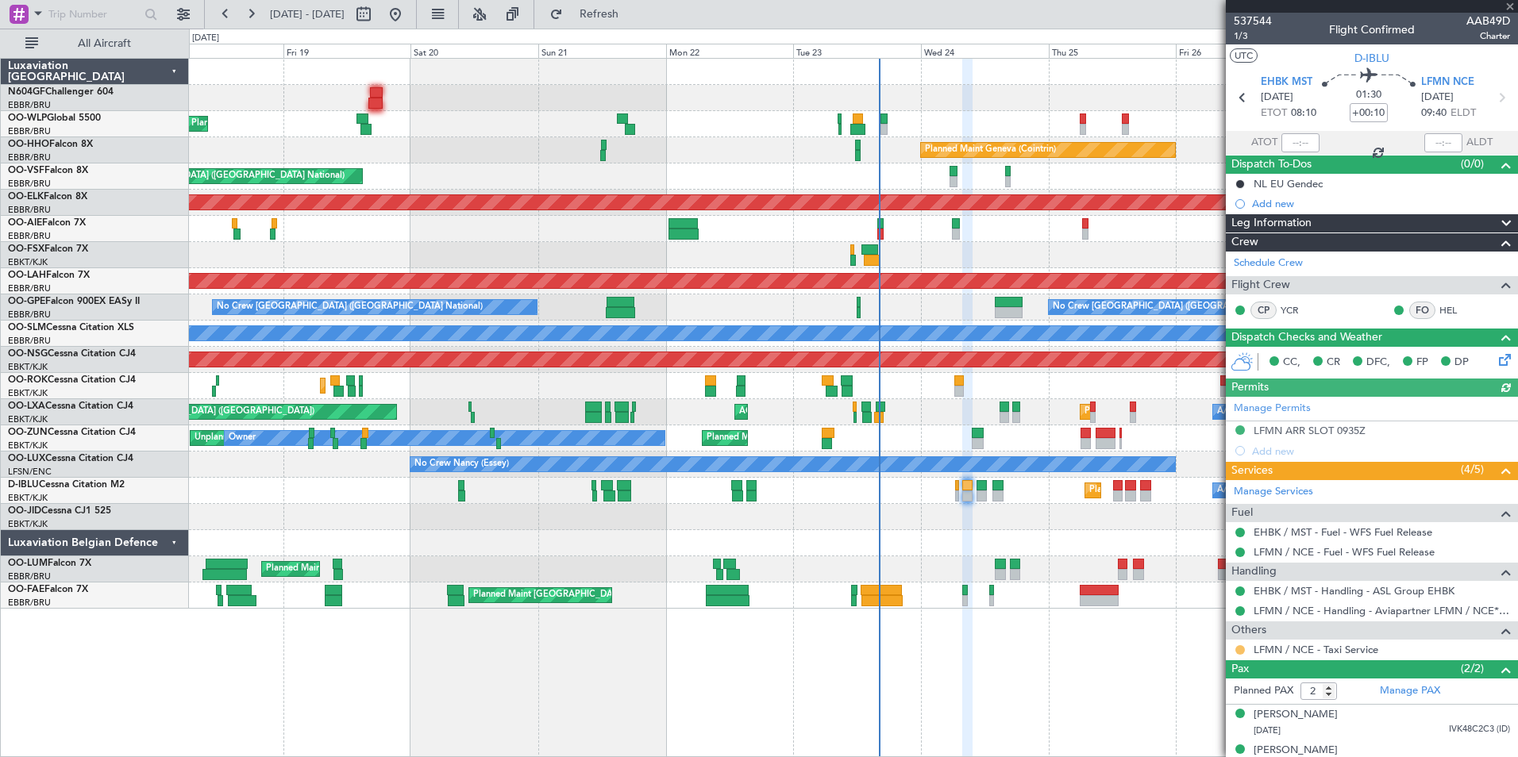
click at [1239, 646] on button at bounding box center [1240, 650] width 10 height 10
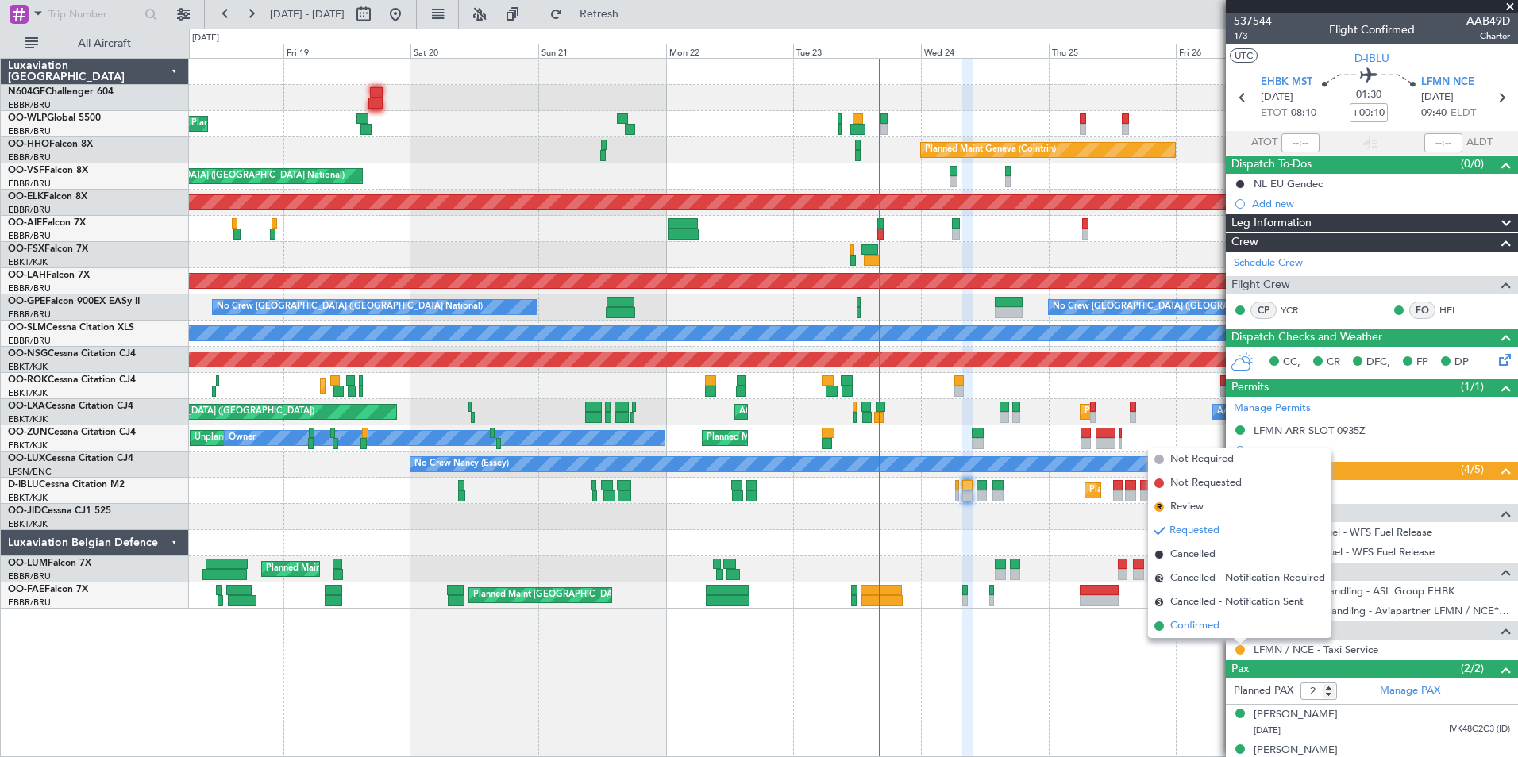
click at [1213, 628] on span "Confirmed" at bounding box center [1194, 626] width 49 height 16
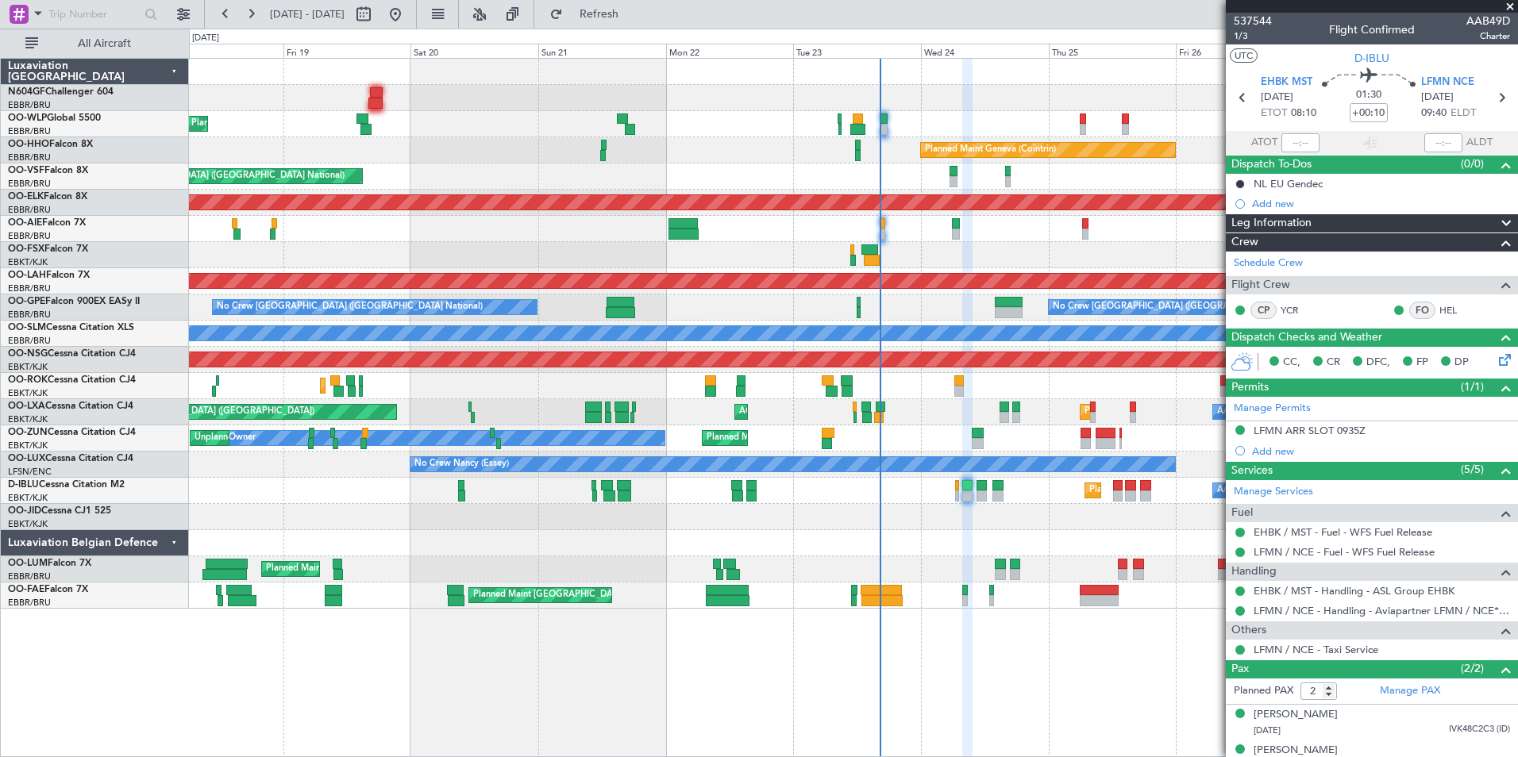
click at [837, 494] on div "Planned Maint Nice (Côte d'Azur Airport) A/C Unavailable Brussels (Brussels Nat…" at bounding box center [853, 491] width 1328 height 26
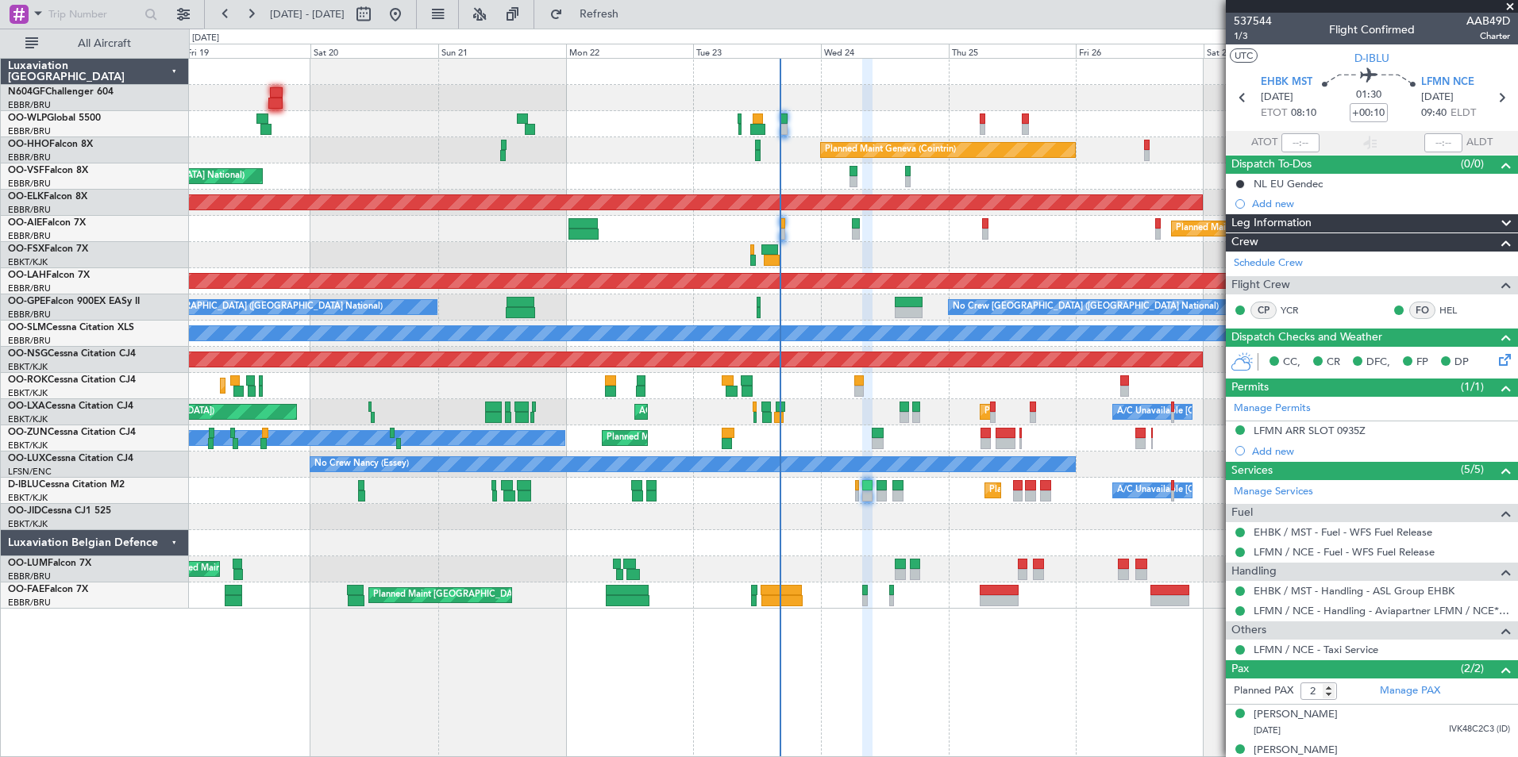
click at [773, 491] on div "Planned Maint Nice (Côte d'Azur Airport) A/C Unavailable Brussels (Brussels Nat…" at bounding box center [853, 491] width 1328 height 26
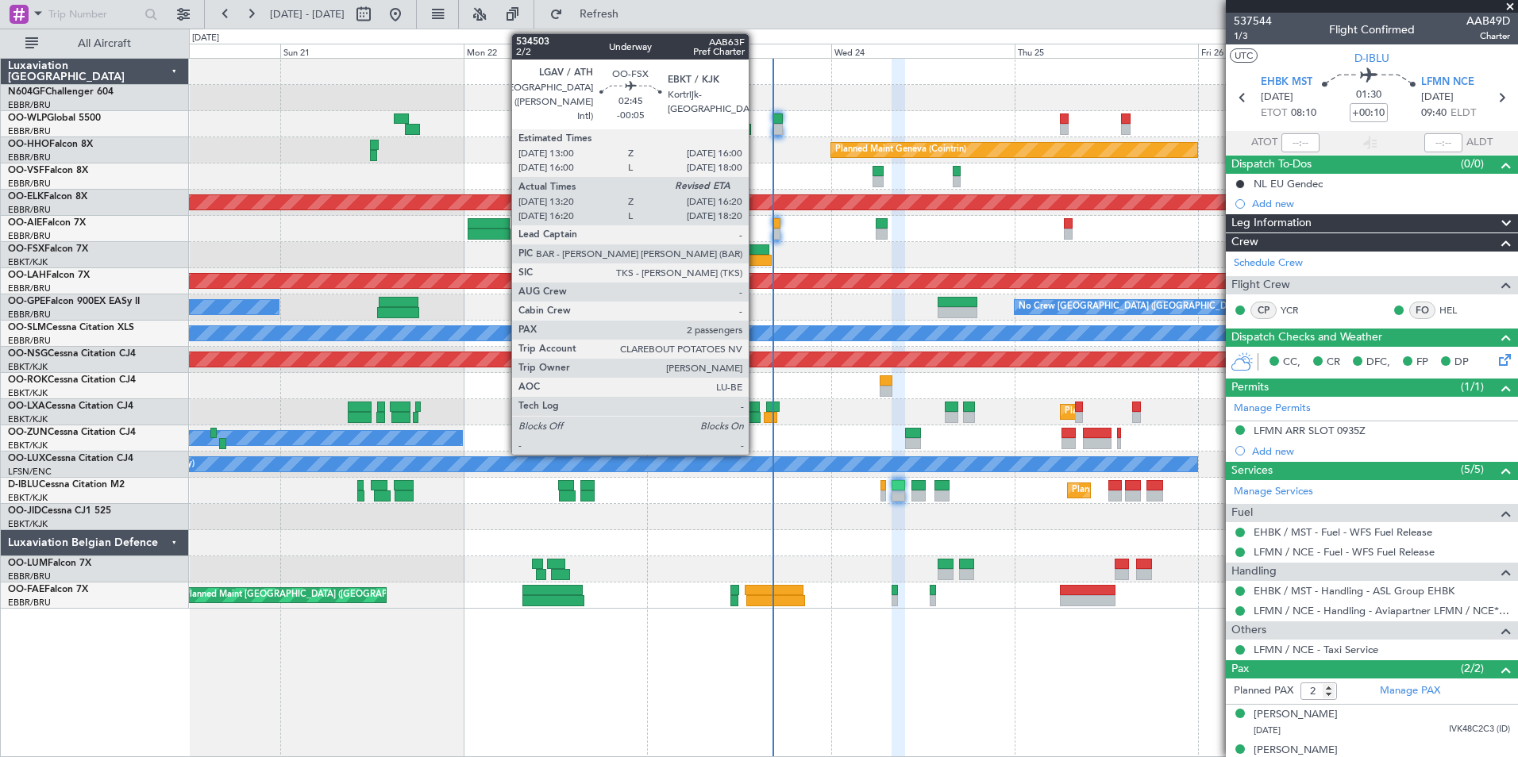
click at [756, 259] on div at bounding box center [759, 260] width 23 height 11
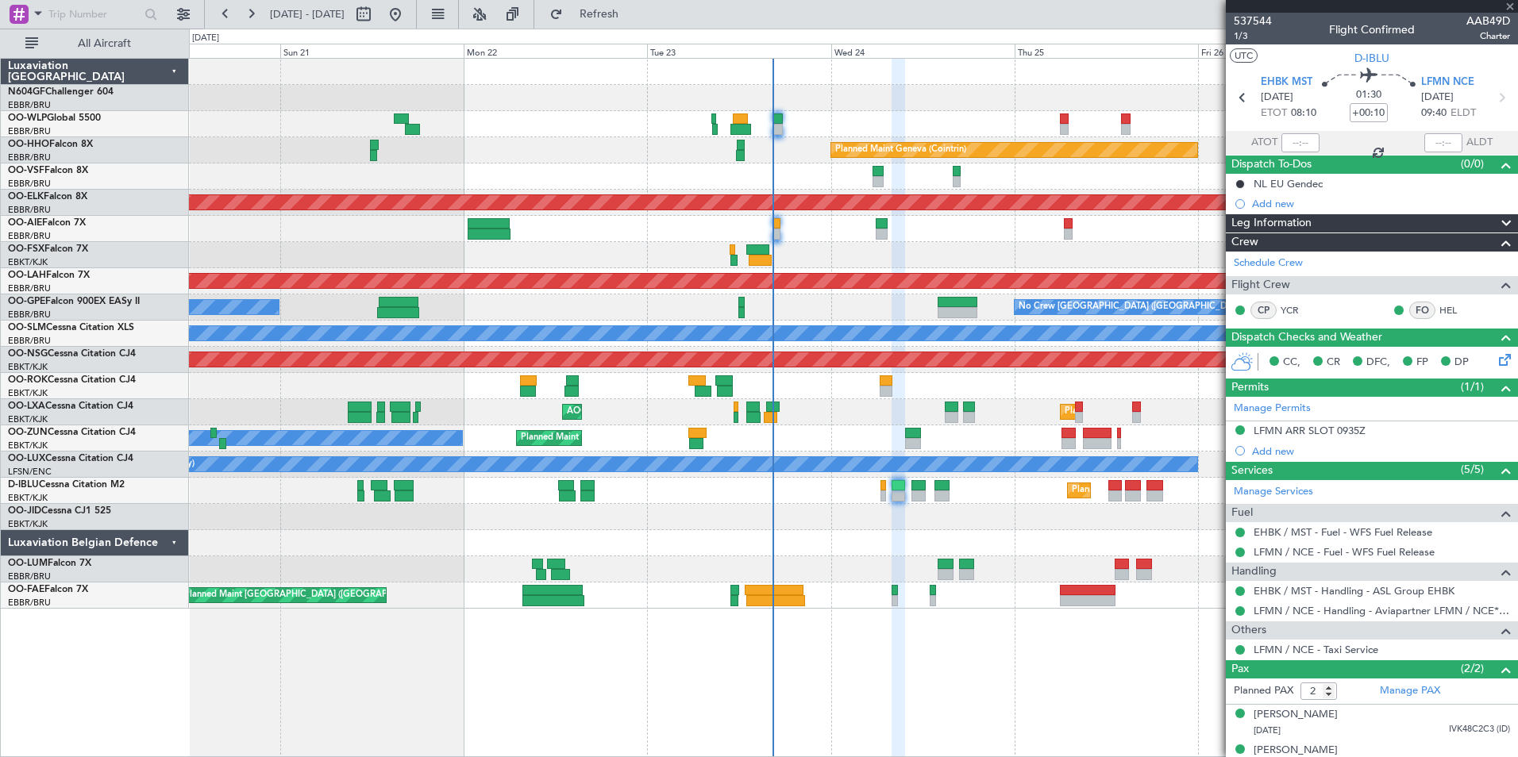
type input "-00:05"
type input "13:30"
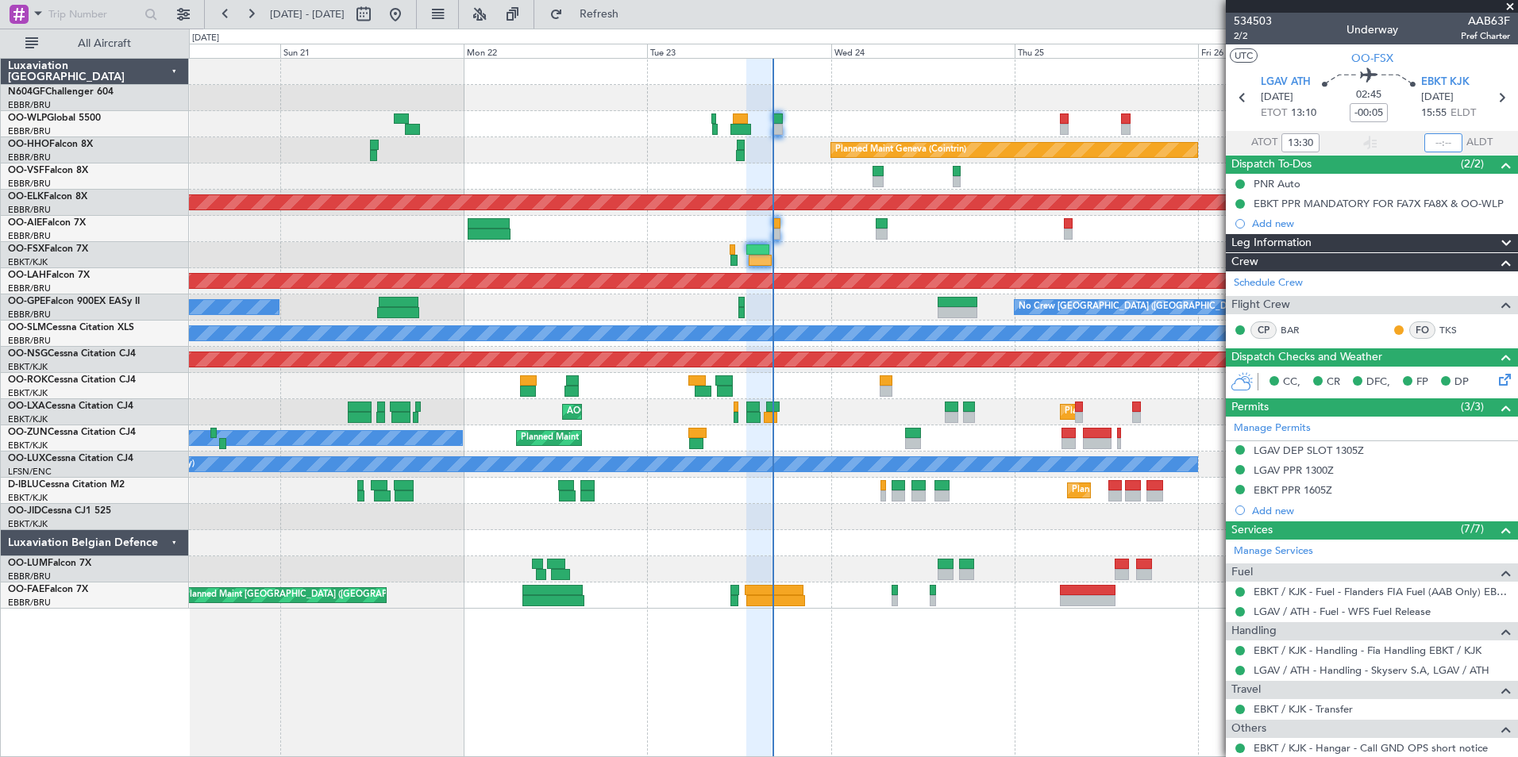
click at [1445, 137] on input "text" at bounding box center [1443, 142] width 38 height 19
click at [1428, 61] on section "UTC OO-FSX" at bounding box center [1372, 56] width 292 height 24
type input "16:20"
click at [1505, 6] on span at bounding box center [1510, 7] width 16 height 14
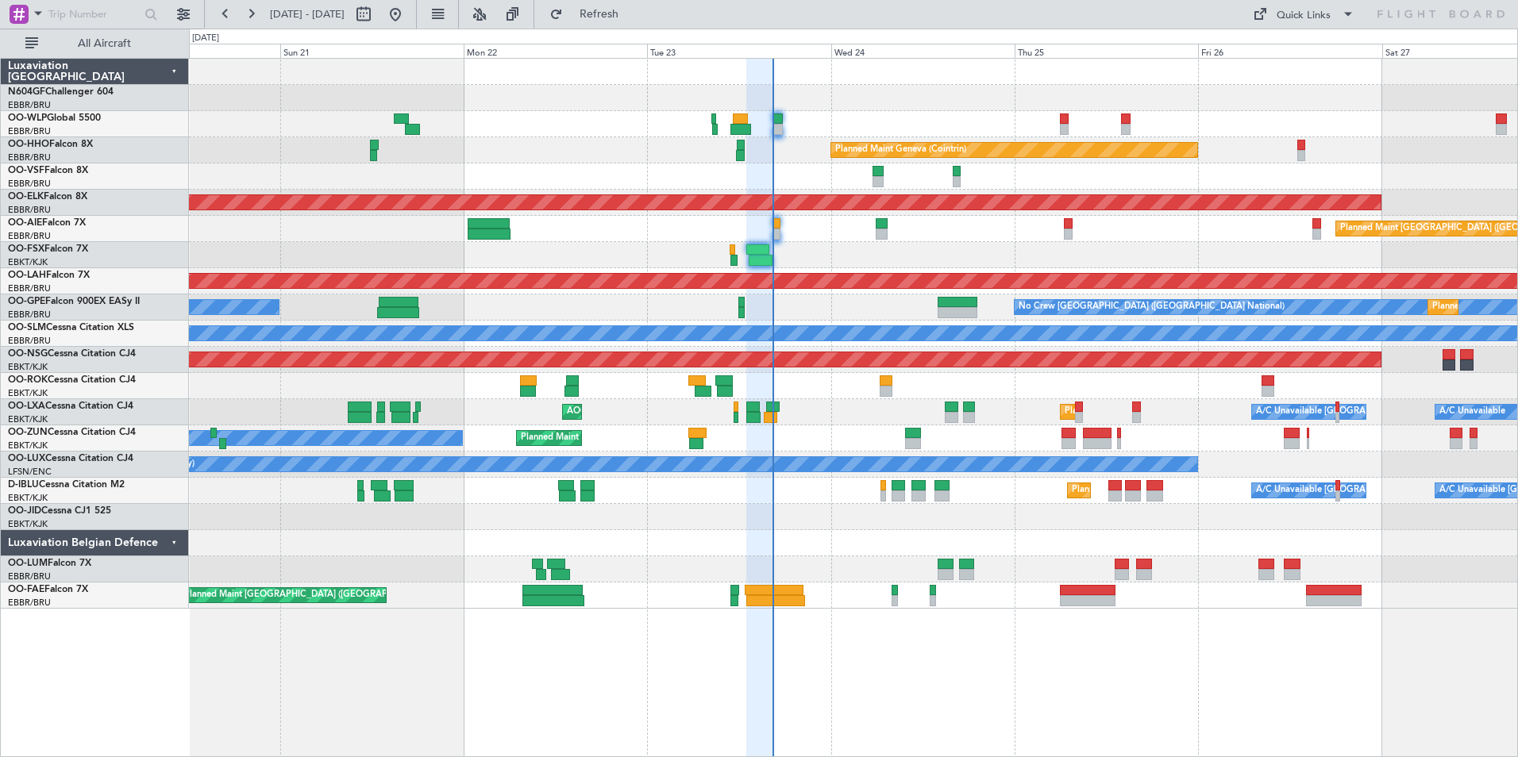
type input "0"
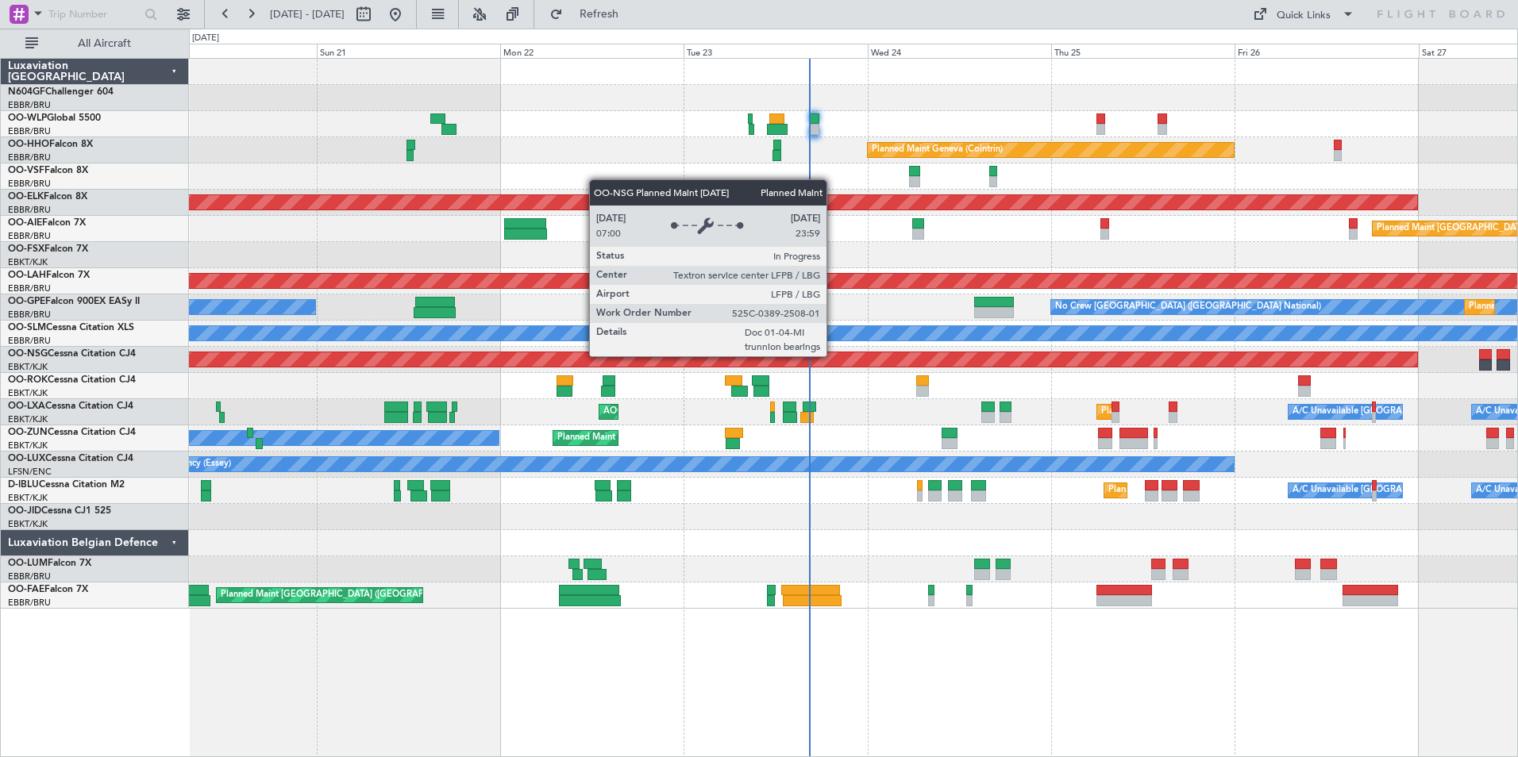
click at [895, 368] on div "Planned Maint [GEOGRAPHIC_DATA] ([GEOGRAPHIC_DATA])" at bounding box center [853, 360] width 1328 height 26
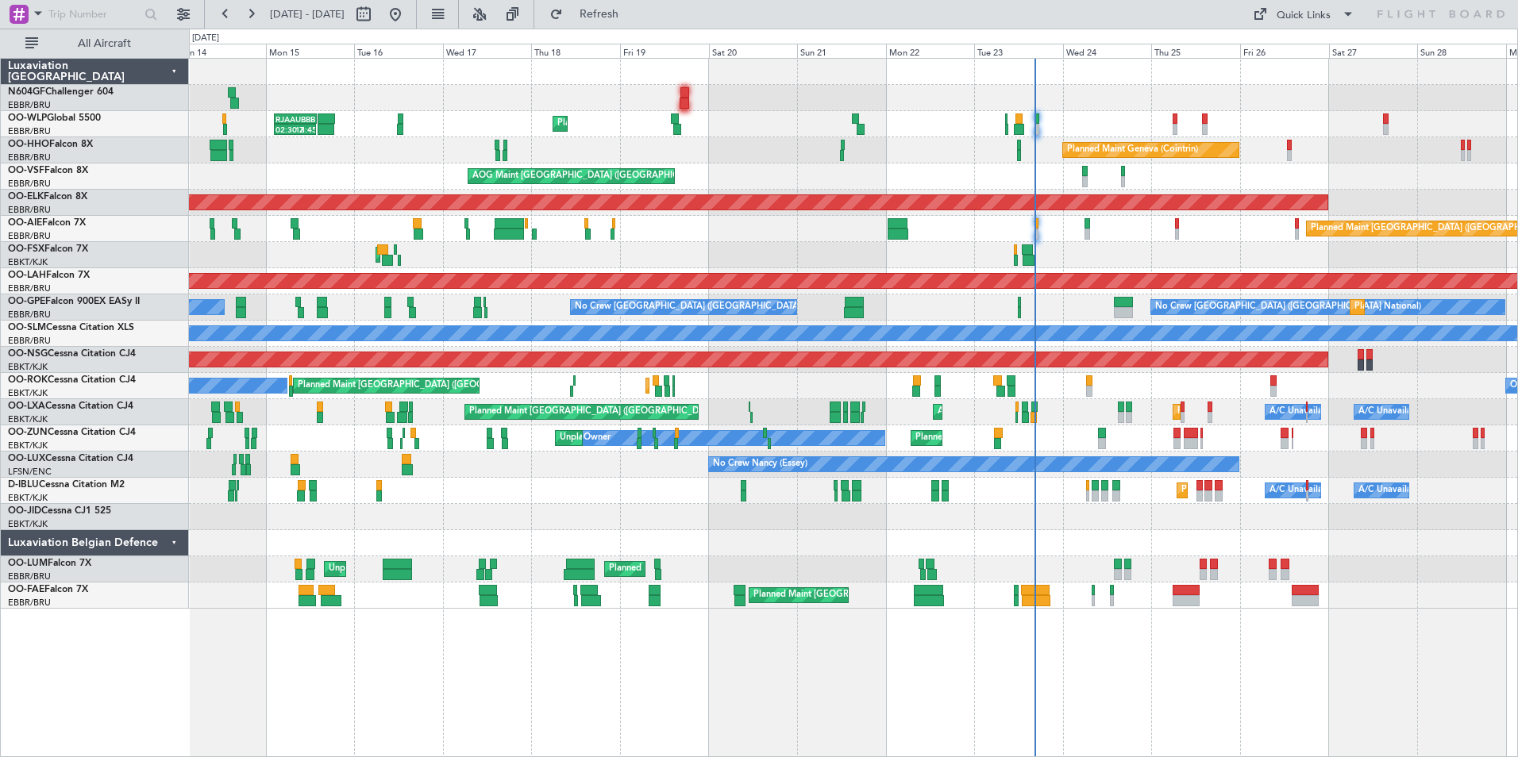
click at [1076, 477] on div "Planned Maint Liege RJAA 02:30 Z UBBB 13:50 Z 02:30 Z 13:45 Z LTCG 22:35 Z RJAA…" at bounding box center [853, 334] width 1328 height 550
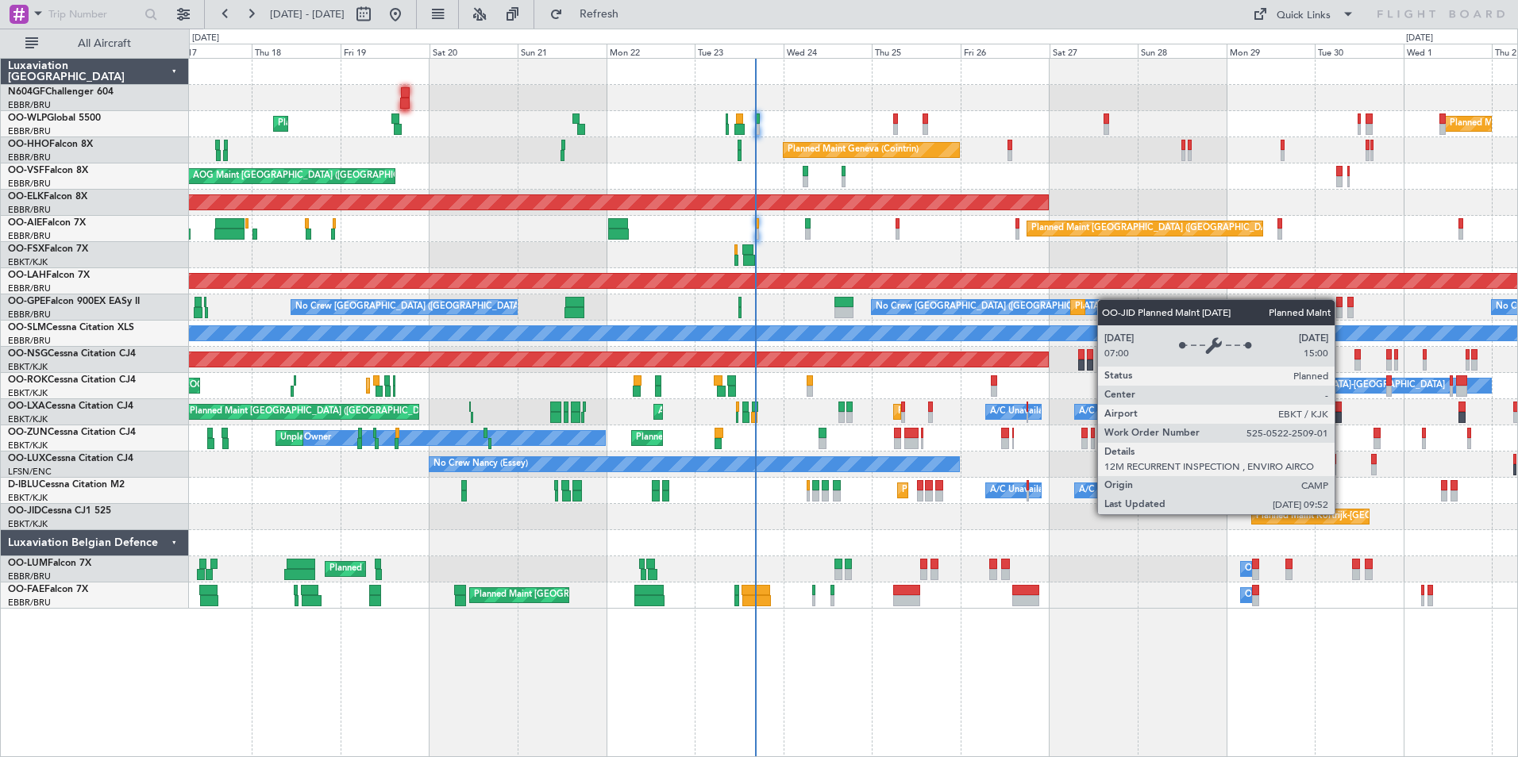
click at [906, 505] on div "Planned Maint Kortrijk-[GEOGRAPHIC_DATA]" at bounding box center [853, 517] width 1328 height 26
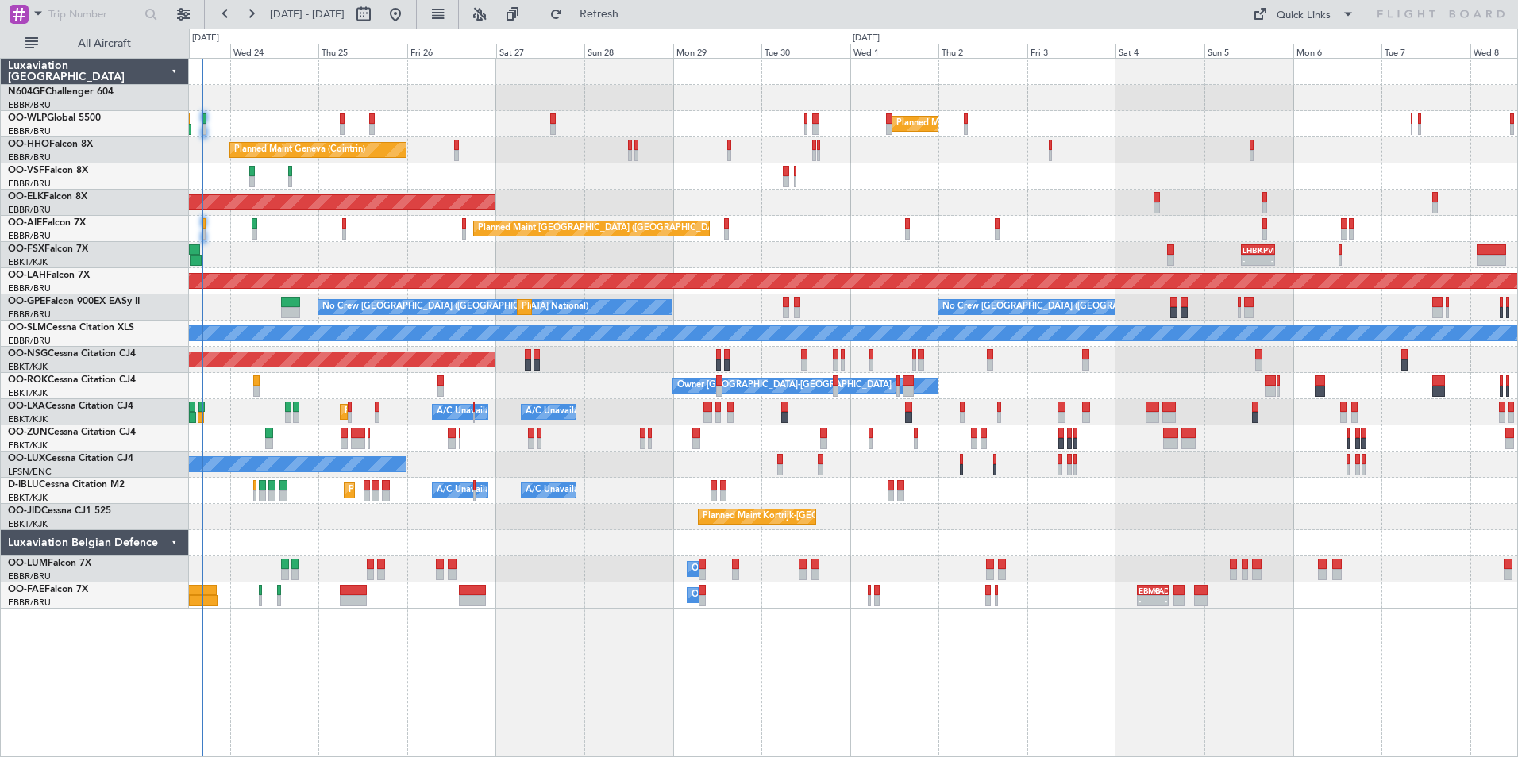
click at [1165, 510] on div "Planned Maint Kortrijk-[GEOGRAPHIC_DATA]" at bounding box center [853, 517] width 1328 height 26
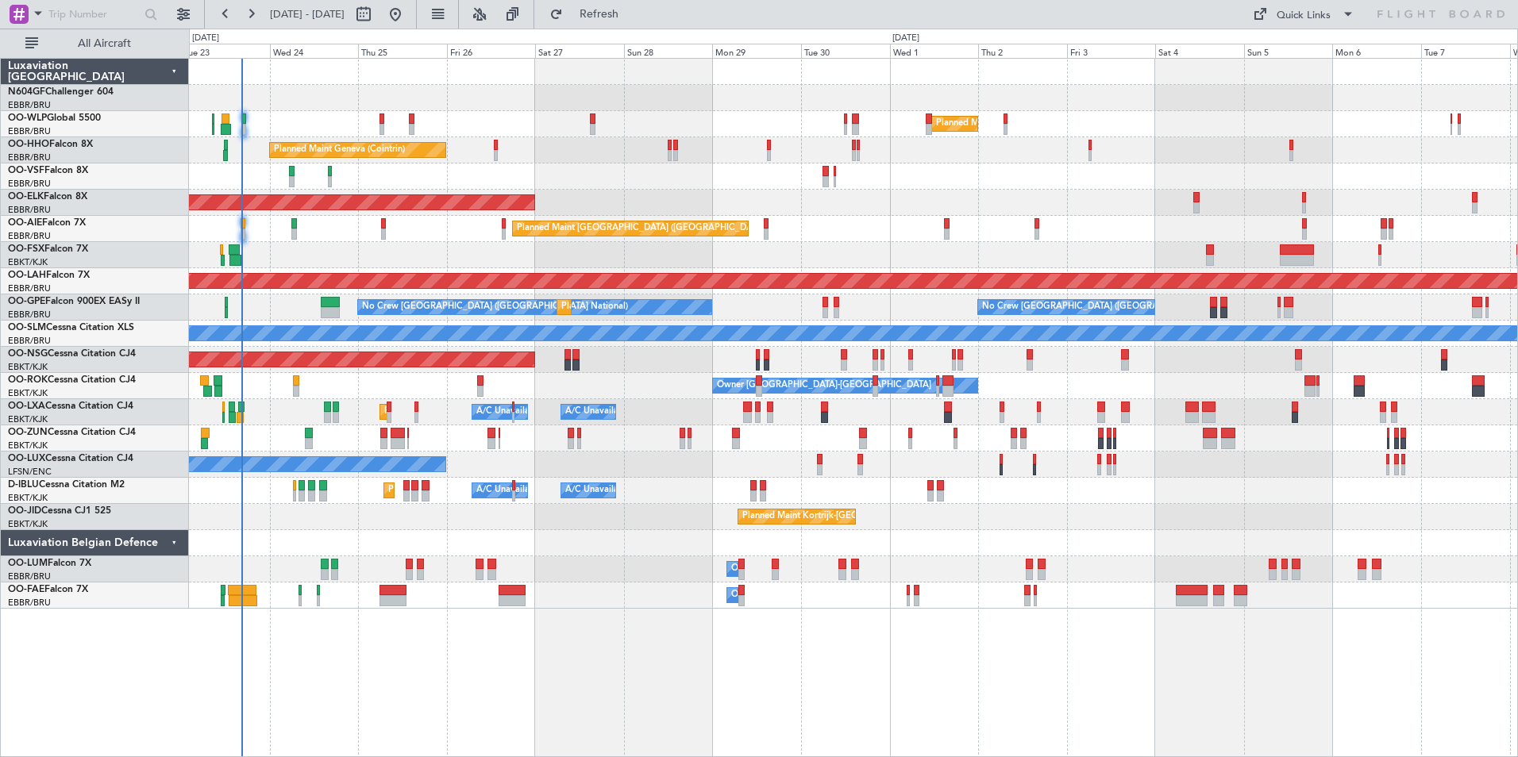
click at [1142, 518] on div "Planned Maint Kortrijk-[GEOGRAPHIC_DATA]" at bounding box center [853, 517] width 1328 height 26
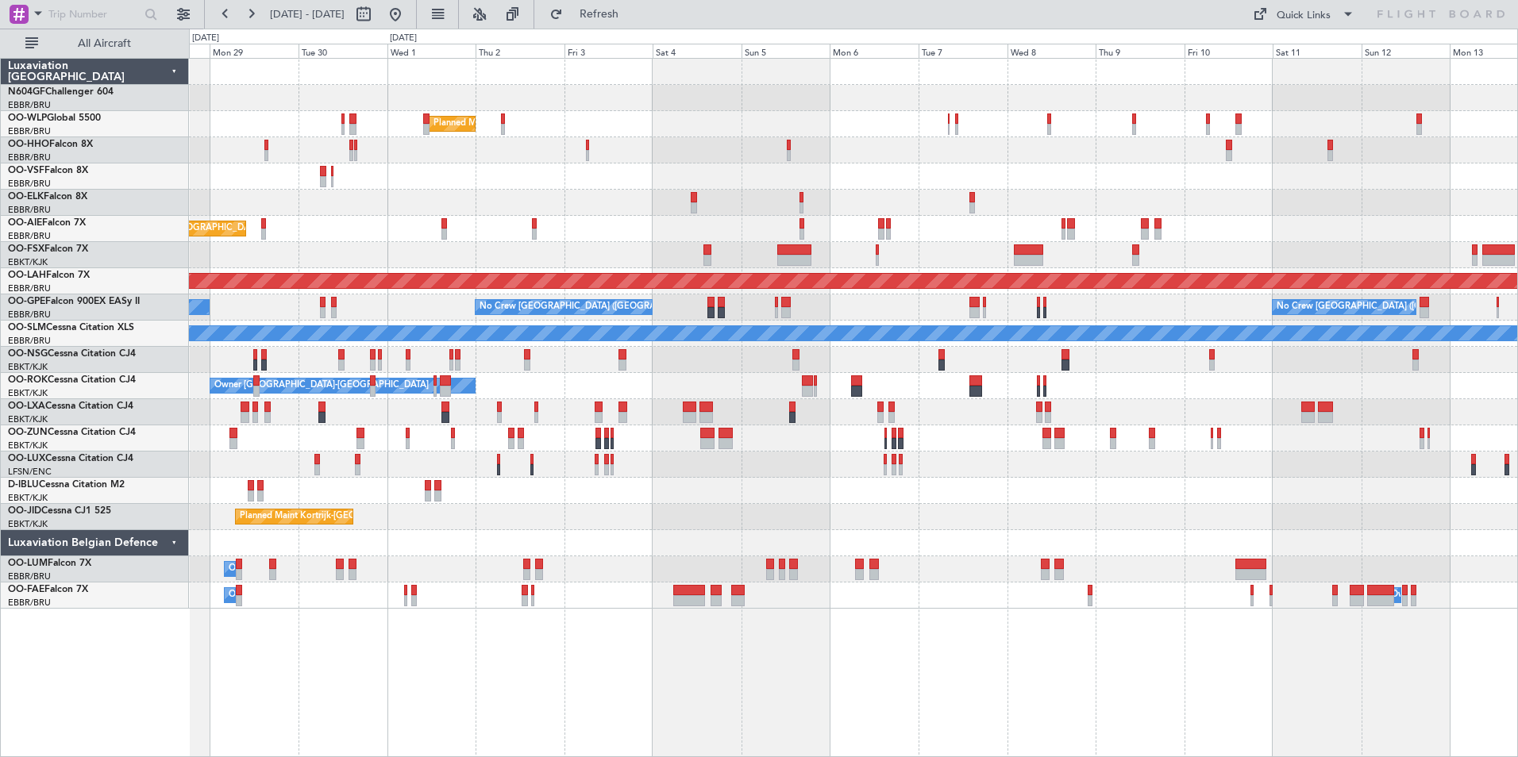
click at [1132, 511] on div "Planned Maint Kortrijk-[GEOGRAPHIC_DATA]" at bounding box center [853, 517] width 1328 height 26
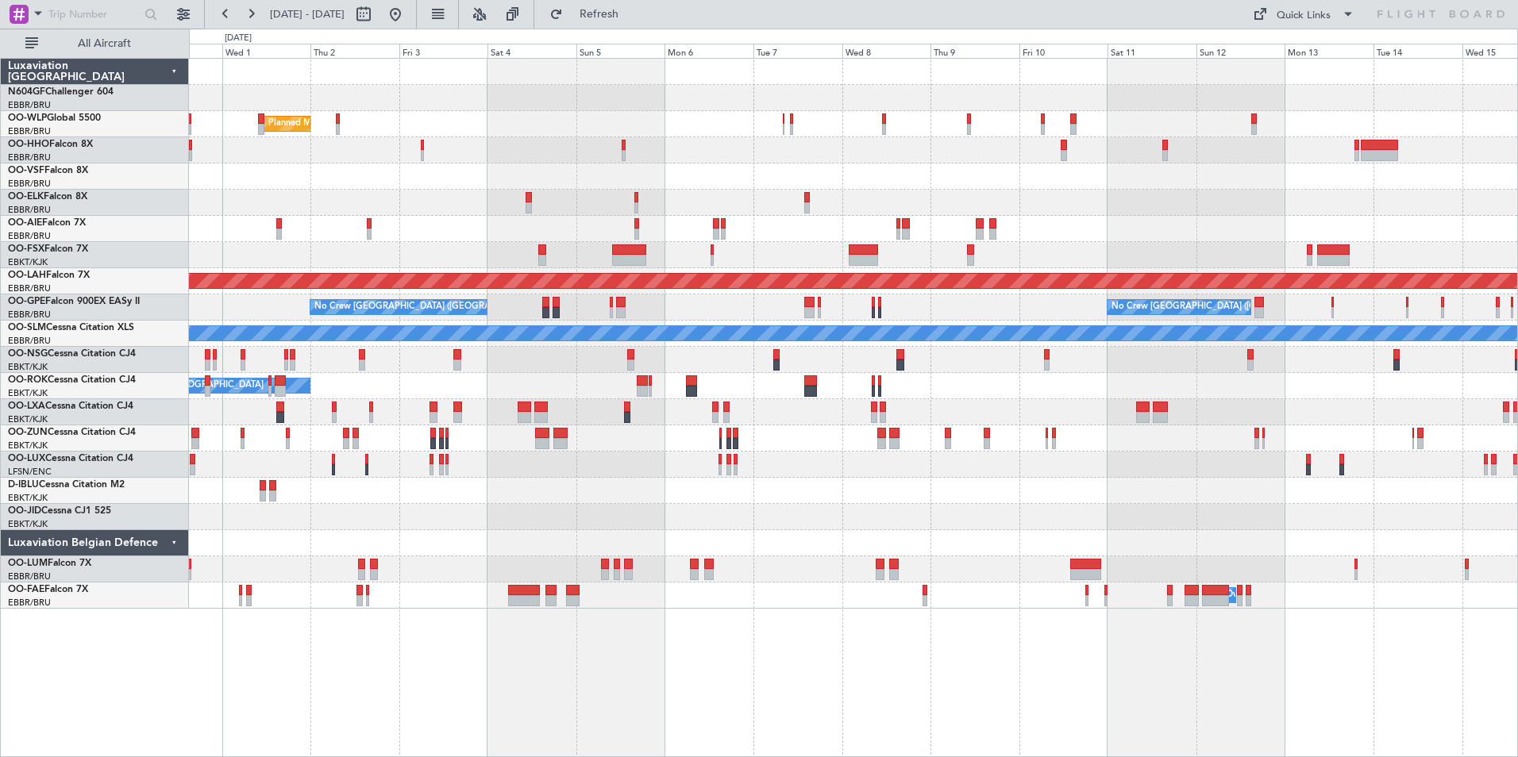
click at [1047, 515] on div "Planned Maint Kortrijk-[GEOGRAPHIC_DATA]" at bounding box center [853, 517] width 1328 height 26
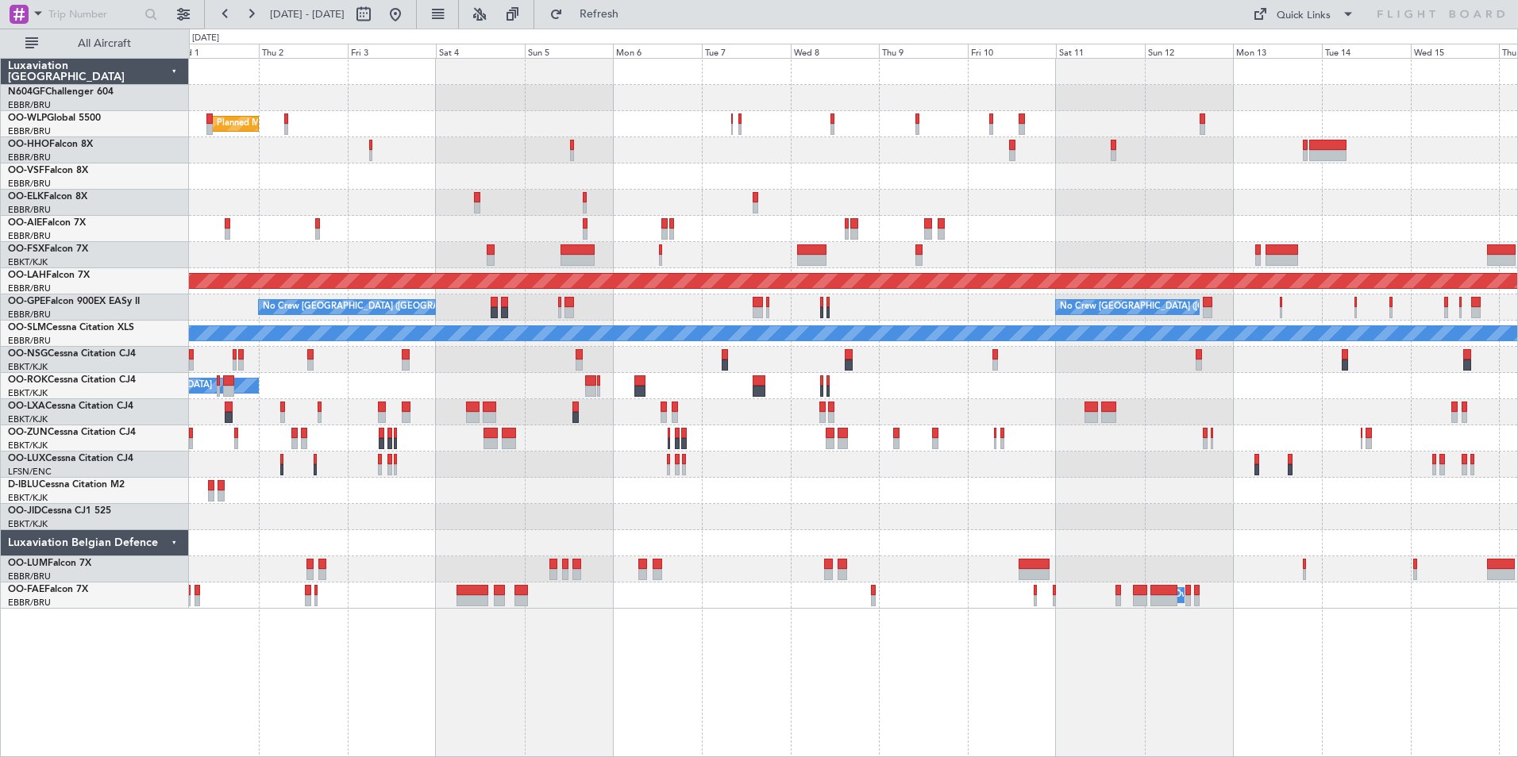
click at [1194, 503] on div "Planned Maint Milan (Linate) Planned Maint London (Farnborough) Planned Maint A…" at bounding box center [853, 334] width 1328 height 550
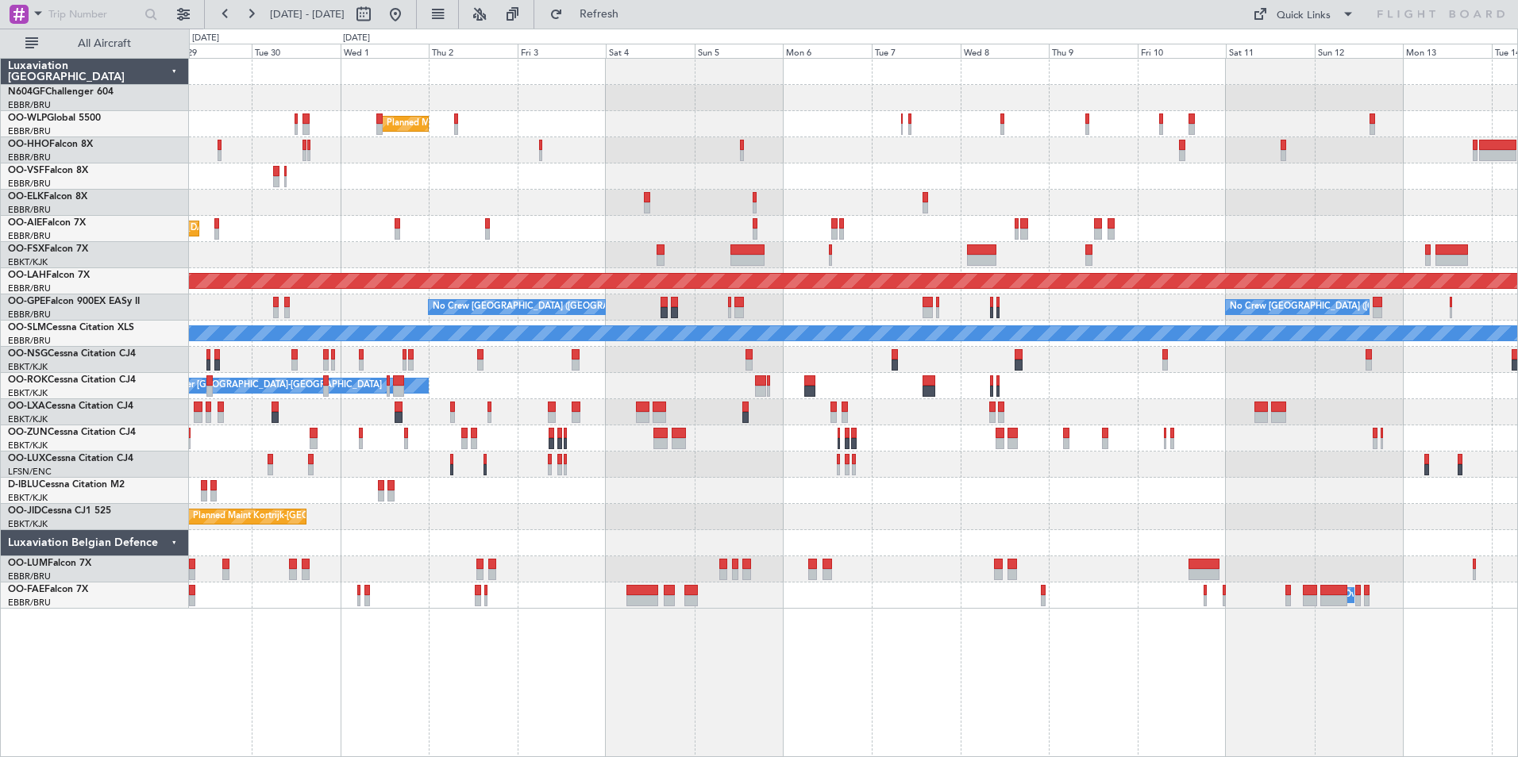
click at [1379, 499] on div "A/C Unavailable Kortrijk-Wevelgem A/C Unavailable Brussels (Brussels National)" at bounding box center [853, 491] width 1328 height 26
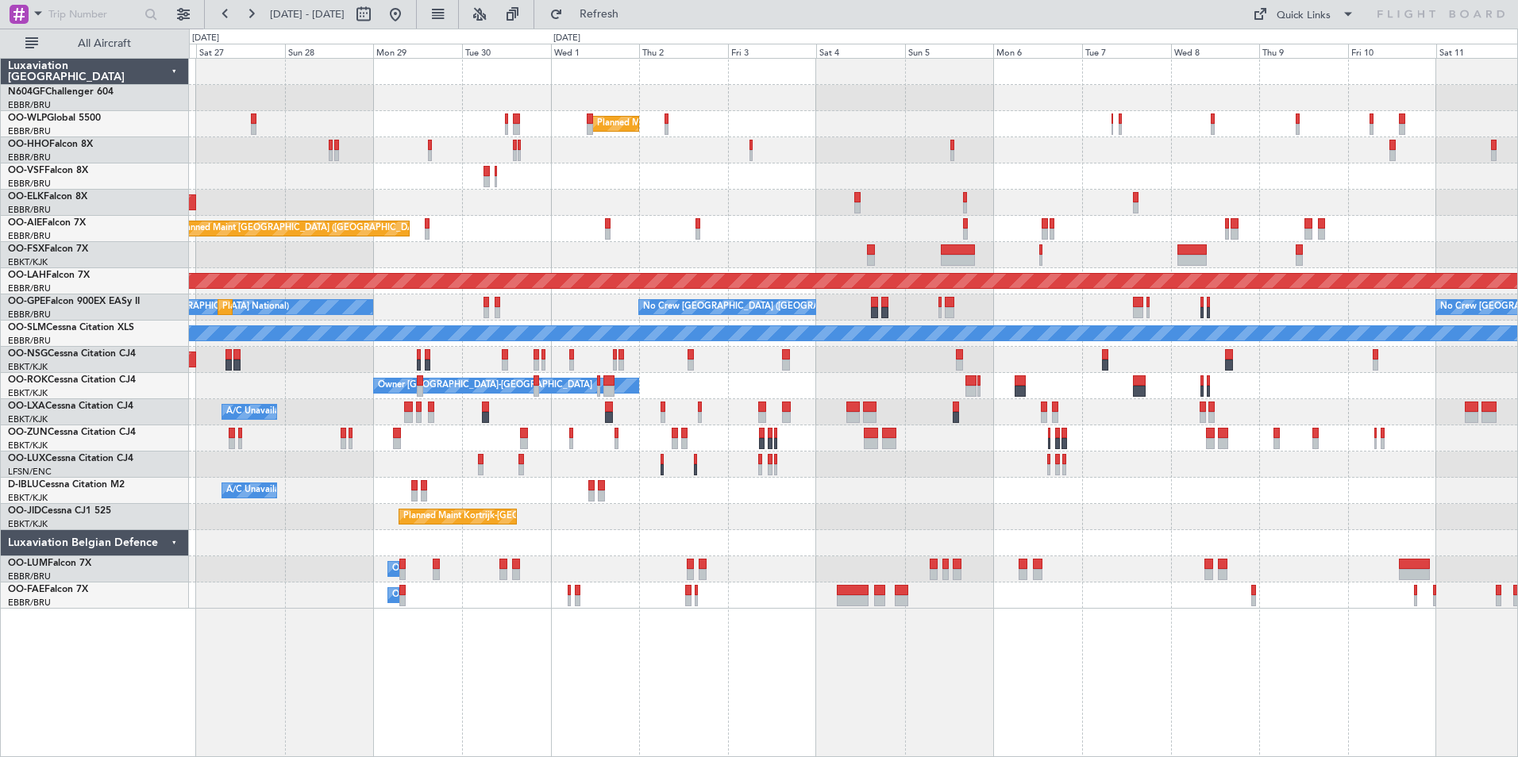
click at [1171, 505] on div "Planned Maint Milan (Linate) Planned Maint Geneva (Cointrin) Planned Maint Kort…" at bounding box center [853, 334] width 1328 height 550
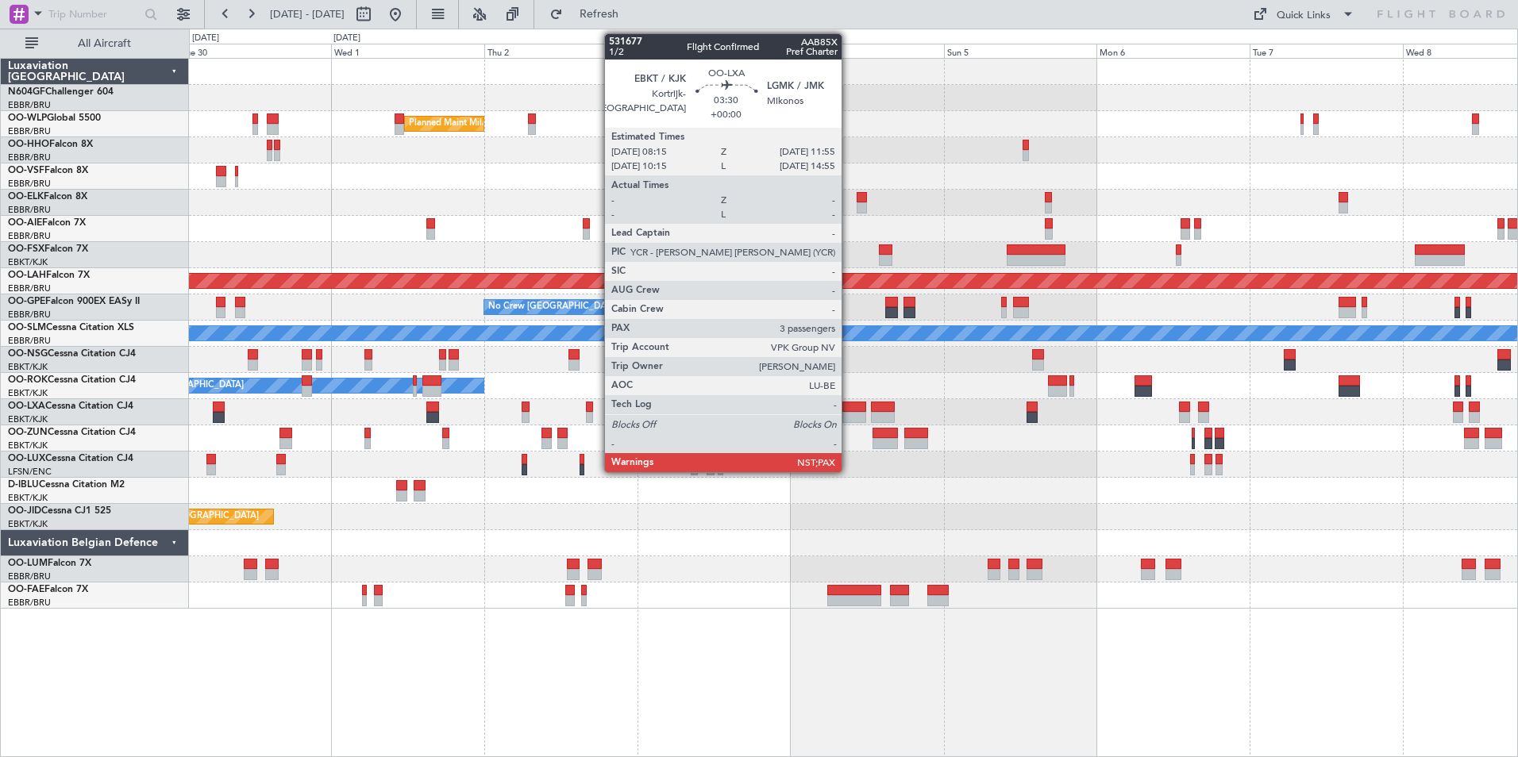
click at [848, 410] on div at bounding box center [854, 407] width 24 height 11
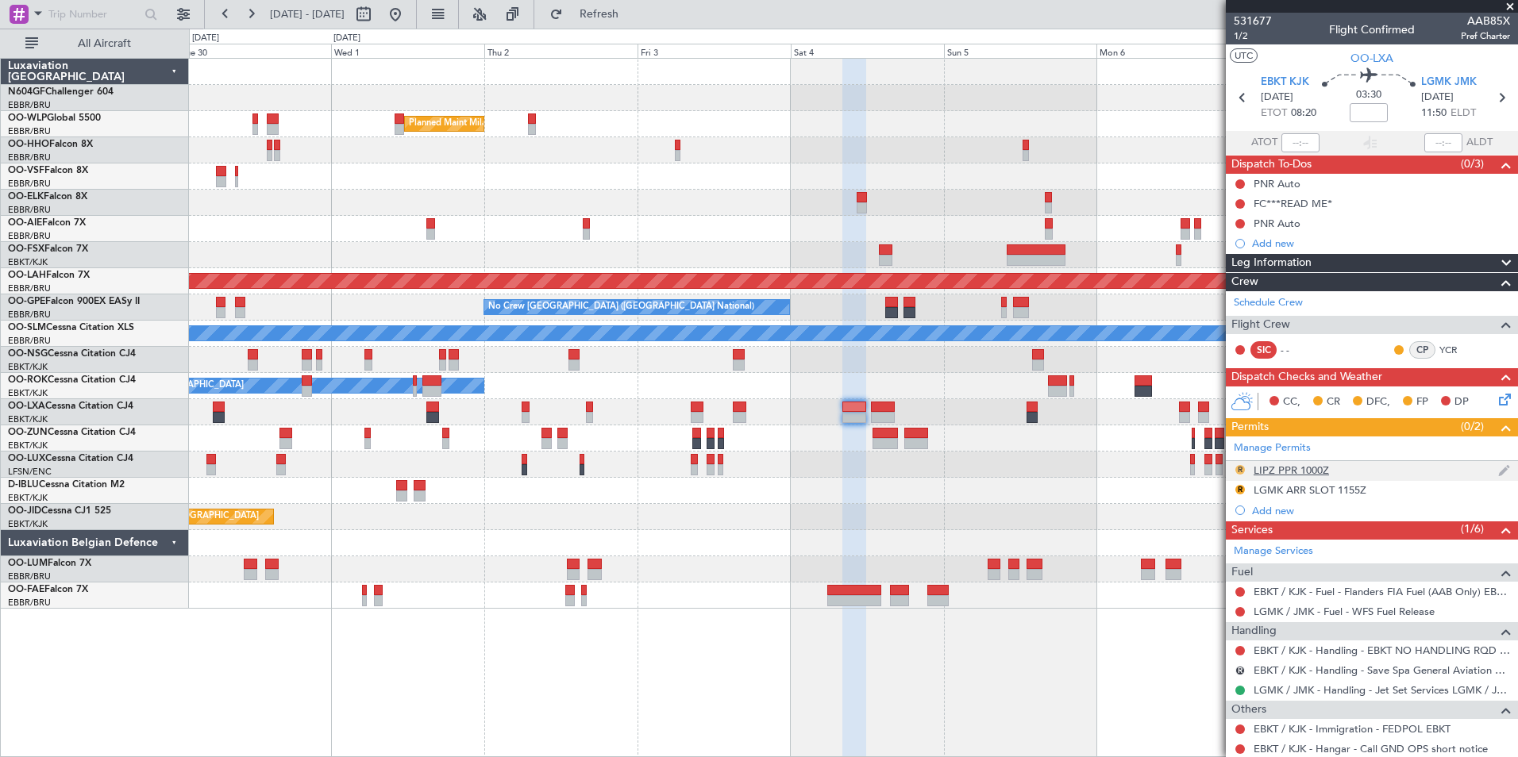
click at [1243, 466] on button "R" at bounding box center [1240, 470] width 10 height 10
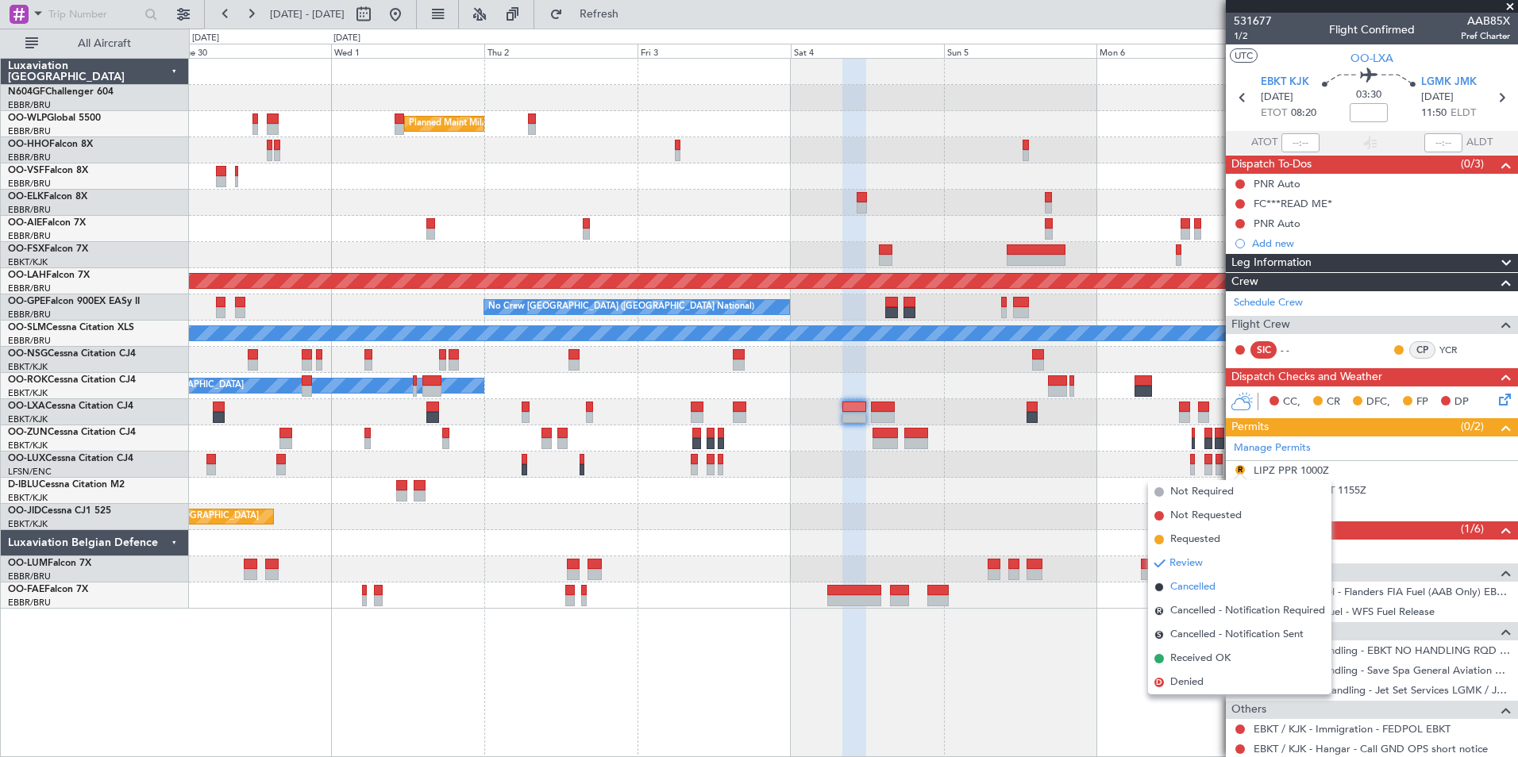
click at [1190, 583] on span "Cancelled" at bounding box center [1192, 587] width 45 height 16
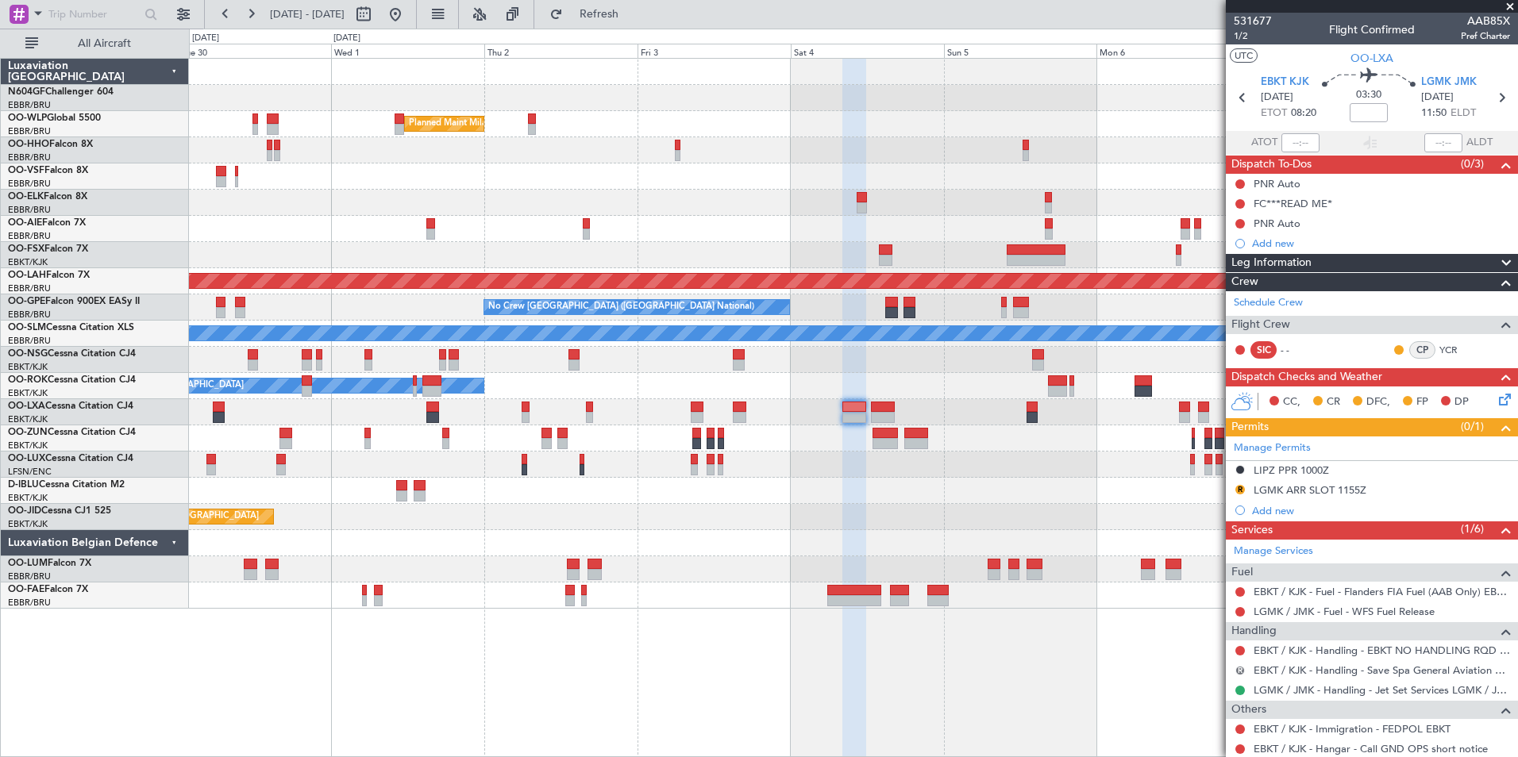
click at [1238, 668] on button "R" at bounding box center [1240, 671] width 10 height 10
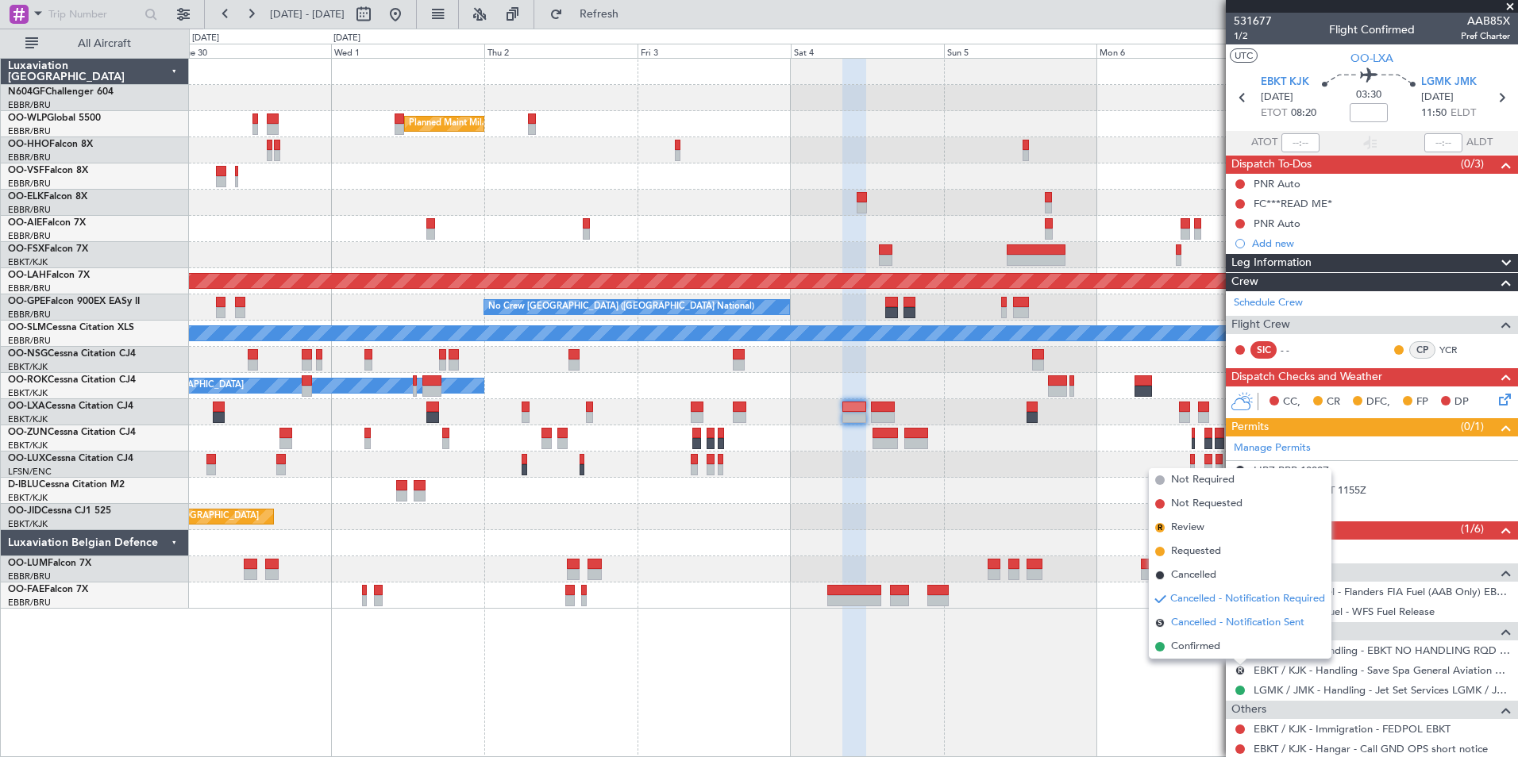
click at [1220, 628] on span "Cancelled - Notification Sent" at bounding box center [1237, 623] width 133 height 16
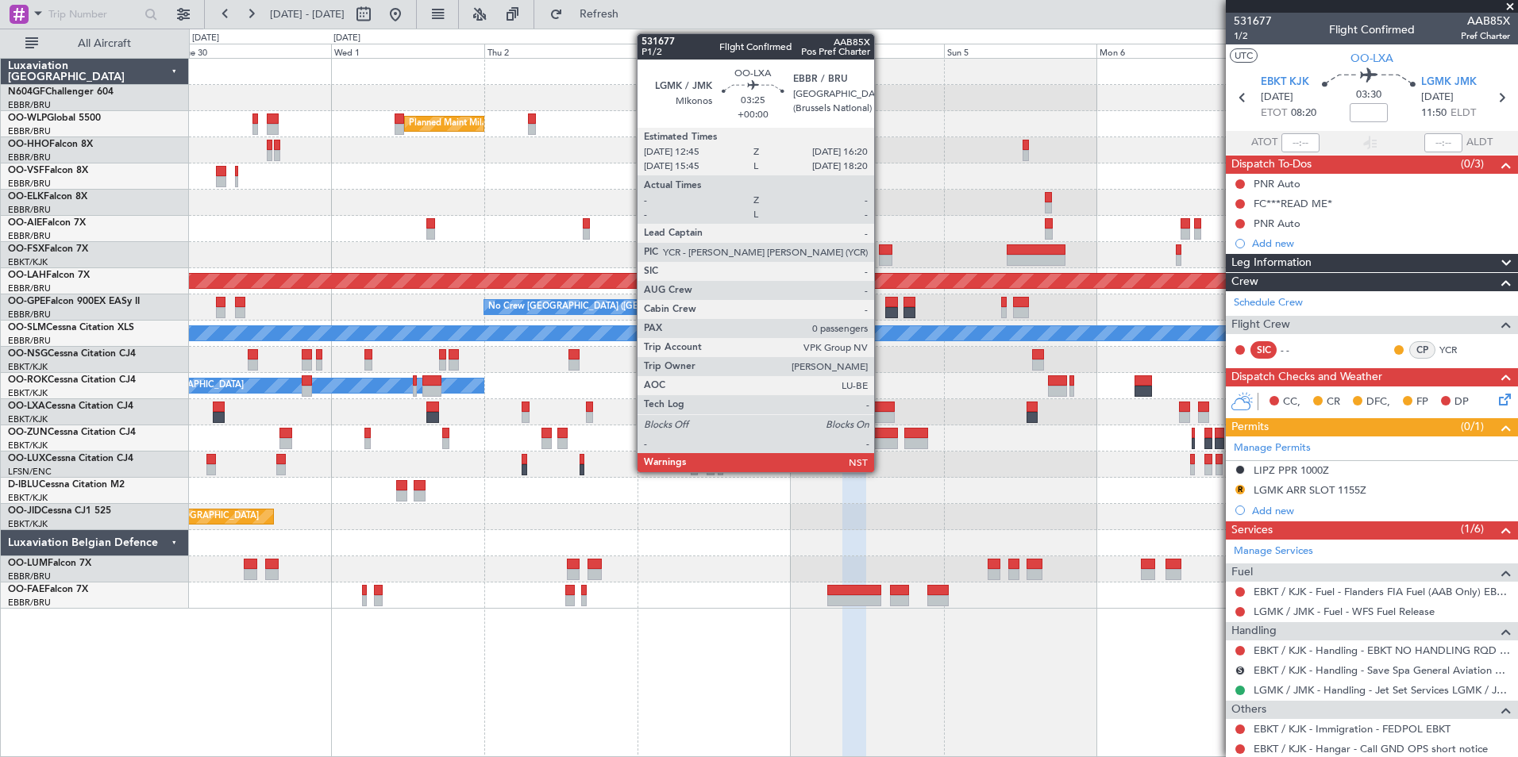
click at [881, 410] on div at bounding box center [882, 407] width 23 height 11
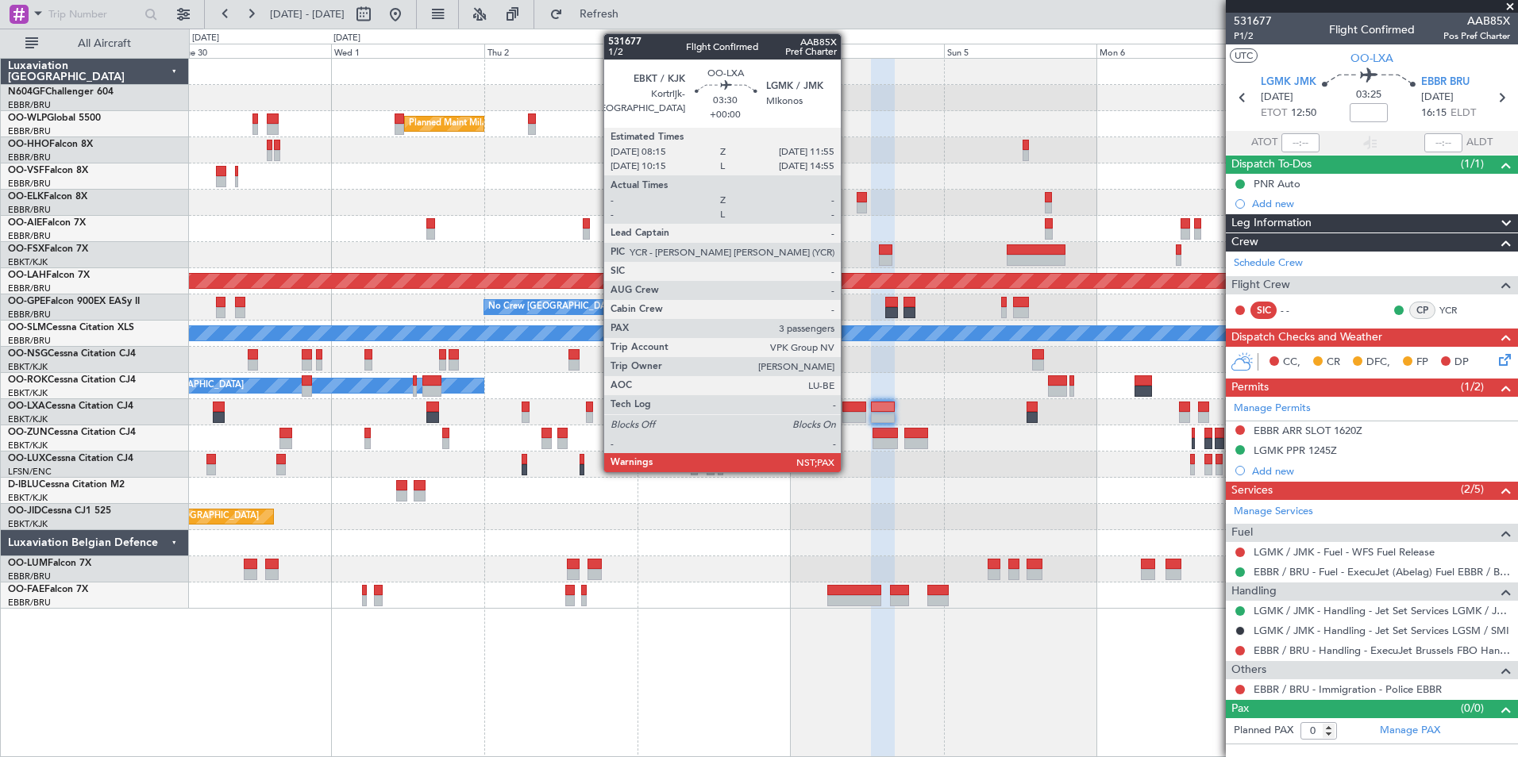
click at [848, 413] on div at bounding box center [854, 417] width 24 height 11
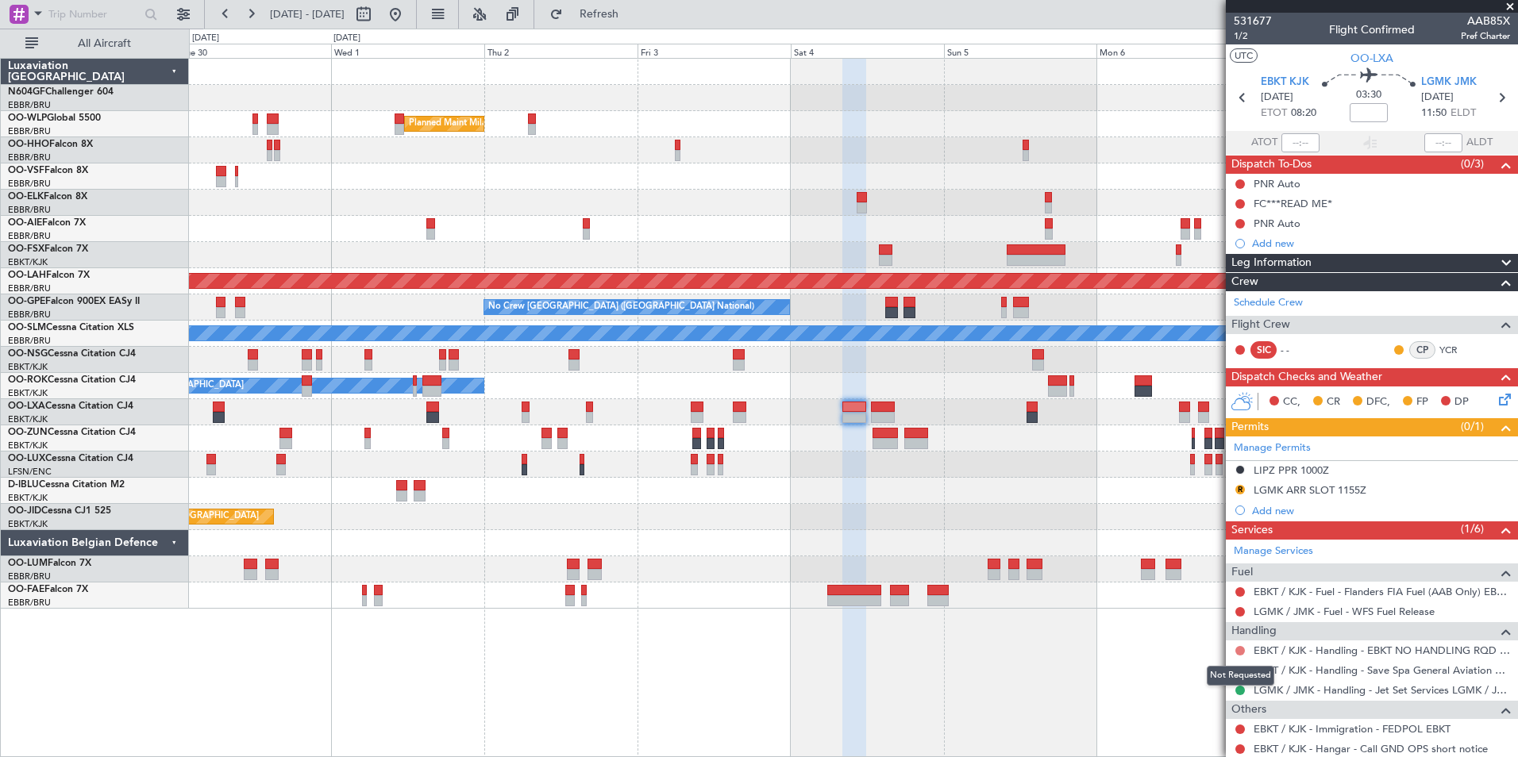
click at [1238, 649] on button at bounding box center [1240, 651] width 10 height 10
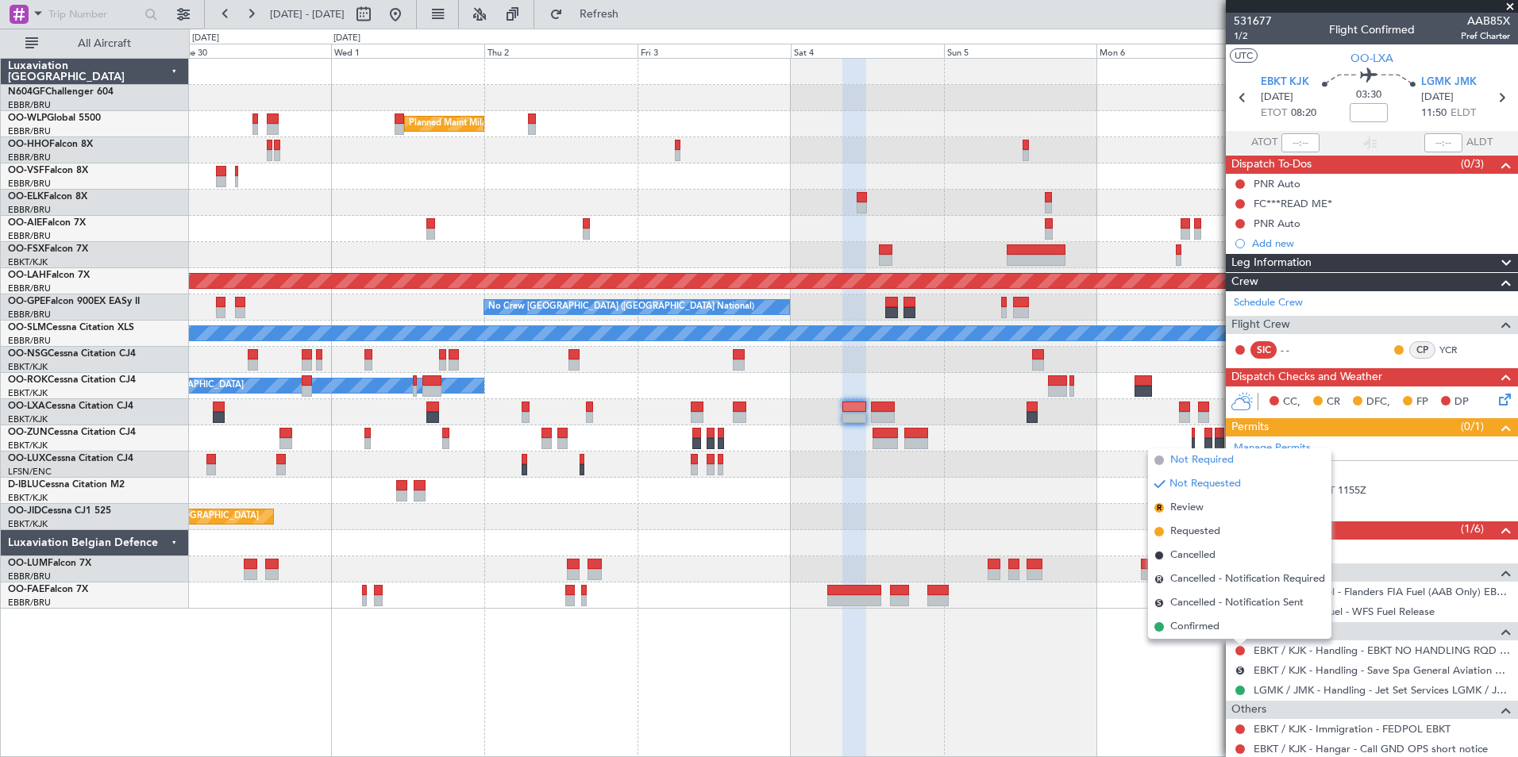
click at [1194, 463] on span "Not Required" at bounding box center [1201, 460] width 63 height 16
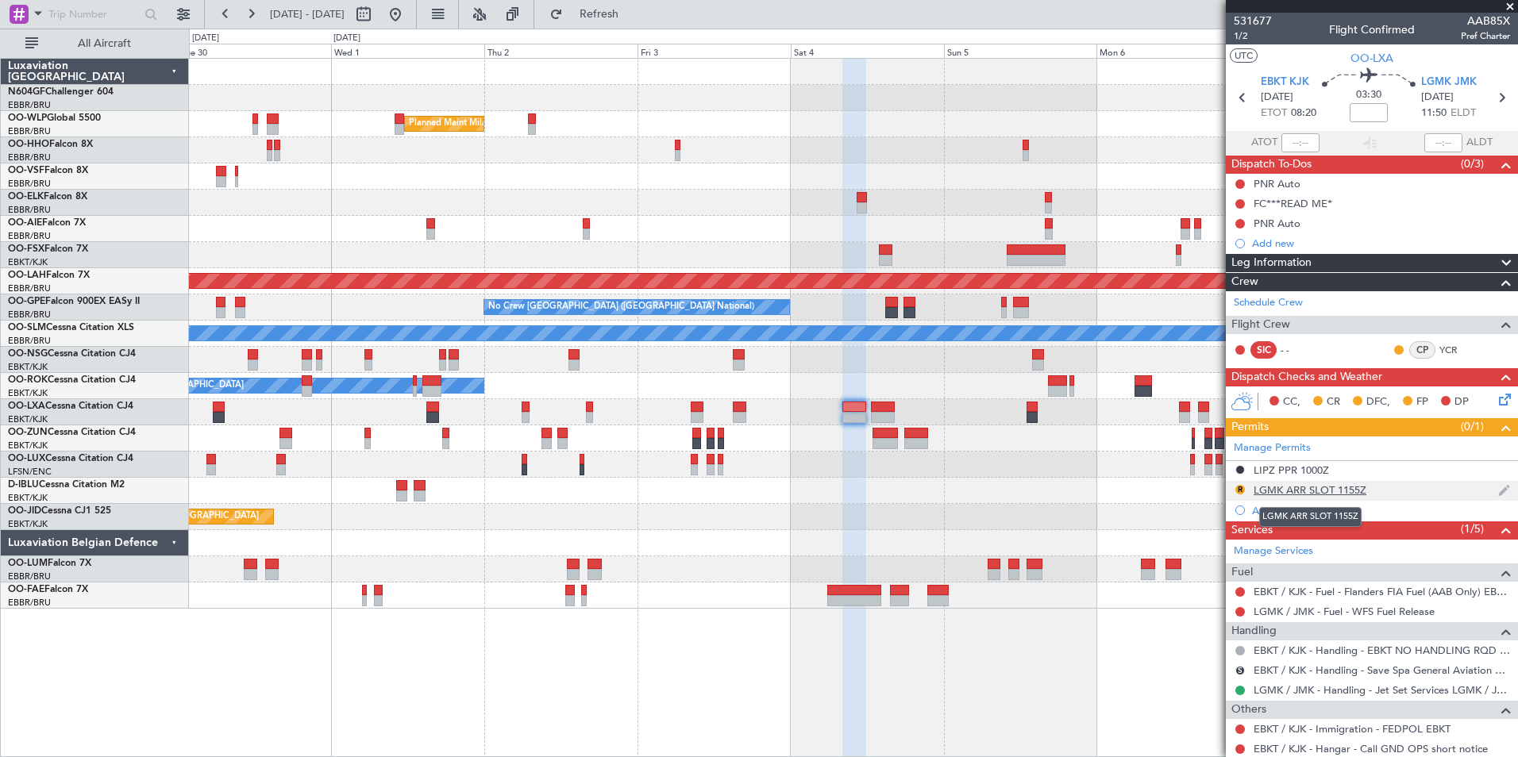
click at [1291, 485] on div "LGMK ARR SLOT 1155Z" at bounding box center [1309, 489] width 113 height 13
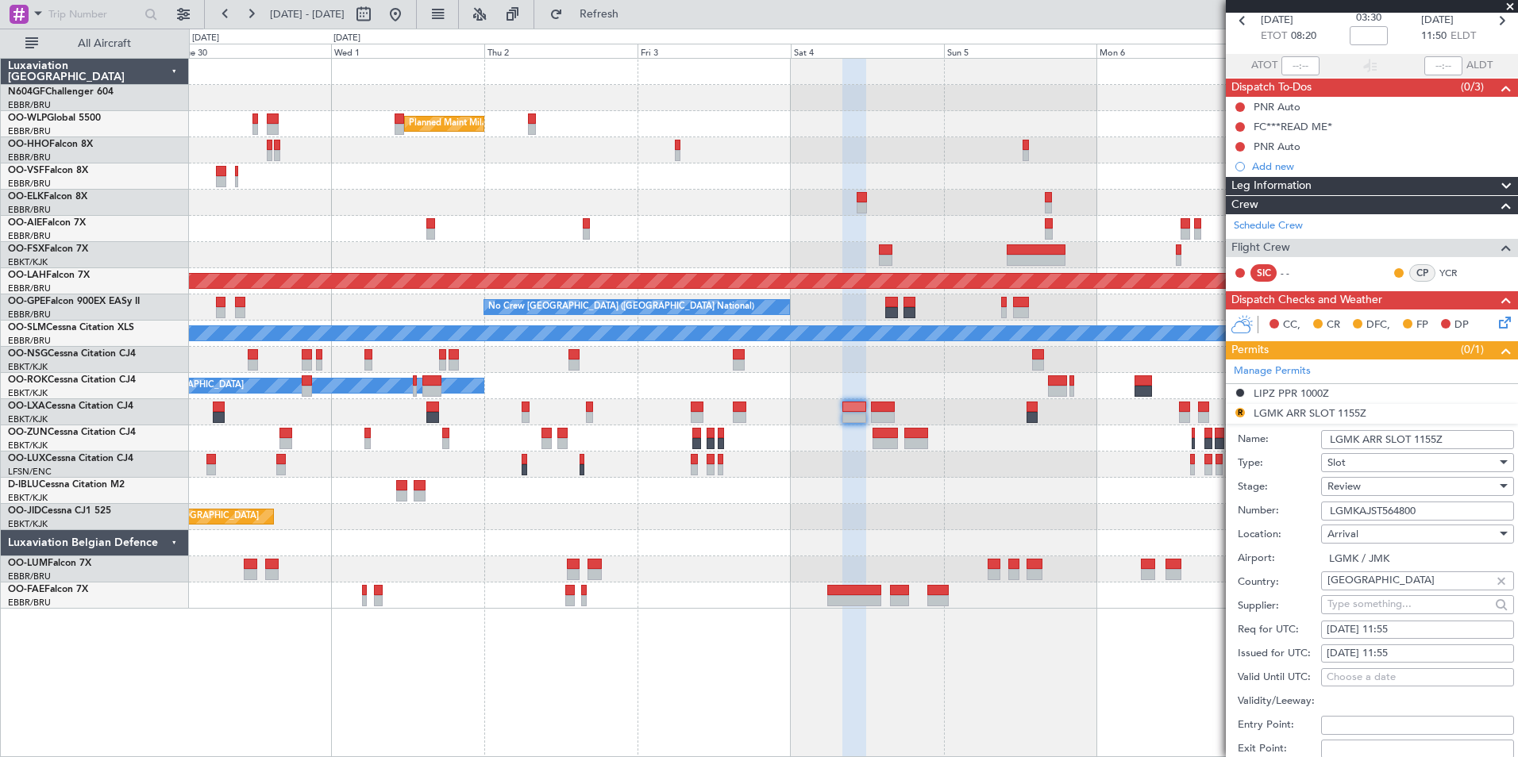
scroll to position [159, 0]
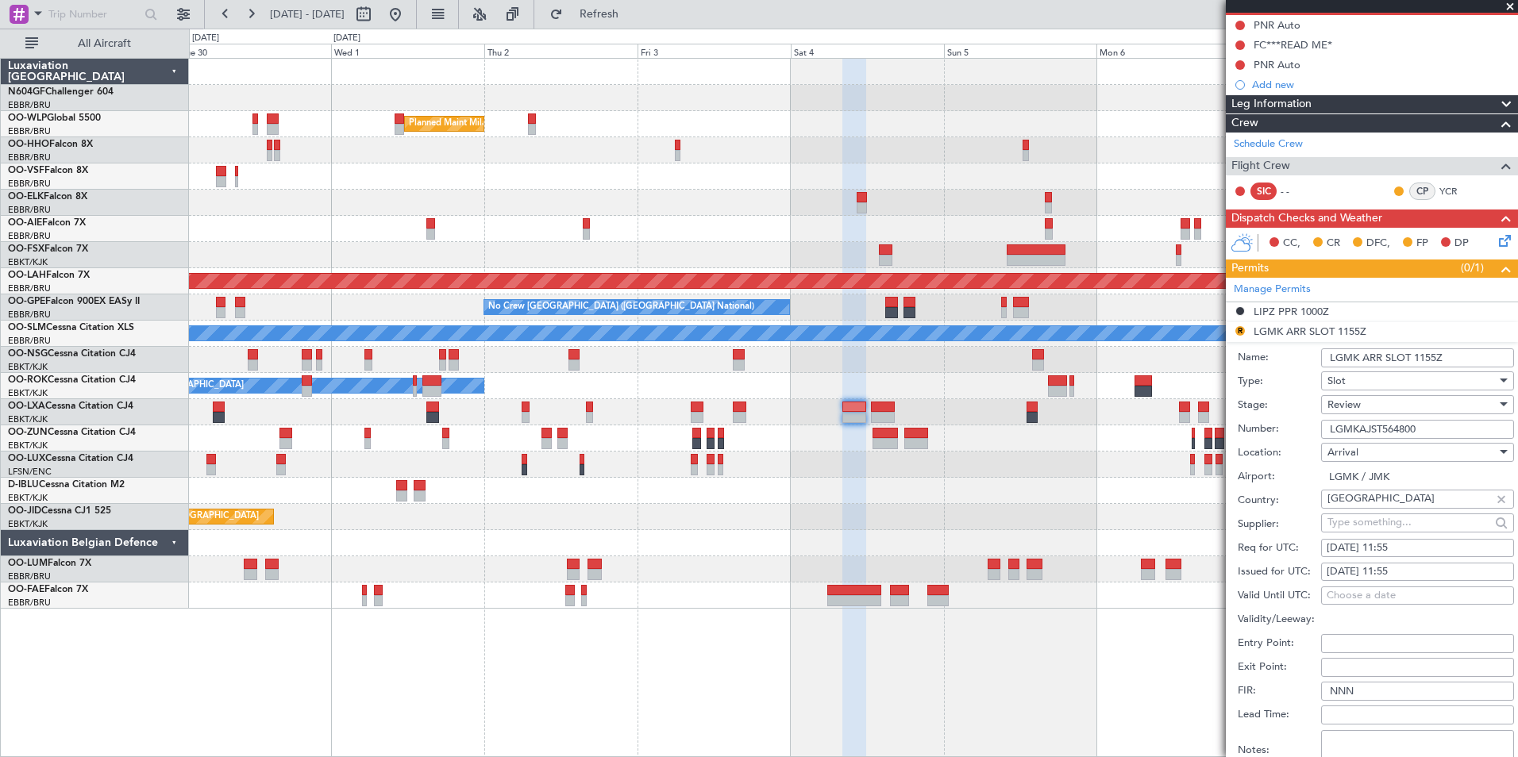
click at [1361, 399] on div "Review" at bounding box center [1411, 405] width 169 height 24
click at [1391, 533] on span "Received OK" at bounding box center [1411, 532] width 167 height 24
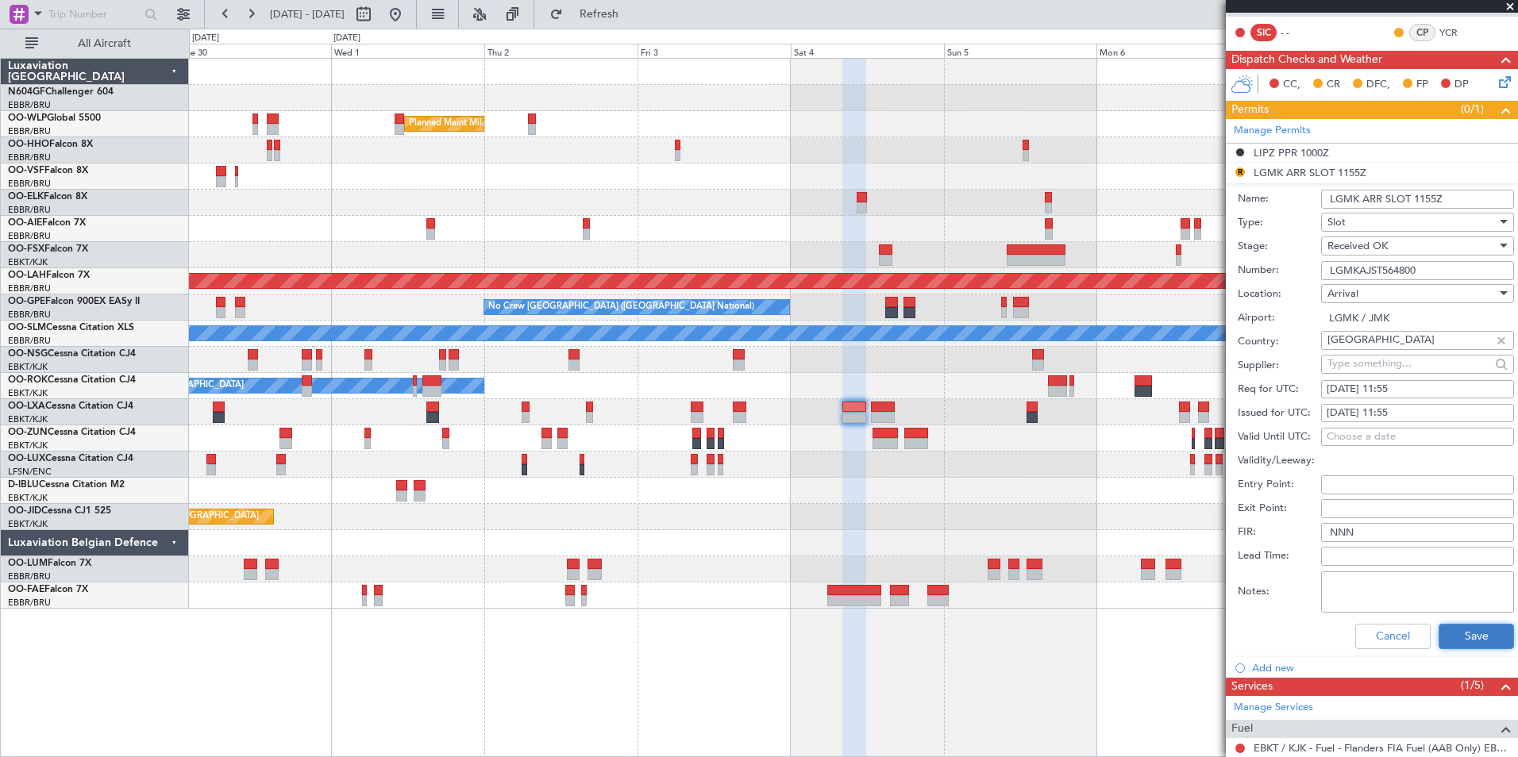
click at [1460, 637] on button "Save" at bounding box center [1475, 636] width 75 height 25
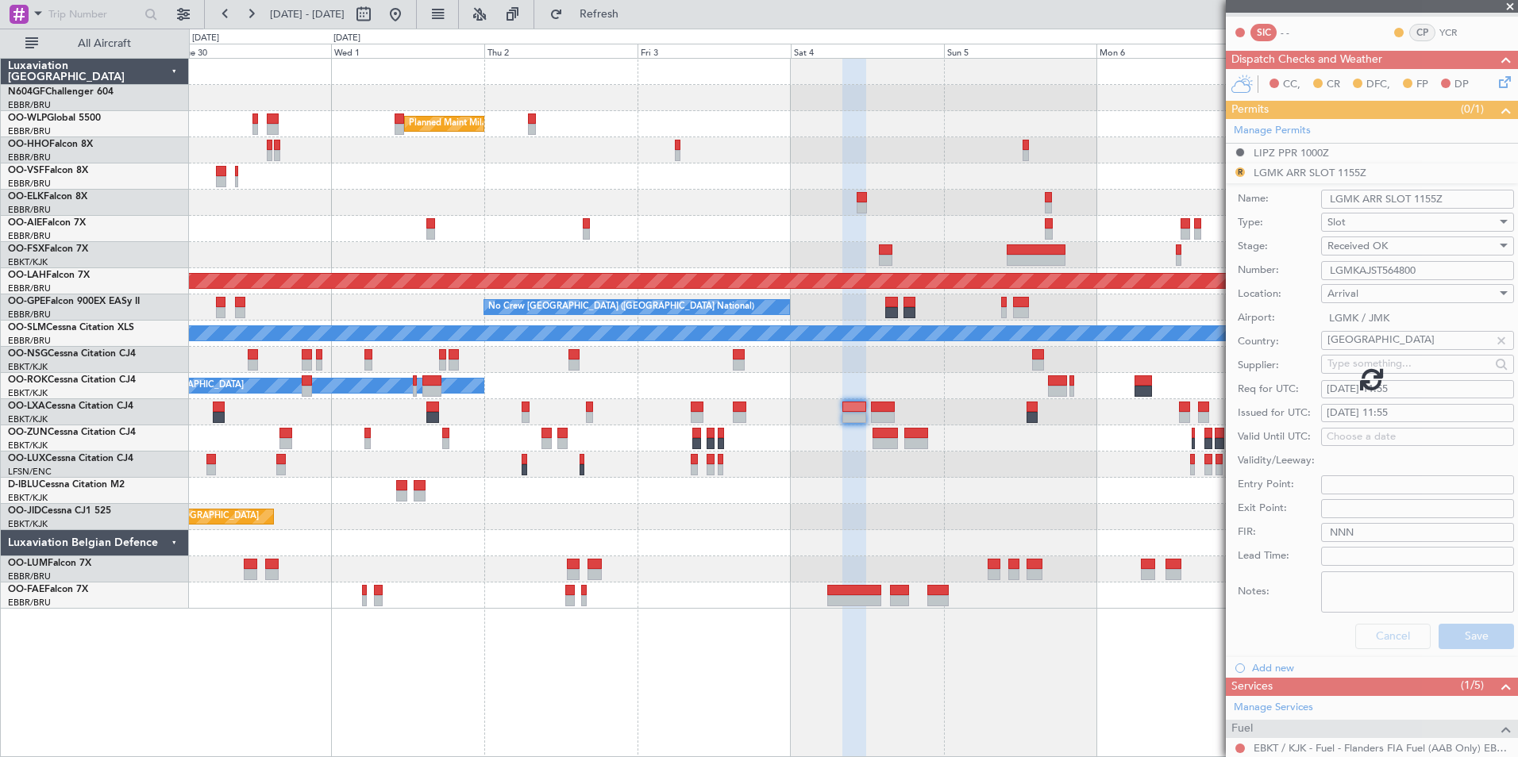
scroll to position [67, 0]
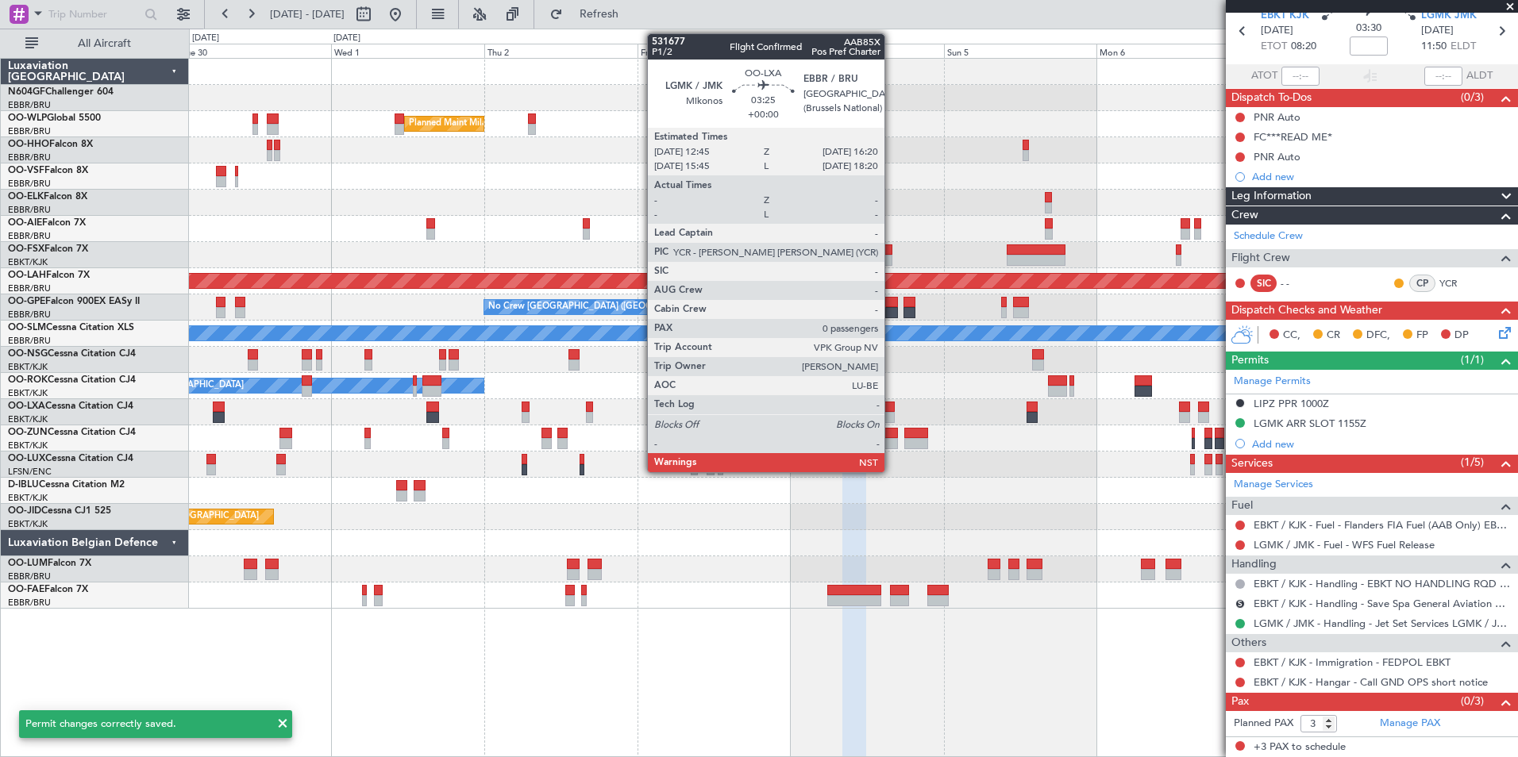
click at [891, 410] on div at bounding box center [882, 407] width 23 height 11
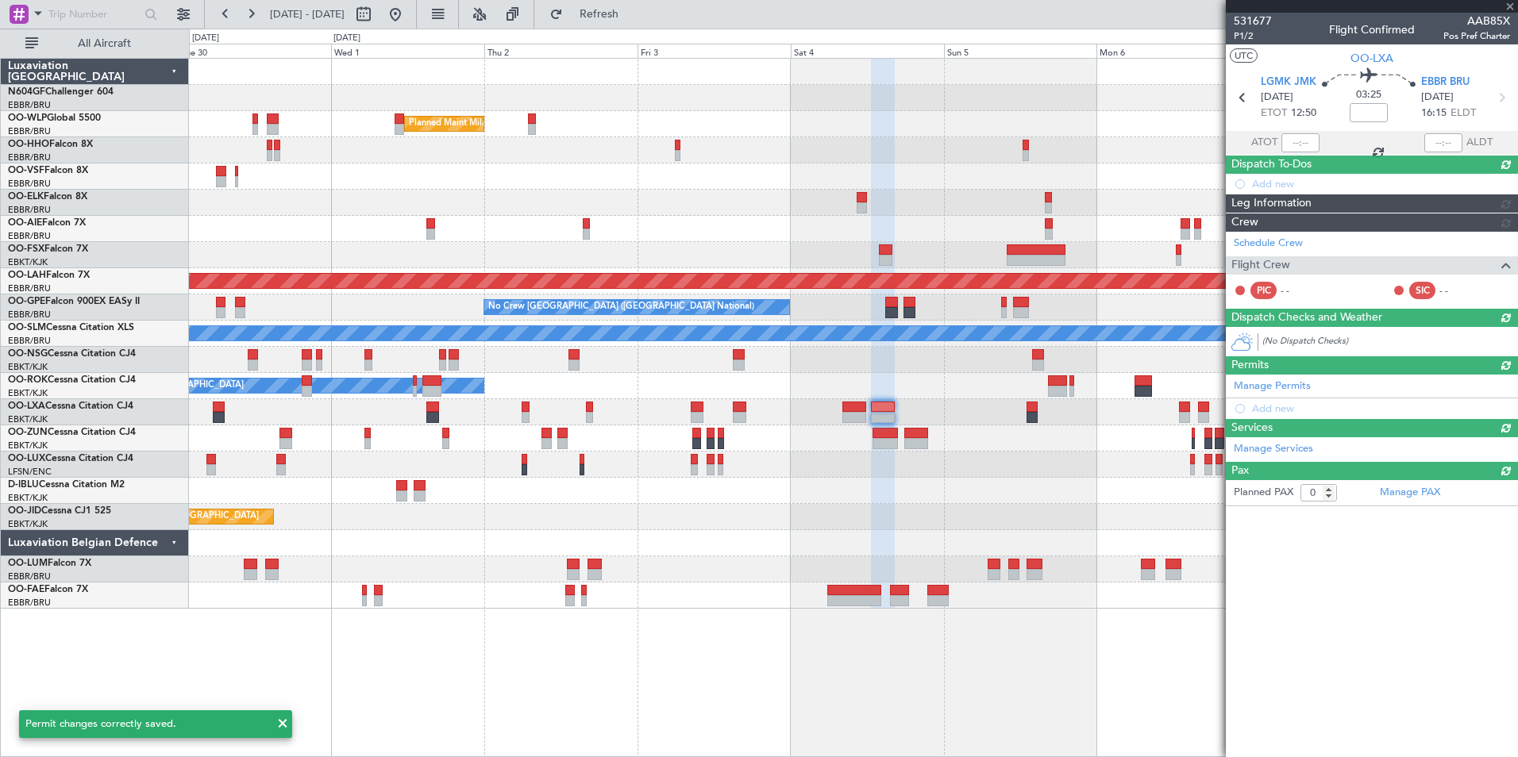
scroll to position [0, 0]
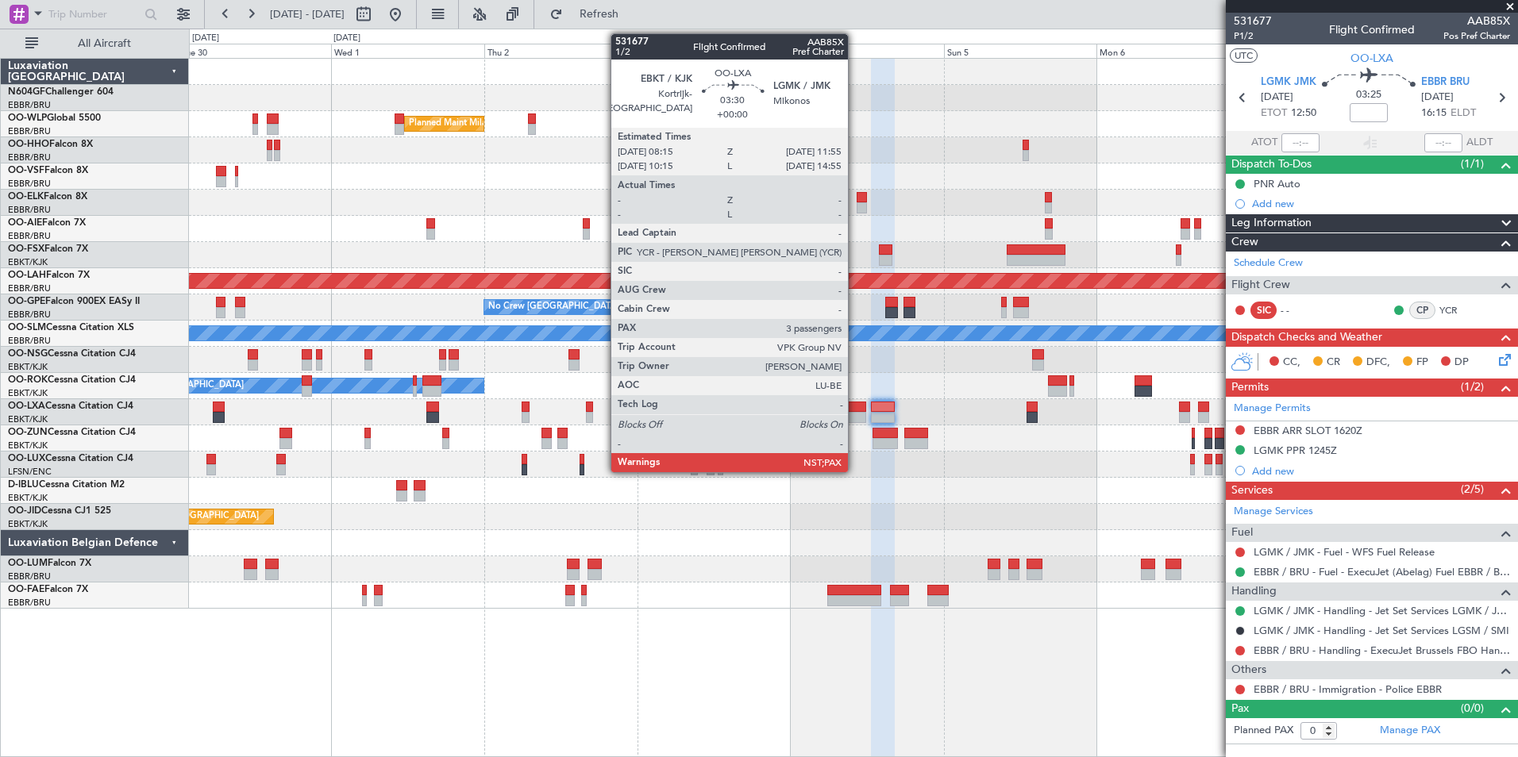
click at [855, 412] on div at bounding box center [854, 417] width 24 height 11
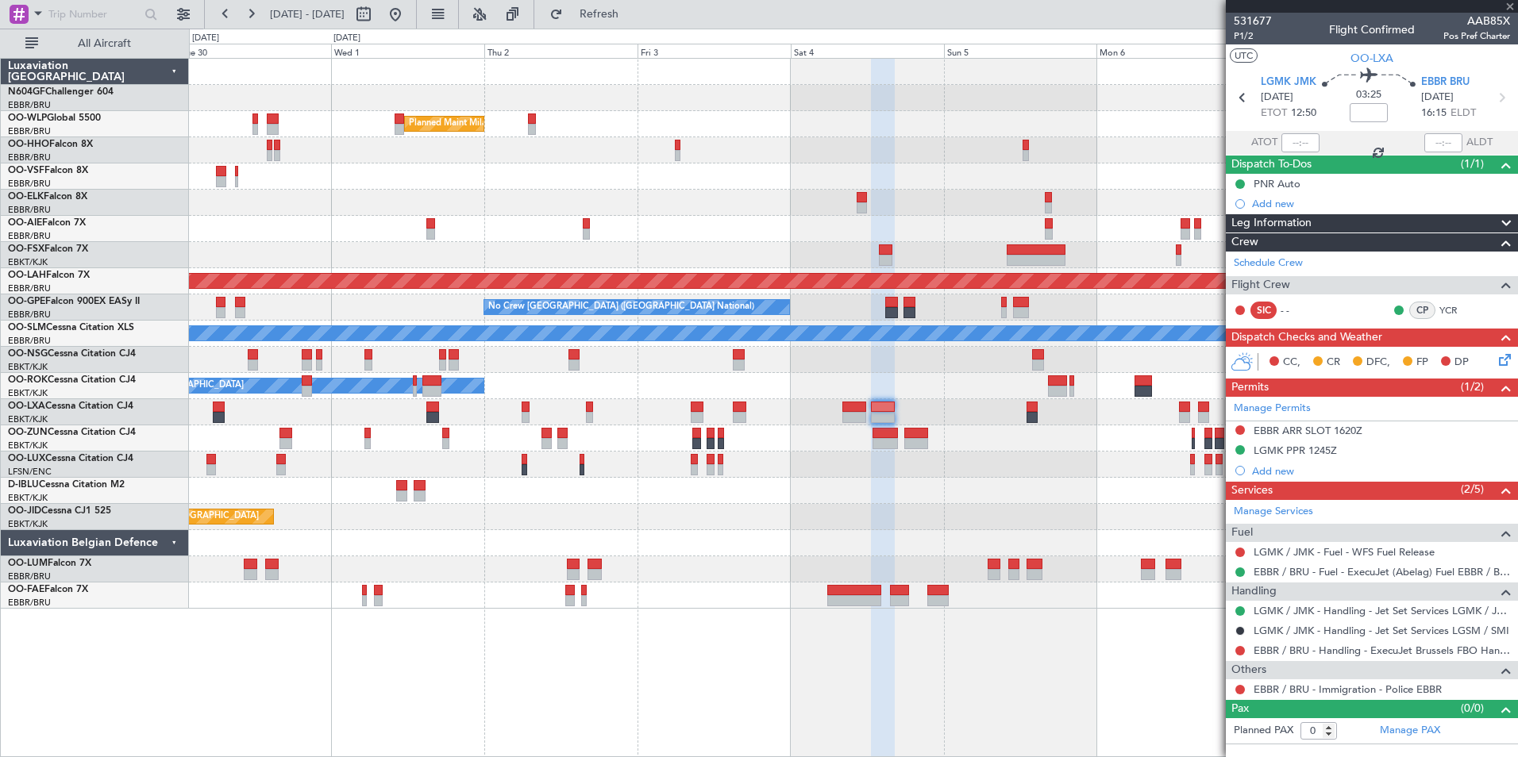
type input "3"
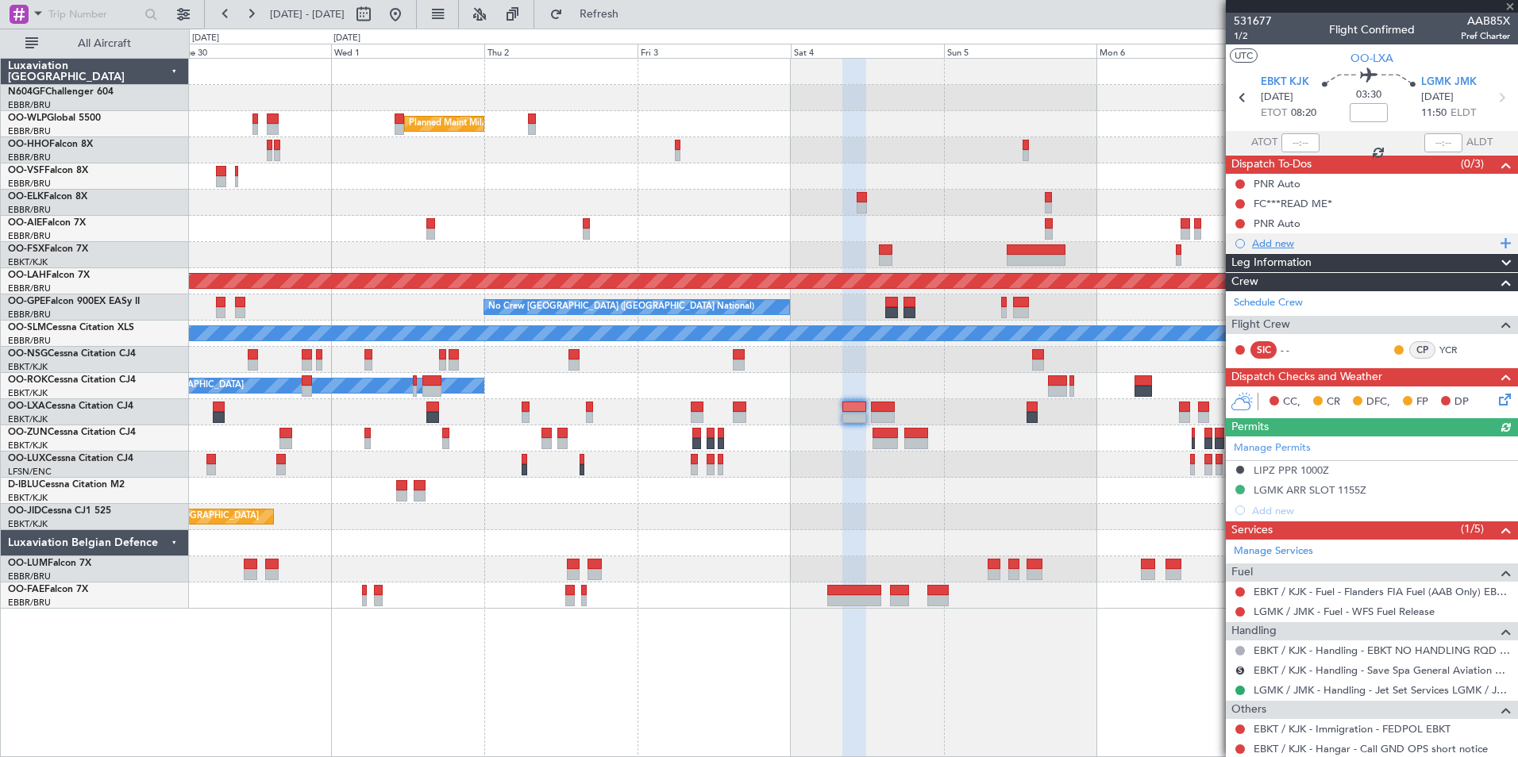
click at [1275, 246] on div "Add new" at bounding box center [1374, 243] width 244 height 13
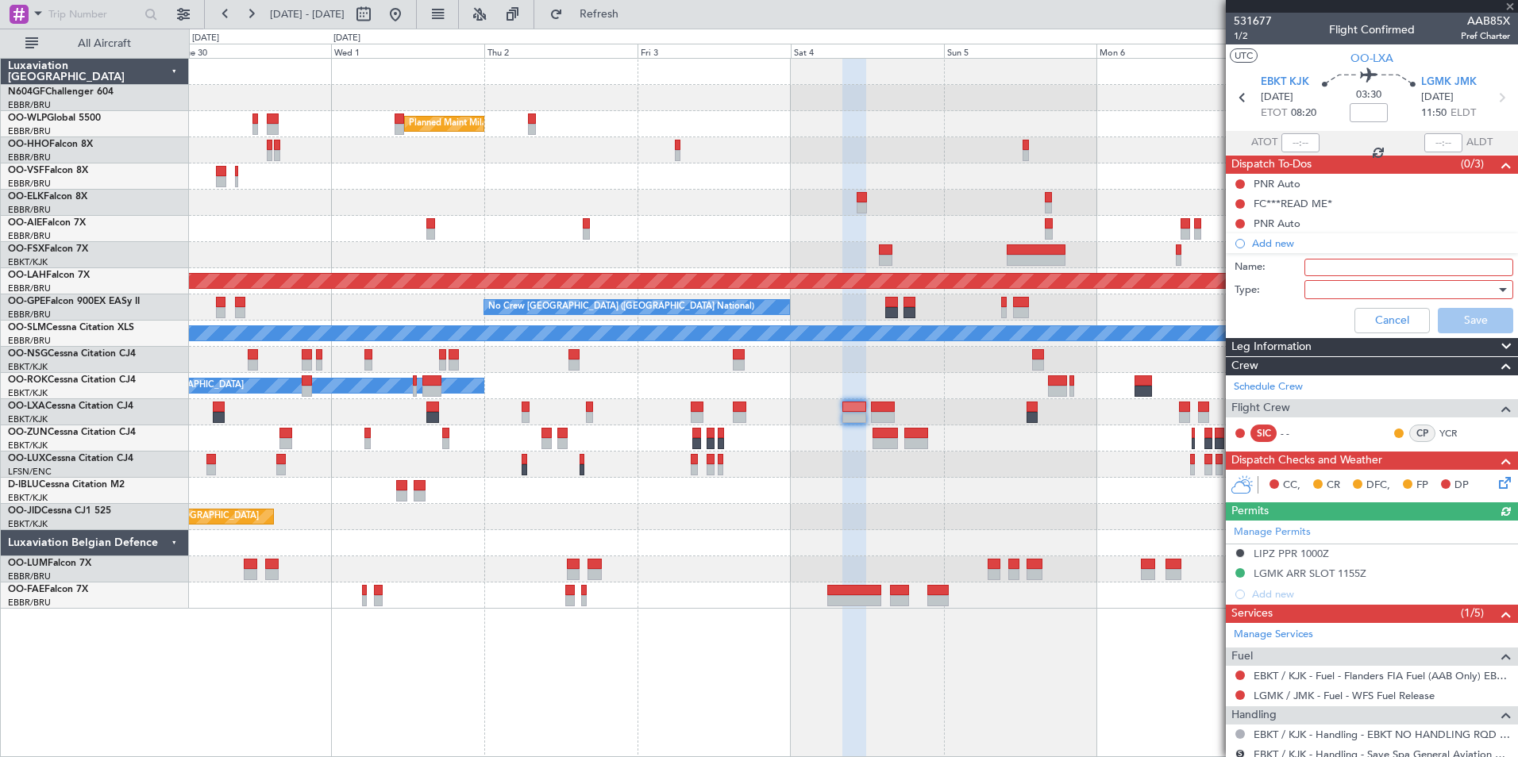
click at [1333, 260] on input "Name:" at bounding box center [1408, 267] width 209 height 17
type input "Check taxi with crew"
click at [1322, 320] on div "Cancel Save" at bounding box center [1367, 321] width 299 height 38
click at [1412, 292] on div at bounding box center [1402, 290] width 185 height 24
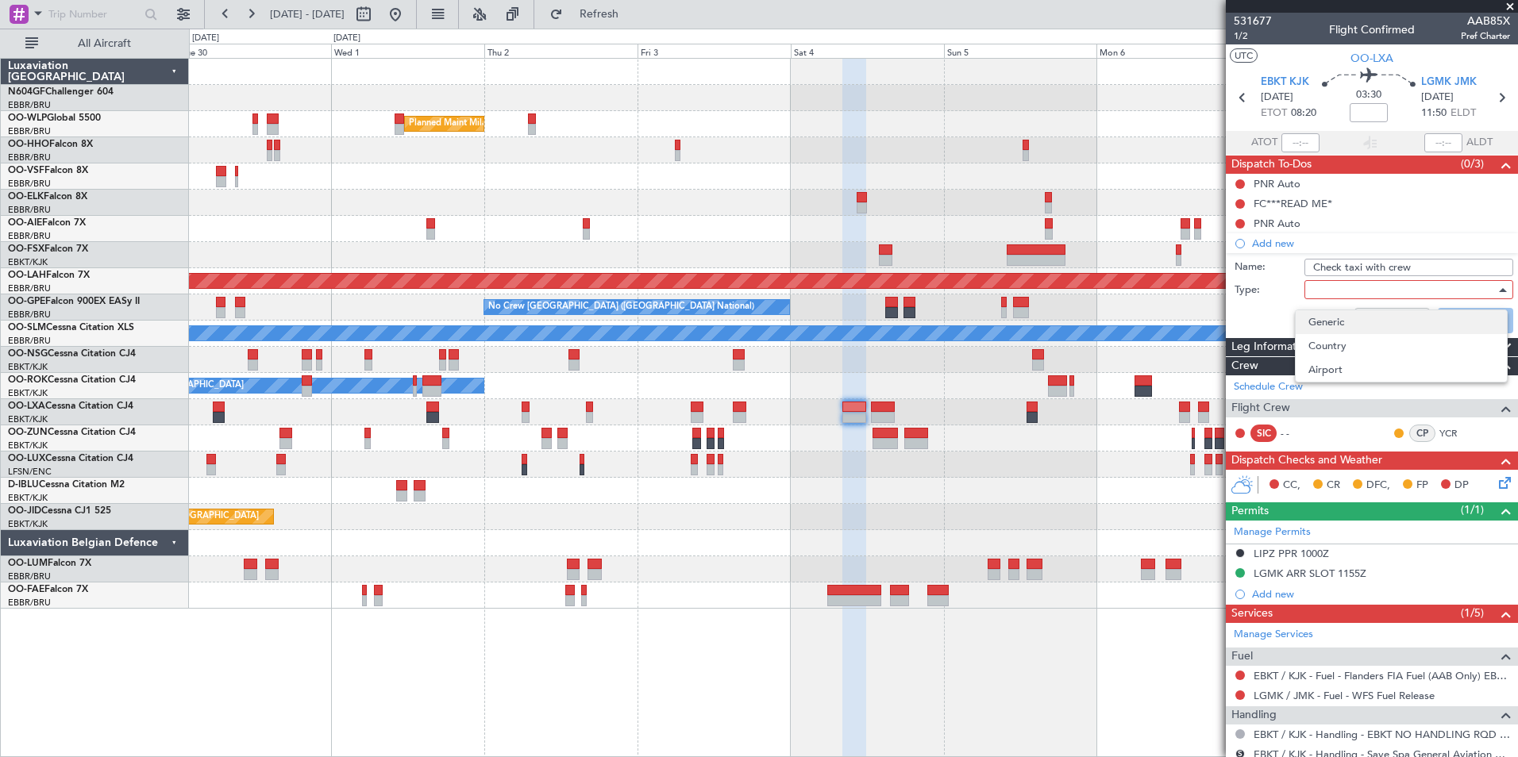
click at [1384, 314] on span "Generic" at bounding box center [1401, 322] width 186 height 24
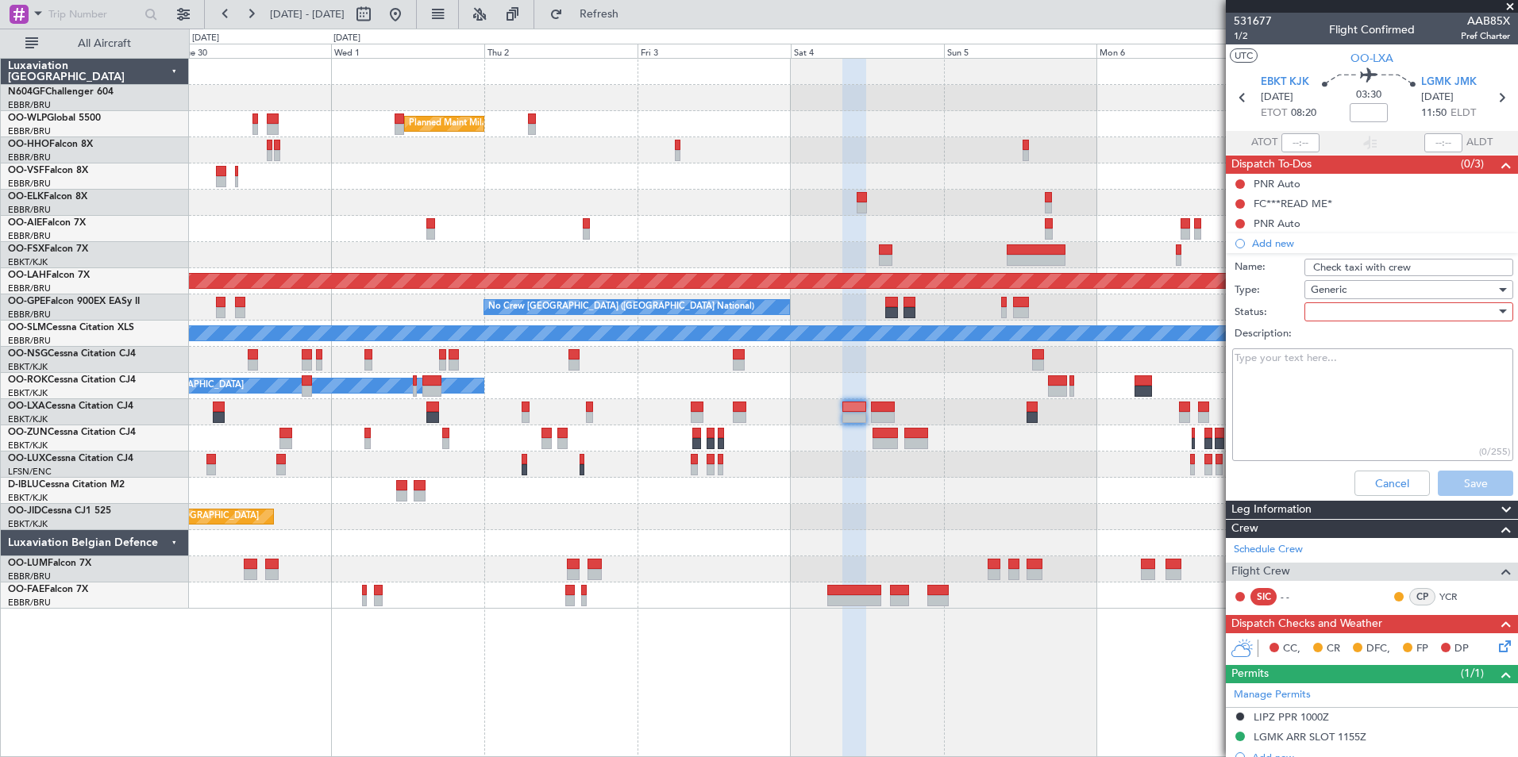
click at [1353, 315] on div at bounding box center [1402, 312] width 185 height 24
click at [1356, 345] on span "Not Started" at bounding box center [1401, 344] width 186 height 24
click at [1460, 475] on button "Save" at bounding box center [1474, 483] width 75 height 25
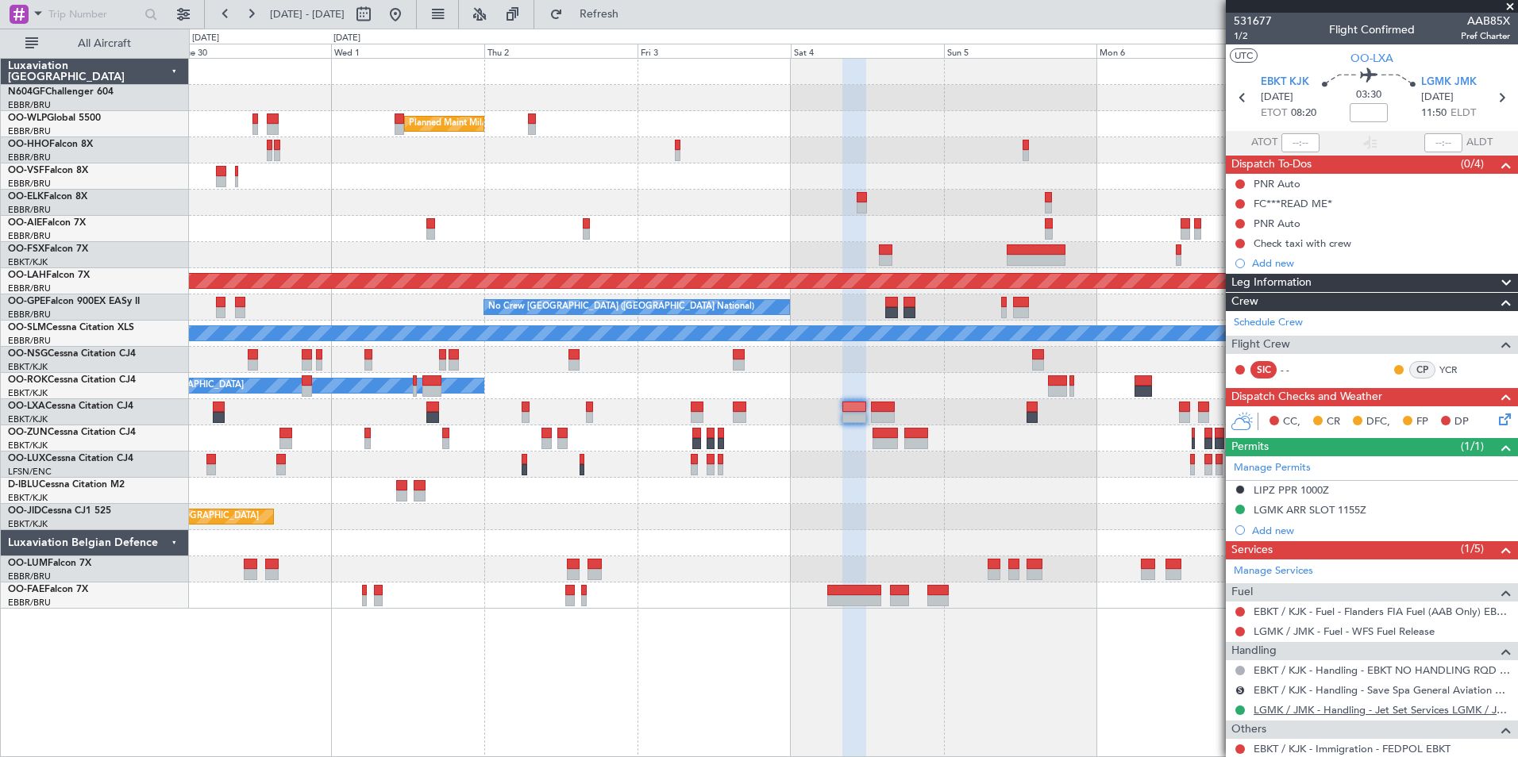
click at [1276, 706] on link "LGMK / JMK - Handling - Jet Set Services LGMK / JMK" at bounding box center [1381, 709] width 256 height 13
click at [900, 475] on div at bounding box center [853, 465] width 1328 height 26
click at [937, 486] on div "A/C Unavailable [GEOGRAPHIC_DATA]-[GEOGRAPHIC_DATA]" at bounding box center [853, 491] width 1328 height 26
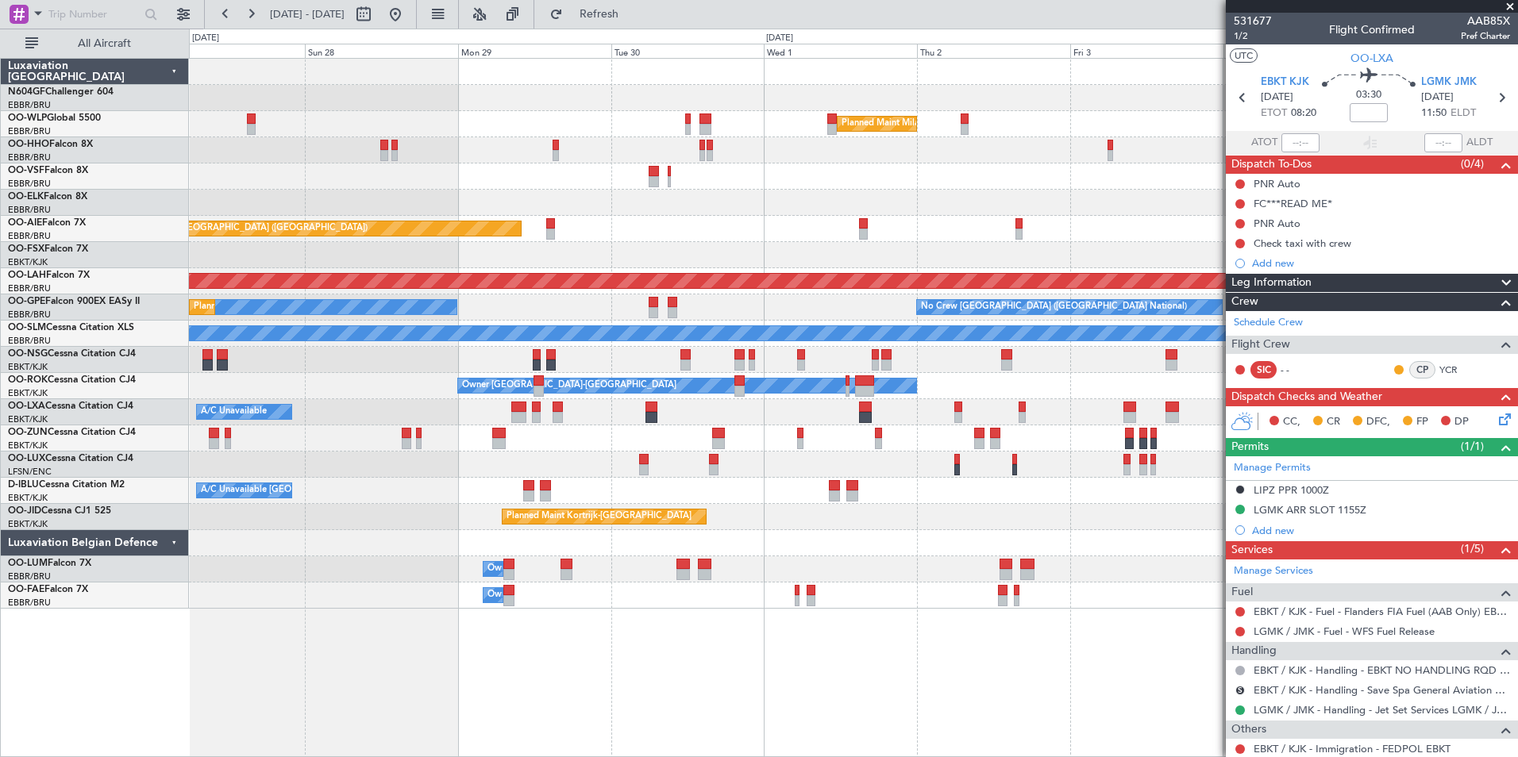
click at [706, 516] on div "Planned Maint Kortrijk-[GEOGRAPHIC_DATA]" at bounding box center [603, 517] width 203 height 14
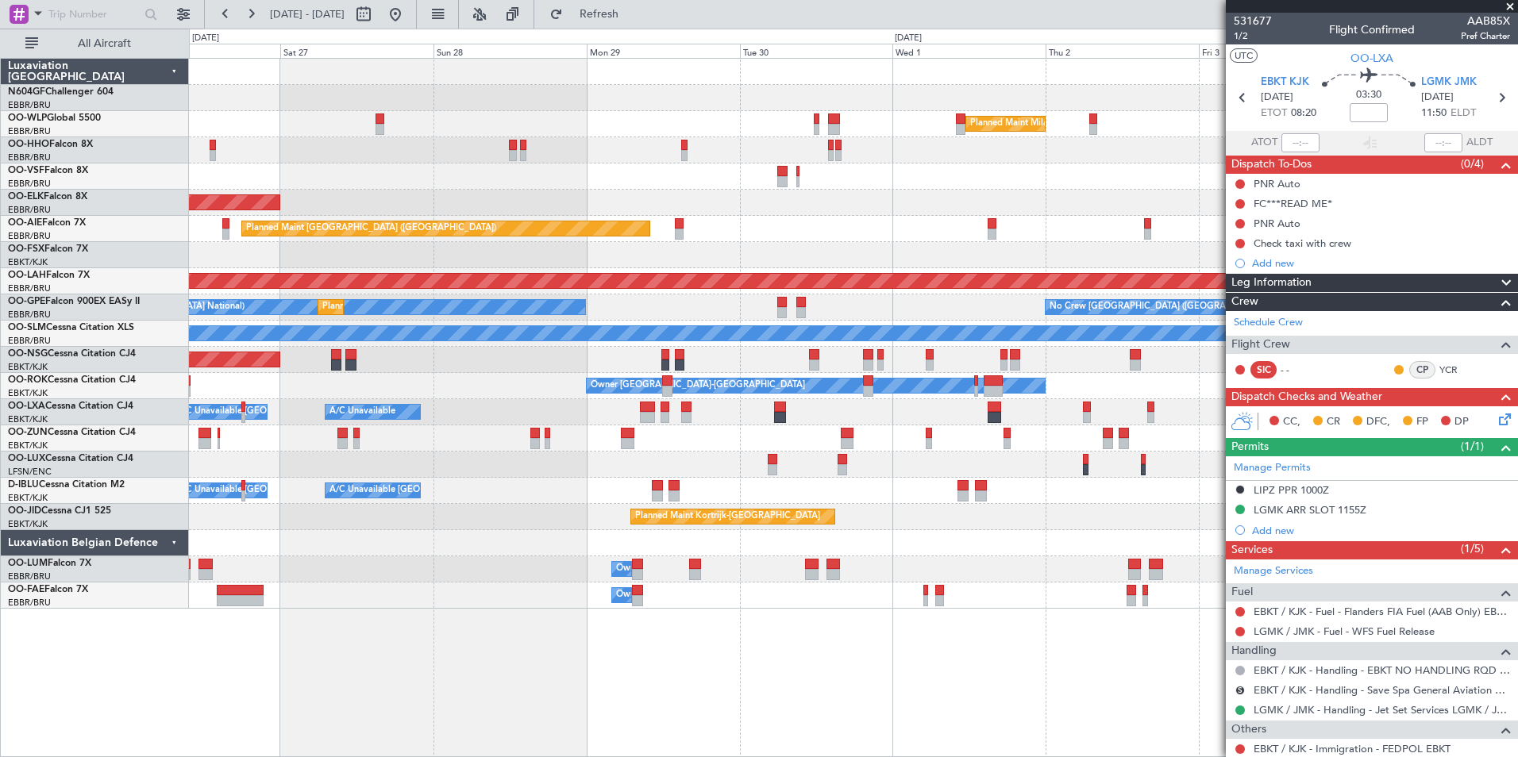
click at [787, 442] on div "Planned Maint Milan (Linate) Planned Maint Geneva ([GEOGRAPHIC_DATA]) Planned M…" at bounding box center [853, 334] width 1328 height 550
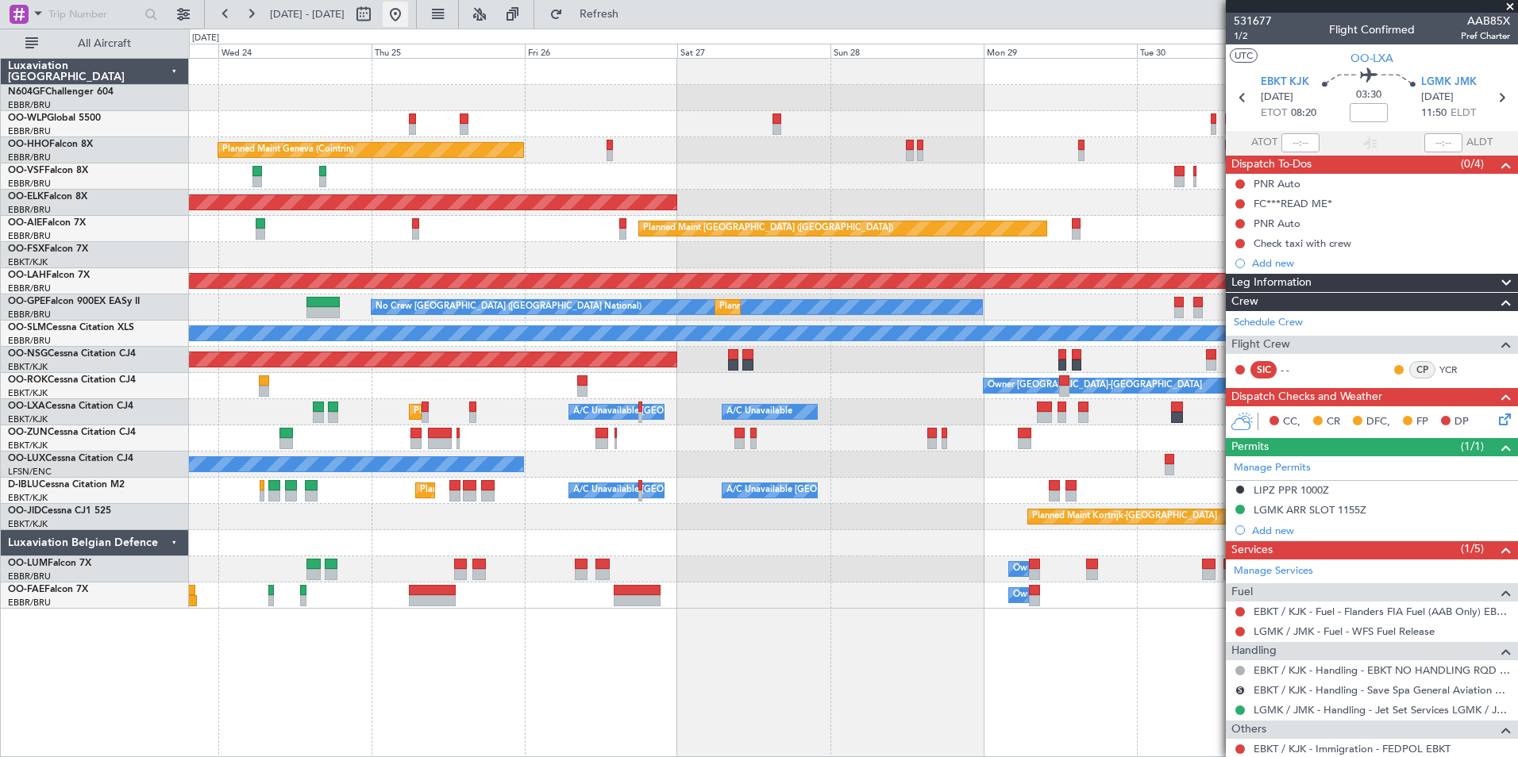
click at [408, 26] on button at bounding box center [395, 14] width 25 height 25
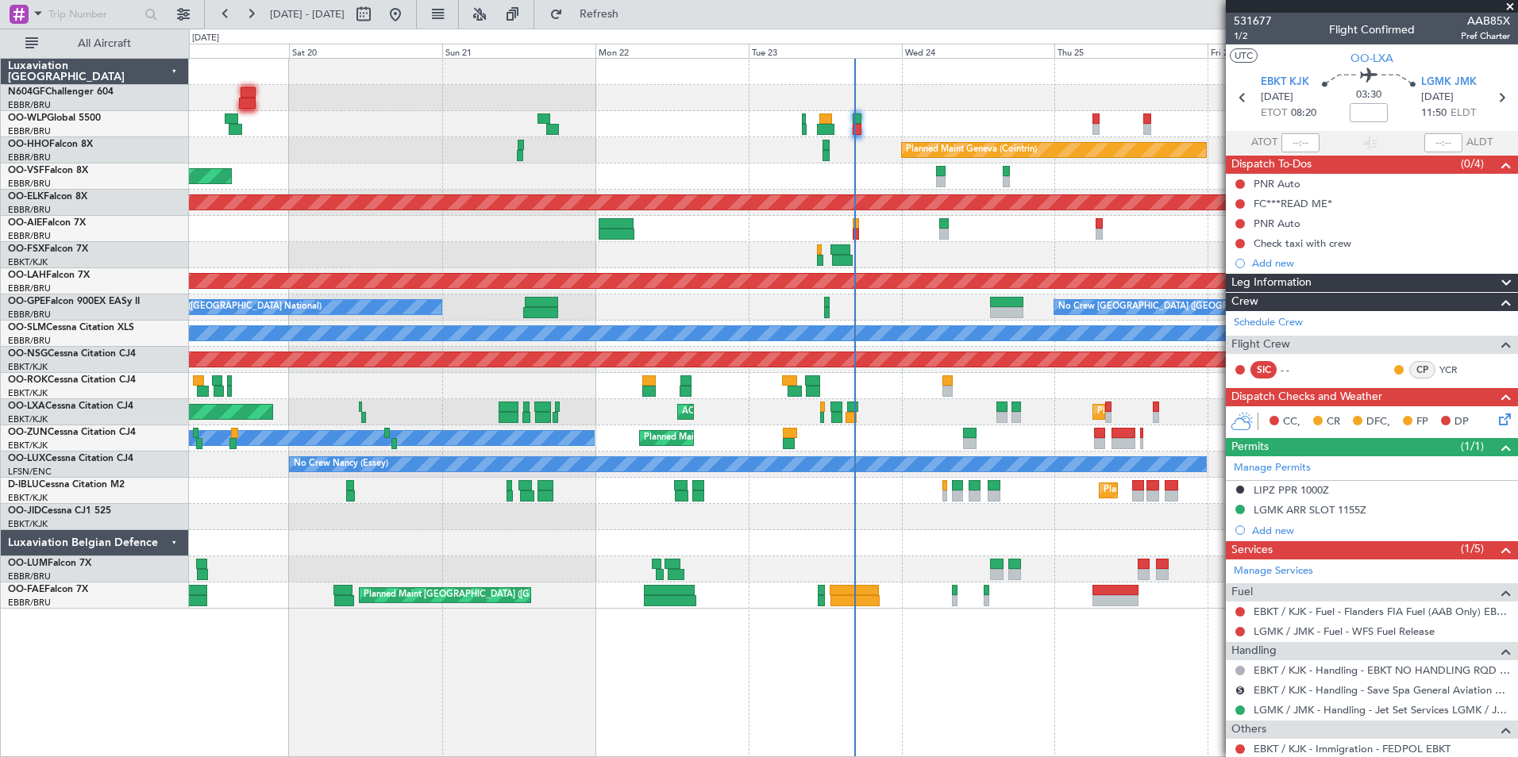
click at [574, 382] on div "Planned Maint Kortrijk-[GEOGRAPHIC_DATA] Owner [GEOGRAPHIC_DATA]-[GEOGRAPHIC_DA…" at bounding box center [853, 386] width 1328 height 26
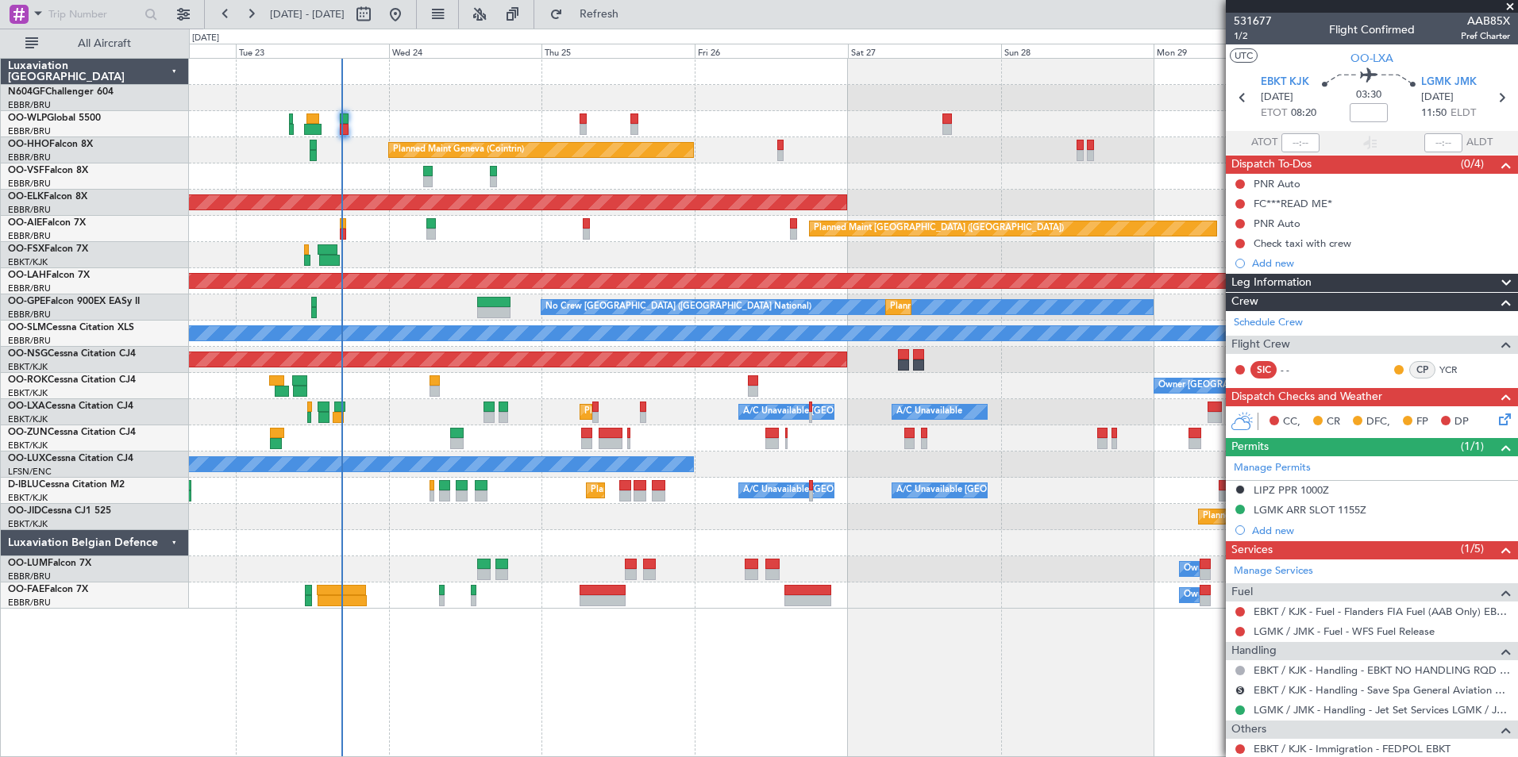
click at [502, 356] on div "Planned Maint [GEOGRAPHIC_DATA] ([GEOGRAPHIC_DATA])" at bounding box center [853, 360] width 1328 height 26
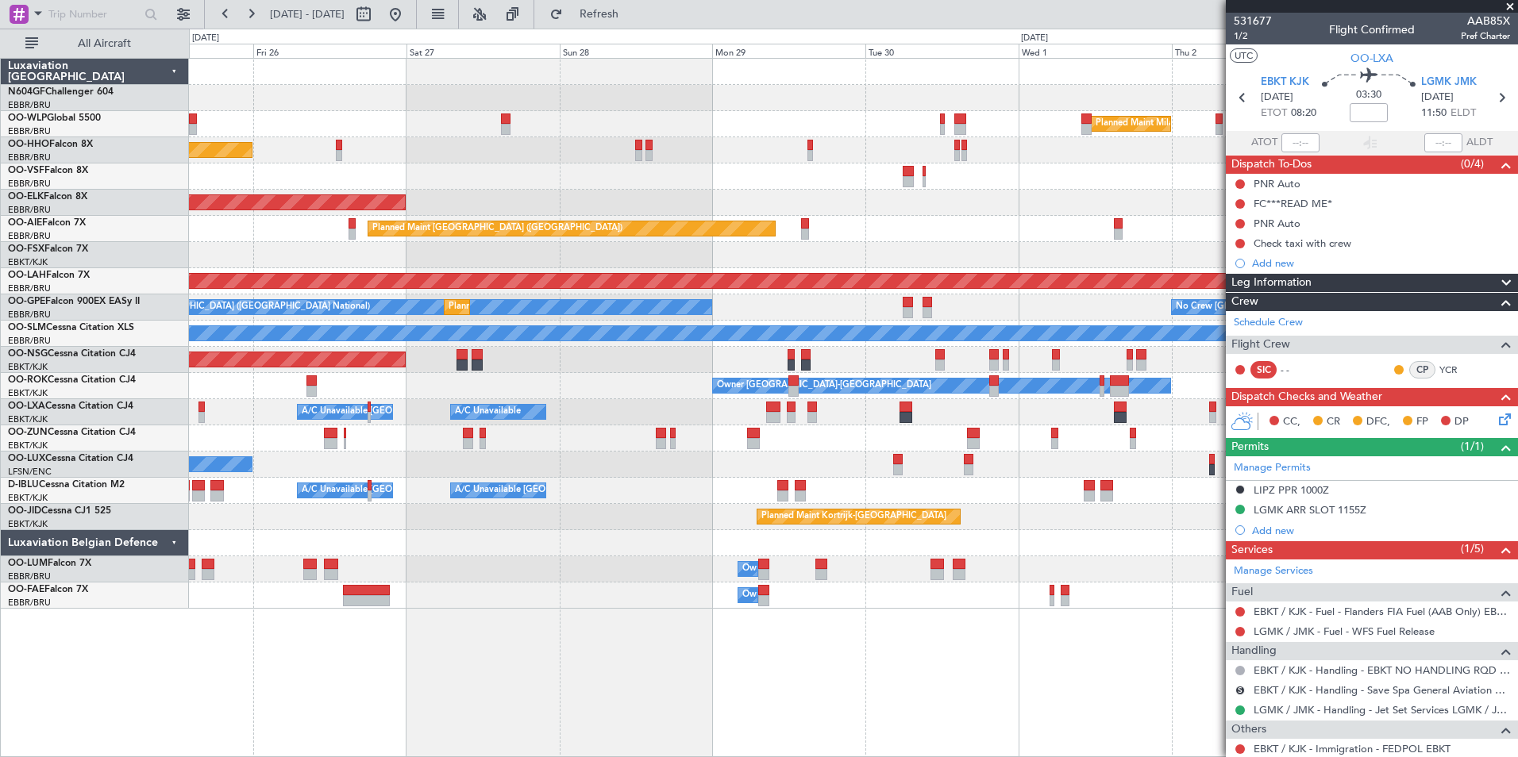
click at [559, 350] on div "Planned Maint [GEOGRAPHIC_DATA] ([GEOGRAPHIC_DATA])" at bounding box center [853, 360] width 1328 height 26
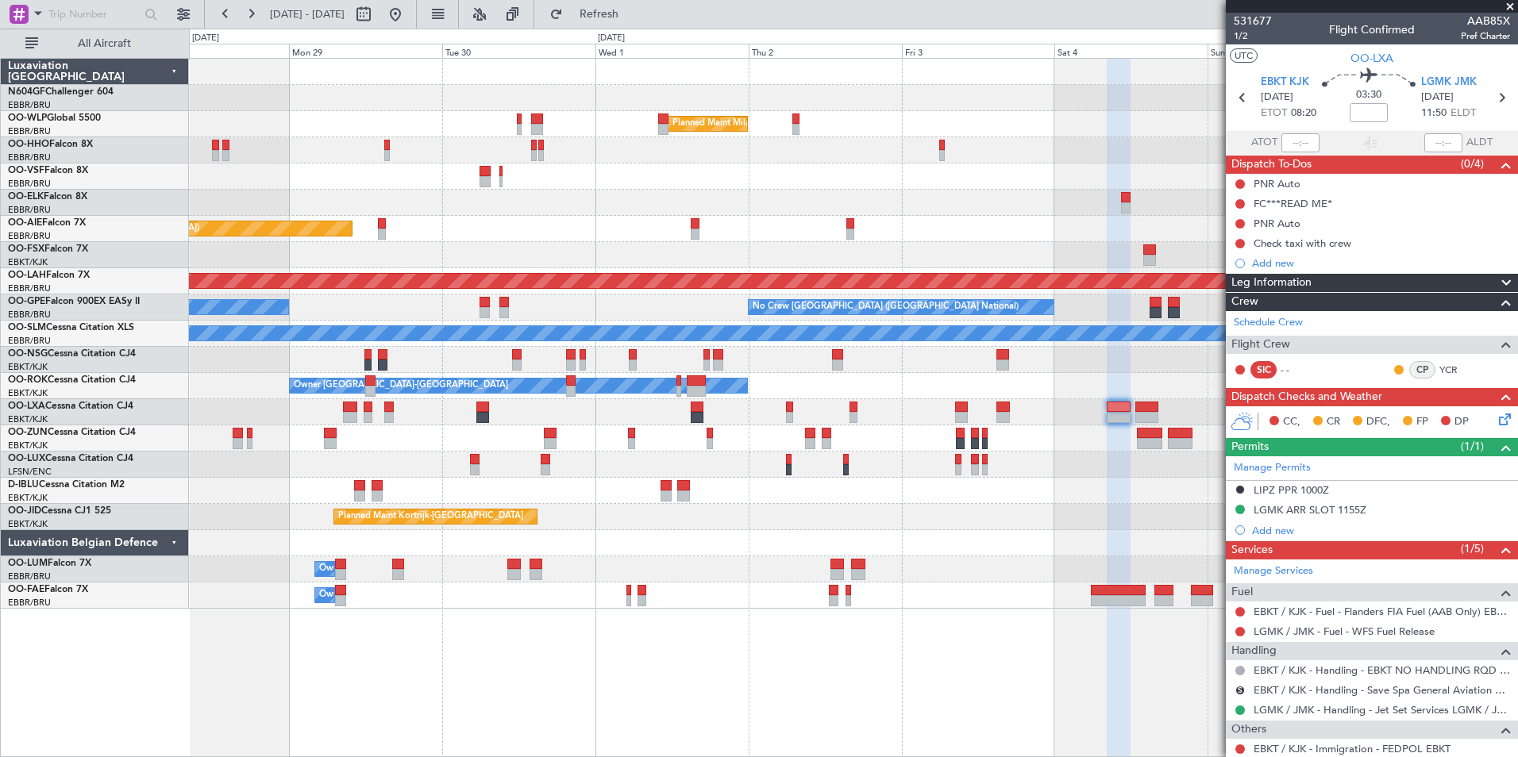
click at [440, 327] on div "Planned Maint Milan (Linate) Planned Maint [GEOGRAPHIC_DATA]-[GEOGRAPHIC_DATA] …" at bounding box center [853, 334] width 1328 height 550
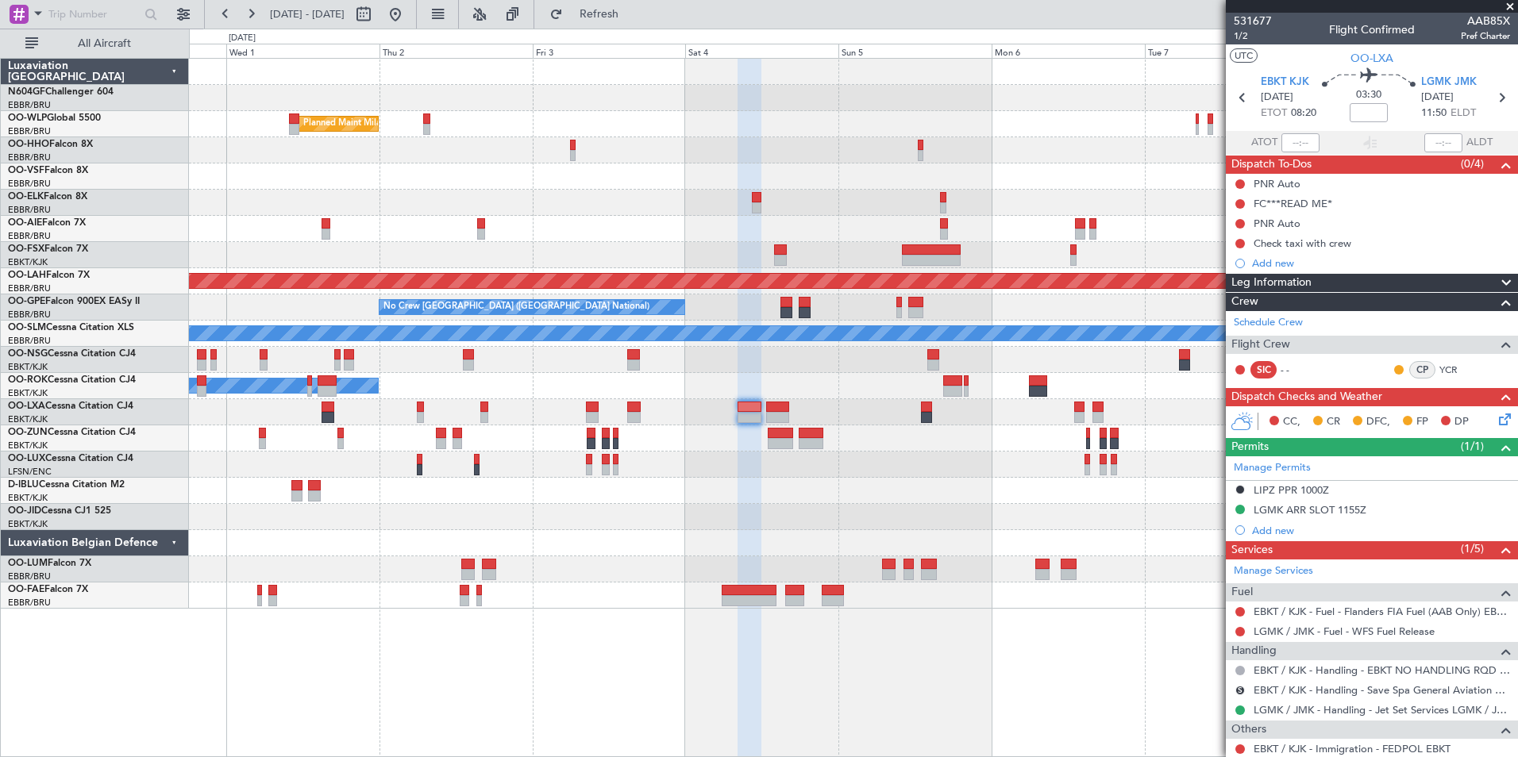
click at [837, 350] on div at bounding box center [853, 360] width 1328 height 26
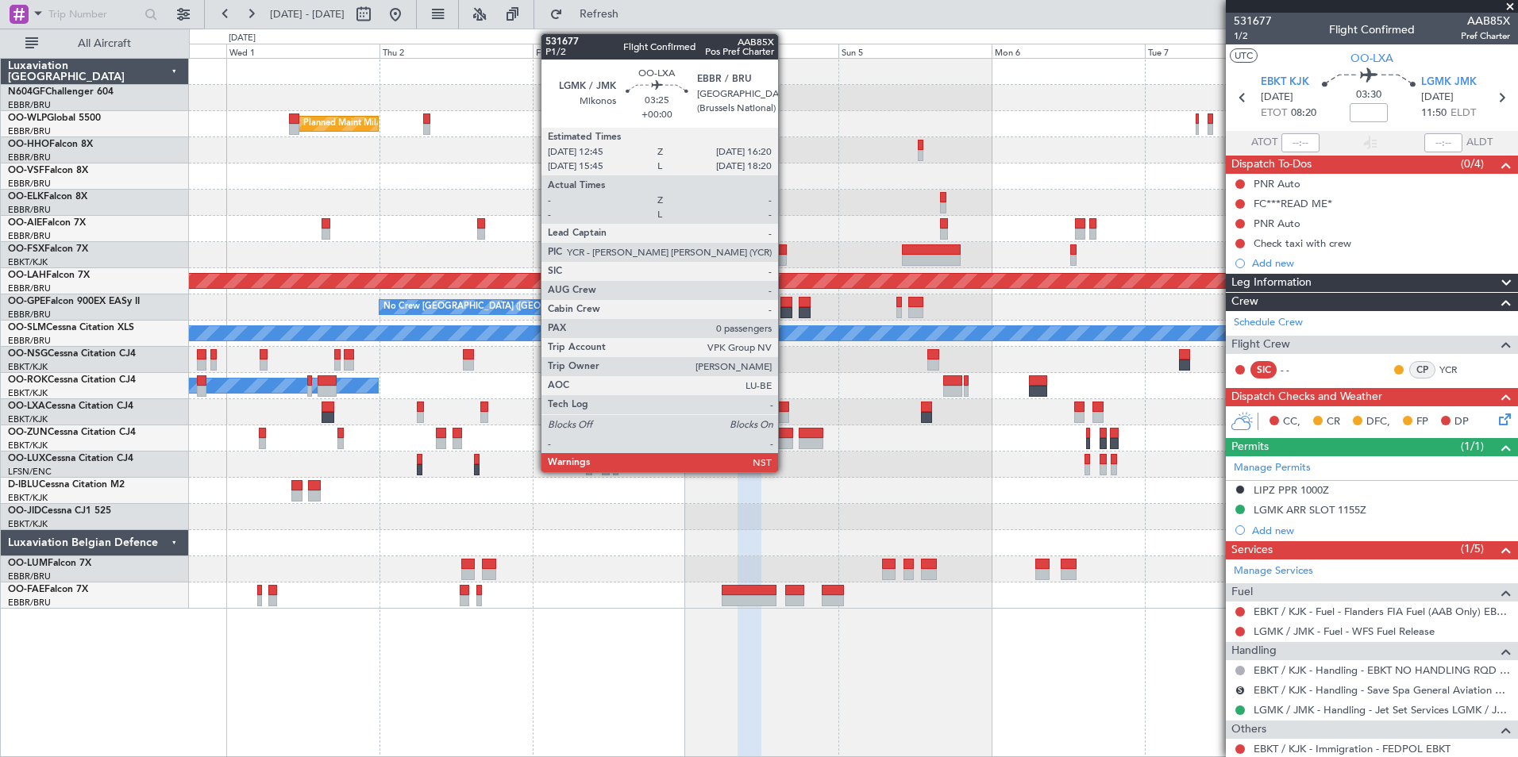
click at [785, 402] on div at bounding box center [777, 407] width 23 height 11
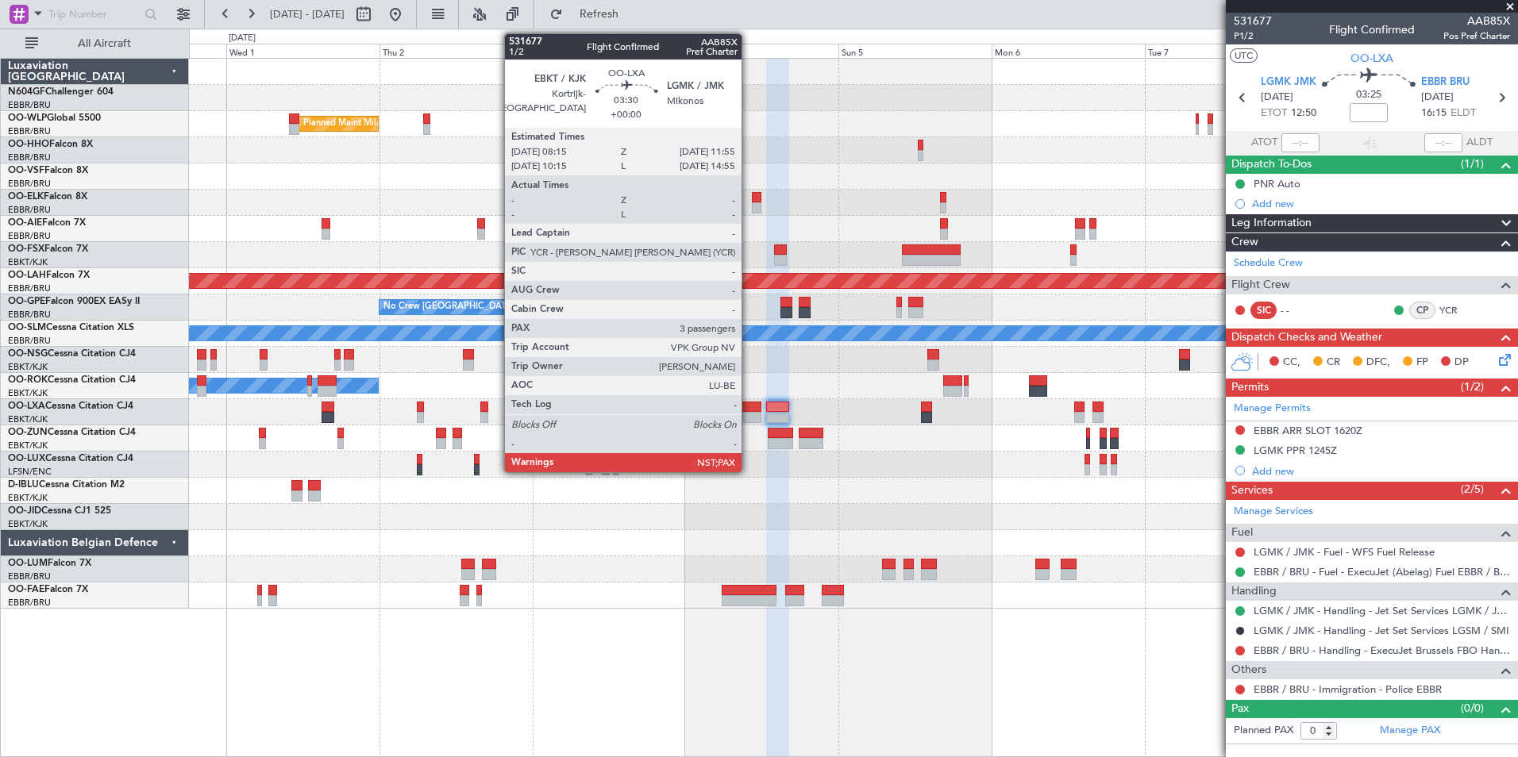
click at [748, 418] on div at bounding box center [749, 417] width 24 height 11
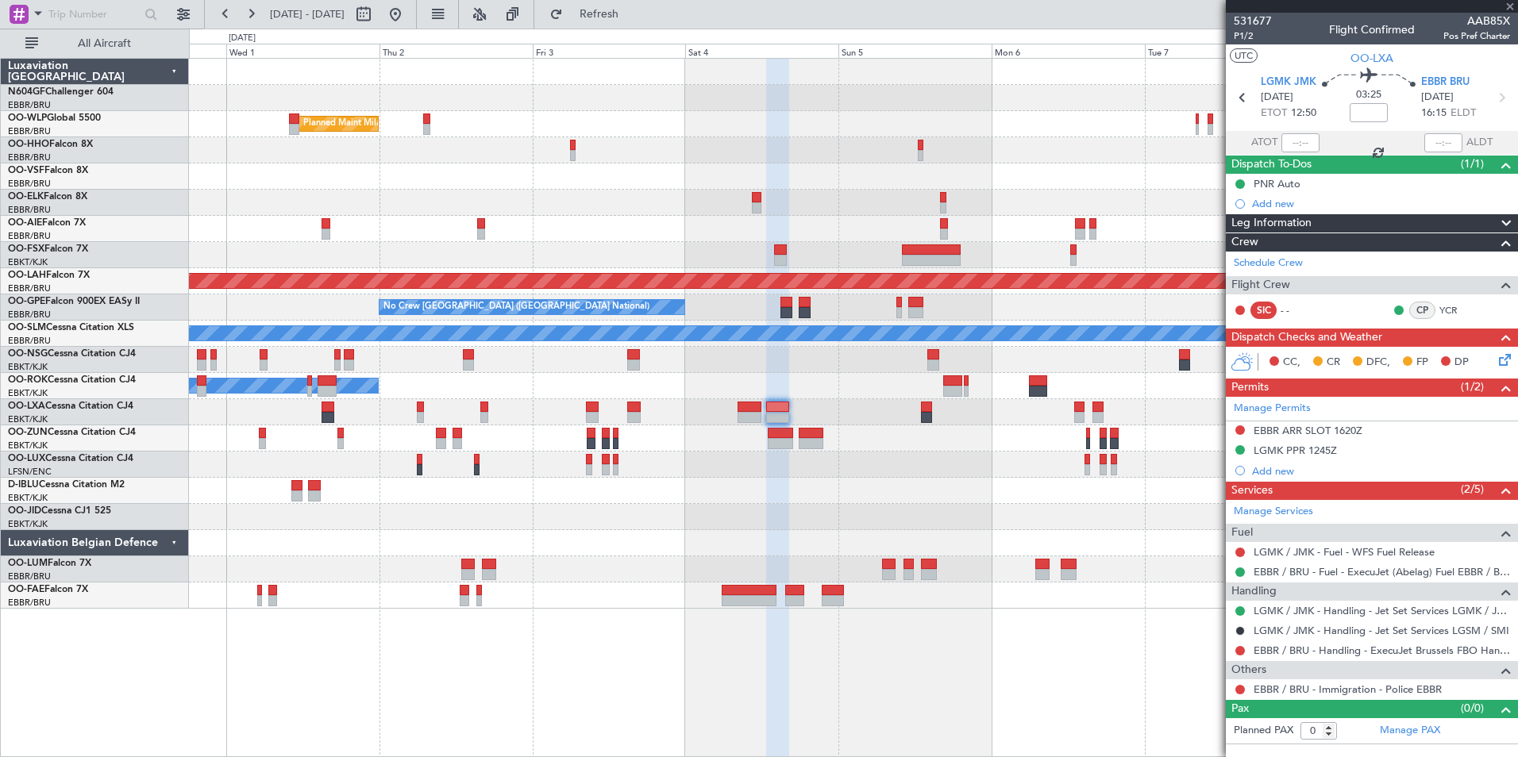
type input "3"
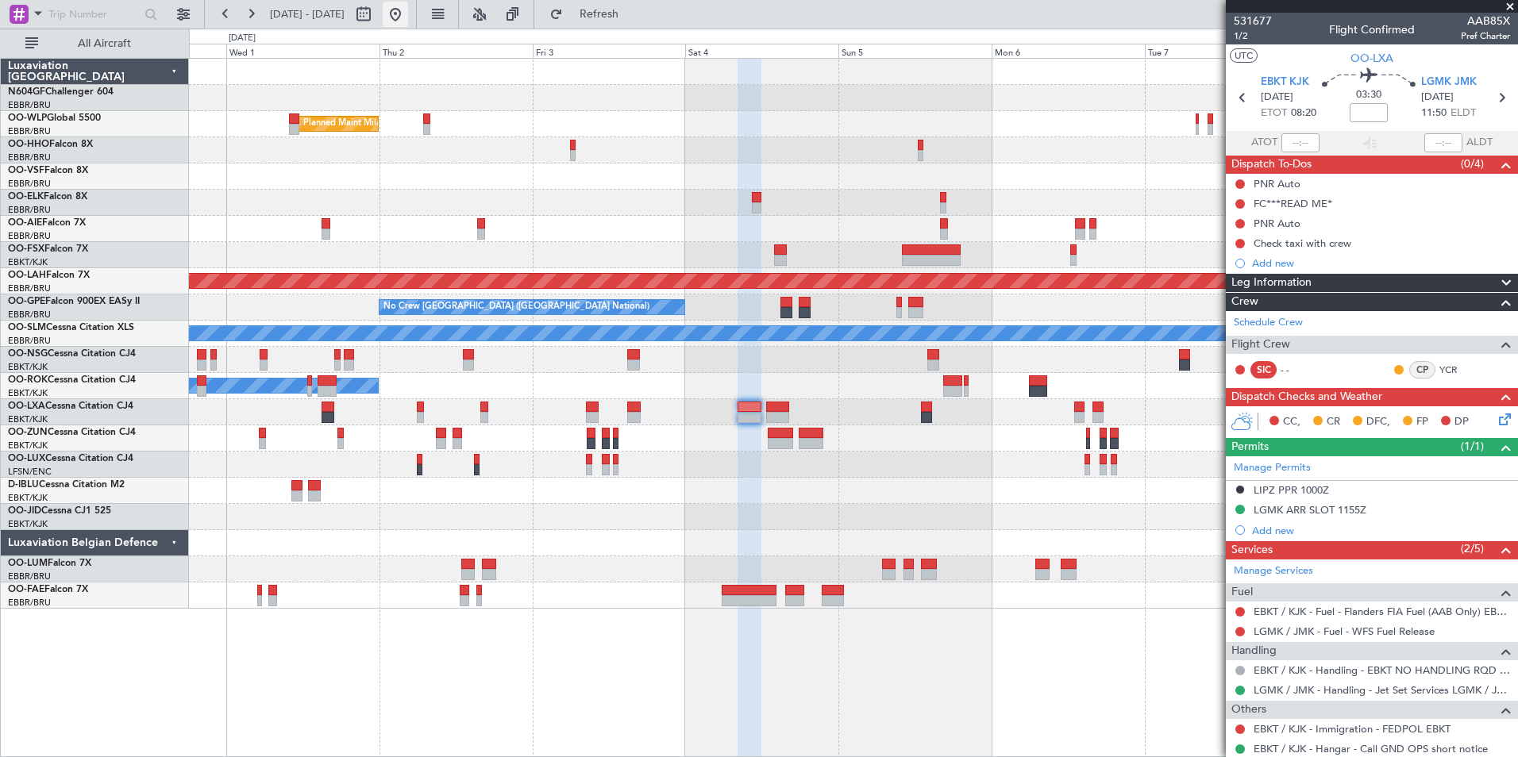
click at [408, 25] on button at bounding box center [395, 14] width 25 height 25
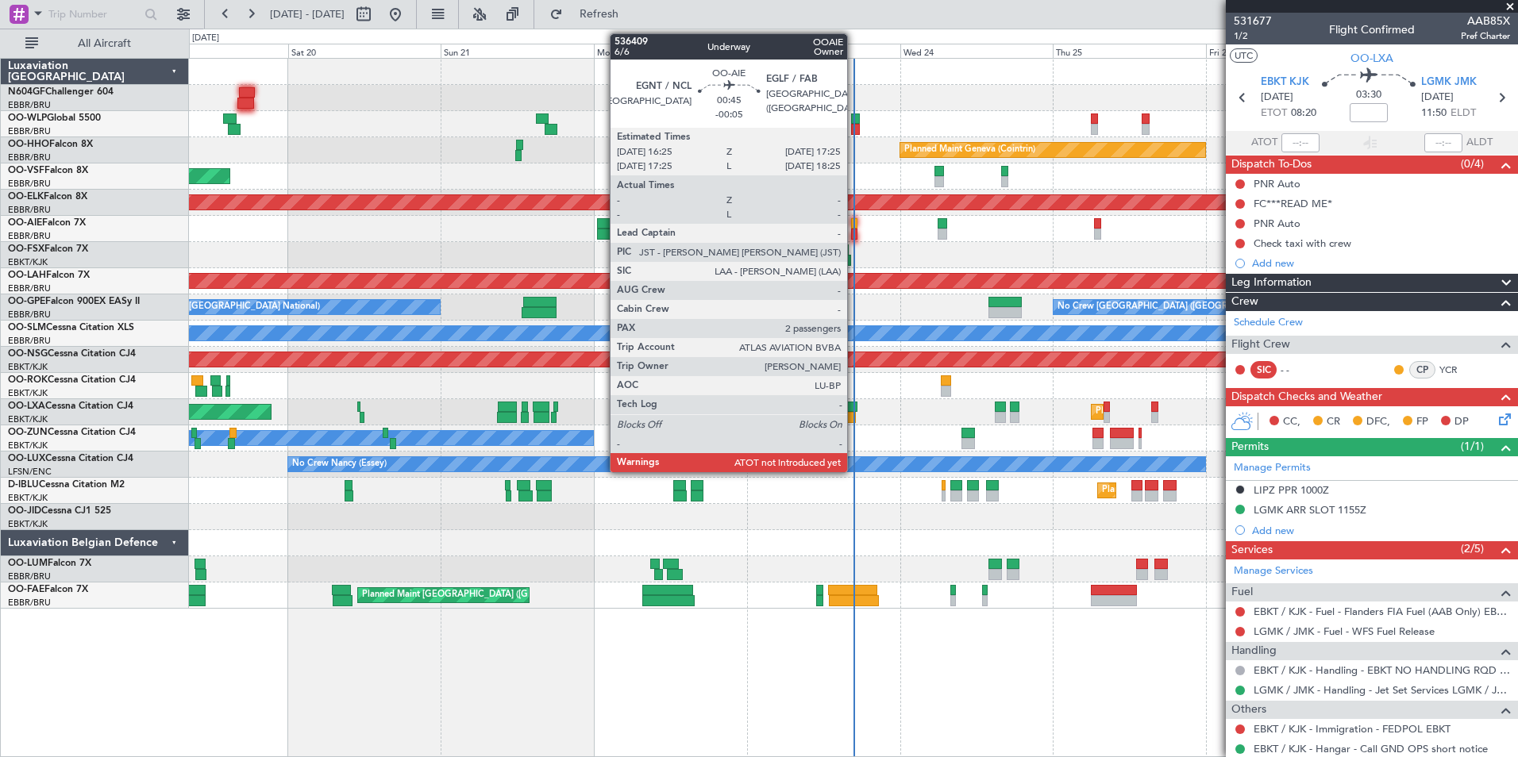
click at [854, 228] on div at bounding box center [854, 223] width 7 height 11
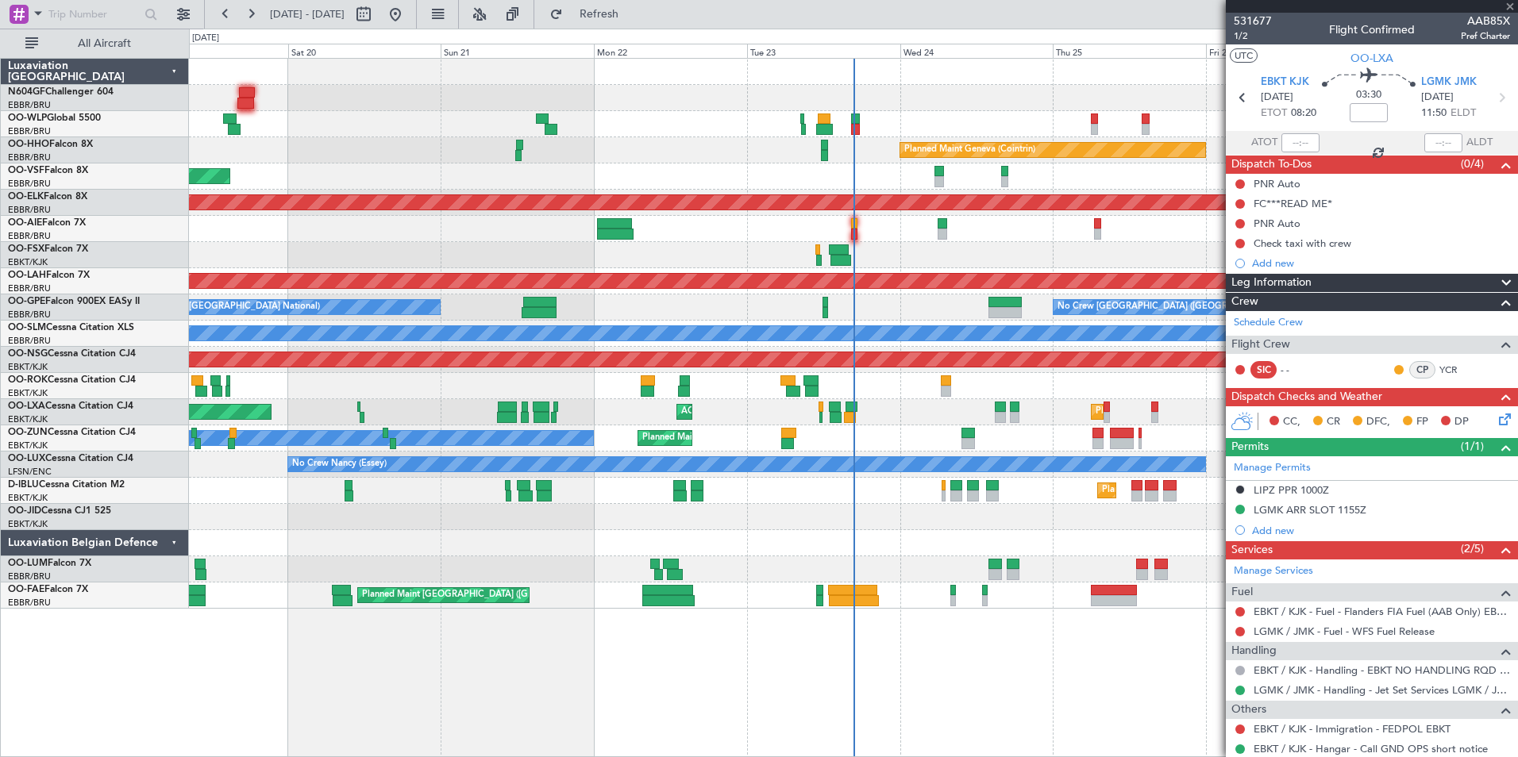
type input "-00:05"
type input "2"
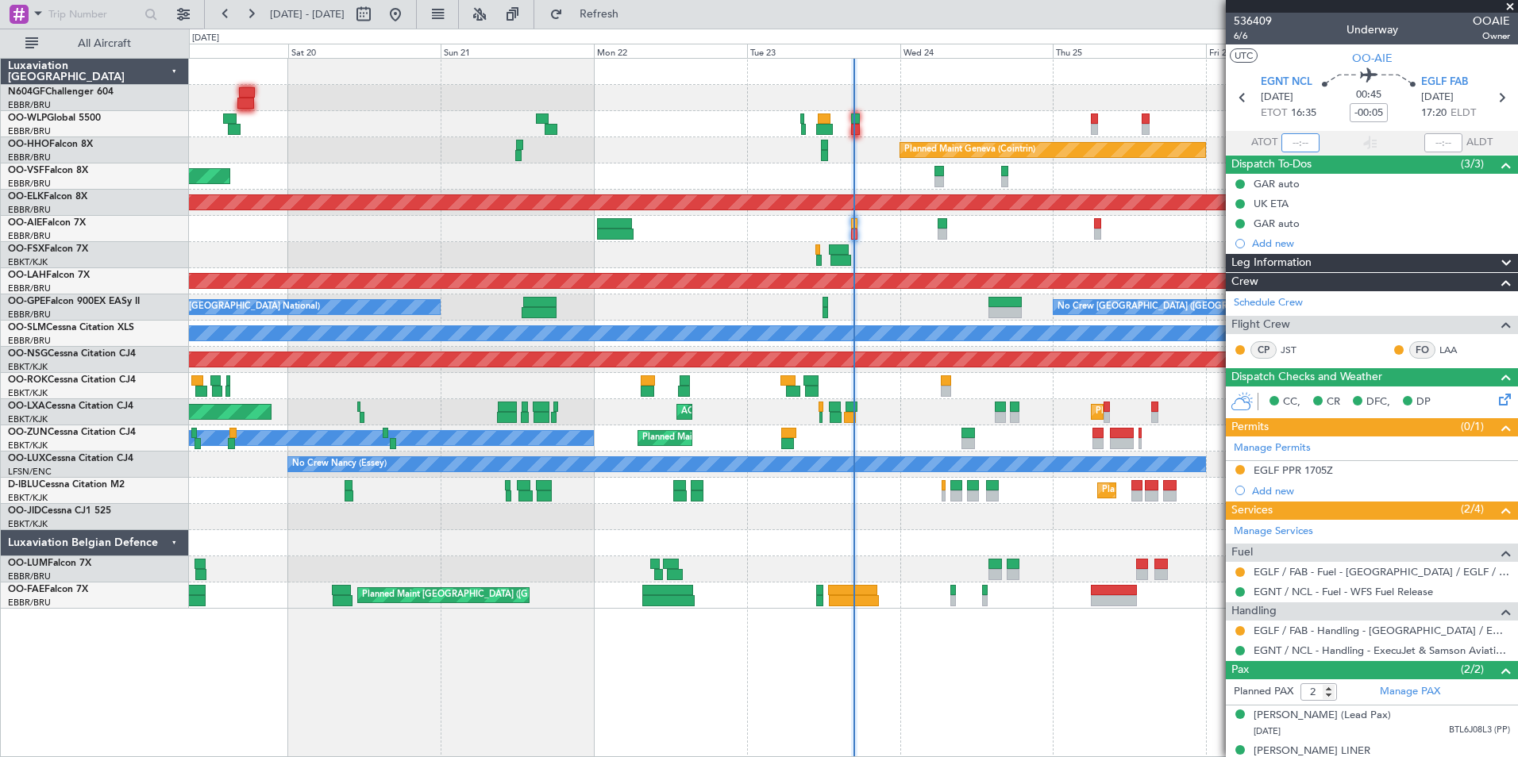
click at [1299, 143] on input "text" at bounding box center [1300, 142] width 38 height 19
click at [1305, 56] on section "UTC OO-AIE" at bounding box center [1372, 56] width 292 height 24
type input "16:26"
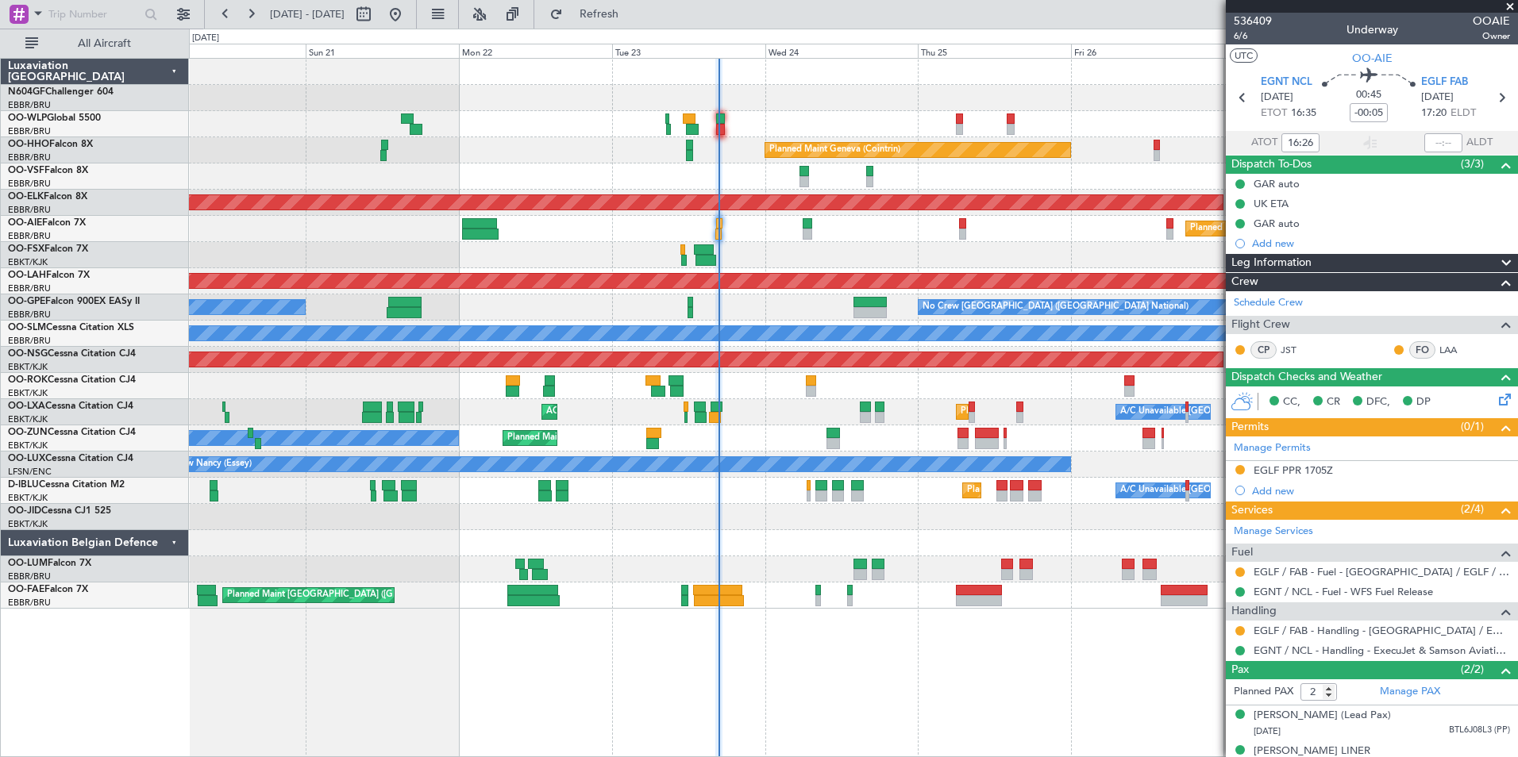
click at [948, 445] on div "Planned Maint Liege Planned Maint Geneva ([GEOGRAPHIC_DATA]) AOG Maint [GEOGRAP…" at bounding box center [853, 334] width 1328 height 550
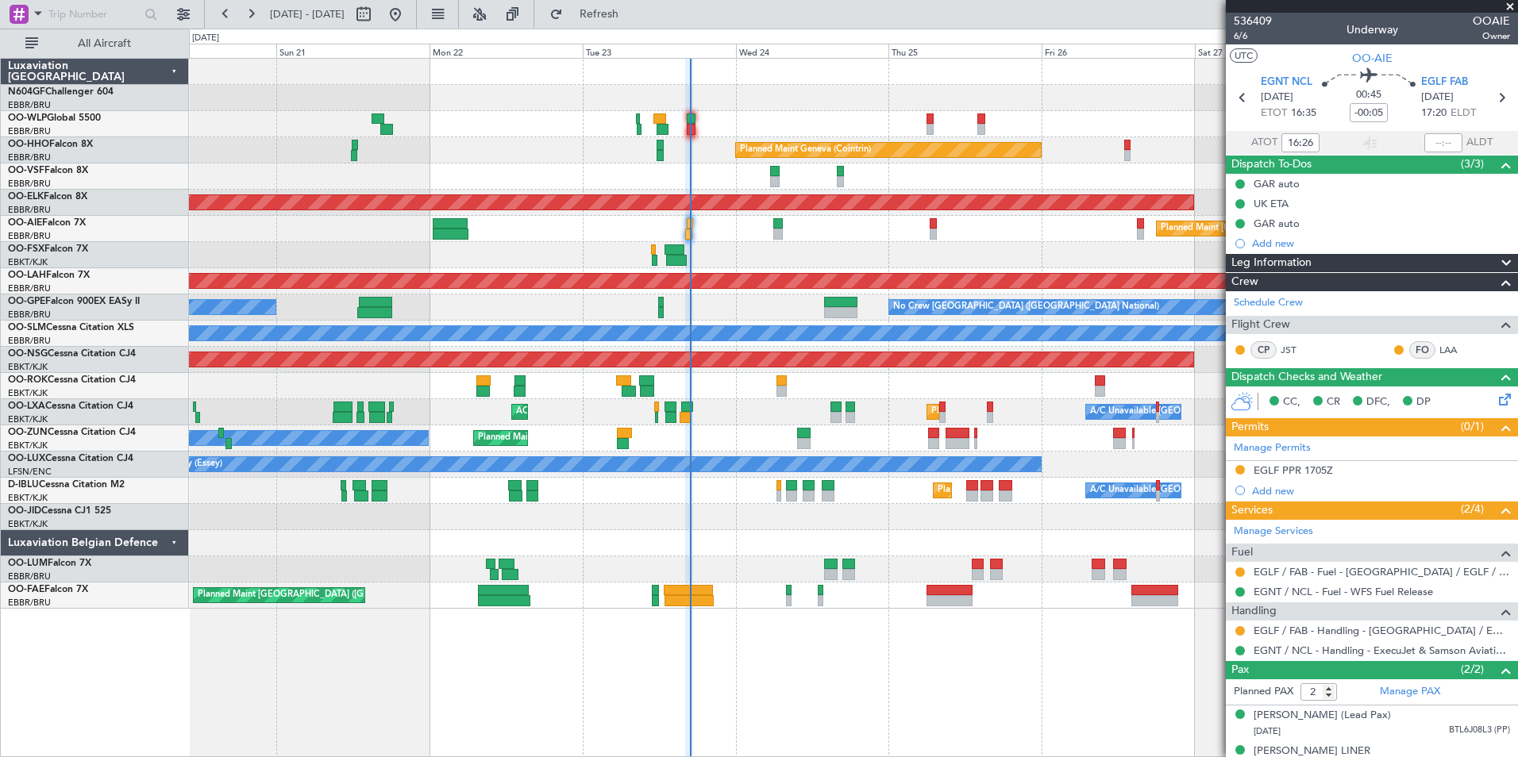
click at [756, 425] on div "Planned Maint Liege Planned Maint Geneva ([GEOGRAPHIC_DATA]) AOG Maint [GEOGRAP…" at bounding box center [853, 334] width 1328 height 550
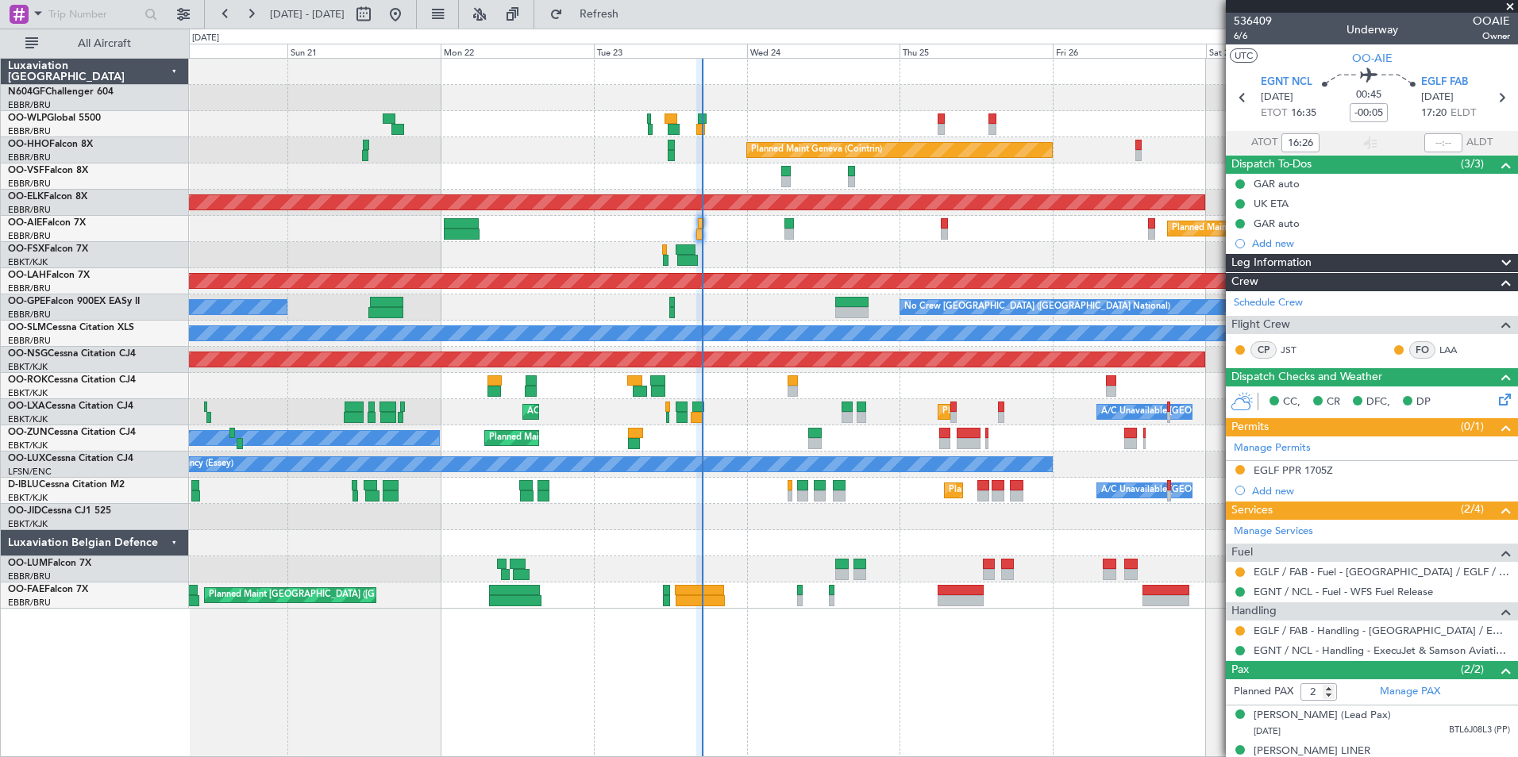
click at [868, 439] on div "Planned Maint Kortrijk-[GEOGRAPHIC_DATA] Owner Unplanned Maint [GEOGRAPHIC_DATA…" at bounding box center [853, 438] width 1328 height 26
click at [795, 445] on div "Planned Maint Kortrijk-[GEOGRAPHIC_DATA] Owner Unplanned Maint [GEOGRAPHIC_DATA…" at bounding box center [853, 438] width 1328 height 26
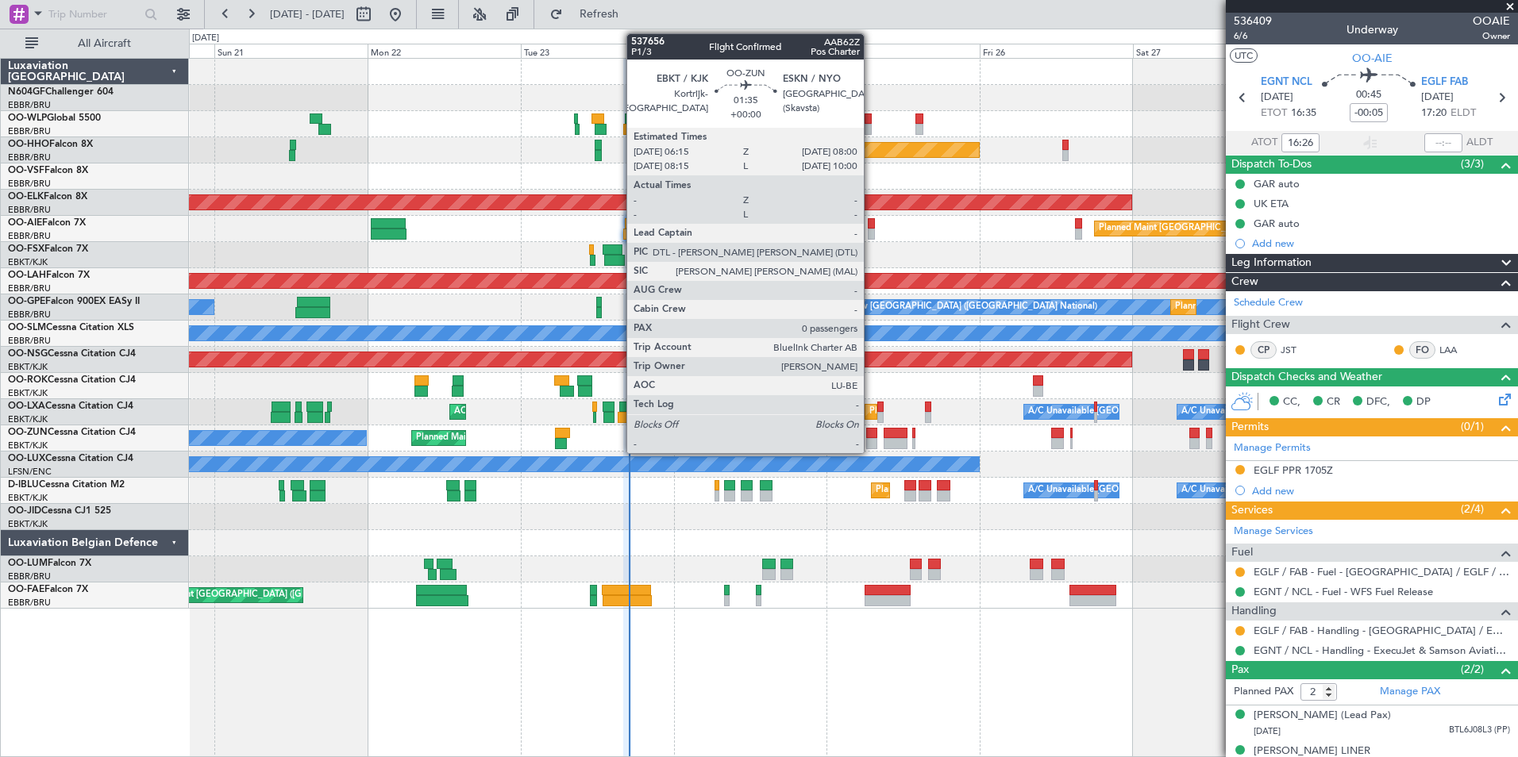
click at [871, 436] on div at bounding box center [872, 433] width 12 height 11
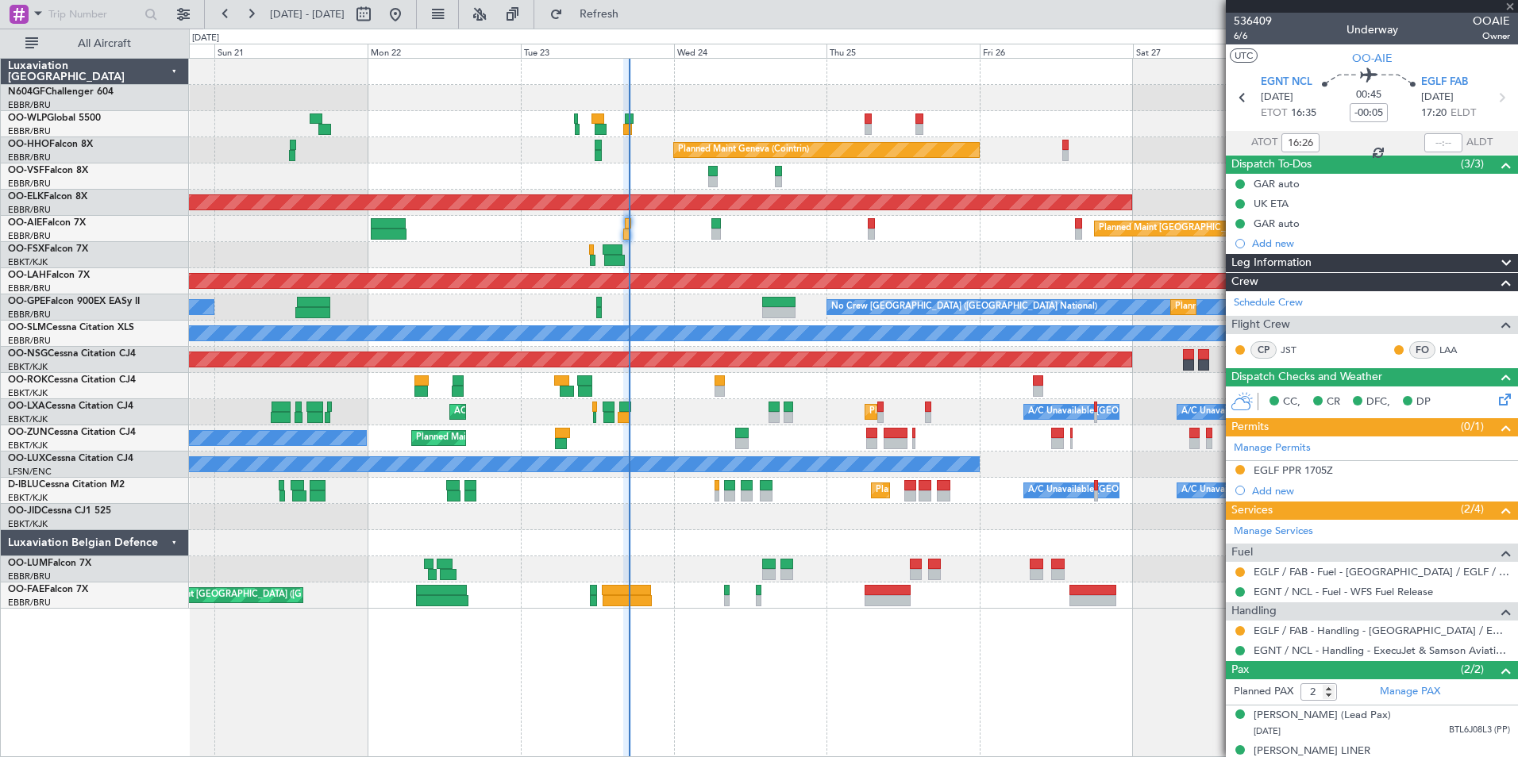
type input "0"
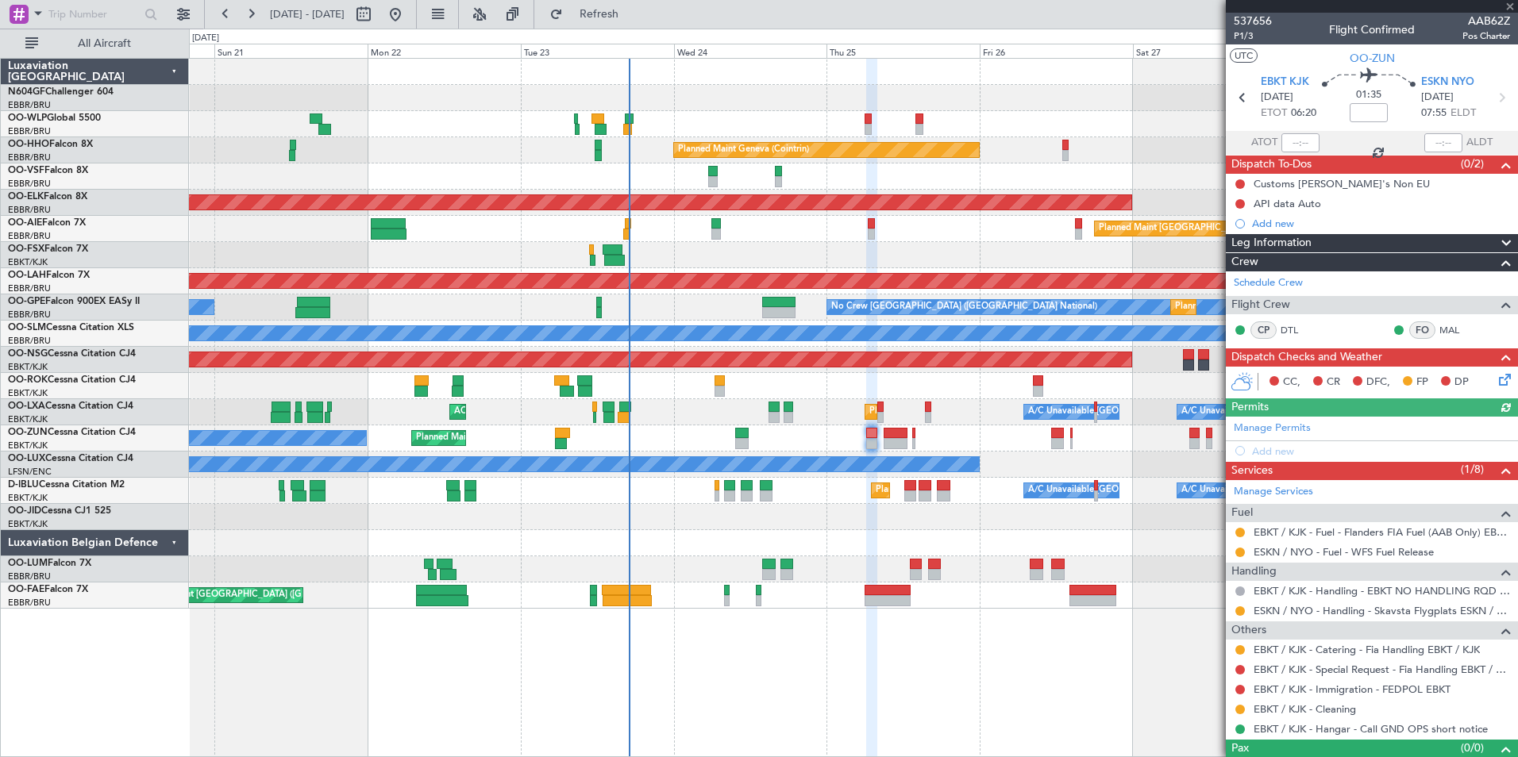
click at [1245, 551] on div at bounding box center [1239, 552] width 13 height 13
click at [1236, 547] on div at bounding box center [1239, 552] width 13 height 13
click at [1240, 548] on button at bounding box center [1240, 553] width 10 height 10
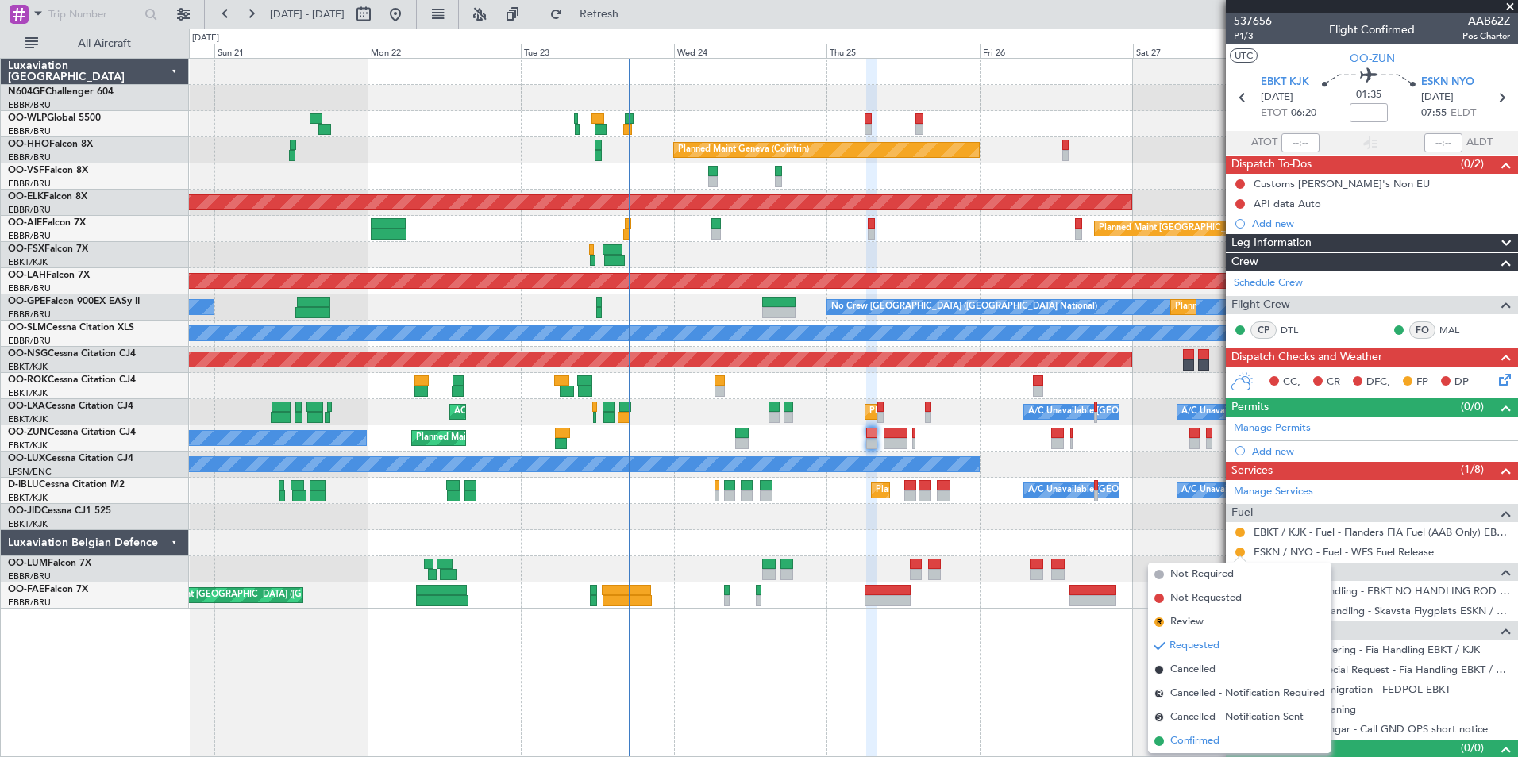
click at [1195, 740] on span "Confirmed" at bounding box center [1194, 741] width 49 height 16
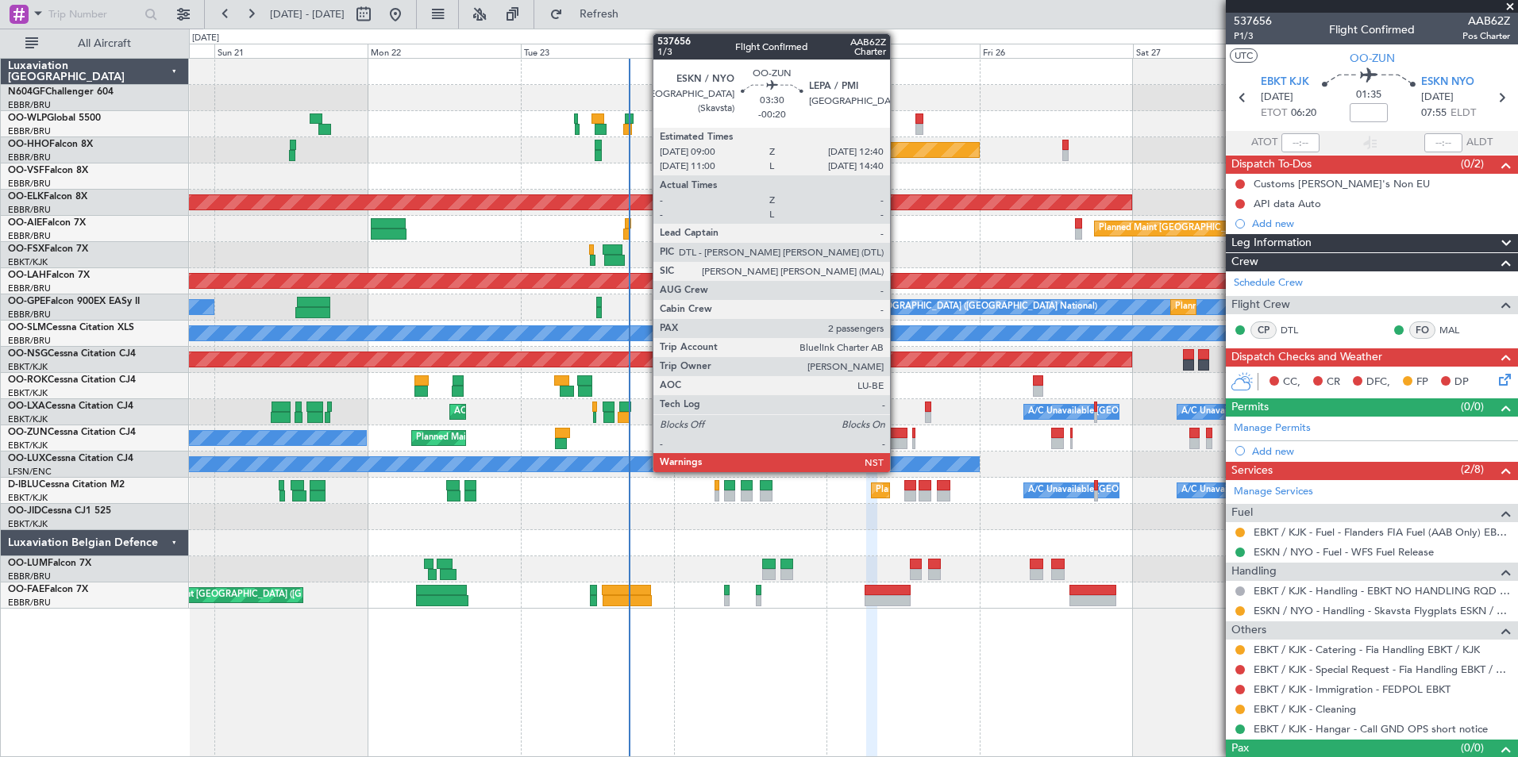
click at [897, 438] on div at bounding box center [895, 443] width 24 height 11
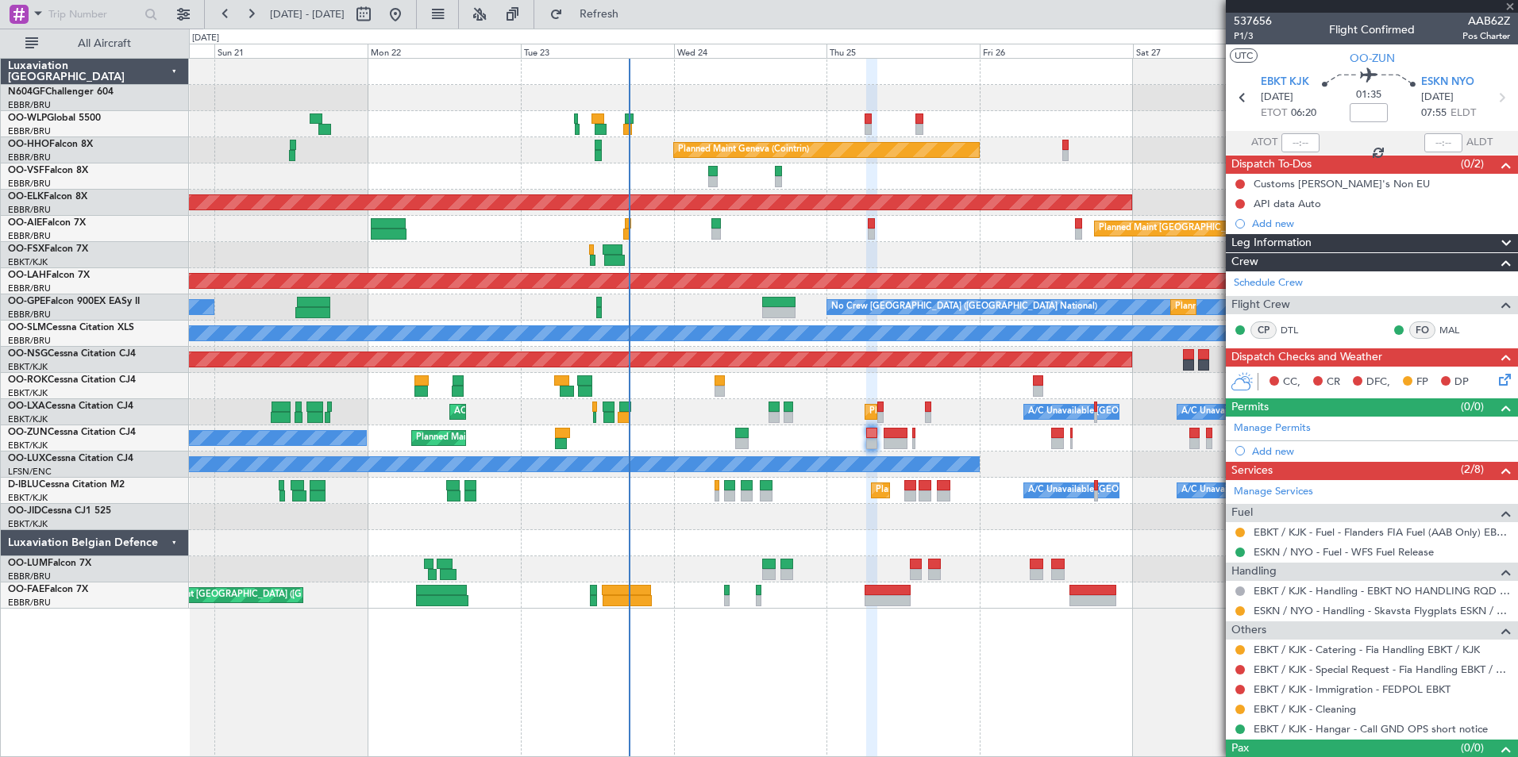
type input "-00:20"
type input "2"
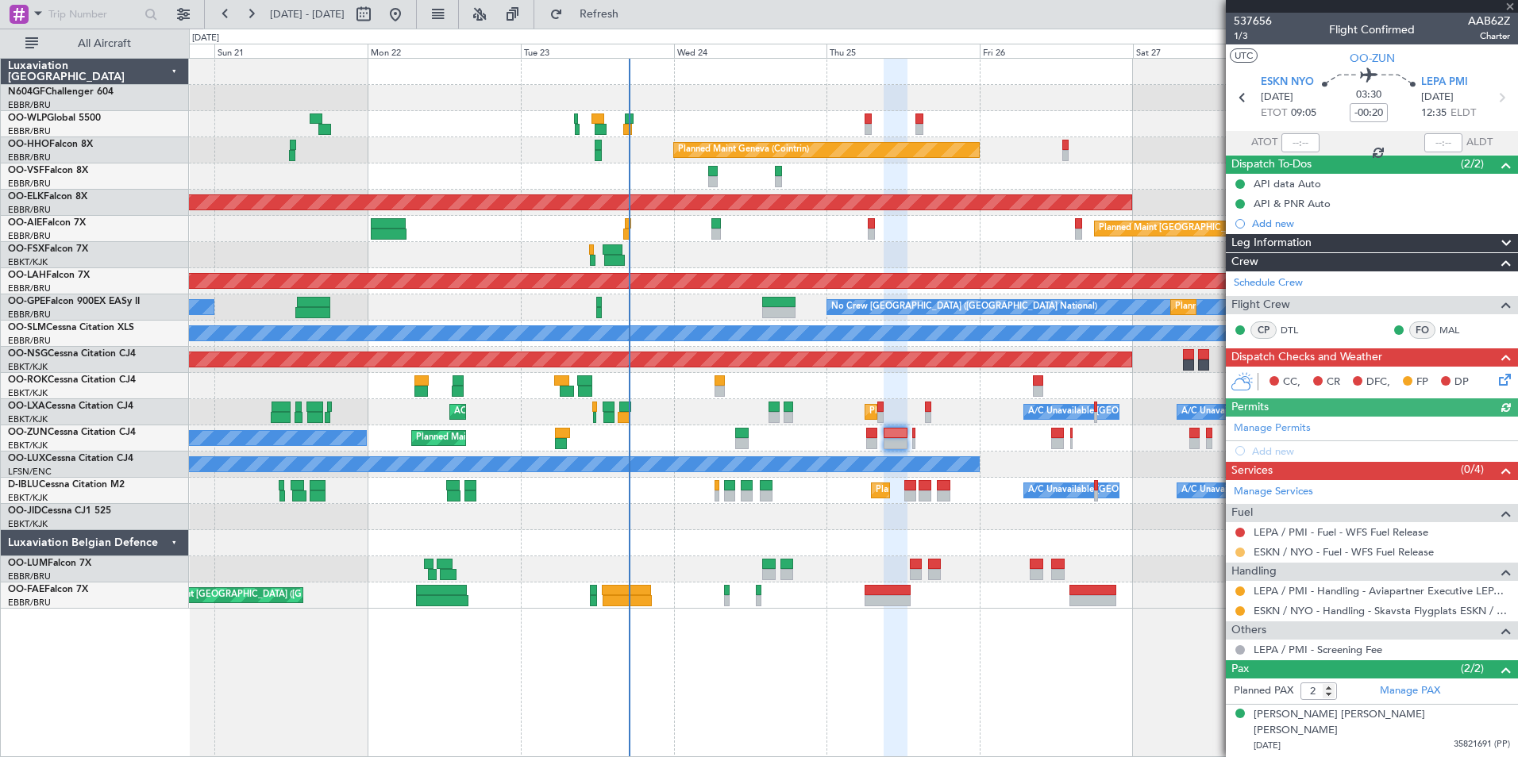
click at [1243, 554] on button at bounding box center [1240, 553] width 10 height 10
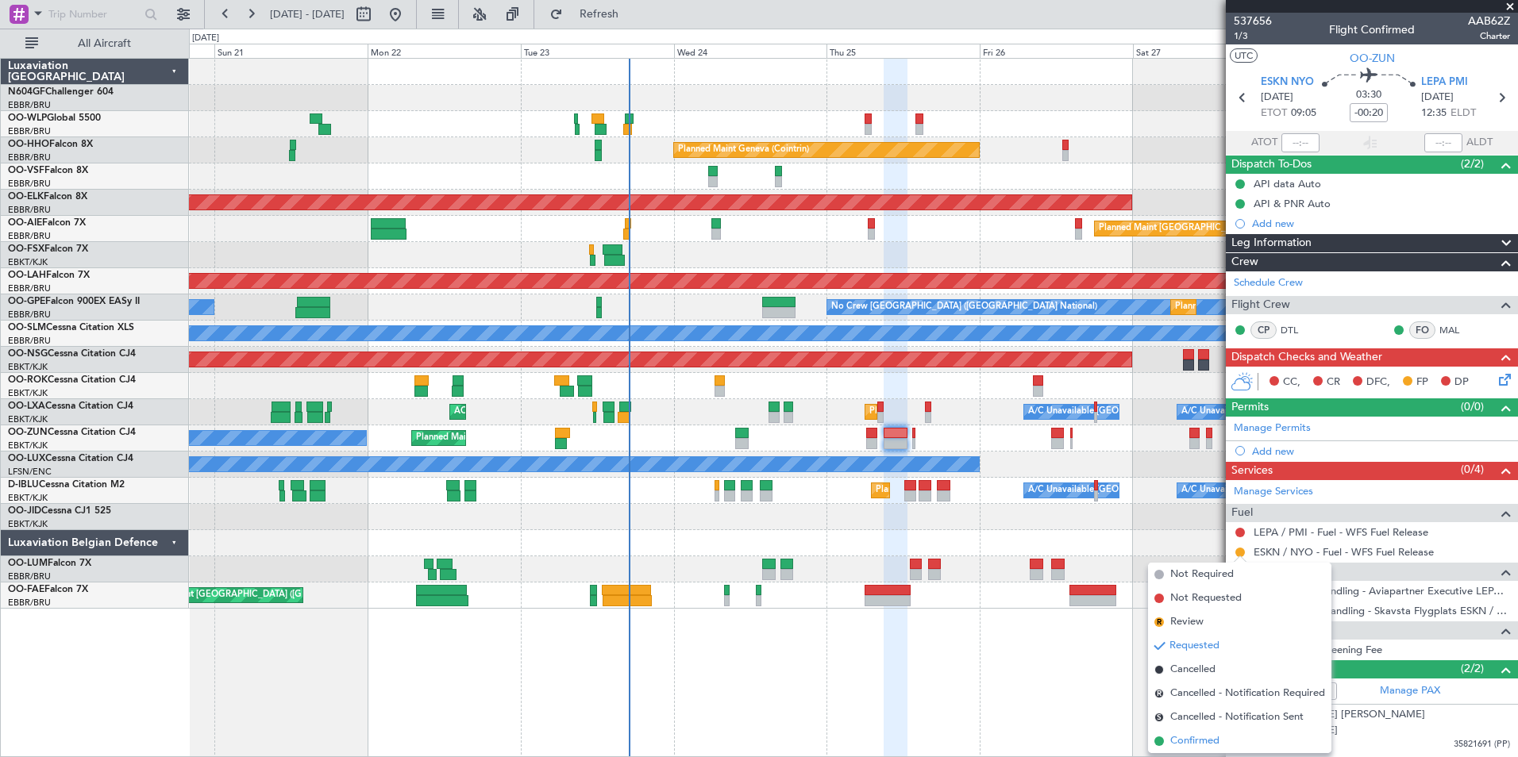
click at [1210, 751] on li "Confirmed" at bounding box center [1239, 741] width 183 height 24
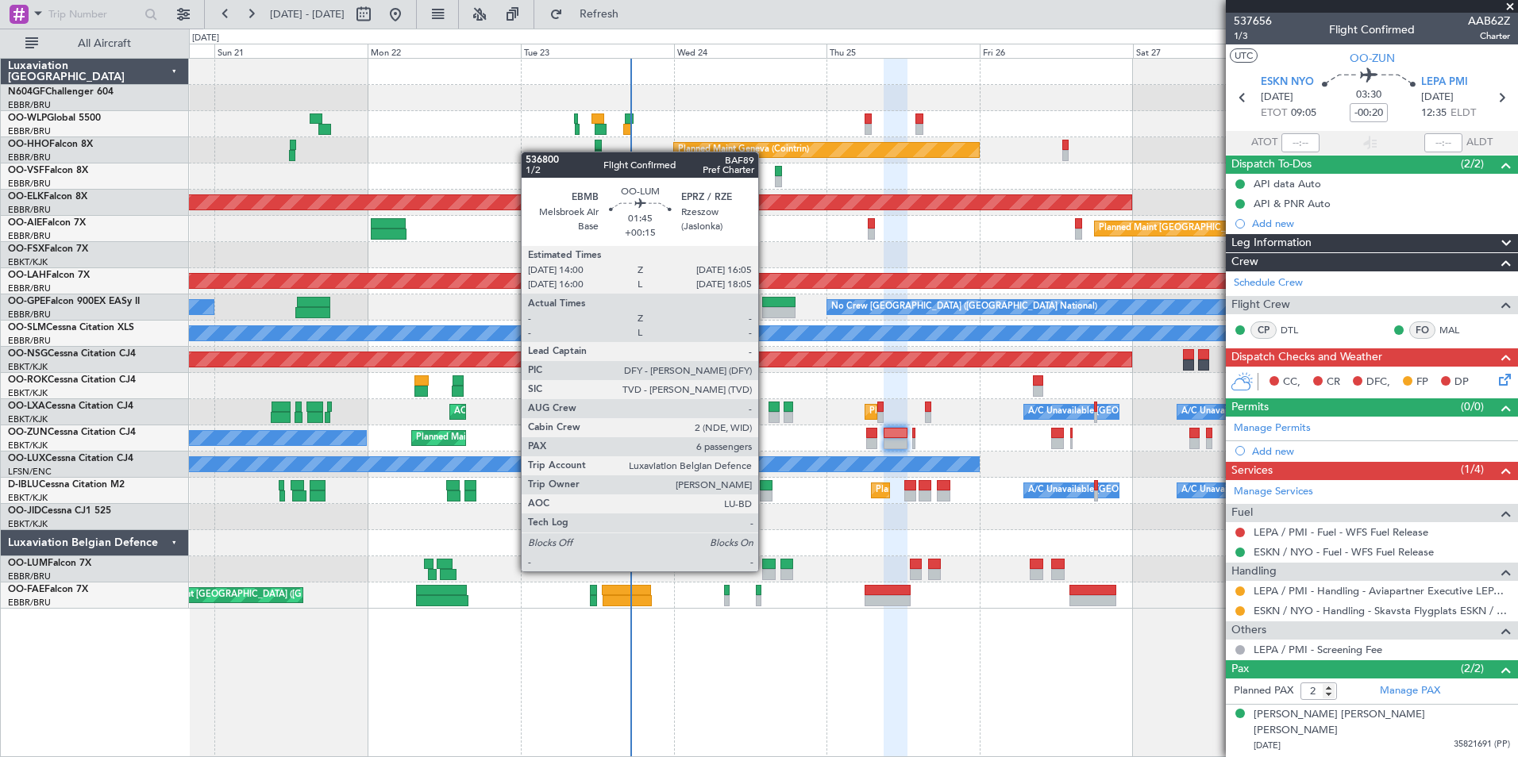
click at [679, 527] on div "Planned Maint Milan (Linate) Planned Maint Geneva (Cointrin) AOG Maint Brussels…" at bounding box center [853, 334] width 1328 height 550
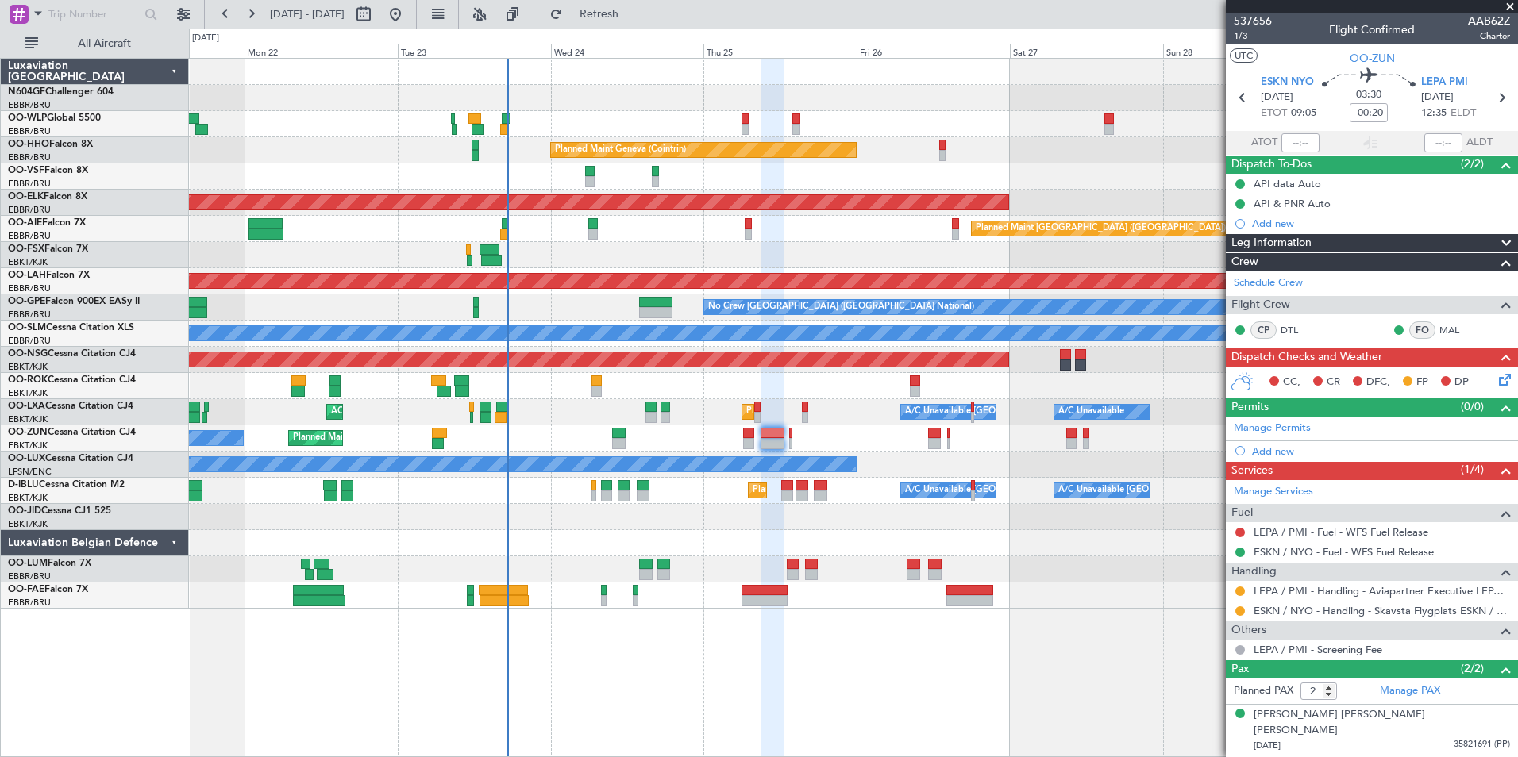
click at [629, 529] on div "Planned Maint Kortrijk-[GEOGRAPHIC_DATA]" at bounding box center [853, 517] width 1328 height 26
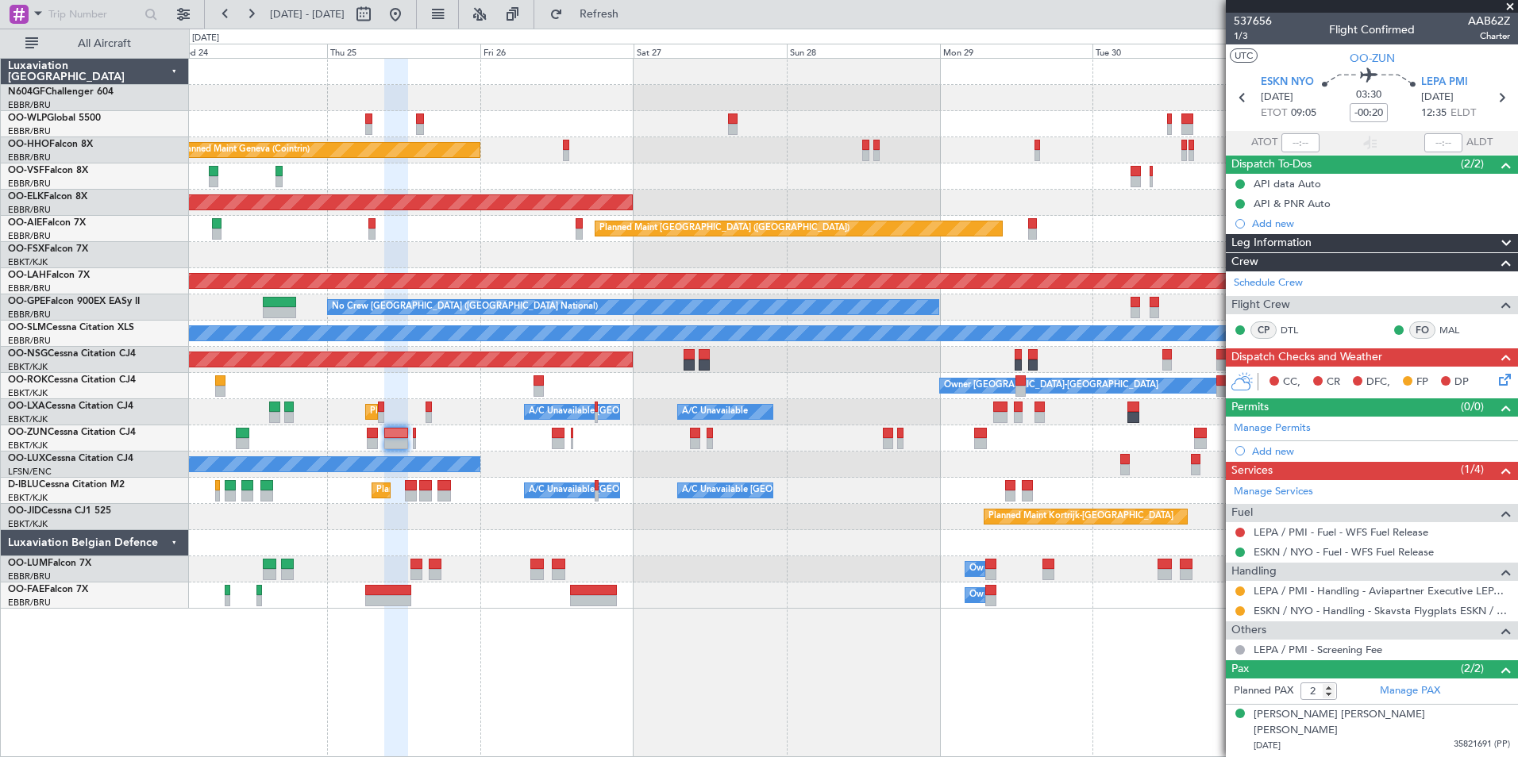
click at [595, 529] on div "Planned Maint Milan (Linate) Planned Maint Geneva (Cointrin) Planned Maint Kort…" at bounding box center [853, 334] width 1328 height 550
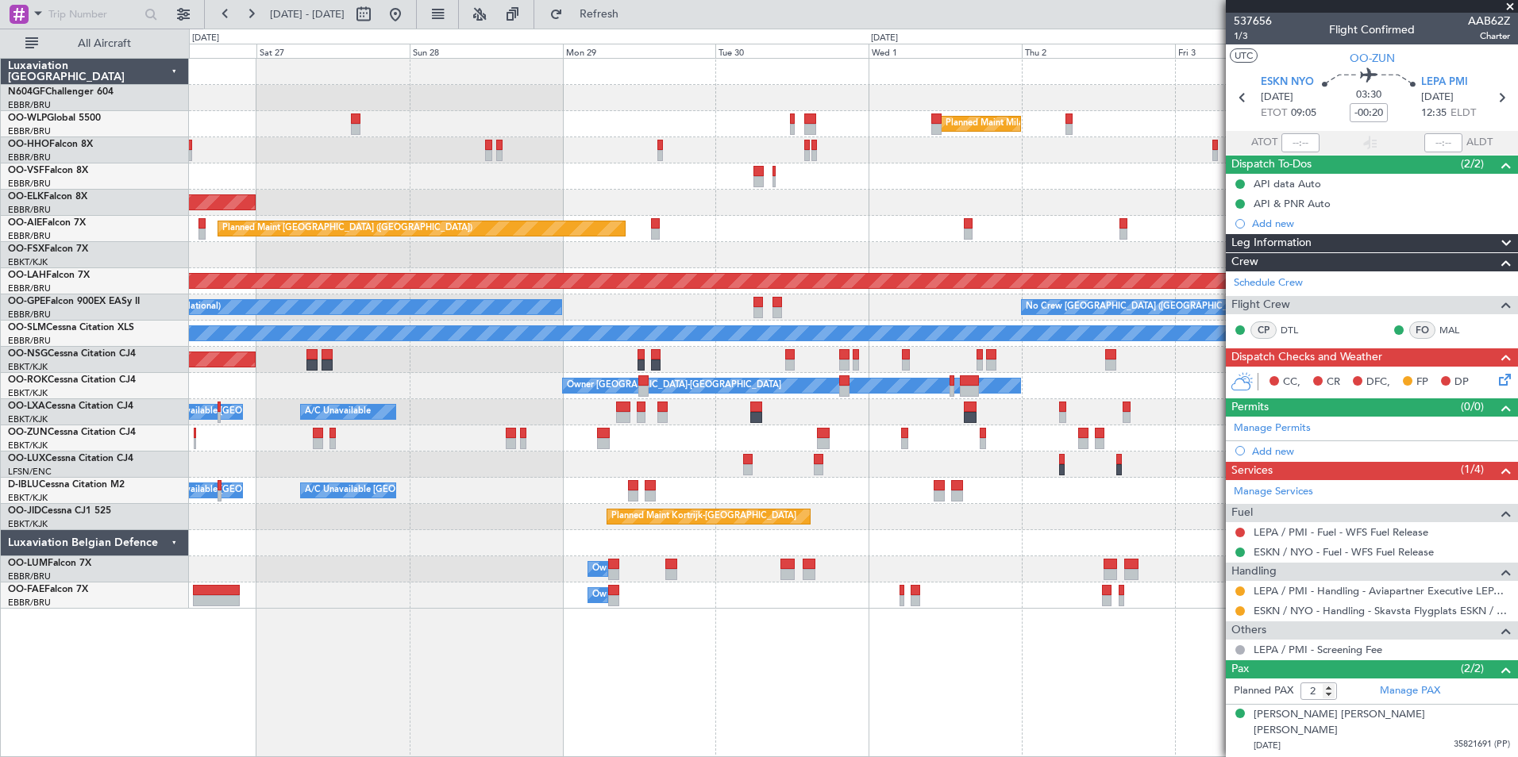
click at [537, 537] on div at bounding box center [853, 543] width 1328 height 26
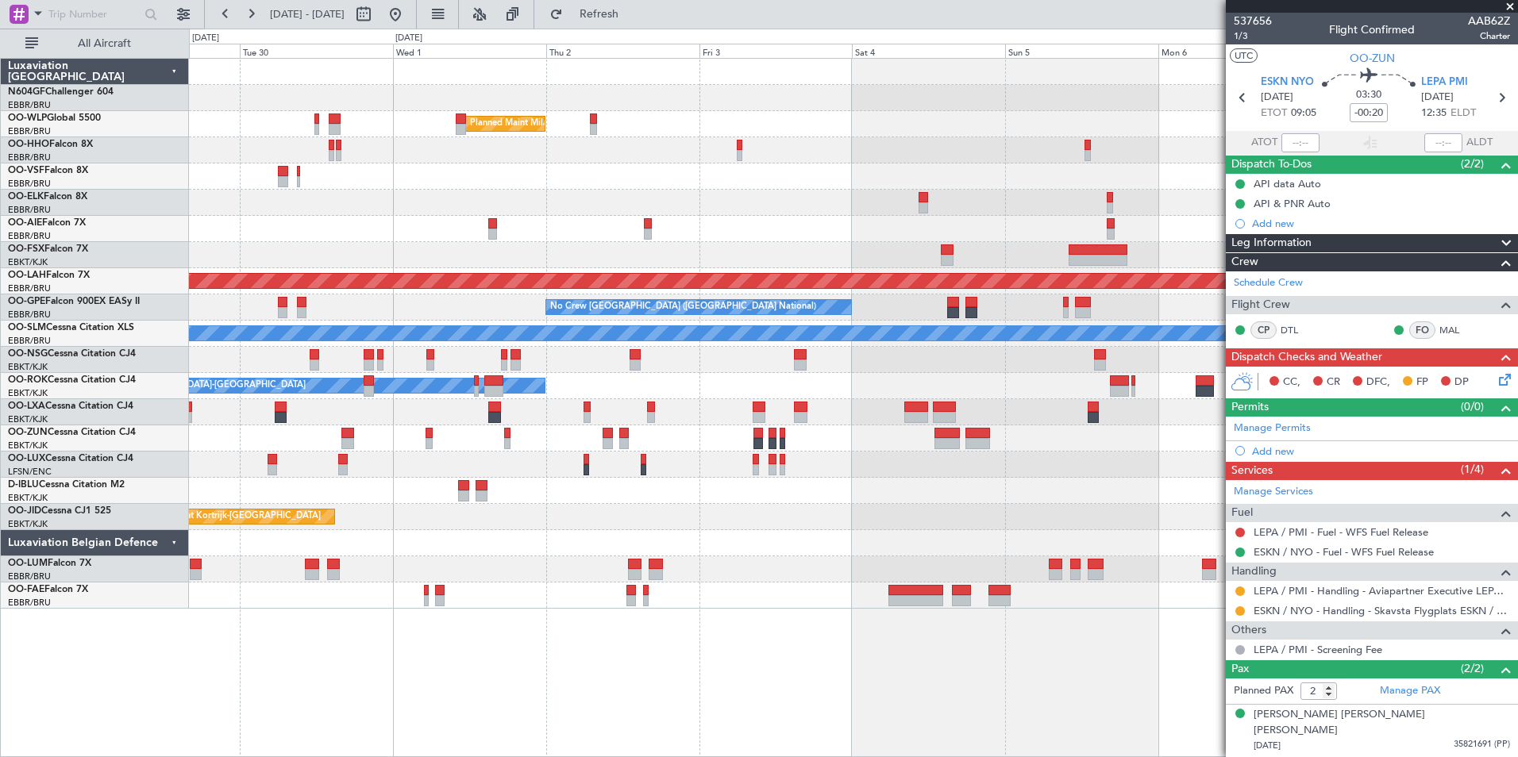
click at [770, 512] on div "Planned Maint Kortrijk-[GEOGRAPHIC_DATA]" at bounding box center [853, 517] width 1328 height 26
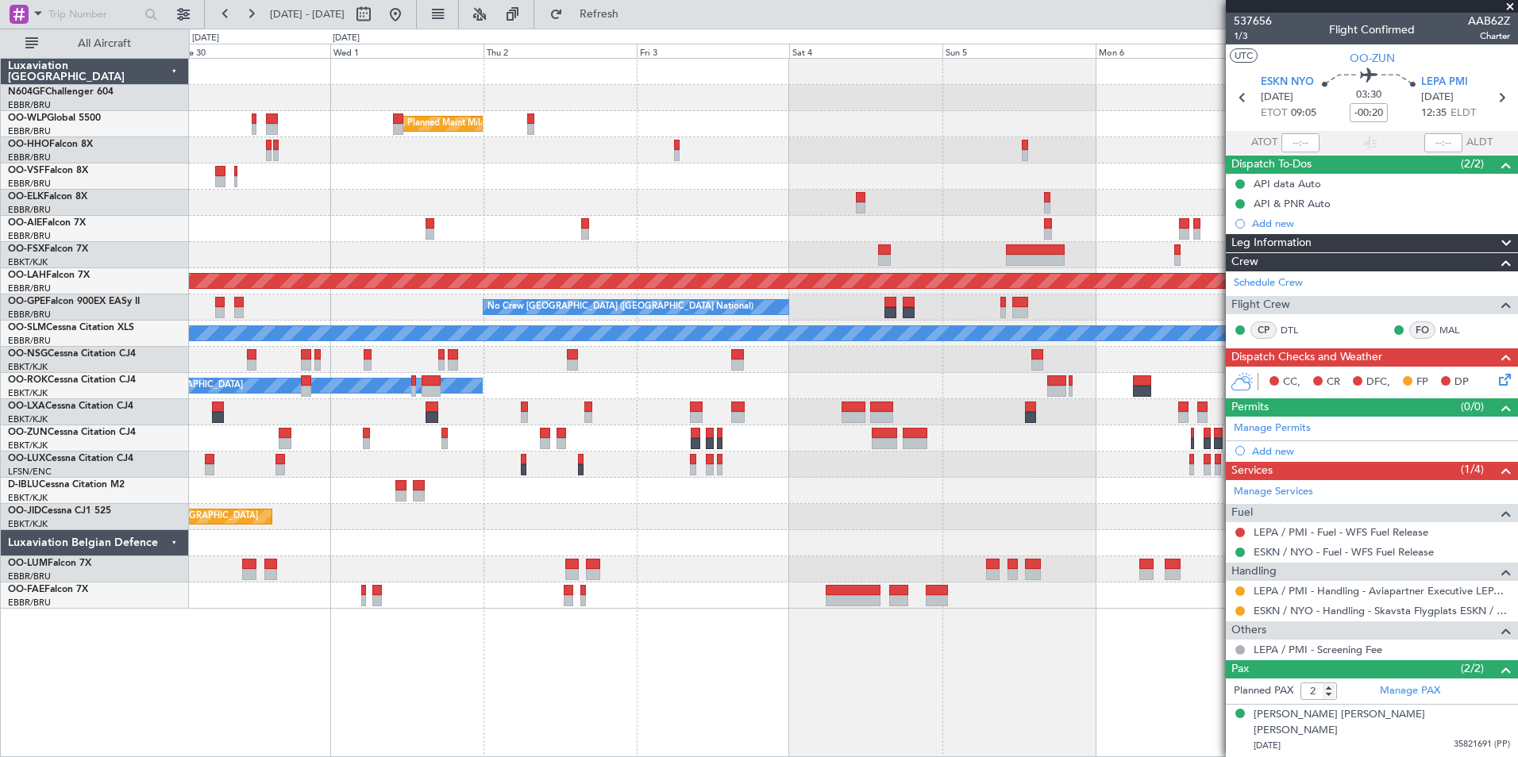
click at [781, 529] on div "Planned Maint Milan (Linate) Planned Maint London (Farnborough) Planned Maint A…" at bounding box center [853, 334] width 1328 height 550
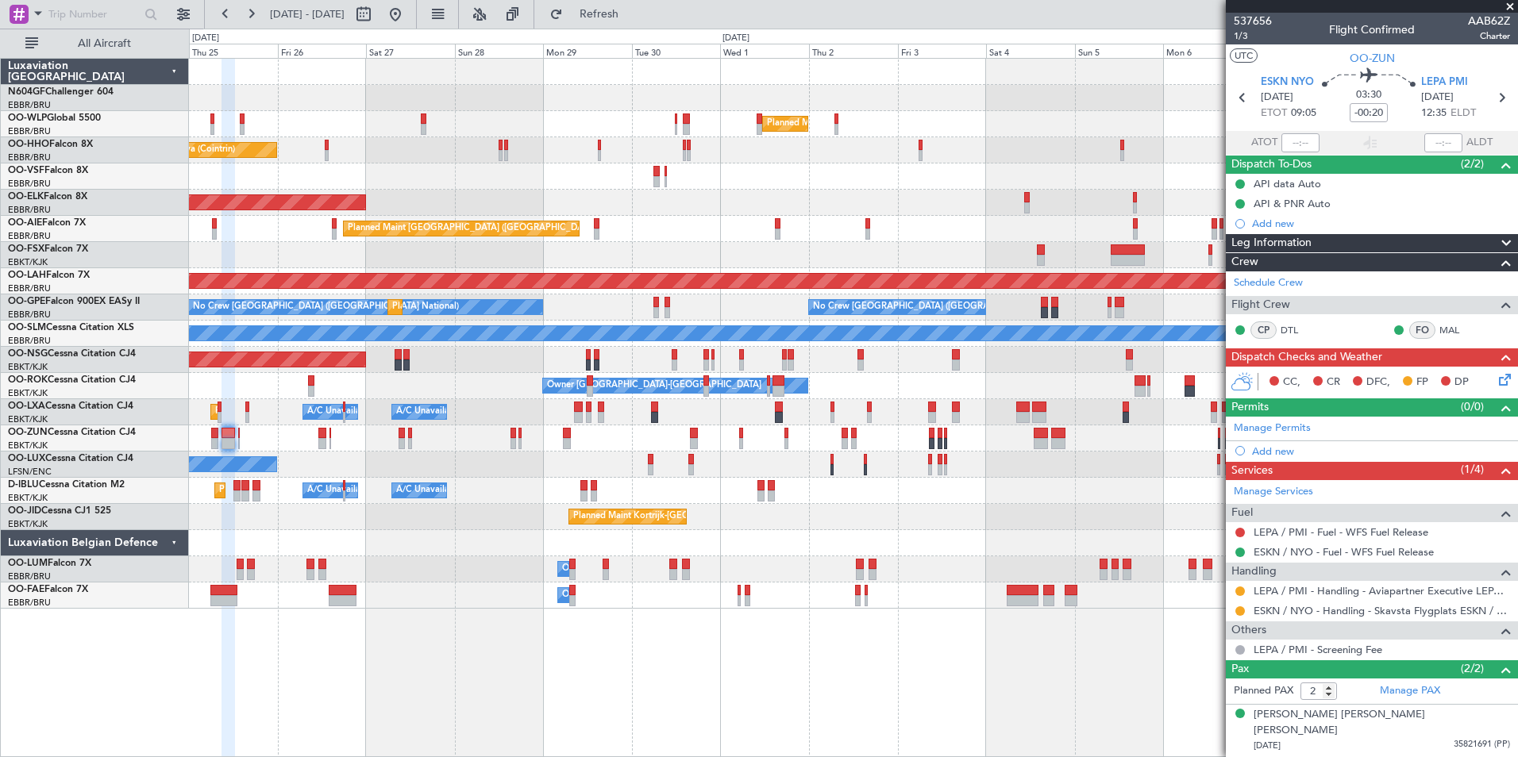
click at [839, 502] on div "Planned Maint Milan (Linate) Planned Maint Geneva (Cointrin) Planned Maint Kort…" at bounding box center [853, 334] width 1328 height 550
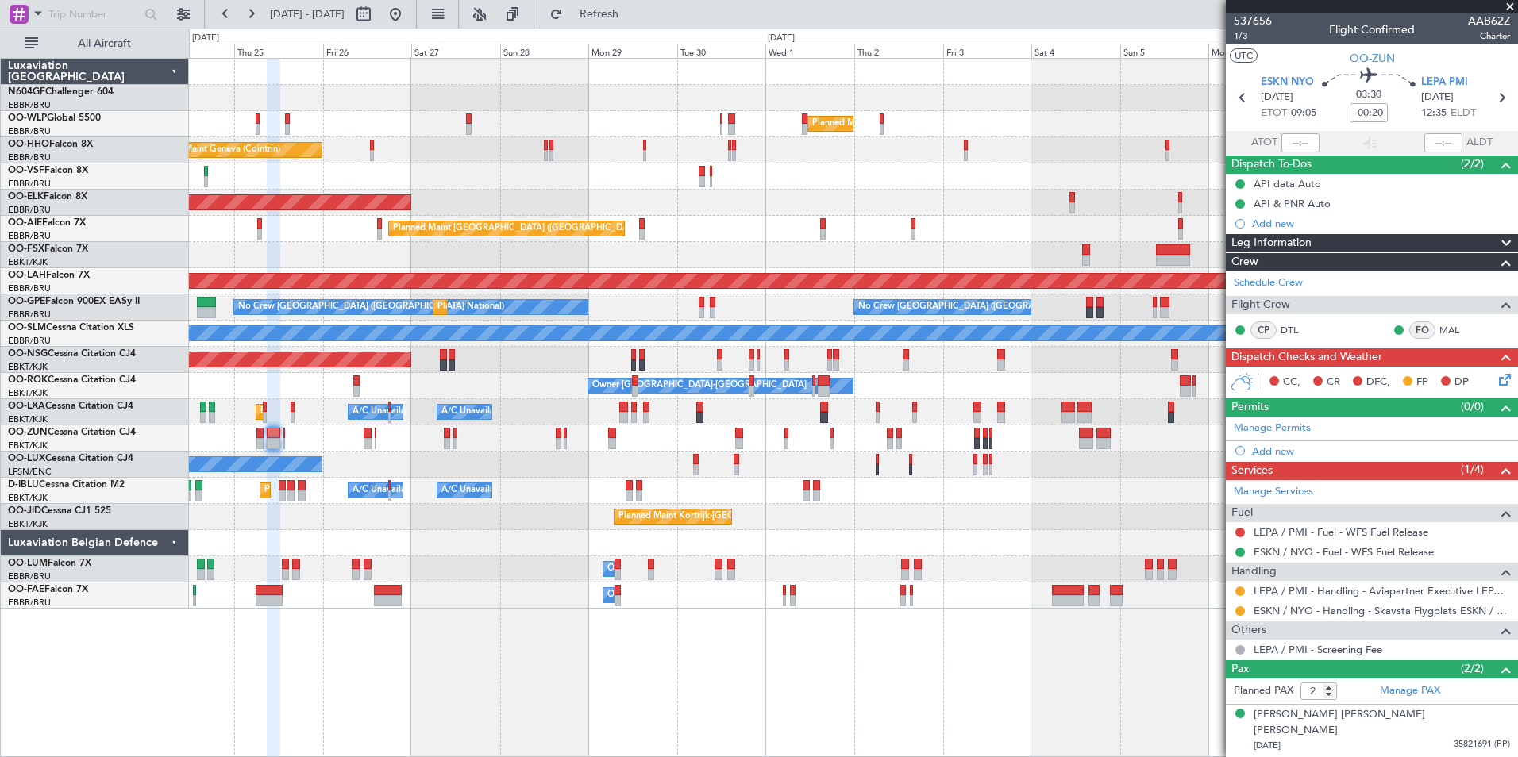
click at [463, 531] on div at bounding box center [853, 543] width 1328 height 26
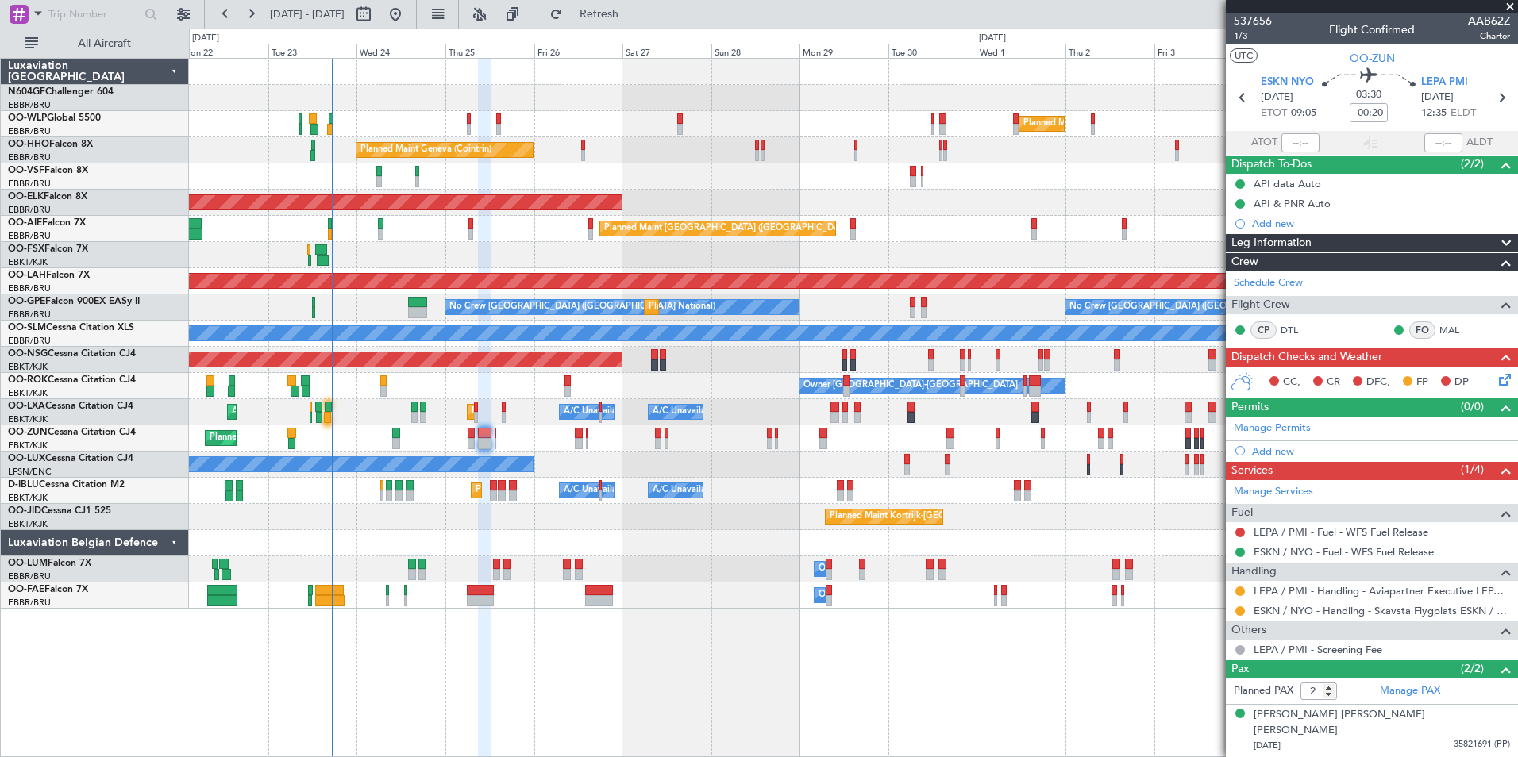
click at [615, 509] on div "Planned Maint Kortrijk-[GEOGRAPHIC_DATA]" at bounding box center [853, 517] width 1328 height 26
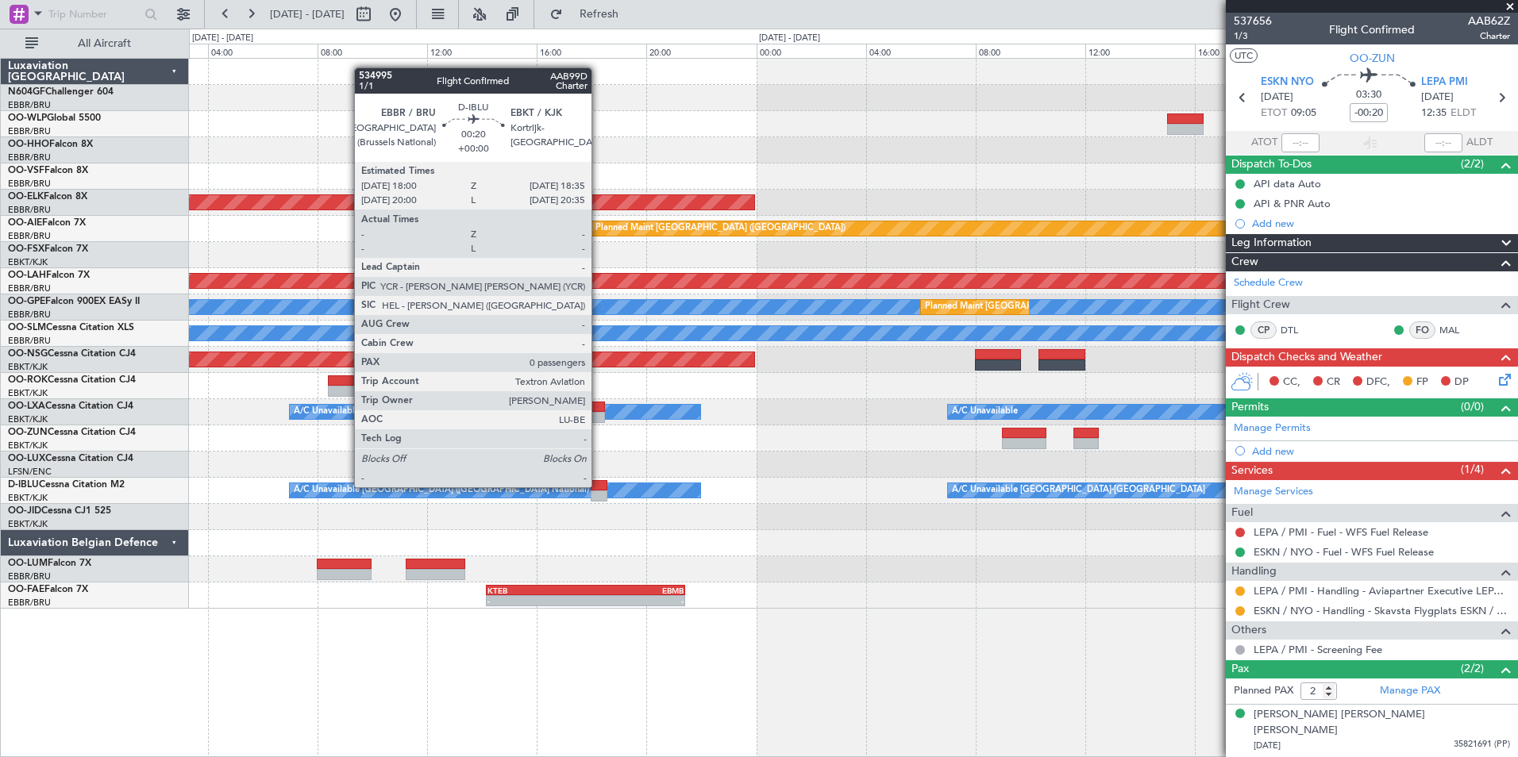
click at [598, 487] on div at bounding box center [599, 485] width 17 height 11
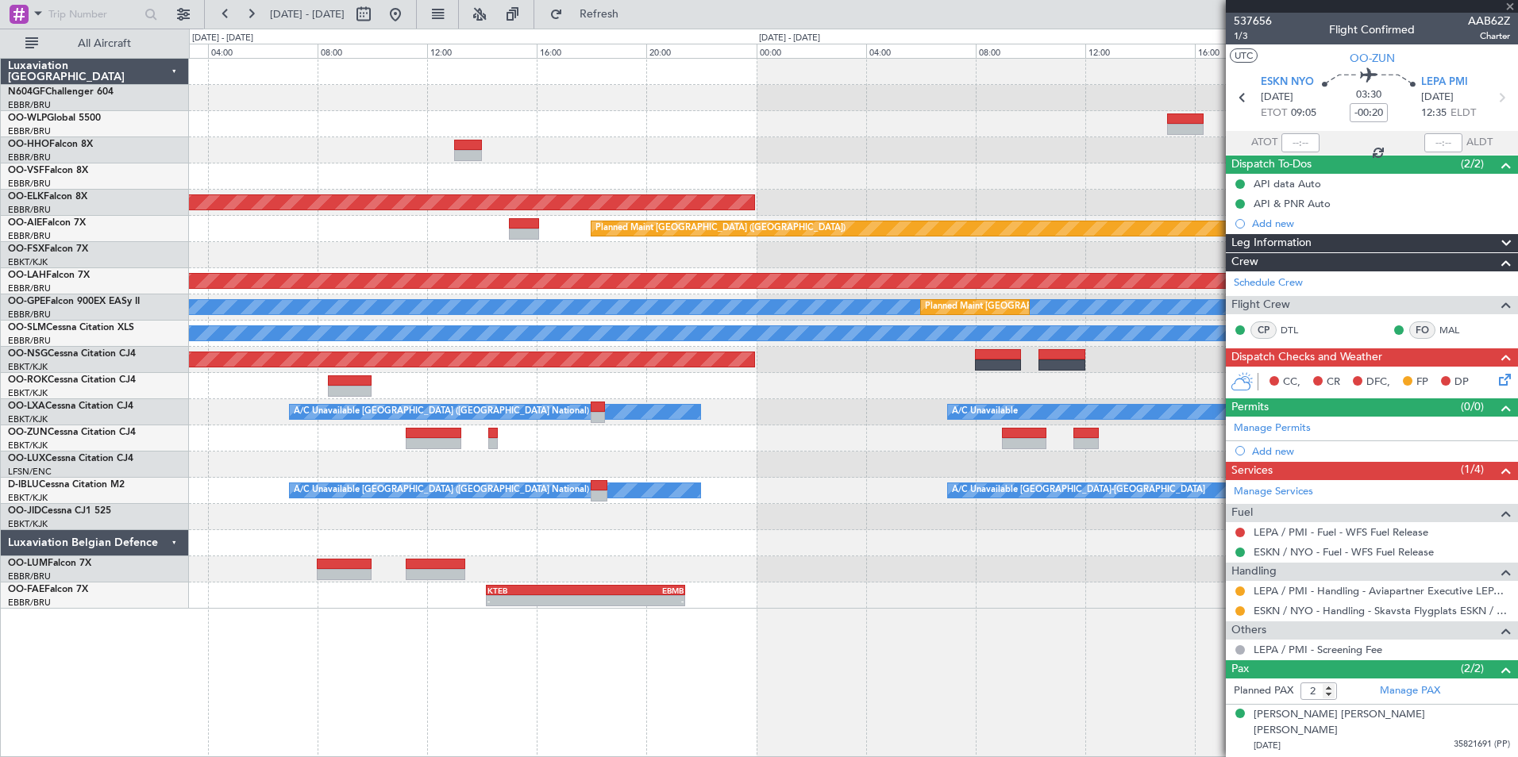
type input "0"
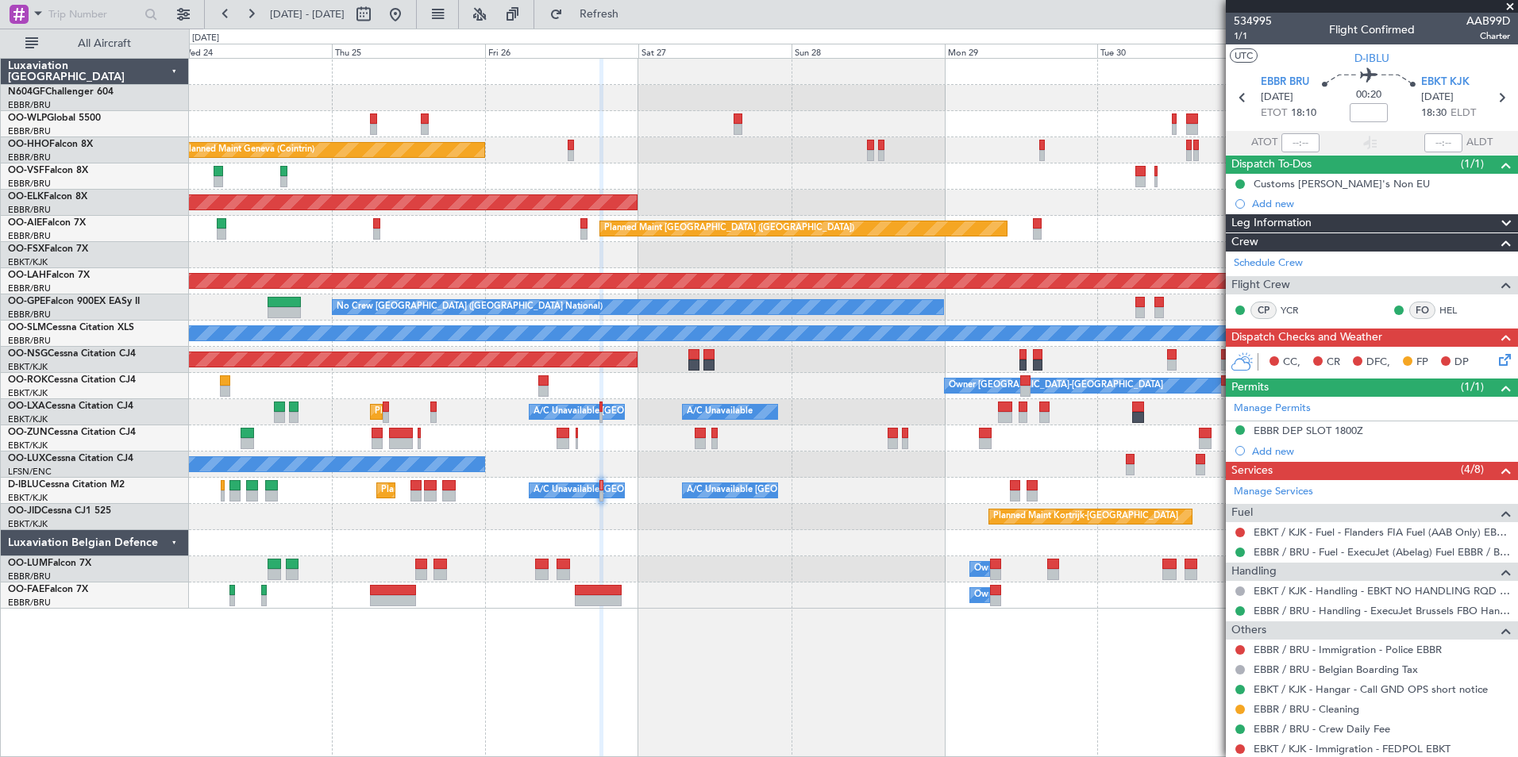
click at [641, 519] on div "Planned Maint Kortrijk-[GEOGRAPHIC_DATA]" at bounding box center [853, 517] width 1328 height 26
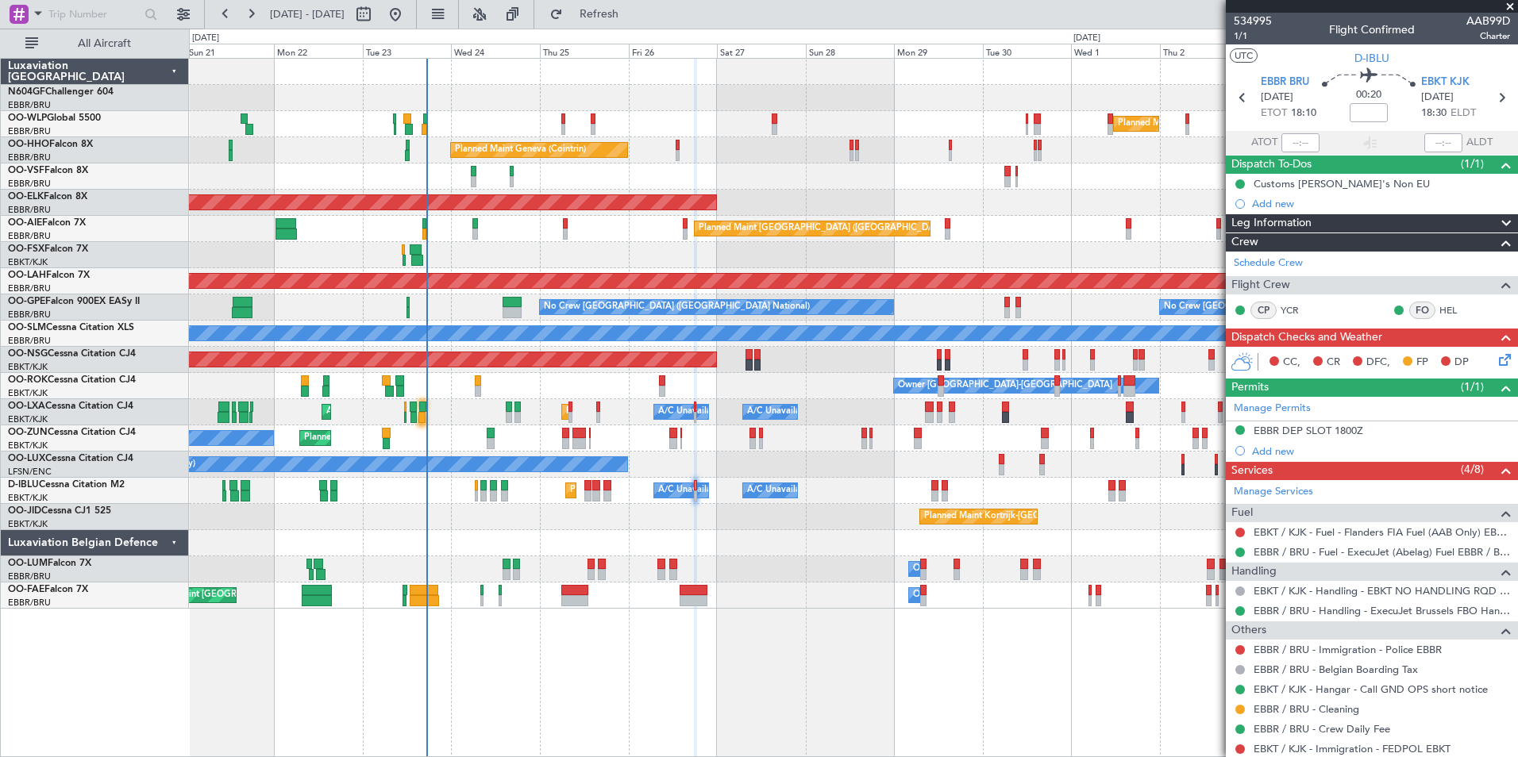
click at [605, 526] on div "Planned Maint Kortrijk-[GEOGRAPHIC_DATA]" at bounding box center [853, 517] width 1328 height 26
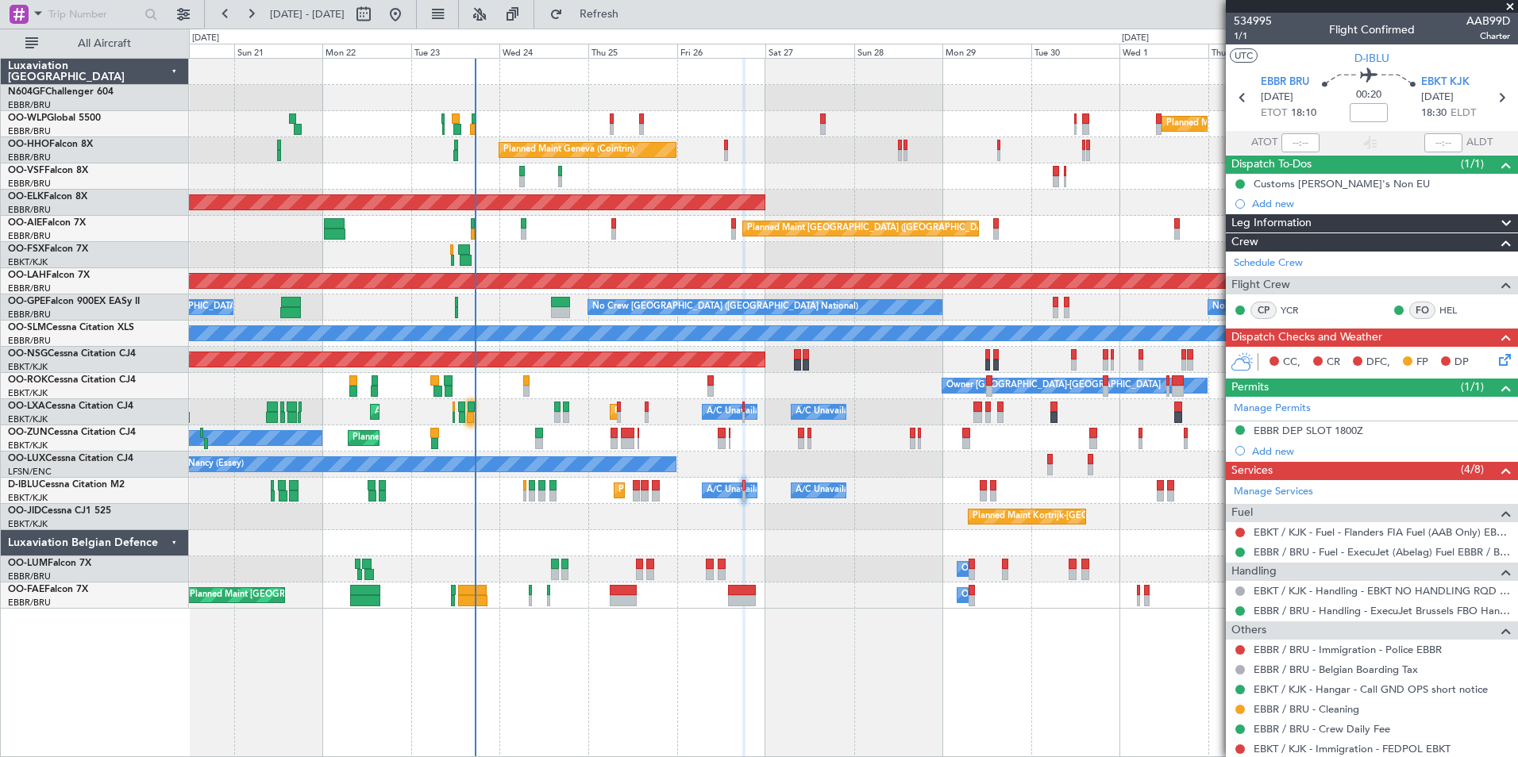
click at [550, 237] on div "Planned Maint [GEOGRAPHIC_DATA] ([GEOGRAPHIC_DATA])" at bounding box center [853, 229] width 1328 height 26
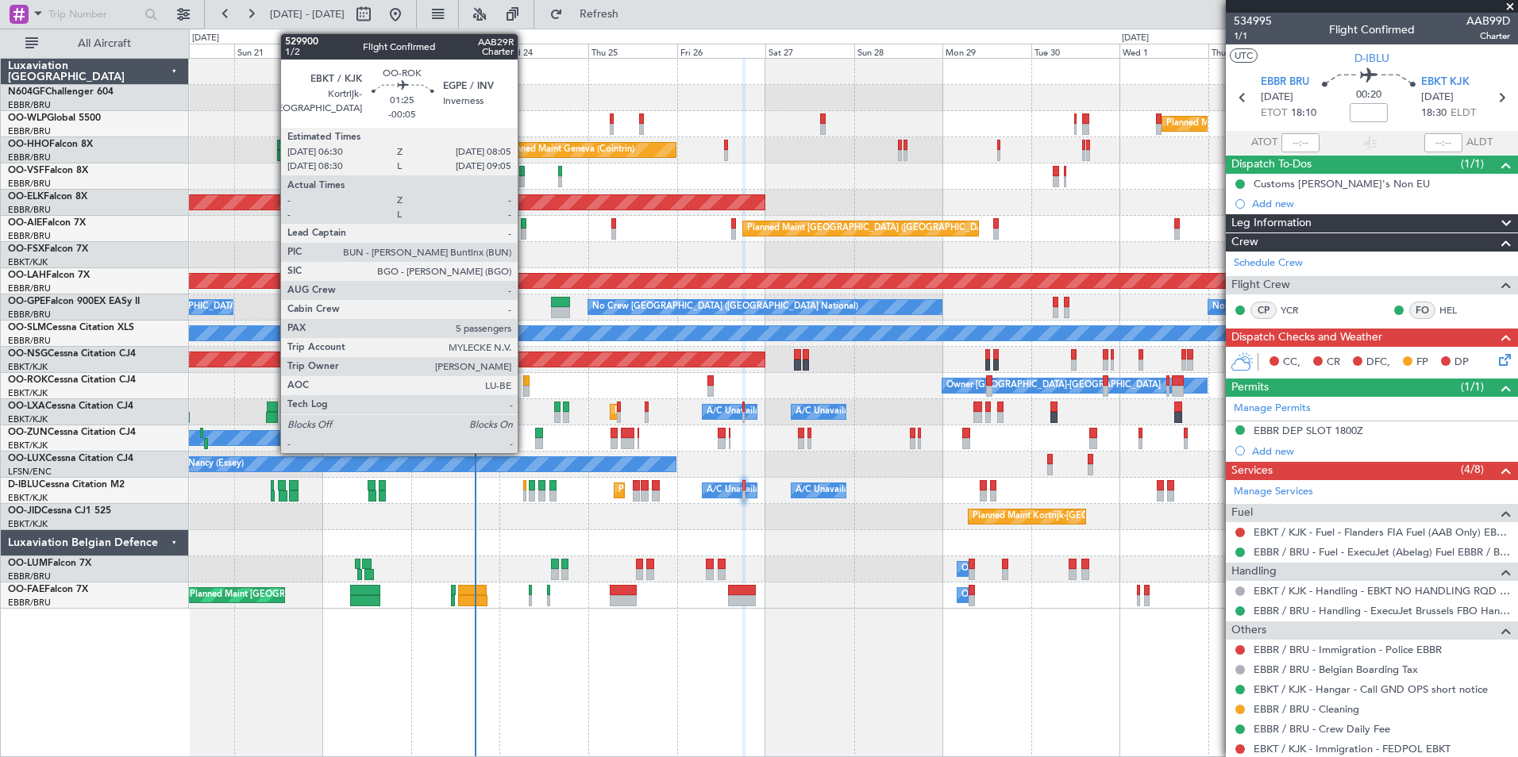
click at [525, 379] on div at bounding box center [526, 380] width 6 height 11
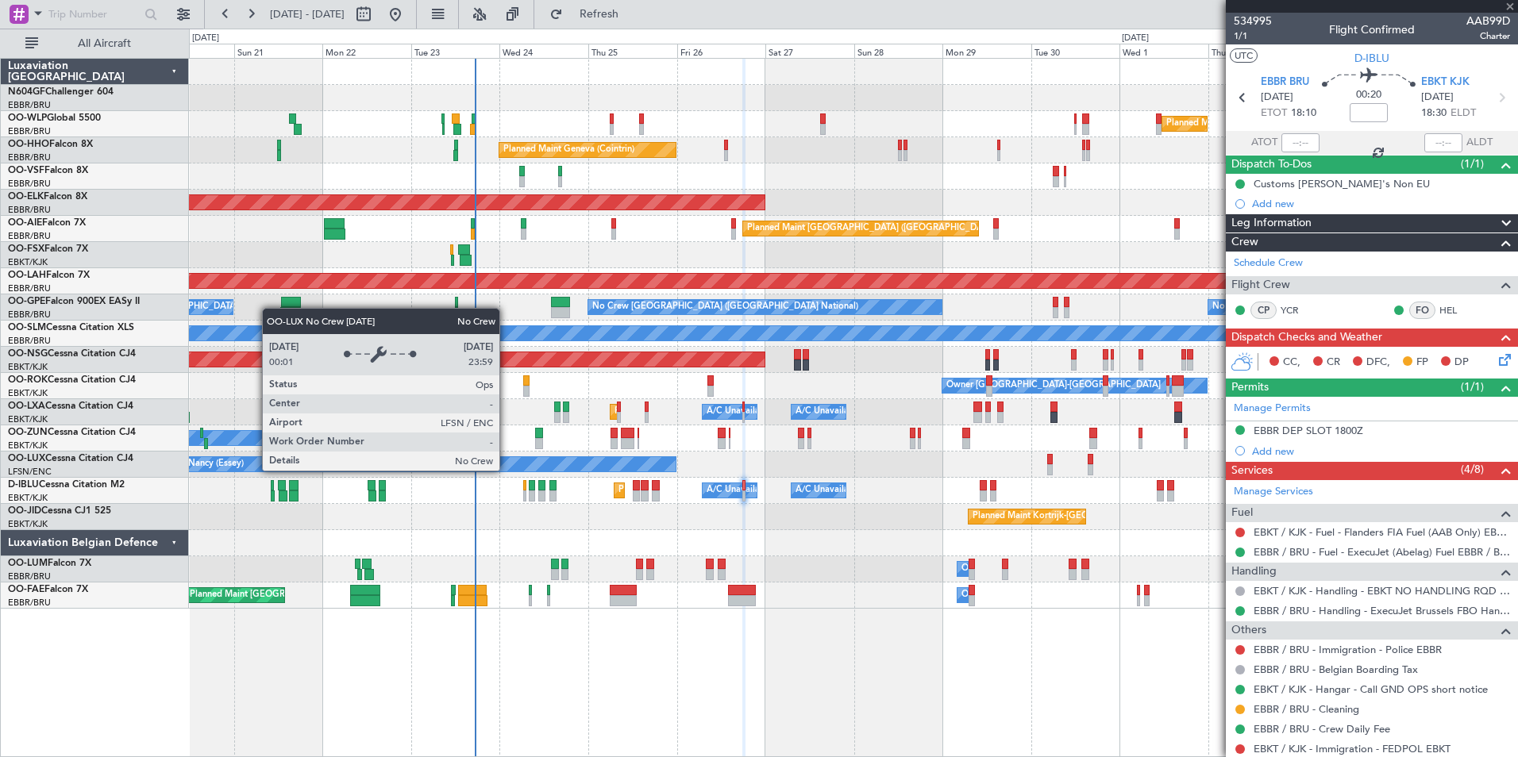
type input "-00:05"
type input "5"
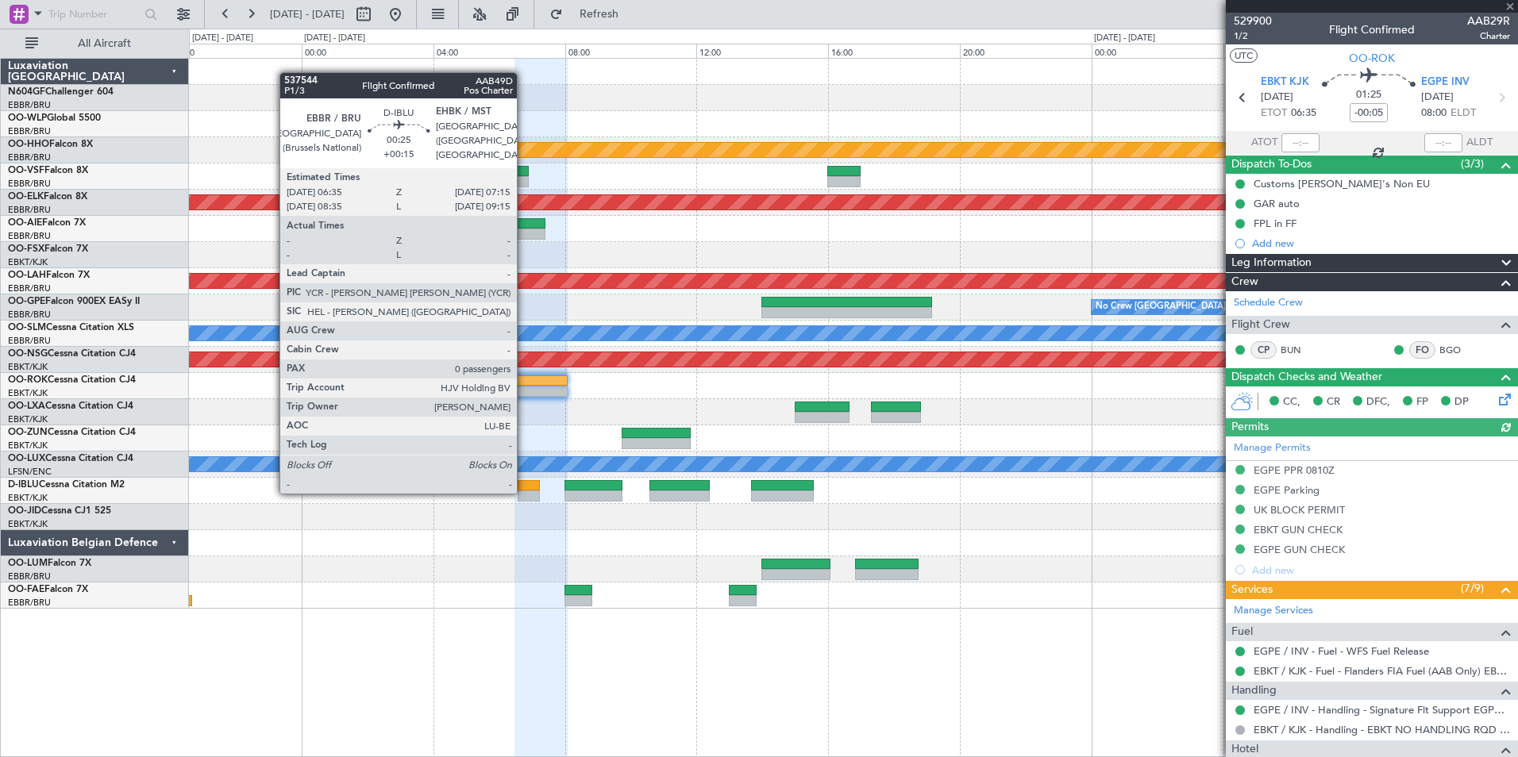
click at [524, 492] on div at bounding box center [529, 496] width 22 height 11
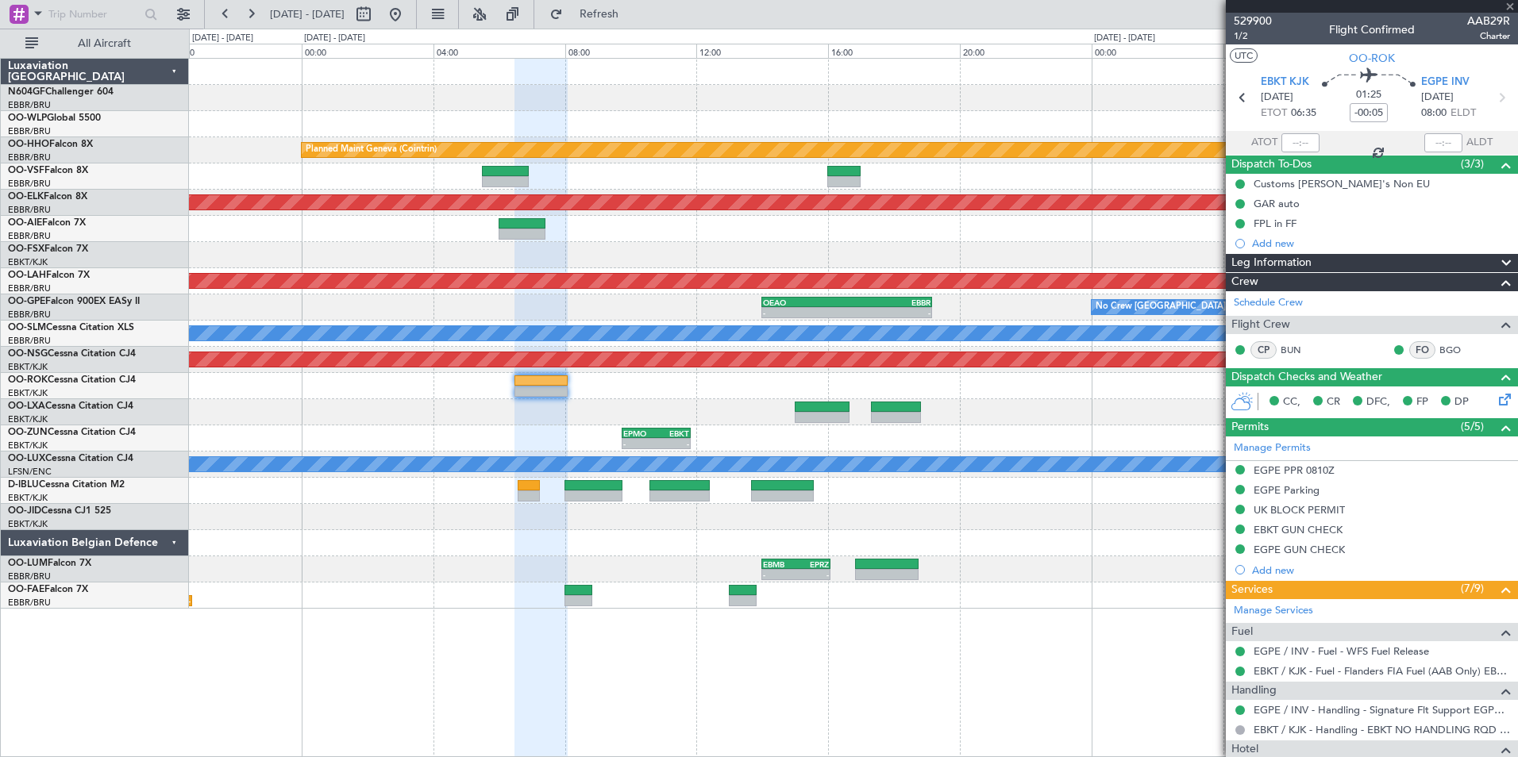
type input "+00:15"
type input "0"
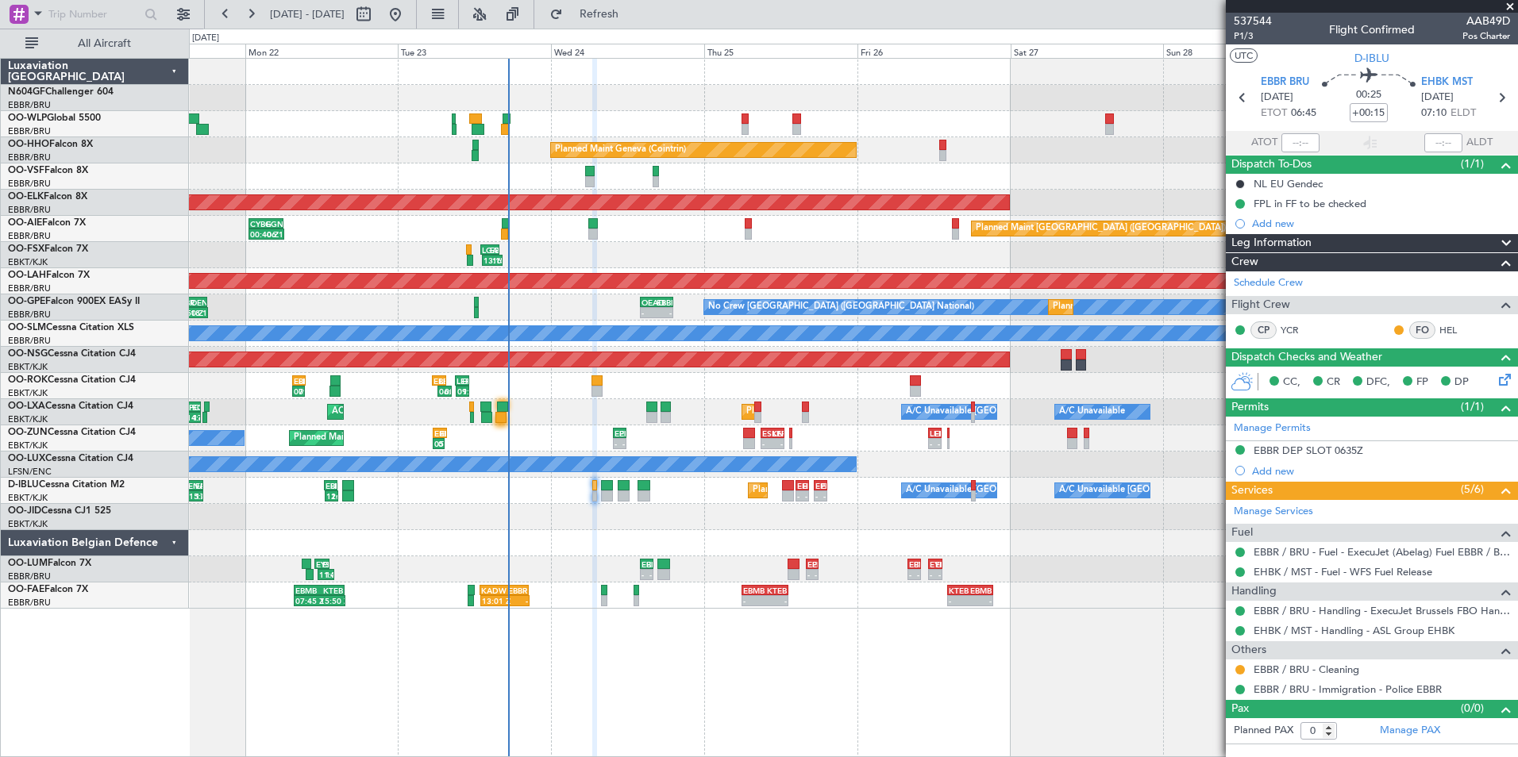
click at [583, 453] on div "16:15 Z 18:45 Z FZAA 16:30 Z FZQA 18:50 Z 14:40 Z 16:40 Z EBLG 14:00 Z LEVC 16:…" at bounding box center [853, 334] width 1328 height 550
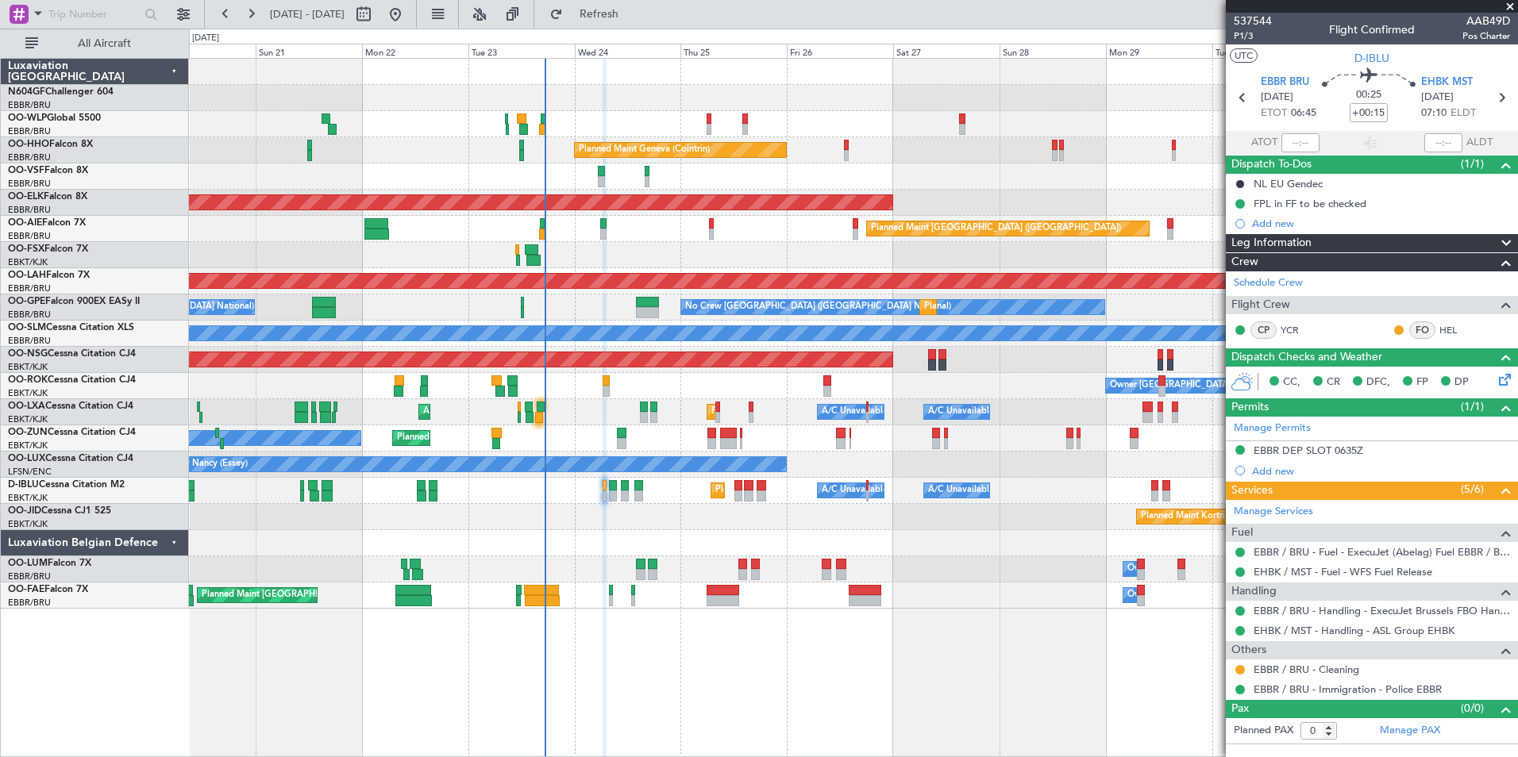
click at [682, 541] on div at bounding box center [853, 543] width 1328 height 26
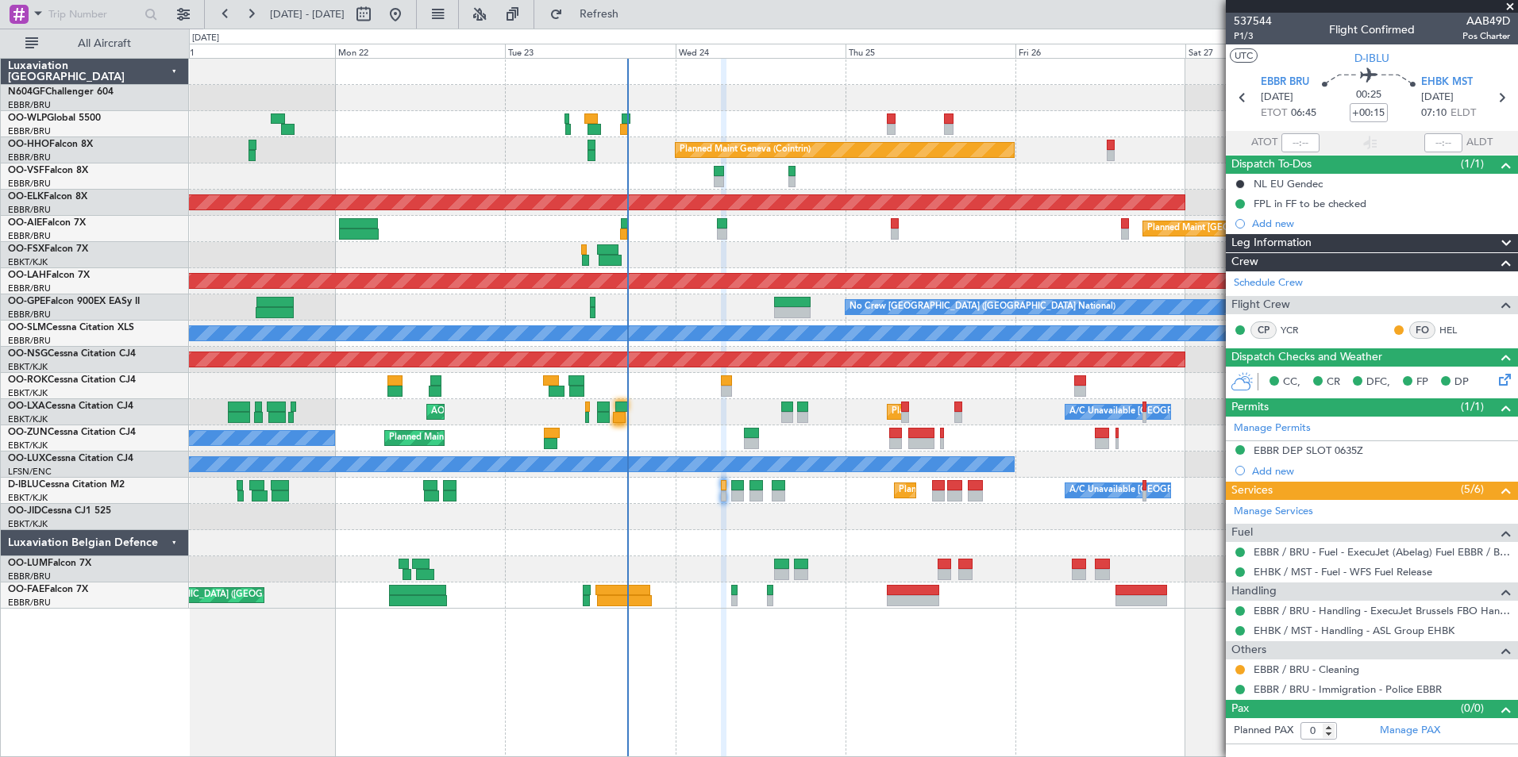
click at [720, 402] on div "Planned Maint Kortrijk-Wevelgem A/C Unavailable Brussels (Brussels National) AO…" at bounding box center [853, 412] width 1328 height 26
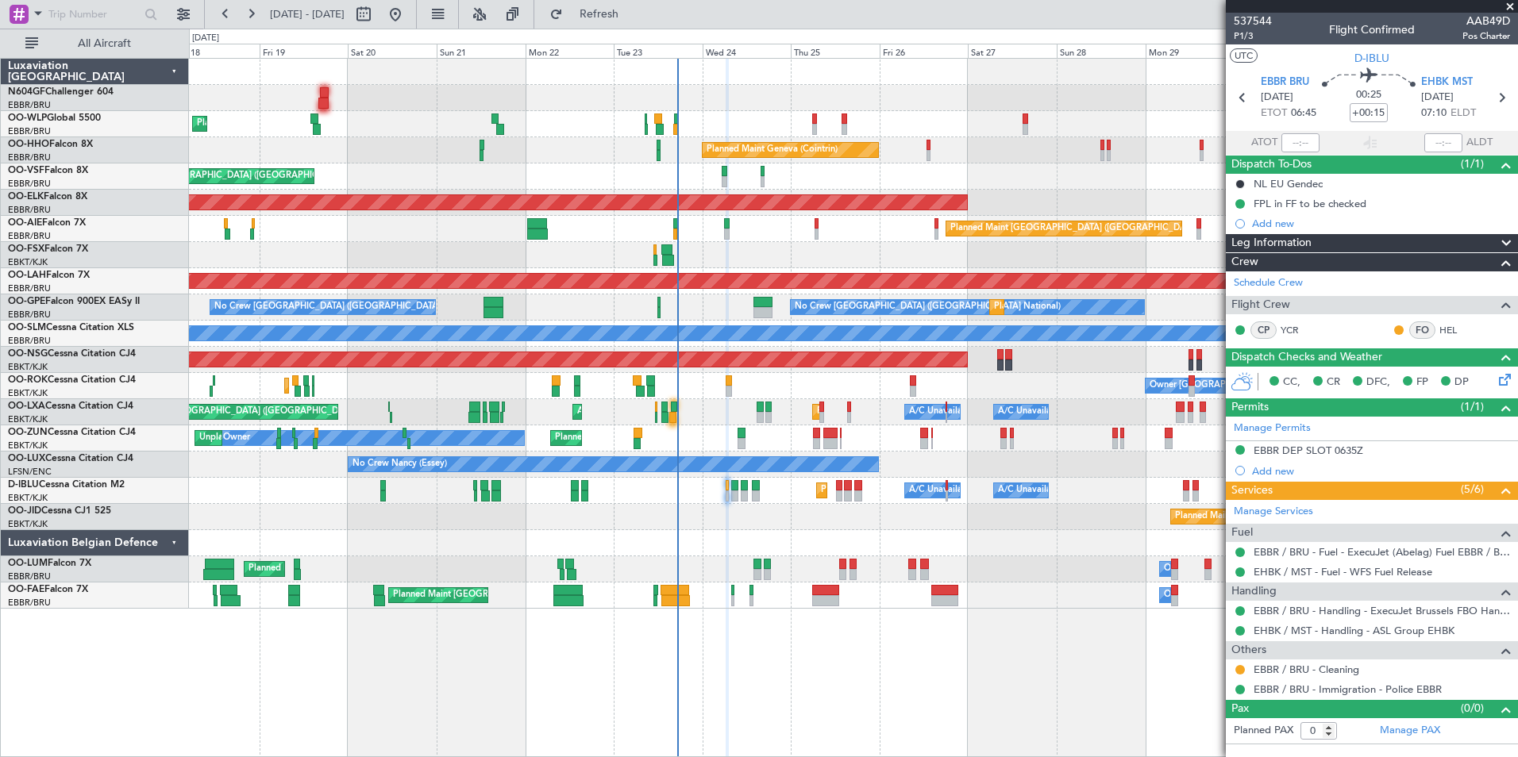
click at [711, 414] on div "Planned Maint Kortrijk-Wevelgem A/C Unavailable Brussels (Brussels National) AO…" at bounding box center [853, 412] width 1328 height 26
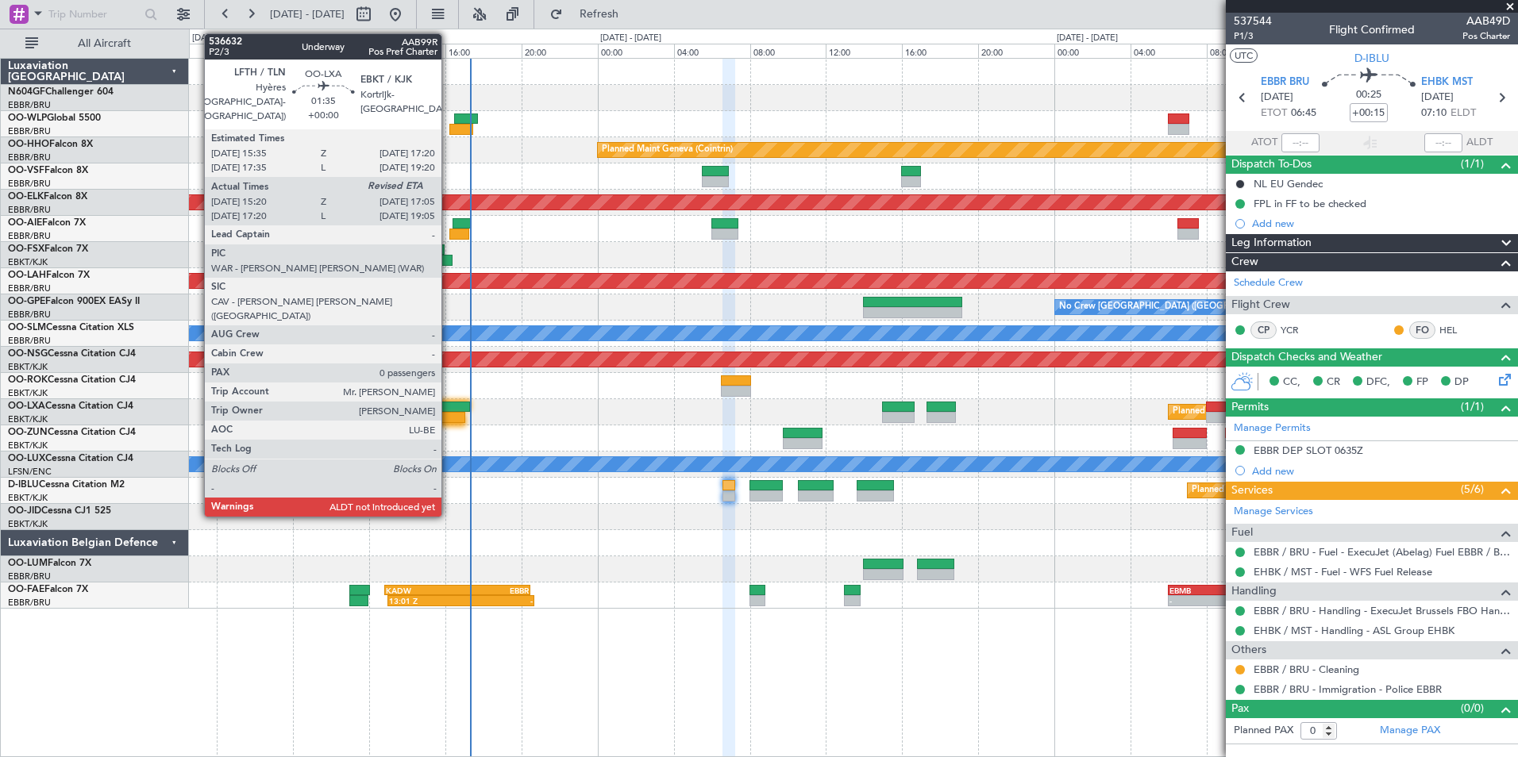
click at [448, 421] on div at bounding box center [448, 417] width 33 height 11
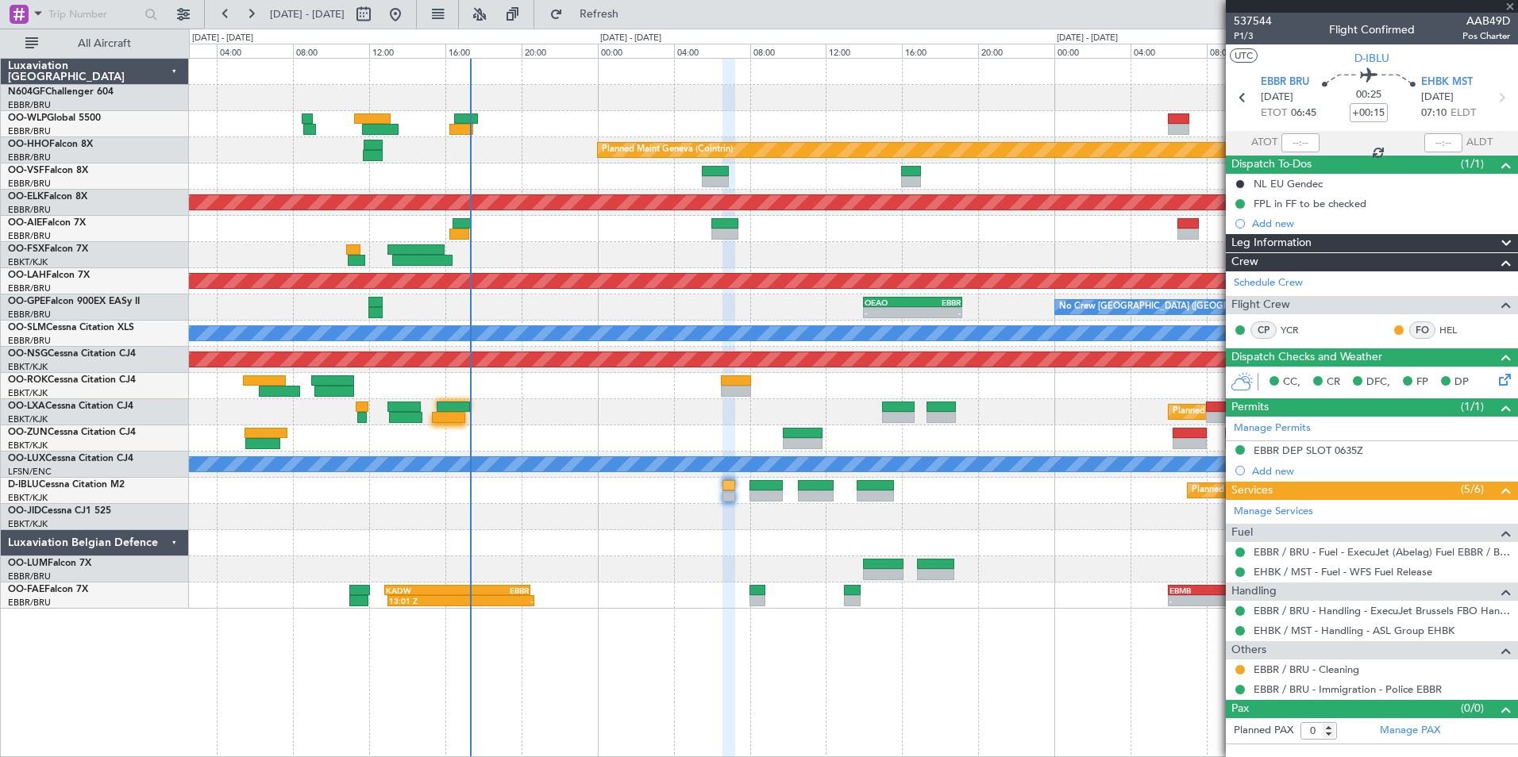
type input "15:25"
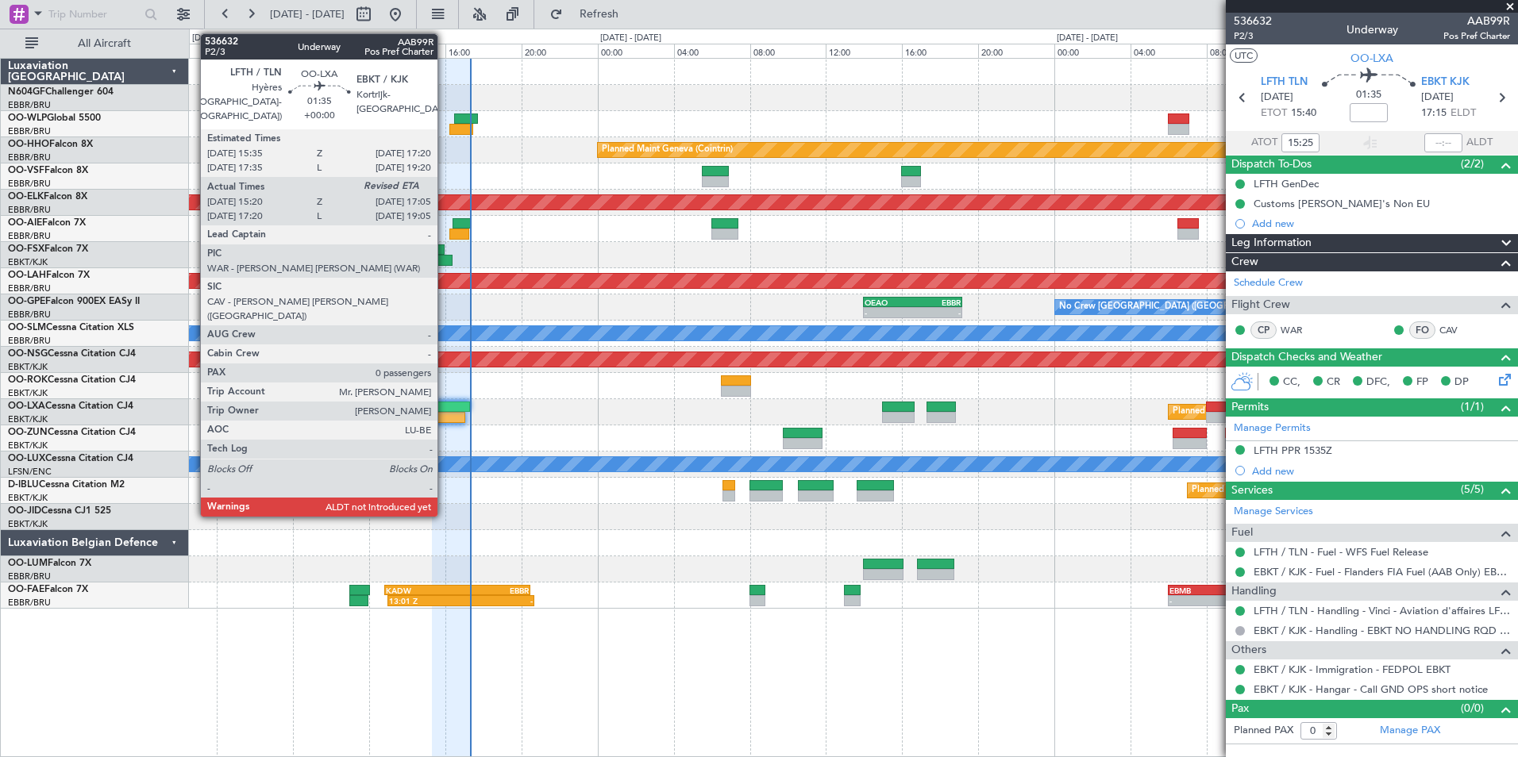
click at [444, 419] on div at bounding box center [448, 417] width 33 height 11
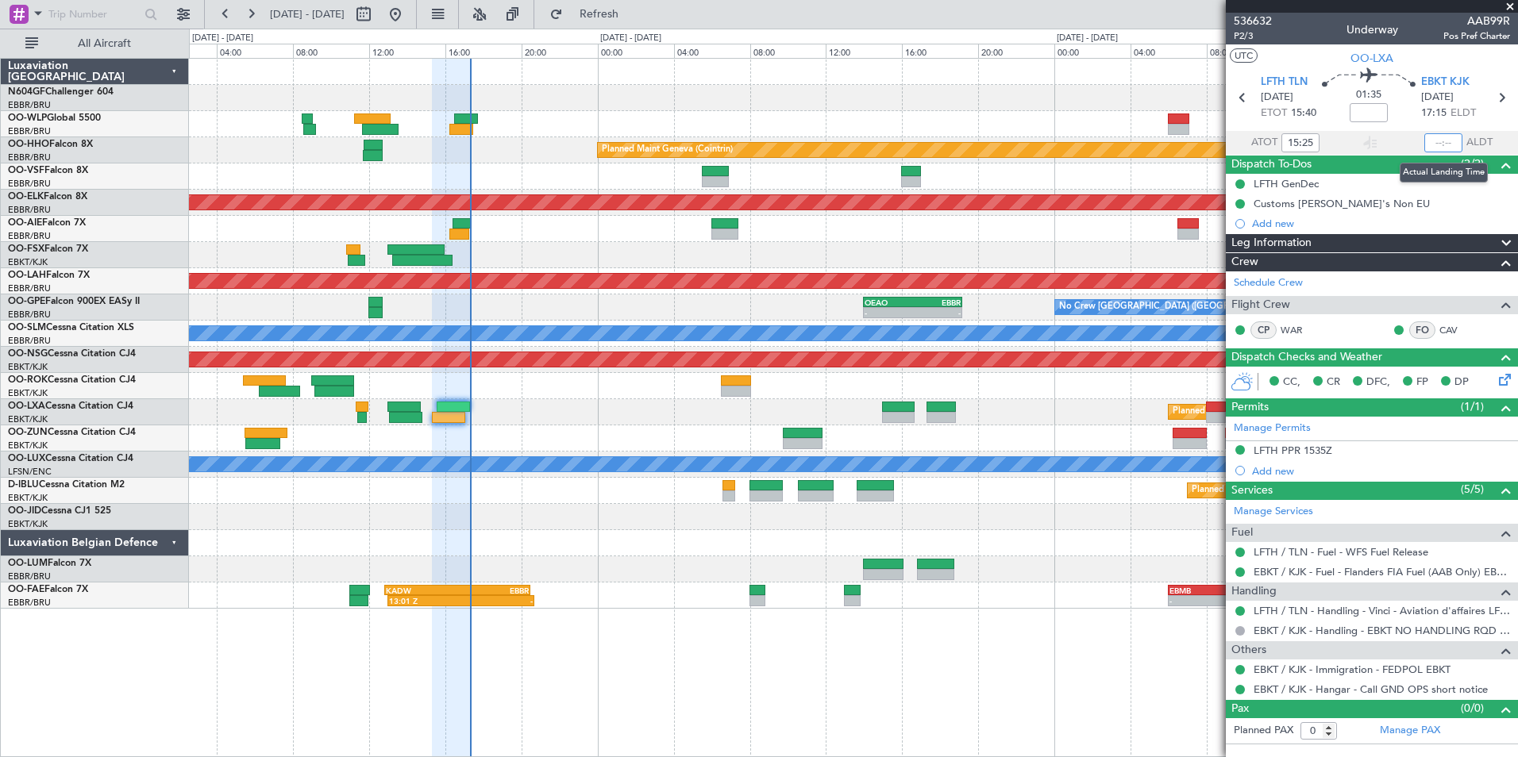
click at [1439, 140] on input "text" at bounding box center [1443, 142] width 38 height 19
click at [1433, 63] on section "UTC OO-LXA" at bounding box center [1372, 56] width 292 height 24
type input "16:47"
click at [606, 575] on div at bounding box center [853, 569] width 1328 height 26
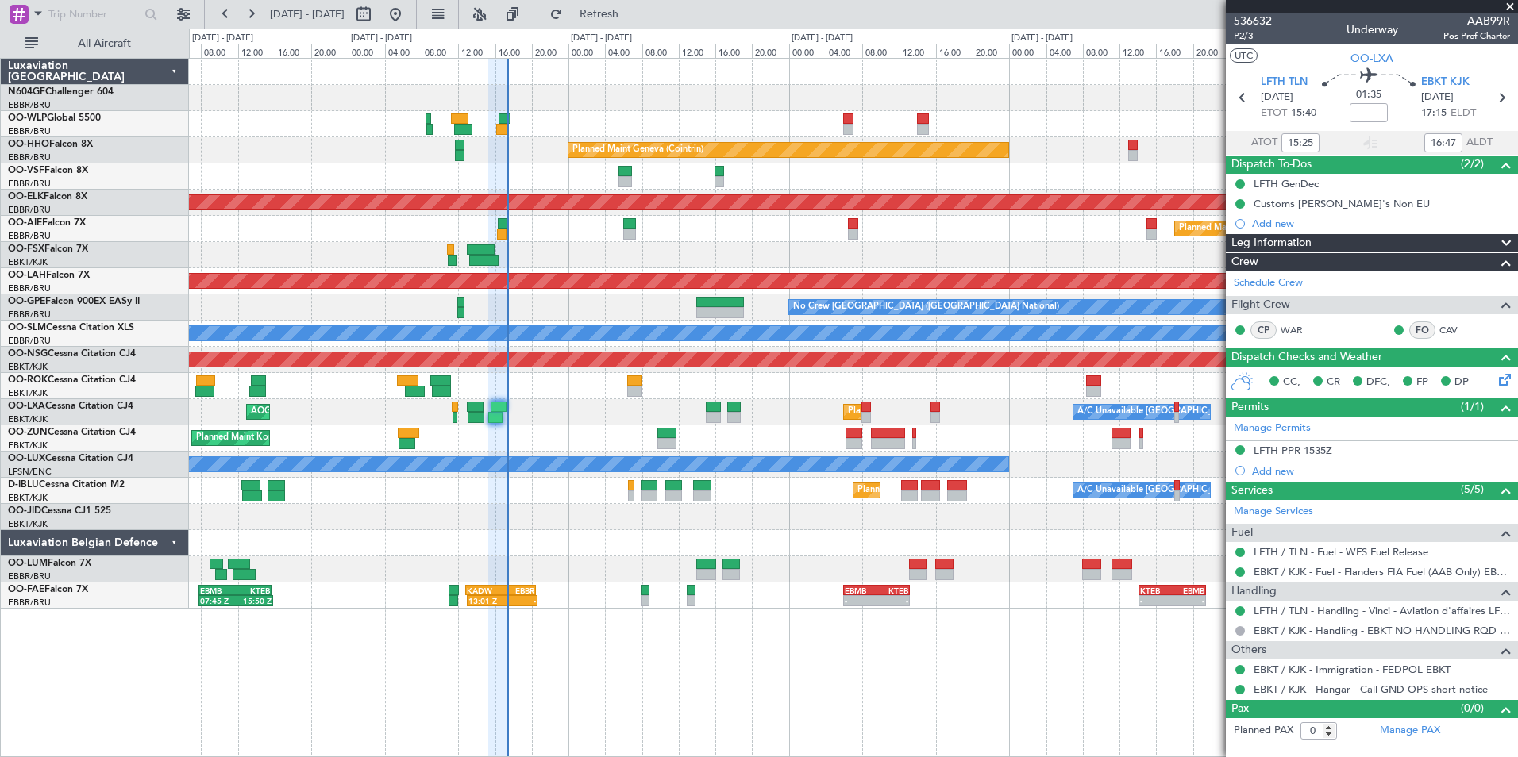
click at [631, 556] on div at bounding box center [853, 543] width 1328 height 26
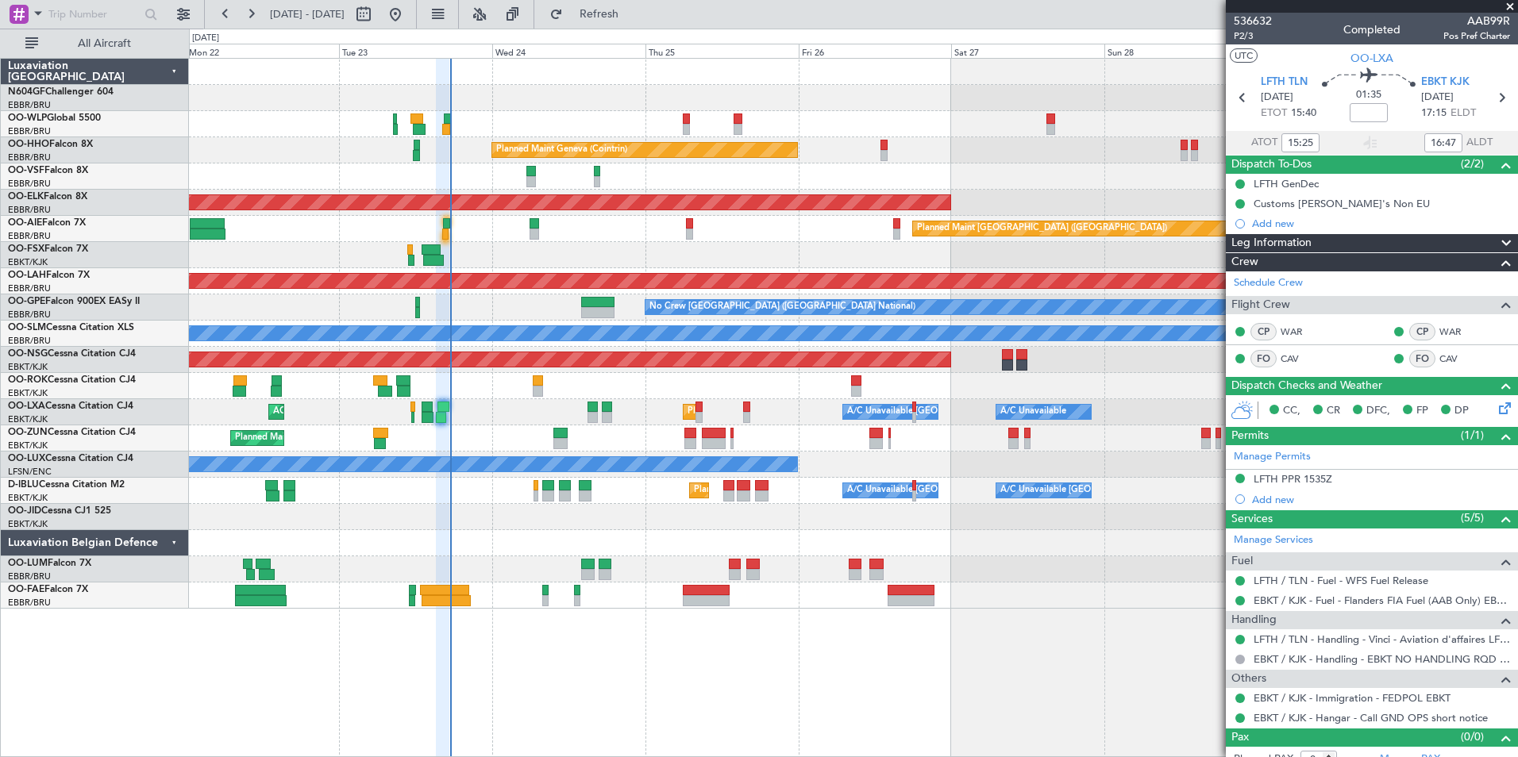
click at [578, 247] on div at bounding box center [853, 255] width 1328 height 26
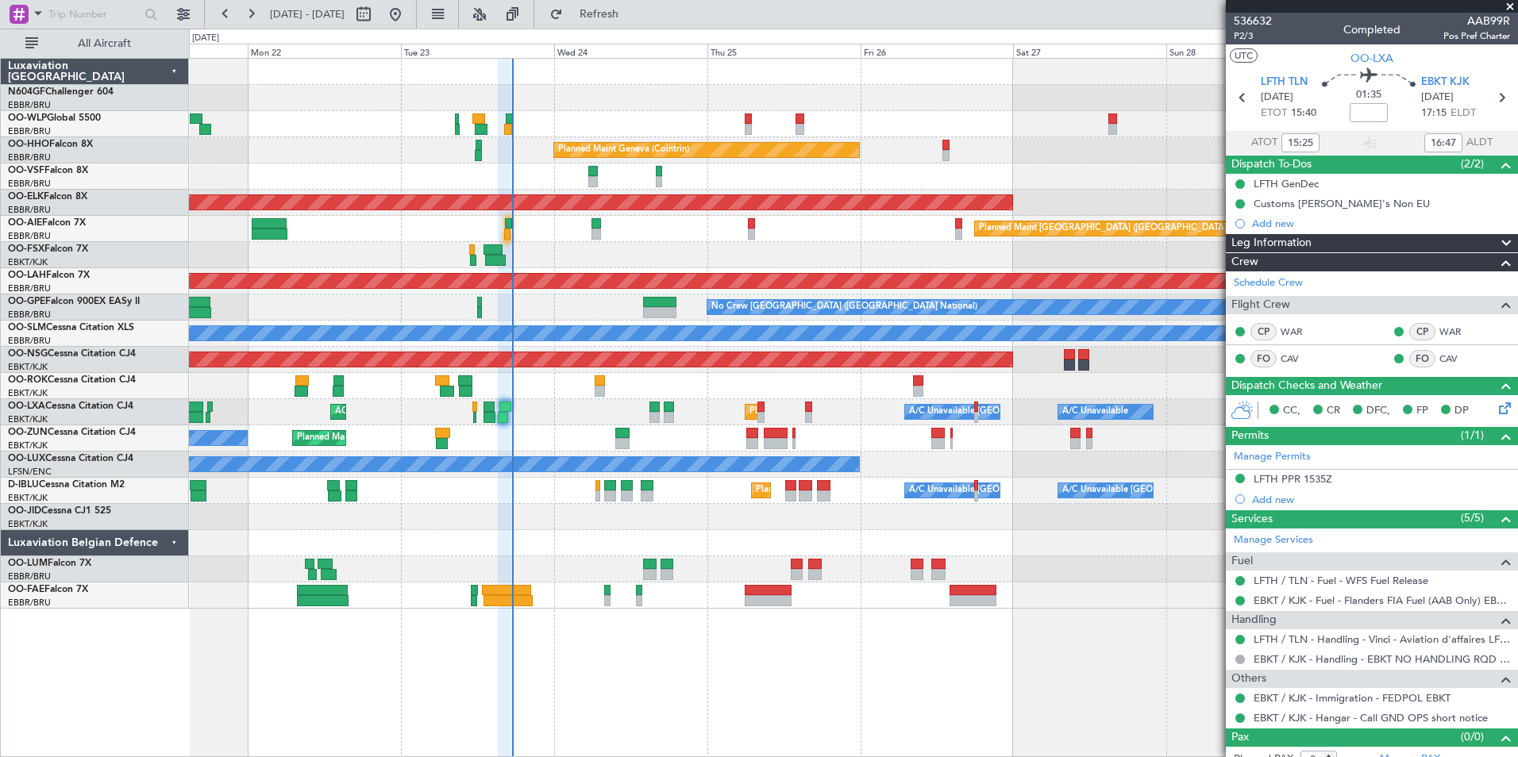
click at [502, 227] on div "Planned Maint [GEOGRAPHIC_DATA] ([GEOGRAPHIC_DATA])" at bounding box center [853, 229] width 1328 height 26
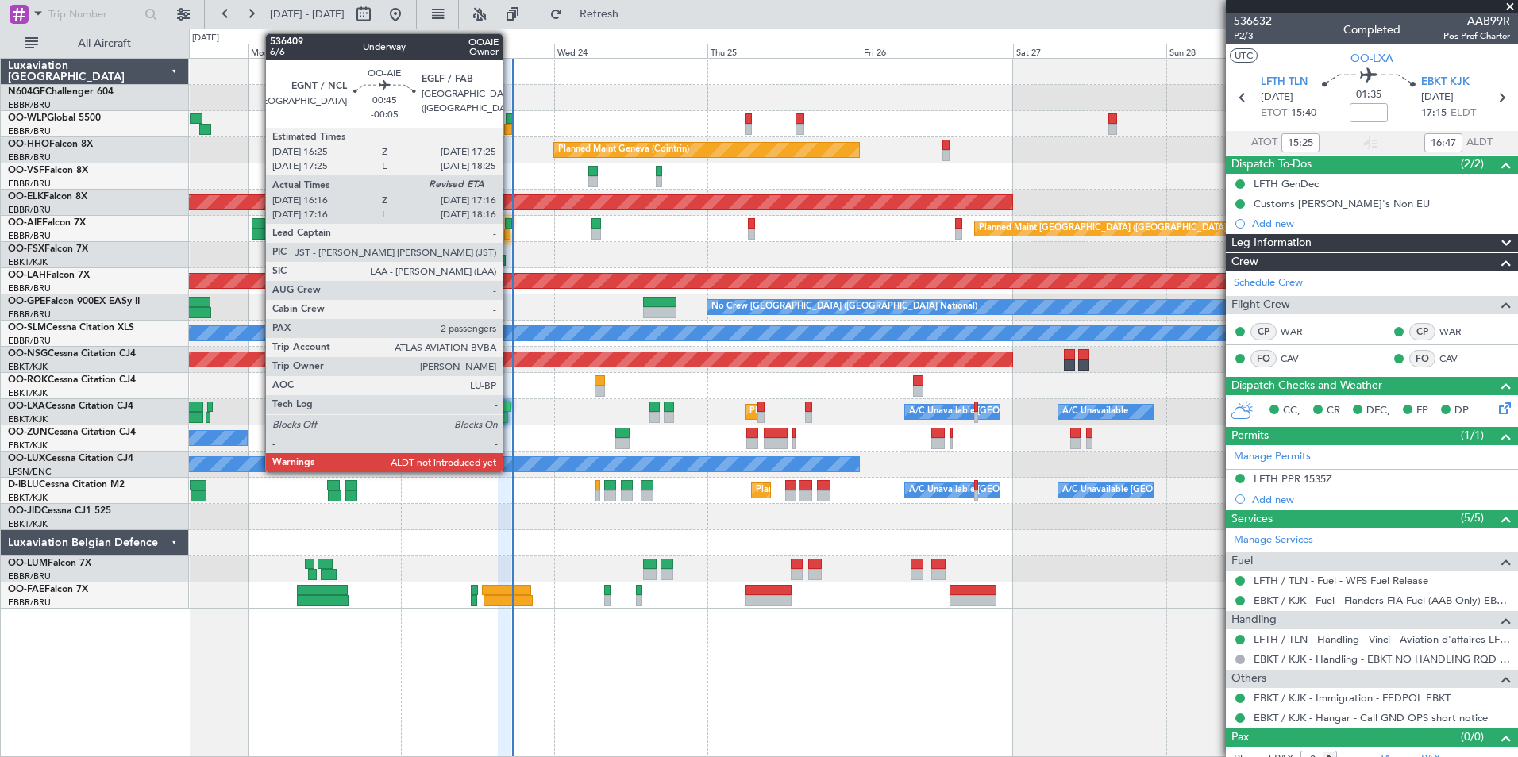
click at [512, 231] on div "Planned Maint [GEOGRAPHIC_DATA] ([GEOGRAPHIC_DATA])" at bounding box center [853, 229] width 1328 height 26
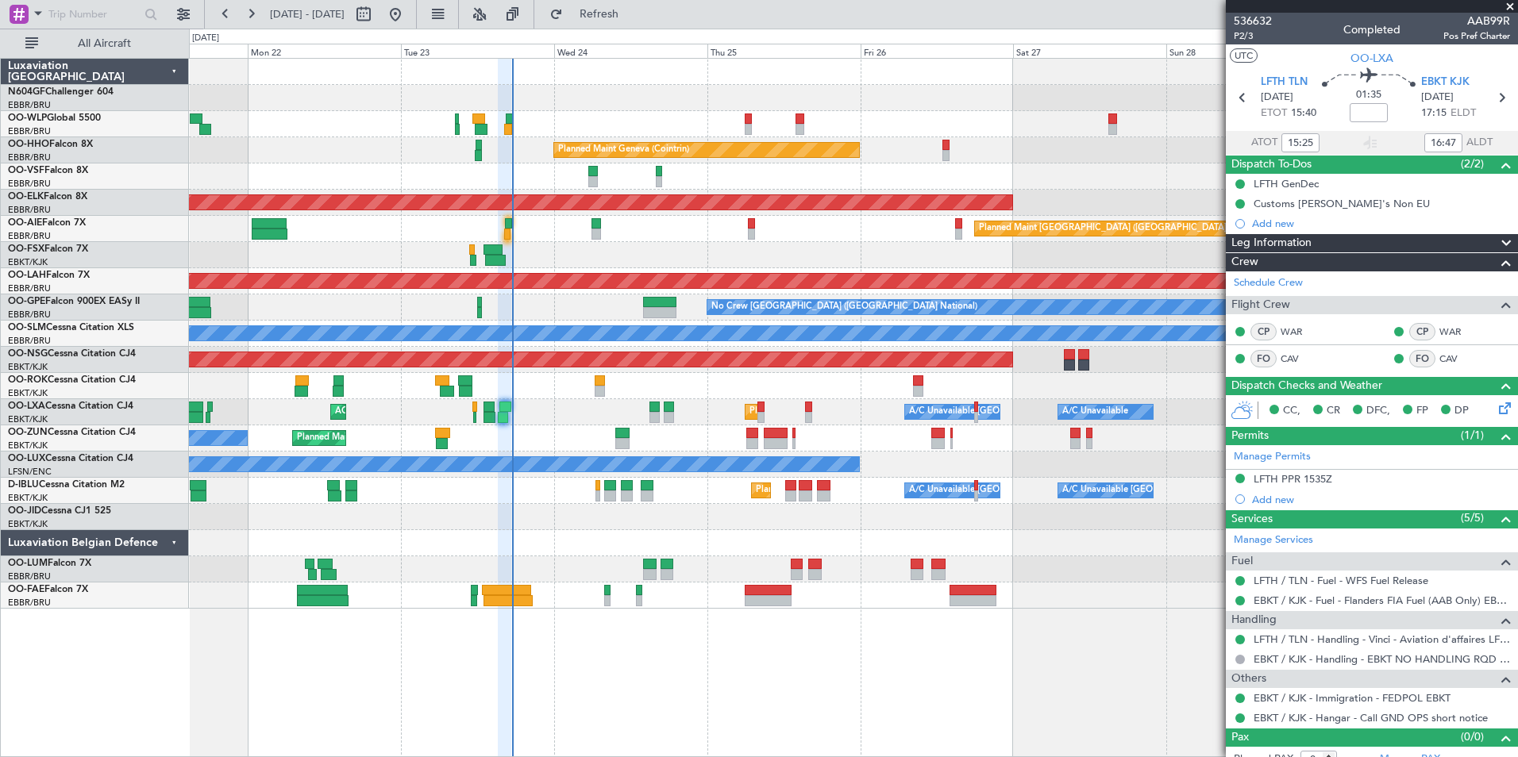
click at [511, 231] on div "Planned Maint [GEOGRAPHIC_DATA] ([GEOGRAPHIC_DATA])" at bounding box center [853, 229] width 1328 height 26
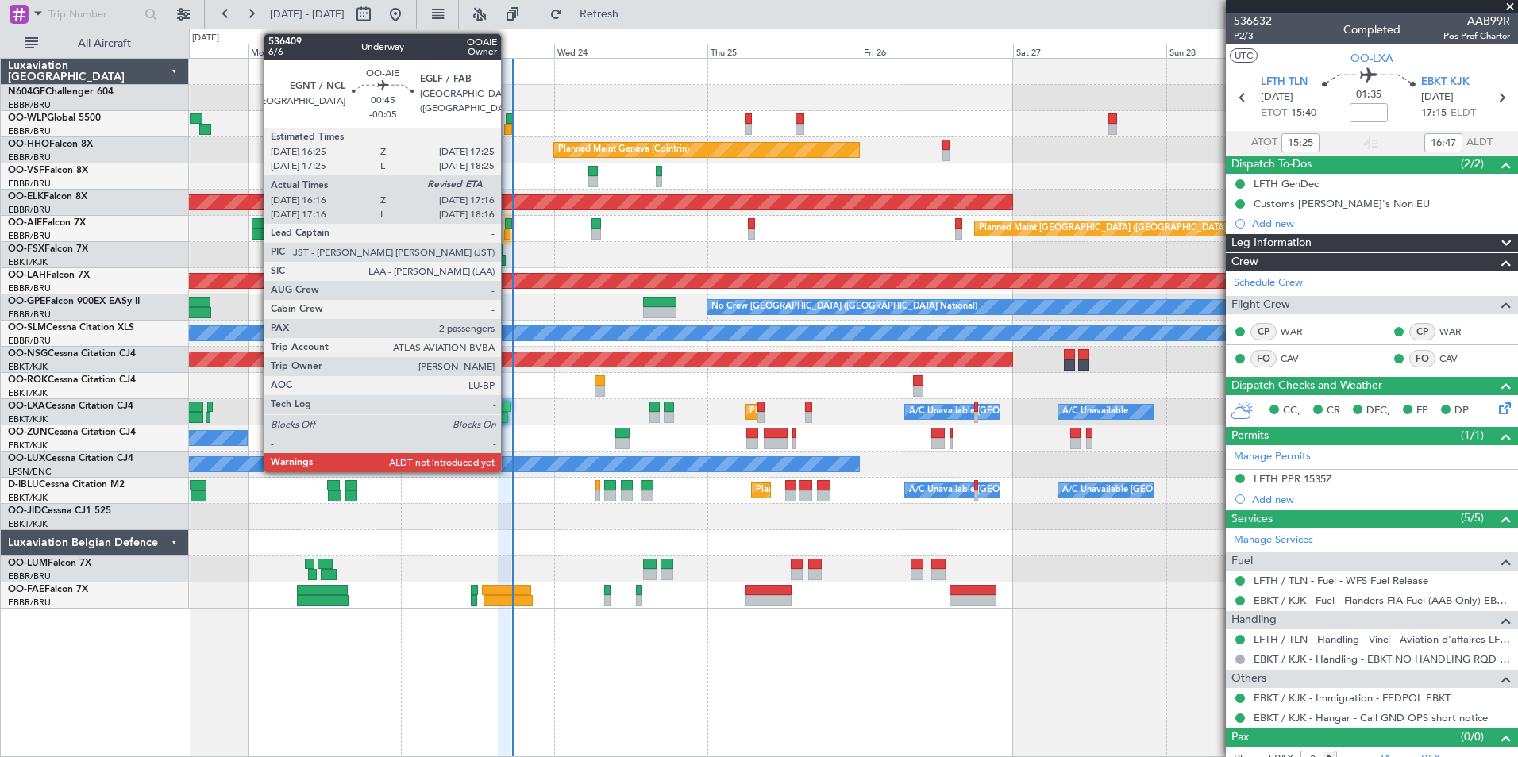
click at [508, 231] on div at bounding box center [507, 234] width 7 height 11
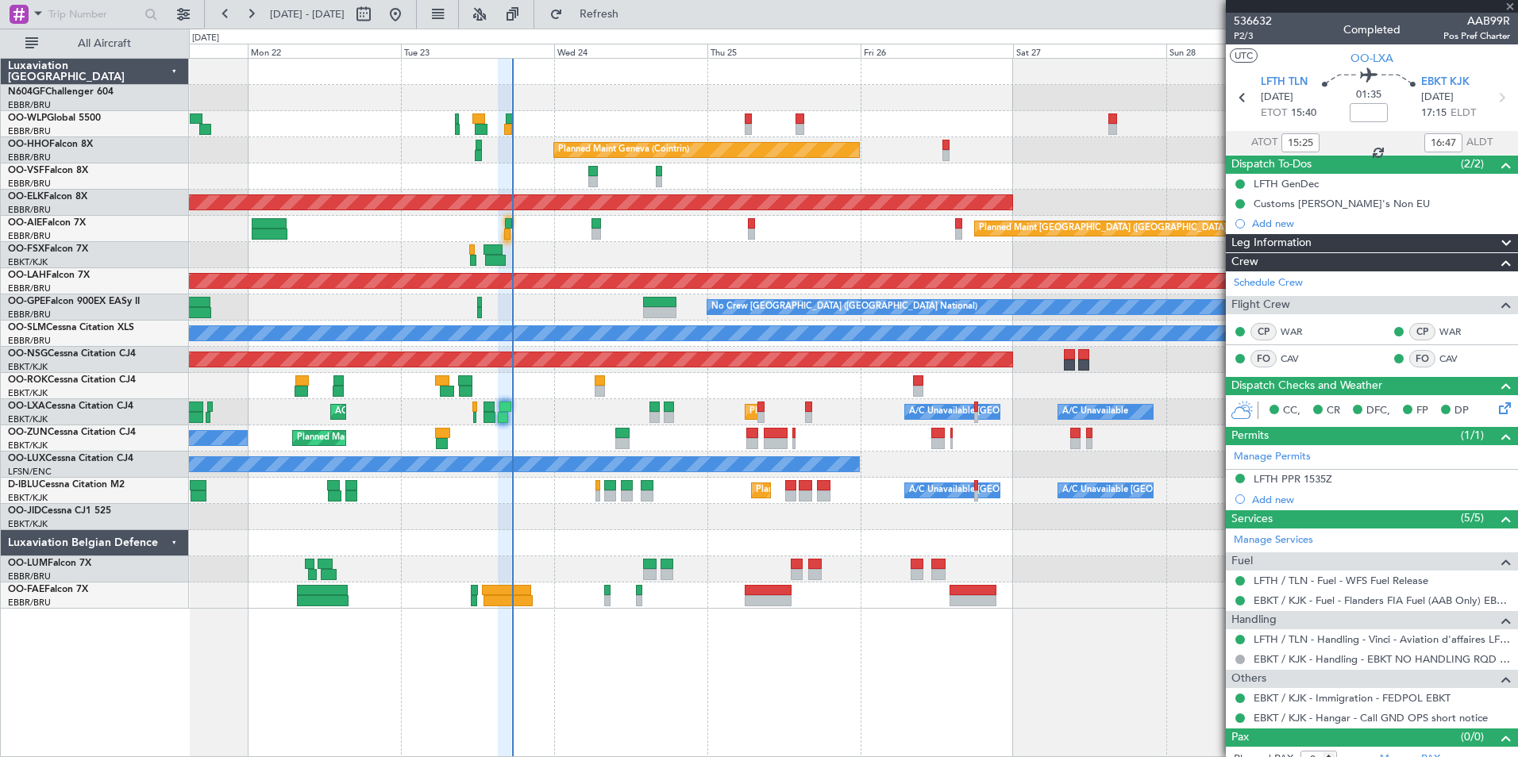
type input "-00:05"
type input "16:26"
type input "2"
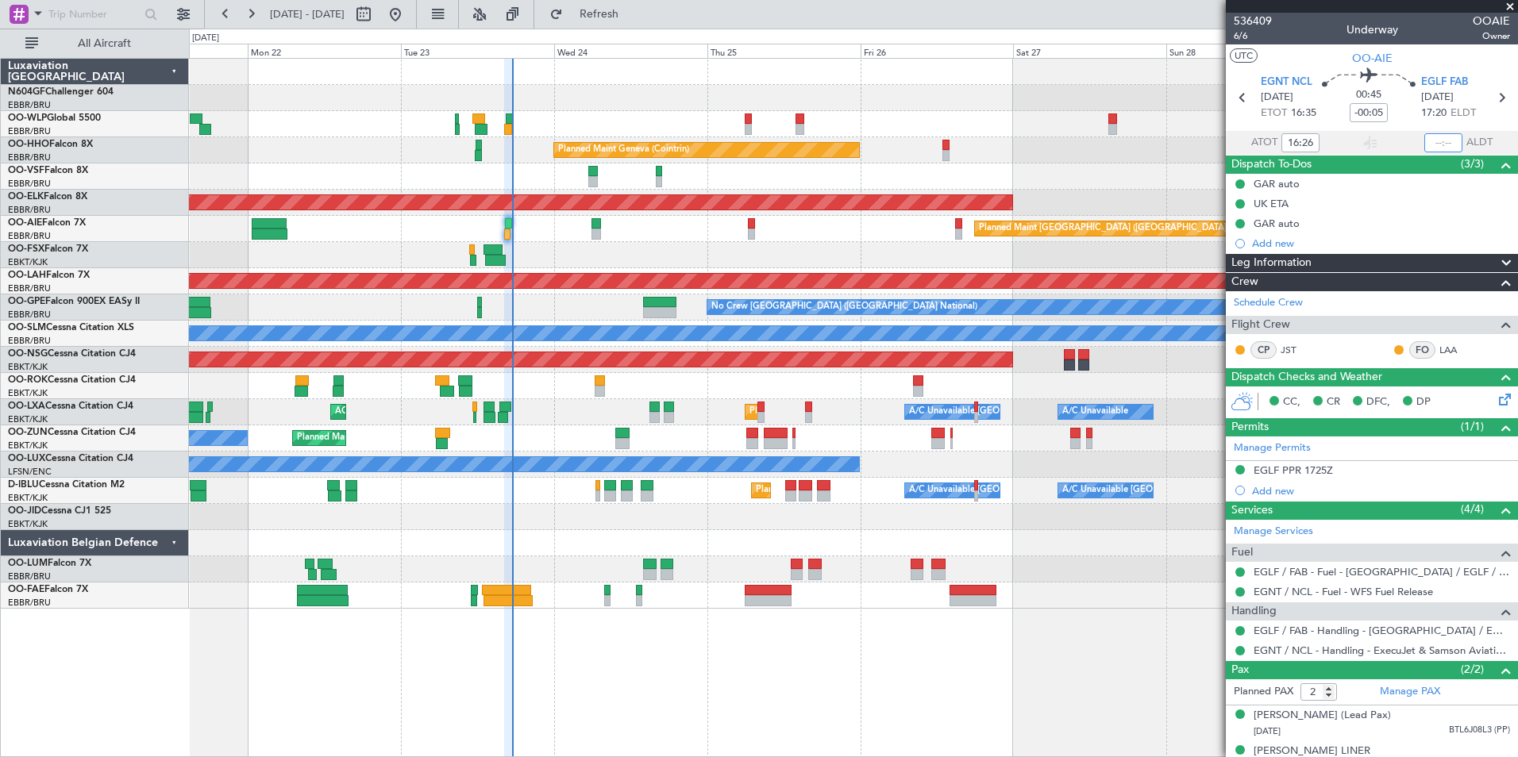
click at [1441, 146] on input "text" at bounding box center [1443, 142] width 38 height 19
click at [1445, 63] on section "UTC OO-AIE" at bounding box center [1372, 56] width 292 height 24
type input "17:10"
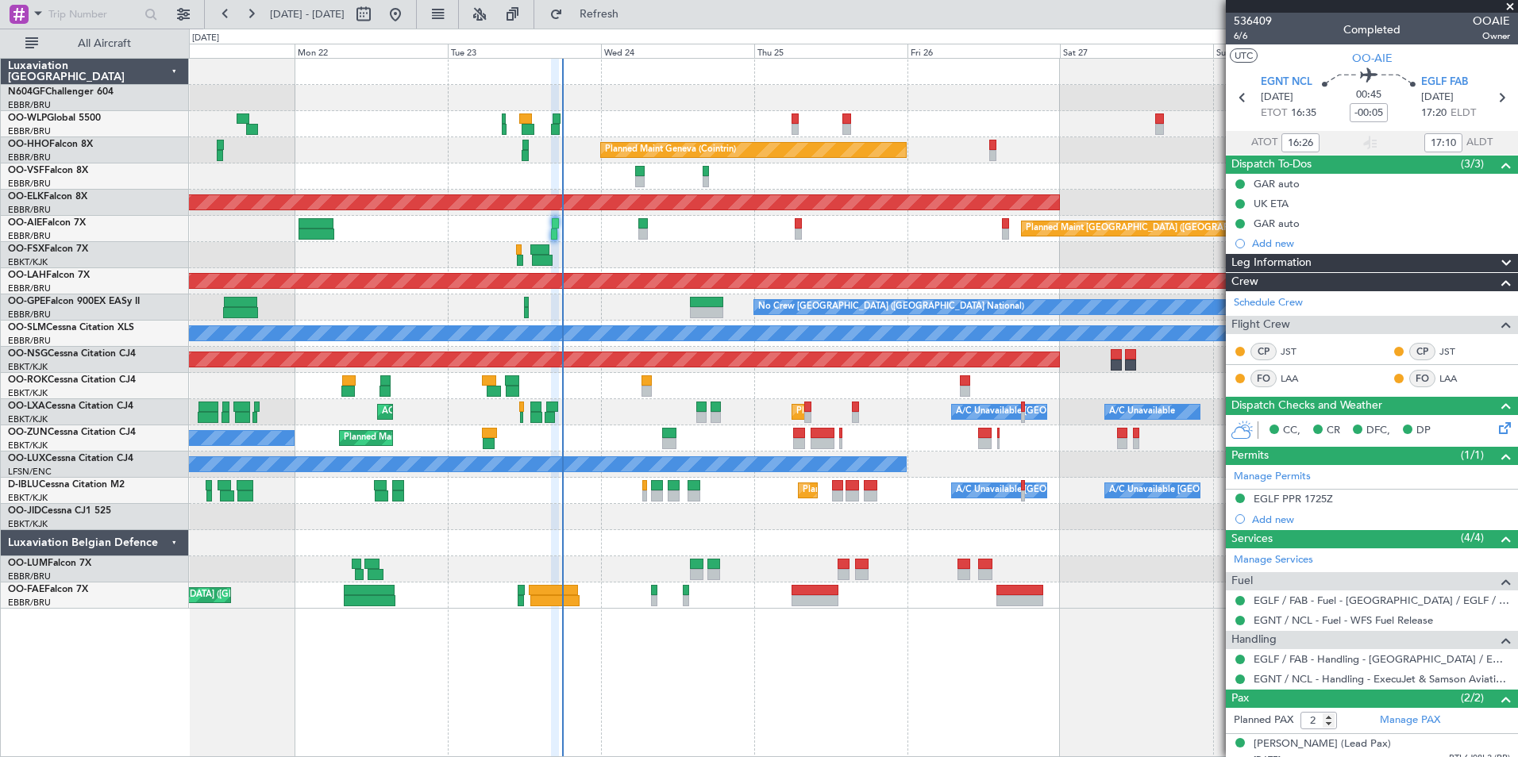
click at [748, 537] on div at bounding box center [853, 543] width 1328 height 26
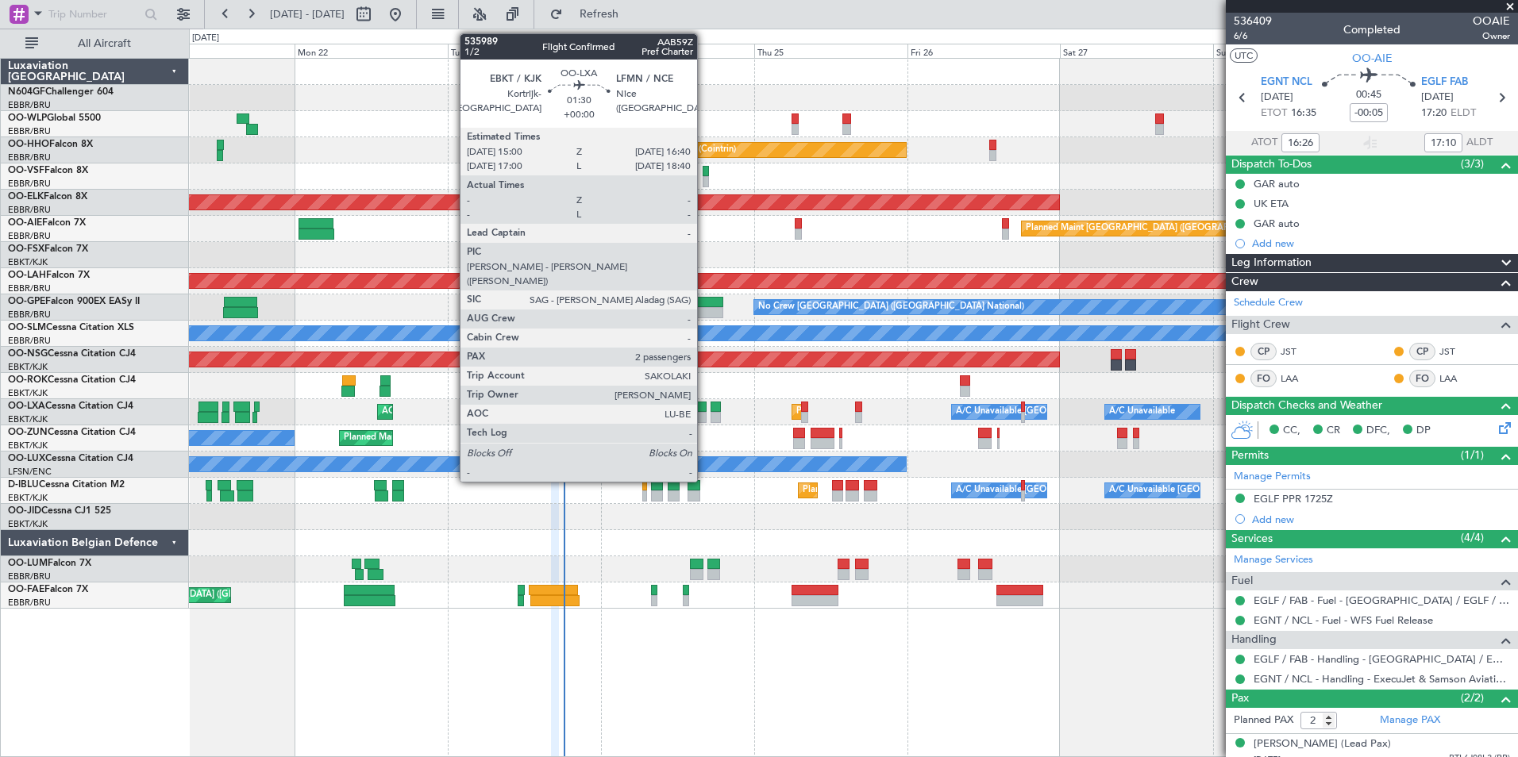
click at [704, 414] on div at bounding box center [701, 417] width 11 height 11
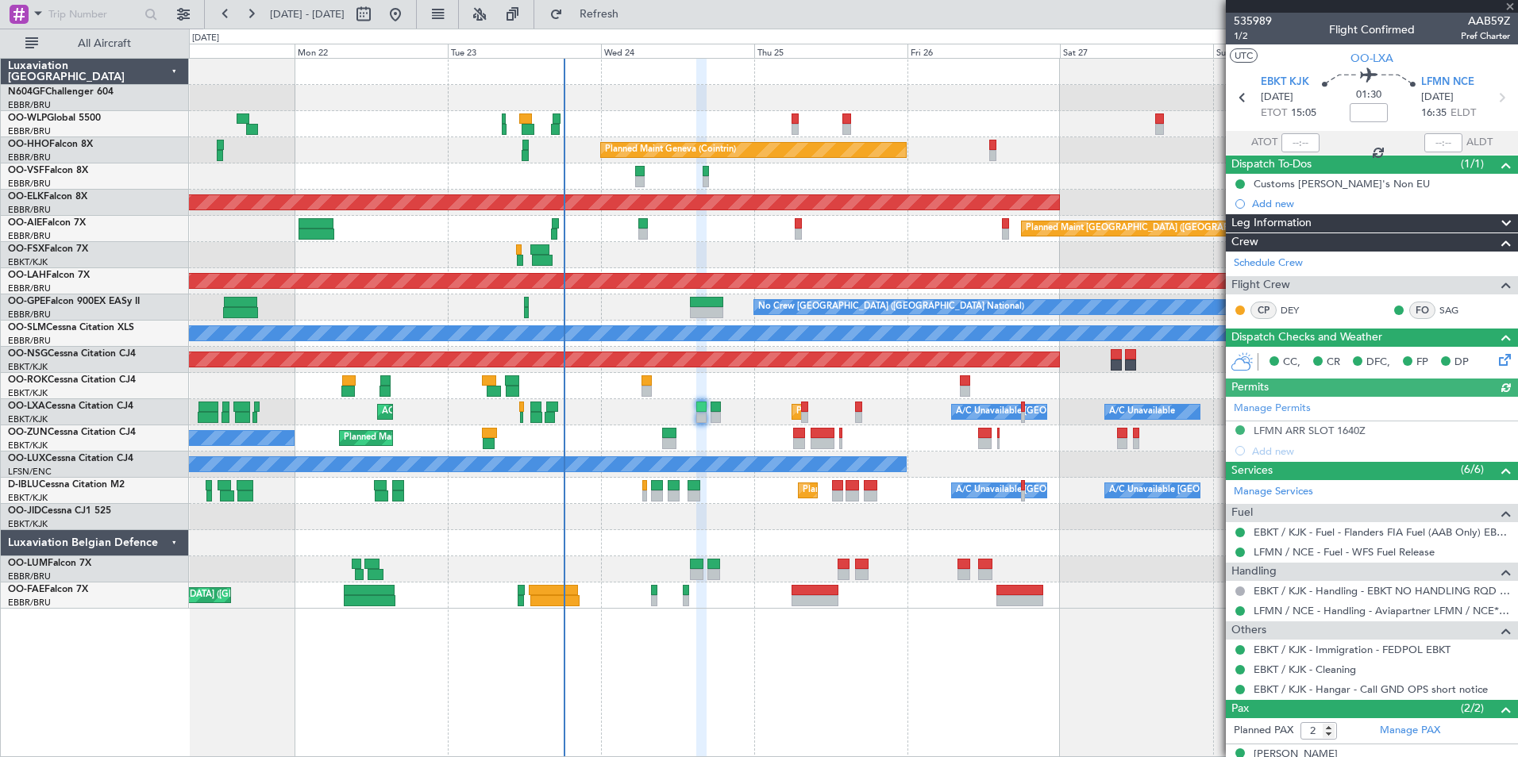
click at [734, 391] on div "Owner [GEOGRAPHIC_DATA]-[GEOGRAPHIC_DATA] Planned Maint [GEOGRAPHIC_DATA]-[GEOG…" at bounding box center [853, 386] width 1328 height 26
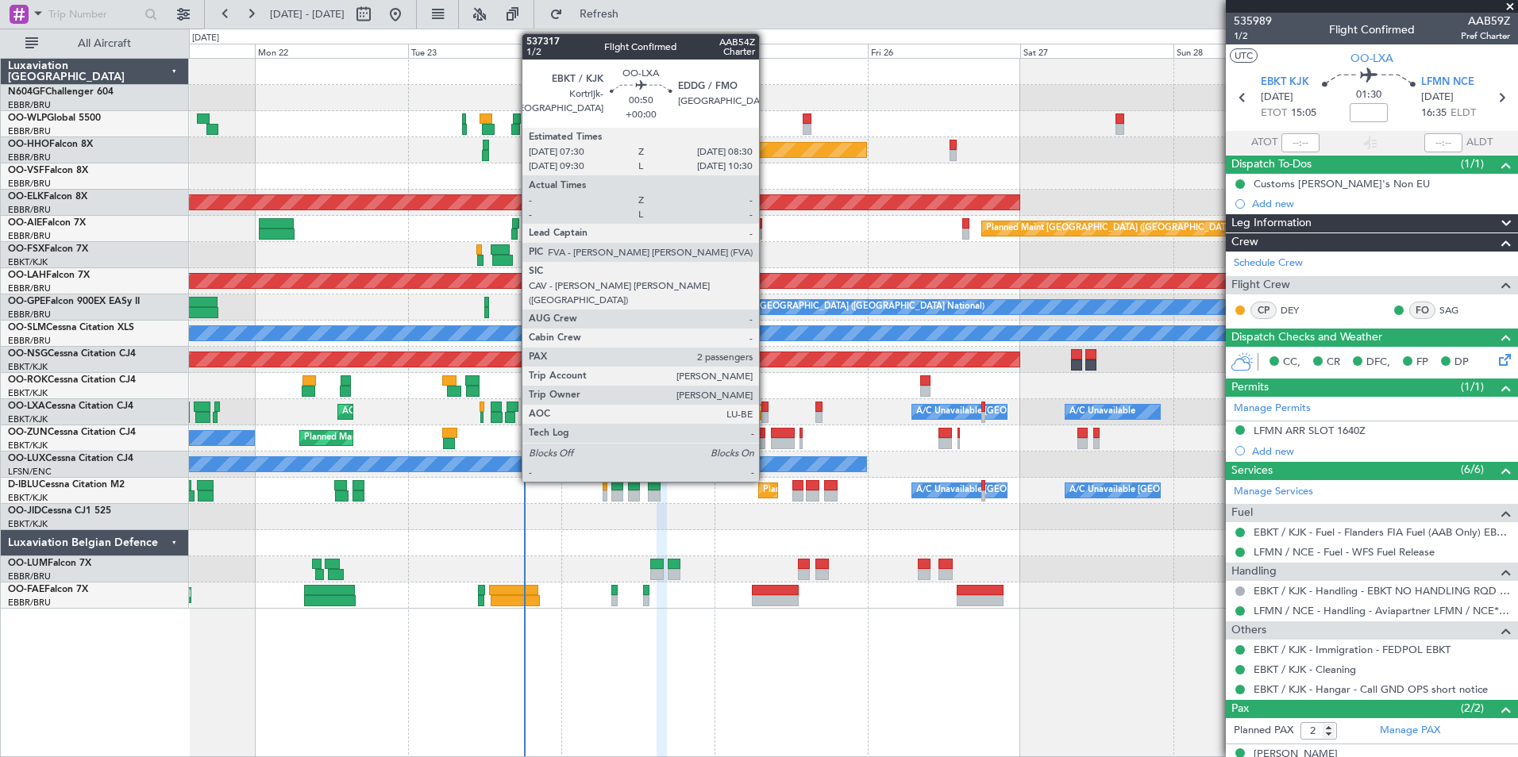
click at [766, 412] on div at bounding box center [764, 417] width 7 height 11
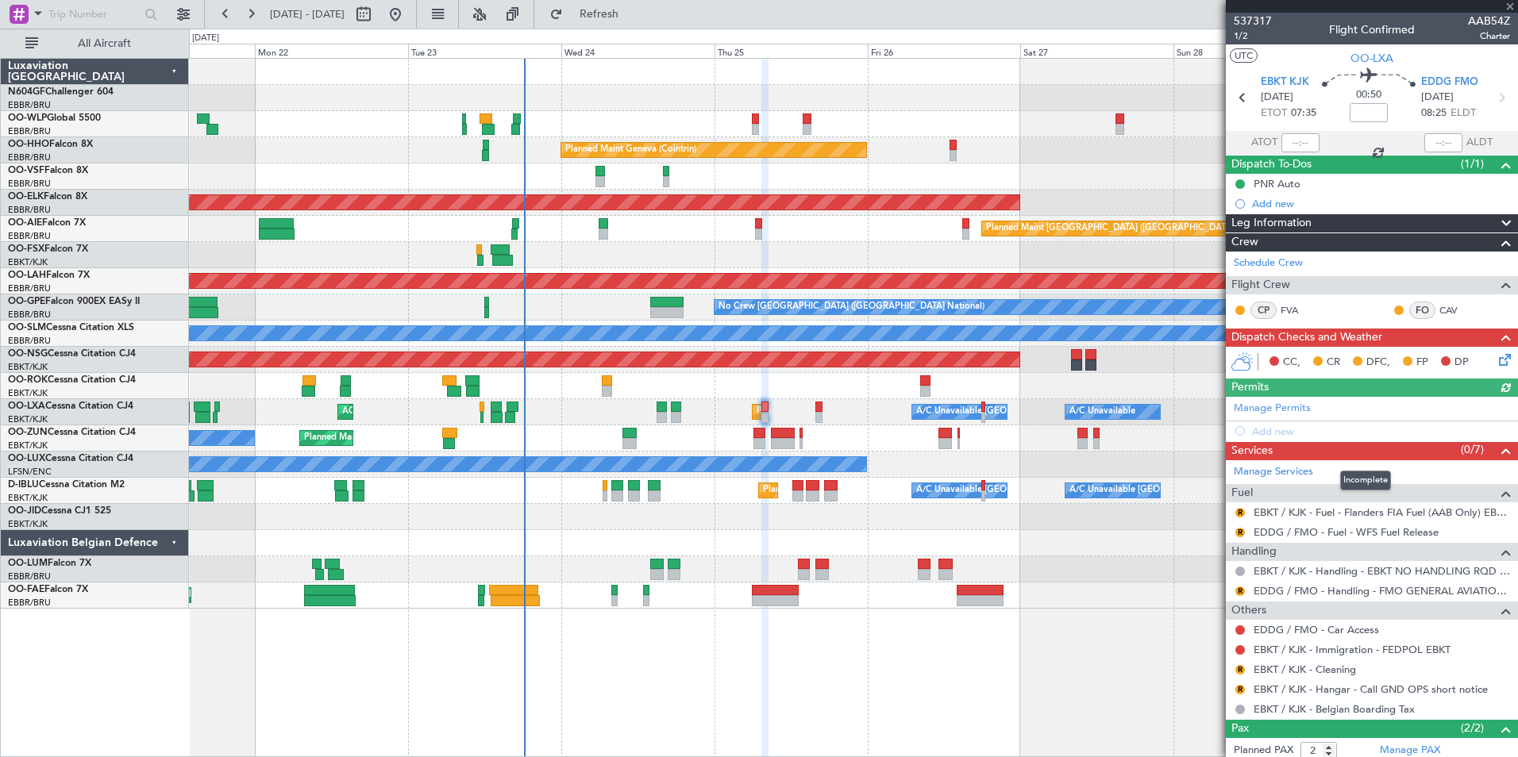
scroll to position [78, 0]
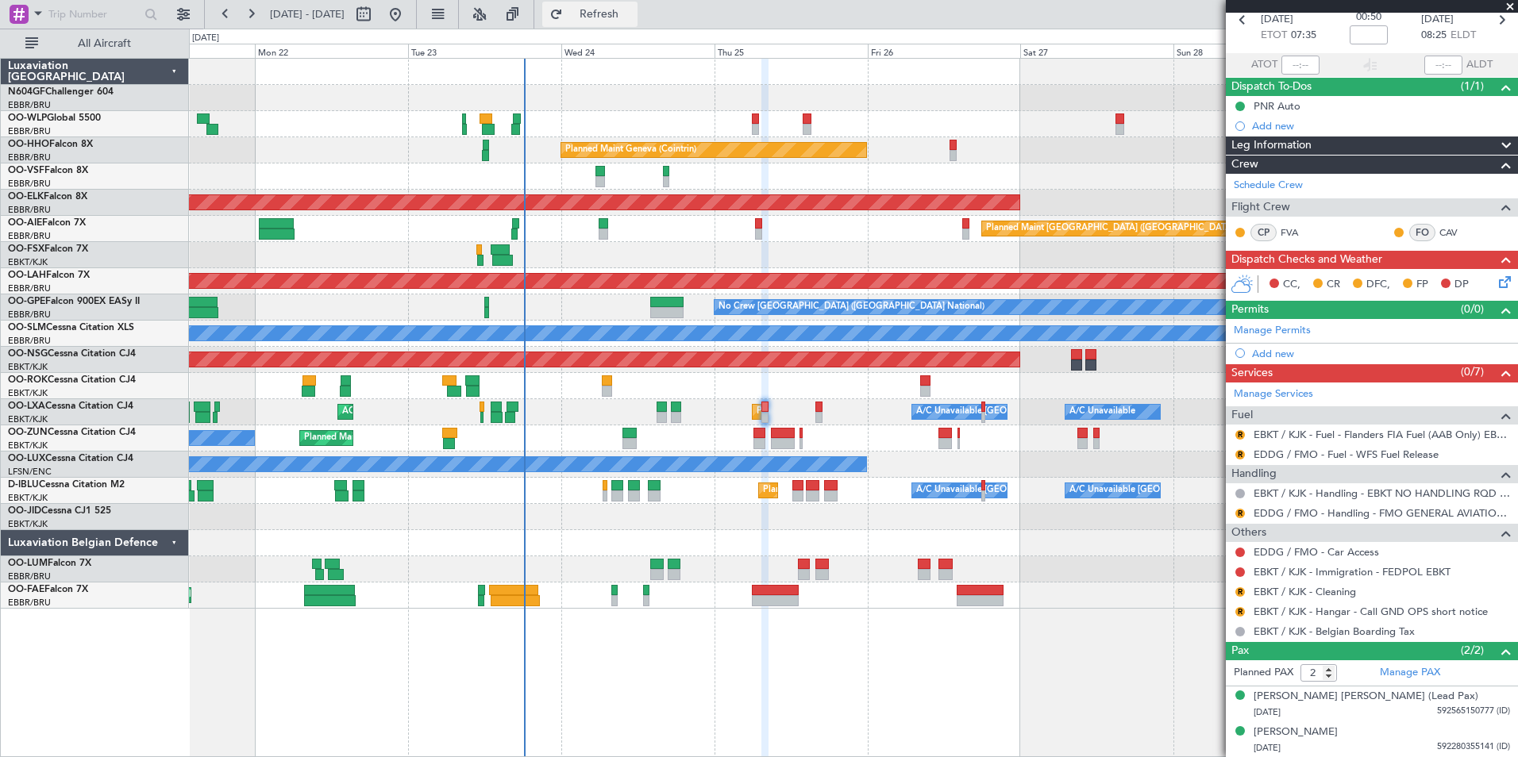
click at [620, 16] on span "Refresh" at bounding box center [599, 14] width 67 height 11
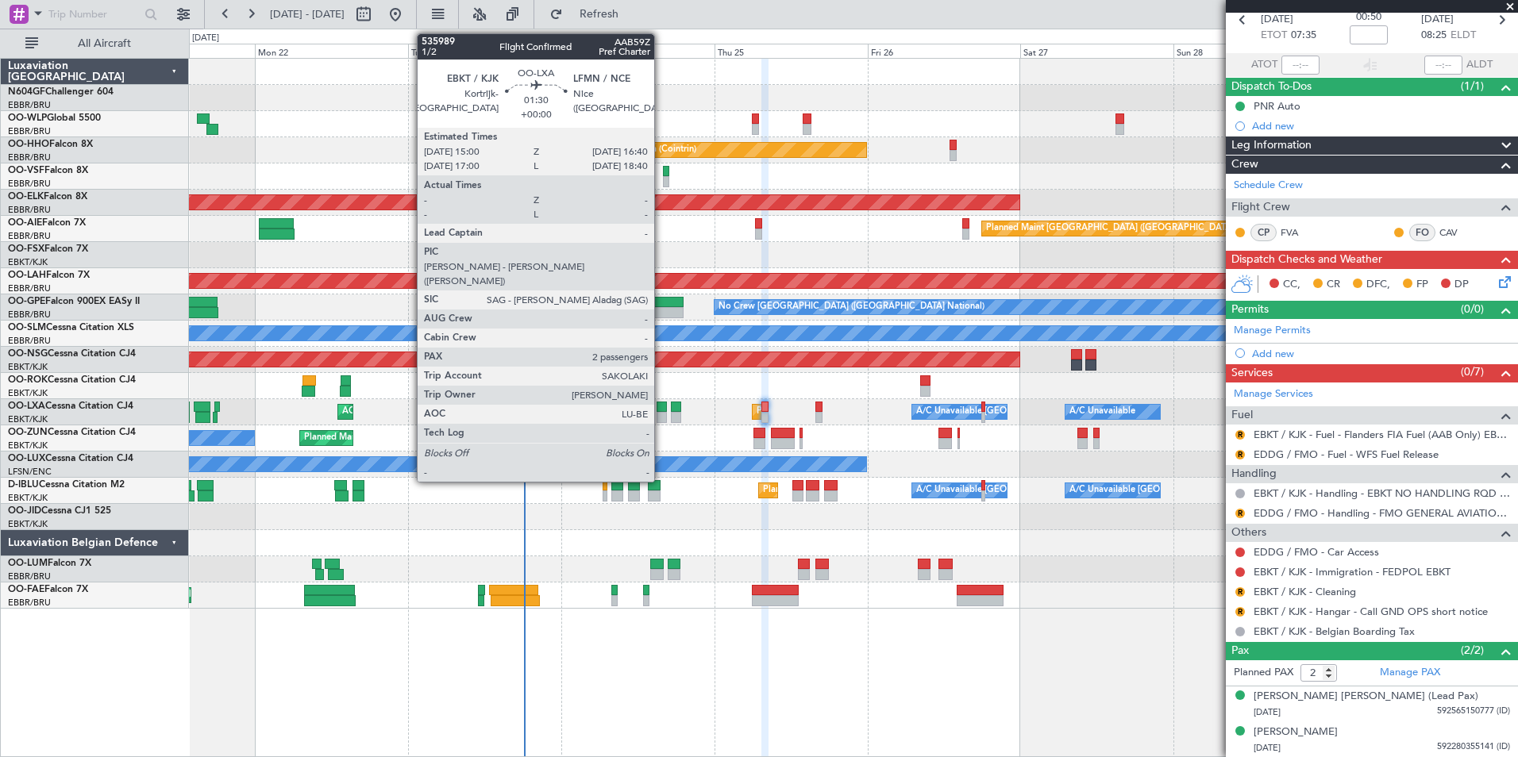
click at [661, 416] on div at bounding box center [661, 417] width 11 height 11
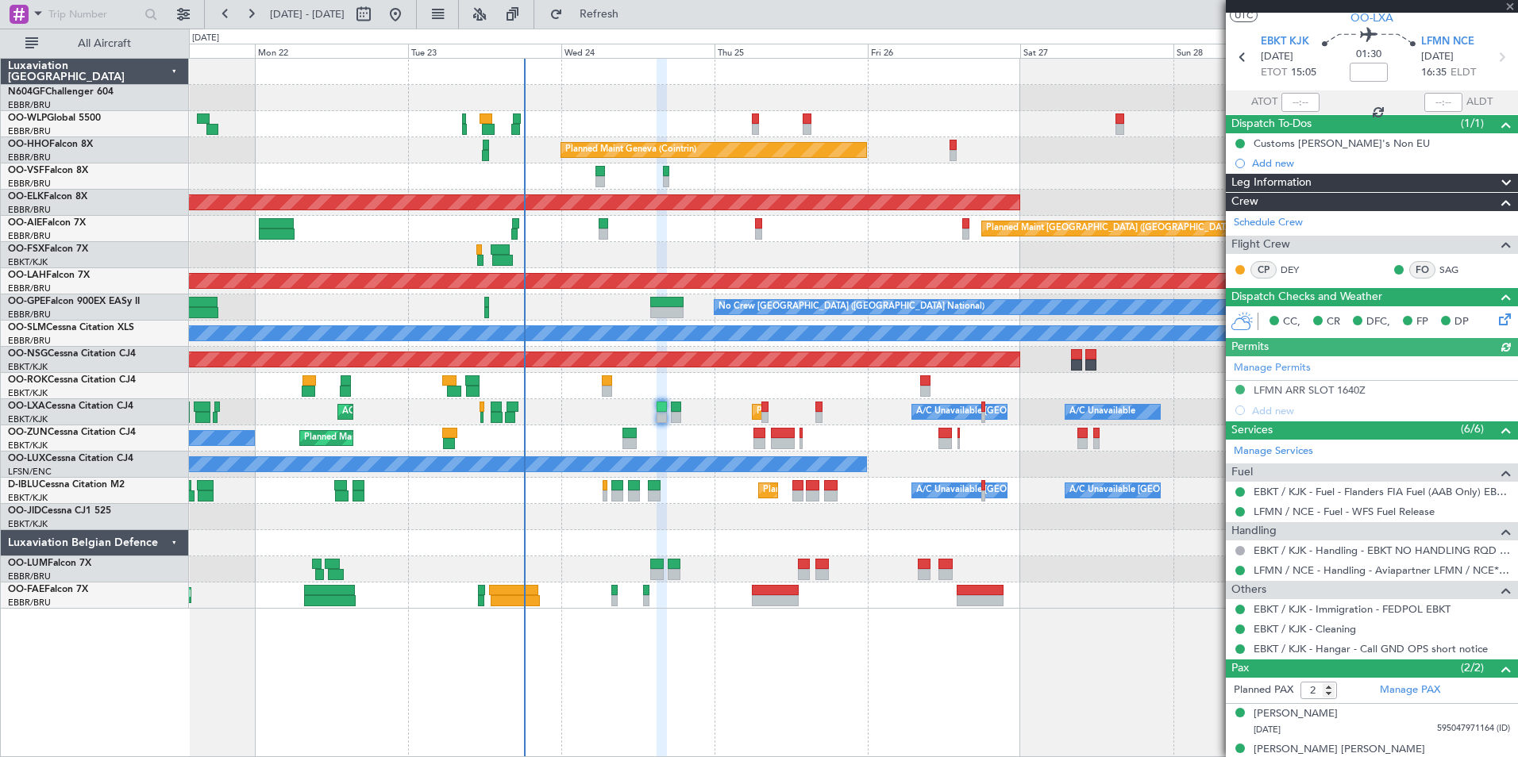
scroll to position [58, 0]
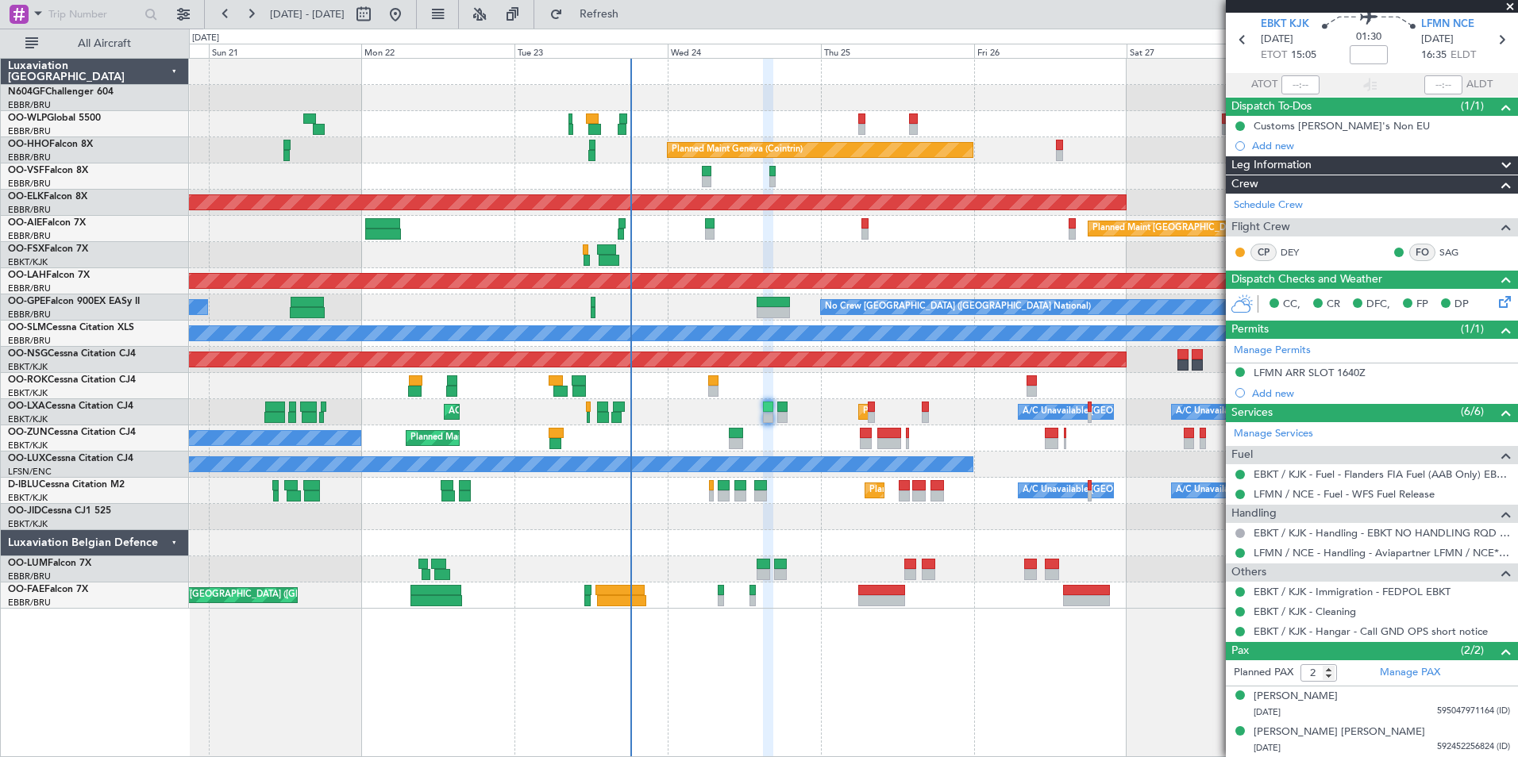
click at [835, 528] on div "Planned Maint Kortrijk-[GEOGRAPHIC_DATA]" at bounding box center [853, 517] width 1328 height 26
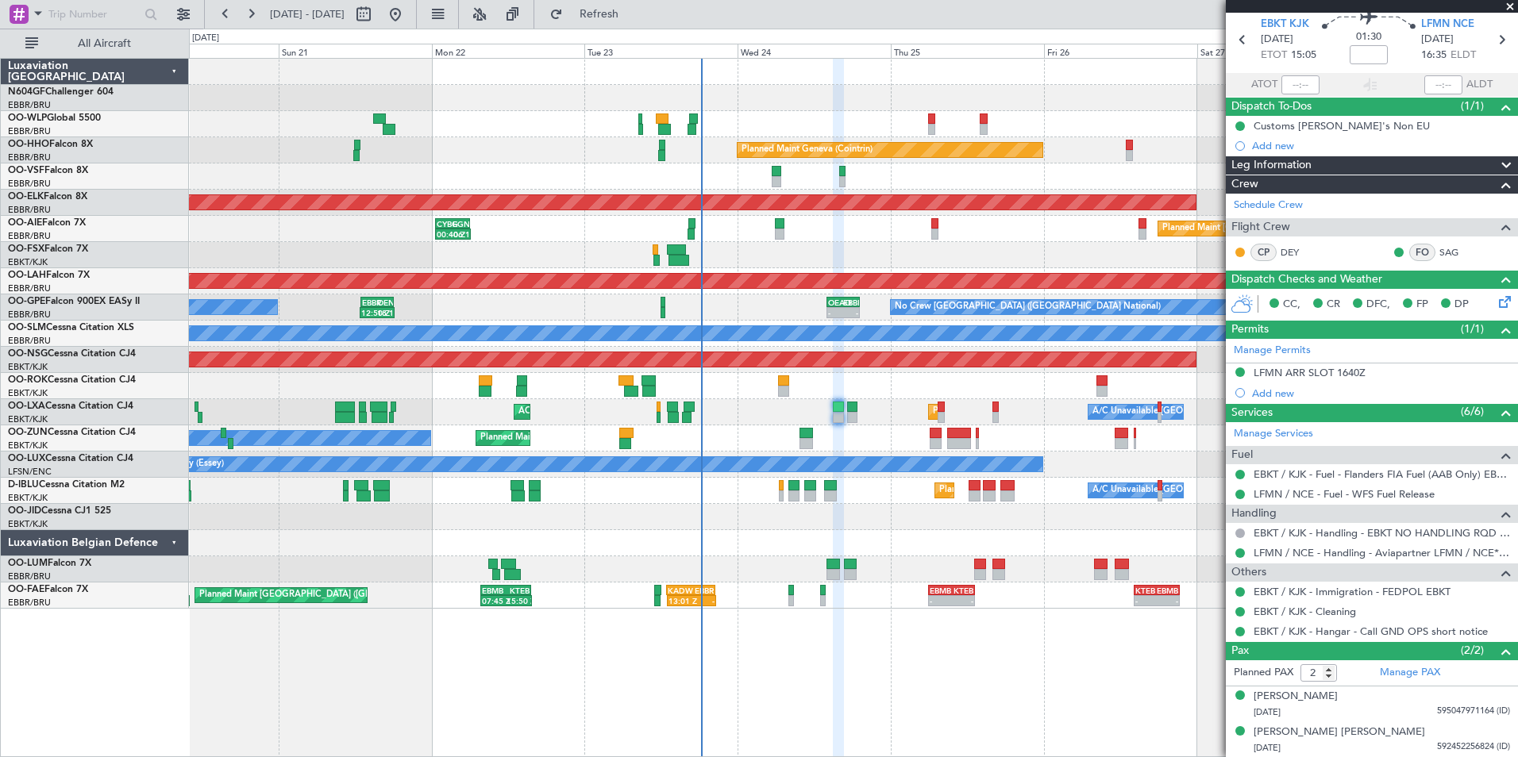
click at [700, 556] on div "Planned Maint Liege Planned Maint Geneva ([GEOGRAPHIC_DATA]) AOG Maint [GEOGRAP…" at bounding box center [853, 334] width 1328 height 550
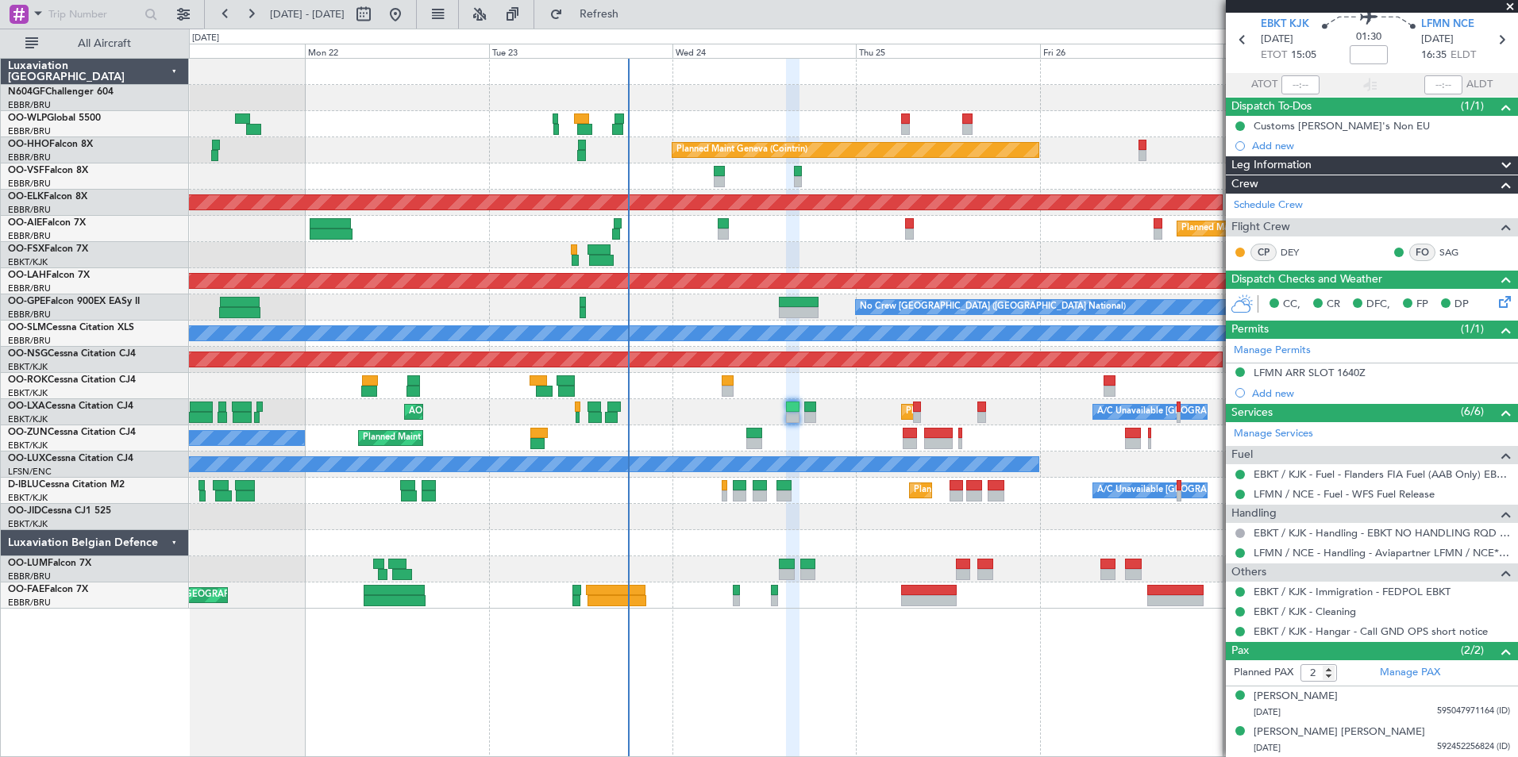
click at [682, 556] on div "Planned Maint Geneva (Cointrin) AOG Maint [GEOGRAPHIC_DATA] ([GEOGRAPHIC_DATA])…" at bounding box center [853, 334] width 1328 height 550
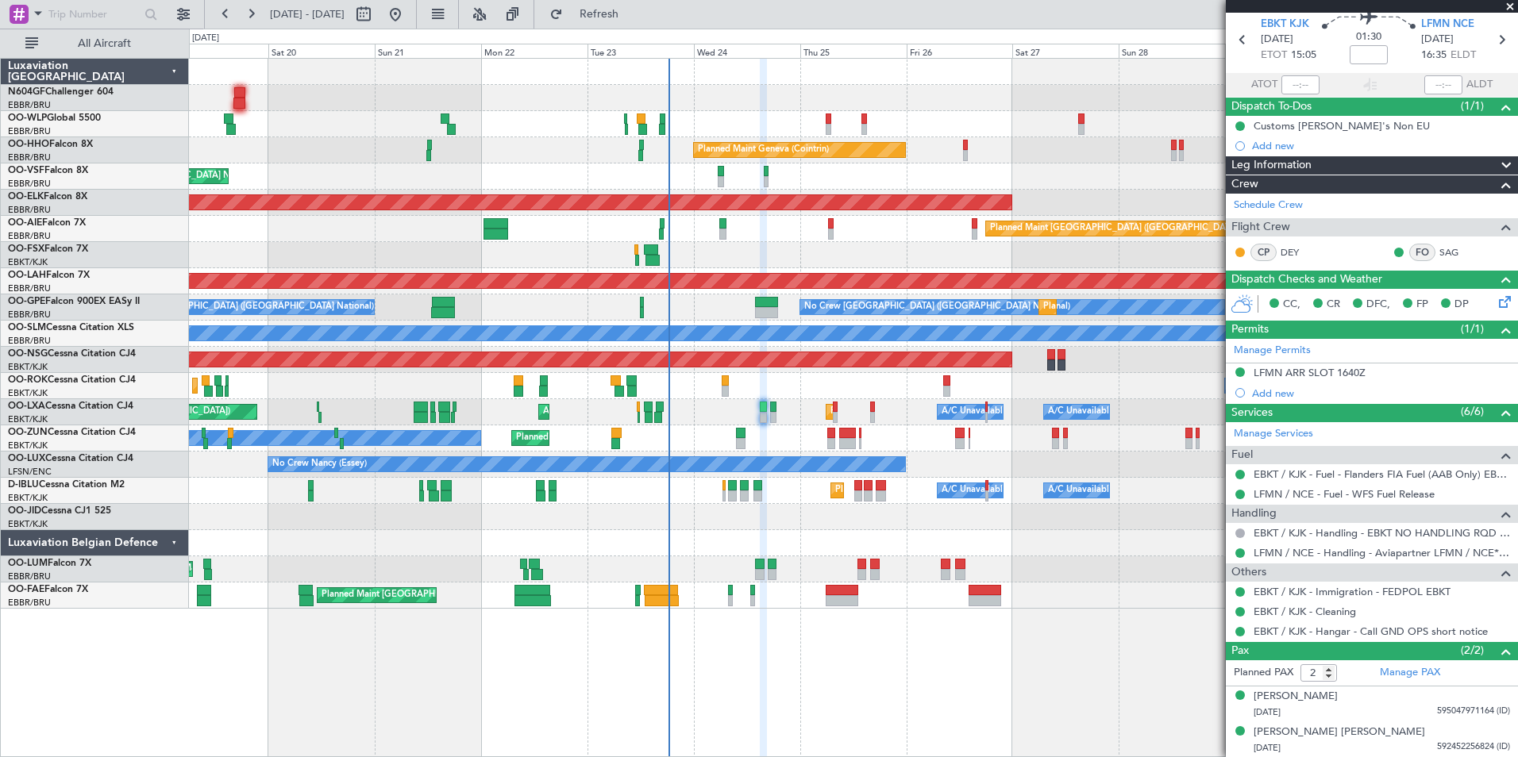
click at [902, 439] on div "Planned Maint Kortrijk-[GEOGRAPHIC_DATA] Owner Unplanned Maint [GEOGRAPHIC_DATA…" at bounding box center [853, 438] width 1328 height 26
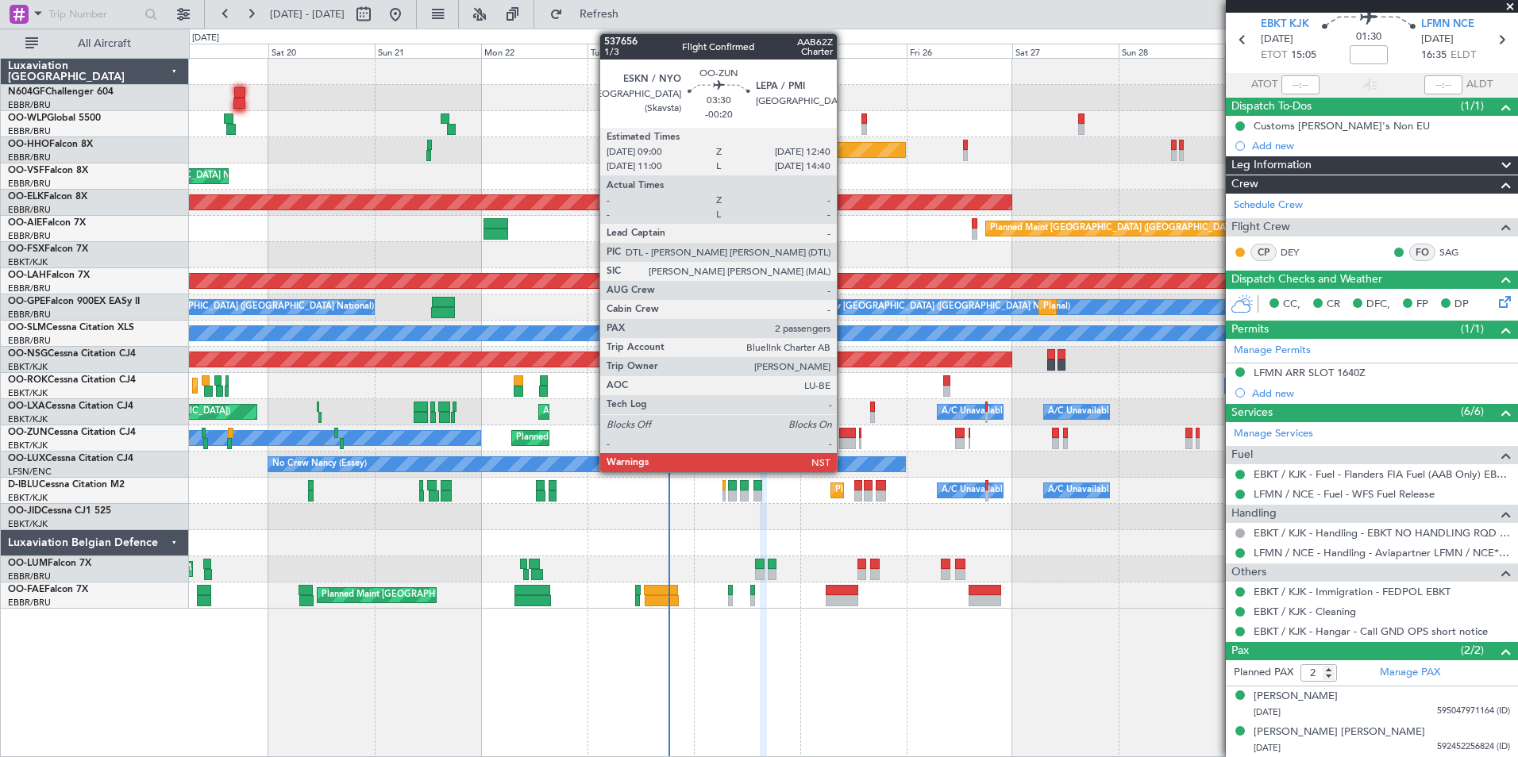
click at [844, 436] on div at bounding box center [847, 433] width 17 height 11
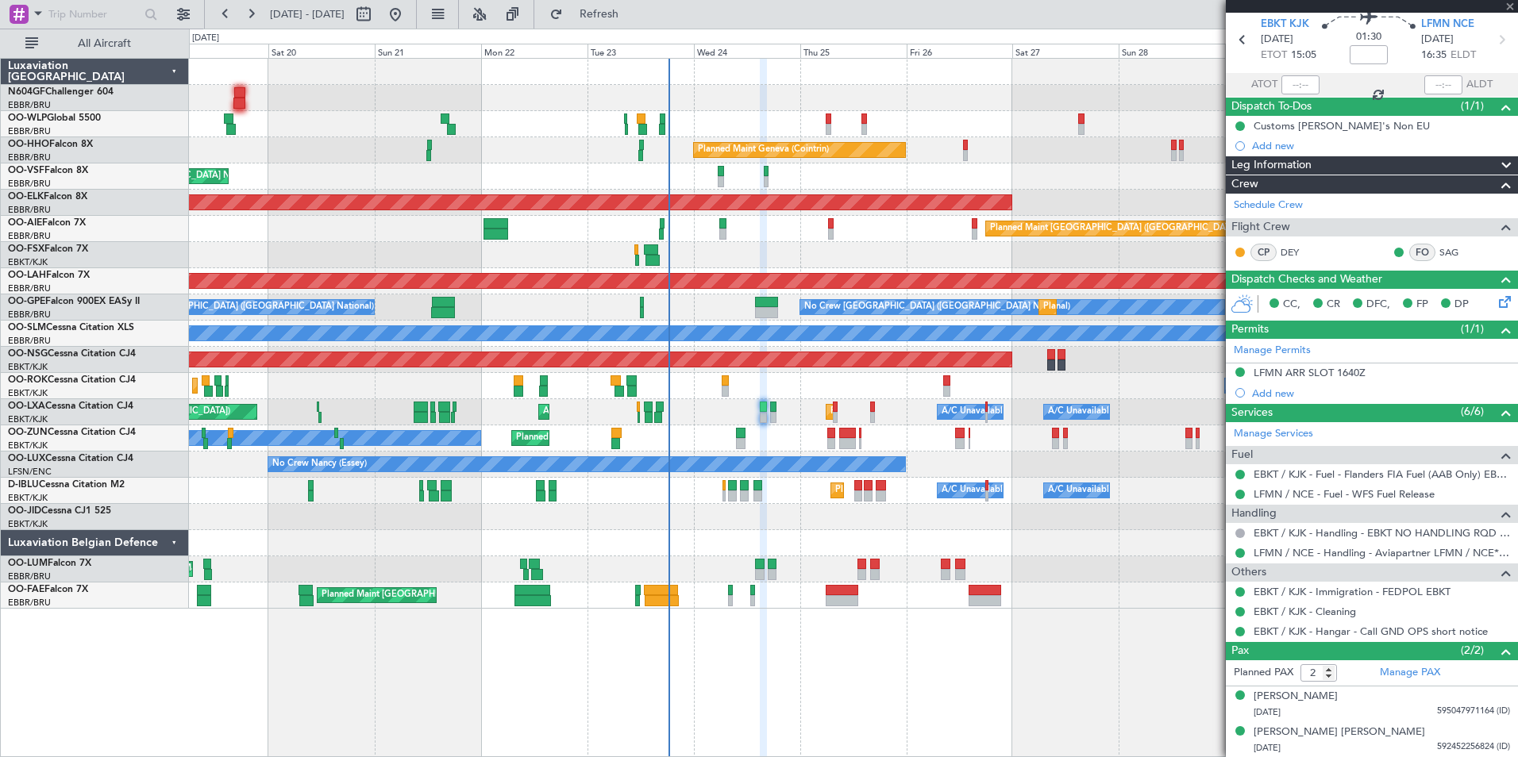
type input "-00:20"
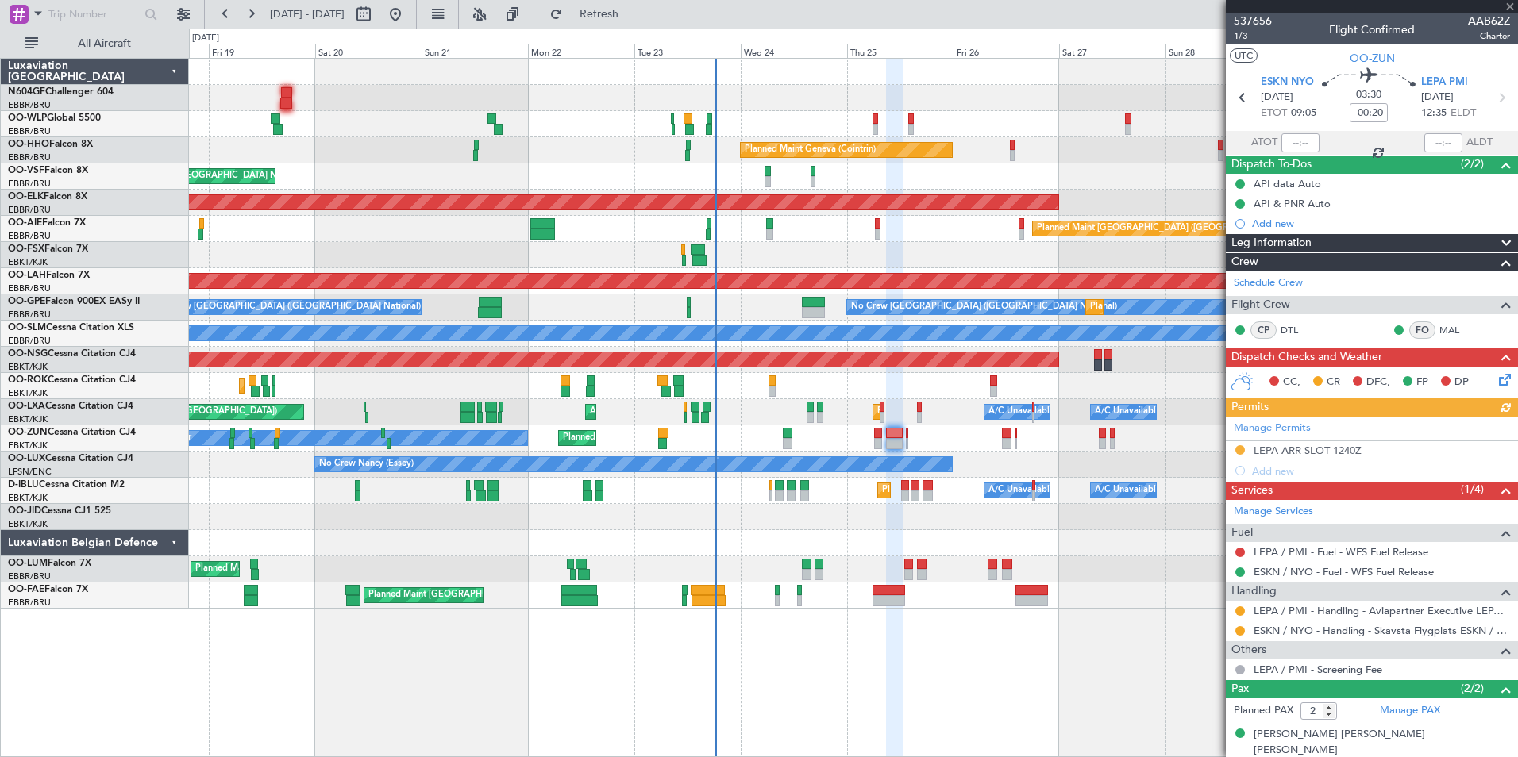
click at [955, 448] on div "Planned Maint Kortrijk-Wevelgem Owner Unplanned Maint Kortrijk-Wevelgem" at bounding box center [853, 438] width 1328 height 26
click at [917, 456] on div "Planned Maint Liege Planned Maint Milan (Linate) Planned Maint Geneva (Cointrin…" at bounding box center [853, 334] width 1328 height 550
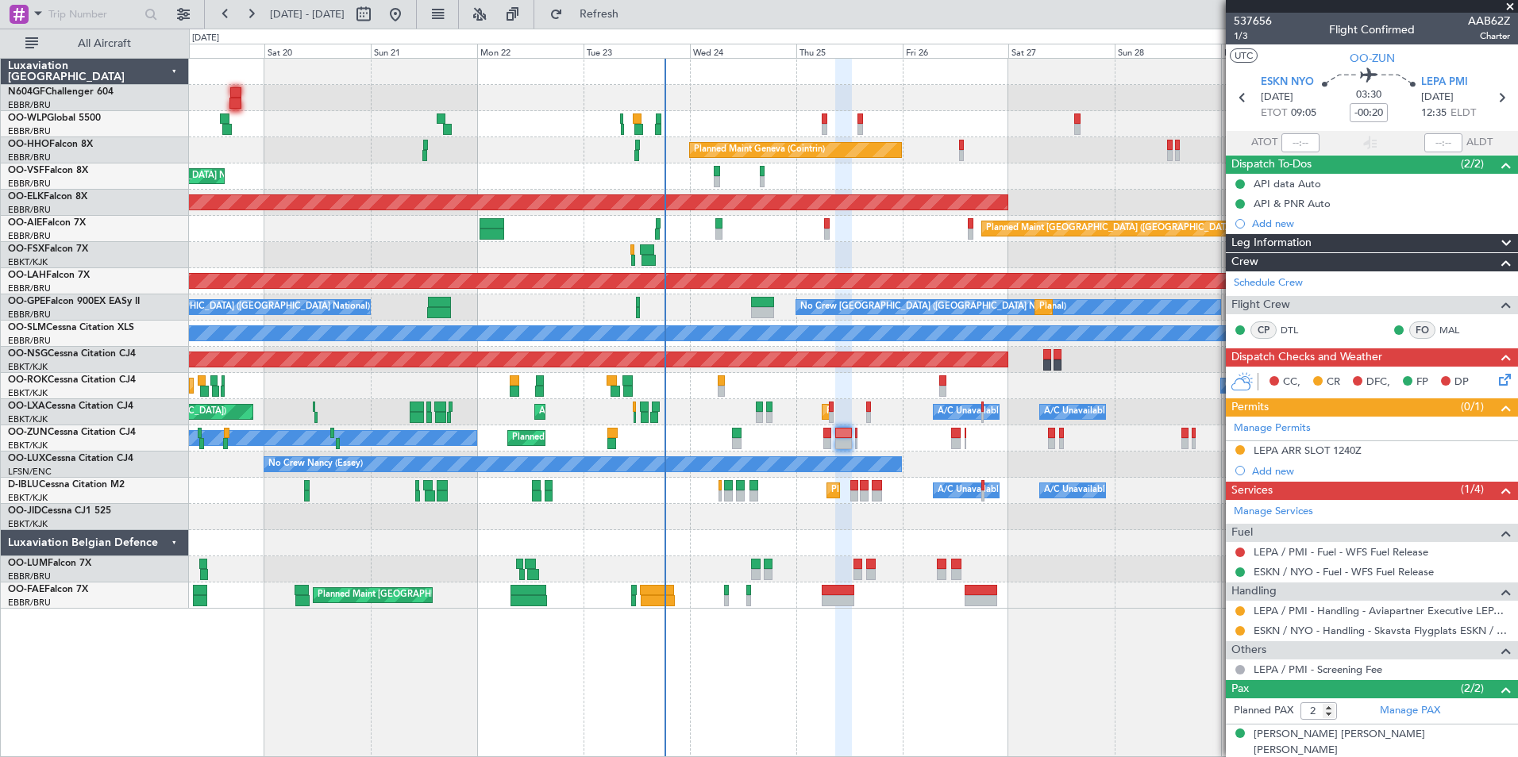
click at [916, 464] on div "No Crew Nancy (Essey)" at bounding box center [853, 465] width 1328 height 26
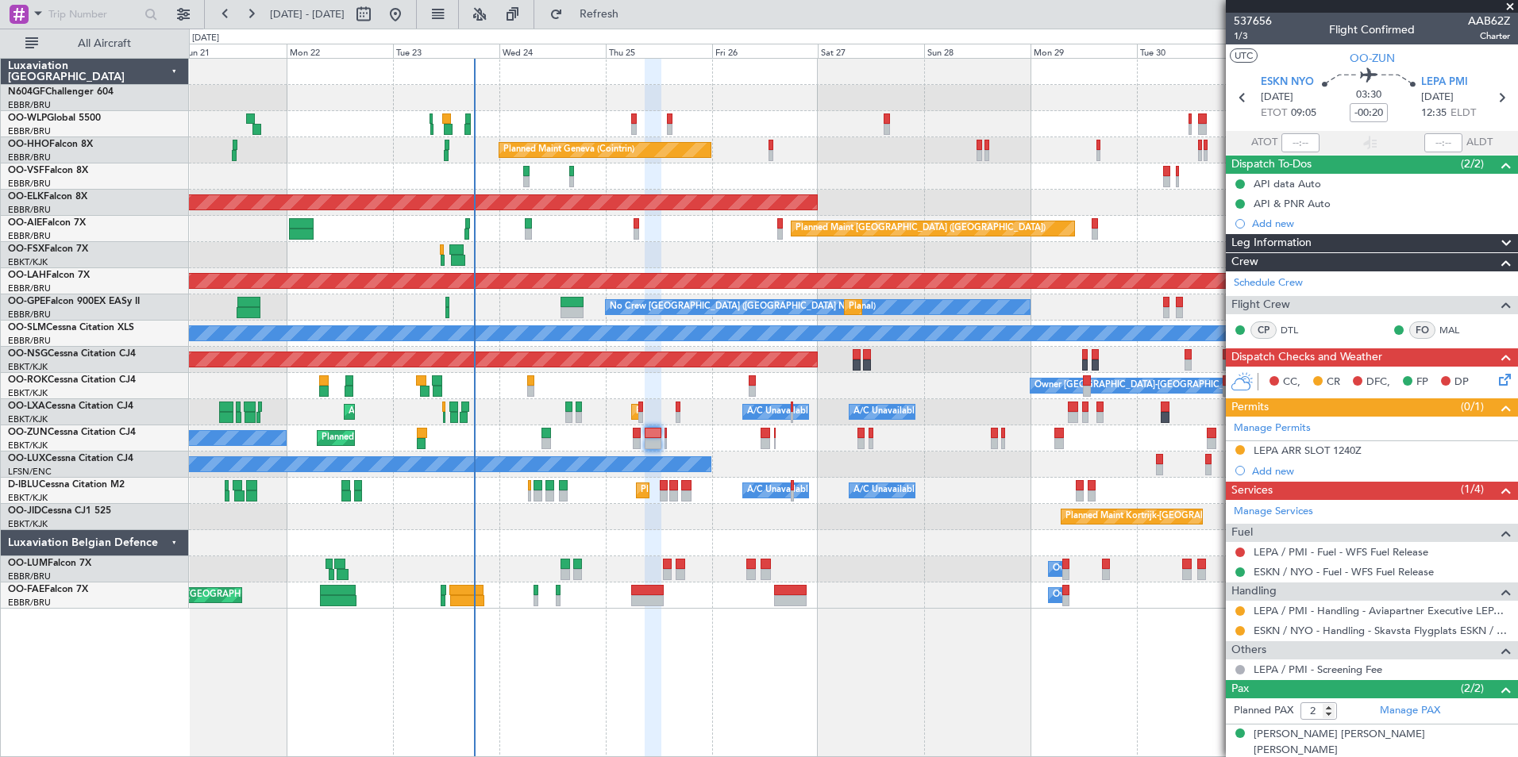
click at [614, 265] on div at bounding box center [853, 255] width 1328 height 26
click at [941, 639] on div "Planned Maint Milan (Linate) Planned Maint Liege Planned Maint Geneva (Cointrin…" at bounding box center [853, 407] width 1329 height 699
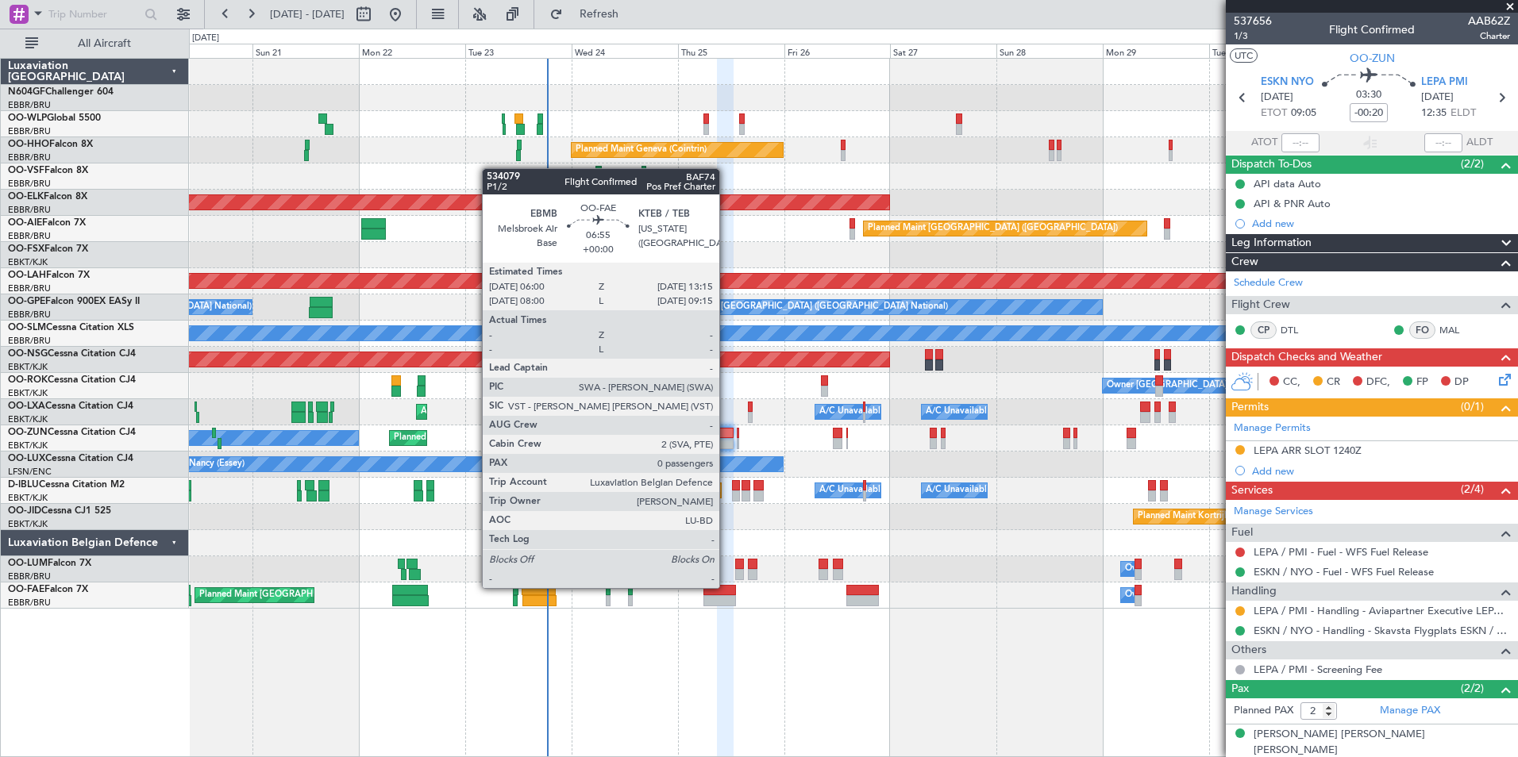
click at [726, 587] on div at bounding box center [719, 590] width 33 height 11
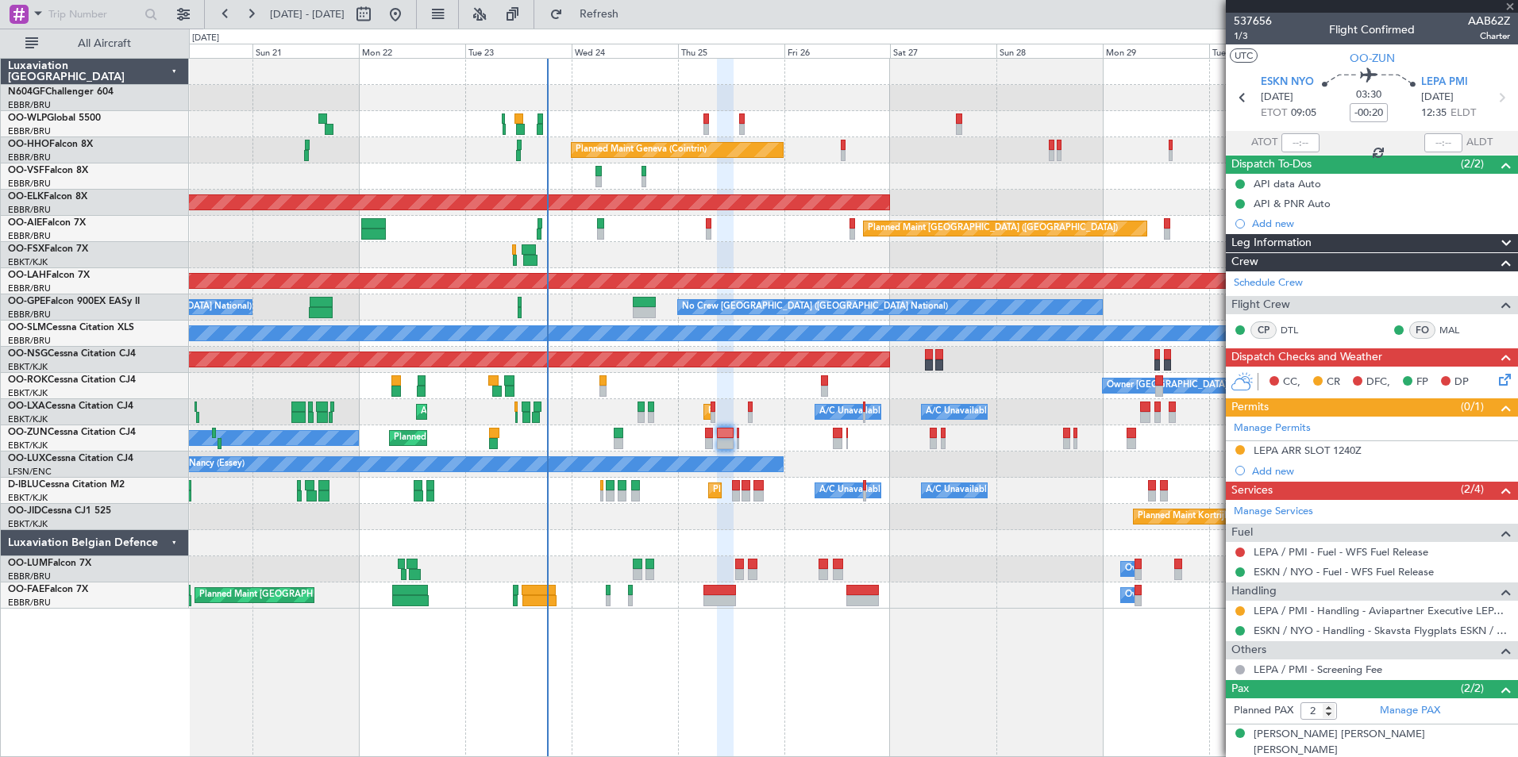
type input "0"
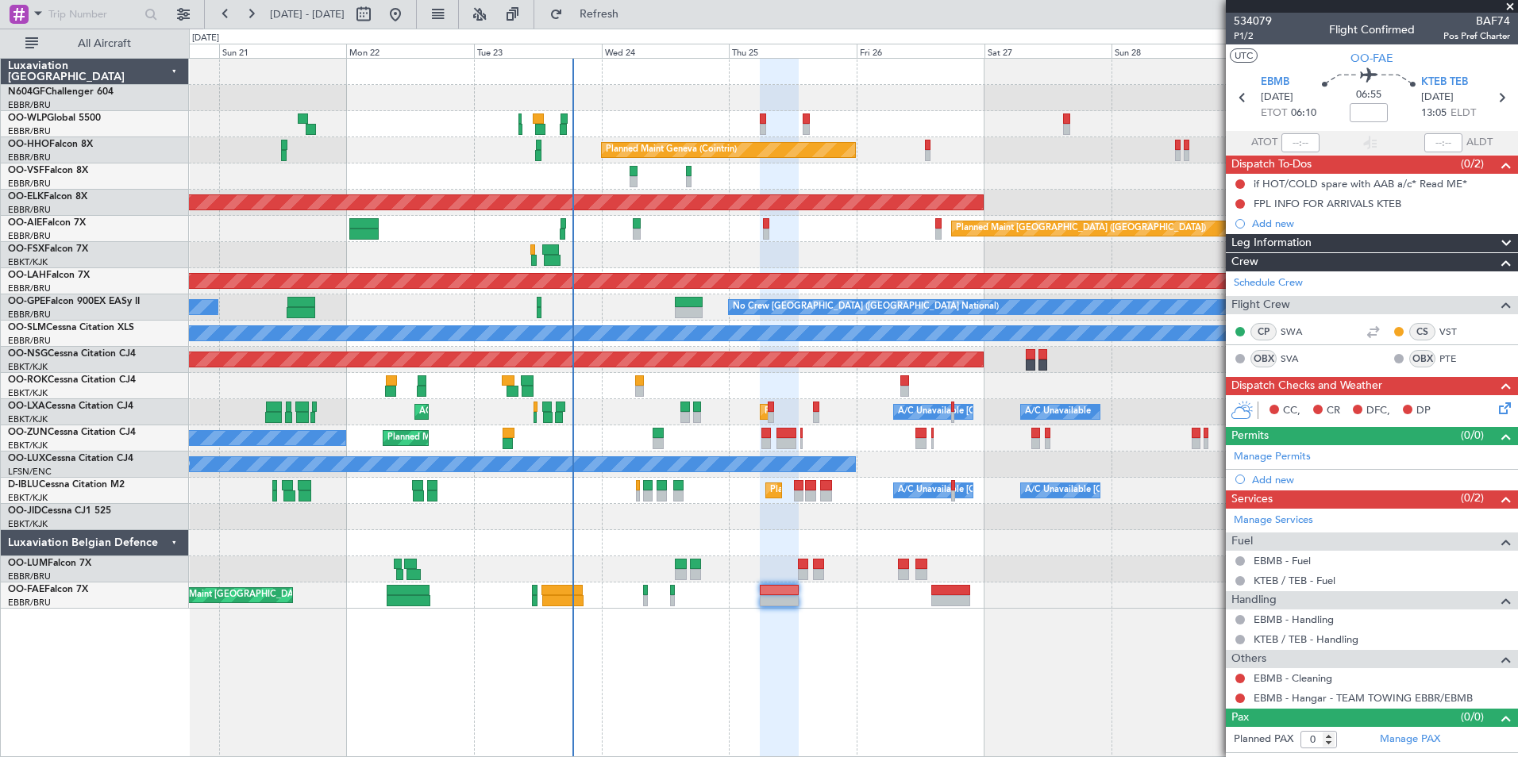
click at [841, 606] on div "Planned Maint Brussels (Brussels National) Owner Melsbroek Air Base" at bounding box center [853, 596] width 1328 height 26
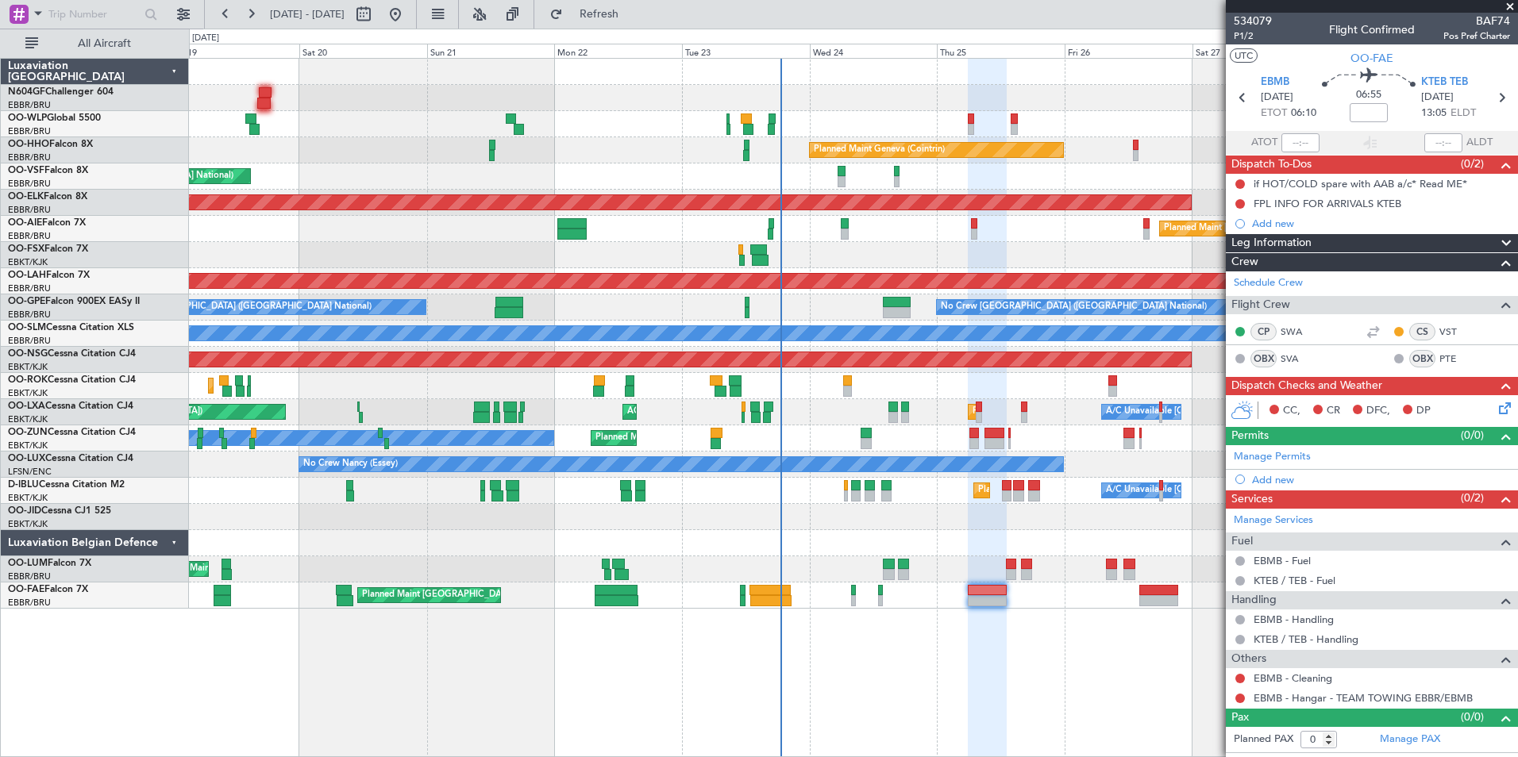
click at [611, 537] on div at bounding box center [853, 543] width 1328 height 26
click at [672, 552] on div at bounding box center [853, 543] width 1328 height 26
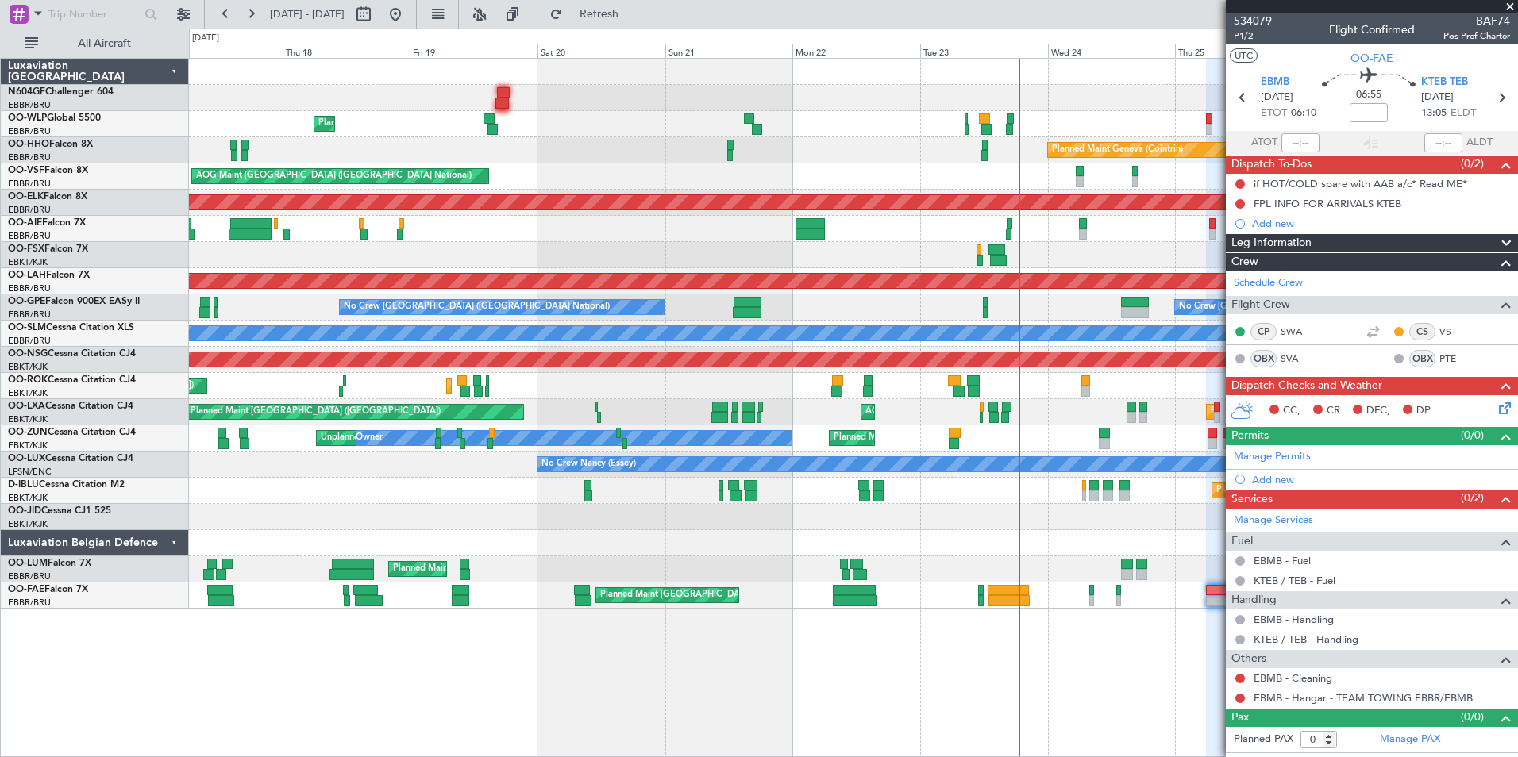
click at [729, 556] on div "Planned Maint Liege Planned Maint Geneva (Cointrin) AOG Maint Brussels (Brussel…" at bounding box center [853, 334] width 1328 height 550
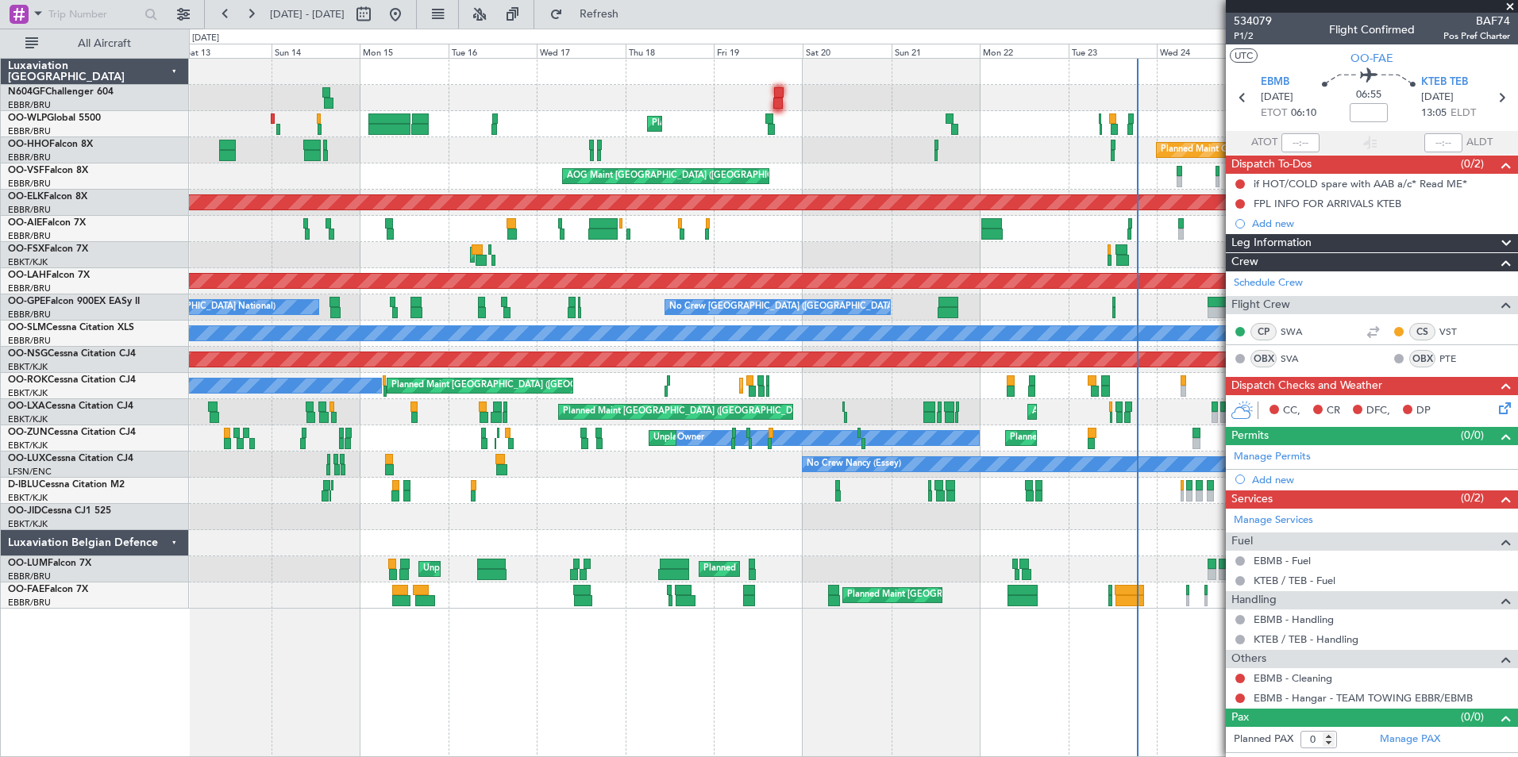
click at [367, 568] on div "Planned Maint Brussels (Brussels National) Unplanned Maint Brussels (Brussels N…" at bounding box center [853, 569] width 1328 height 26
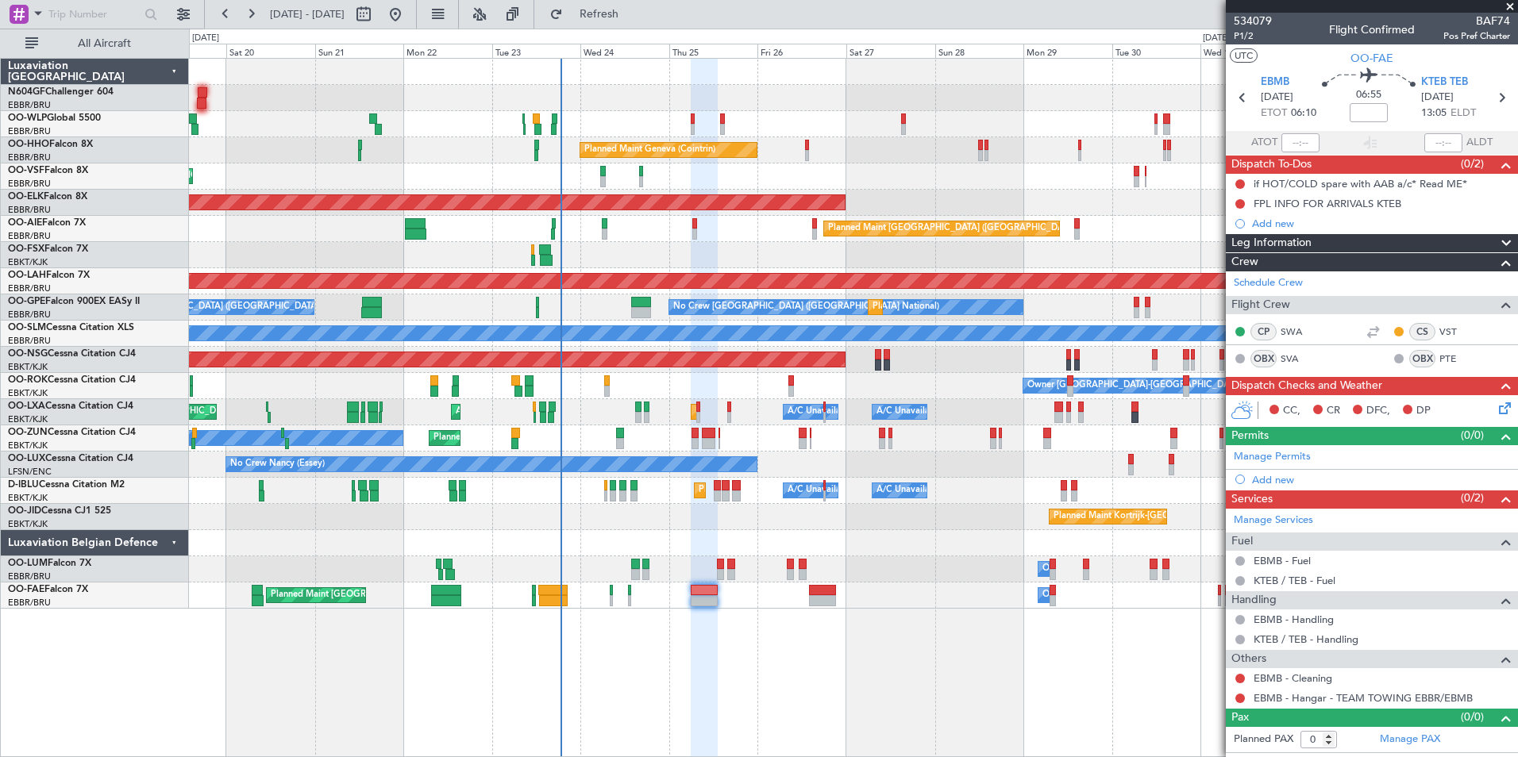
click at [595, 566] on div "Owner Melsbroek Air Base Planned Maint Brussels (Brussels National) Unplanned M…" at bounding box center [853, 569] width 1328 height 26
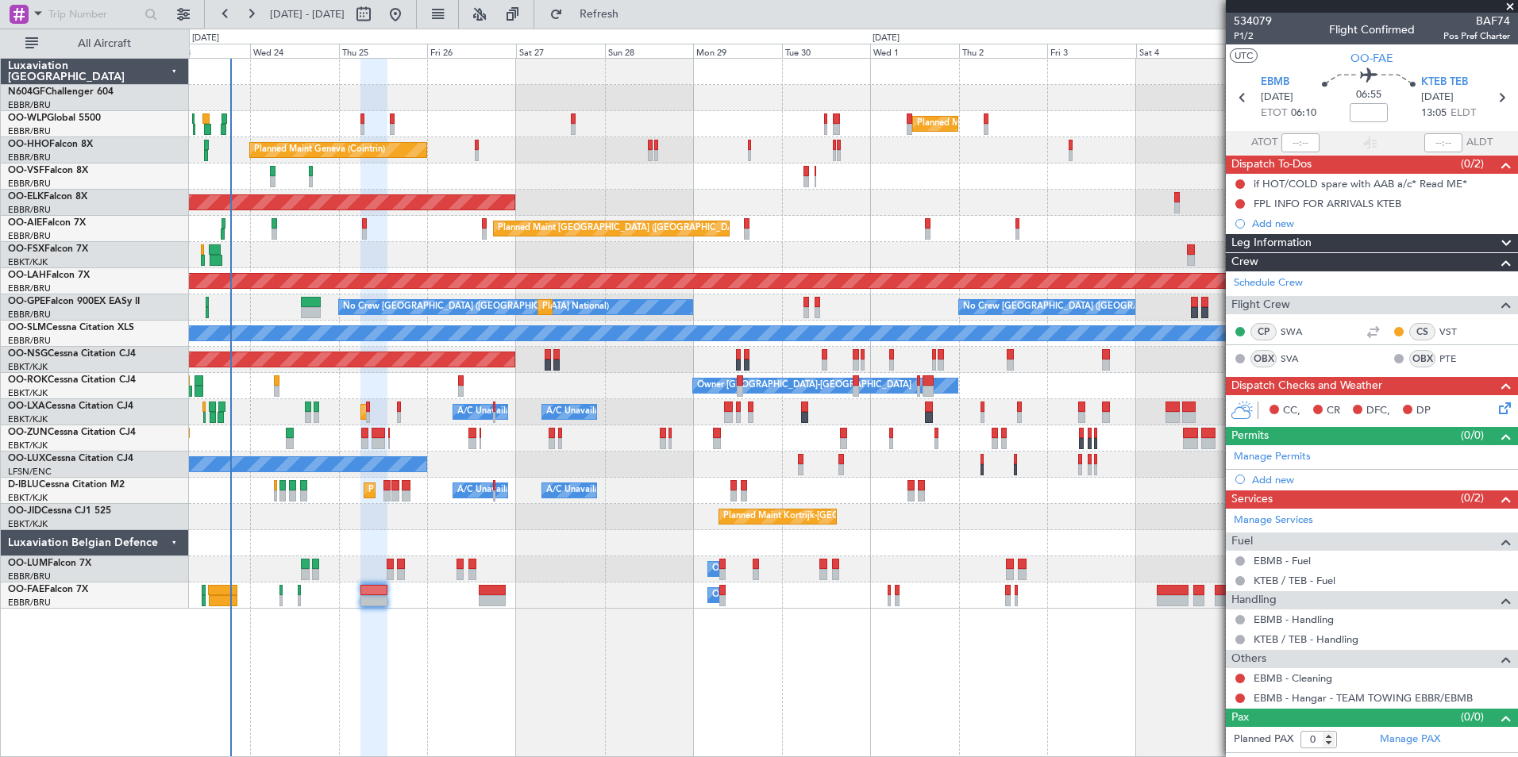
click at [1510, 3] on span at bounding box center [1510, 7] width 16 height 14
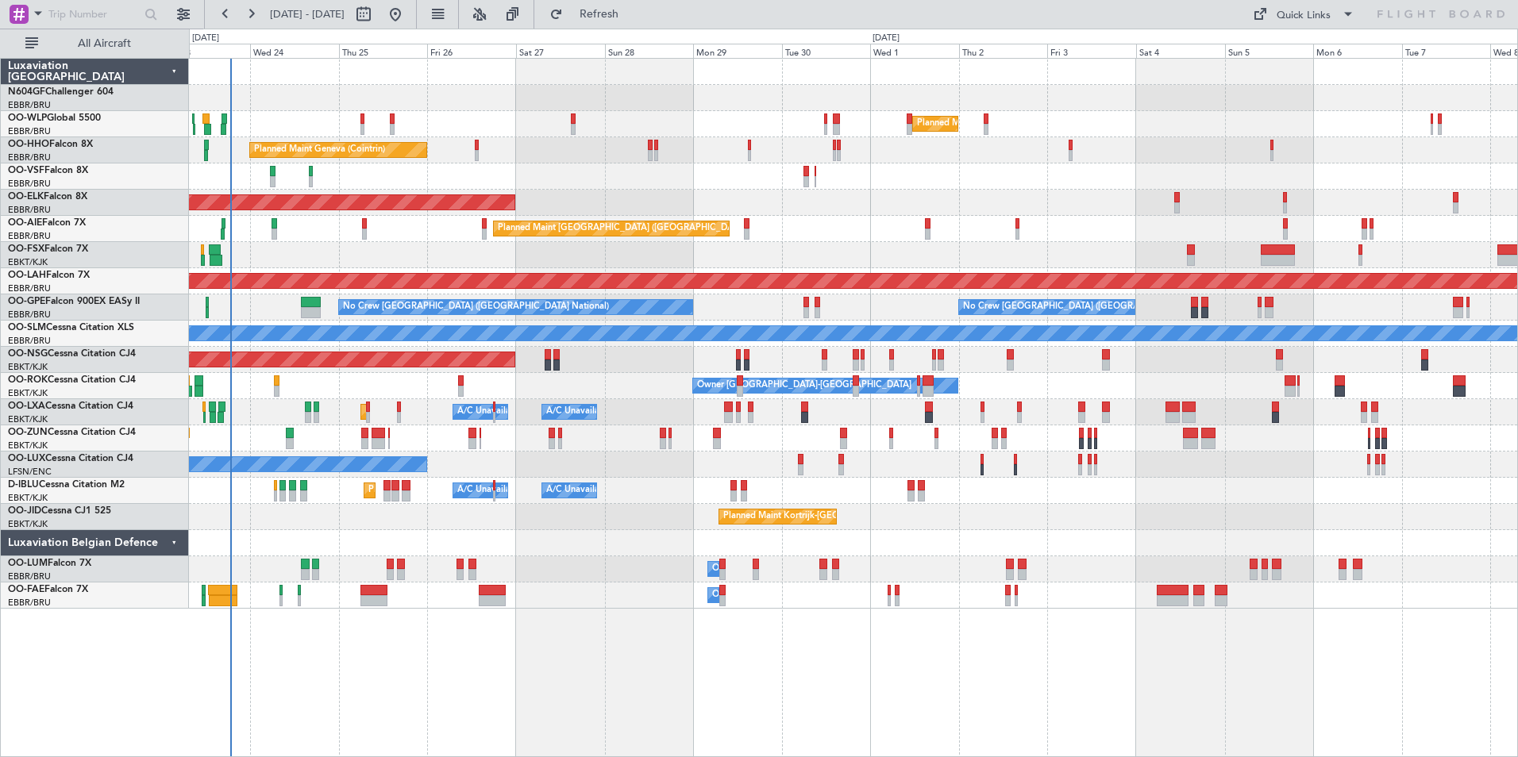
click at [950, 215] on div "Planned Maint Kortrijk-[GEOGRAPHIC_DATA]" at bounding box center [853, 203] width 1328 height 26
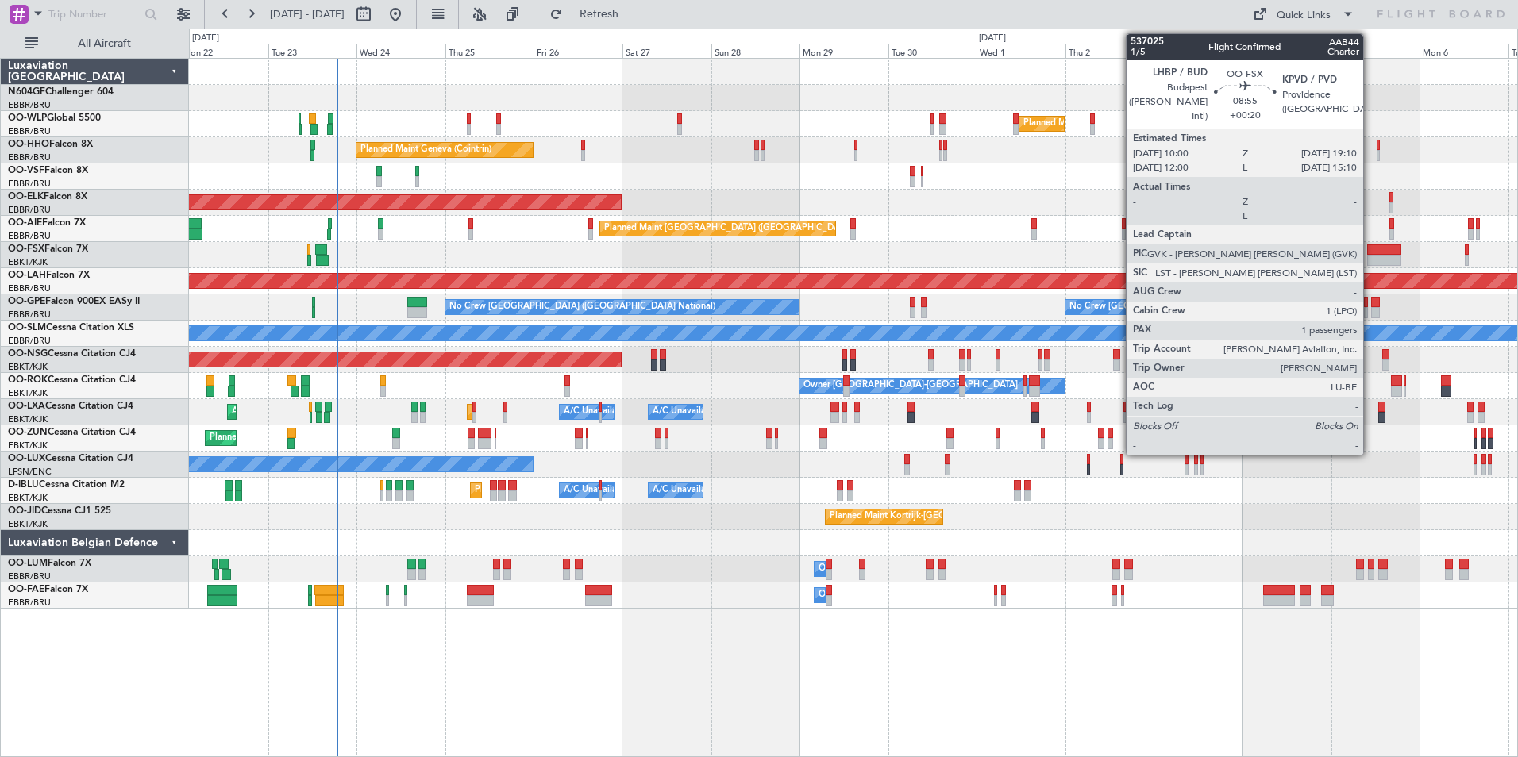
click at [1370, 254] on div at bounding box center [1384, 249] width 34 height 11
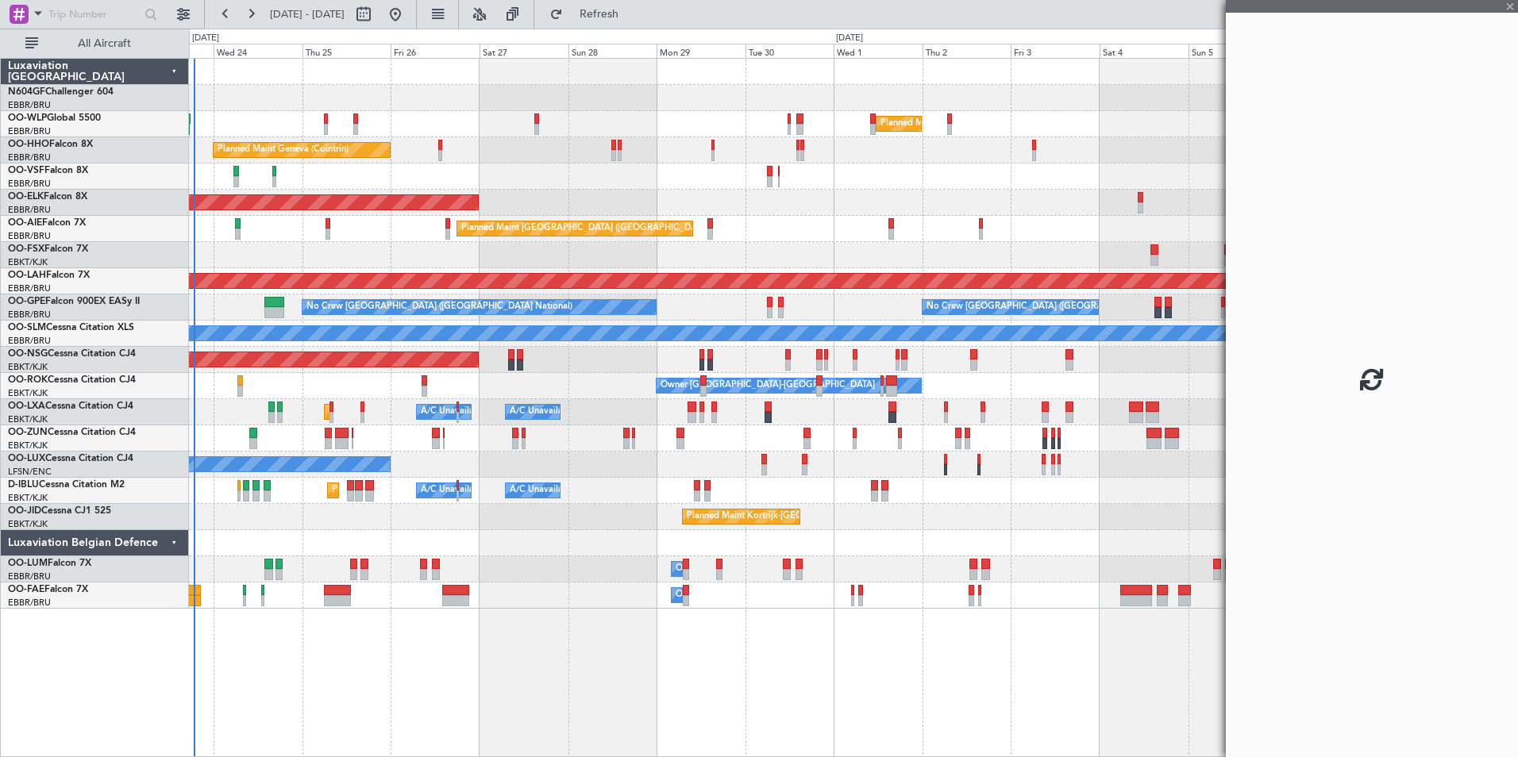
click at [991, 229] on div "Planned Maint [GEOGRAPHIC_DATA] ([GEOGRAPHIC_DATA])" at bounding box center [853, 229] width 1328 height 26
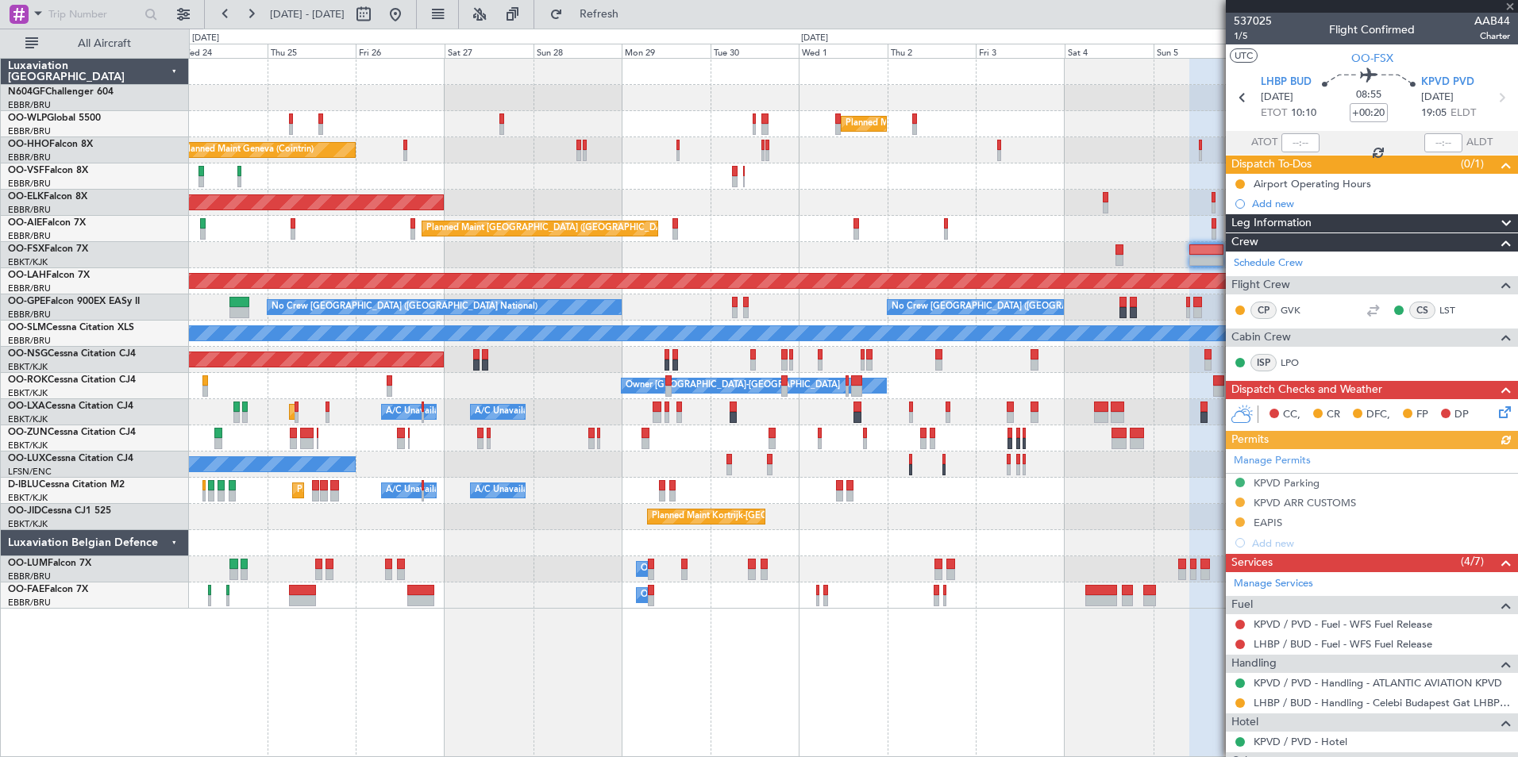
click at [970, 237] on div "Planned Maint [GEOGRAPHIC_DATA] ([GEOGRAPHIC_DATA])" at bounding box center [853, 229] width 1328 height 26
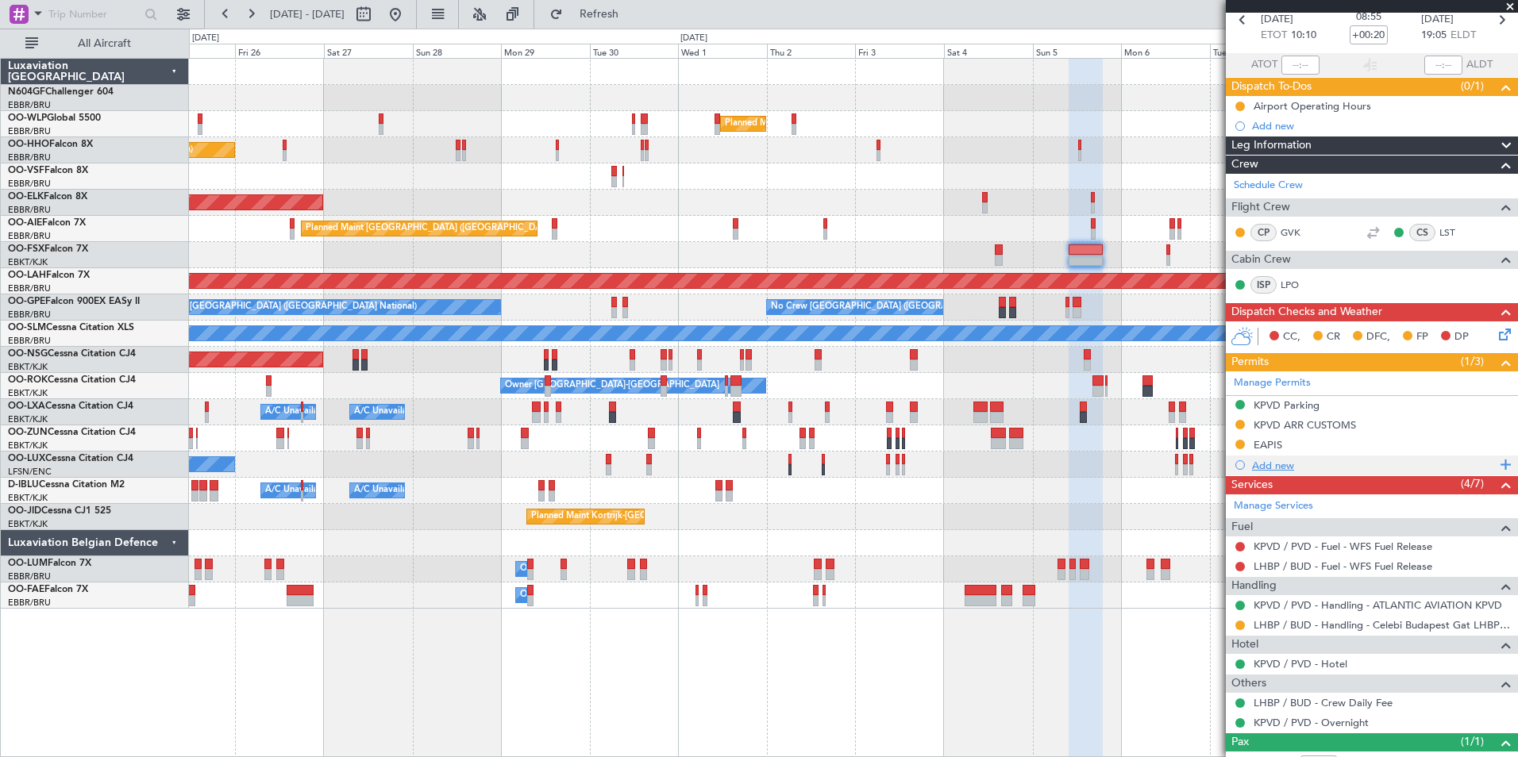
scroll to position [133, 0]
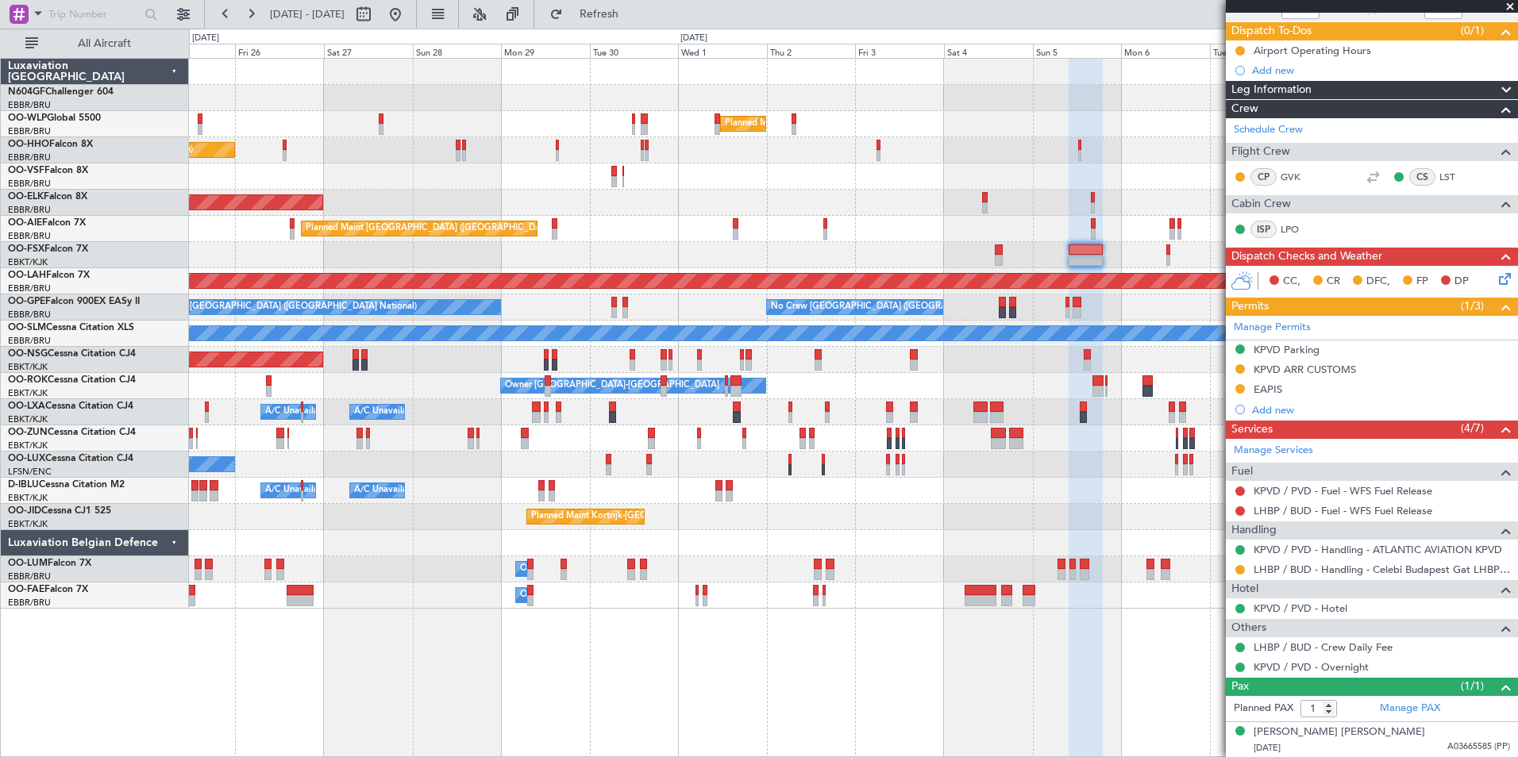
click at [1000, 221] on div "Planned Maint [GEOGRAPHIC_DATA] ([GEOGRAPHIC_DATA])" at bounding box center [853, 229] width 1328 height 26
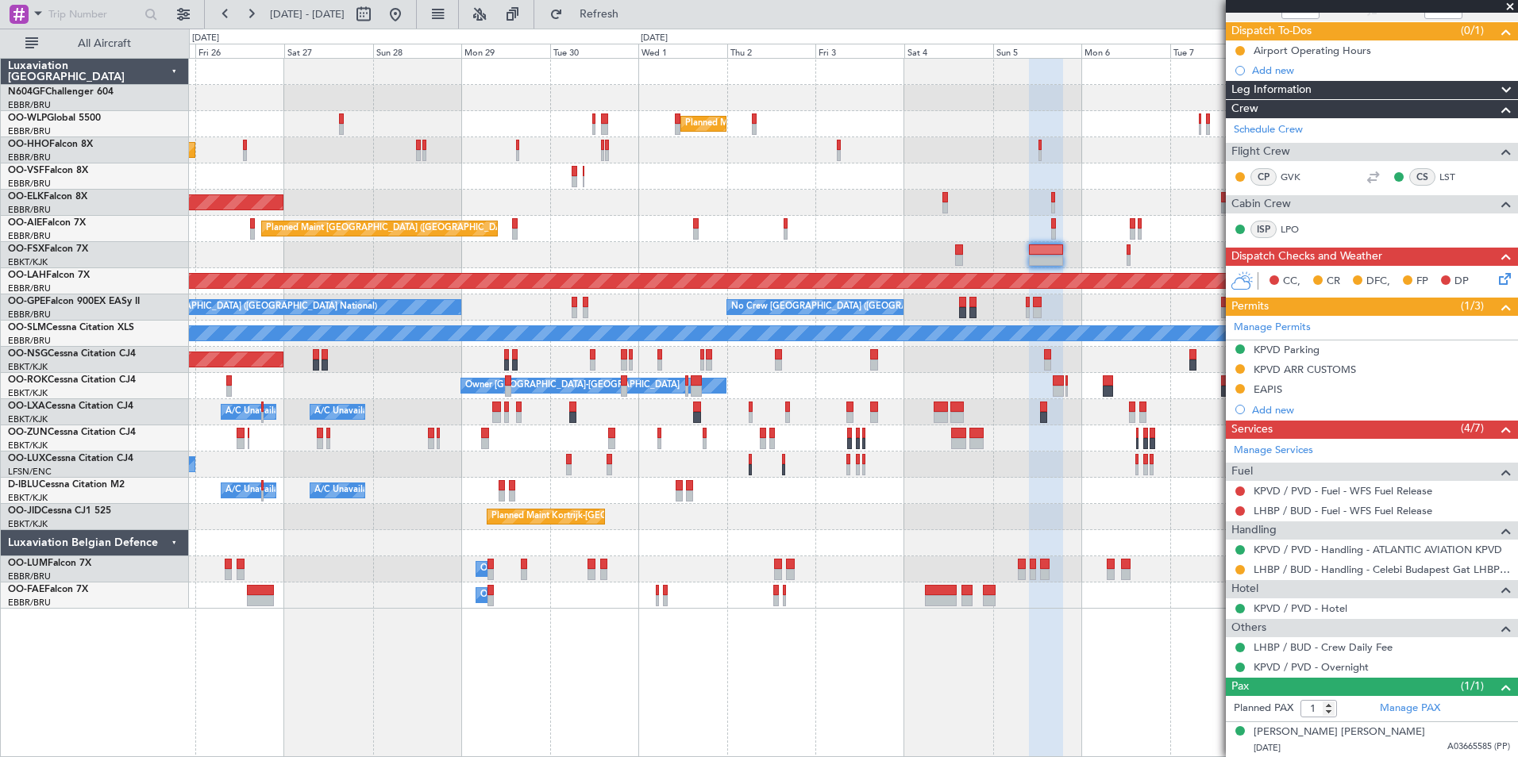
click at [1033, 361] on div "Planned Maint [GEOGRAPHIC_DATA] ([GEOGRAPHIC_DATA])" at bounding box center [853, 360] width 1328 height 26
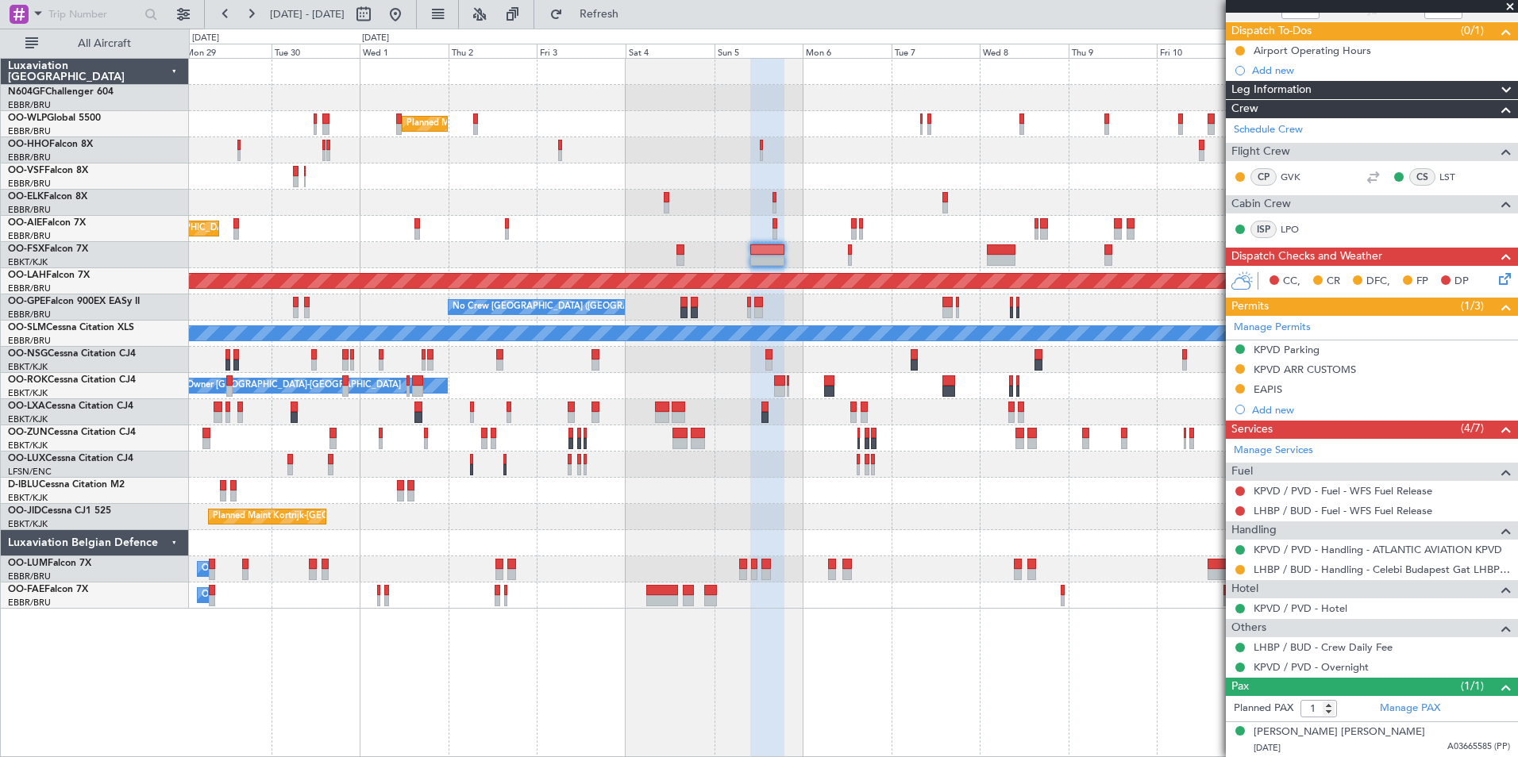
click at [991, 254] on div "Planned Maint Milan (Linate) Planned Maint Geneva (Cointrin) Planned Maint Kort…" at bounding box center [853, 334] width 1328 height 550
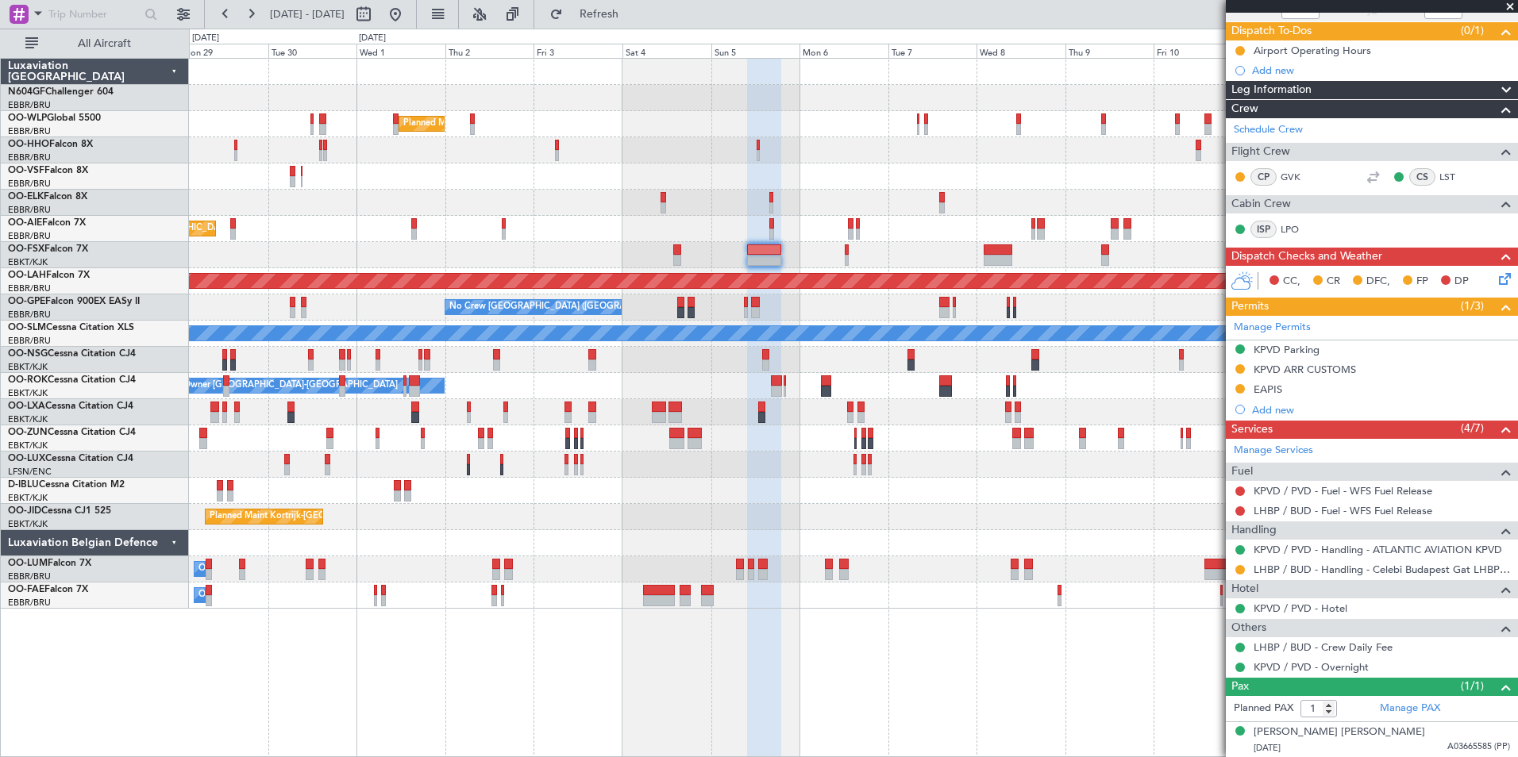
click at [1014, 288] on div "Planned Maint [PERSON_NAME]-[GEOGRAPHIC_DATA][PERSON_NAME] ([GEOGRAPHIC_DATA][P…" at bounding box center [853, 281] width 1328 height 26
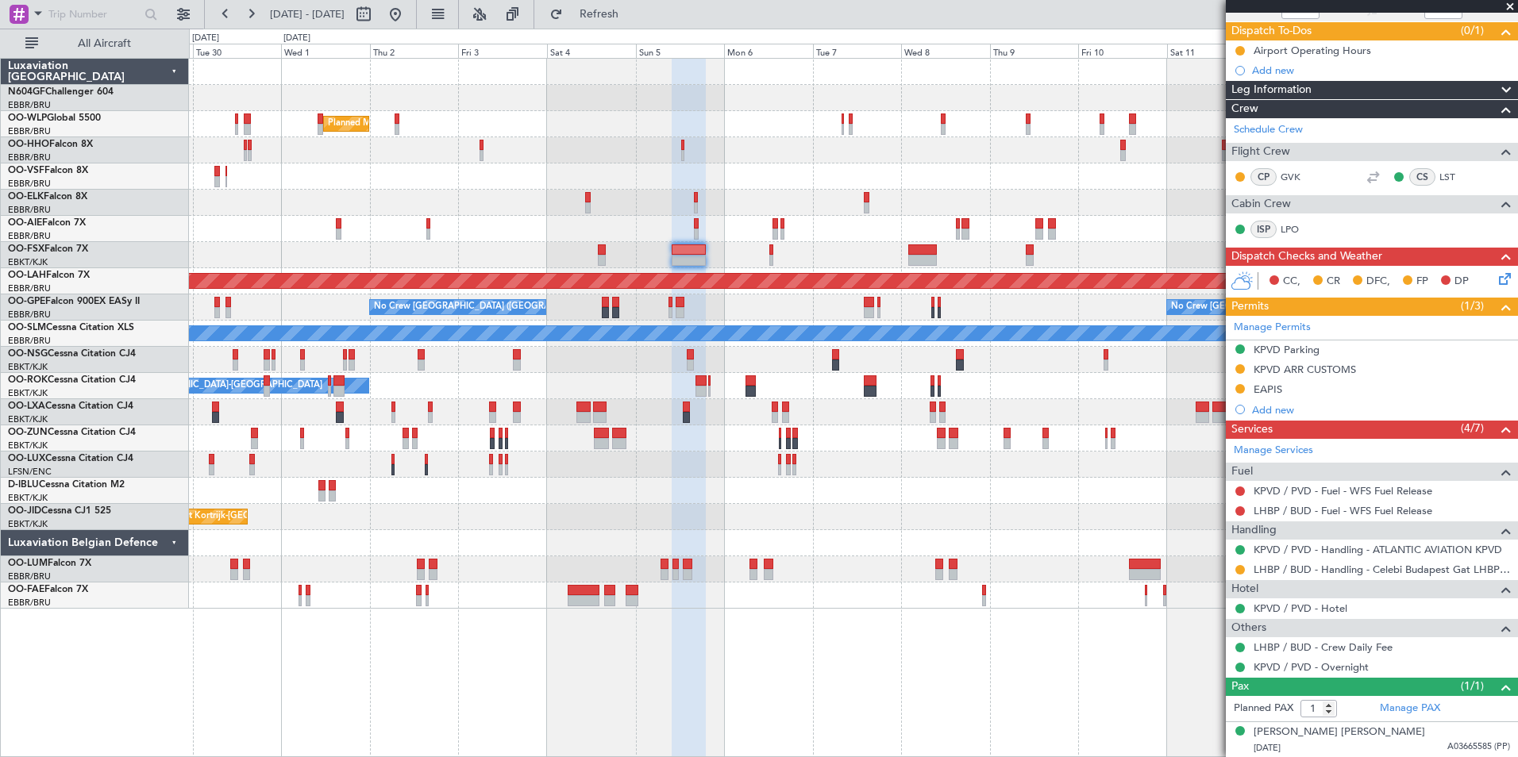
click at [995, 402] on div "Planned Maint Milan (Linate) Planned Maint Kortrijk-Wevelgem Planned Maint Lond…" at bounding box center [853, 334] width 1328 height 550
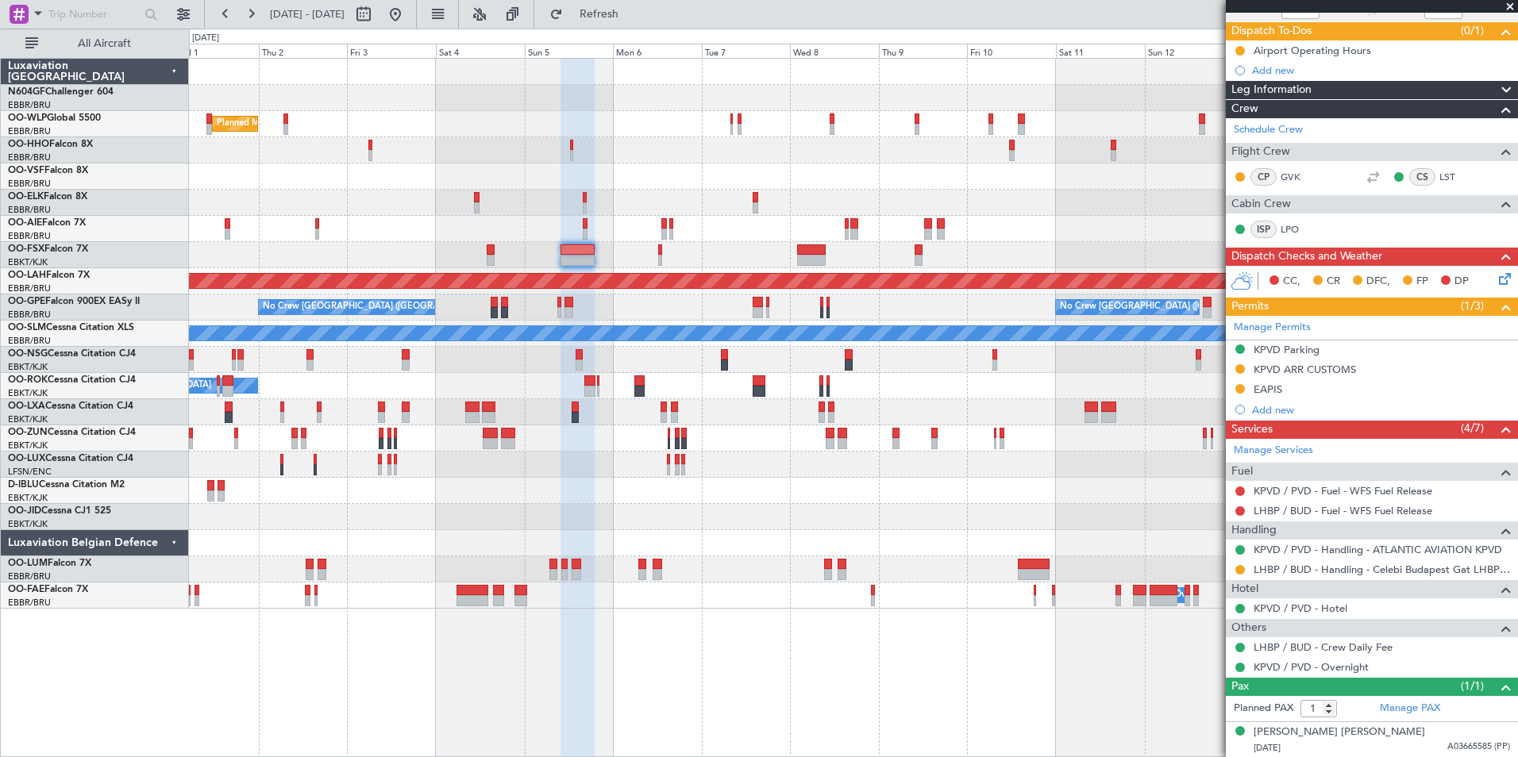
click at [918, 510] on div "Planned Maint Kortrijk-[GEOGRAPHIC_DATA]" at bounding box center [853, 517] width 1328 height 26
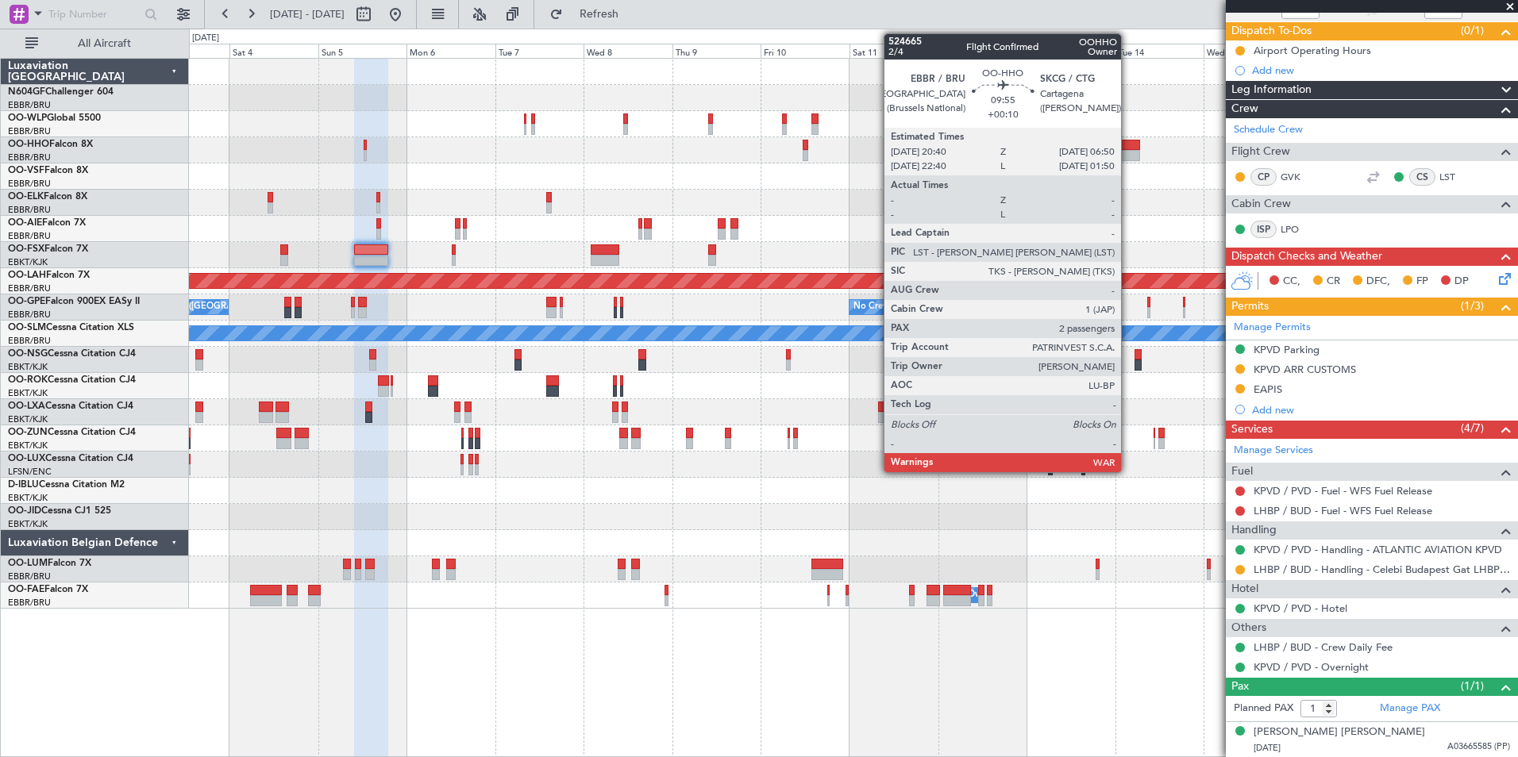
click at [1128, 151] on div at bounding box center [1121, 155] width 38 height 11
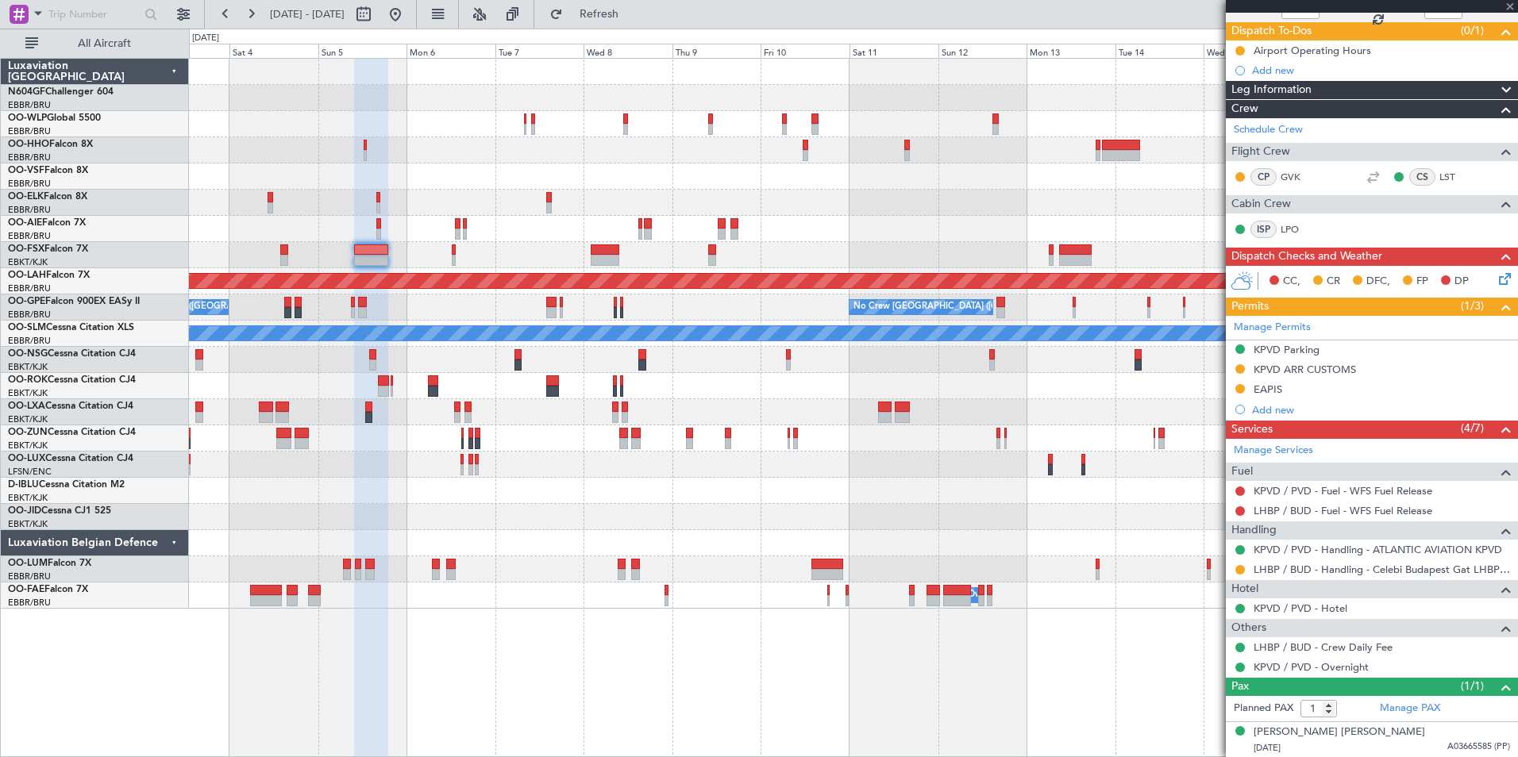
type input "+00:10"
type input "2"
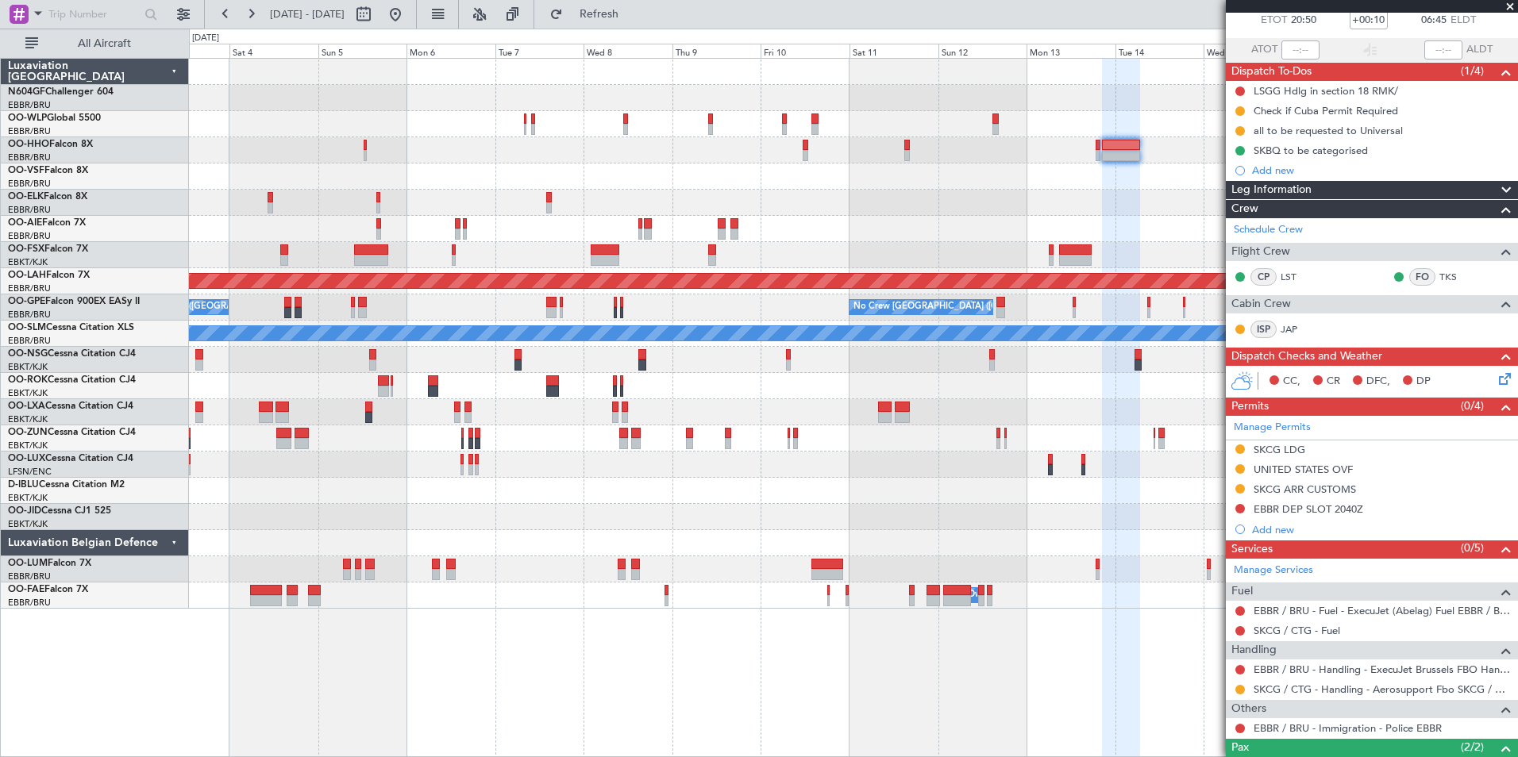
scroll to position [190, 0]
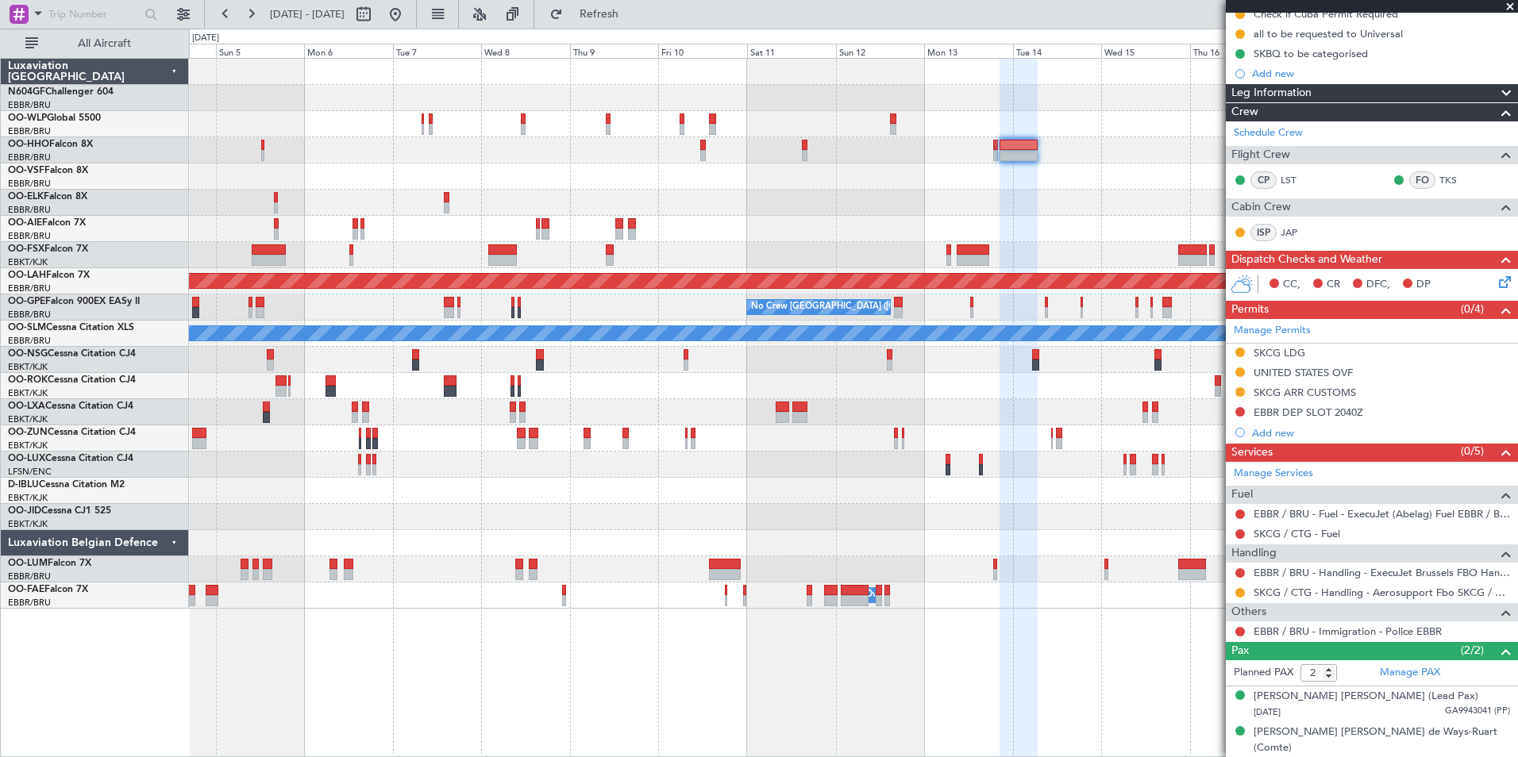
click at [1092, 249] on div at bounding box center [853, 255] width 1328 height 26
click at [1015, 233] on div at bounding box center [853, 229] width 1328 height 26
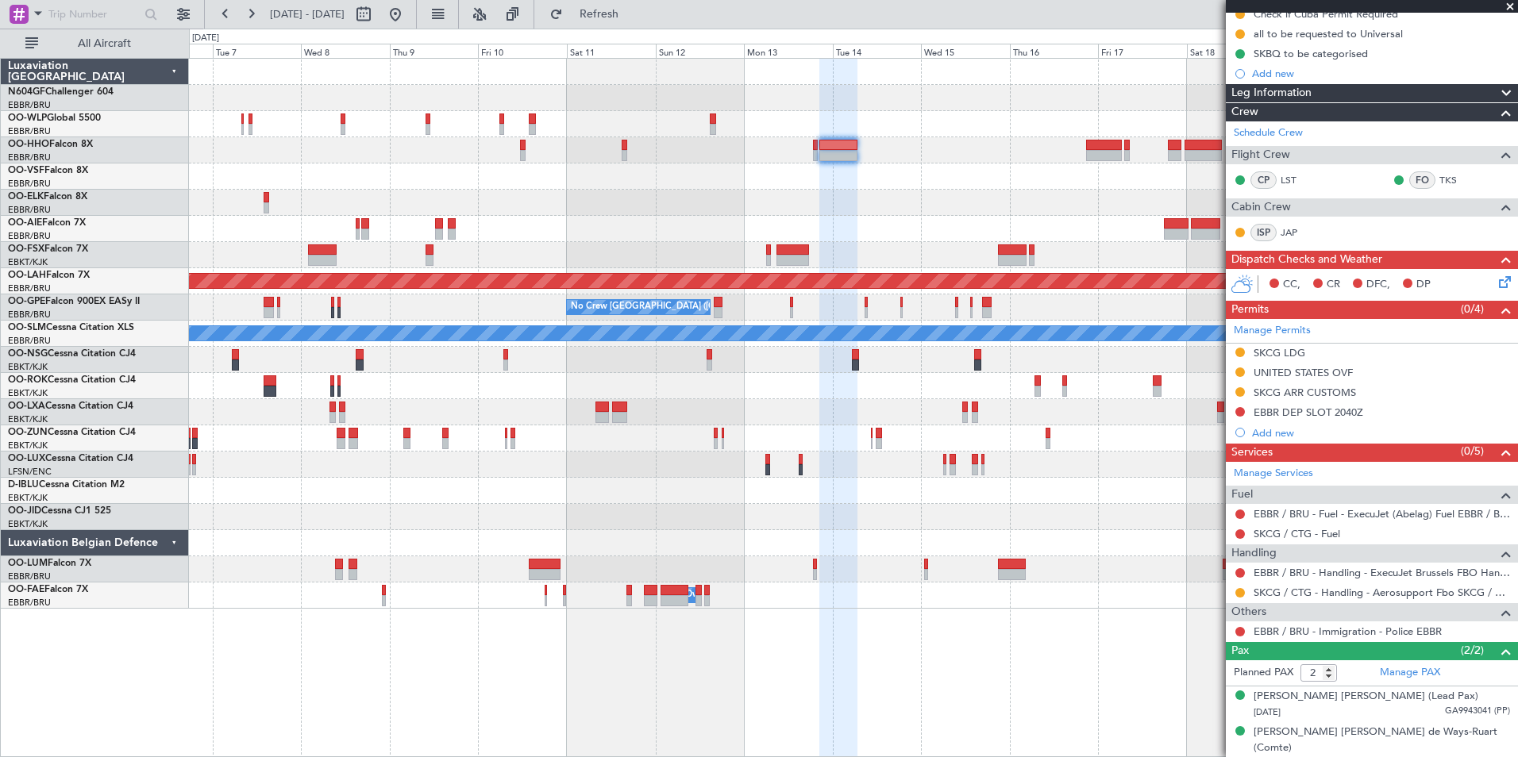
click at [1008, 240] on div at bounding box center [853, 229] width 1328 height 26
click at [983, 245] on div "Planned Maint Alton-st Louis (St Louis Regl) No Crew Brussels (Brussels Nationa…" at bounding box center [853, 334] width 1328 height 550
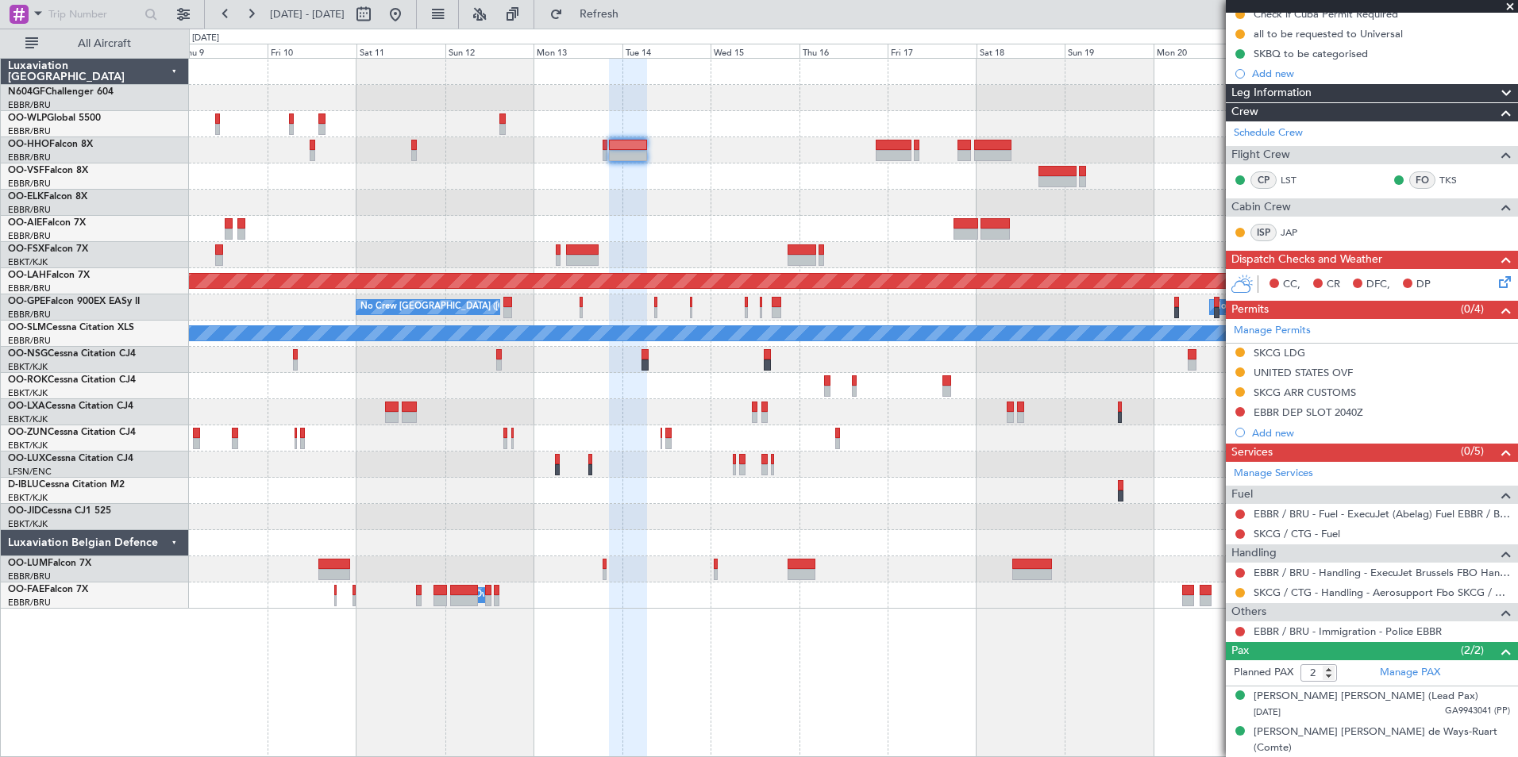
click at [852, 233] on div at bounding box center [853, 229] width 1328 height 26
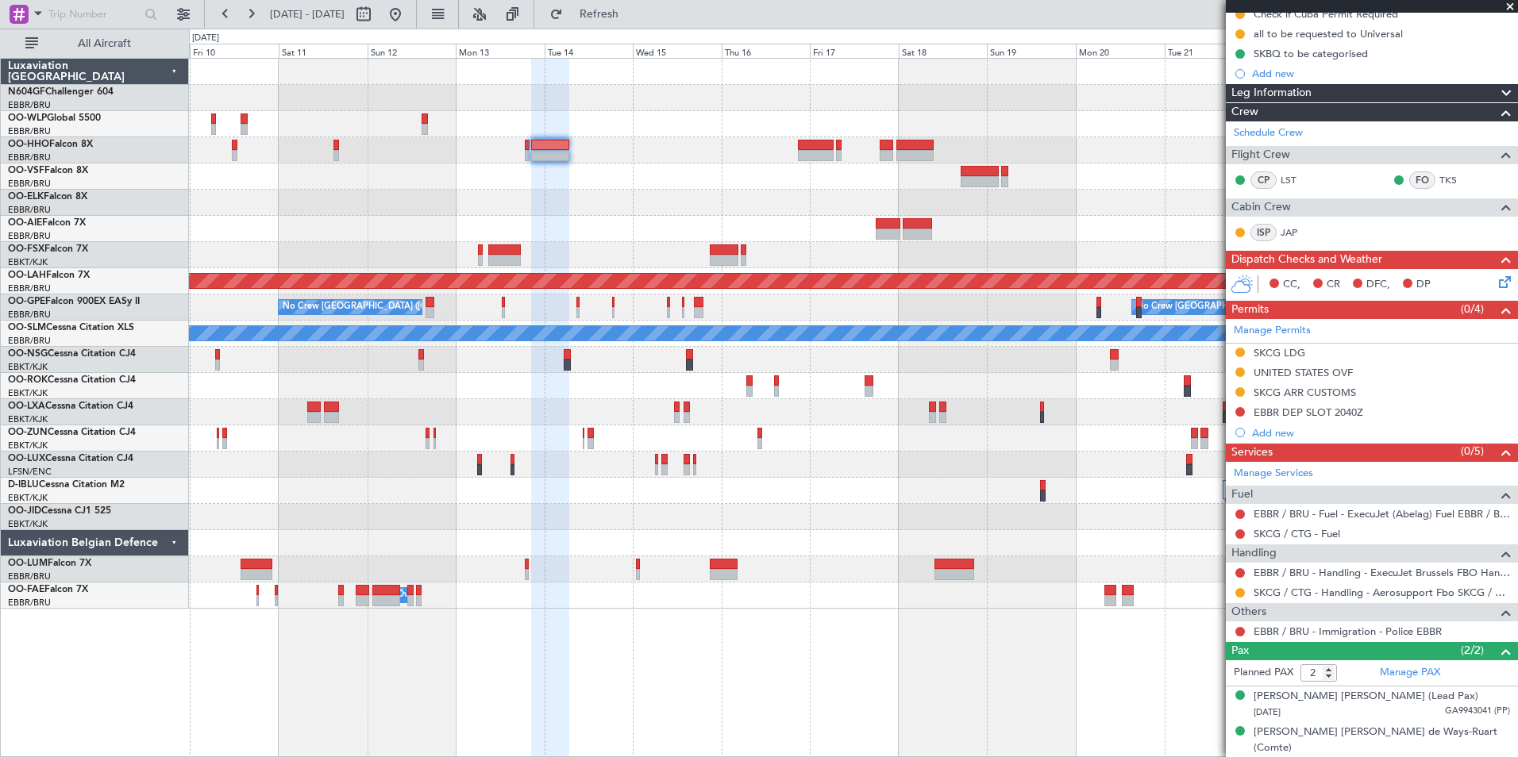
click at [778, 301] on div "Planned Maint Alton-st Louis (St Louis Regl) Planned Maint Nurnberg No Crew Bru…" at bounding box center [853, 334] width 1328 height 550
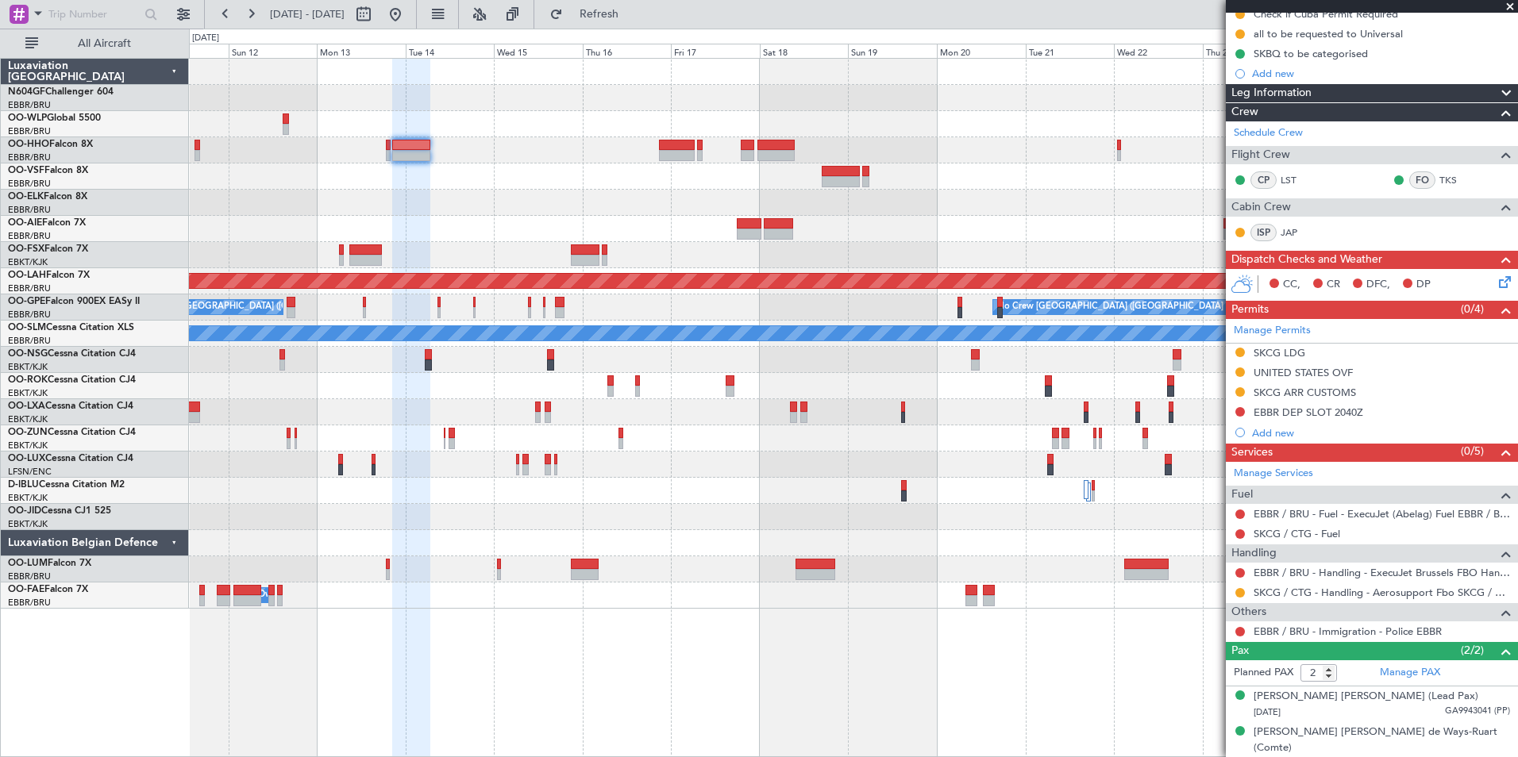
click at [804, 358] on div at bounding box center [853, 360] width 1328 height 26
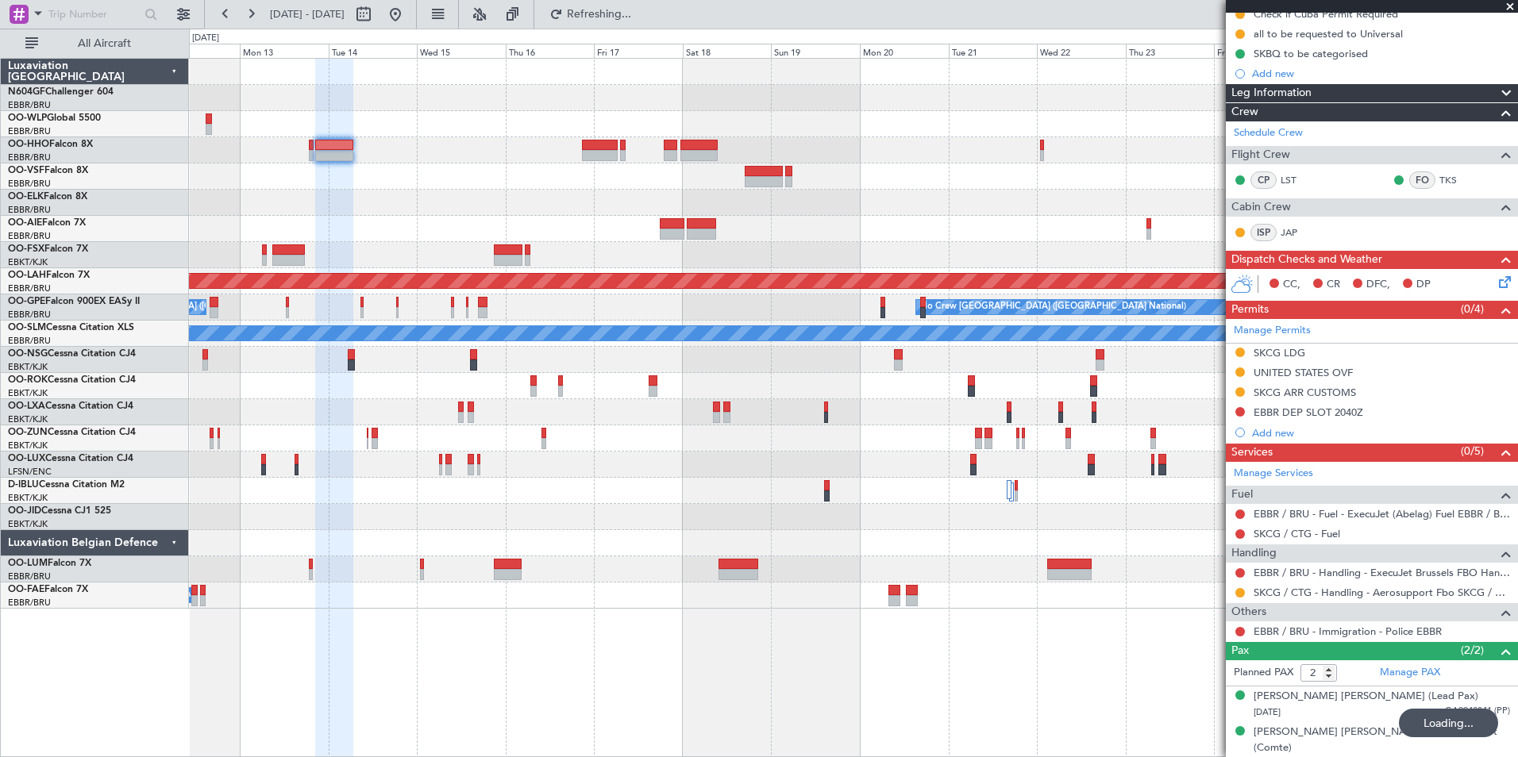
click at [624, 440] on div "Planned Maint Alton-st Louis (St Louis Regl) Planned Maint Nurnberg No Crew Bru…" at bounding box center [853, 334] width 1328 height 550
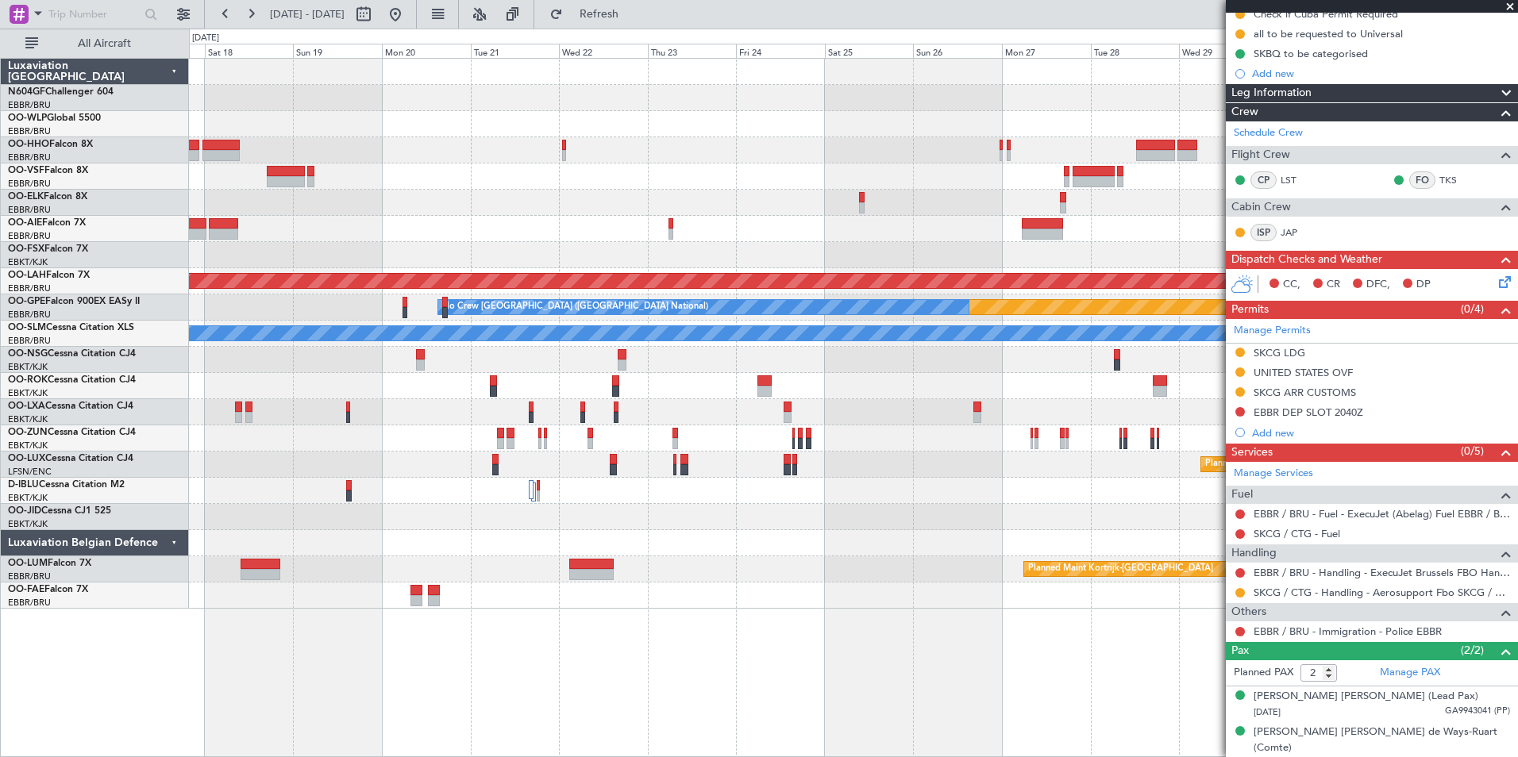
click at [764, 352] on div "Planned Maint Alton-st Louis (St Louis Regl) Planned Maint Nurnberg No Crew Bru…" at bounding box center [853, 334] width 1328 height 550
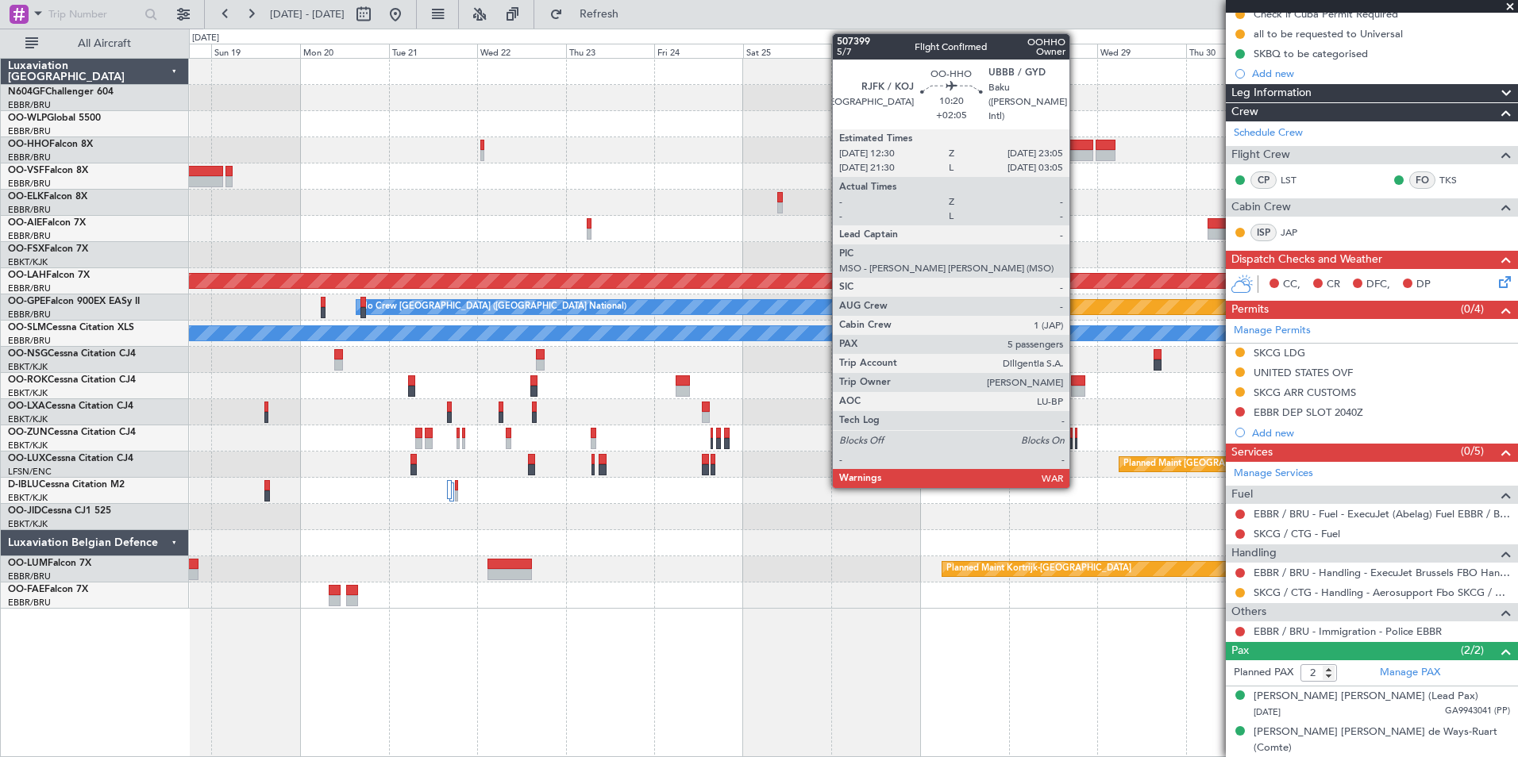
click at [1076, 150] on div at bounding box center [1074, 155] width 40 height 11
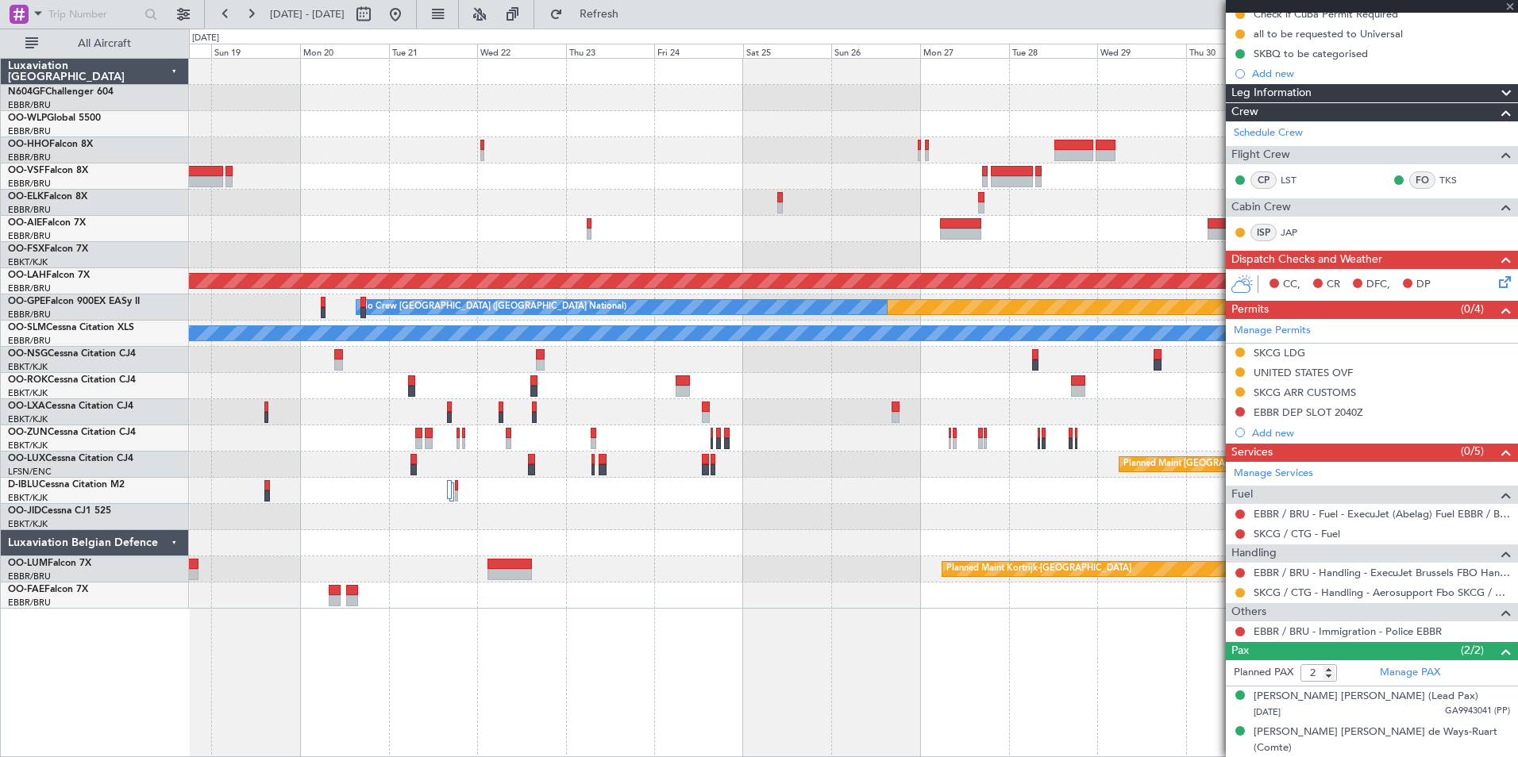
type input "+02:05"
type input "5"
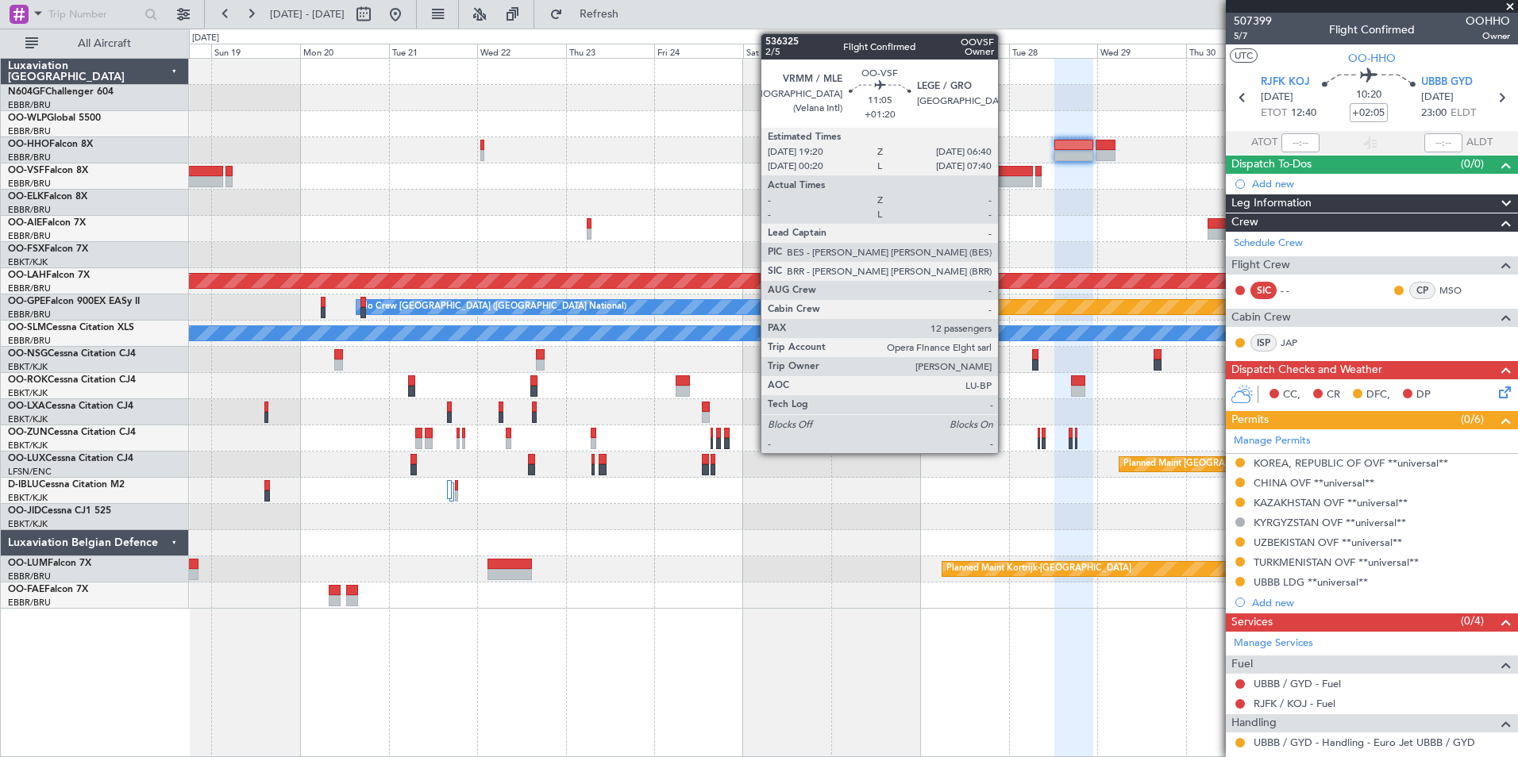
click at [1005, 173] on div at bounding box center [1012, 171] width 42 height 11
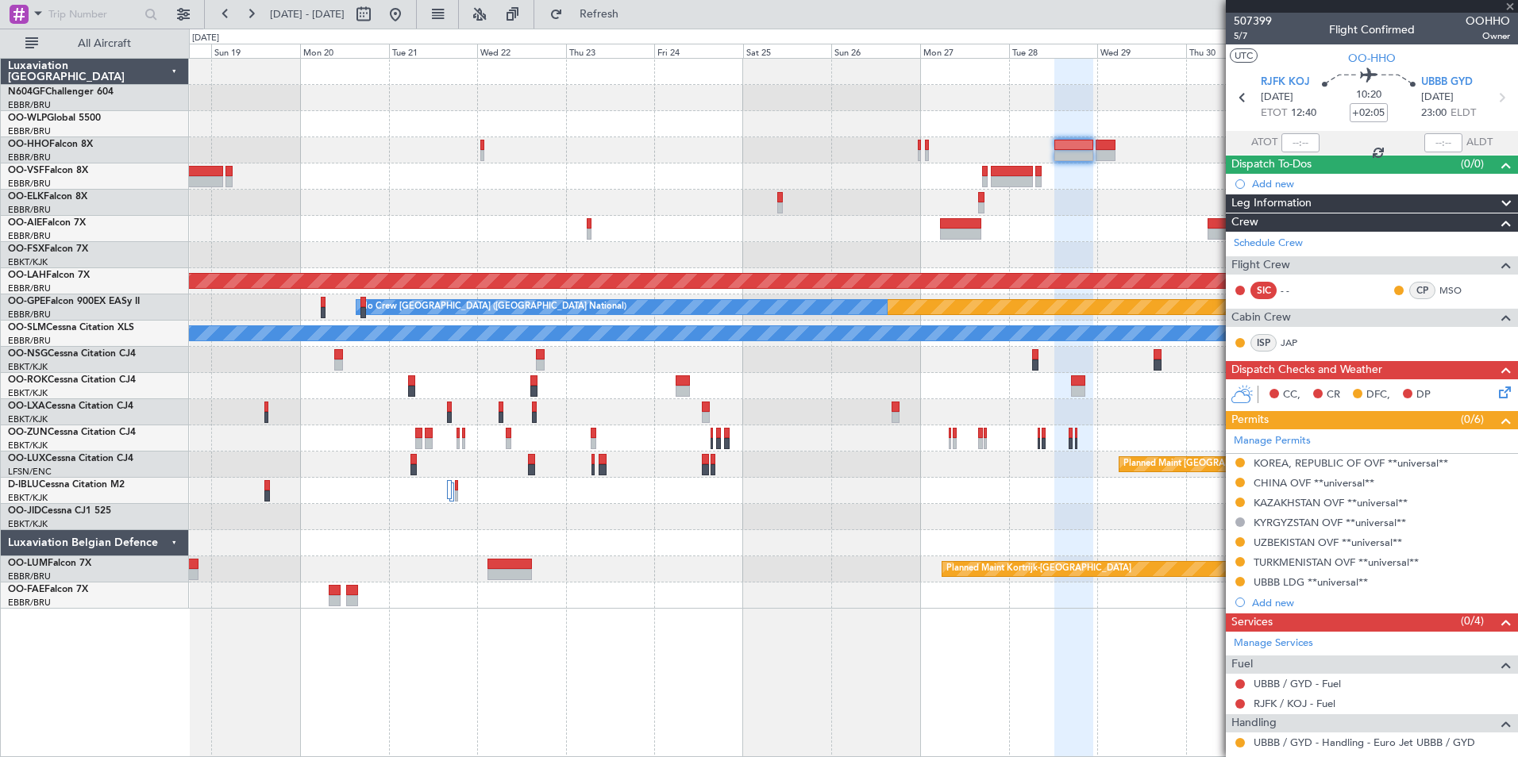
type input "+01:20"
type input "12"
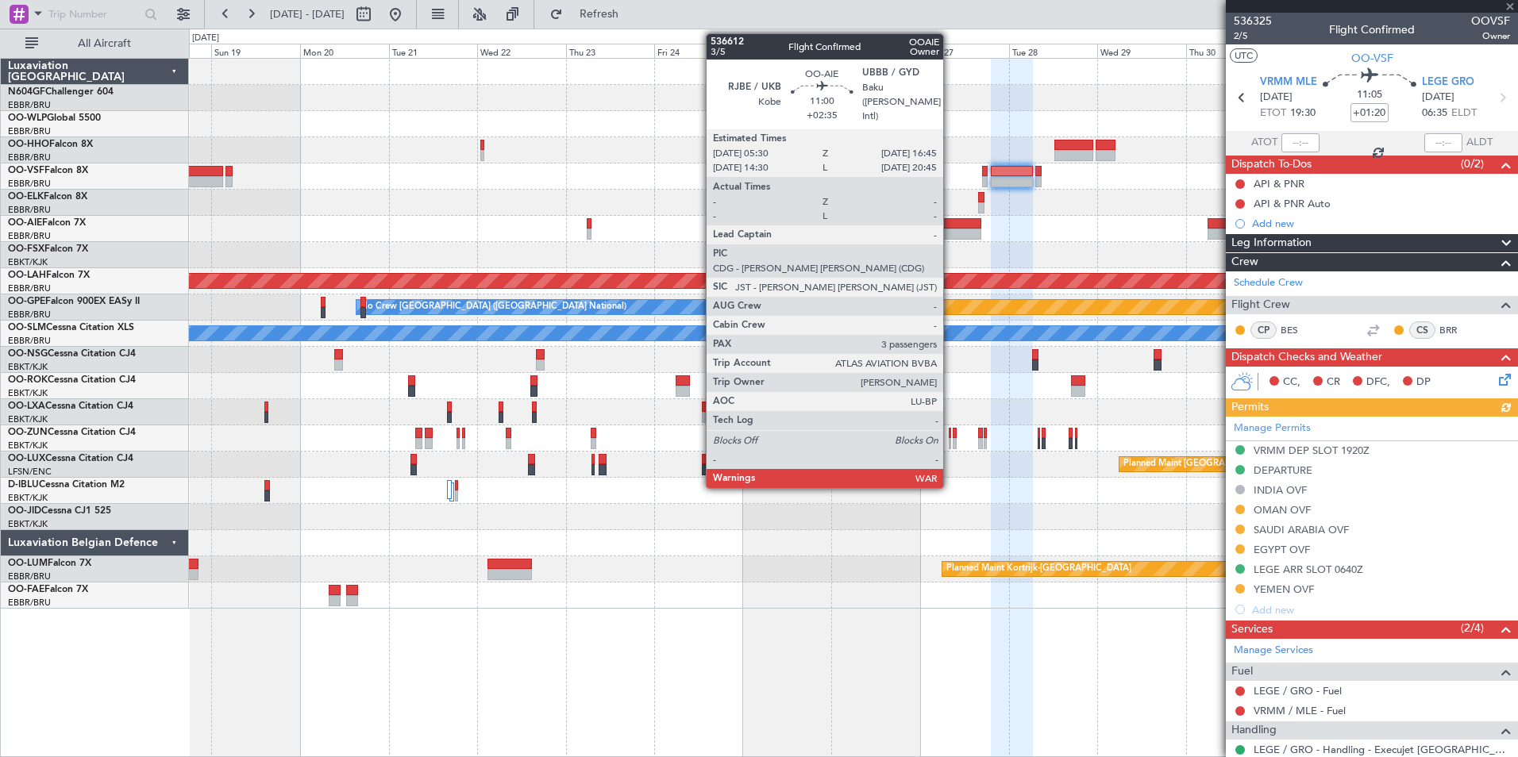
click at [950, 222] on div at bounding box center [961, 223] width 42 height 11
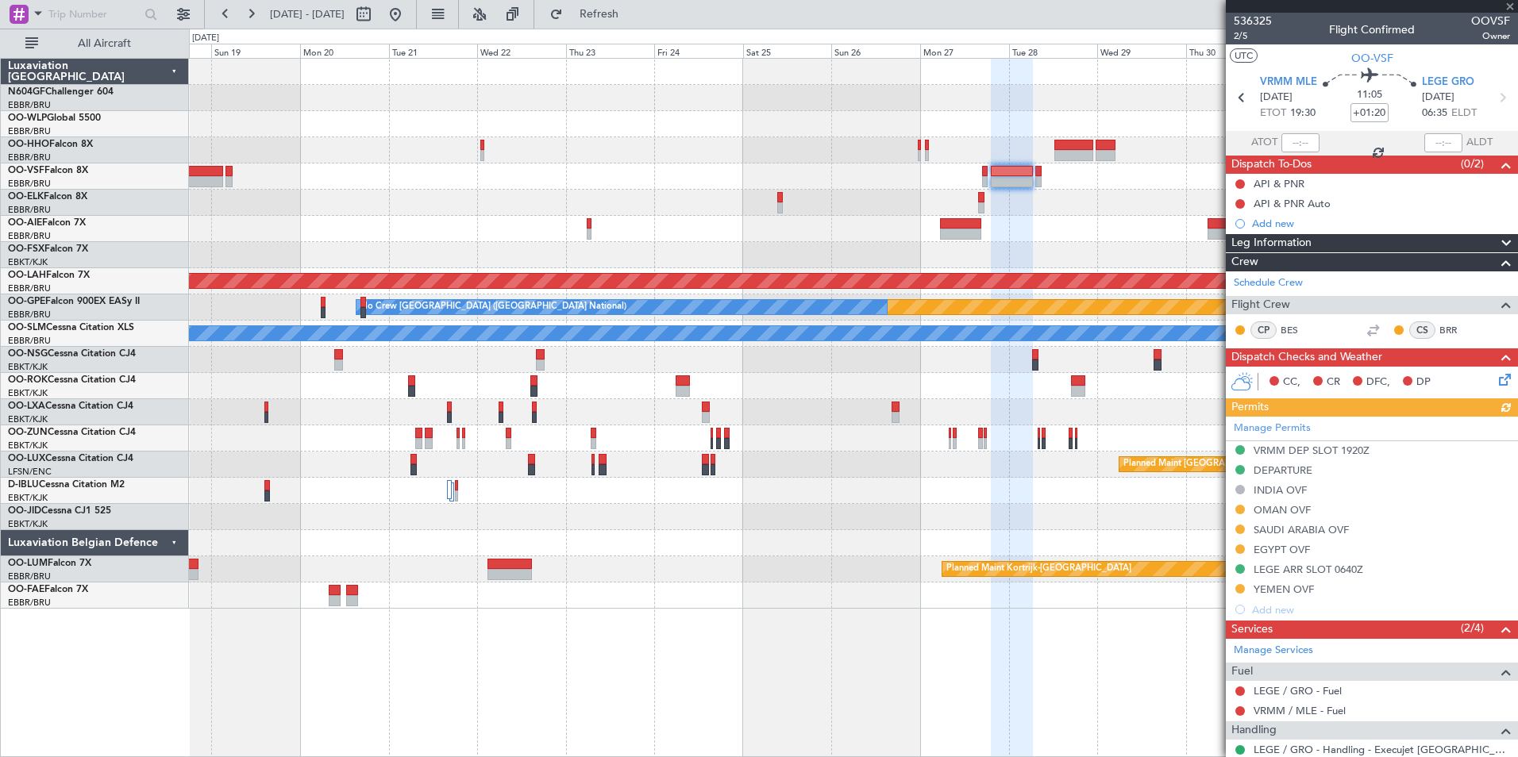
type input "+02:35"
type input "3"
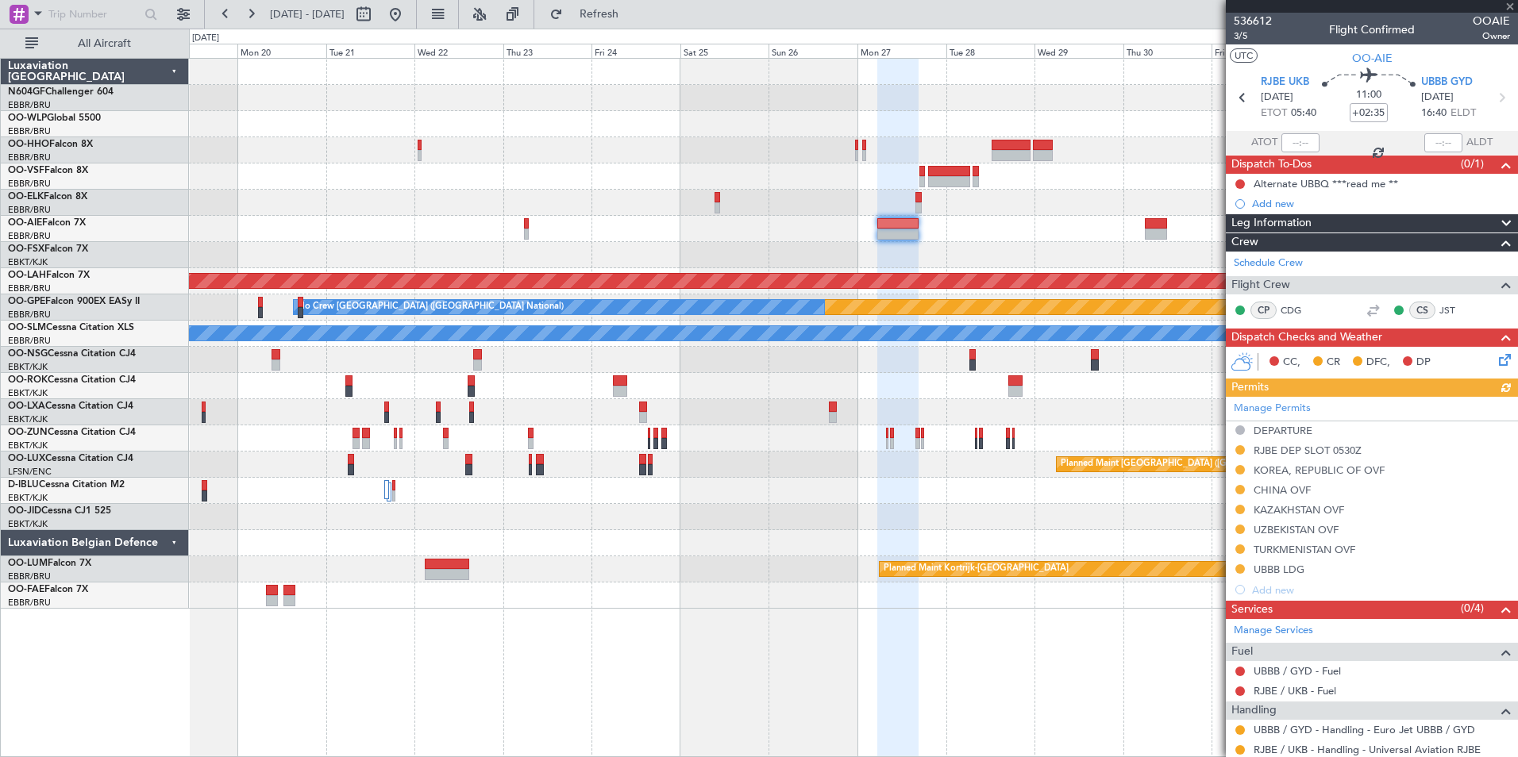
click at [902, 228] on div at bounding box center [853, 229] width 1328 height 26
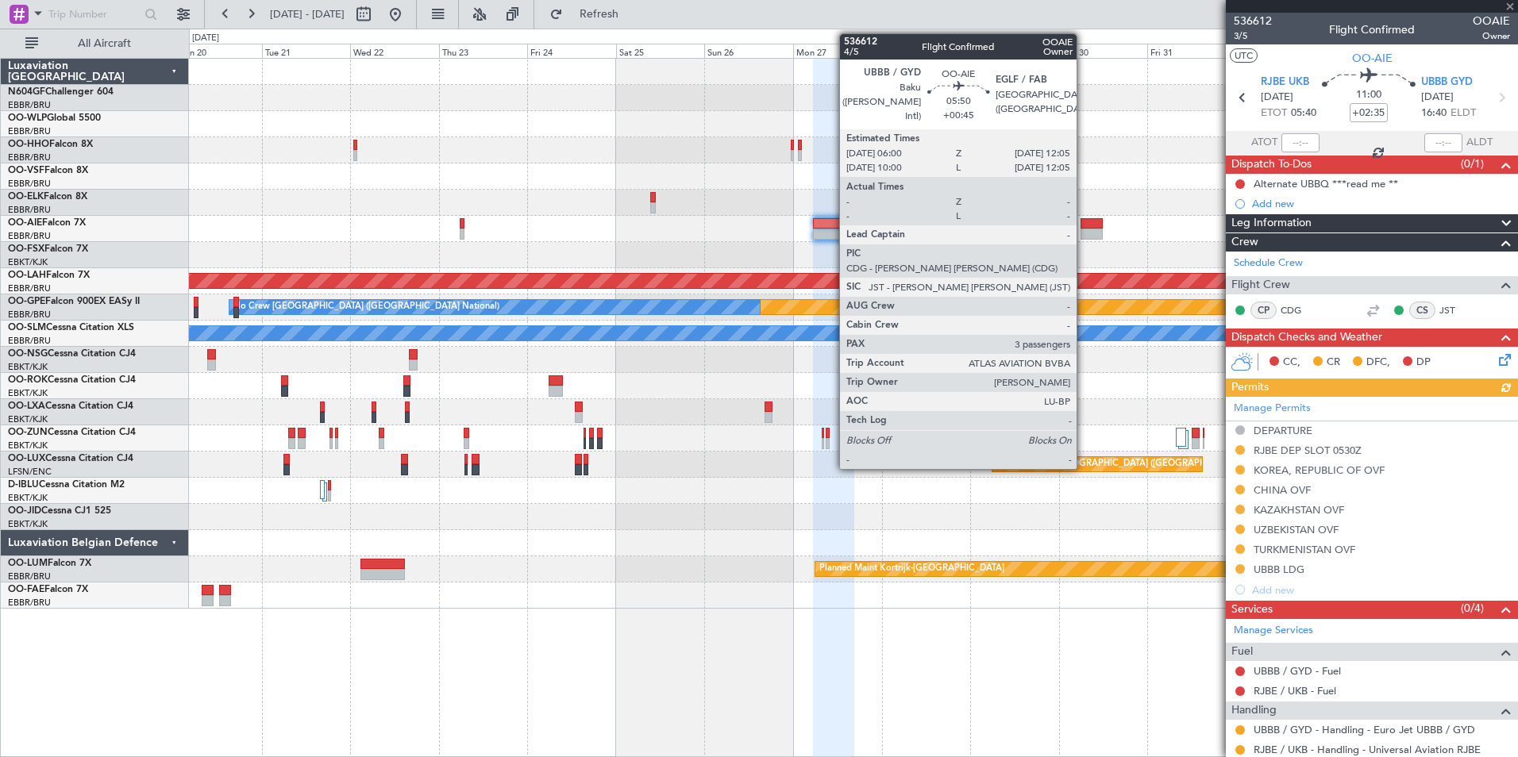
click at [1083, 233] on div at bounding box center [1091, 234] width 23 height 11
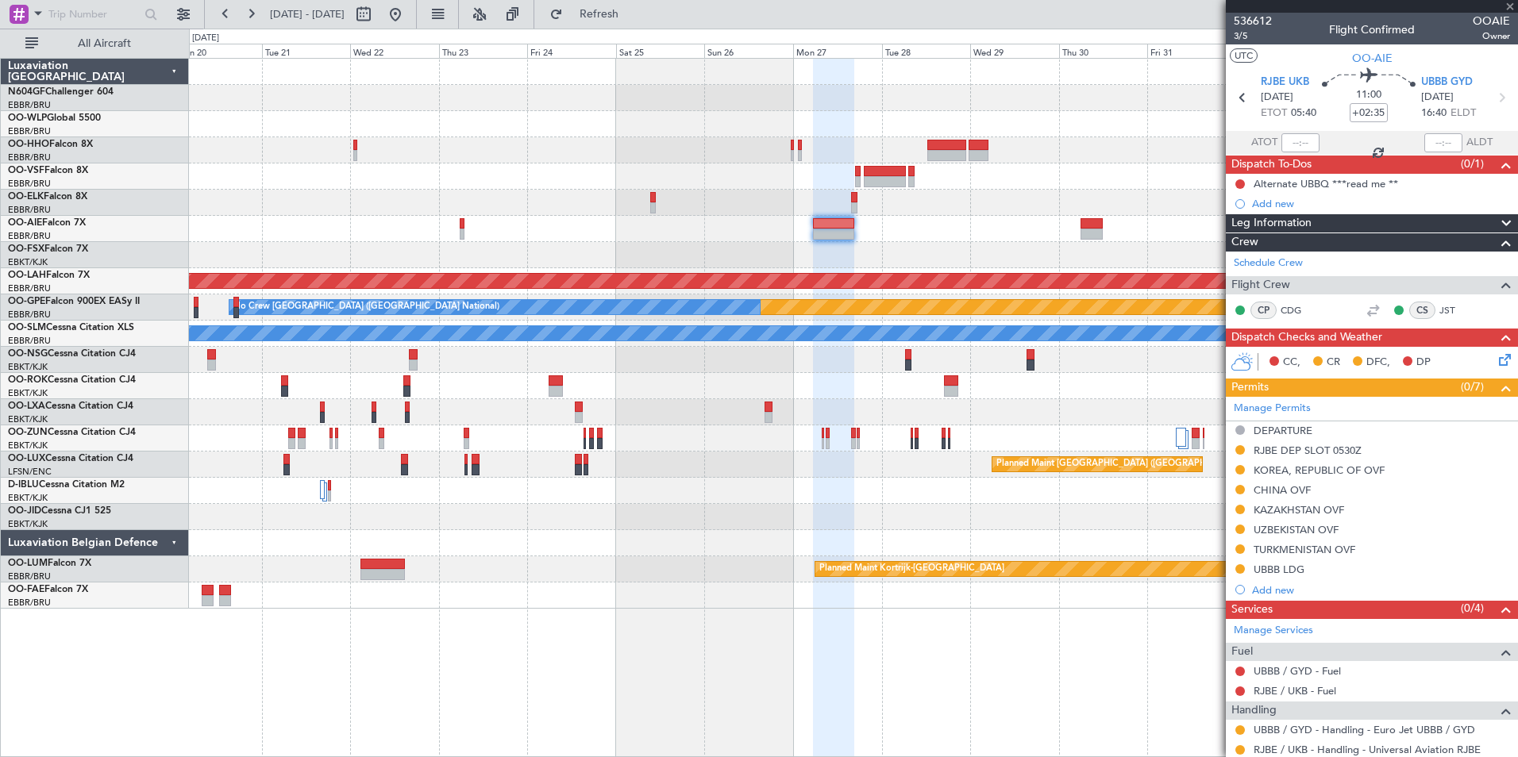
type input "+00:45"
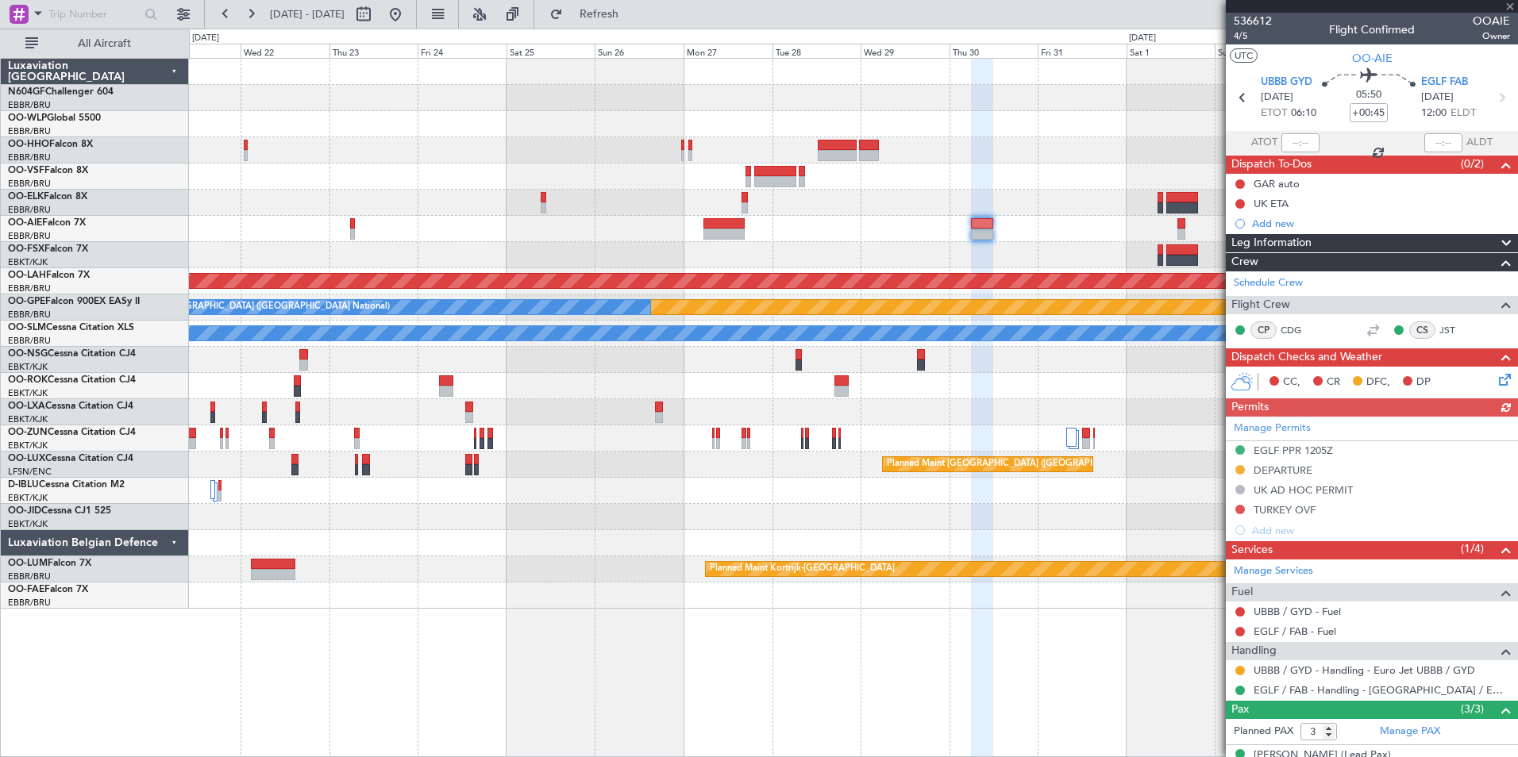
click at [806, 256] on div at bounding box center [853, 255] width 1328 height 26
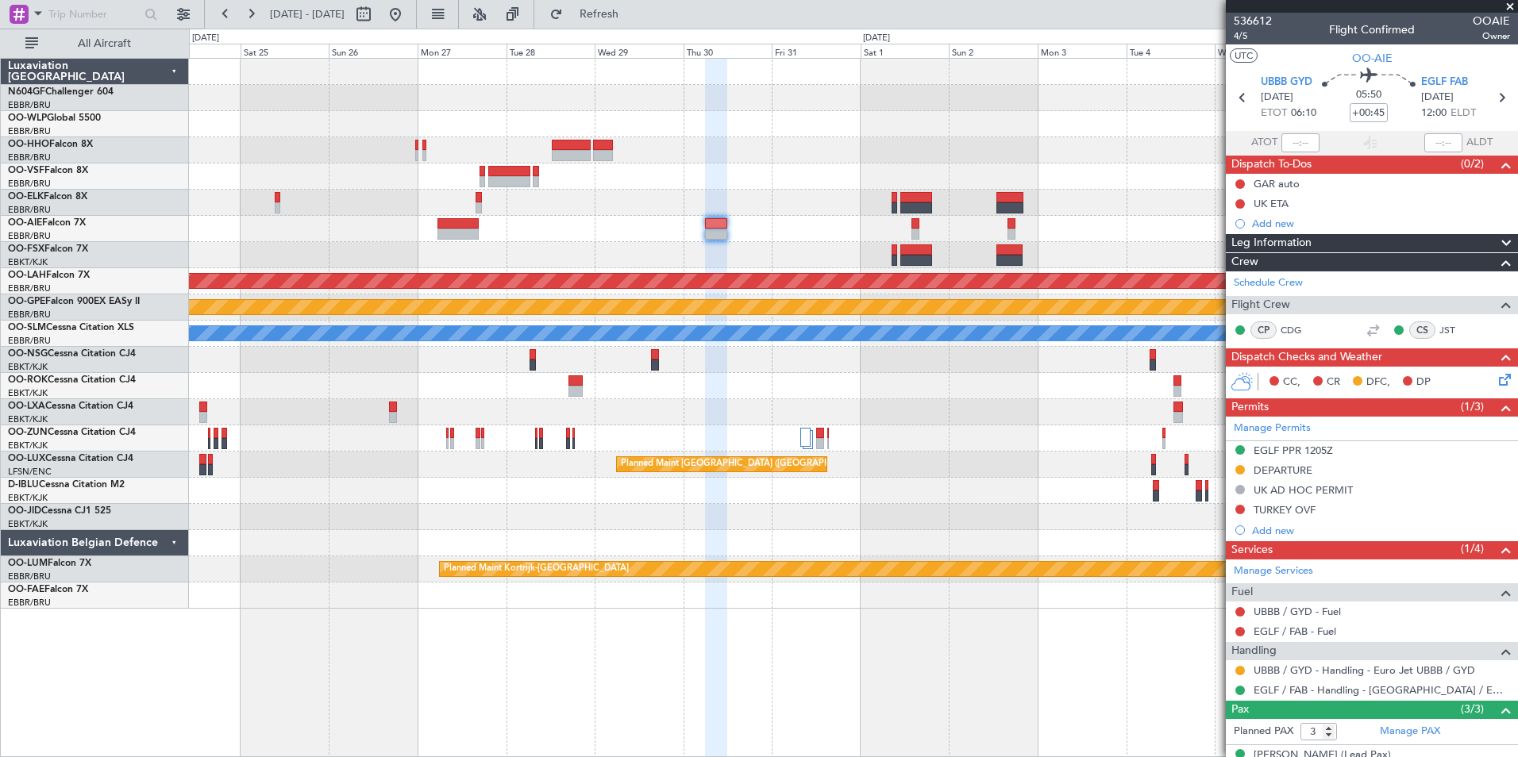
click at [1050, 240] on div at bounding box center [853, 229] width 1328 height 26
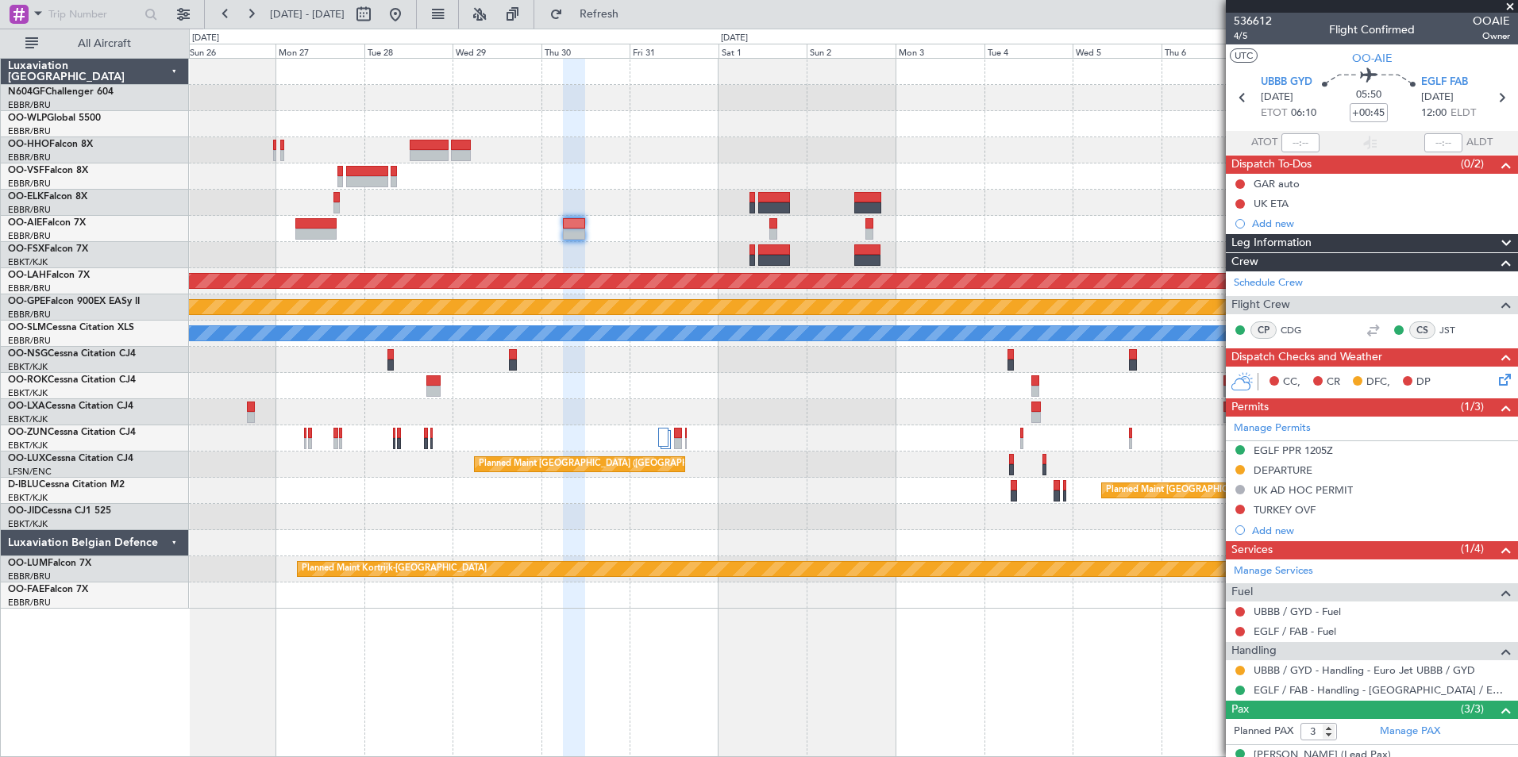
click at [872, 455] on div "Planned Maint Alton-st Louis (St Louis Regl) No Crew Brussels (Brussels Nationa…" at bounding box center [853, 334] width 1328 height 550
click at [677, 435] on div at bounding box center [853, 438] width 1328 height 26
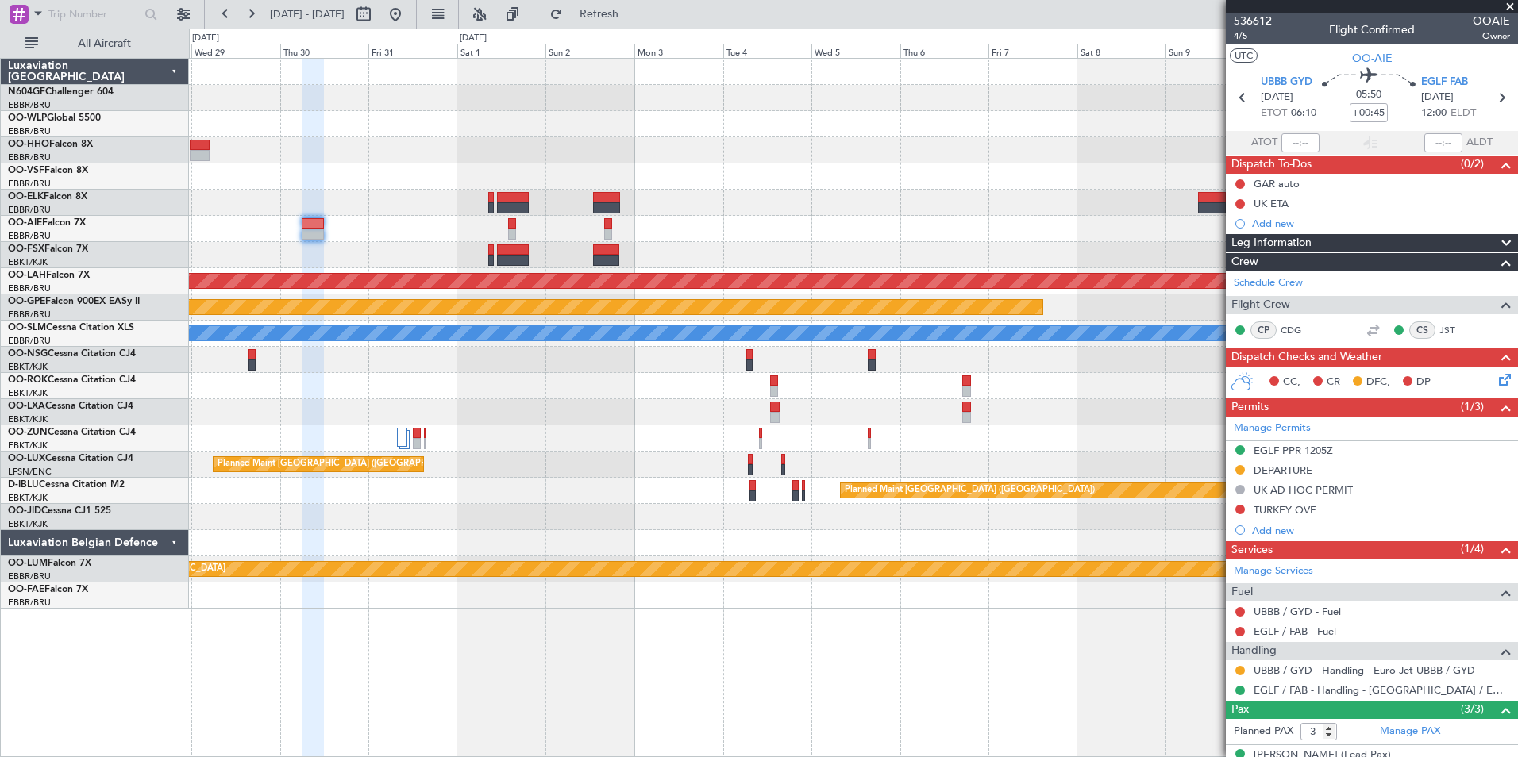
click at [507, 391] on div at bounding box center [853, 386] width 1328 height 26
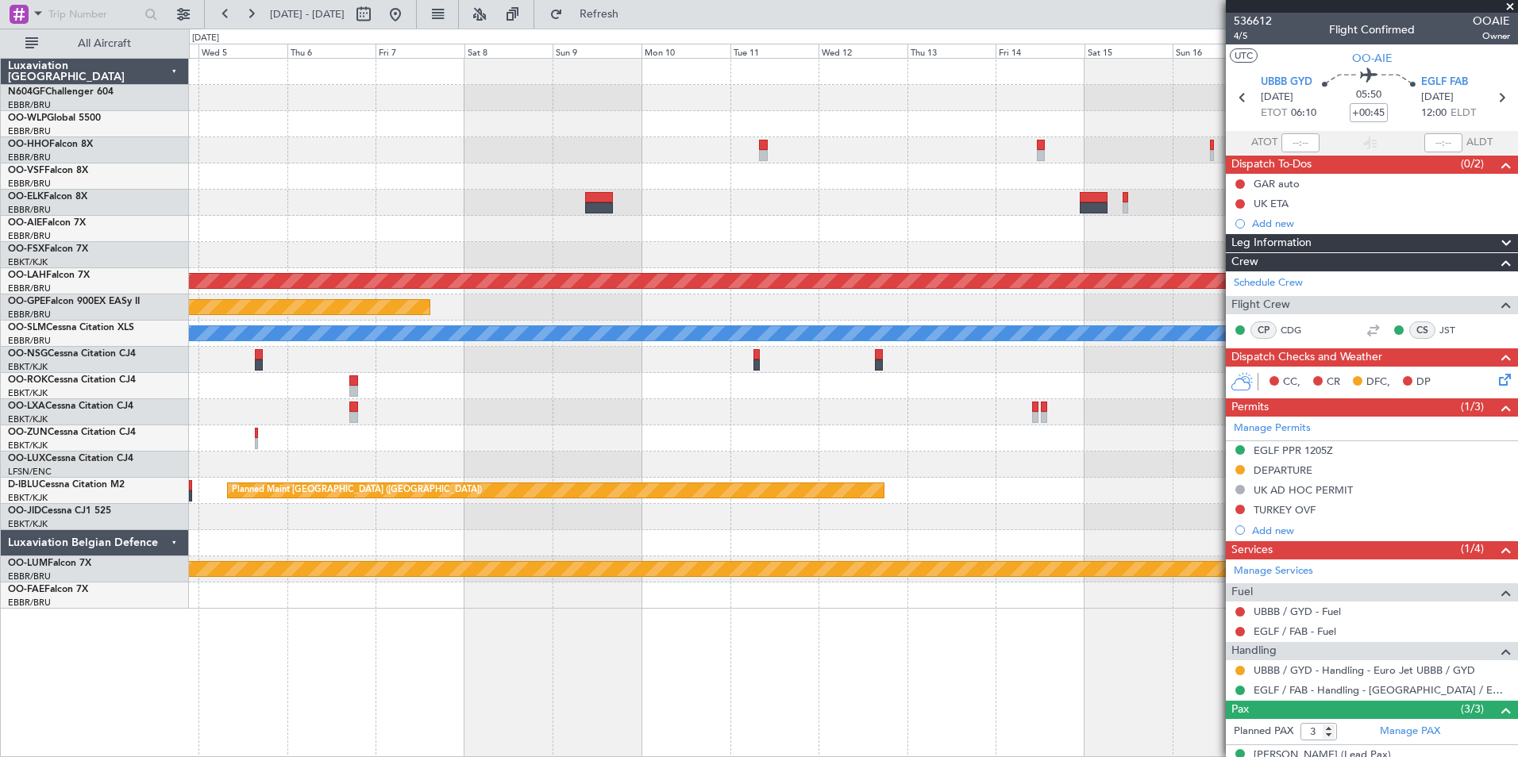
click at [763, 255] on div at bounding box center [853, 255] width 1328 height 26
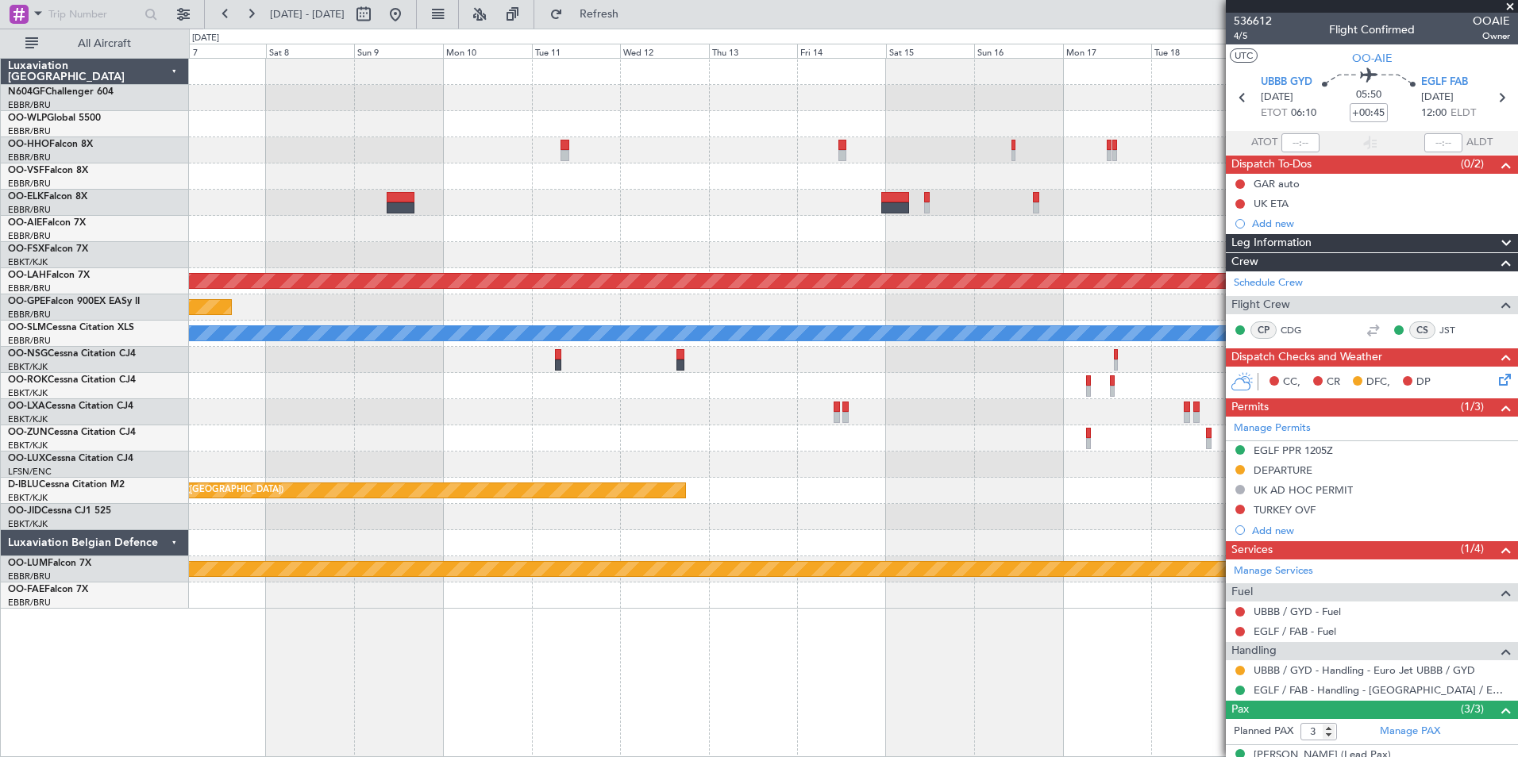
click at [908, 252] on div "Planned Maint Kortrijk-[GEOGRAPHIC_DATA]" at bounding box center [853, 255] width 1328 height 26
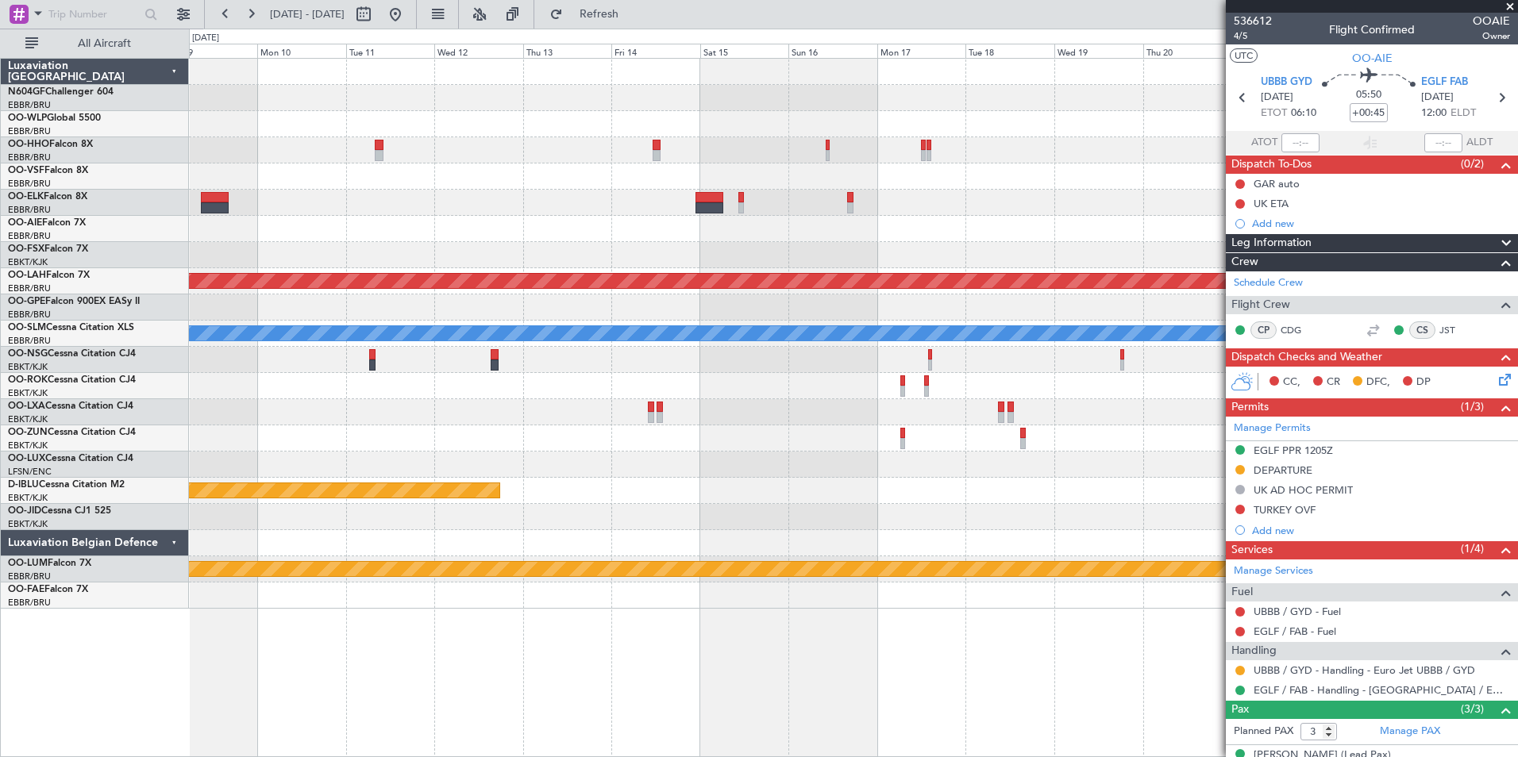
click at [787, 260] on div "Planned Maint Kortrijk-[GEOGRAPHIC_DATA]" at bounding box center [853, 255] width 1328 height 26
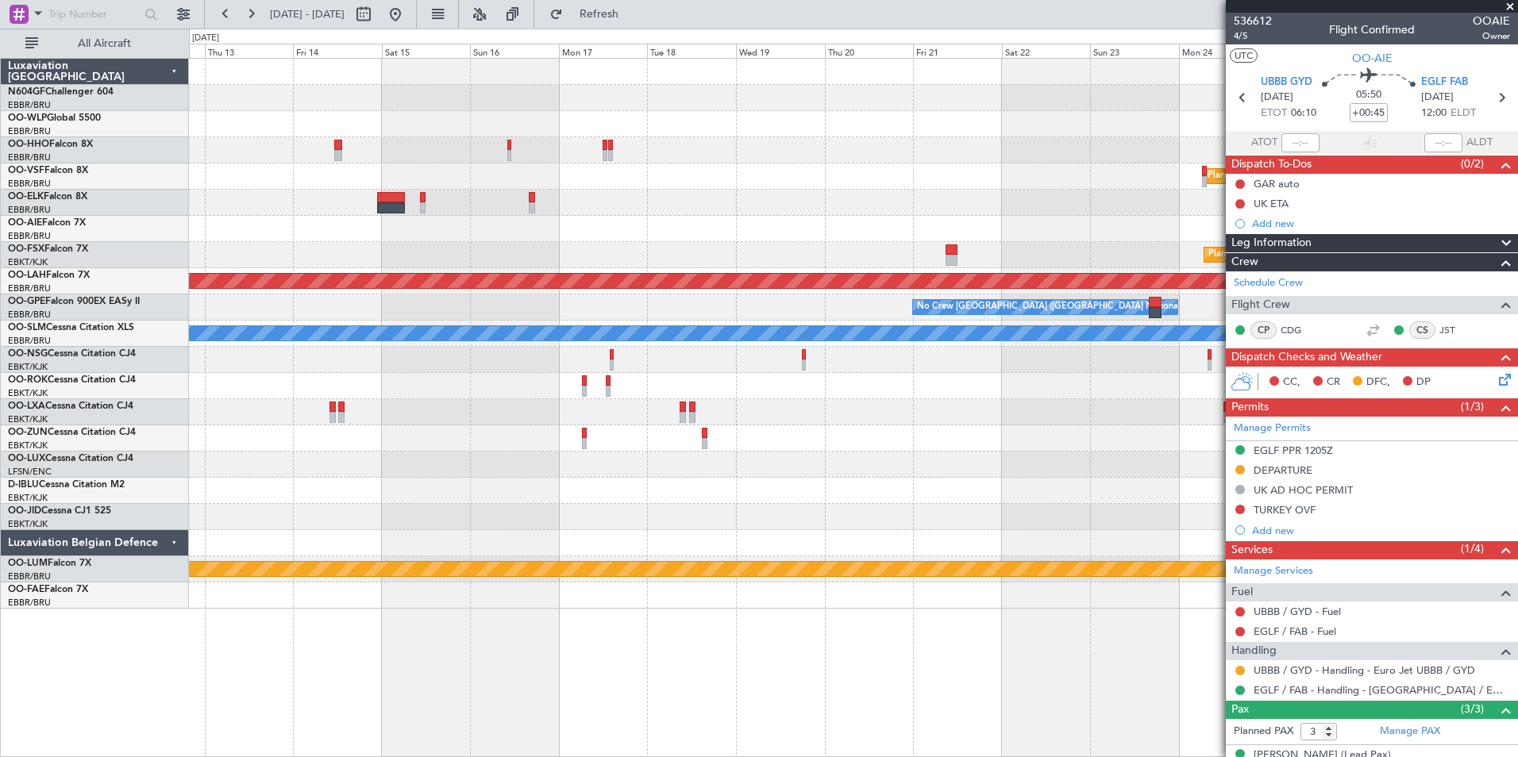
click at [618, 271] on div "Planned Maint Geneva (Cointrin) Planned Maint Kortrijk-Wevelgem Planned Maint A…" at bounding box center [853, 334] width 1328 height 550
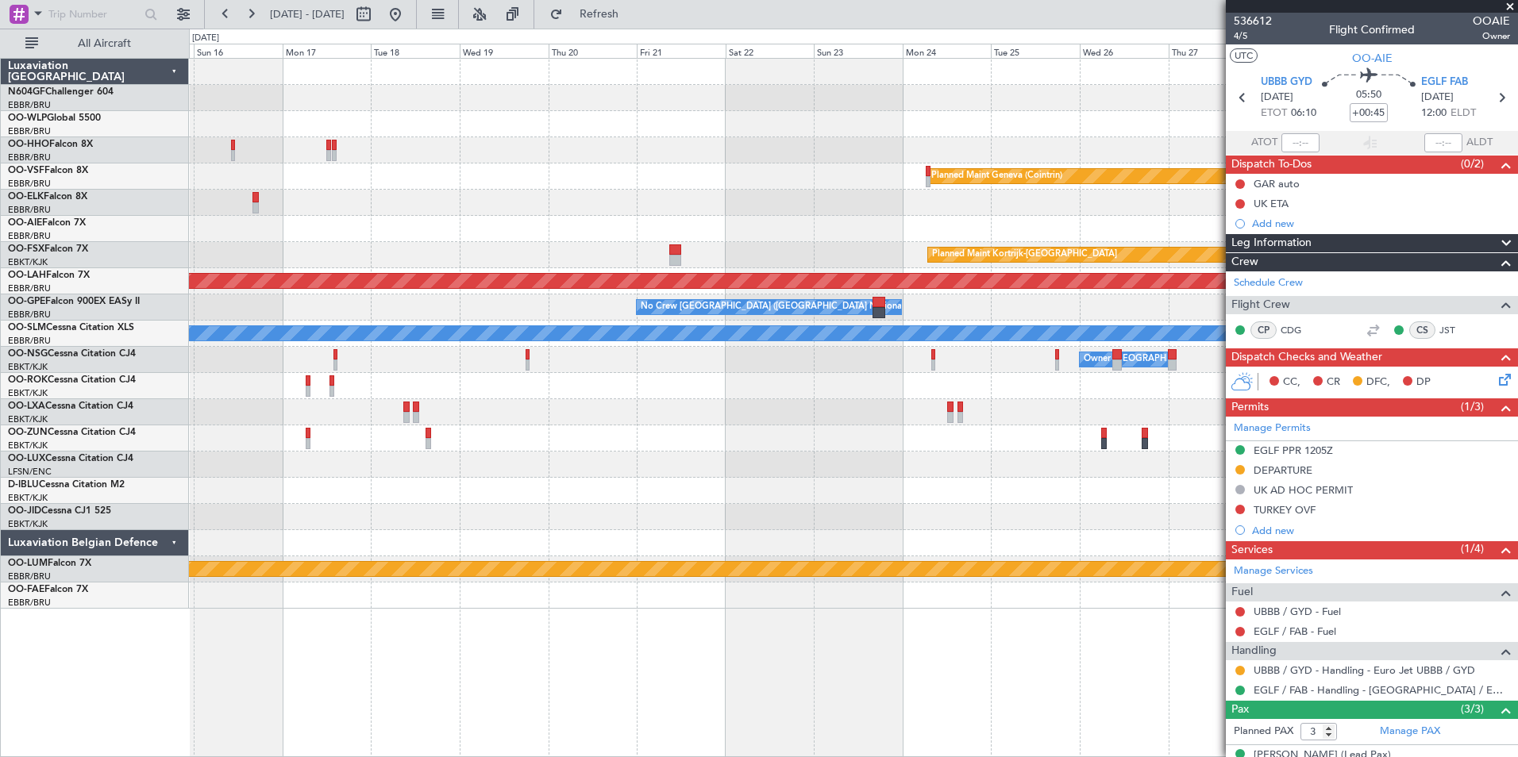
click at [425, 235] on div "Planned Maint Geneva (Cointrin) Planned Maint Kortrijk-Wevelgem Planned Maint A…" at bounding box center [853, 334] width 1328 height 550
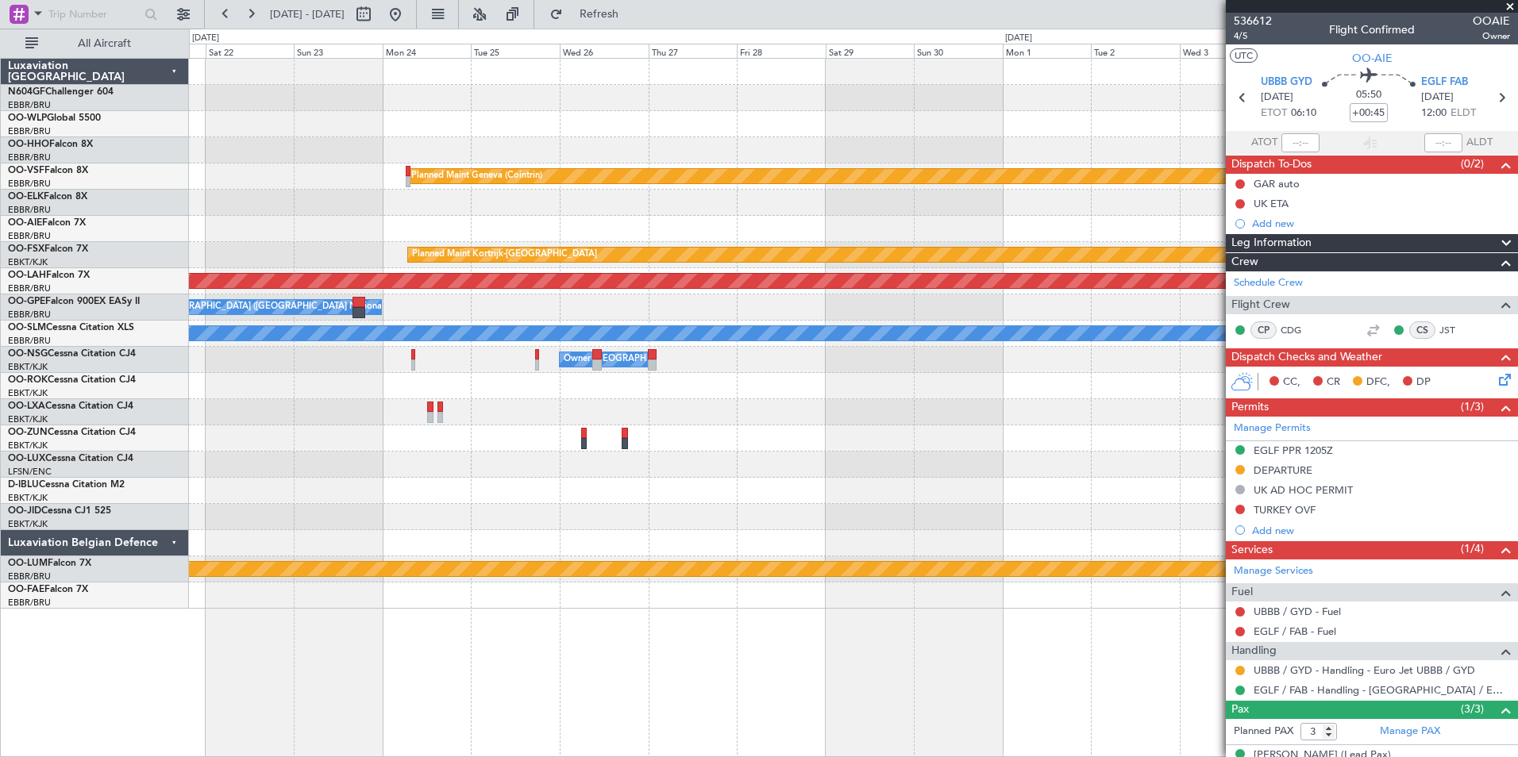
click at [444, 239] on div at bounding box center [853, 229] width 1328 height 26
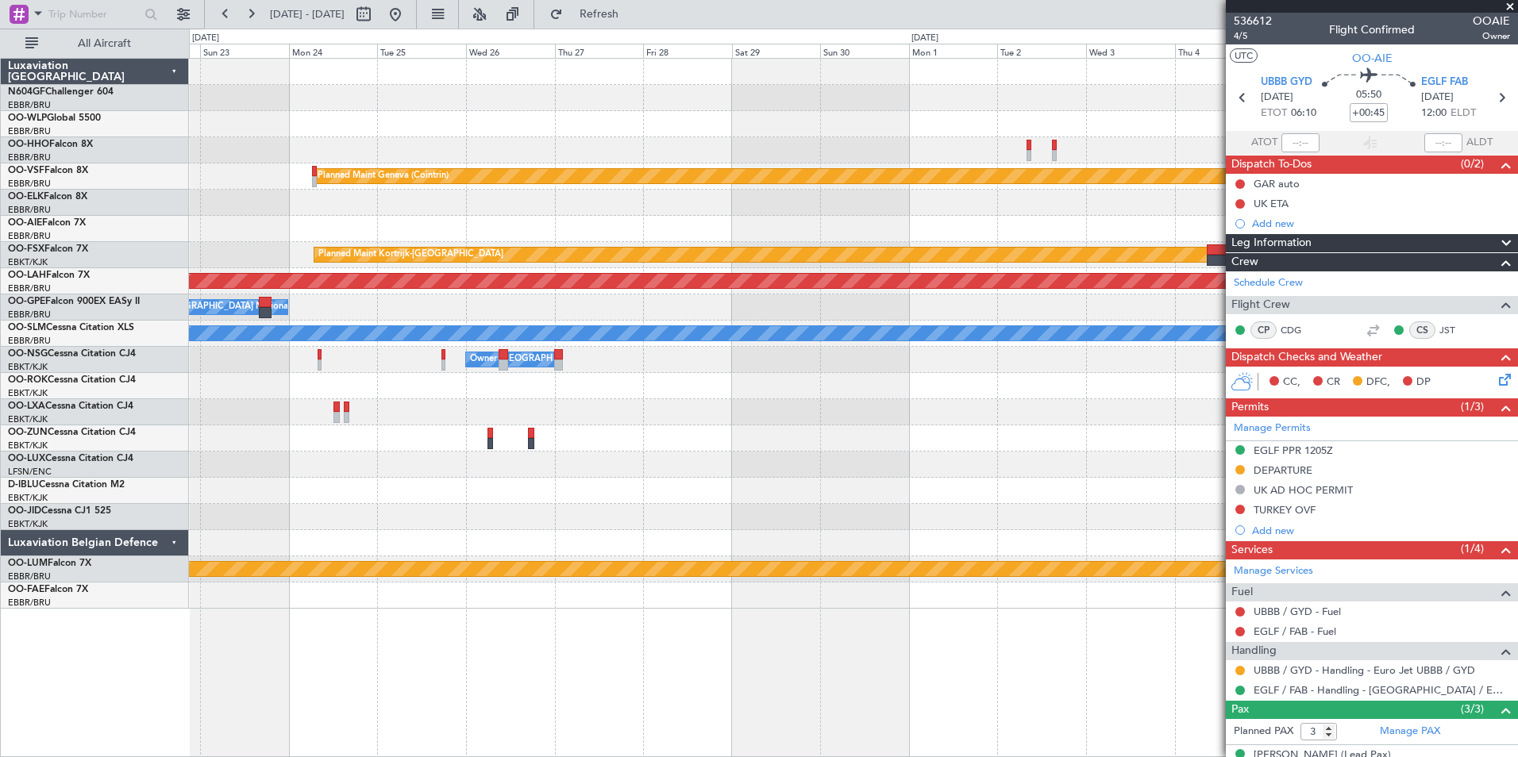
click at [1510, 7] on span at bounding box center [1510, 7] width 16 height 14
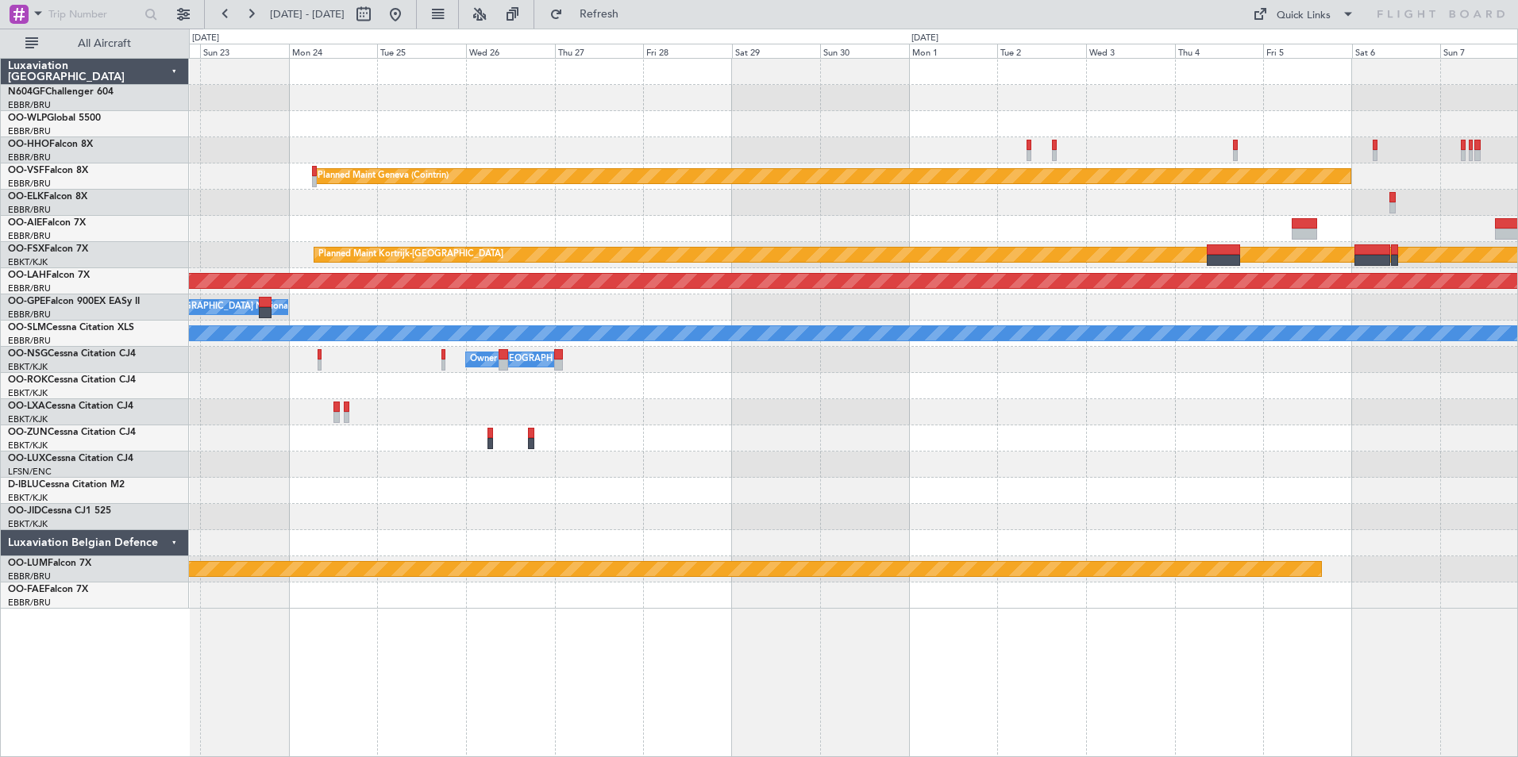
type input "0"
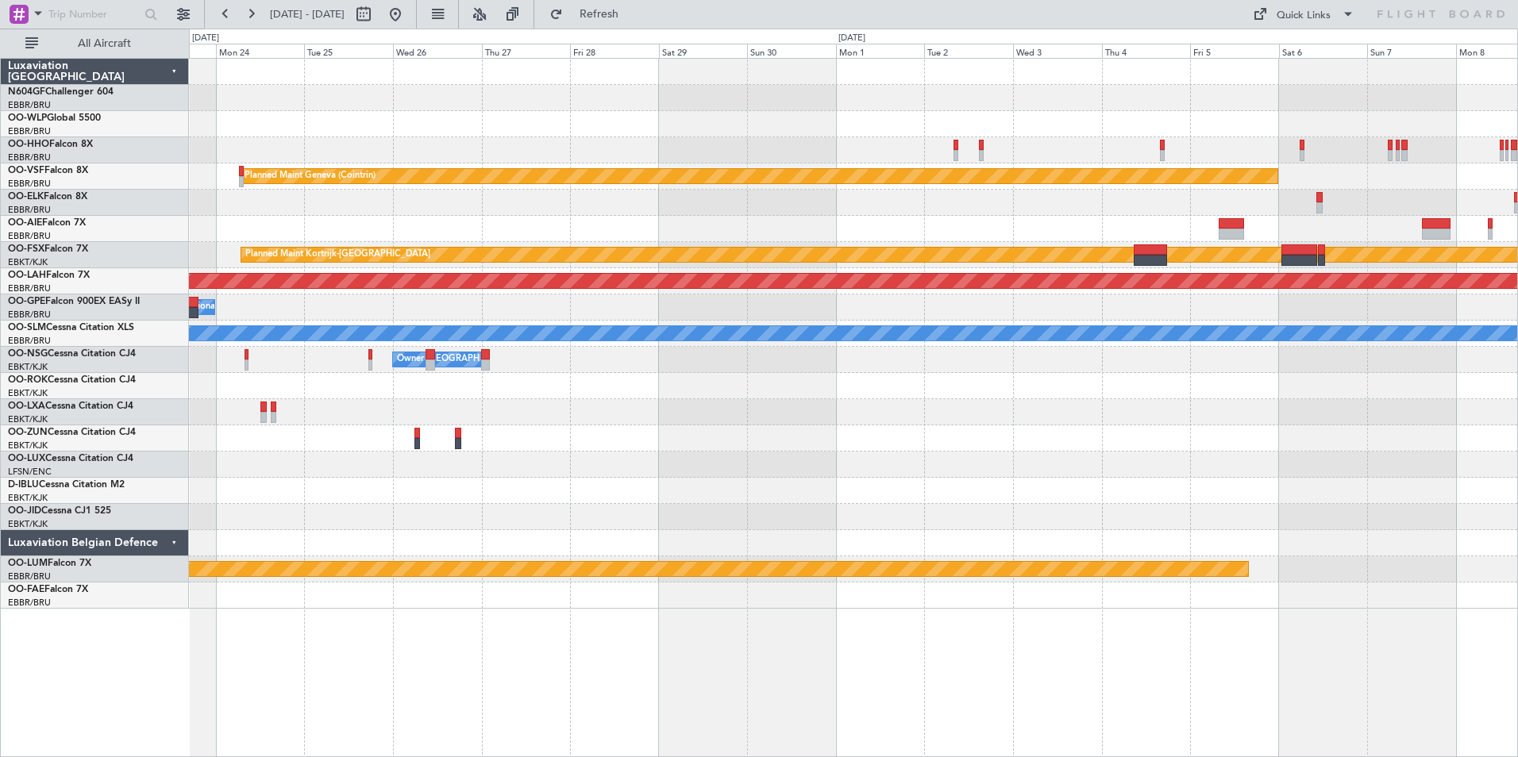
click at [1010, 206] on div at bounding box center [853, 203] width 1328 height 26
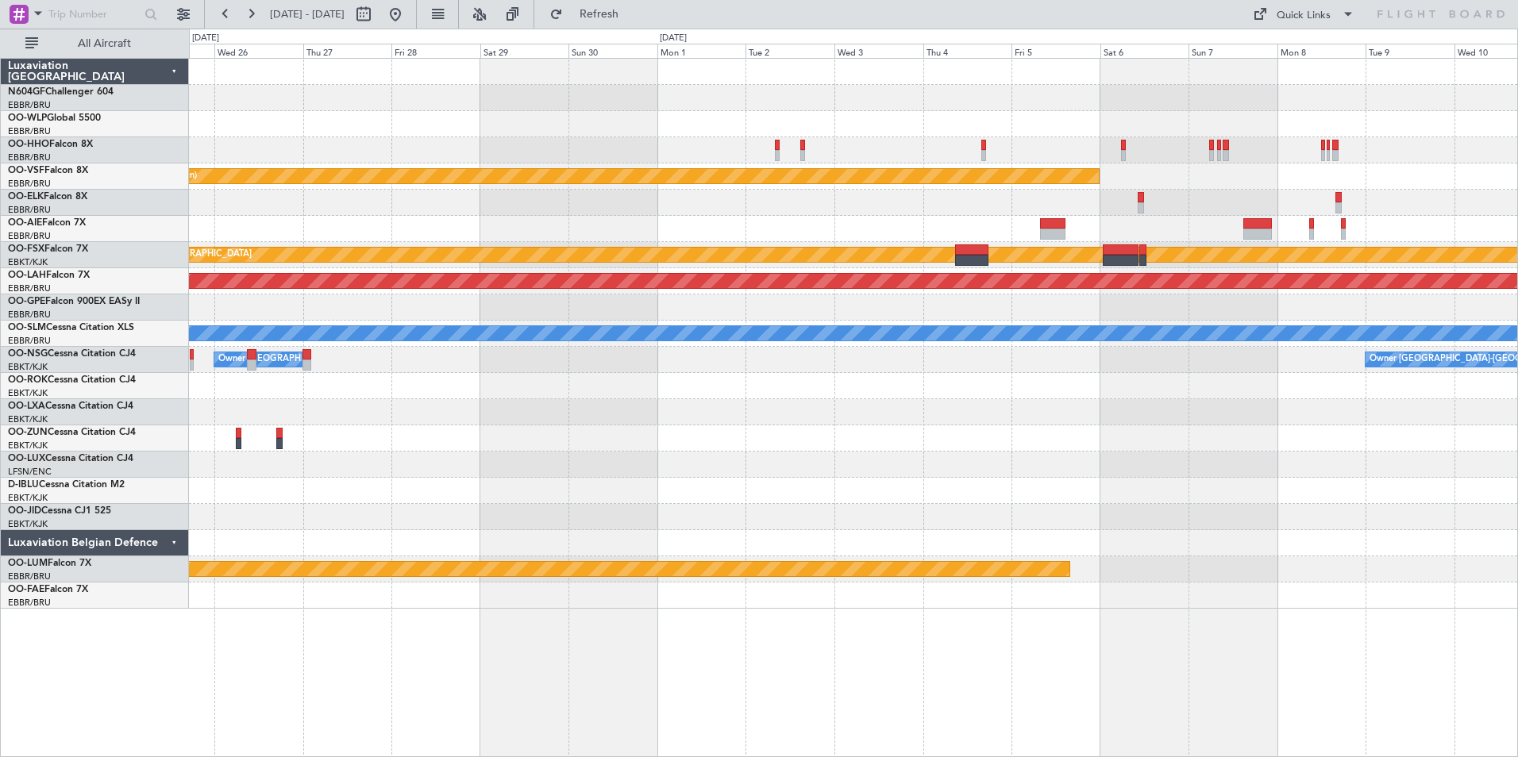
click at [721, 205] on div at bounding box center [853, 203] width 1328 height 26
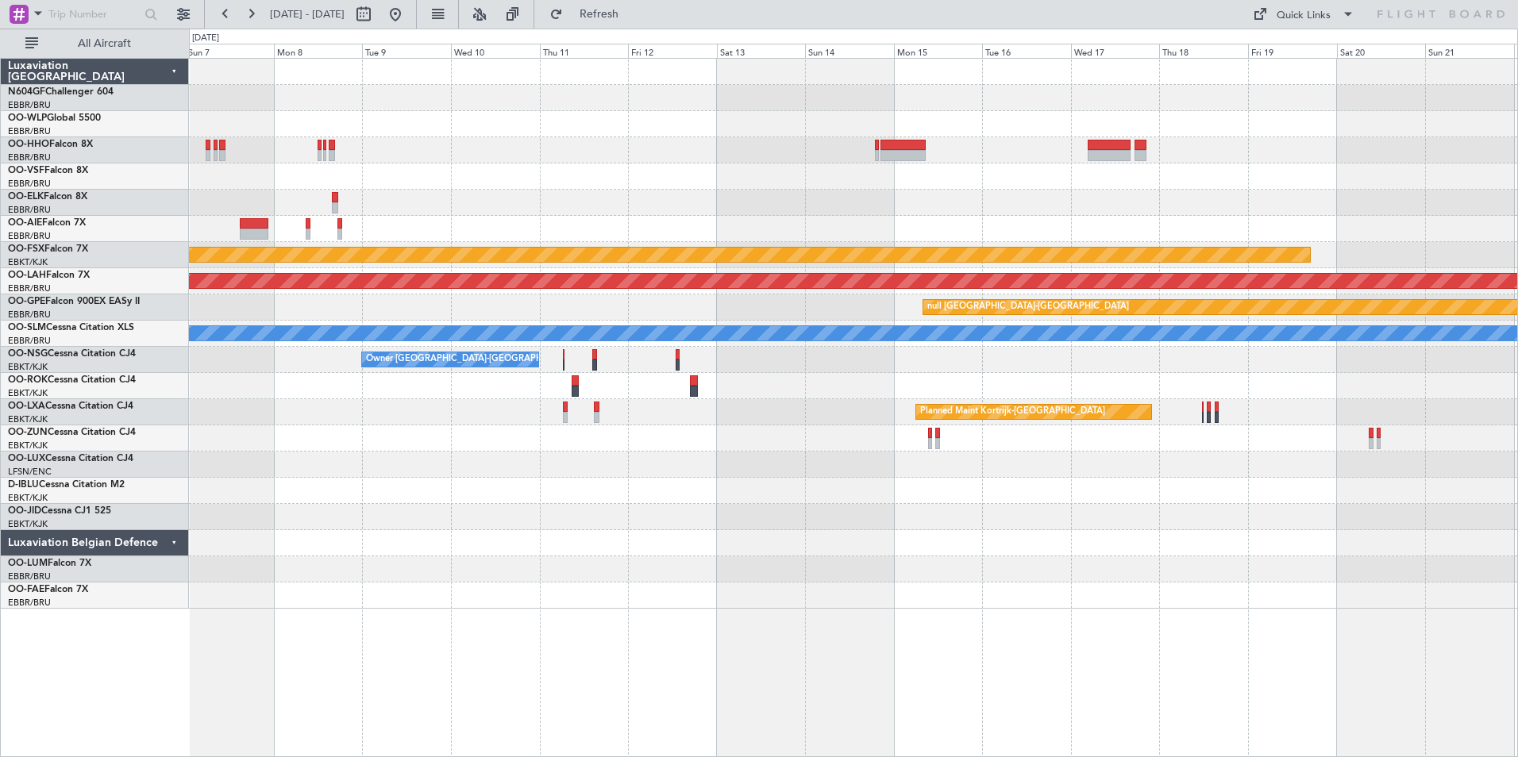
click at [572, 210] on div at bounding box center [853, 203] width 1328 height 26
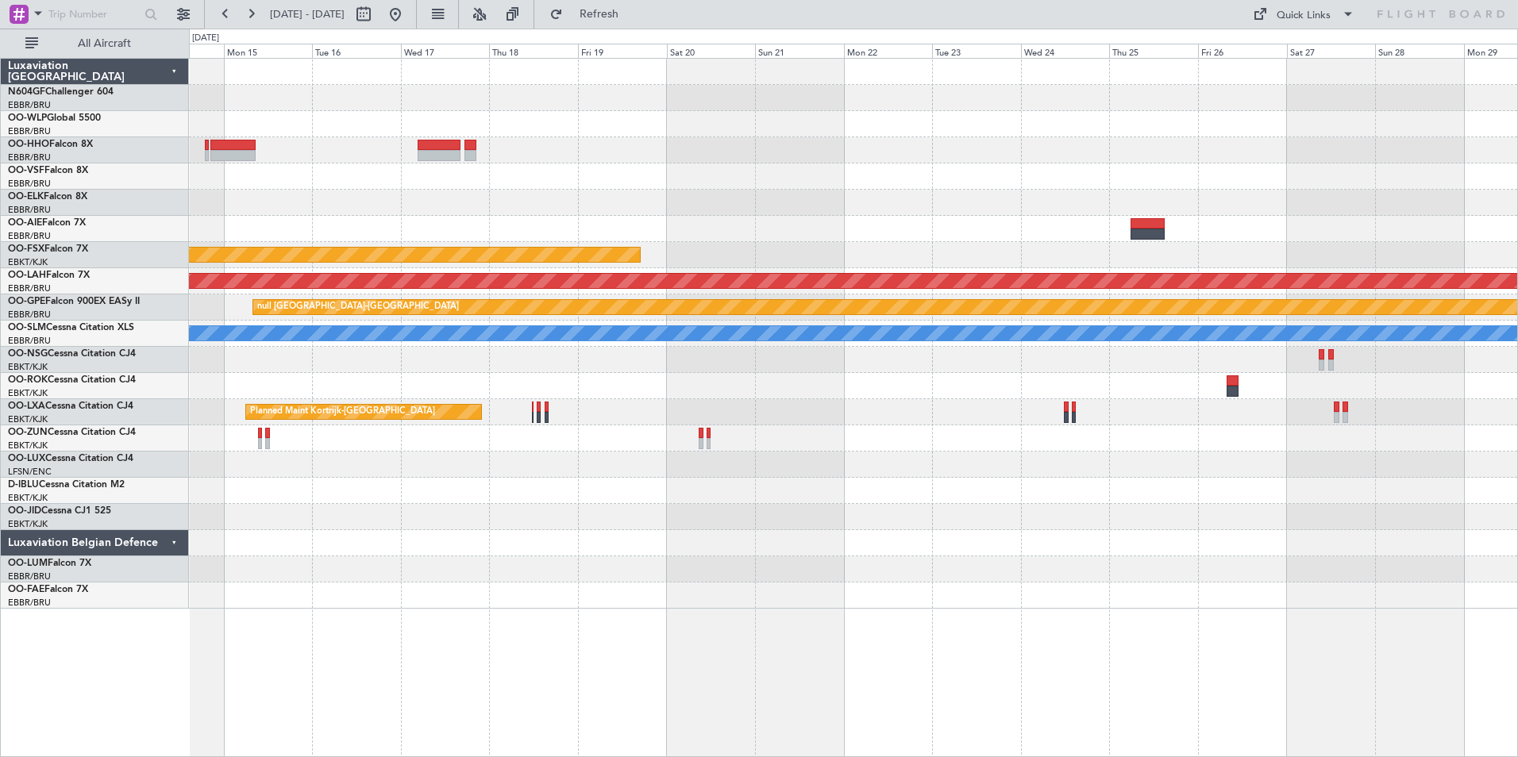
click at [500, 204] on div at bounding box center [853, 203] width 1328 height 26
click at [479, 190] on div at bounding box center [853, 203] width 1328 height 26
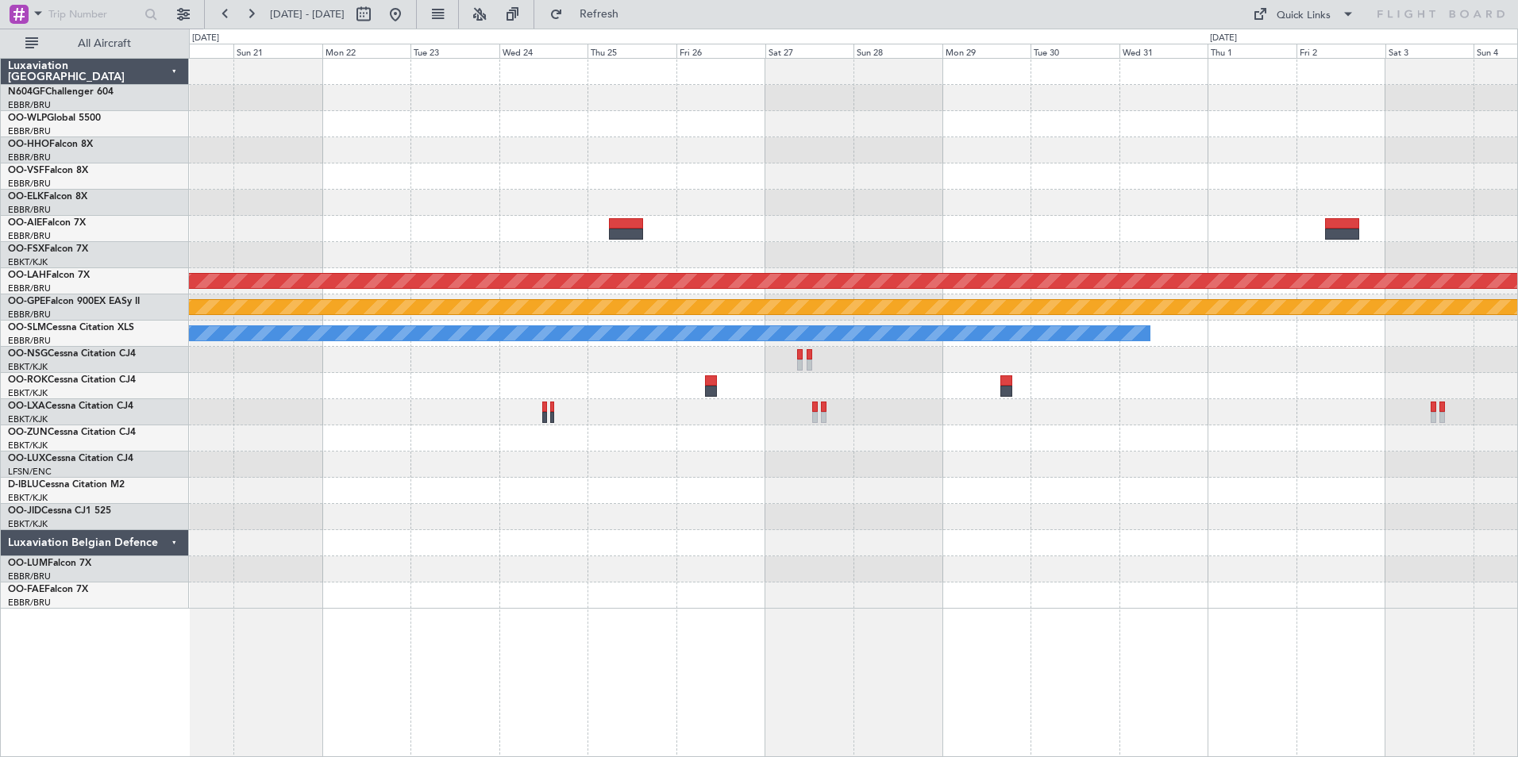
click at [702, 205] on div at bounding box center [853, 203] width 1328 height 26
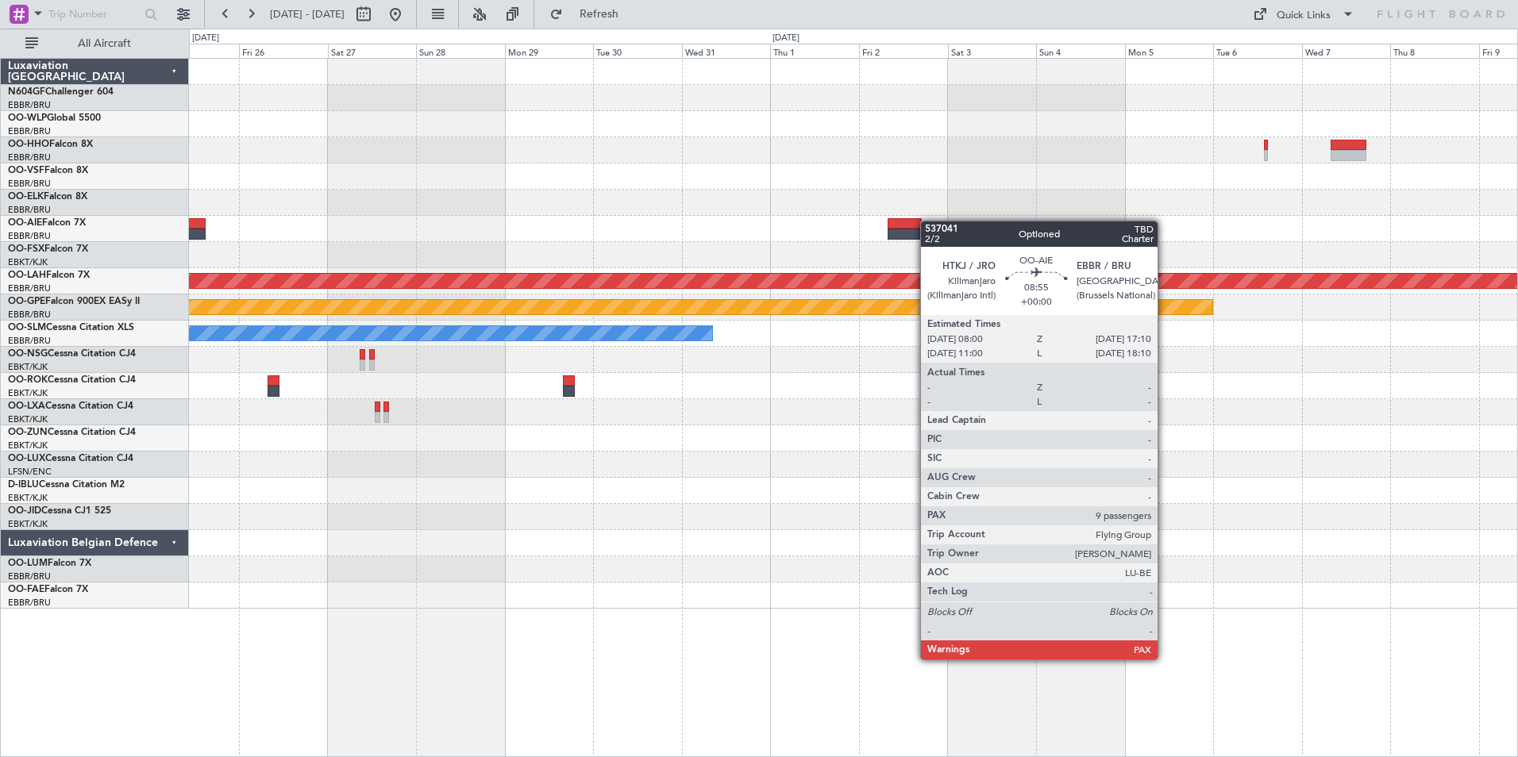
click at [901, 218] on div at bounding box center [904, 223] width 34 height 11
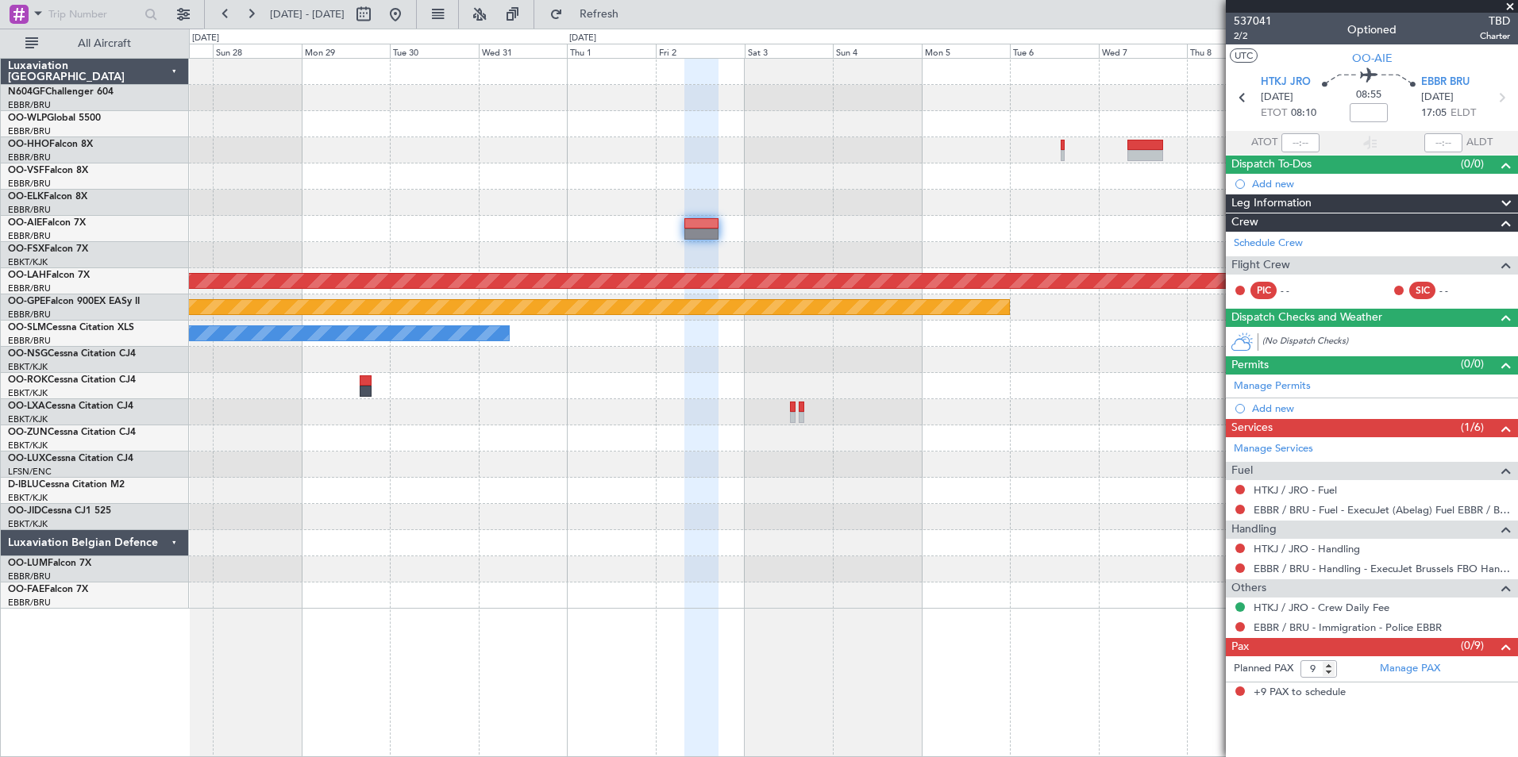
click at [868, 190] on div "Planned Maint [PERSON_NAME]-[GEOGRAPHIC_DATA][PERSON_NAME] ([GEOGRAPHIC_DATA][P…" at bounding box center [853, 334] width 1328 height 550
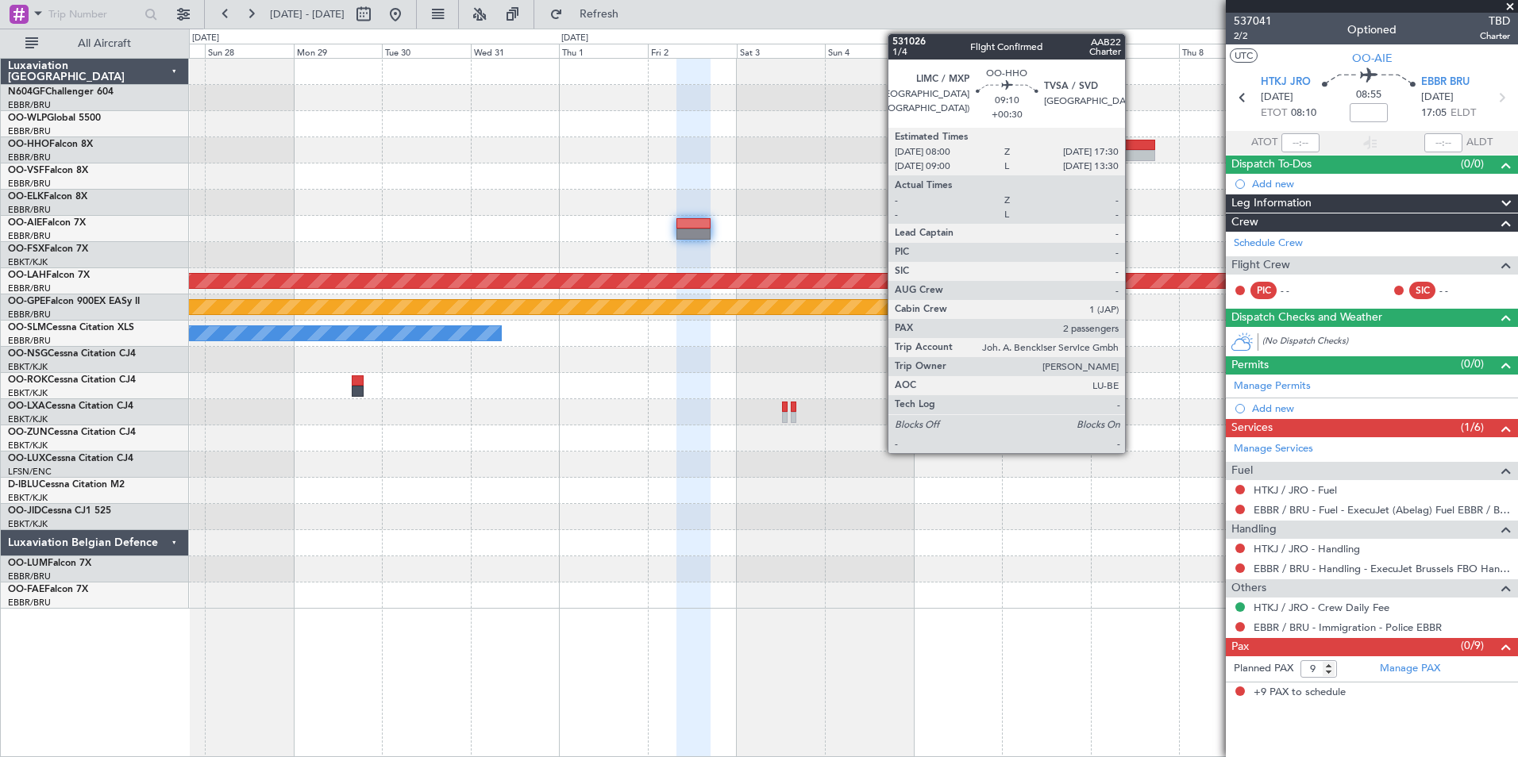
click at [1132, 149] on div at bounding box center [1137, 145] width 36 height 11
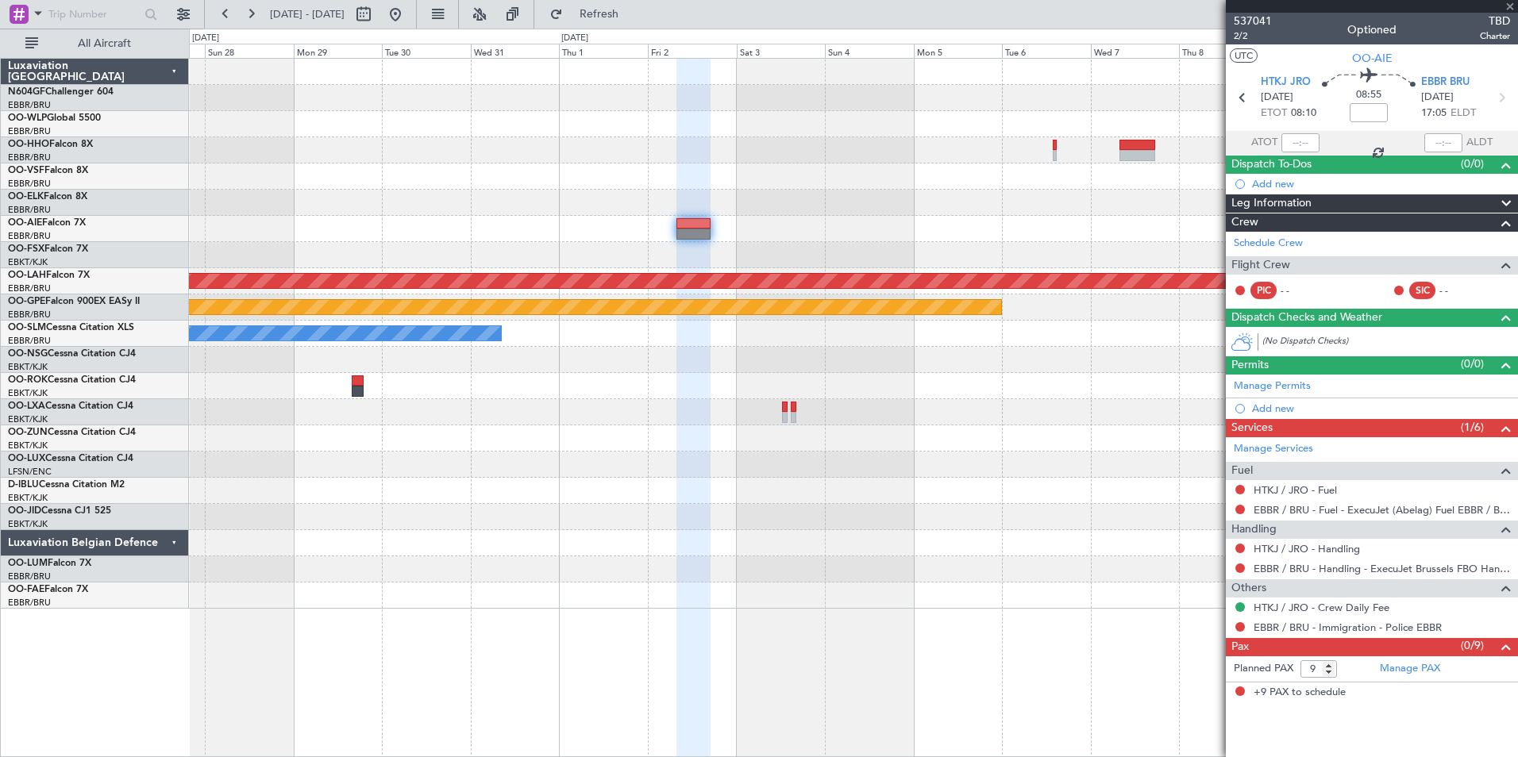
type input "+00:30"
type input "2"
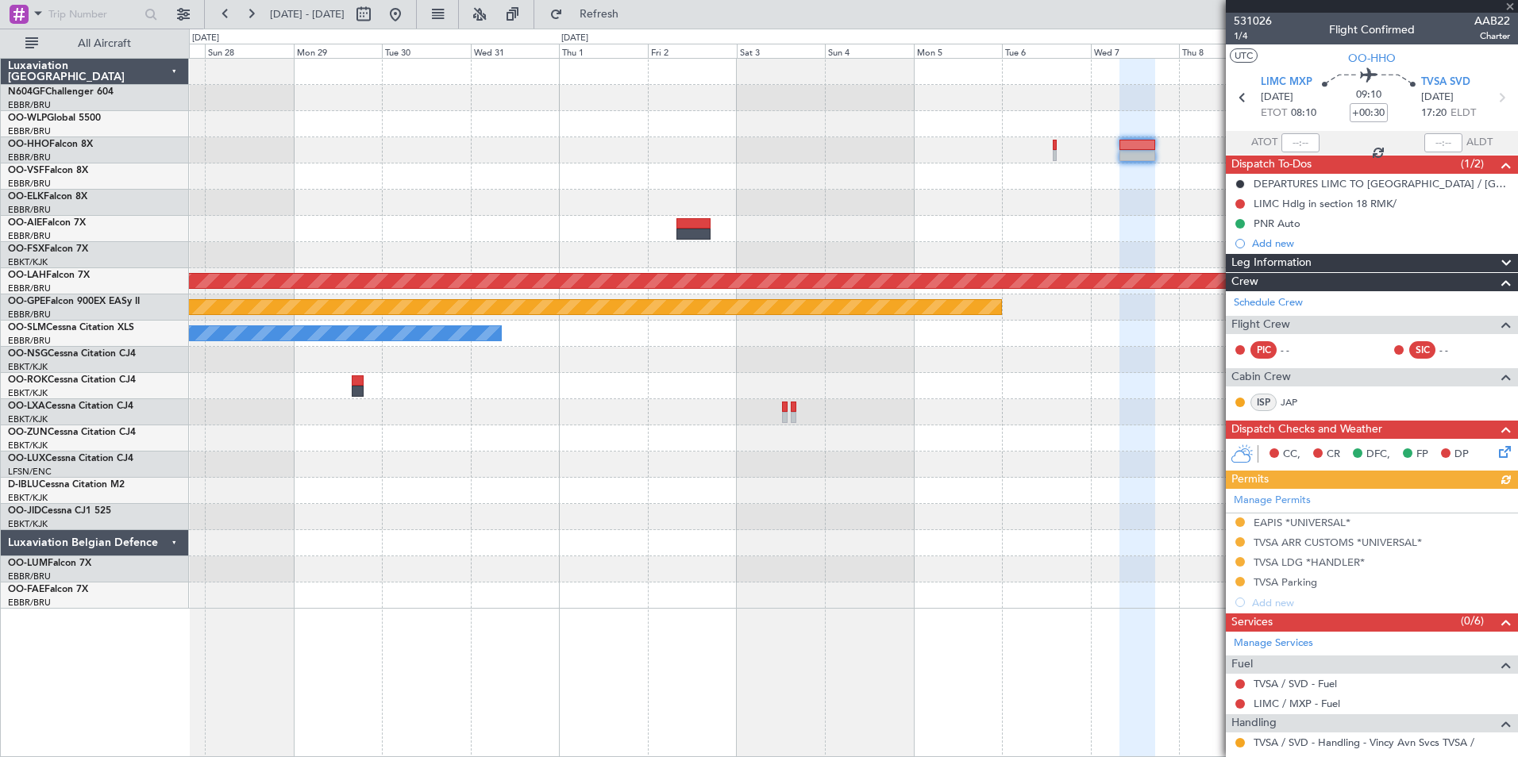
click at [791, 237] on div at bounding box center [853, 229] width 1328 height 26
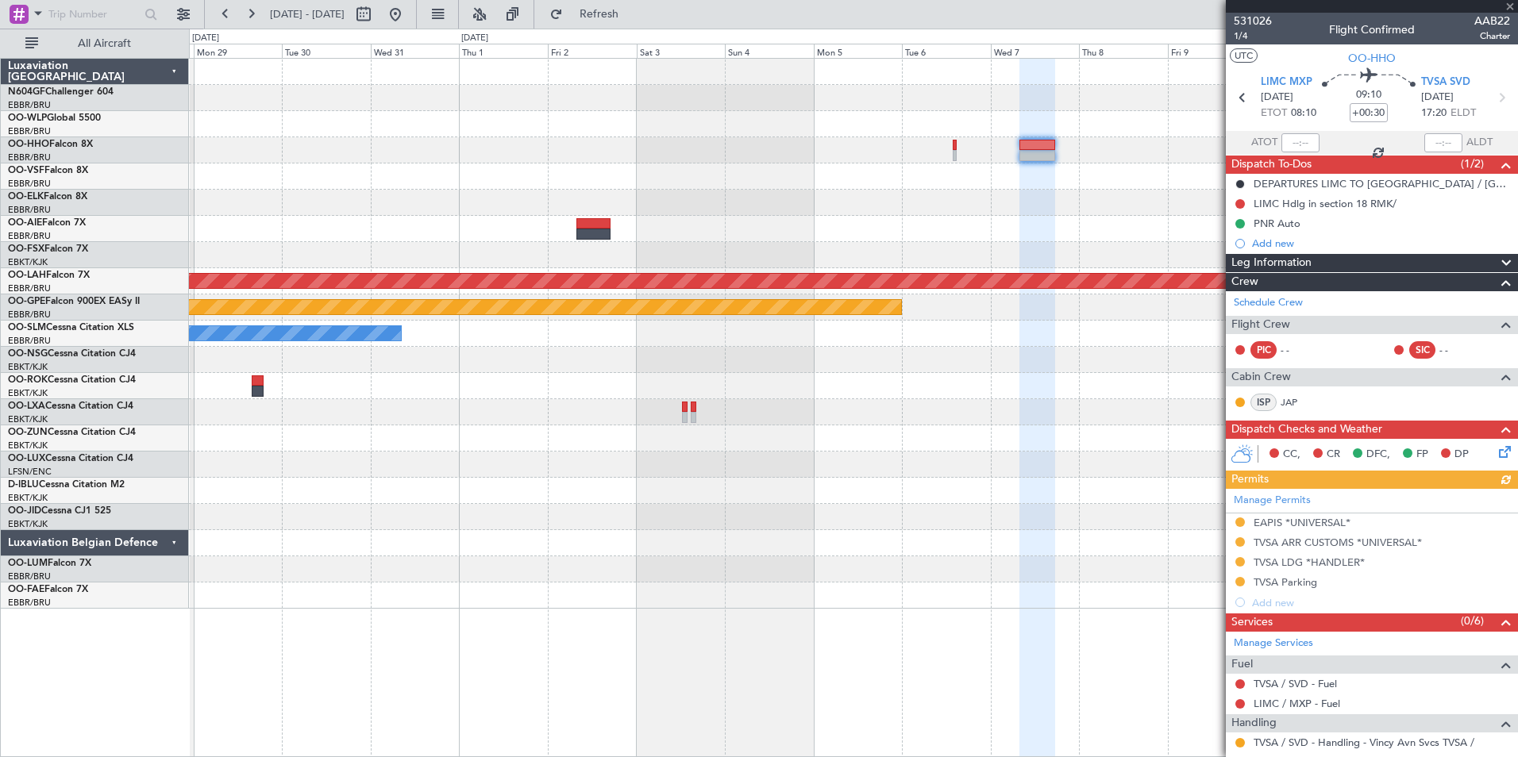
click at [624, 258] on div at bounding box center [853, 255] width 1328 height 26
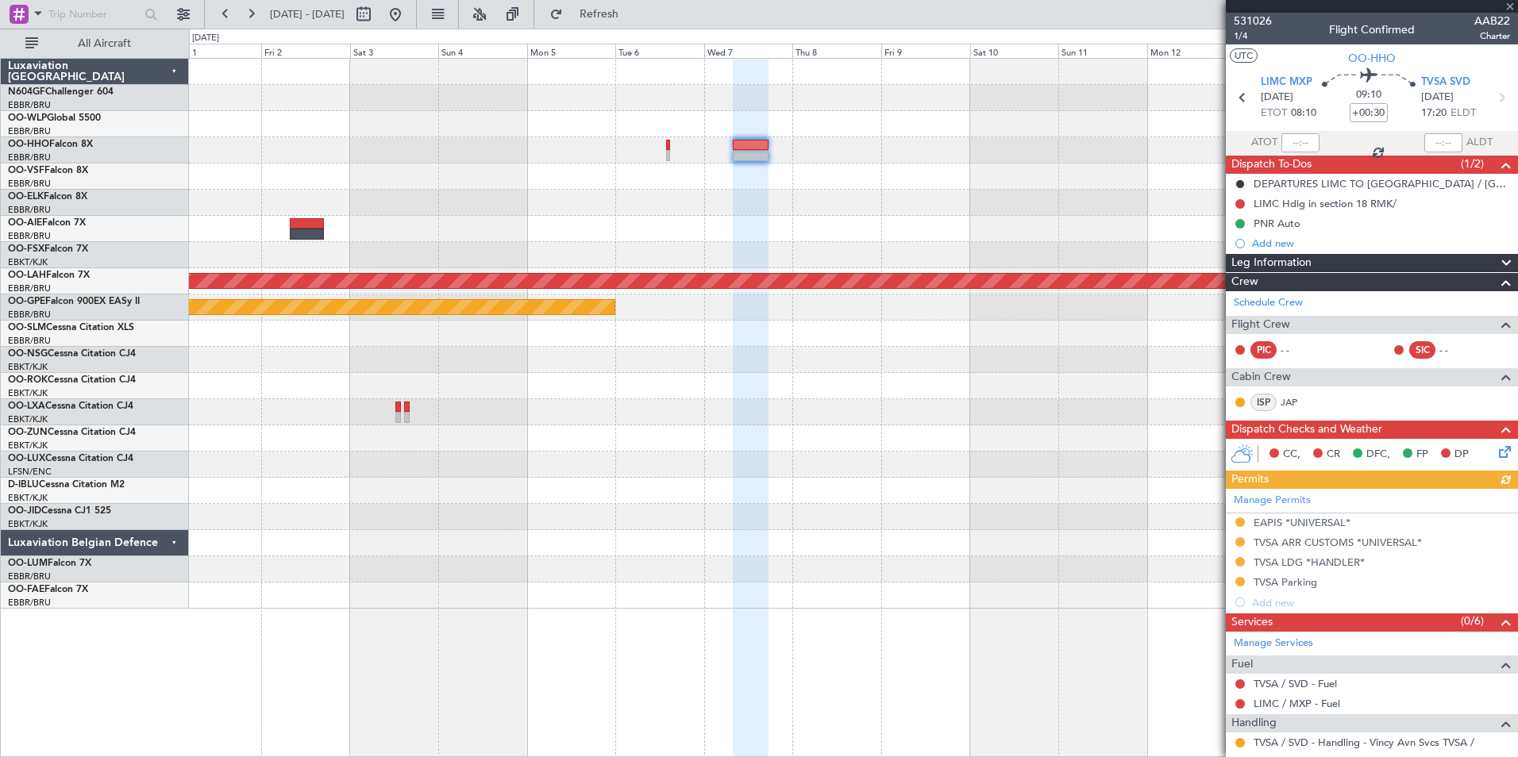
click at [731, 224] on div "Planned Maint Alton-st Louis (St Louis Regl) null Kortrijk-Wevelgem A/C Unavail…" at bounding box center [853, 334] width 1328 height 550
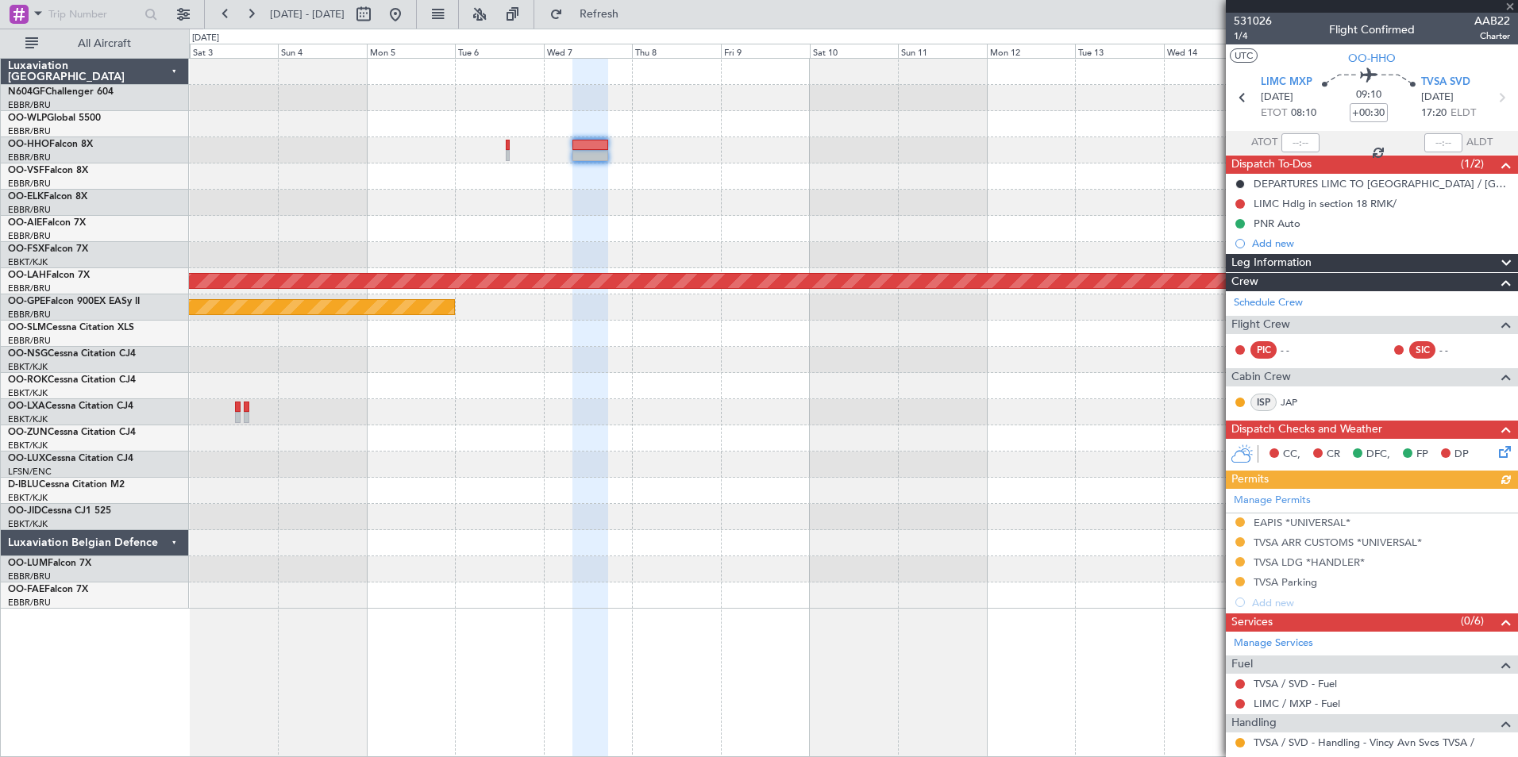
click at [783, 252] on div at bounding box center [853, 255] width 1328 height 26
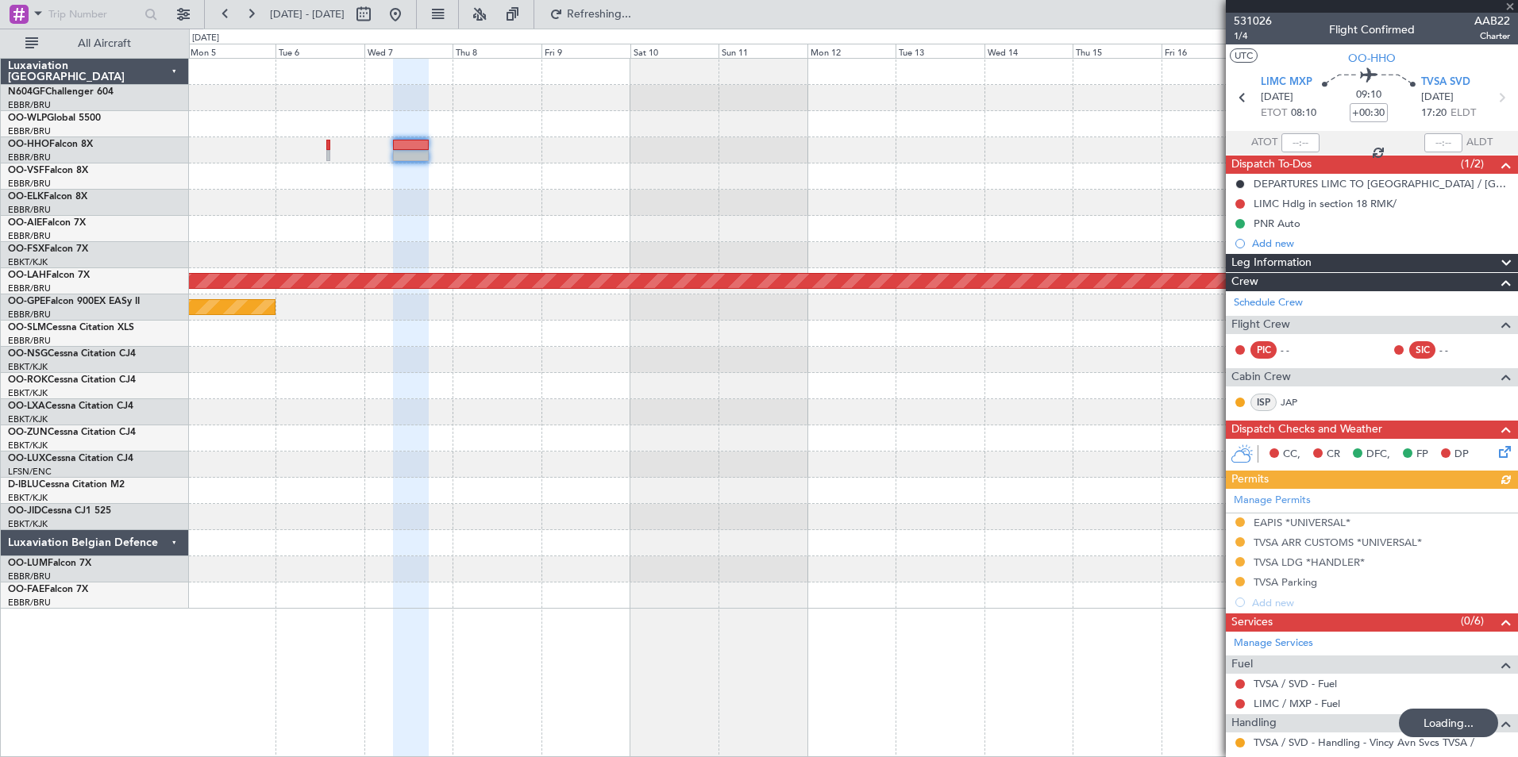
click at [460, 252] on div at bounding box center [853, 255] width 1328 height 26
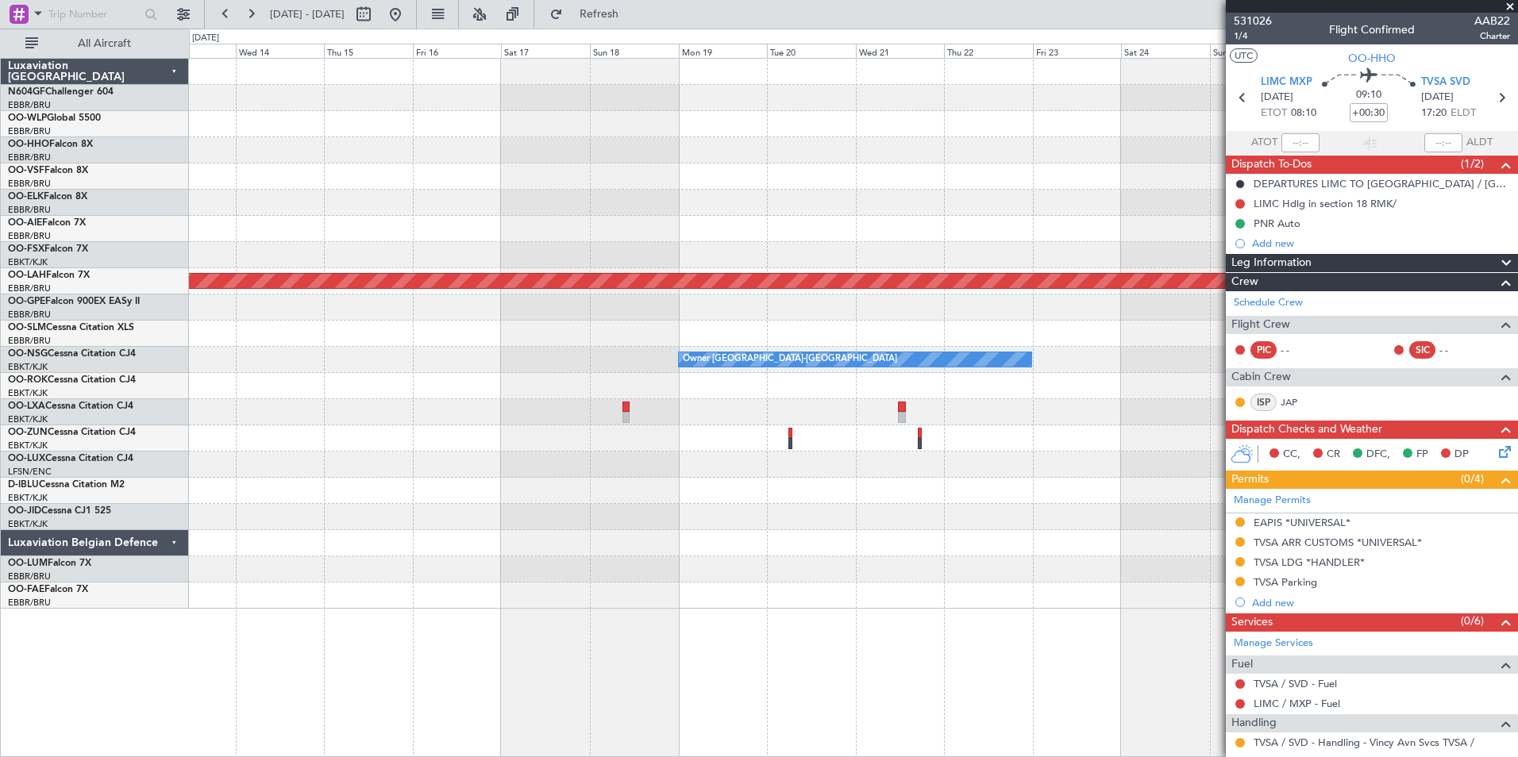
click at [311, 382] on div "Planned Maint Alton-st Louis (St Louis Regl) No Crew Brussels (Brussels Nationa…" at bounding box center [853, 334] width 1328 height 550
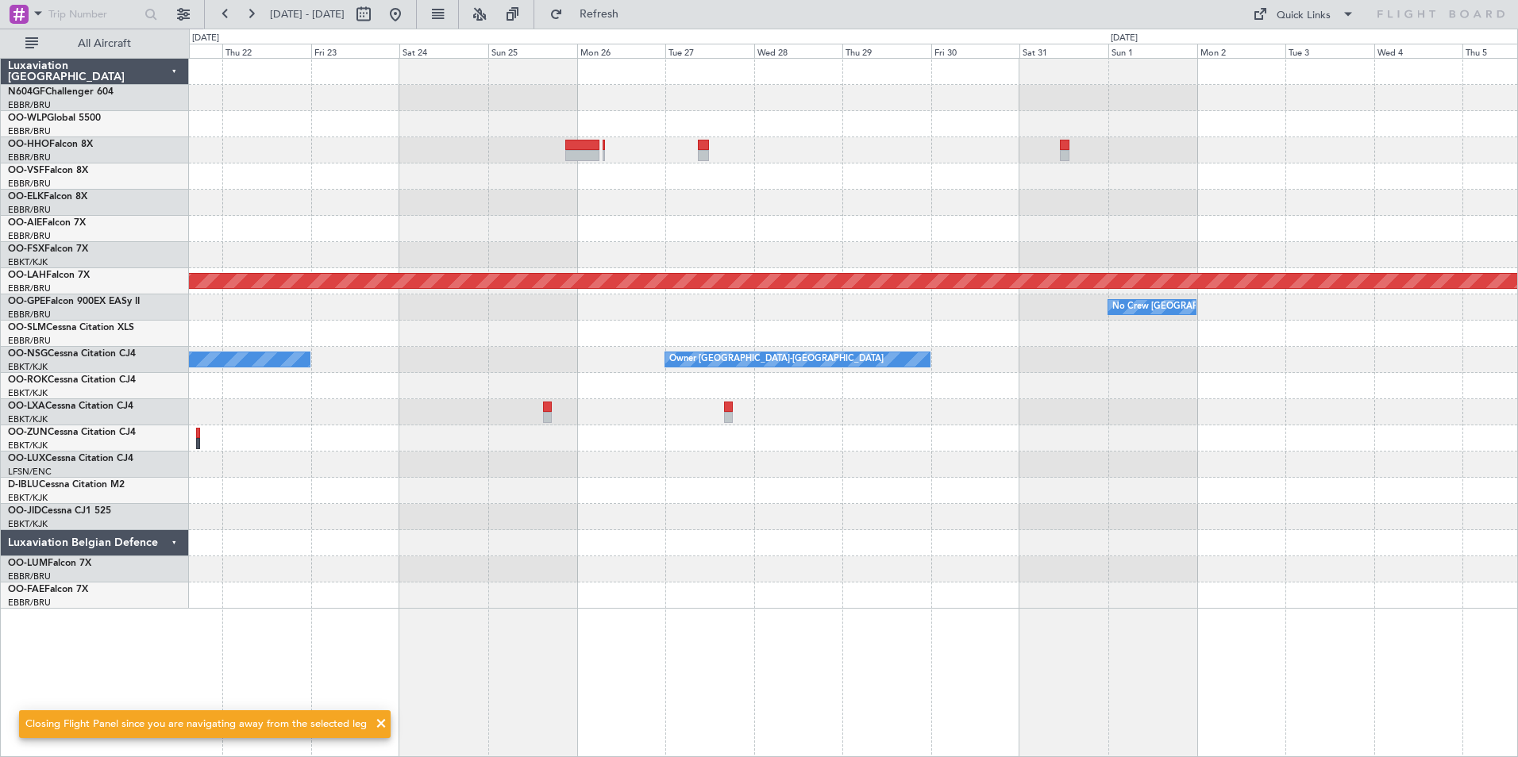
click at [360, 212] on div at bounding box center [853, 203] width 1328 height 26
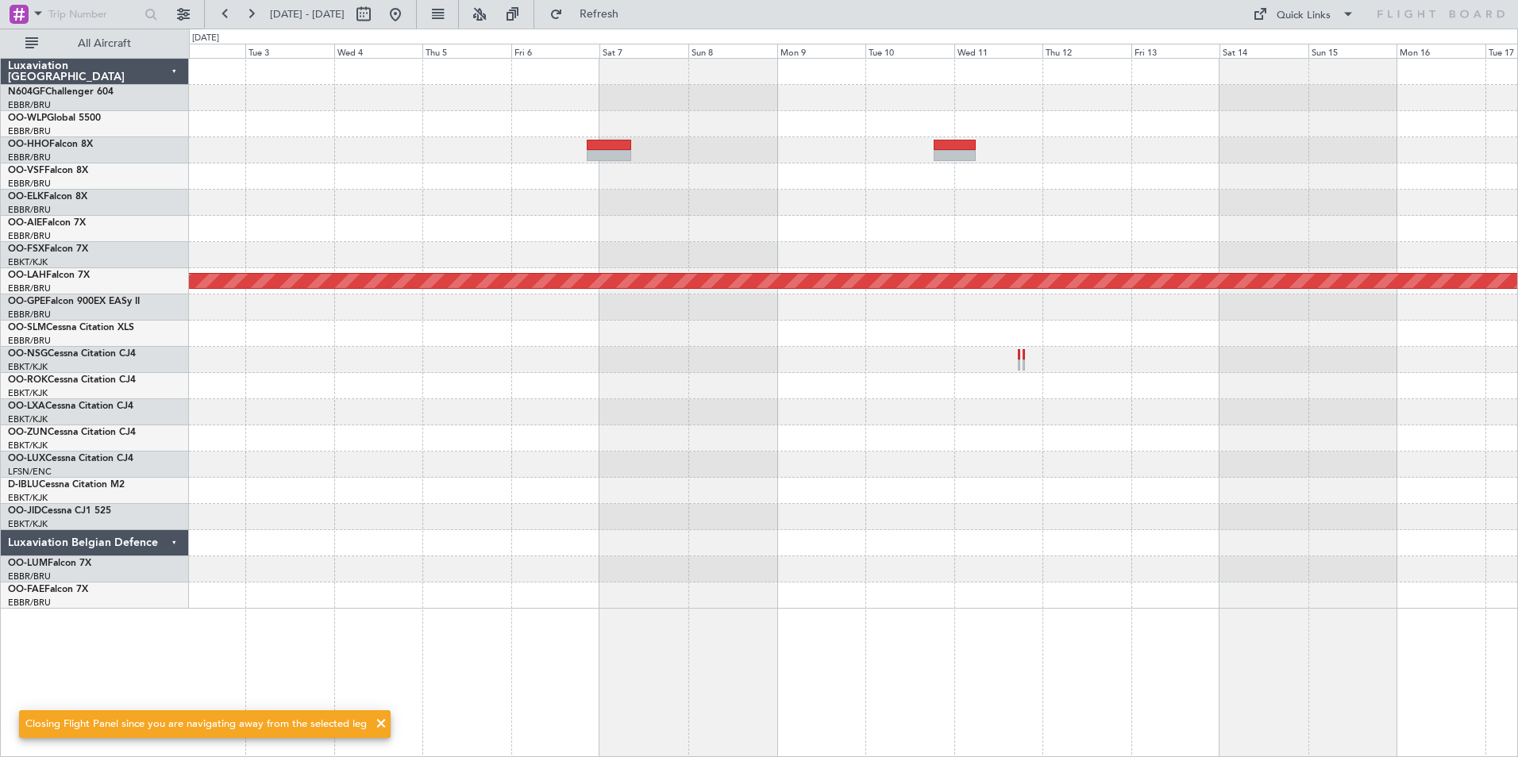
click at [729, 217] on div "Planned Maint Alton-st Louis (St Louis Regl) No Crew Brussels (Brussels Nationa…" at bounding box center [853, 334] width 1328 height 550
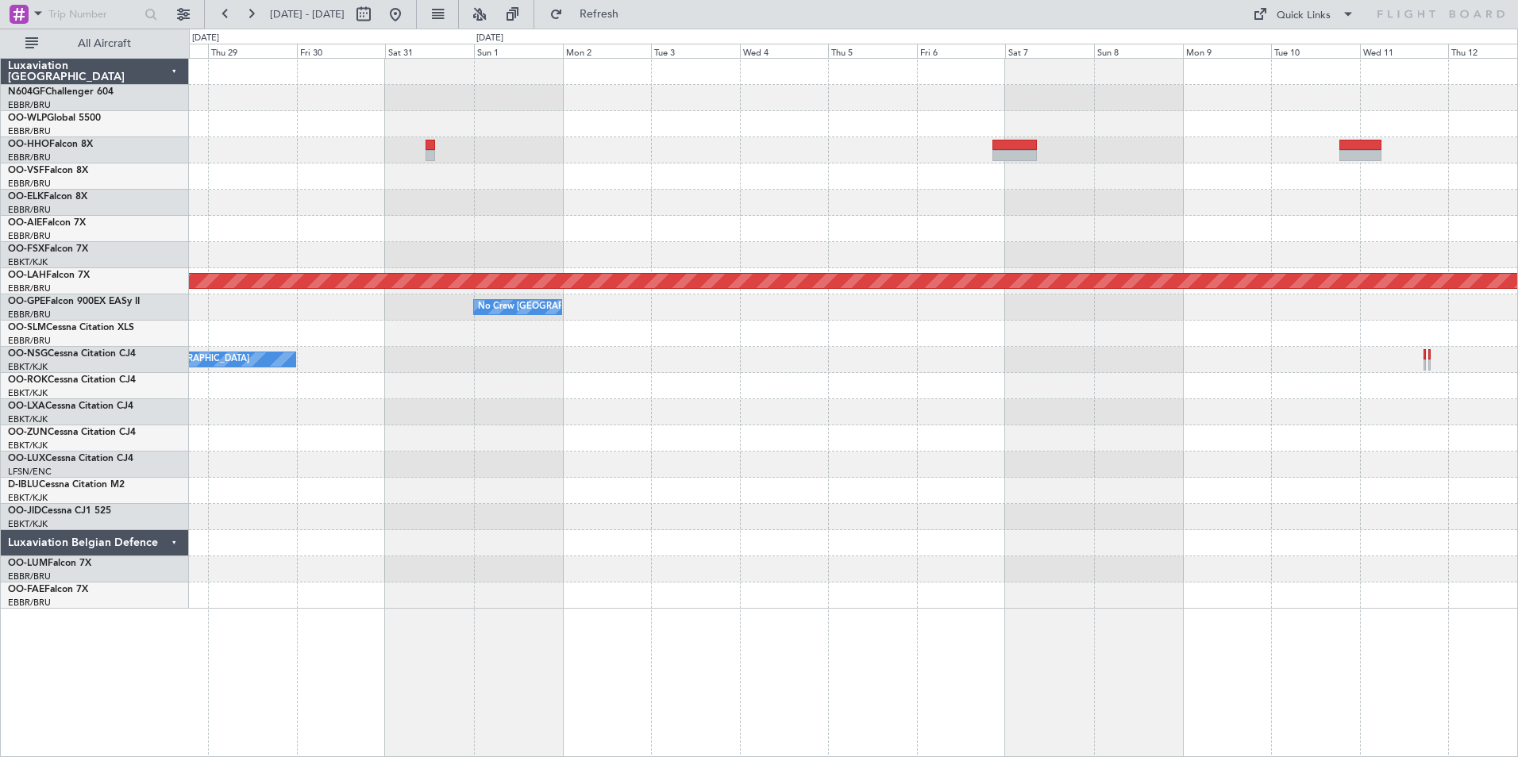
click at [860, 244] on div "Planned Maint Alton-st Louis (St Louis Regl) No Crew Brussels (Brussels Nationa…" at bounding box center [853, 334] width 1328 height 550
click at [408, 20] on button at bounding box center [395, 14] width 25 height 25
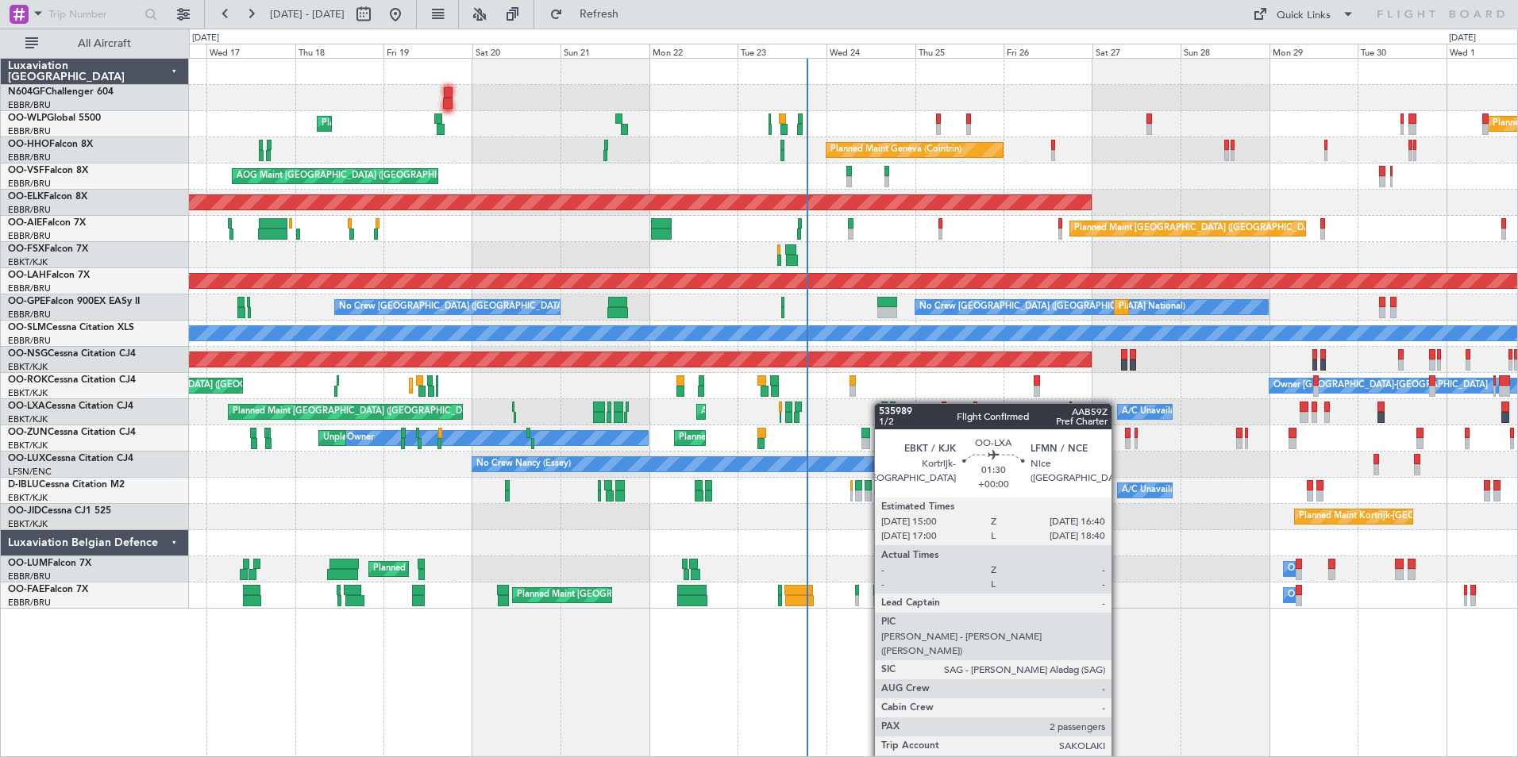
click at [882, 403] on div "Planned Maint Kortrijk-Wevelgem Planned Maint Paris (Le Bourget) AOG Maint Kort…" at bounding box center [853, 412] width 1328 height 26
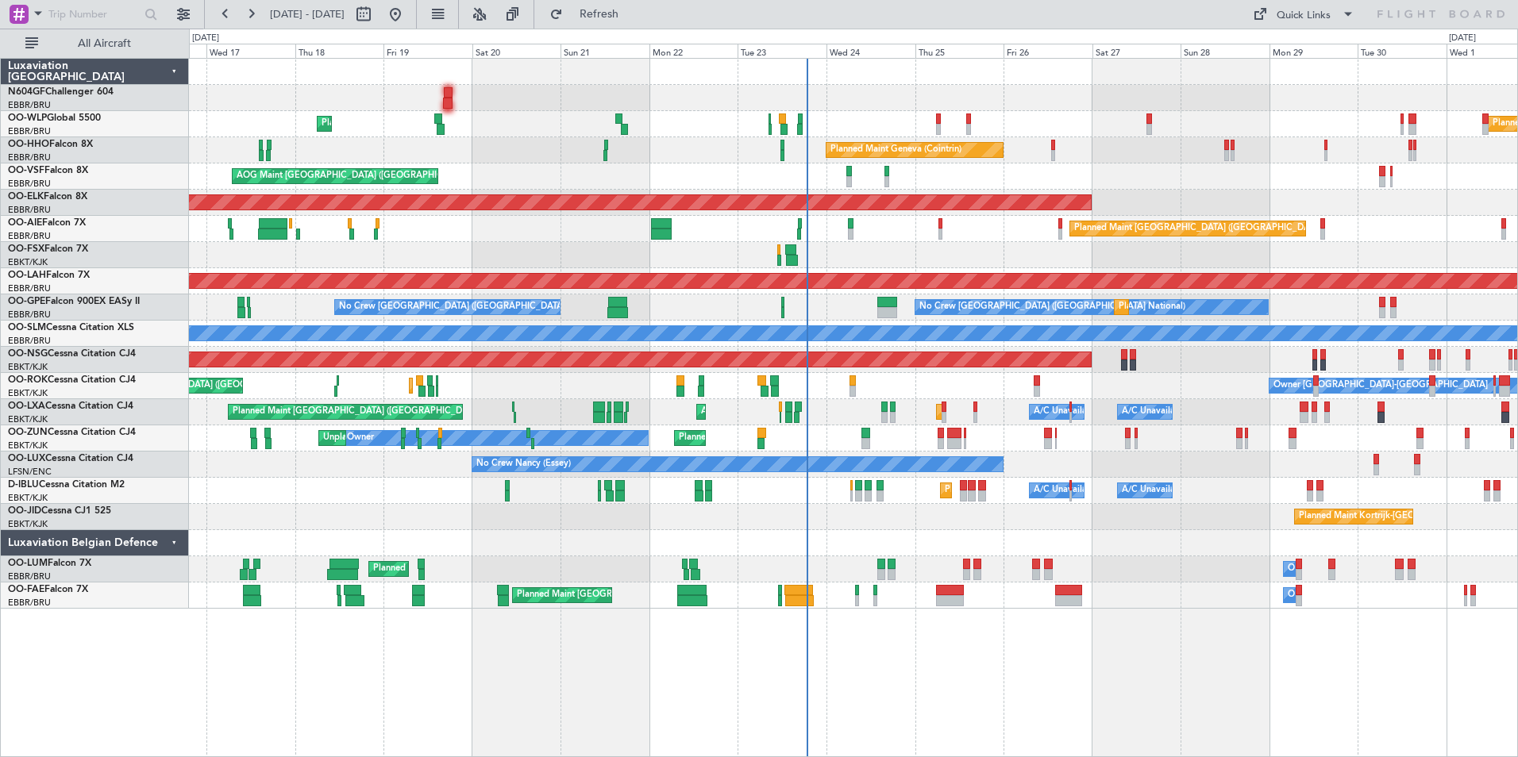
click at [622, 237] on div "Planned Maint [GEOGRAPHIC_DATA] ([GEOGRAPHIC_DATA])" at bounding box center [853, 229] width 1328 height 26
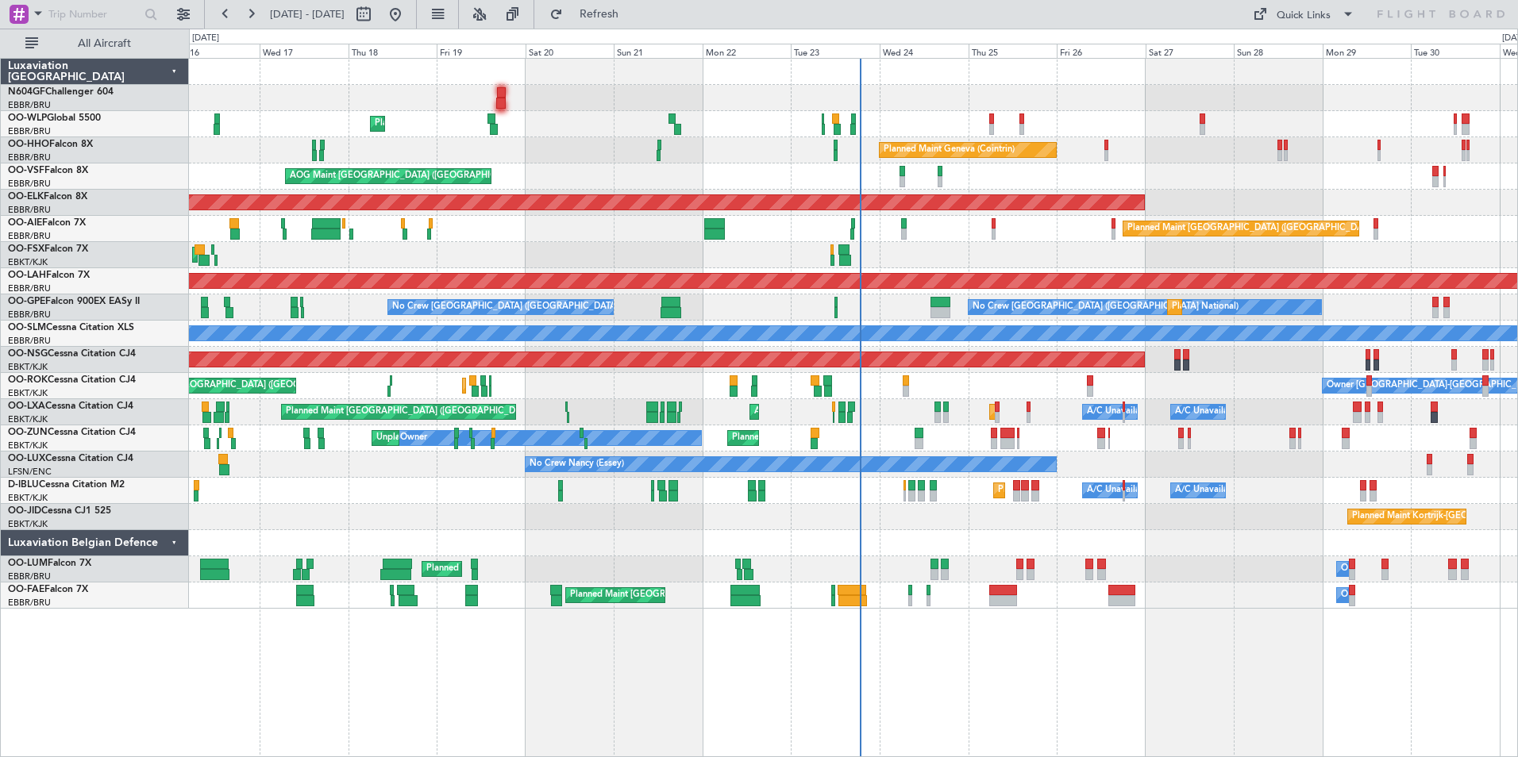
click at [533, 240] on div "Planned Maint [GEOGRAPHIC_DATA] ([GEOGRAPHIC_DATA])" at bounding box center [853, 229] width 1328 height 26
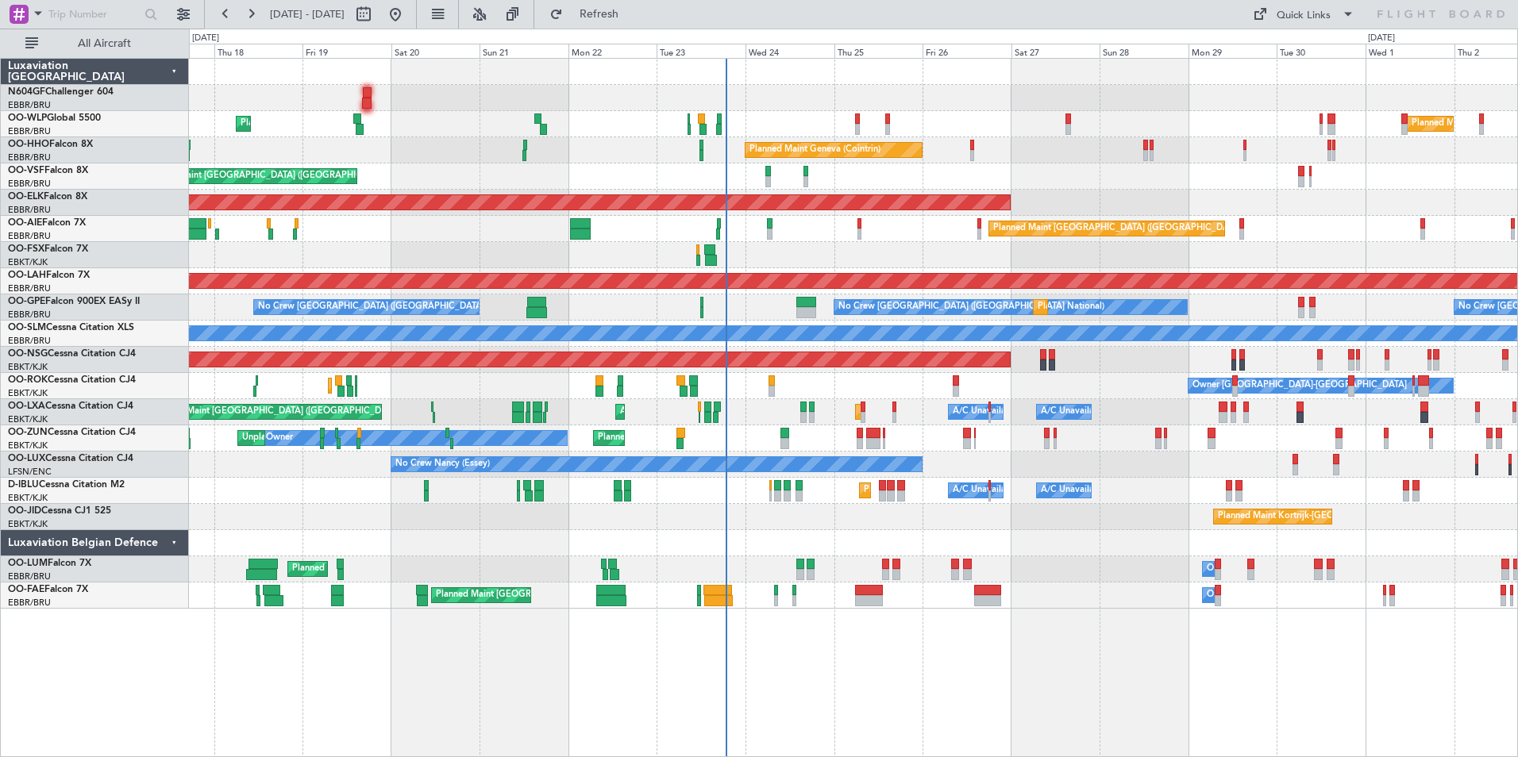
click at [475, 242] on div "AOG Maint Kortrijk-[GEOGRAPHIC_DATA]" at bounding box center [853, 255] width 1328 height 26
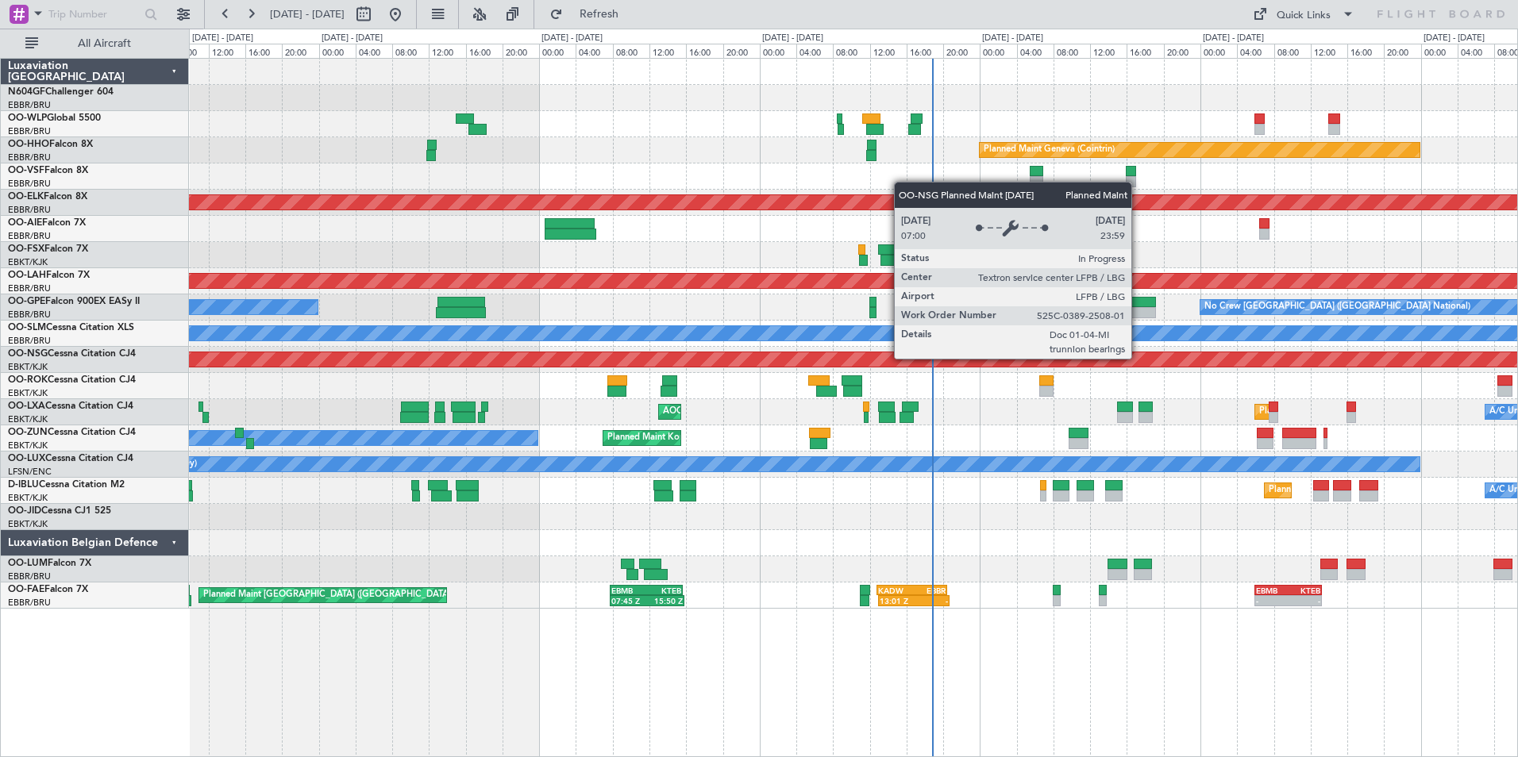
click at [841, 363] on div "Planned Maint [GEOGRAPHIC_DATA] ([GEOGRAPHIC_DATA])" at bounding box center [251, 359] width 2778 height 14
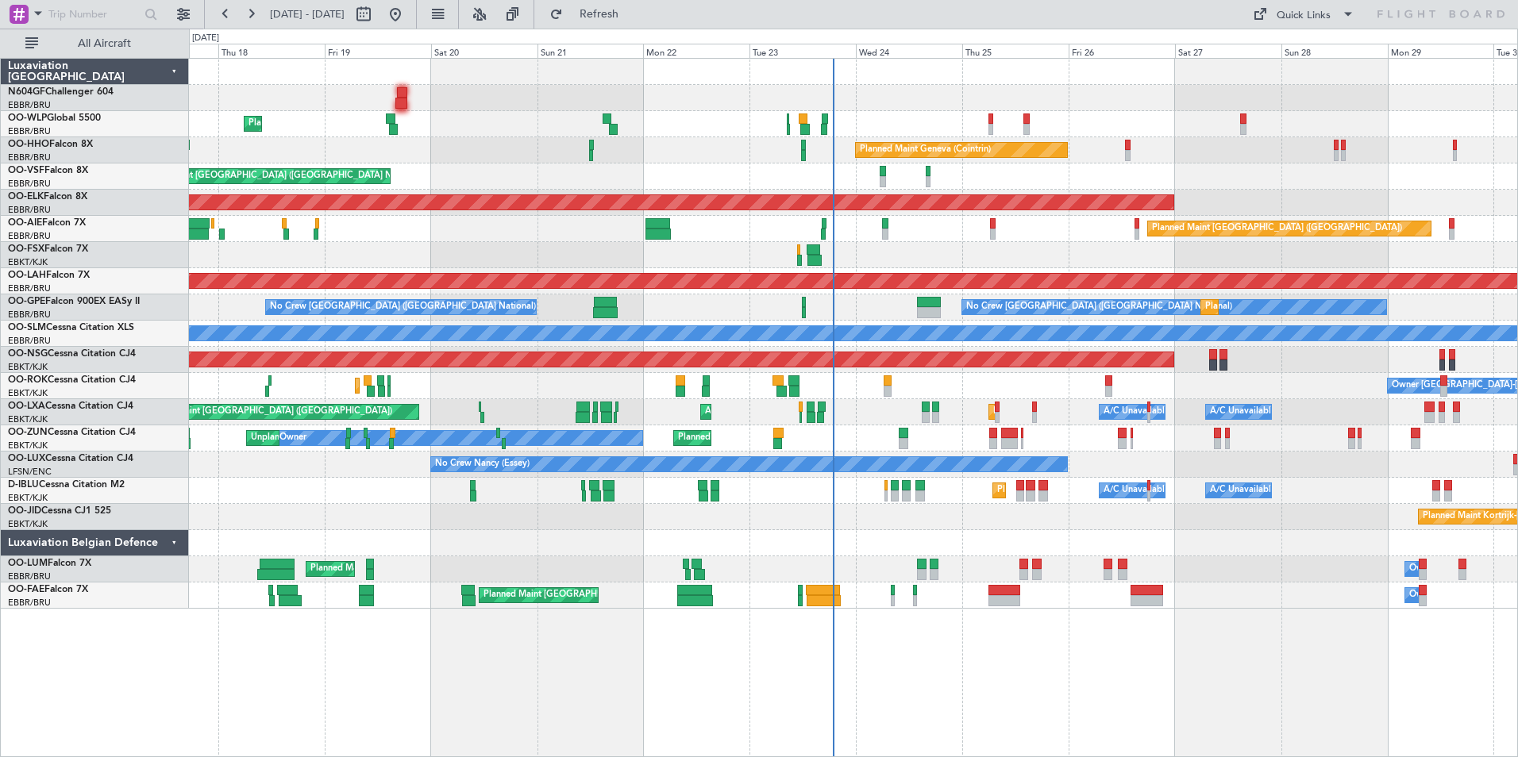
click at [1275, 514] on div "Planned Maint Kortrijk-[GEOGRAPHIC_DATA]" at bounding box center [853, 517] width 1328 height 26
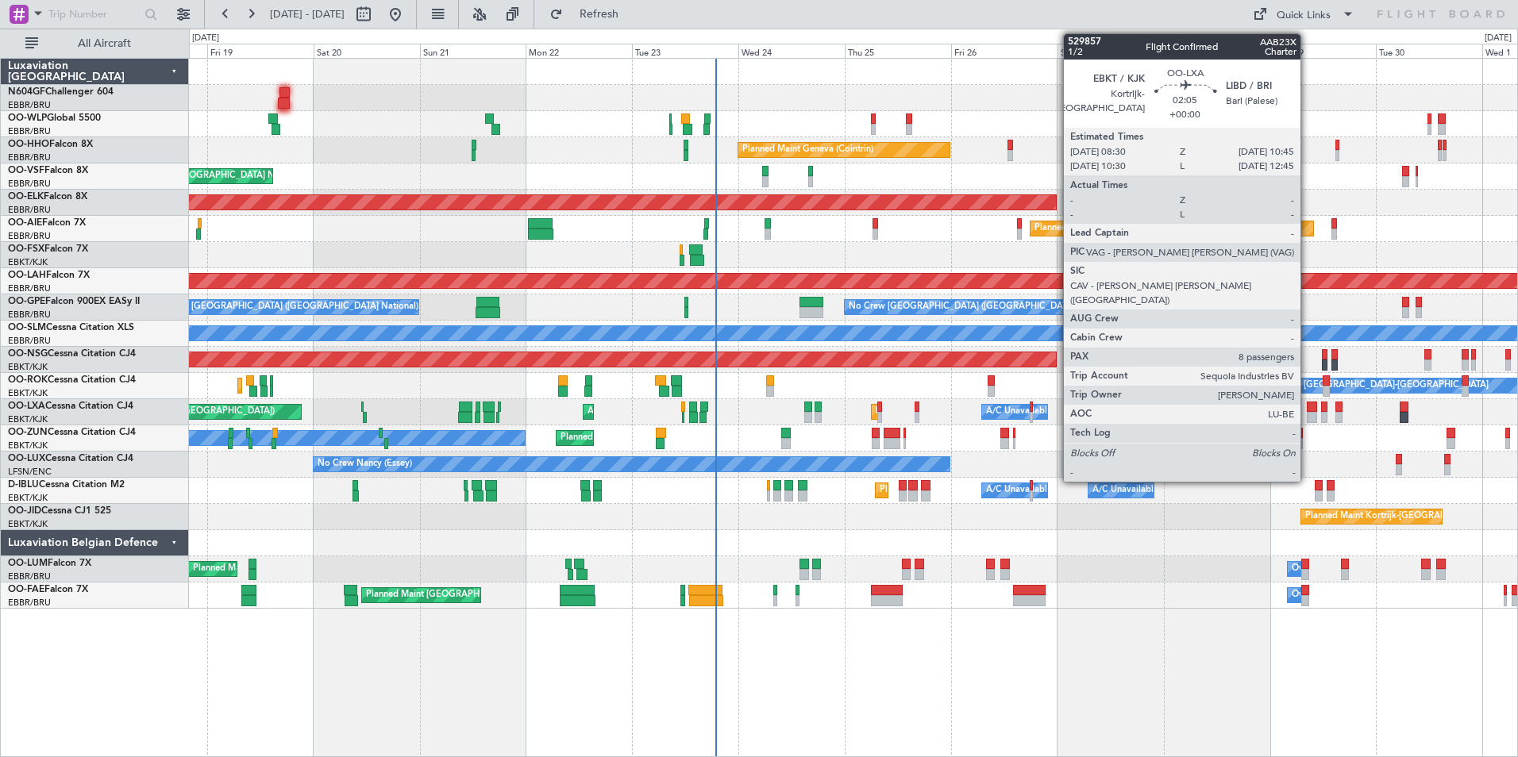
click at [1307, 412] on div at bounding box center [1311, 417] width 10 height 11
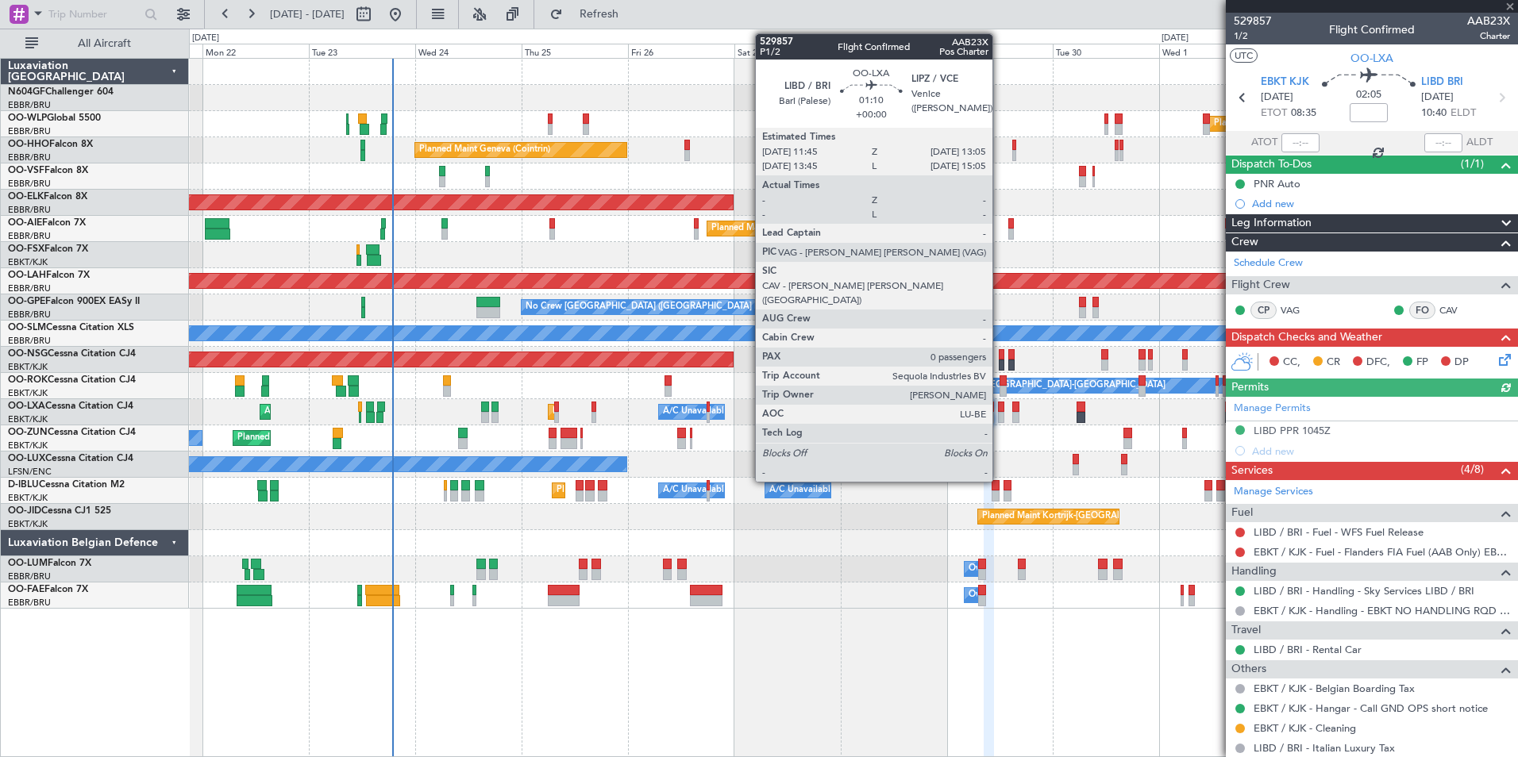
click at [999, 412] on div at bounding box center [1001, 417] width 6 height 11
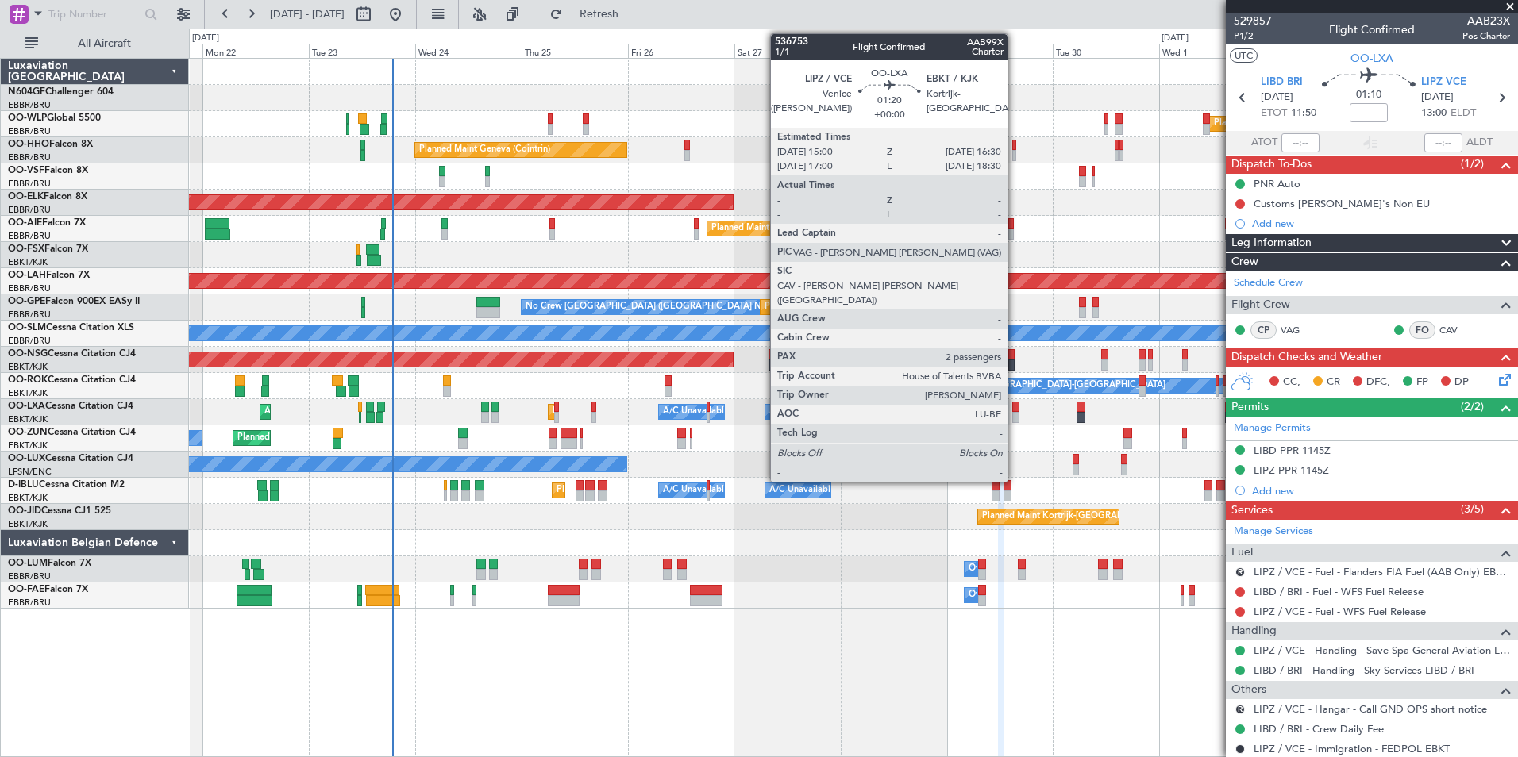
click at [1014, 409] on div at bounding box center [1015, 407] width 7 height 11
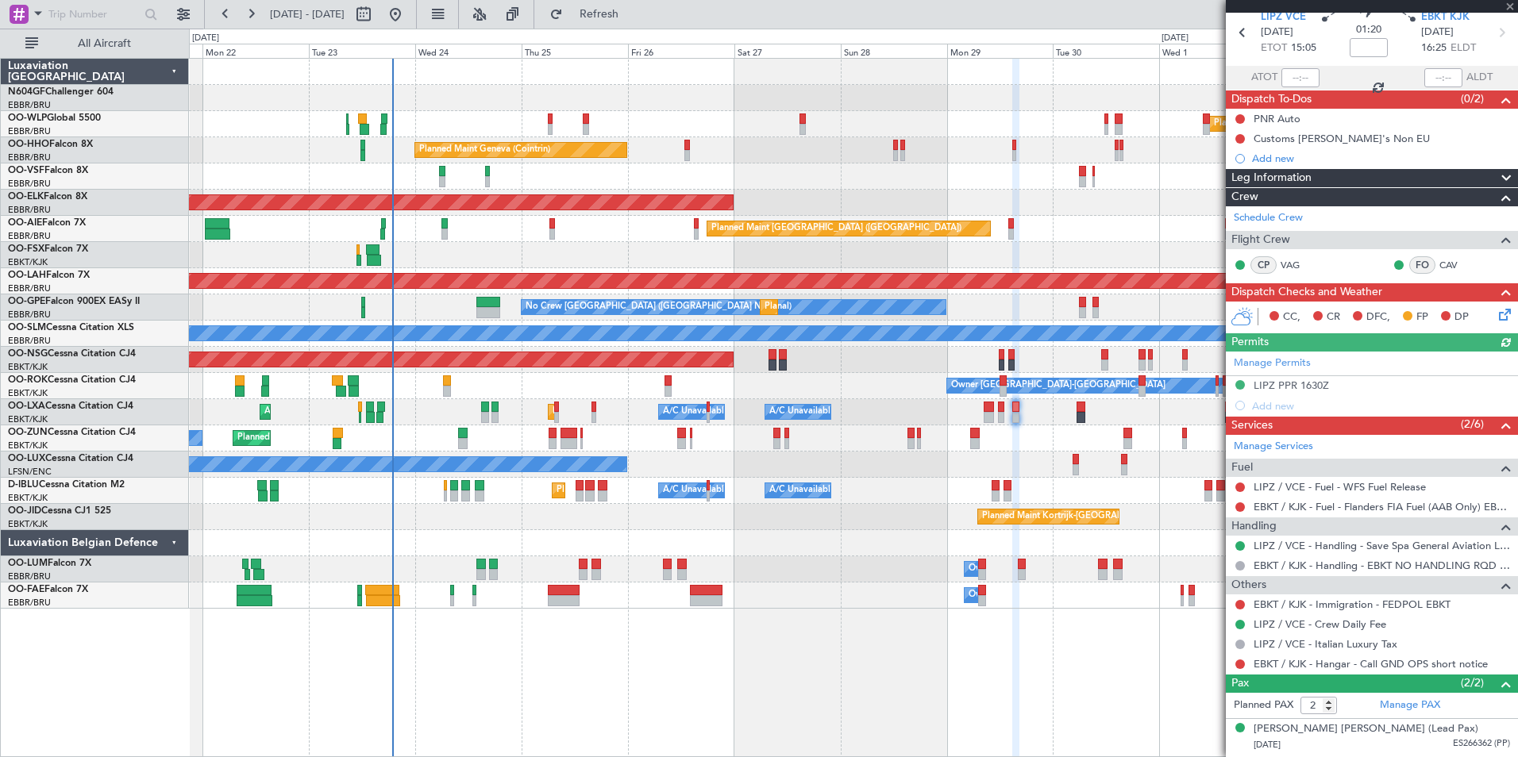
scroll to position [98, 0]
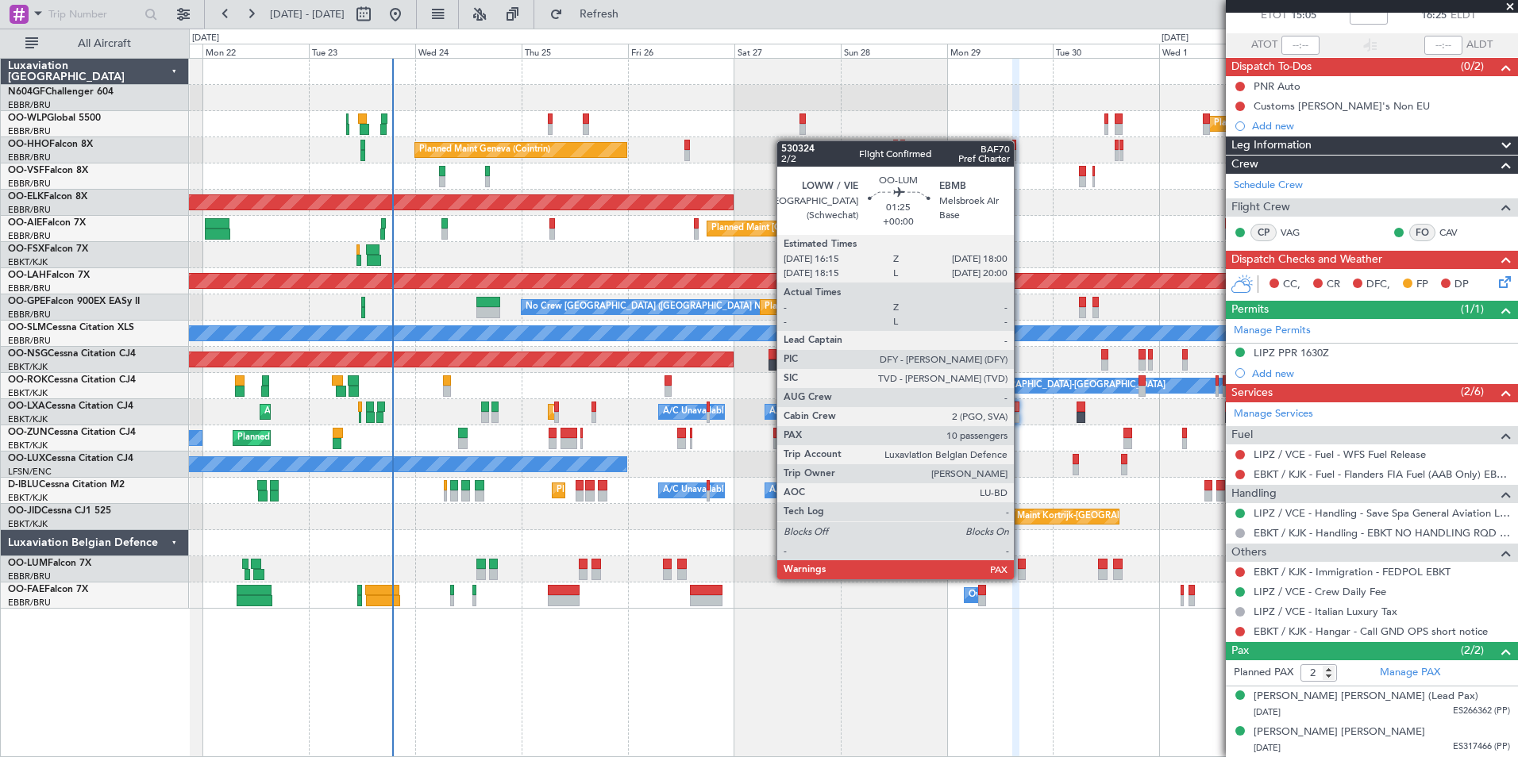
click at [1021, 578] on div at bounding box center [1022, 574] width 8 height 11
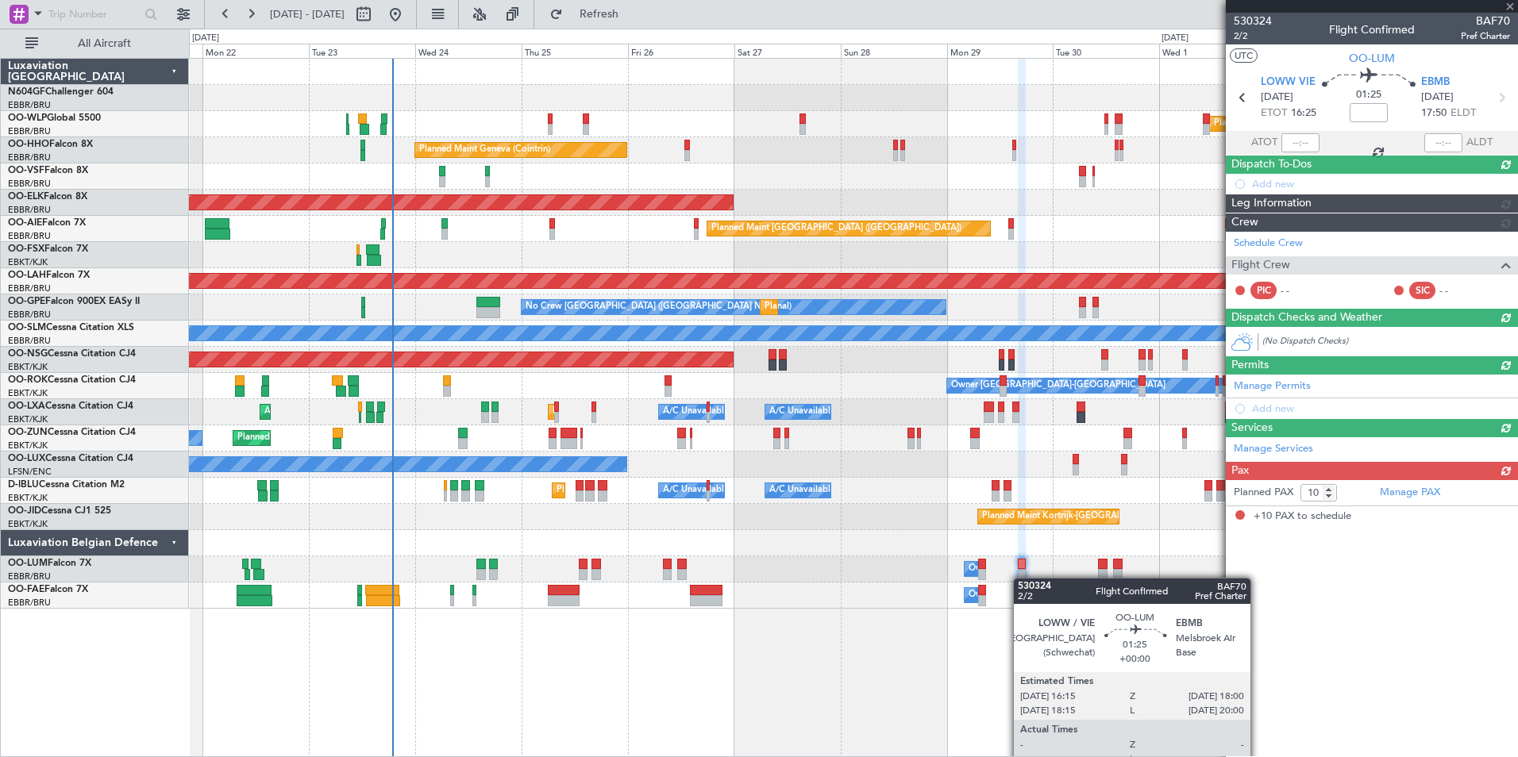
scroll to position [0, 0]
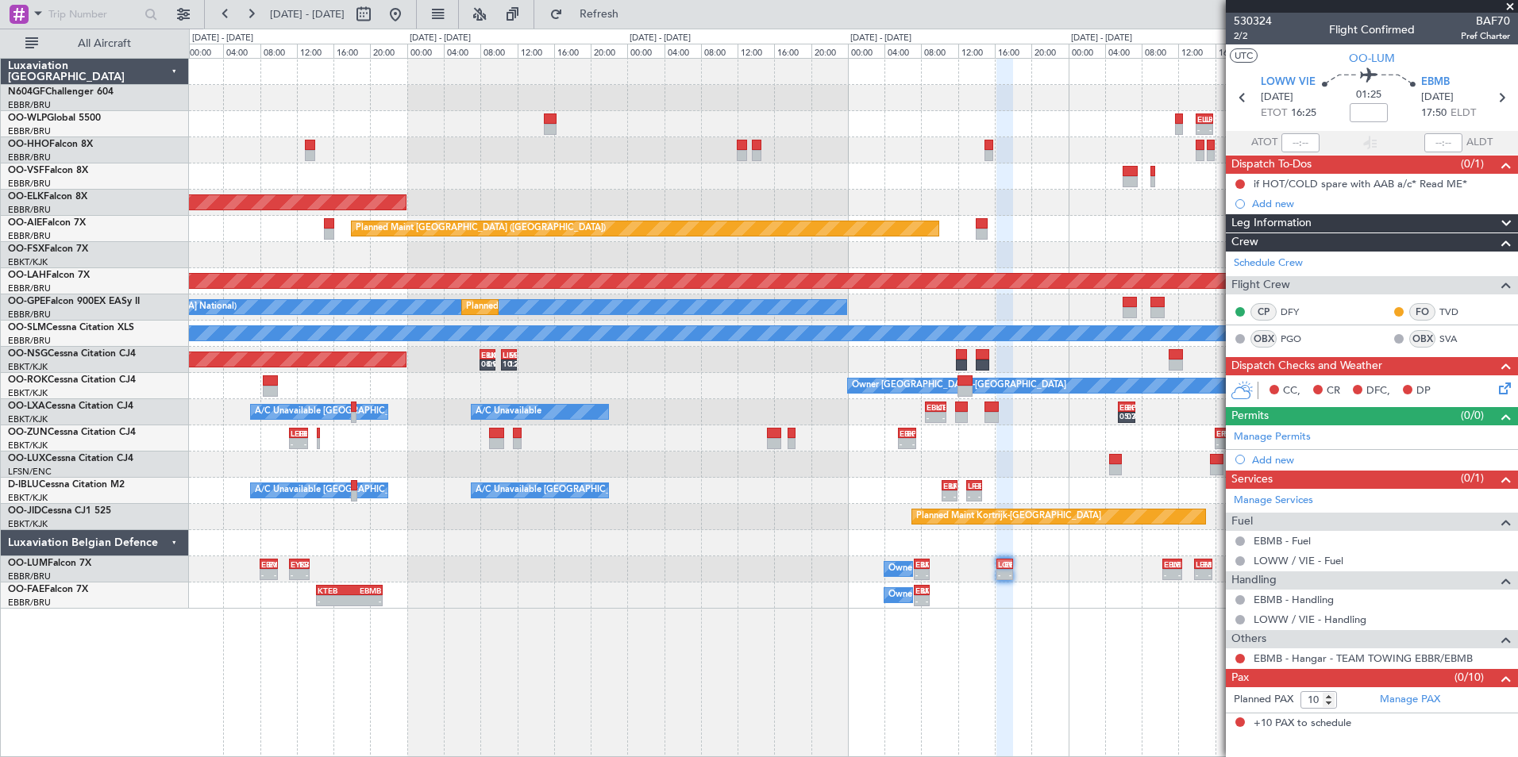
click at [927, 594] on div "Owner Melsbroek Air Base - - EBMB 07:15 Z LOWW 08:55 Z KTEB 14:10 Z EBMB 21:25 …" at bounding box center [853, 596] width 1328 height 26
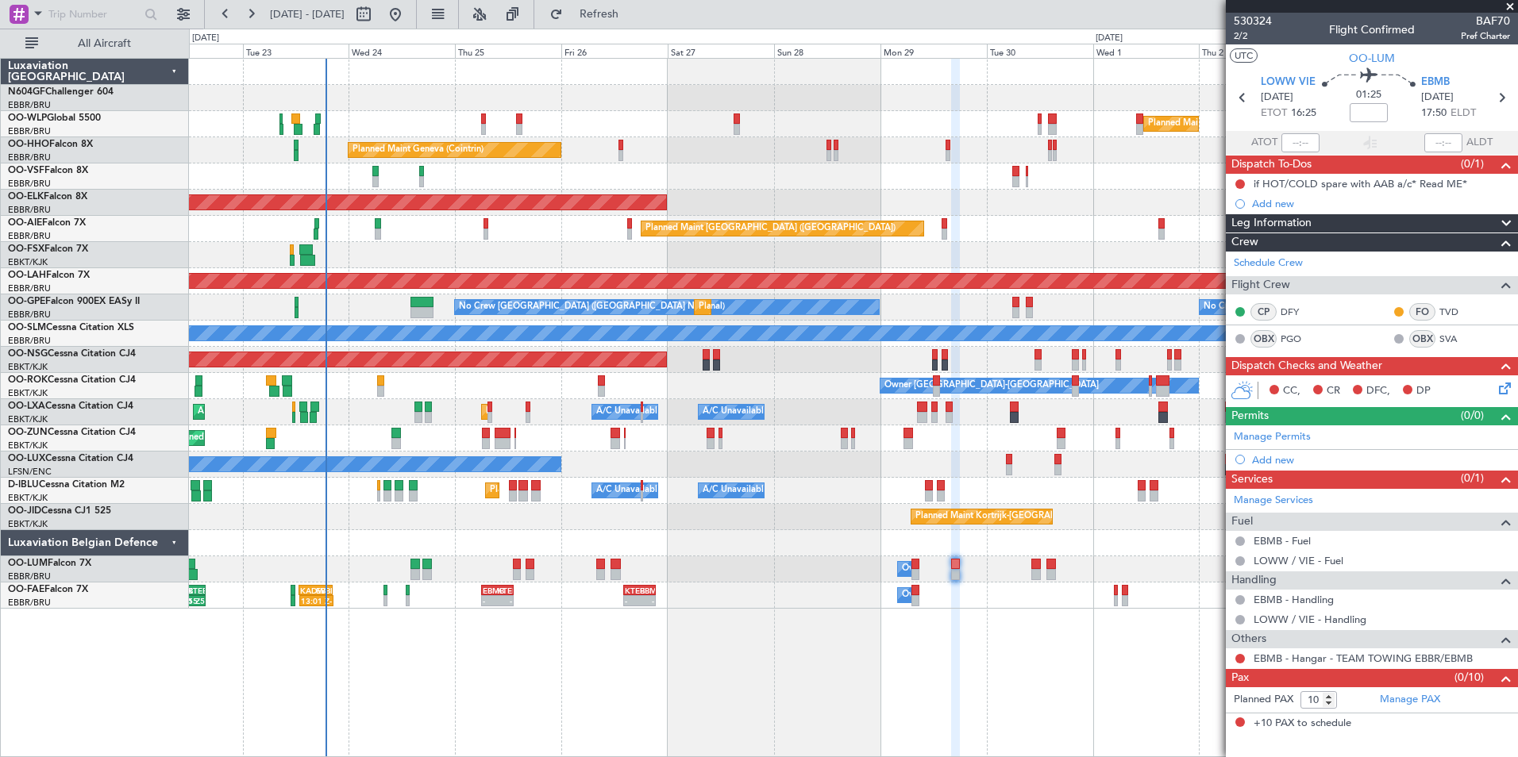
click at [1112, 595] on div "Owner Melsbroek Air Base KTEB 14:10 Z EBMB 21:25 Z - - EBMB 06:00 Z KTEB 13:15 …" at bounding box center [853, 596] width 1328 height 26
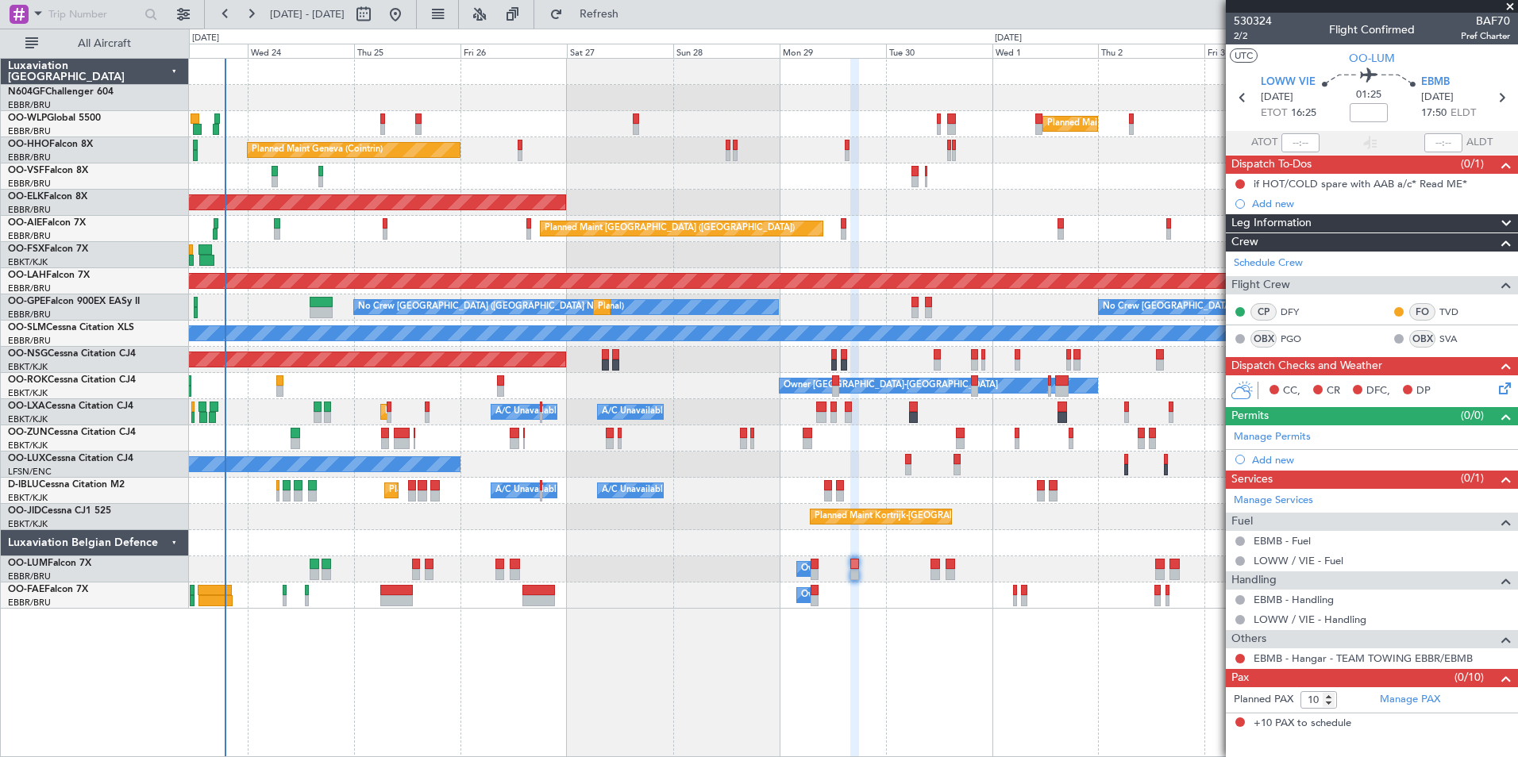
click at [1052, 595] on div "Owner Melsbroek Air Base Planned Maint Brussels (Brussels National)" at bounding box center [853, 596] width 1328 height 26
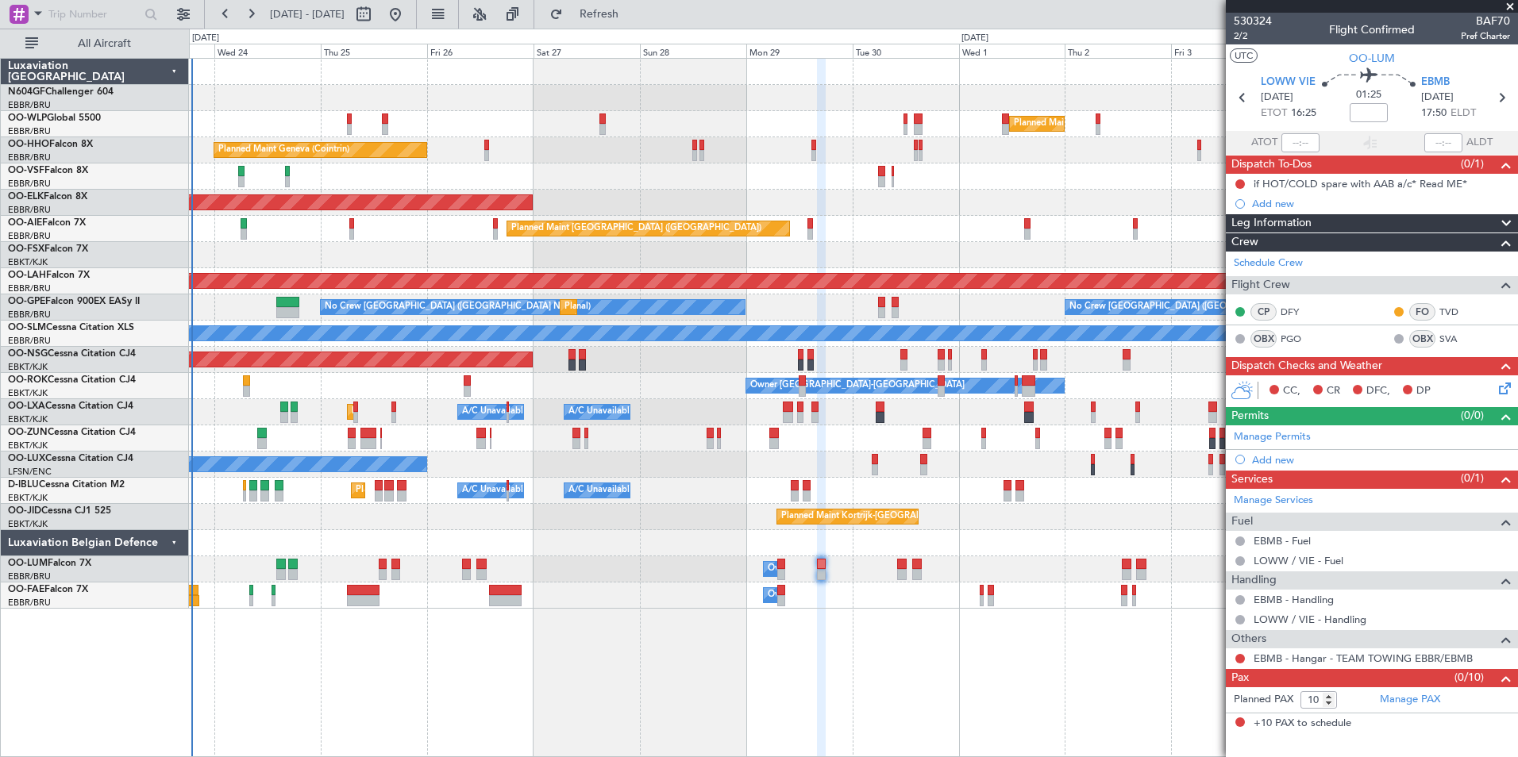
click at [1147, 599] on div "Owner Melsbroek Air Base Planned Maint Brussels (Brussels National)" at bounding box center [853, 596] width 1328 height 26
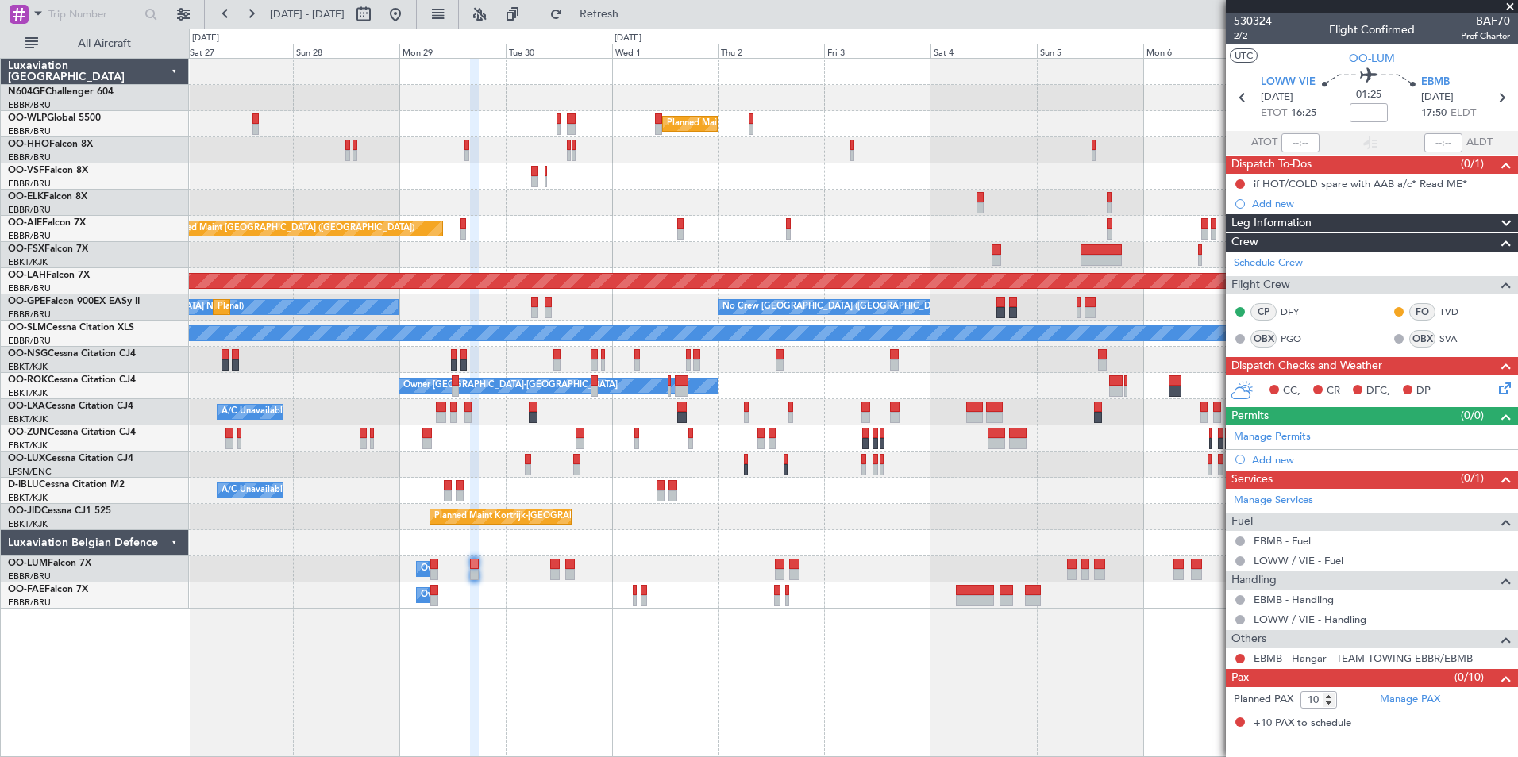
click at [828, 583] on div "Owner Melsbroek Air Base Owner Melsbroek Air Base" at bounding box center [853, 596] width 1328 height 26
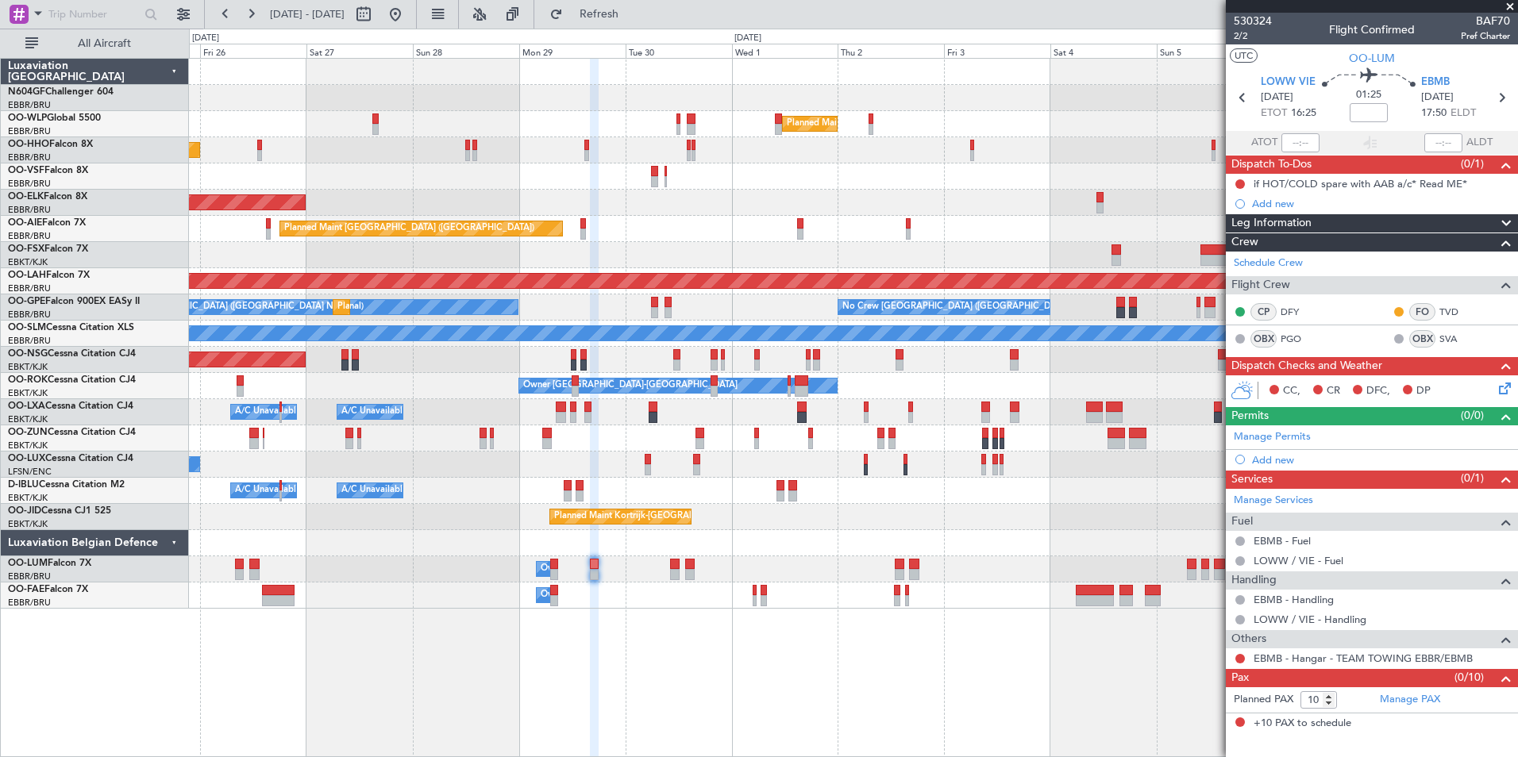
click at [1116, 677] on div "Planned Maint Milan (Linate) Planned Maint Geneva (Cointrin) Planned Maint Kort…" at bounding box center [853, 407] width 1329 height 699
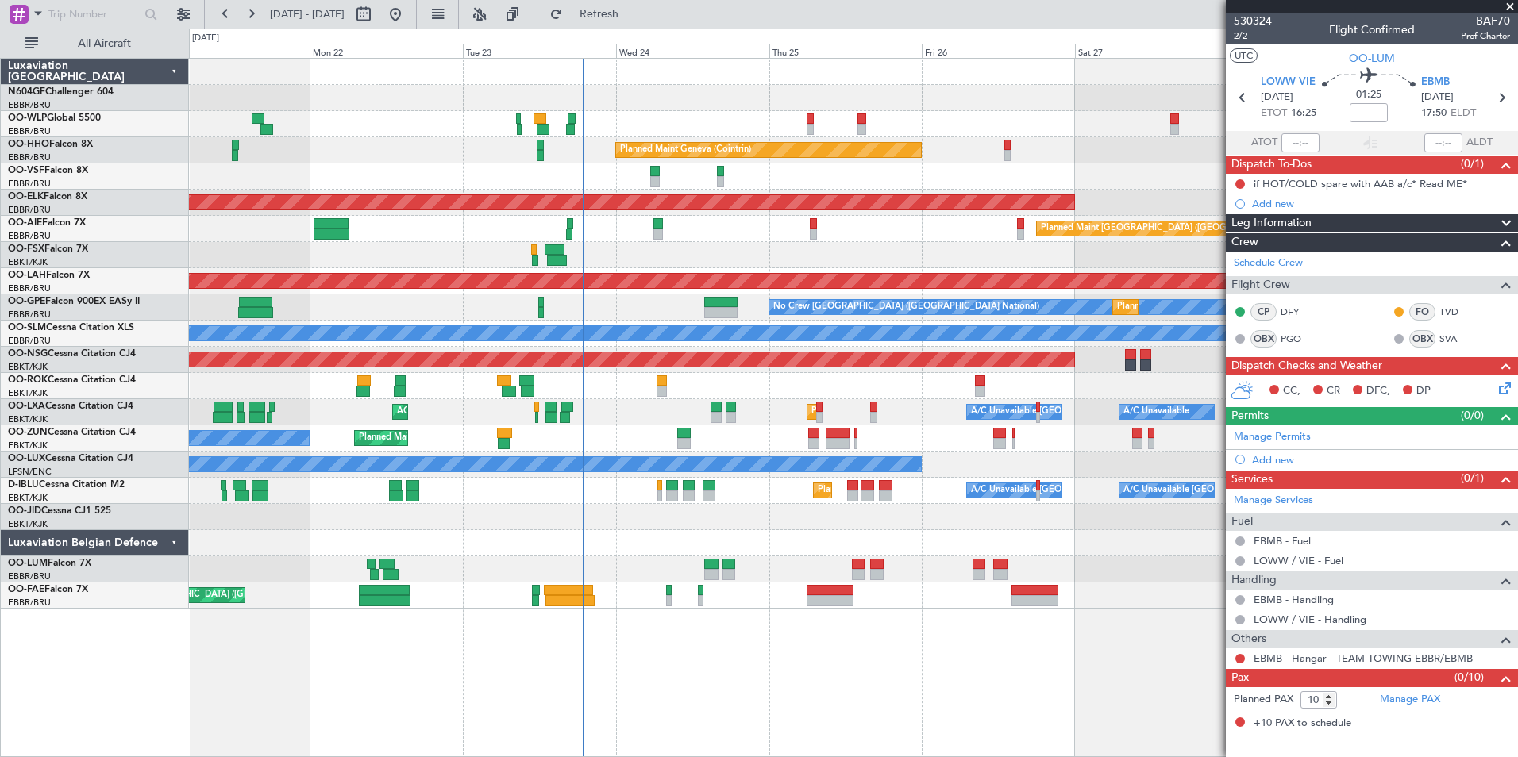
click at [883, 652] on div "Planned Maint Milan (Linate) Planned Maint Geneva (Cointrin) AOG Maint Brussels…" at bounding box center [853, 407] width 1329 height 699
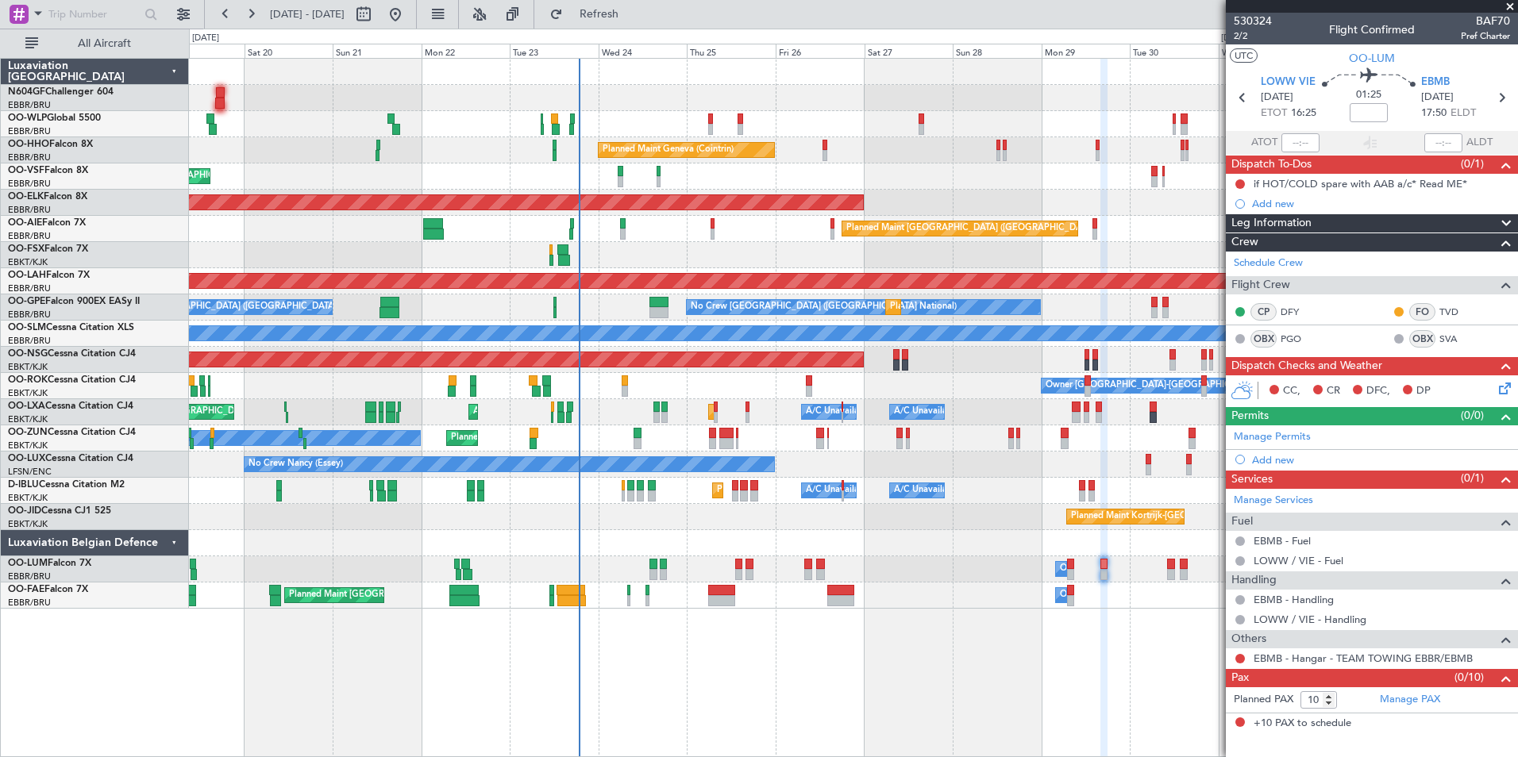
click at [833, 409] on div "A/C Unavailable Brussels (Brussels National) Planned Maint Kortrijk-Wevelgem AO…" at bounding box center [853, 412] width 1328 height 26
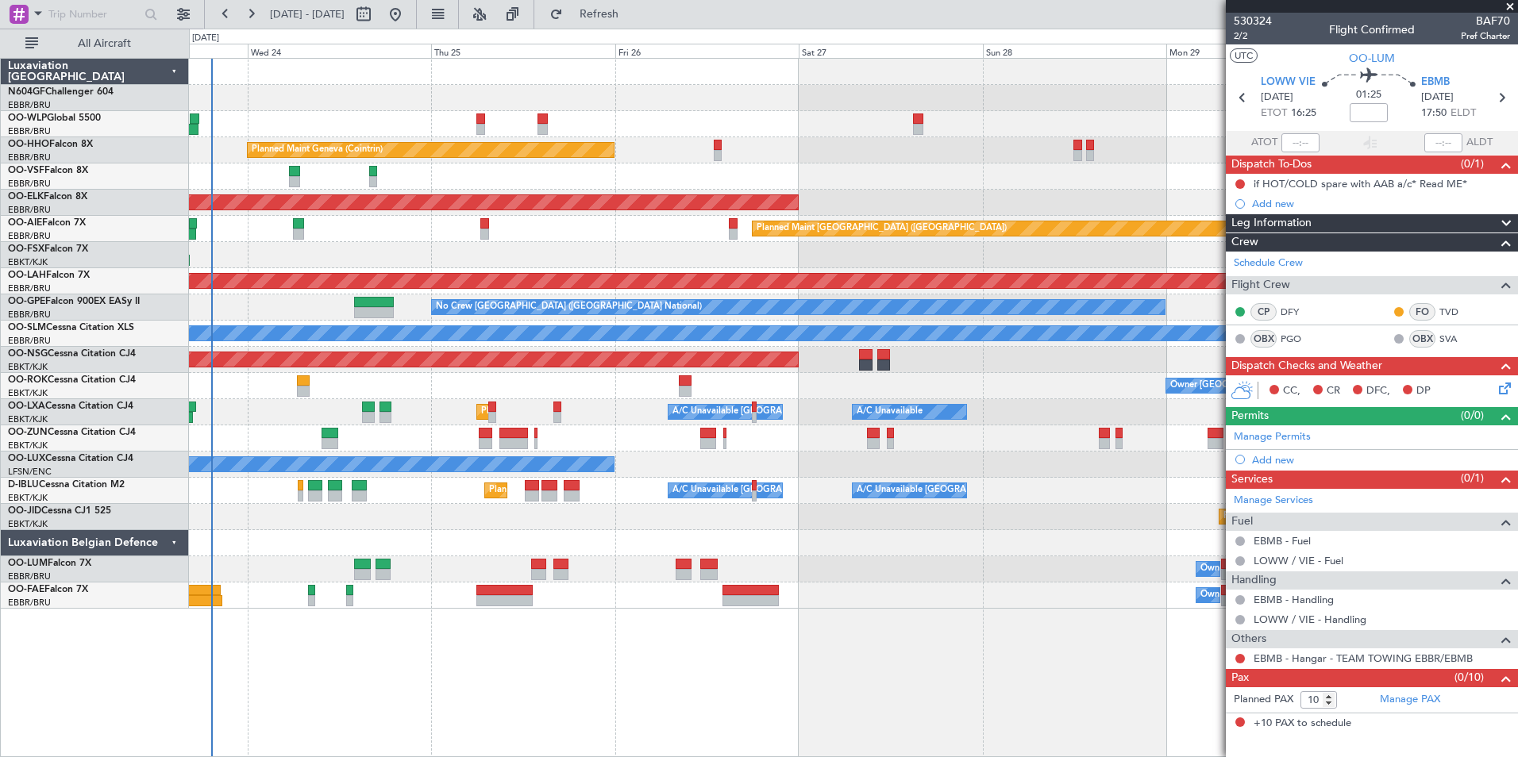
click at [822, 447] on div "Planned Maint Milan (Linate) Planned Maint Geneva (Cointrin) Planned Maint Kort…" at bounding box center [853, 334] width 1328 height 550
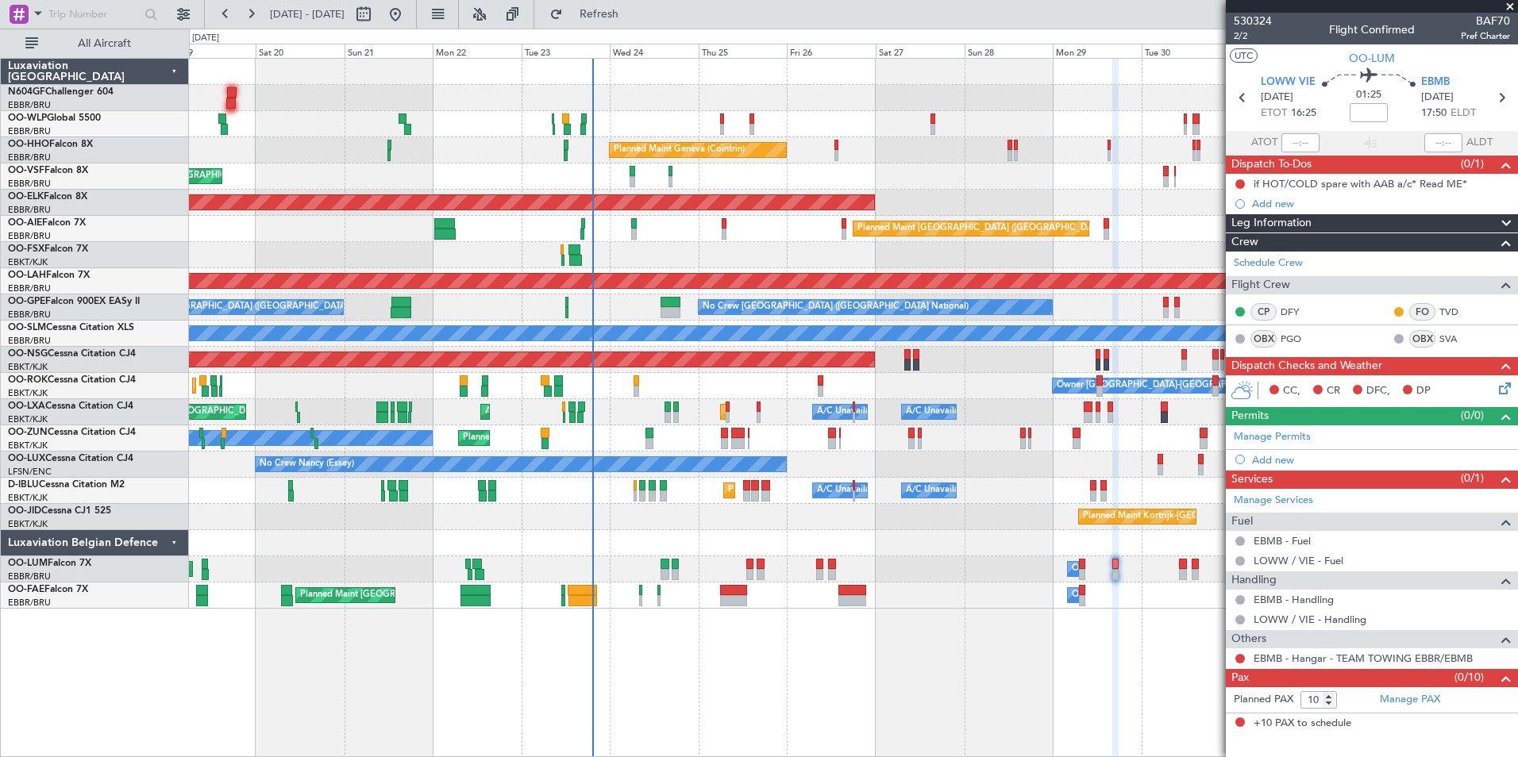
click at [849, 471] on div "Planned Maint Milan (Linate) Planned Maint Liege RJAA 02:30 Z UBBB 13:50 Z 02:3…" at bounding box center [853, 334] width 1328 height 550
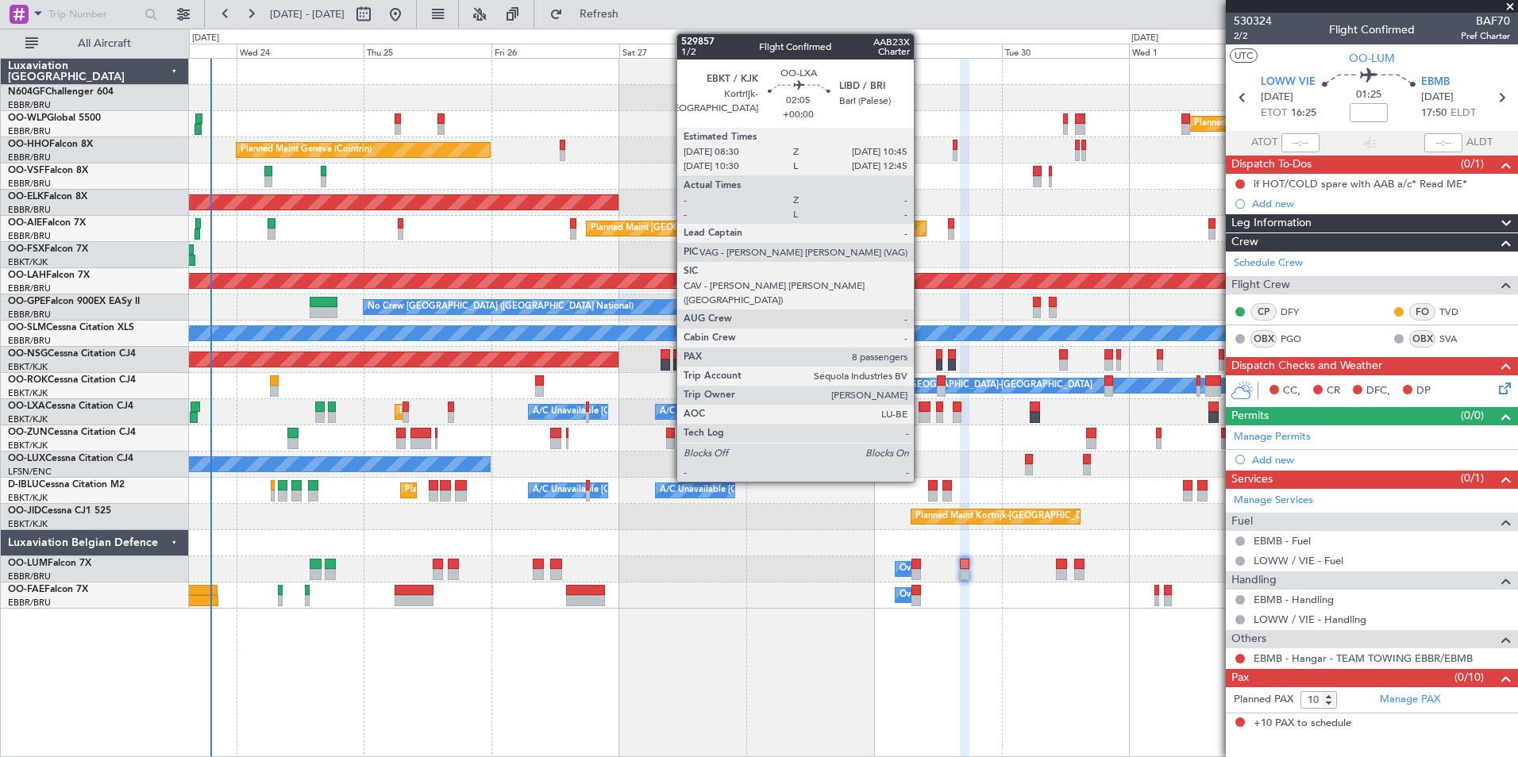
click at [921, 417] on div at bounding box center [924, 417] width 13 height 11
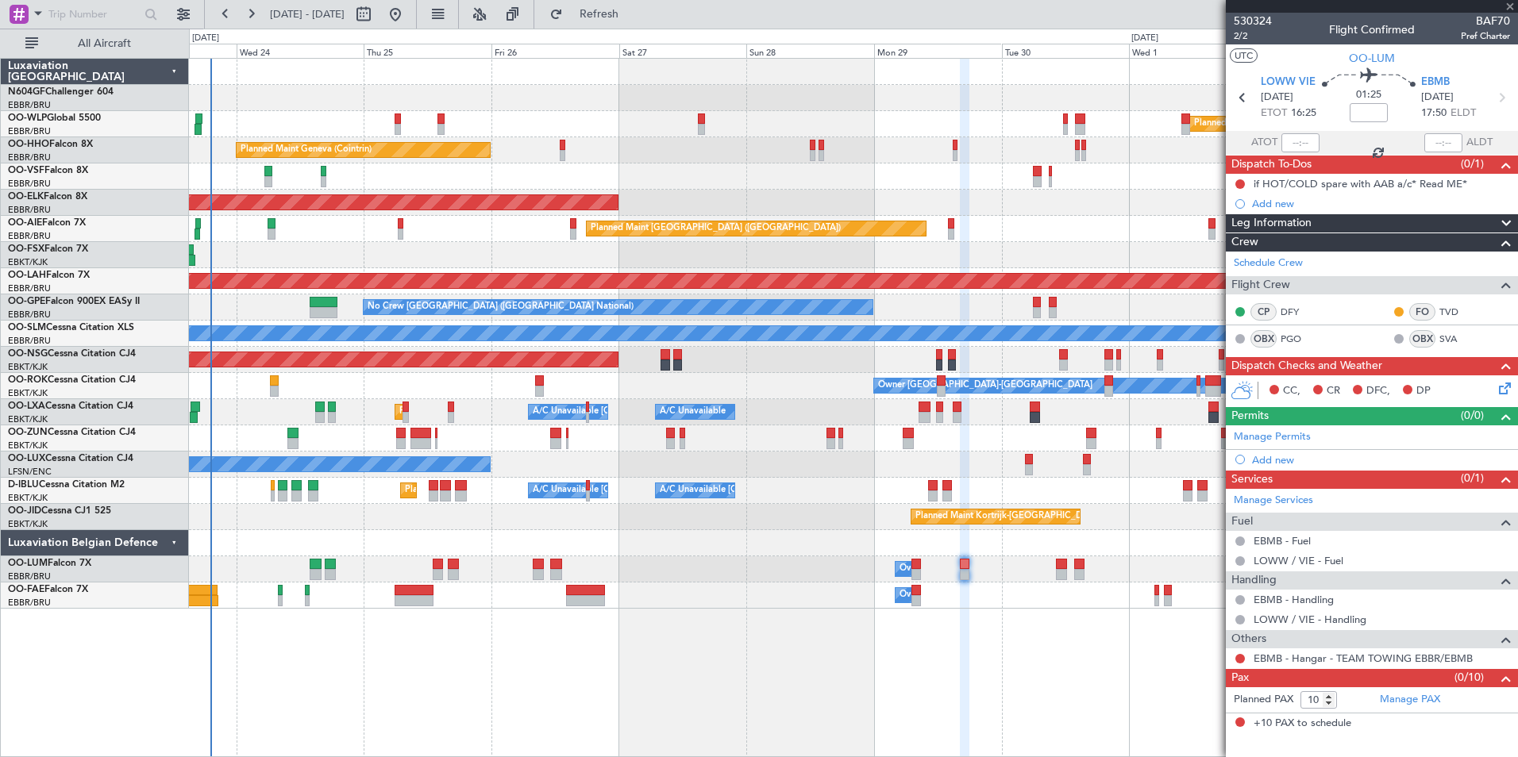
type input "8"
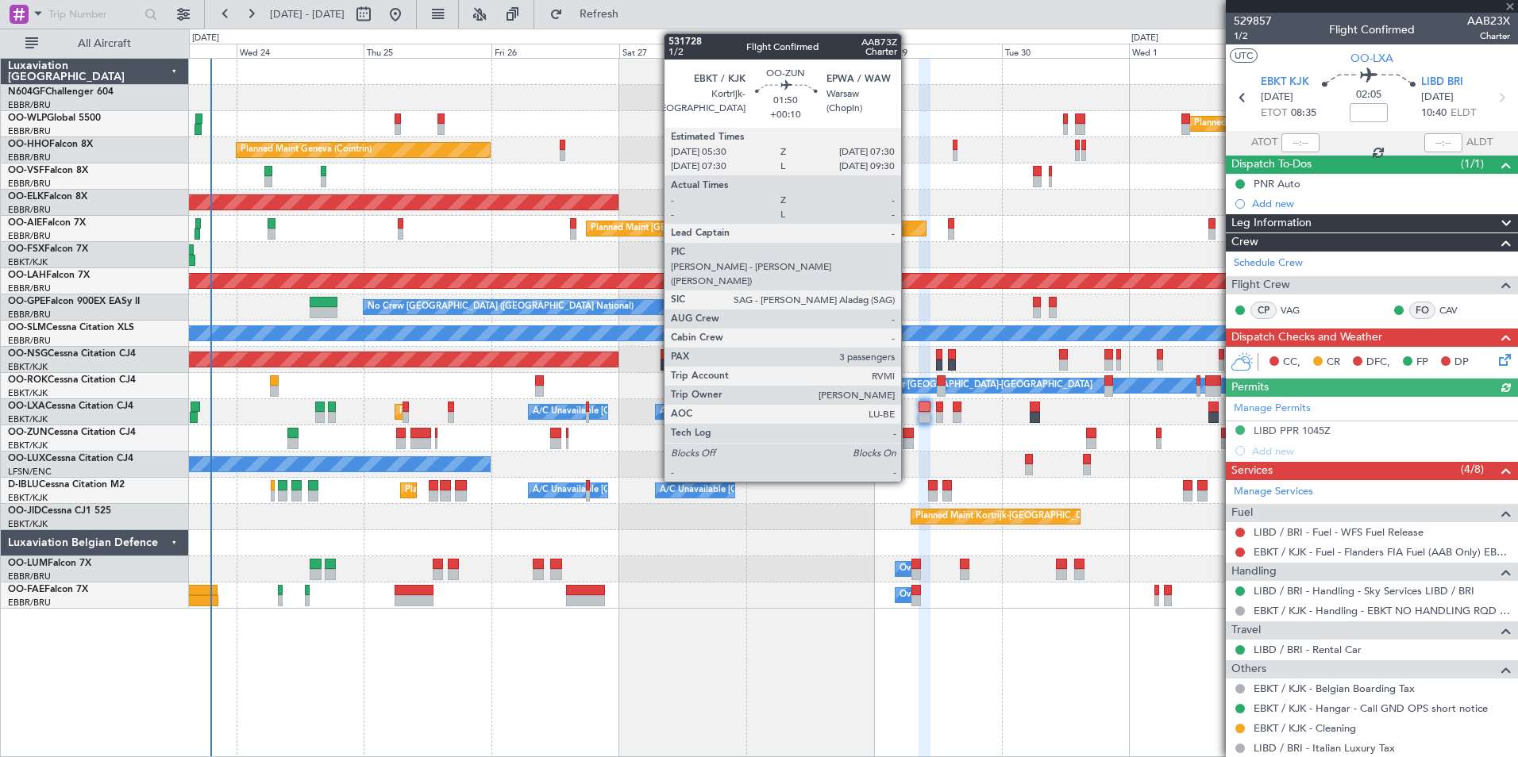
click at [908, 447] on div at bounding box center [907, 443] width 11 height 11
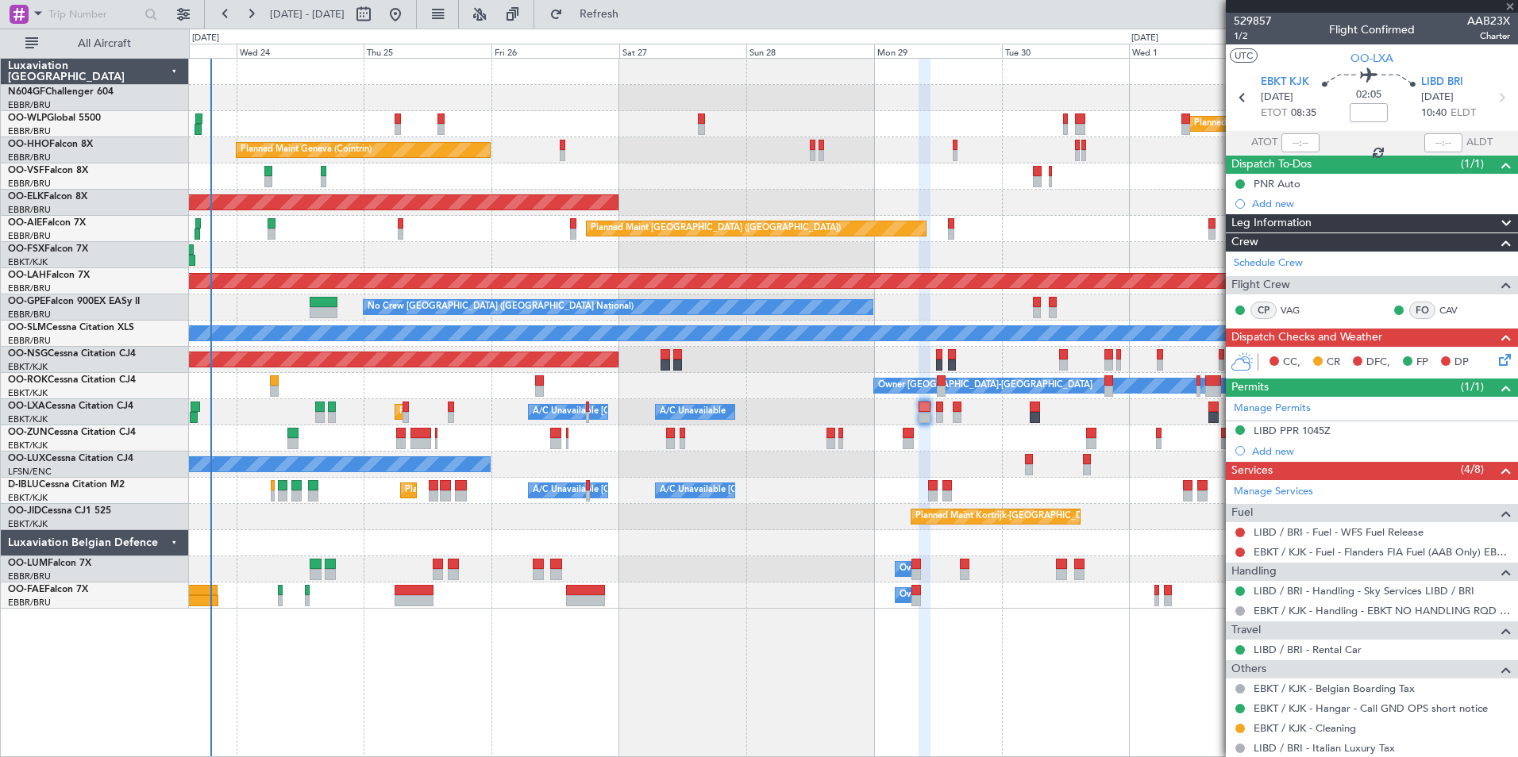
type input "+00:10"
type input "3"
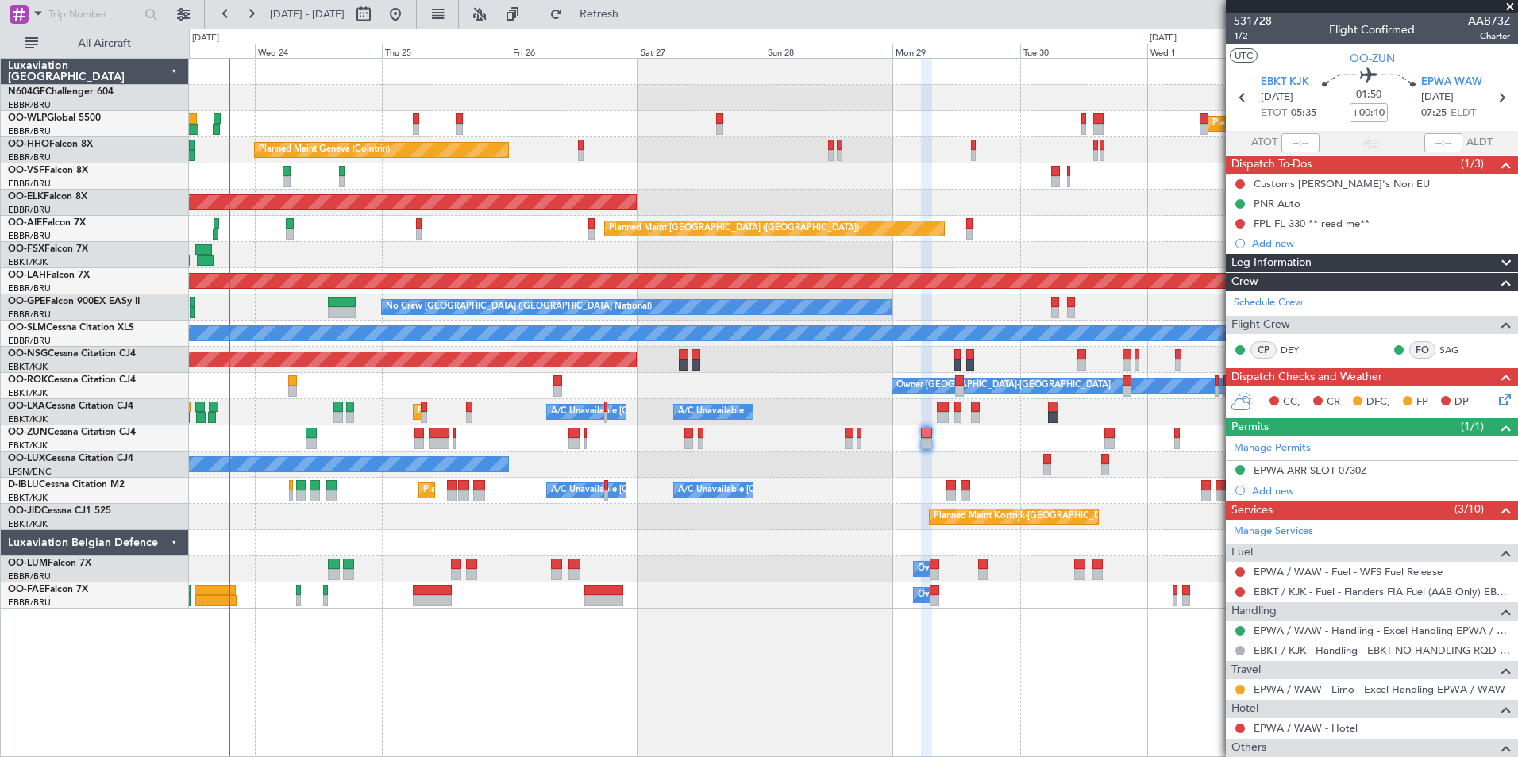
click at [962, 445] on div "Planned Maint Kortrijk-Wevelgem Owner" at bounding box center [853, 438] width 1328 height 26
click at [1297, 225] on div "FPL FL 330 ** read me**" at bounding box center [1311, 223] width 116 height 13
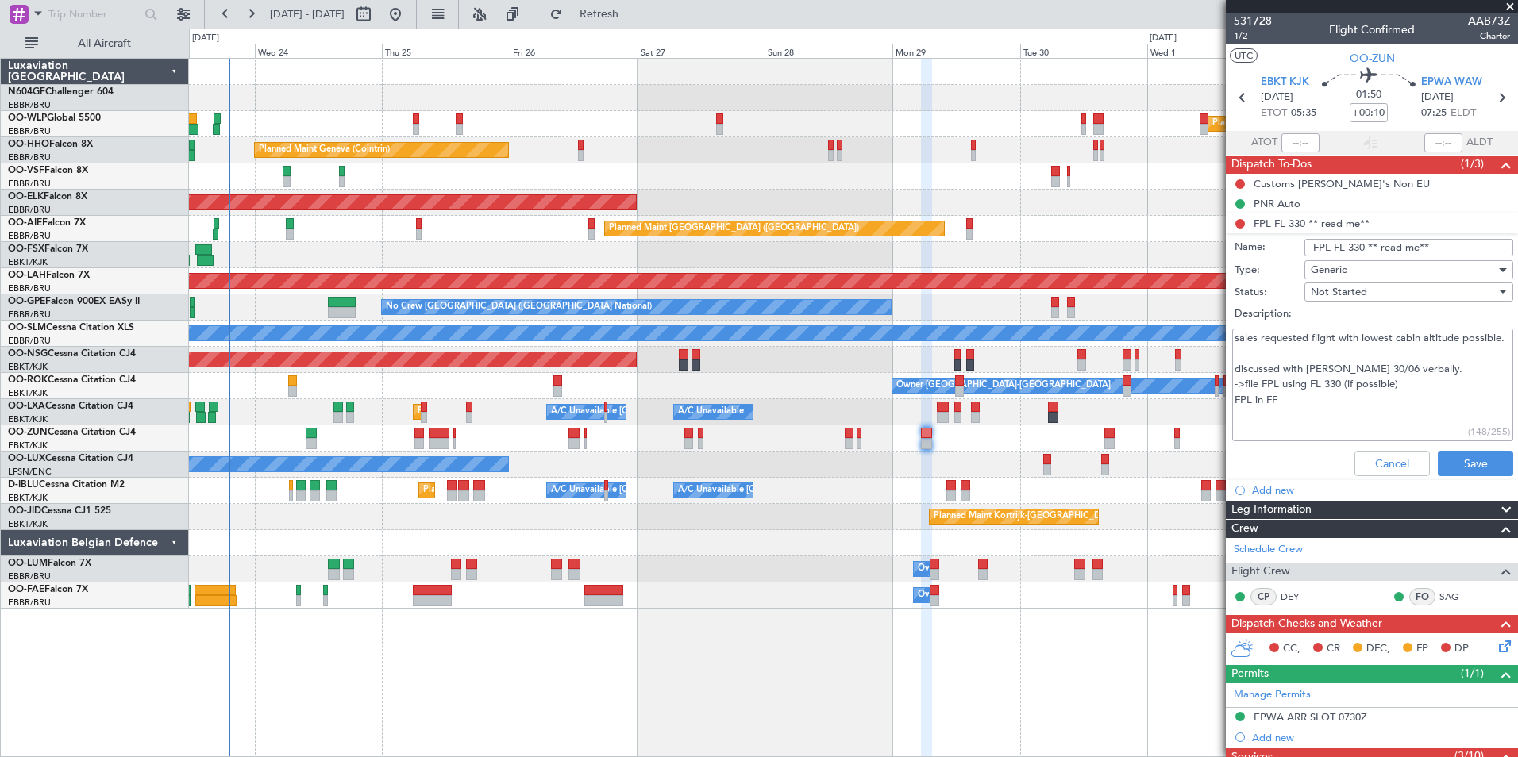
drag, startPoint x: 1308, startPoint y: 420, endPoint x: 1277, endPoint y: 410, distance: 32.6
click at [1277, 410] on textarea "sales requested flight with lowest cabin altitude possible. discussed with Brec…" at bounding box center [1372, 386] width 281 height 114
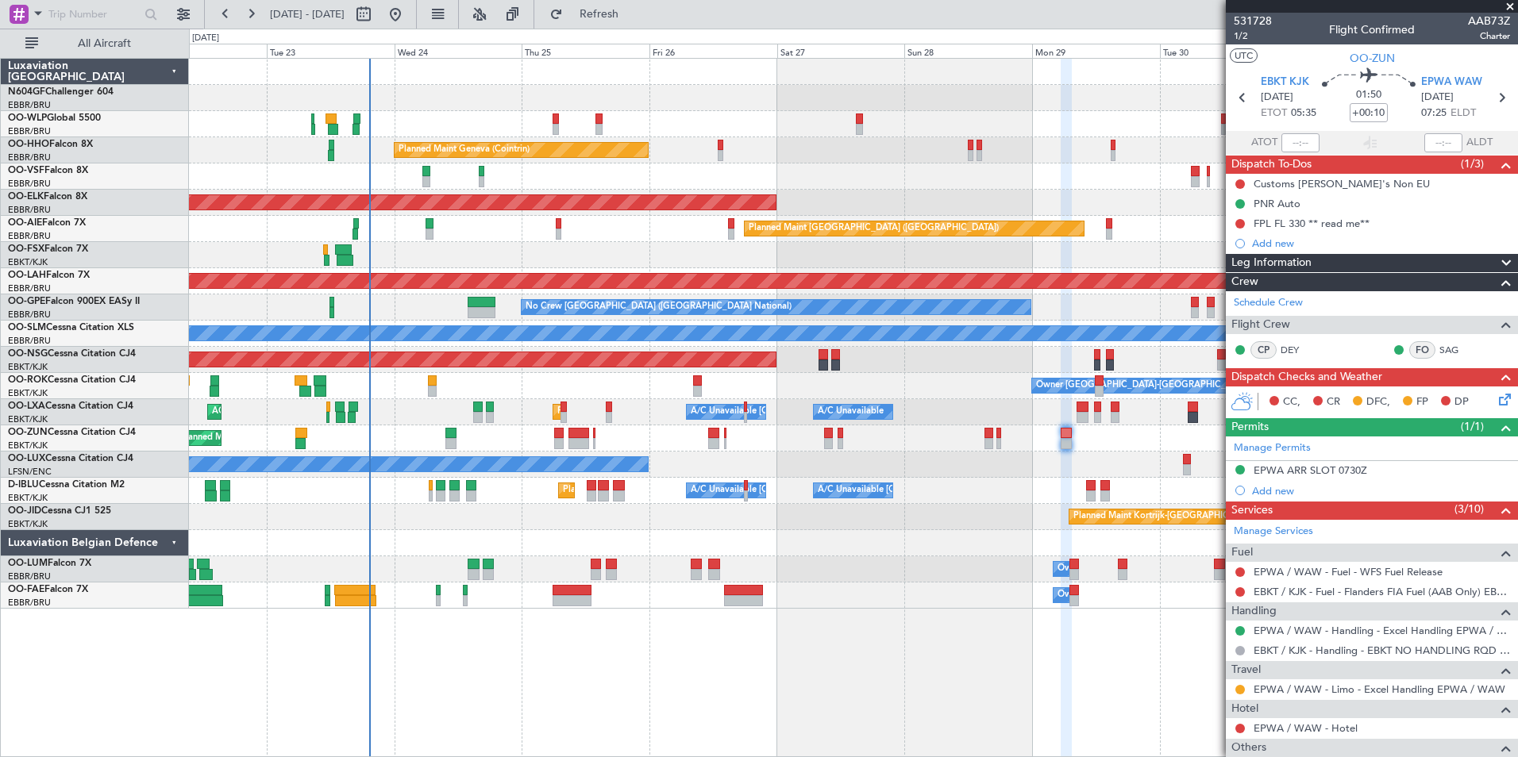
click at [976, 544] on div at bounding box center [853, 543] width 1328 height 26
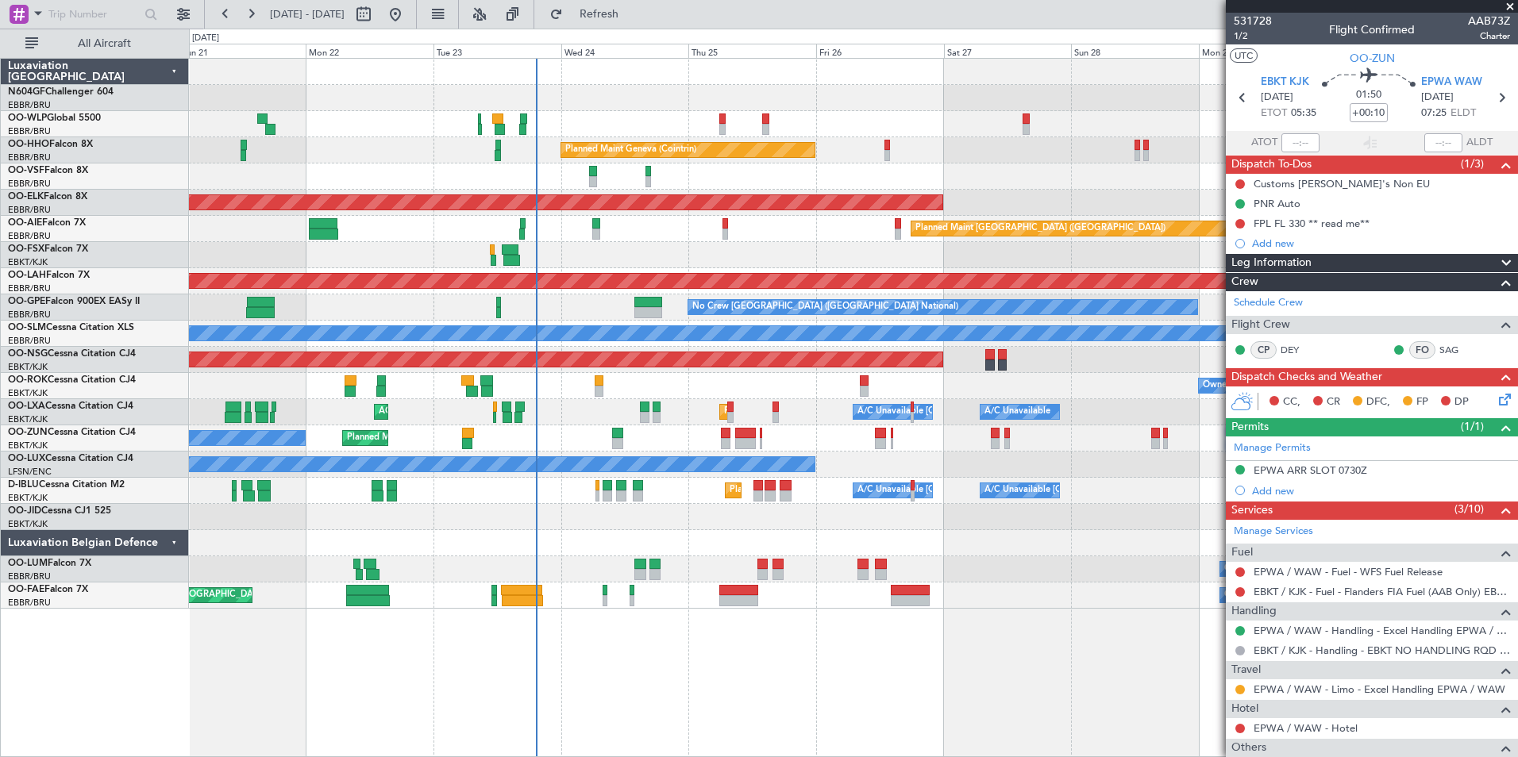
click at [875, 556] on div "Planned Maint Milan (Linate) Planned Maint Geneva (Cointrin) AOG Maint Brussels…" at bounding box center [853, 334] width 1328 height 550
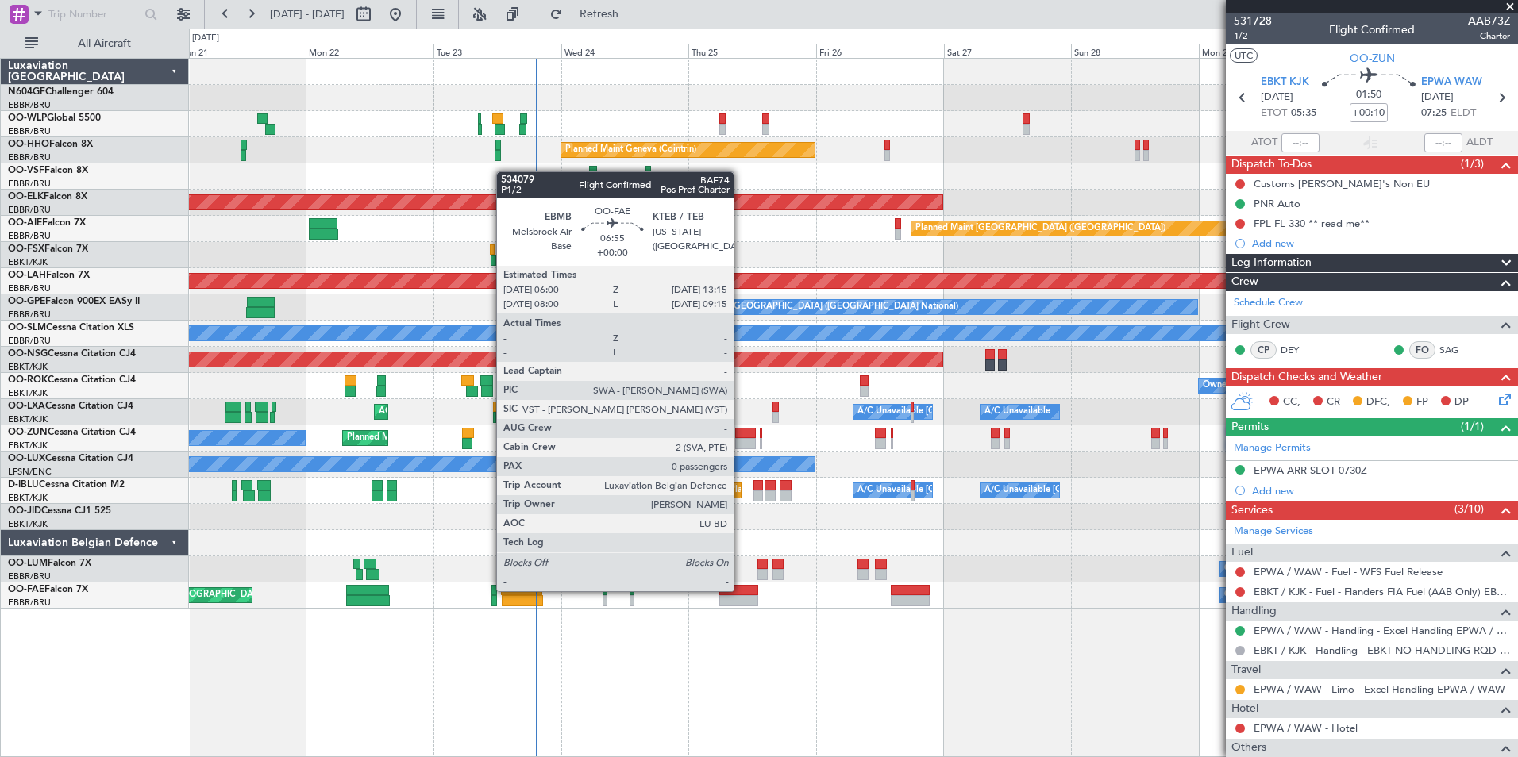
click at [741, 590] on div at bounding box center [738, 590] width 39 height 11
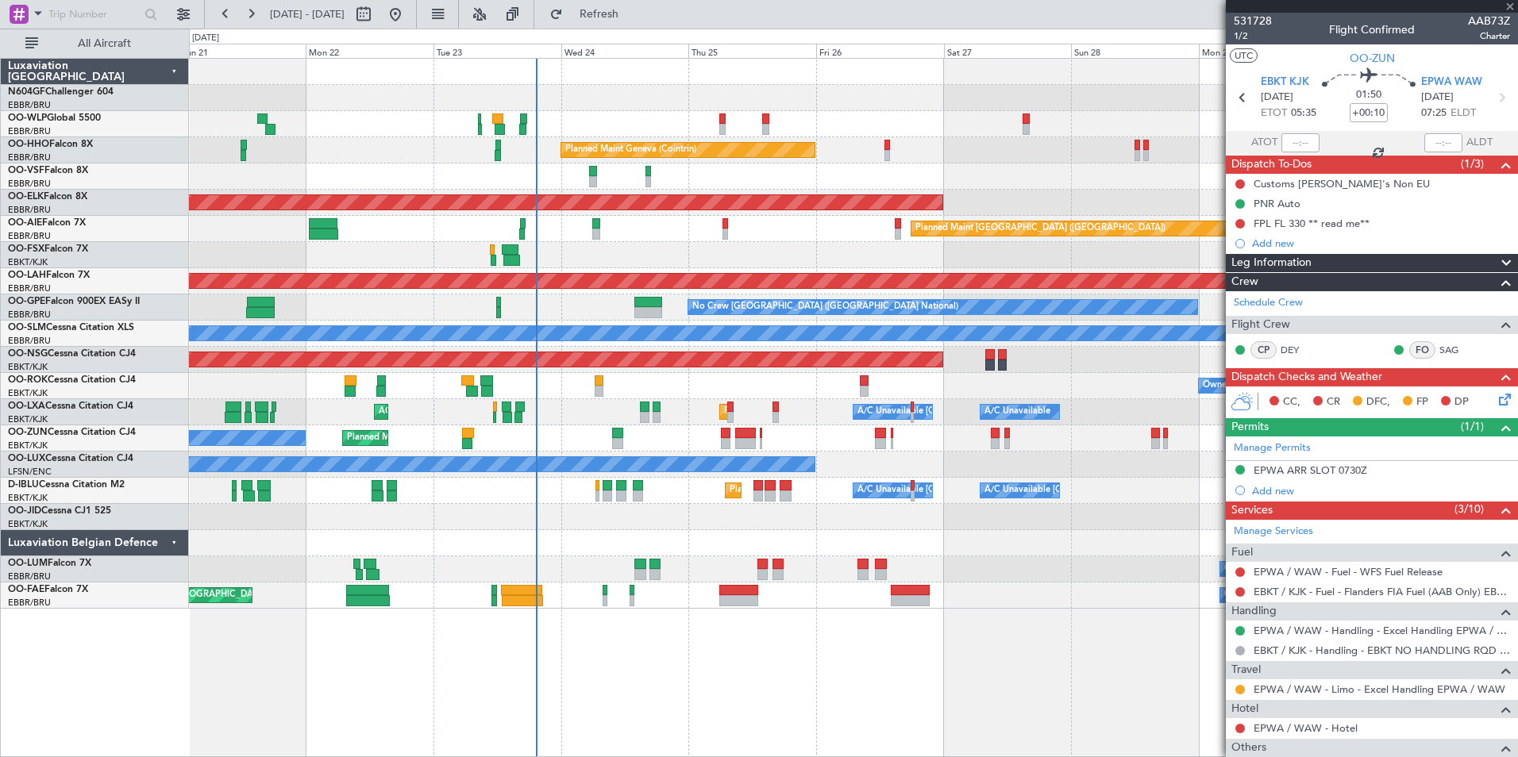
type input "0"
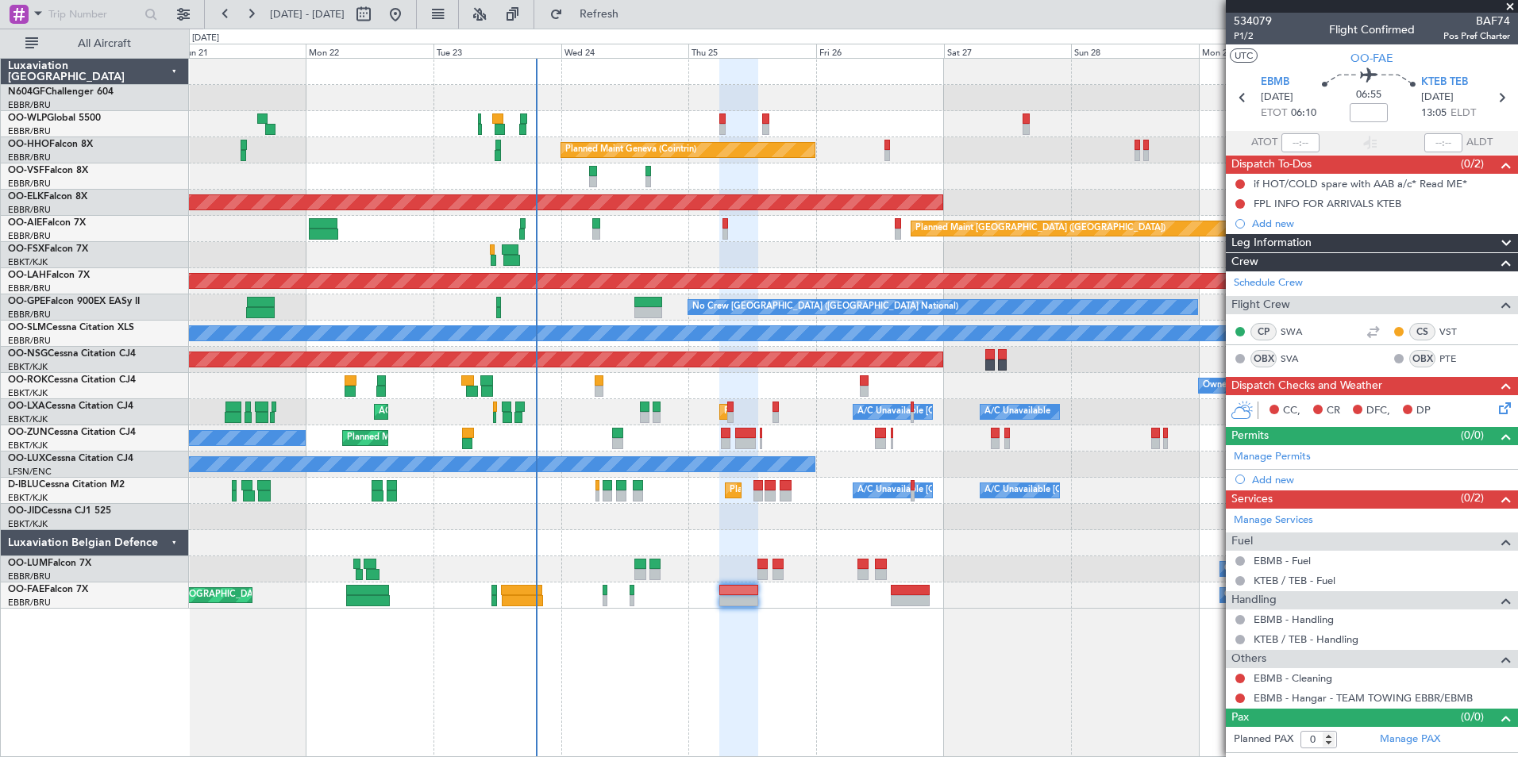
click at [410, 106] on div at bounding box center [853, 98] width 1328 height 26
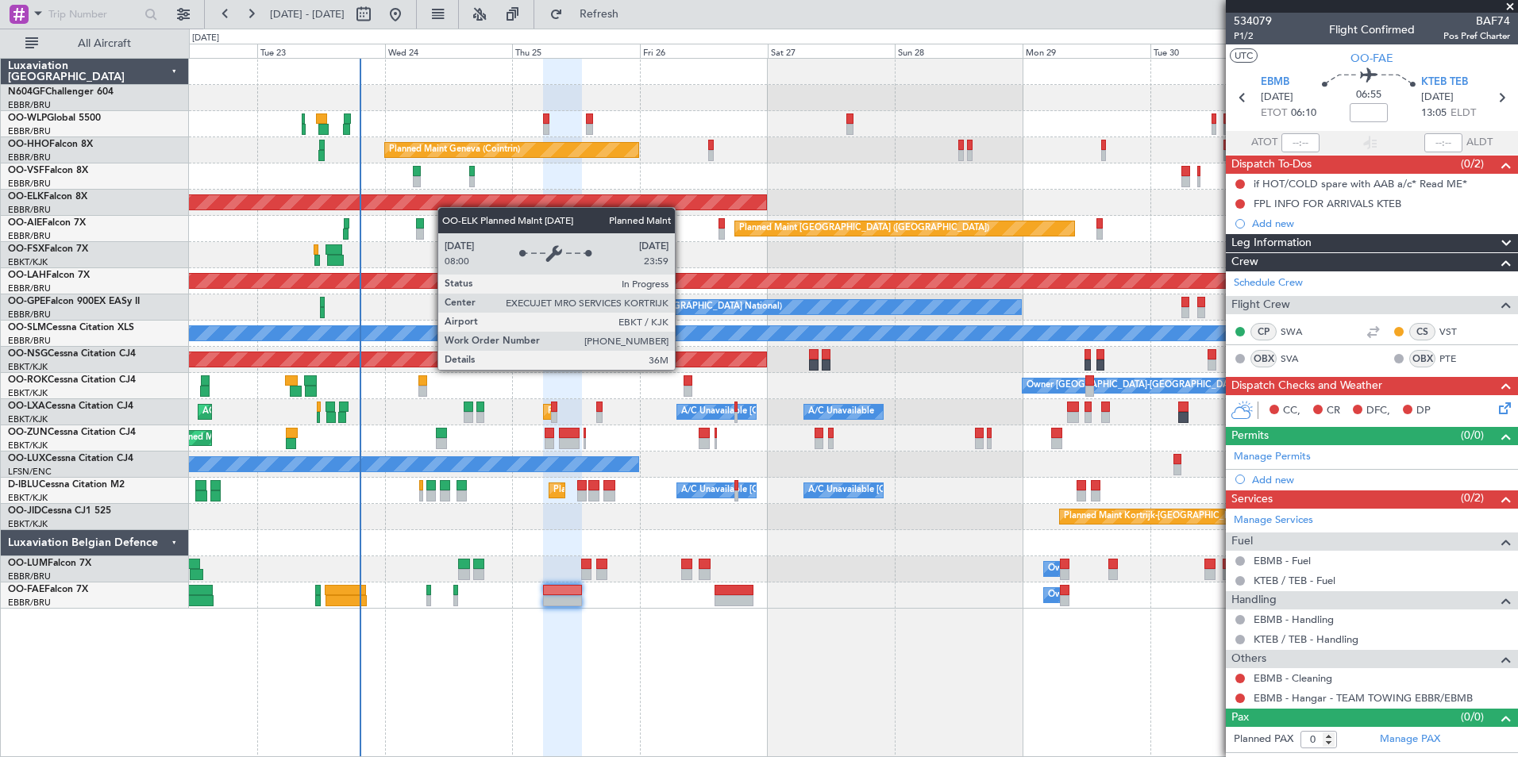
click at [314, 207] on div "Planned Maint Milan (Linate) Planned Maint Geneva (Cointrin) Planned Maint Kort…" at bounding box center [853, 334] width 1328 height 550
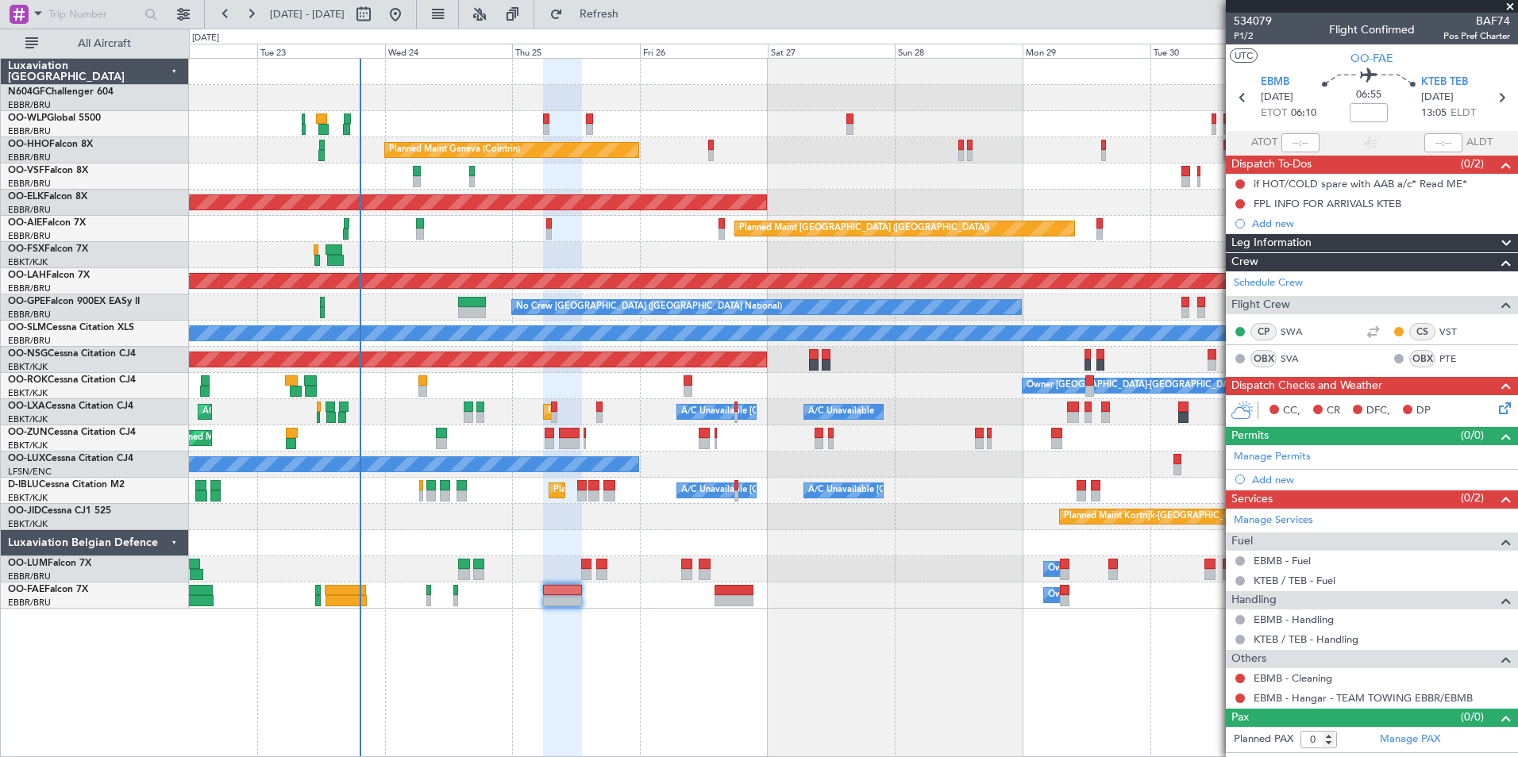
click at [507, 260] on div at bounding box center [853, 255] width 1328 height 26
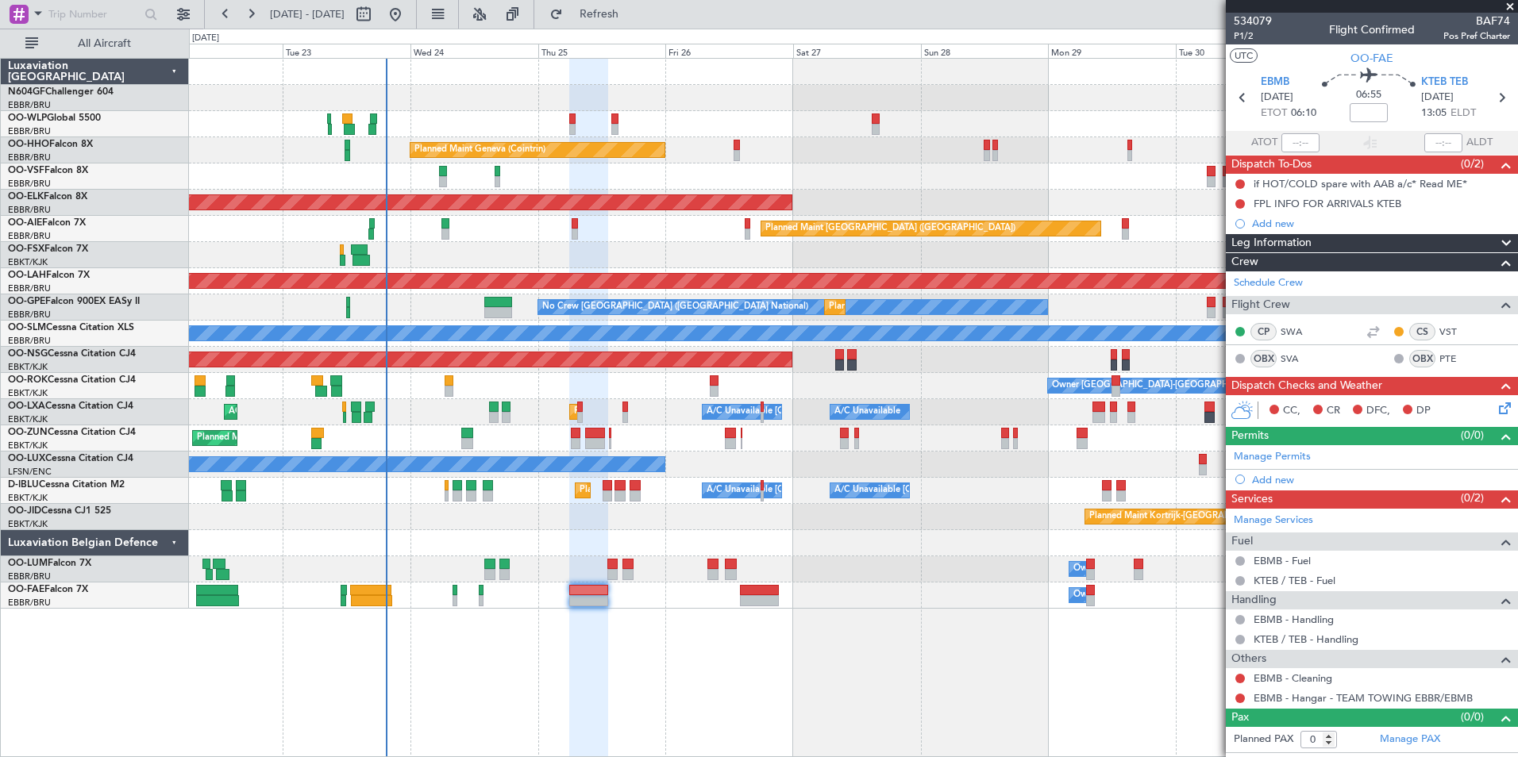
click at [568, 629] on div "Planned Maint Milan (Linate) Planned Maint Geneva ([GEOGRAPHIC_DATA]) Planned M…" at bounding box center [853, 407] width 1329 height 699
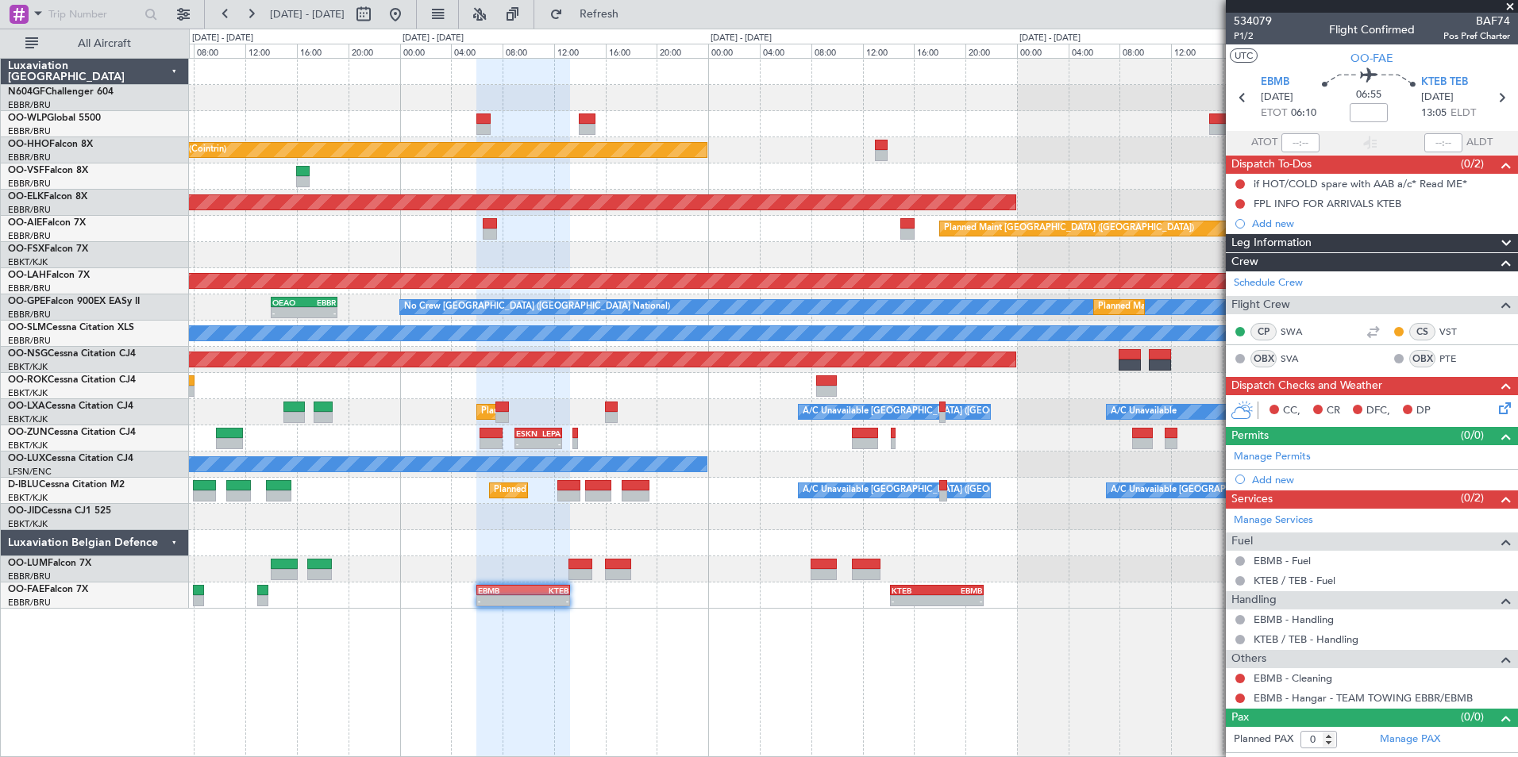
click at [741, 607] on div "Planned Maint Geneva (Cointrin) Planned Maint [GEOGRAPHIC_DATA]-[GEOGRAPHIC_DAT…" at bounding box center [853, 407] width 1329 height 699
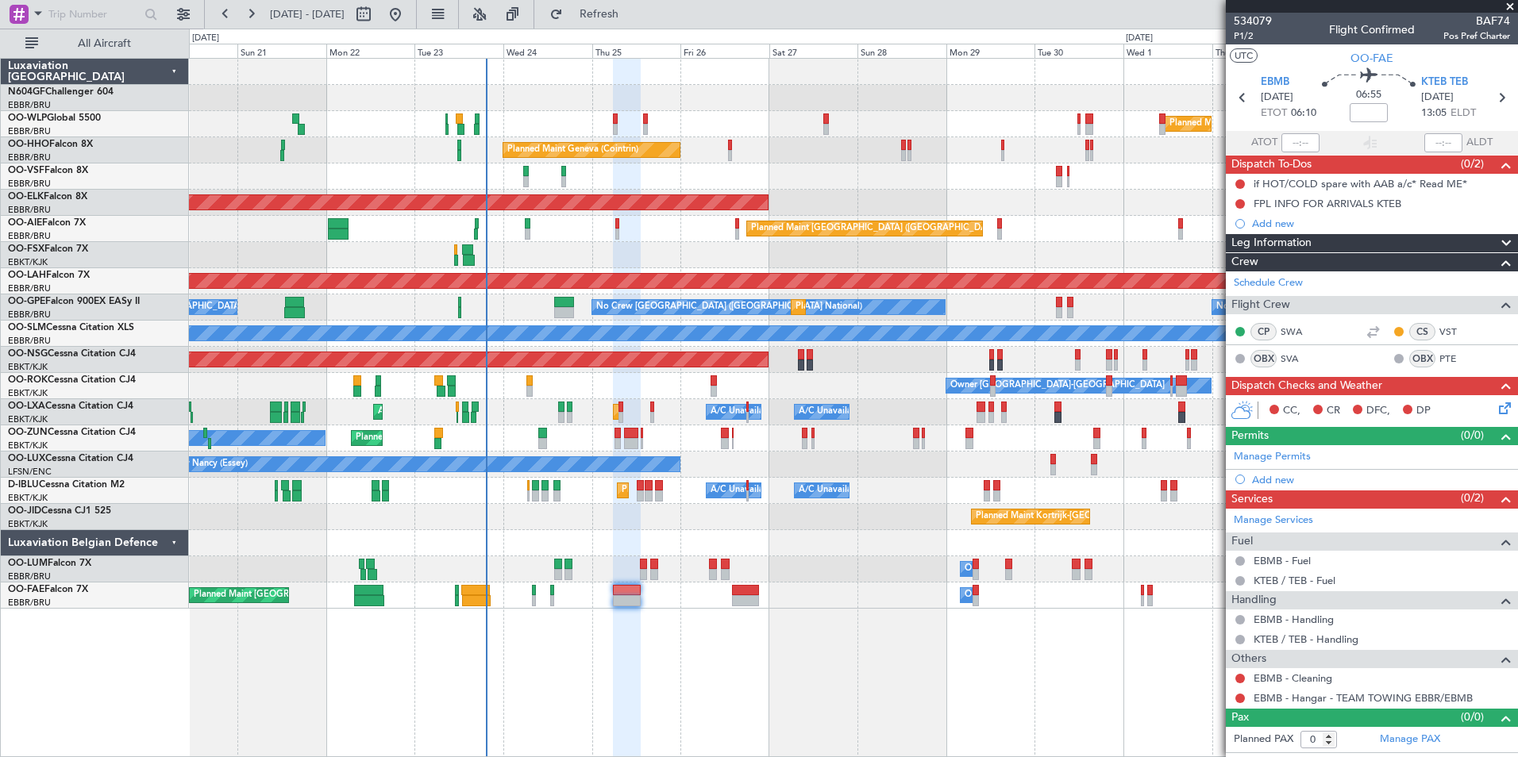
click at [716, 536] on div "Planned Maint Milan (Linate) Planned Maint Liege Planned Maint Geneva ([GEOGRAP…" at bounding box center [853, 334] width 1328 height 550
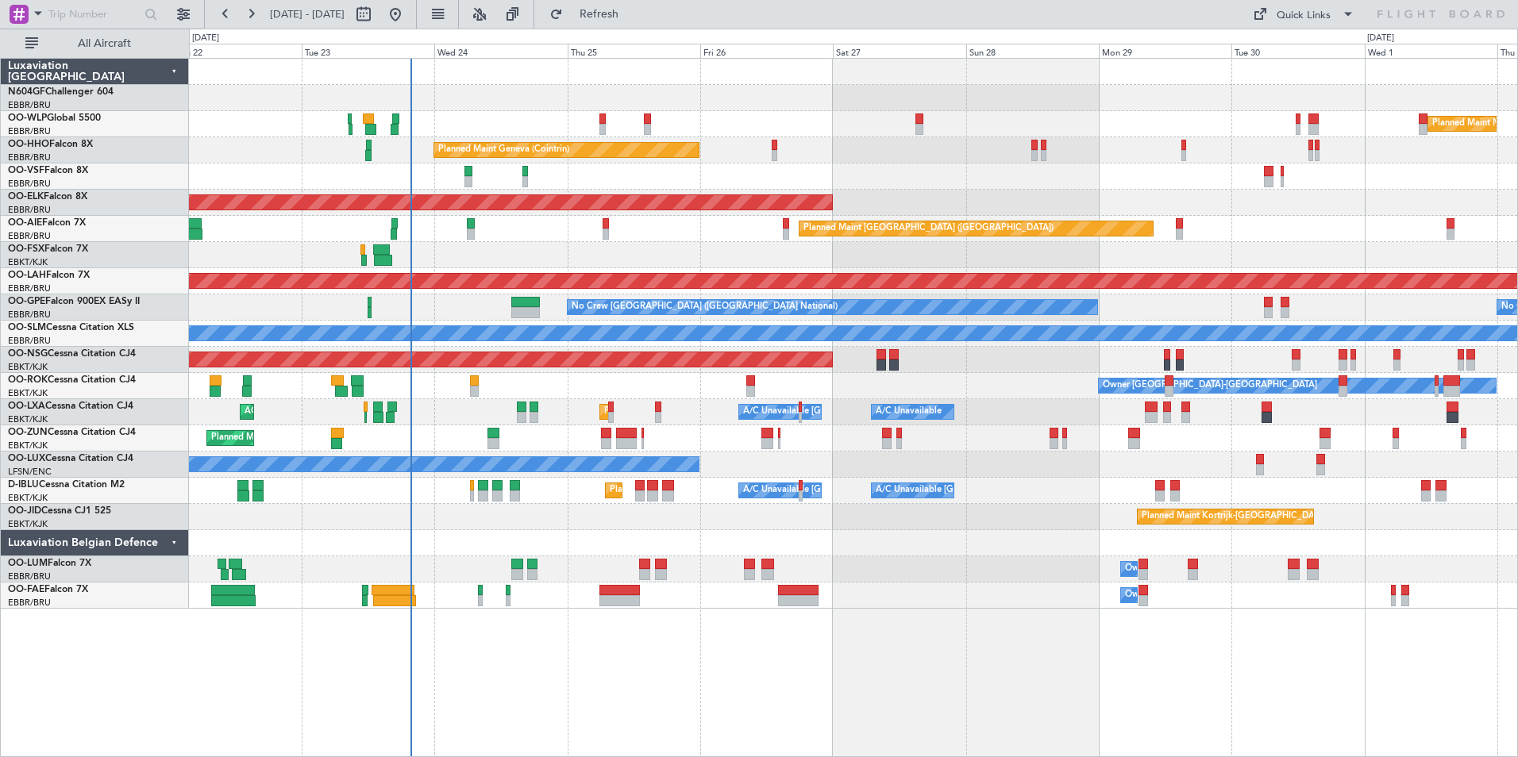
click at [799, 78] on div "Planned Maint Milan (Linate) Planned Maint Geneva ([GEOGRAPHIC_DATA]) Planned M…" at bounding box center [853, 334] width 1328 height 550
click at [660, 126] on div "Planned Maint Milan (Linate)" at bounding box center [853, 124] width 1328 height 26
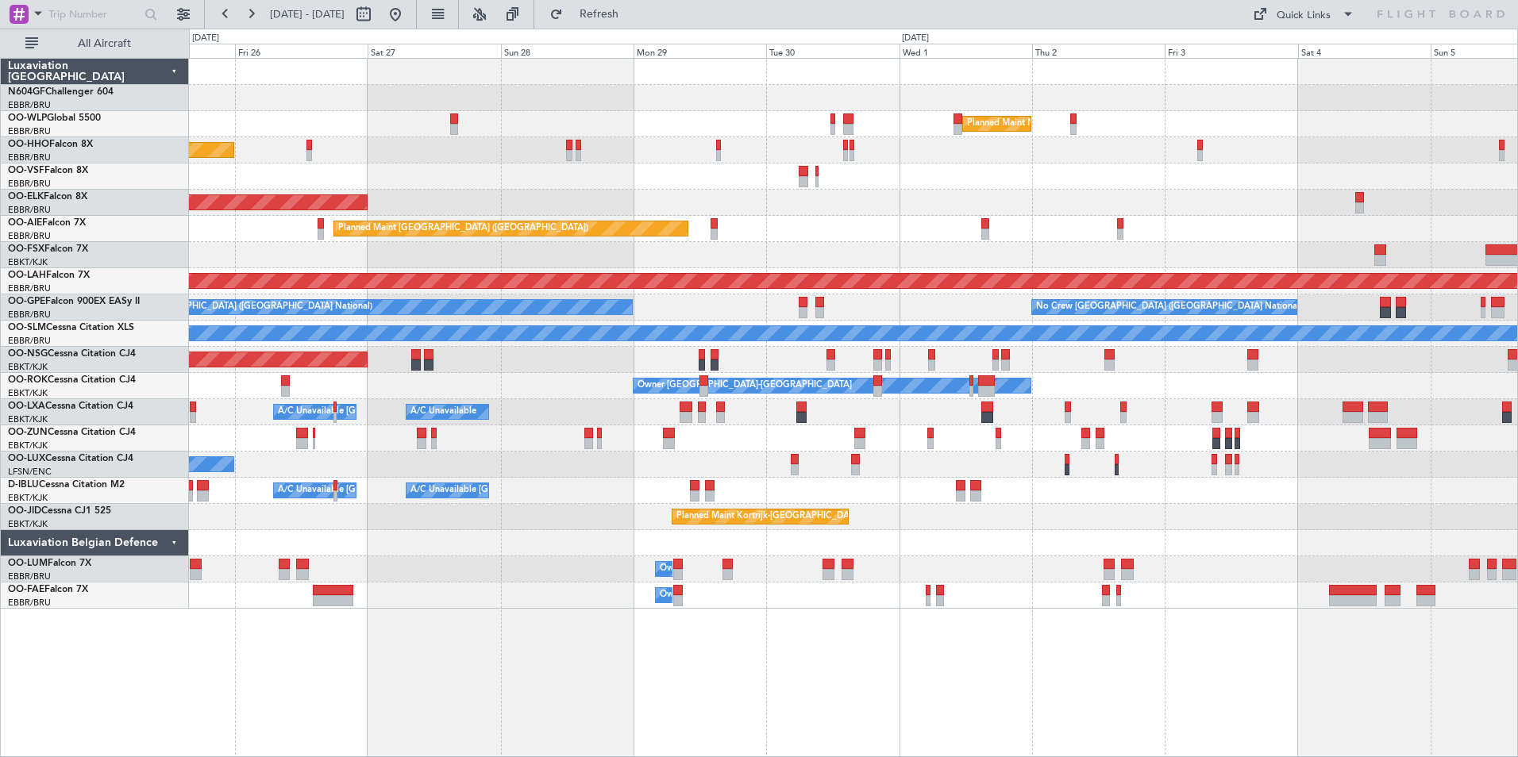
click at [748, 165] on div "Planned Maint Milan (Linate) Planned Maint Geneva ([GEOGRAPHIC_DATA]) Planned M…" at bounding box center [853, 334] width 1328 height 550
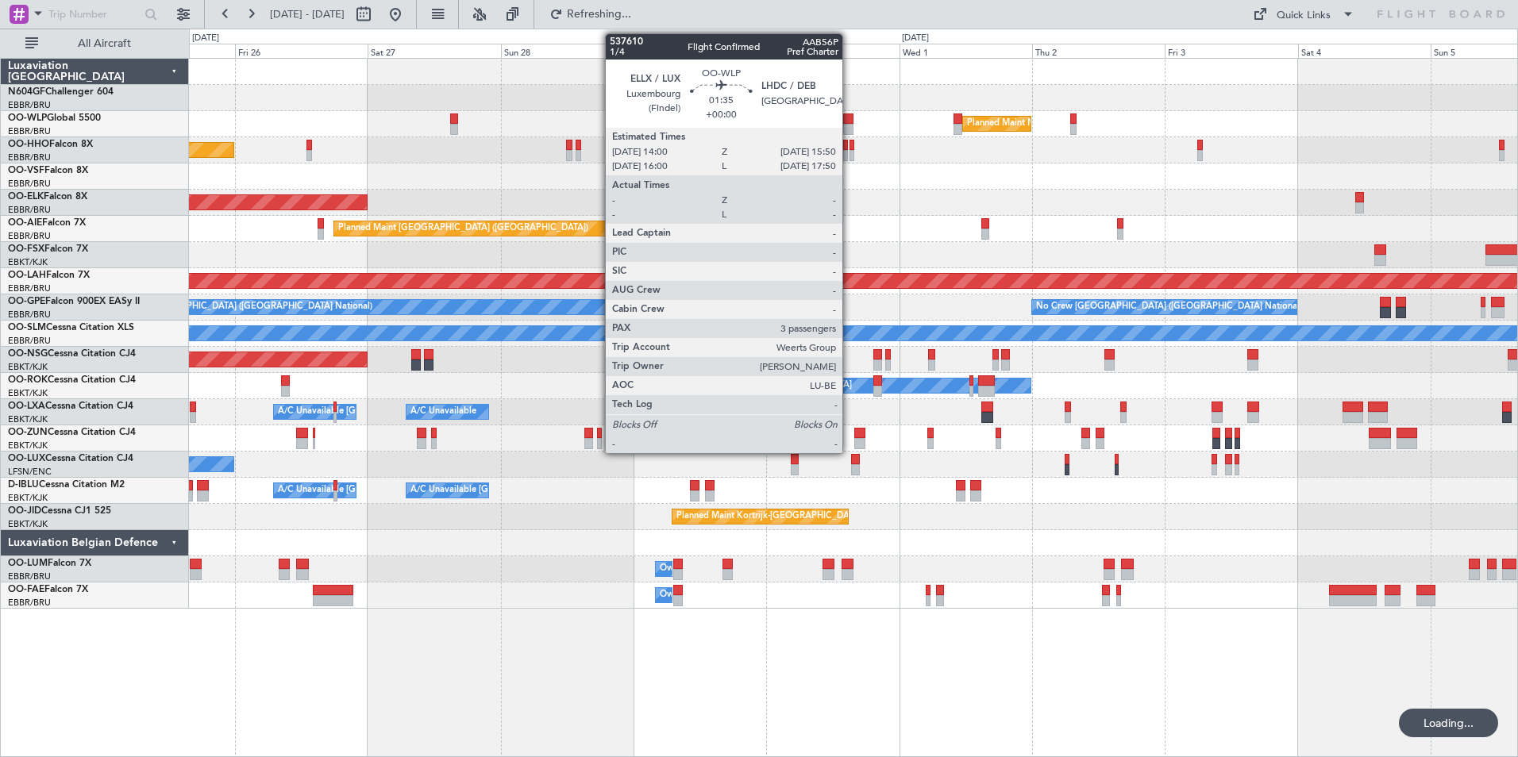
click at [849, 122] on div at bounding box center [848, 119] width 10 height 11
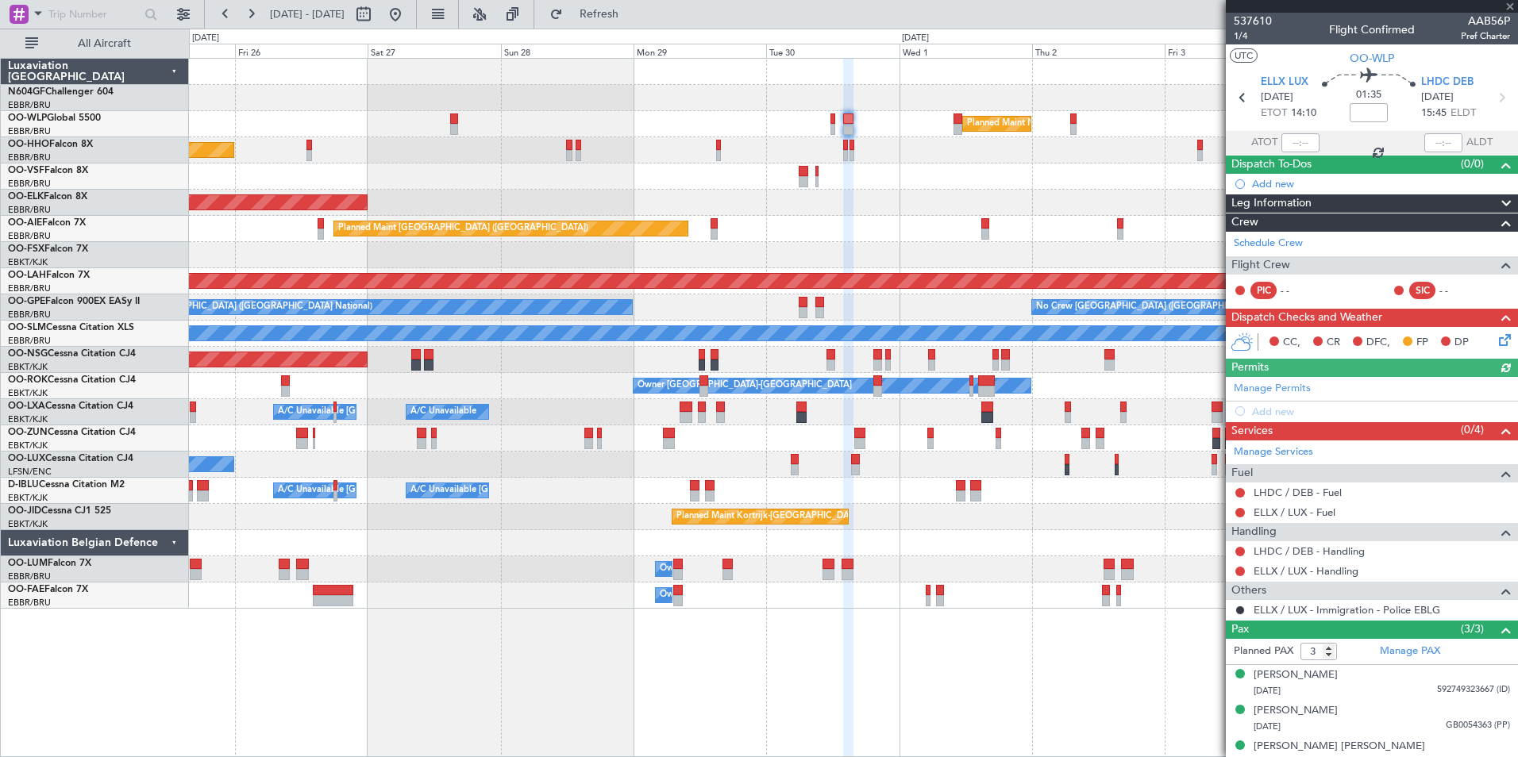
click at [879, 148] on div "Planned Maint Geneva (Cointrin)" at bounding box center [853, 150] width 1328 height 26
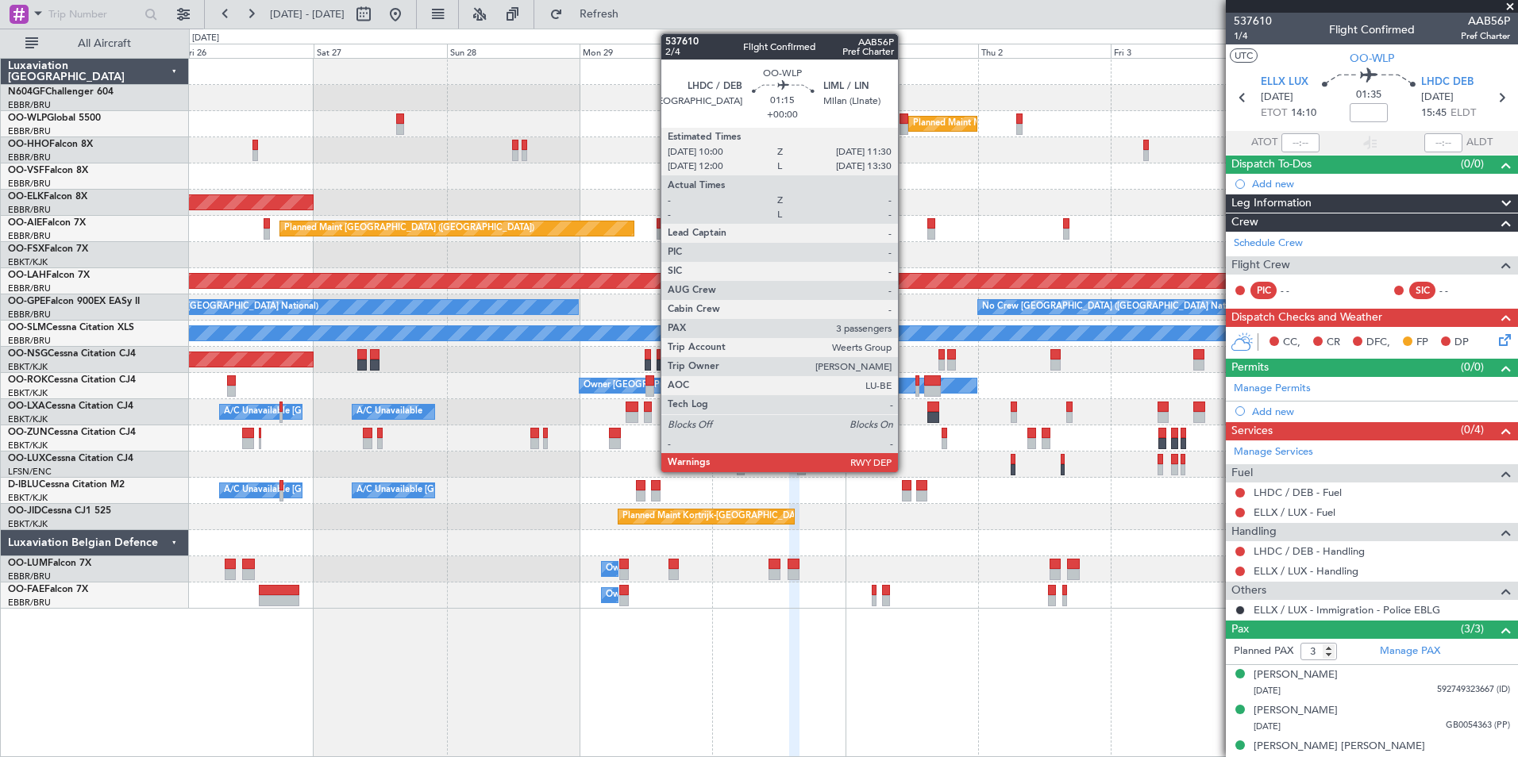
click at [905, 117] on div at bounding box center [903, 119] width 9 height 11
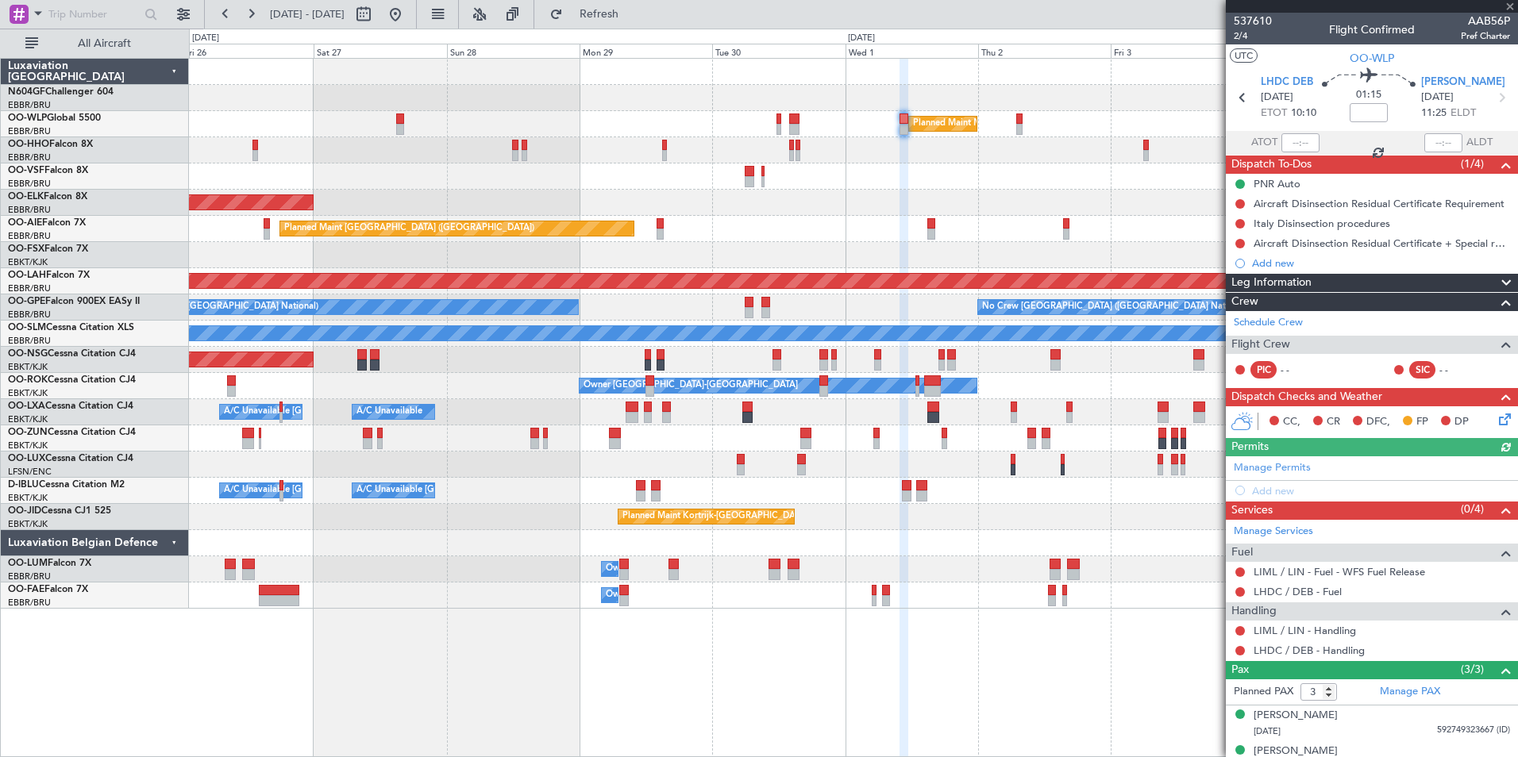
click at [937, 164] on div at bounding box center [853, 177] width 1328 height 26
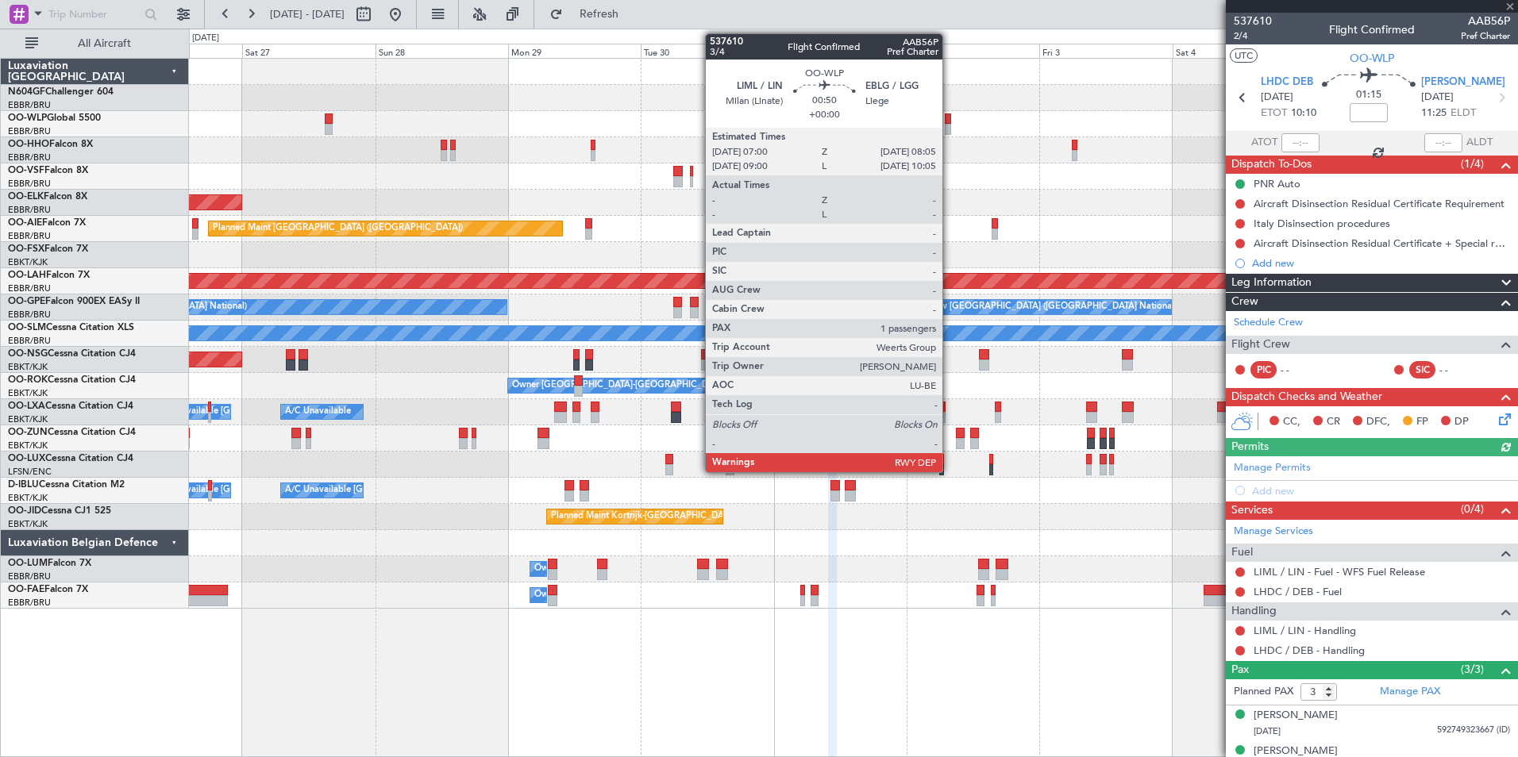
click at [949, 121] on div at bounding box center [948, 119] width 6 height 11
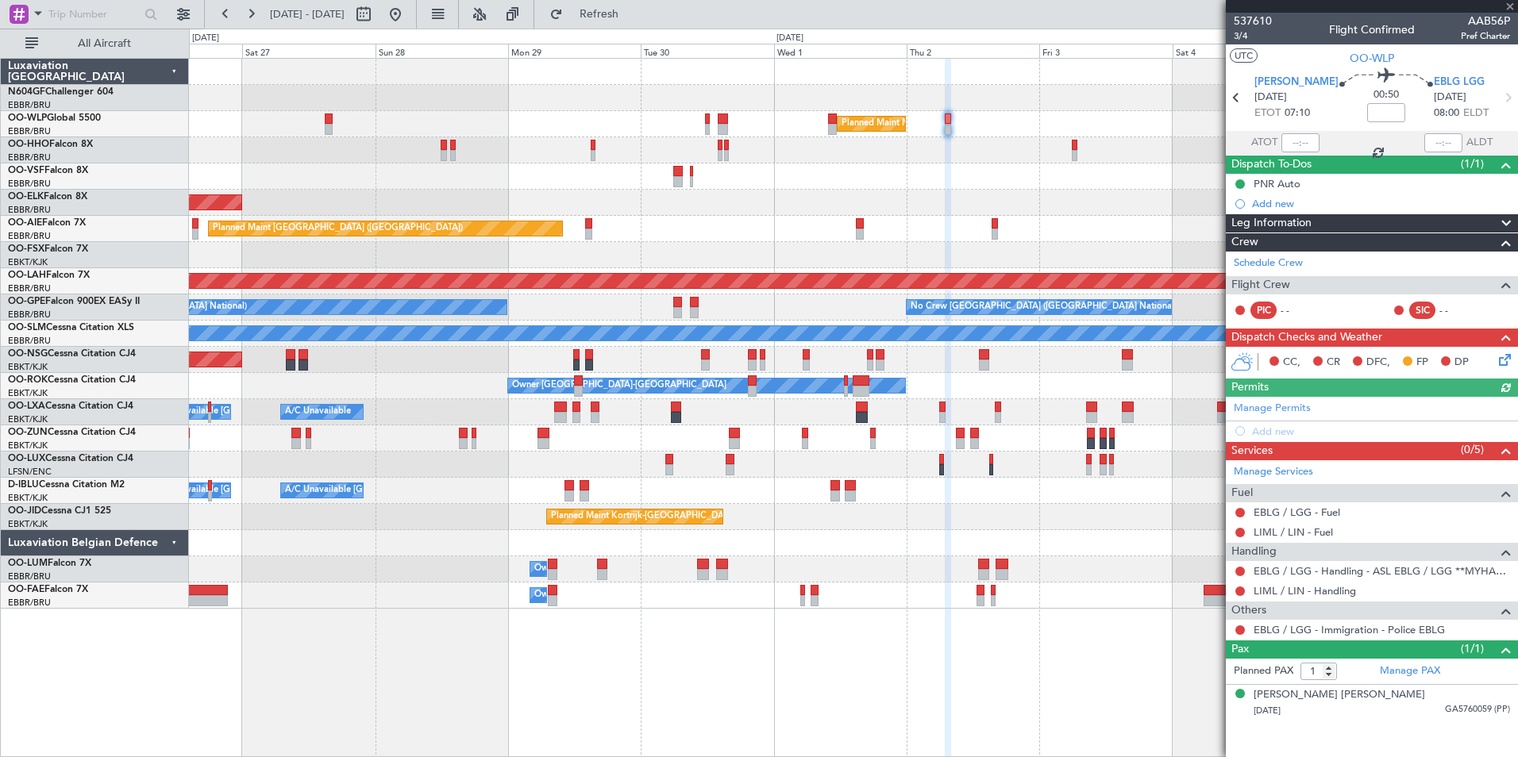
click at [591, 140] on div "Planned Maint Milan (Linate) Planned Maint Geneva (Cointrin) Planned Maint Kort…" at bounding box center [853, 334] width 1328 height 550
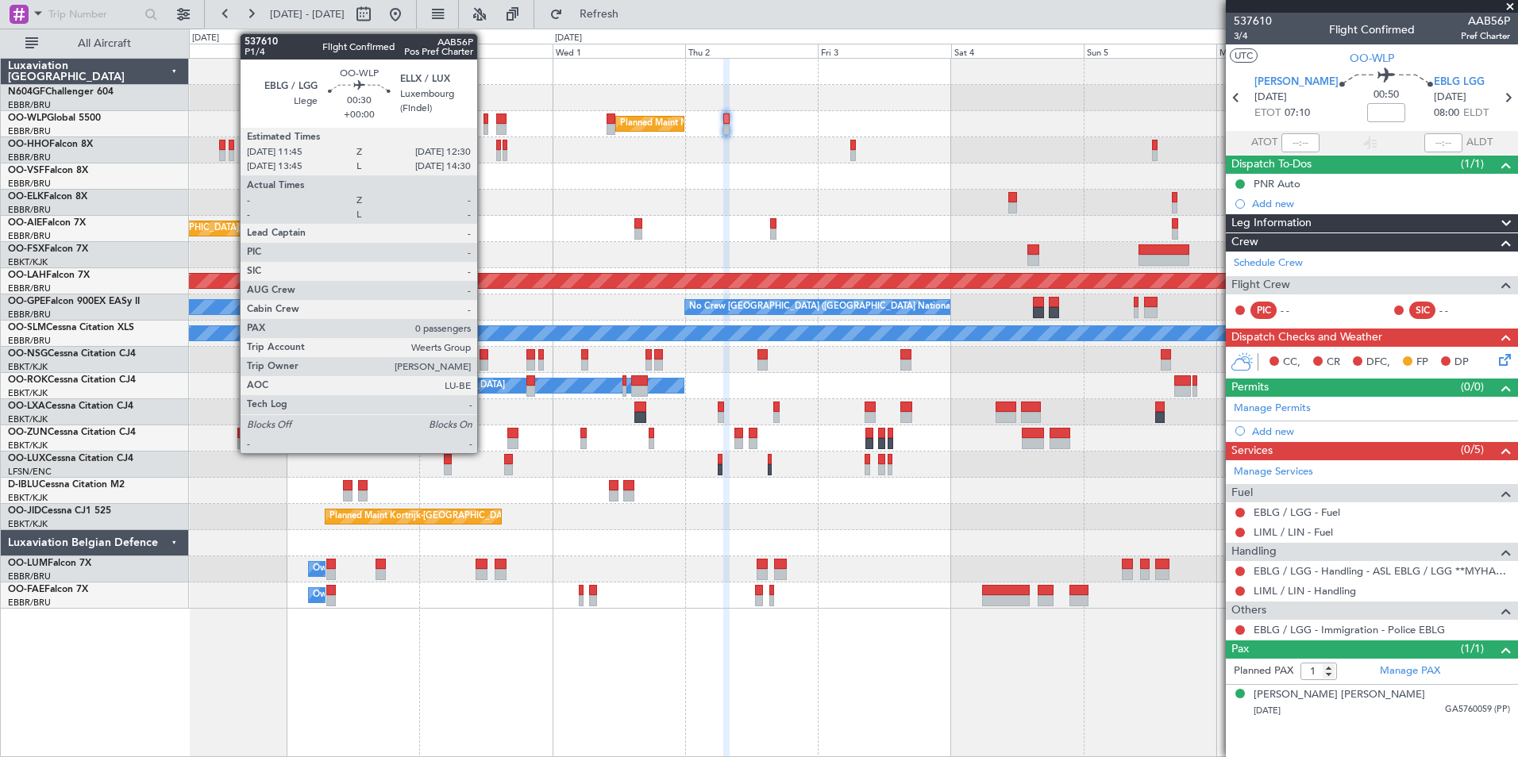
click at [484, 127] on div at bounding box center [485, 129] width 5 height 11
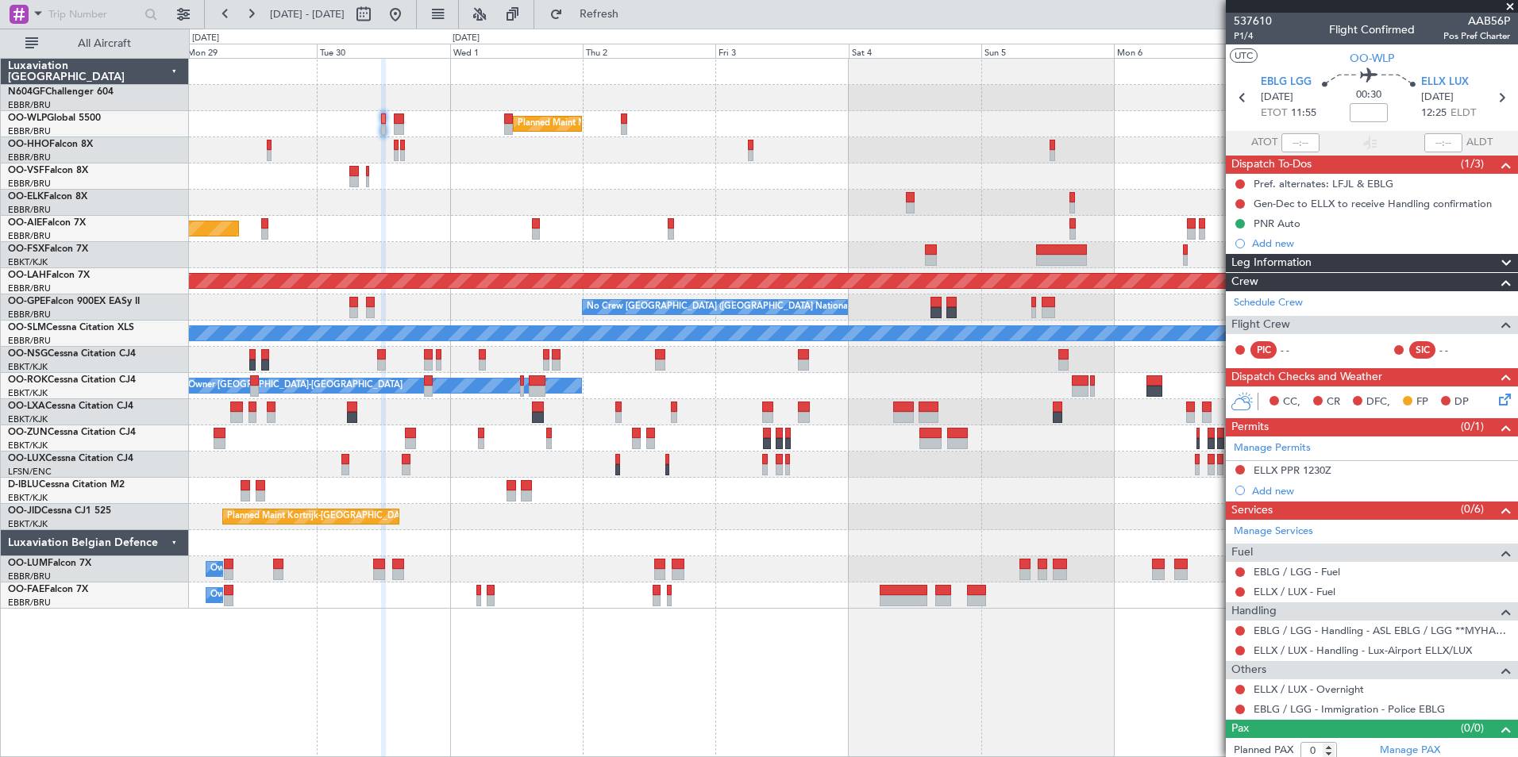
click at [485, 197] on div "Planned Maint Kortrijk-[GEOGRAPHIC_DATA]" at bounding box center [853, 203] width 1328 height 26
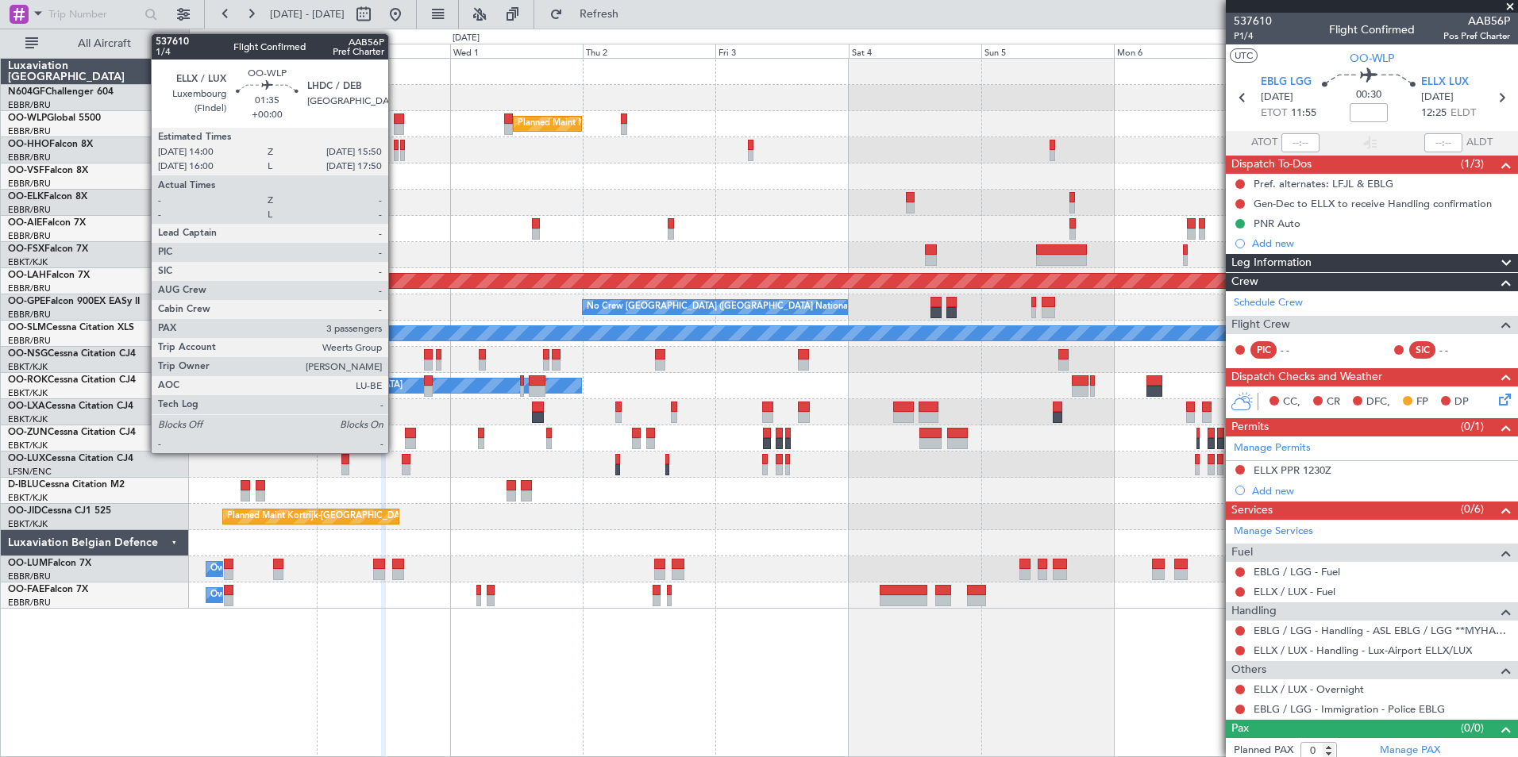
click at [395, 116] on div at bounding box center [399, 119] width 10 height 11
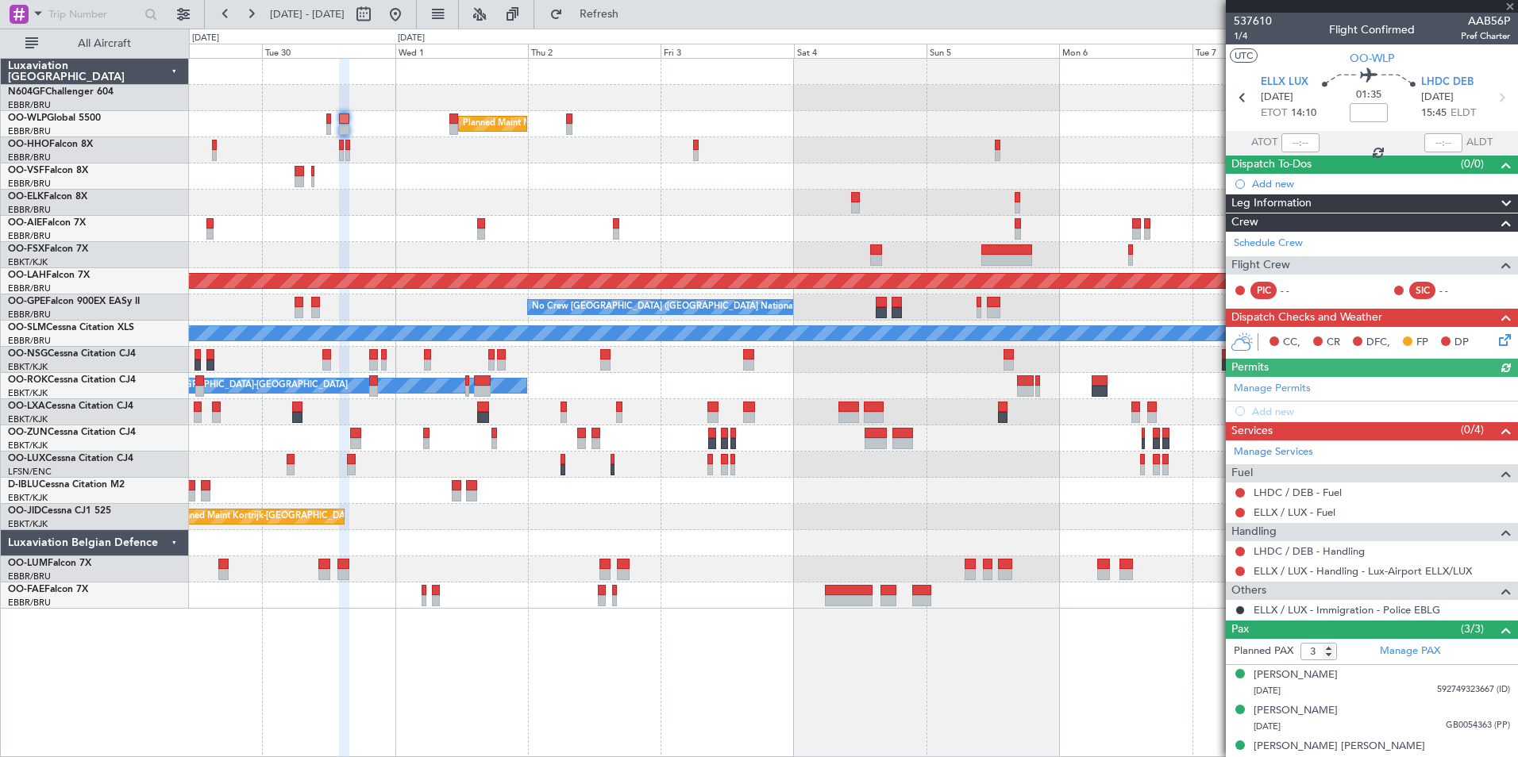
click at [444, 154] on div at bounding box center [853, 150] width 1328 height 26
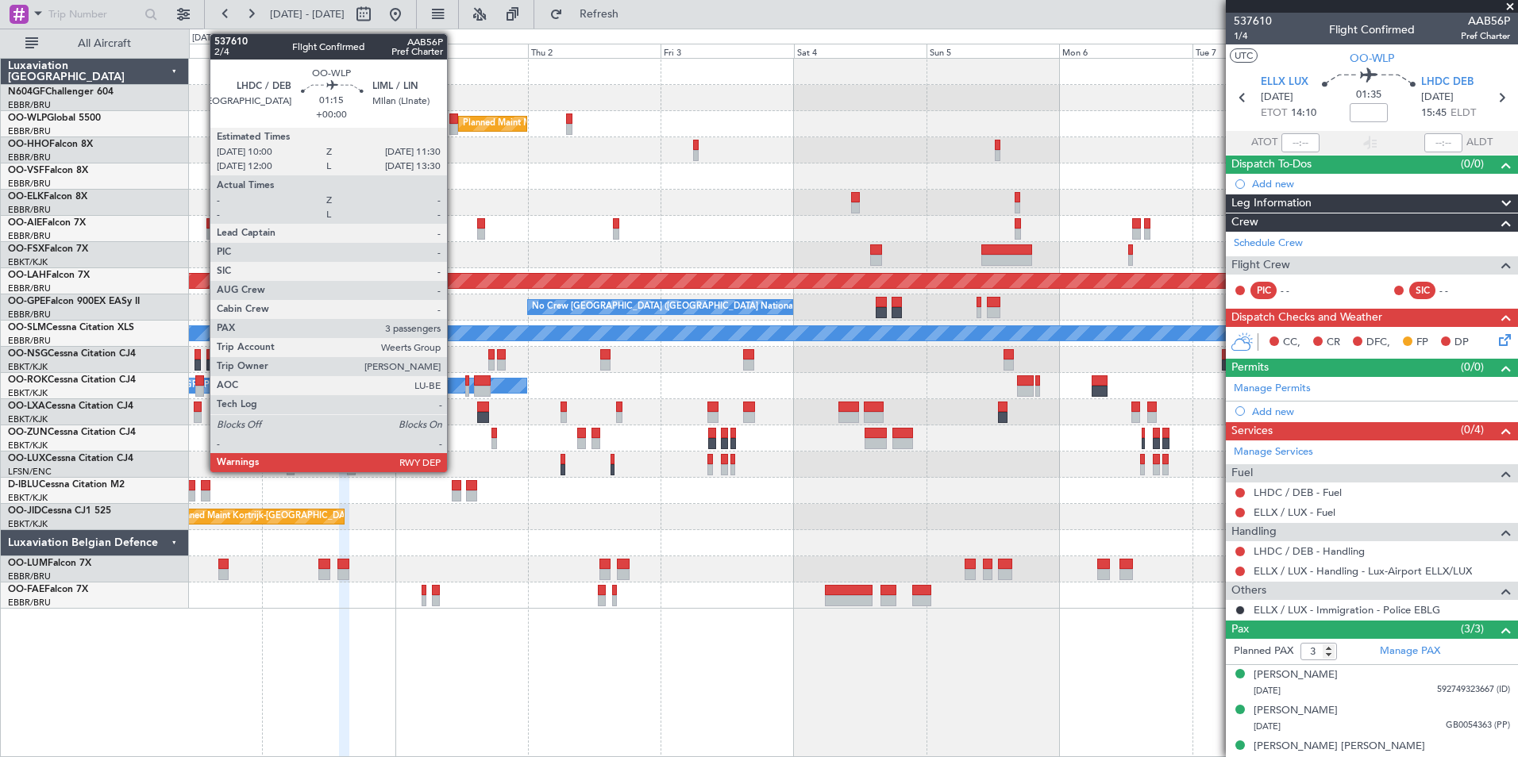
click at [454, 119] on div at bounding box center [453, 119] width 9 height 11
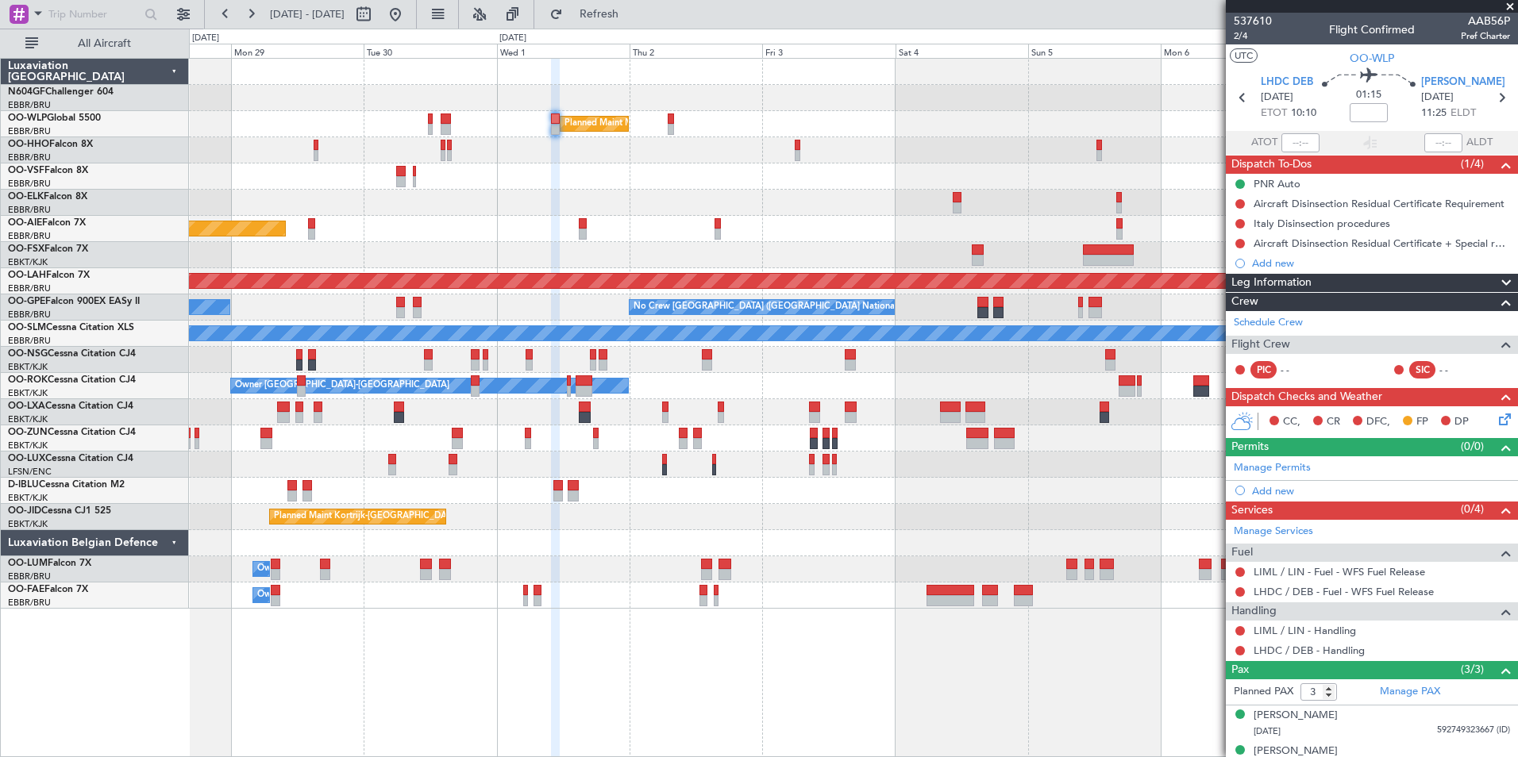
click at [535, 181] on div at bounding box center [853, 177] width 1328 height 26
click at [602, 208] on div "Planned Maint Milan (Linate) Planned Maint Kortrijk-Wevelgem Planned Maint Lond…" at bounding box center [853, 334] width 1328 height 550
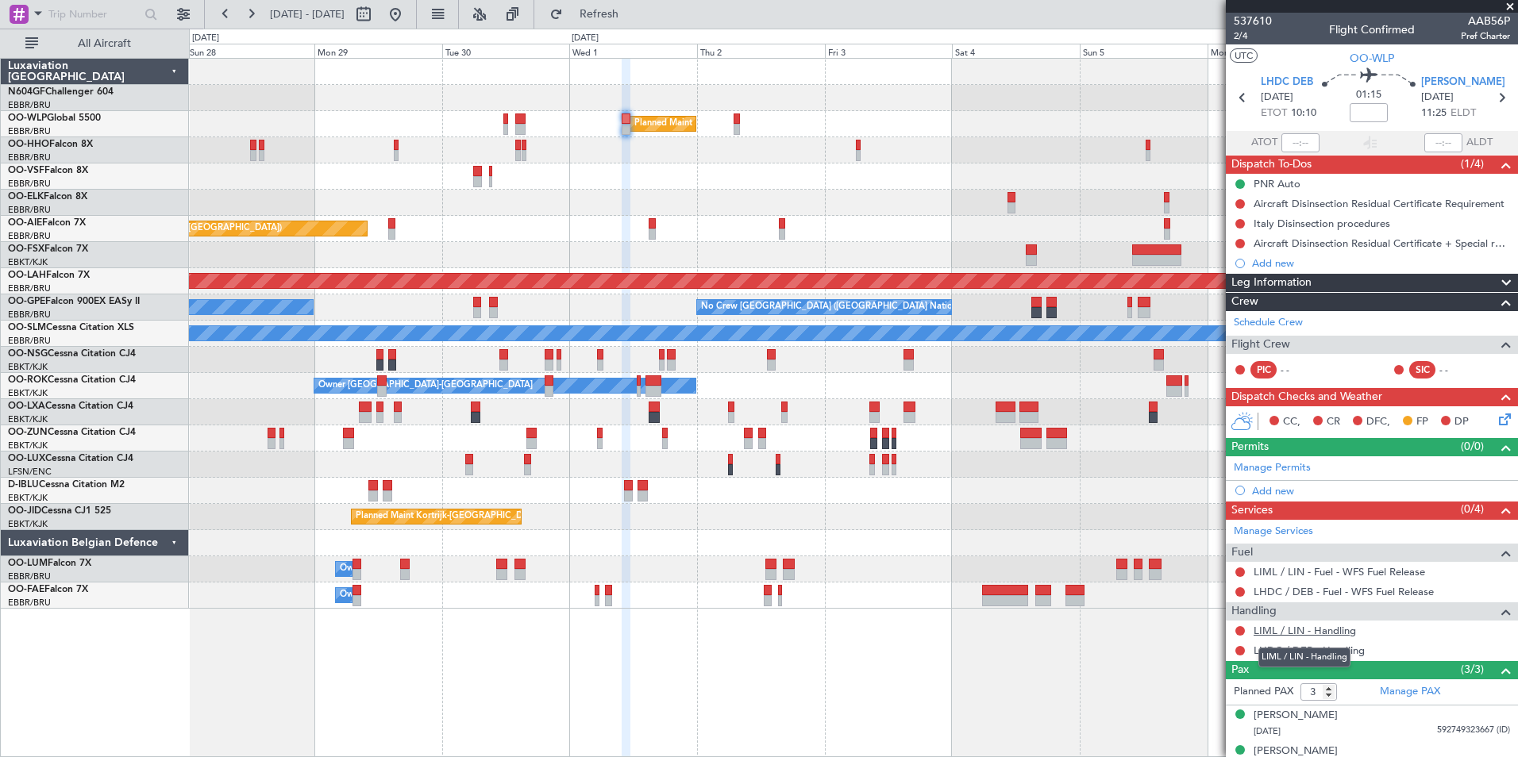
click at [1329, 629] on link "LIML / LIN - Handling" at bounding box center [1304, 630] width 102 height 13
click at [617, 13] on span "Refresh" at bounding box center [599, 14] width 67 height 11
click at [1298, 629] on link "LIML / LIN - Handling" at bounding box center [1304, 630] width 102 height 13
click at [600, 16] on button "Refresh" at bounding box center [589, 14] width 95 height 25
click at [1317, 652] on link "LHDC / DEB - Handling" at bounding box center [1308, 650] width 111 height 13
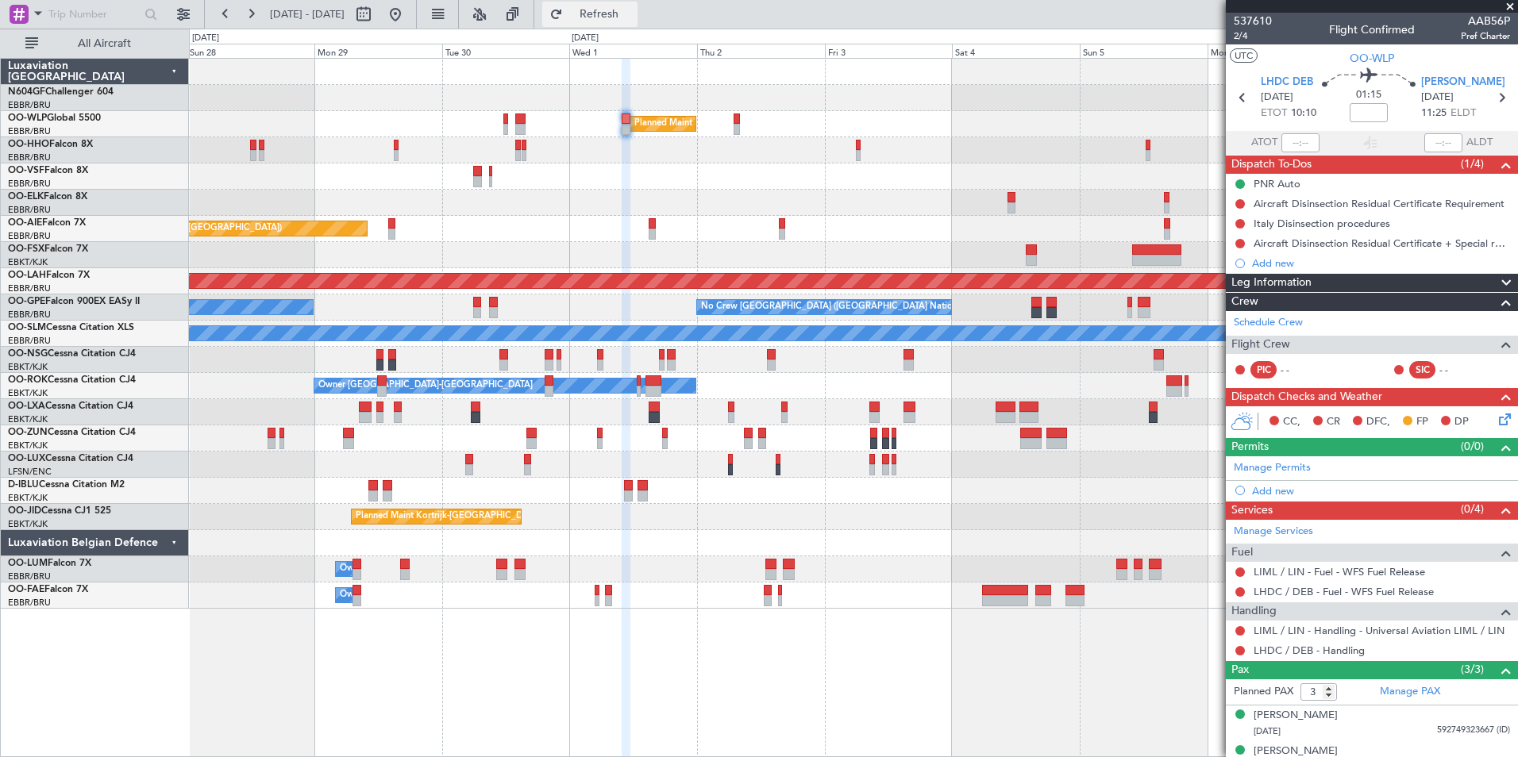
click at [611, 9] on button "Refresh" at bounding box center [589, 14] width 95 height 25
click at [1302, 79] on span "LHDC DEB" at bounding box center [1286, 83] width 52 height 16
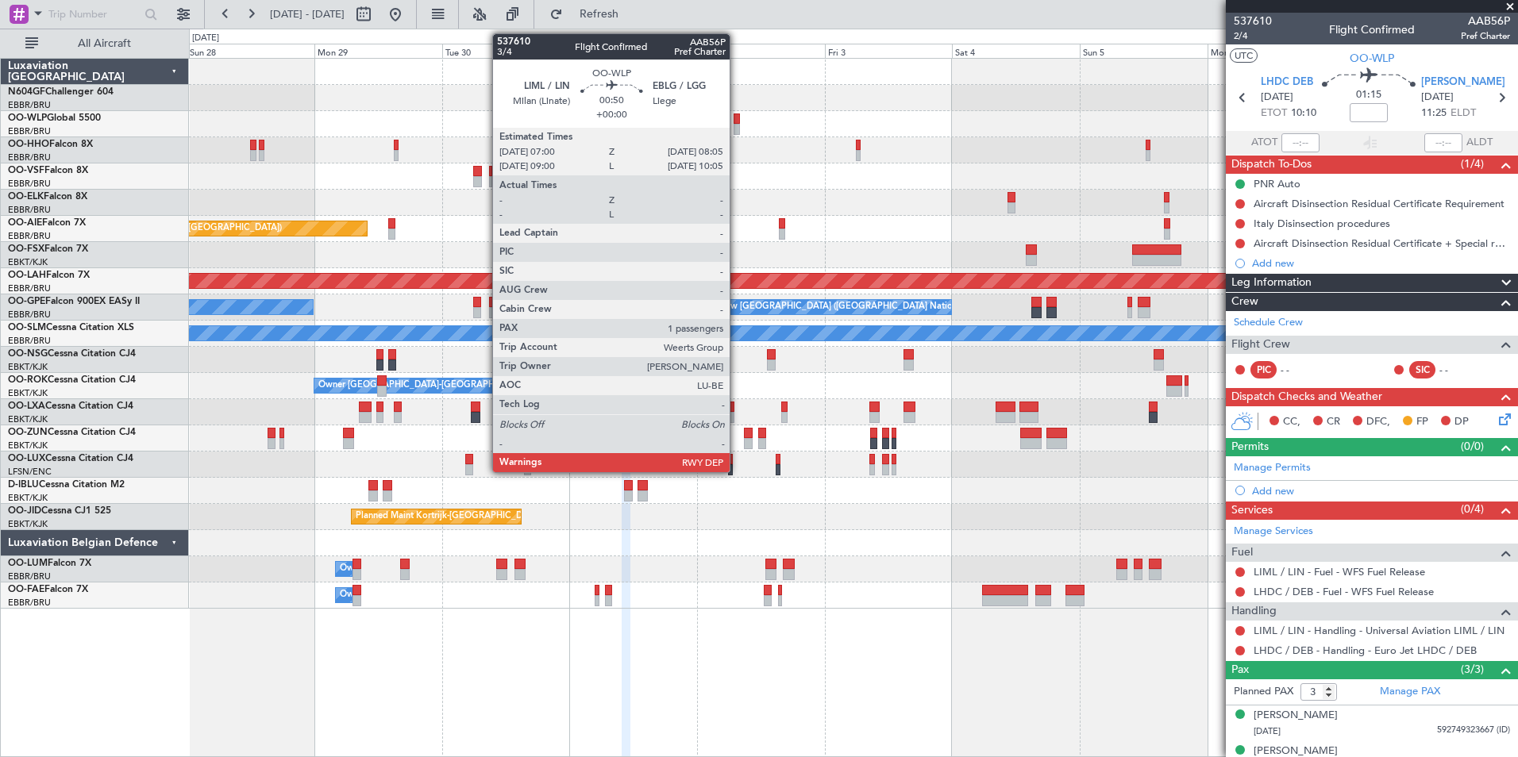
click at [737, 123] on div at bounding box center [736, 119] width 6 height 11
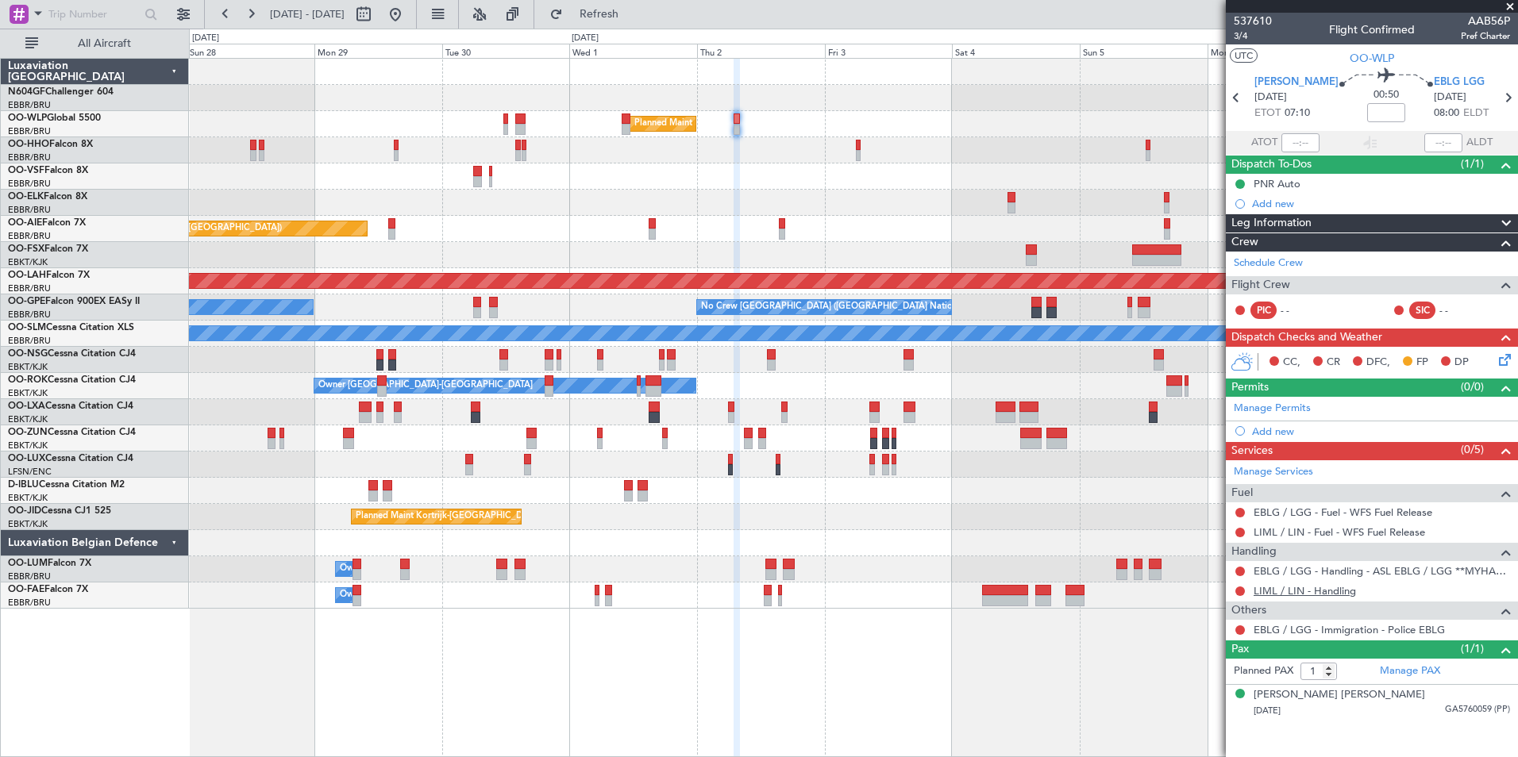
click at [1325, 595] on link "LIML / LIN - Handling" at bounding box center [1304, 590] width 102 height 13
click at [587, 2] on fb-refresh-button "Refresh" at bounding box center [589, 14] width 111 height 29
click at [600, 7] on button "Refresh" at bounding box center [589, 14] width 95 height 25
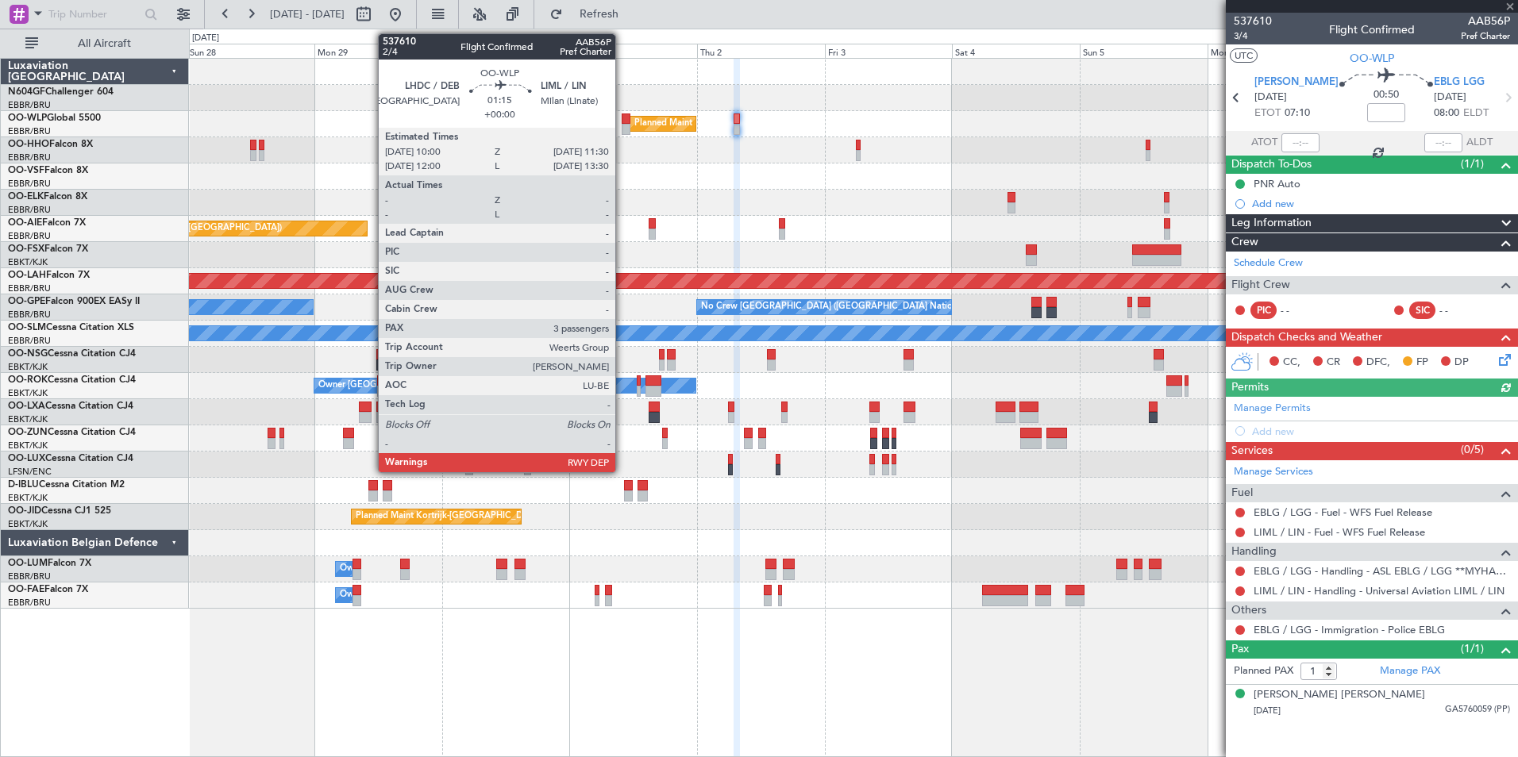
click at [622, 125] on div at bounding box center [625, 129] width 9 height 11
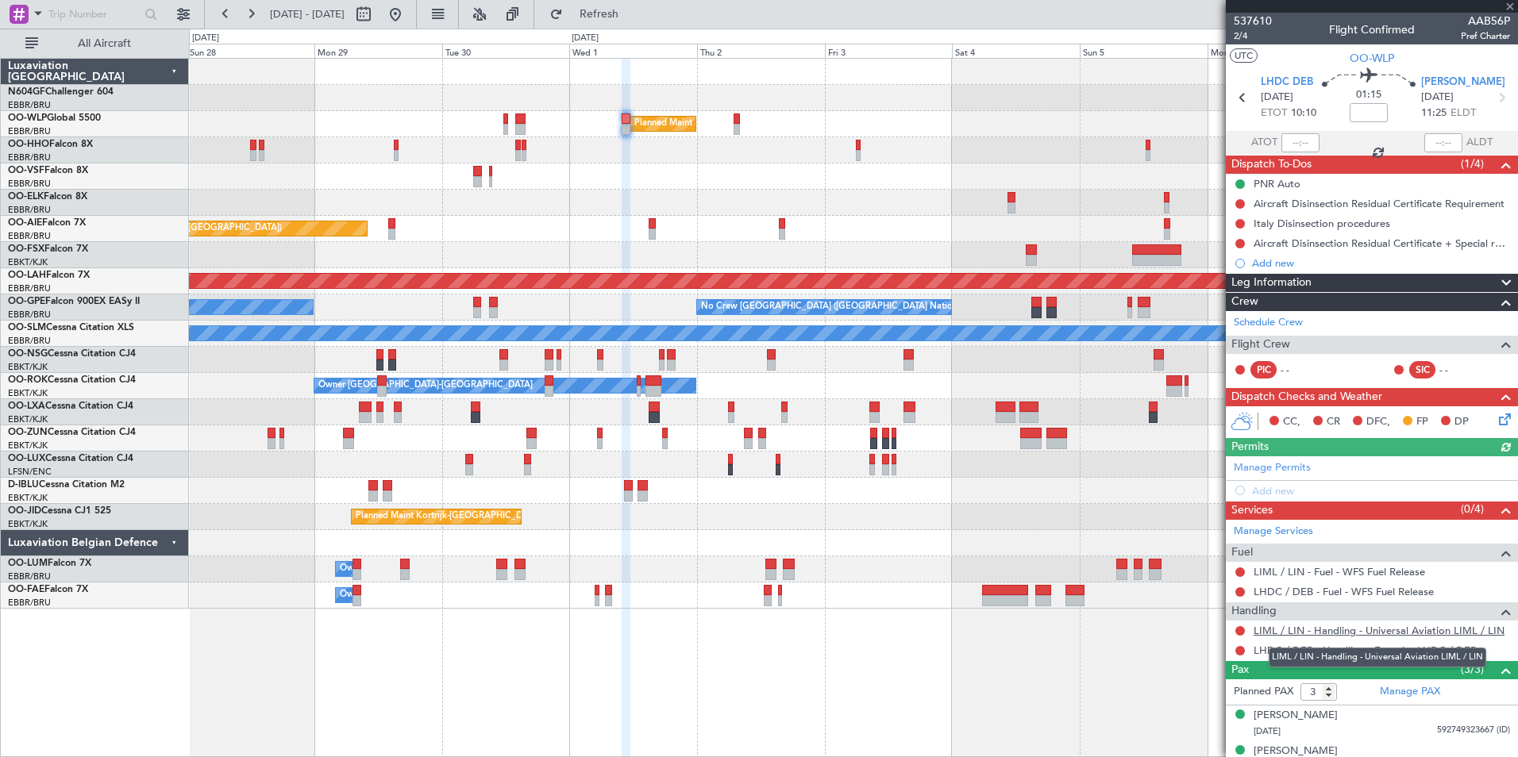
click at [1303, 632] on link "LIML / LIN - Handling - Universal Aviation LIML / LIN" at bounding box center [1378, 630] width 251 height 13
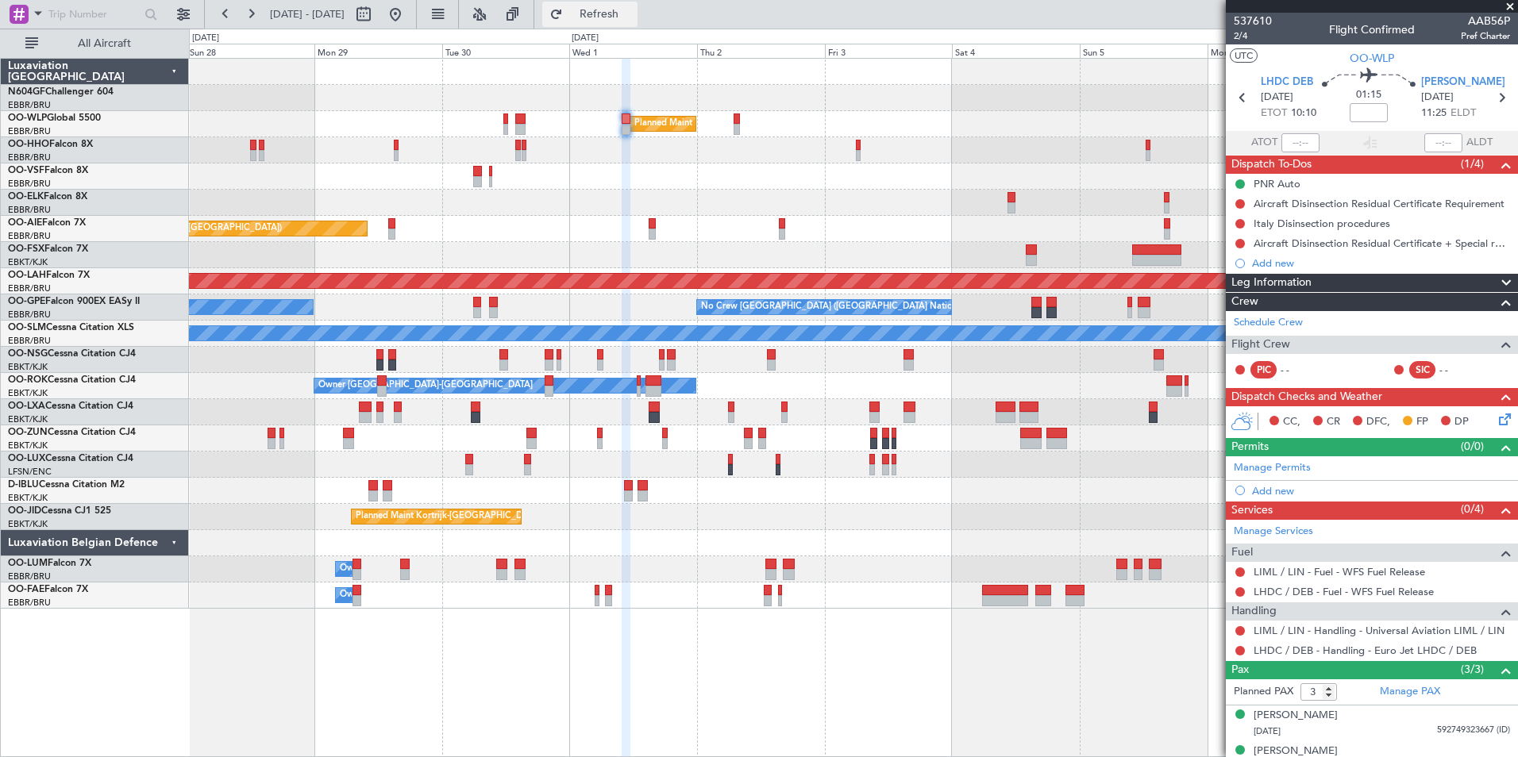
click at [637, 21] on button "Refresh" at bounding box center [589, 14] width 95 height 25
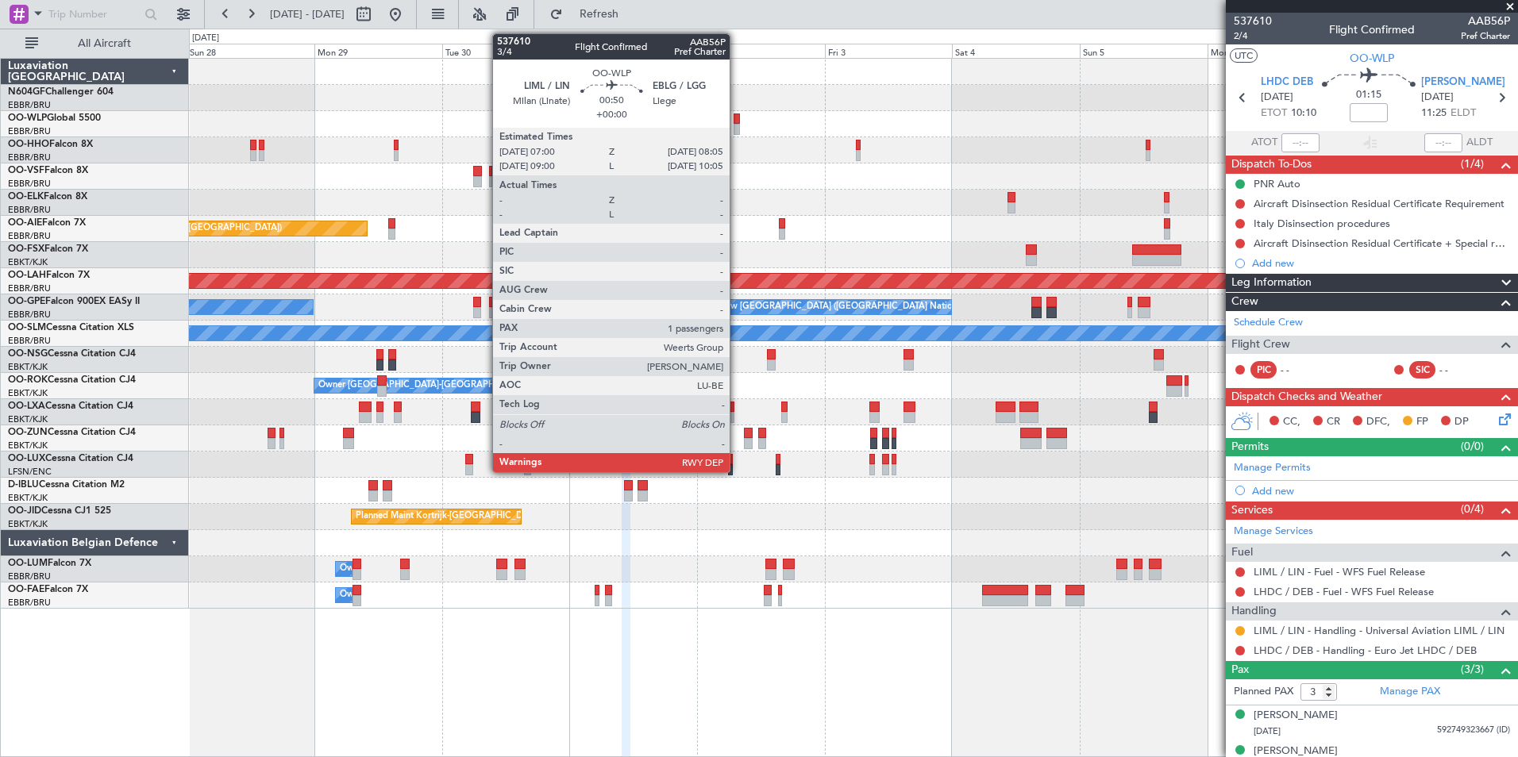
click at [737, 122] on div at bounding box center [736, 119] width 6 height 11
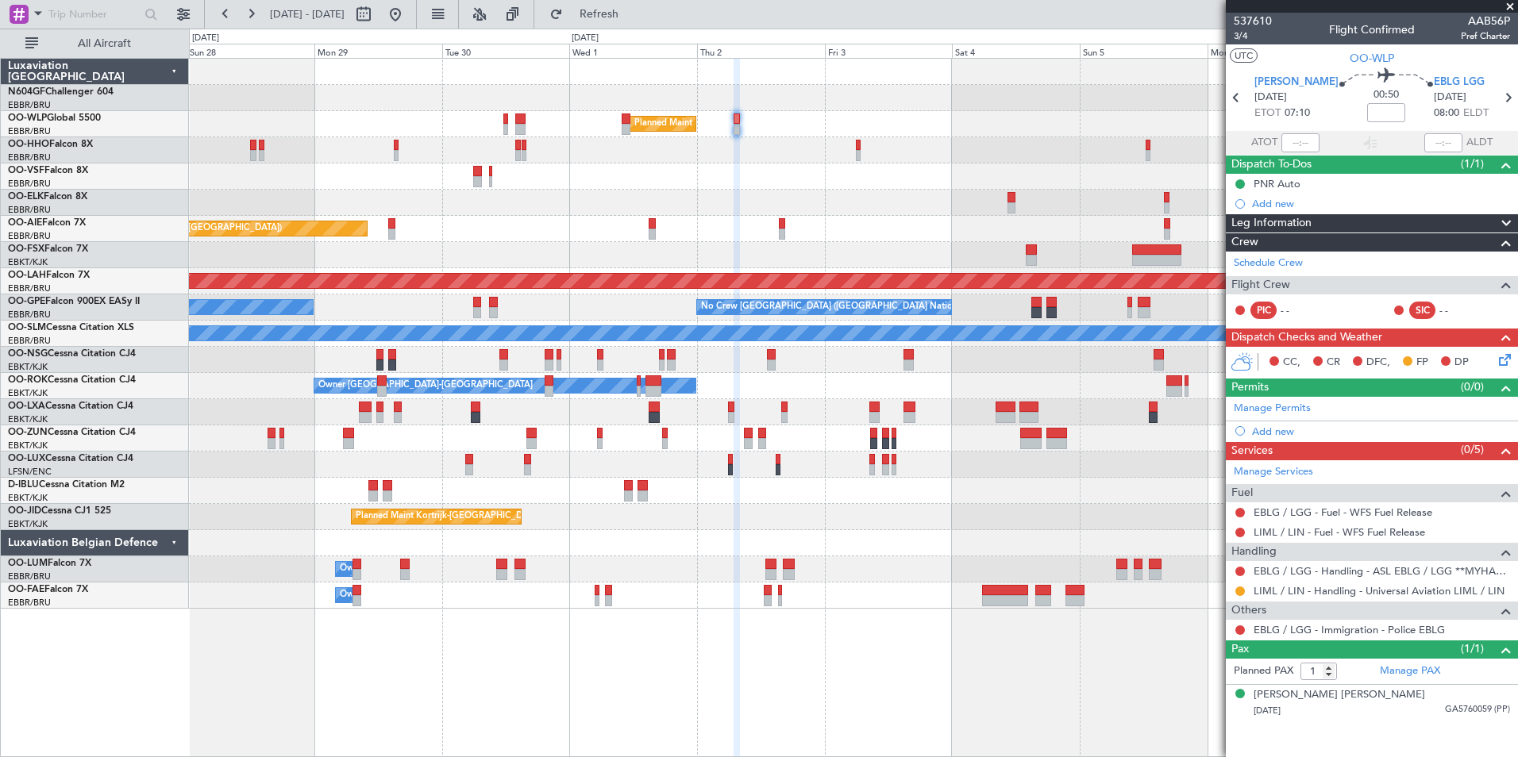
click at [1499, 363] on icon at bounding box center [1501, 357] width 13 height 13
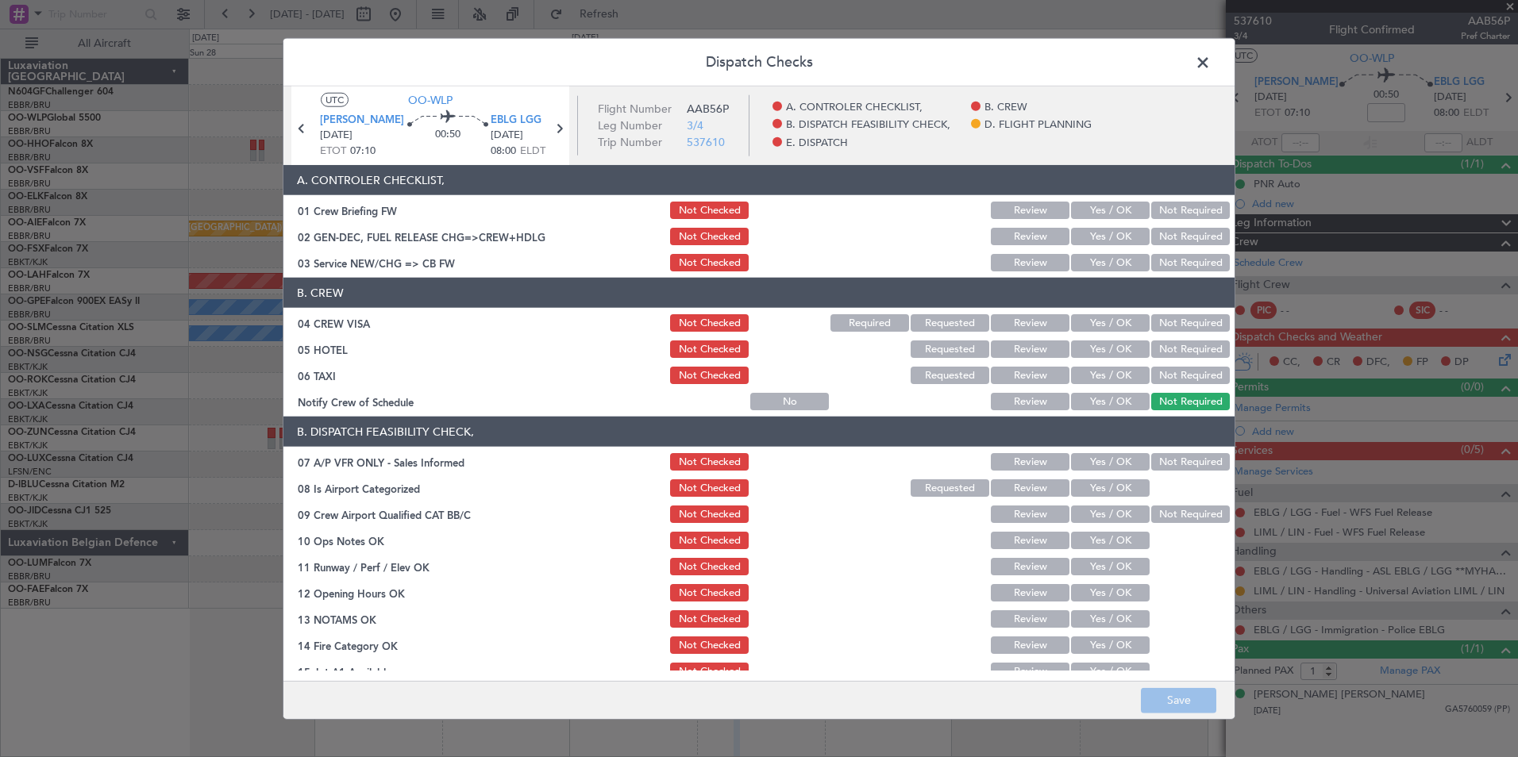
click at [1110, 269] on button "Yes / OK" at bounding box center [1110, 262] width 79 height 17
drag, startPoint x: 1174, startPoint y: 323, endPoint x: 1168, endPoint y: 355, distance: 32.4
click at [1174, 325] on button "Not Required" at bounding box center [1190, 322] width 79 height 17
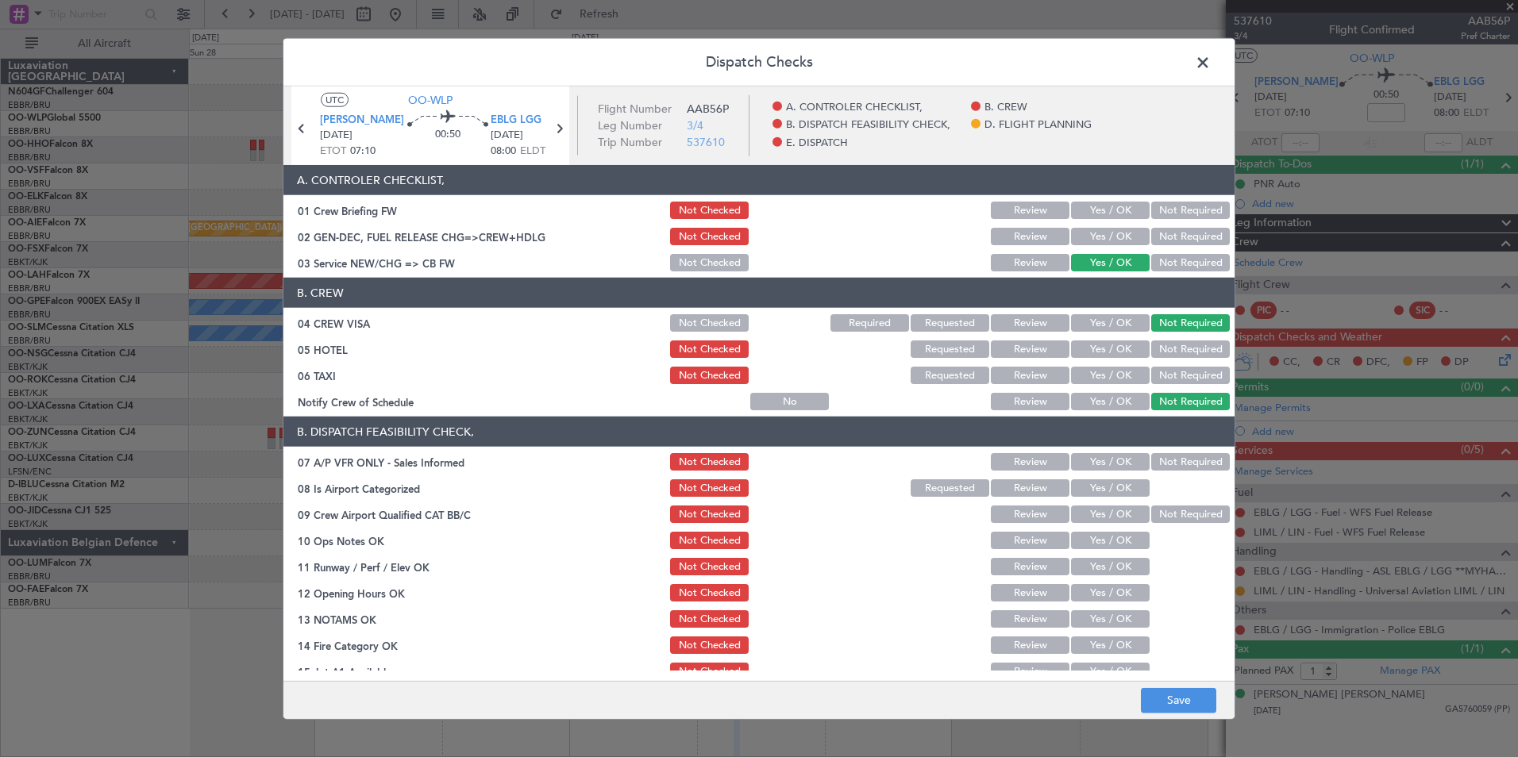
click at [1167, 357] on button "Not Required" at bounding box center [1190, 349] width 79 height 17
click at [1156, 375] on button "Not Required" at bounding box center [1190, 375] width 79 height 17
click at [1118, 399] on button "Yes / OK" at bounding box center [1110, 401] width 79 height 17
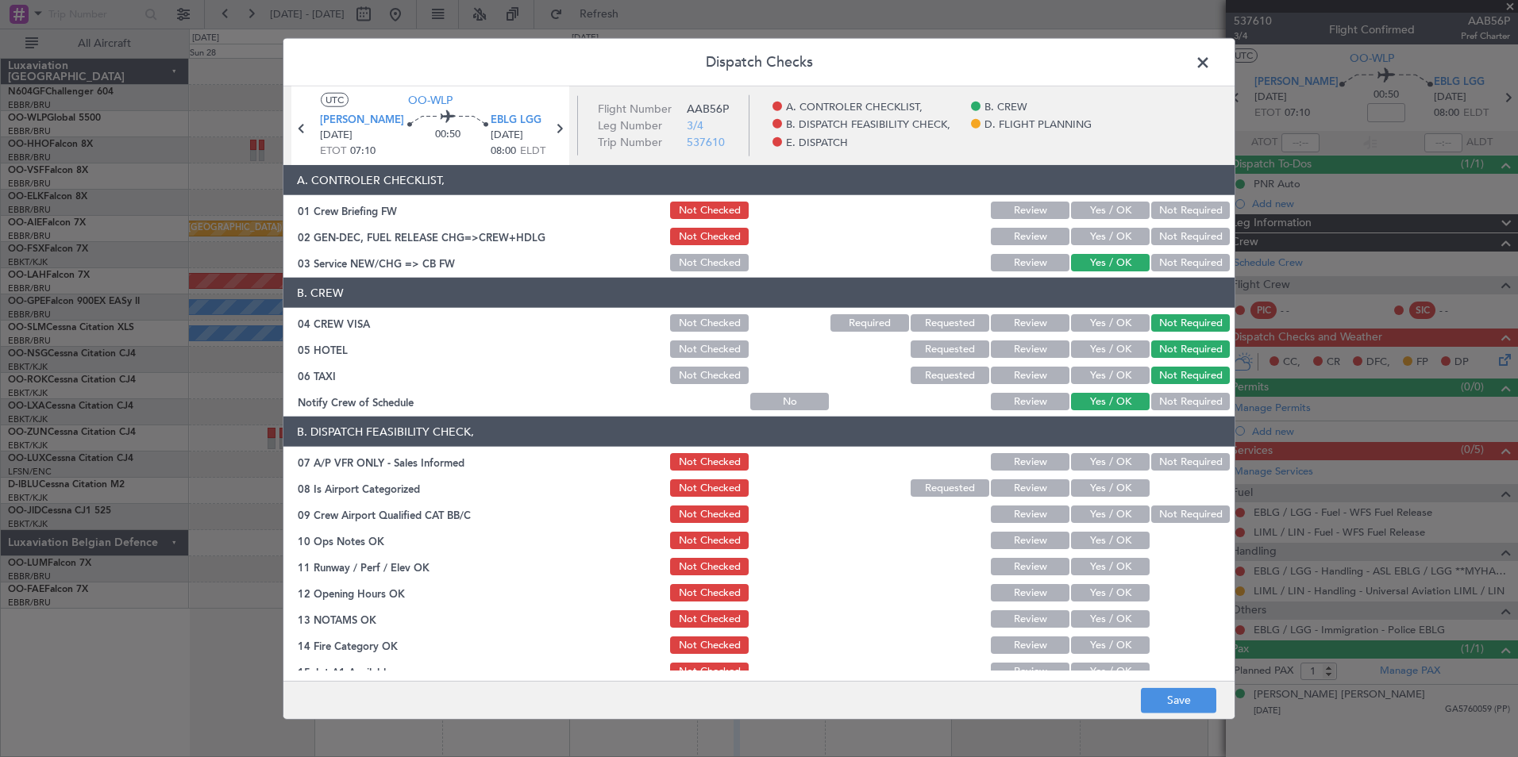
click at [1160, 452] on section "B. DISPATCH FEASIBILITY CHECK, 07 A/P VFR ONLY - Sales Informed Not Checked Rev…" at bounding box center [758, 589] width 951 height 344
drag, startPoint x: 1153, startPoint y: 464, endPoint x: 1146, endPoint y: 475, distance: 12.5
click at [1146, 475] on section "B. DISPATCH FEASIBILITY CHECK, 07 A/P VFR ONLY - Sales Informed Not Checked Rev…" at bounding box center [758, 589] width 951 height 344
drag, startPoint x: 1121, startPoint y: 487, endPoint x: 1159, endPoint y: 504, distance: 41.9
click at [1123, 489] on button "Yes / OK" at bounding box center [1110, 487] width 79 height 17
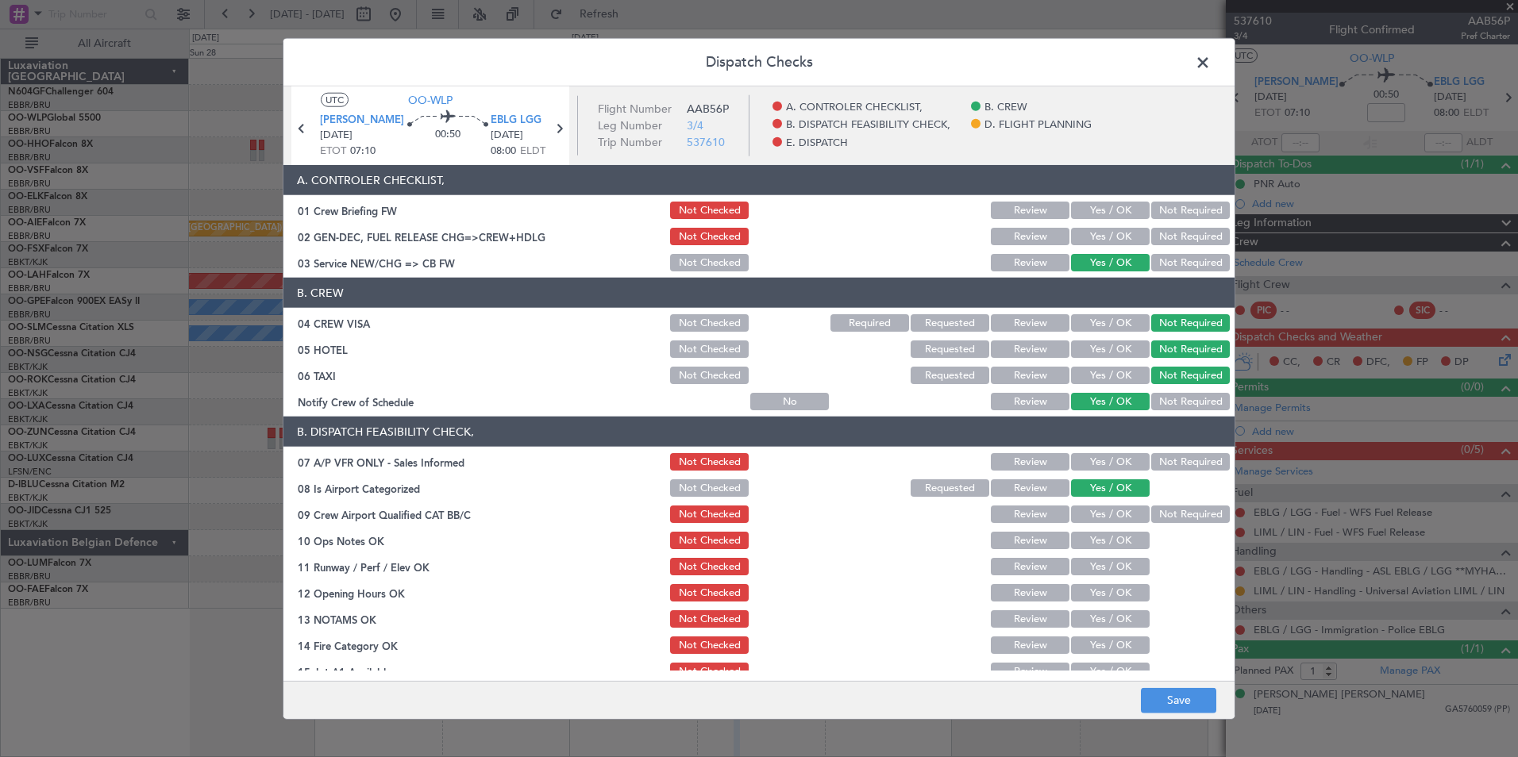
click at [1162, 506] on button "Not Required" at bounding box center [1190, 514] width 79 height 17
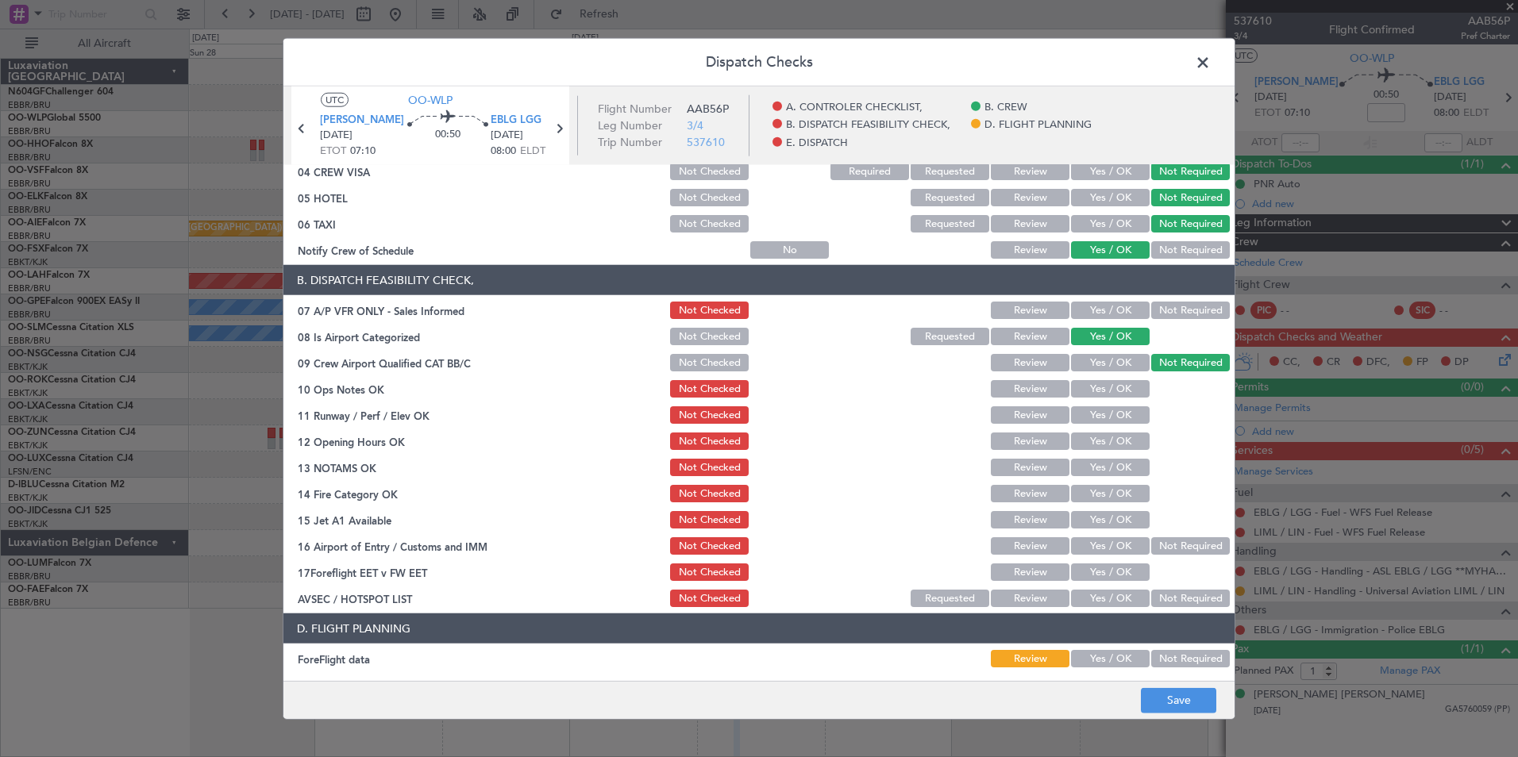
scroll to position [238, 0]
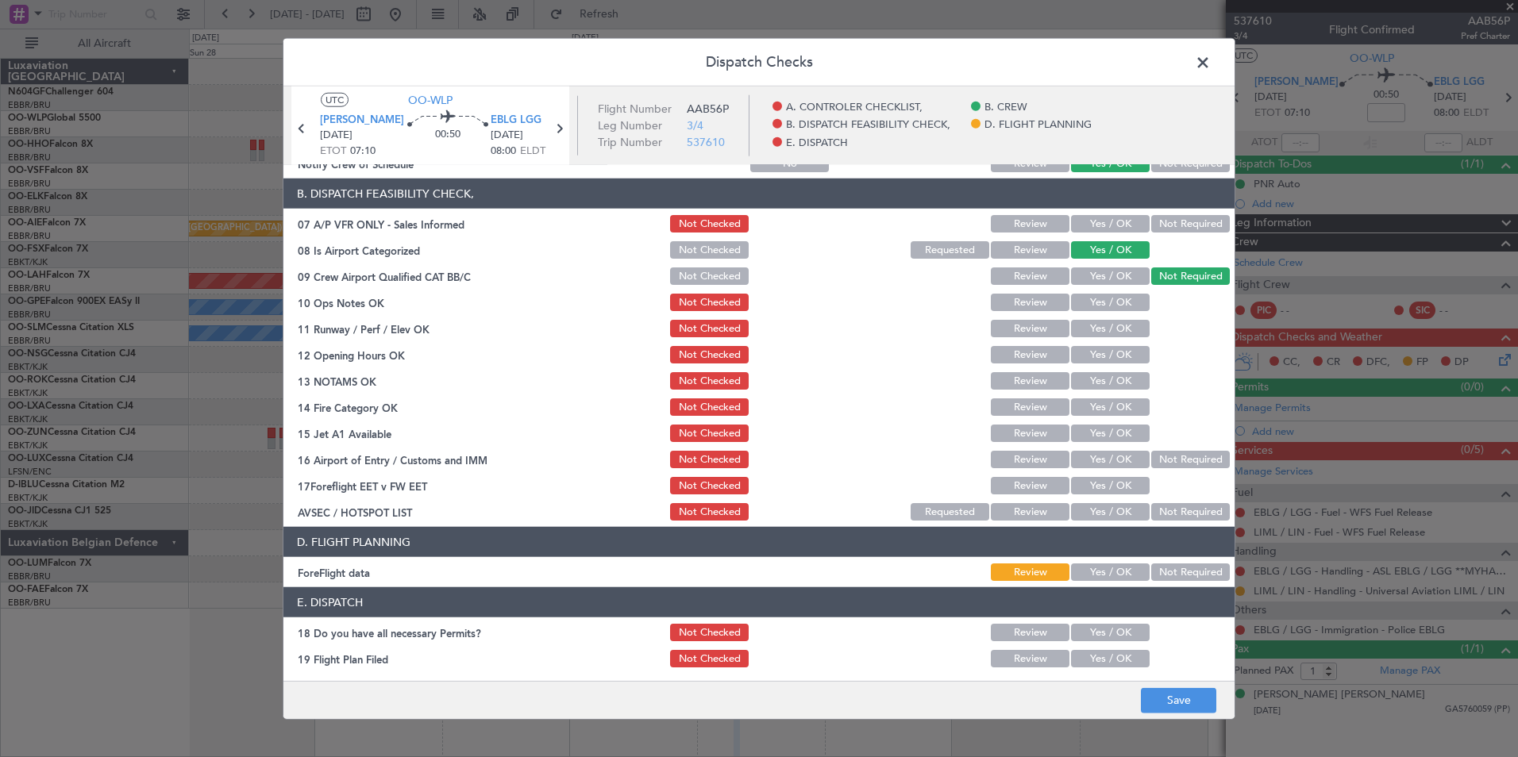
click at [1124, 302] on button "Yes / OK" at bounding box center [1110, 302] width 79 height 17
click at [1167, 223] on button "Not Required" at bounding box center [1190, 223] width 79 height 17
drag, startPoint x: 1120, startPoint y: 330, endPoint x: 1118, endPoint y: 338, distance: 8.1
click at [1120, 331] on button "Yes / OK" at bounding box center [1110, 328] width 79 height 17
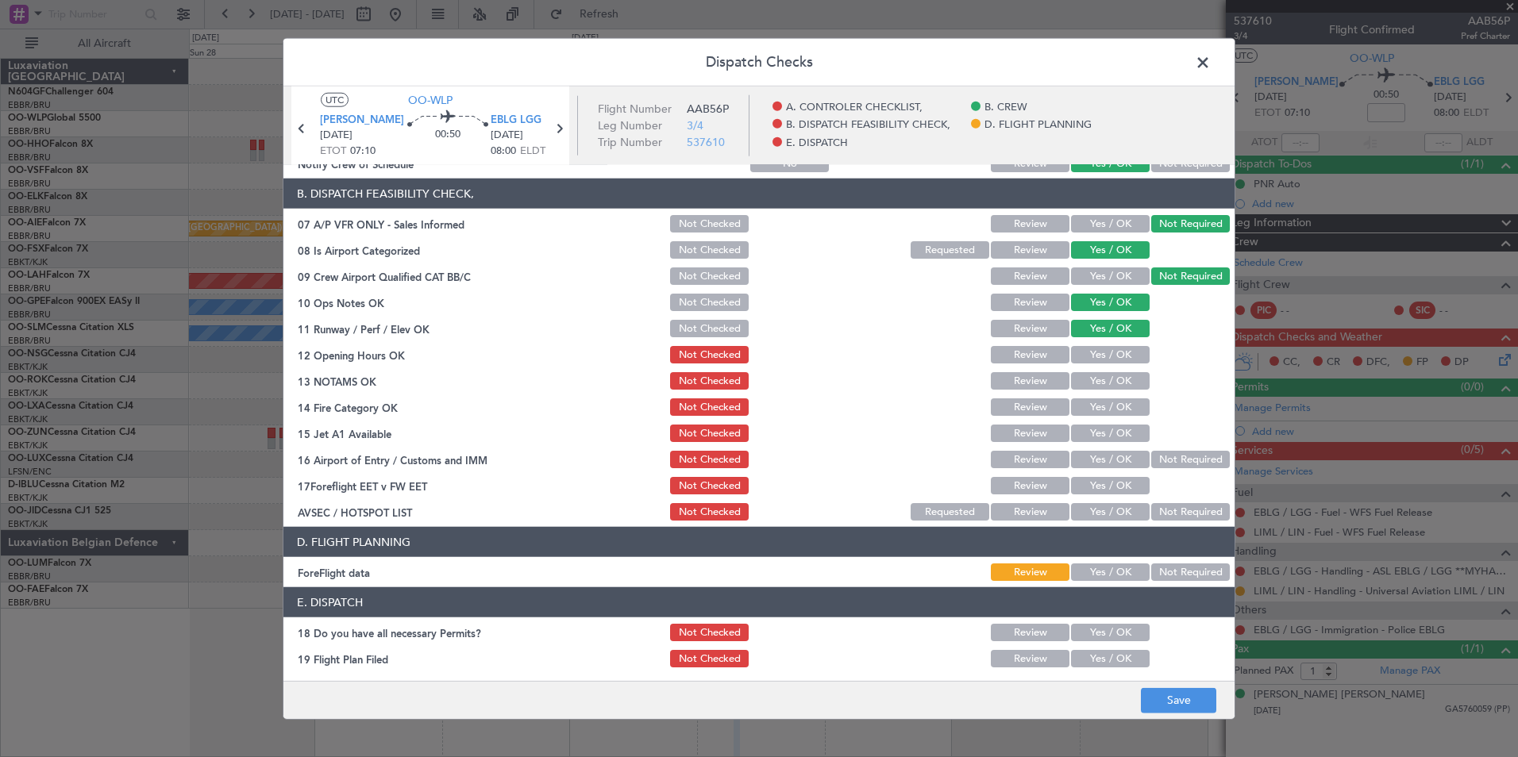
click at [1114, 358] on button "Yes / OK" at bounding box center [1110, 354] width 79 height 17
click at [1110, 391] on div "Yes / OK" at bounding box center [1108, 381] width 80 height 22
click at [1108, 386] on button "Yes / OK" at bounding box center [1110, 380] width 79 height 17
click at [1103, 407] on button "Yes / OK" at bounding box center [1110, 406] width 79 height 17
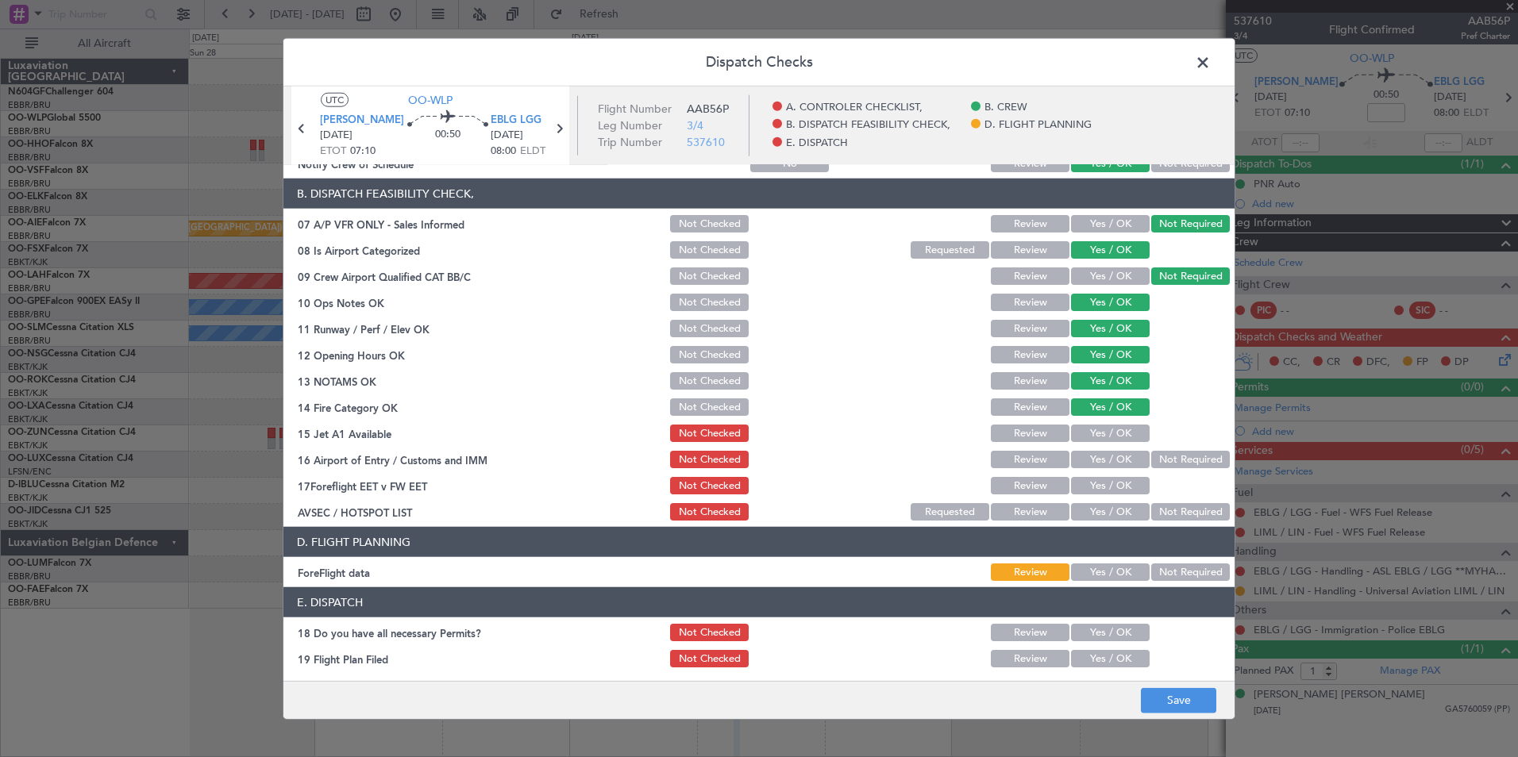
drag, startPoint x: 1105, startPoint y: 437, endPoint x: 1152, endPoint y: 460, distance: 52.2
click at [1118, 448] on section "B. DISPATCH FEASIBILITY CHECK, 07 A/P VFR ONLY - Sales Informed Not Checked Rev…" at bounding box center [758, 351] width 951 height 344
drag, startPoint x: 1154, startPoint y: 461, endPoint x: 1127, endPoint y: 499, distance: 46.7
click at [1152, 465] on button "Not Required" at bounding box center [1190, 459] width 79 height 17
click at [1114, 518] on button "Yes / OK" at bounding box center [1110, 511] width 79 height 17
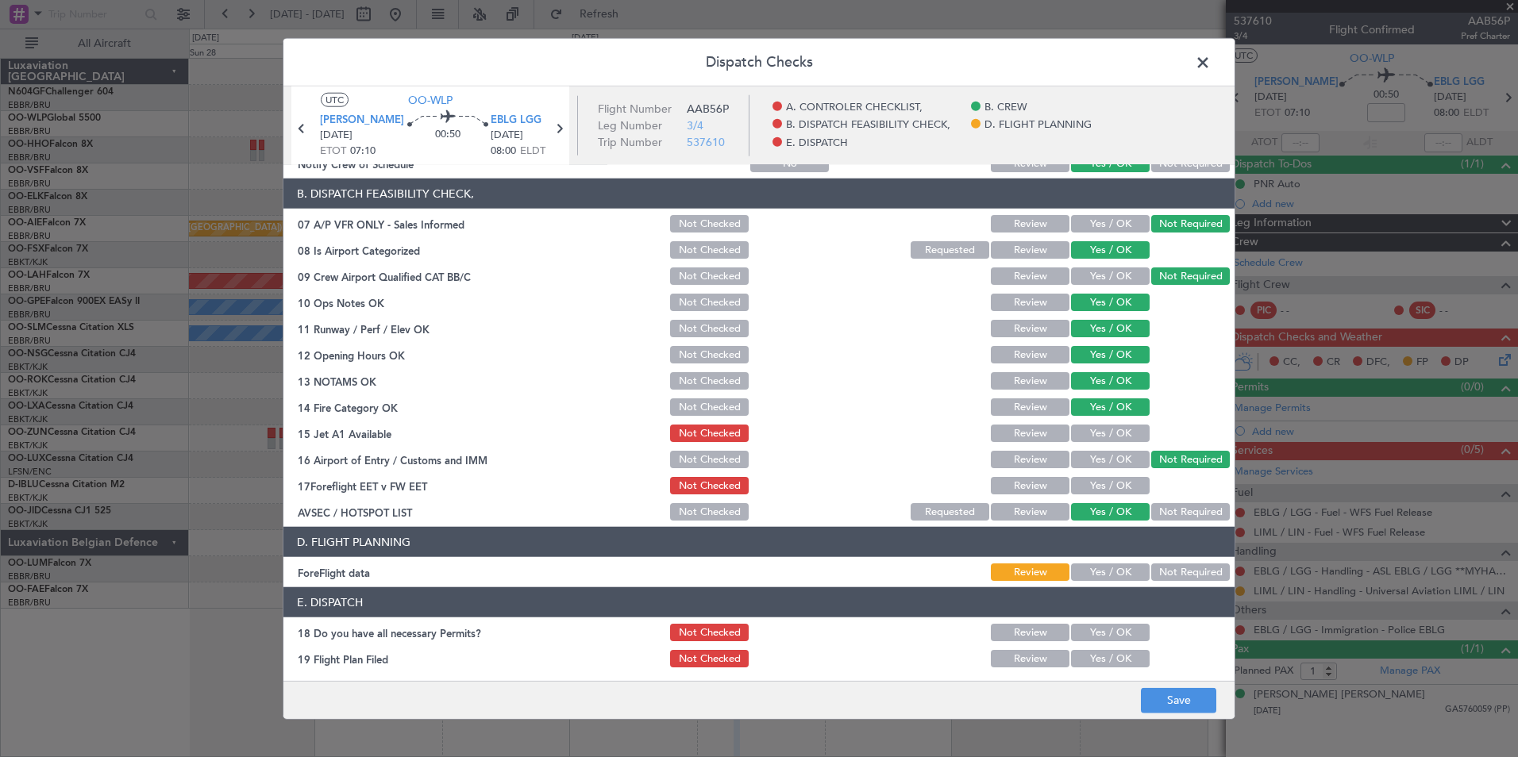
click at [1113, 437] on button "Yes / OK" at bounding box center [1110, 433] width 79 height 17
click at [1180, 691] on button "Save" at bounding box center [1178, 699] width 75 height 25
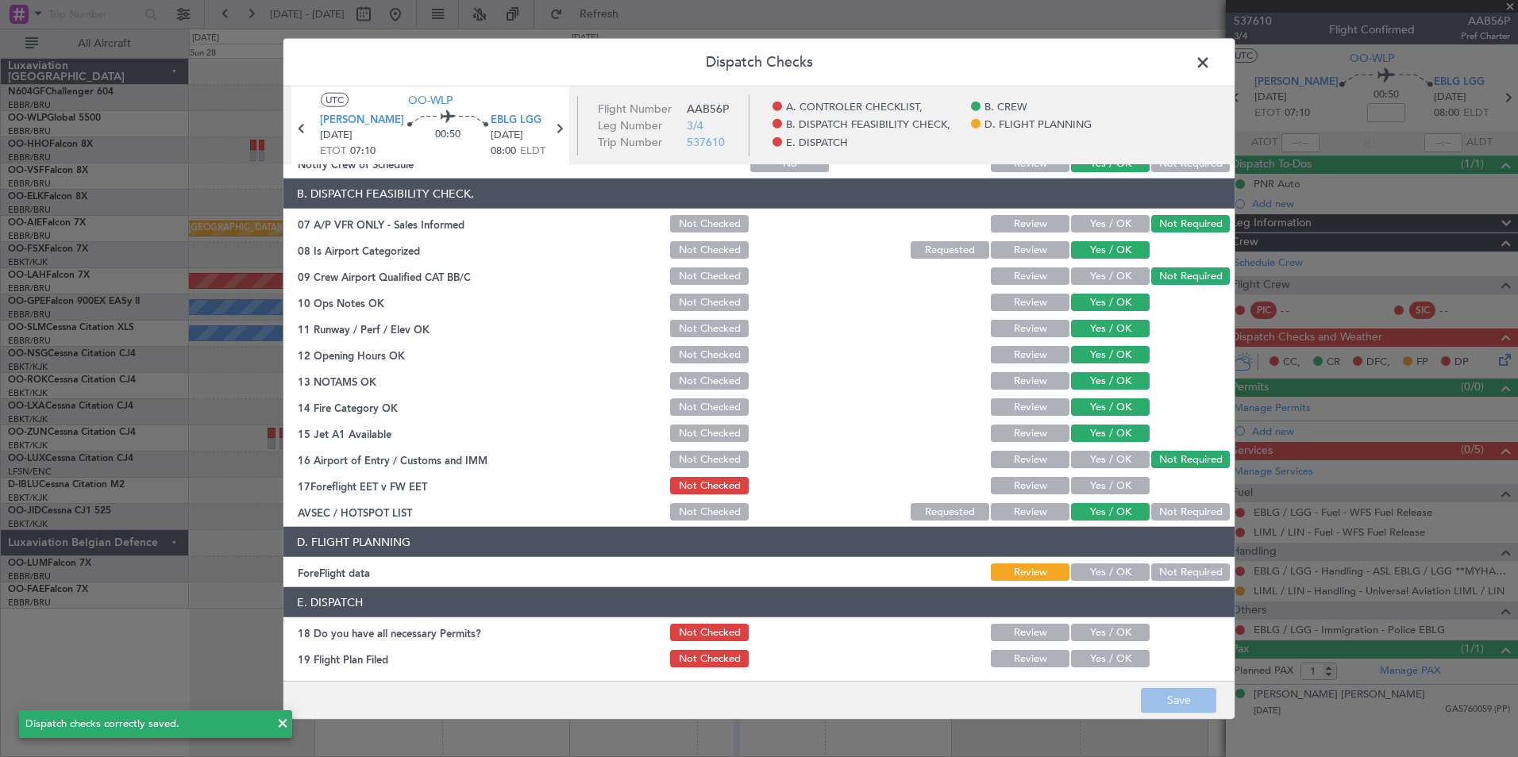
click at [1210, 67] on span at bounding box center [1210, 67] width 0 height 32
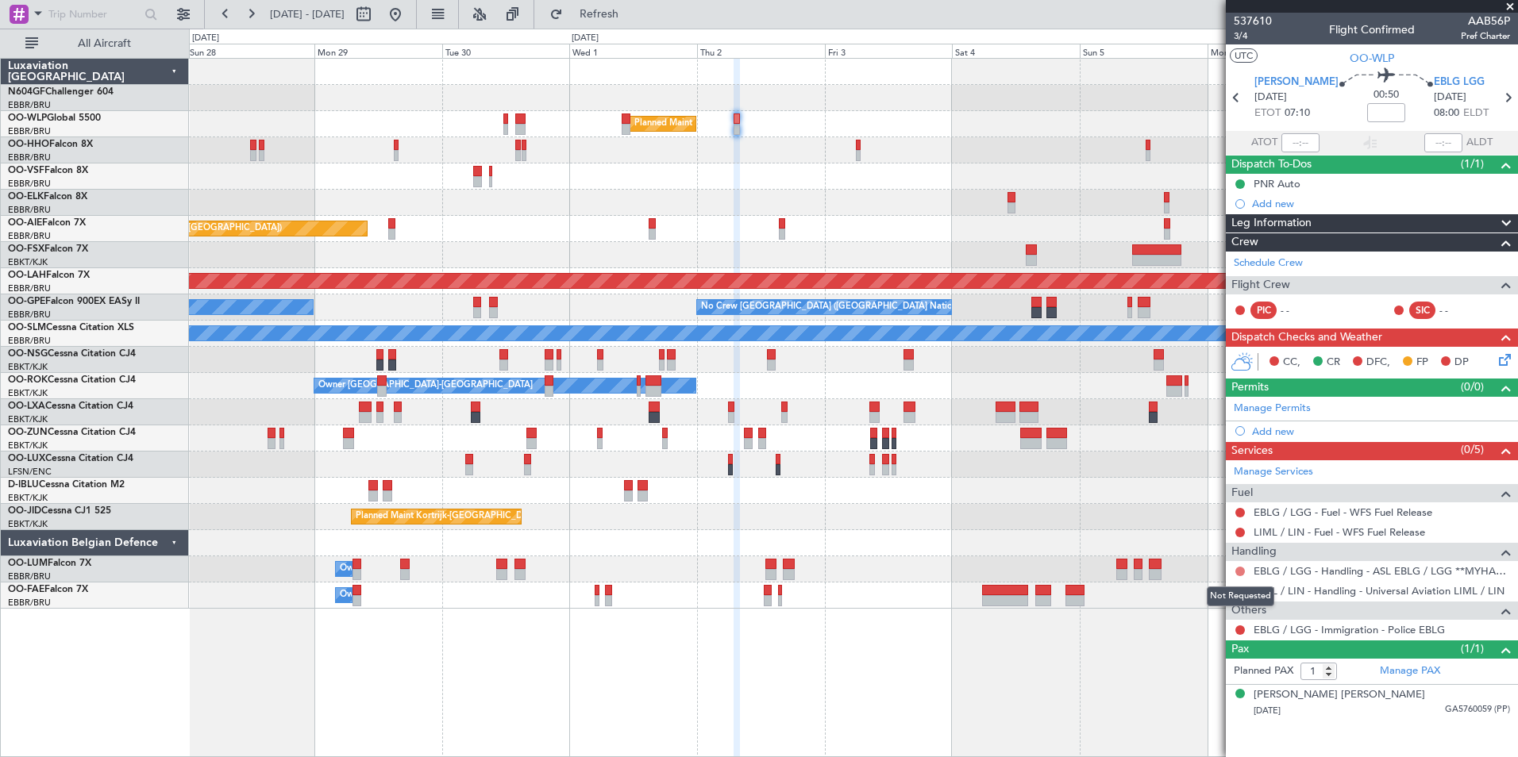
click at [1239, 568] on button at bounding box center [1240, 572] width 10 height 10
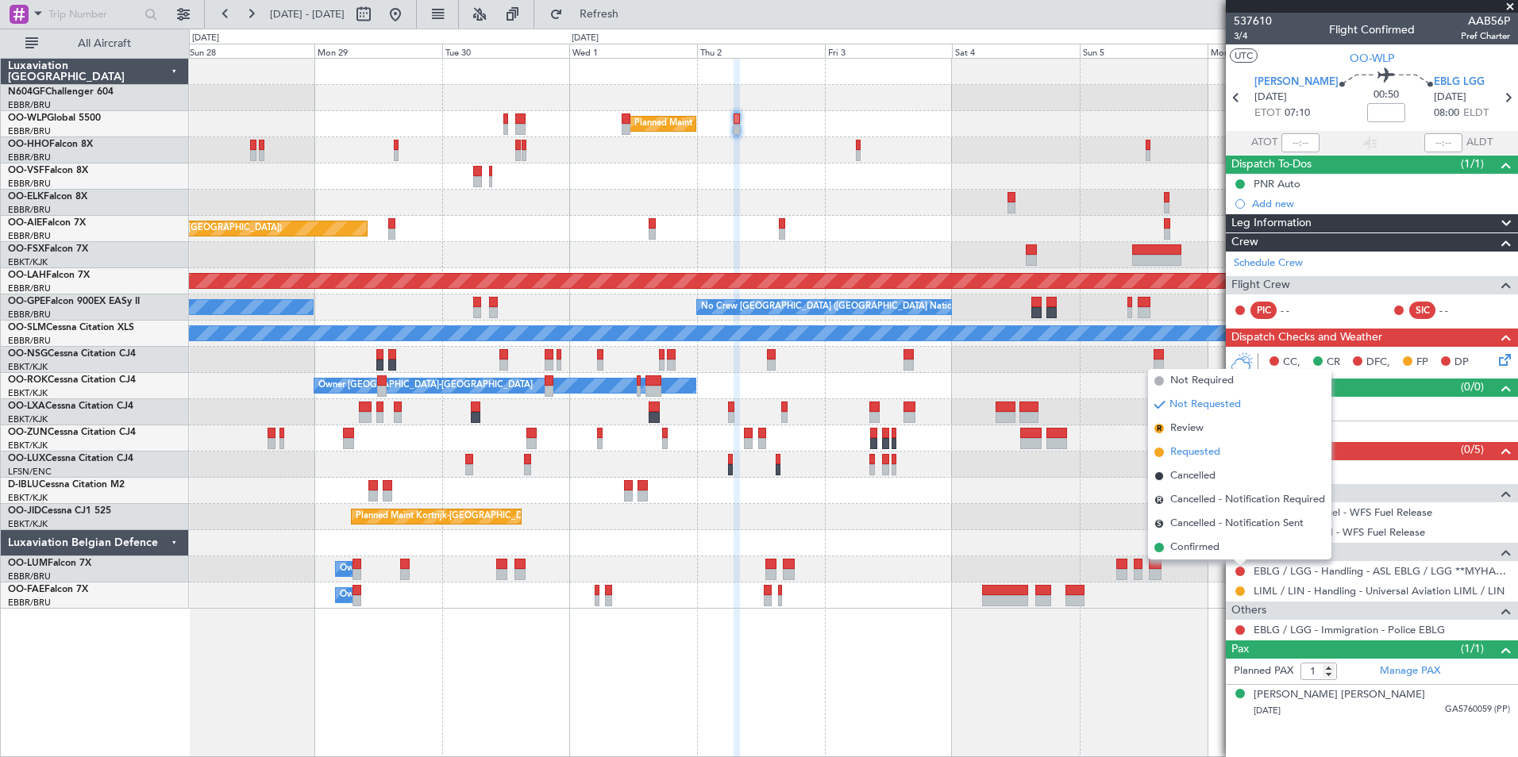
click at [1199, 456] on span "Requested" at bounding box center [1195, 452] width 50 height 16
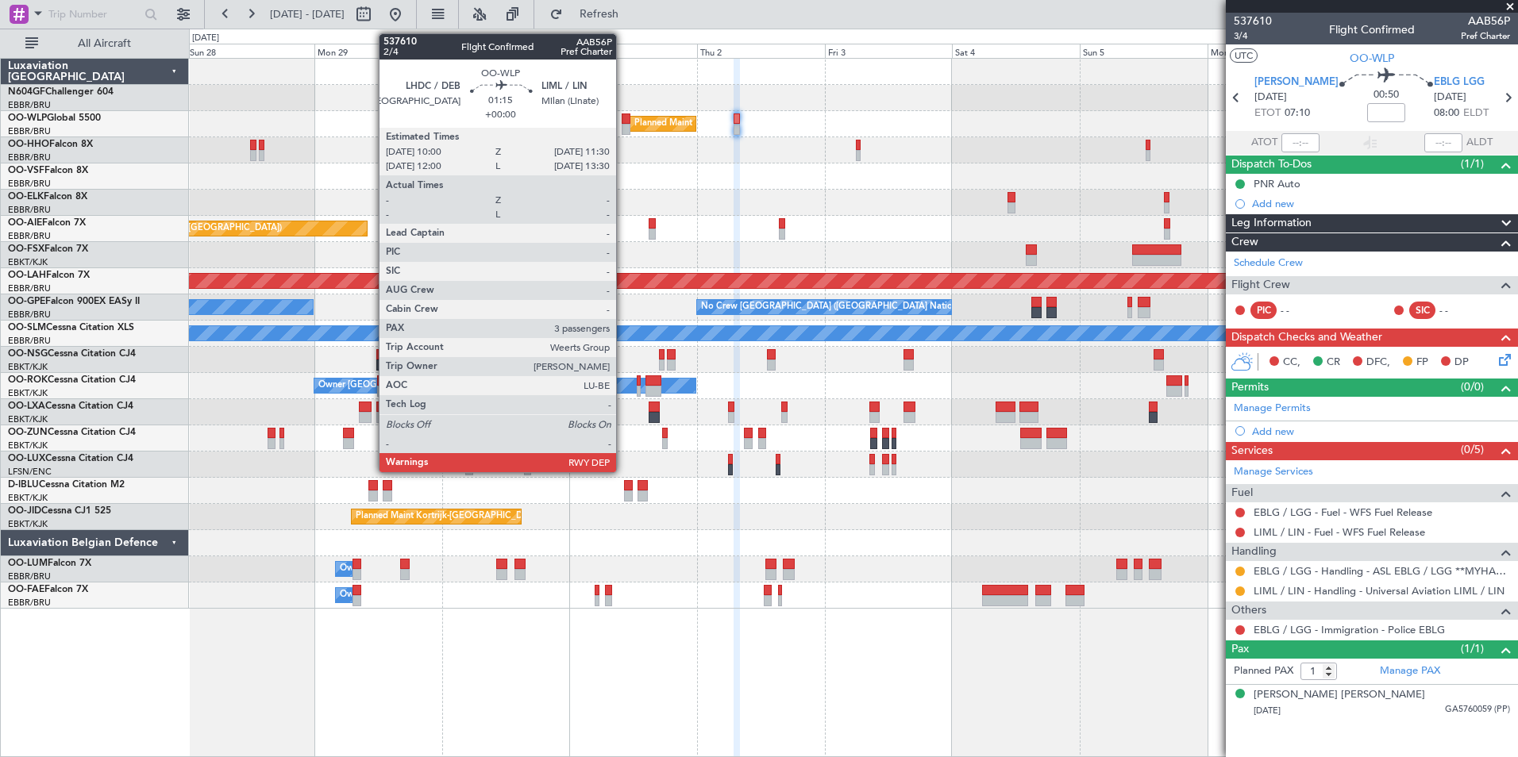
click at [623, 127] on div at bounding box center [625, 129] width 9 height 11
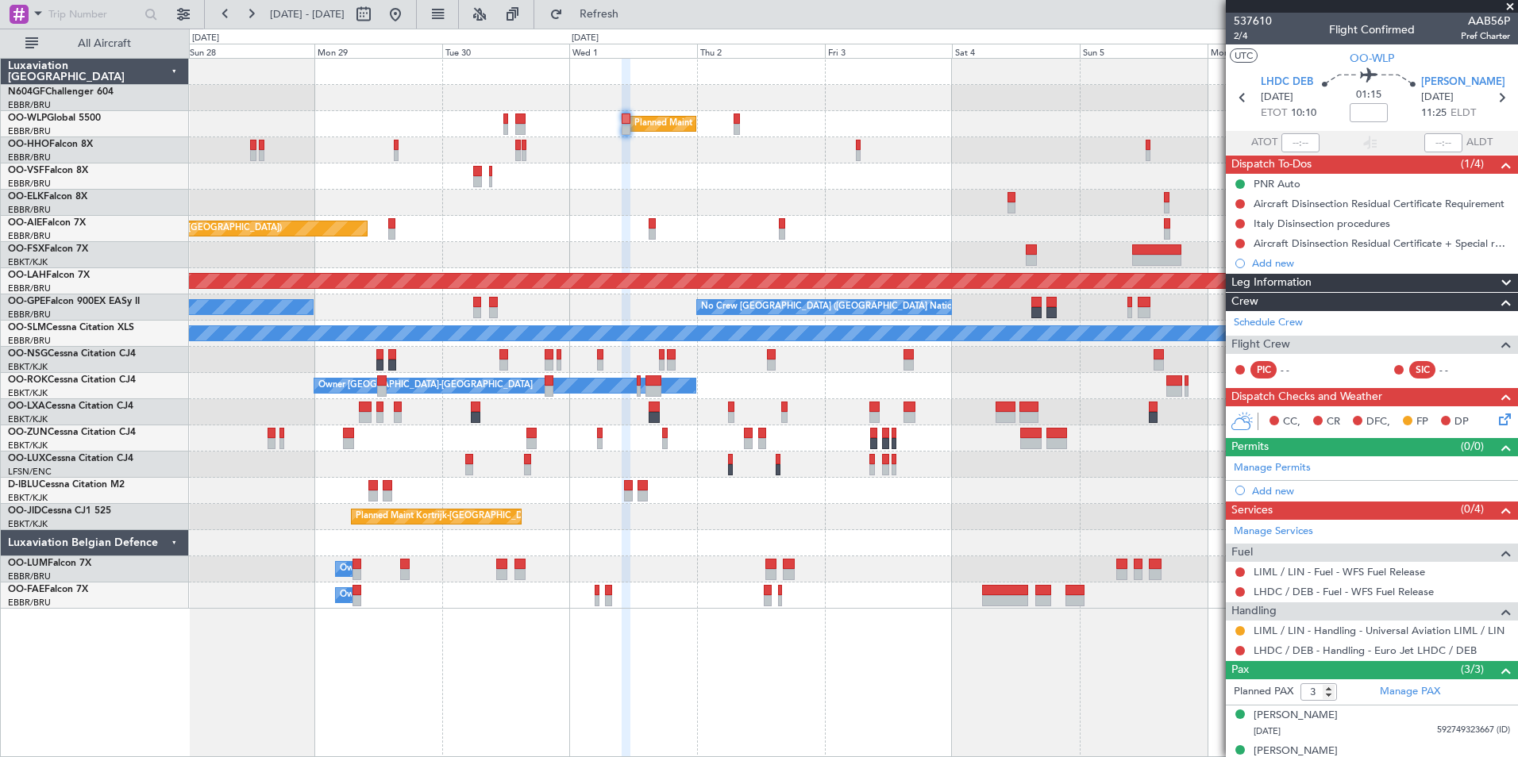
click at [670, 197] on div "Planned Maint Kortrijk-[GEOGRAPHIC_DATA]" at bounding box center [853, 203] width 1328 height 26
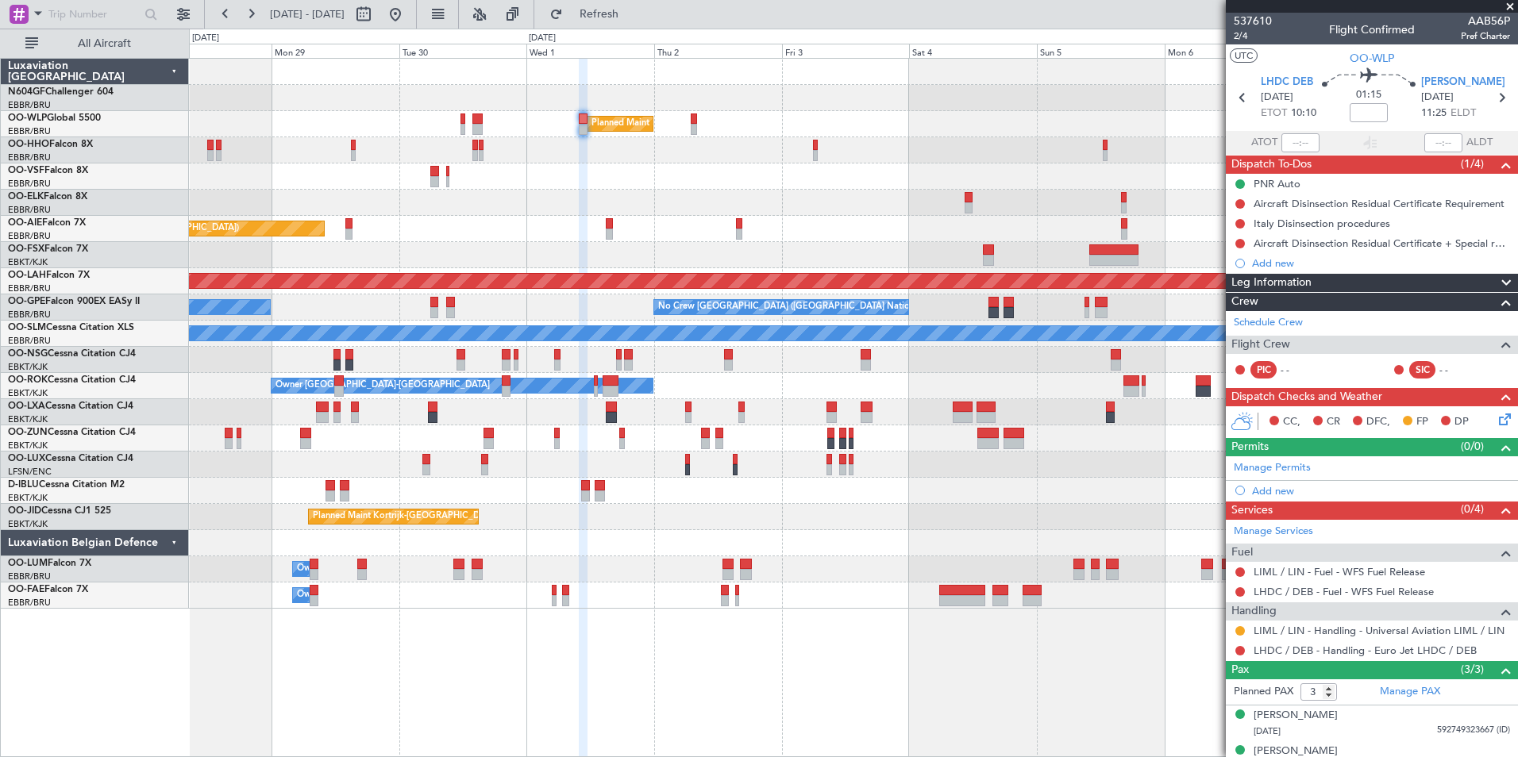
click at [672, 186] on div at bounding box center [853, 177] width 1328 height 26
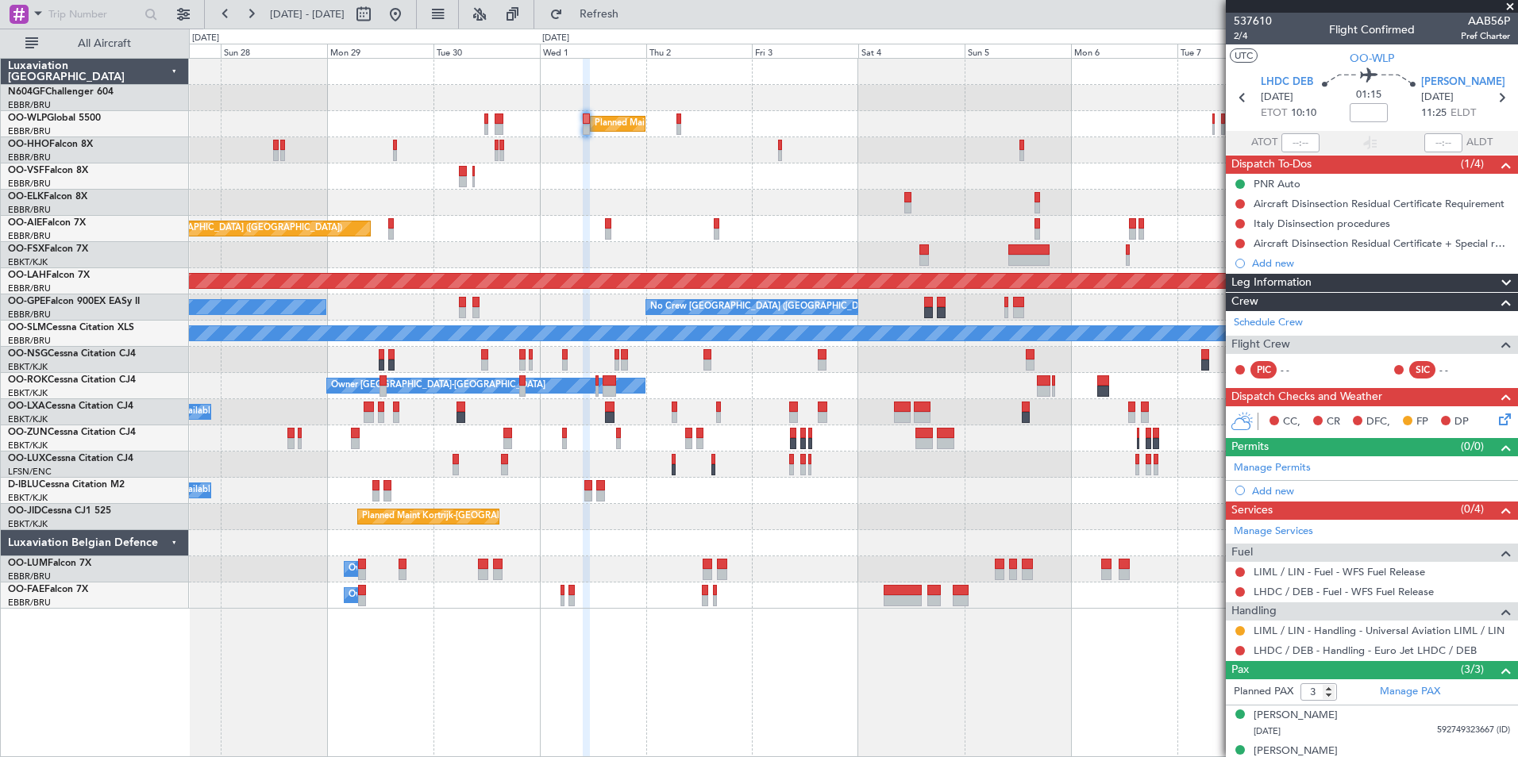
click at [629, 158] on div "Planned Maint Geneva (Cointrin)" at bounding box center [853, 150] width 1328 height 26
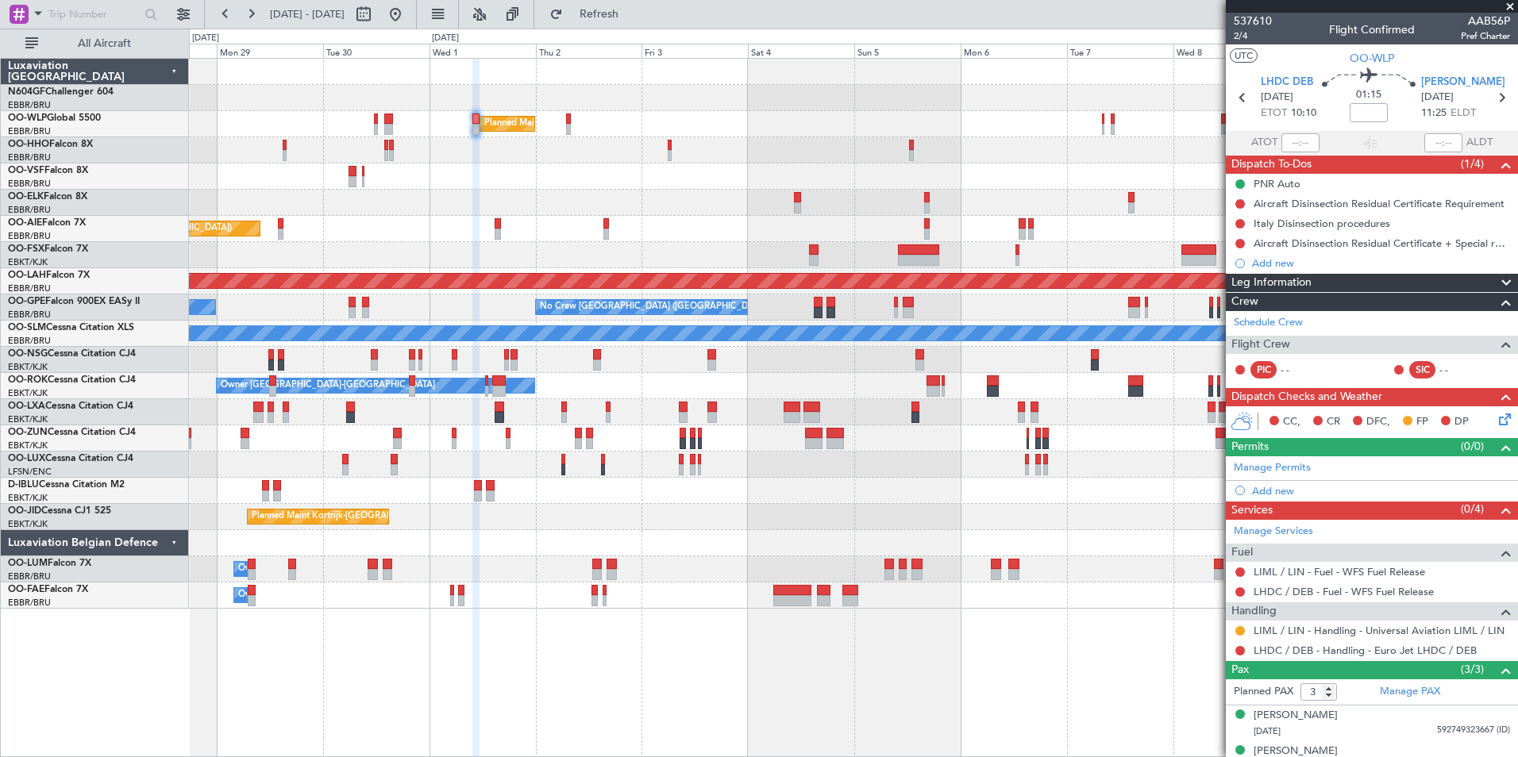
click at [1495, 422] on icon at bounding box center [1501, 416] width 13 height 13
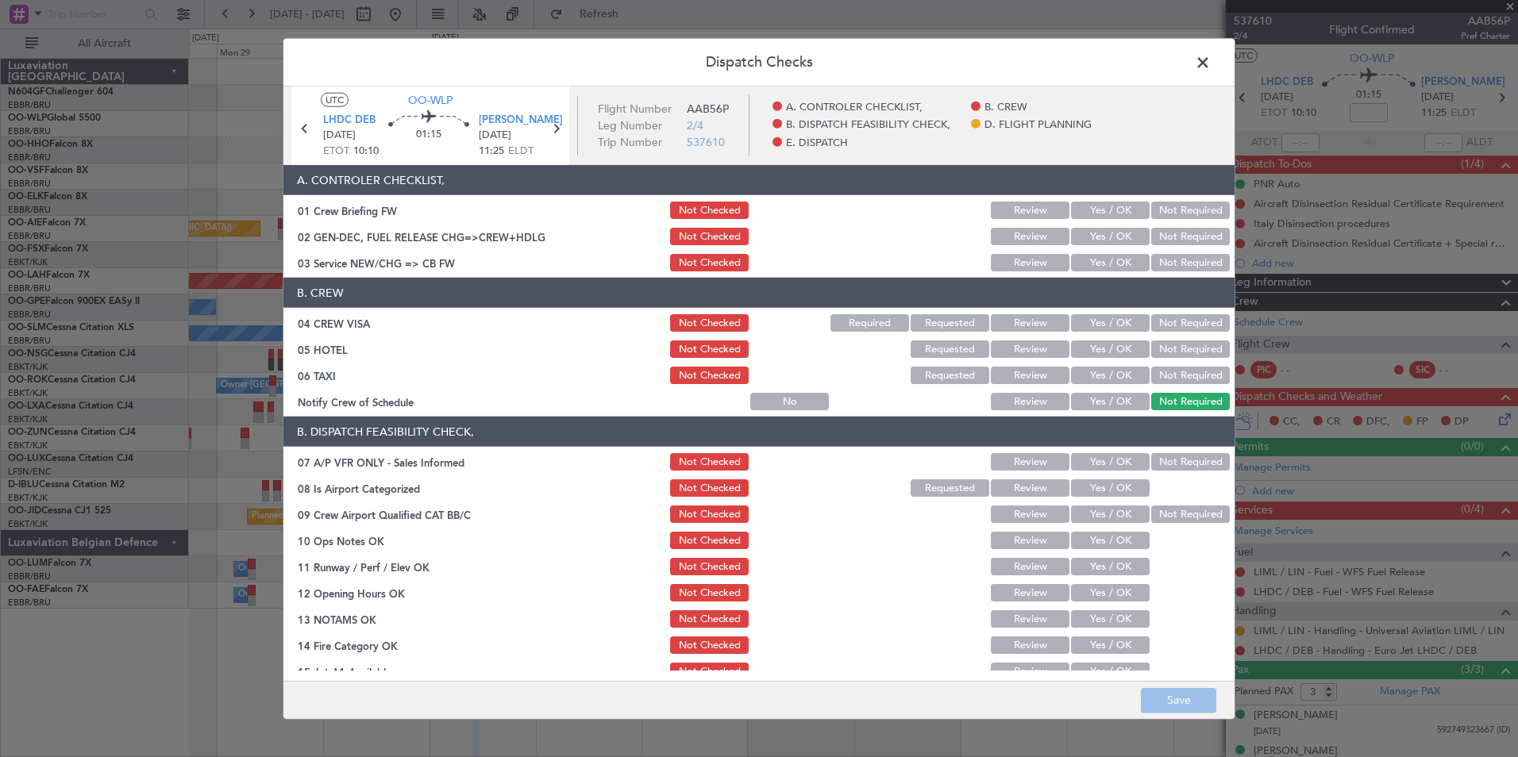
click at [1094, 261] on button "Yes / OK" at bounding box center [1110, 262] width 79 height 17
click at [1171, 324] on button "Not Required" at bounding box center [1190, 322] width 79 height 17
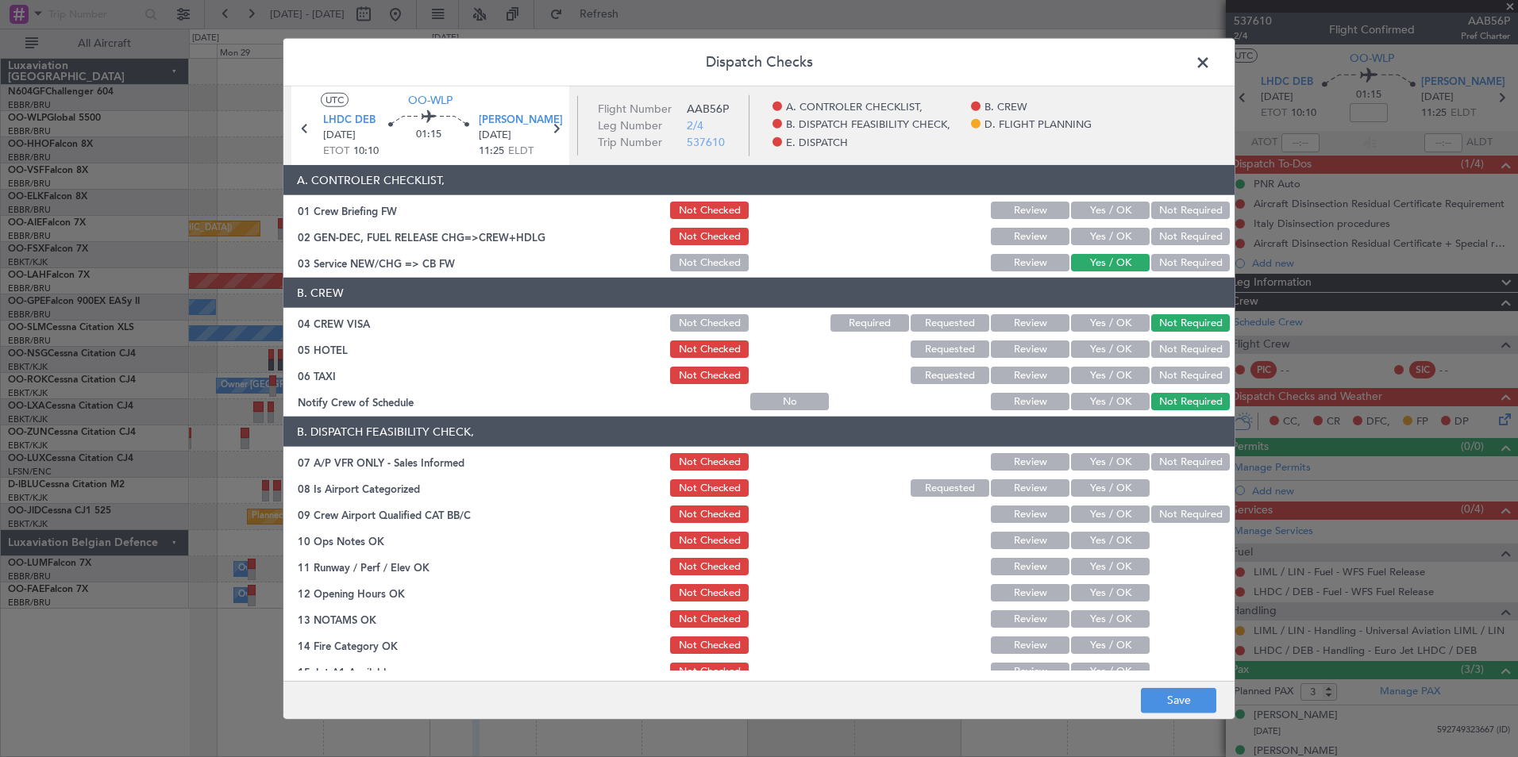
drag, startPoint x: 1167, startPoint y: 348, endPoint x: 1160, endPoint y: 366, distance: 19.3
click at [1167, 349] on button "Not Required" at bounding box center [1190, 349] width 79 height 17
drag, startPoint x: 1159, startPoint y: 368, endPoint x: 1130, endPoint y: 393, distance: 37.7
click at [1156, 371] on button "Not Required" at bounding box center [1190, 375] width 79 height 17
click at [1102, 410] on div "Yes / OK" at bounding box center [1108, 402] width 80 height 22
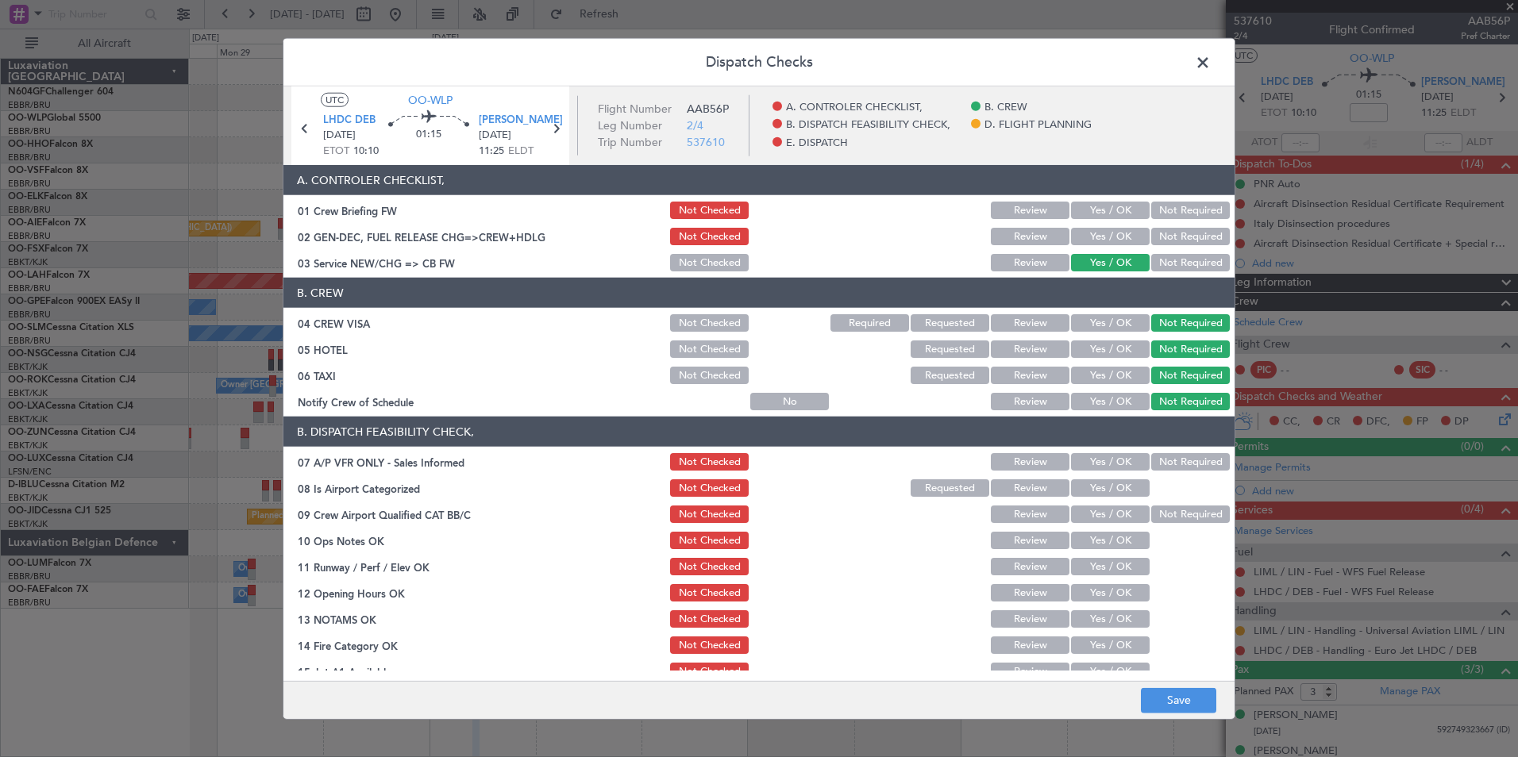
click at [1117, 398] on button "Yes / OK" at bounding box center [1110, 401] width 79 height 17
drag, startPoint x: 1159, startPoint y: 455, endPoint x: 1110, endPoint y: 486, distance: 58.1
click at [1159, 457] on button "Not Required" at bounding box center [1190, 461] width 79 height 17
click at [1108, 486] on button "Yes / OK" at bounding box center [1110, 487] width 79 height 17
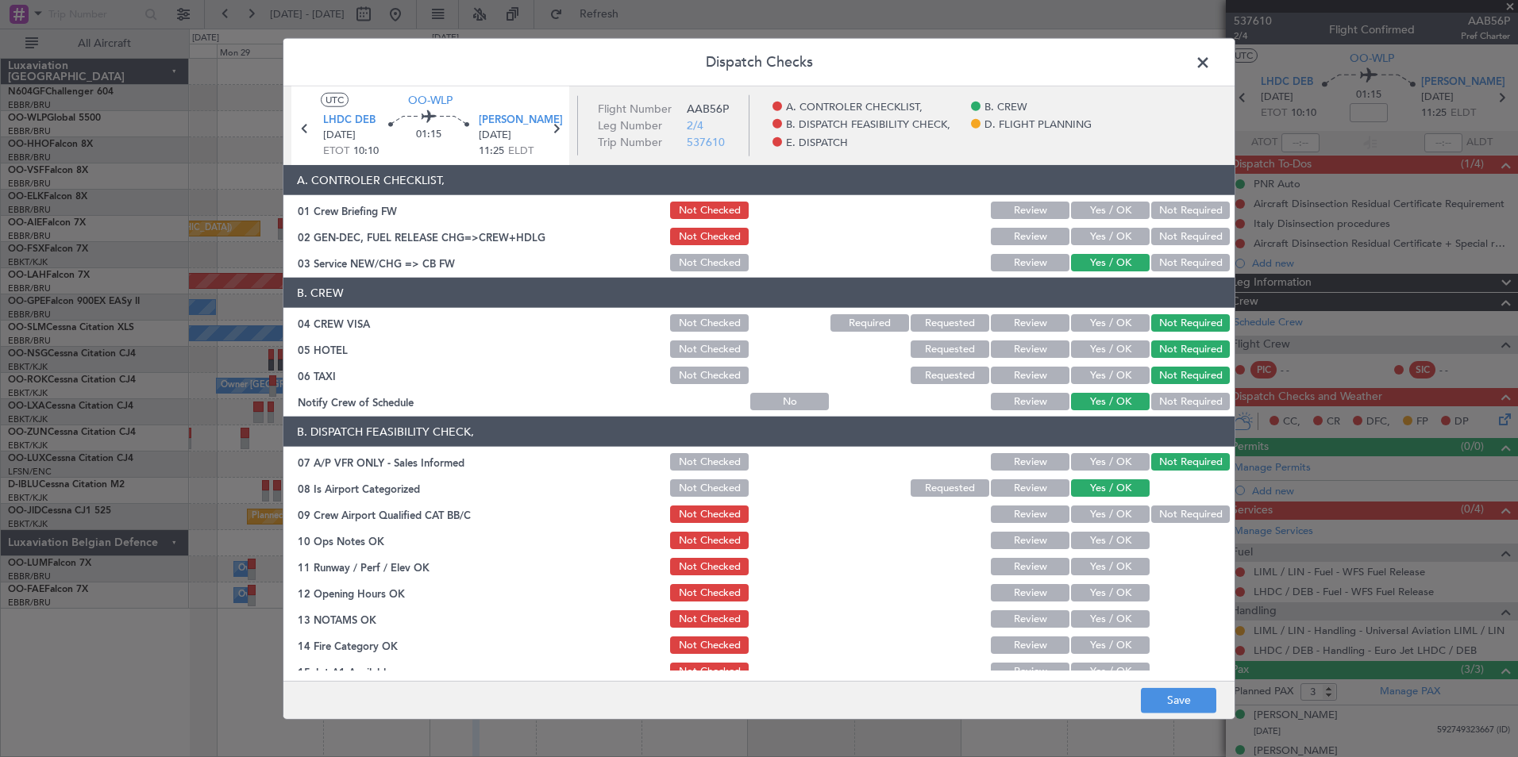
click at [1168, 508] on button "Not Required" at bounding box center [1190, 514] width 79 height 17
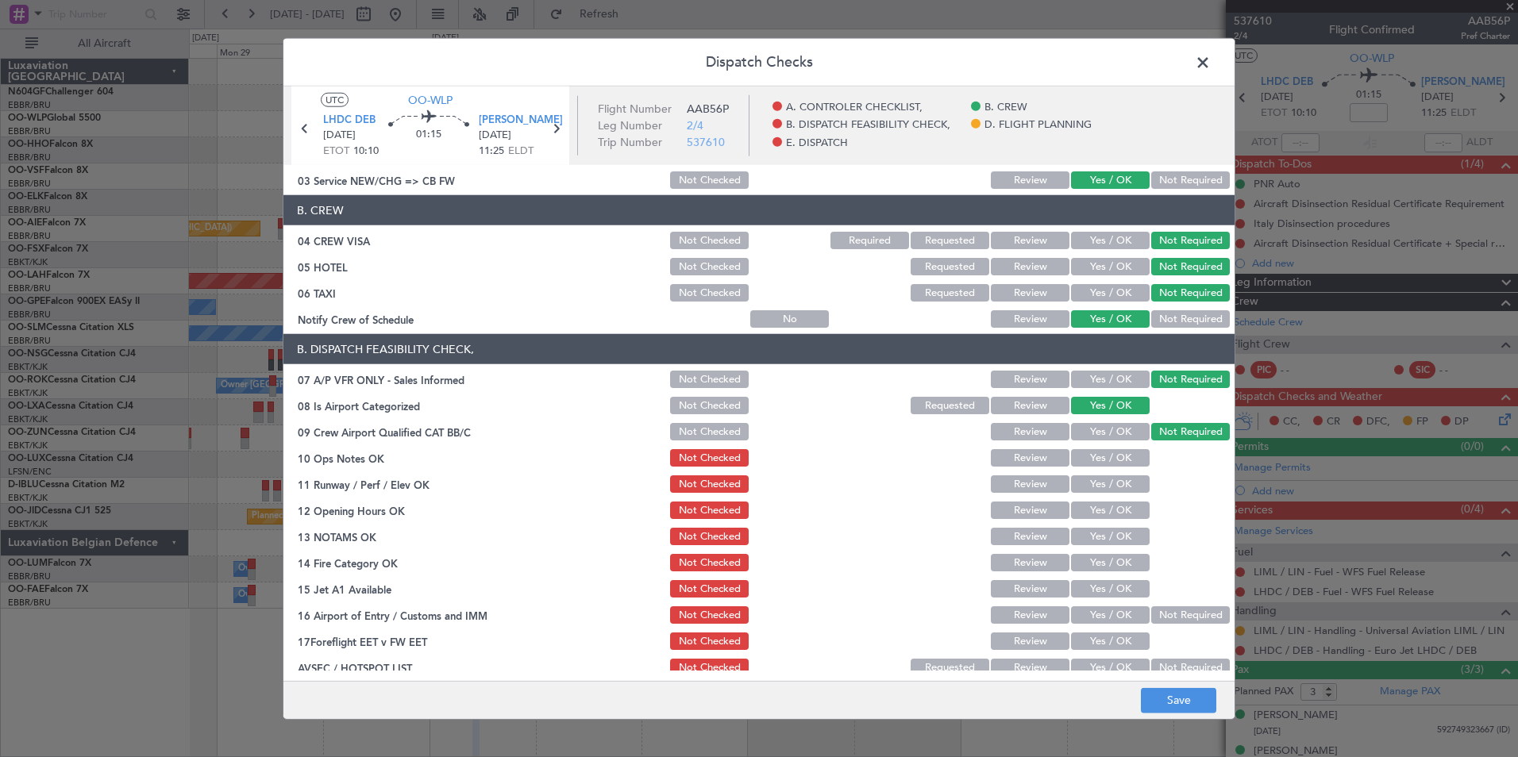
scroll to position [159, 0]
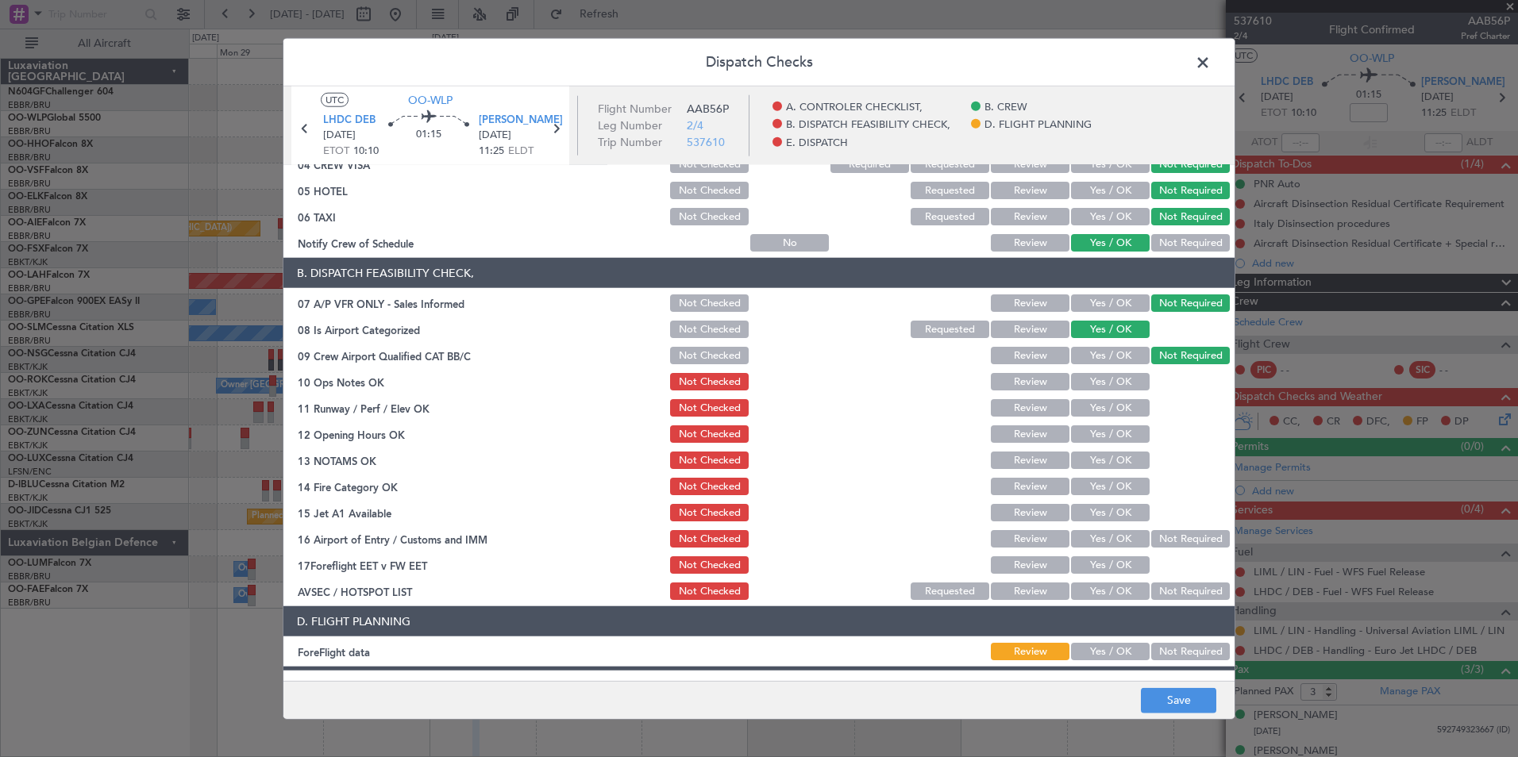
click at [1104, 379] on button "Yes / OK" at bounding box center [1110, 381] width 79 height 17
click at [1116, 421] on section "B. DISPATCH FEASIBILITY CHECK, 07 A/P VFR ONLY - Sales Informed Not Checked Rev…" at bounding box center [758, 430] width 951 height 344
click at [1110, 415] on button "Yes / OK" at bounding box center [1110, 407] width 79 height 17
click at [1107, 437] on button "Yes / OK" at bounding box center [1110, 433] width 79 height 17
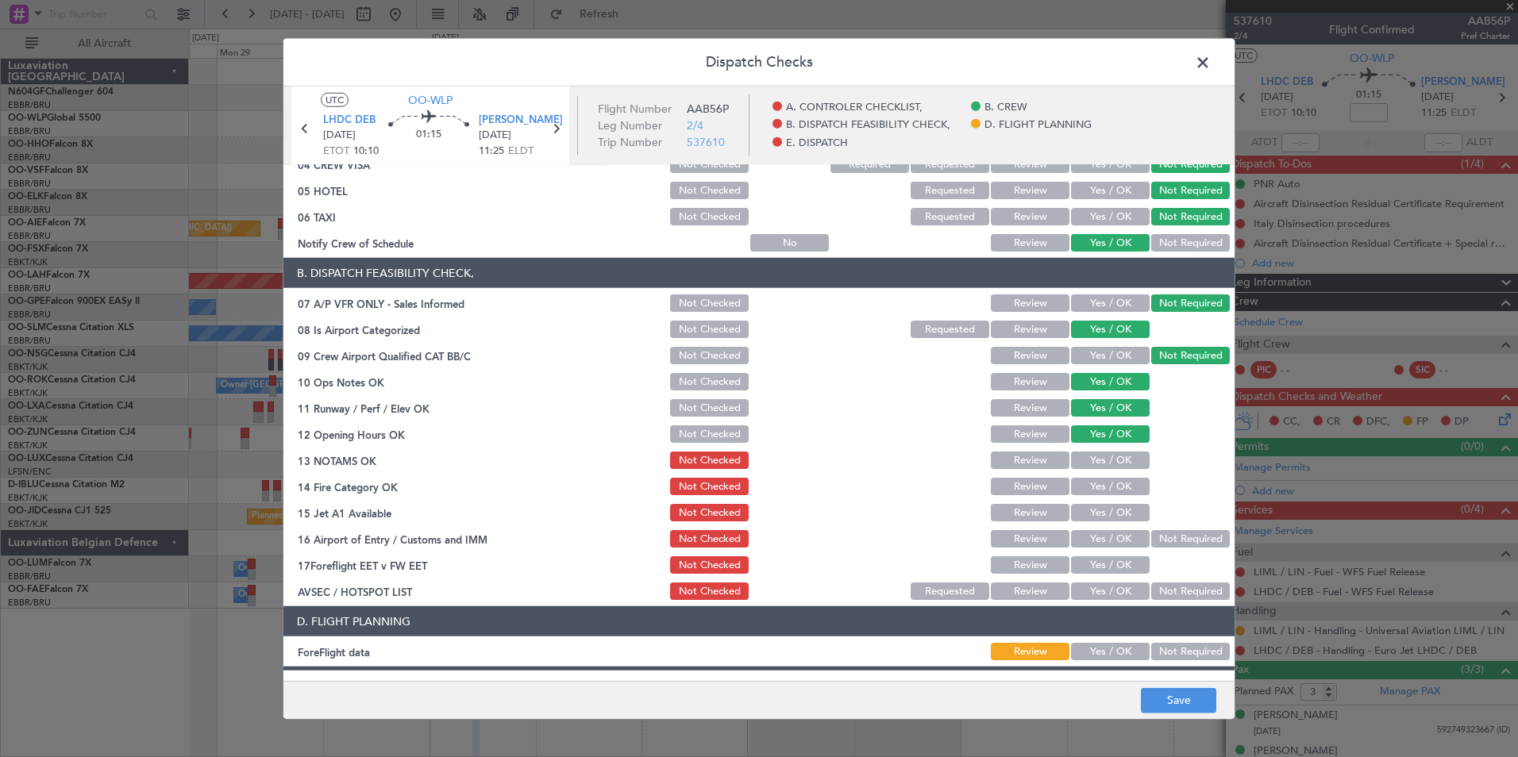
click at [1110, 461] on button "Yes / OK" at bounding box center [1110, 460] width 79 height 17
drag, startPoint x: 1118, startPoint y: 494, endPoint x: 1122, endPoint y: 512, distance: 18.9
click at [1118, 498] on section "B. DISPATCH FEASIBILITY CHECK, 07 A/P VFR ONLY - Sales Informed Not Checked Rev…" at bounding box center [758, 430] width 951 height 344
click at [1122, 521] on button "Yes / OK" at bounding box center [1110, 512] width 79 height 17
click at [1160, 540] on button "Not Required" at bounding box center [1190, 538] width 79 height 17
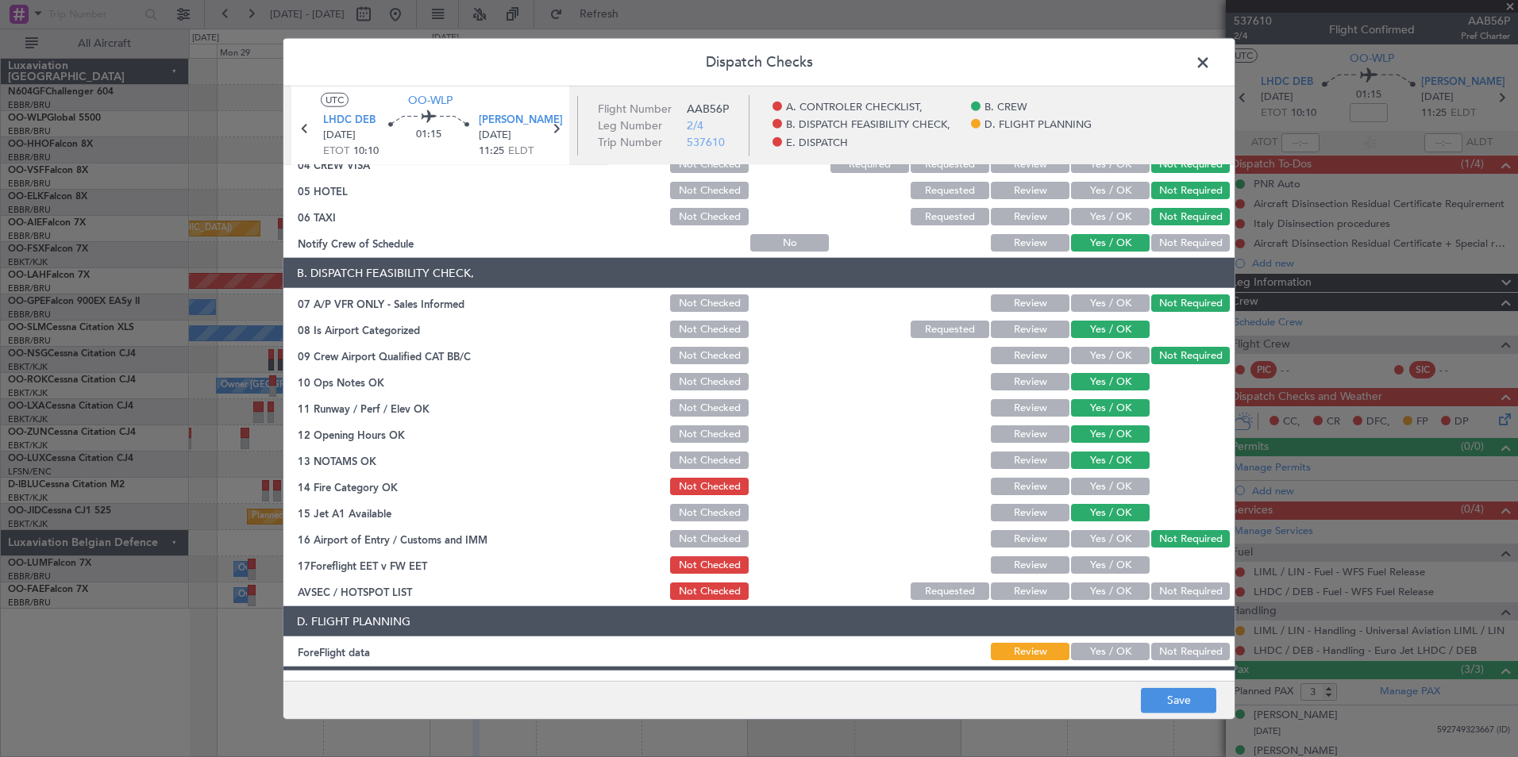
click at [1126, 494] on button "Yes / OK" at bounding box center [1110, 486] width 79 height 17
click at [1110, 587] on button "Yes / OK" at bounding box center [1110, 591] width 79 height 17
click at [1170, 725] on div "Dispatch Checks UTC OO-WLP LHDC DEB 01/10/2025 ETOT 10:10 01:15 LIML LIN 01/10/…" at bounding box center [759, 378] width 1518 height 757
click at [1161, 714] on footer "Save" at bounding box center [758, 699] width 951 height 38
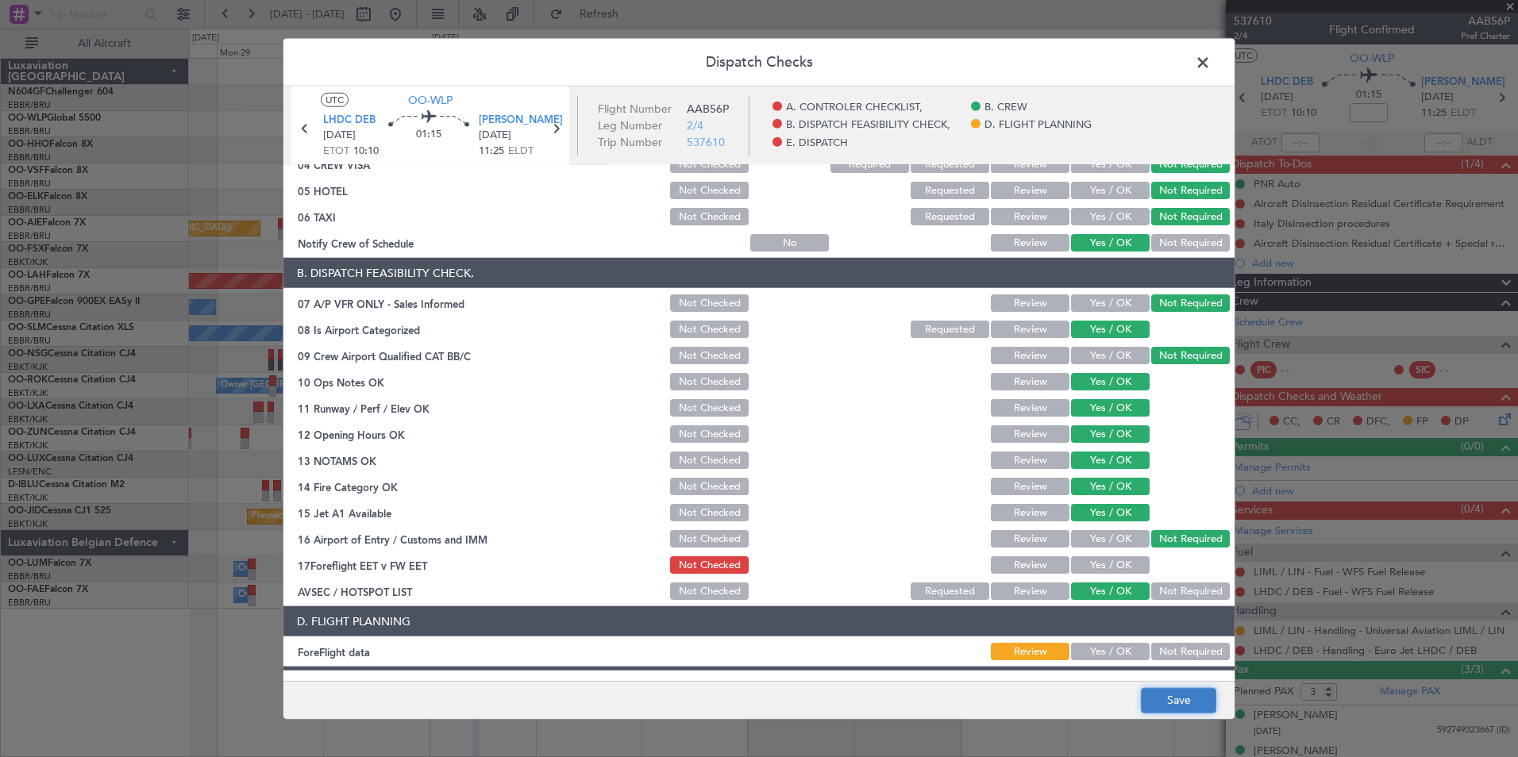
click at [1162, 701] on button "Save" at bounding box center [1178, 699] width 75 height 25
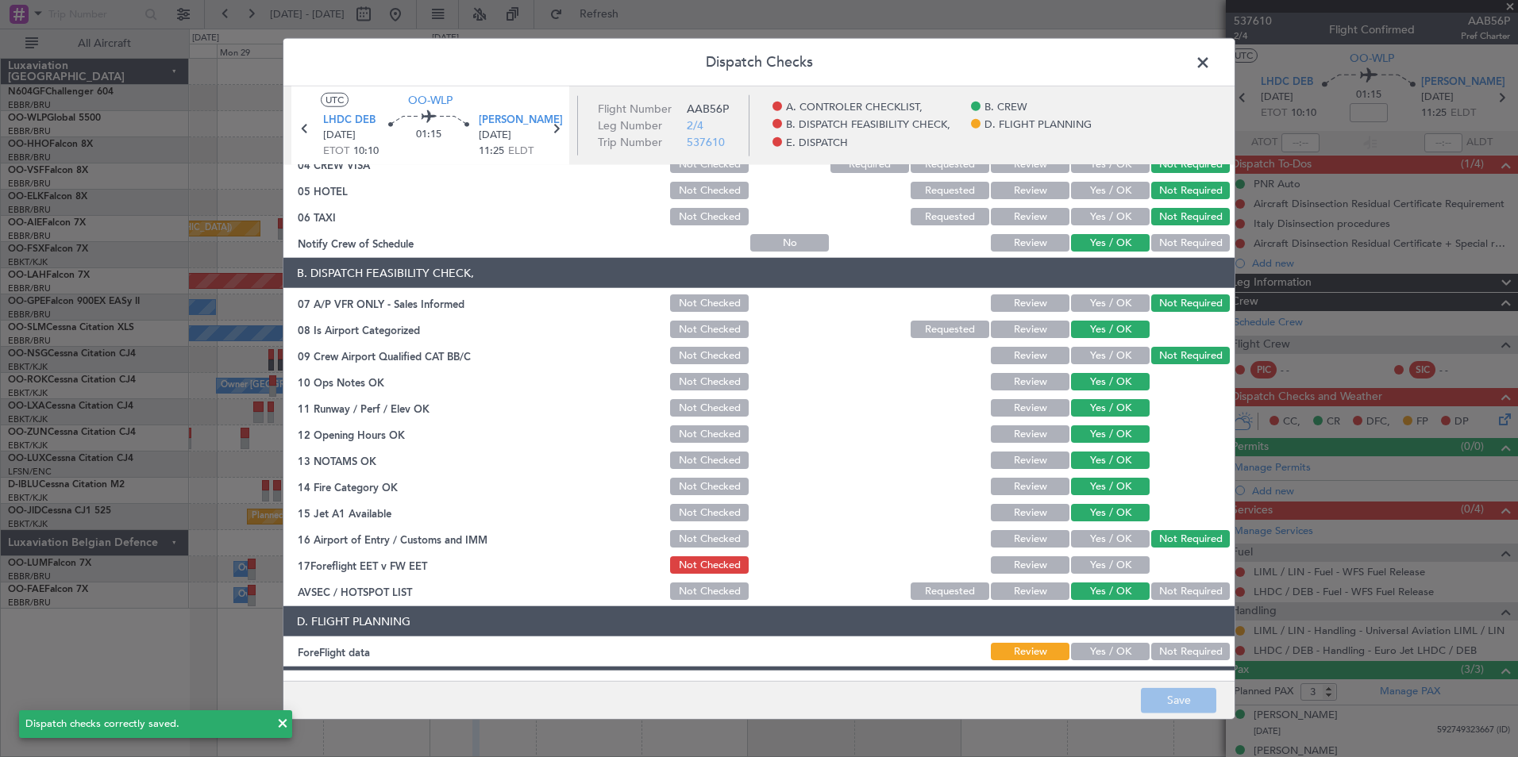
click at [1210, 68] on span at bounding box center [1210, 67] width 0 height 32
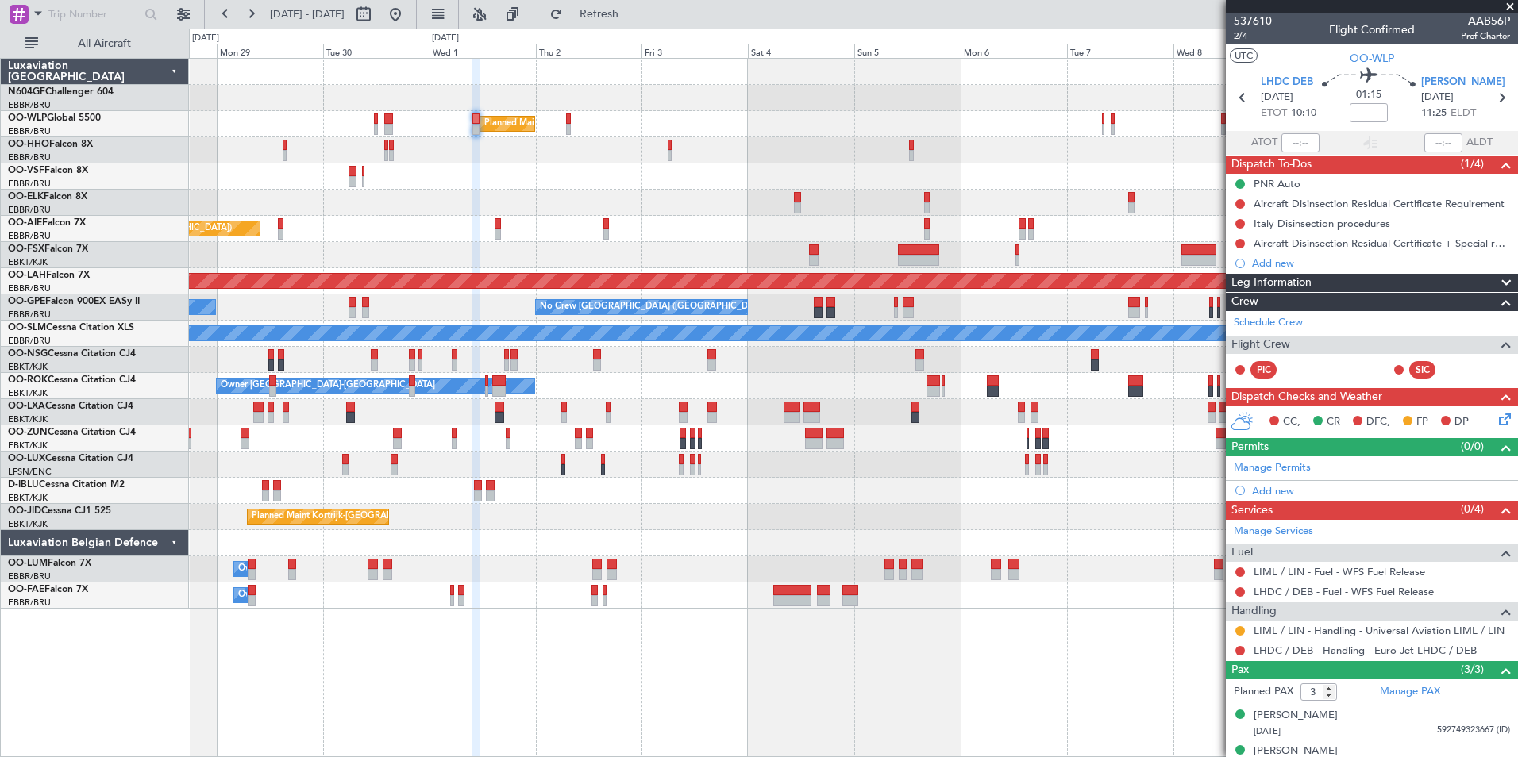
click at [1496, 416] on icon at bounding box center [1501, 416] width 13 height 13
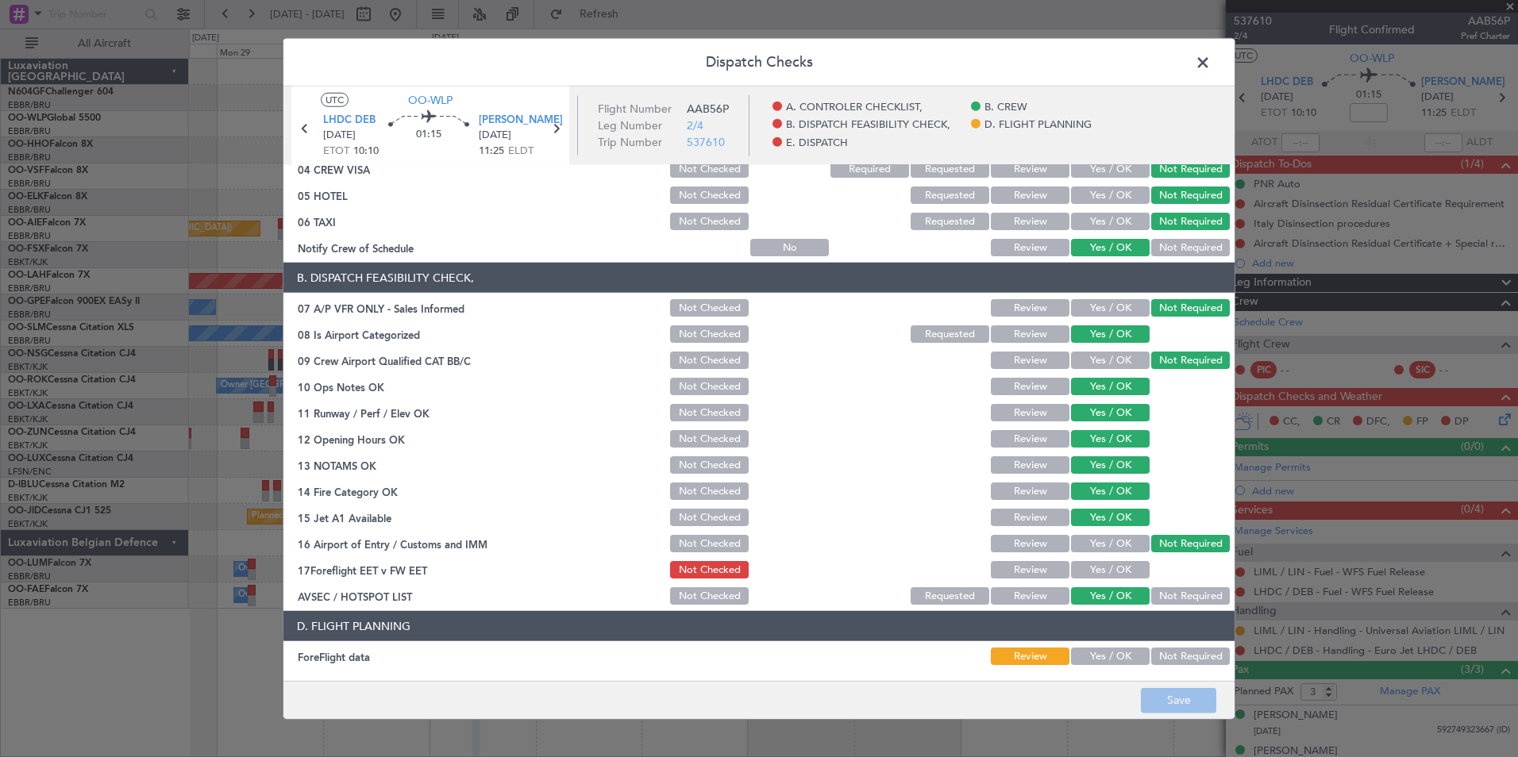
scroll to position [294, 0]
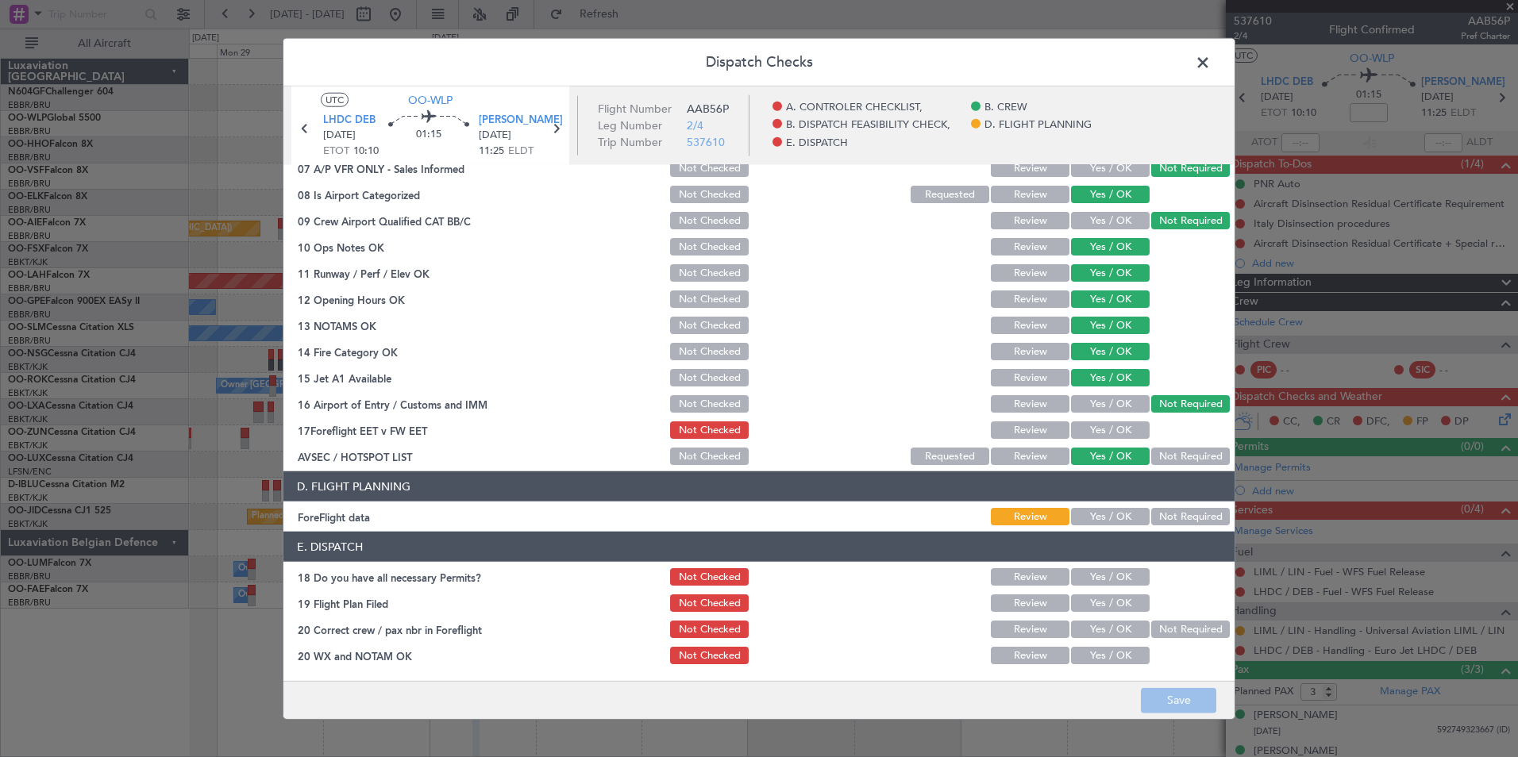
click at [695, 323] on button "Not Checked" at bounding box center [709, 325] width 79 height 17
click at [1173, 696] on button "Save" at bounding box center [1178, 699] width 75 height 25
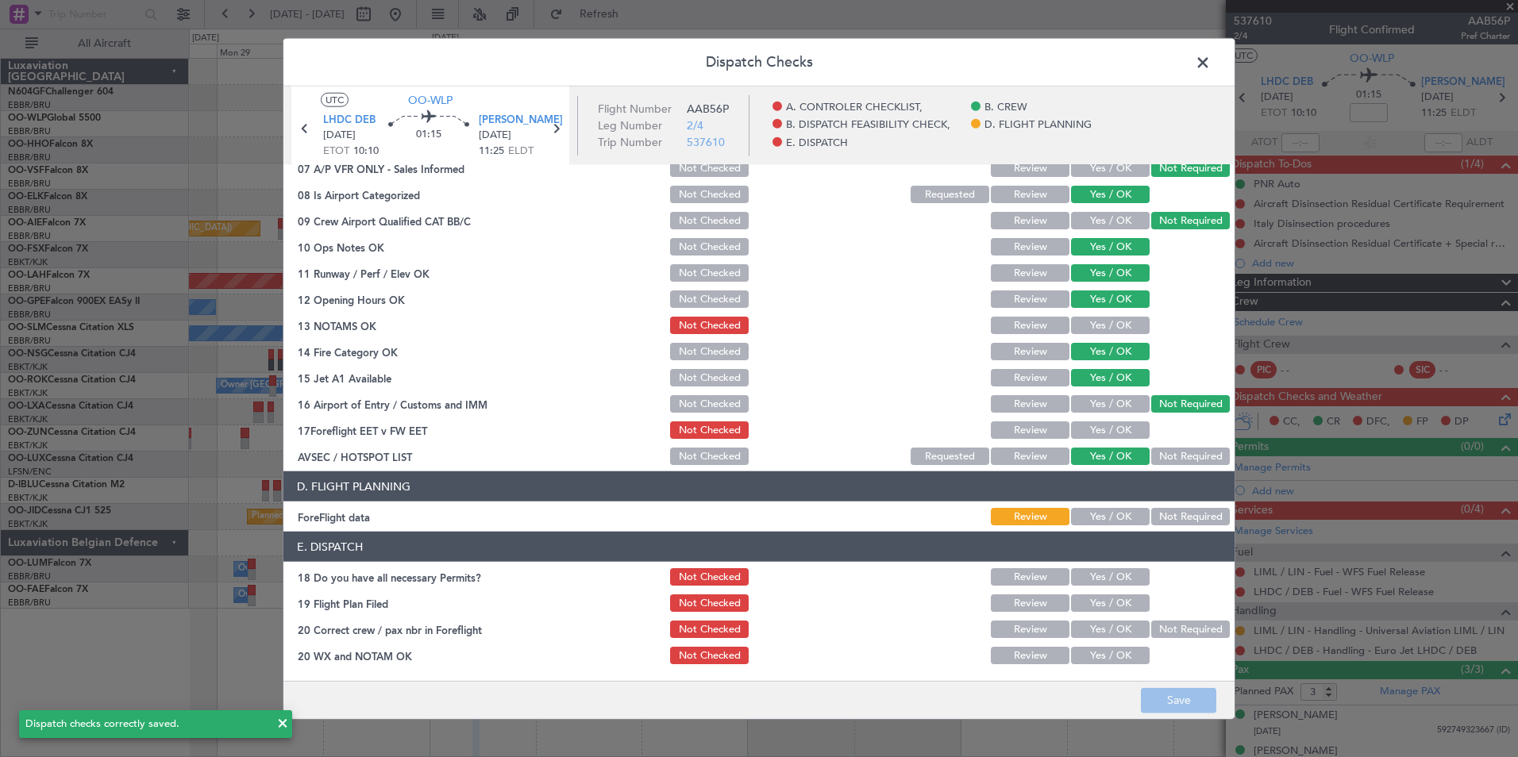
click at [1210, 60] on span at bounding box center [1210, 67] width 0 height 32
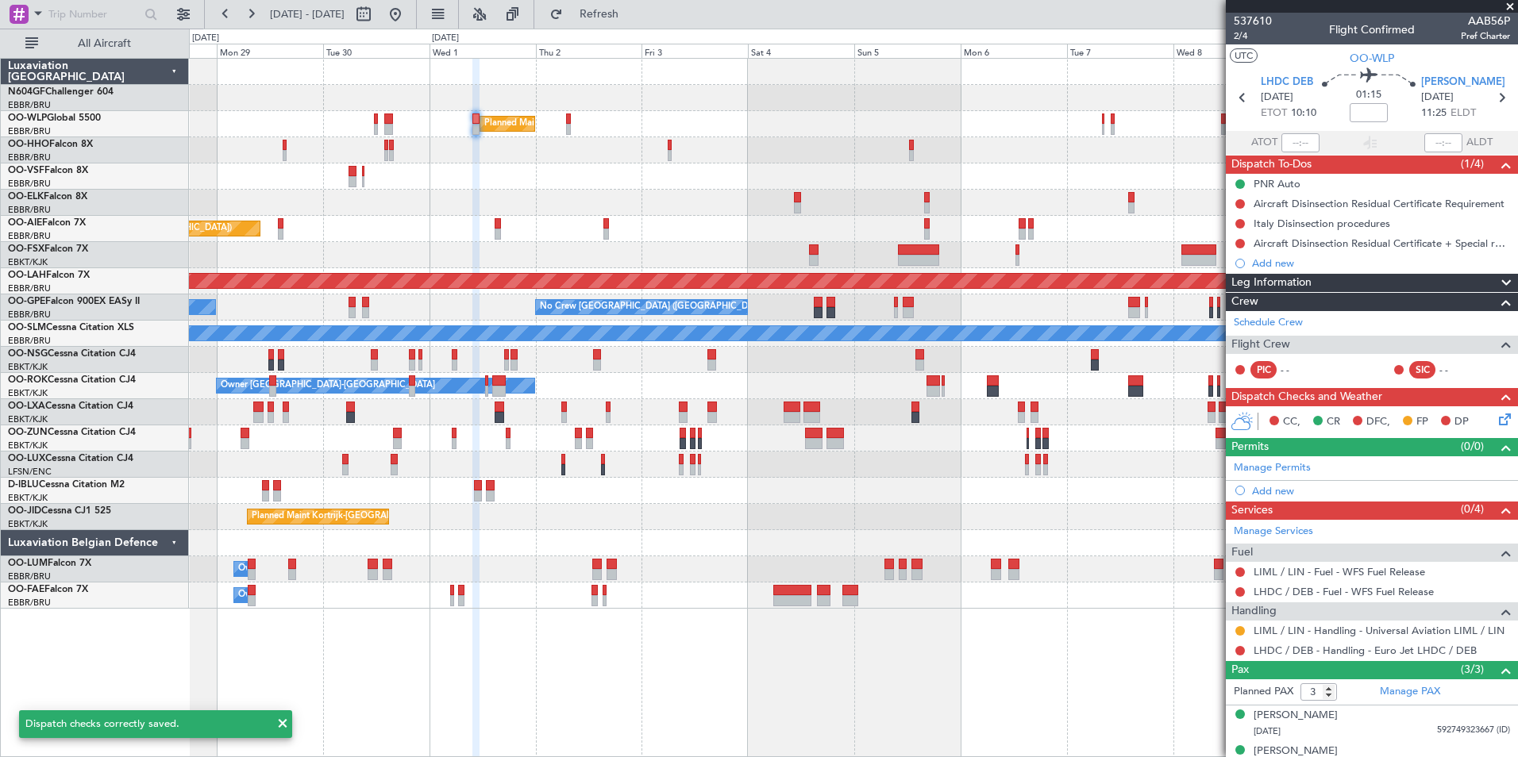
click at [706, 252] on div at bounding box center [853, 255] width 1328 height 26
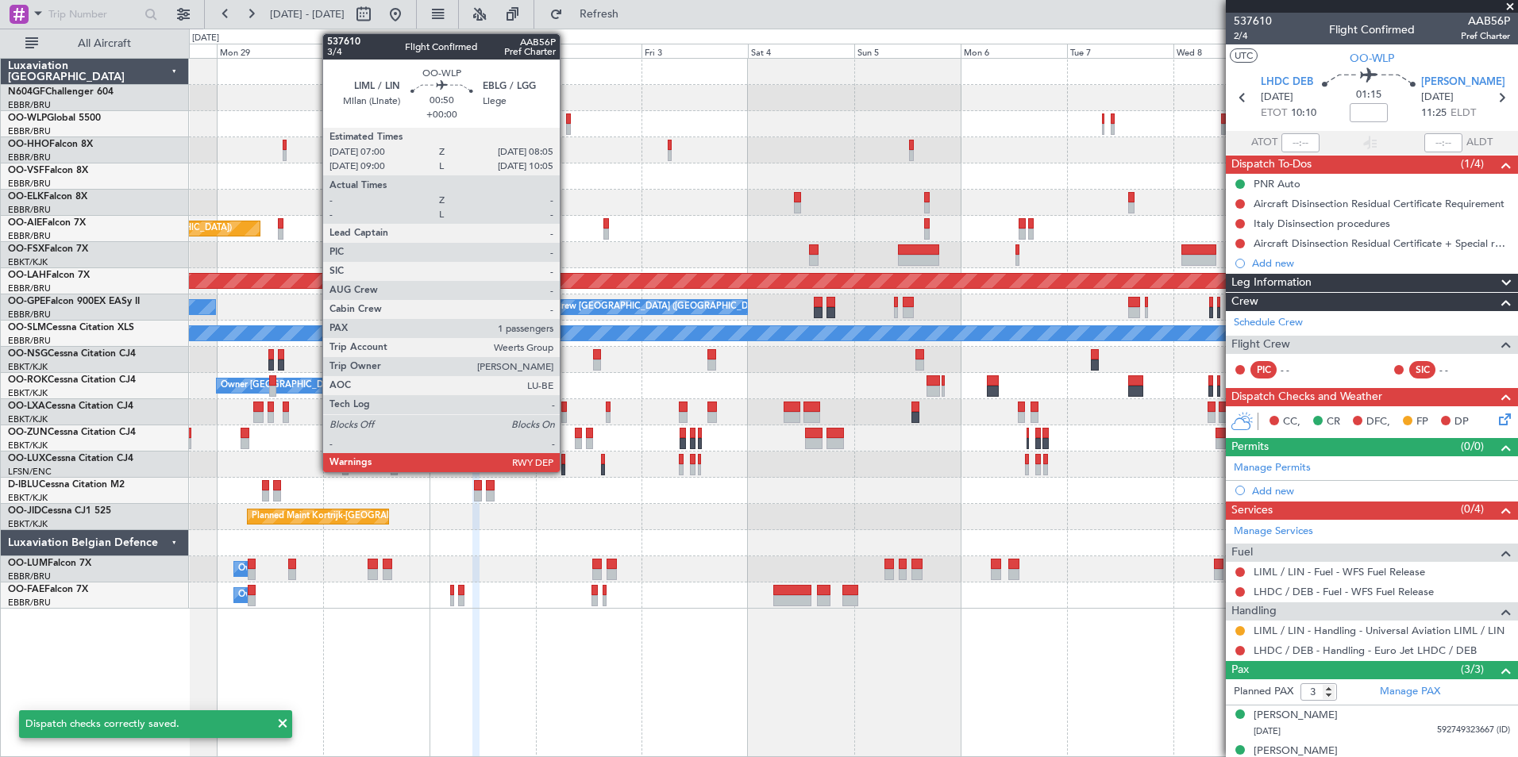
click at [567, 125] on div at bounding box center [569, 129] width 6 height 11
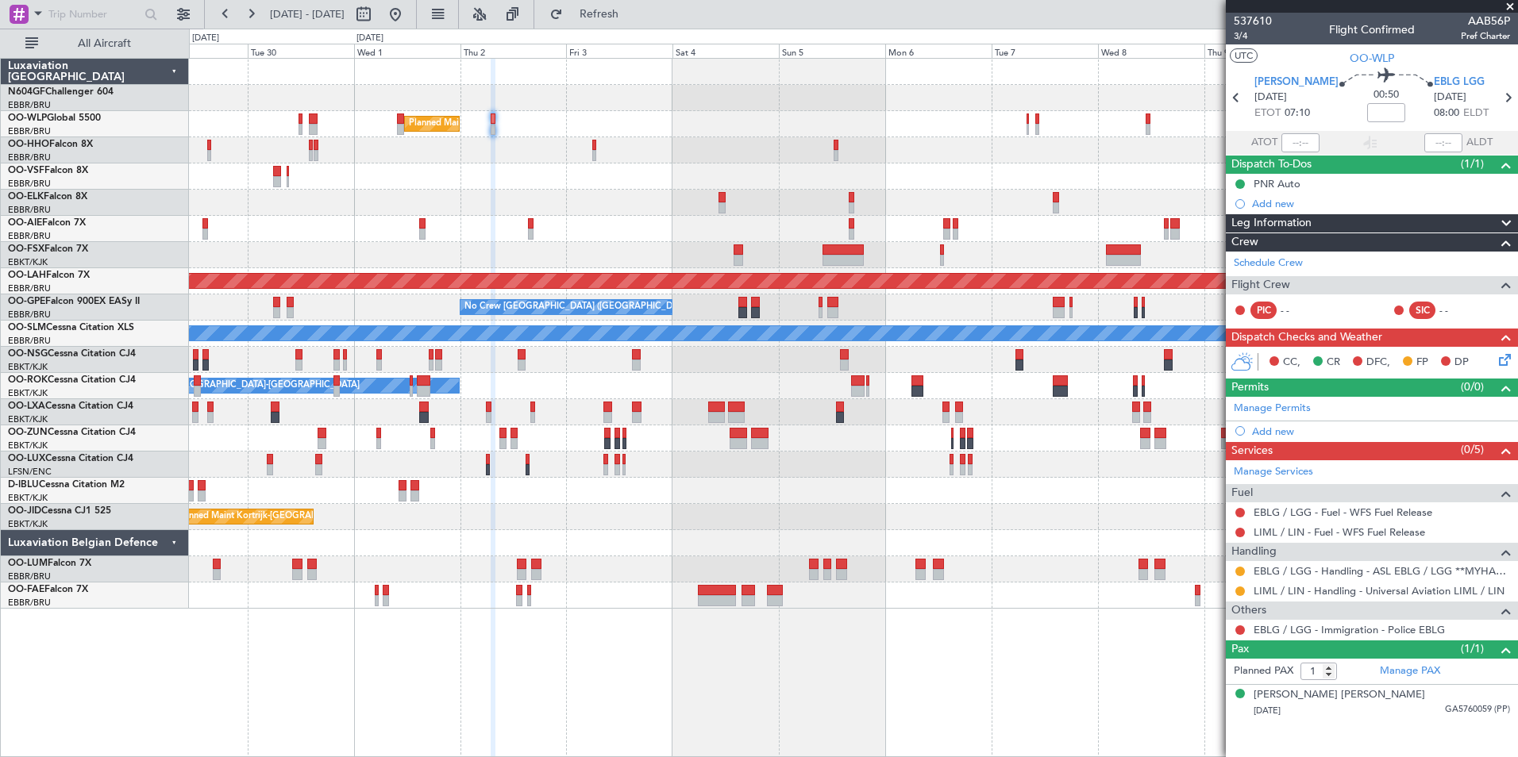
click at [519, 163] on div "Planned Maint Milan (Linate) Planned Maint Kortrijk-Wevelgem Planned Maint Lond…" at bounding box center [853, 334] width 1328 height 550
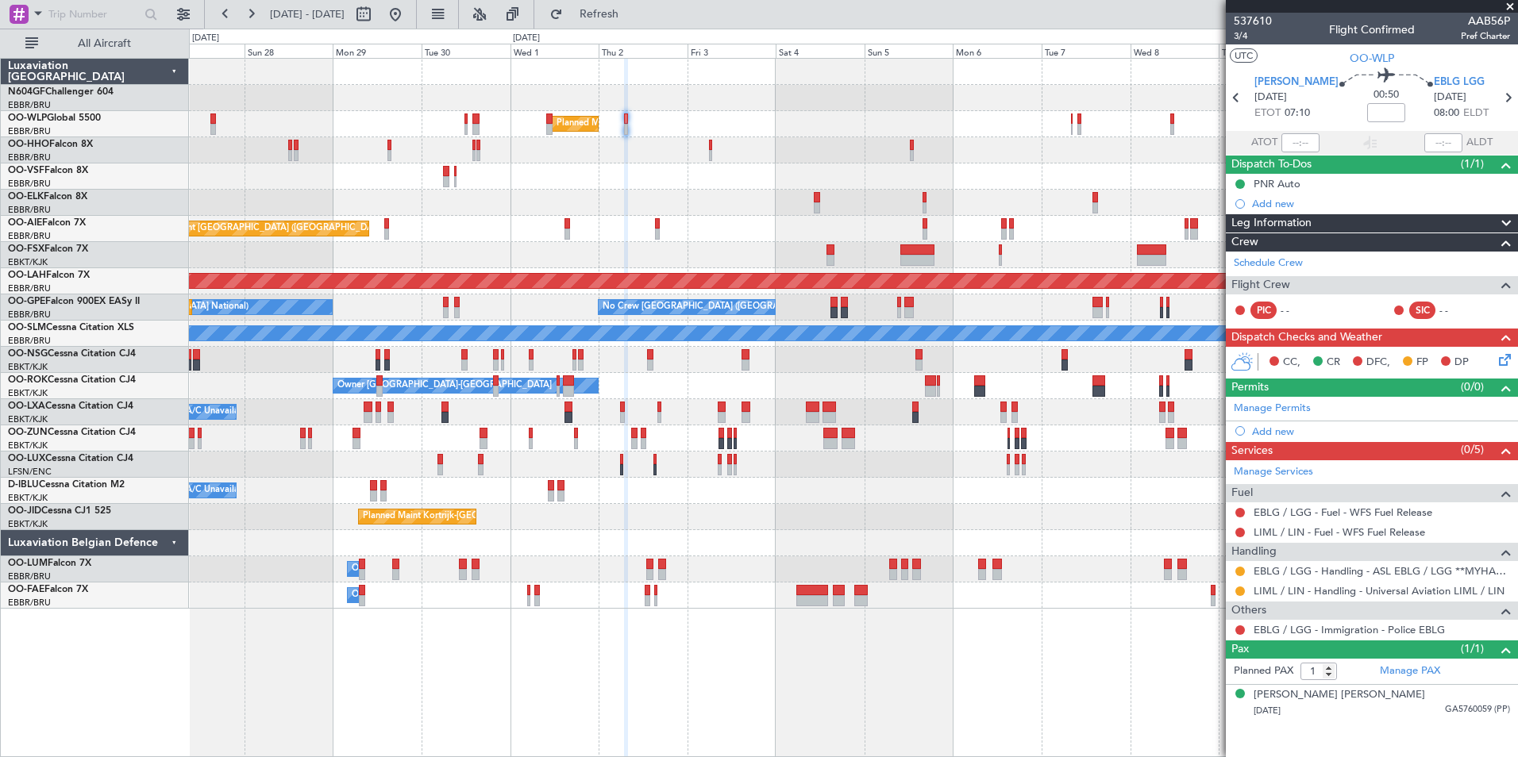
click at [659, 207] on div "Planned Maint Kortrijk-[GEOGRAPHIC_DATA]" at bounding box center [853, 203] width 1328 height 26
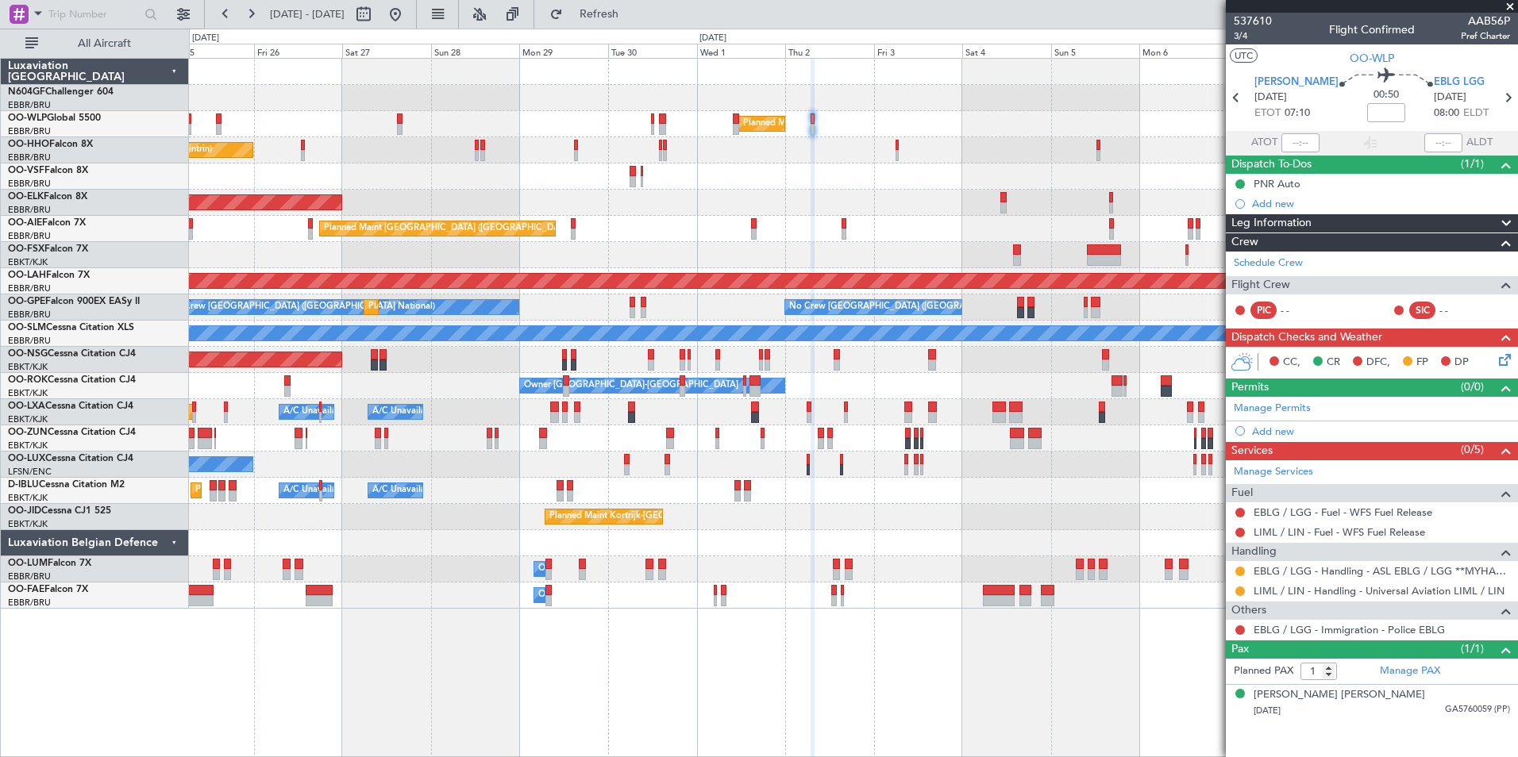
click at [714, 183] on div at bounding box center [853, 177] width 1328 height 26
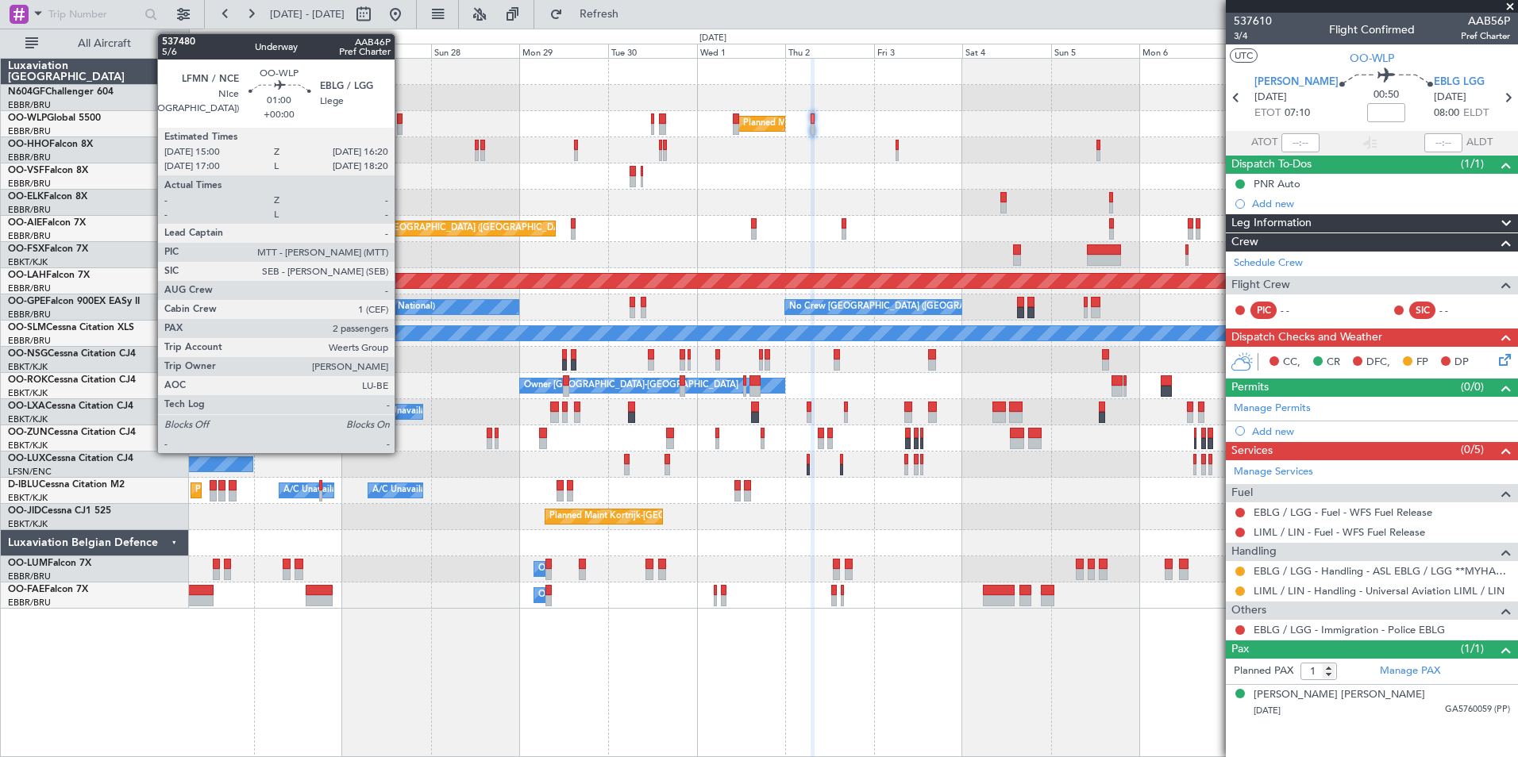
click at [402, 117] on div at bounding box center [400, 119] width 6 height 11
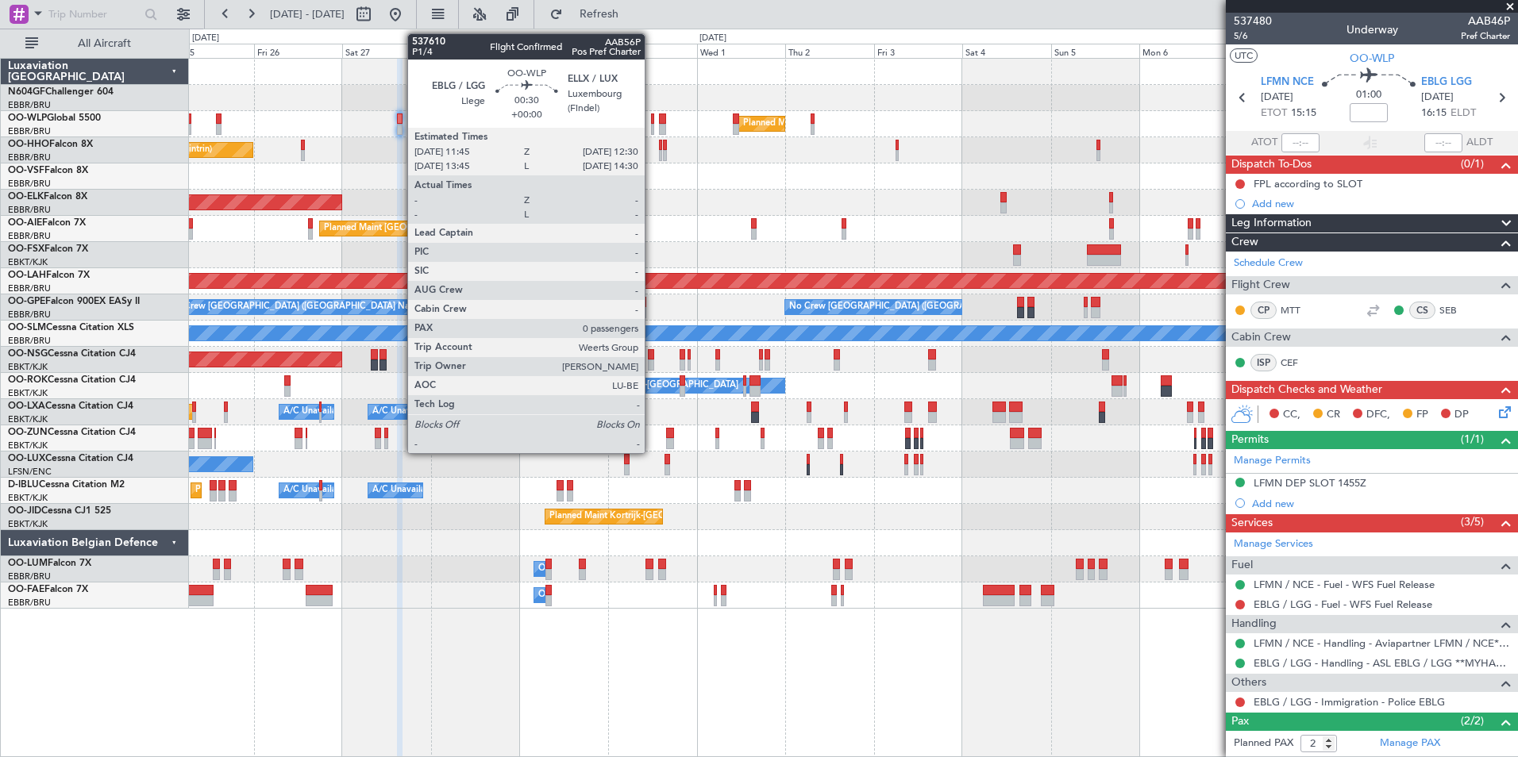
click at [652, 120] on div at bounding box center [652, 119] width 3 height 11
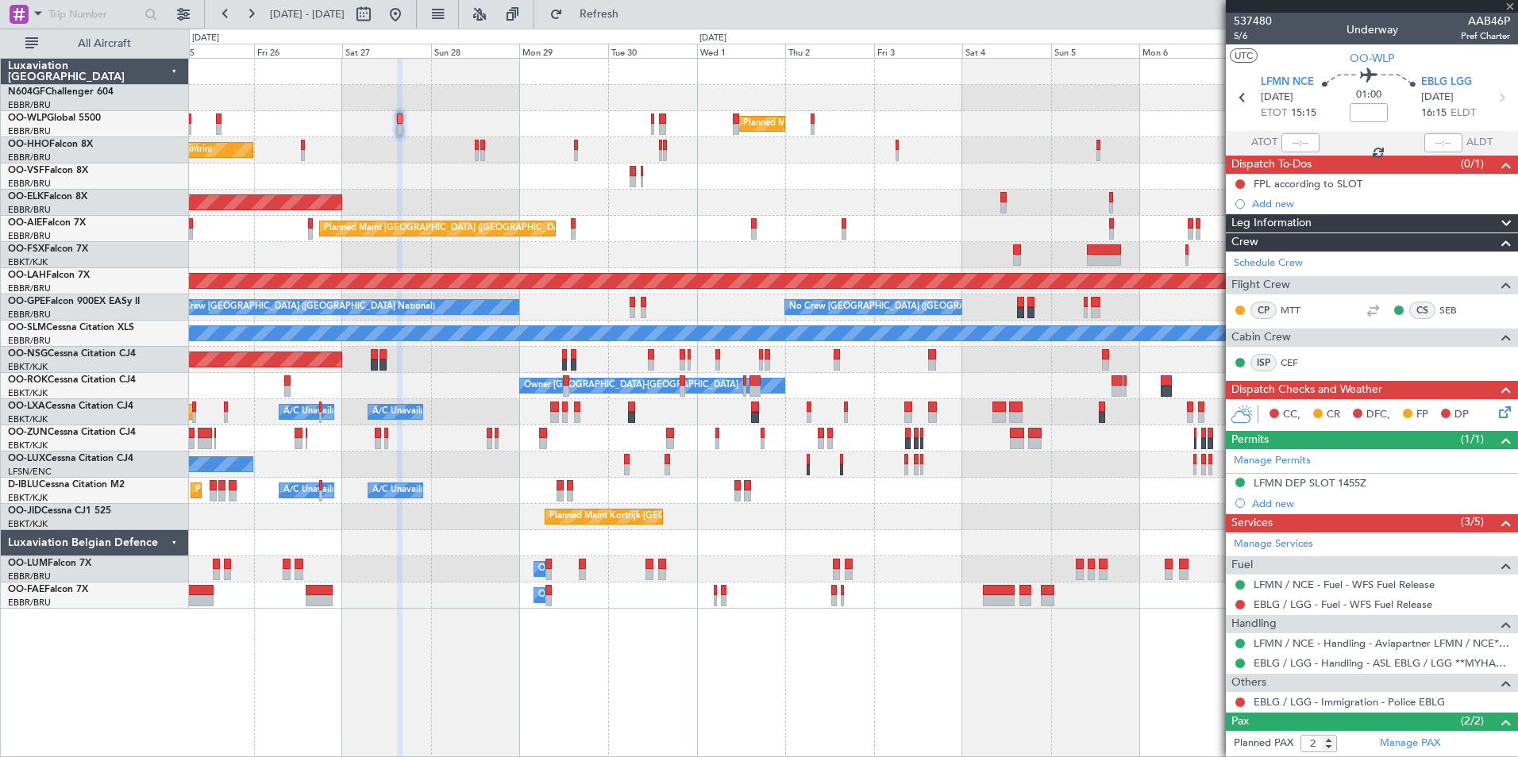
type input "0"
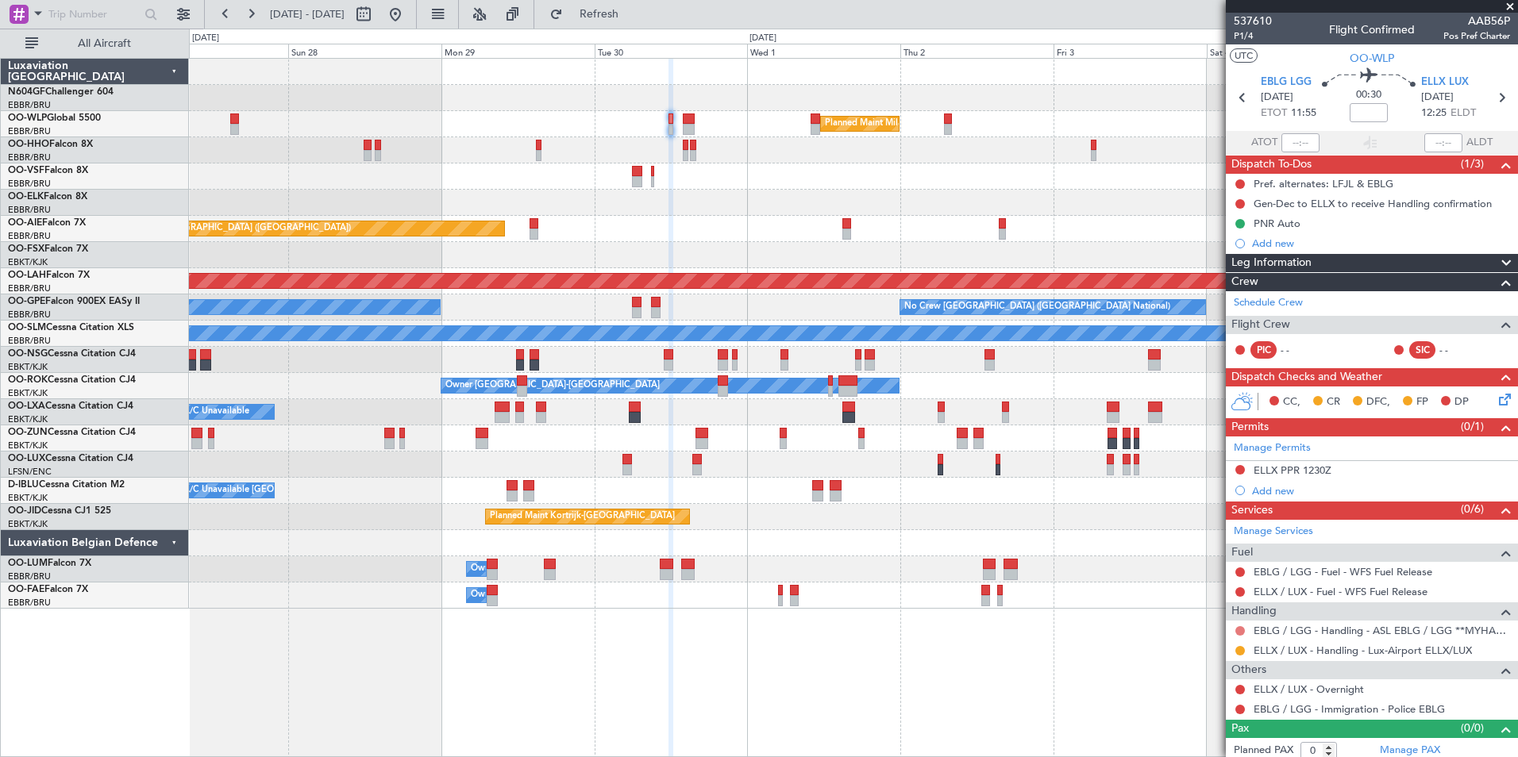
click at [1236, 629] on button at bounding box center [1240, 631] width 10 height 10
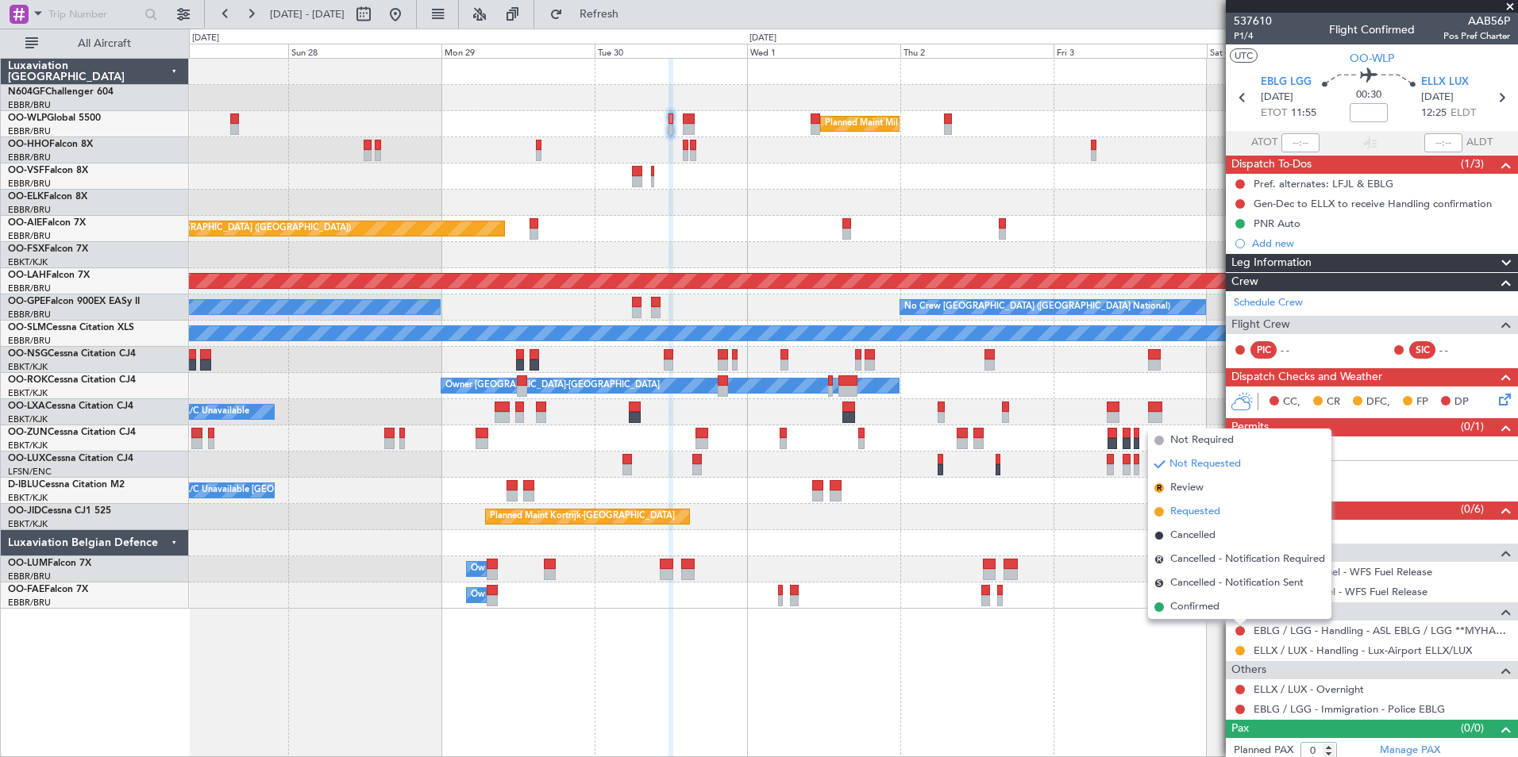
click at [1216, 509] on span "Requested" at bounding box center [1195, 512] width 50 height 16
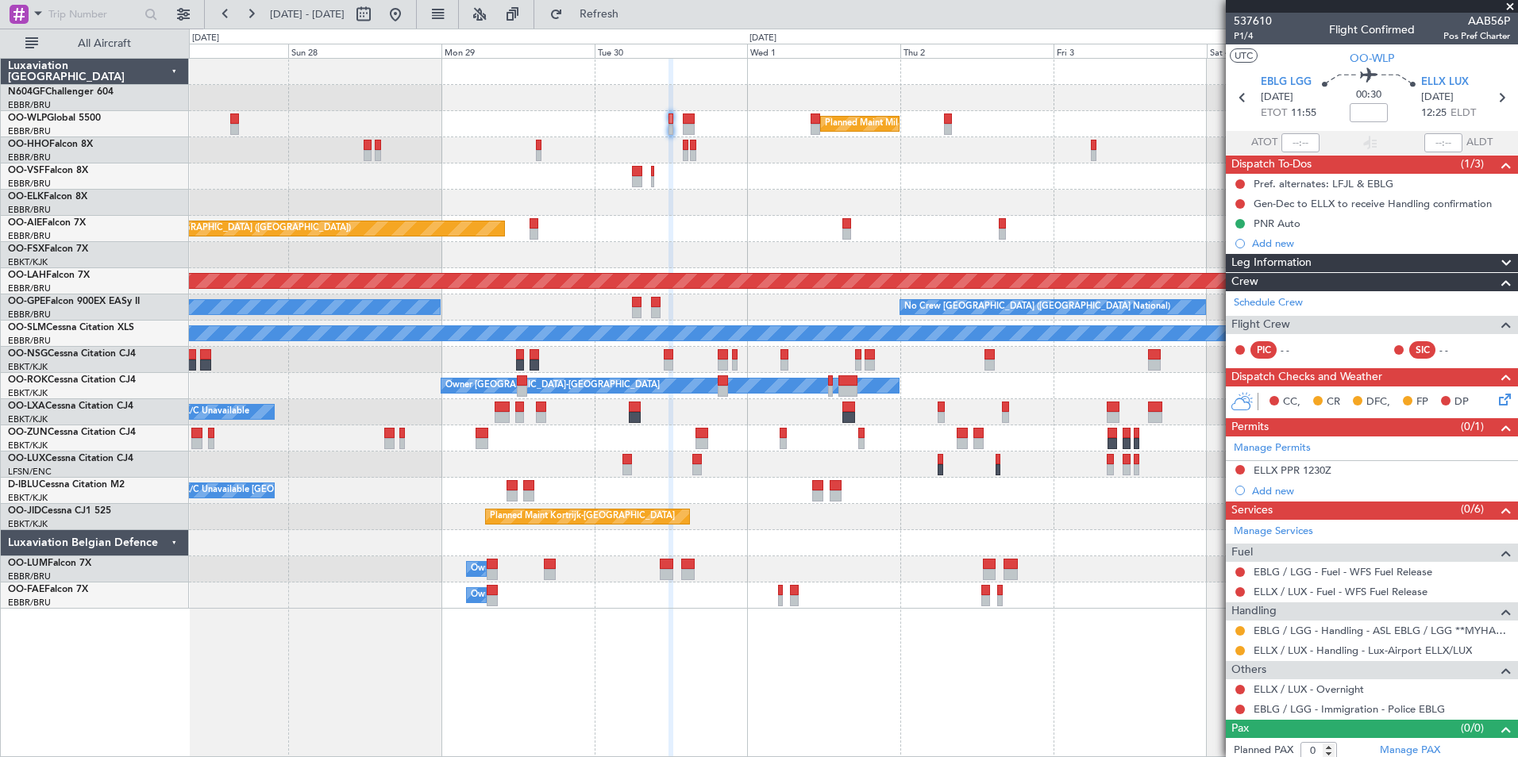
click at [1117, 513] on div "Planned Maint Kortrijk-[GEOGRAPHIC_DATA]" at bounding box center [853, 517] width 1328 height 26
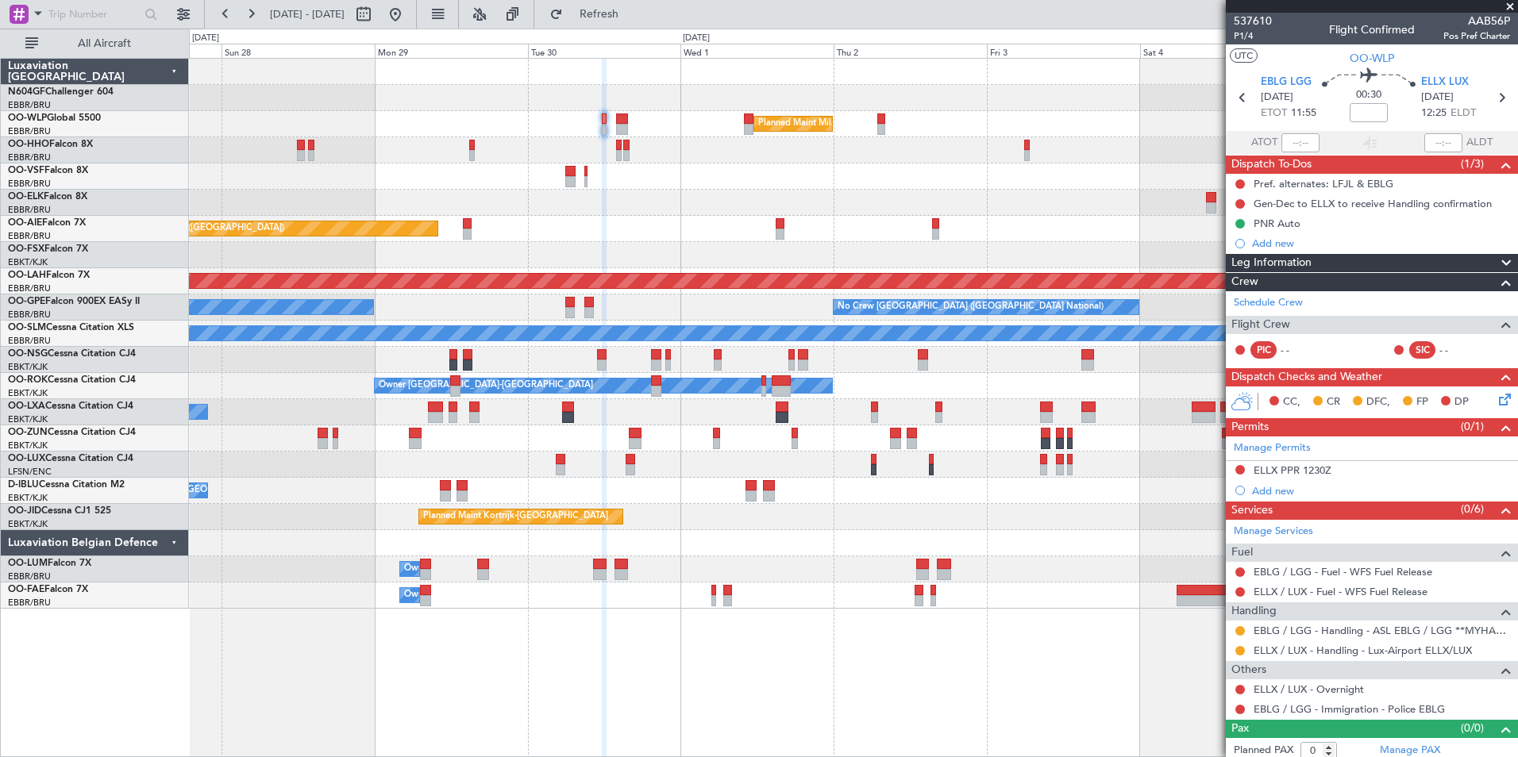
click at [1072, 518] on div "Planned Maint Kortrijk-[GEOGRAPHIC_DATA]" at bounding box center [853, 517] width 1328 height 26
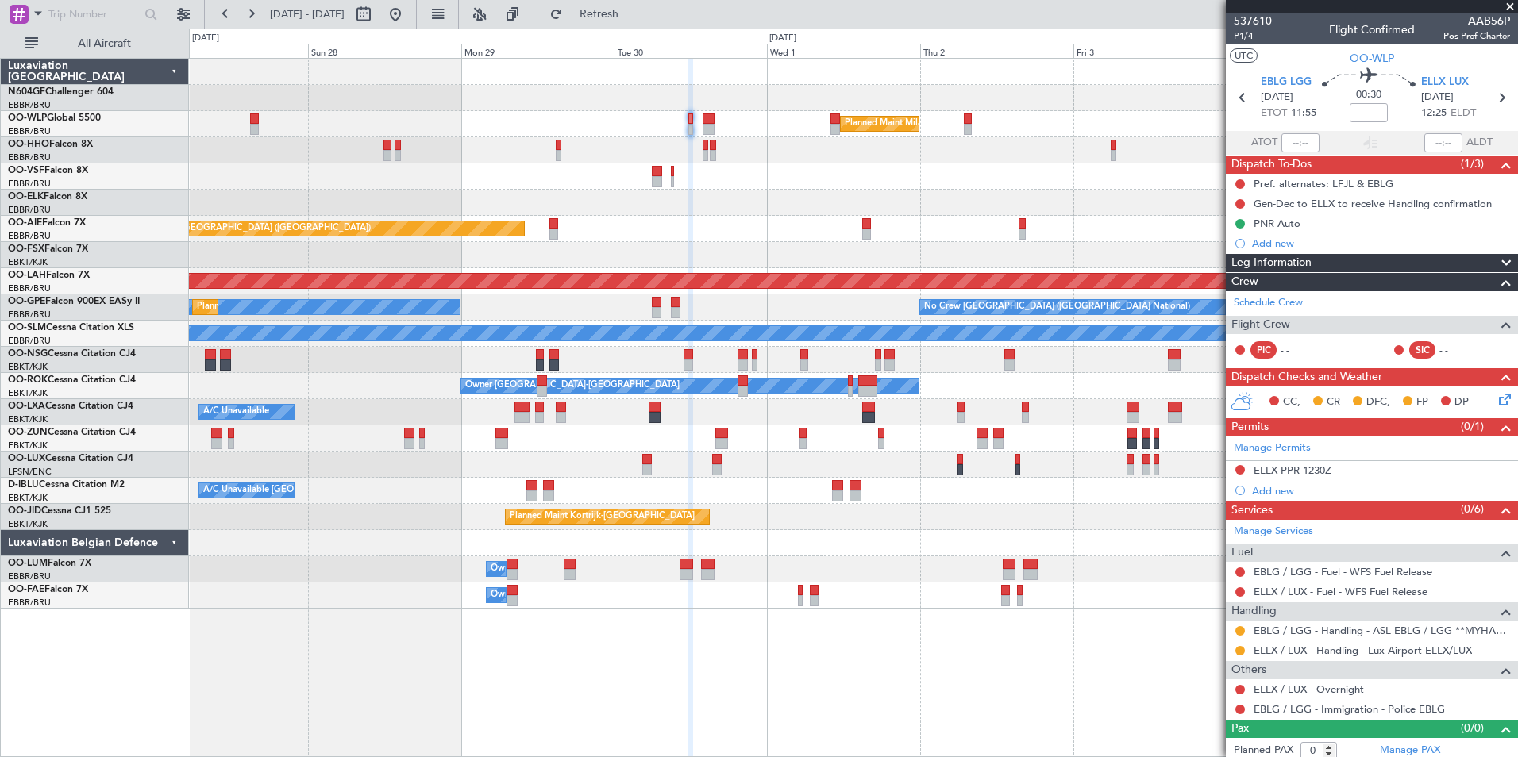
click at [1083, 520] on div "Planned Maint Kortrijk-[GEOGRAPHIC_DATA]" at bounding box center [853, 517] width 1328 height 26
click at [1508, 4] on span at bounding box center [1510, 7] width 16 height 14
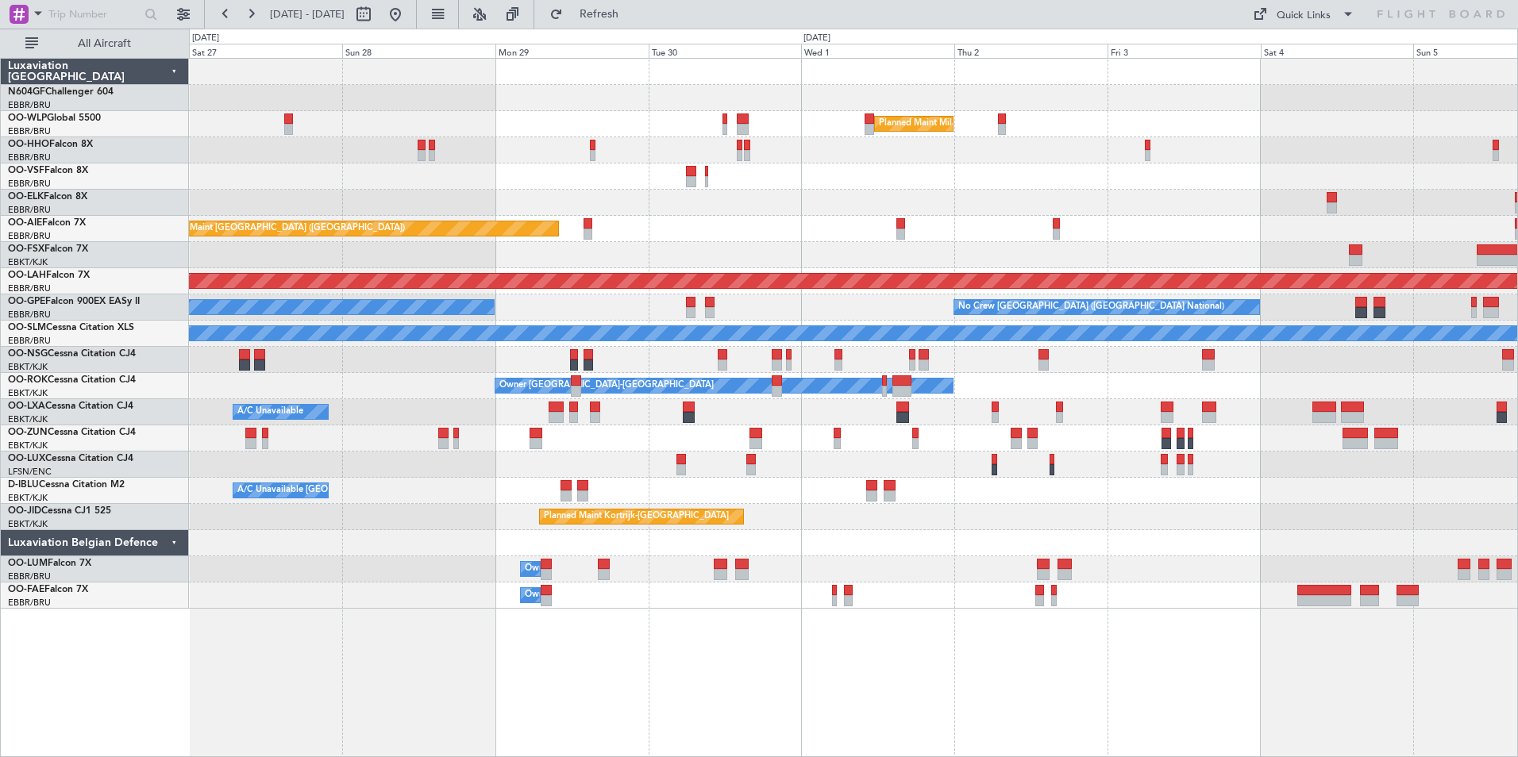
click at [945, 506] on div "Planned Maint Kortrijk-[GEOGRAPHIC_DATA]" at bounding box center [853, 517] width 1328 height 26
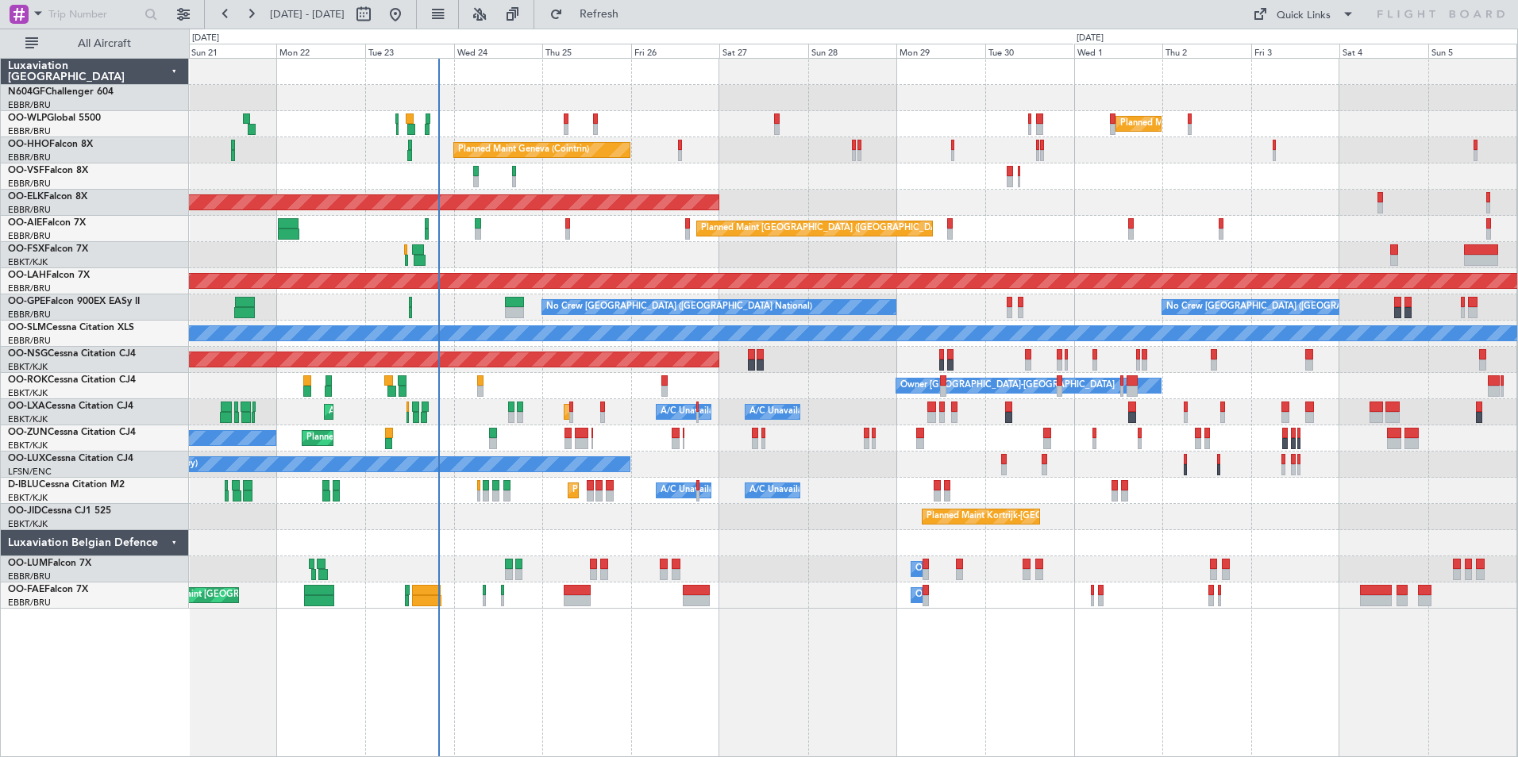
click at [841, 529] on div "Planned Maint Kortrijk-[GEOGRAPHIC_DATA]" at bounding box center [853, 517] width 1328 height 26
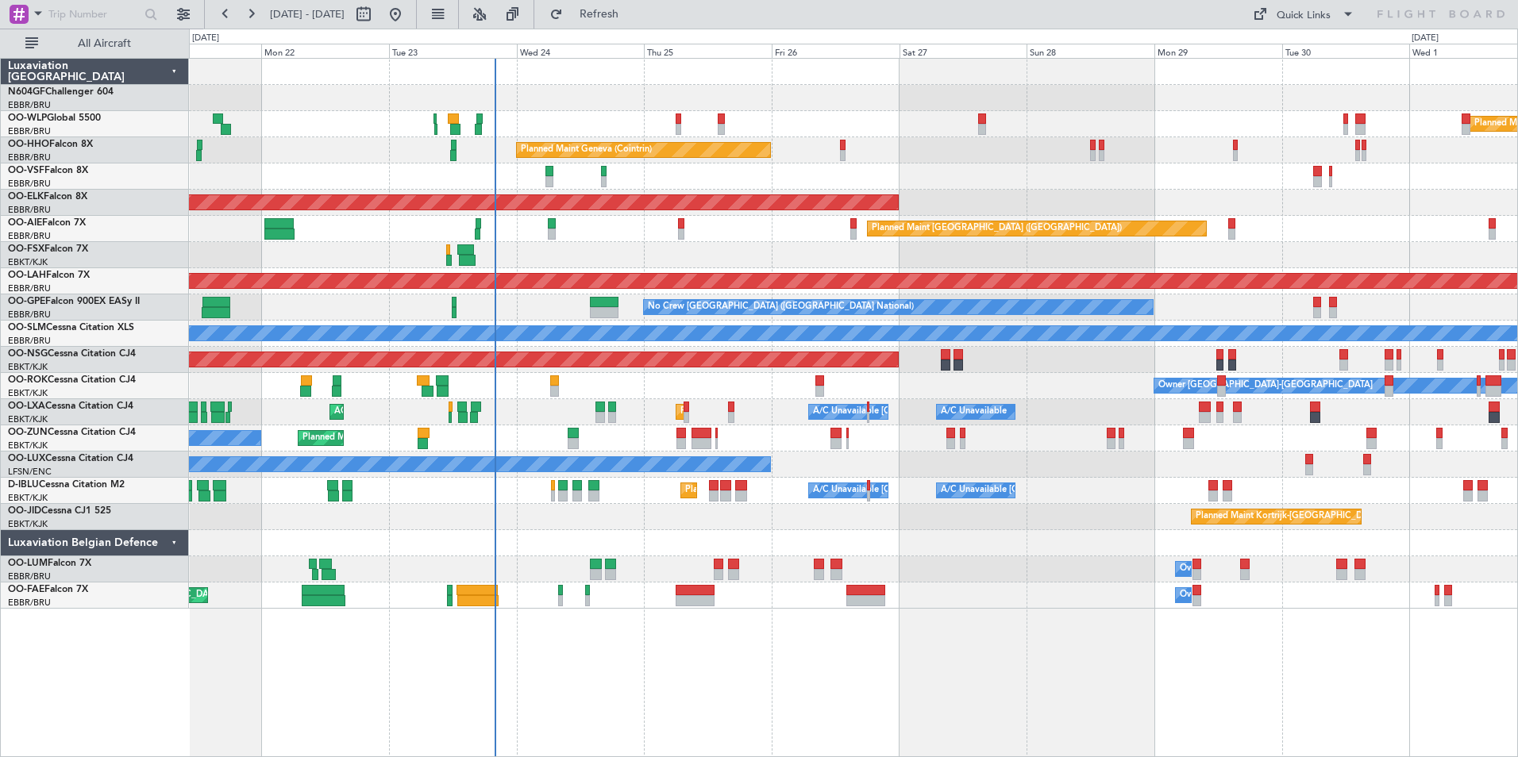
click at [888, 152] on div "Planned Maint Geneva (Cointrin)" at bounding box center [853, 150] width 1328 height 26
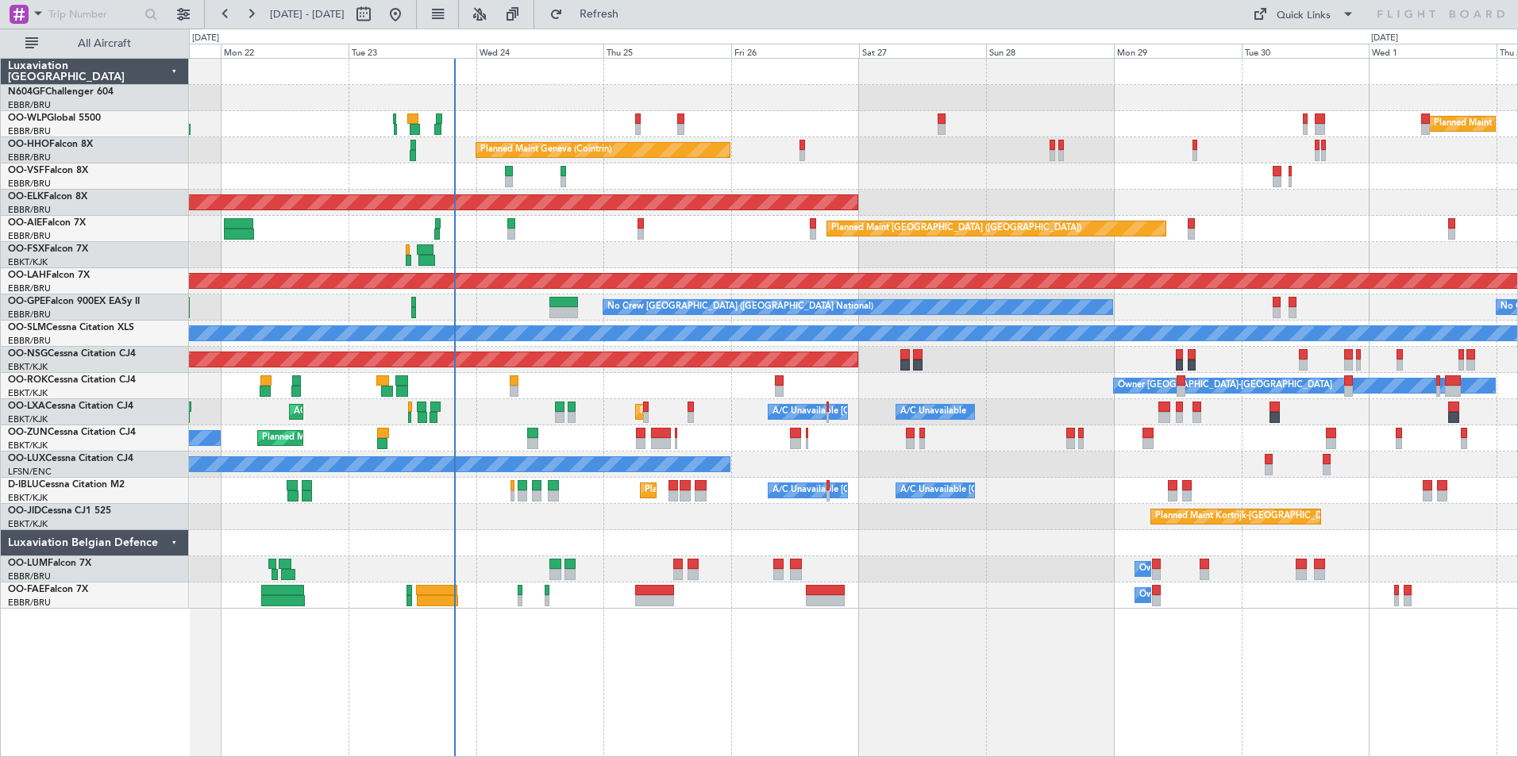
click at [1005, 155] on div "Planned Maint Geneva (Cointrin)" at bounding box center [853, 150] width 1328 height 26
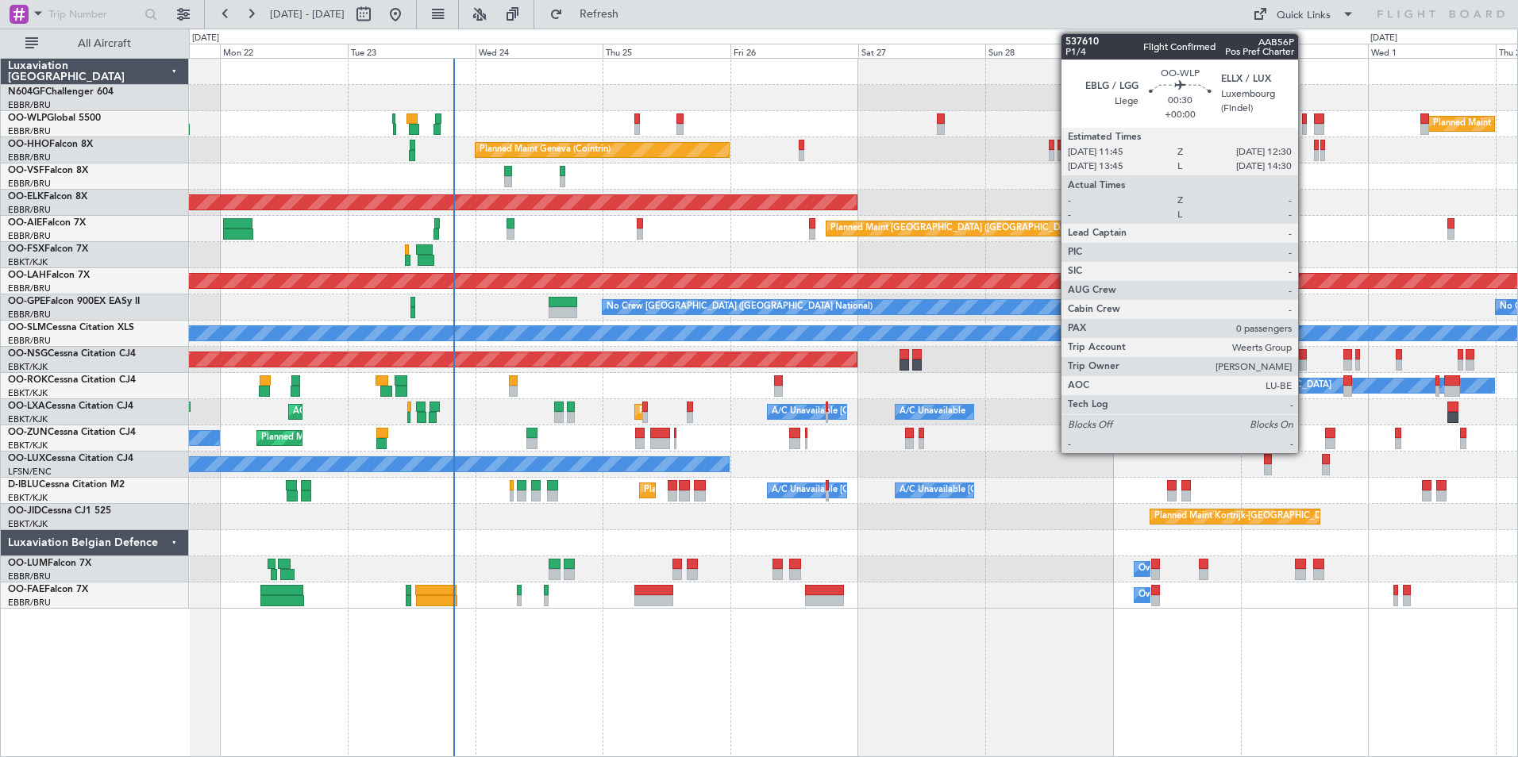
click at [1305, 125] on div at bounding box center [1304, 129] width 5 height 11
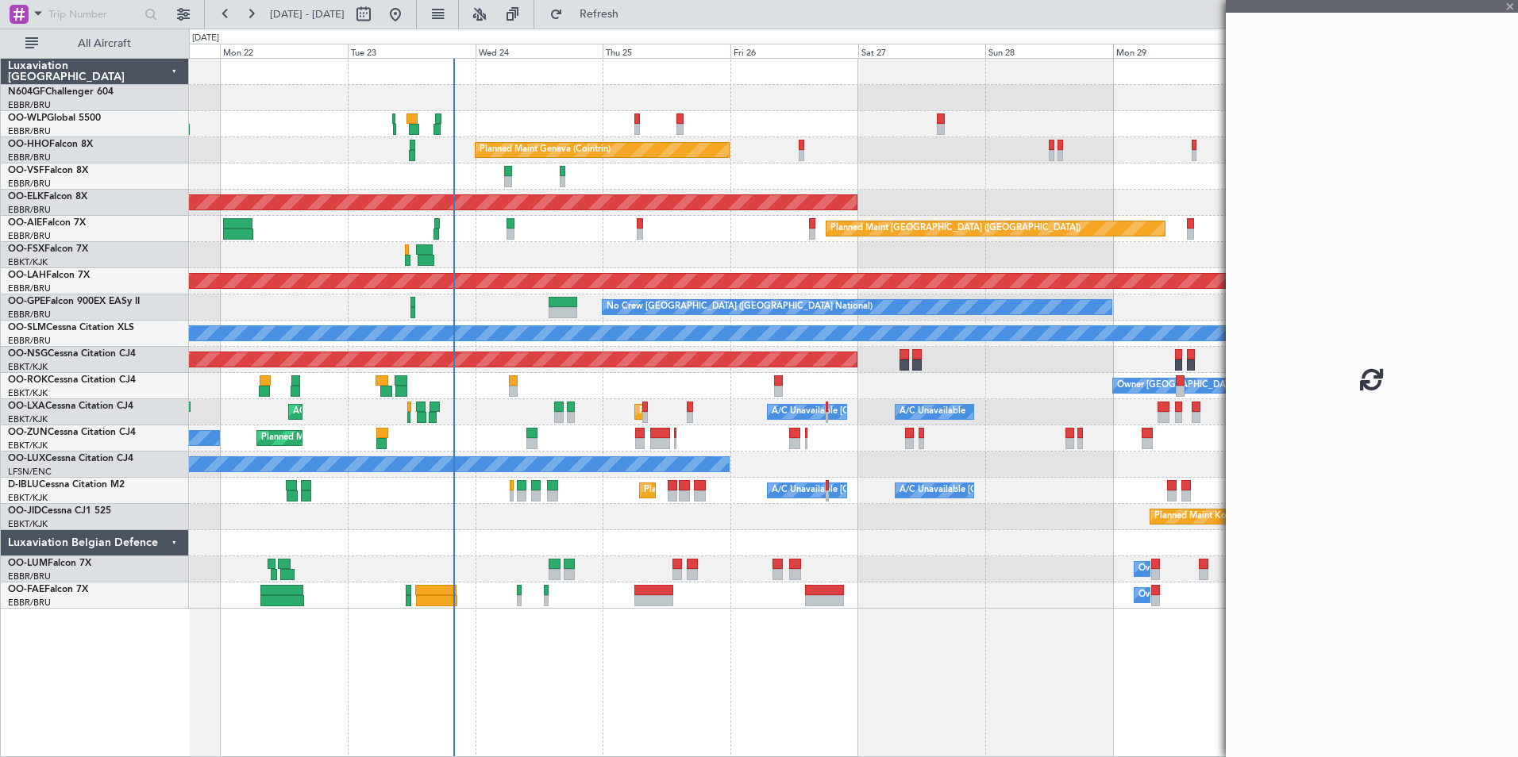
click at [1045, 79] on div at bounding box center [853, 72] width 1328 height 26
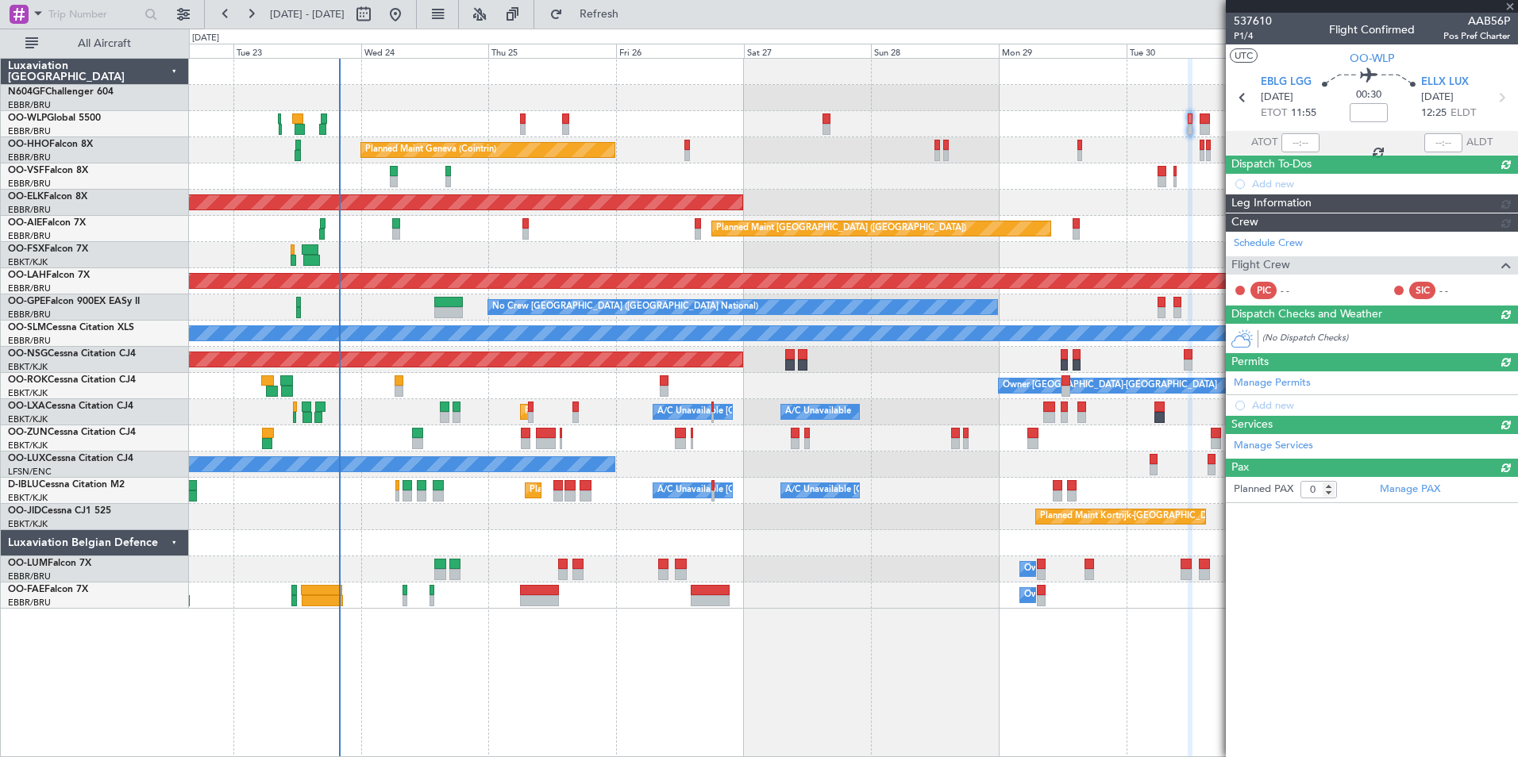
click at [981, 117] on div "Planned Maint Milan (Linate)" at bounding box center [853, 124] width 1328 height 26
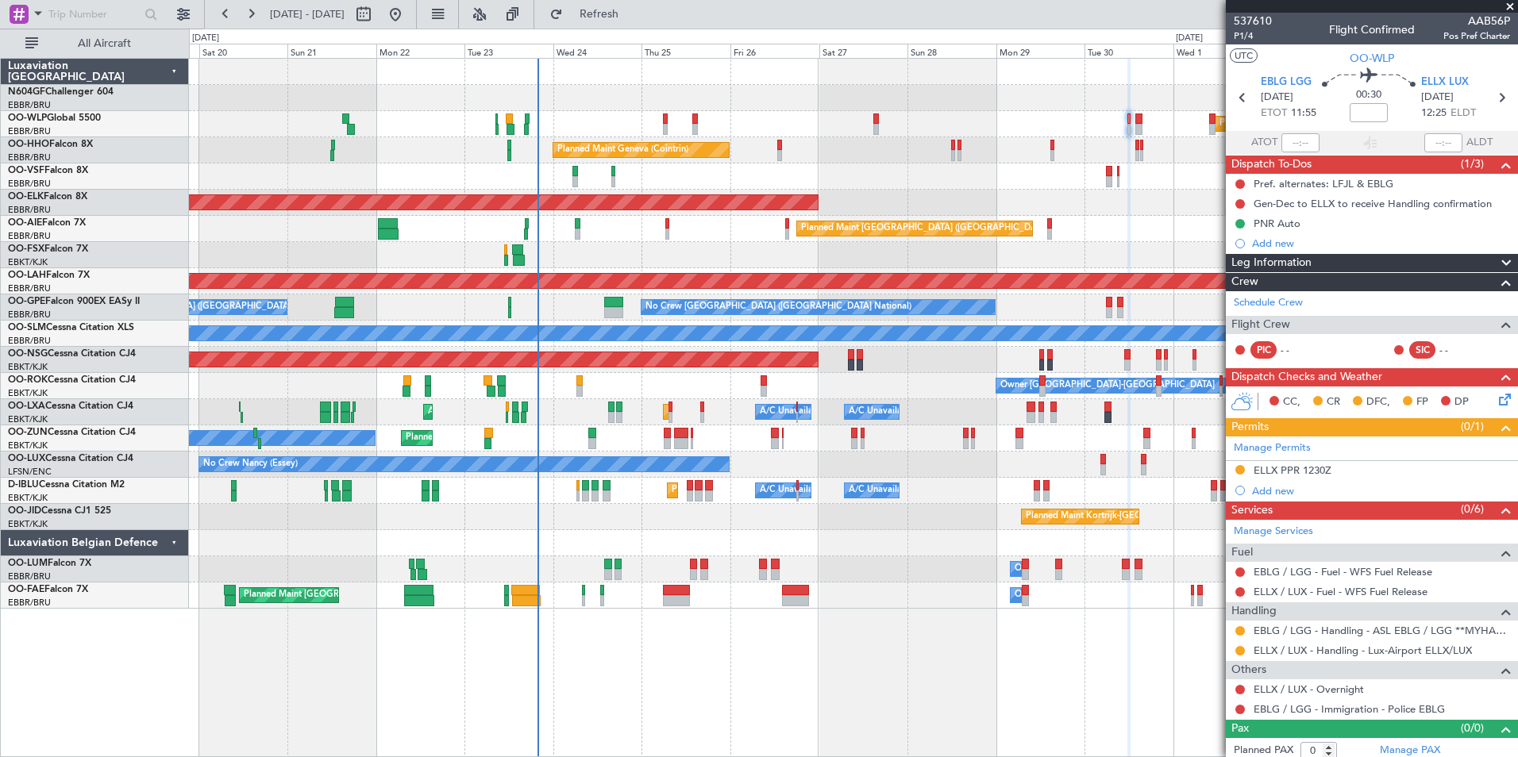
click at [1511, 5] on span at bounding box center [1510, 7] width 16 height 14
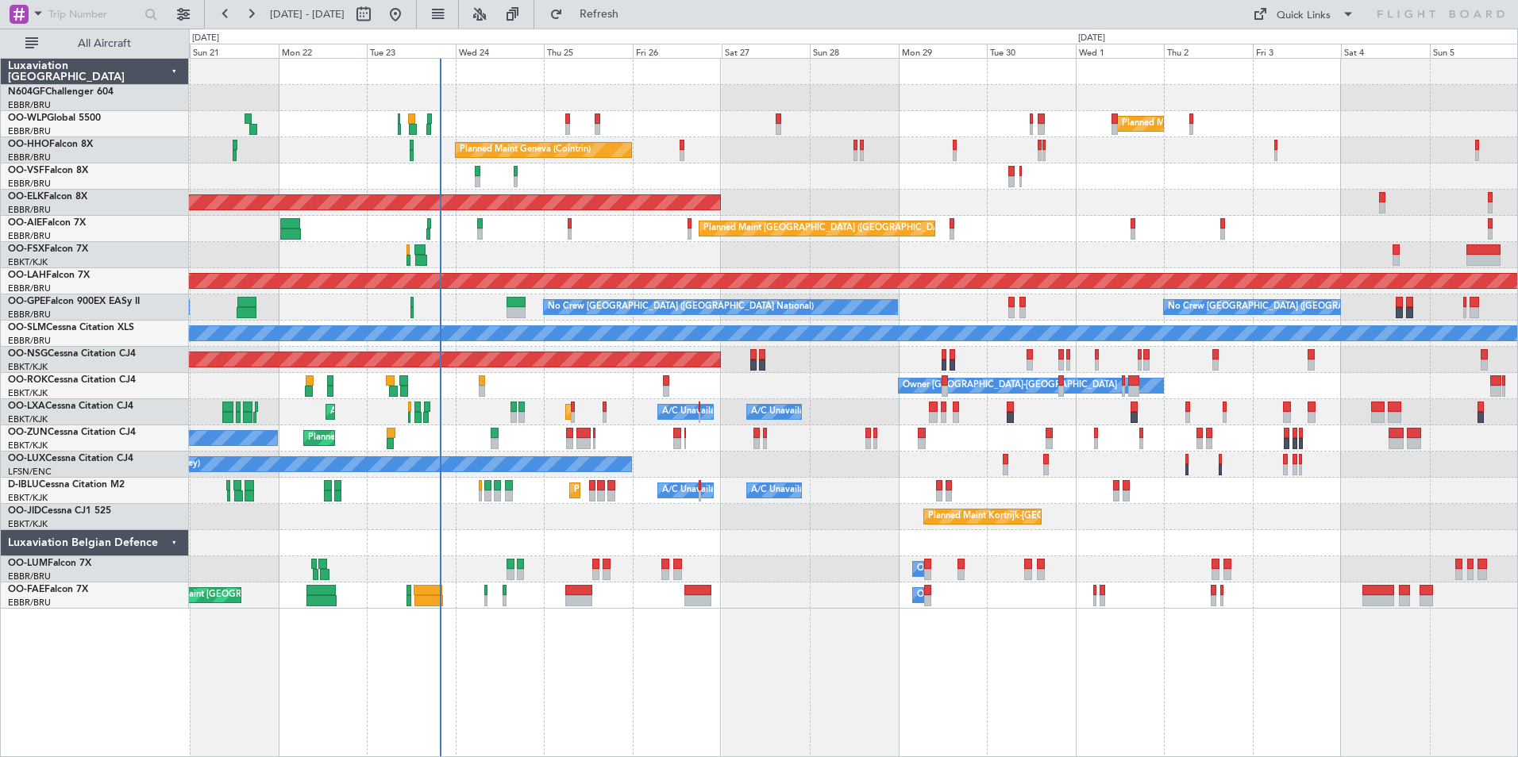
click at [931, 177] on div "AOG Maint [GEOGRAPHIC_DATA] ([GEOGRAPHIC_DATA] National)" at bounding box center [853, 177] width 1328 height 26
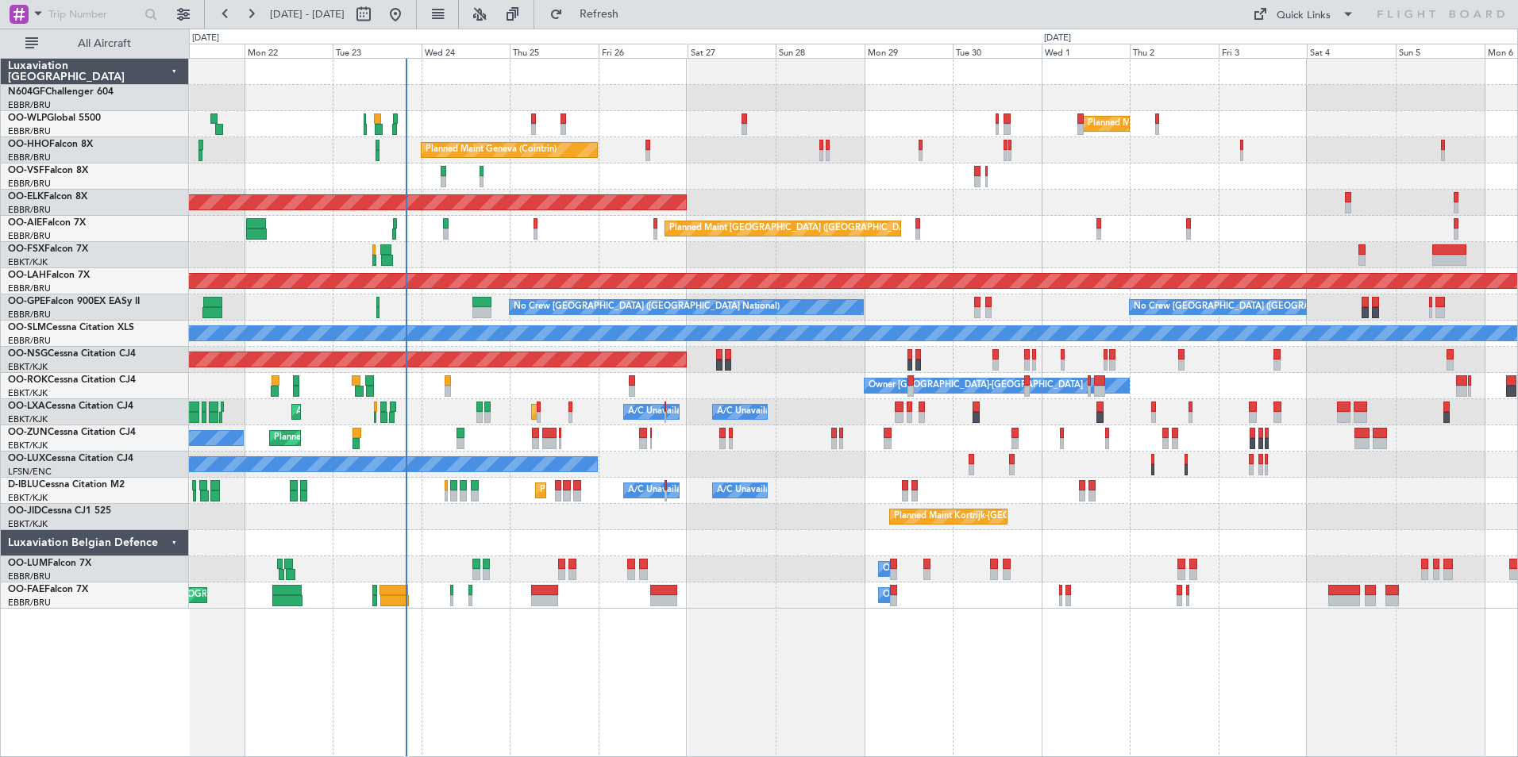
click at [906, 196] on div "Planned Maint Kortrijk-[GEOGRAPHIC_DATA]" at bounding box center [853, 203] width 1328 height 26
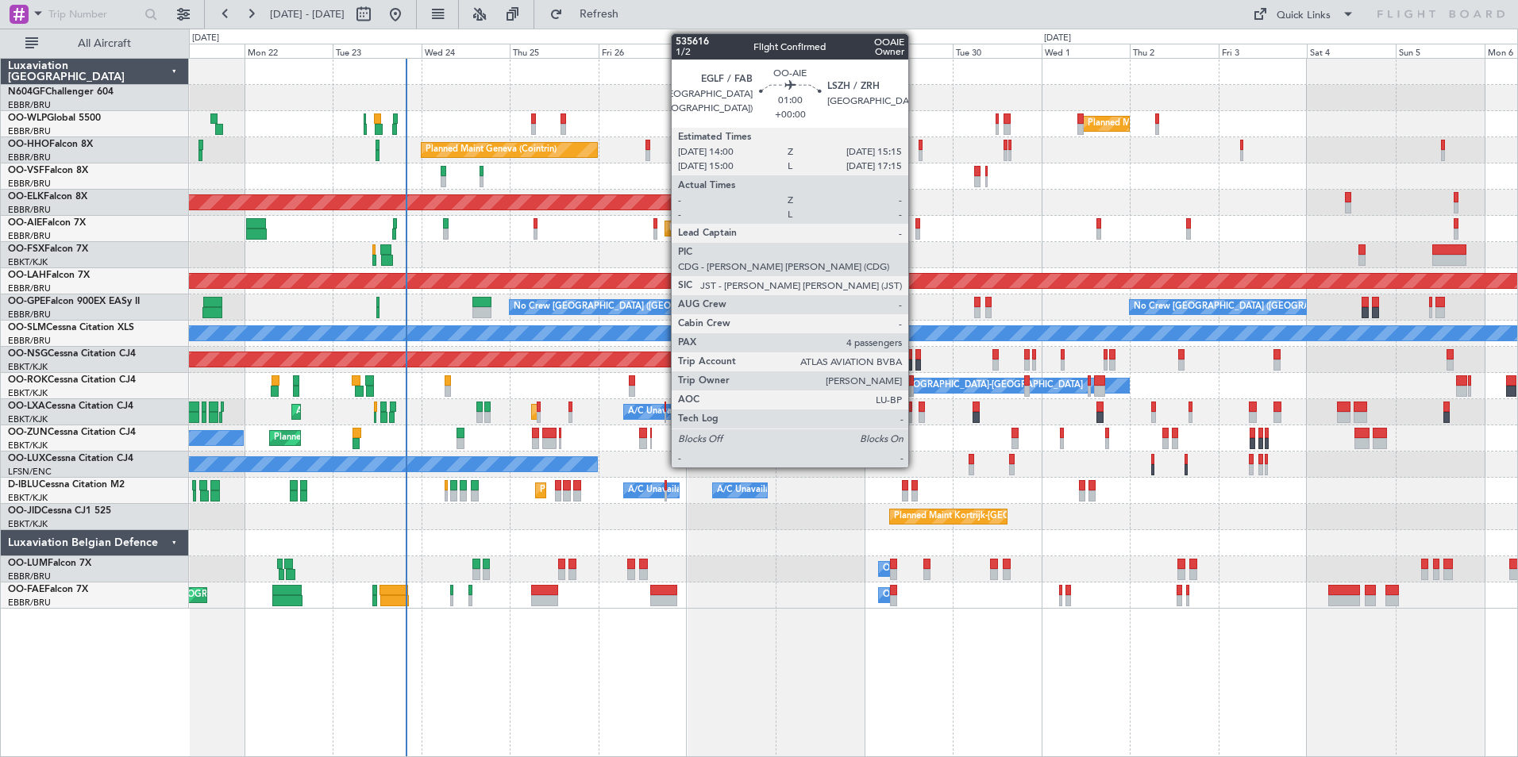
click at [915, 227] on div at bounding box center [917, 223] width 5 height 11
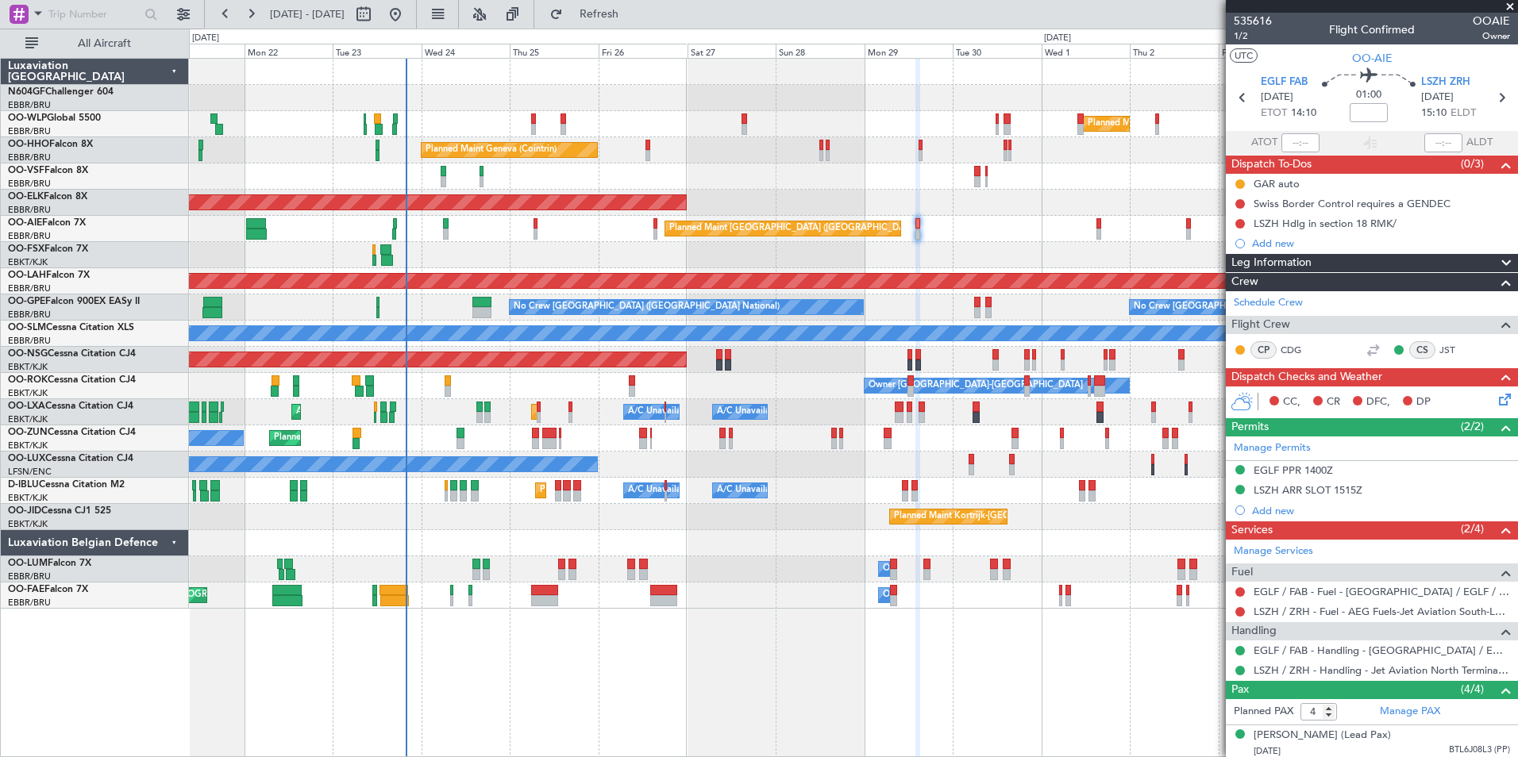
click at [850, 172] on div "AOG Maint [GEOGRAPHIC_DATA] ([GEOGRAPHIC_DATA] National)" at bounding box center [853, 177] width 1328 height 26
